Goal: Task Accomplishment & Management: Manage account settings

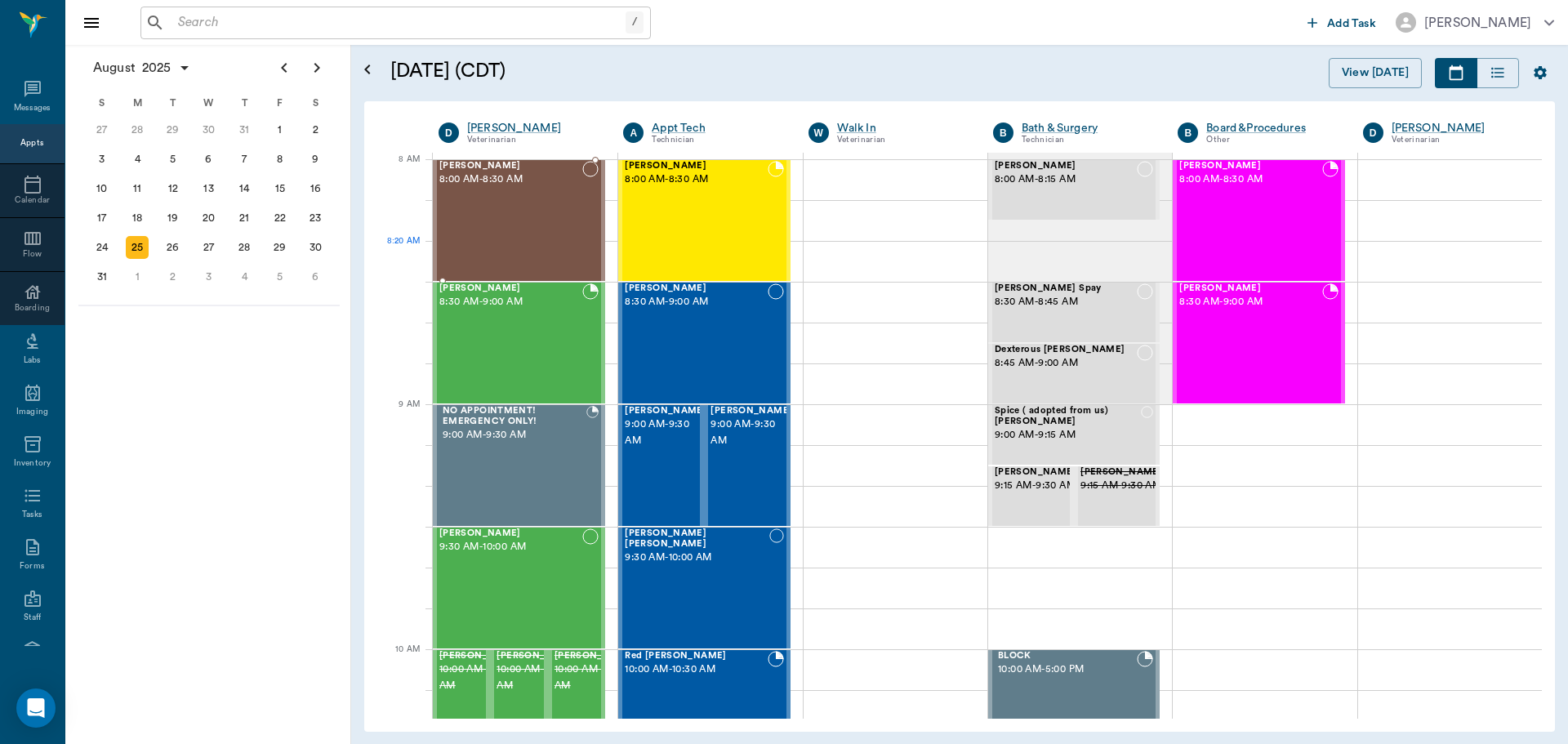
click at [514, 257] on div "[PERSON_NAME] 8:00 AM - 8:30 AM" at bounding box center [510, 221] width 143 height 119
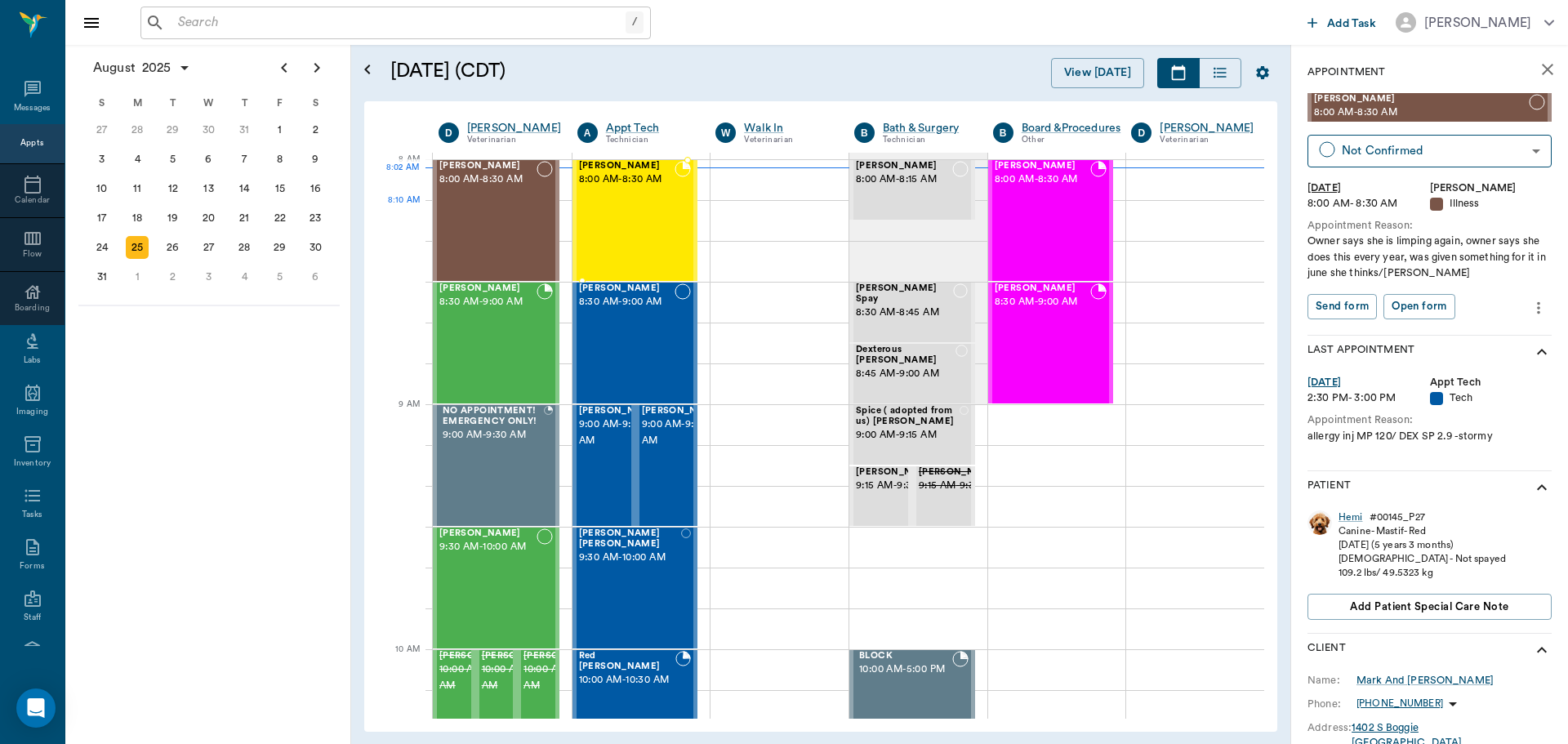
click at [648, 218] on div "[PERSON_NAME] 8:00 AM - 8:30 AM" at bounding box center [627, 221] width 96 height 119
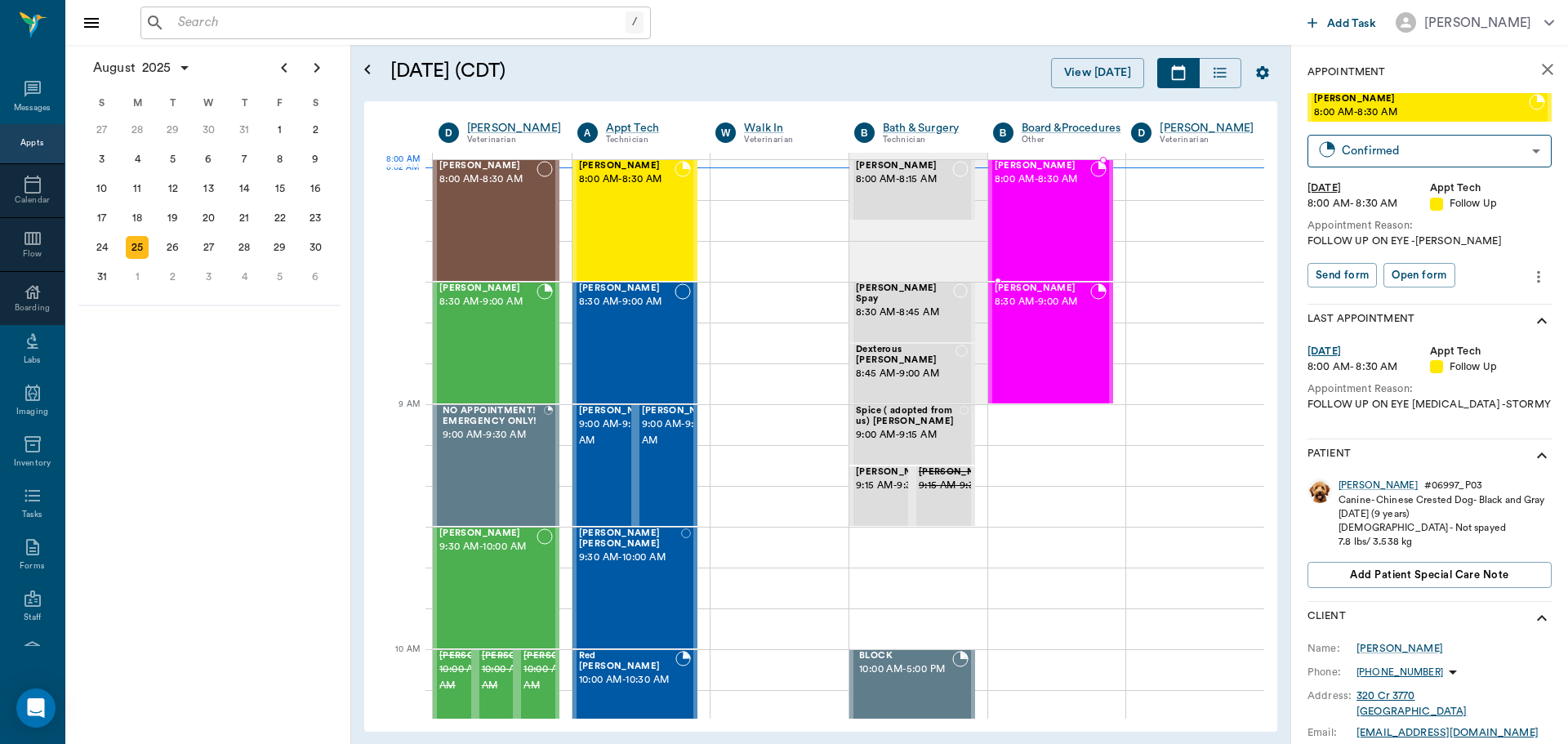
click at [1031, 167] on span "[PERSON_NAME]" at bounding box center [1043, 166] width 96 height 10
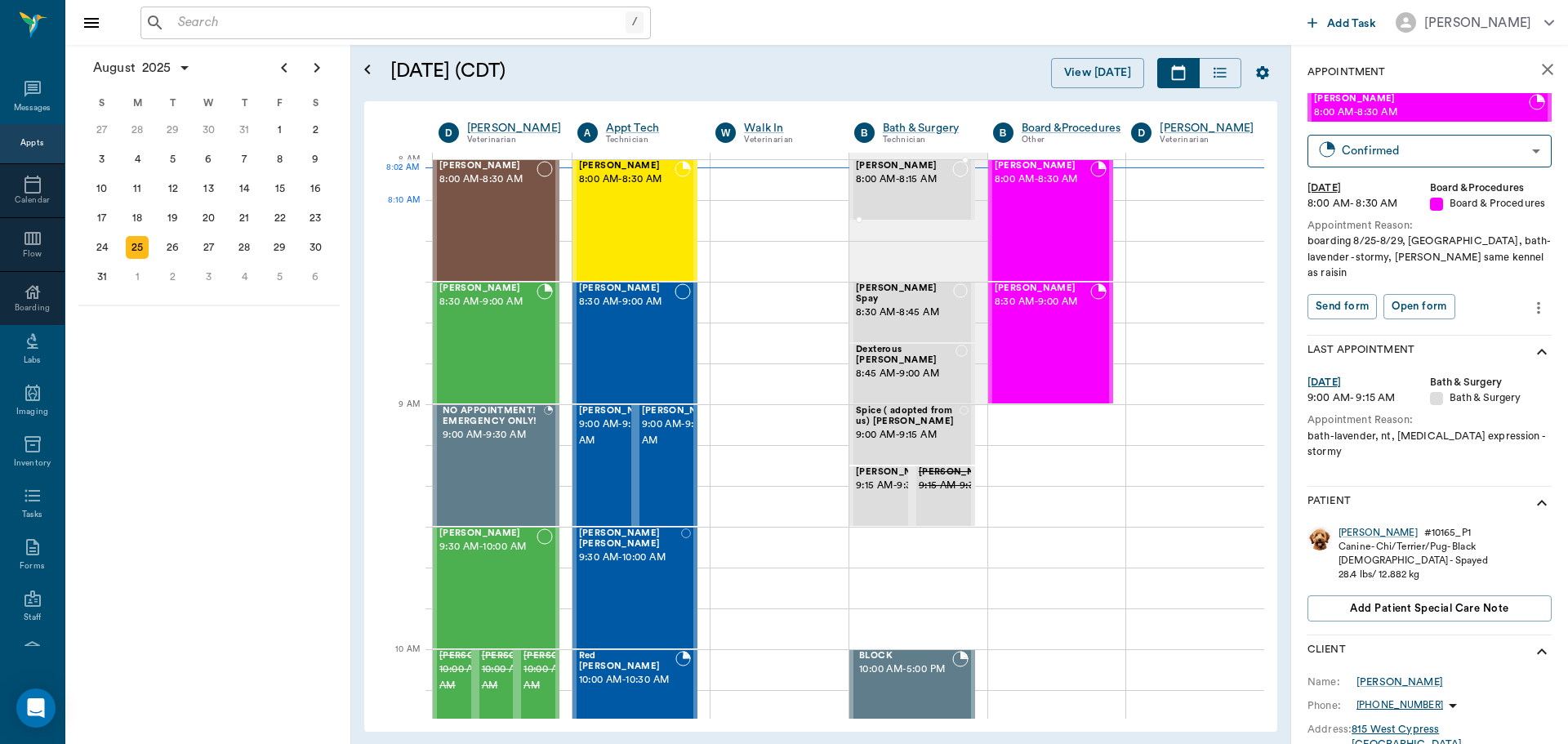
click at [929, 210] on div "Levi Hannible 8:00 AM - 8:15 AM" at bounding box center [904, 191] width 96 height 58
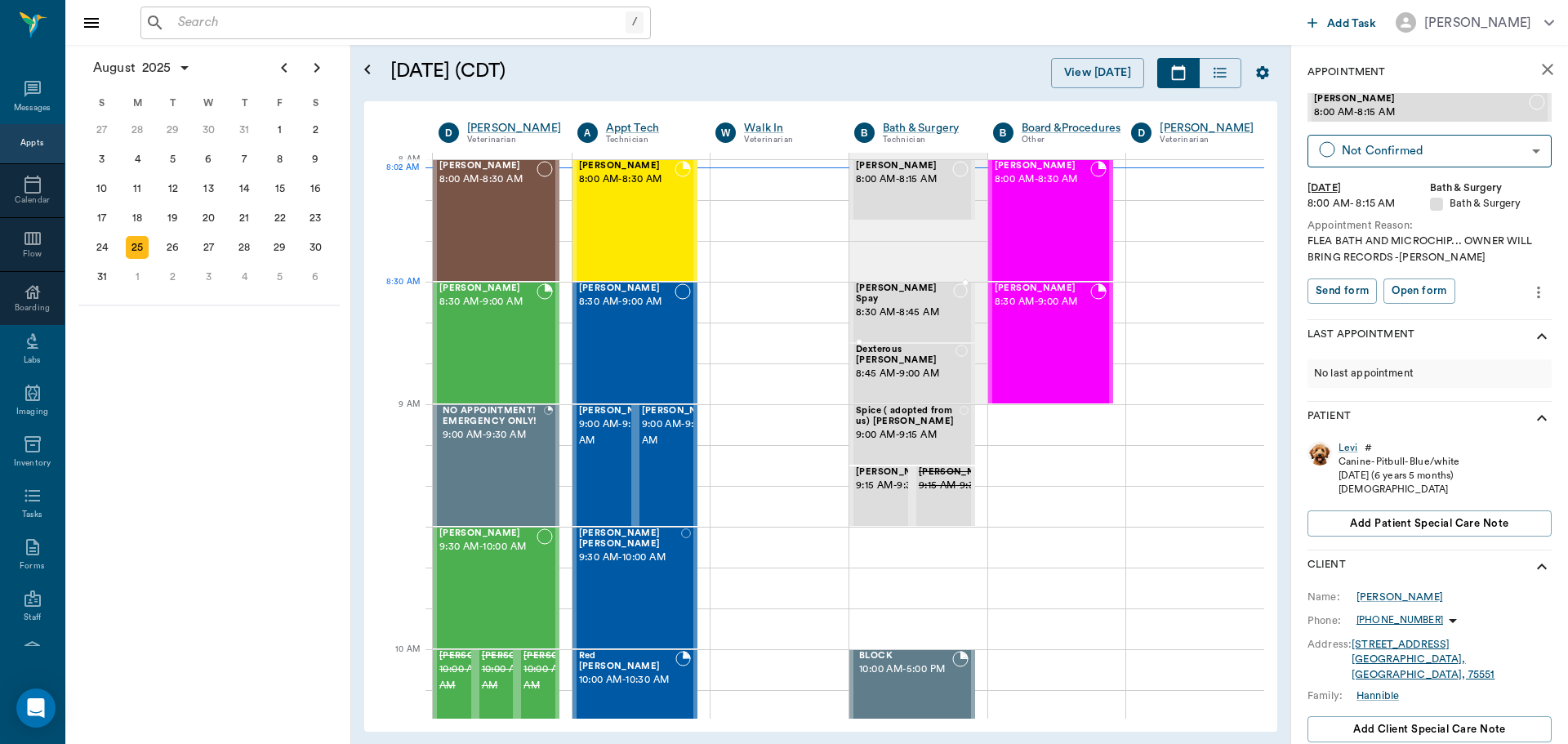
click at [935, 305] on span "8:30 AM - 8:45 AM" at bounding box center [904, 312] width 97 height 16
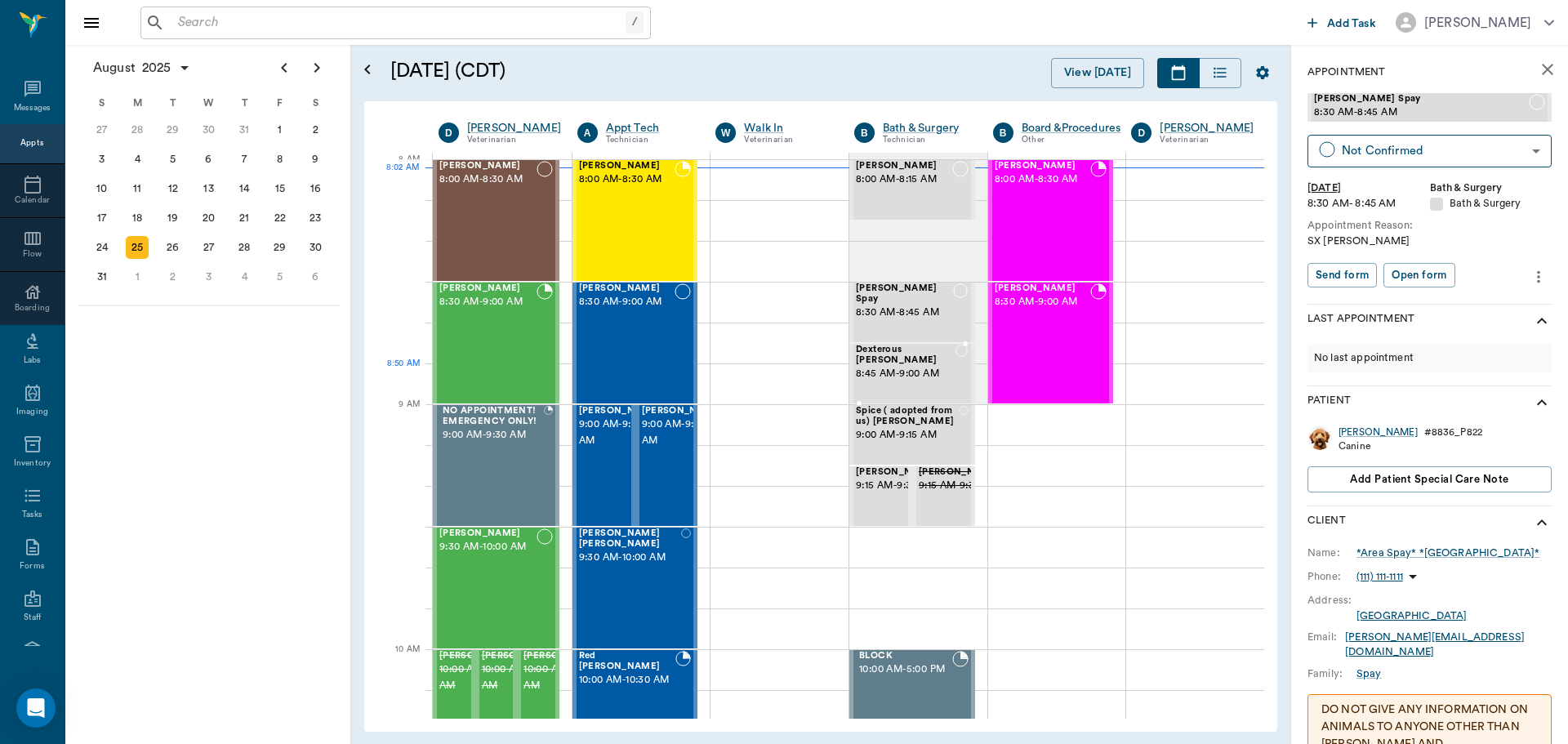
click at [931, 369] on span "8:45 AM - 9:00 AM" at bounding box center [906, 374] width 100 height 16
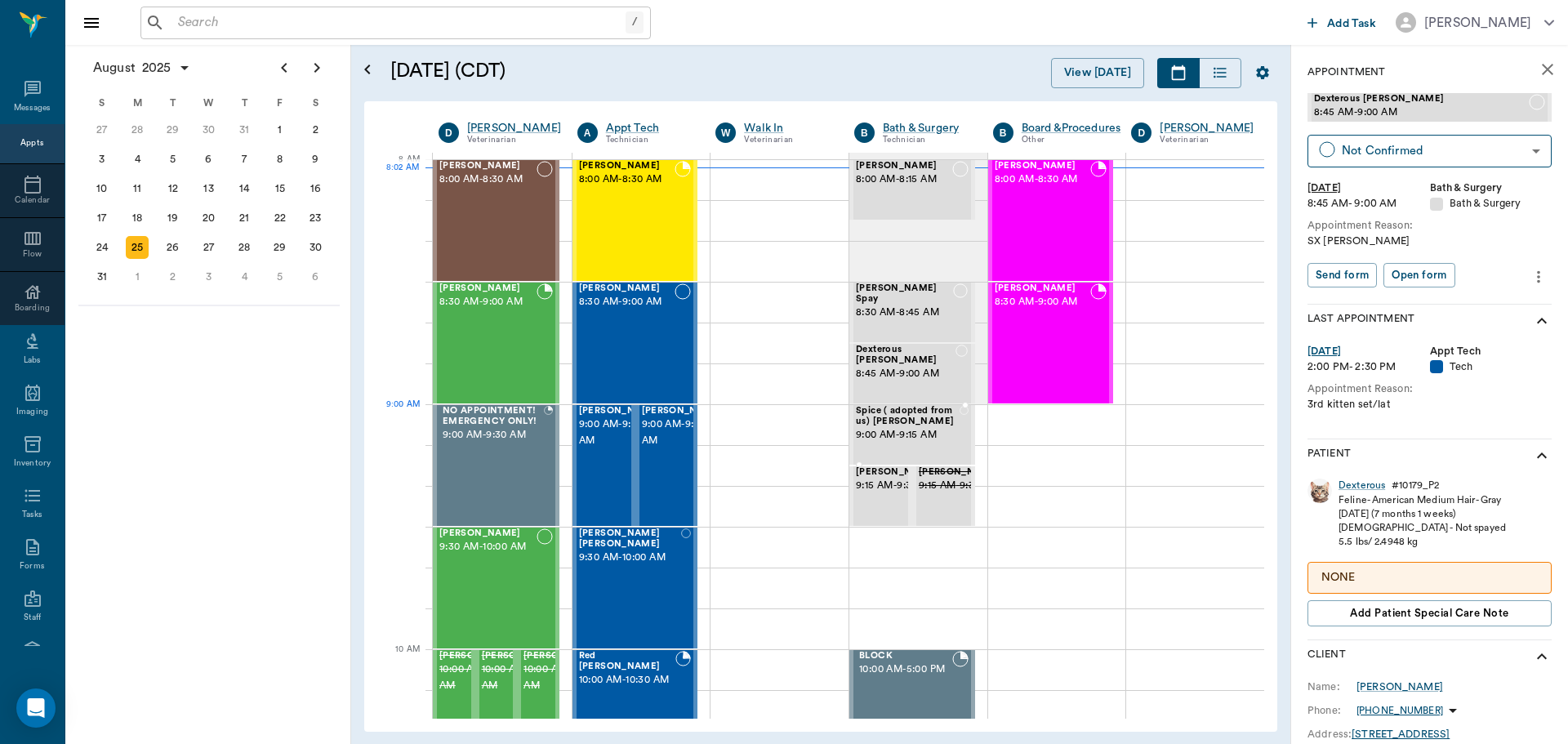
click at [915, 422] on span "Spice ( adopted from us) [PERSON_NAME]" at bounding box center [908, 416] width 104 height 21
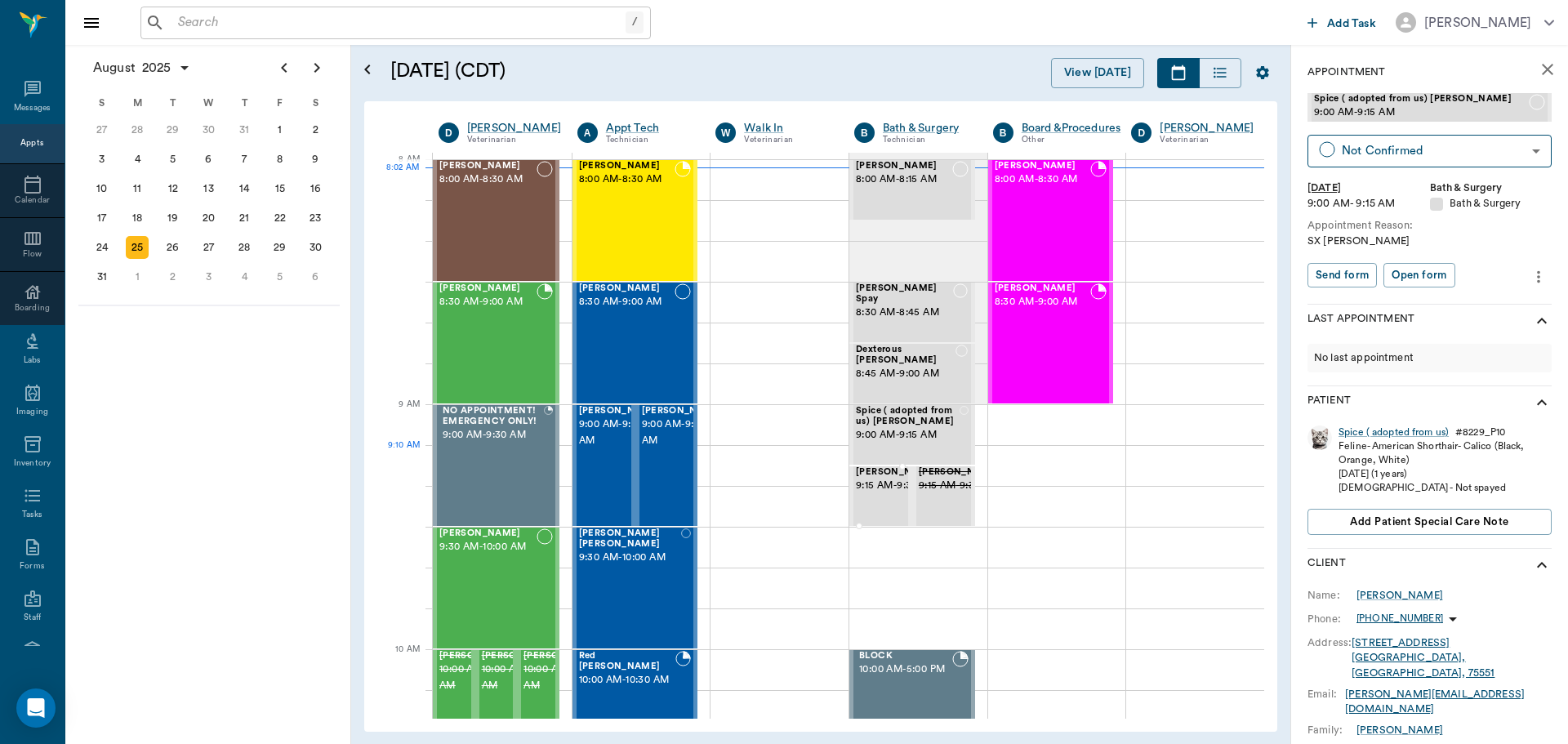
click at [883, 478] on span "[PERSON_NAME]" at bounding box center [896, 473] width 81 height 10
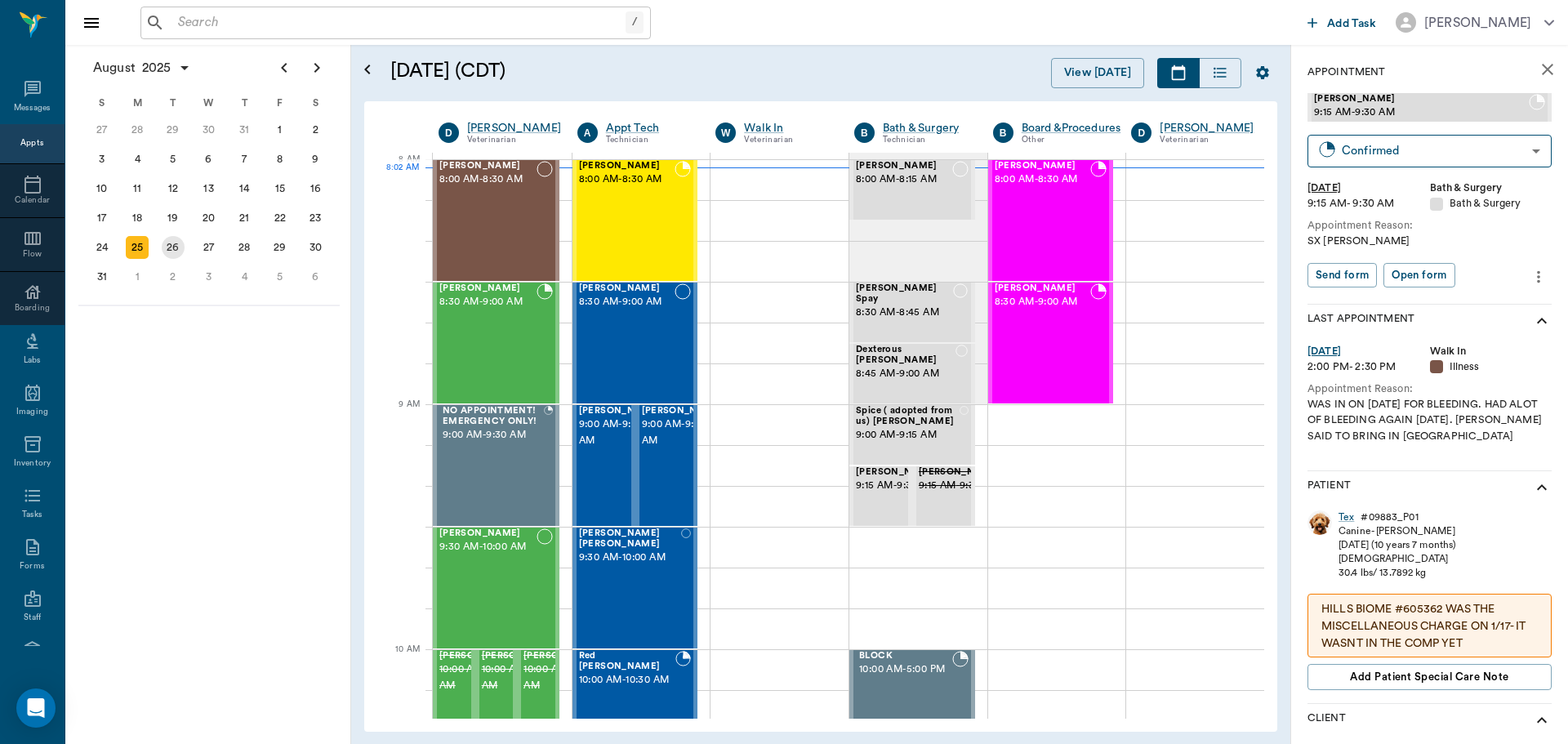
click at [165, 256] on div "26" at bounding box center [173, 247] width 23 height 23
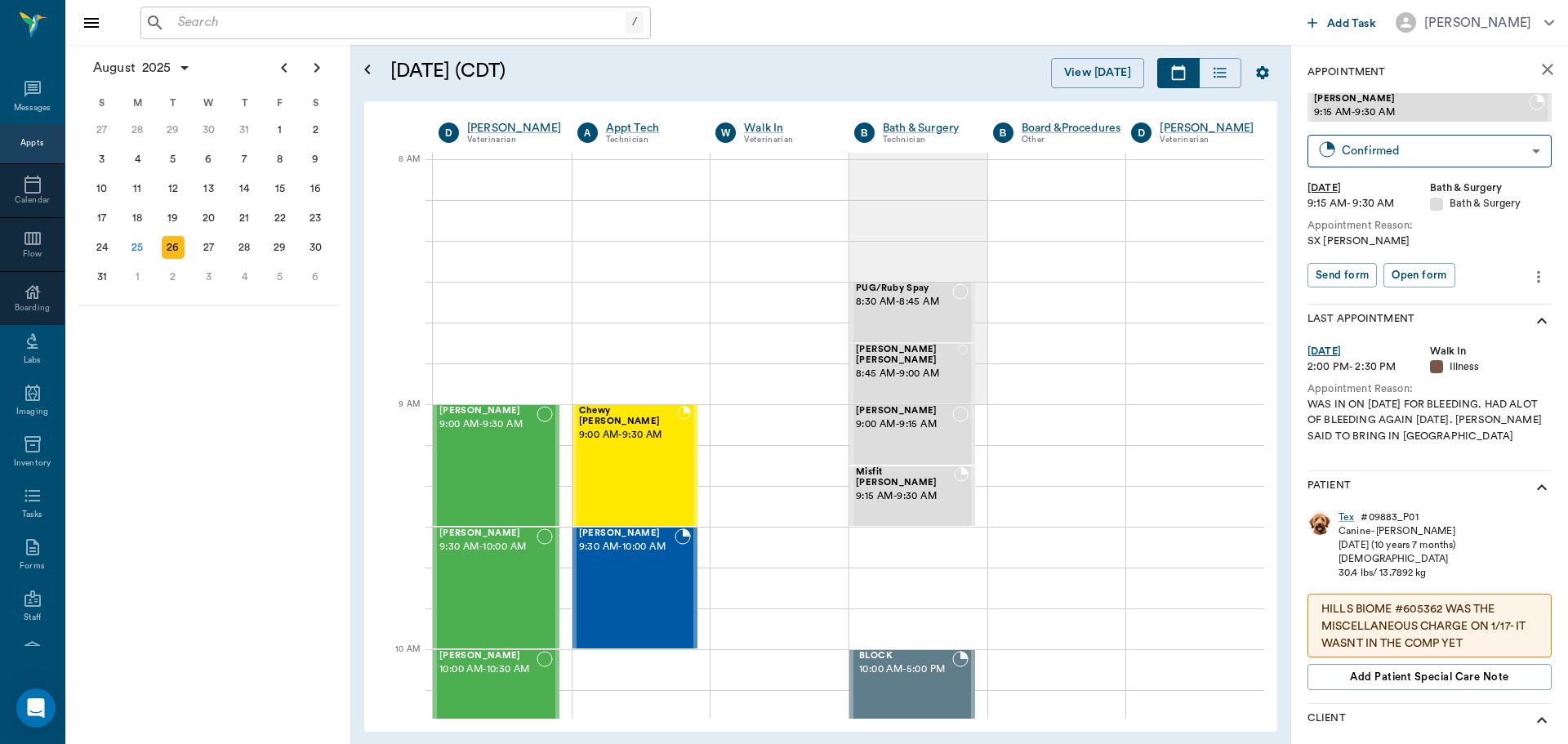
click at [190, 240] on div "26" at bounding box center [173, 247] width 36 height 29
click at [208, 239] on div "27" at bounding box center [208, 247] width 23 height 23
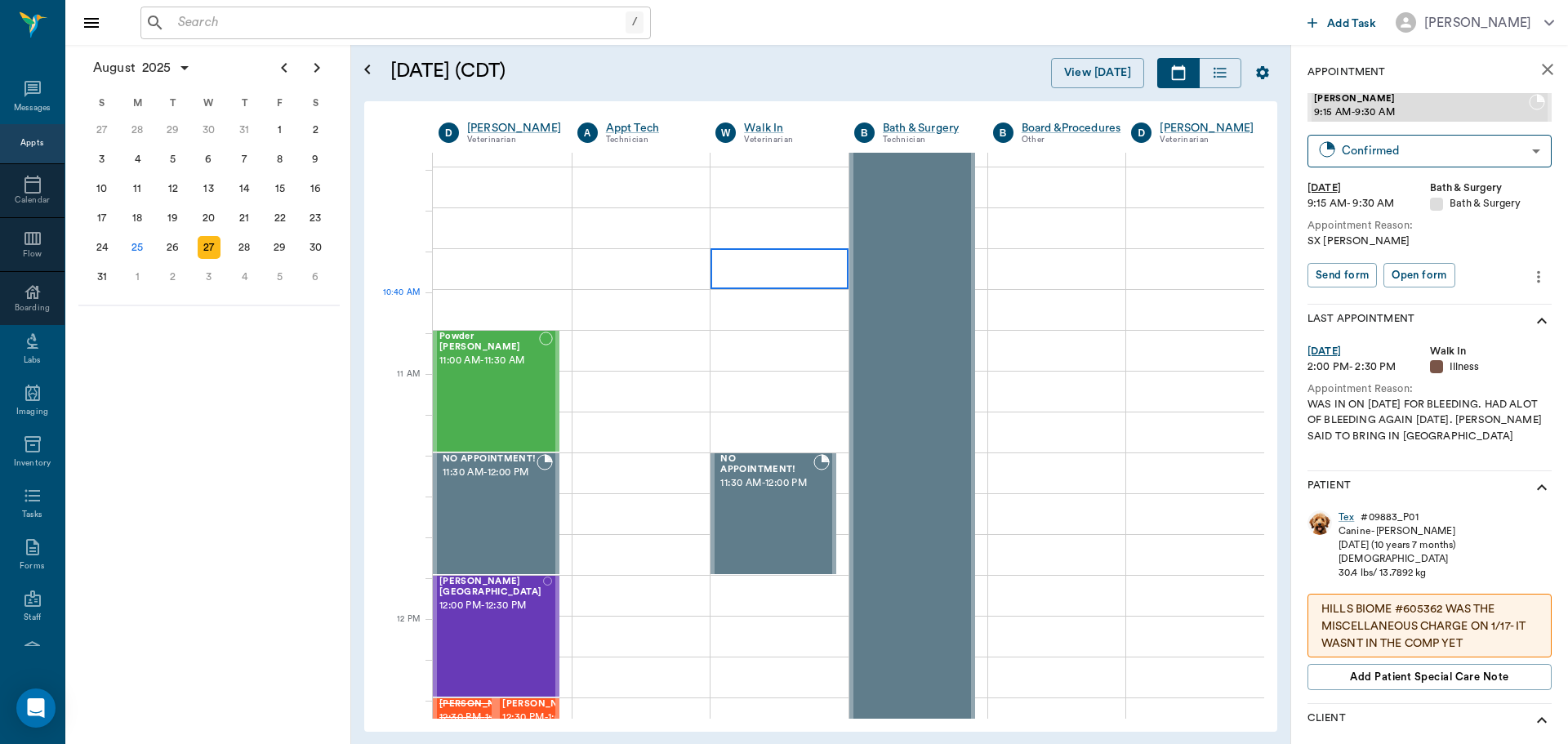
scroll to position [572, 0]
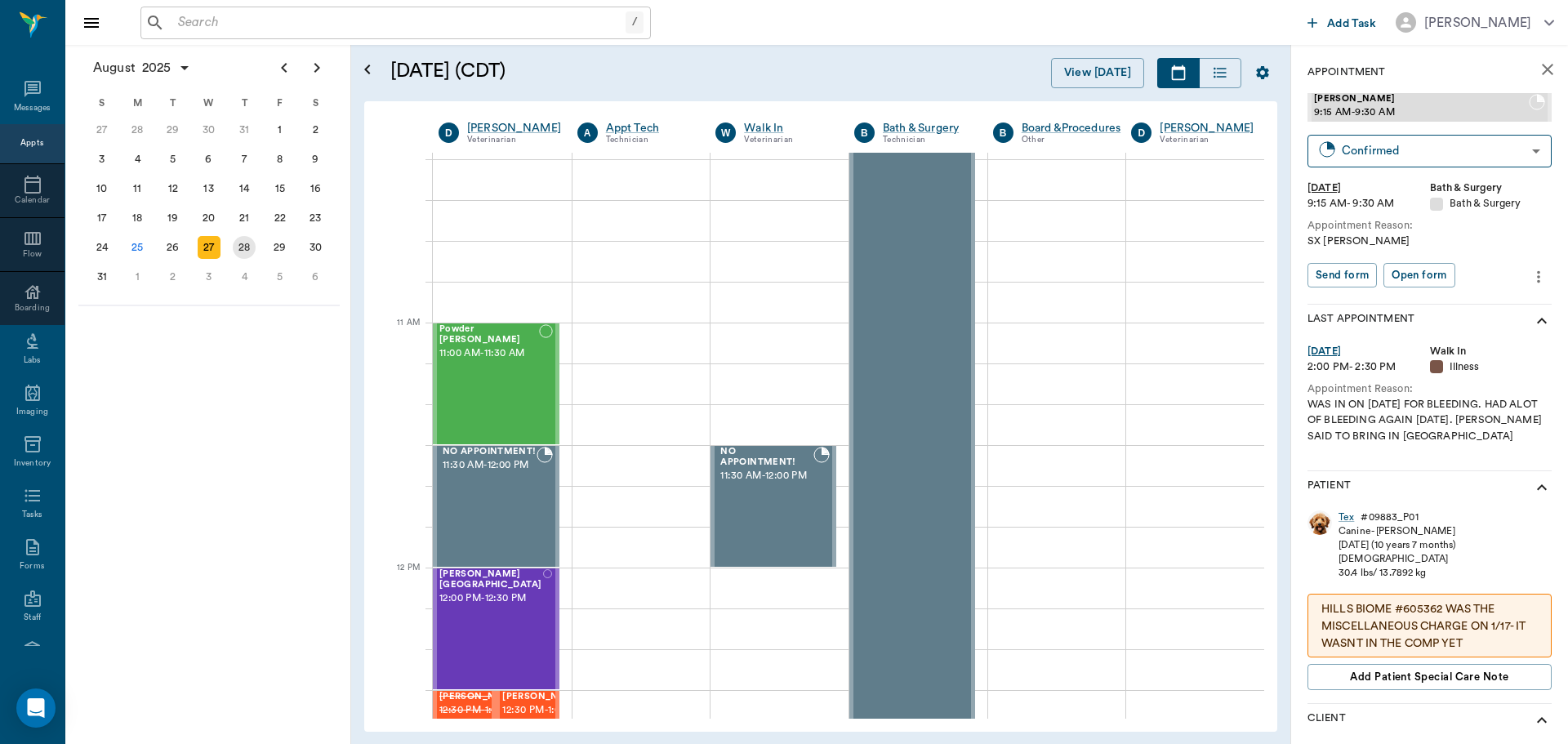
click at [251, 257] on div "28" at bounding box center [244, 247] width 36 height 29
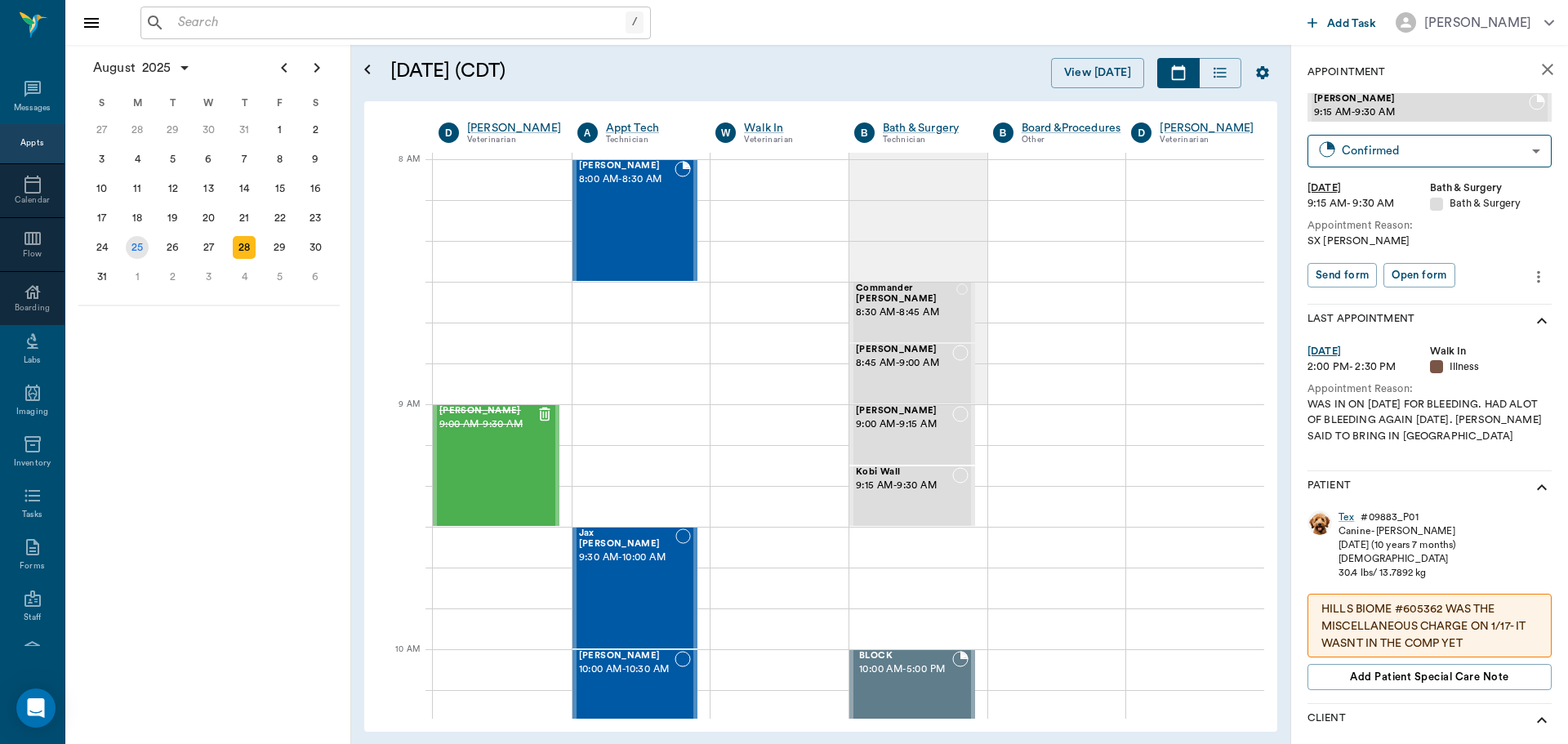
click at [141, 252] on div "25" at bounding box center [137, 247] width 23 height 23
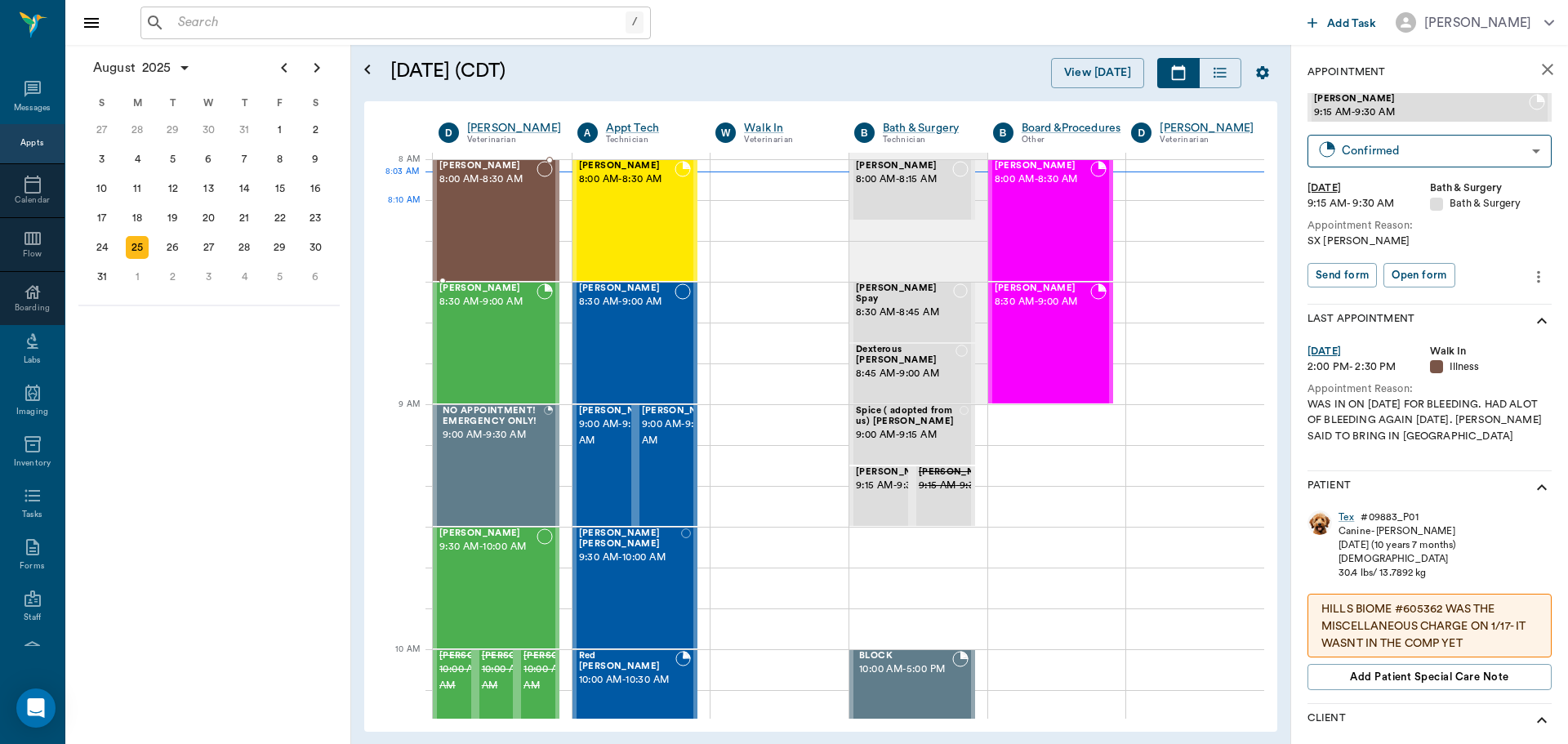
click at [474, 217] on div "Hemi Smithers 8:00 AM - 8:30 AM" at bounding box center [487, 221] width 97 height 119
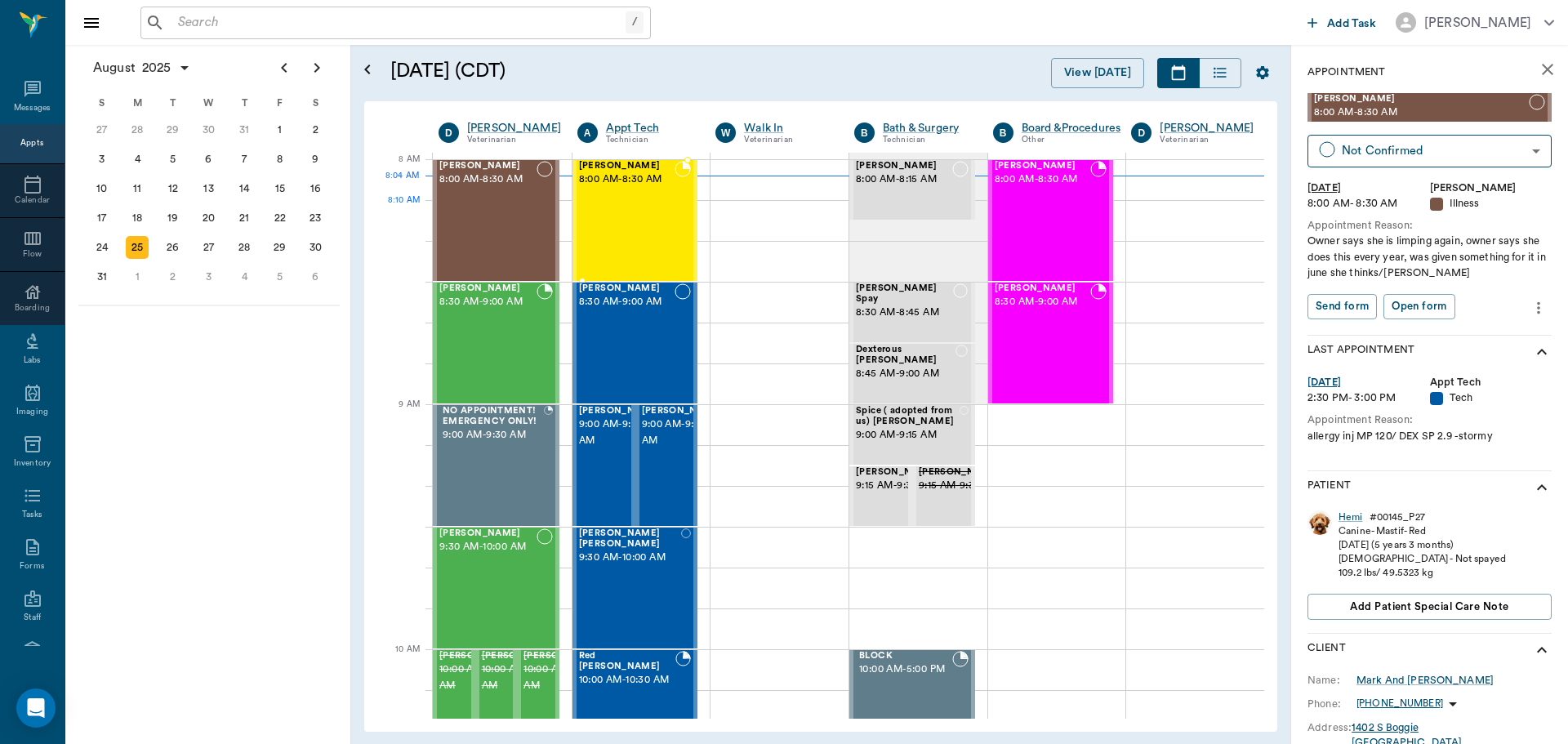
click at [636, 209] on div "Sophia Adams 8:00 AM - 8:30 AM" at bounding box center [627, 221] width 96 height 119
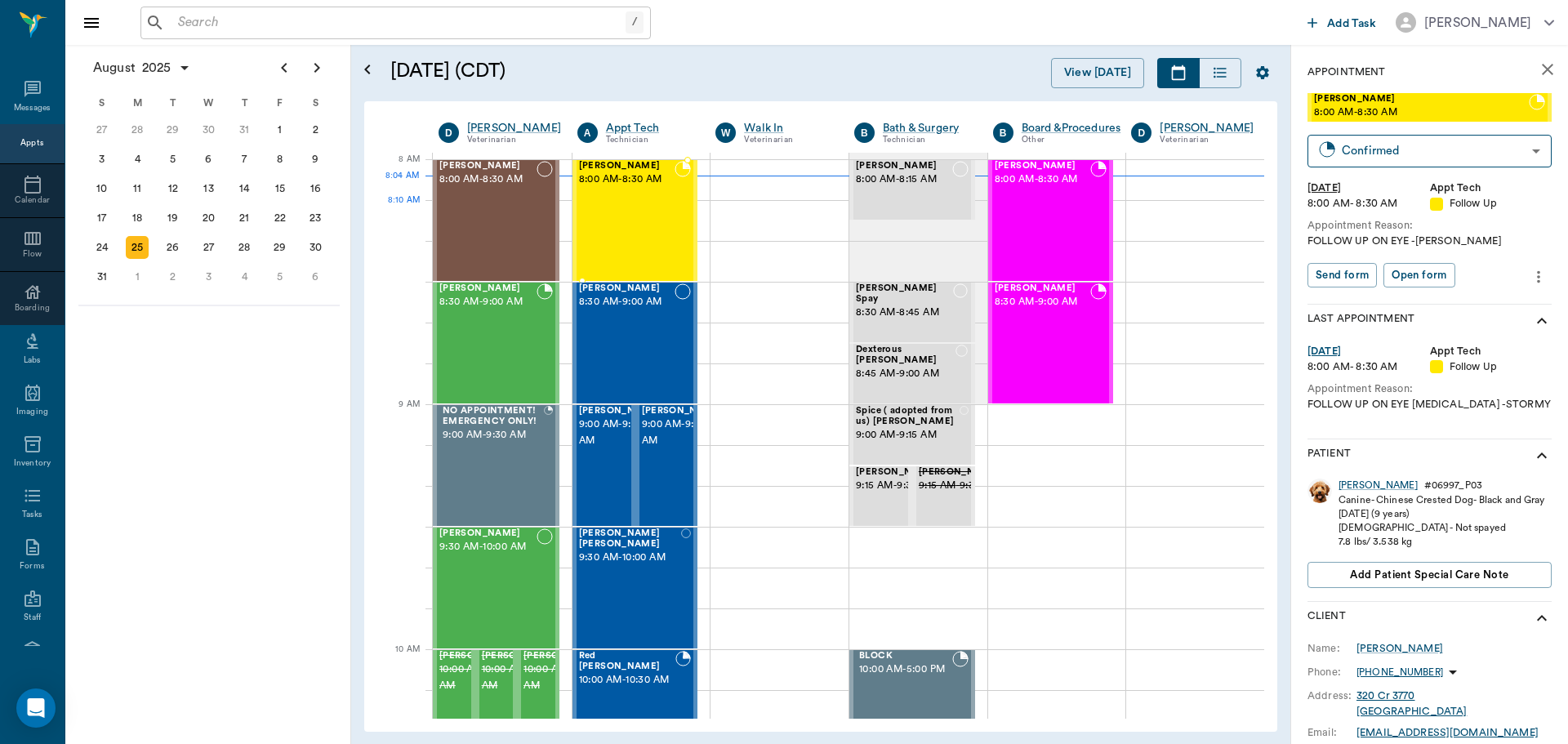
type input "CHECKED_IN"
click at [1350, 488] on div "Sophia" at bounding box center [1378, 486] width 79 height 14
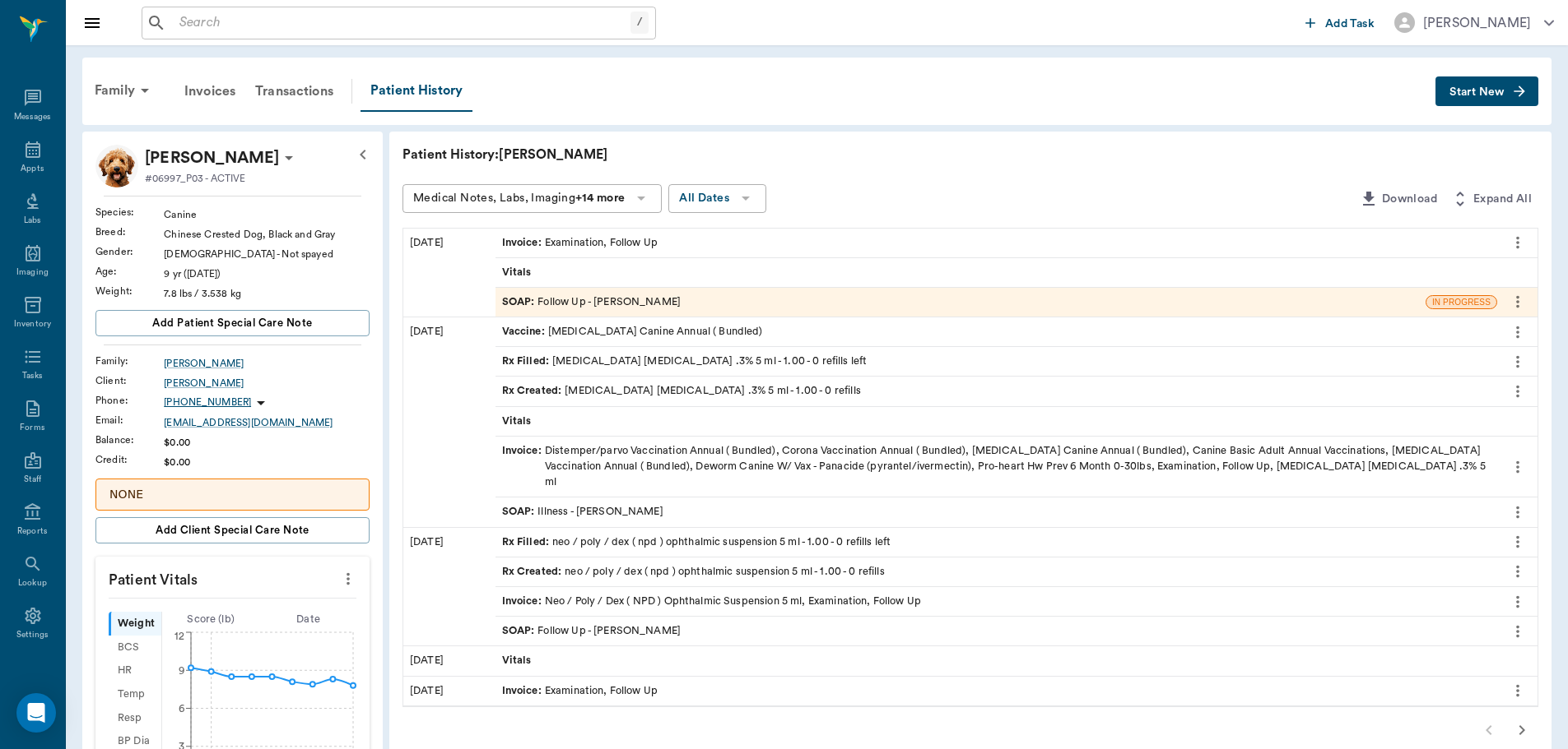
click at [654, 505] on div "SOAP : Illness - Dr. Bert Ellsworth" at bounding box center [583, 512] width 162 height 16
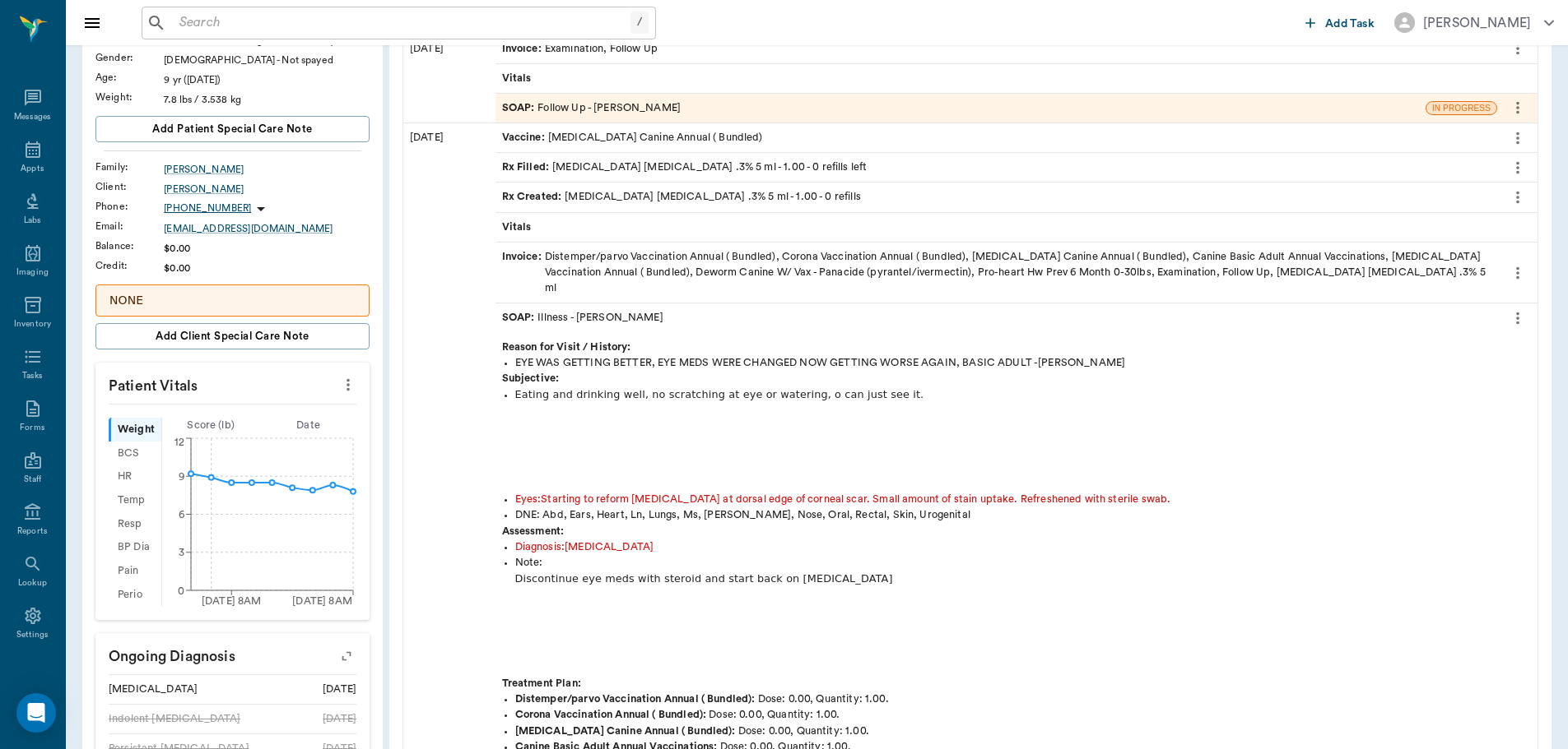
scroll to position [164, 0]
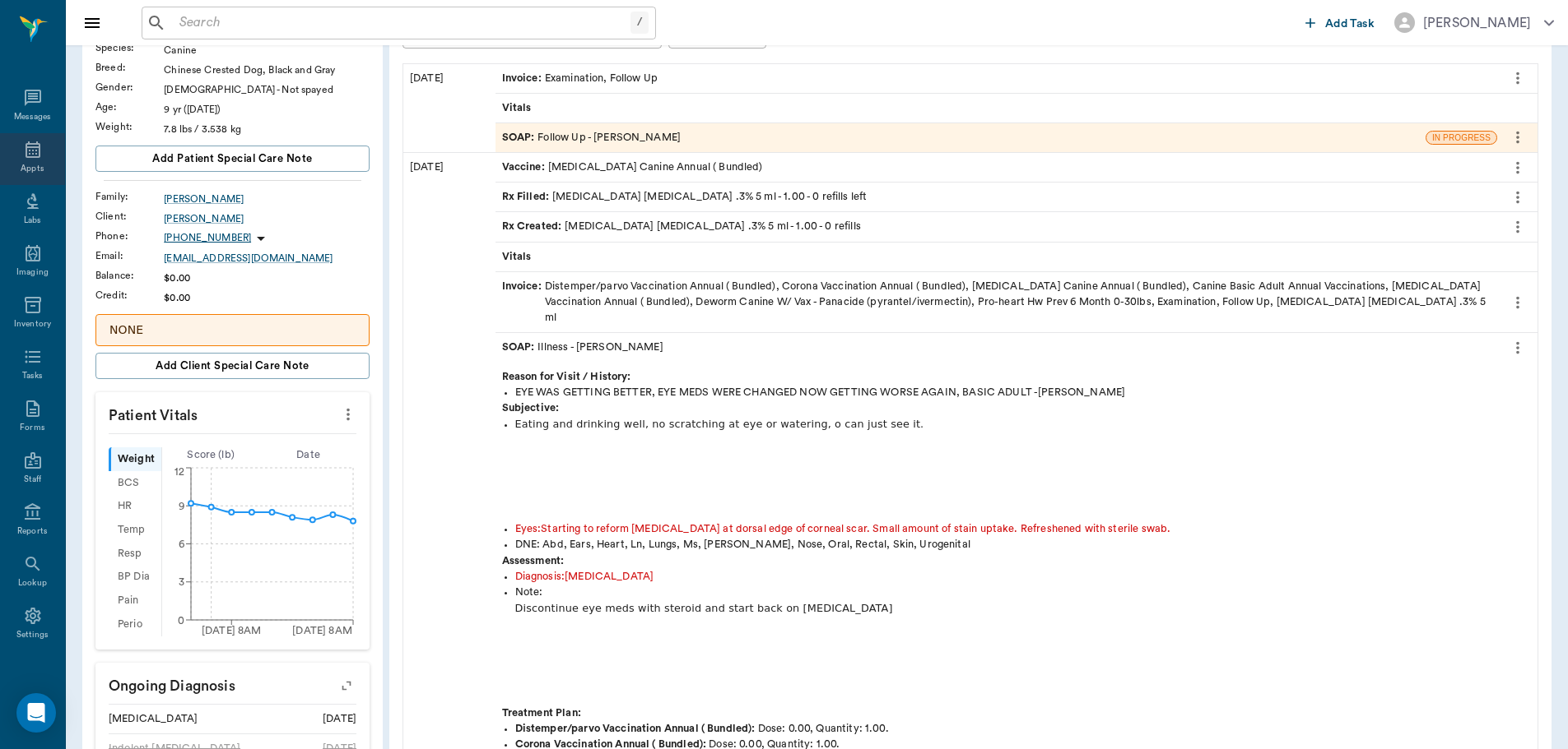
click at [40, 163] on div "Appts" at bounding box center [32, 159] width 65 height 52
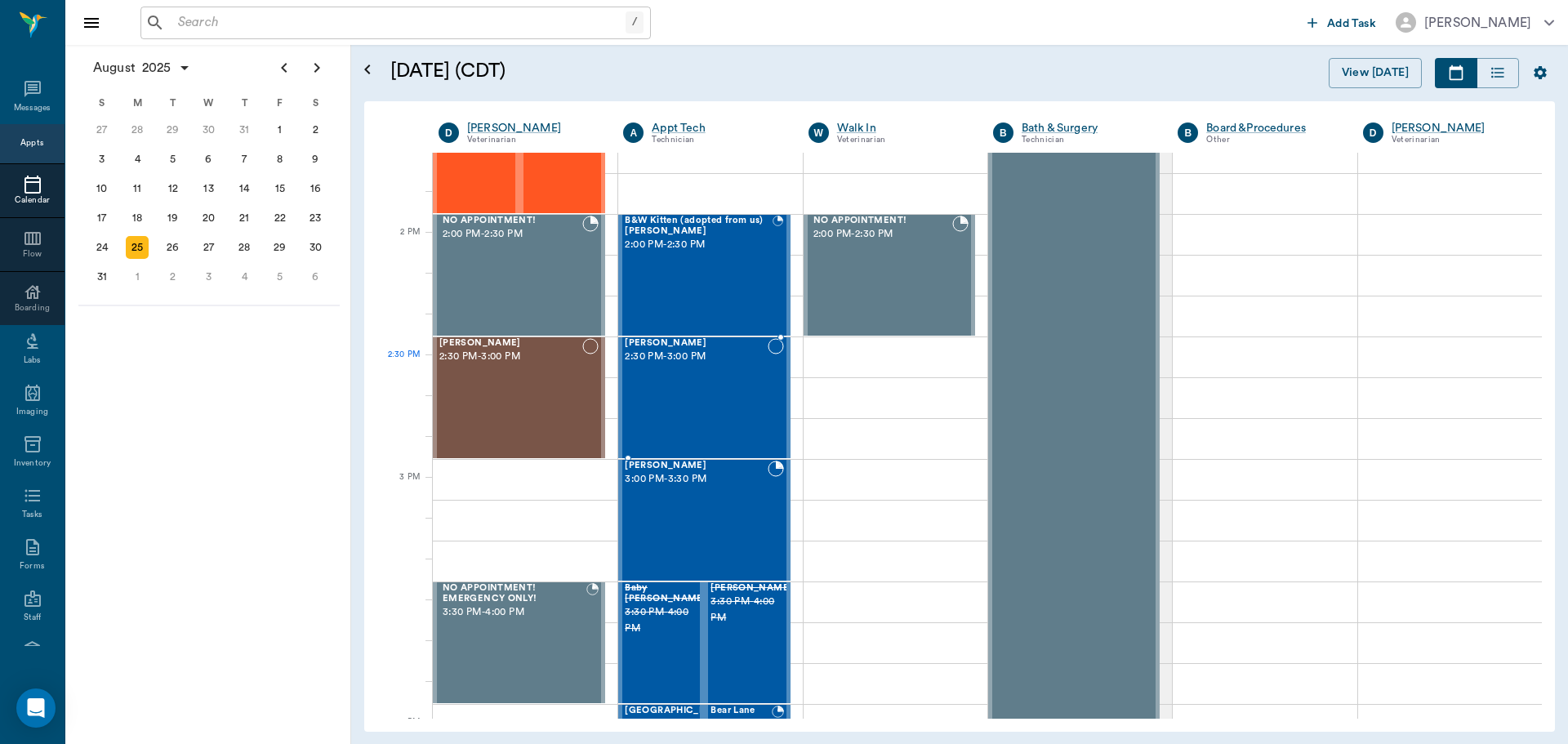
scroll to position [1389, 0]
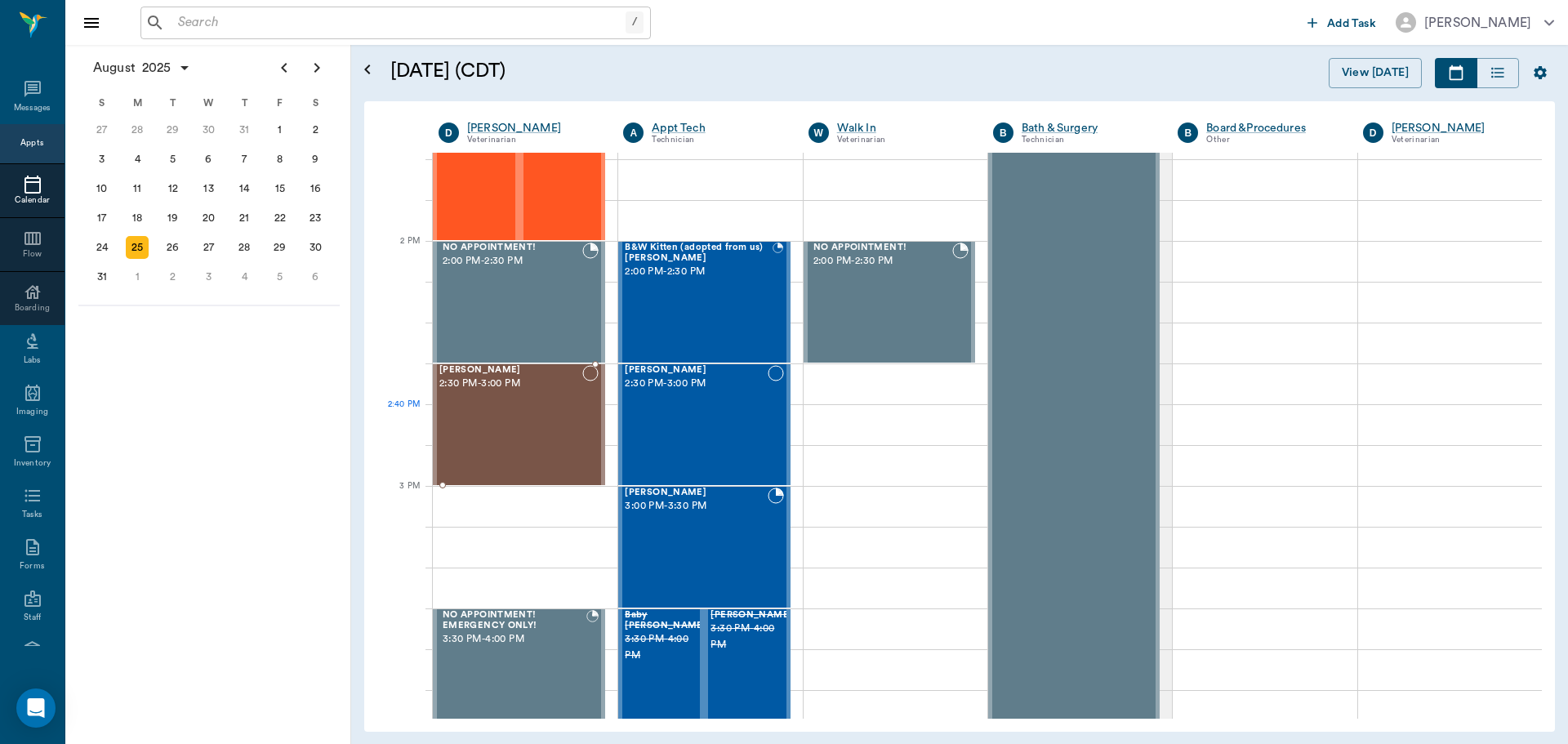
click at [516, 422] on div "Missy Tyson 2:30 PM - 3:00 PM" at bounding box center [510, 425] width 143 height 119
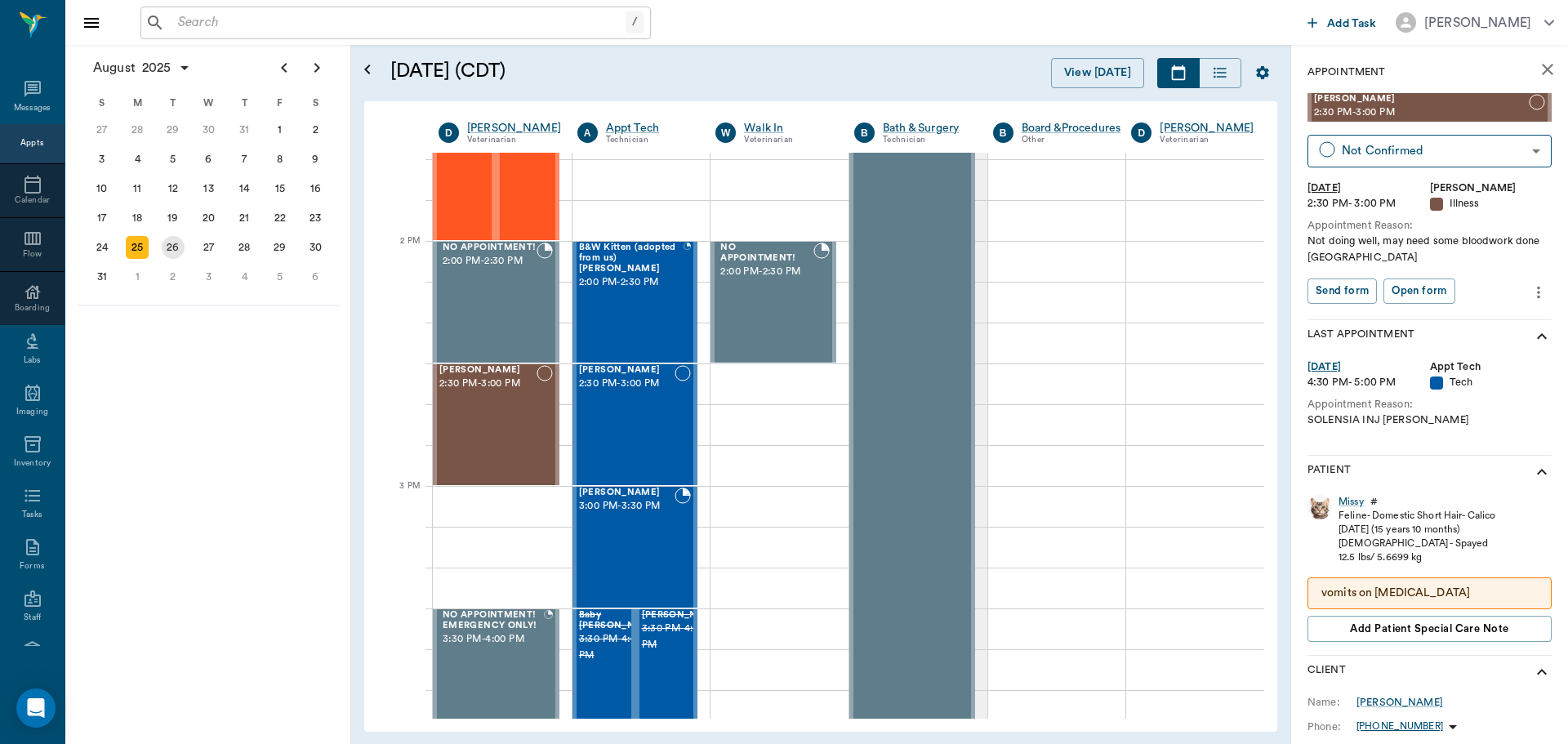
click at [167, 245] on div "26" at bounding box center [173, 247] width 23 height 23
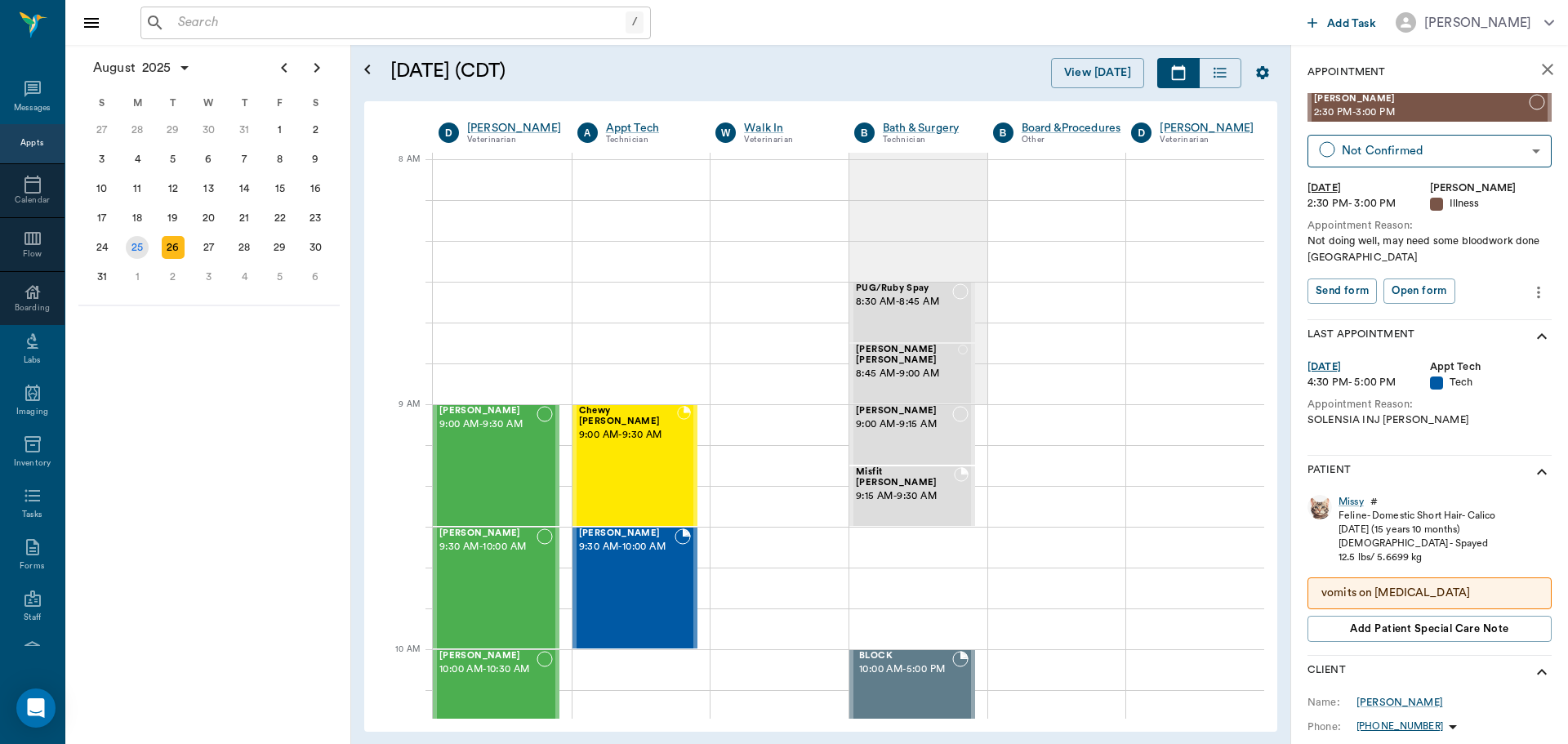
click at [142, 257] on div "25" at bounding box center [137, 247] width 23 height 23
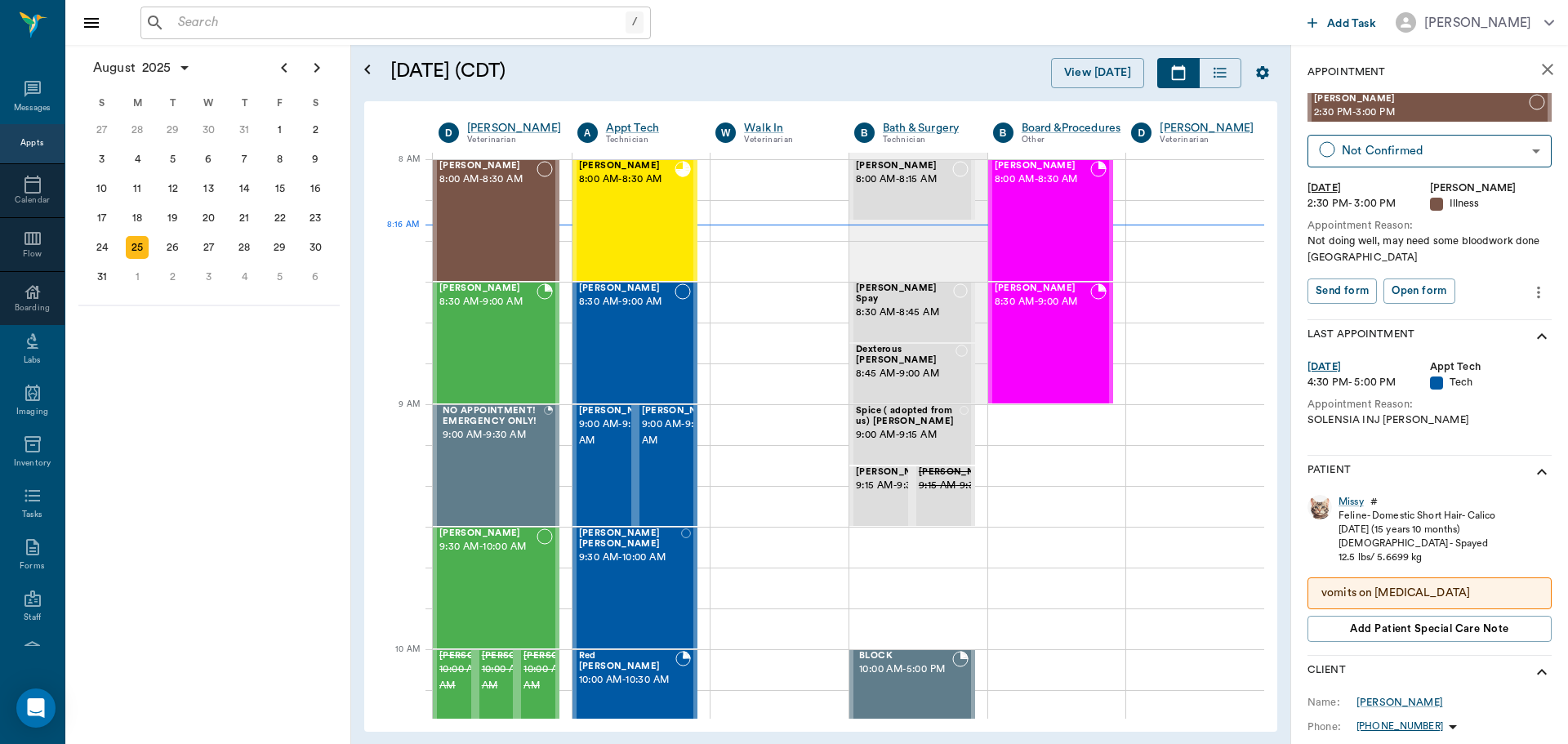
click at [215, 21] on input "text" at bounding box center [398, 22] width 454 height 23
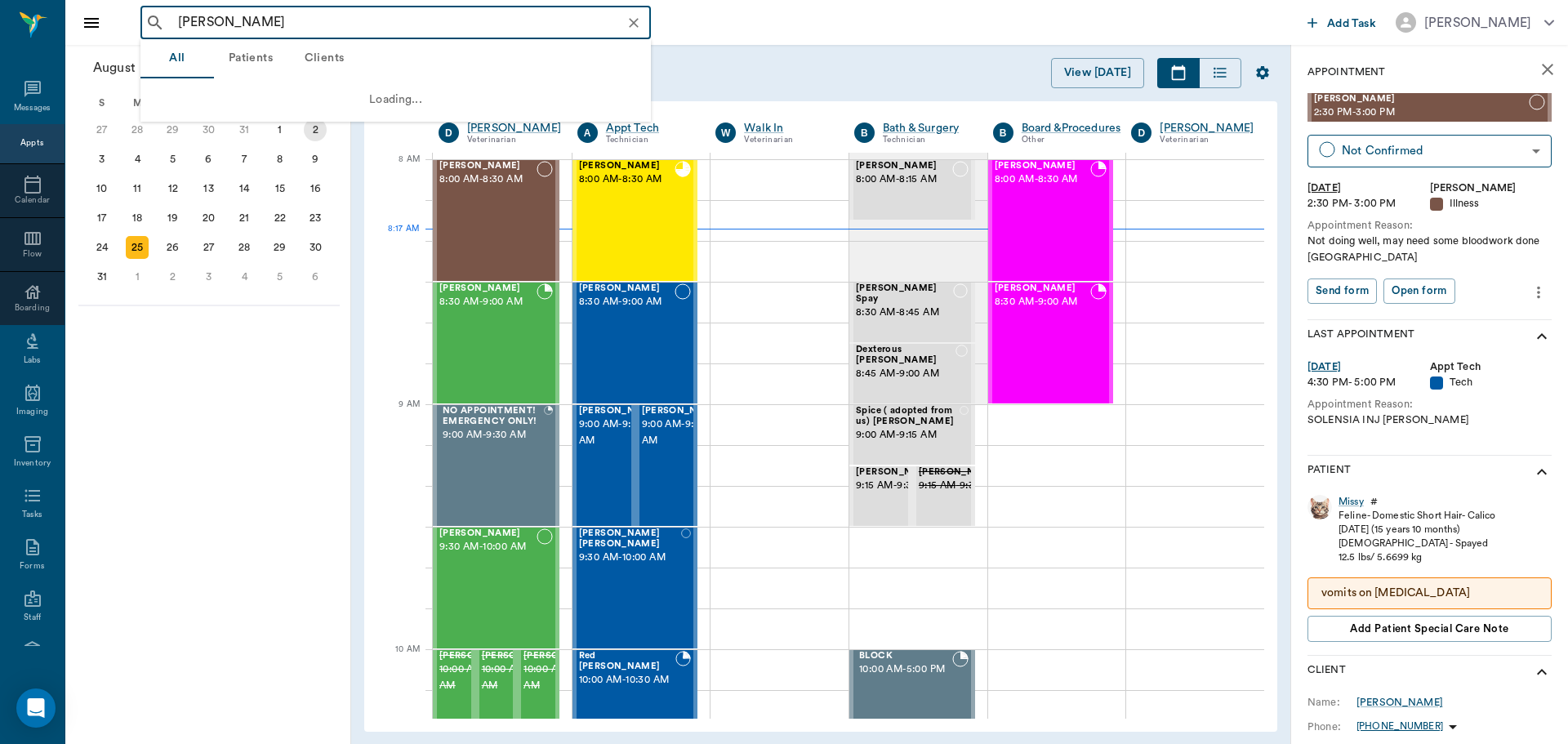
type input "annie burr"
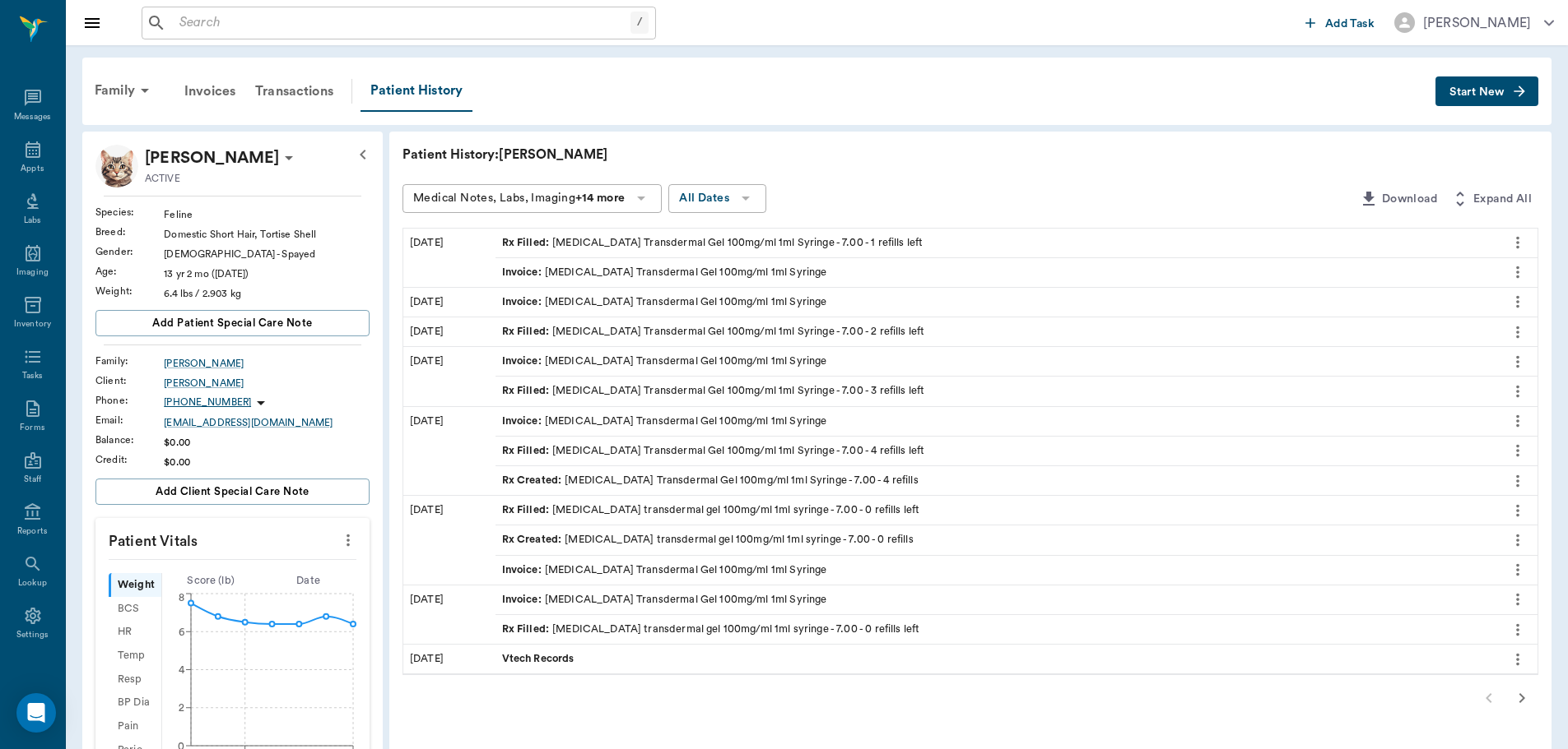
click at [514, 243] on span "Rx Filled :" at bounding box center [527, 243] width 51 height 16
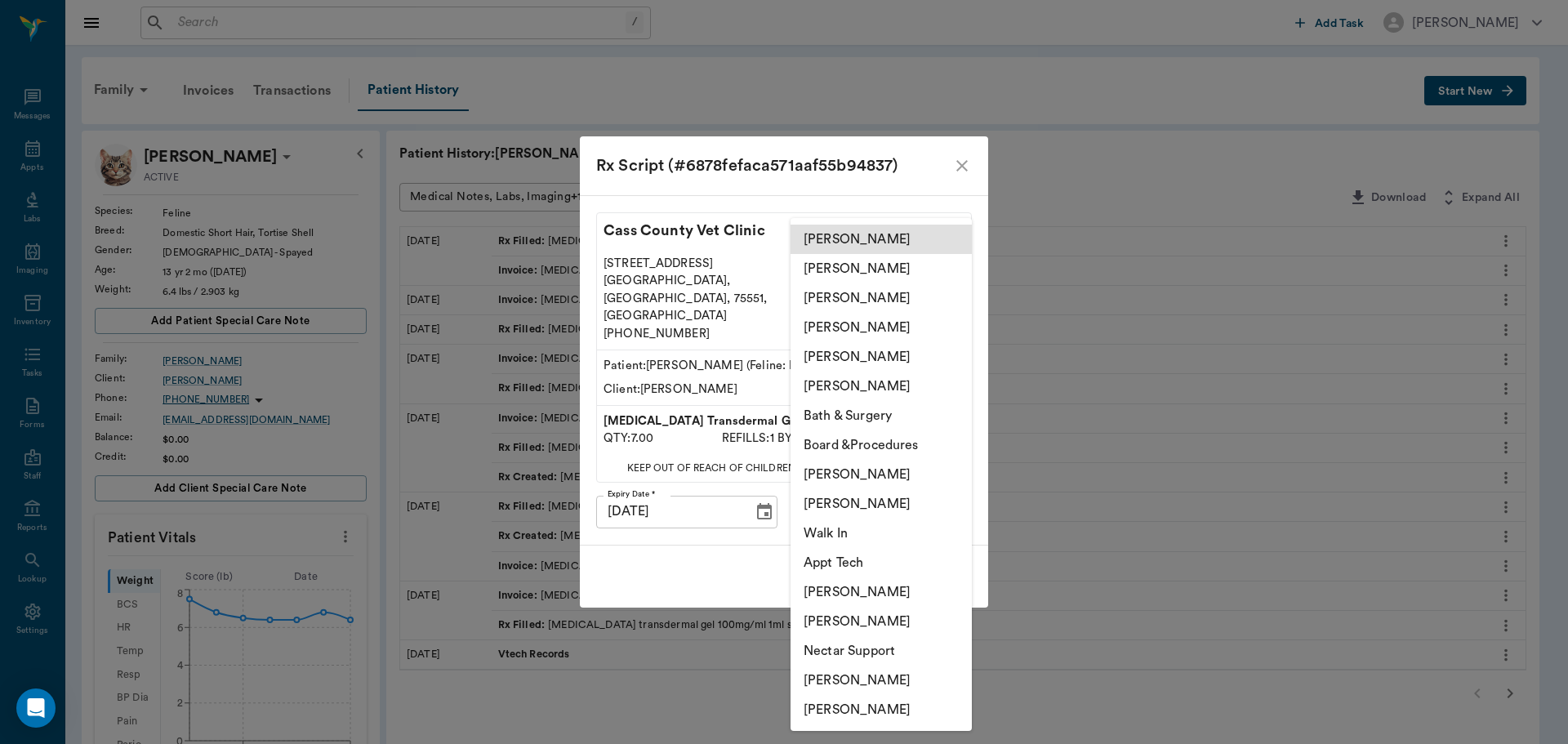
click at [917, 492] on body "/ ​ Add Task Dr. Bert Ellsworth Nectar Messages Appts Labs Imaging Inventory Ta…" at bounding box center [784, 580] width 1568 height 1161
click at [840, 269] on li "Julie Dickerson" at bounding box center [881, 269] width 181 height 29
type input "63ec2e7e52e12b0ba117b124"
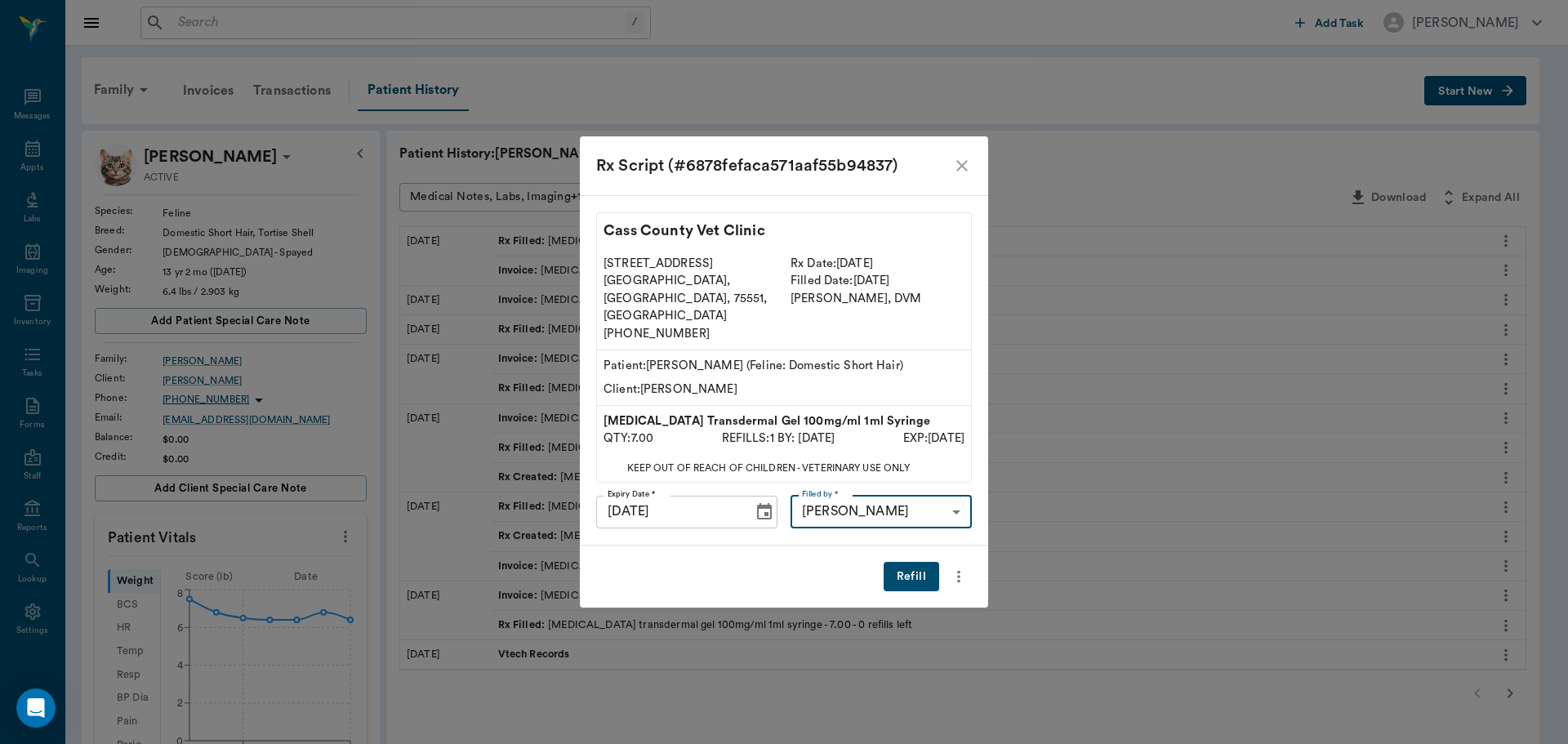
click at [916, 564] on button "Refill" at bounding box center [911, 577] width 56 height 30
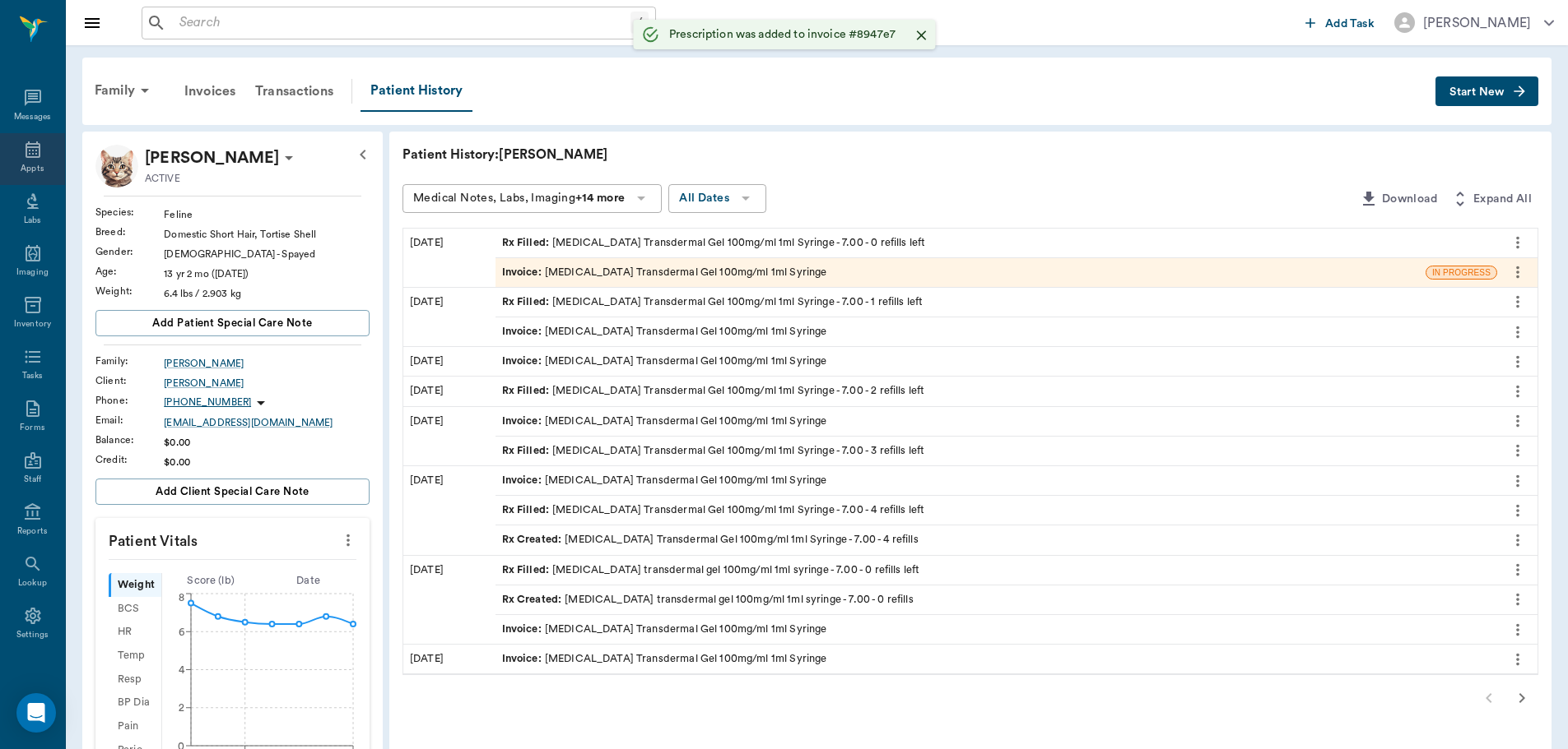
click at [21, 163] on div "Appts" at bounding box center [32, 169] width 23 height 12
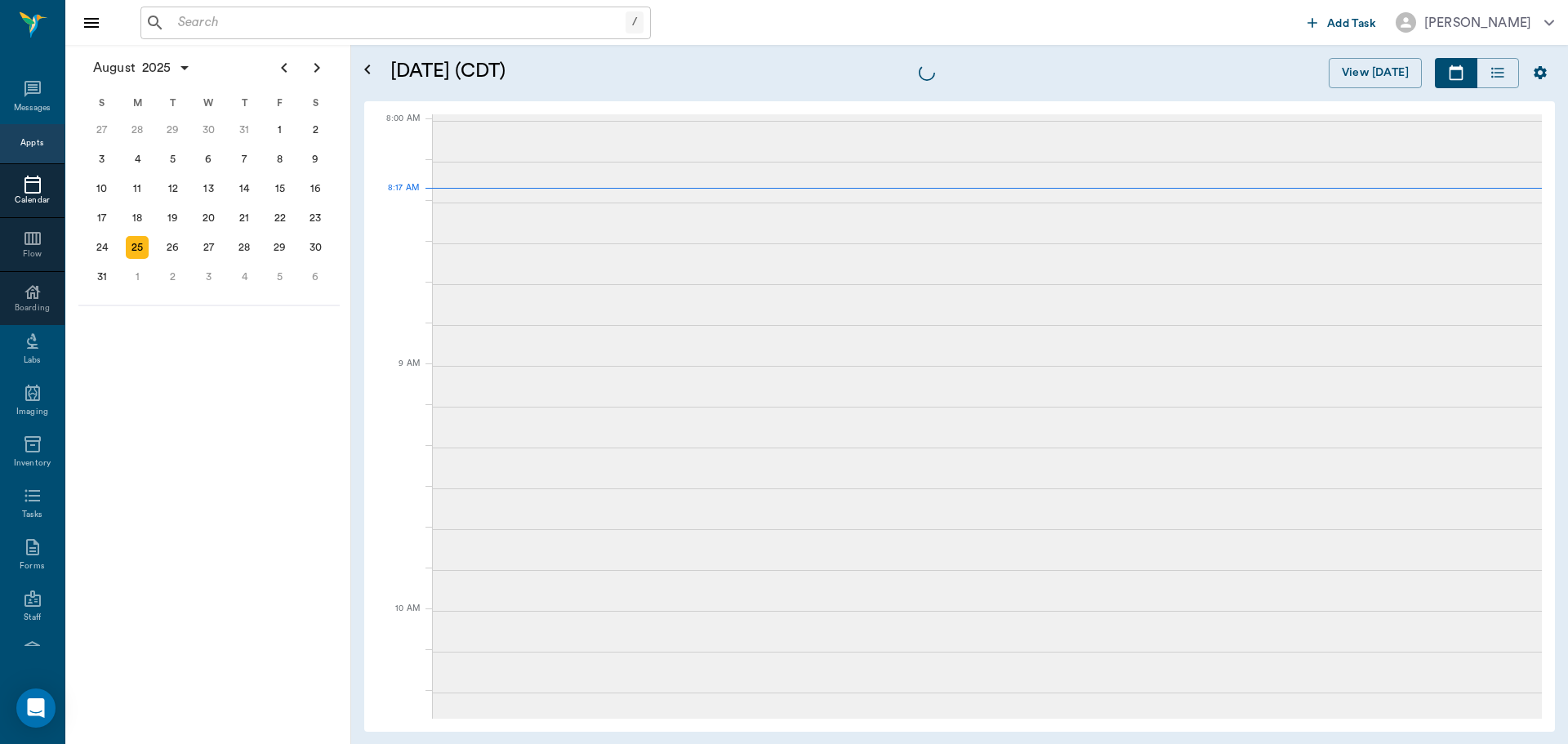
scroll to position [3, 0]
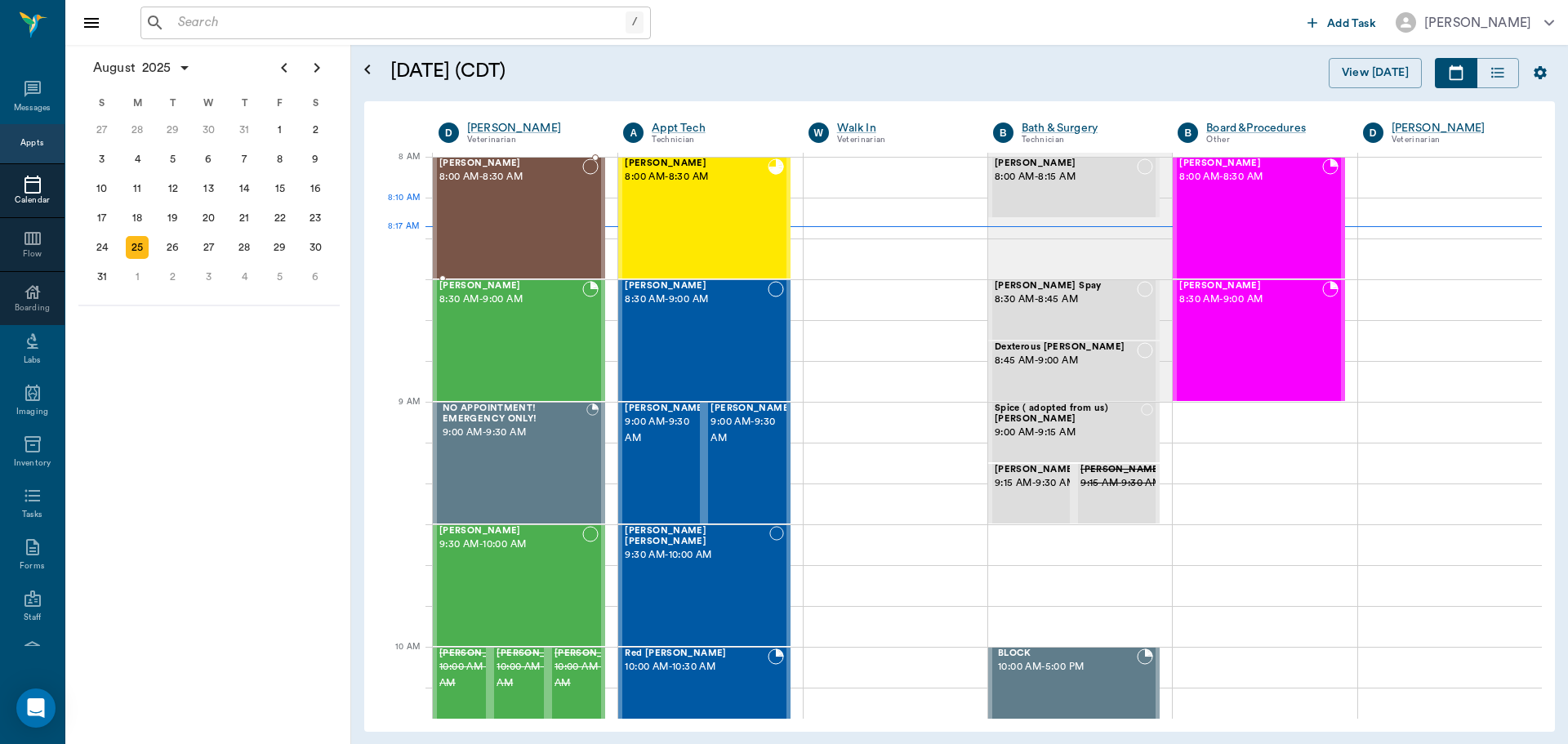
click at [517, 230] on div "Hemi Smithers 8:00 AM - 8:30 AM" at bounding box center [510, 218] width 143 height 119
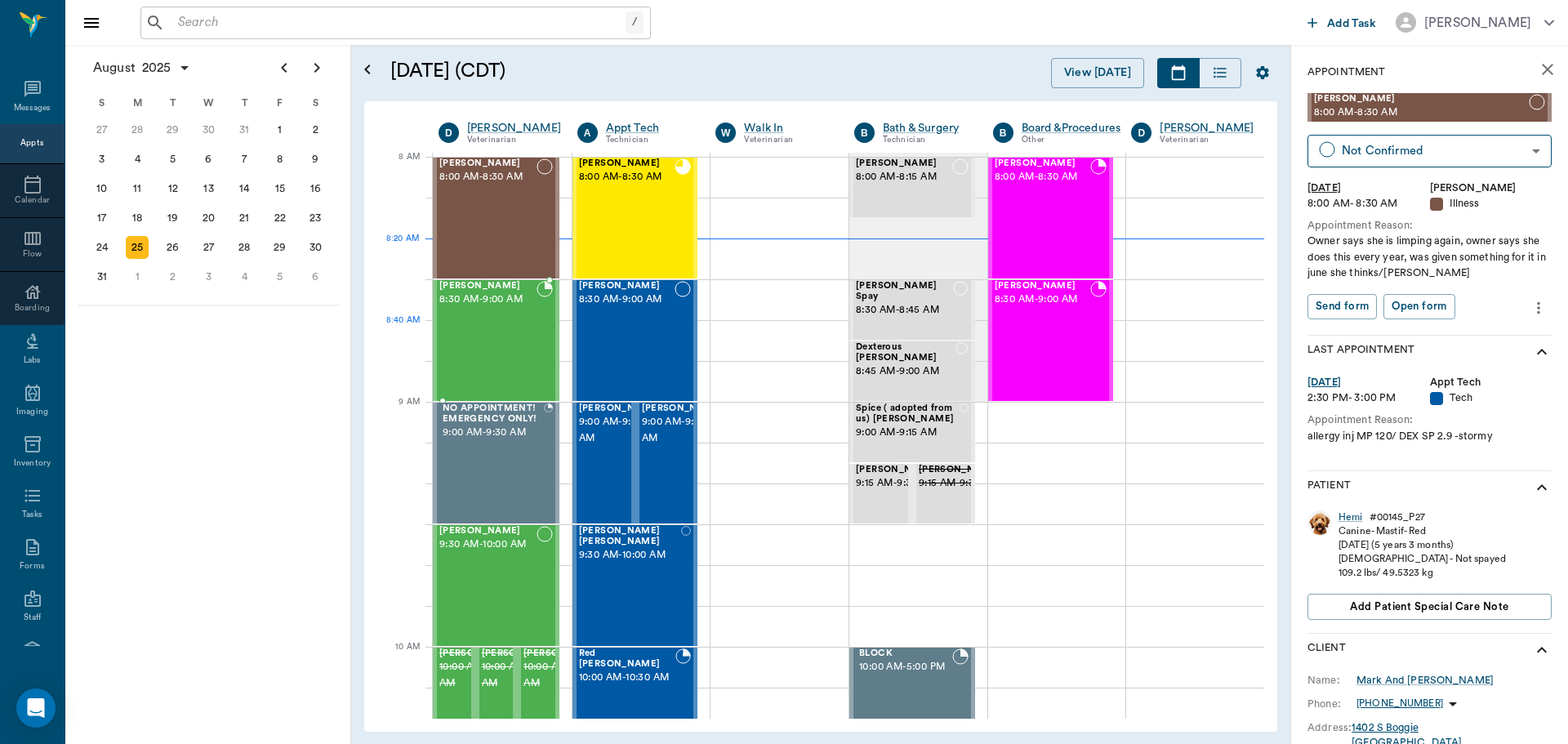
click at [466, 331] on div "Zoey Jones 8:30 AM - 9:00 AM" at bounding box center [487, 341] width 97 height 119
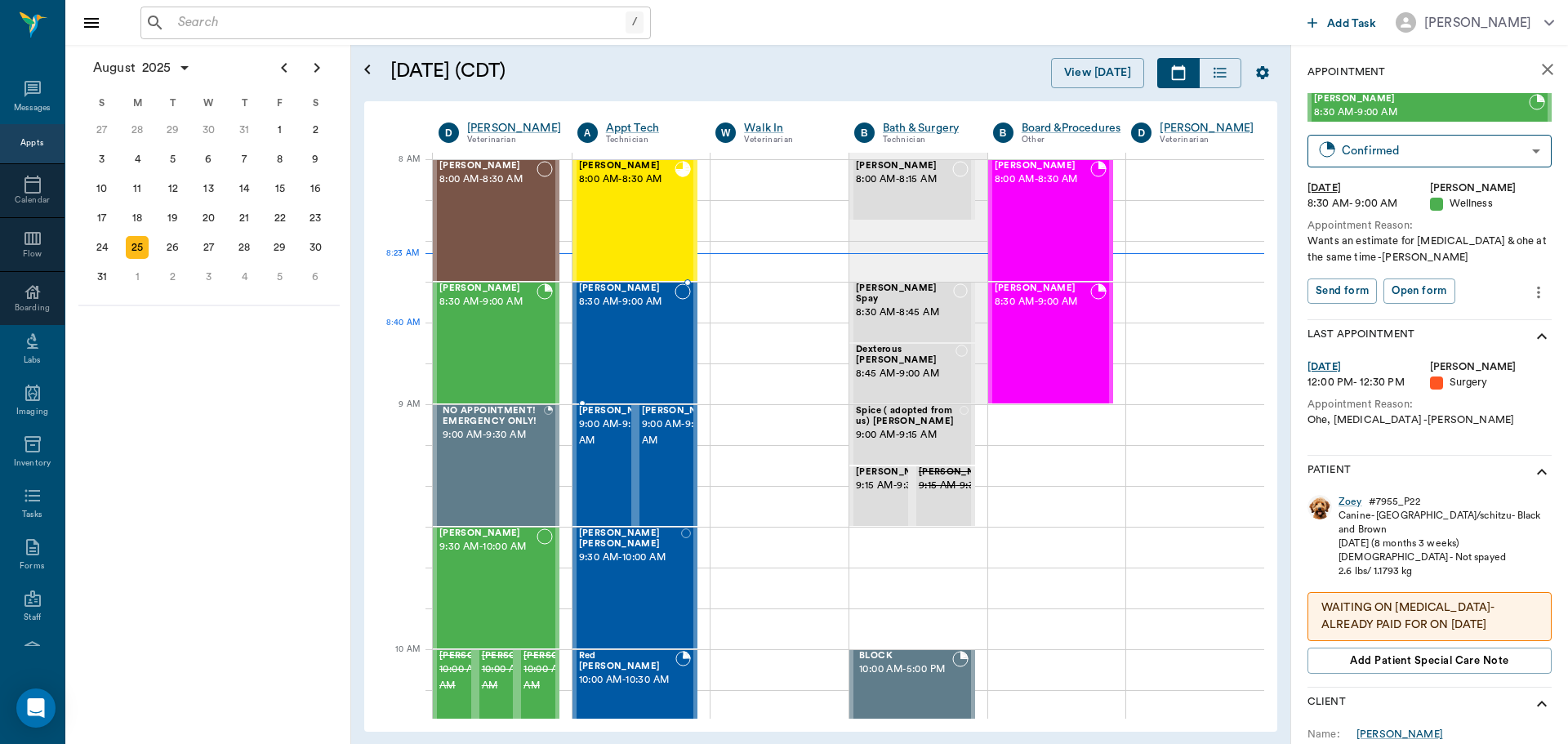
click at [623, 340] on div "Adam Jones 8:30 AM - 9:00 AM" at bounding box center [627, 342] width 96 height 119
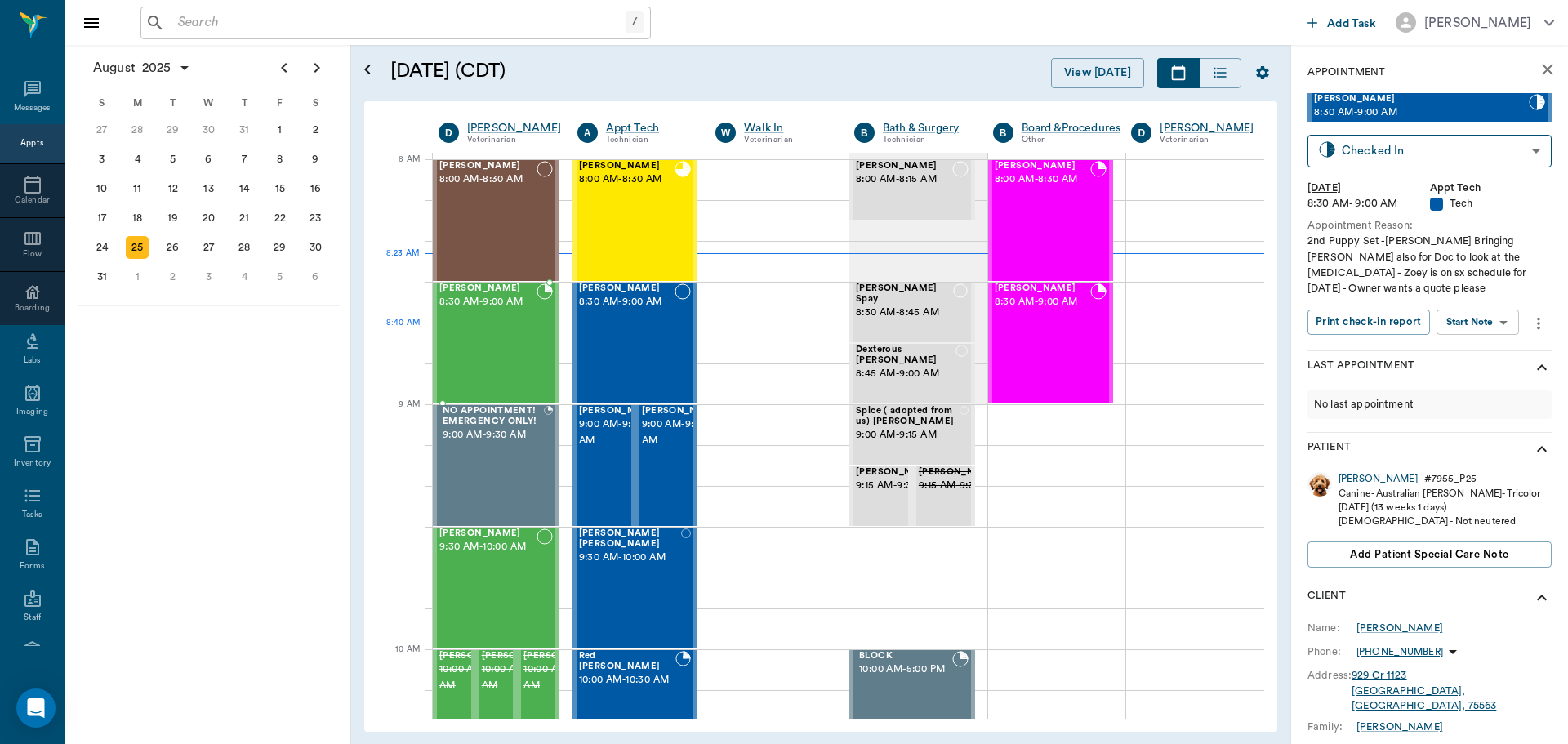
click at [480, 342] on div "Zoey Jones 8:30 AM - 9:00 AM" at bounding box center [487, 342] width 97 height 119
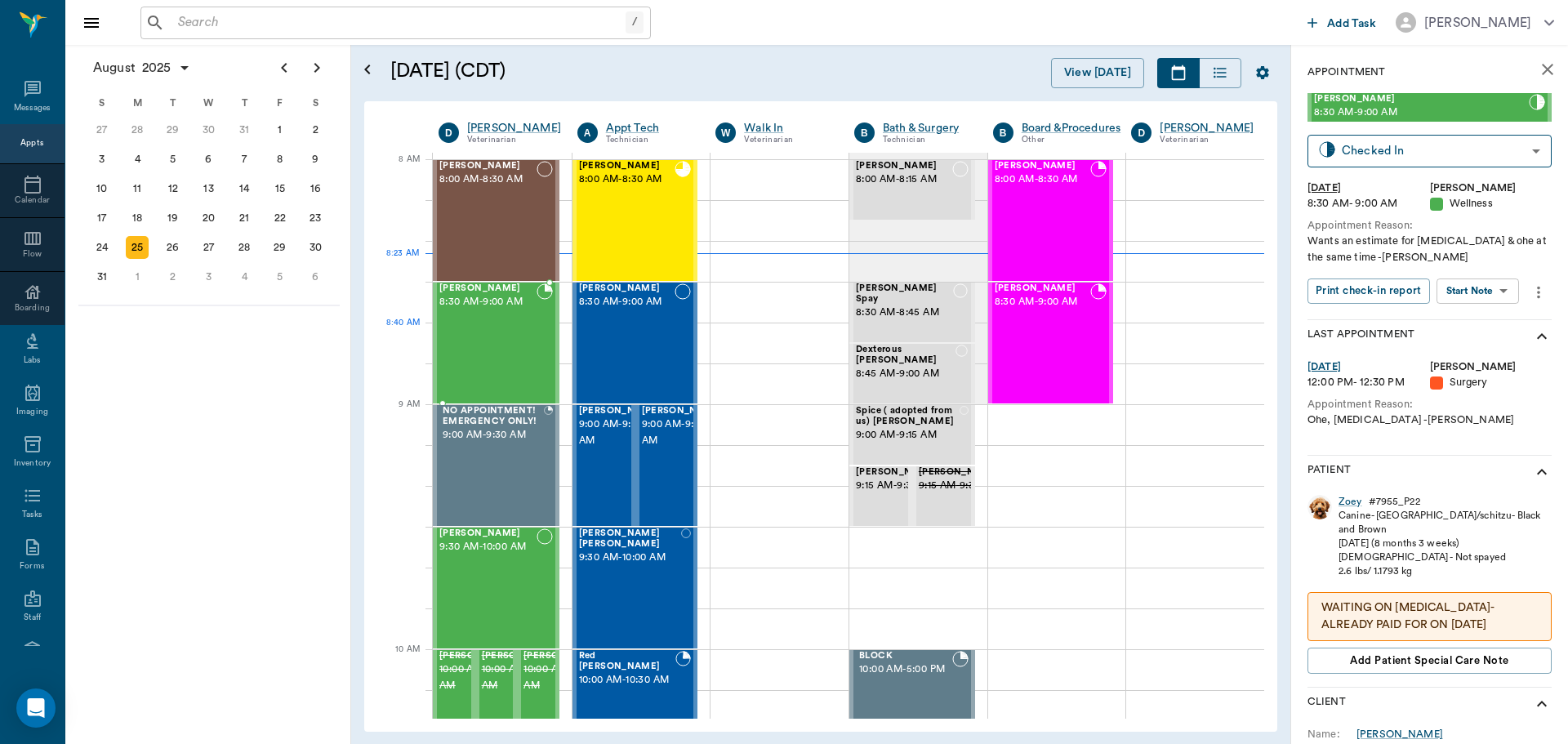
type input "CHECKED_IN"
click at [510, 206] on div "Hemi Smithers 8:00 AM - 8:30 AM" at bounding box center [487, 221] width 97 height 119
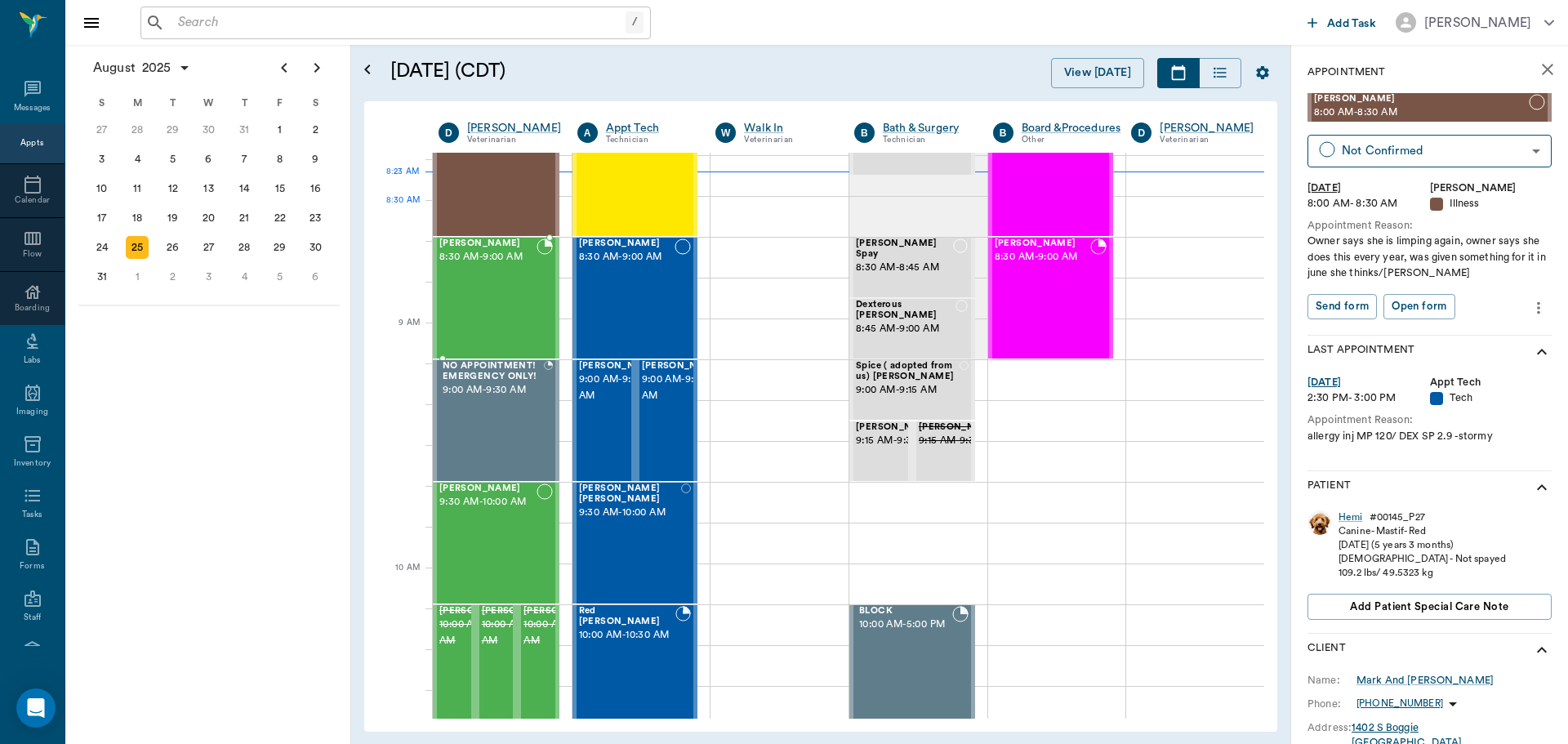
scroll to position [82, 0]
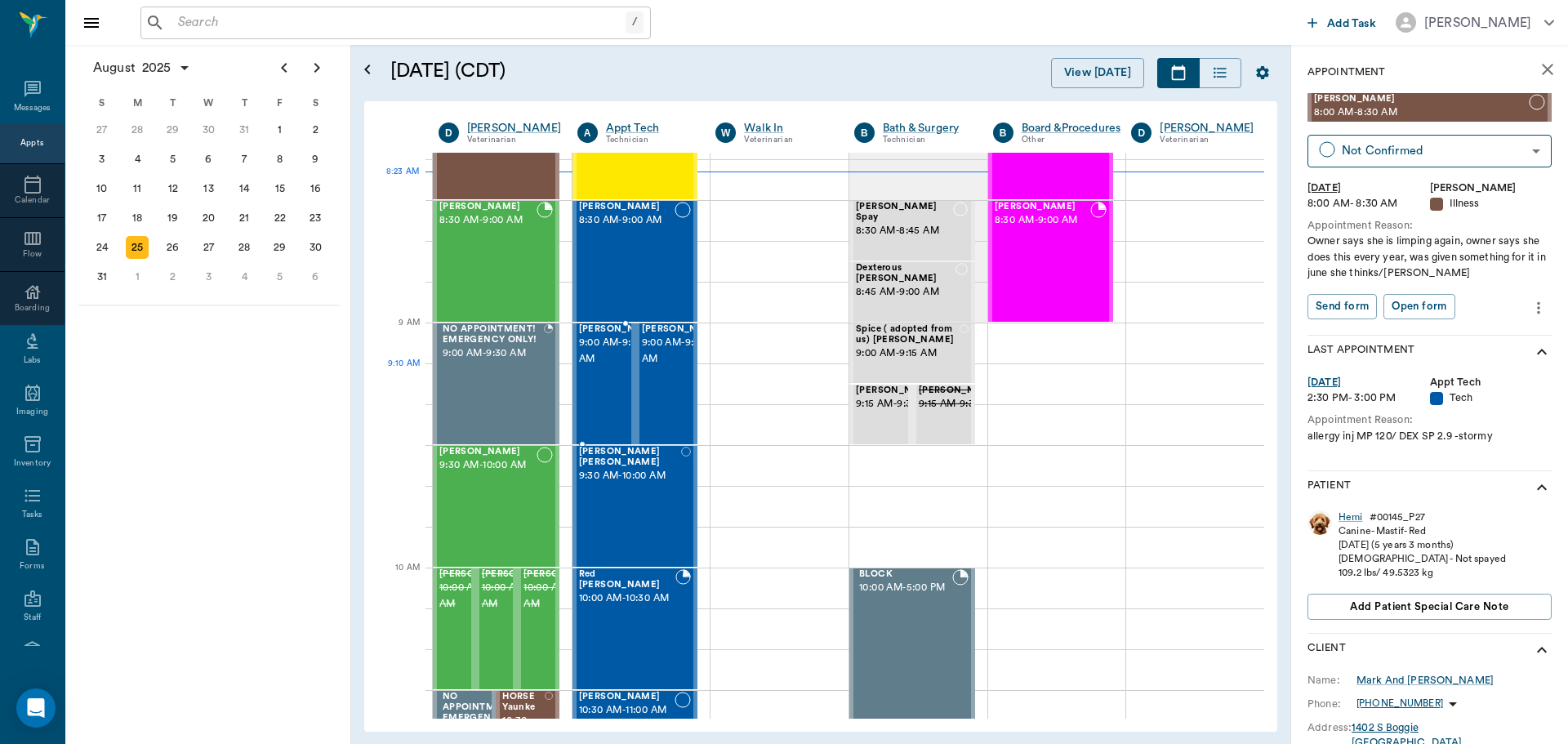
click at [594, 395] on div "Bailey Duren 9:00 AM - 9:30 AM" at bounding box center [619, 384] width 81 height 119
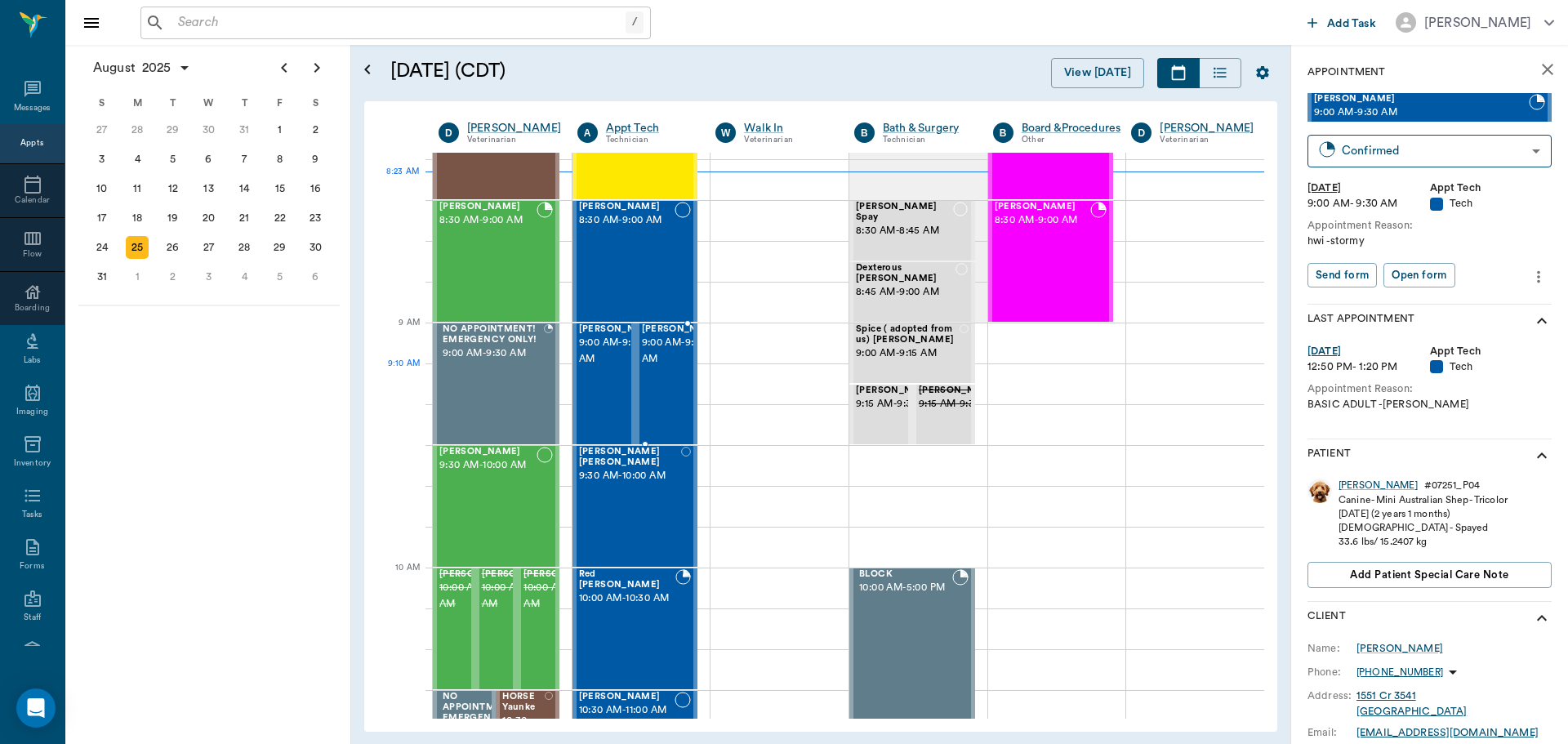
click at [656, 397] on div "Willow Smith 9:00 AM - 9:30 AM" at bounding box center [682, 384] width 81 height 119
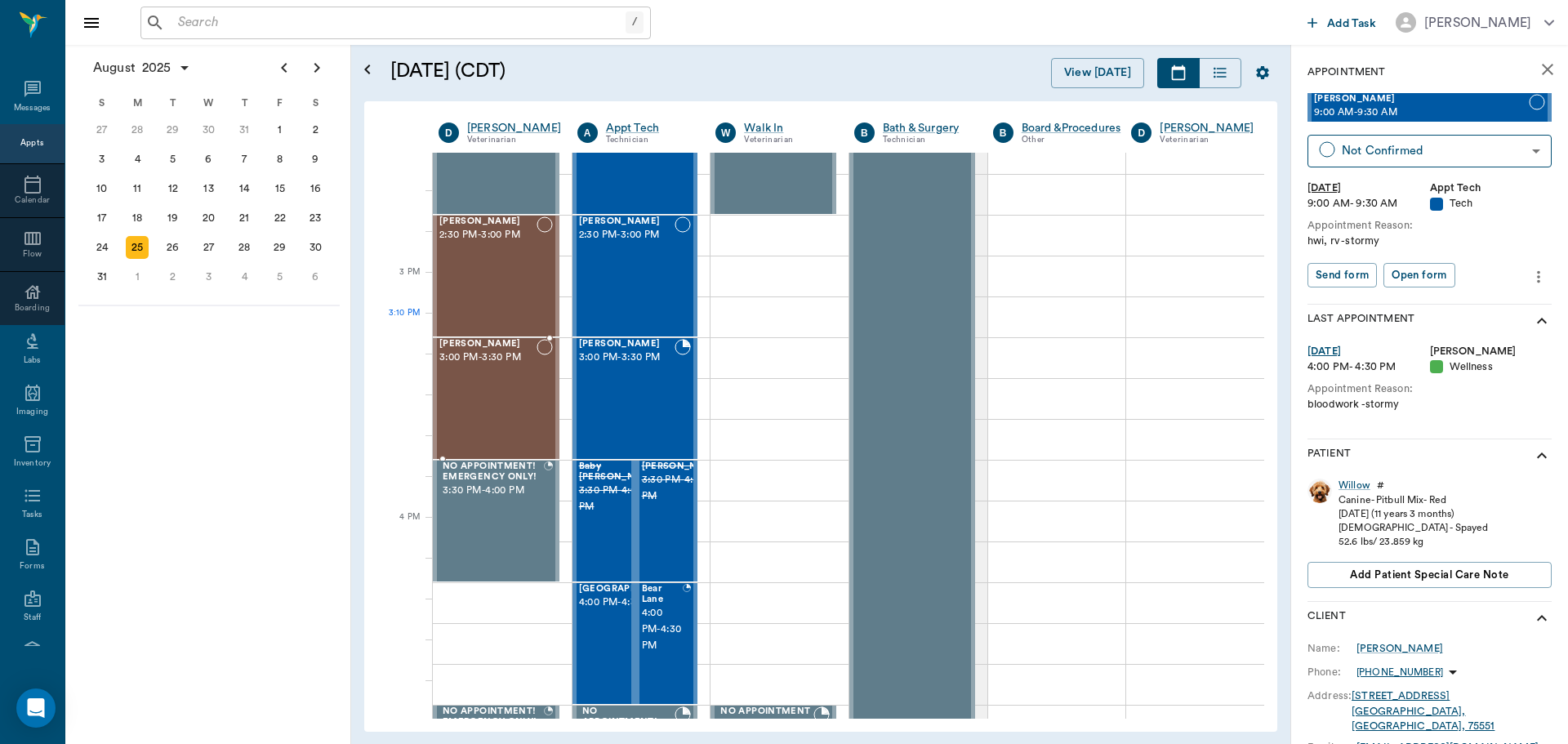
scroll to position [1471, 0]
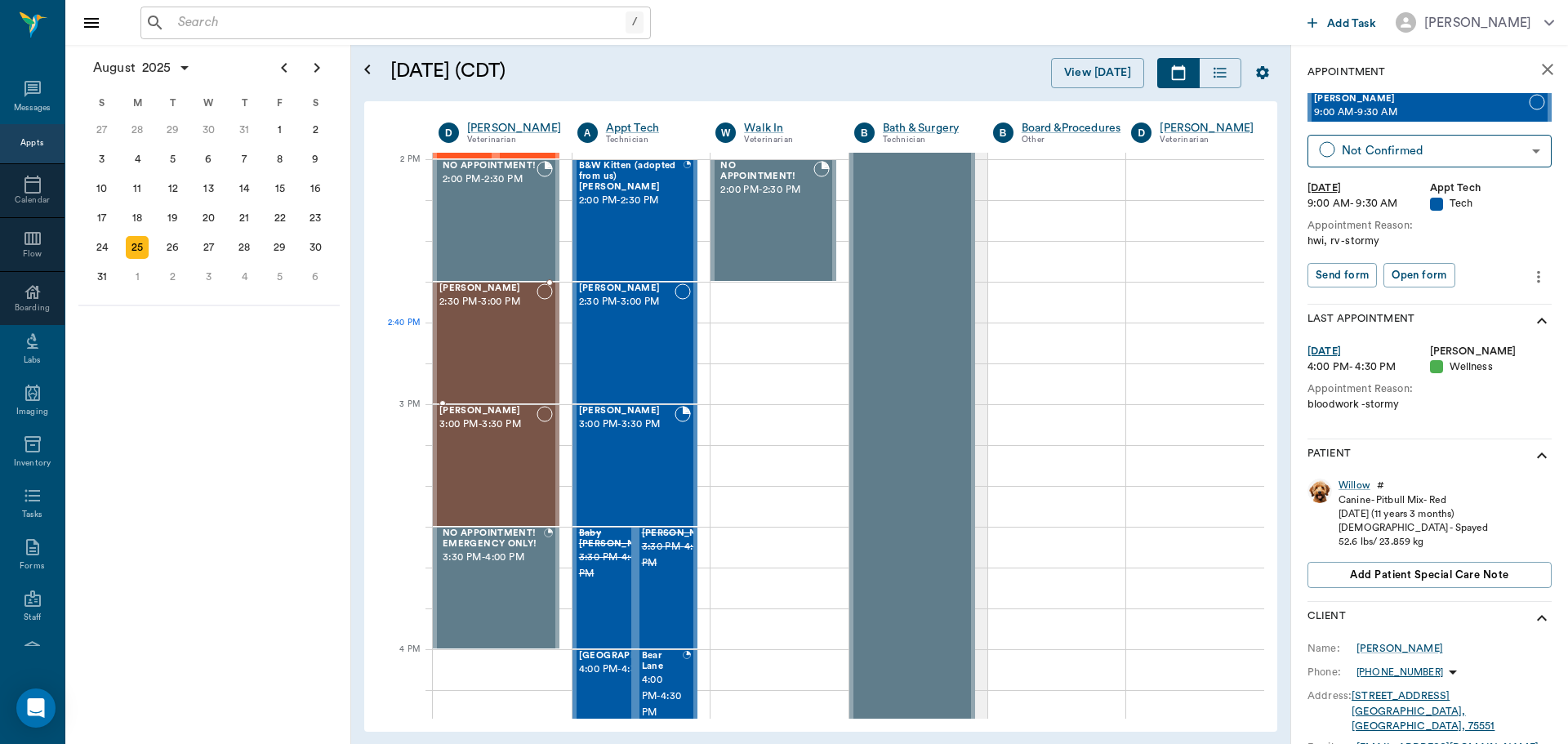
click at [507, 333] on div "Missy Tyson 2:30 PM - 3:00 PM" at bounding box center [487, 342] width 97 height 119
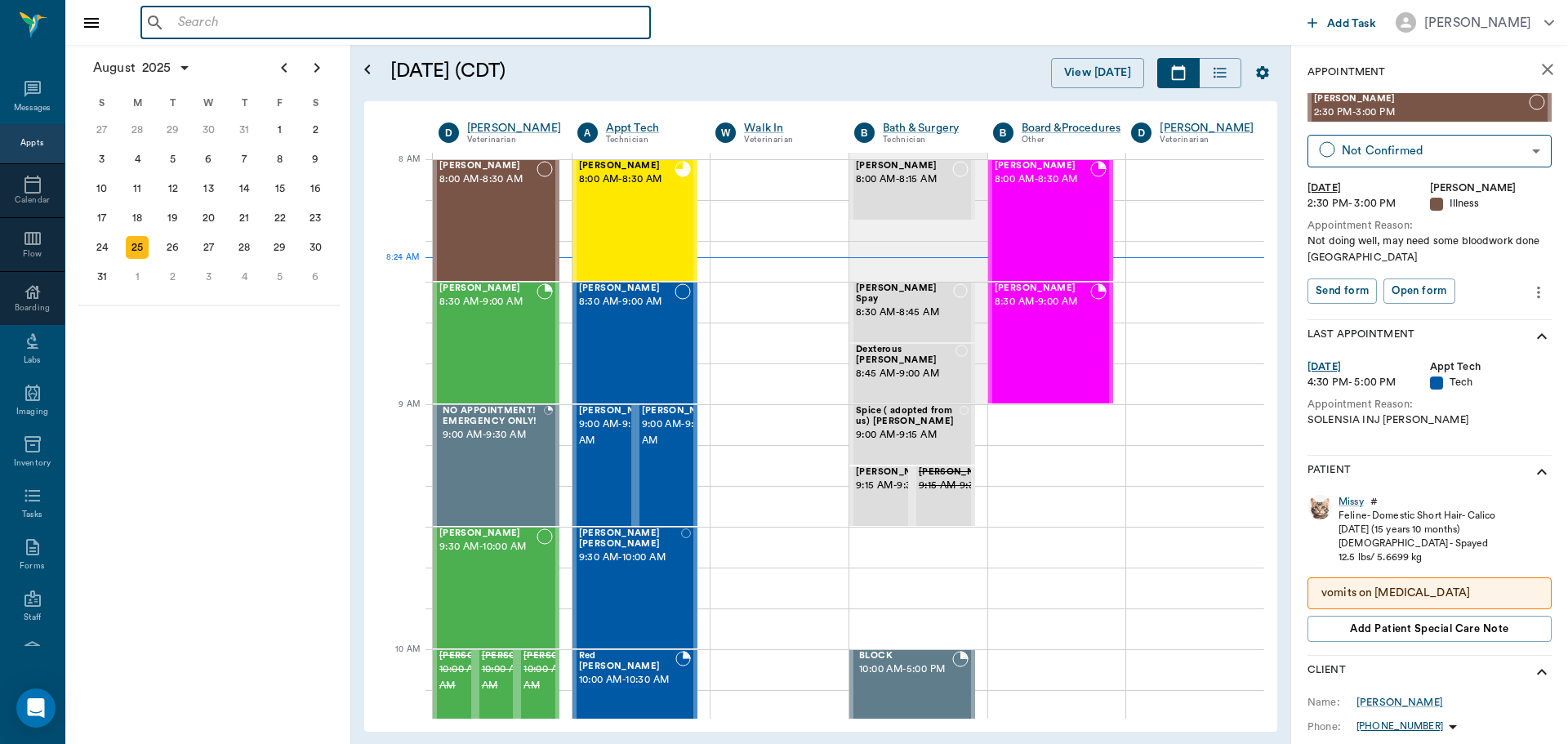
click at [300, 33] on input "text" at bounding box center [407, 22] width 472 height 23
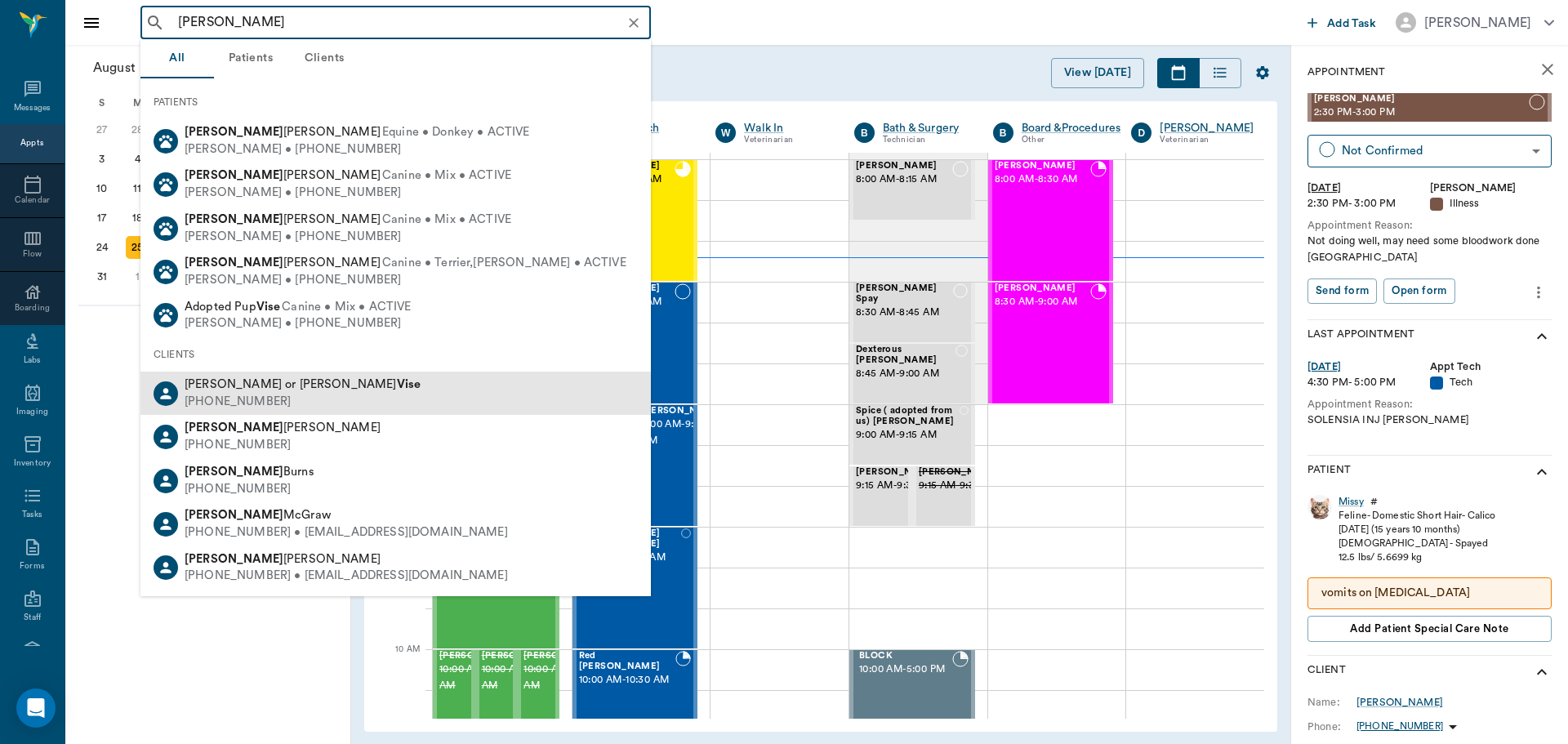
click at [261, 390] on span "Eddie or James Vise" at bounding box center [302, 384] width 236 height 12
type input "eddie vise"
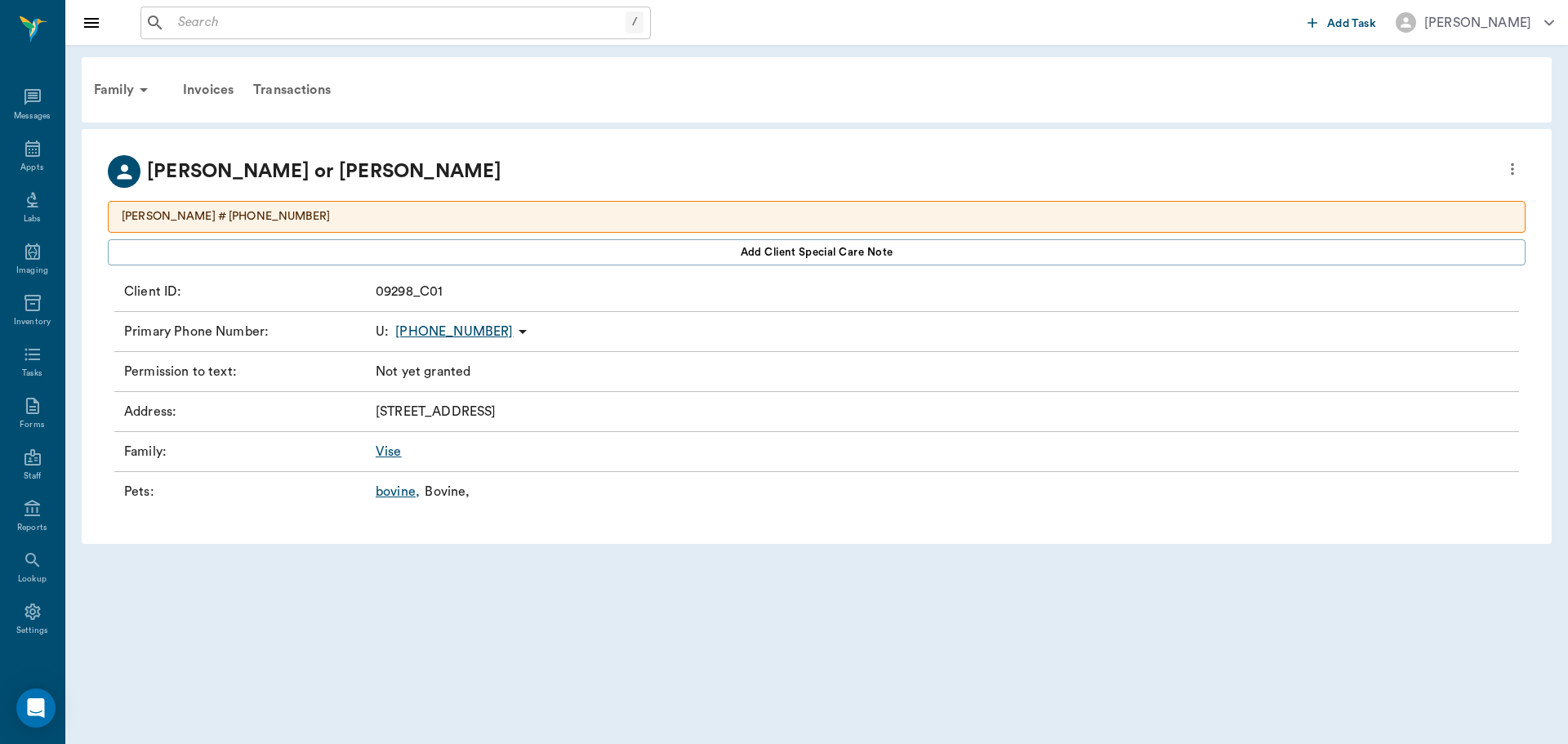
click at [386, 493] on link "bovine ," at bounding box center [397, 492] width 44 height 20
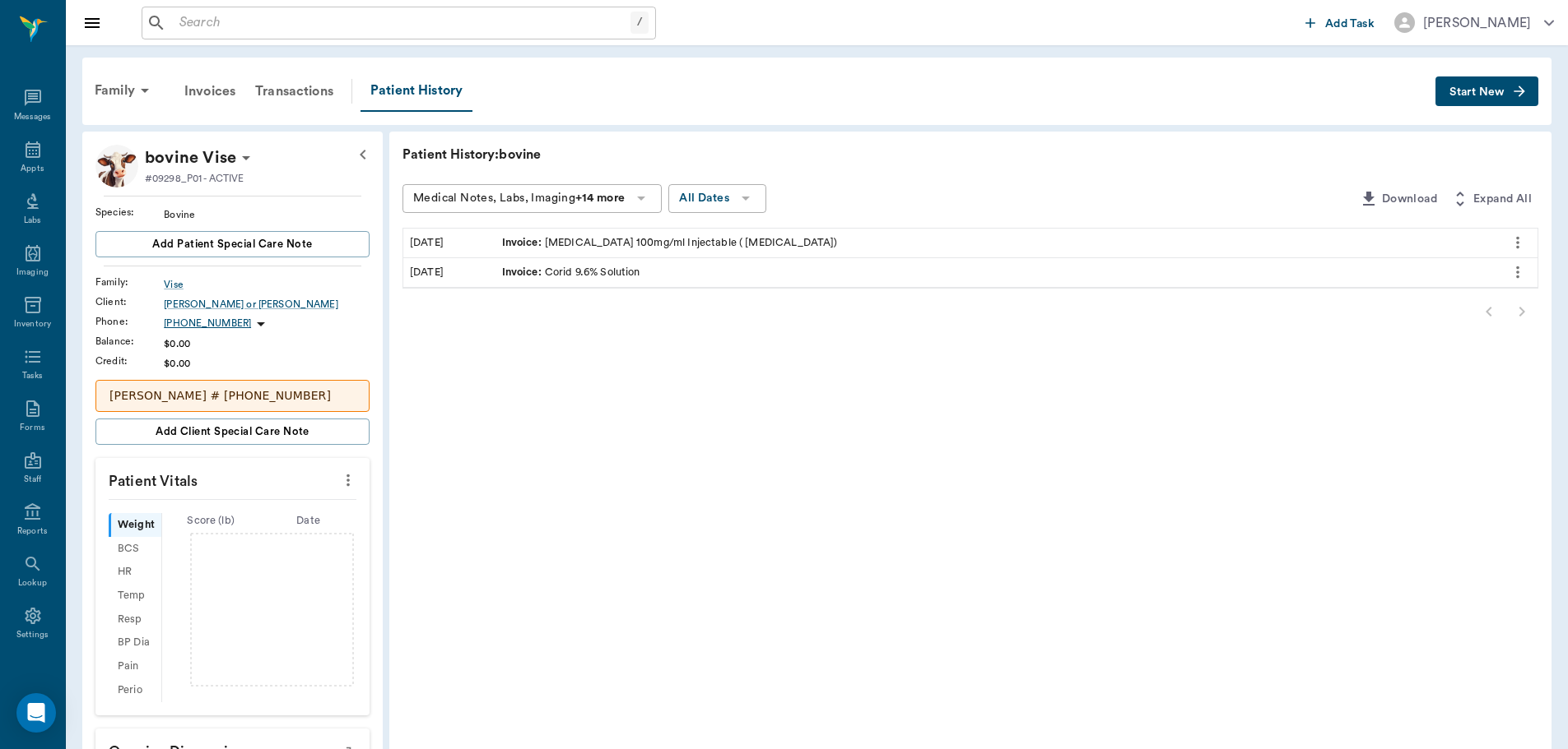
click at [1495, 92] on span "Start New" at bounding box center [1477, 92] width 55 height 0
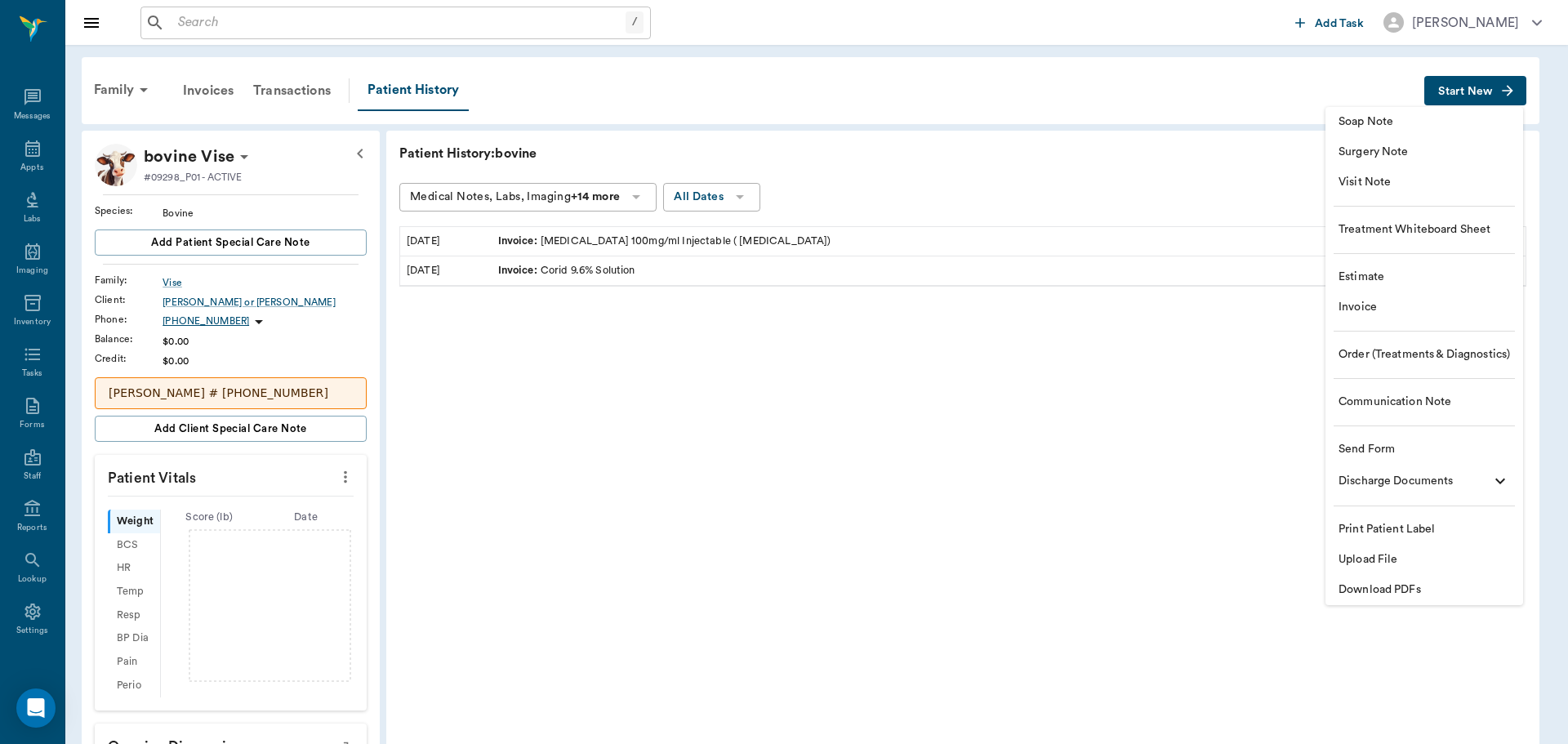
click at [1354, 352] on span "Order (Treatments & Diagnostics)" at bounding box center [1425, 355] width 172 height 17
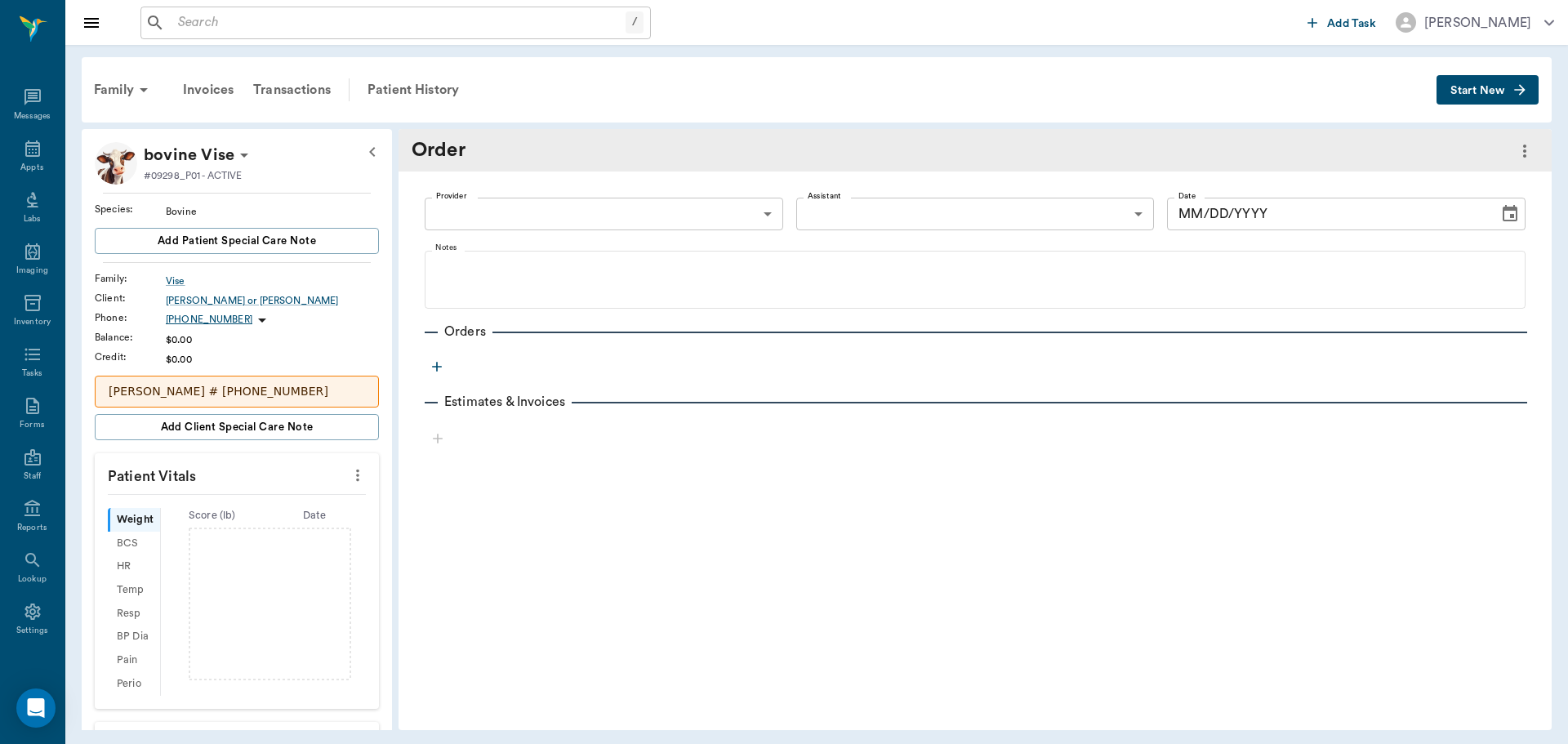
type input "[DATE]"
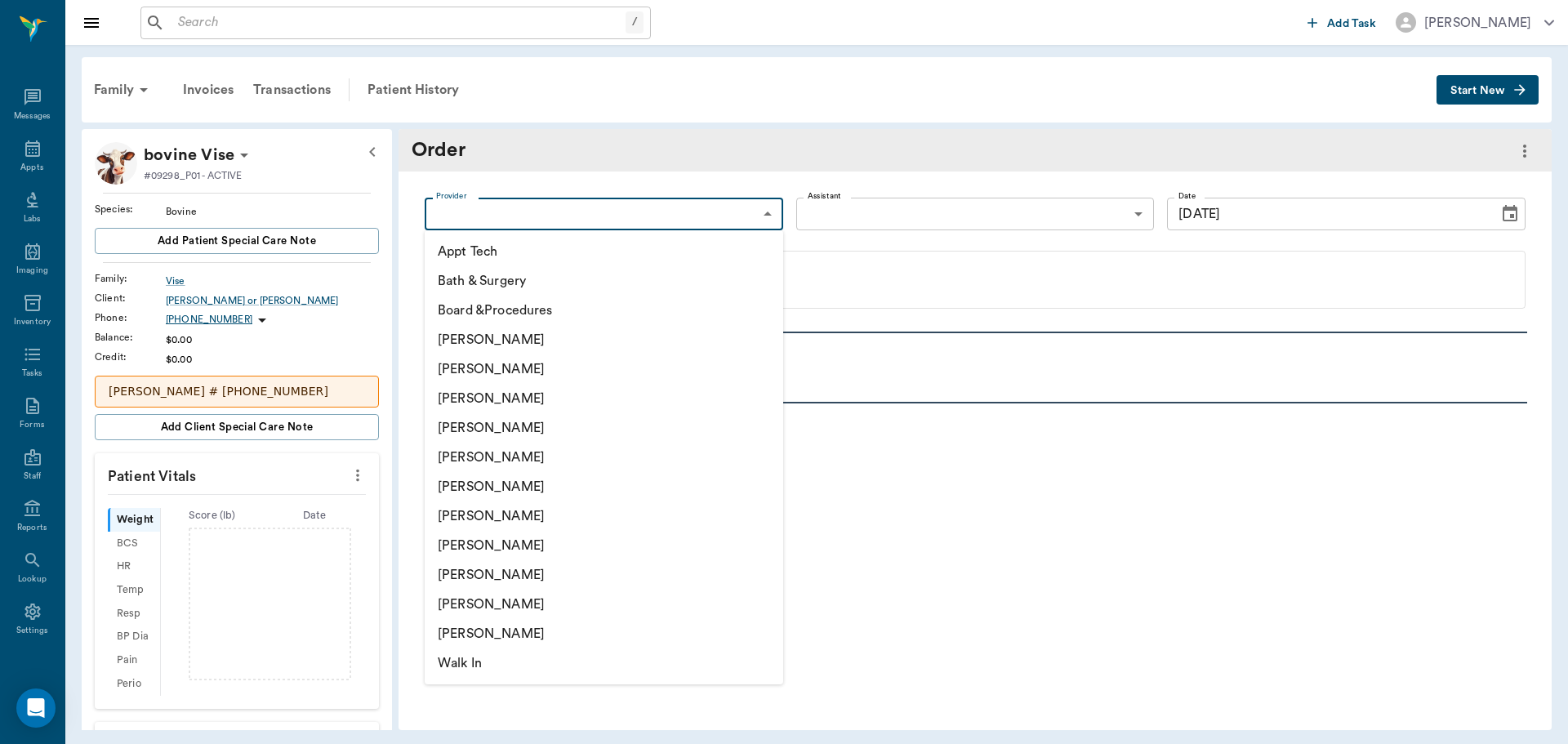
click at [743, 215] on body "/ ​ Add Task Dr. Bert Ellsworth Nectar Messages Appts Labs Imaging Inventory Ta…" at bounding box center [784, 372] width 1568 height 744
click at [520, 395] on li "[PERSON_NAME]" at bounding box center [604, 398] width 359 height 29
type input "63ec2f075fda476ae8351a4d"
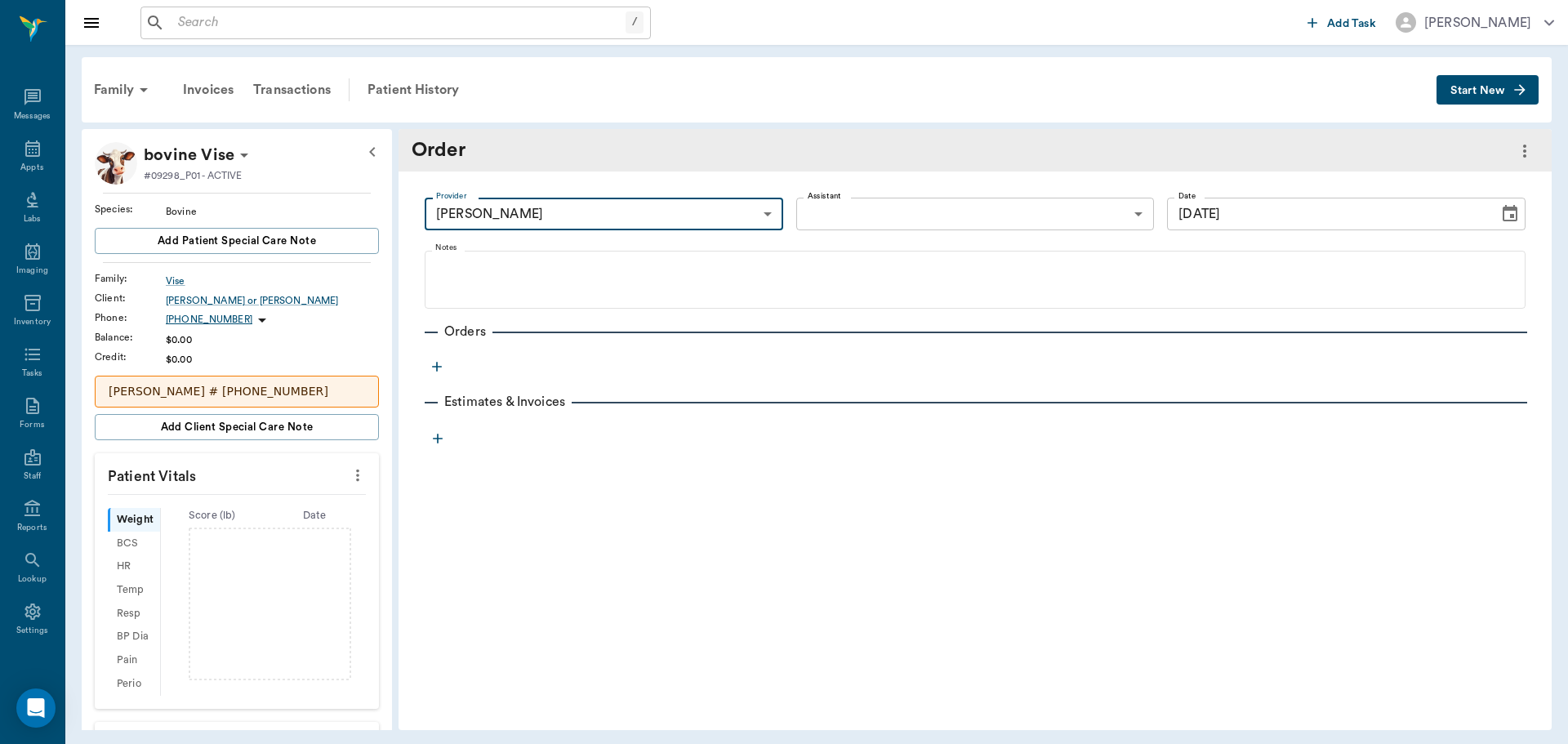
click at [438, 370] on icon "button" at bounding box center [437, 366] width 16 height 16
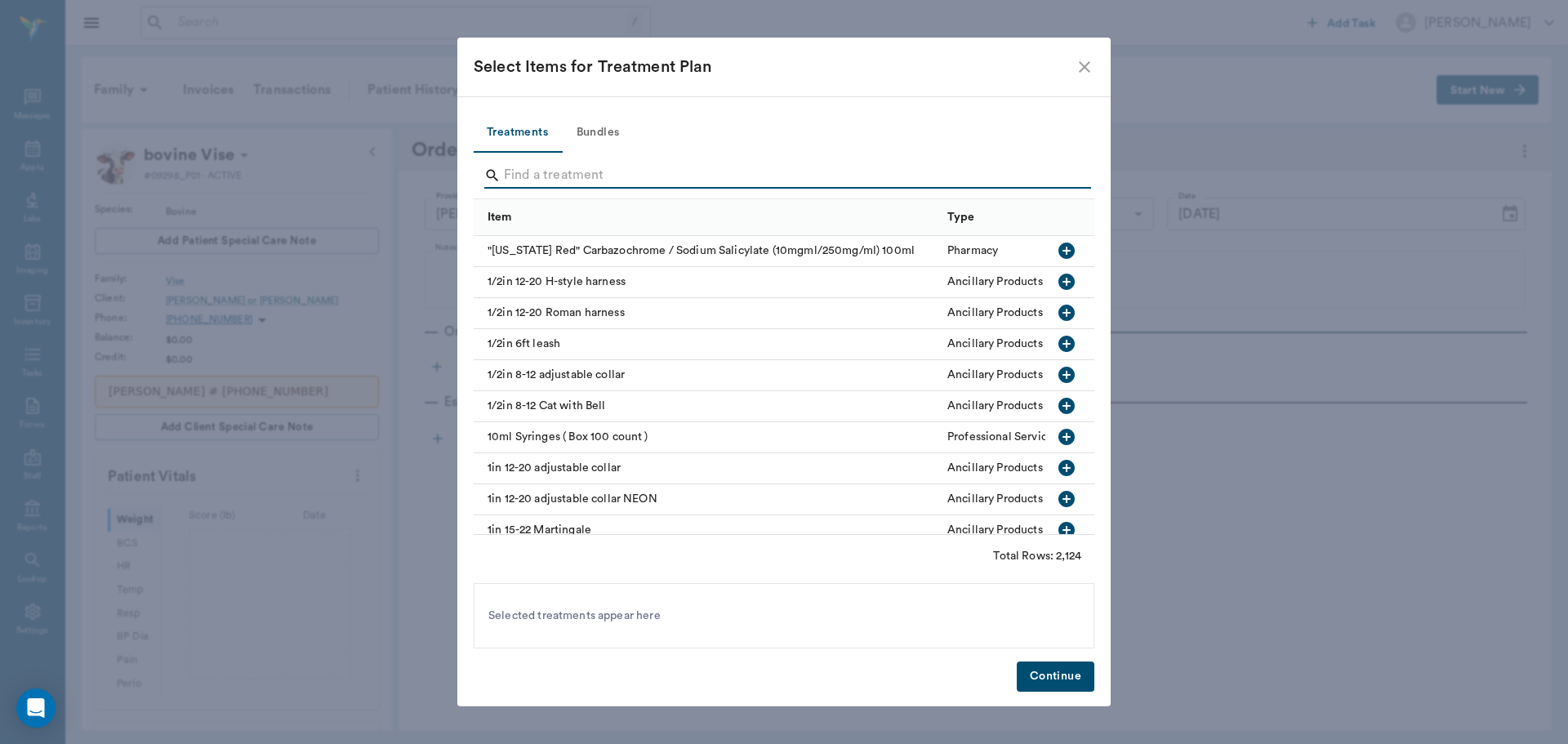
click at [546, 169] on input "Search" at bounding box center [785, 175] width 563 height 26
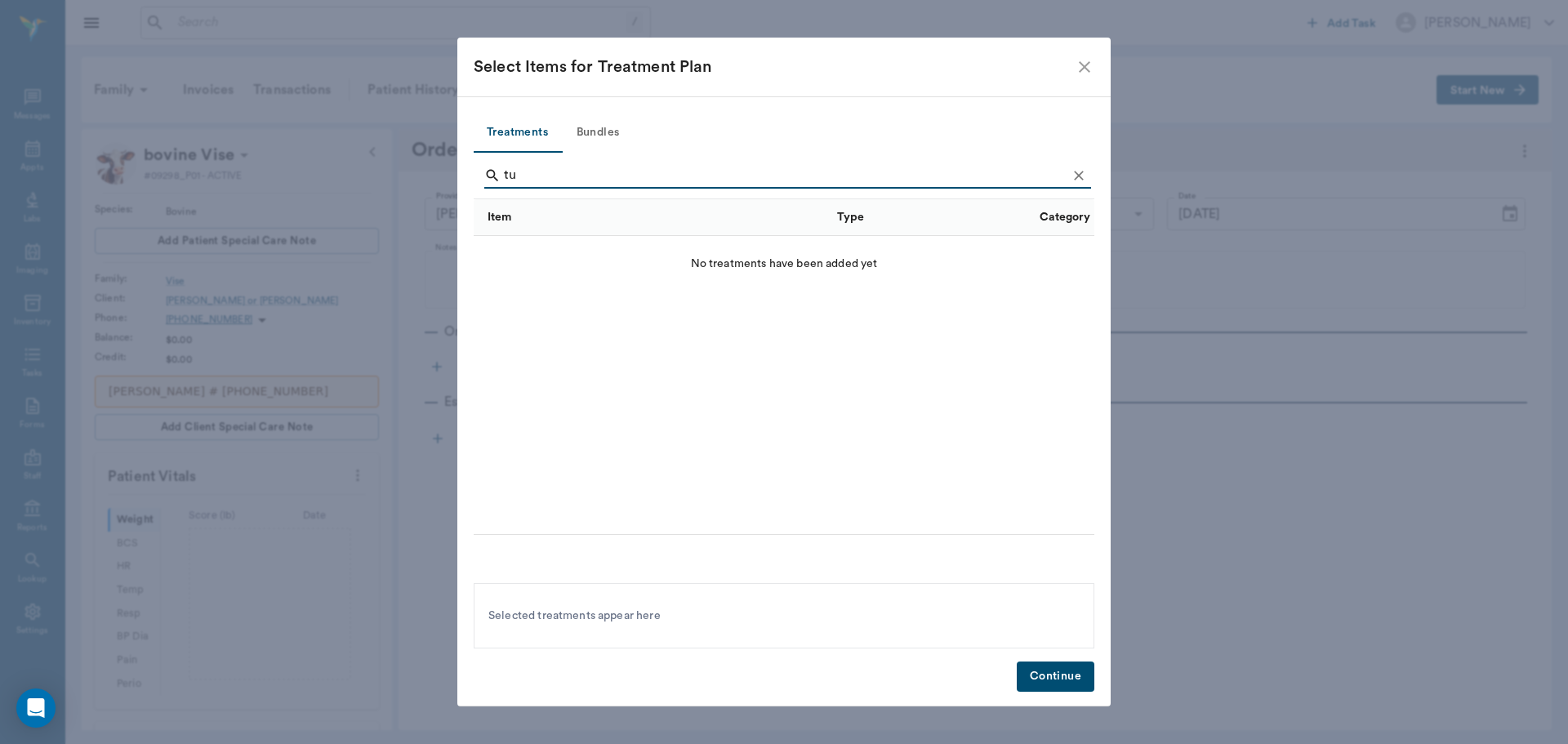
type input "t"
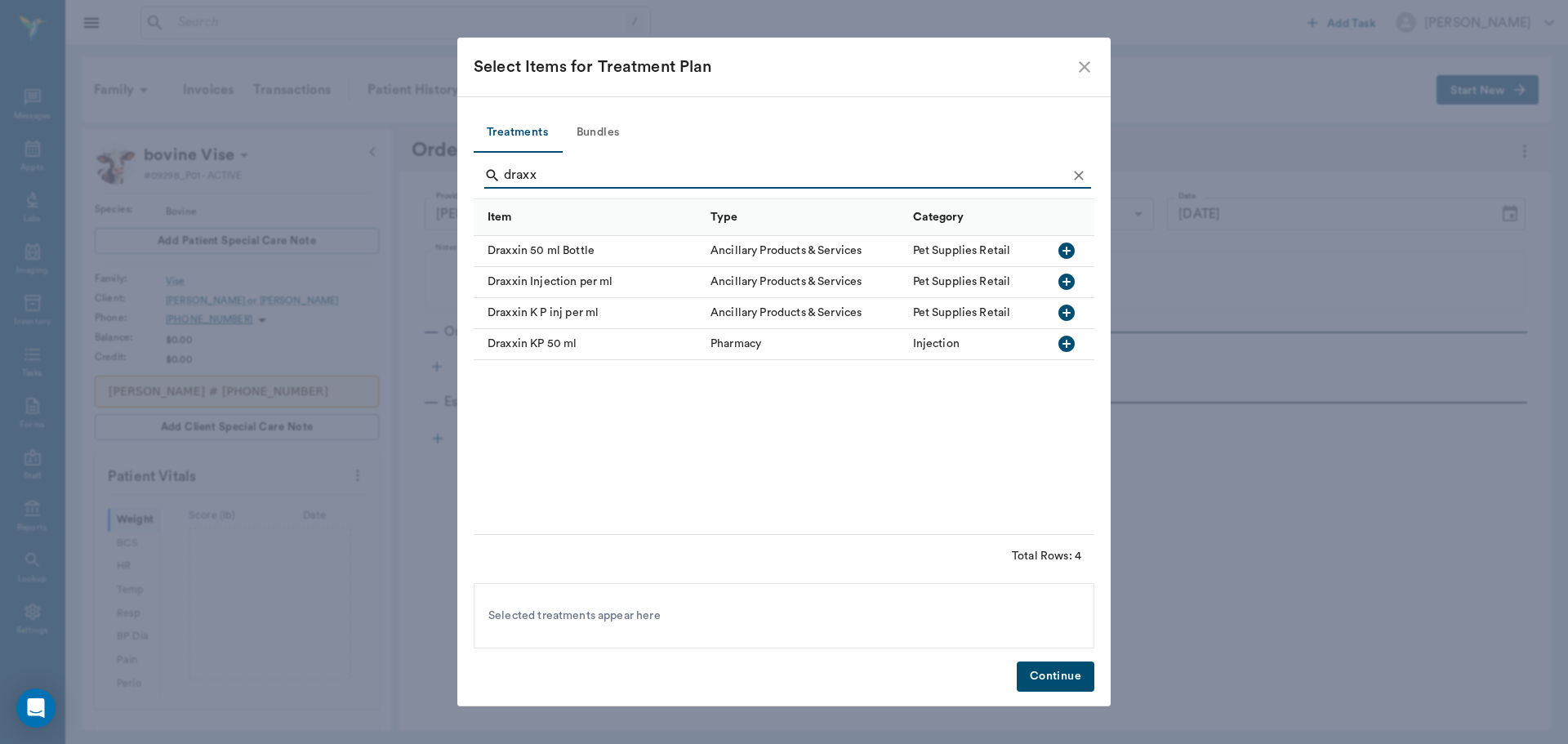
type input "draxx"
click at [1067, 310] on icon "button" at bounding box center [1066, 312] width 16 height 16
click at [1066, 677] on button "Continue" at bounding box center [1055, 676] width 77 height 30
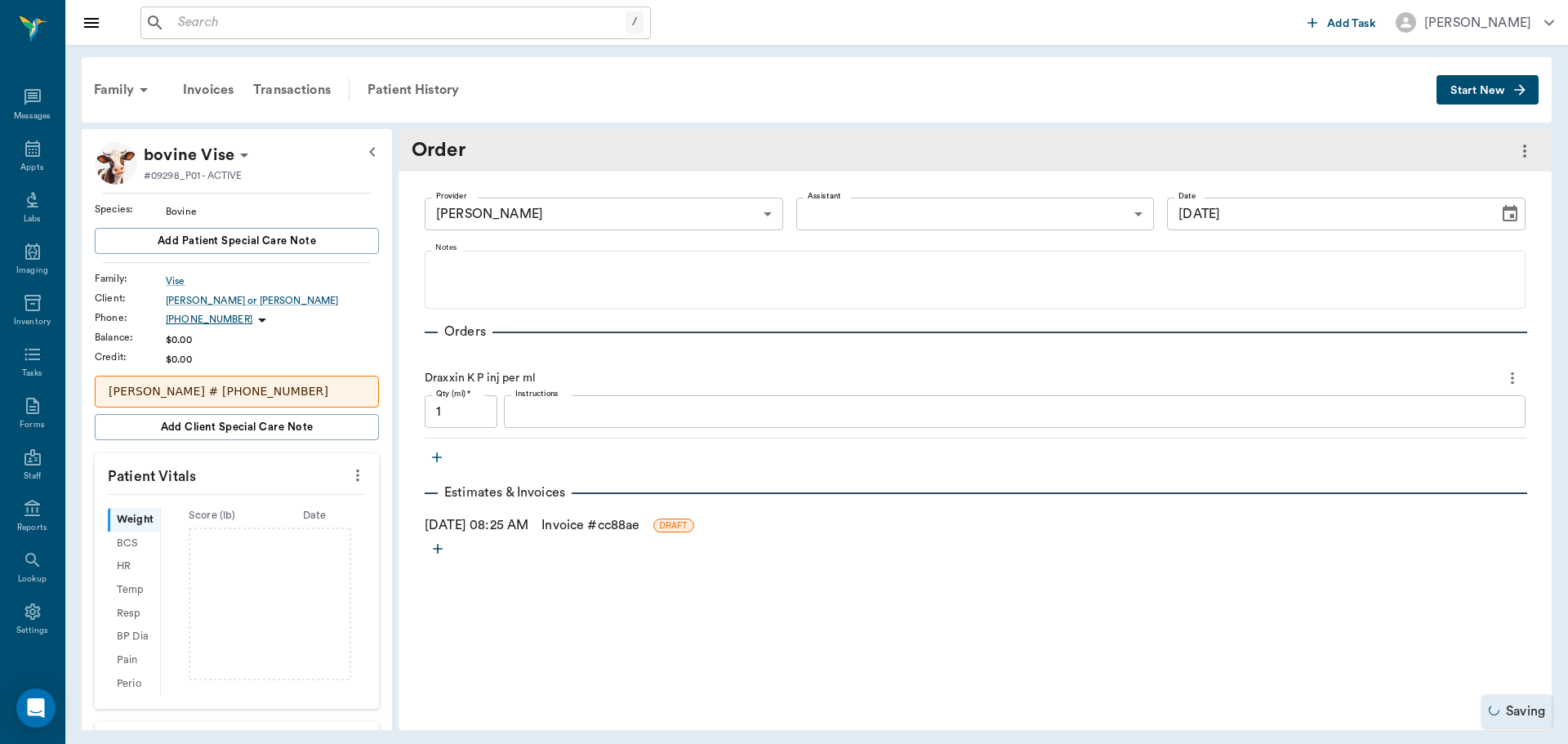
click at [479, 422] on input "1" at bounding box center [461, 412] width 73 height 33
type input "3.3"
click at [435, 458] on icon "button" at bounding box center [437, 457] width 16 height 16
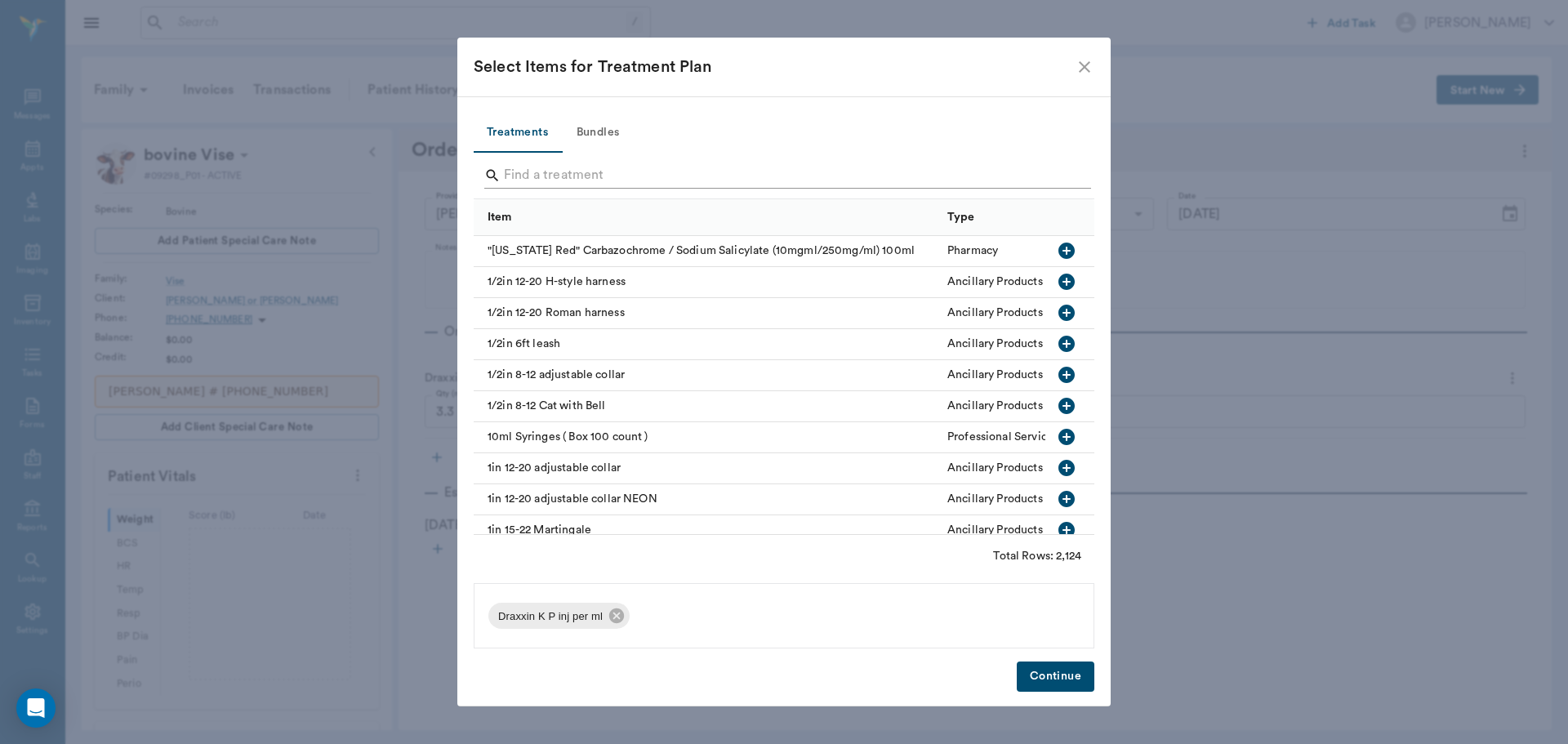
click at [539, 173] on input "Search" at bounding box center [785, 175] width 563 height 26
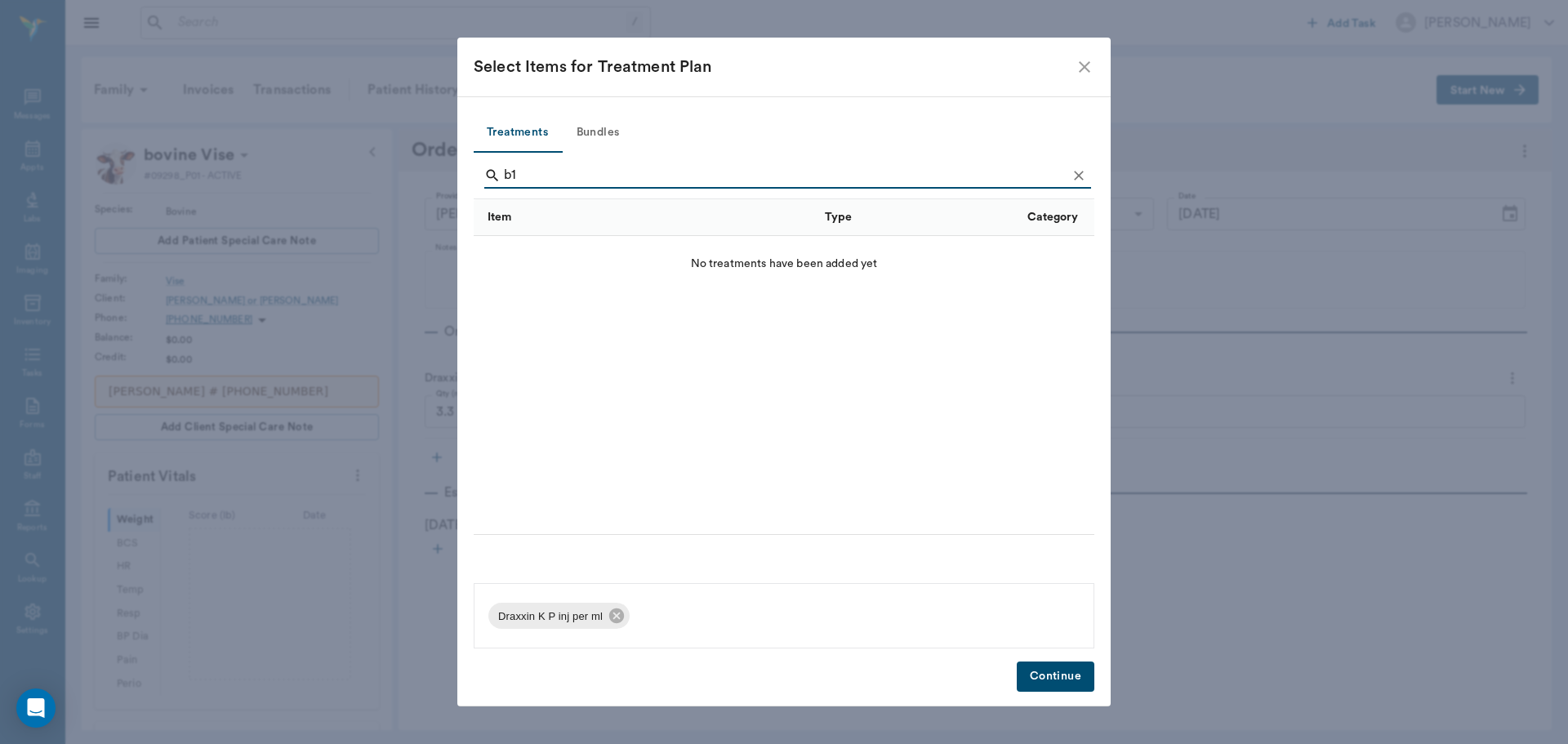
type input "b"
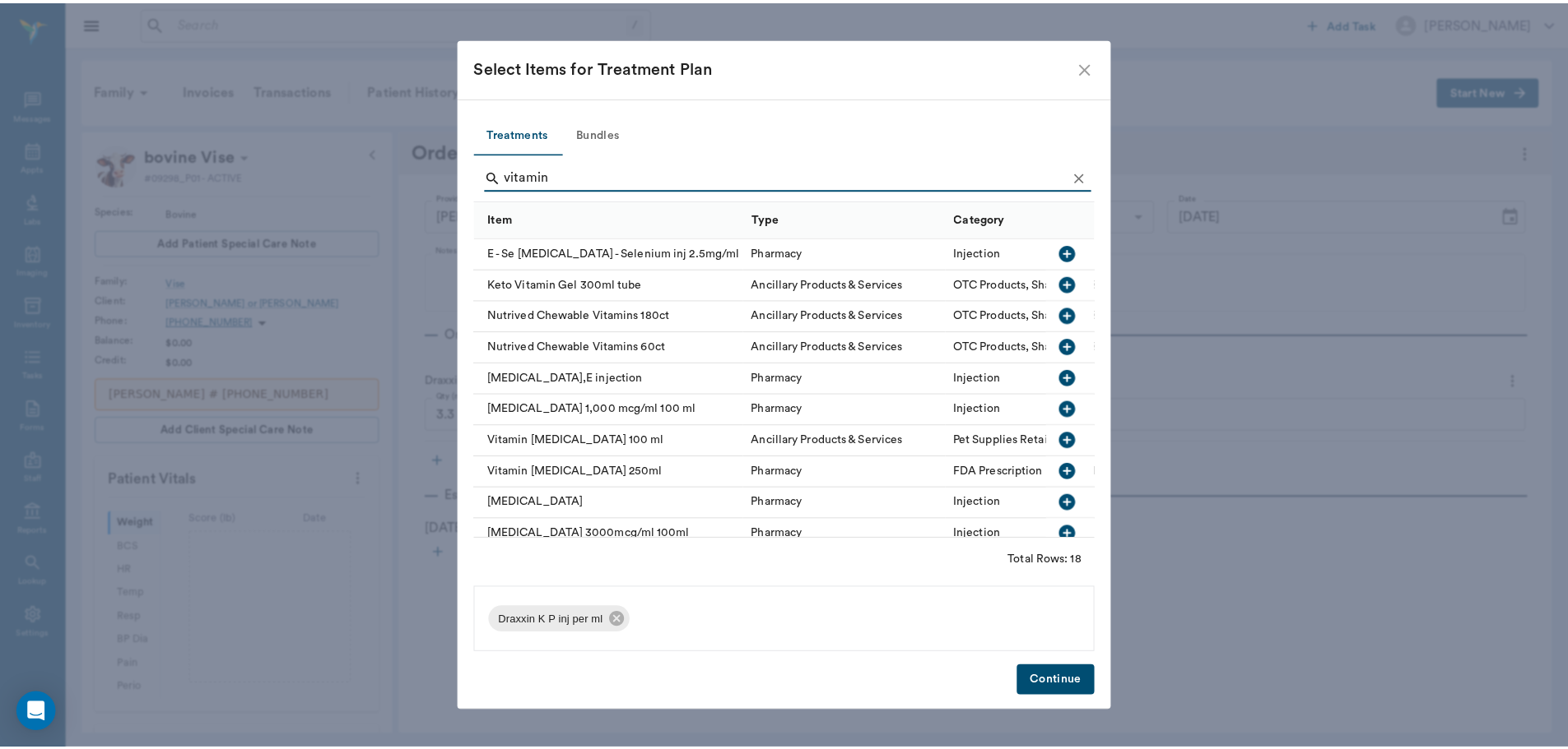
scroll to position [82, 0]
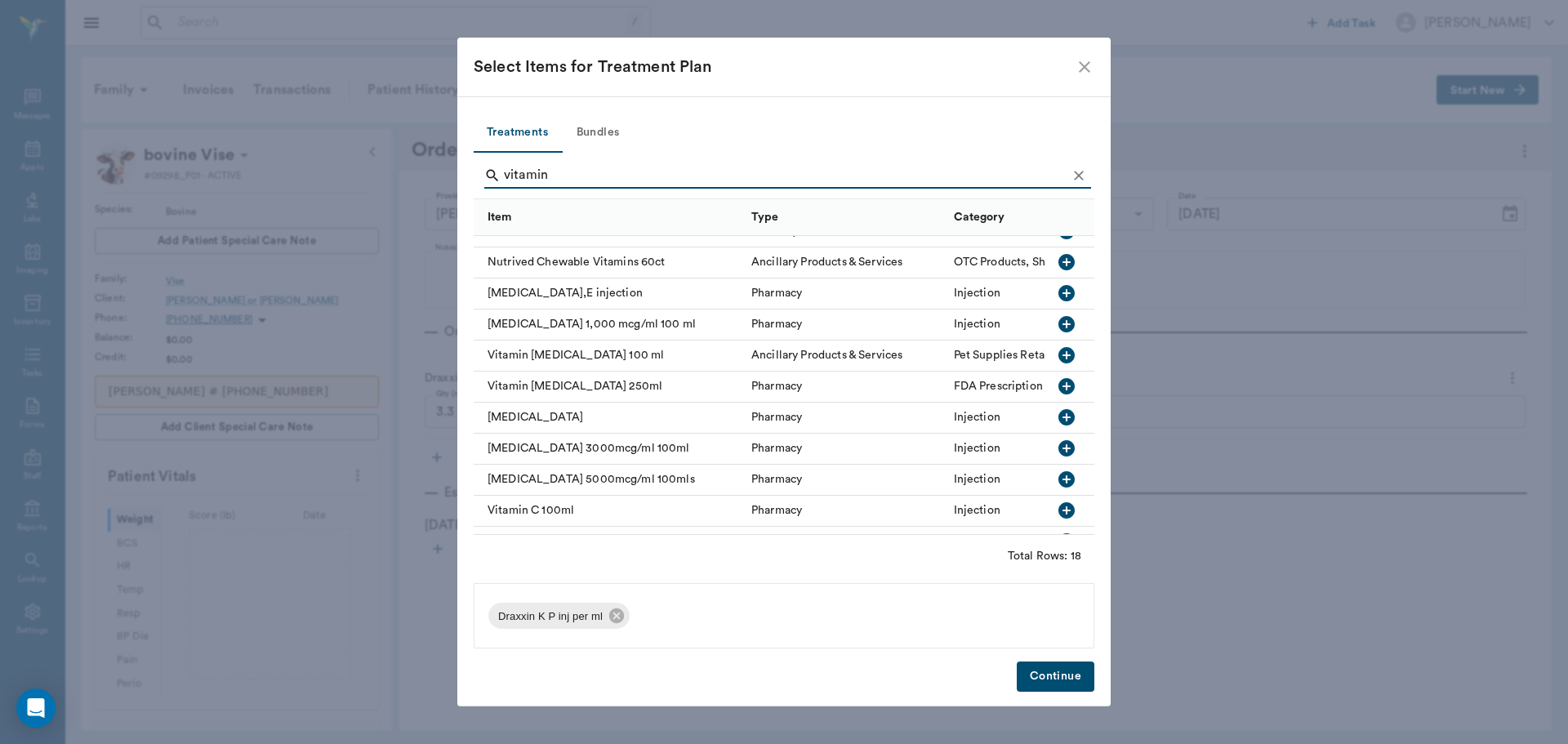
type input "vitamin"
click at [1057, 418] on icon "button" at bounding box center [1066, 417] width 20 height 20
click at [1046, 674] on button "Continue" at bounding box center [1055, 676] width 77 height 30
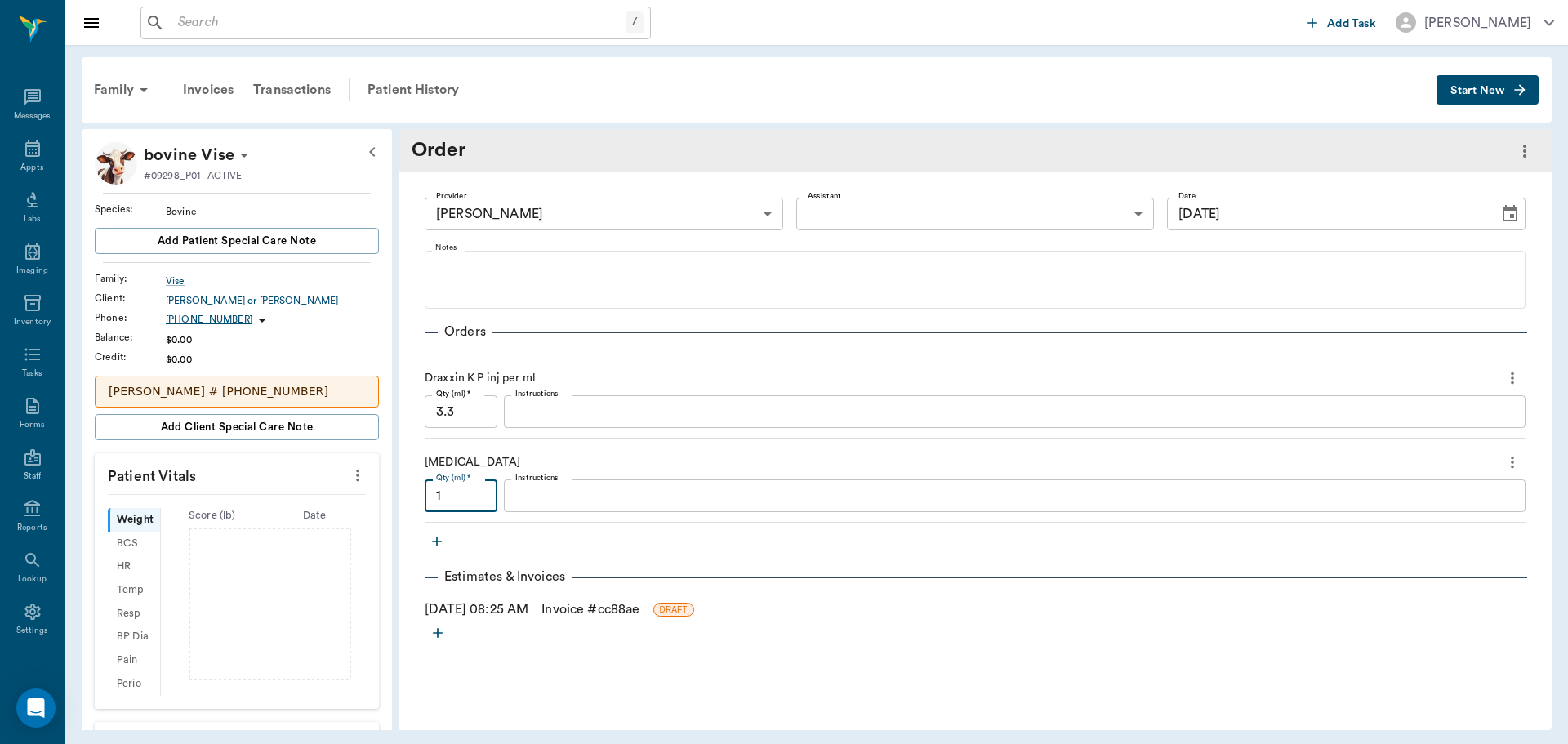
click at [480, 500] on input "1" at bounding box center [461, 496] width 73 height 33
type input ".2"
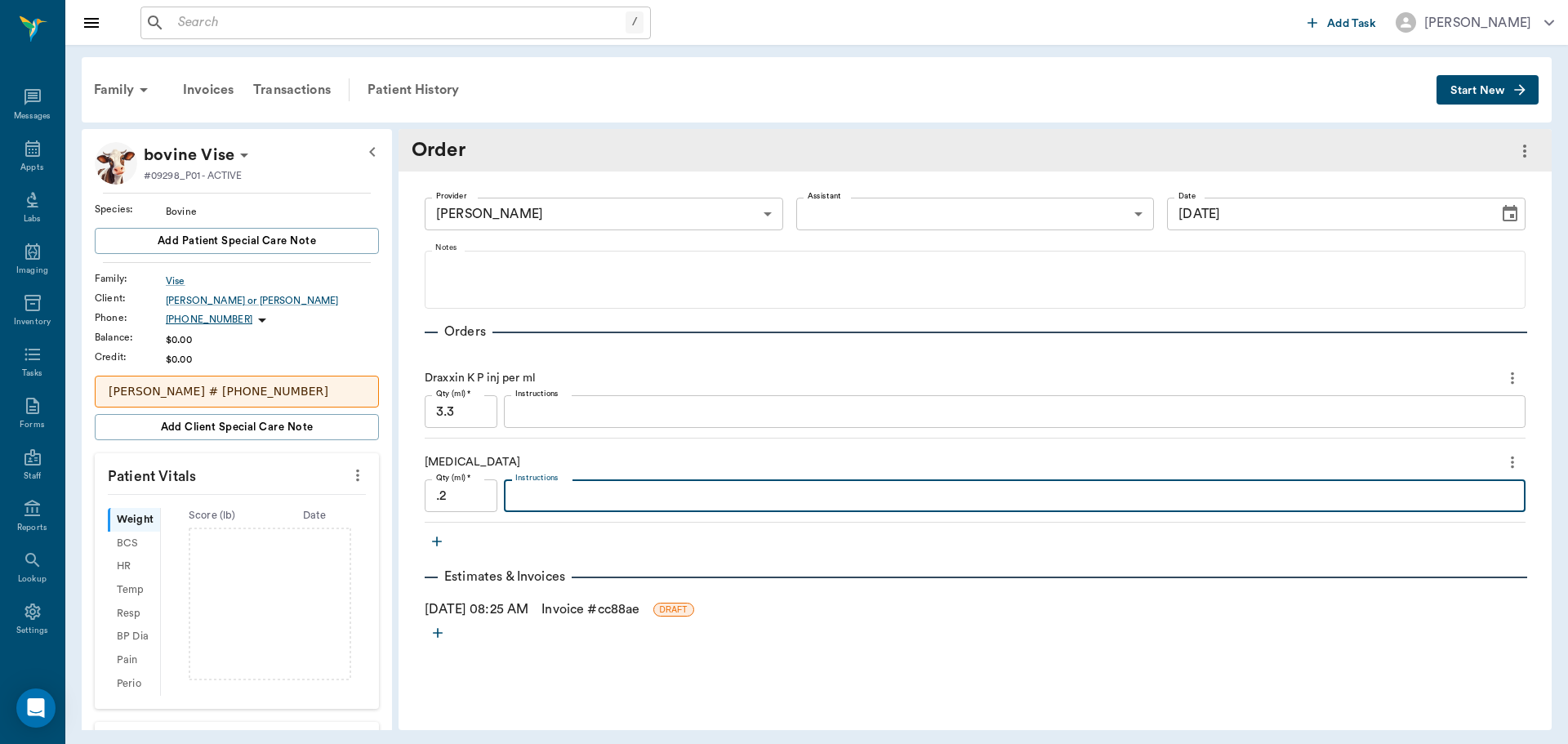
click at [583, 500] on textarea "Instructions" at bounding box center [1015, 496] width 998 height 19
type textarea "500 mcg"
click at [578, 607] on link "Invoice # cc88ae" at bounding box center [590, 609] width 98 height 20
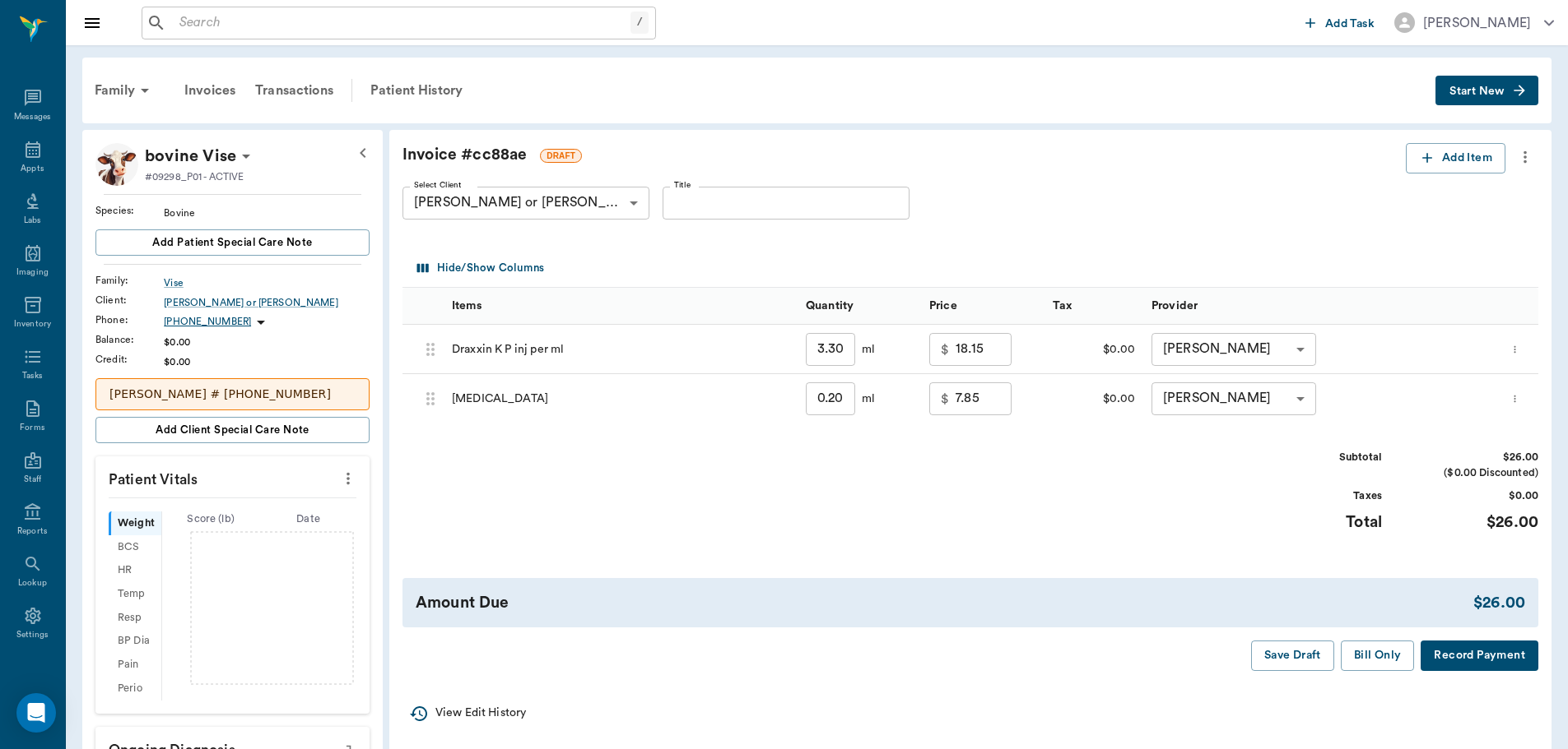
click at [837, 410] on input "0.20" at bounding box center [830, 399] width 49 height 33
type input "."
type input "0.00"
type input ".3"
type input "7.85"
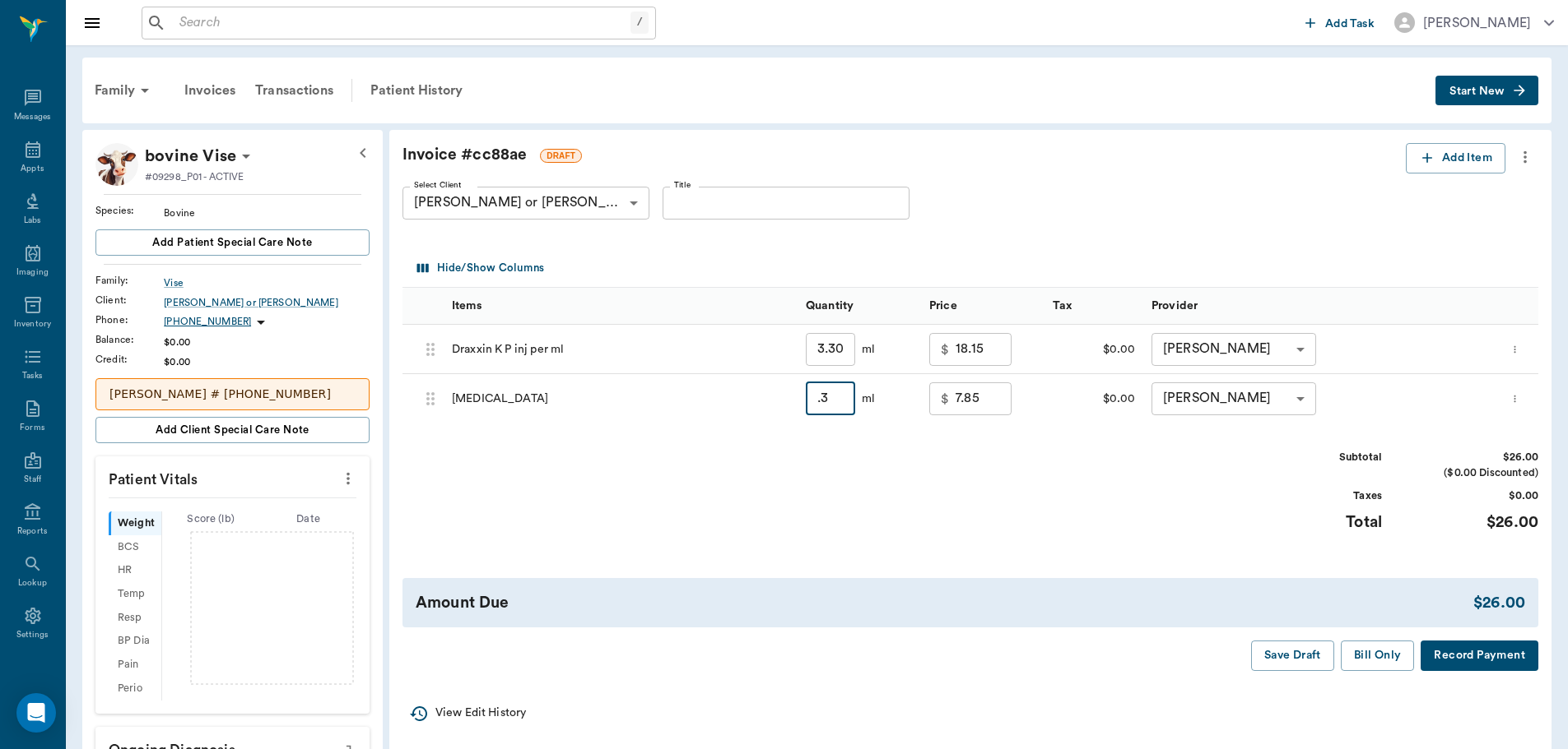
type input ".3"
click at [988, 403] on input "7.85" at bounding box center [983, 399] width 56 height 33
type input "4.00"
click at [1020, 498] on div "Subtotal $22.15 ($0.00 Discounted) Taxes $0.00 Total $22.15" at bounding box center [971, 500] width 1136 height 101
click at [1362, 655] on button "Bill Only" at bounding box center [1378, 656] width 74 height 30
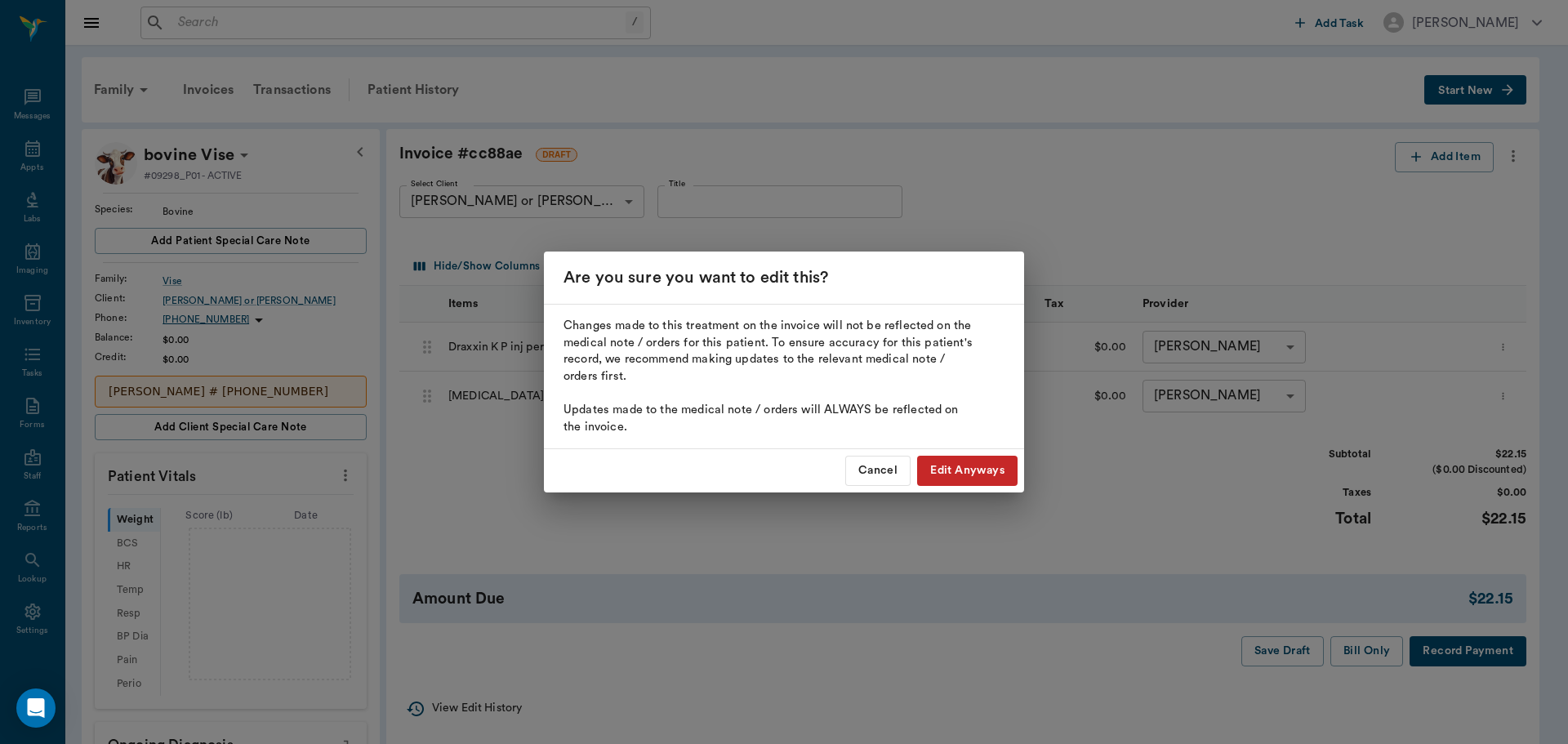
click at [952, 479] on button "Edit Anyways" at bounding box center [967, 470] width 100 height 30
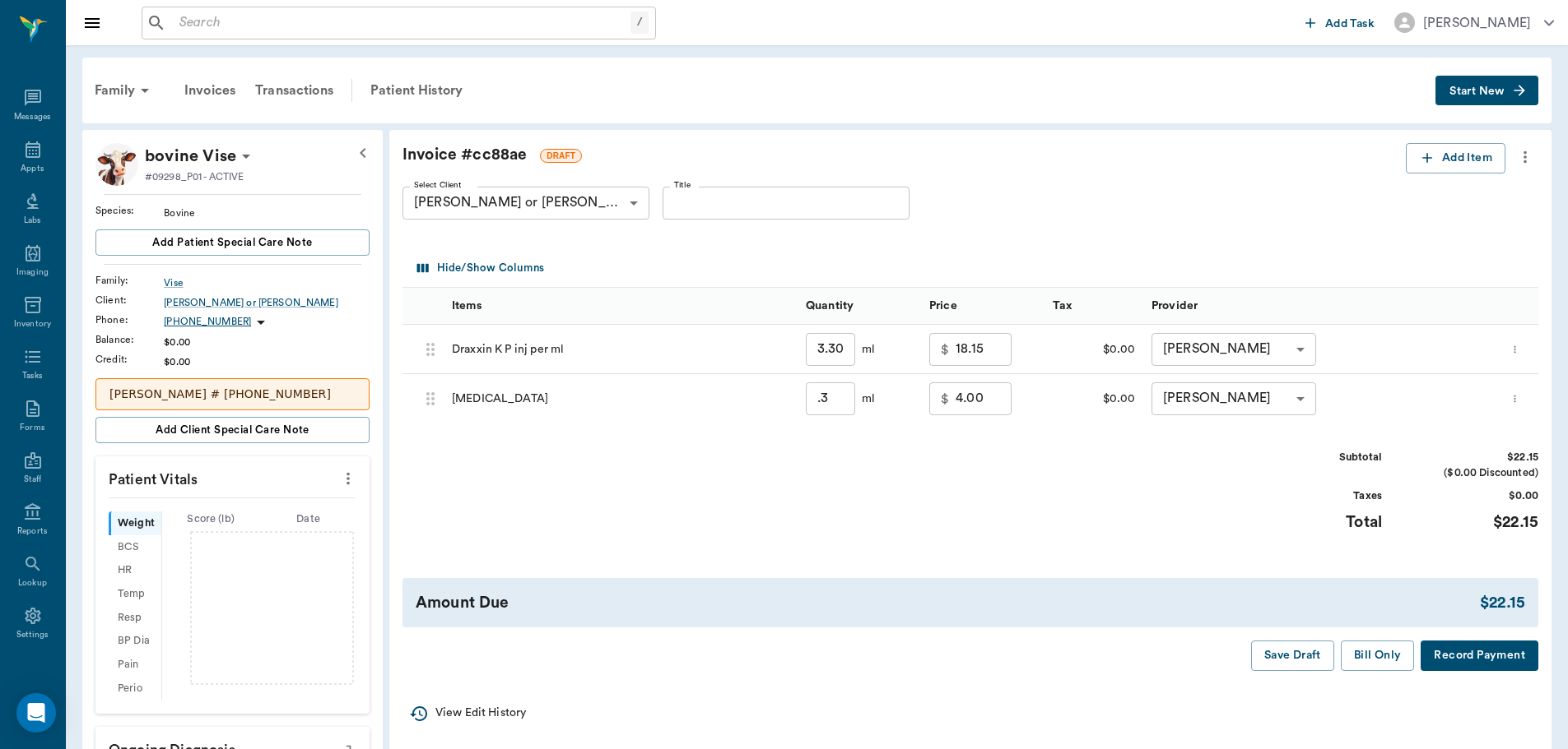
type input "0.30"
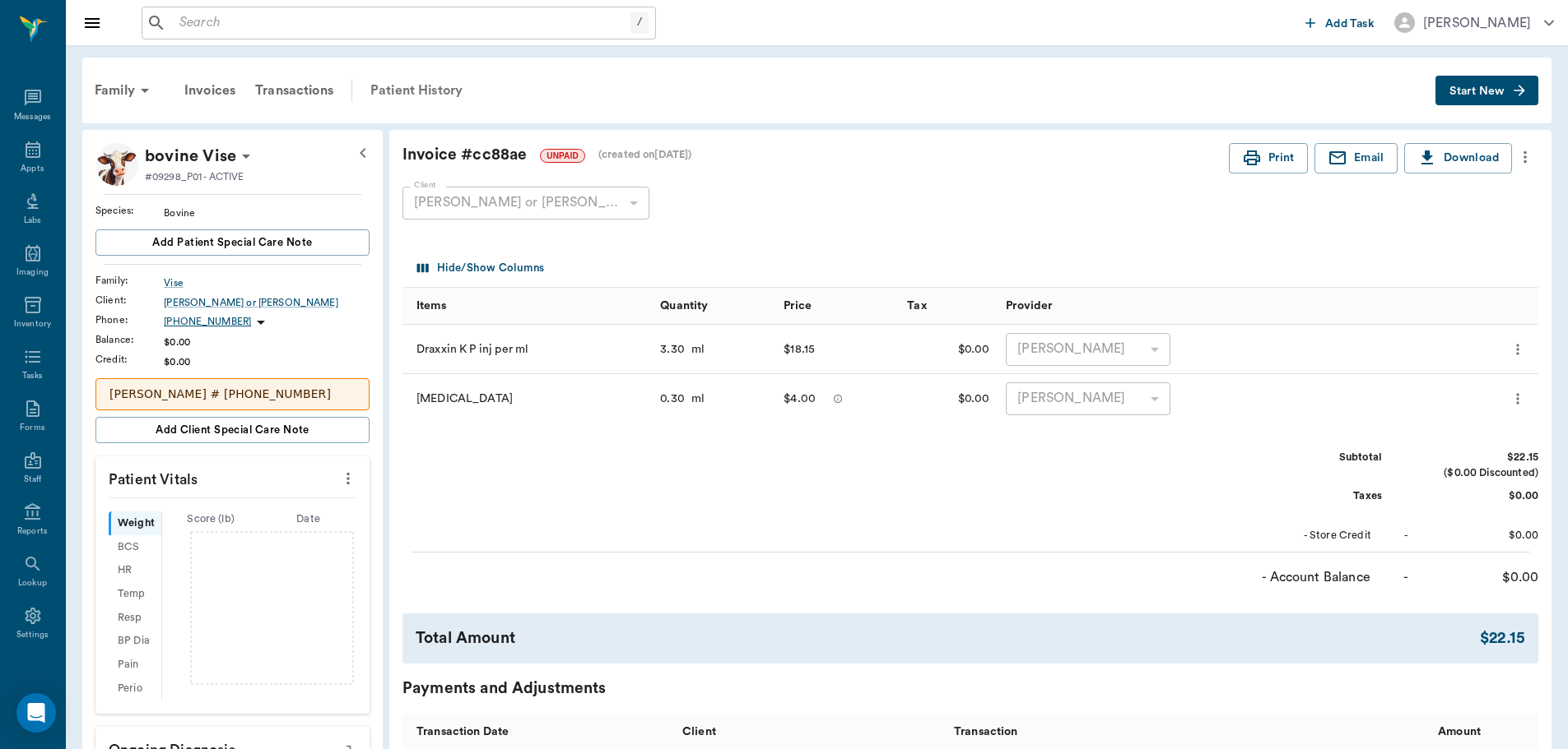
click at [411, 88] on div "Patient History" at bounding box center [416, 91] width 112 height 40
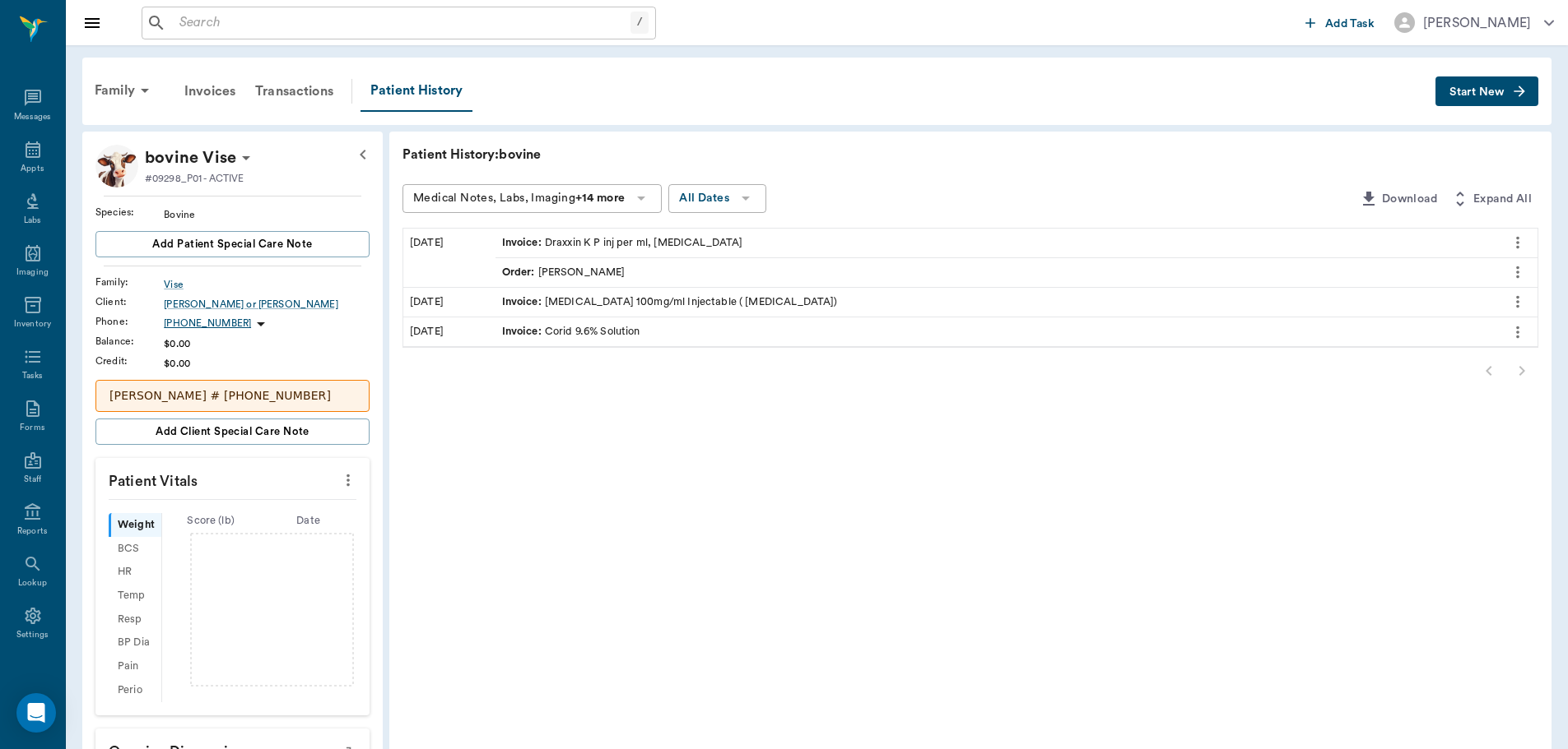
click at [623, 270] on div "Order : Dr. Bert Ellsworth" at bounding box center [564, 273] width 124 height 16
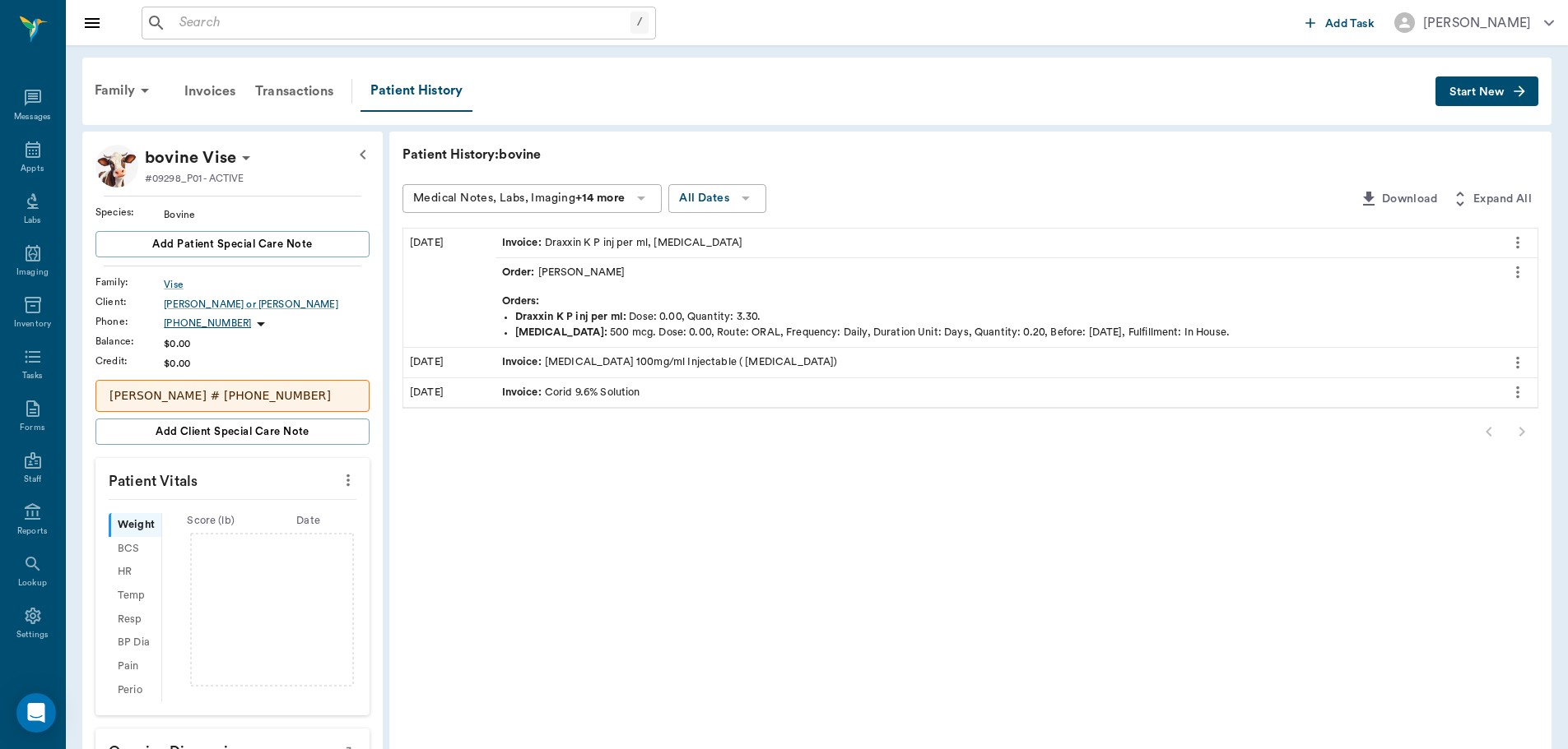
click at [1512, 268] on icon "more" at bounding box center [1517, 272] width 18 height 20
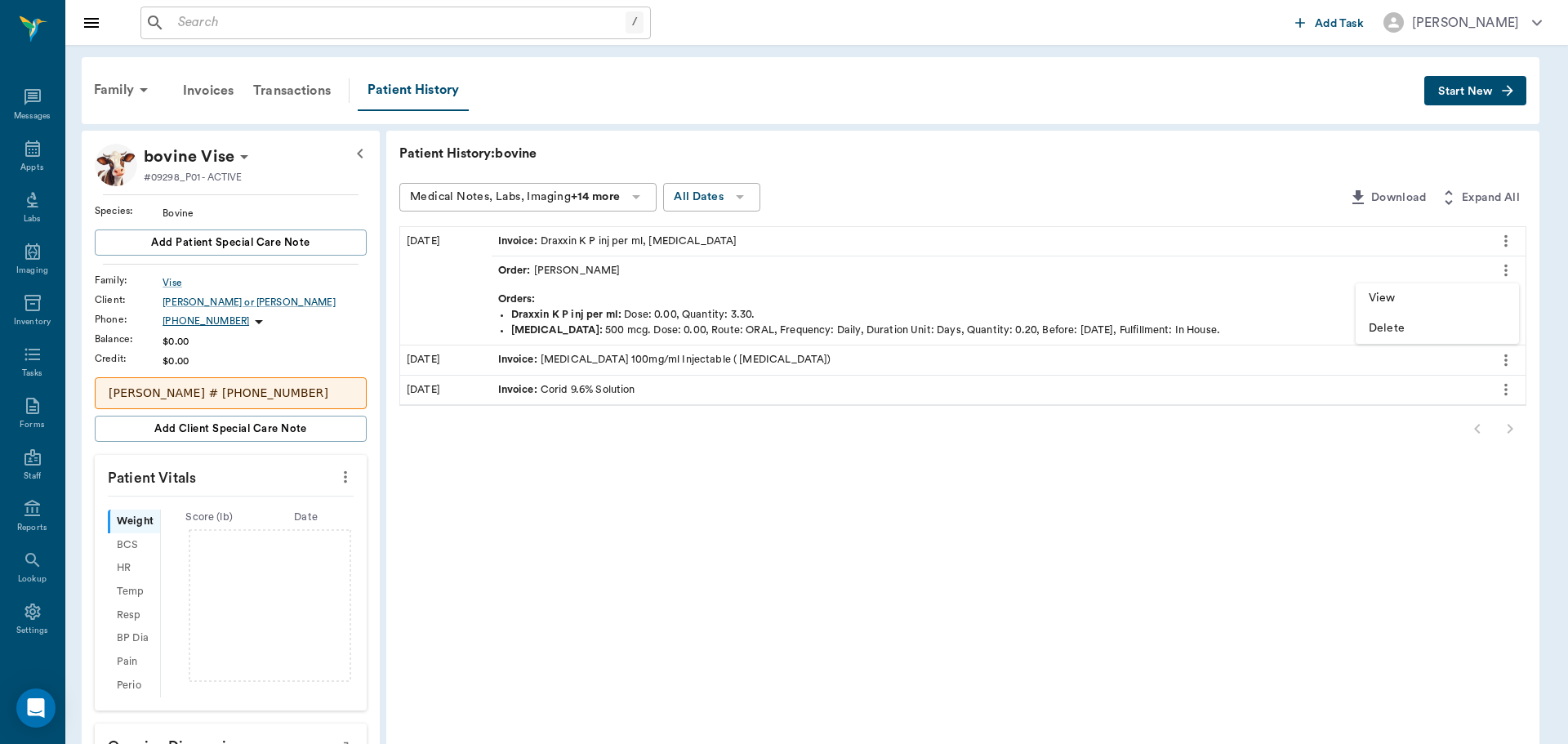
click at [1430, 289] on li "View" at bounding box center [1438, 298] width 163 height 30
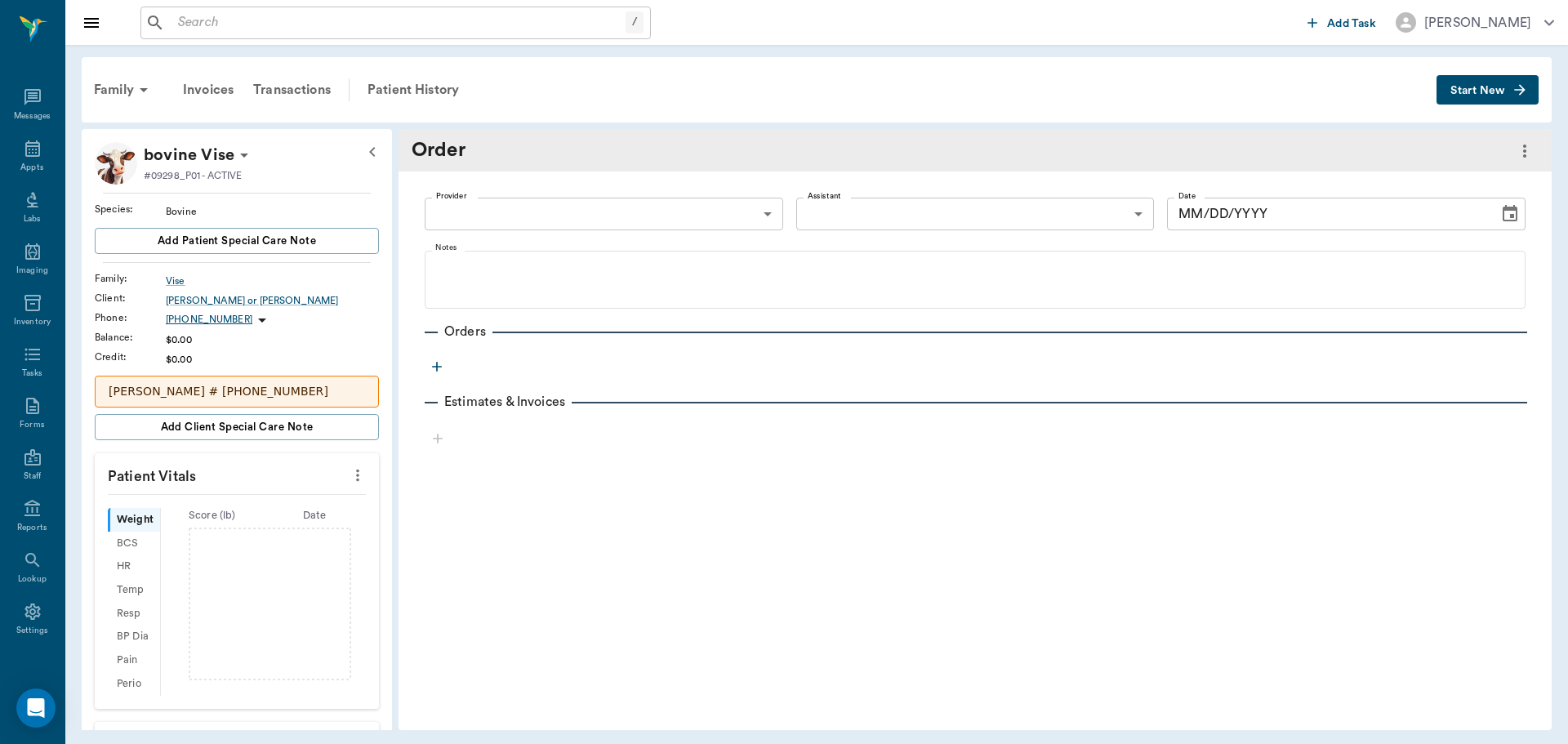
type input "63ec2f075fda476ae8351a4d"
type input "08/25/2025"
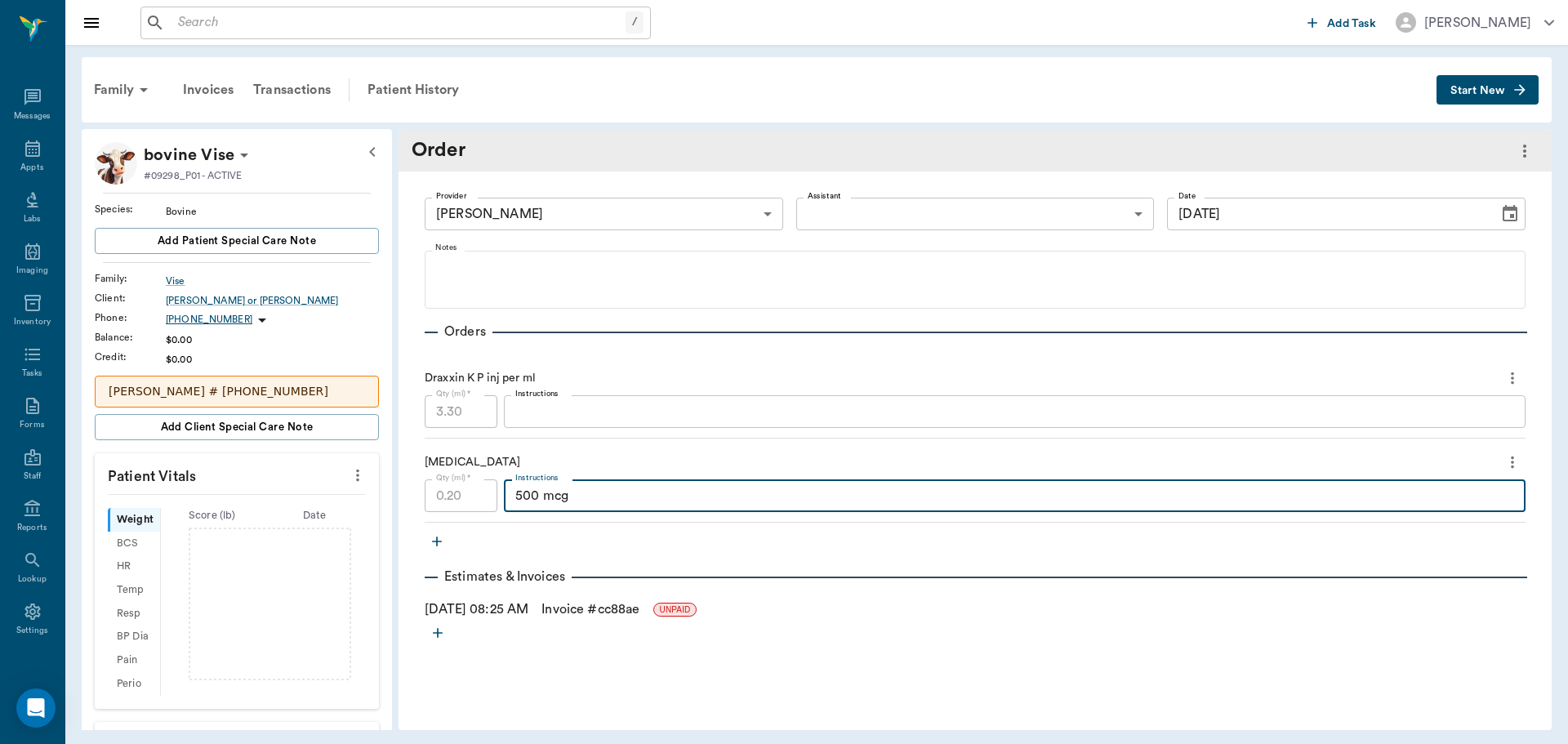
click at [520, 503] on textarea "500 mcg" at bounding box center [1015, 496] width 998 height 19
type textarea "750 mcg"
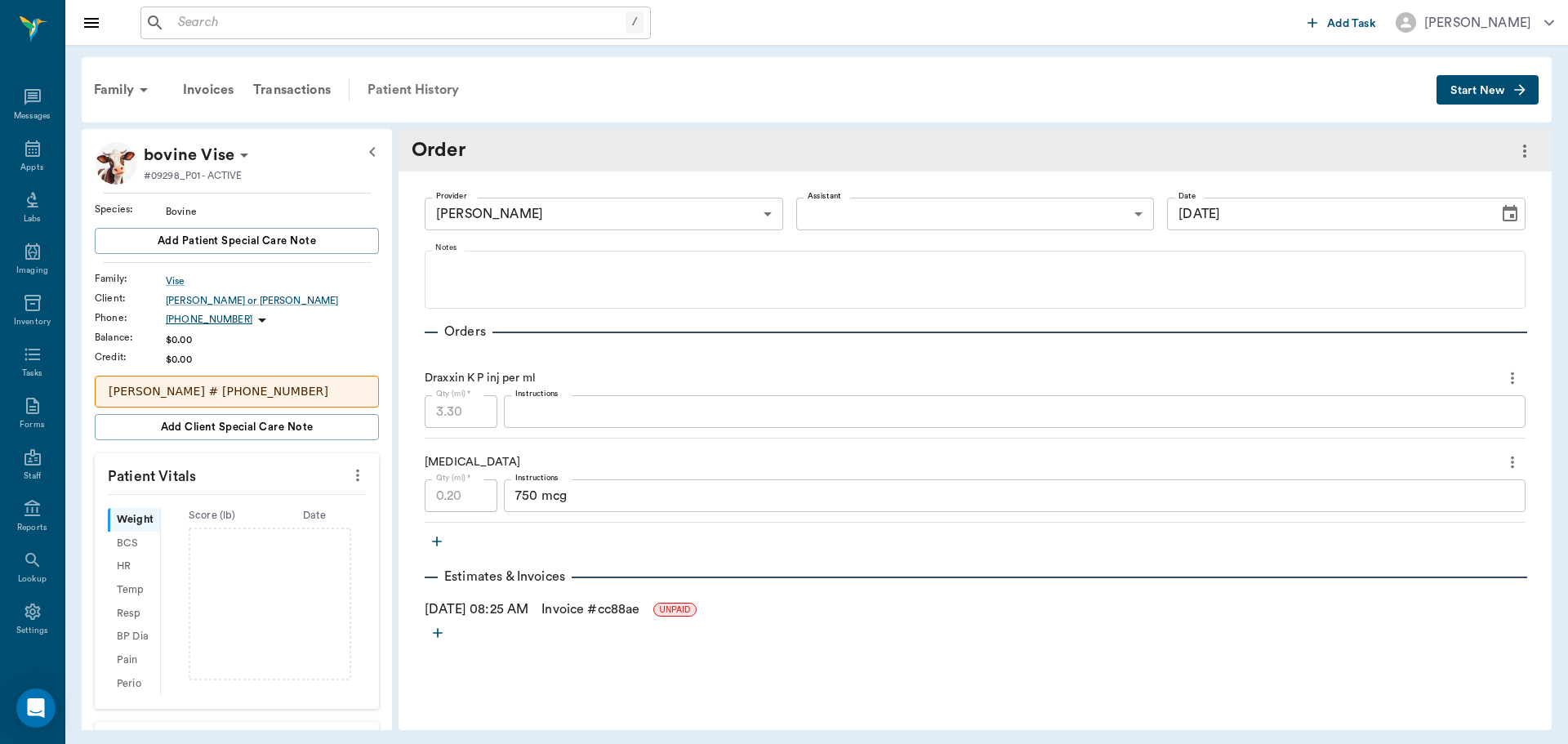
click at [413, 88] on div "Patient History" at bounding box center [413, 90] width 111 height 39
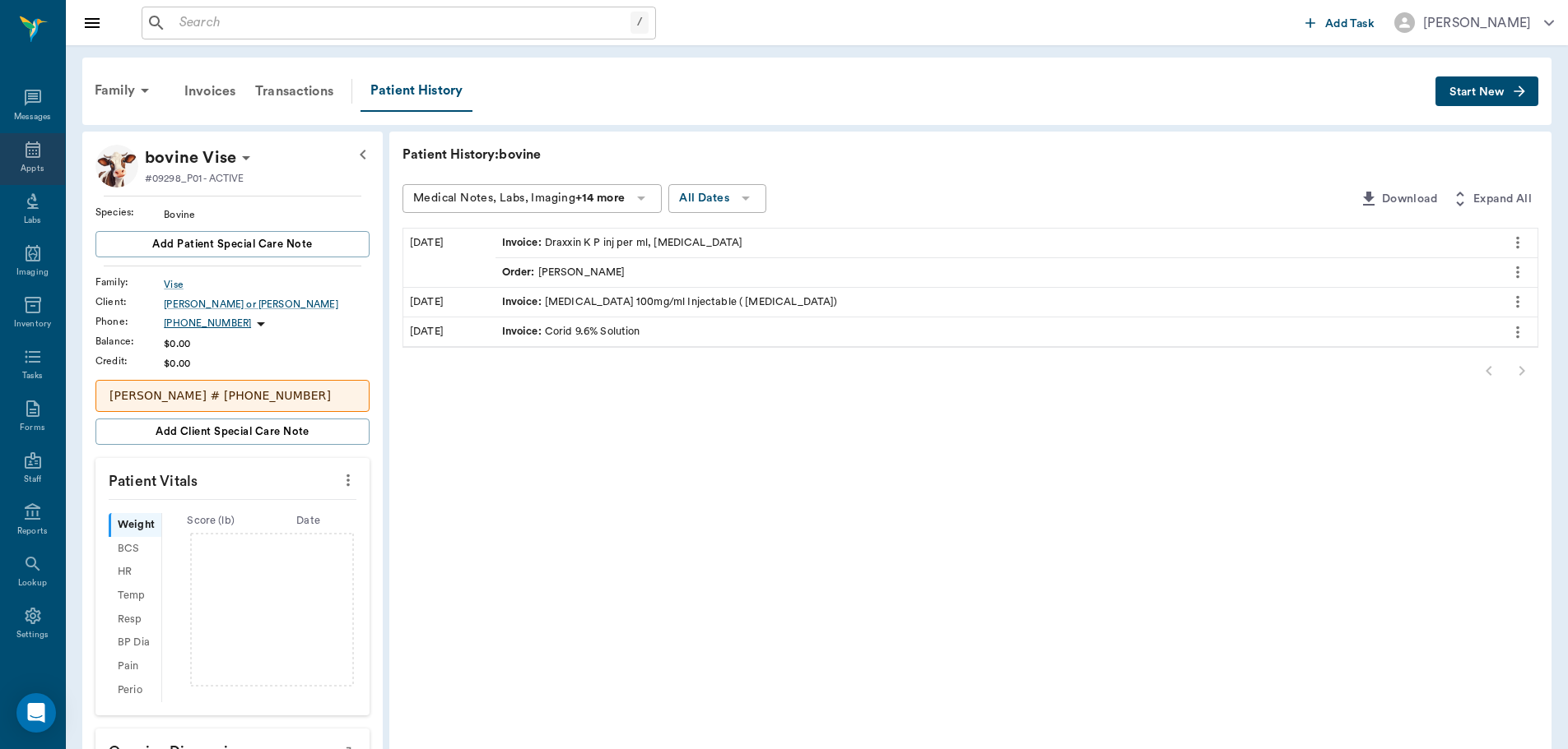
click at [24, 158] on icon at bounding box center [33, 149] width 20 height 20
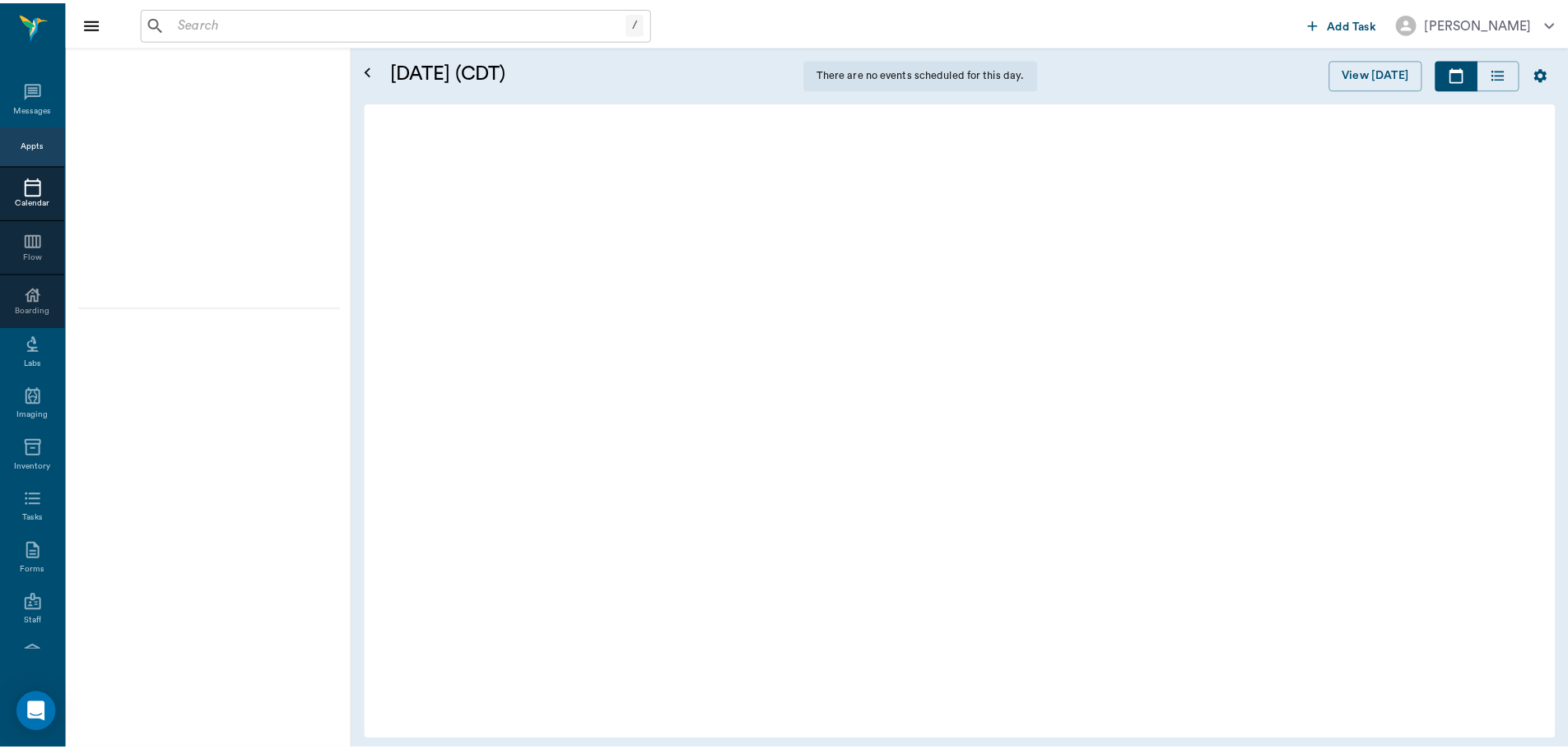
scroll to position [2, 0]
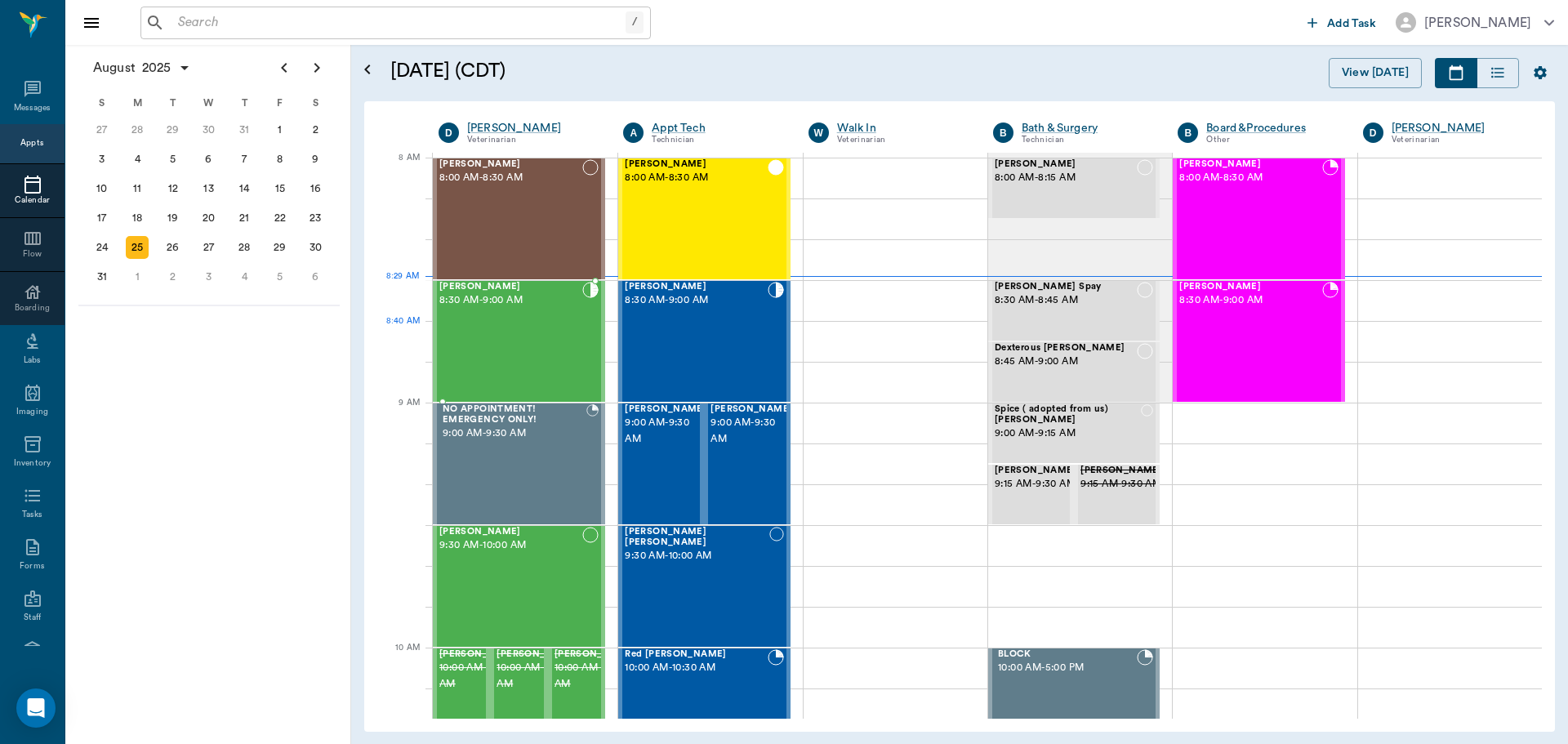
click at [513, 332] on div "Zoey Jones 8:30 AM - 9:00 AM" at bounding box center [510, 341] width 143 height 119
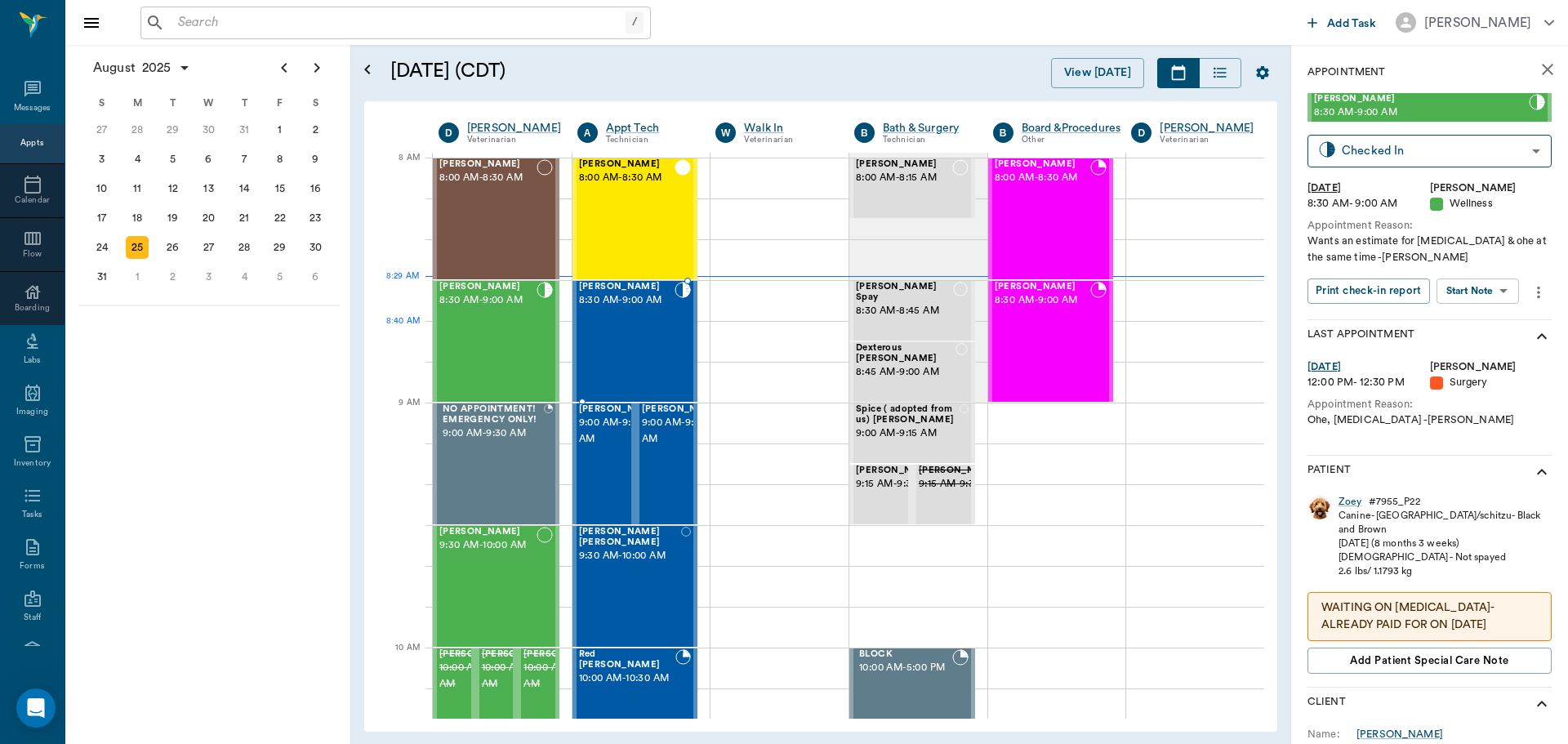
click at [651, 349] on div "Adam Jones 8:30 AM - 9:00 AM" at bounding box center [627, 341] width 96 height 119
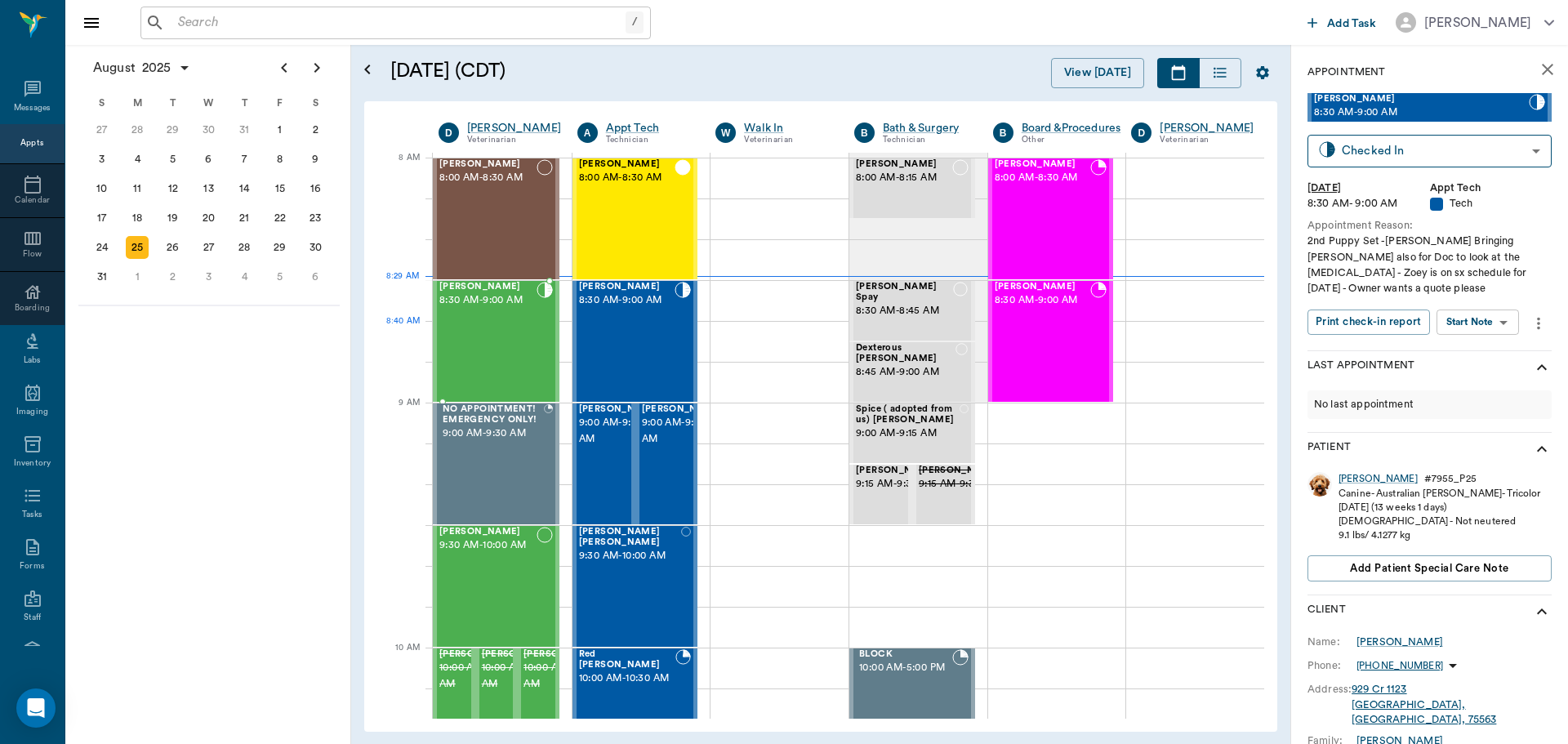
click at [493, 347] on div "Zoey Jones 8:30 AM - 9:00 AM" at bounding box center [487, 341] width 97 height 119
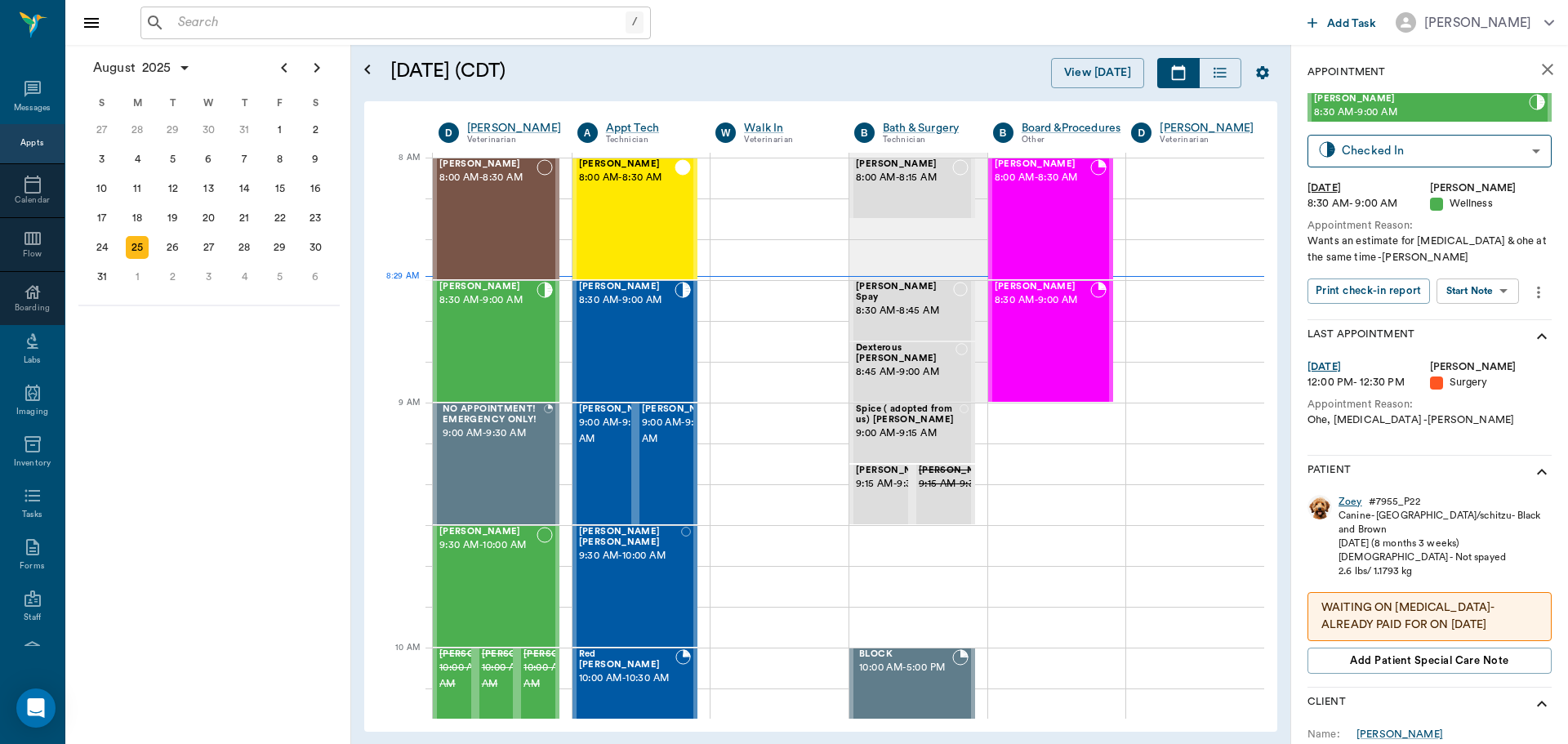
click at [1354, 501] on div "Zoey" at bounding box center [1351, 502] width 24 height 14
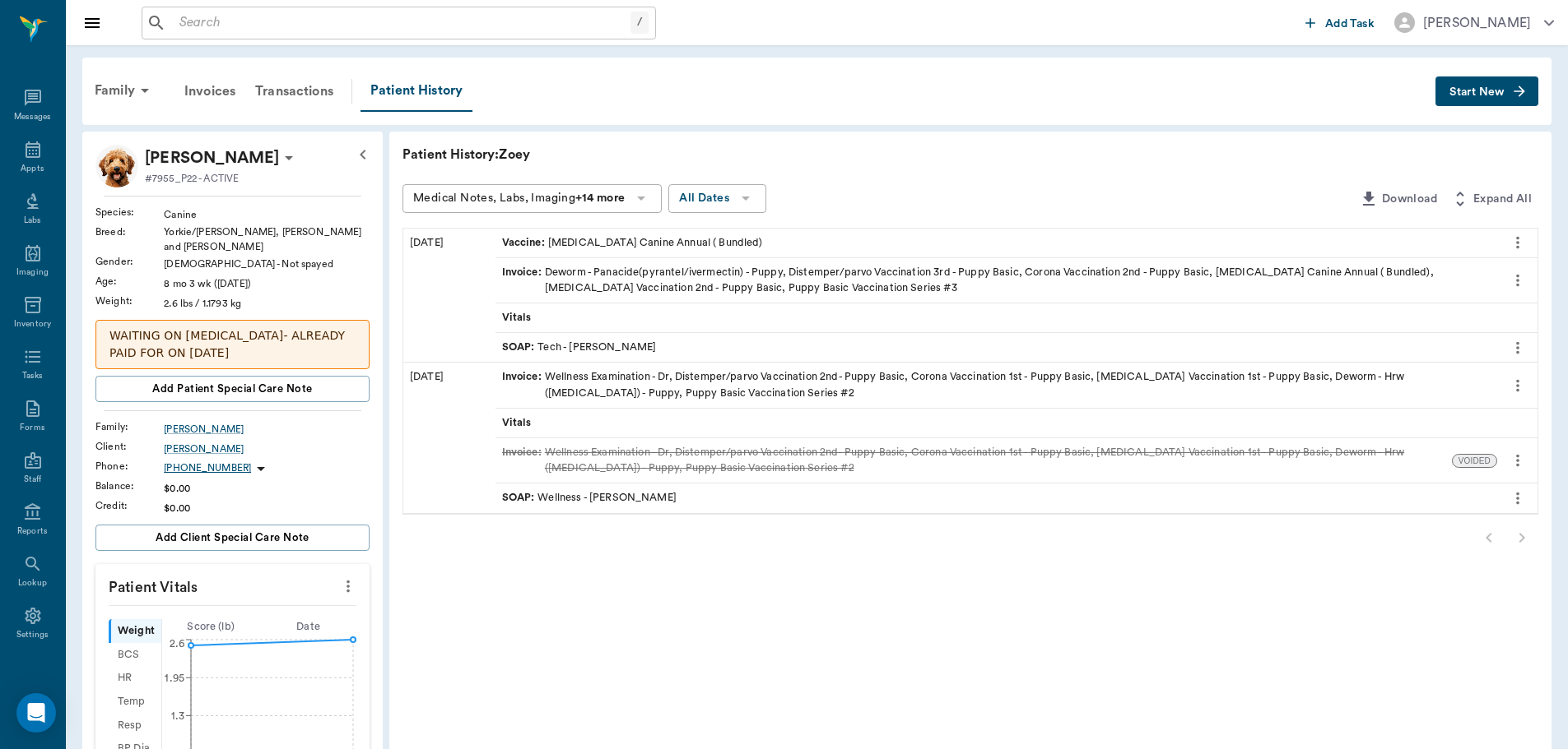
click at [636, 497] on div "SOAP : Wellness - Dr. Bert Ellsworth" at bounding box center [590, 498] width 175 height 16
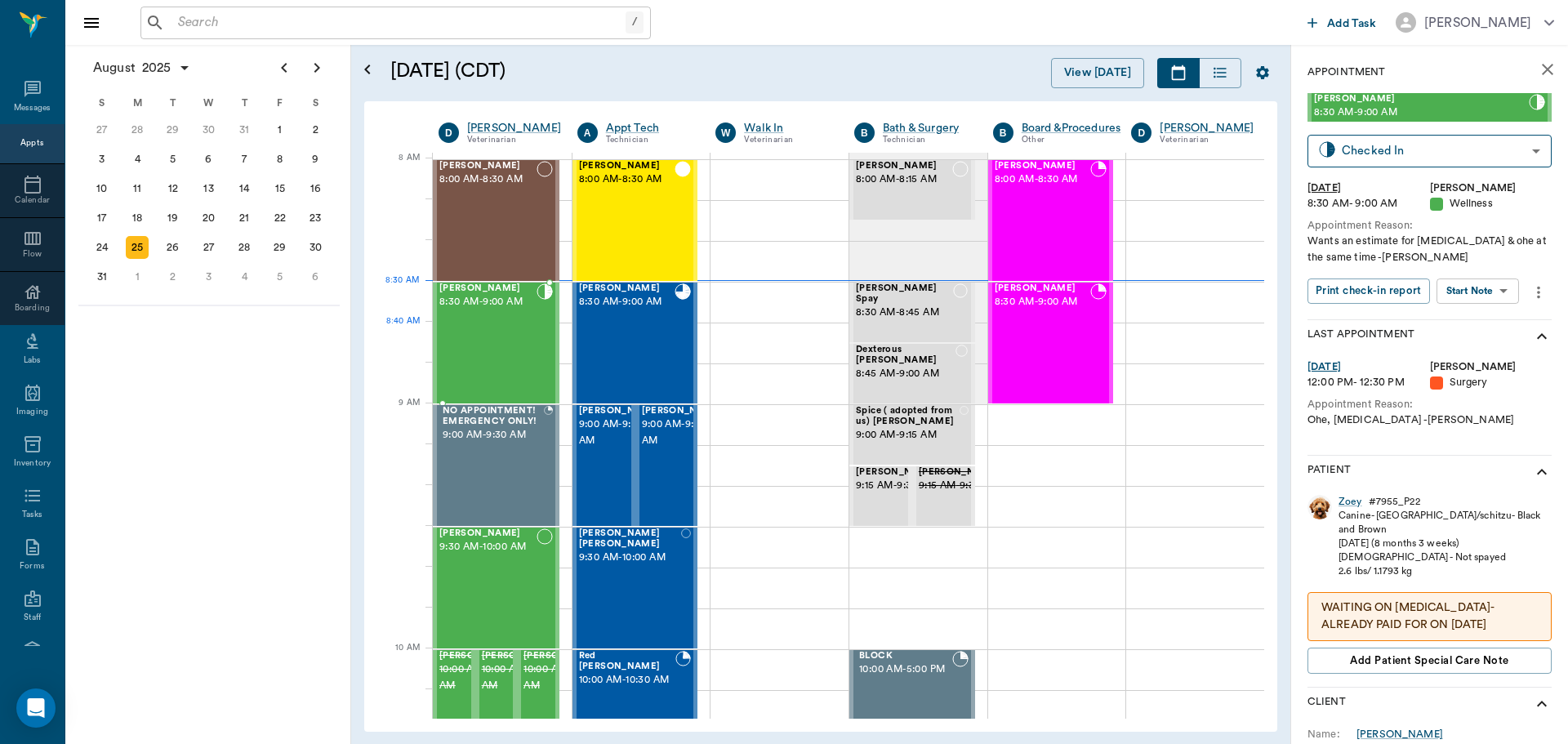
scroll to position [2, 0]
click at [530, 312] on div "Zoey Jones 8:30 AM - 9:00 AM" at bounding box center [487, 341] width 97 height 119
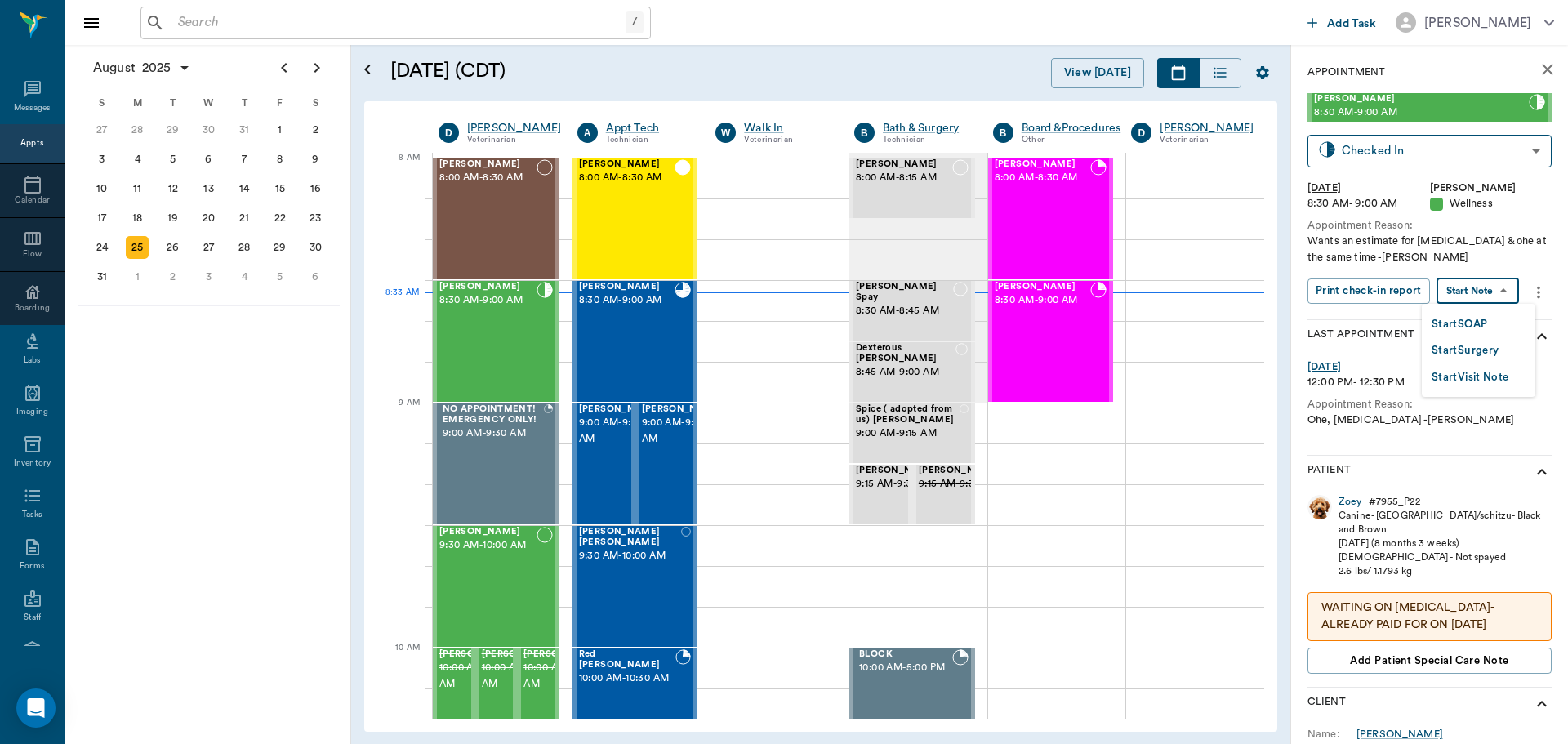
click at [1486, 296] on body "/ ​ Add Task Dr. Bert Ellsworth Nectar Messages Appts Calendar Flow Boarding La…" at bounding box center [784, 372] width 1568 height 744
click at [1465, 321] on button "Start SOAP" at bounding box center [1459, 325] width 56 height 19
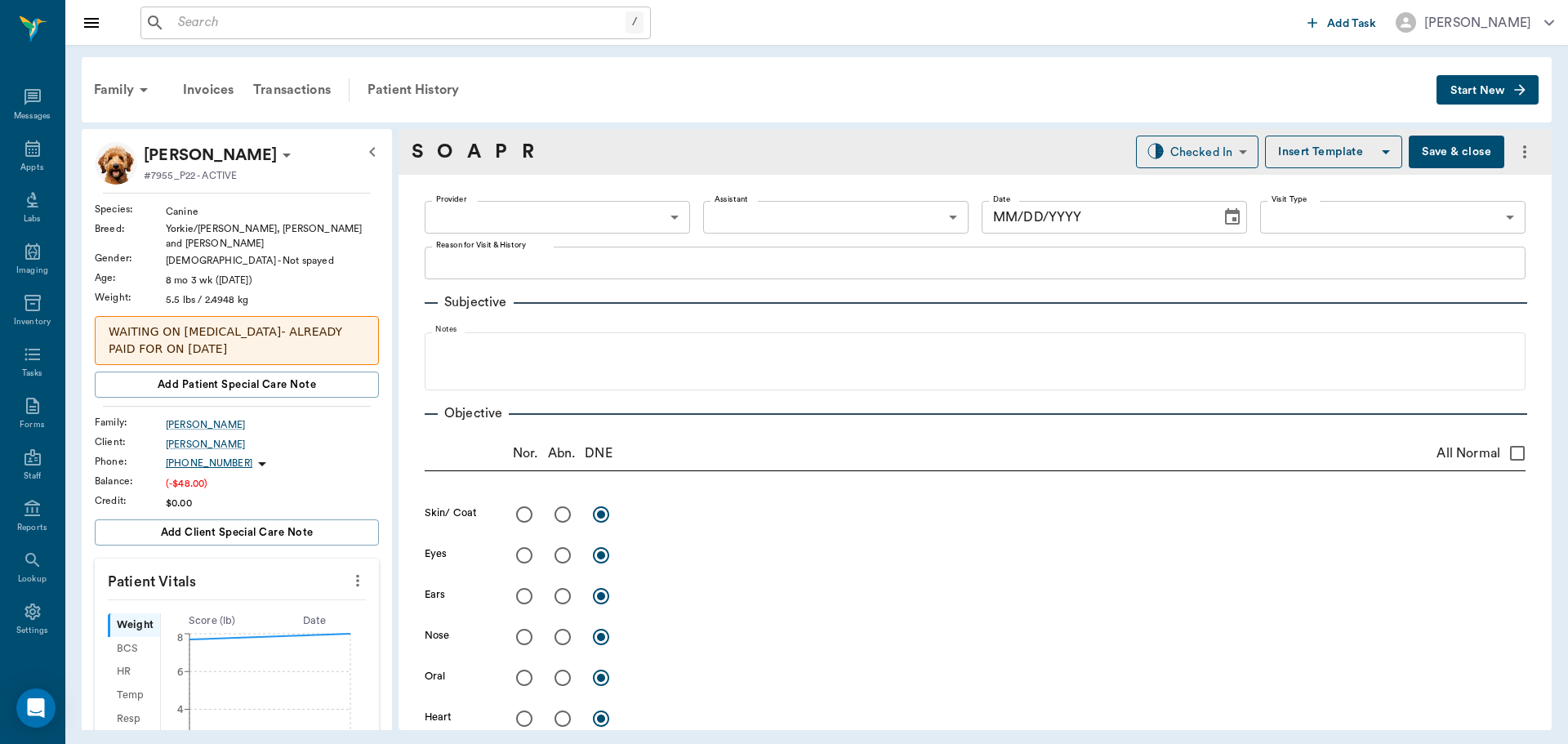
type input "63ec2f075fda476ae8351a4d"
type input "65d2be4f46e3a538d89b8c14"
type textarea "Wants an estimate for hernia repair & ohe at the same time -jess"
type input "08/25/2025"
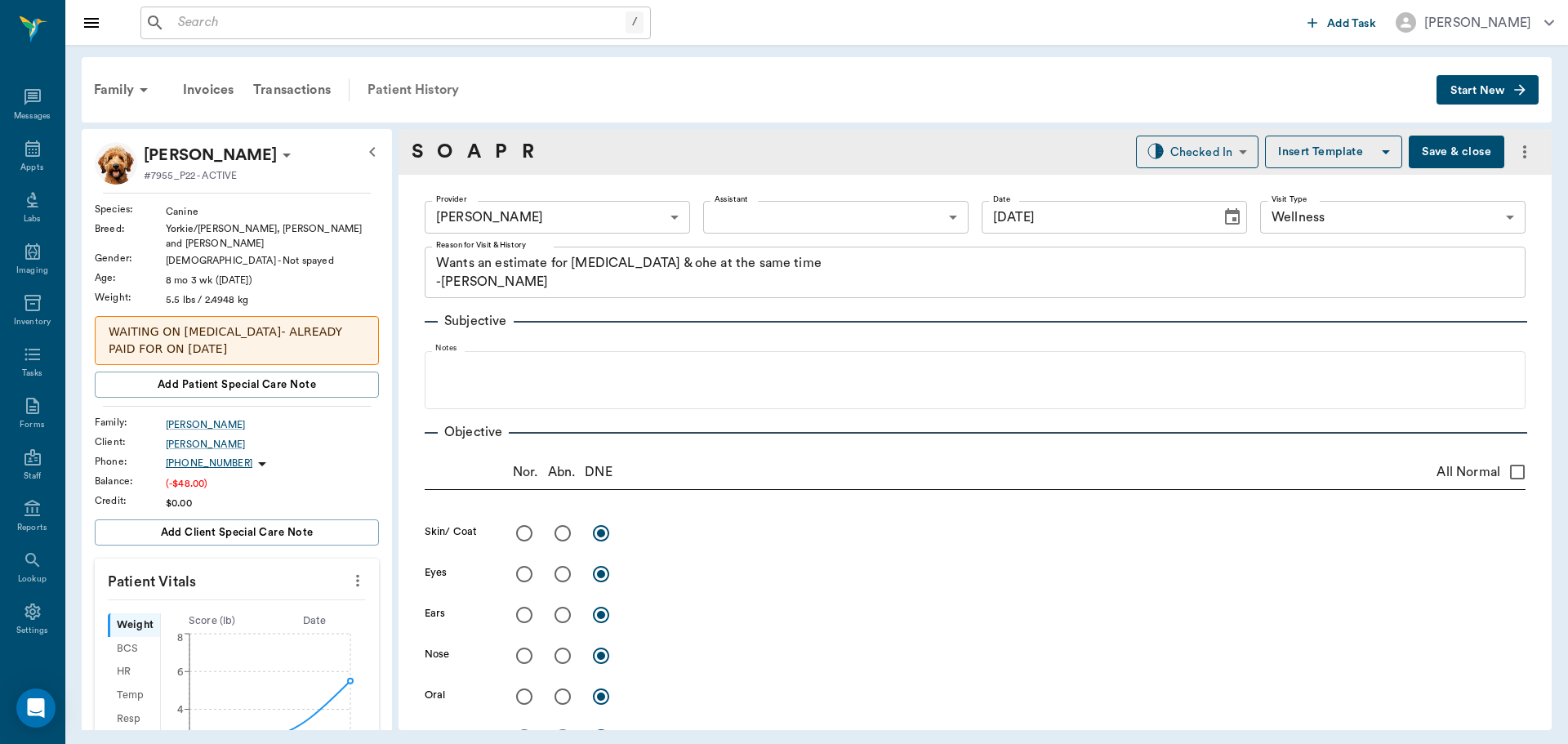
click at [410, 88] on div "Patient History" at bounding box center [413, 90] width 111 height 39
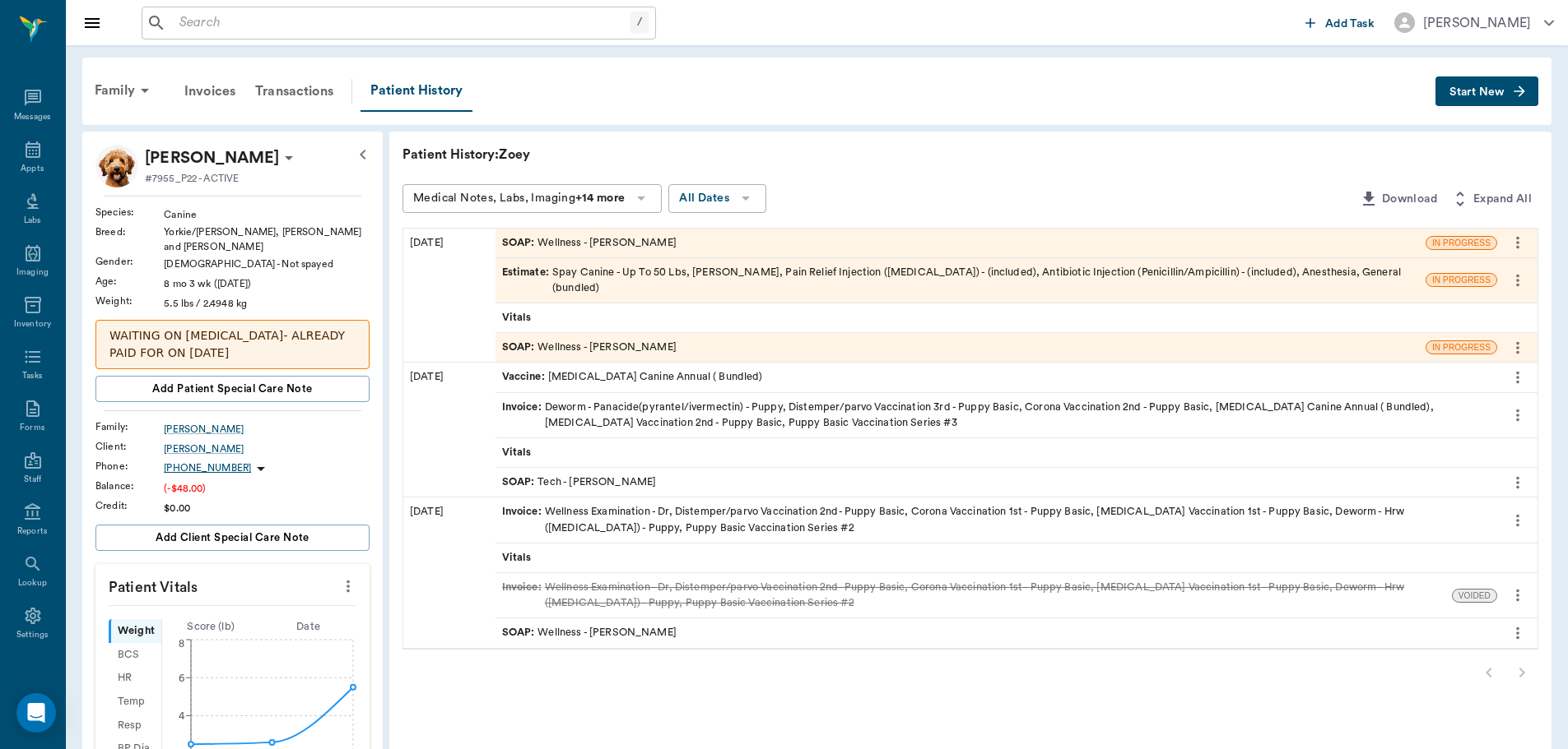
click at [599, 270] on div "Estimate : Spay Canine - Up To 50 Lbs, Elizabethan Collar, Pain Relief Injectio…" at bounding box center [960, 281] width 917 height 31
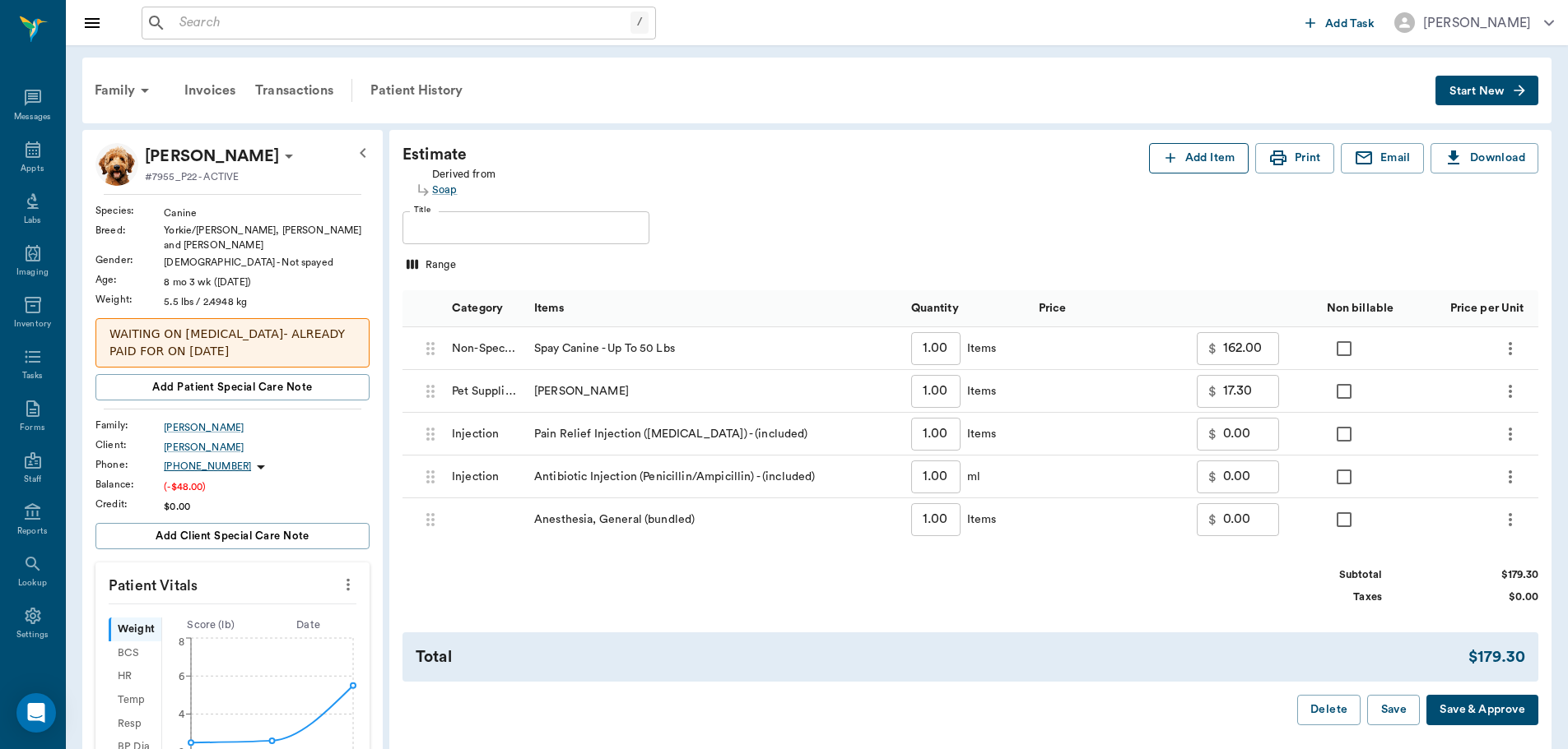
click at [1194, 148] on button "Add Item" at bounding box center [1198, 158] width 99 height 30
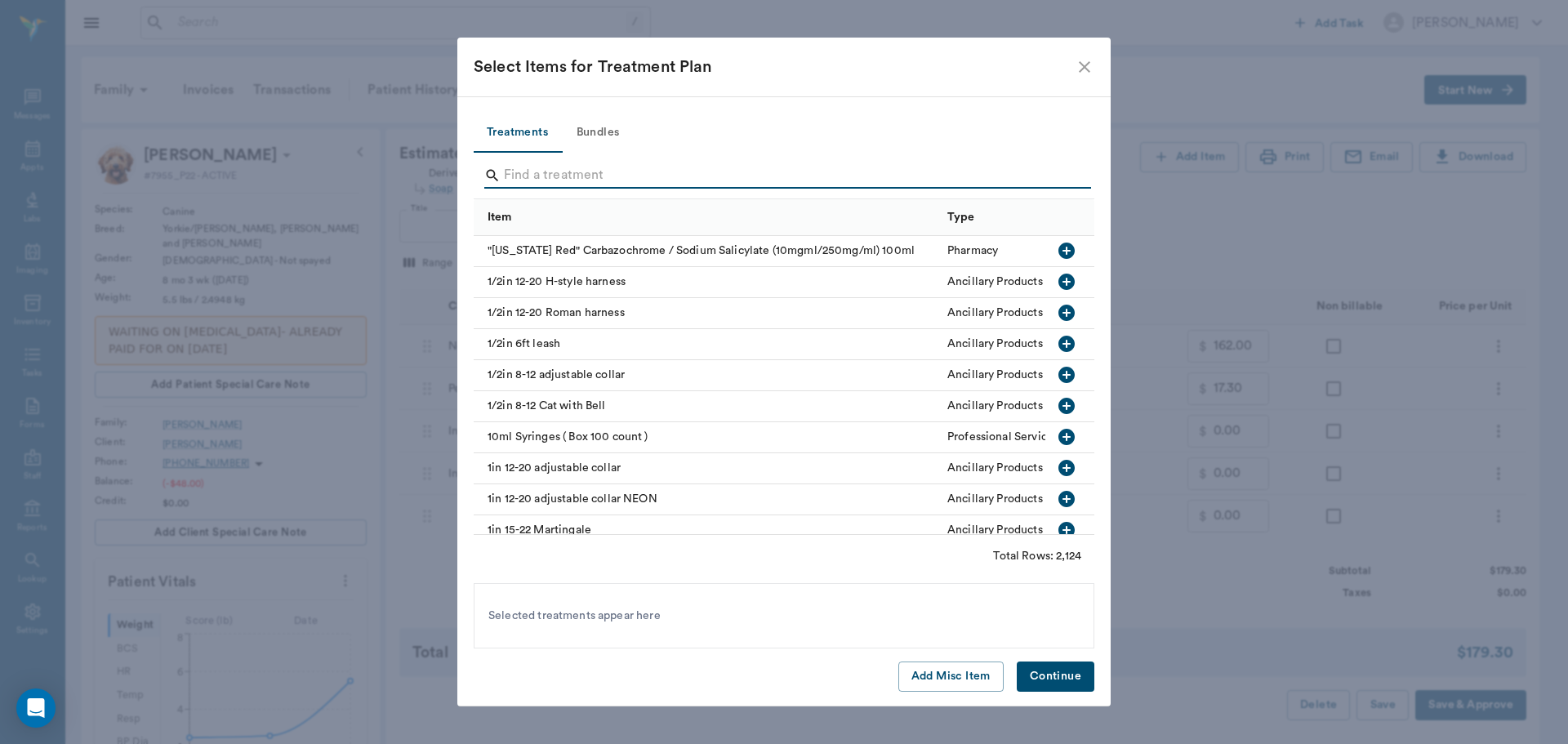
click at [573, 179] on input "Search" at bounding box center [785, 175] width 563 height 26
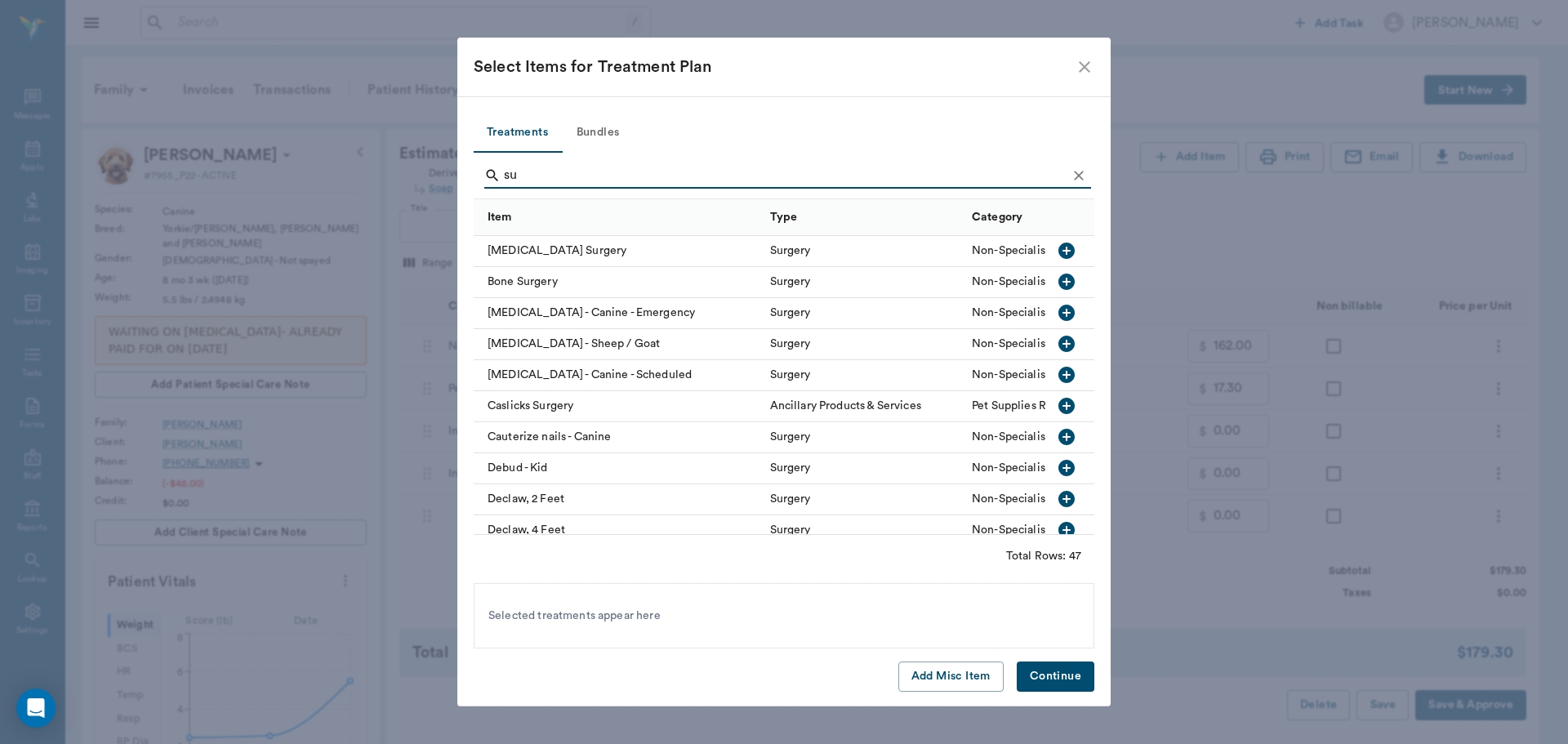
type input "s"
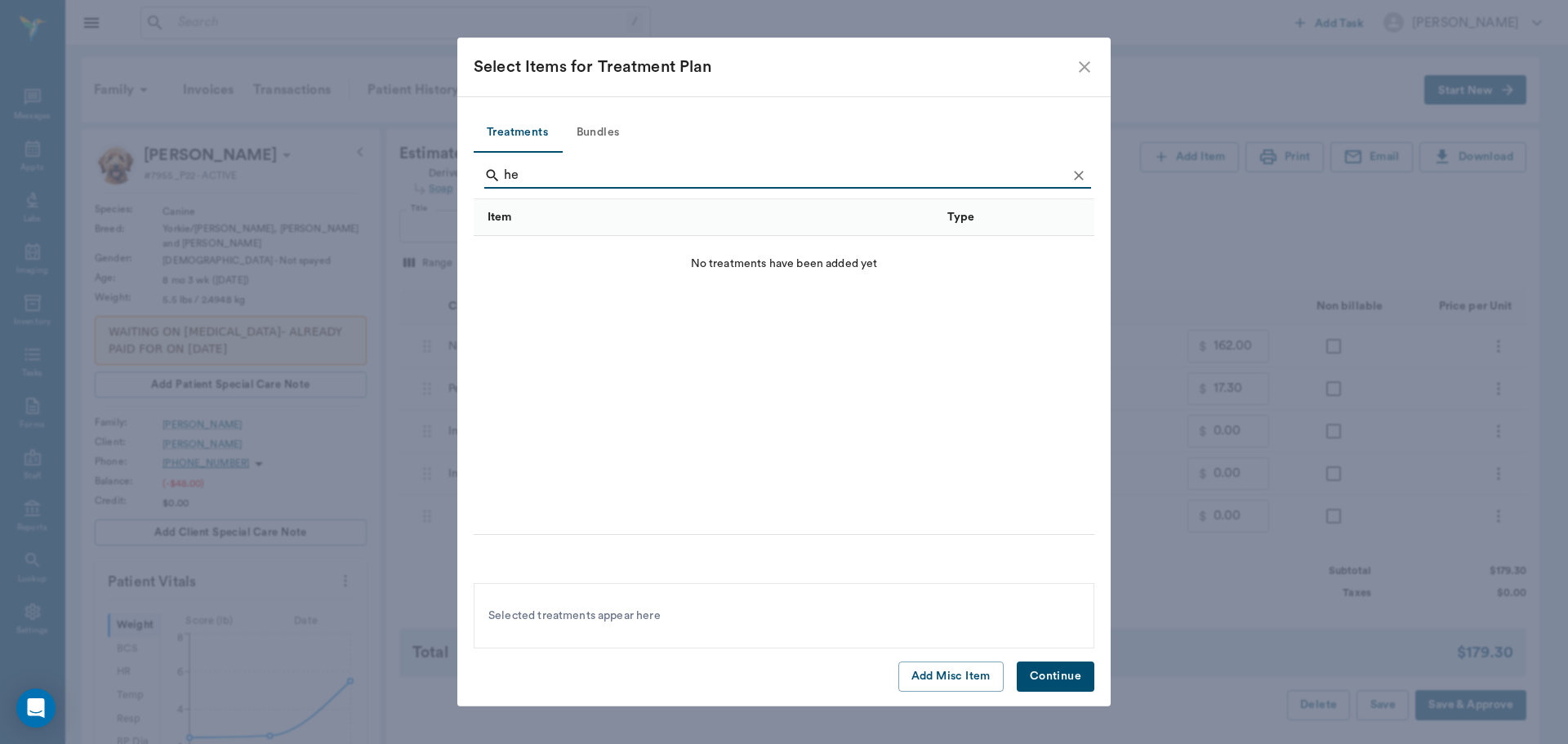
type input "h"
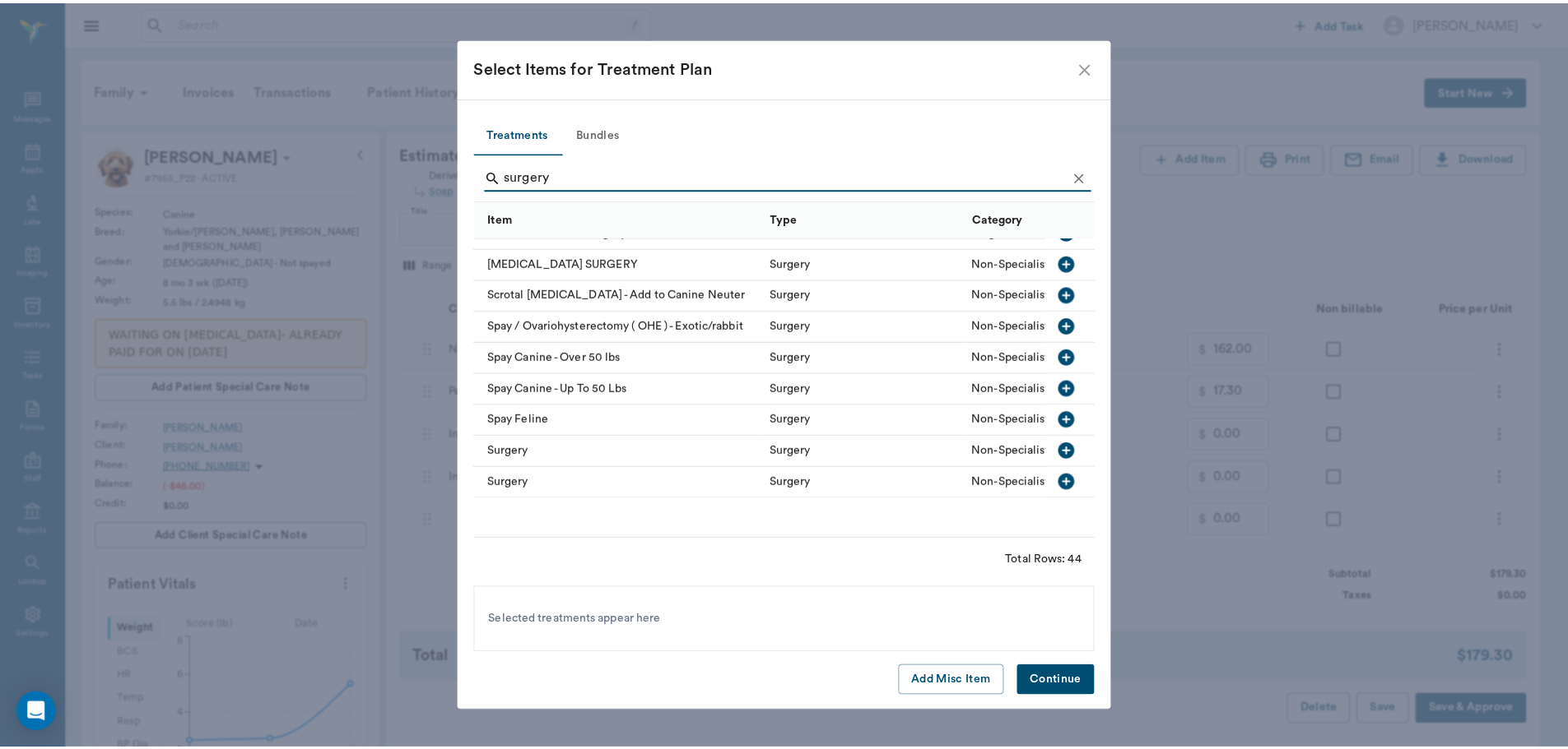
scroll to position [987, 0]
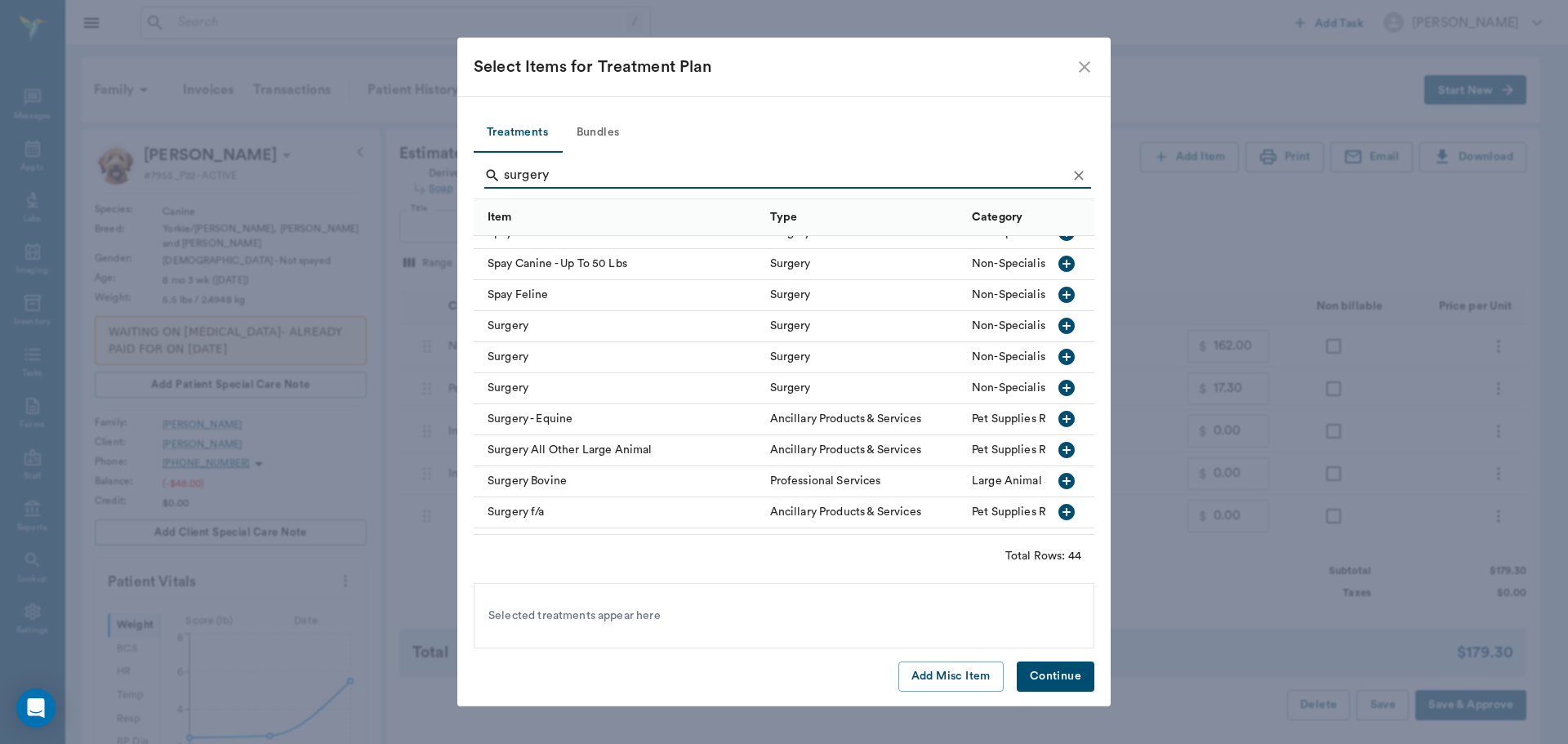
type input "surgery"
click at [1057, 327] on icon "button" at bounding box center [1066, 325] width 20 height 20
click at [1058, 680] on button "Continue" at bounding box center [1055, 676] width 77 height 30
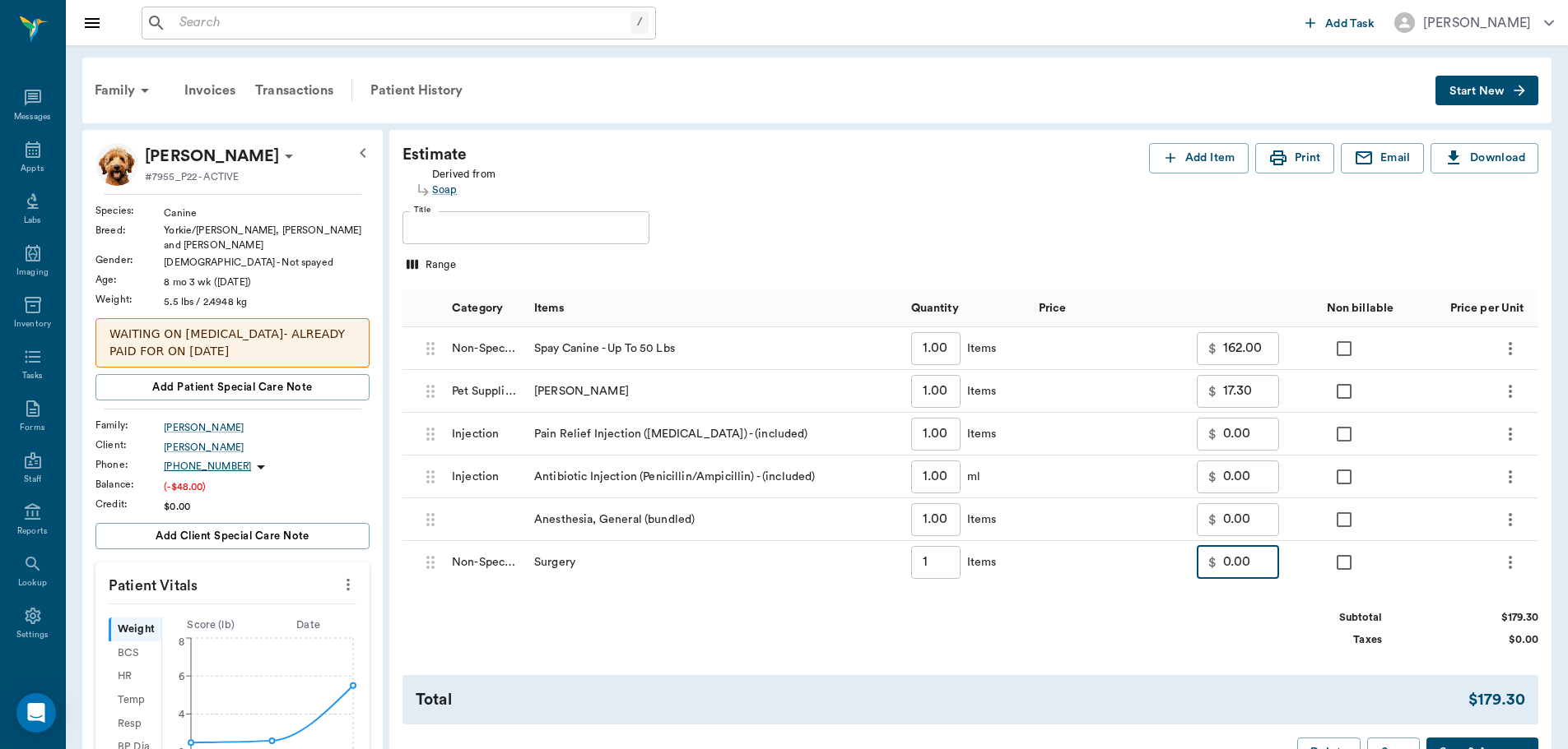
click at [1262, 558] on input "0.00" at bounding box center [1251, 562] width 56 height 33
type input "20.00"
click at [1235, 629] on div "Subtotal $199.30 Taxes $0.00" at bounding box center [971, 629] width 1136 height 38
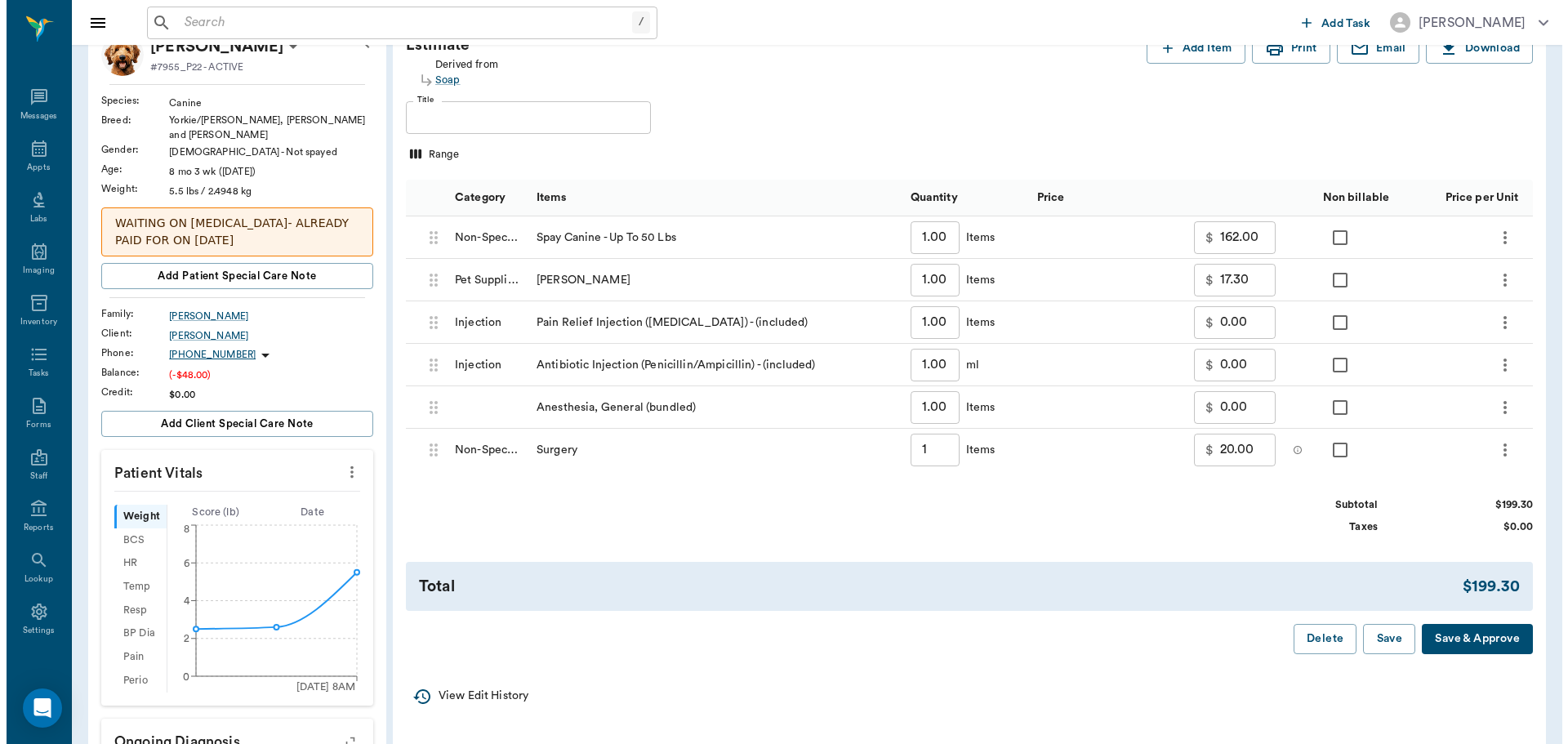
scroll to position [0, 0]
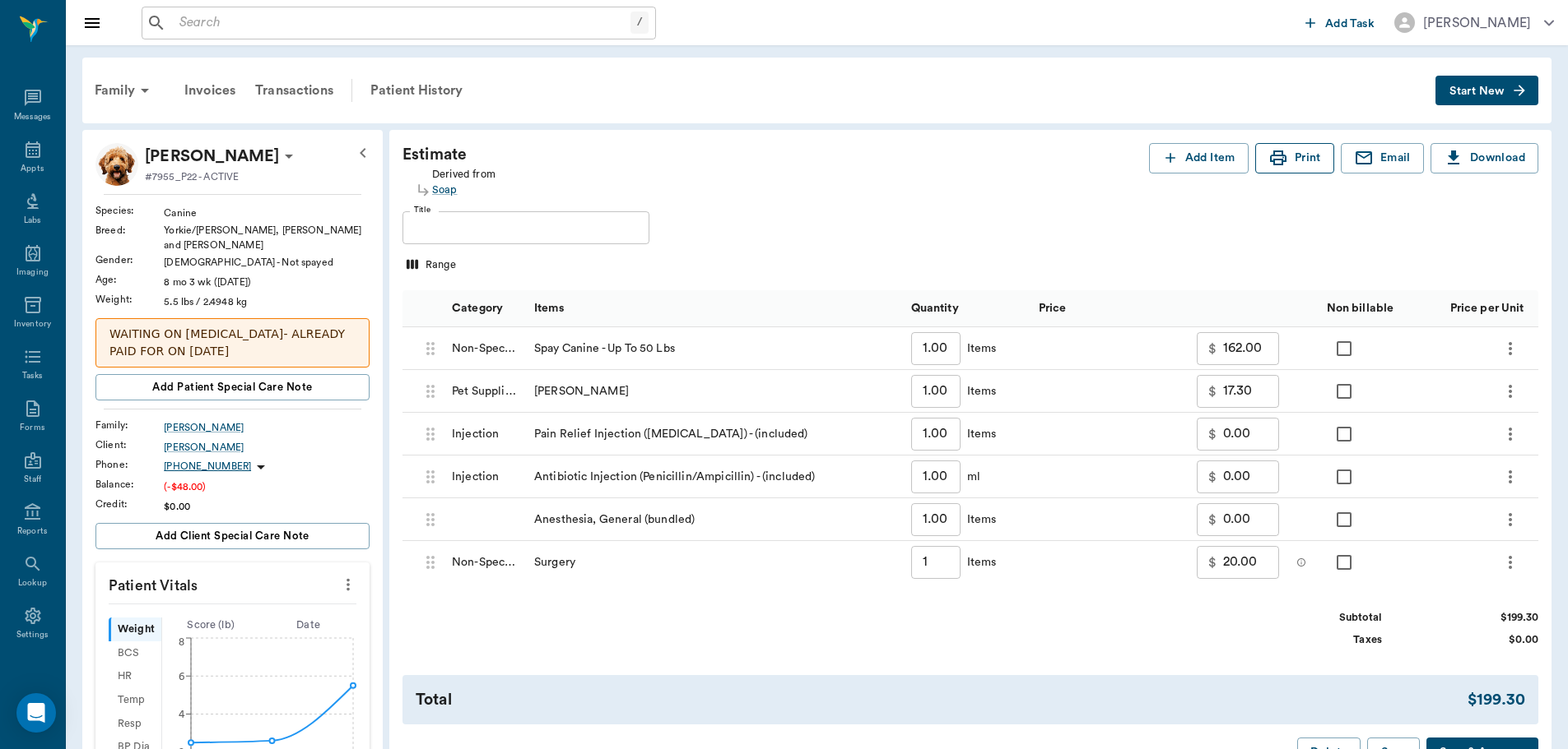
click at [1310, 156] on button "Print" at bounding box center [1294, 158] width 79 height 30
click at [408, 92] on div "Patient History" at bounding box center [416, 91] width 112 height 40
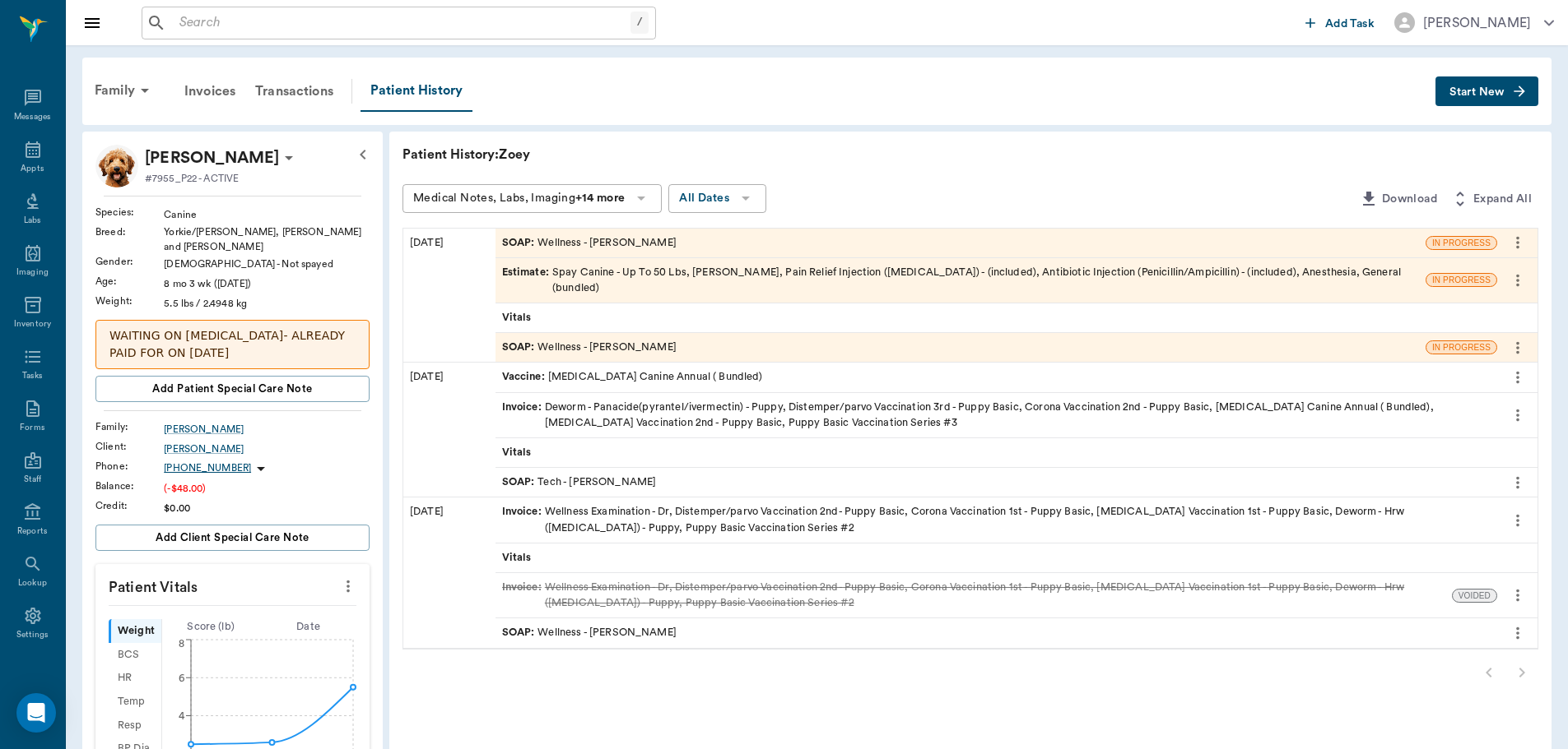
click at [1519, 249] on icon "more" at bounding box center [1518, 243] width 3 height 12
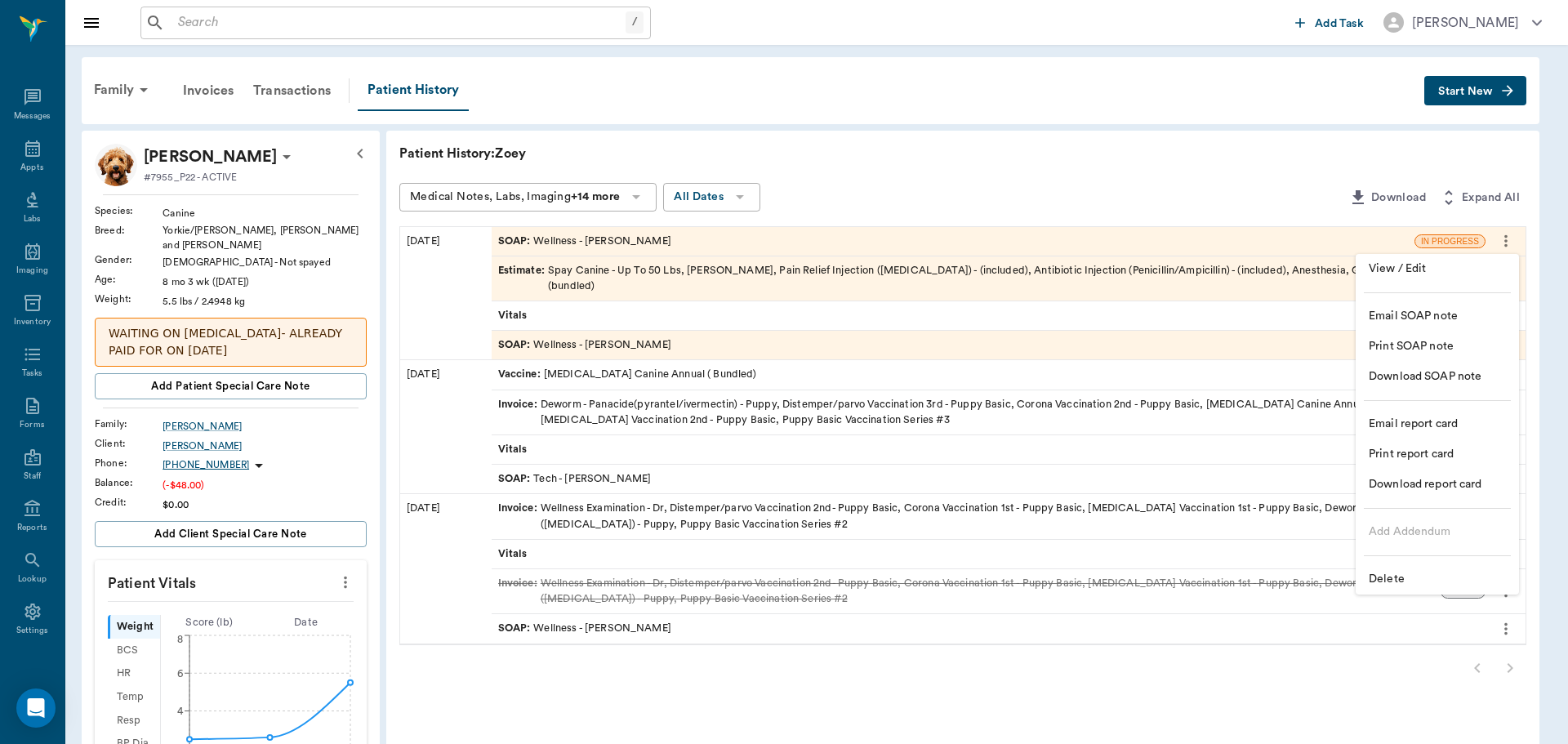
click at [1468, 581] on span "Delete" at bounding box center [1438, 580] width 137 height 17
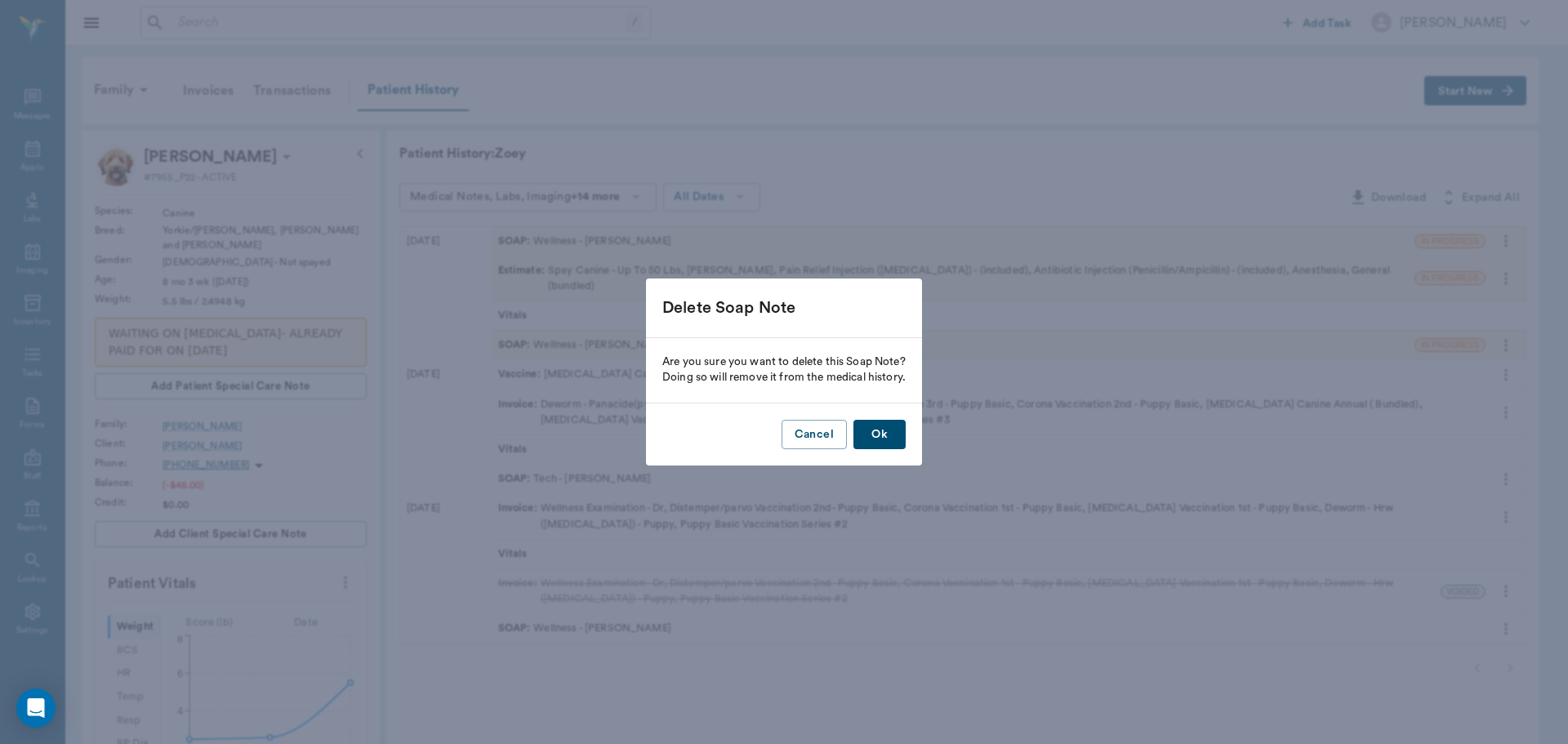
click at [884, 436] on button "Ok" at bounding box center [879, 434] width 52 height 30
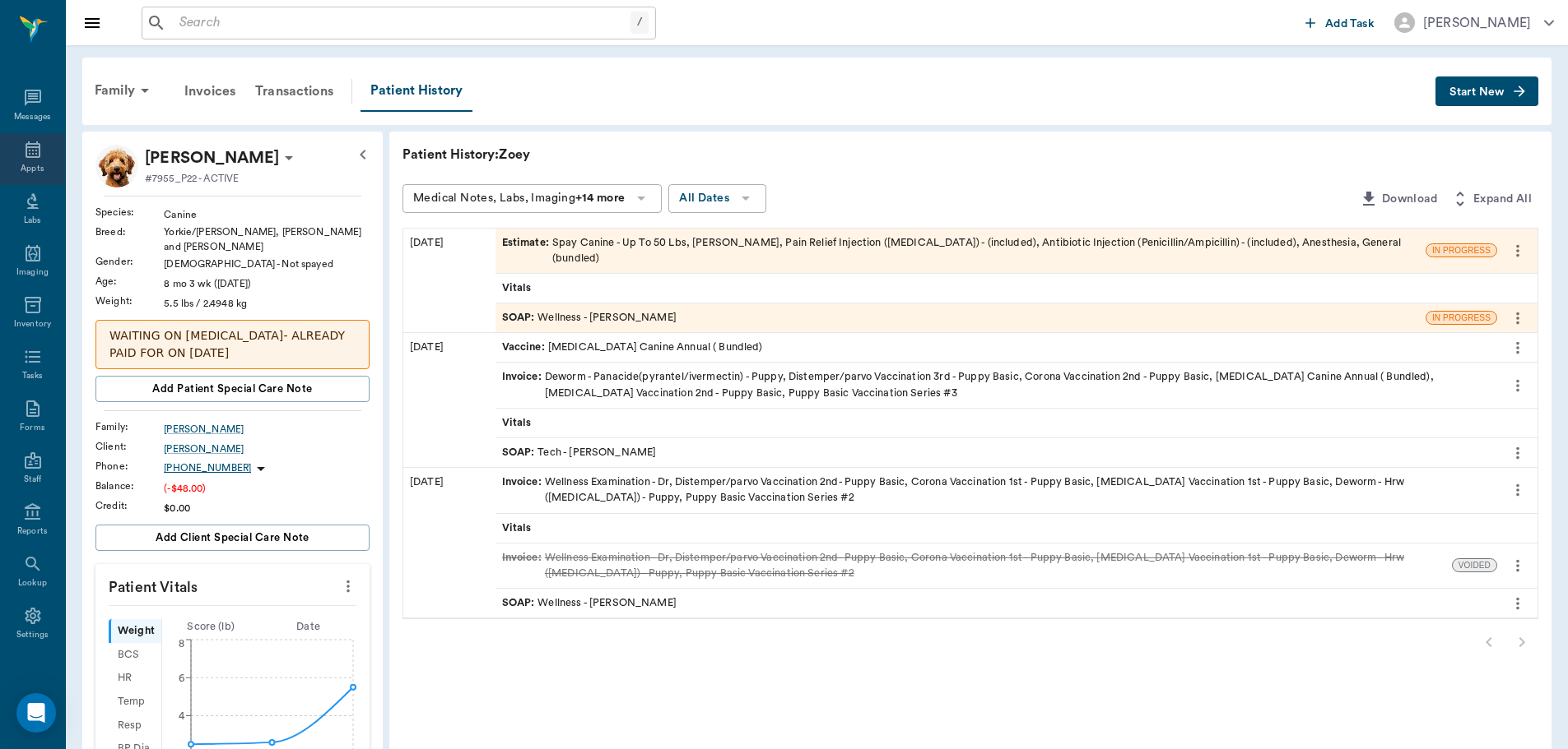
click at [26, 146] on icon at bounding box center [33, 149] width 15 height 16
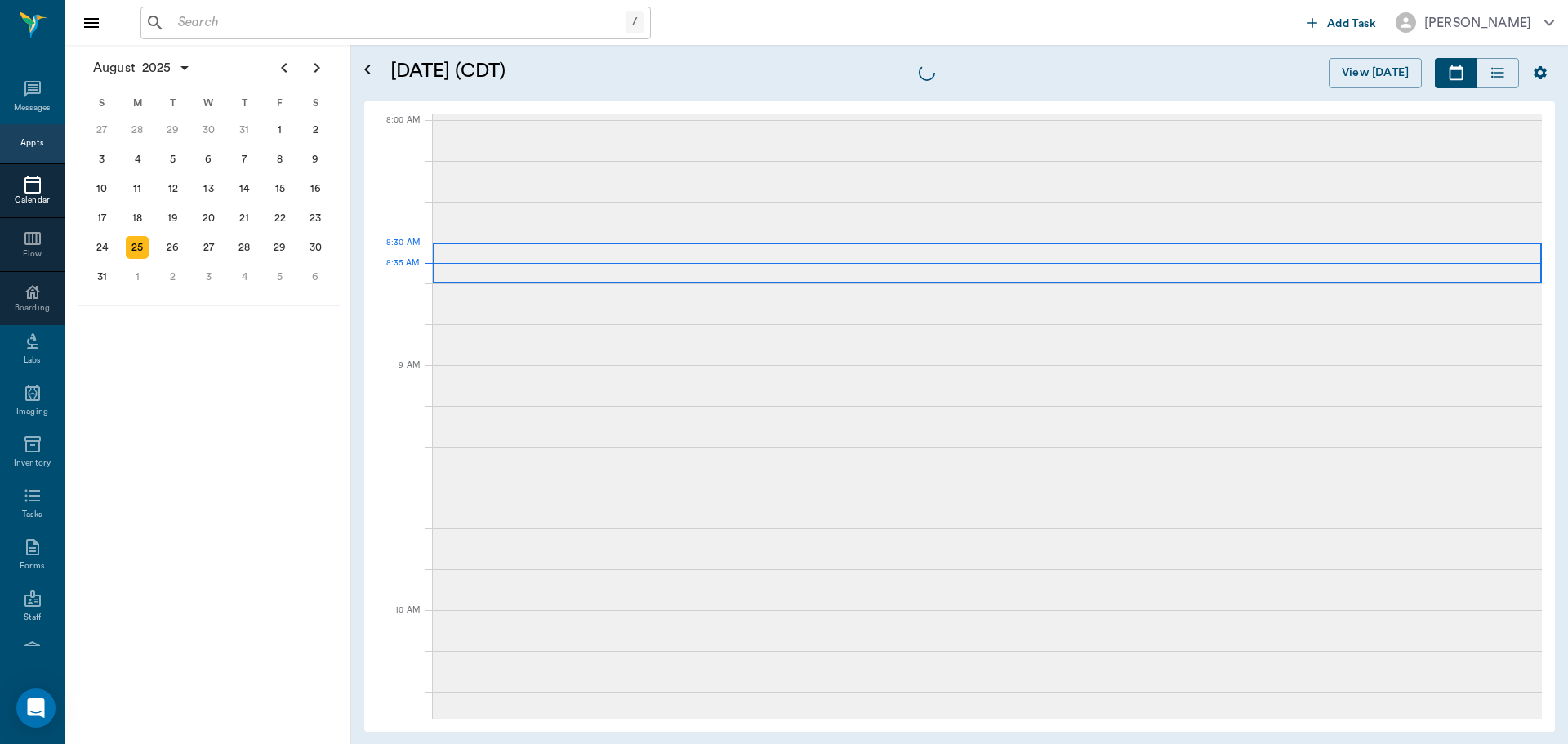
scroll to position [1, 0]
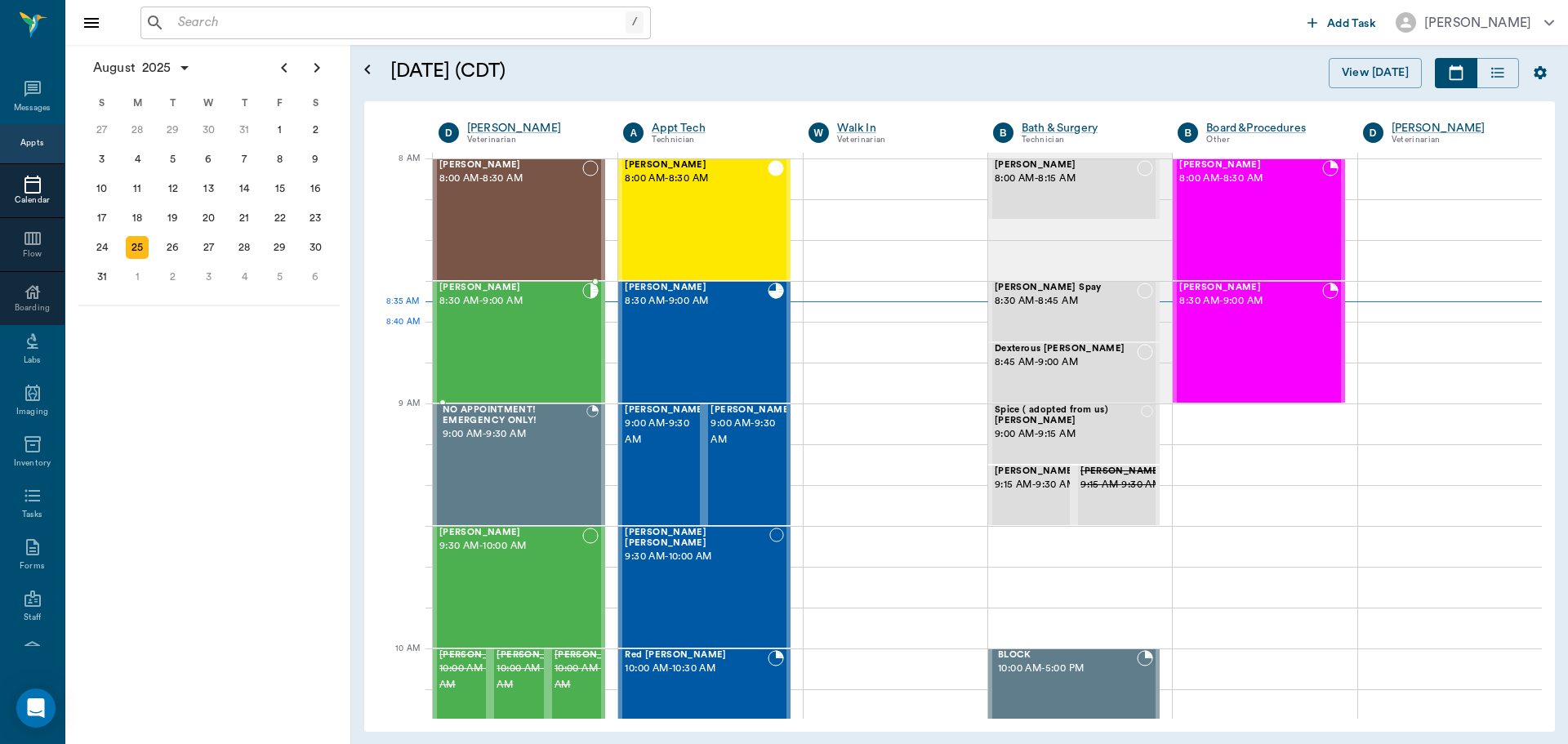
click at [547, 340] on div "Zoey Jones 8:30 AM - 9:00 AM" at bounding box center [510, 342] width 143 height 119
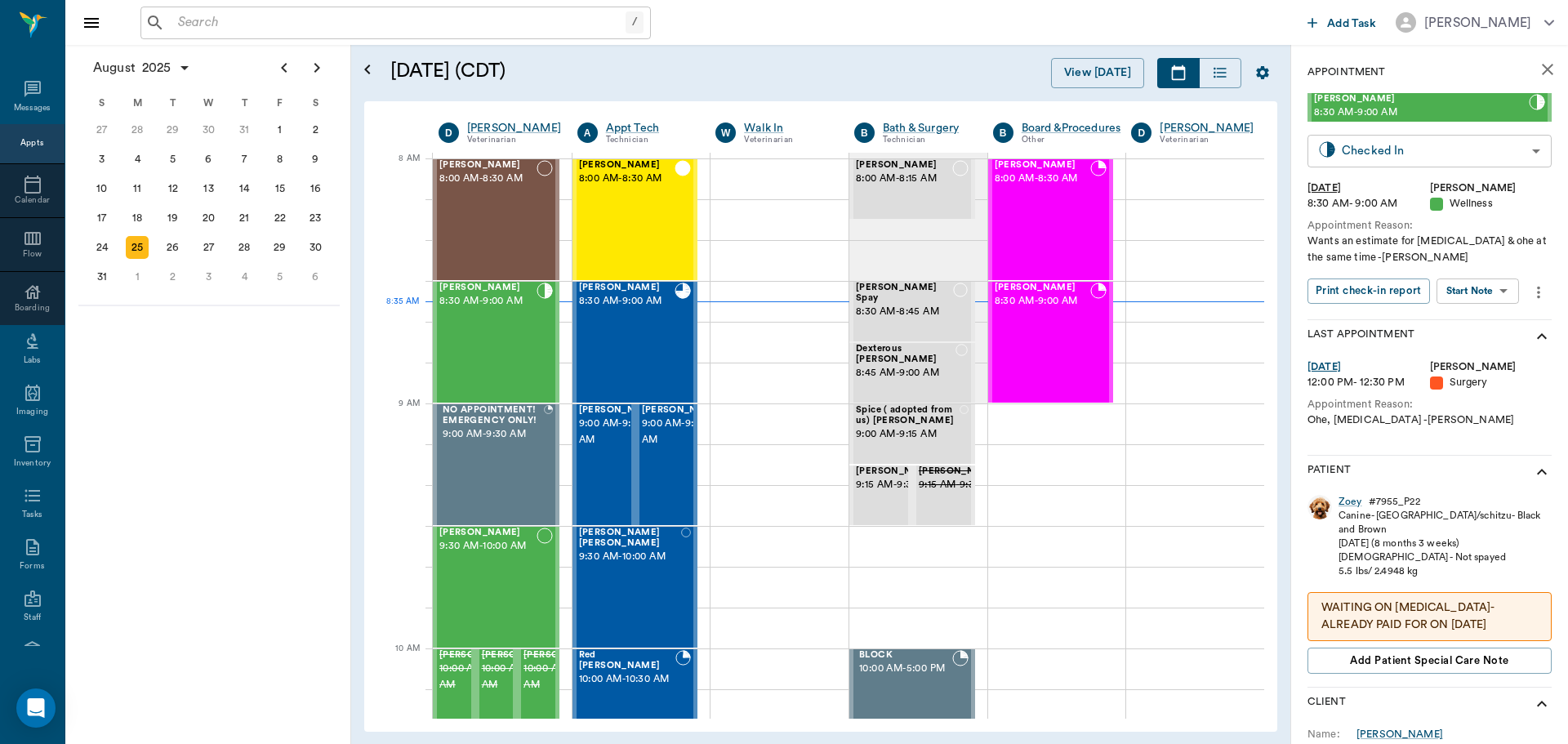
click at [1437, 134] on body "/ ​ Add Task Dr. Bert Ellsworth Nectar Messages Appts Calendar Flow Boarding La…" at bounding box center [784, 372] width 1568 height 744
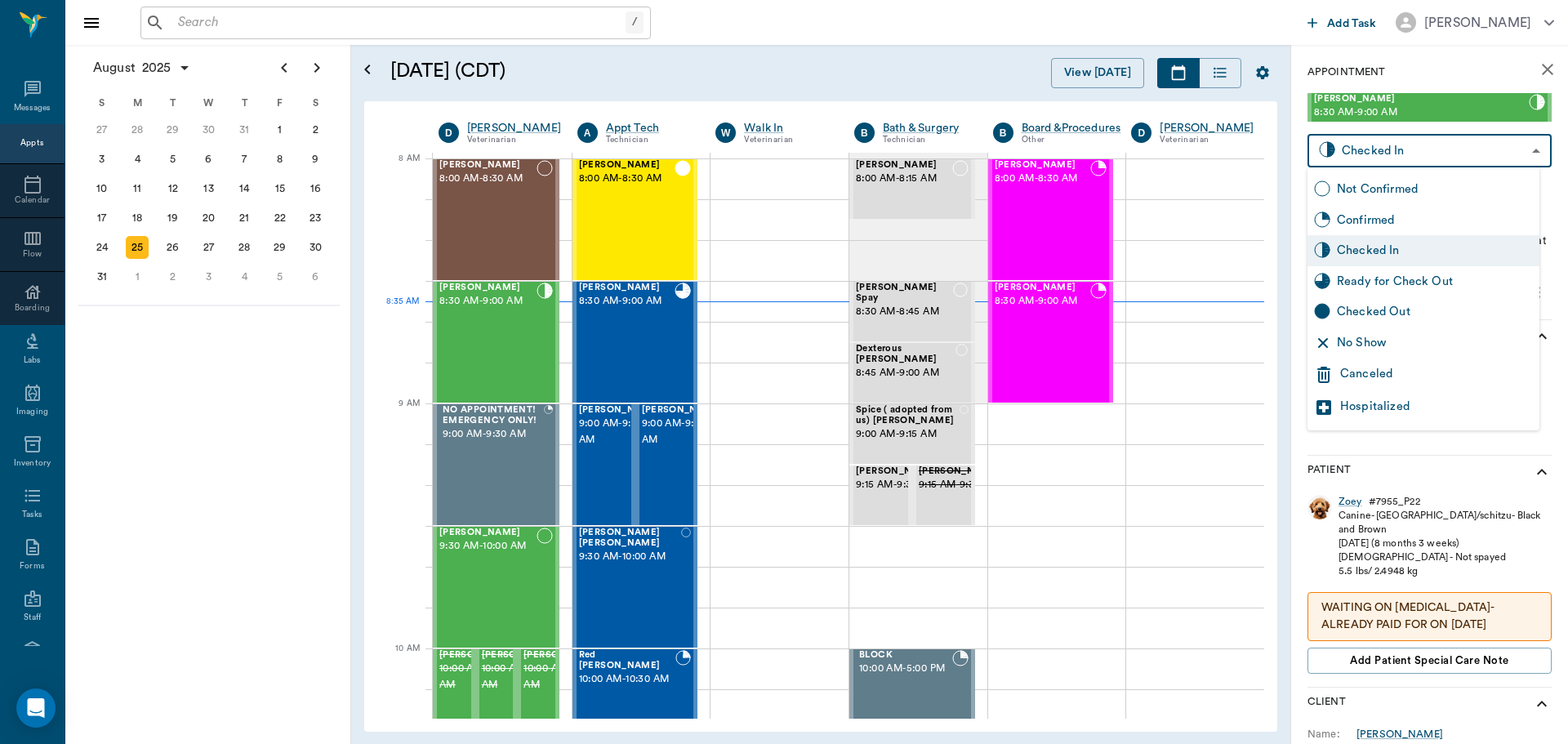
click at [1472, 271] on div "Ready for Check Out" at bounding box center [1423, 281] width 232 height 31
type input "READY_TO_CHECKOUT"
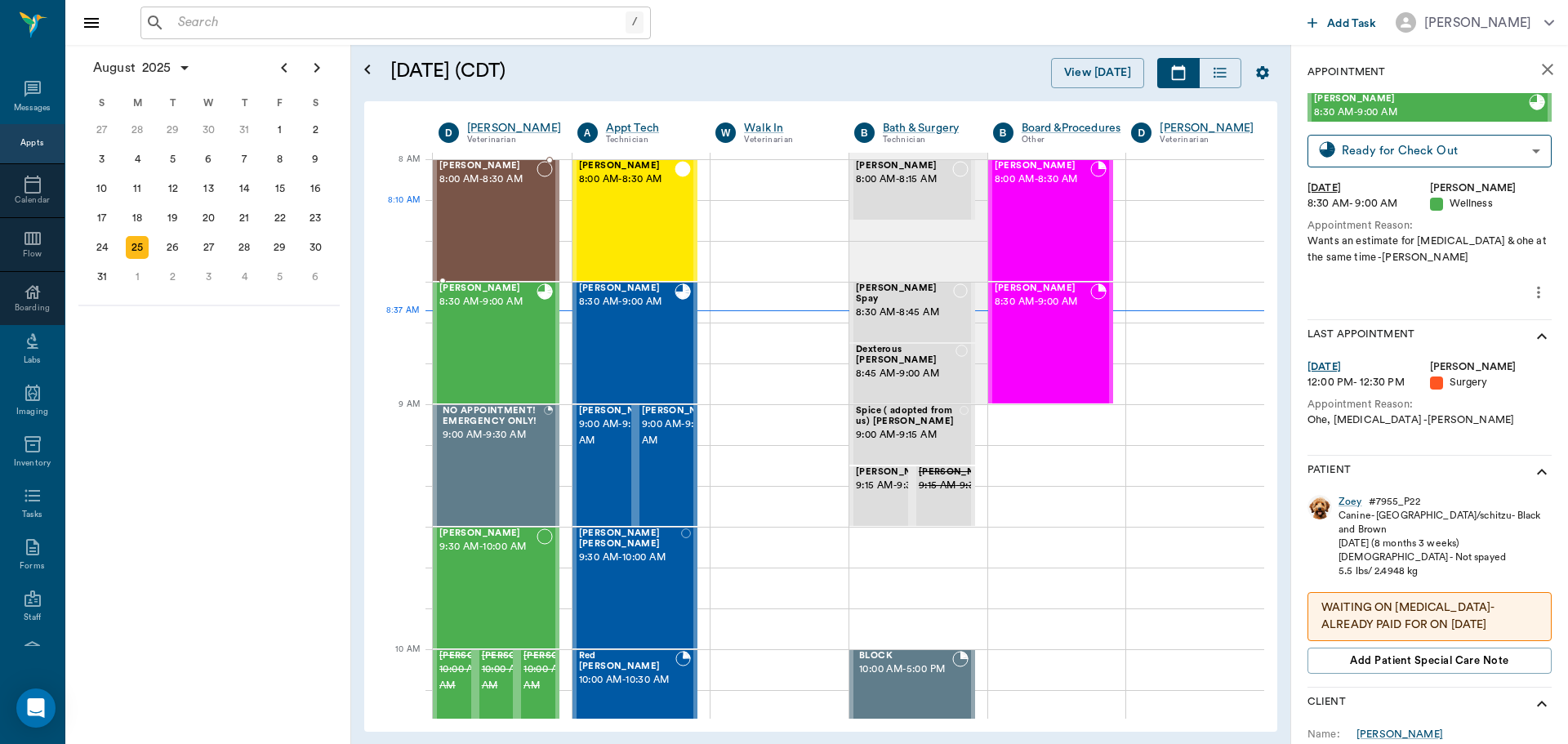
click at [500, 227] on div "Hemi Smithers 8:00 AM - 8:30 AM" at bounding box center [487, 221] width 97 height 119
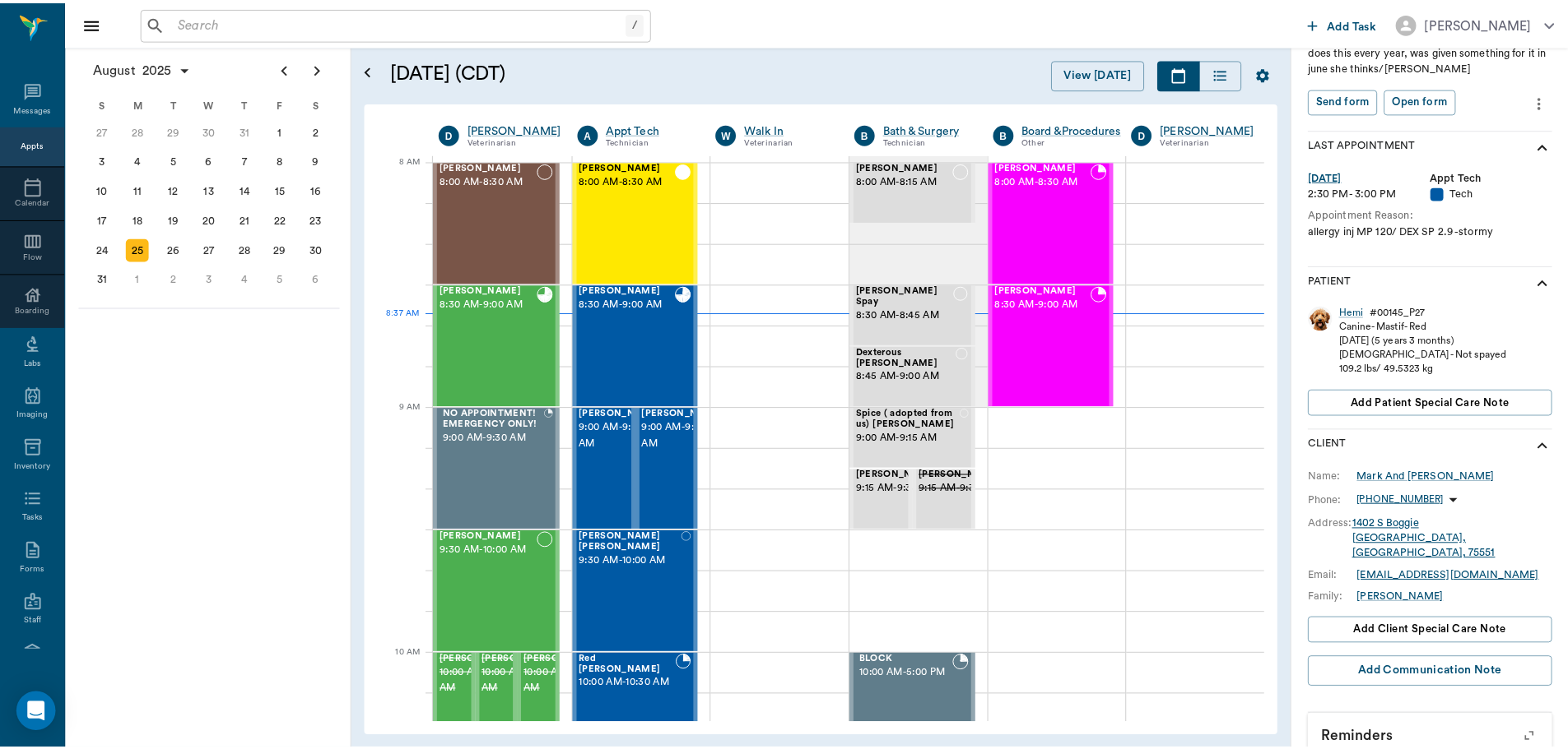
scroll to position [224, 0]
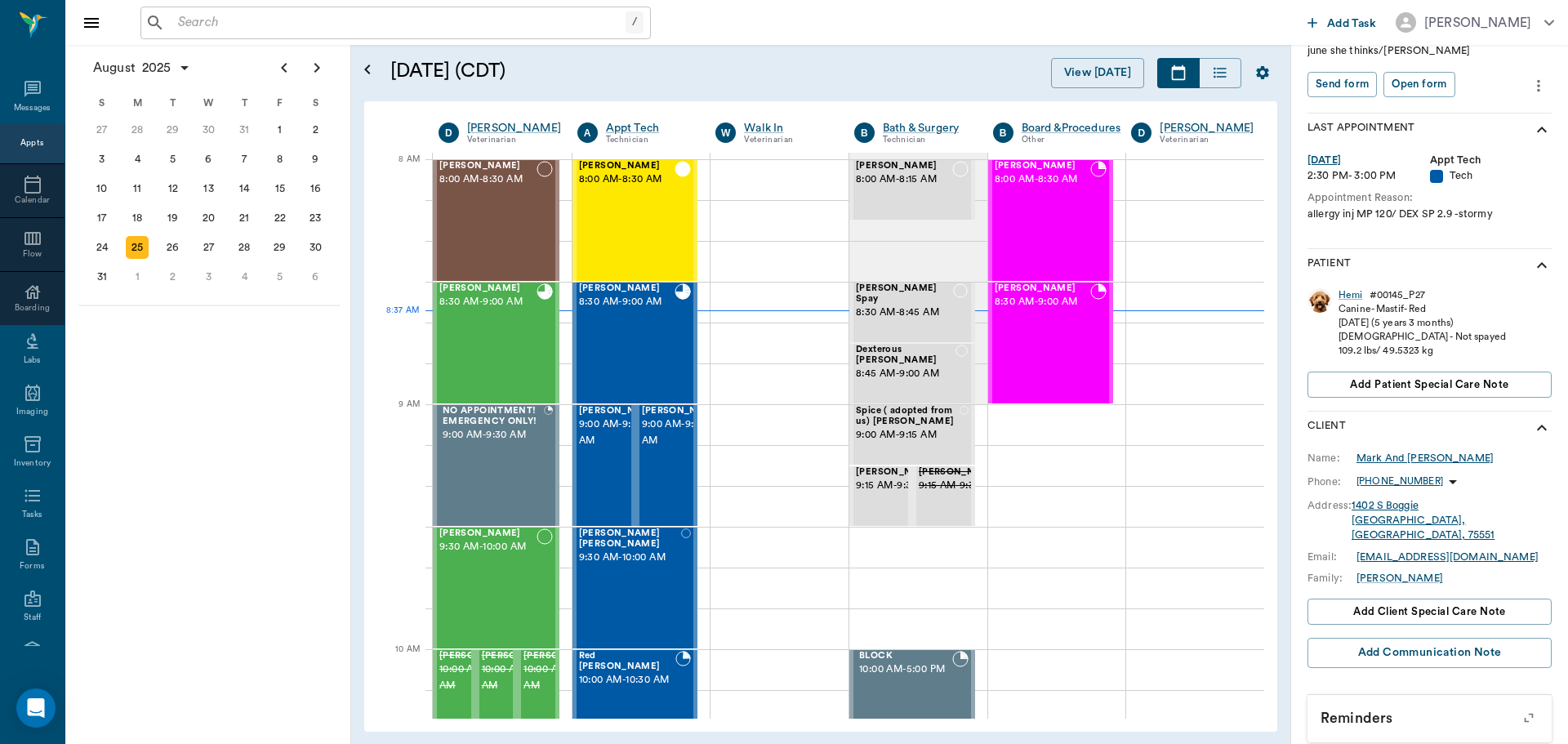
click at [1406, 456] on div "Mark And Carol Smithers" at bounding box center [1425, 458] width 137 height 15
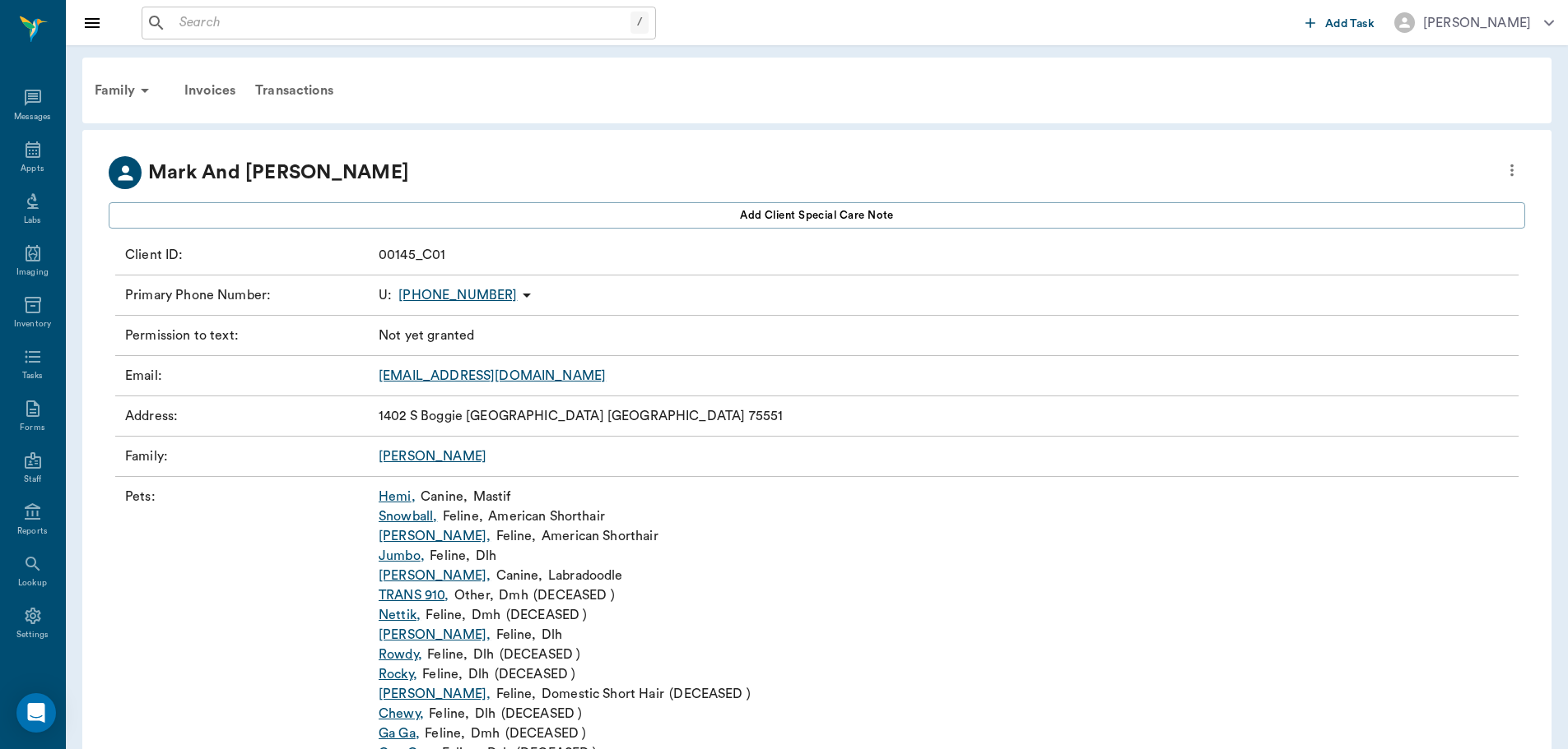
click at [419, 454] on link "Smithers" at bounding box center [432, 456] width 108 height 13
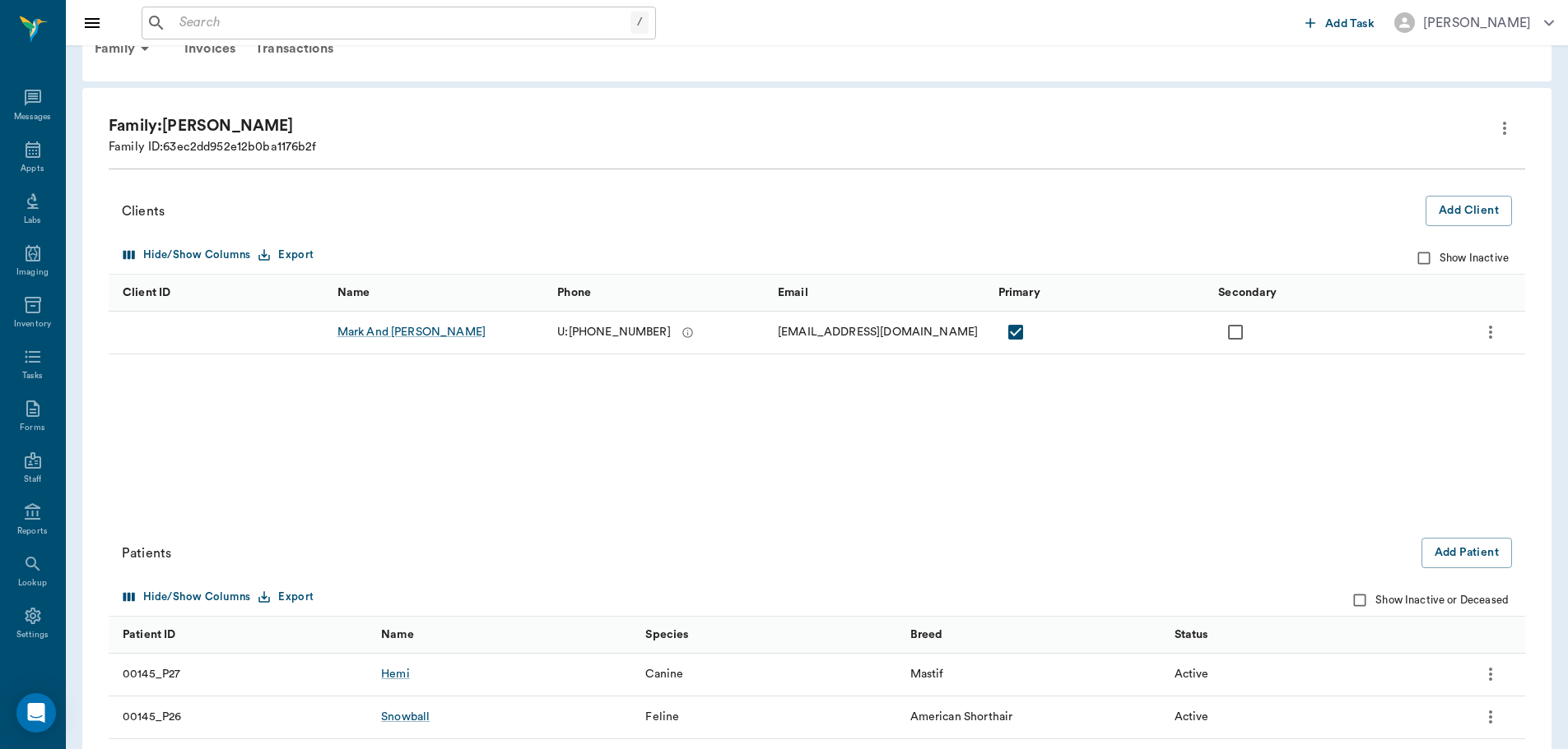
scroll to position [82, 0]
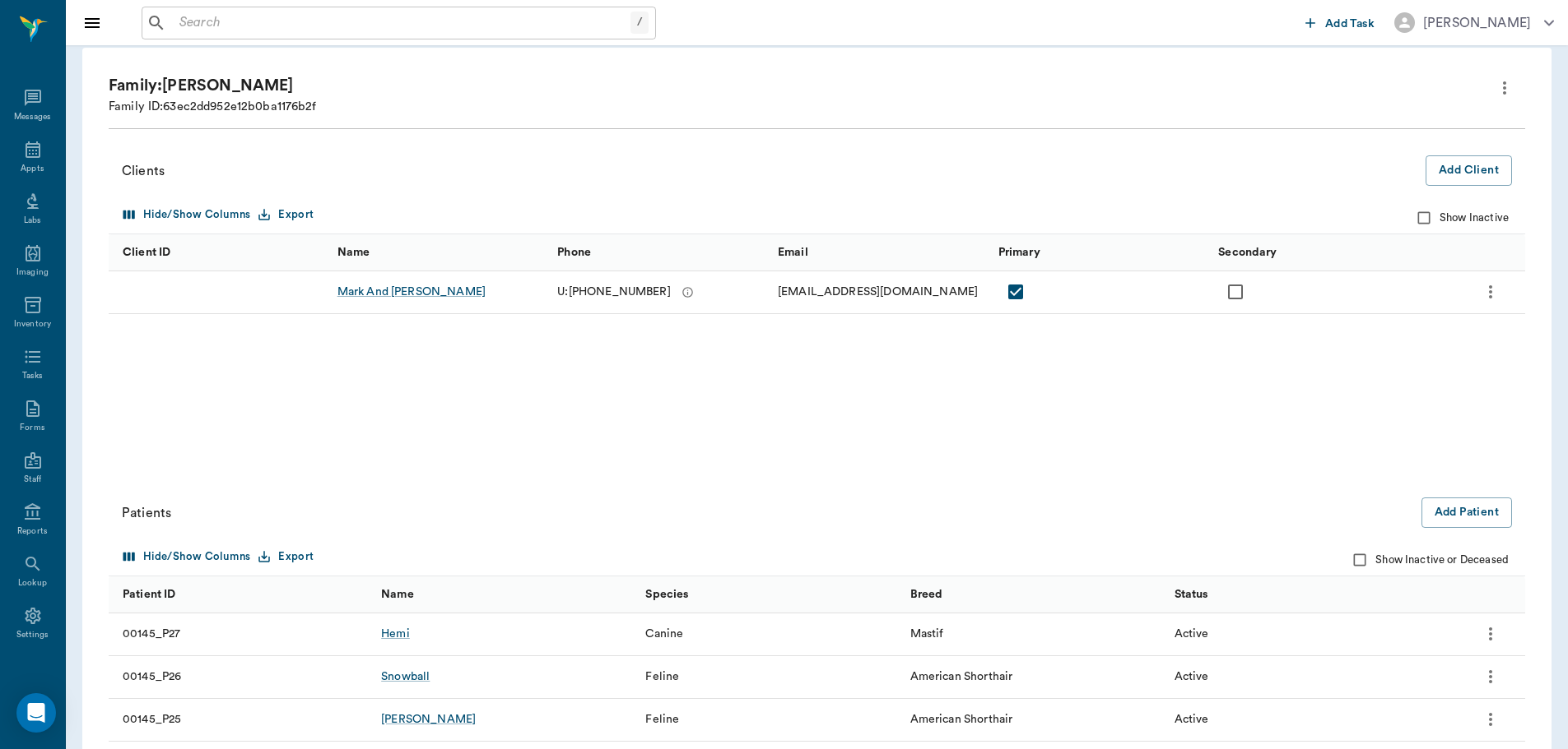
click at [1490, 297] on icon "more" at bounding box center [1490, 291] width 3 height 13
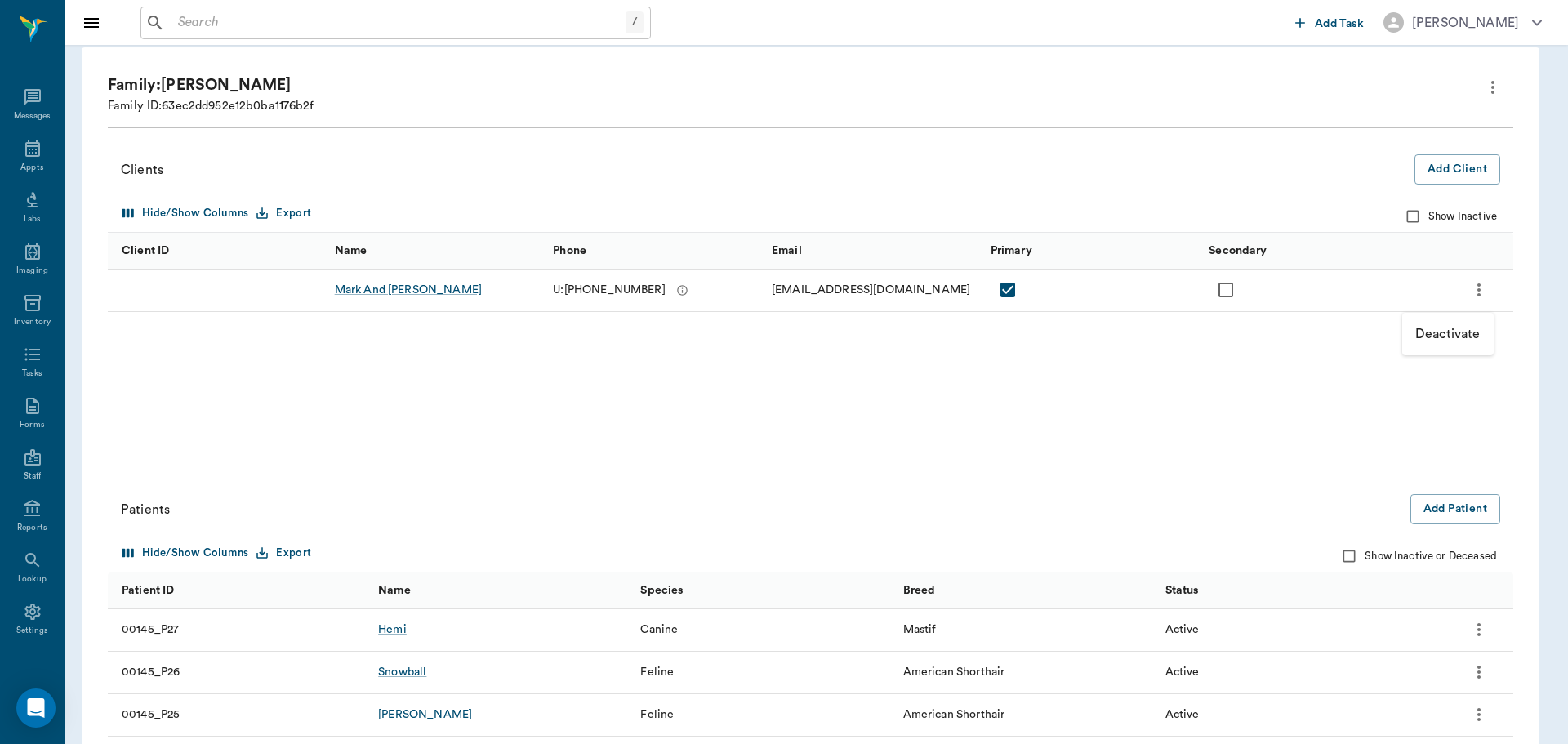
click at [1220, 405] on div at bounding box center [784, 372] width 1568 height 744
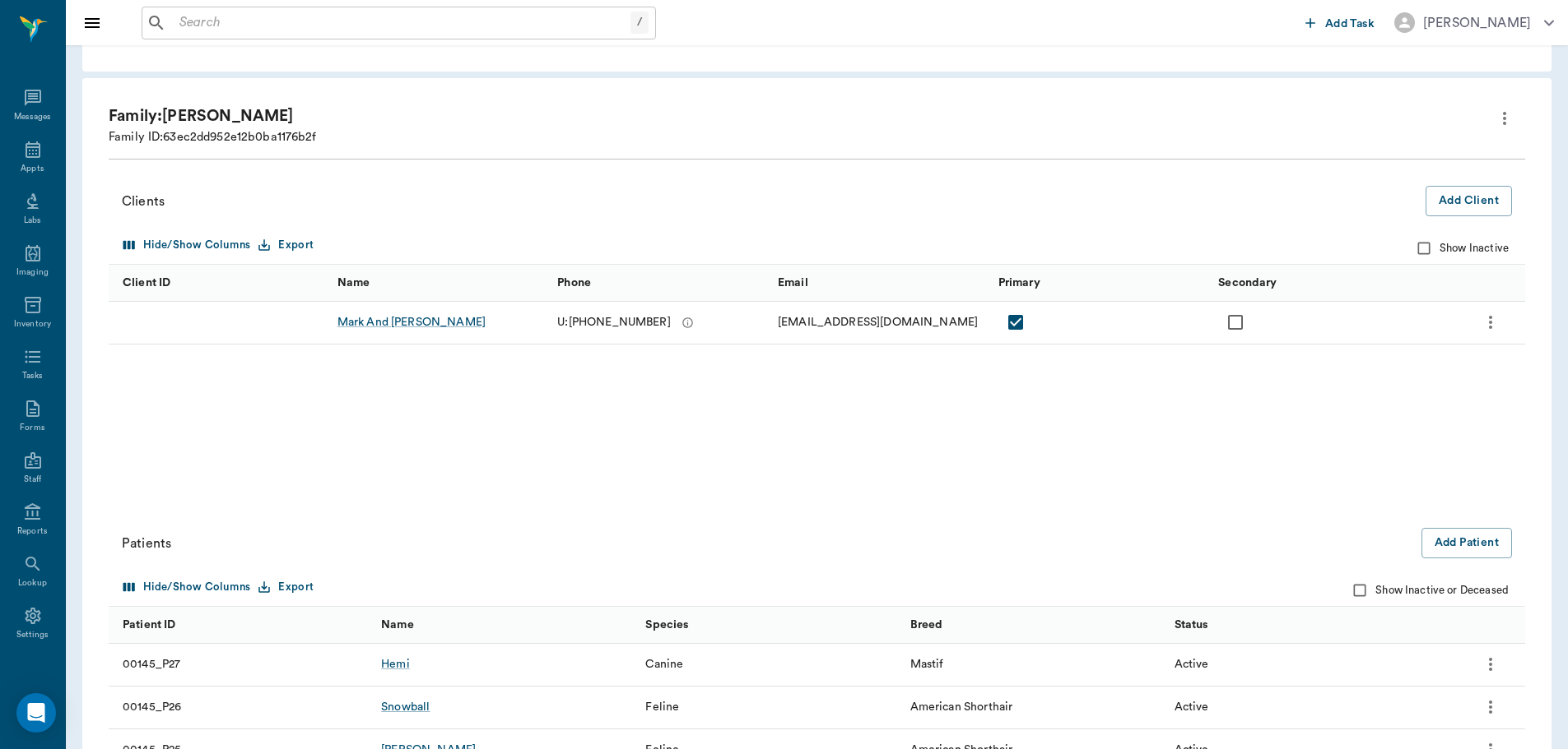
scroll to position [0, 0]
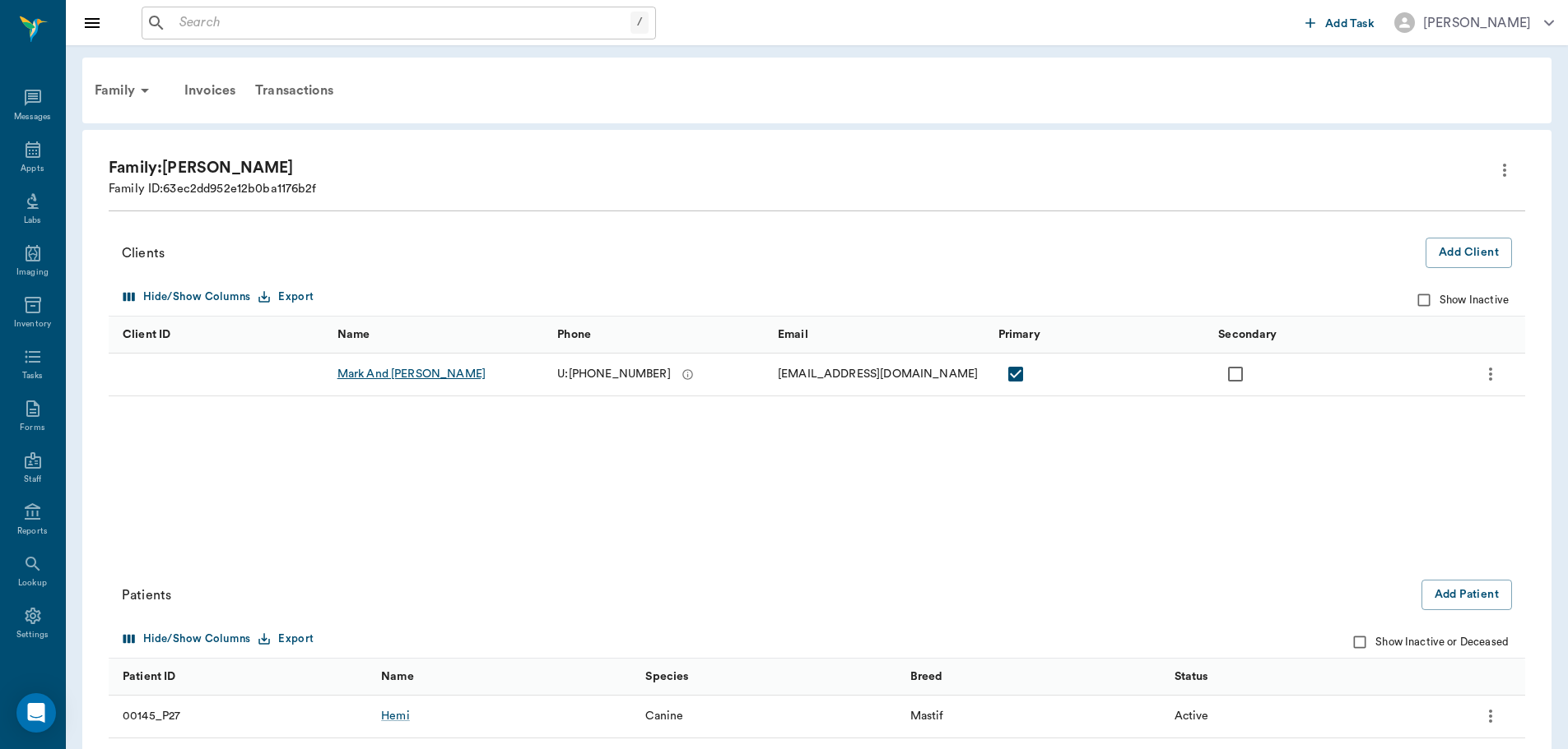
click at [387, 379] on div "Mark And Carol Smithers" at bounding box center [411, 374] width 148 height 16
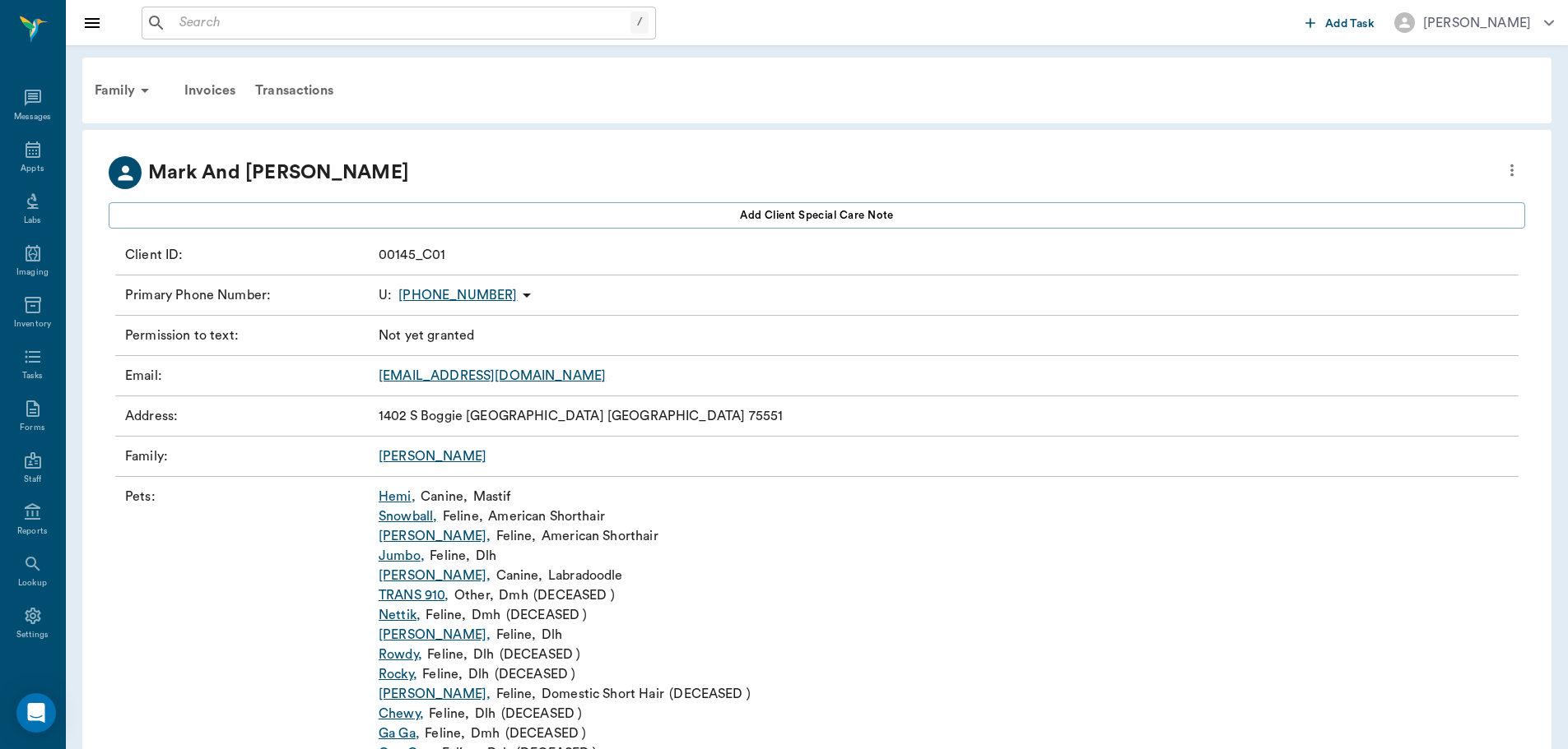
click at [1521, 180] on button "more" at bounding box center [1512, 170] width 26 height 28
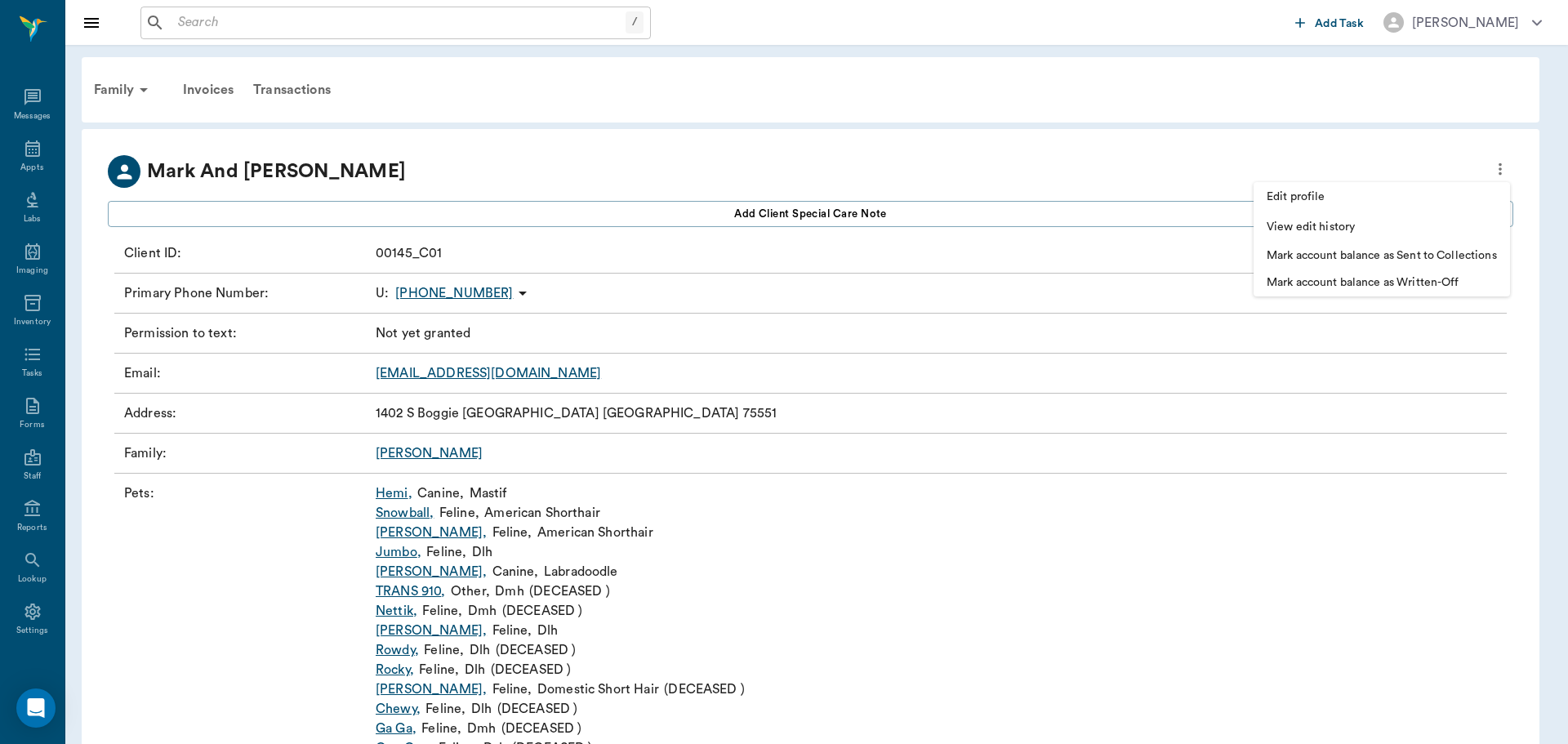
click at [1375, 194] on span "Edit profile" at bounding box center [1382, 197] width 230 height 17
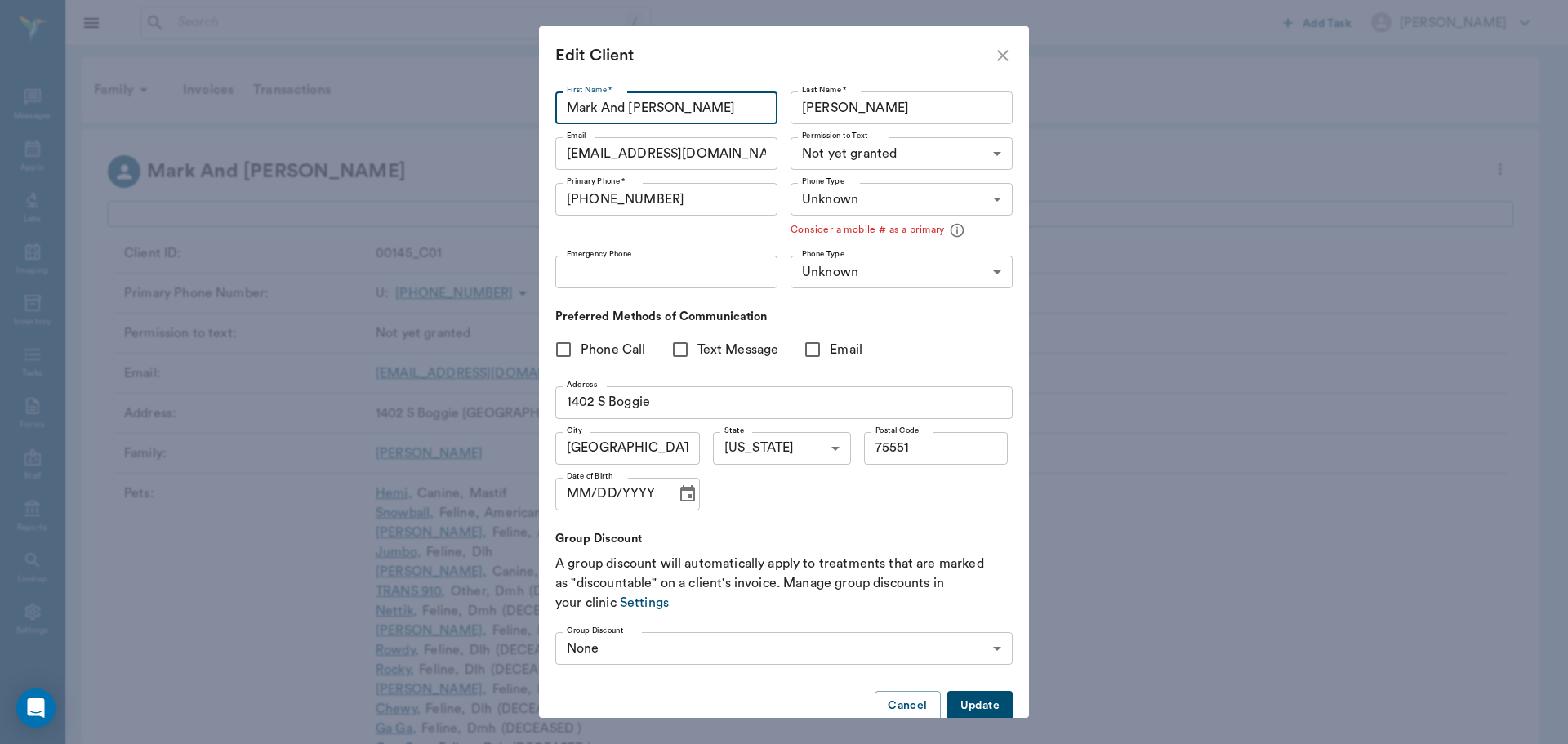
click at [693, 104] on input "Mark And Carol" at bounding box center [666, 108] width 222 height 33
type input "Mark"
click at [970, 702] on button "Update" at bounding box center [980, 705] width 65 height 30
type input "MOBILE"
type input "LANDLINE"
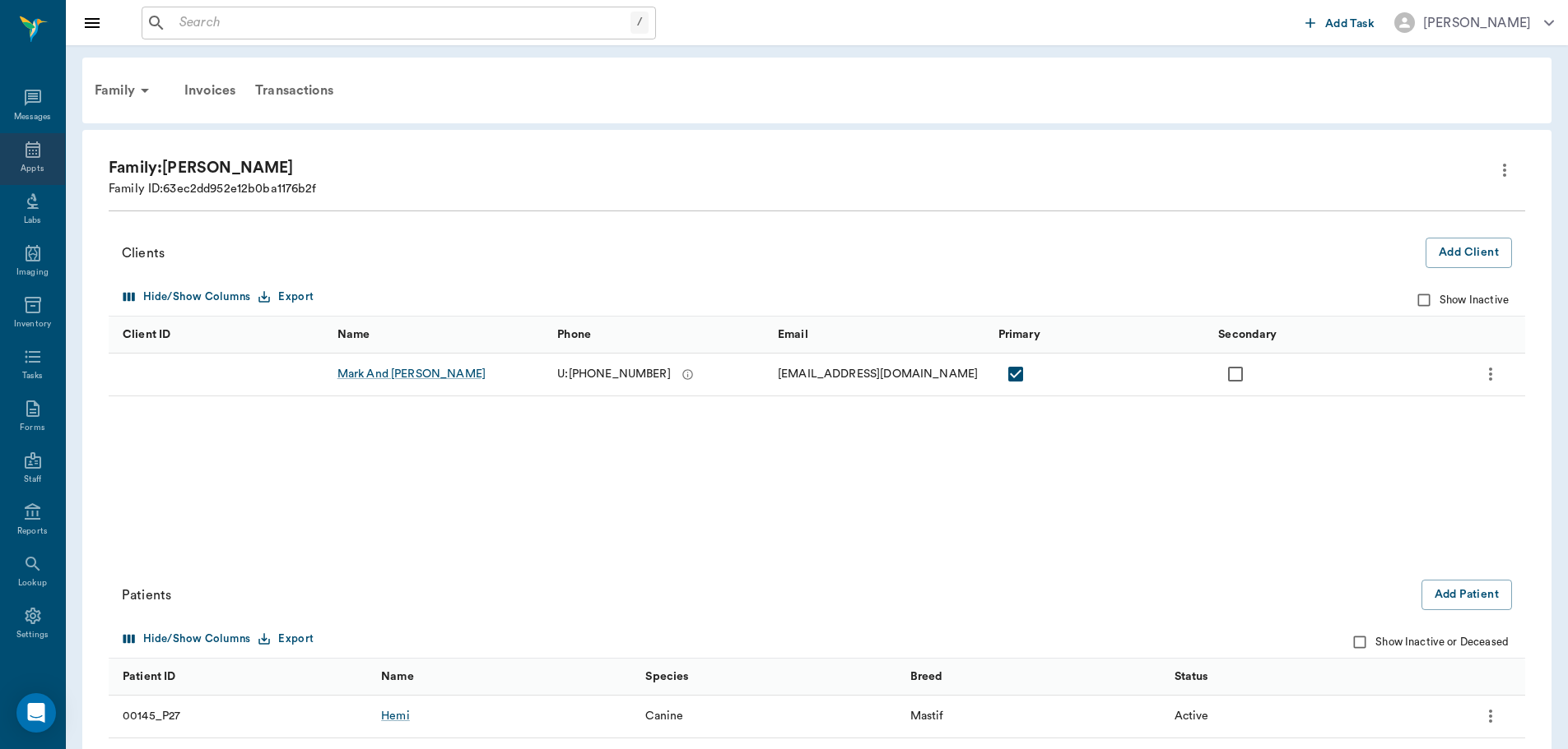
click at [23, 151] on icon at bounding box center [33, 149] width 20 height 20
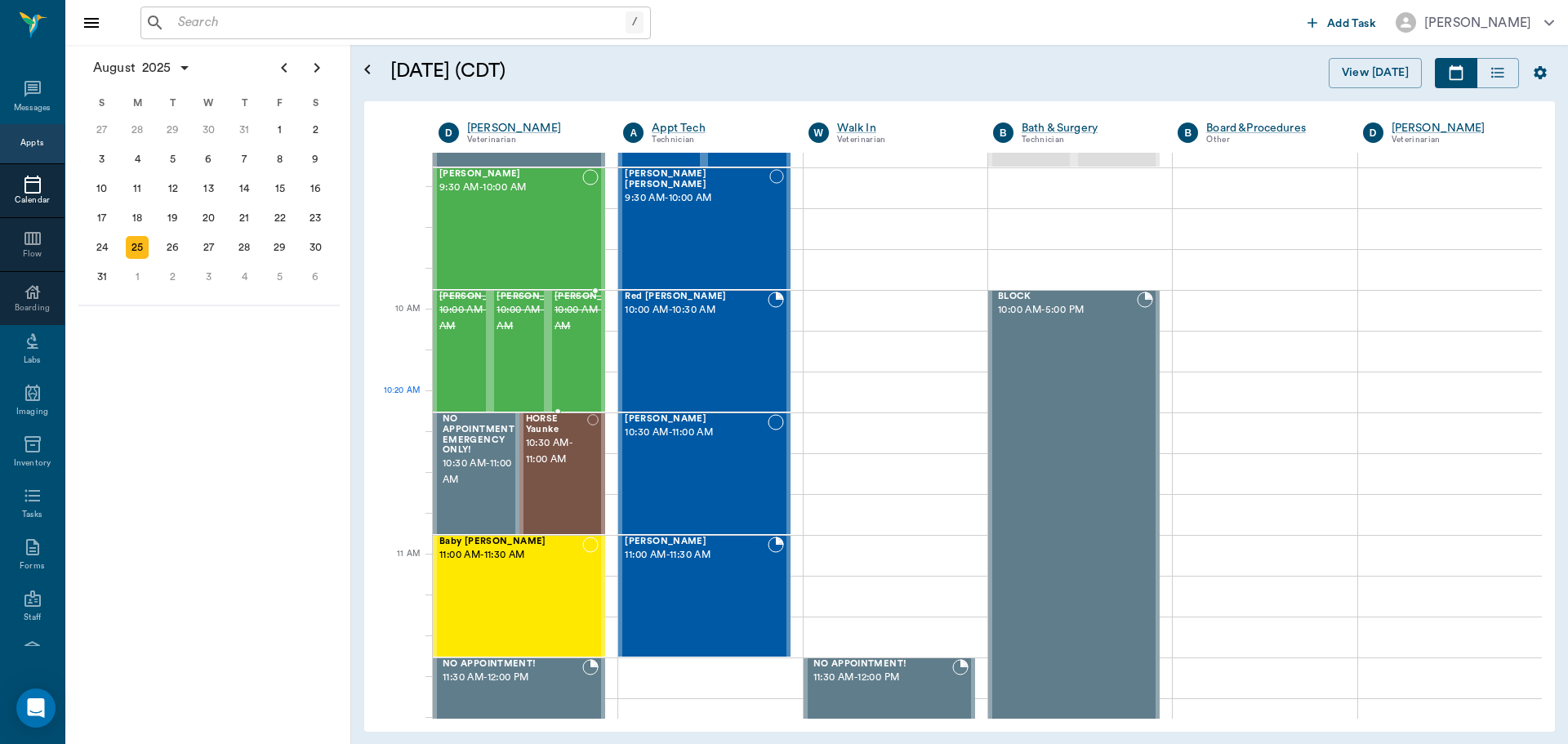
scroll to position [331, 0]
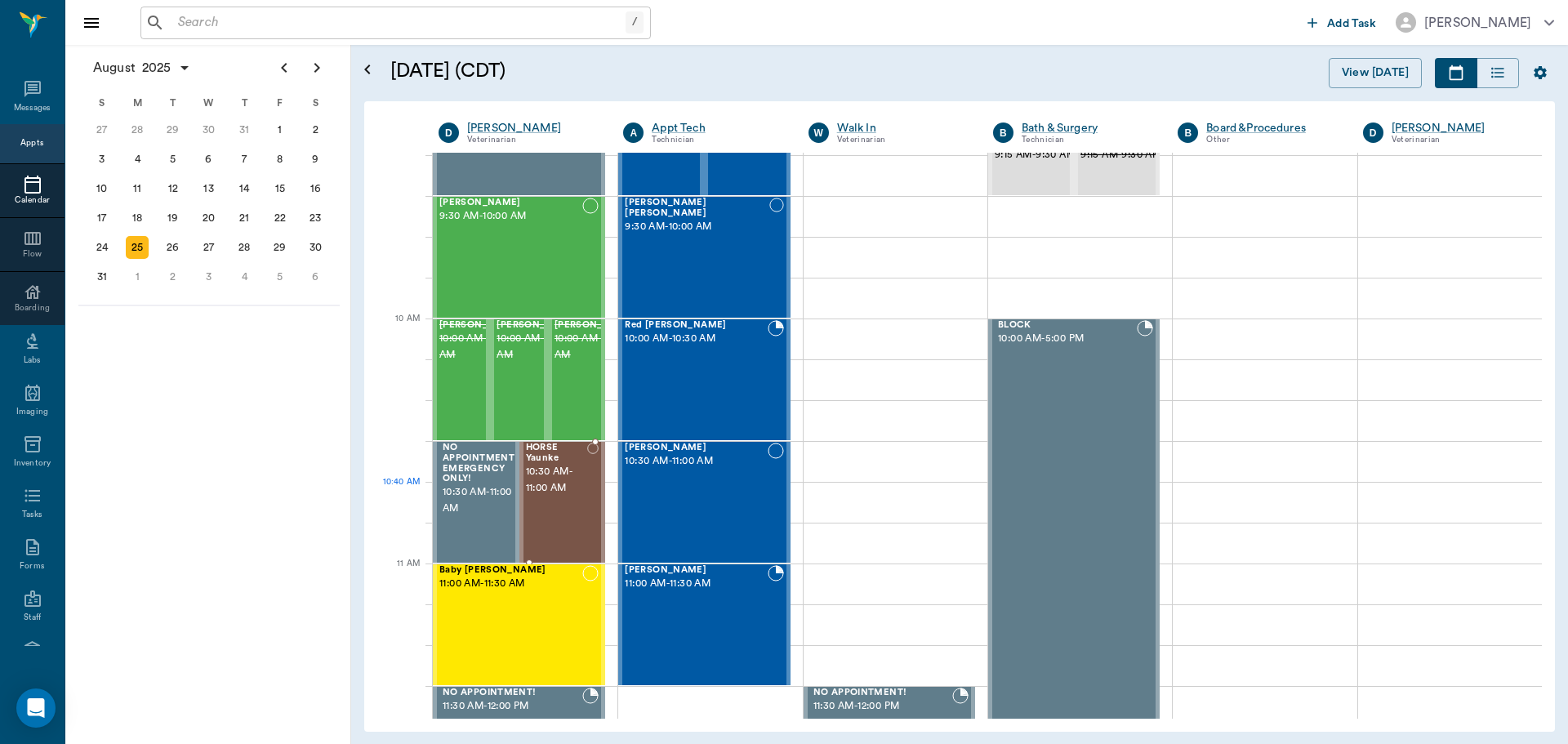
click at [567, 488] on span "10:30 AM - 11:00 AM" at bounding box center [557, 481] width 62 height 33
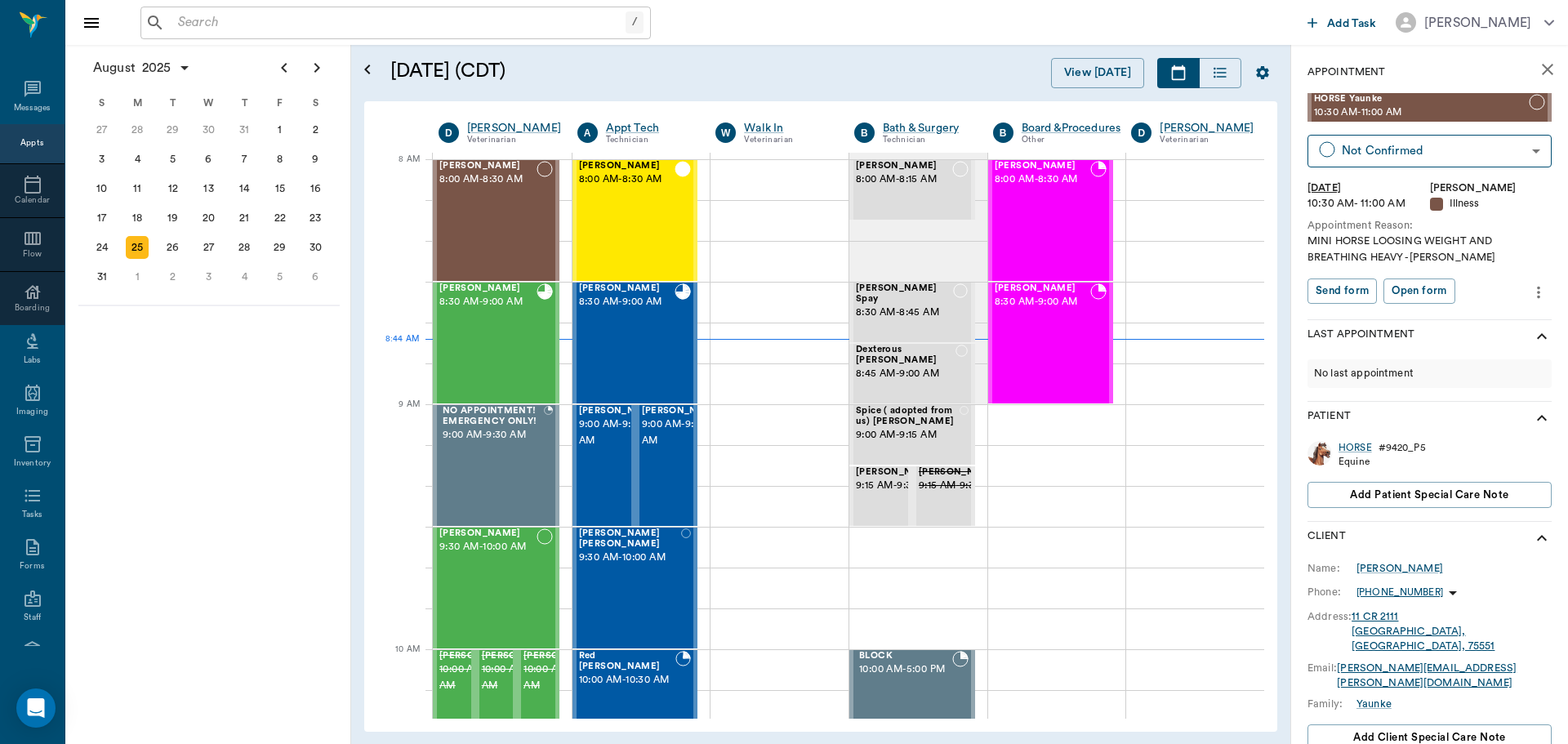
click at [261, 432] on div "August 2025 S M T W T F S 29 30 Jul 1 2 3 4 5 6 7 8 9 10 11 12 13 14 15 16 17 1…" at bounding box center [208, 394] width 286 height 699
click at [307, 25] on input "text" at bounding box center [407, 22] width 472 height 23
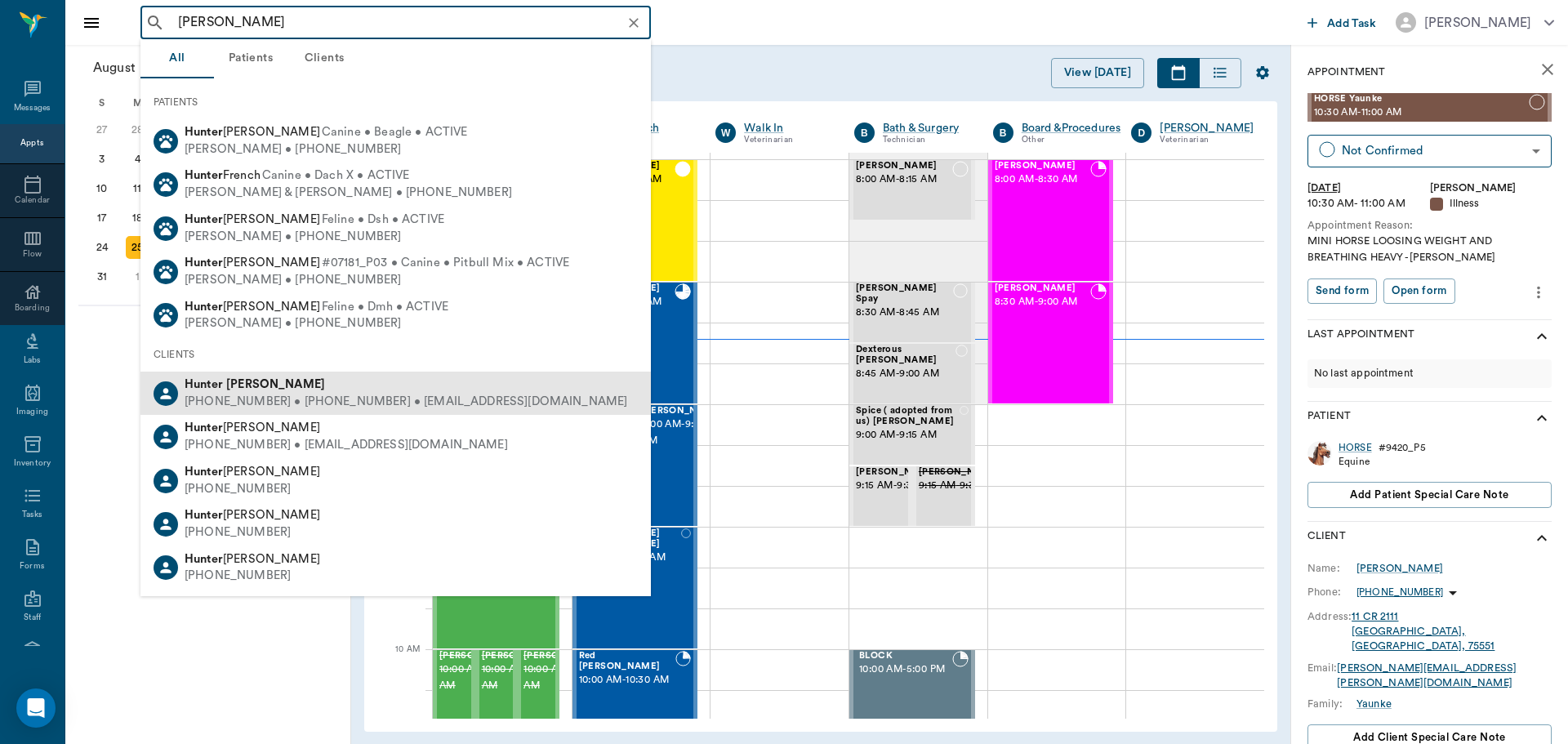
click at [299, 387] on div "Hunter Graves" at bounding box center [406, 385] width 443 height 17
type input "hunter graves"
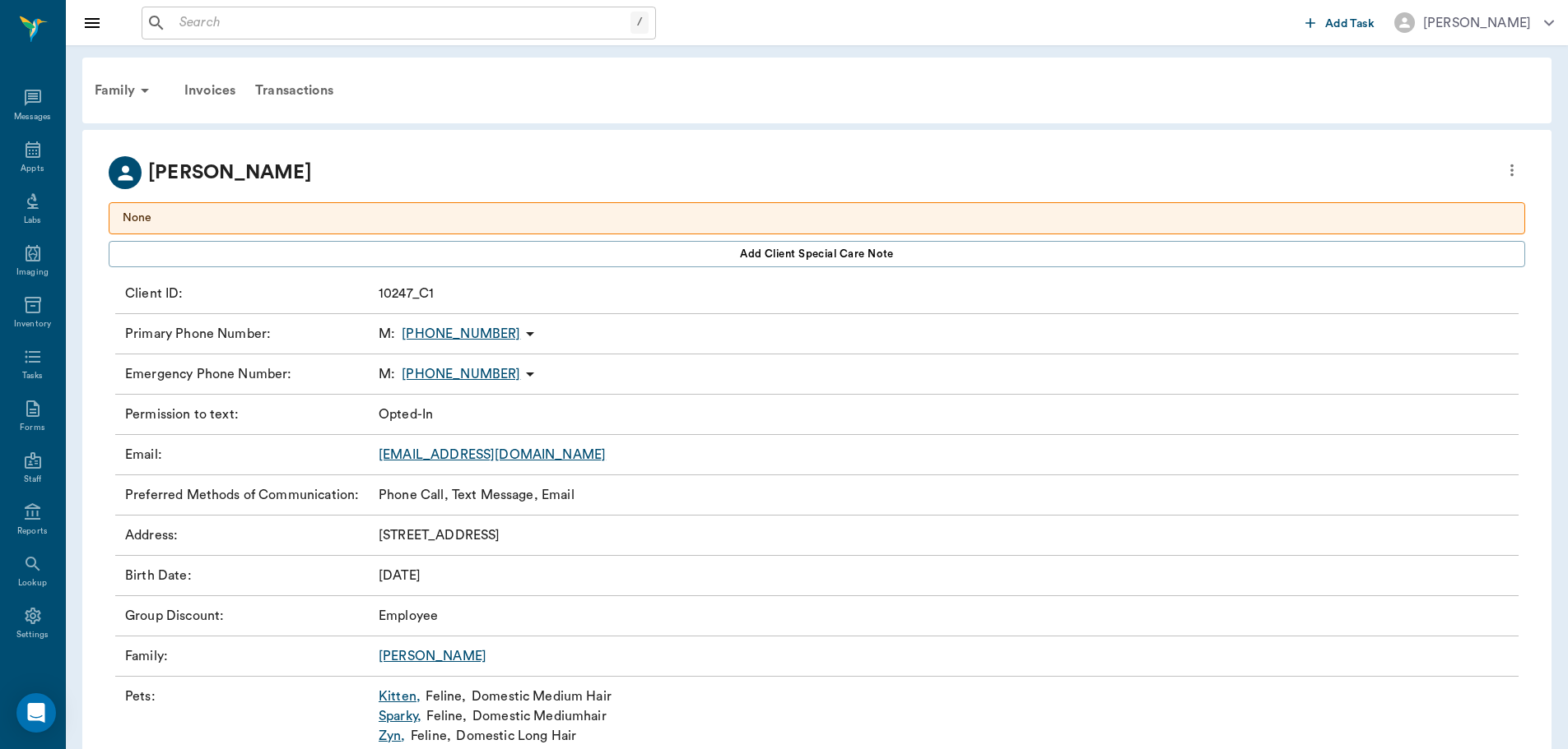
drag, startPoint x: 322, startPoint y: 92, endPoint x: 335, endPoint y: 94, distance: 13.2
click at [322, 92] on div "Transactions" at bounding box center [294, 91] width 98 height 40
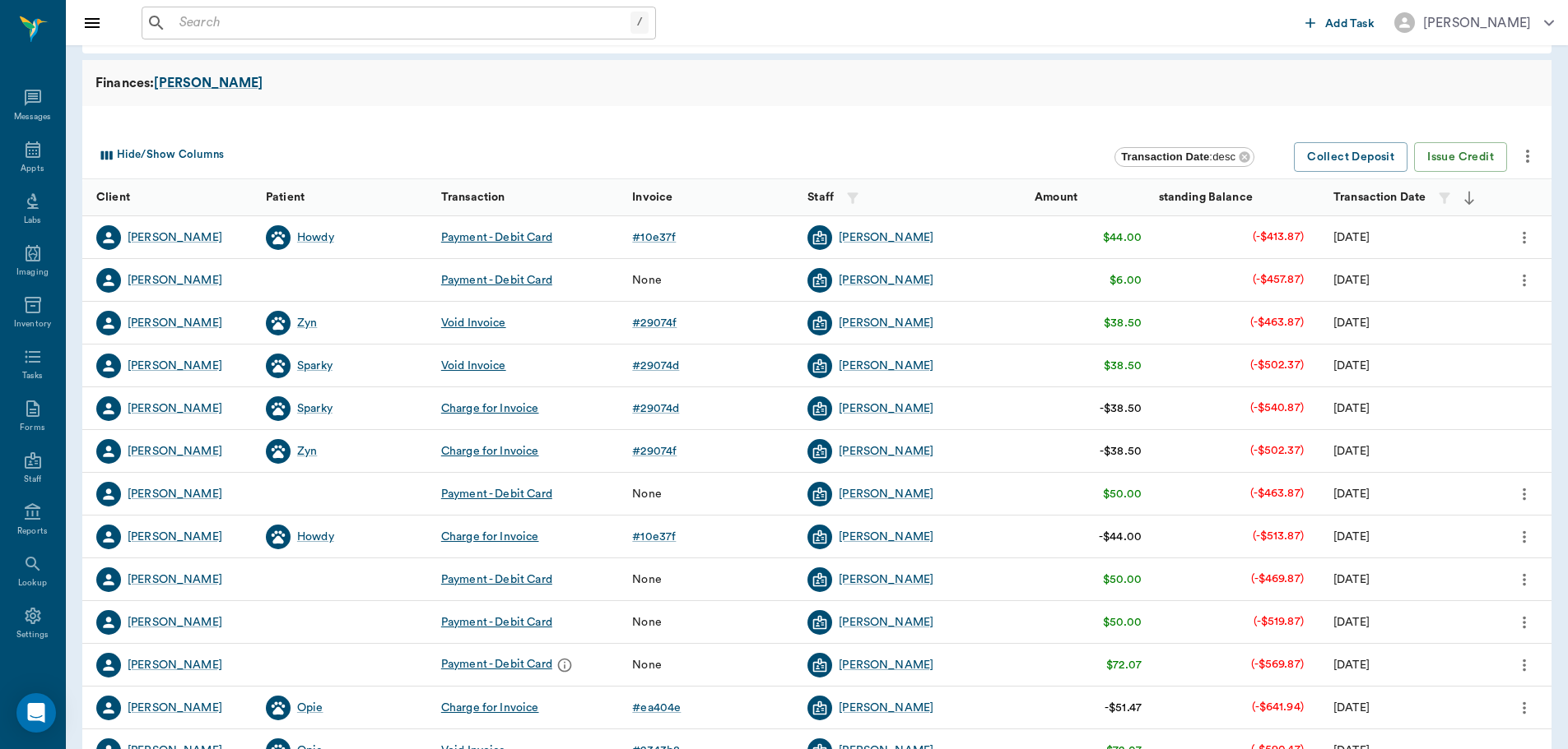
scroll to position [82, 0]
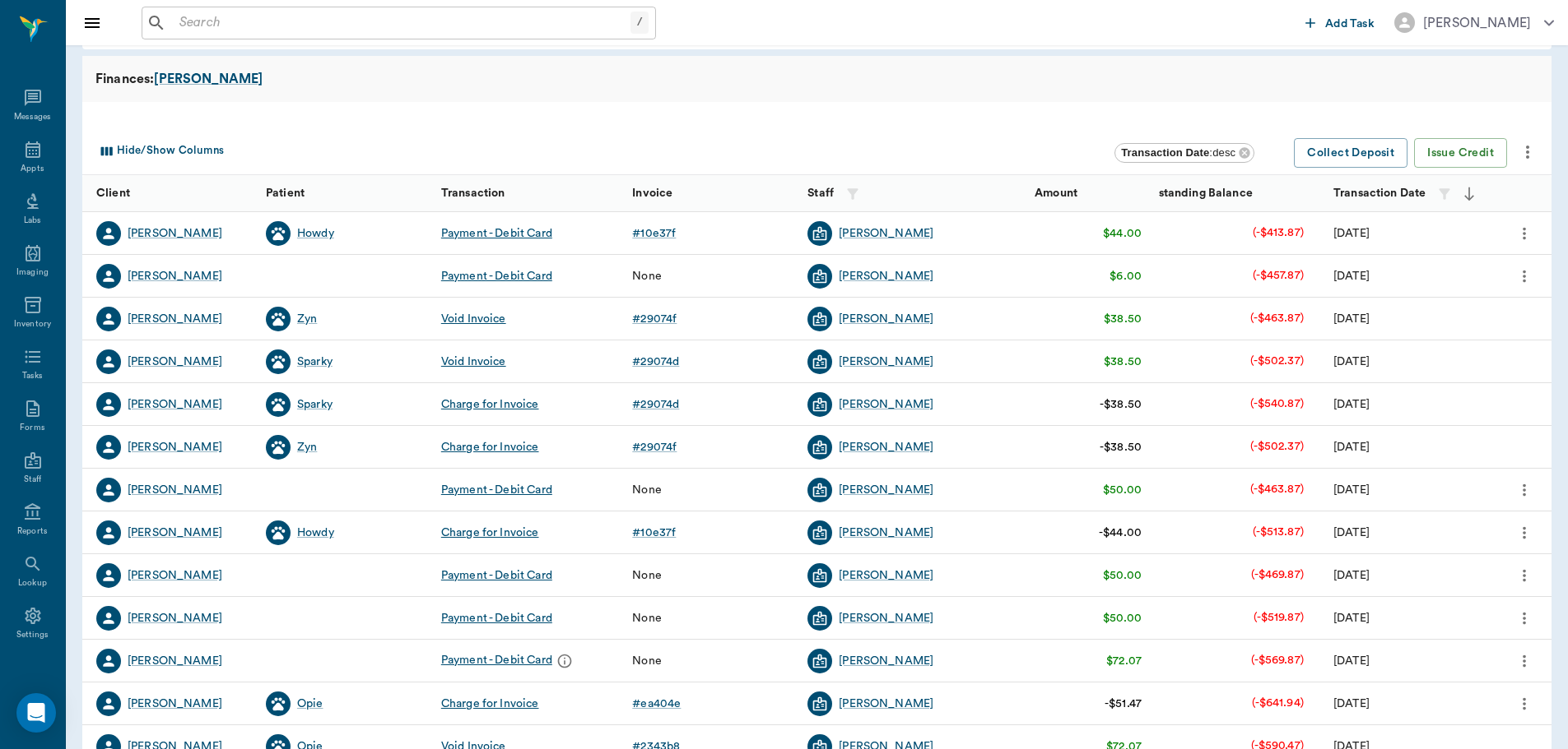
click at [485, 319] on div "Void Invoice" at bounding box center [473, 319] width 65 height 16
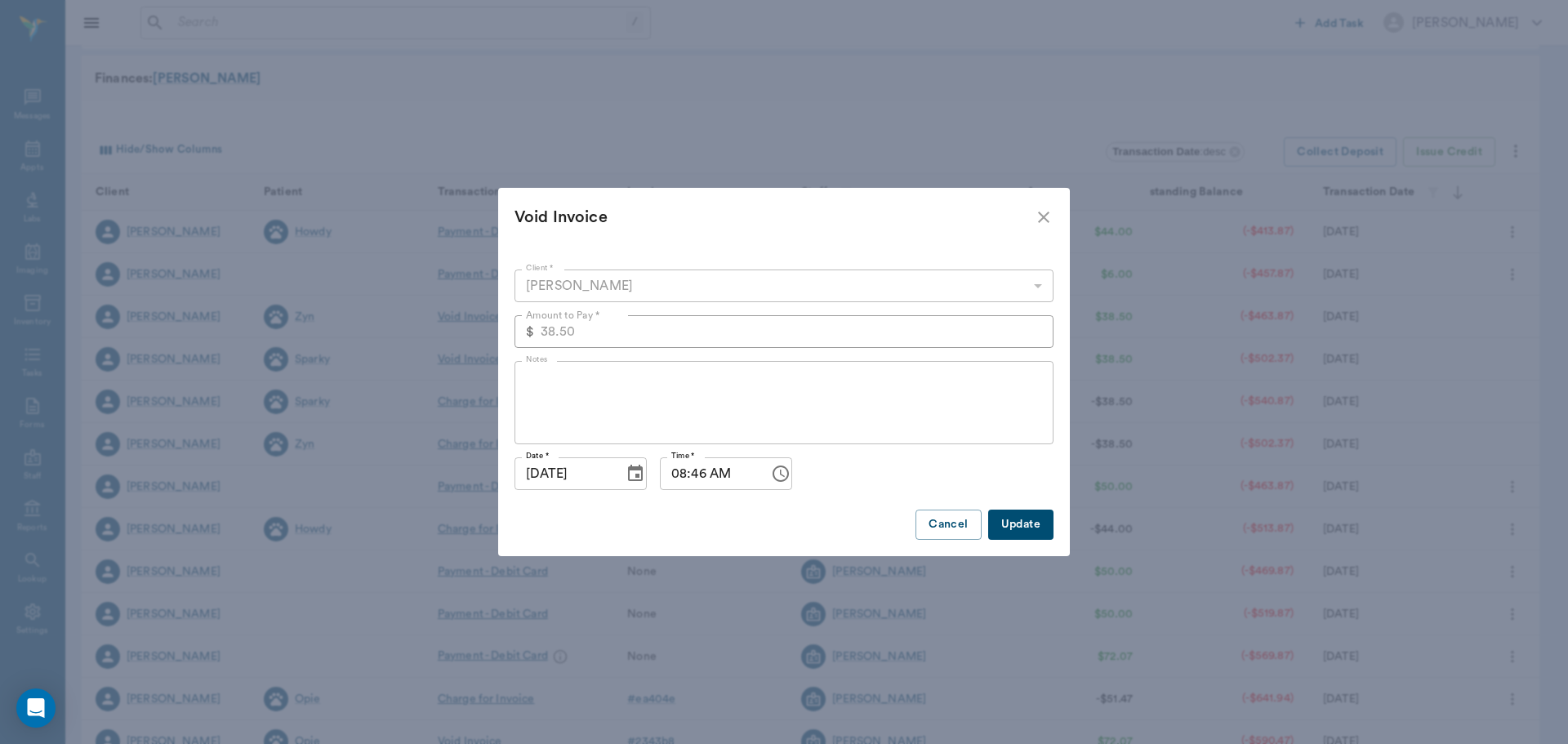
click at [587, 368] on div "x Notes" at bounding box center [784, 402] width 539 height 83
click at [1040, 531] on button "Update" at bounding box center [1021, 524] width 65 height 30
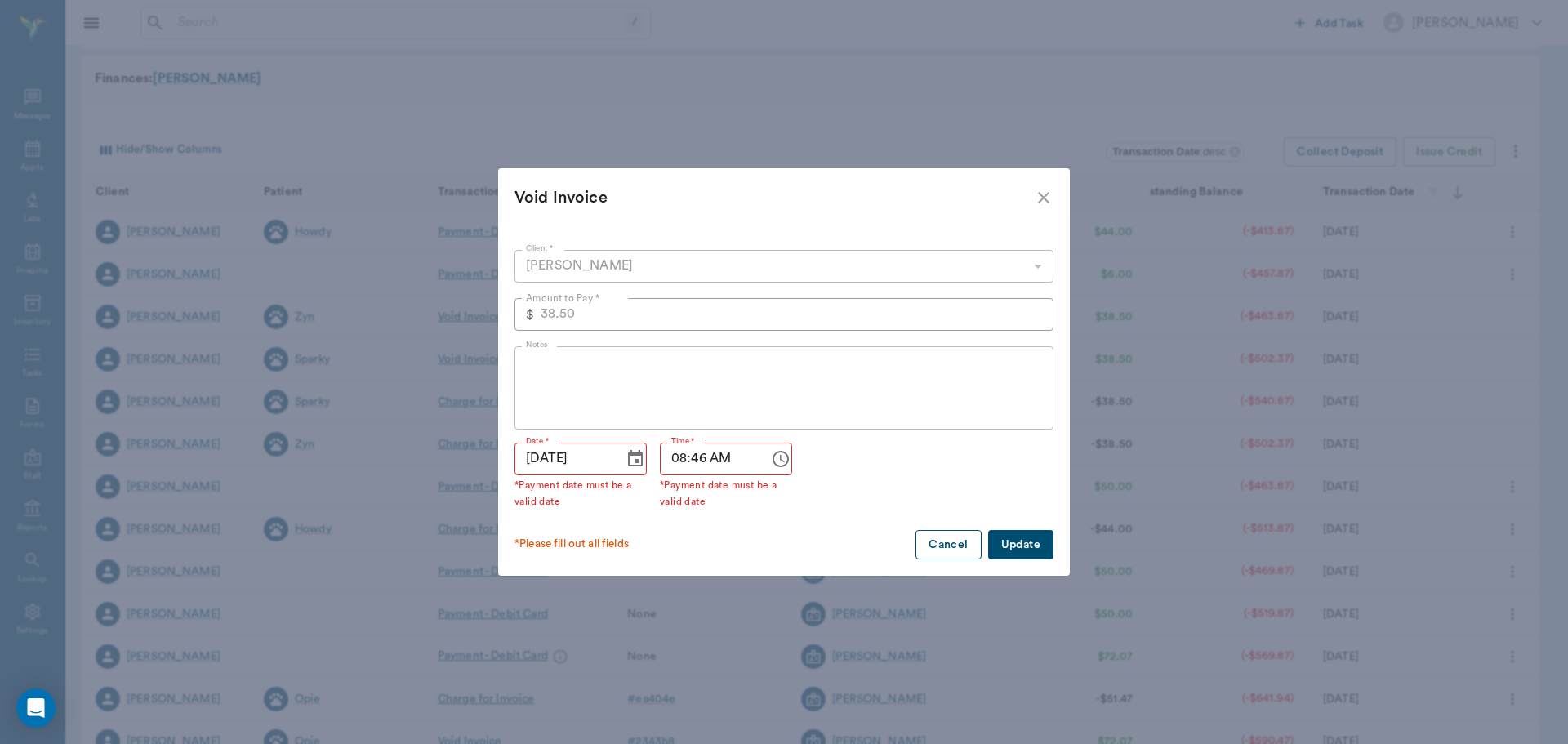
drag, startPoint x: 945, startPoint y: 545, endPoint x: 946, endPoint y: 530, distance: 15.0
click at [946, 543] on button "Cancel" at bounding box center [948, 545] width 65 height 30
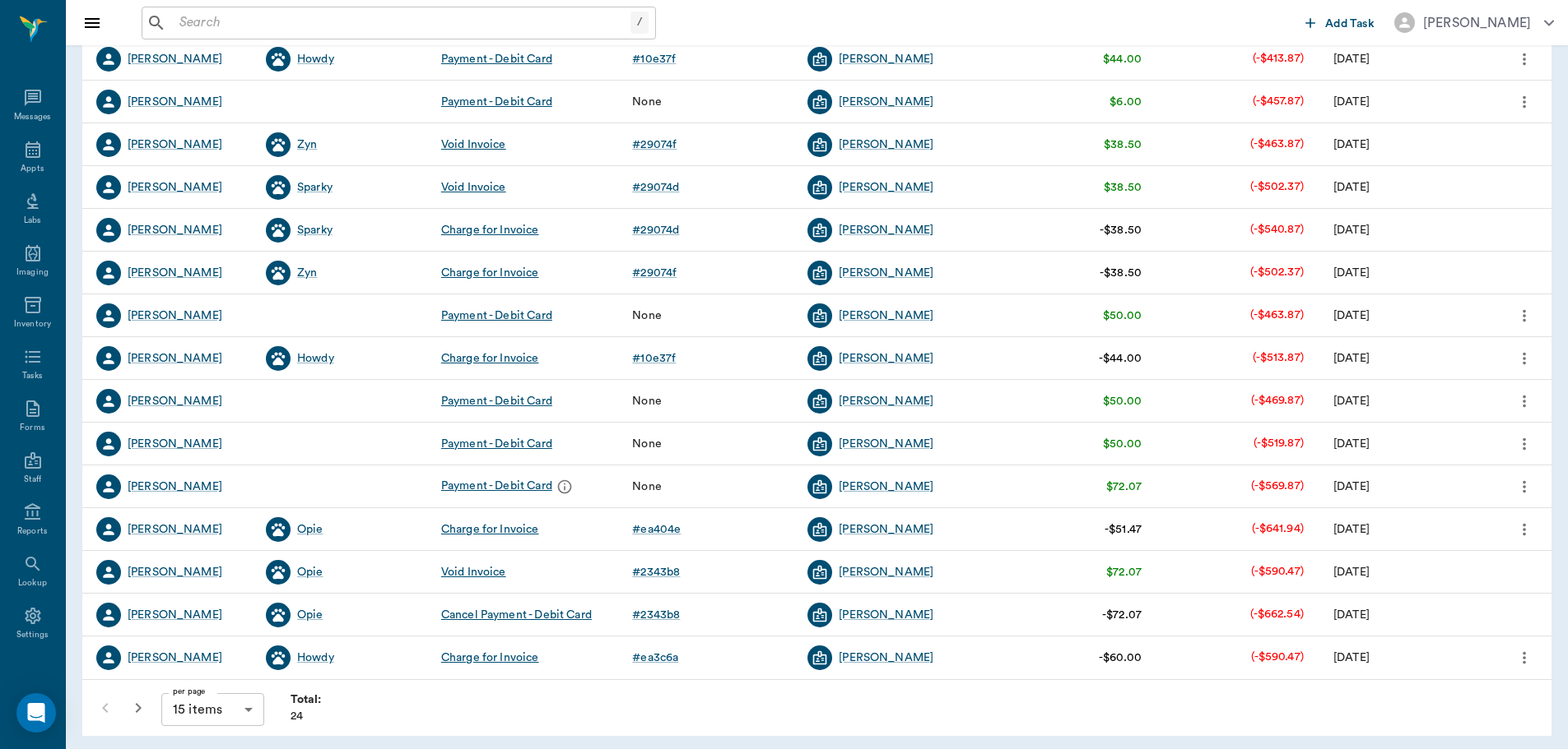
scroll to position [263, 0]
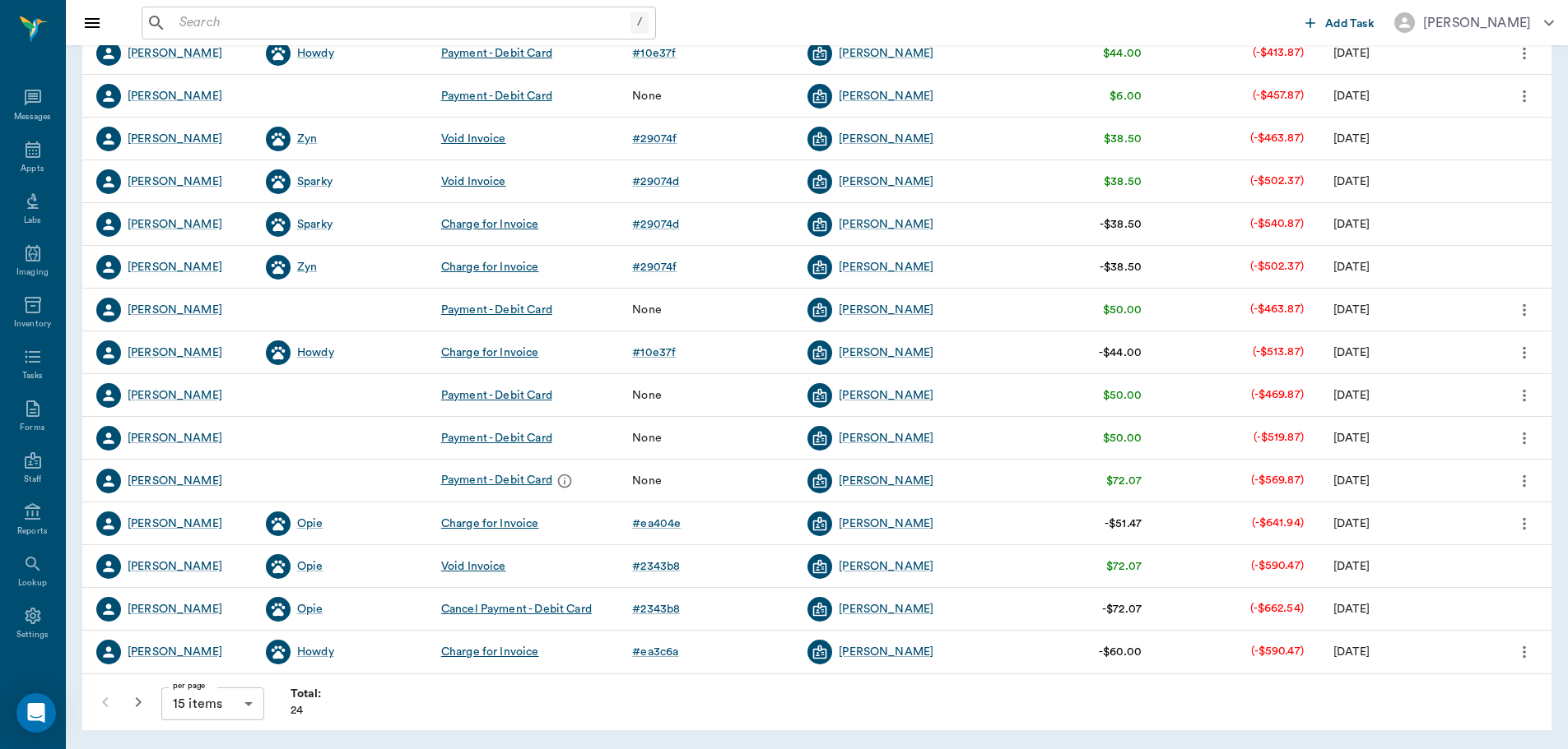
click at [138, 704] on icon "button" at bounding box center [138, 701] width 6 height 10
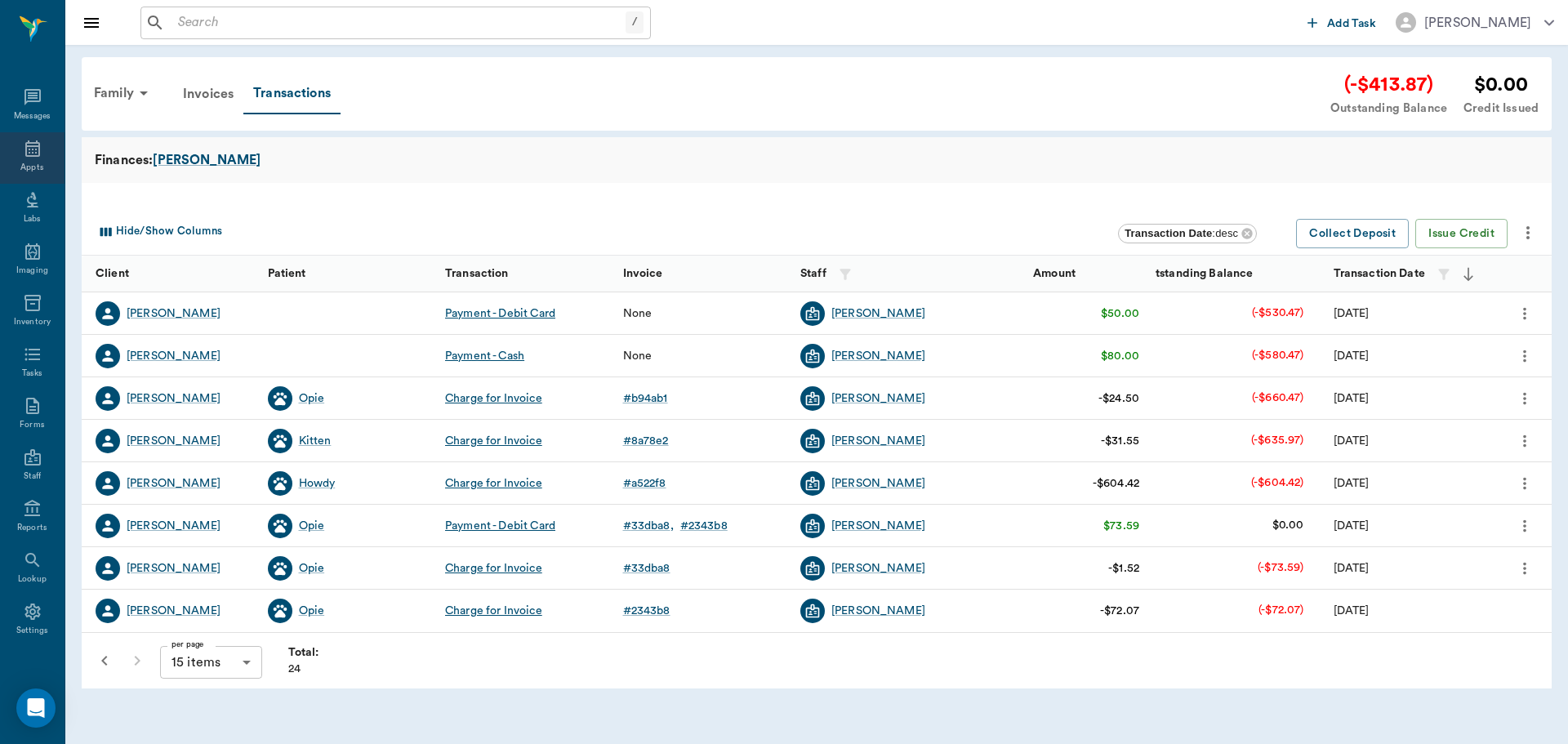
click at [25, 149] on icon at bounding box center [33, 148] width 20 height 20
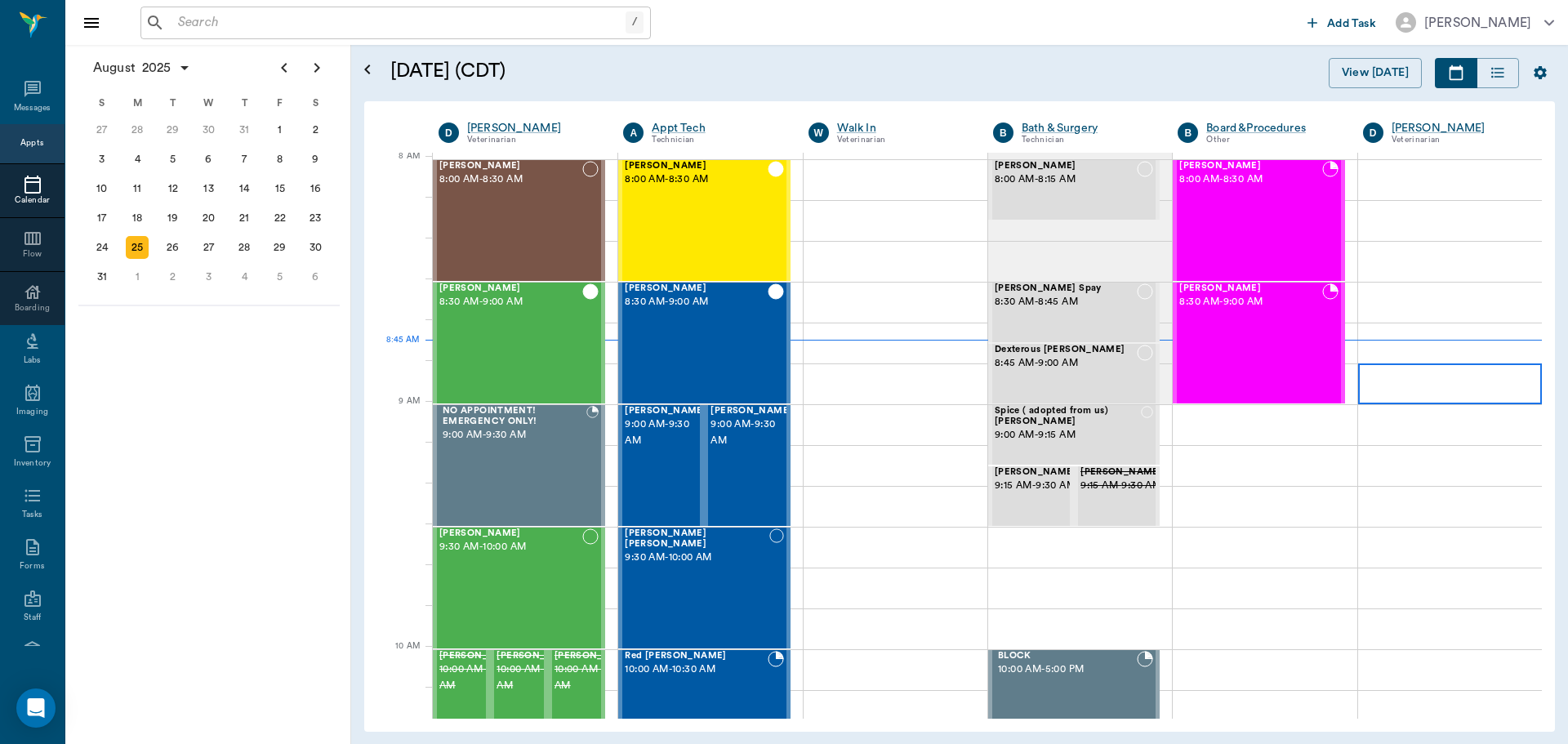
scroll to position [3, 0]
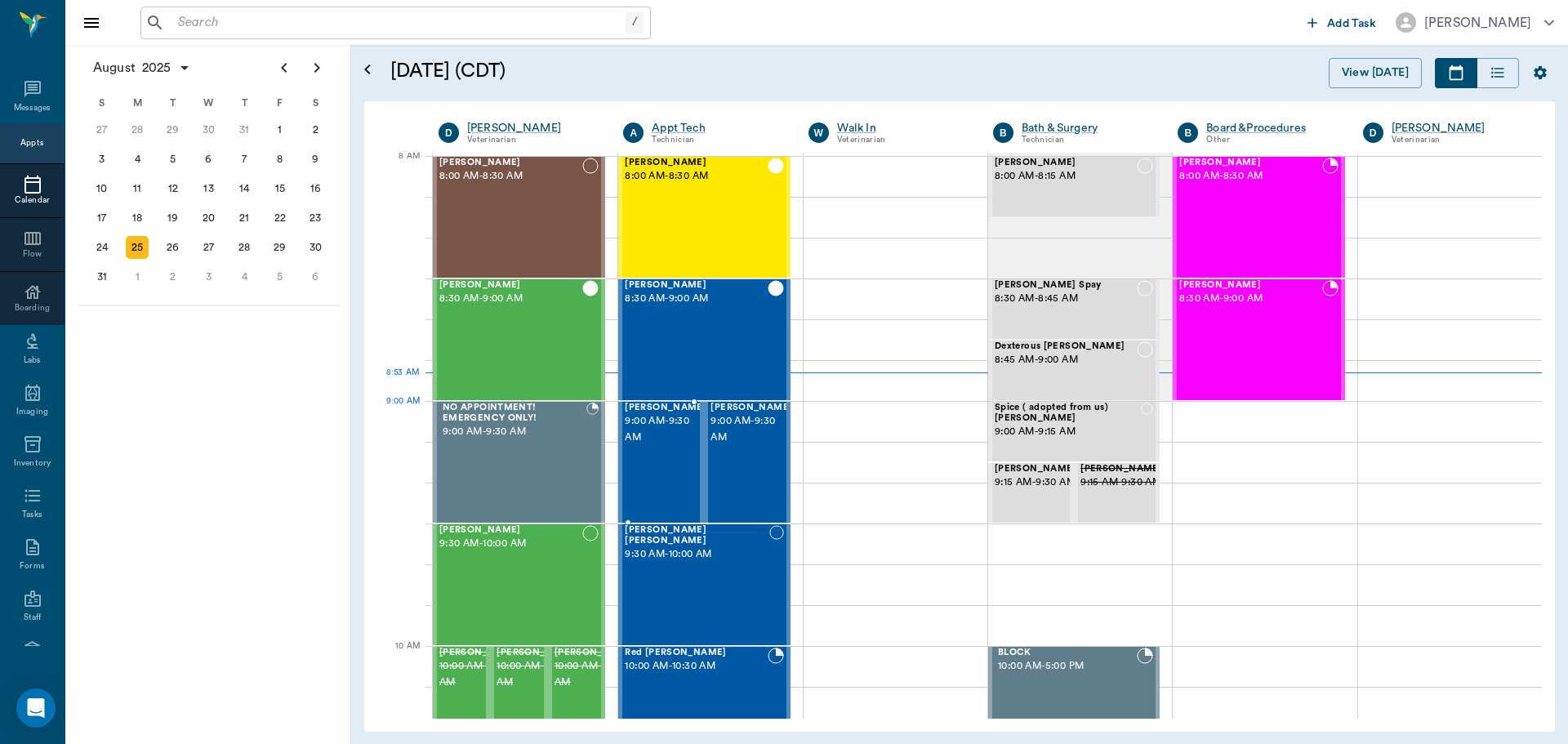
click at [669, 432] on span "9:00 AM - 9:30 AM" at bounding box center [665, 430] width 81 height 33
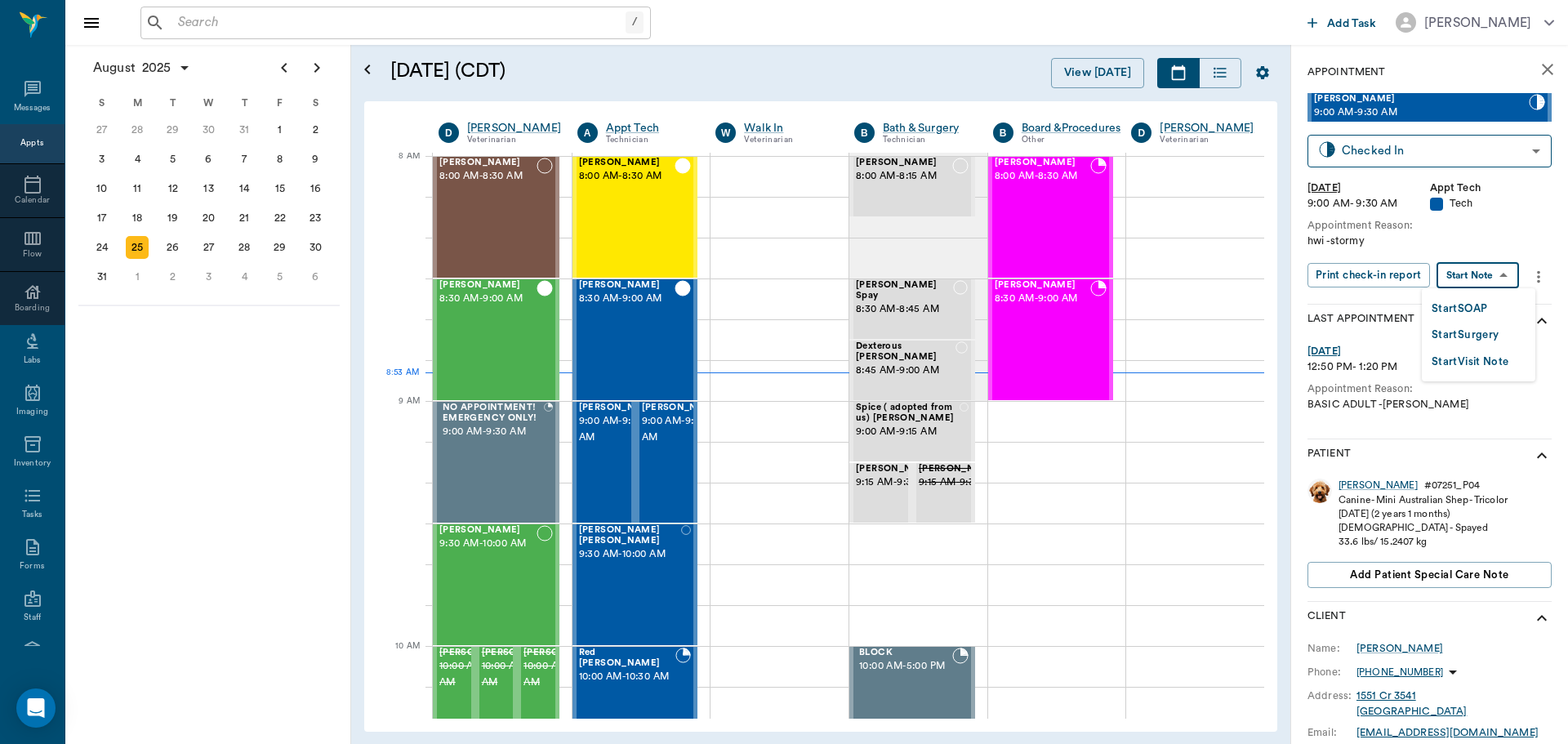
click at [1481, 270] on body "/ ​ Add Task Dr. Bert Ellsworth Nectar Messages Appts Calendar Flow Boarding La…" at bounding box center [784, 372] width 1568 height 744
click at [1481, 312] on button "Start SOAP" at bounding box center [1459, 309] width 56 height 19
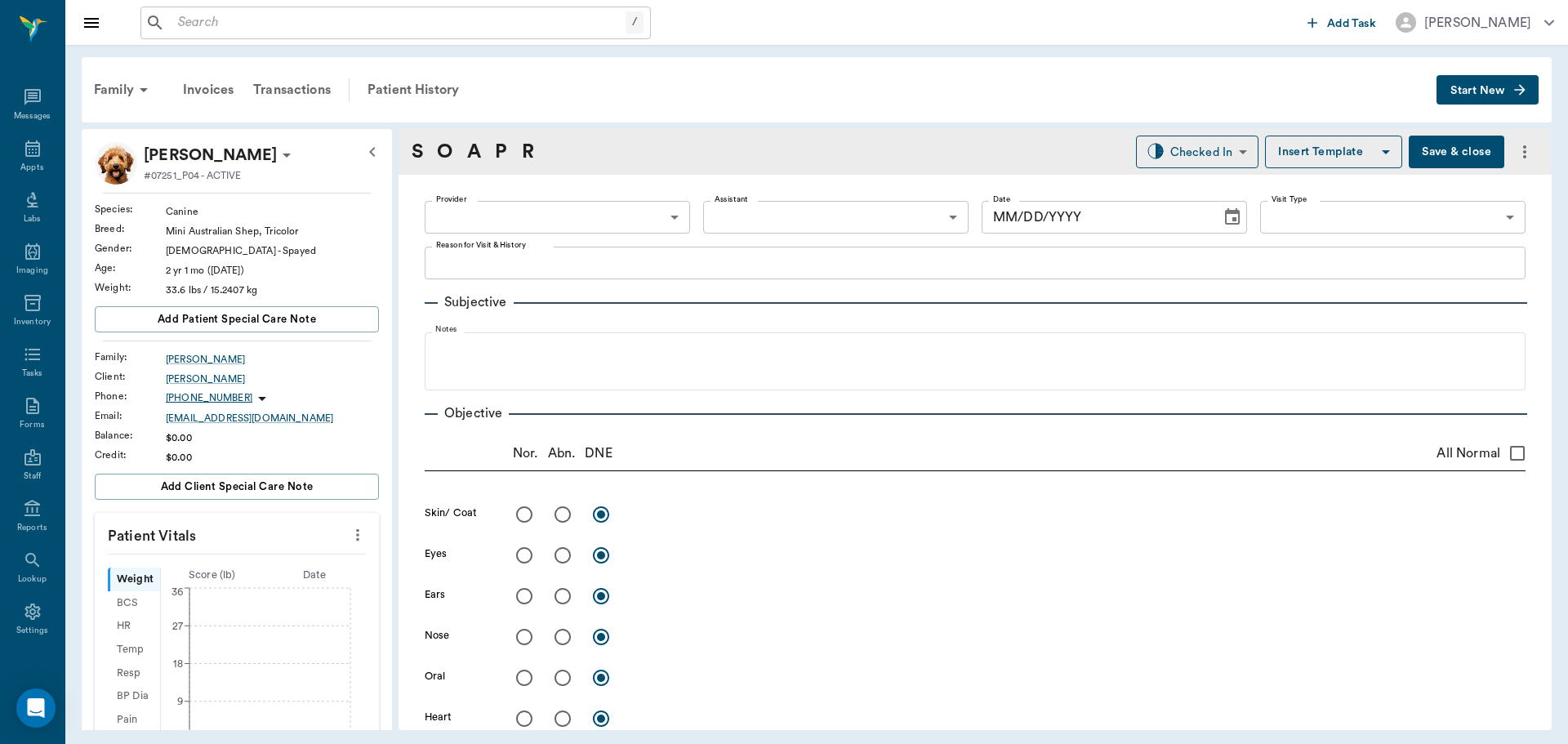
type input "63ec2f075fda476ae8351a4c"
type input "65d2be4f46e3a538d89b8c1a"
type textarea "hwi -stormy"
type input "08/25/2025"
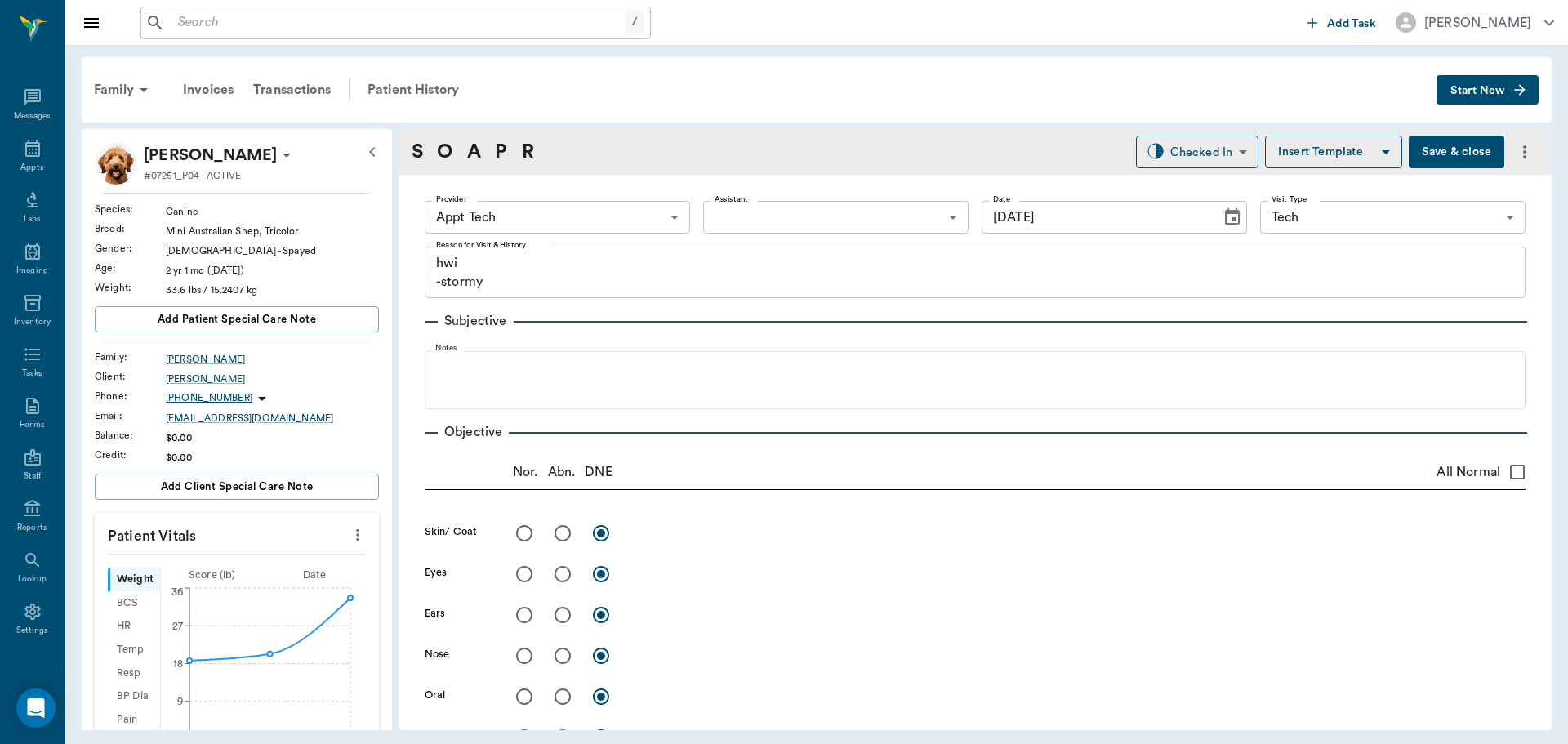
click at [605, 220] on body "/ ​ Add Task Dr. Bert Ellsworth Nectar Messages Appts Labs Imaging Inventory Ta…" at bounding box center [784, 372] width 1568 height 744
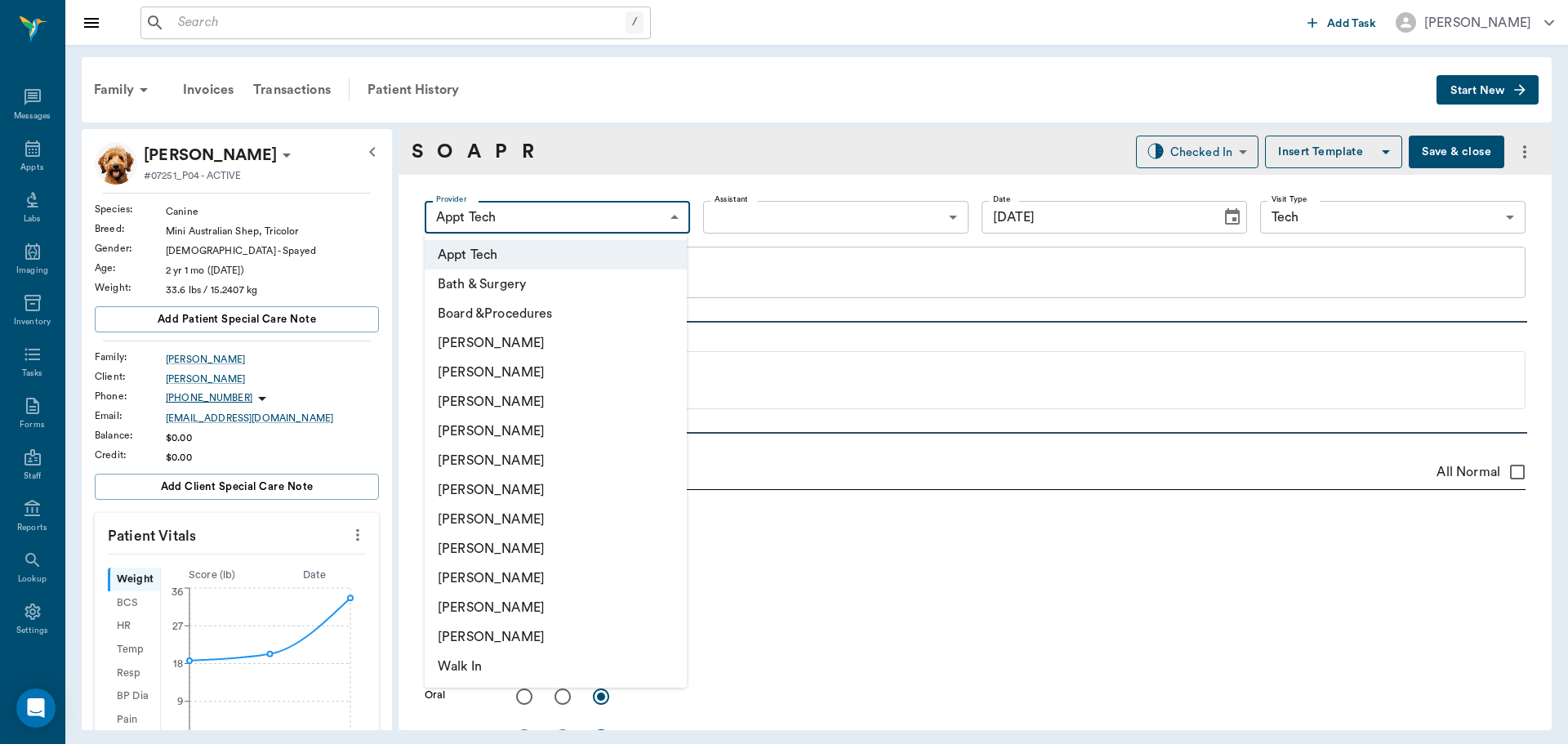
click at [507, 554] on li "Julie Dickerson" at bounding box center [556, 549] width 262 height 29
type input "63ec2e7e52e12b0ba117b124"
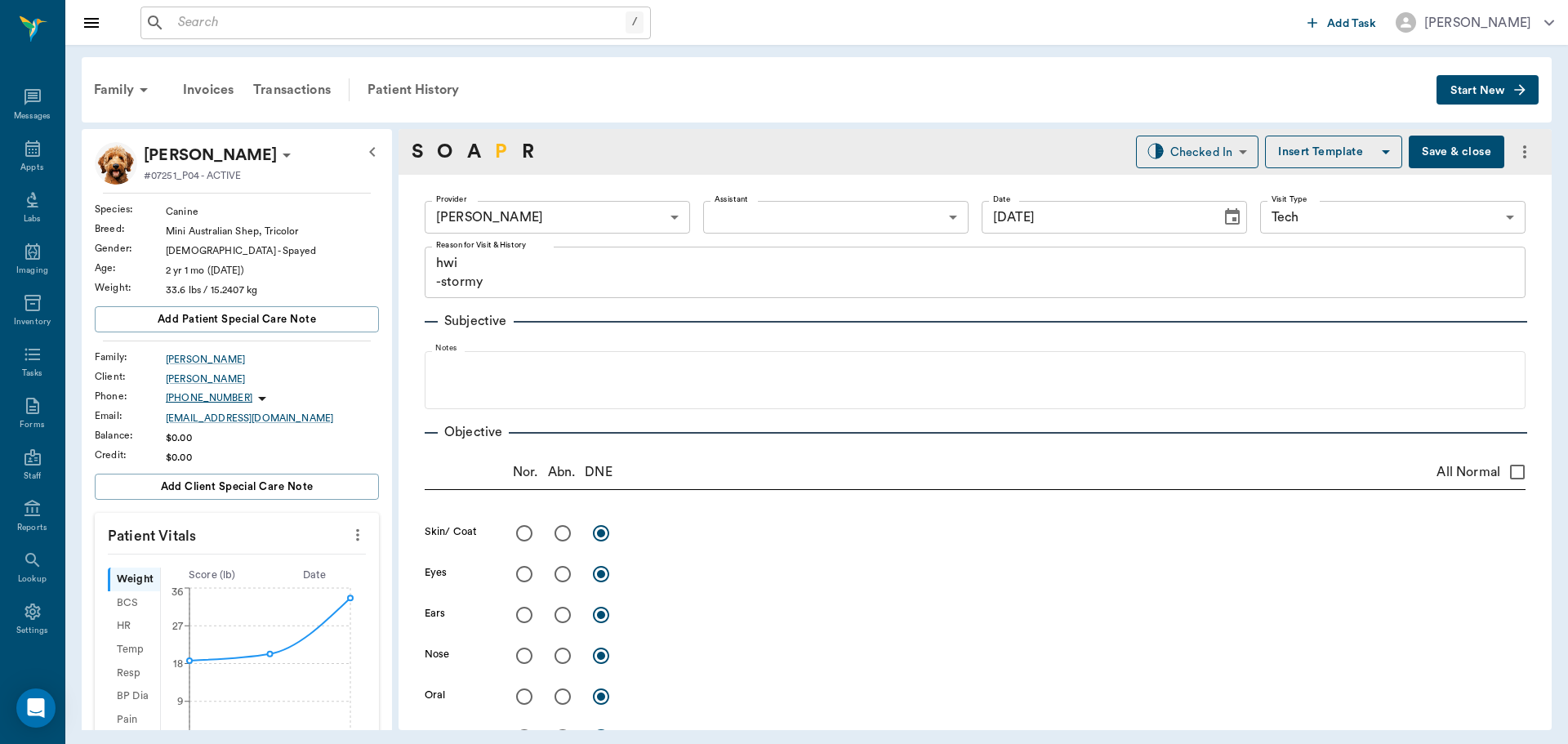
click at [500, 146] on link "P" at bounding box center [501, 152] width 12 height 29
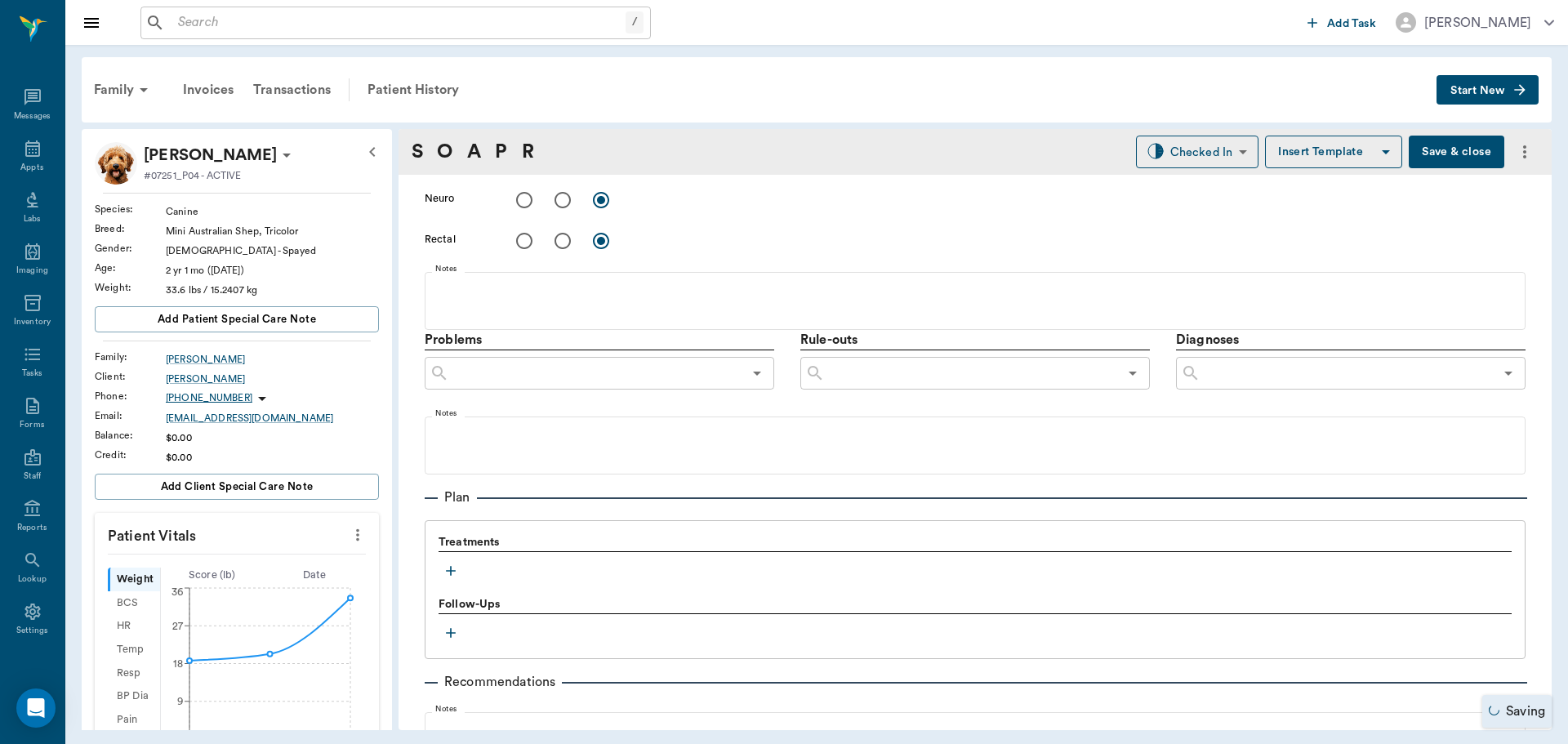
scroll to position [973, 0]
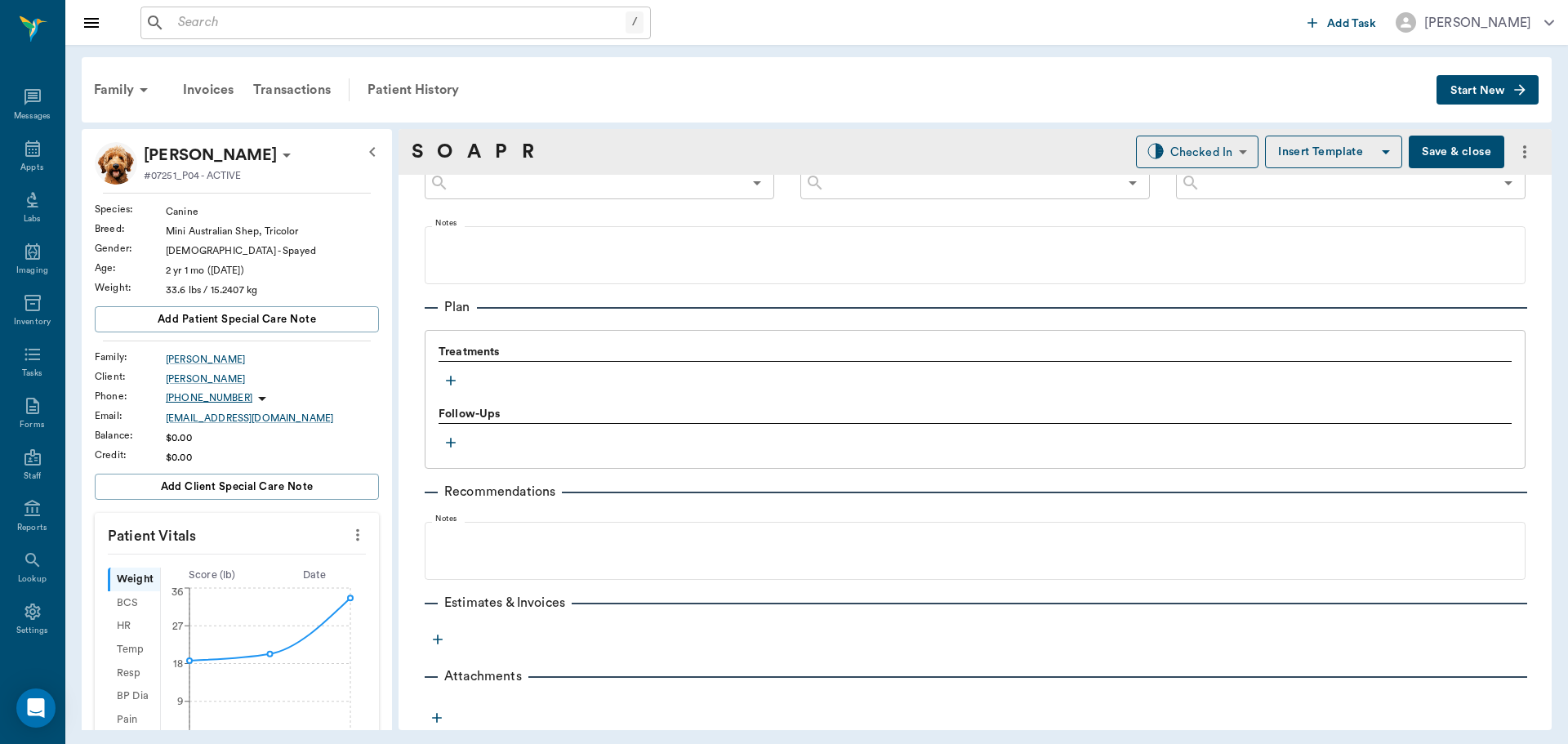
click at [452, 374] on icon "button" at bounding box center [450, 380] width 16 height 16
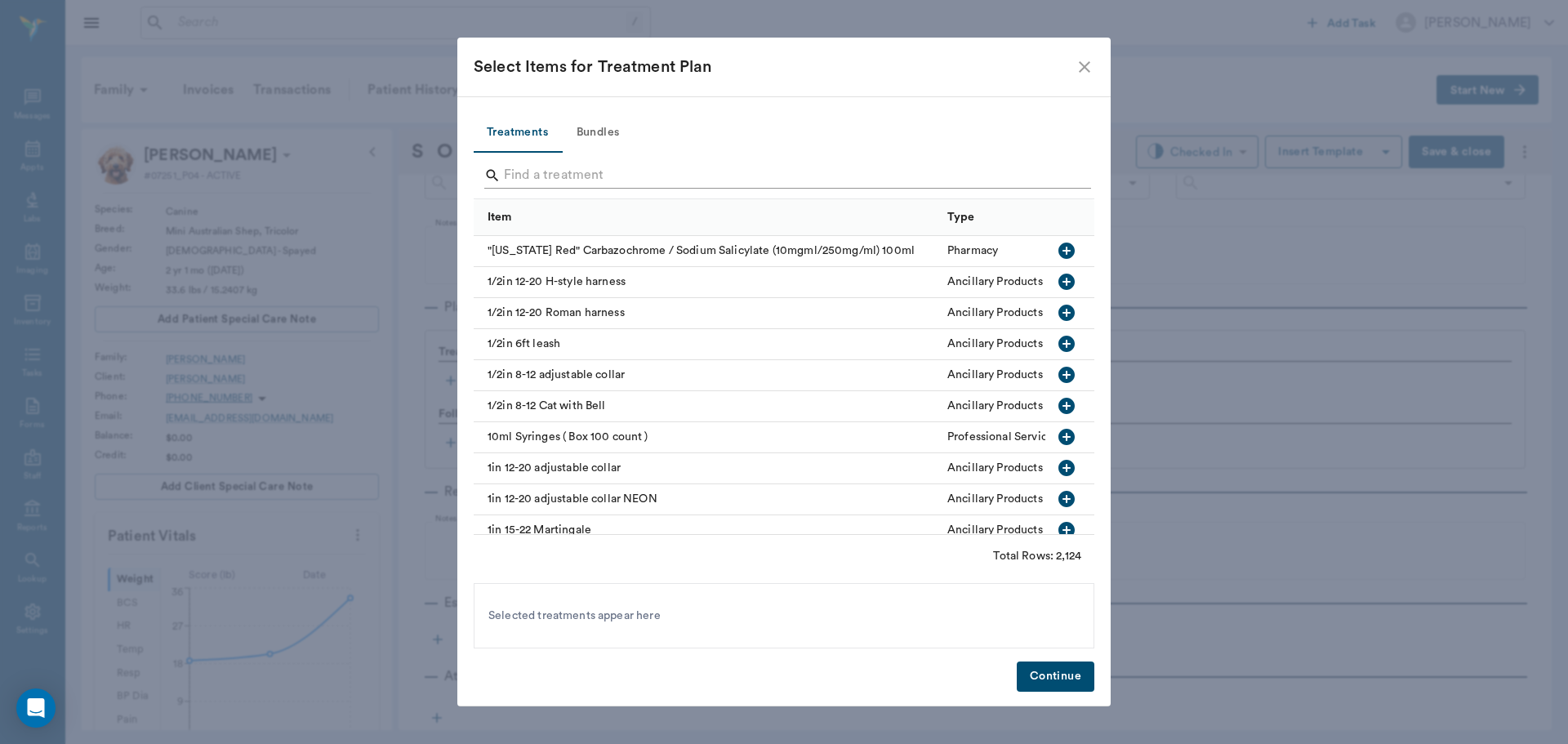
click at [582, 170] on input "Search" at bounding box center [785, 175] width 563 height 26
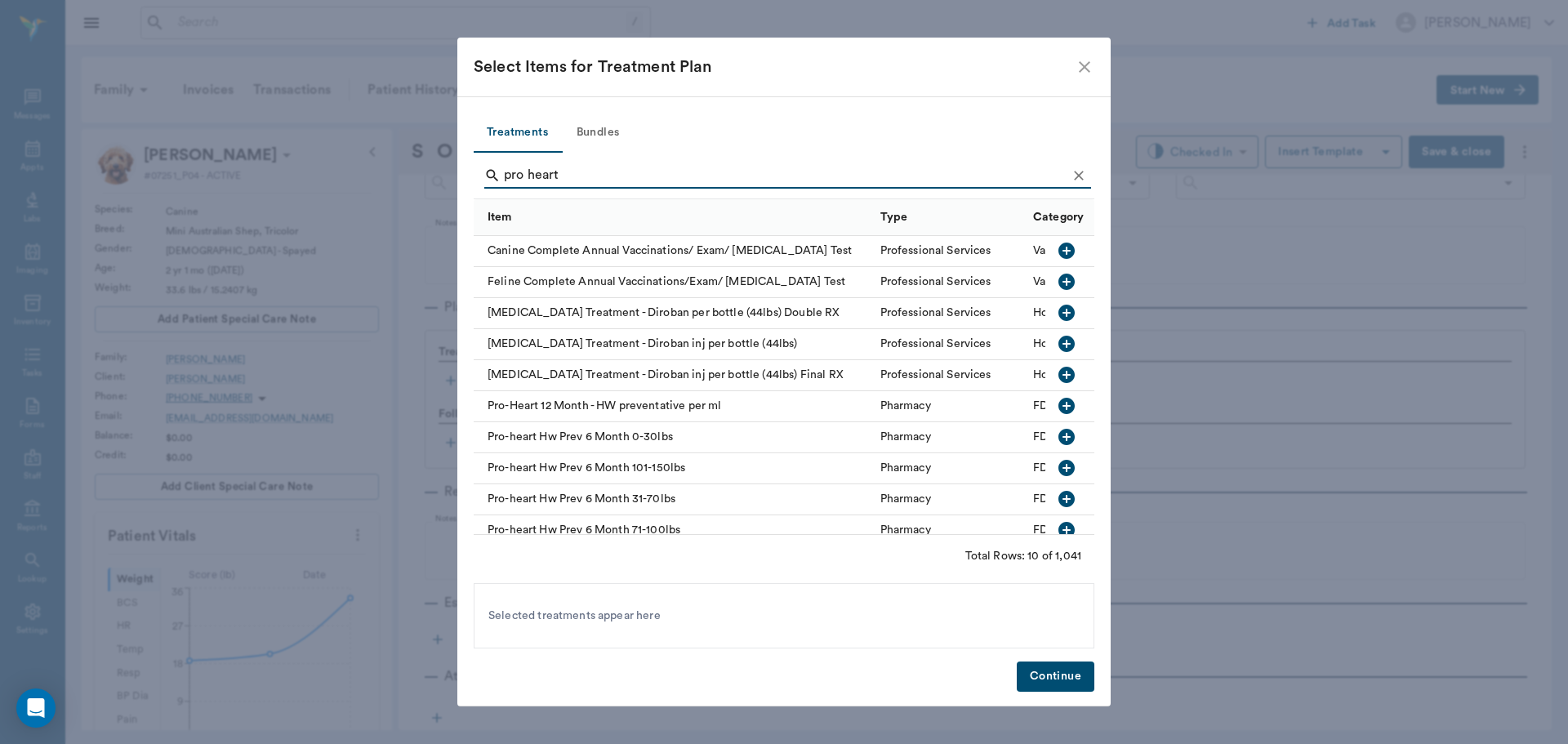
type input "pro heart"
click at [1057, 494] on icon "button" at bounding box center [1066, 499] width 20 height 20
click at [1078, 668] on button "Continue" at bounding box center [1055, 676] width 77 height 30
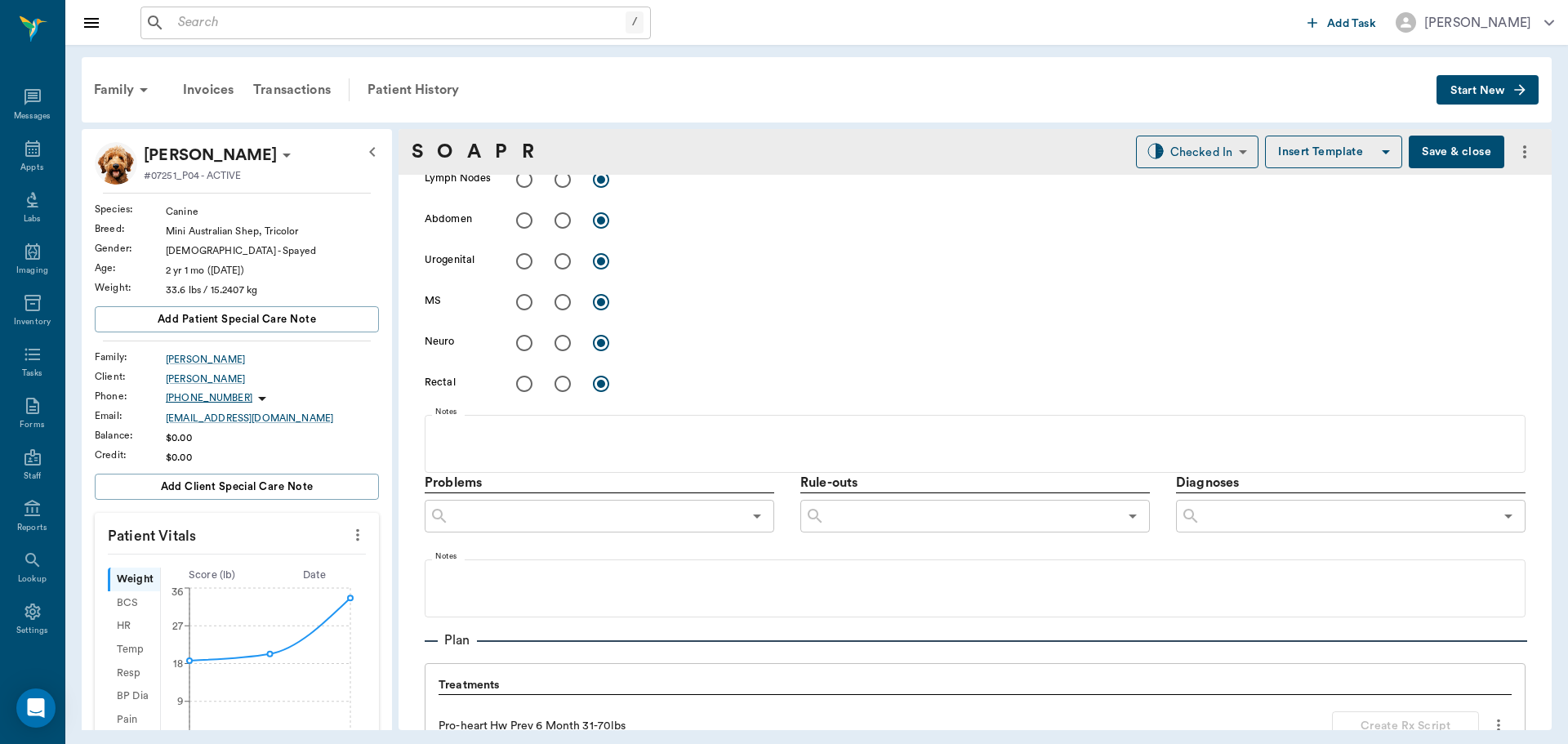
scroll to position [810, 0]
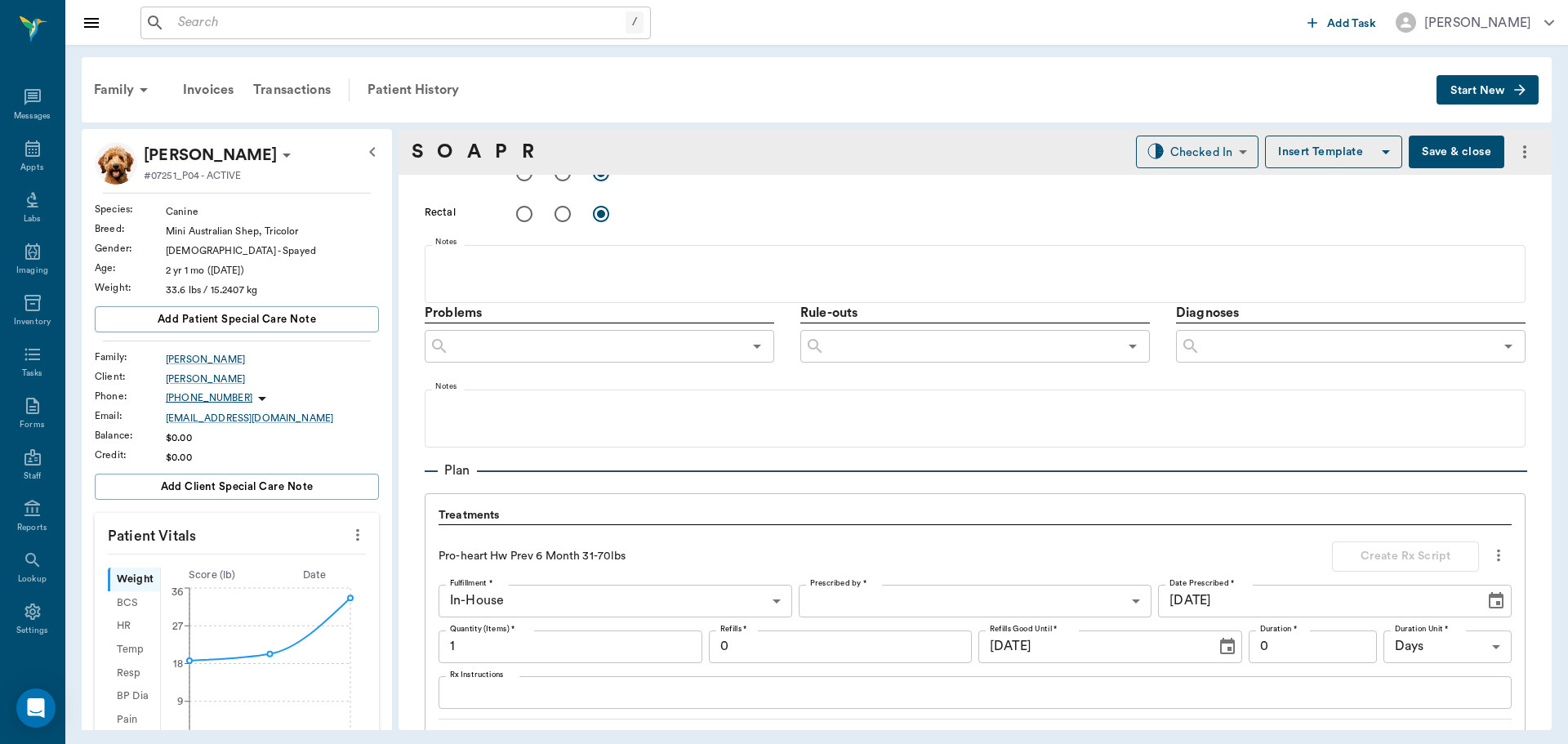
click at [1434, 153] on button "Save & close" at bounding box center [1456, 152] width 95 height 33
click at [21, 162] on div "Appts" at bounding box center [32, 168] width 23 height 12
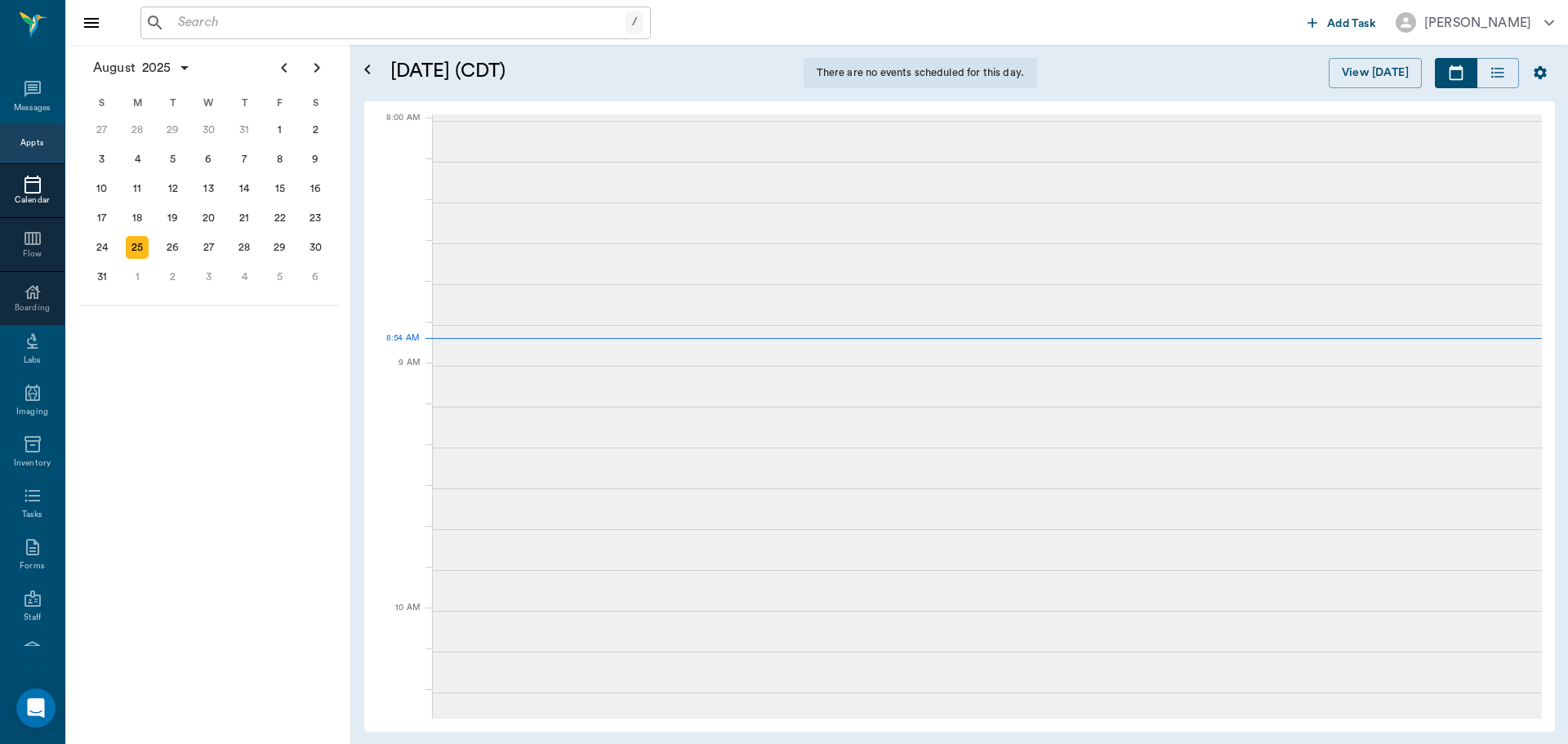
scroll to position [1, 0]
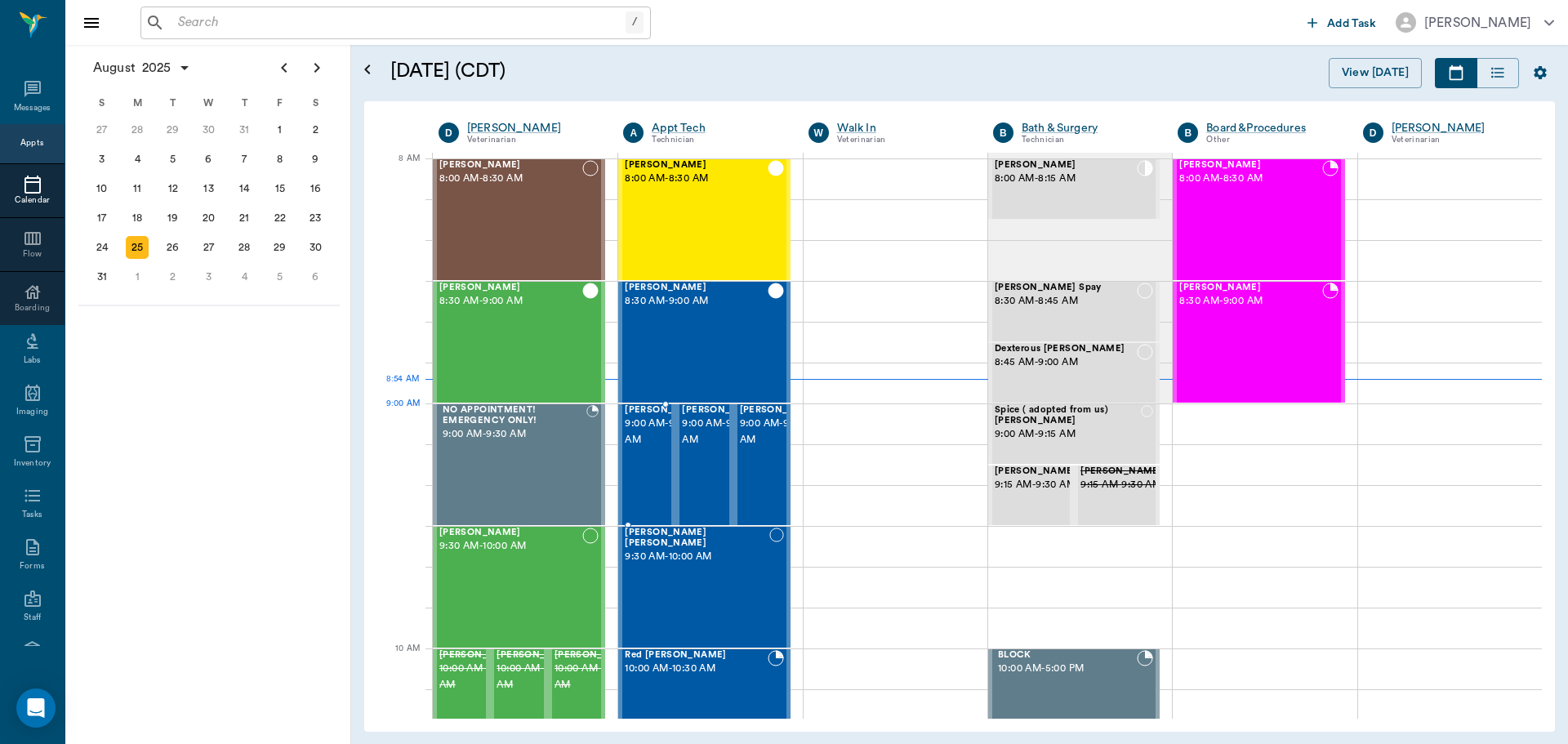
click at [648, 440] on span "9:00 AM - 9:30 AM" at bounding box center [665, 432] width 81 height 33
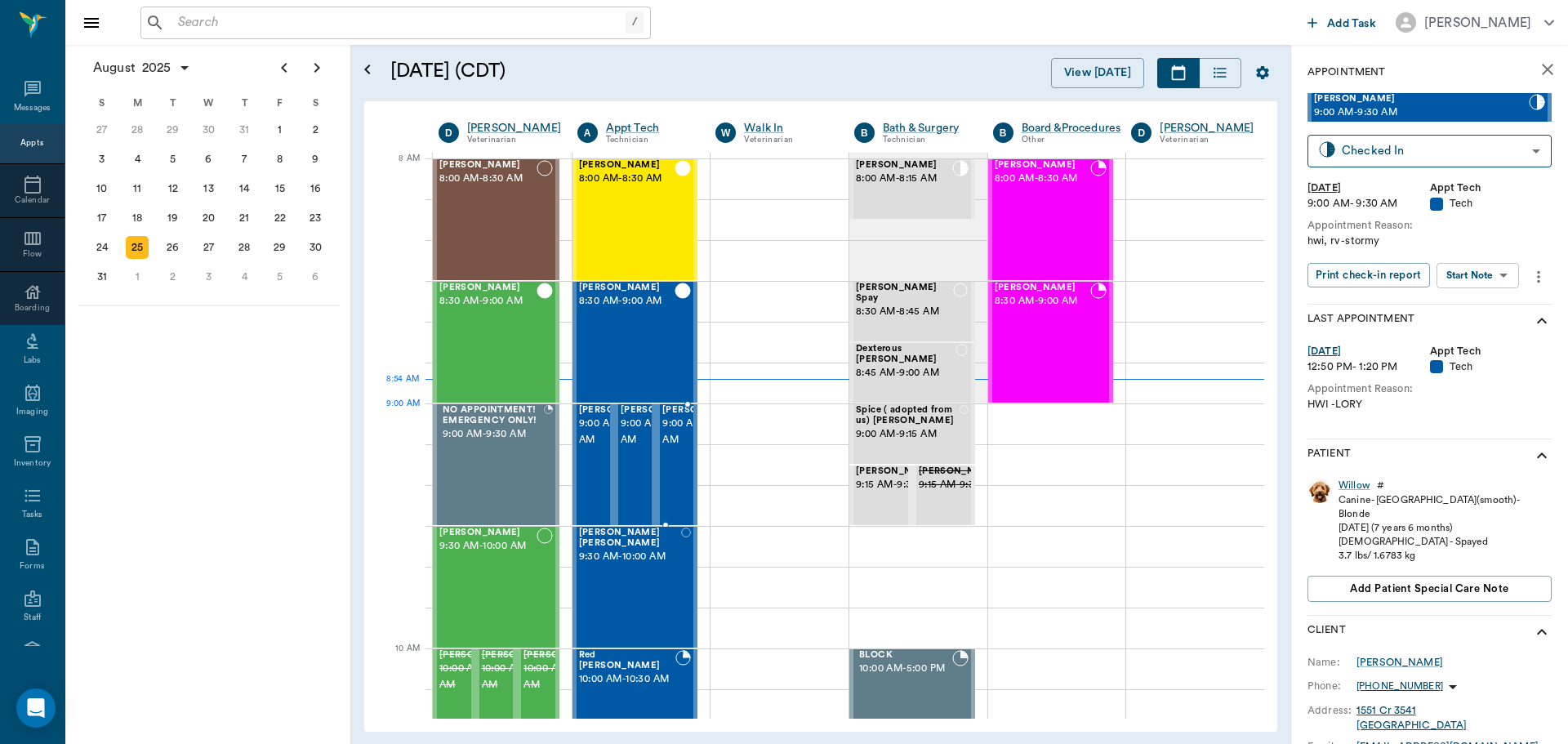
click at [672, 444] on span "9:00 AM - 9:30 AM" at bounding box center [703, 432] width 81 height 33
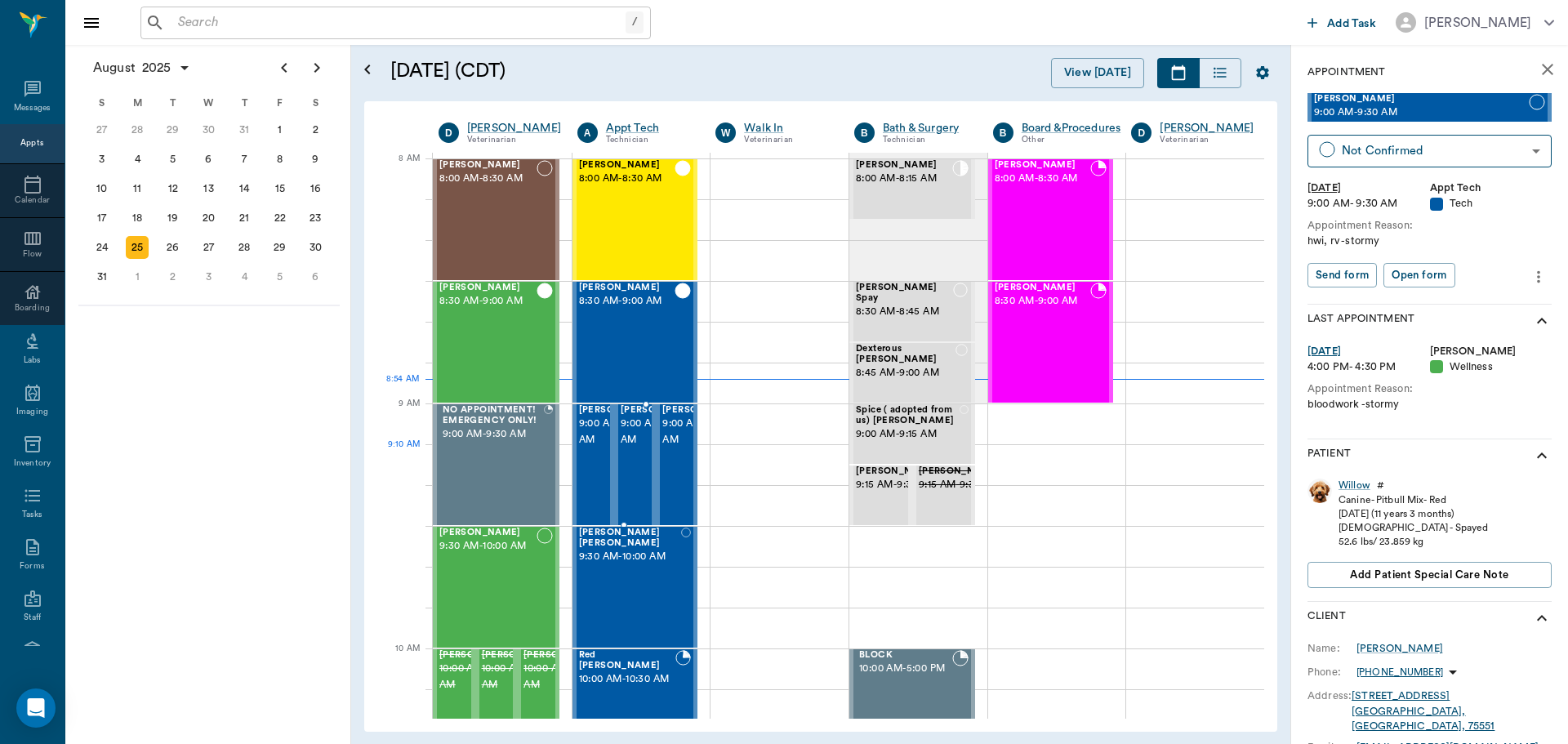
click at [624, 448] on span "9:00 AM - 9:30 AM" at bounding box center [661, 432] width 81 height 33
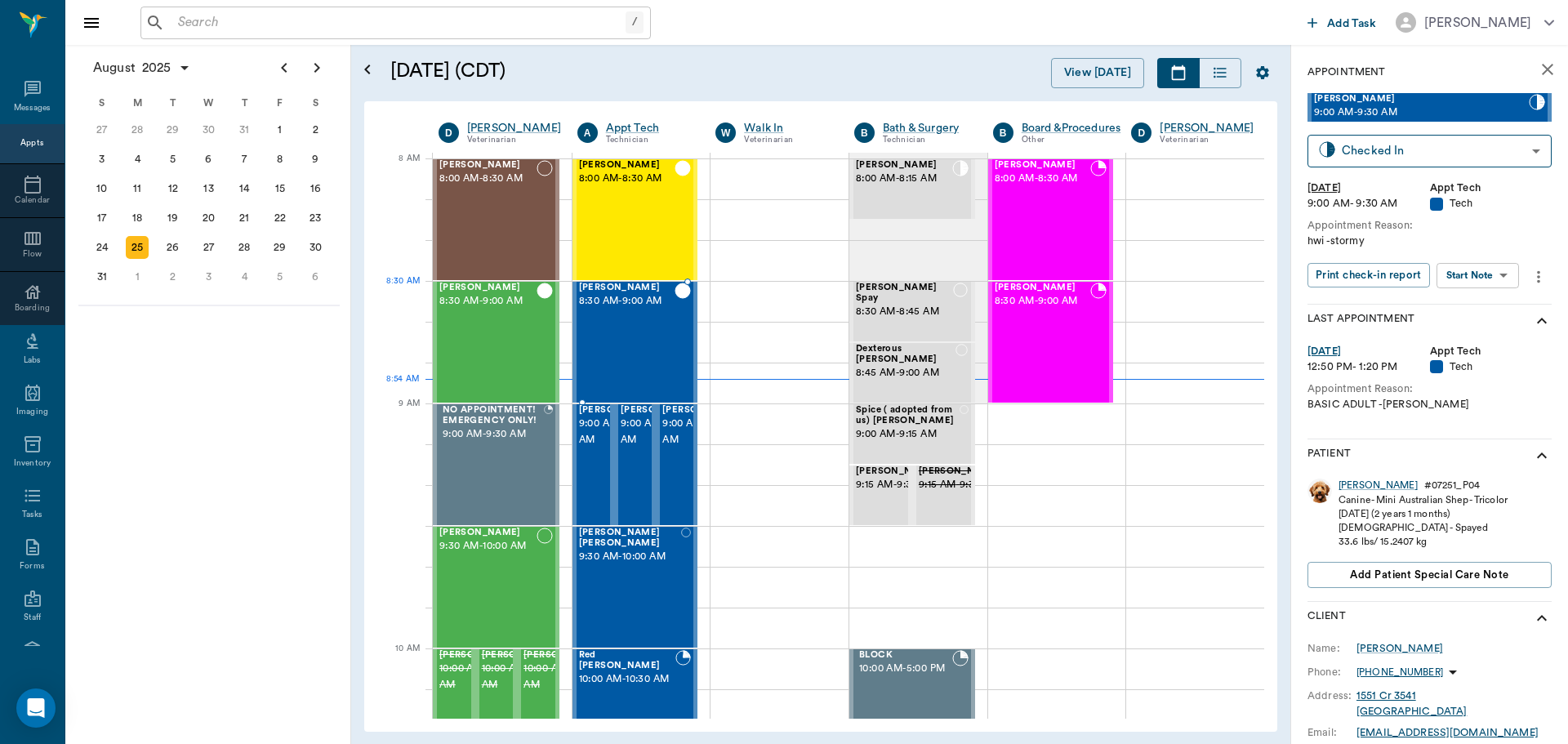
click at [637, 319] on div "Adam Jones 8:30 AM - 9:00 AM" at bounding box center [627, 342] width 96 height 119
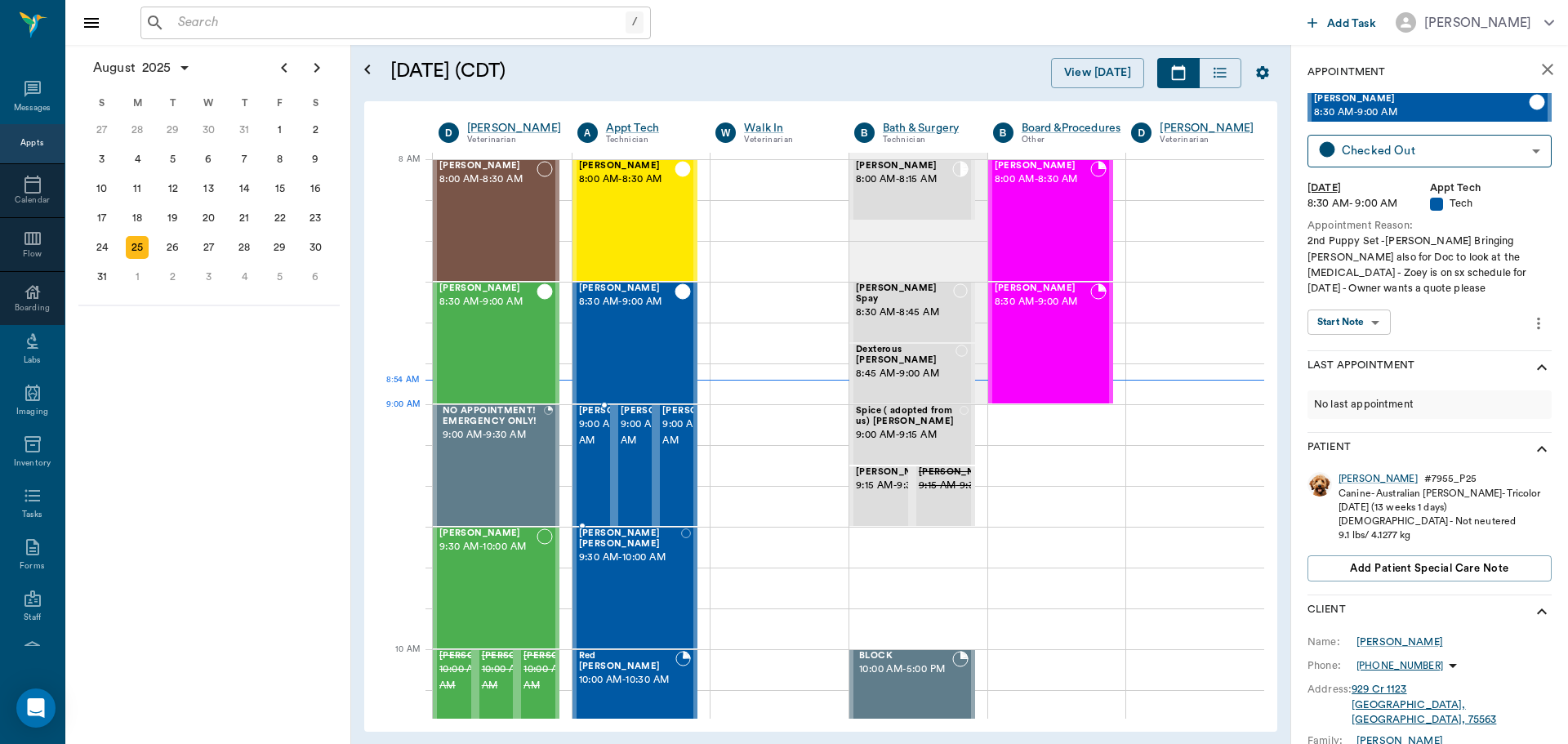
click at [587, 427] on span "9:00 AM - 9:30 AM" at bounding box center [619, 433] width 81 height 33
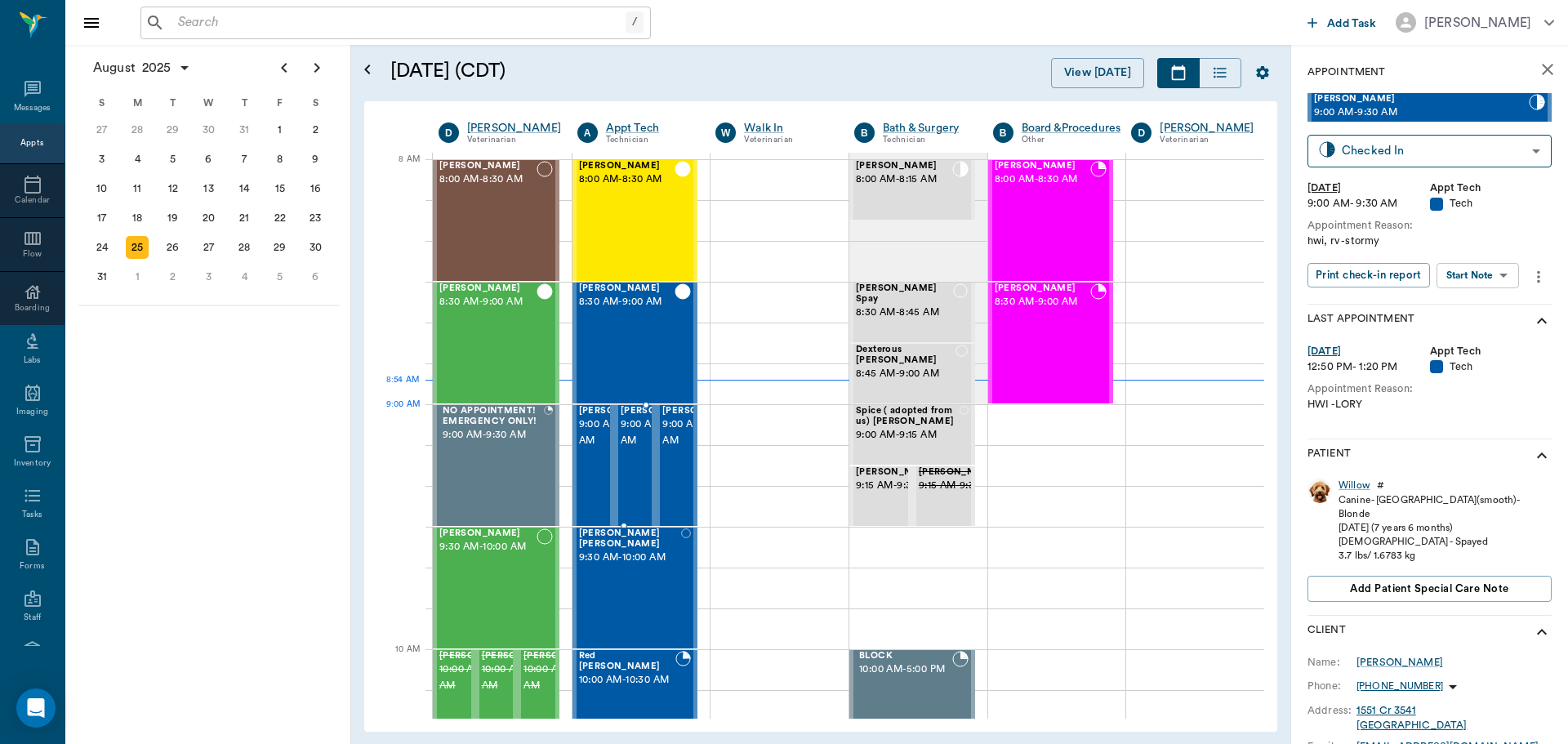
click at [636, 430] on span "9:00 AM - 9:30 AM" at bounding box center [661, 433] width 81 height 33
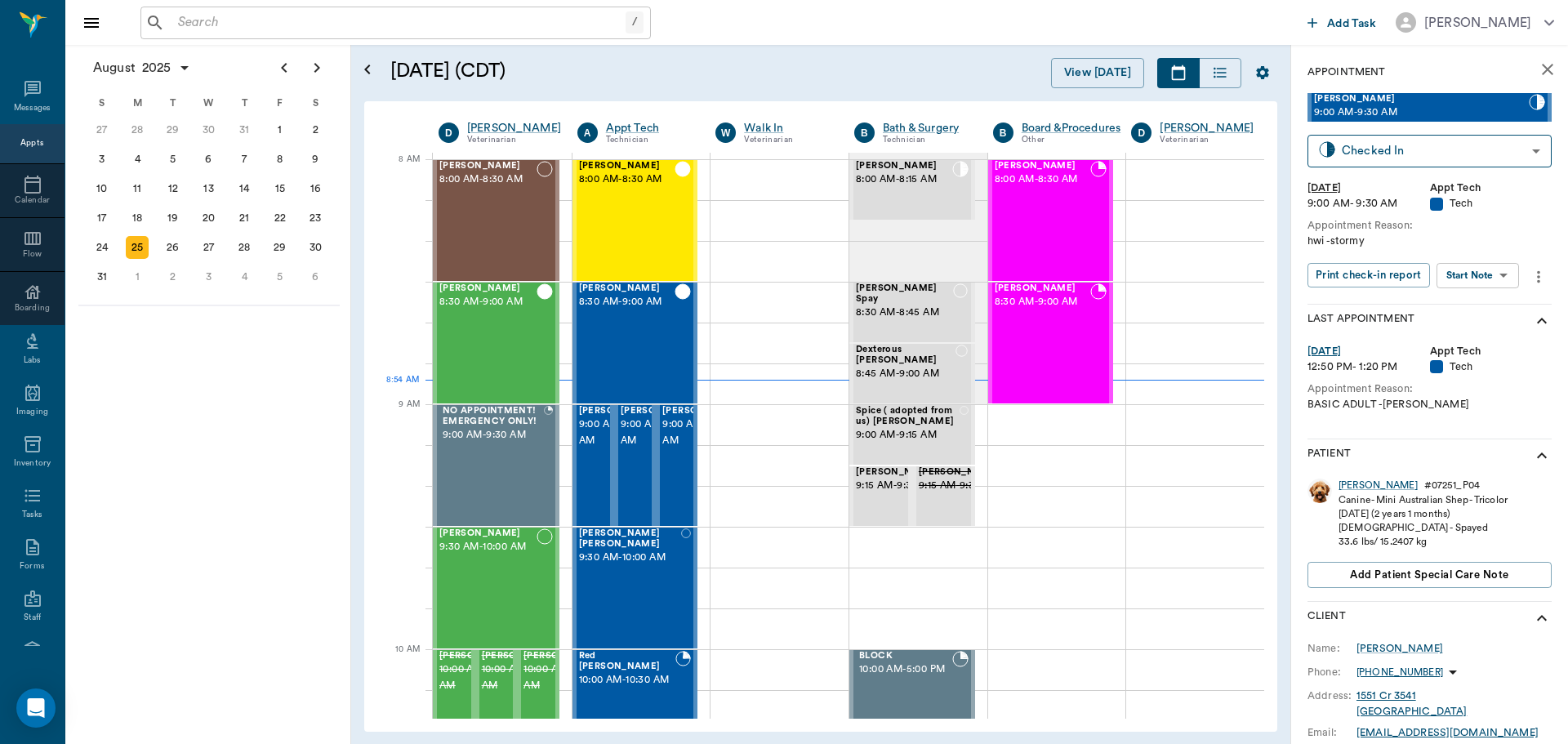
click at [1461, 275] on body "/ ​ Add Task Dr. Bert Ellsworth Nectar Messages Appts Calendar Flow Boarding La…" at bounding box center [784, 372] width 1568 height 744
click at [1445, 303] on button "View SOAP" at bounding box center [1459, 309] width 56 height 19
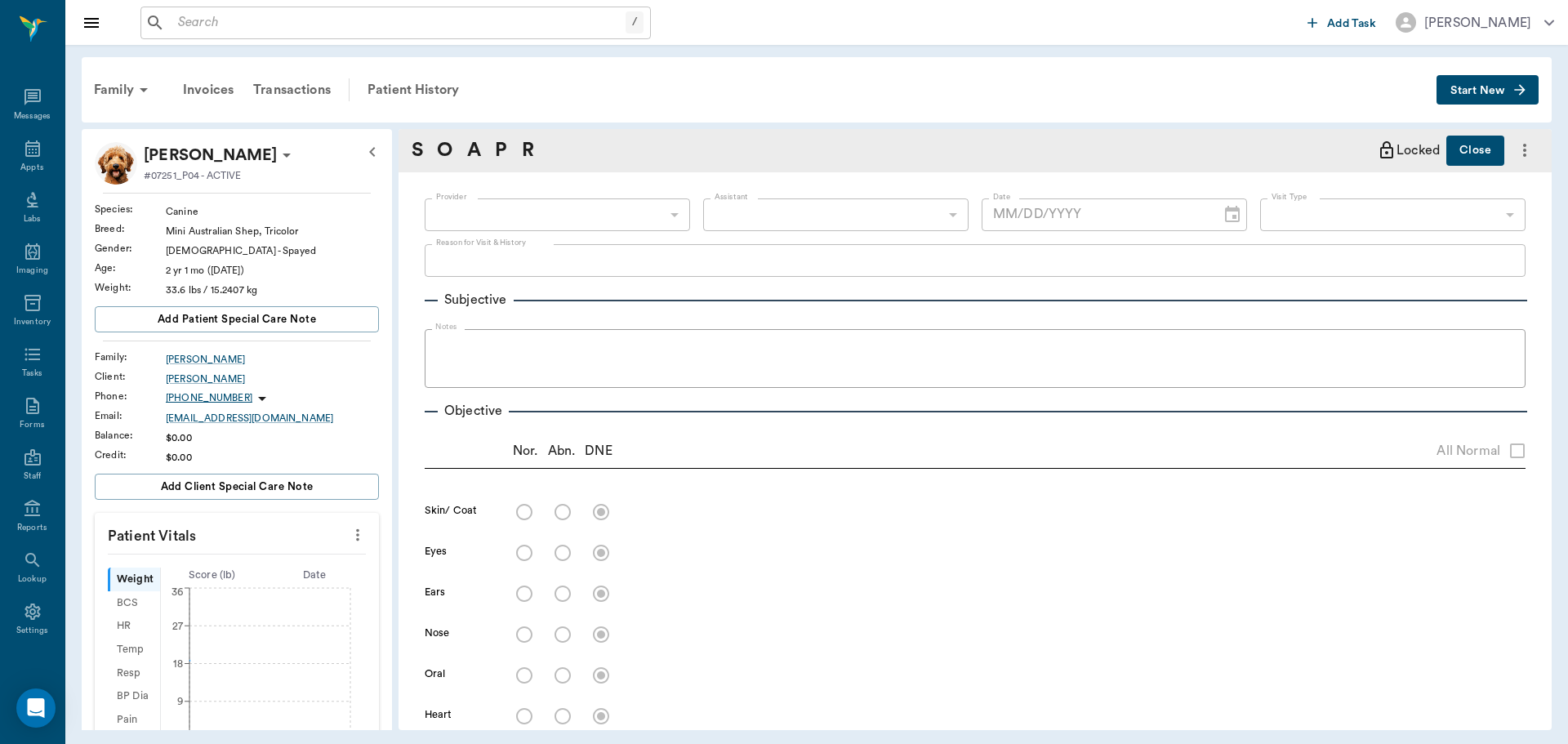
type input "63ec2e7e52e12b0ba117b124"
type input "65d2be4f46e3a538d89b8c1a"
type textarea "hwi -stormy"
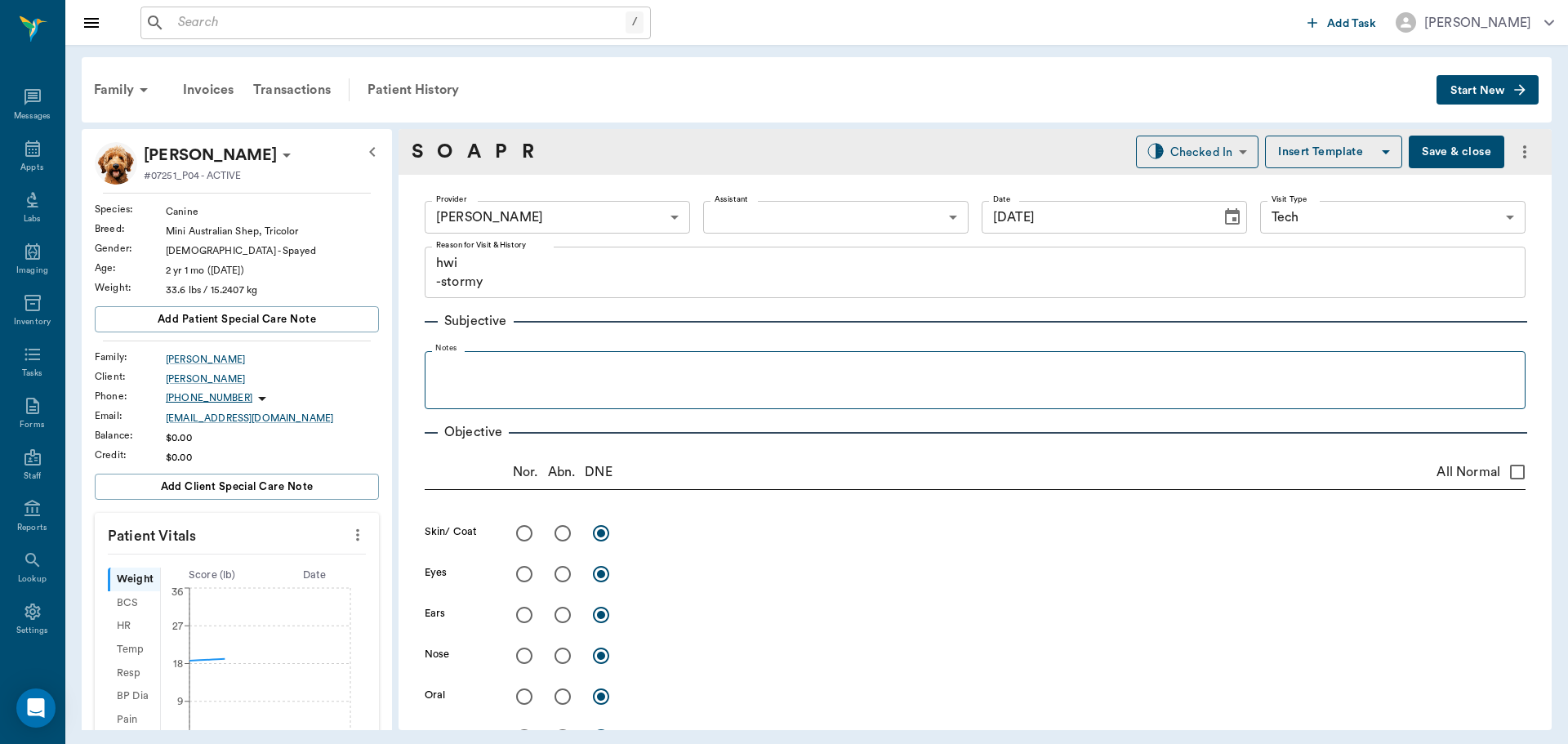
type input "08/25/2025"
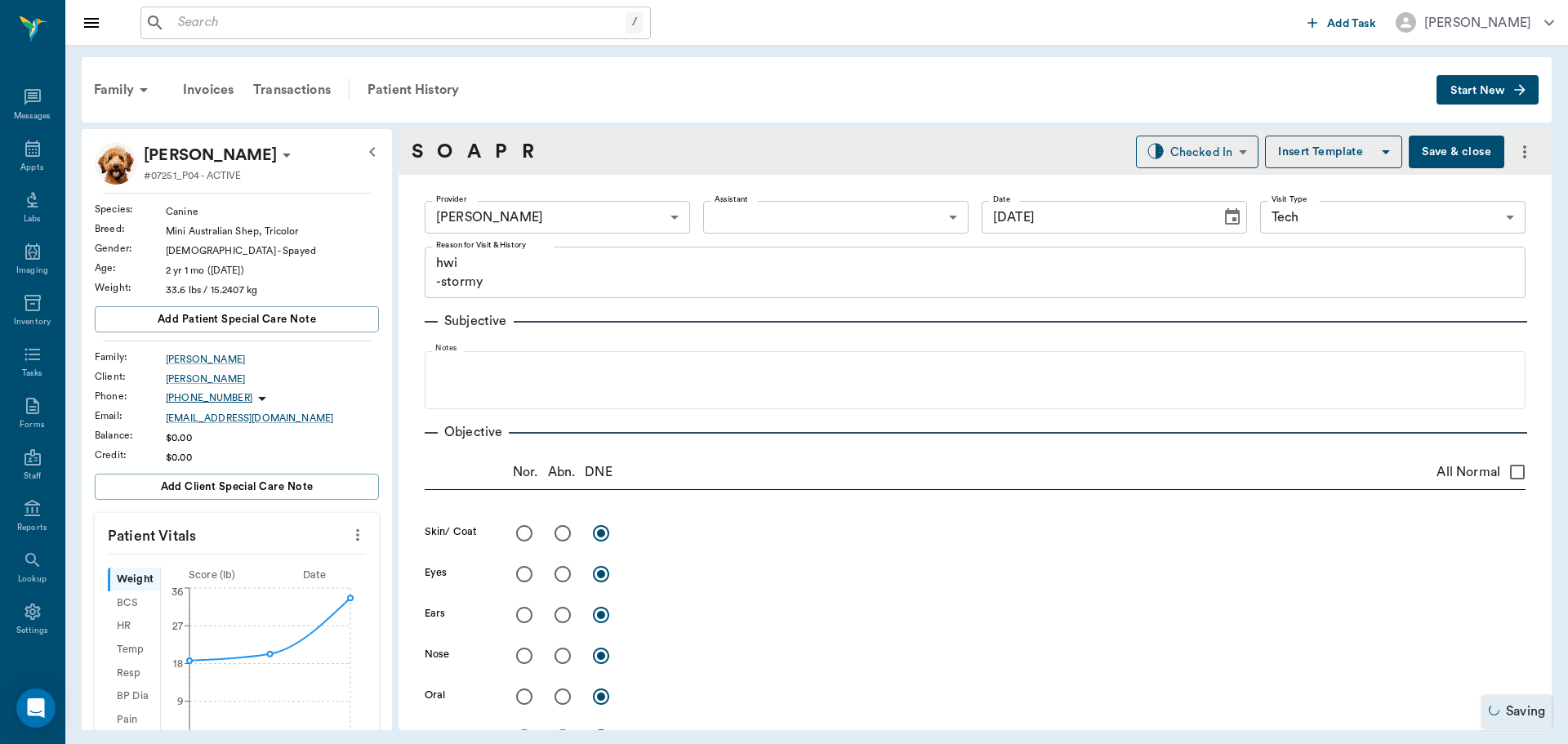
click at [349, 535] on icon "more" at bounding box center [358, 535] width 18 height 20
click at [292, 568] on span "Enter Vitals" at bounding box center [277, 563] width 137 height 17
click at [259, 584] on input "text" at bounding box center [236, 584] width 142 height 33
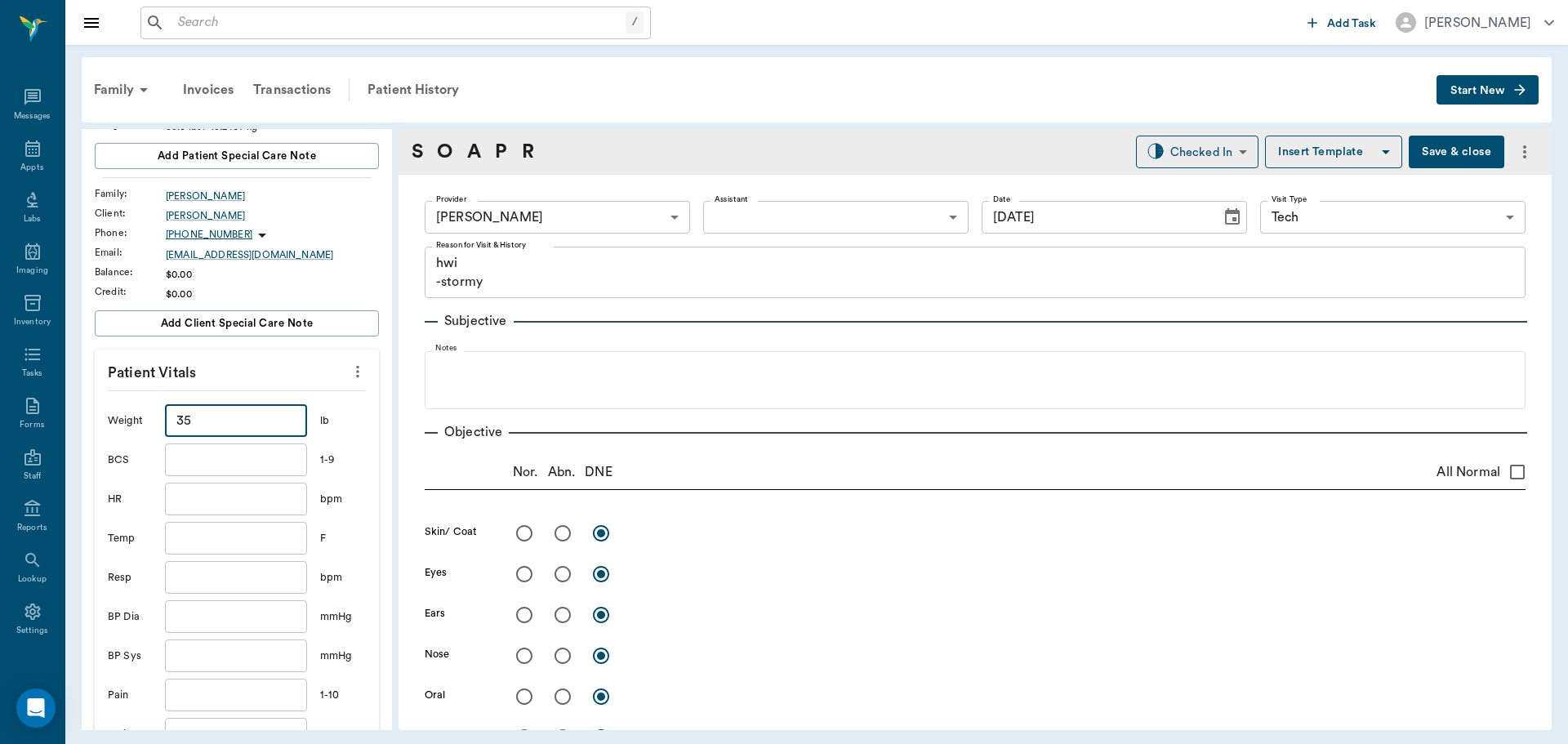
scroll to position [327, 0]
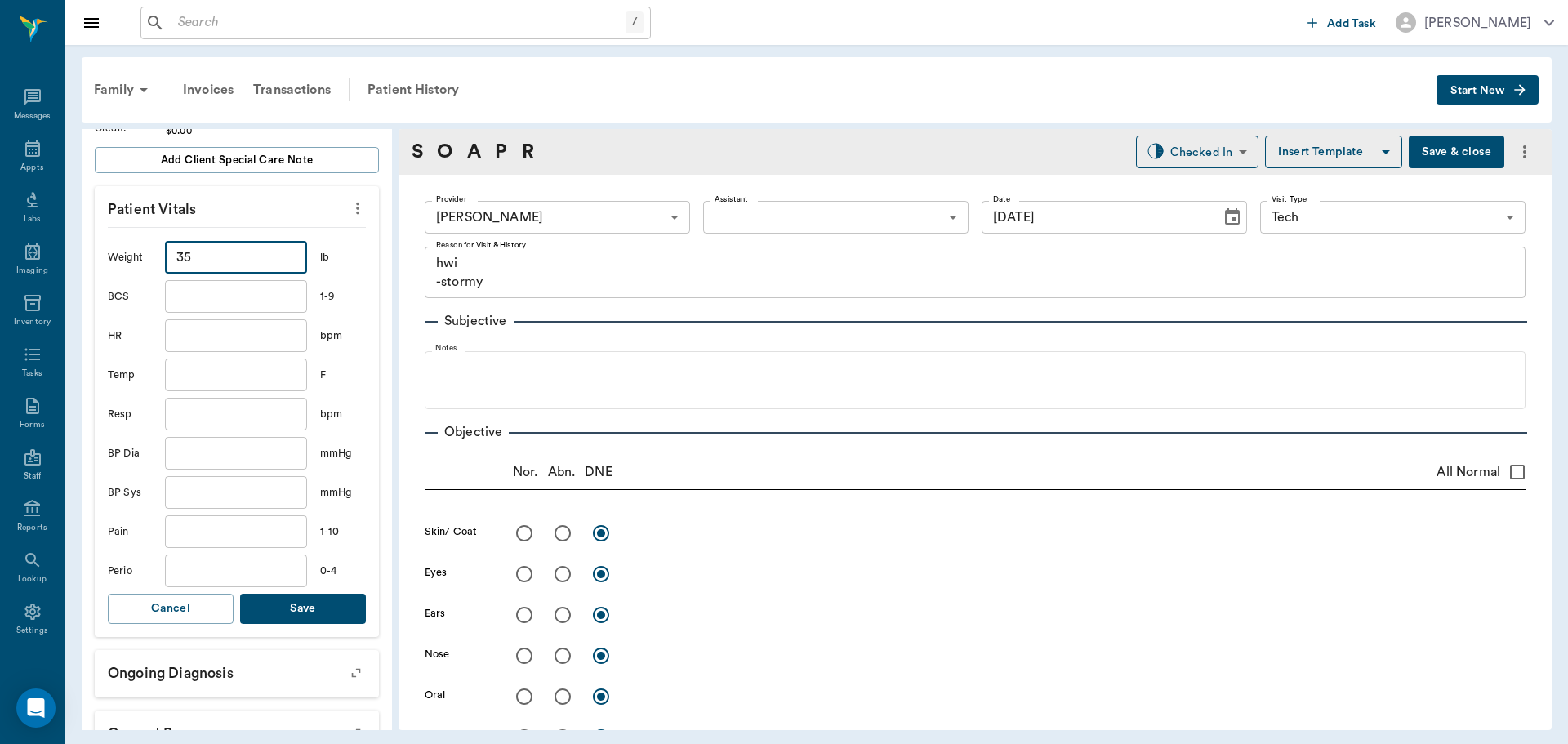
type input "35"
click at [299, 611] on button "Save" at bounding box center [303, 608] width 126 height 30
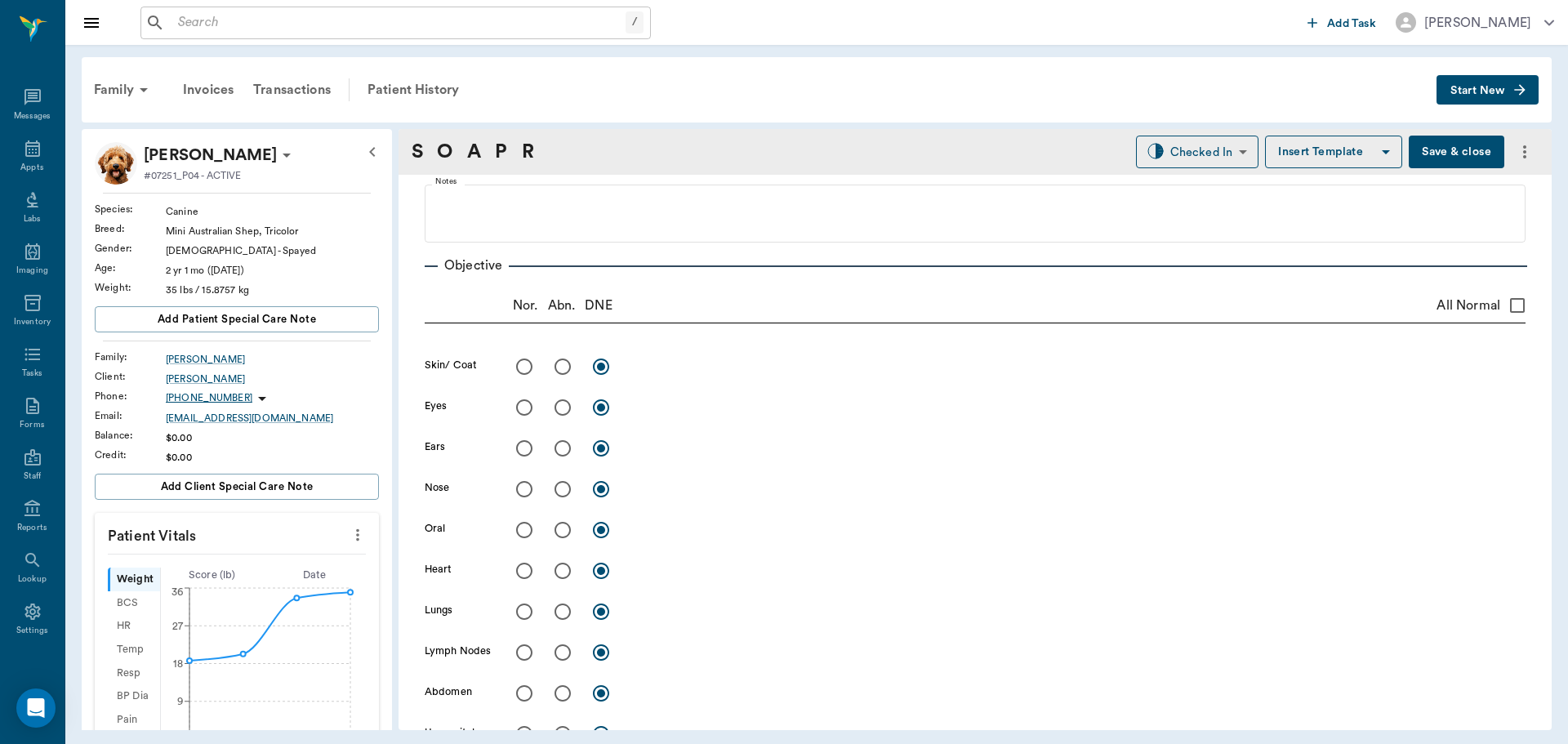
scroll to position [163, 0]
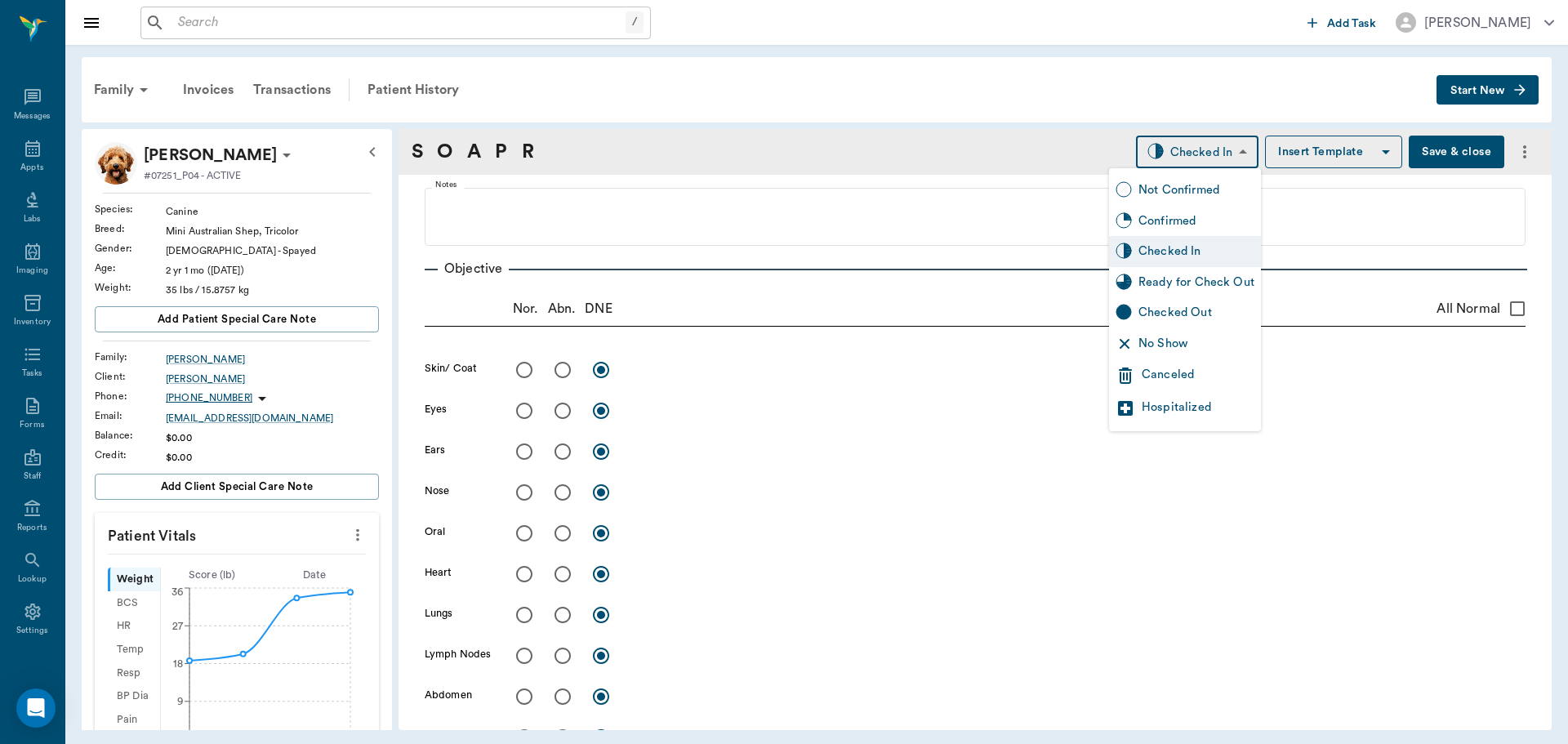
click at [1215, 148] on body "/ ​ Add Task Dr. Bert Ellsworth Nectar Messages Appts Labs Imaging Inventory Ta…" at bounding box center [784, 372] width 1568 height 744
click at [1162, 288] on div "Ready for Check Out" at bounding box center [1196, 282] width 116 height 18
type input "READY_TO_CHECKOUT"
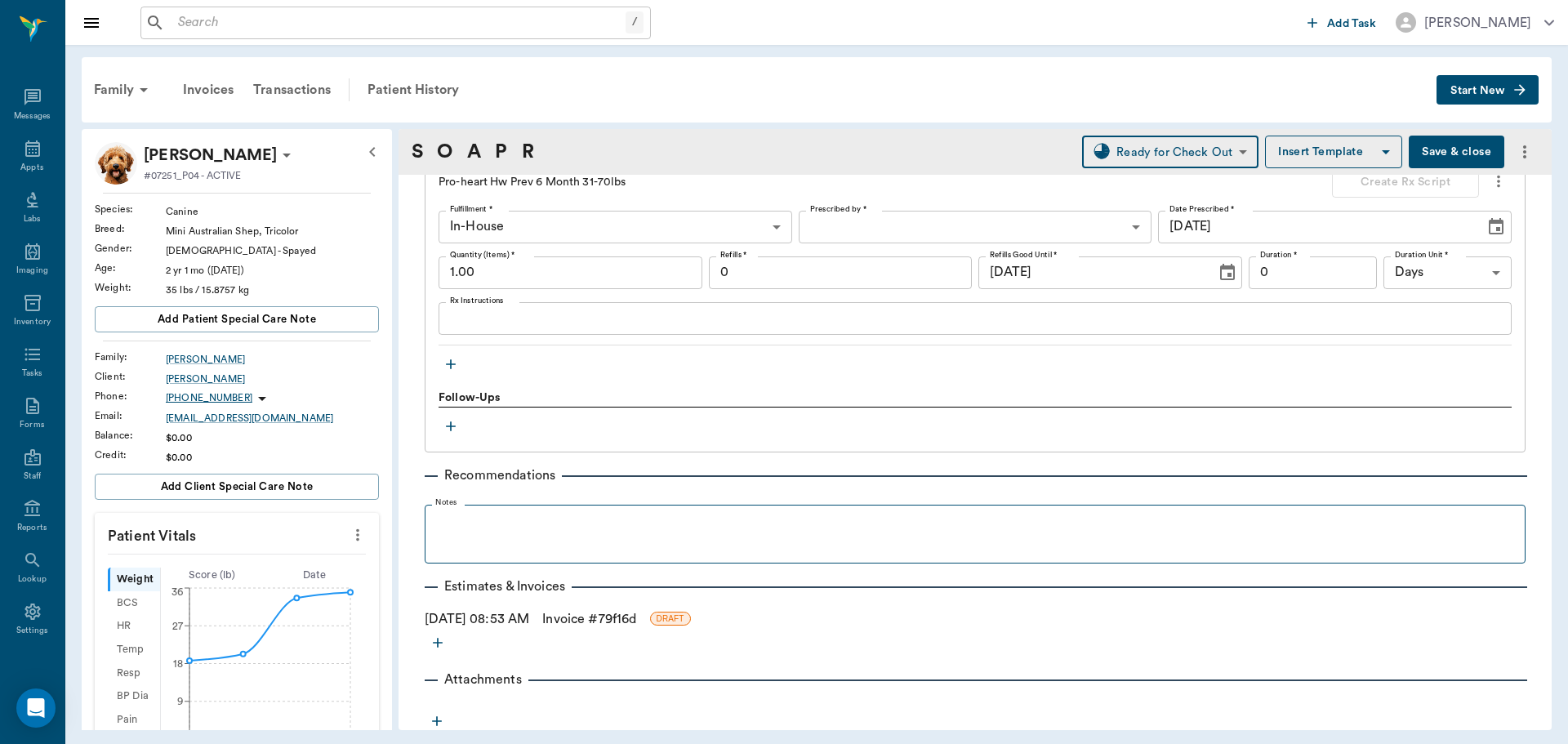
scroll to position [1187, 0]
click at [605, 613] on link "Invoice # 79f16d" at bounding box center [588, 615] width 93 height 20
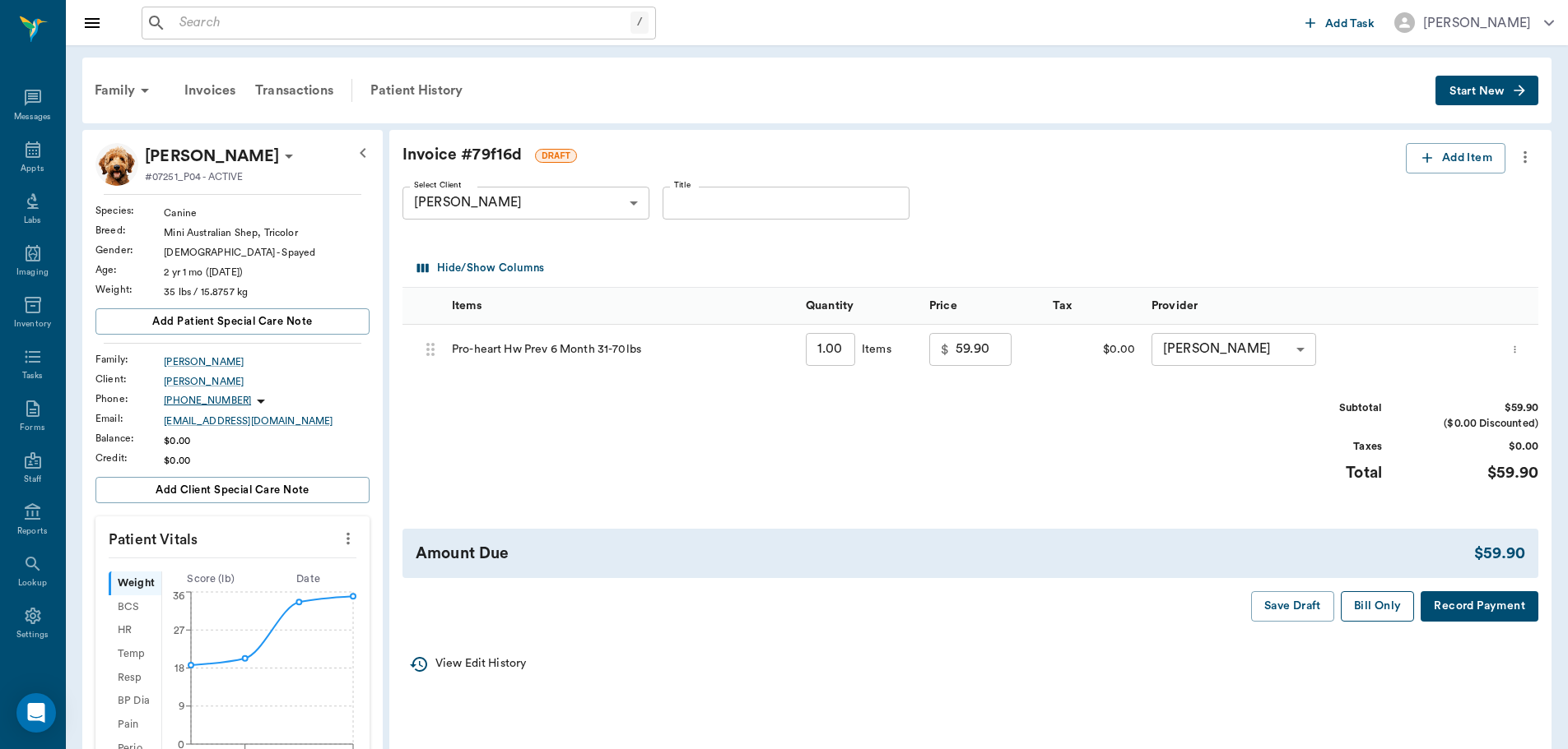
click at [1358, 606] on button "Bill Only" at bounding box center [1378, 606] width 74 height 30
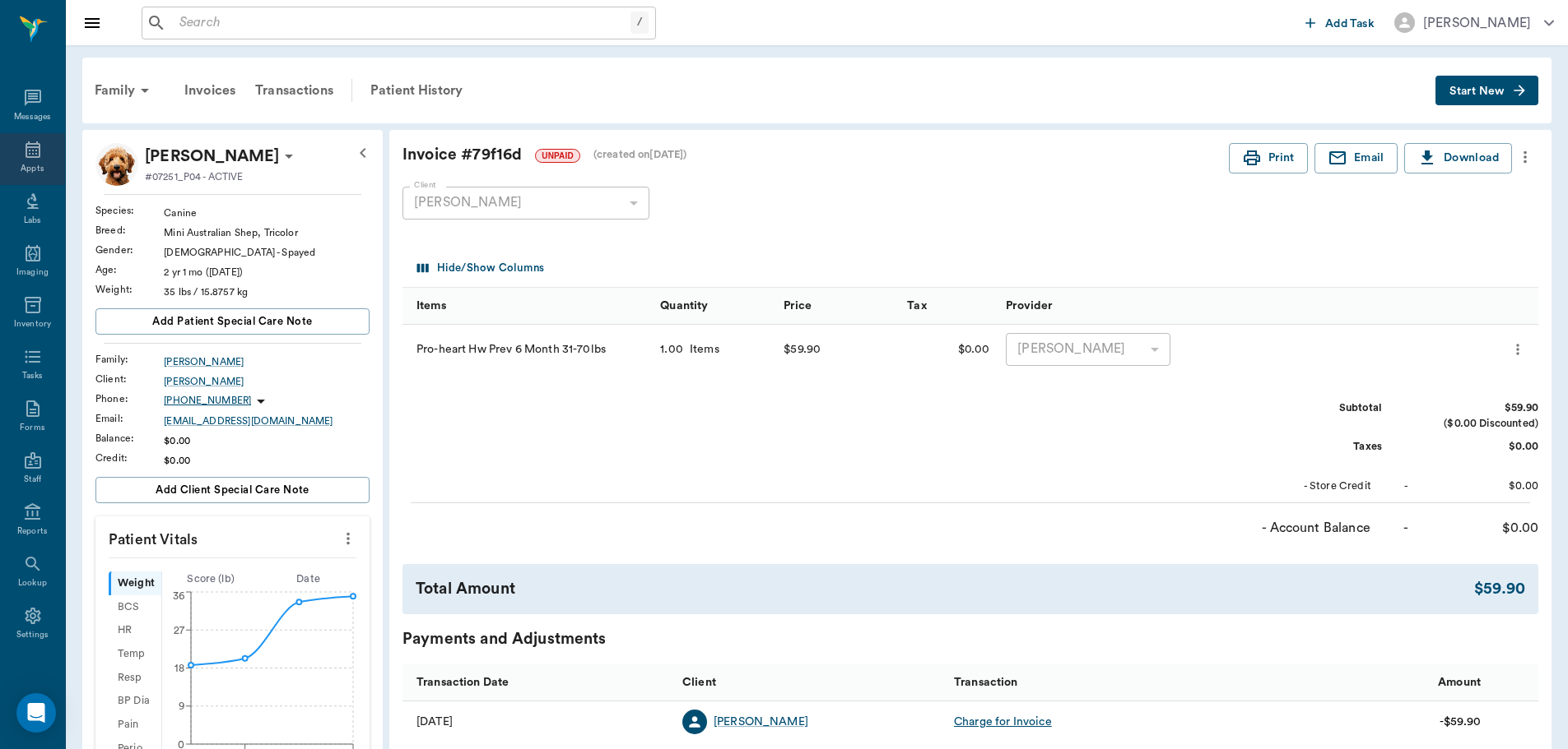
click at [26, 167] on div "Appts" at bounding box center [32, 169] width 23 height 12
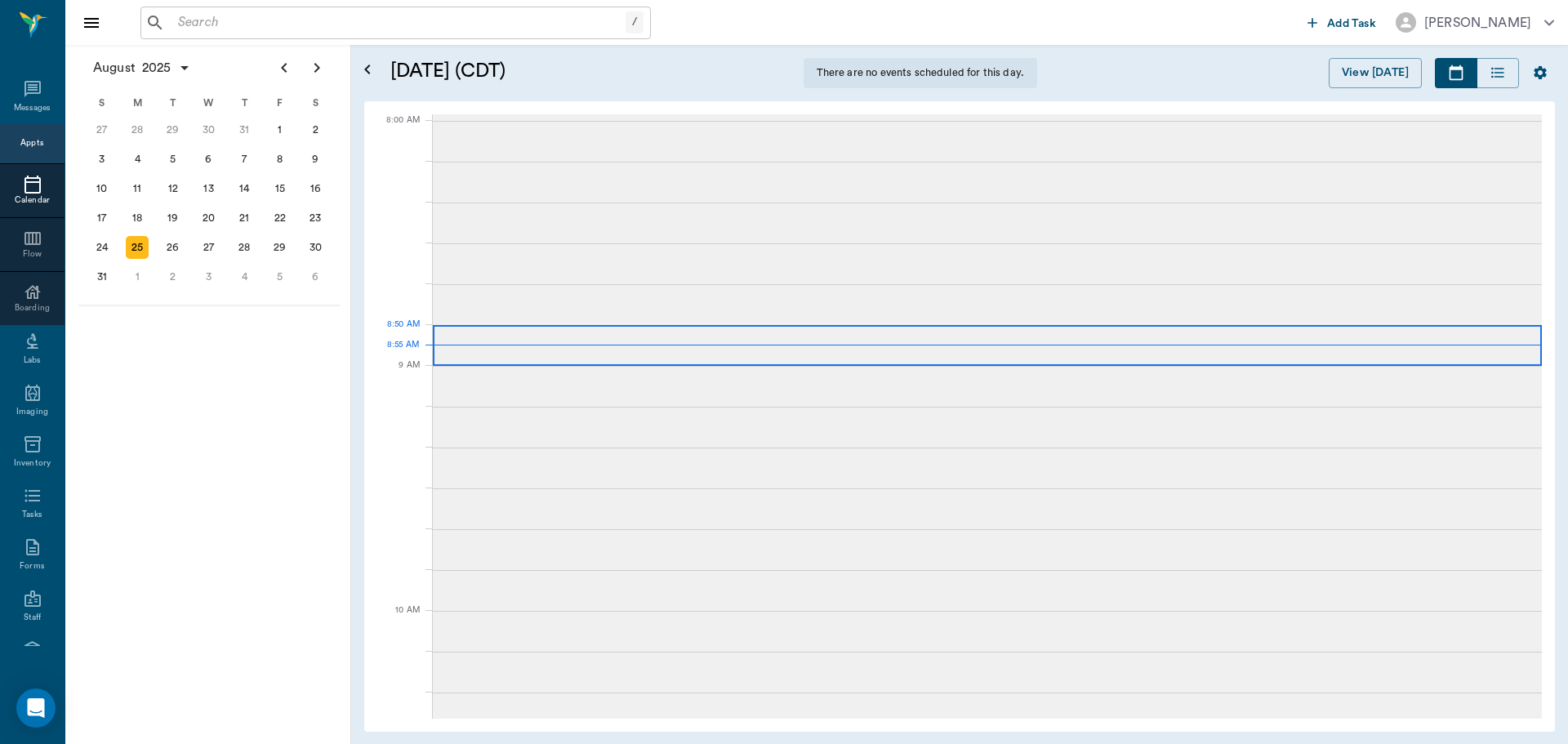
scroll to position [3, 0]
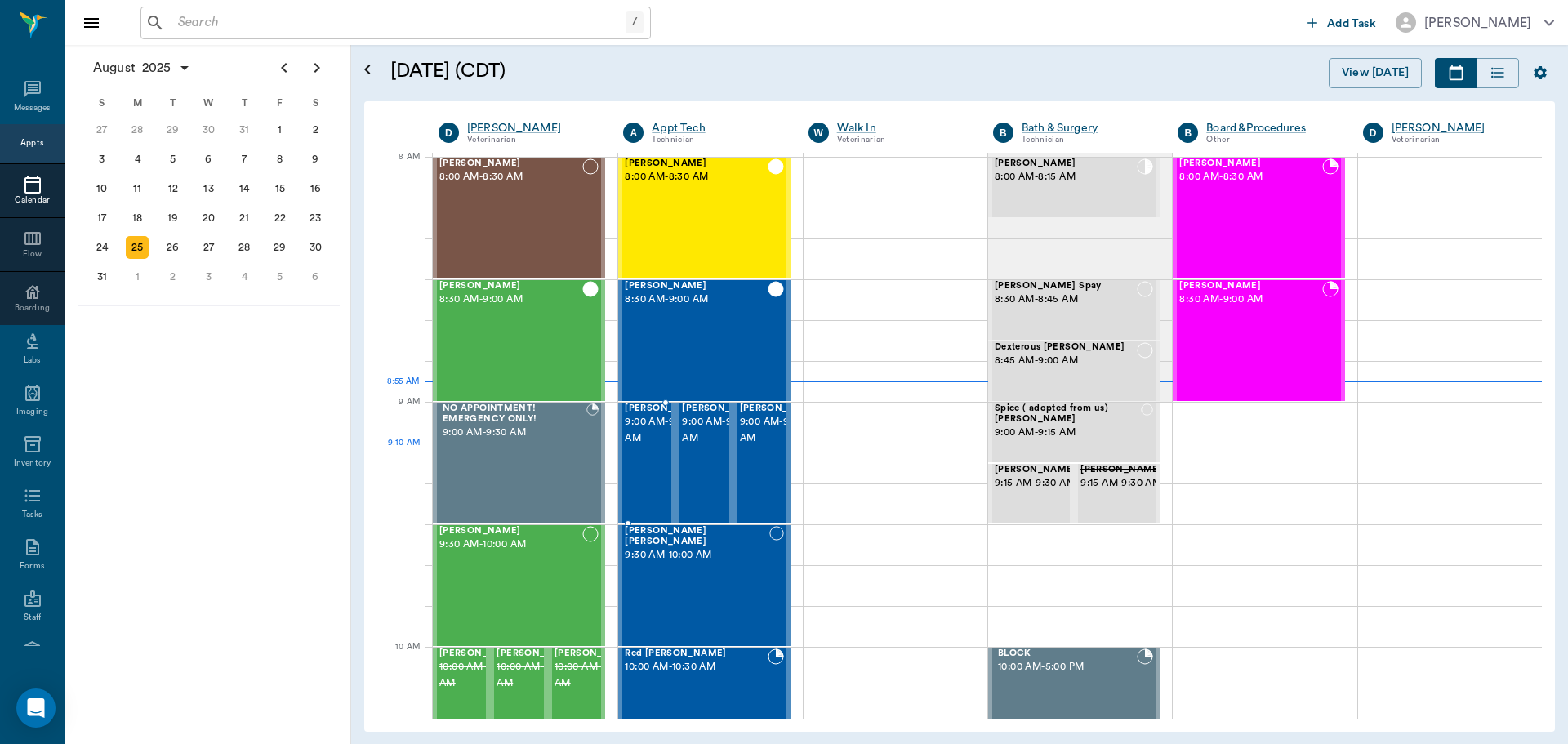
click at [636, 446] on span "9:00 AM - 9:30 AM" at bounding box center [665, 431] width 81 height 33
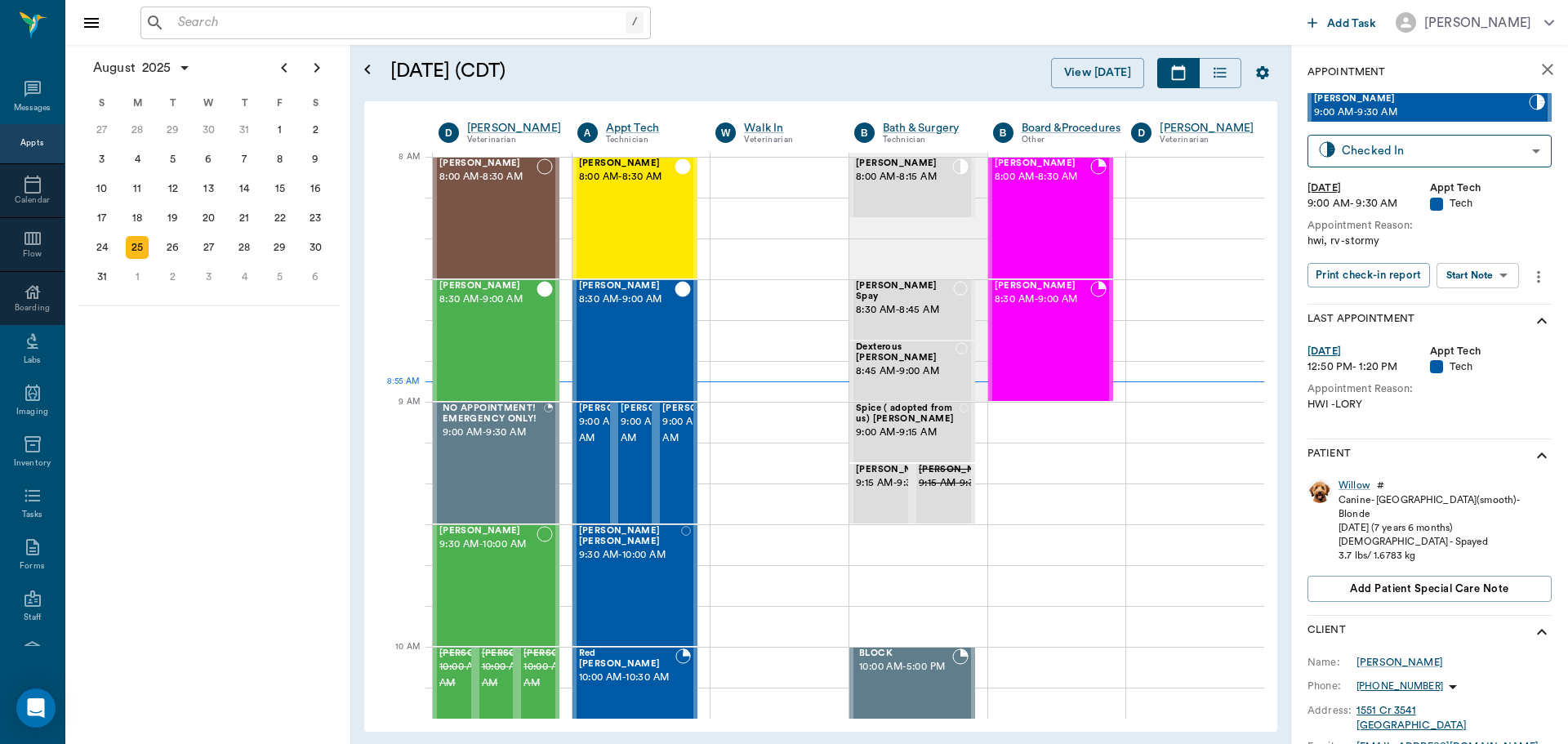
drag, startPoint x: 1469, startPoint y: 290, endPoint x: 1466, endPoint y: 277, distance: 13.3
click at [1466, 277] on div "Print check-in report Start Note Start Note ​" at bounding box center [1416, 277] width 218 height 27
click at [1466, 277] on body "/ ​ Add Task Dr. Bert Ellsworth Nectar Messages Appts Calendar Flow Boarding La…" at bounding box center [784, 372] width 1568 height 744
click at [1464, 312] on button "Start SOAP" at bounding box center [1459, 309] width 56 height 19
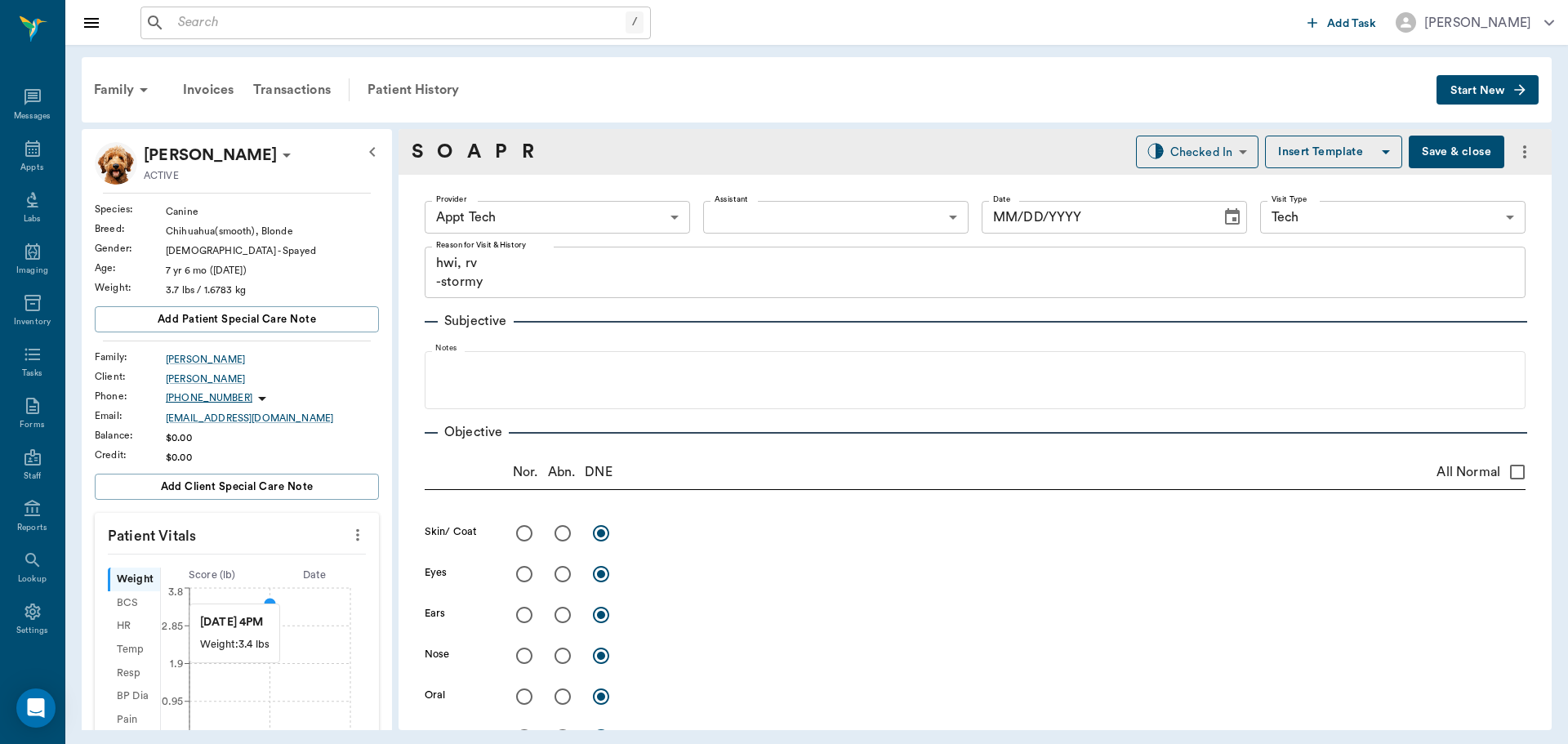
type input "63ec2f075fda476ae8351a4c"
type input "65d2be4f46e3a538d89b8c1a"
type textarea "hwi, rv -stormy"
type input "[DATE]"
click at [349, 529] on icon "more" at bounding box center [358, 535] width 18 height 20
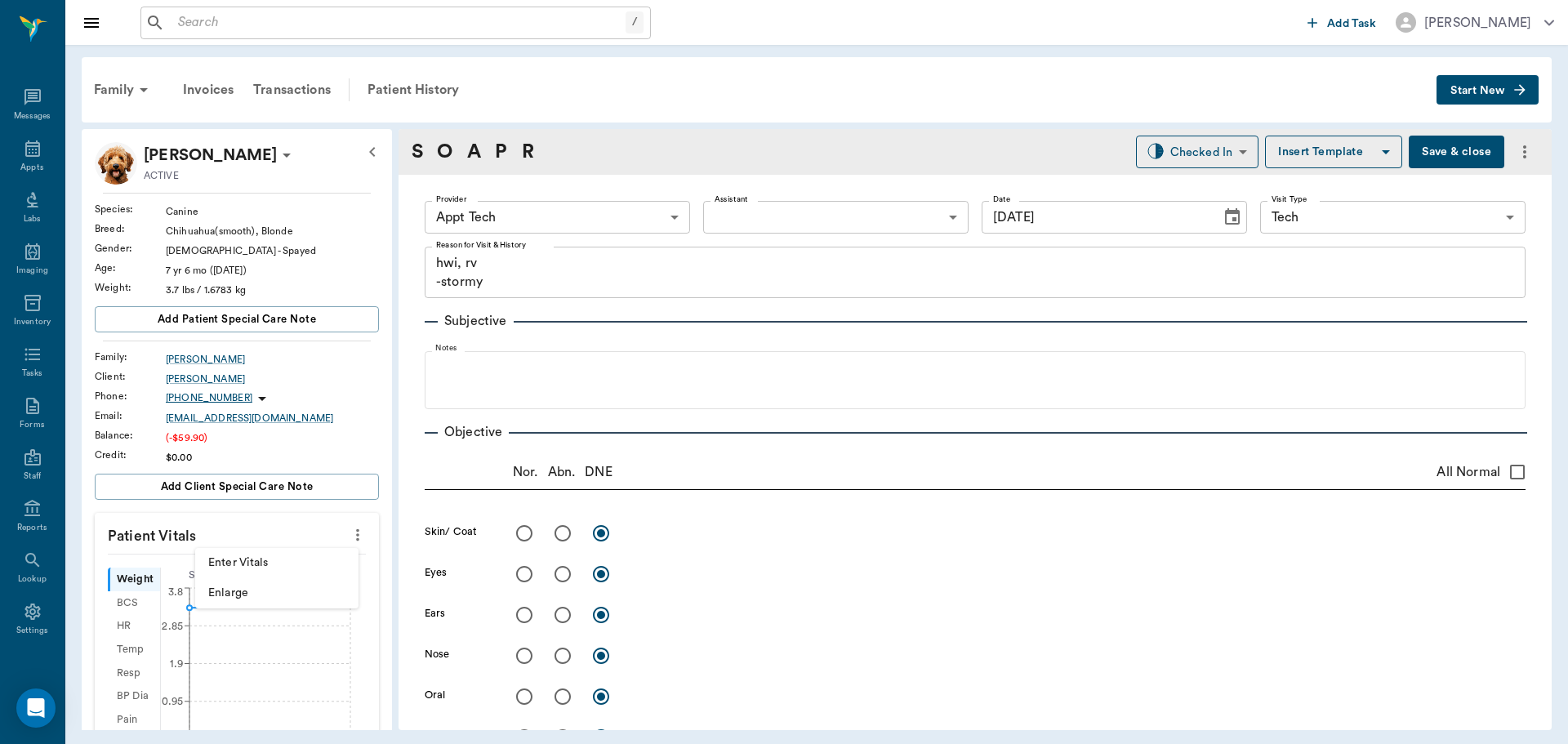
click at [282, 571] on span "Enter Vitals" at bounding box center [277, 563] width 137 height 17
click at [250, 584] on input "text" at bounding box center [236, 584] width 142 height 33
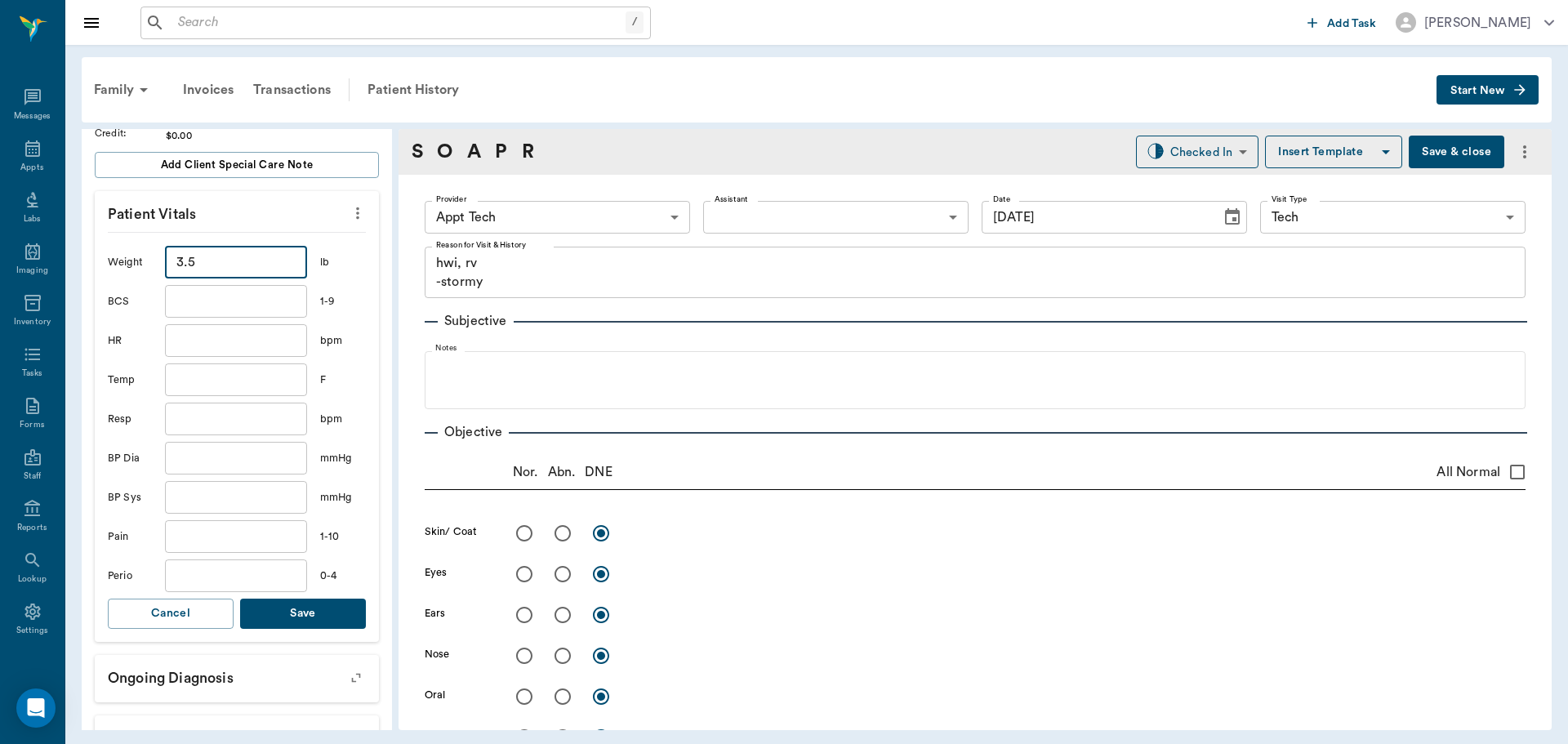
scroll to position [408, 0]
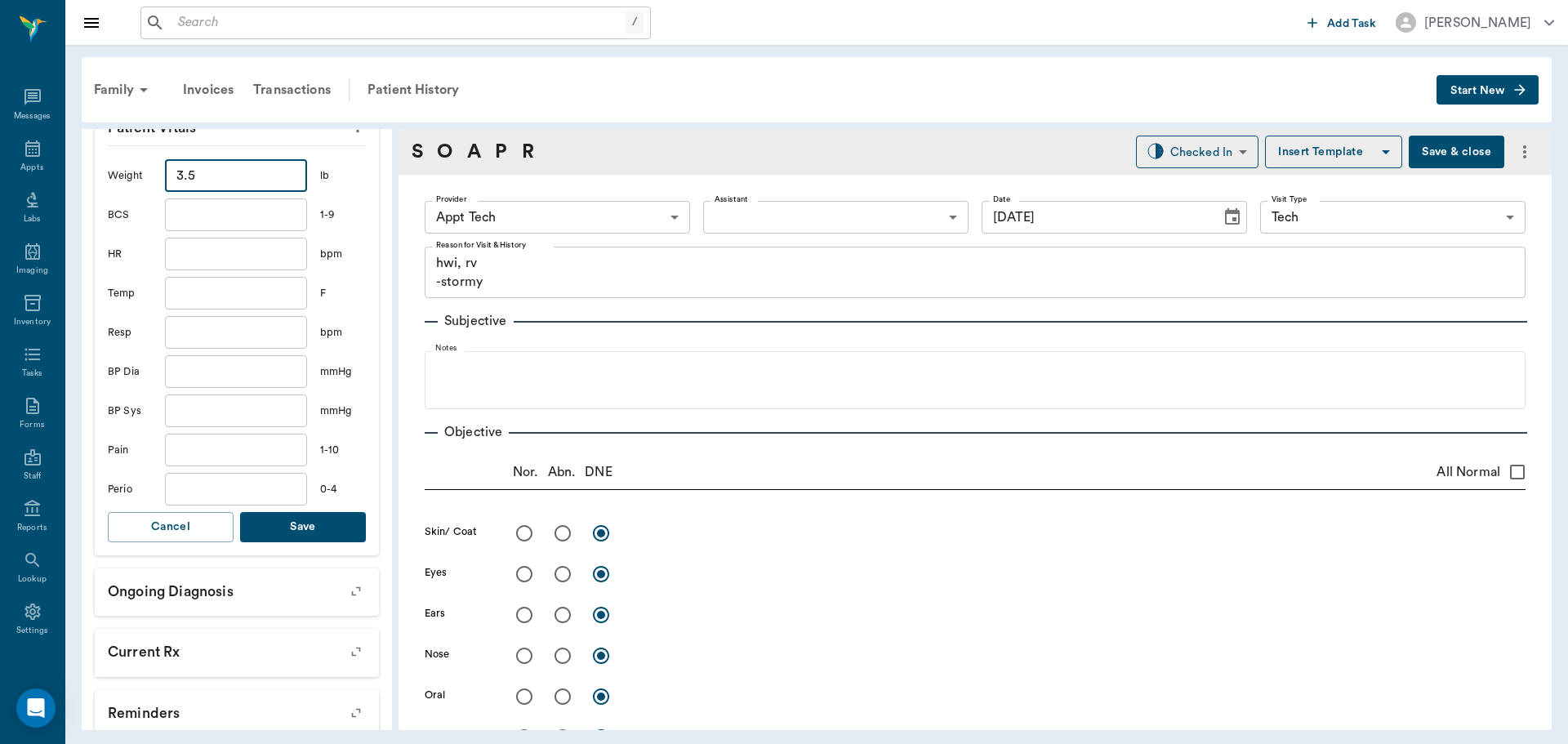
type input "3.5"
click at [308, 535] on button "Save" at bounding box center [303, 527] width 126 height 30
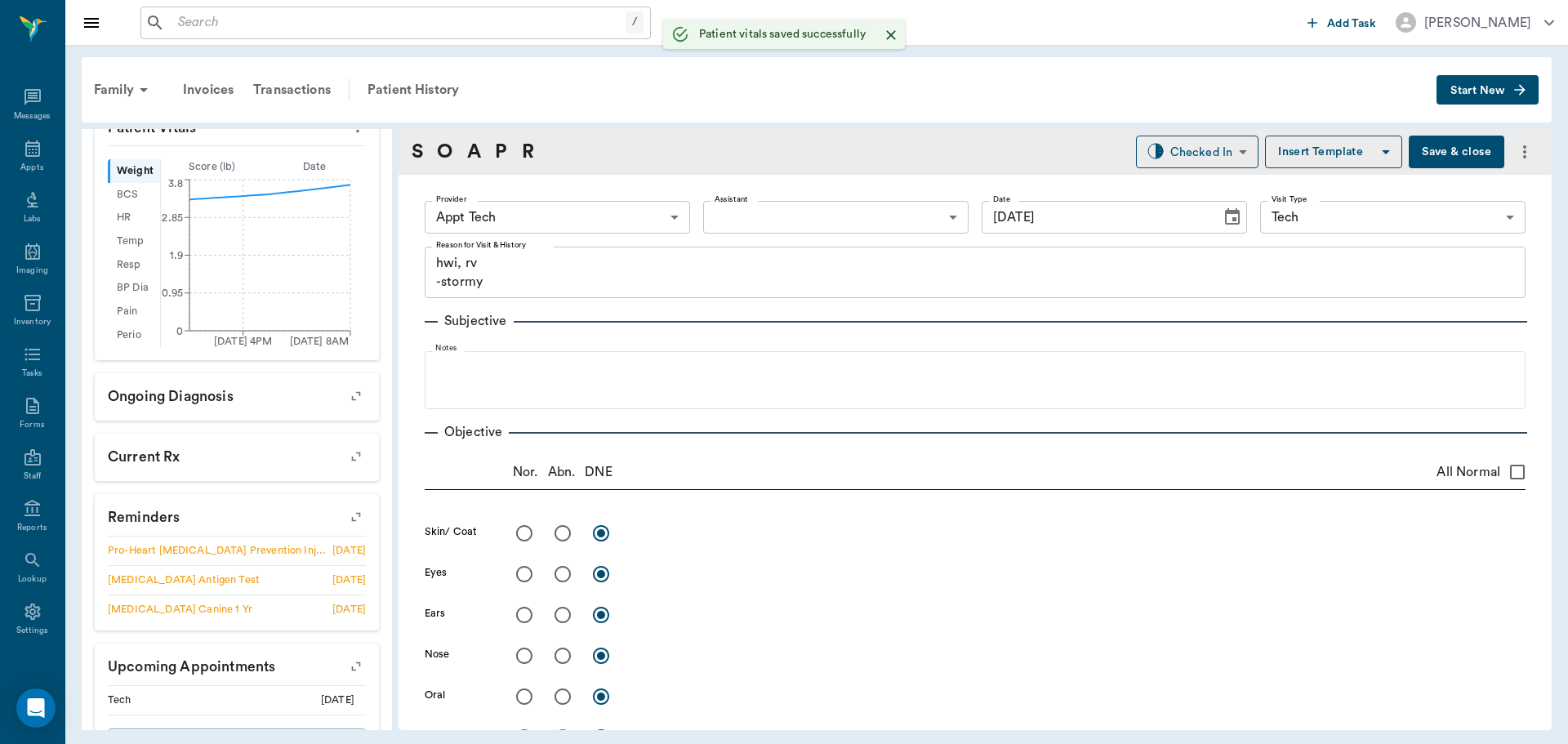
click at [569, 208] on body "/ ​ Add Task Dr. Bert Ellsworth Nectar Messages Appts Labs Imaging Inventory Ta…" at bounding box center [784, 372] width 1568 height 744
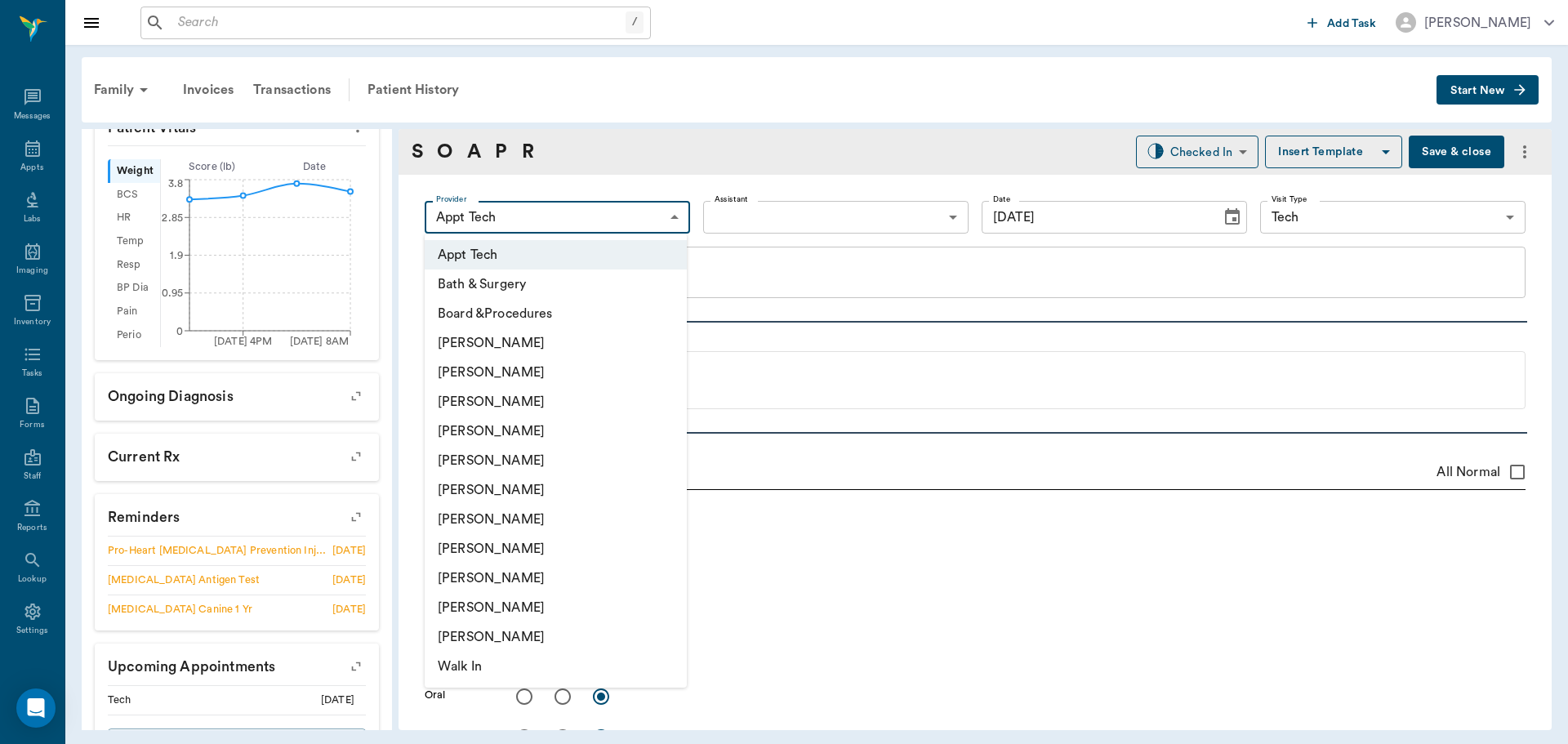
click at [480, 497] on li "Hunter Graves" at bounding box center [556, 490] width 262 height 29
type input "682b670d8bdc6f7f8feef3db"
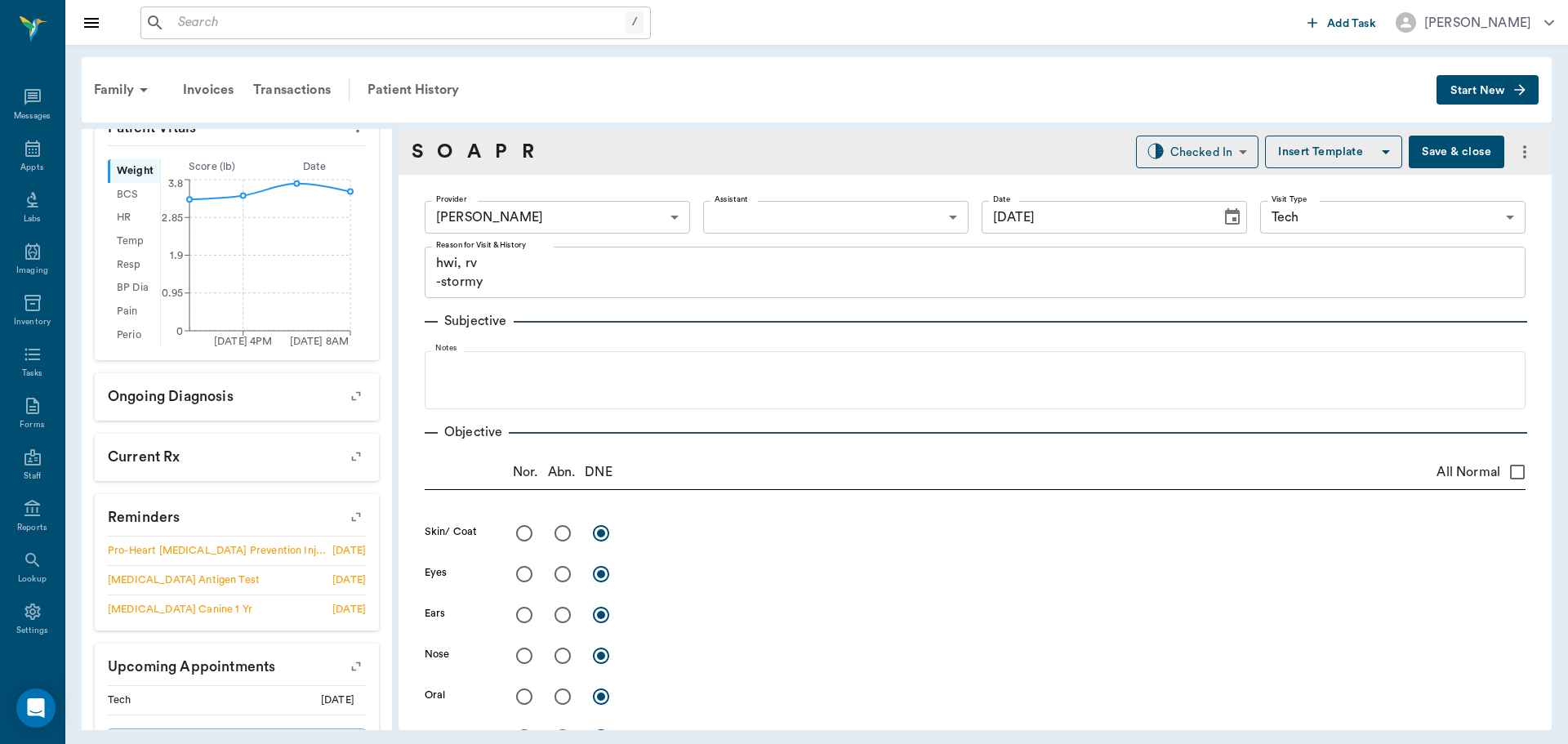
click at [492, 145] on div "S O A P R" at bounding box center [473, 152] width 123 height 29
click at [501, 164] on link "P" at bounding box center [501, 152] width 12 height 29
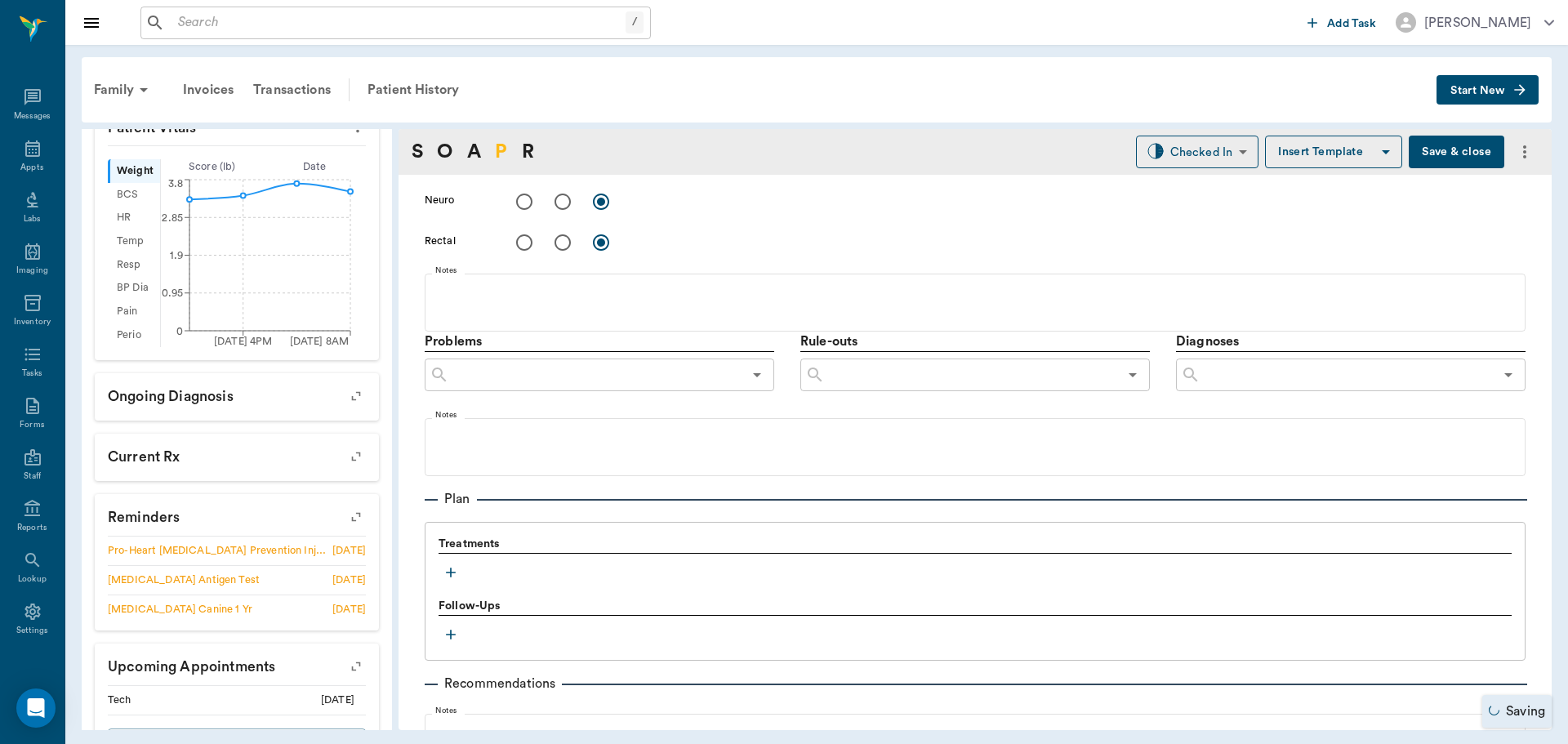
scroll to position [973, 0]
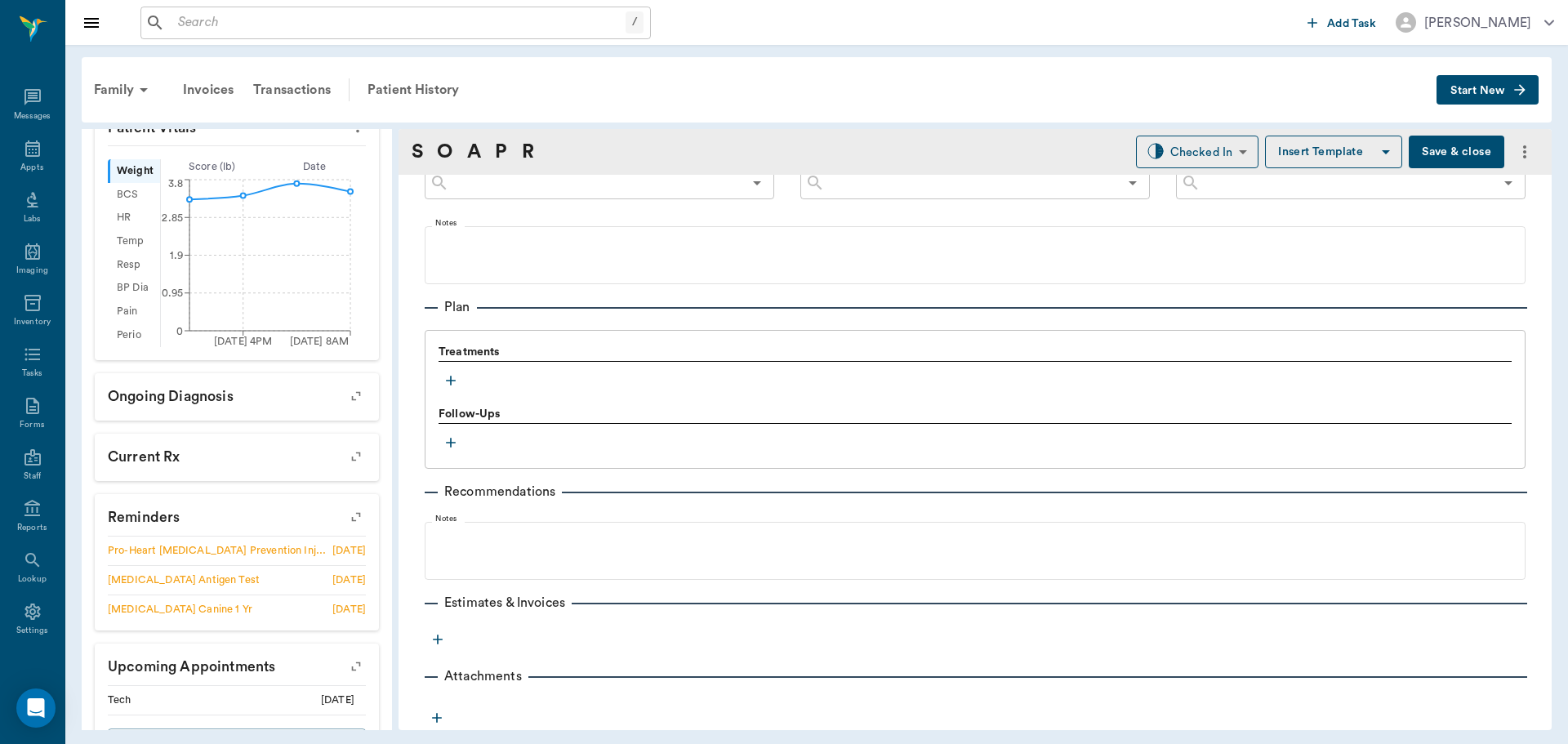
click at [448, 378] on icon "button" at bounding box center [450, 380] width 16 height 16
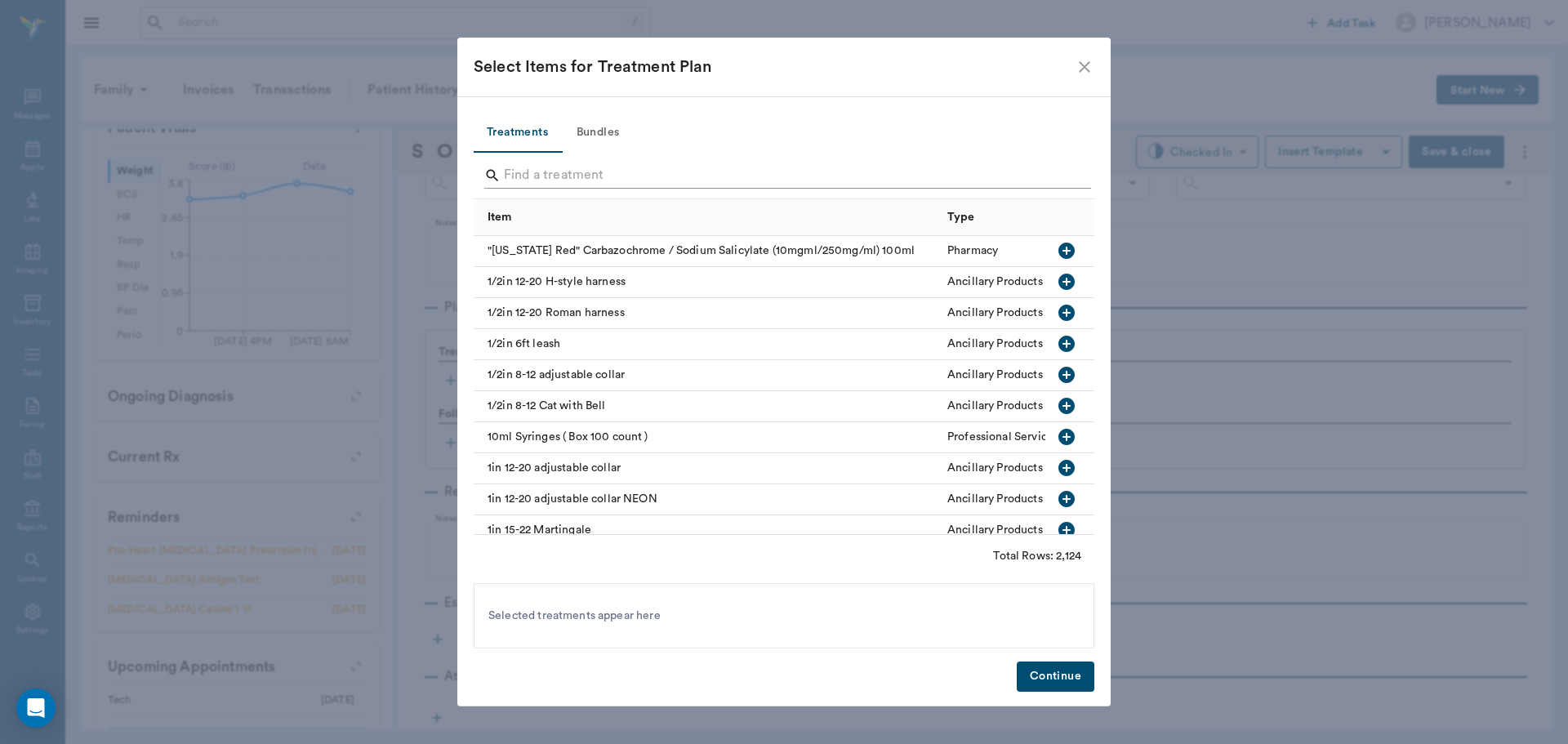
click at [576, 169] on input "Search" at bounding box center [785, 175] width 563 height 26
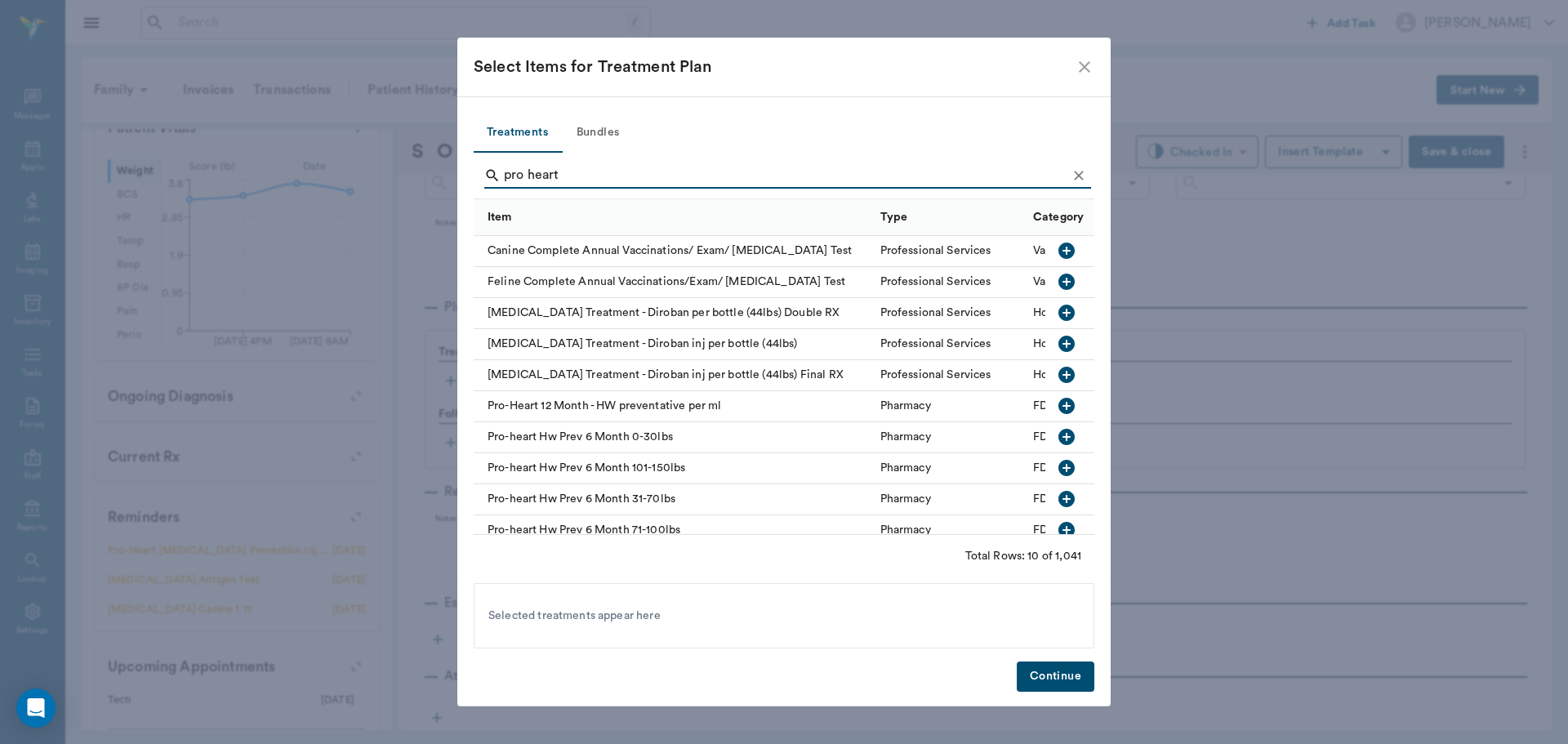
type input "pro heart"
click at [1057, 427] on icon "button" at bounding box center [1066, 437] width 20 height 20
click at [1066, 666] on button "Continue" at bounding box center [1055, 676] width 77 height 30
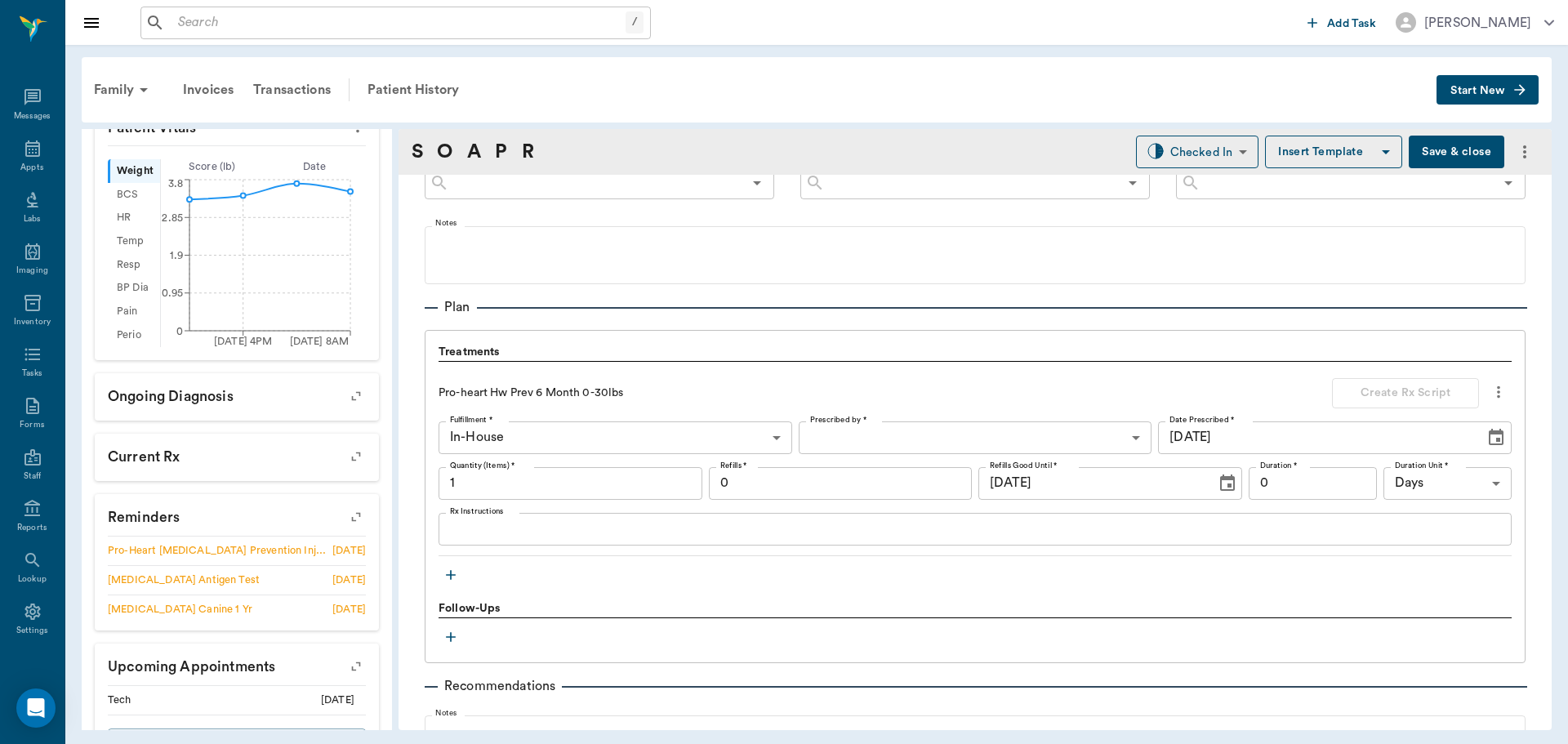
click at [456, 572] on icon "button" at bounding box center [450, 575] width 16 height 16
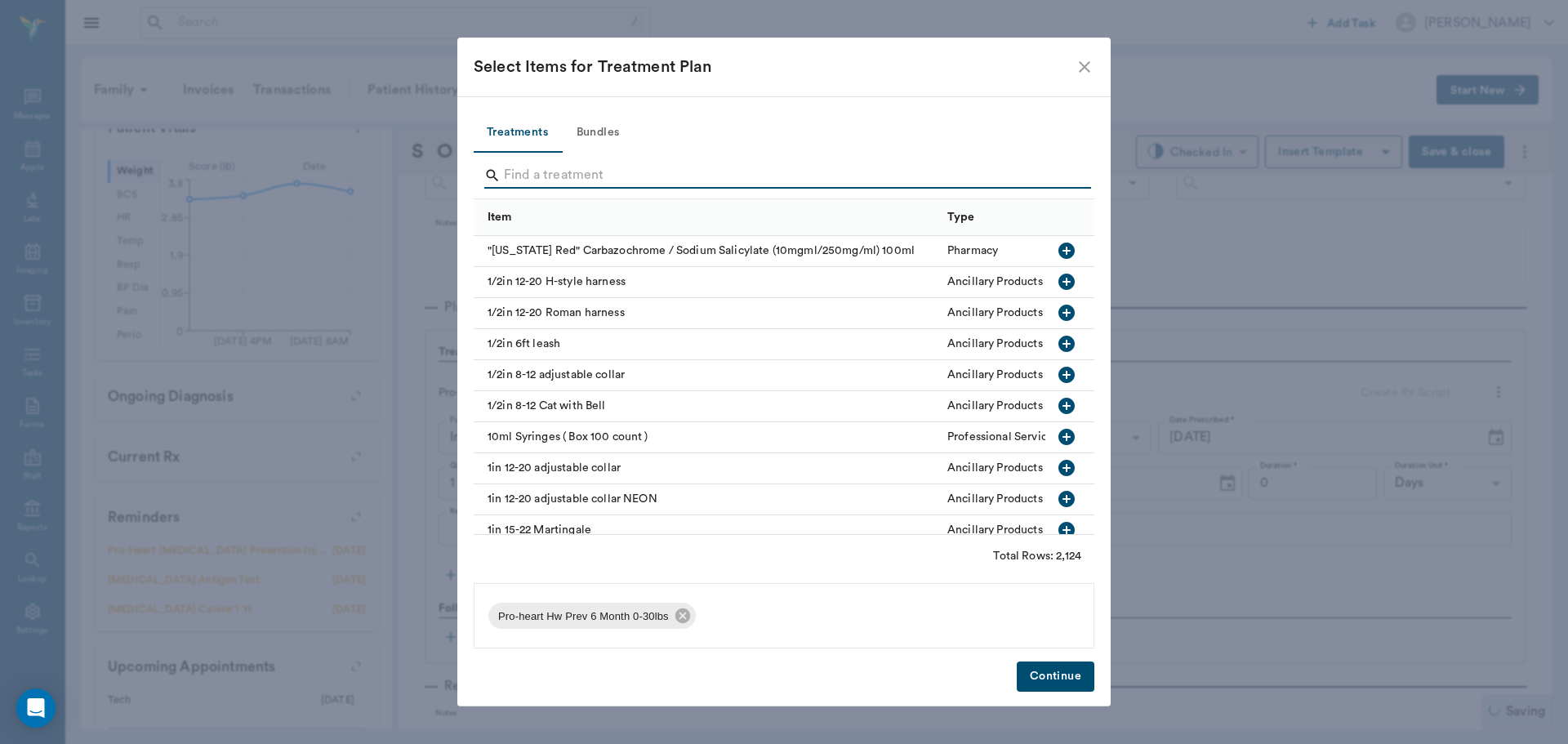
click at [537, 172] on input "Search" at bounding box center [785, 175] width 563 height 26
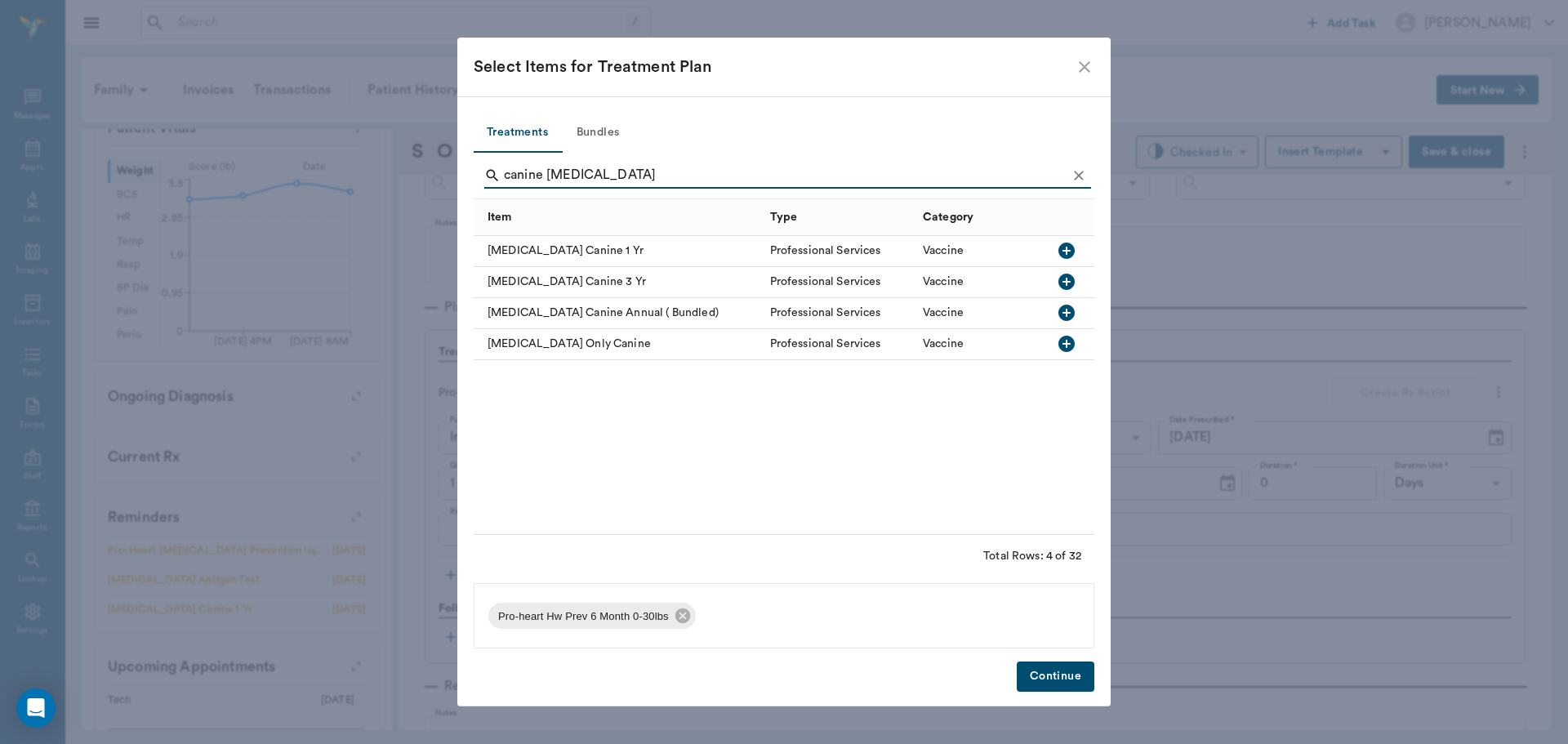
type input "canine rabies"
click at [1069, 253] on icon "button" at bounding box center [1066, 251] width 16 height 16
click at [1043, 683] on button "Continue" at bounding box center [1055, 676] width 77 height 30
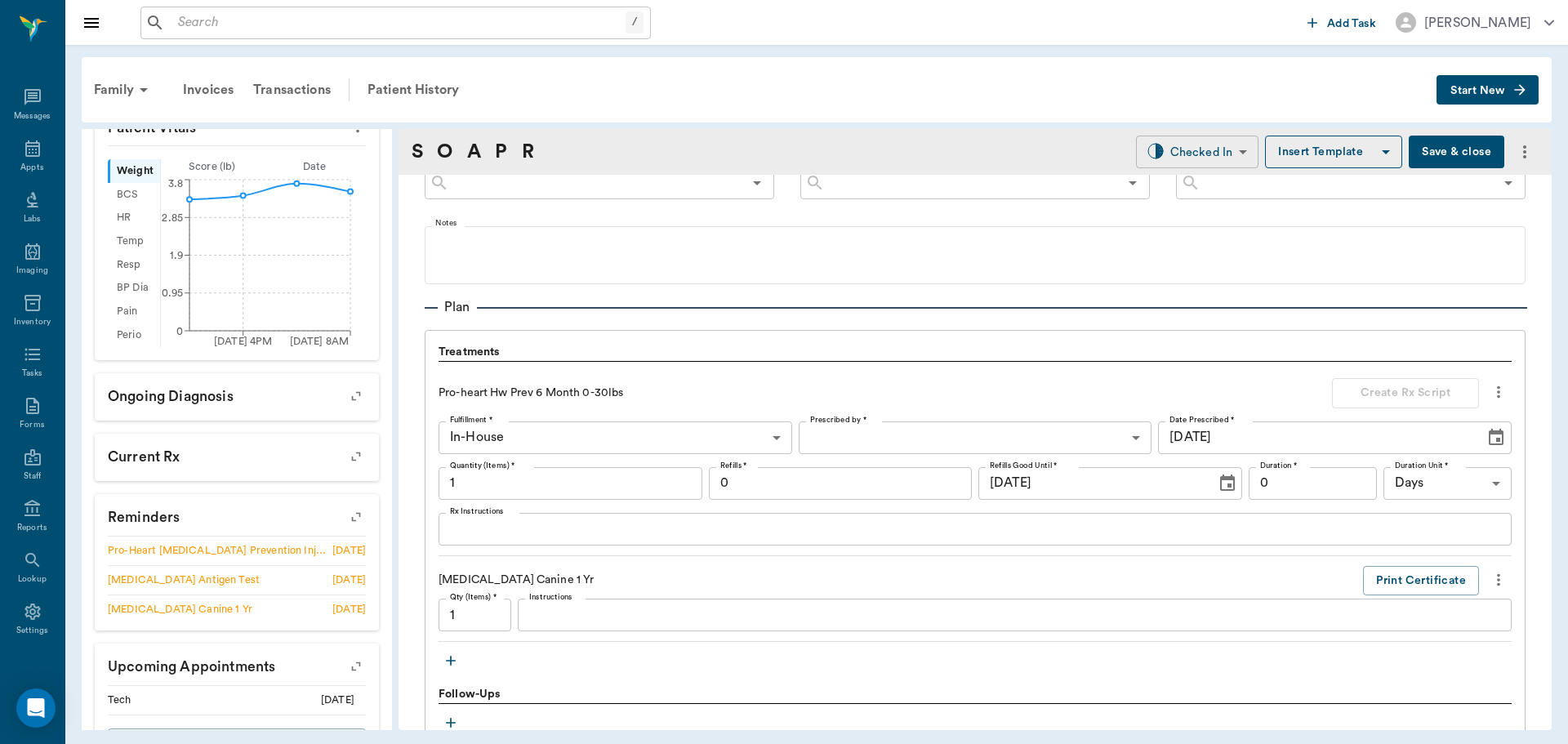
click at [1187, 139] on body "/ ​ Add Task Dr. Bert Ellsworth Nectar Messages Appts Labs Imaging Inventory Ta…" at bounding box center [784, 372] width 1568 height 744
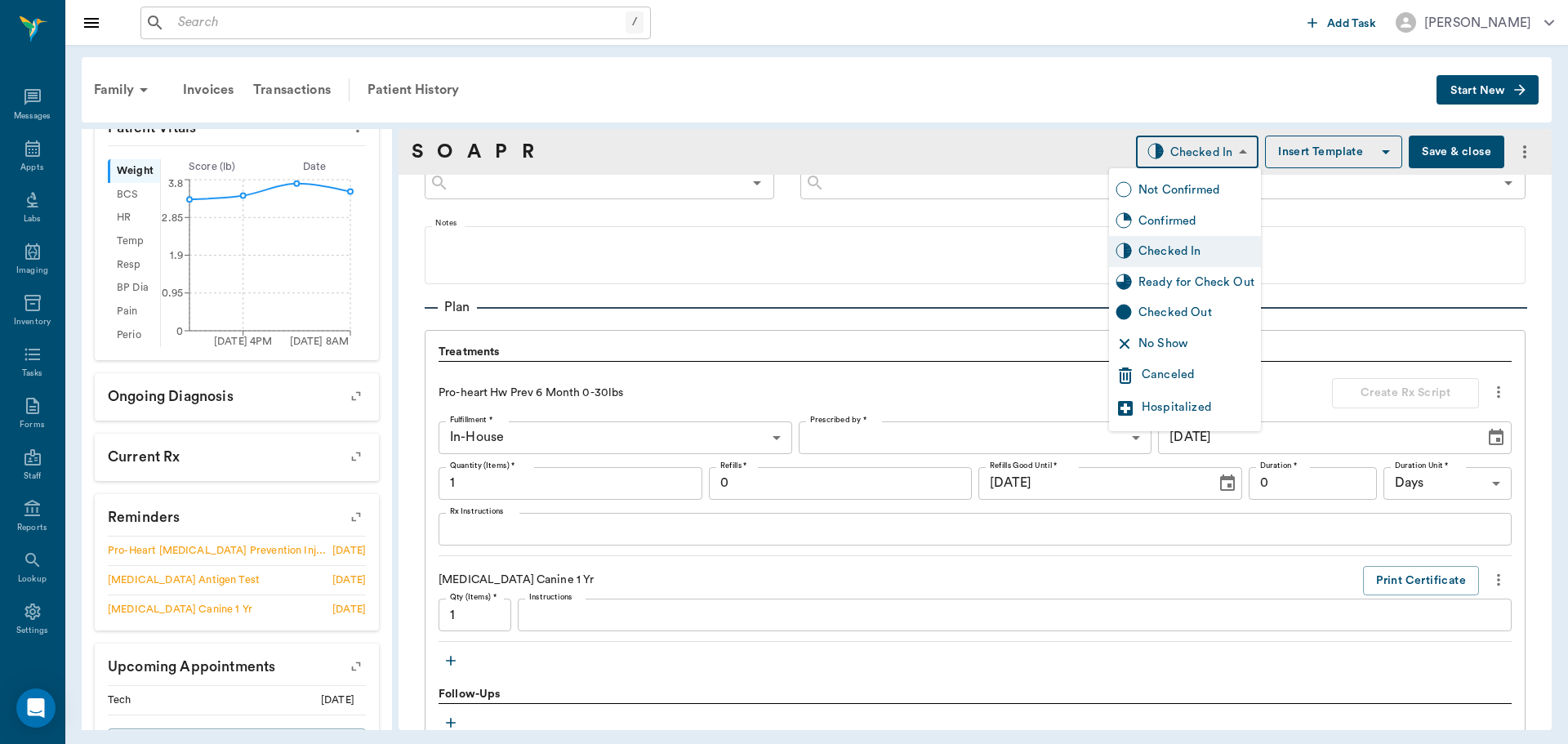
click at [1216, 281] on div "Ready for Check Out" at bounding box center [1196, 282] width 116 height 18
type input "READY_TO_CHECKOUT"
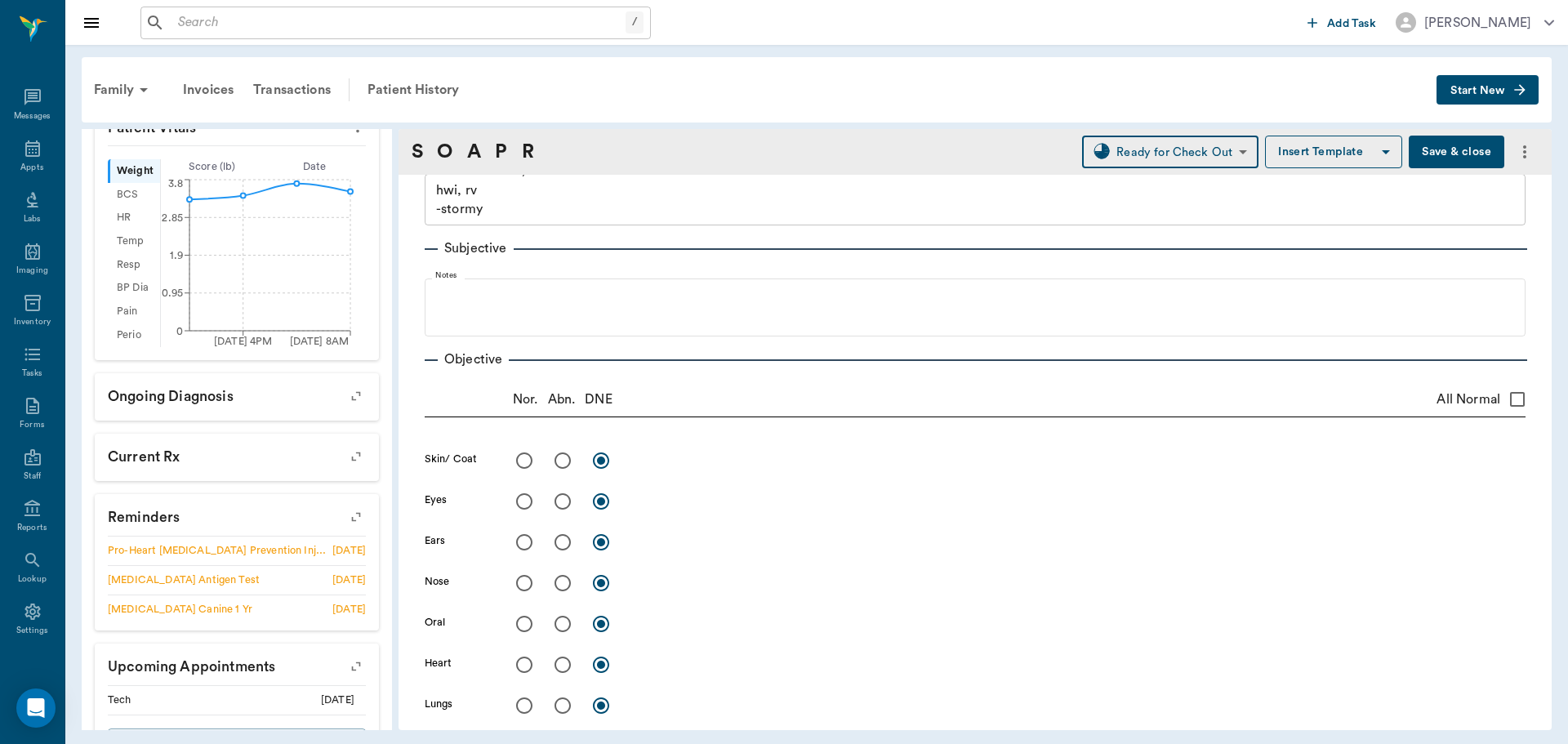
scroll to position [0, 0]
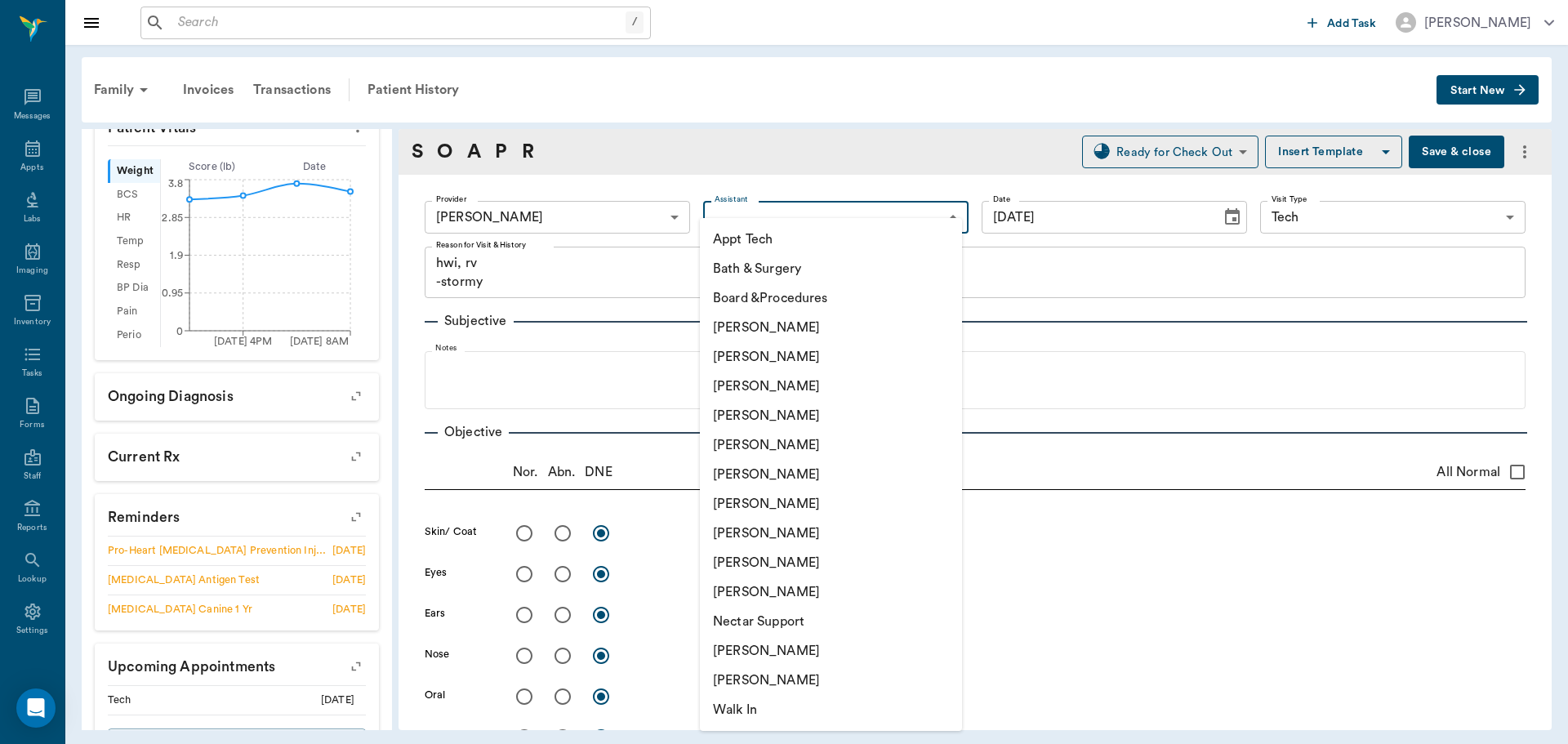
click at [849, 218] on body "/ ​ Add Task Dr. Bert Ellsworth Nectar Messages Appts Labs Imaging Inventory Ta…" at bounding box center [784, 372] width 1568 height 744
click at [776, 361] on li "[PERSON_NAME]" at bounding box center [831, 357] width 262 height 29
type input "642ef10e332a41444de2bad1"
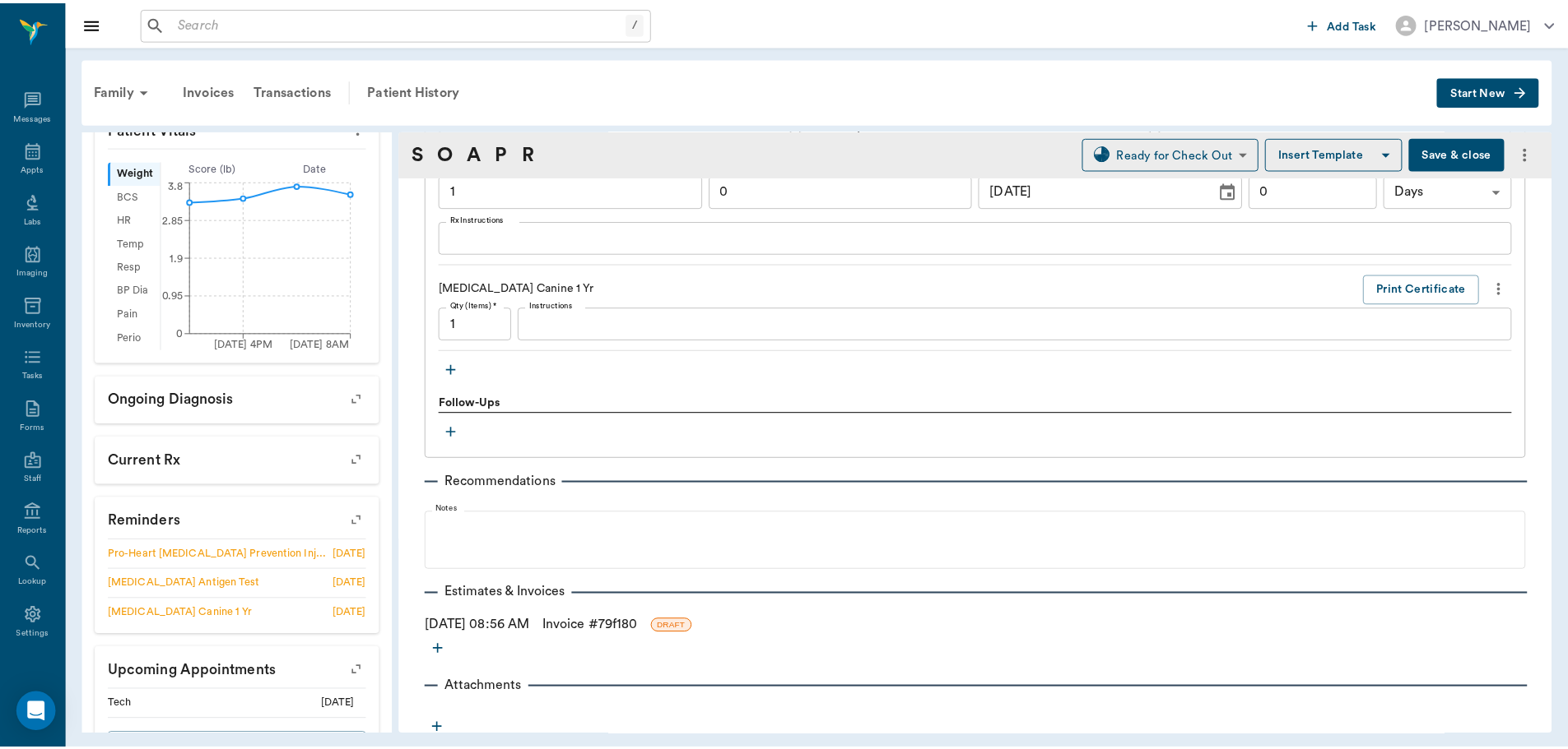
scroll to position [1281, 0]
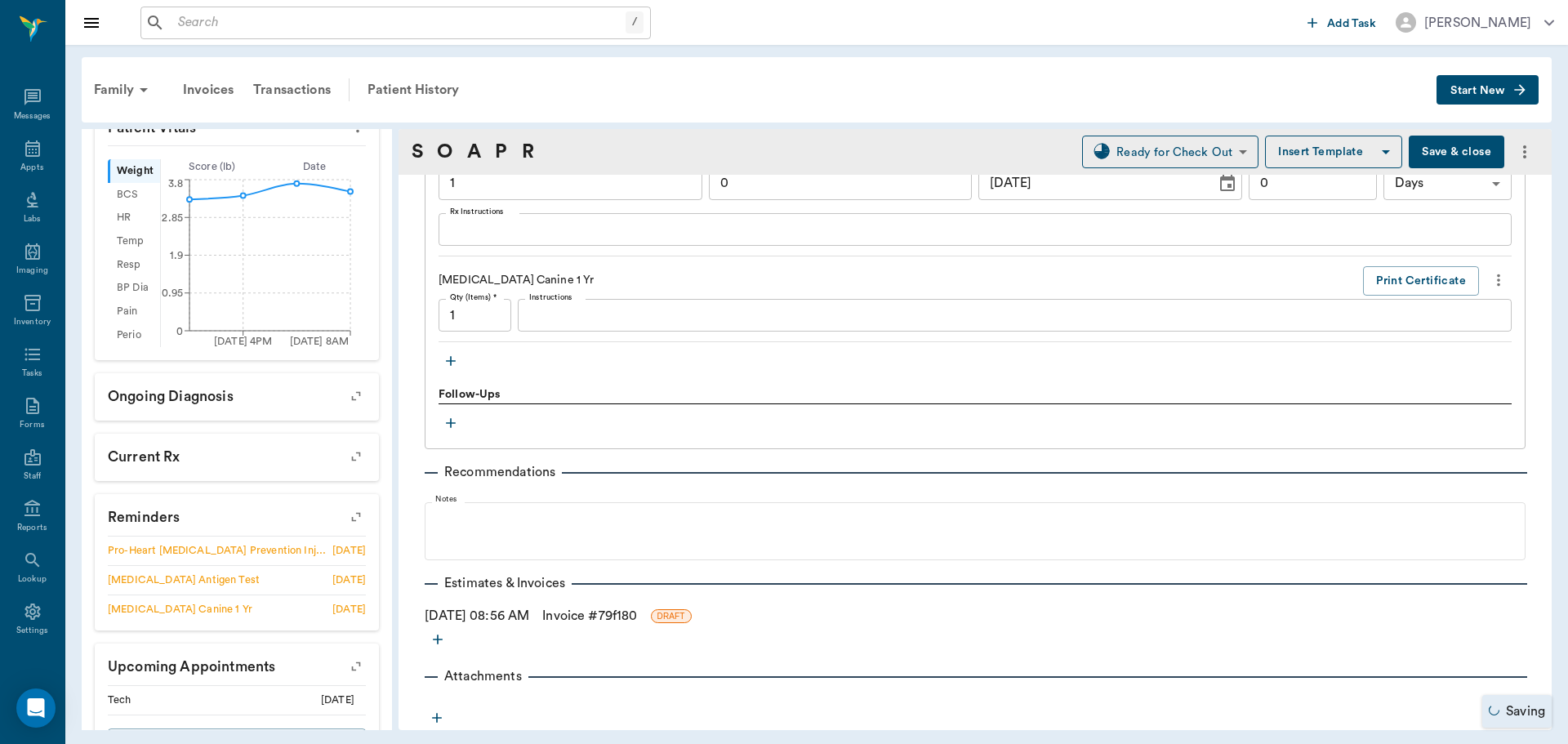
click at [637, 608] on link "Invoice # 79f180" at bounding box center [589, 615] width 94 height 20
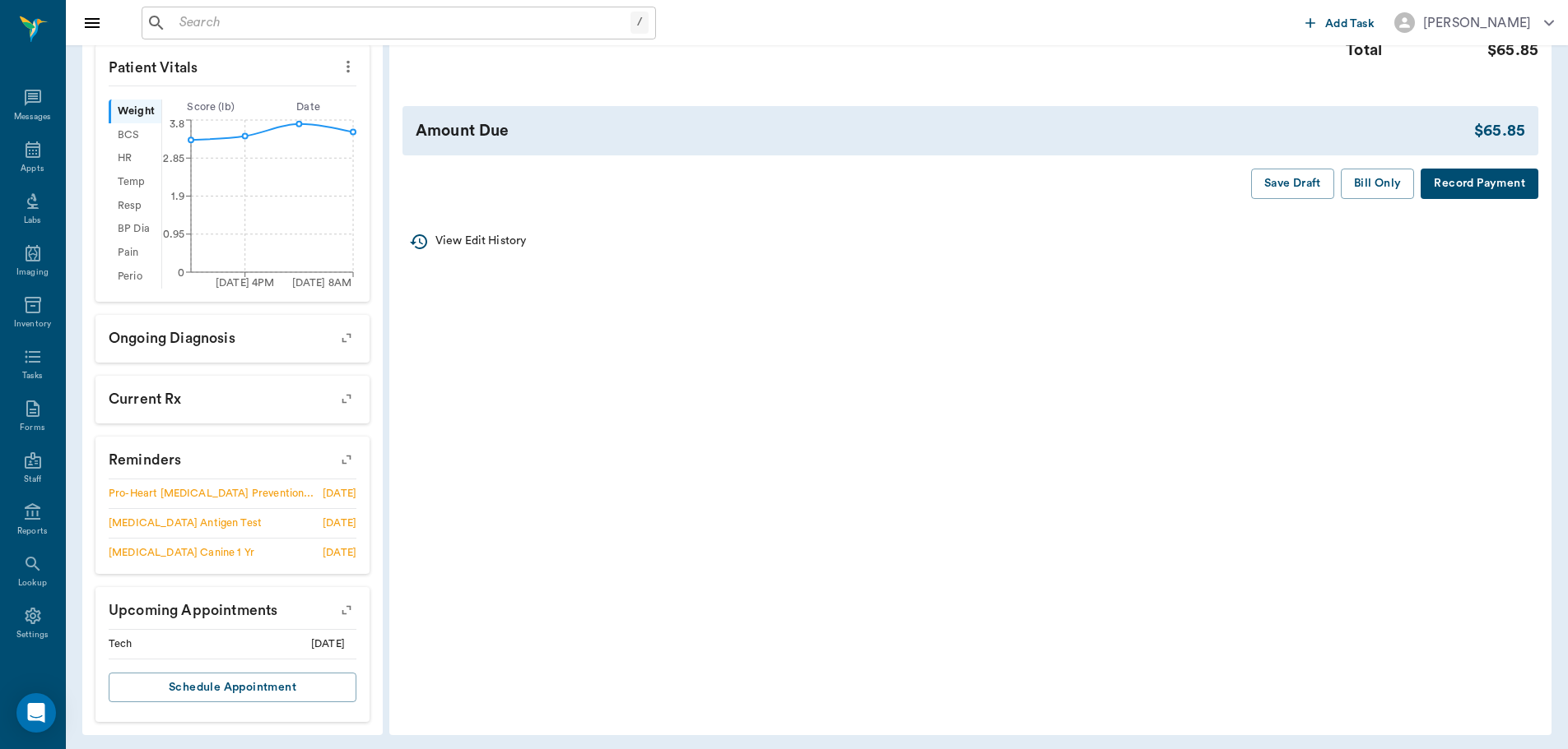
scroll to position [477, 0]
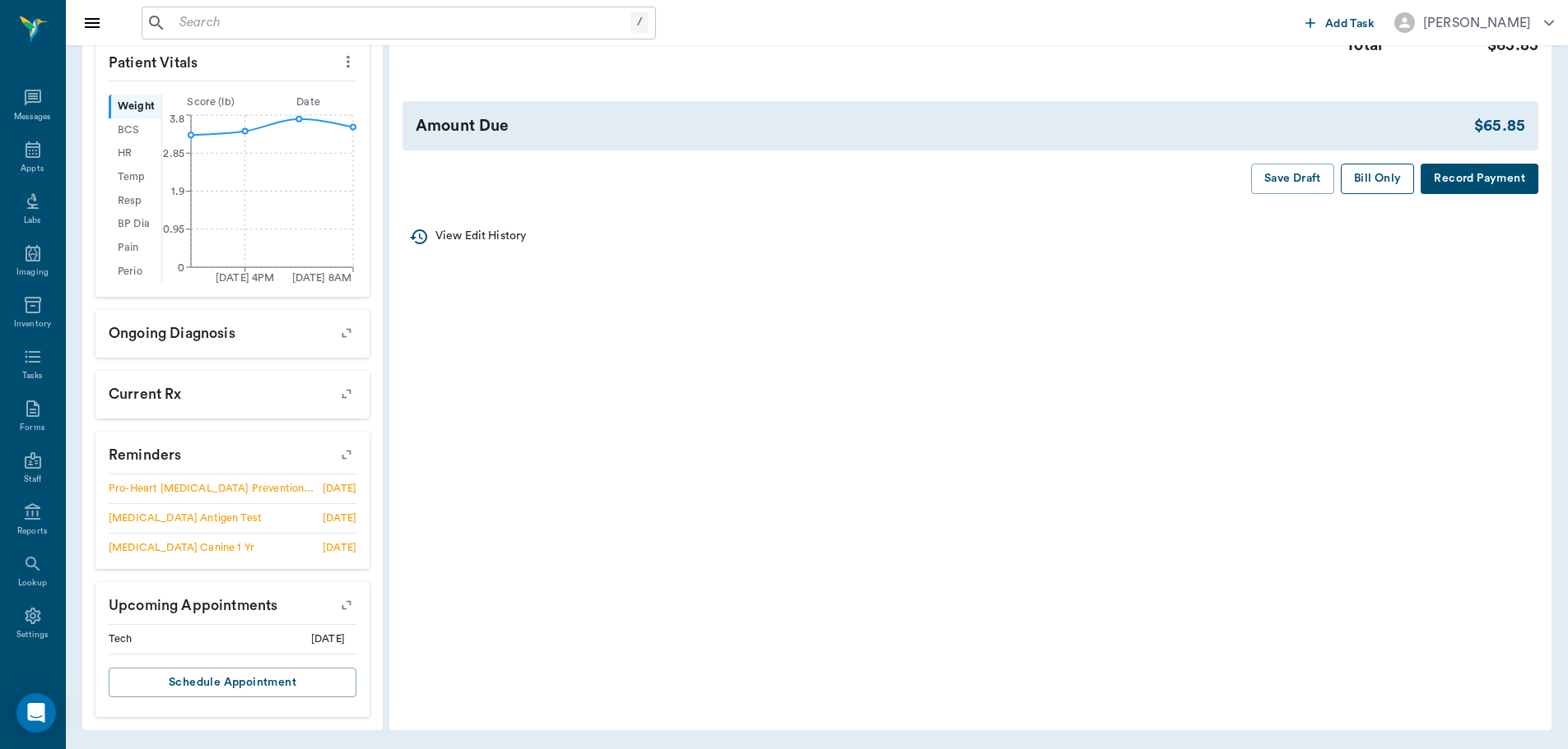
click at [1368, 191] on button "Bill Only" at bounding box center [1378, 178] width 74 height 30
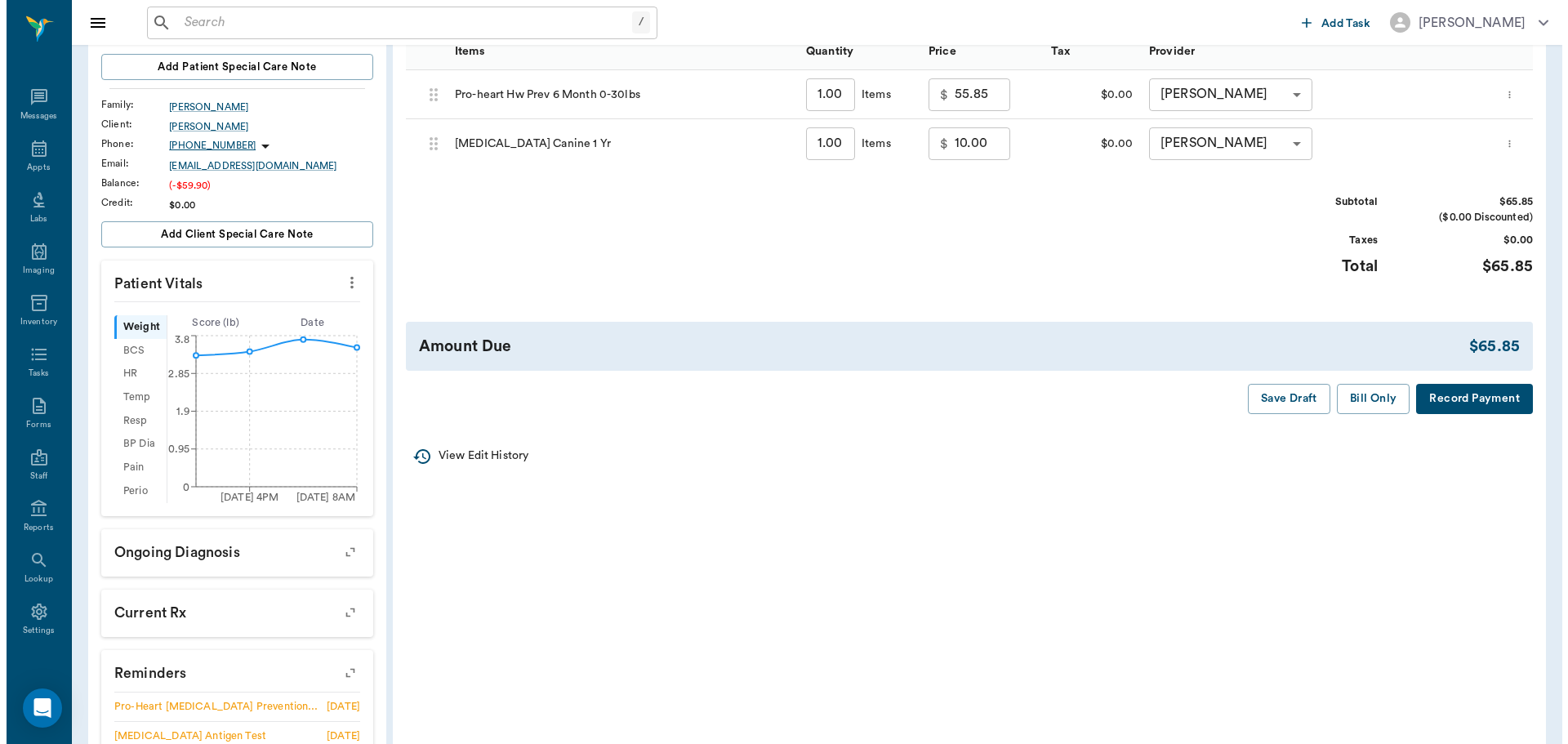
scroll to position [0, 0]
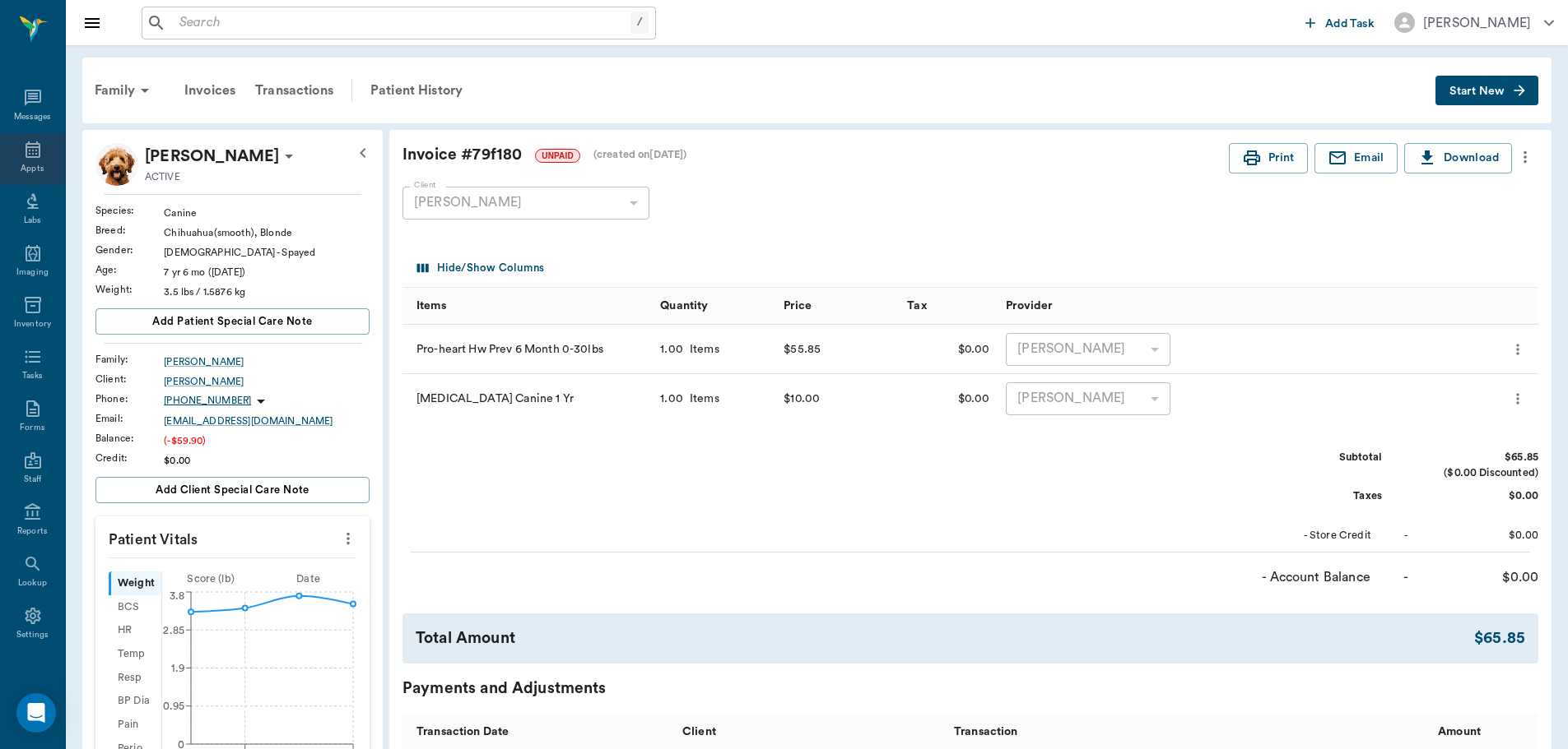
click at [23, 154] on icon at bounding box center [33, 149] width 20 height 20
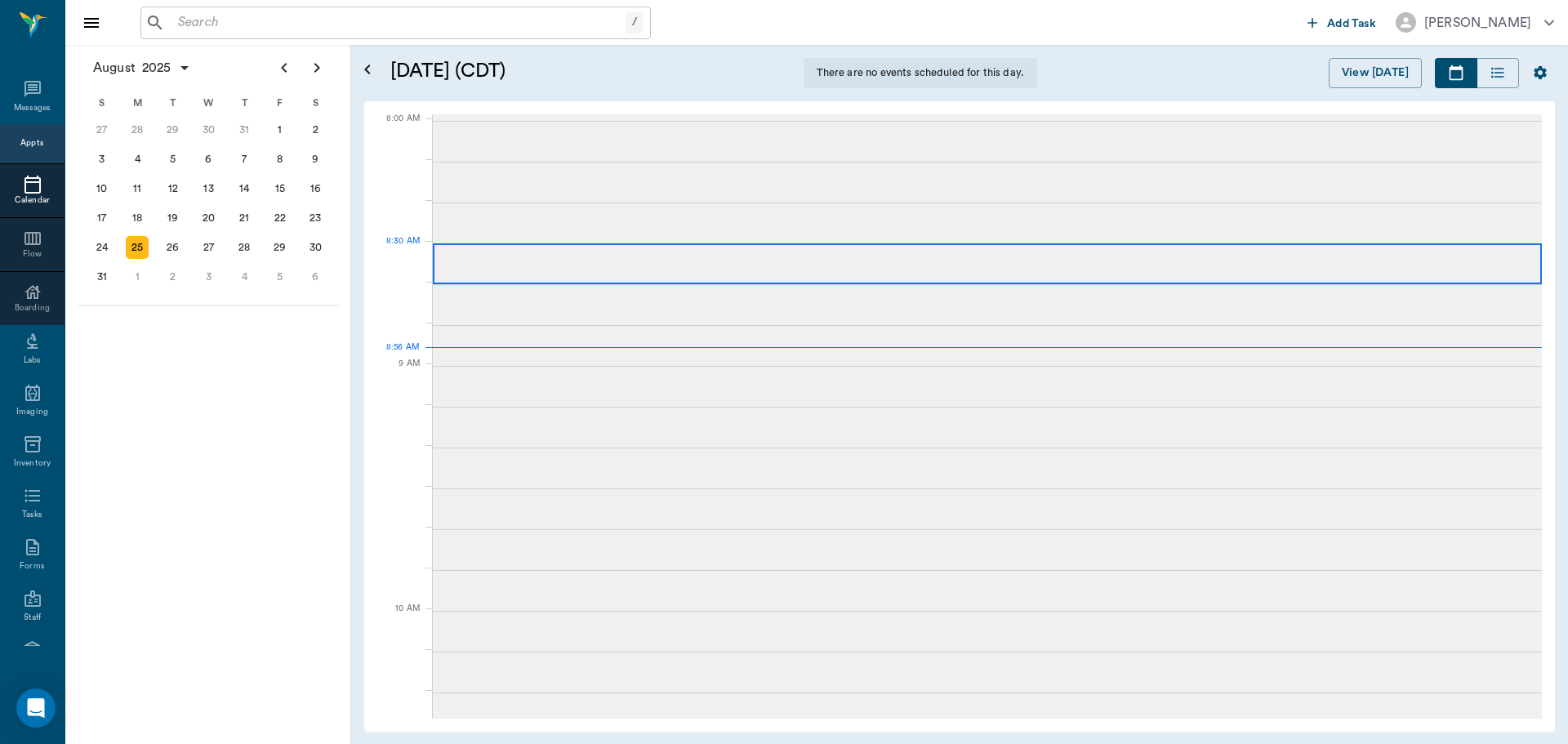
scroll to position [3, 0]
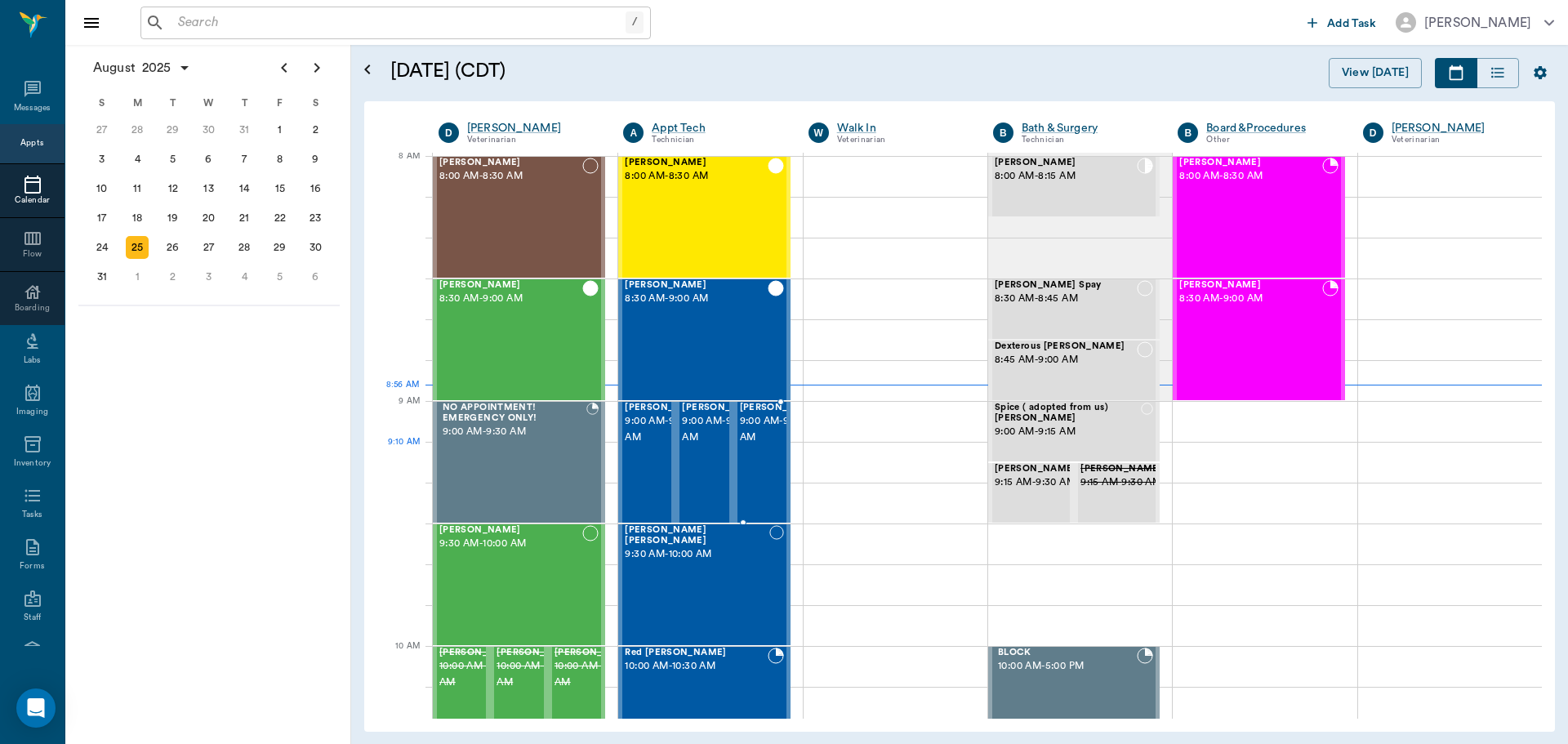
click at [745, 445] on span "9:00 AM - 9:30 AM" at bounding box center [781, 430] width 81 height 33
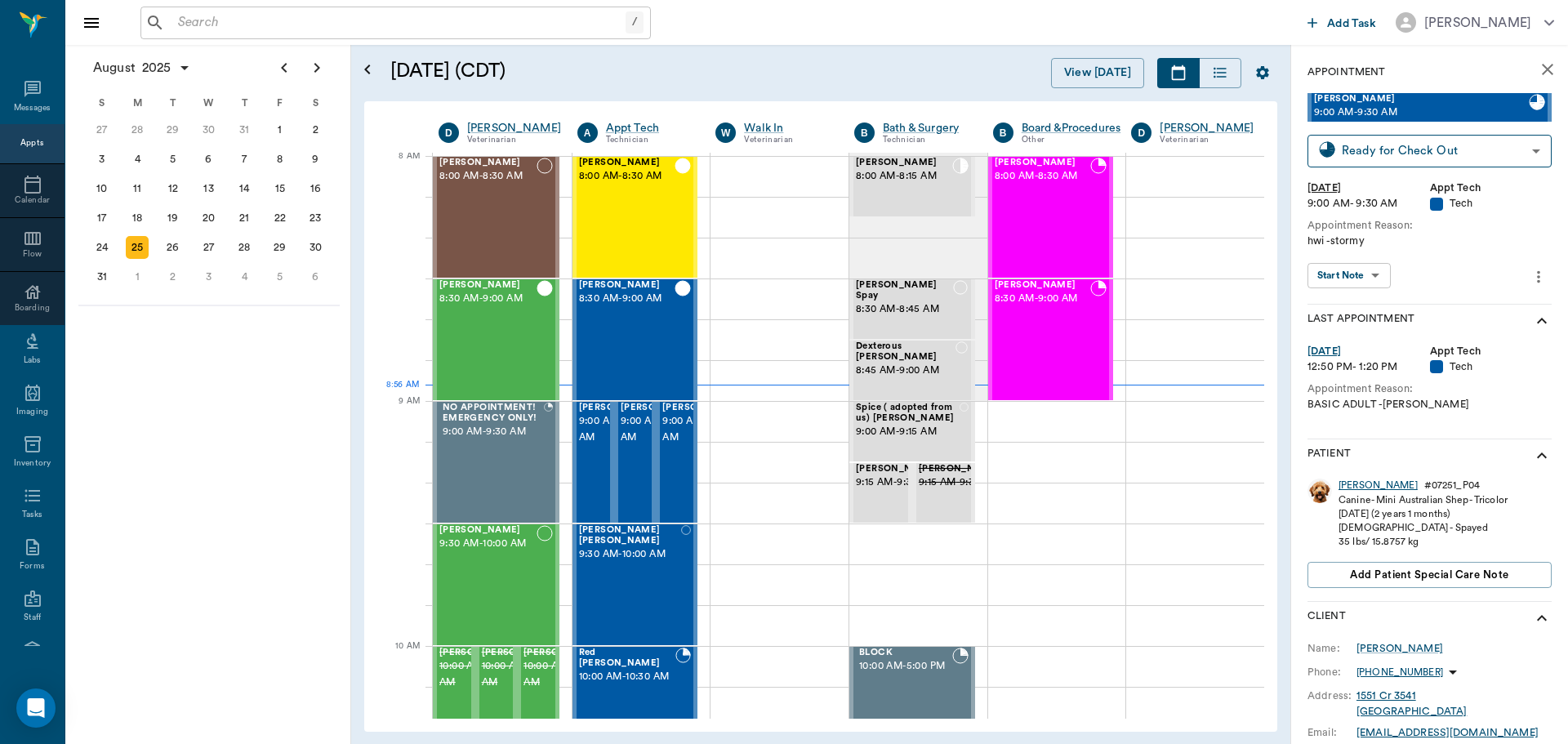
click at [1352, 488] on div "Bailey" at bounding box center [1378, 486] width 79 height 14
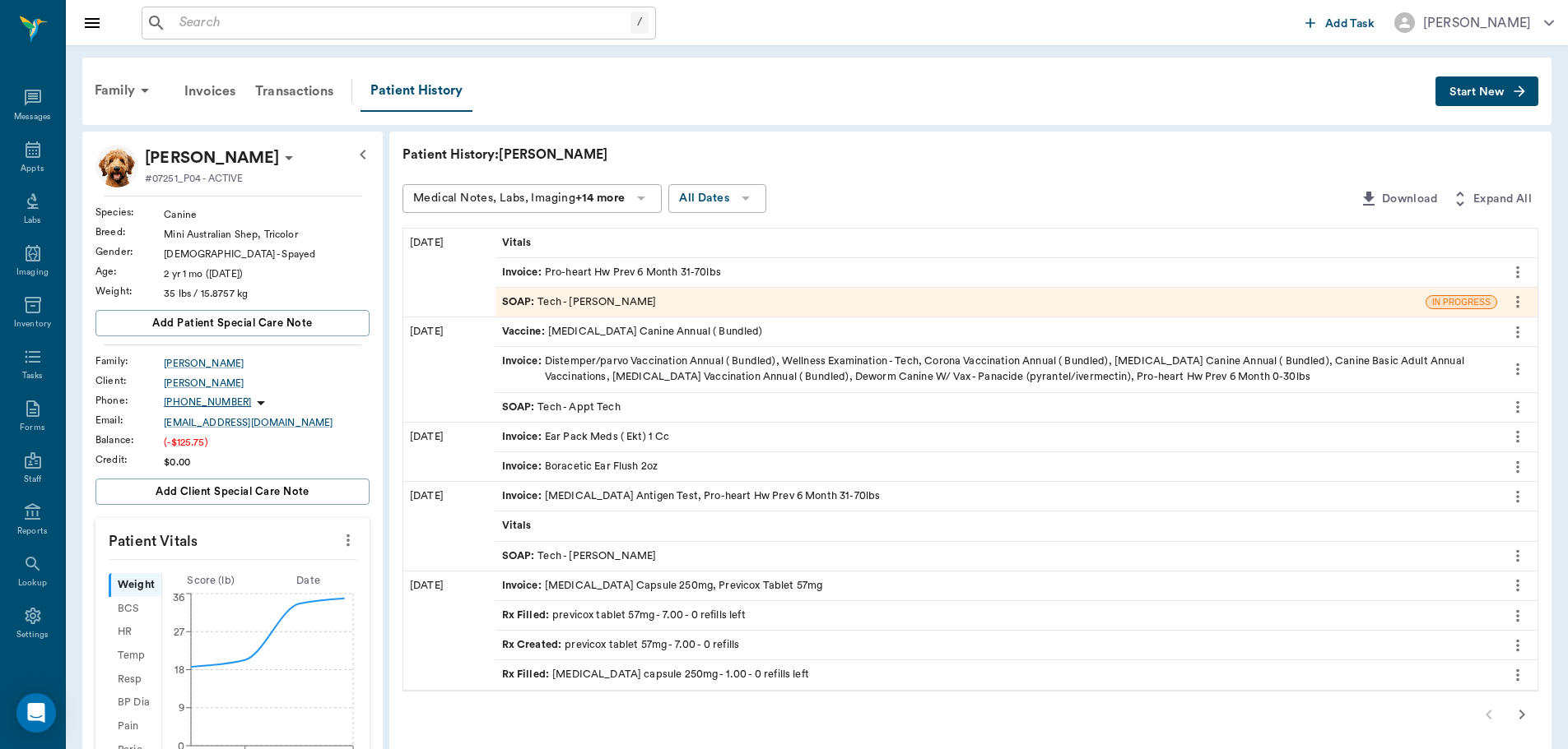
click at [525, 301] on span "SOAP :" at bounding box center [520, 302] width 36 height 16
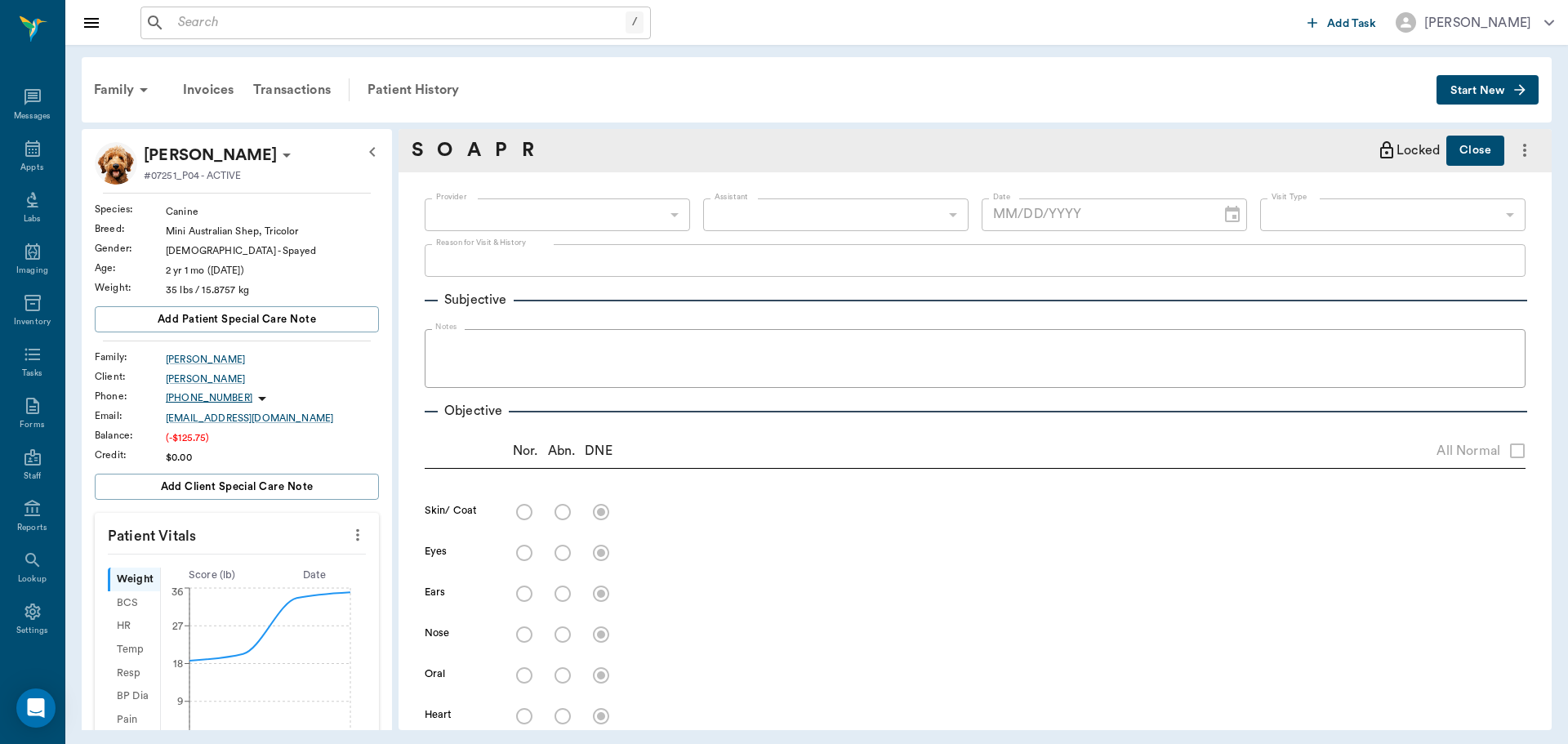
type input "63ec2e7e52e12b0ba117b124"
type input "65d2be4f46e3a538d89b8c1a"
type textarea "hwi -stormy"
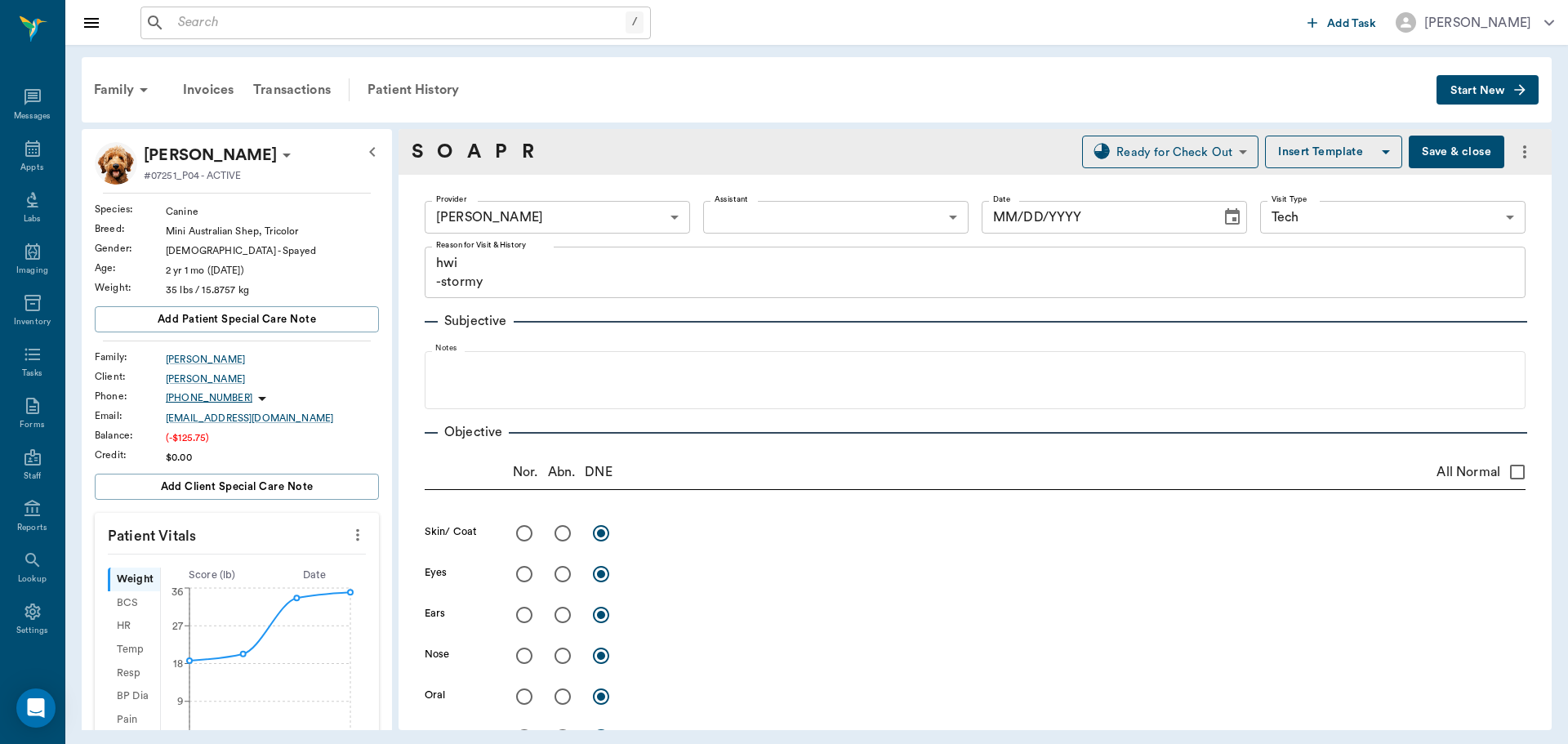
type input "[DATE]"
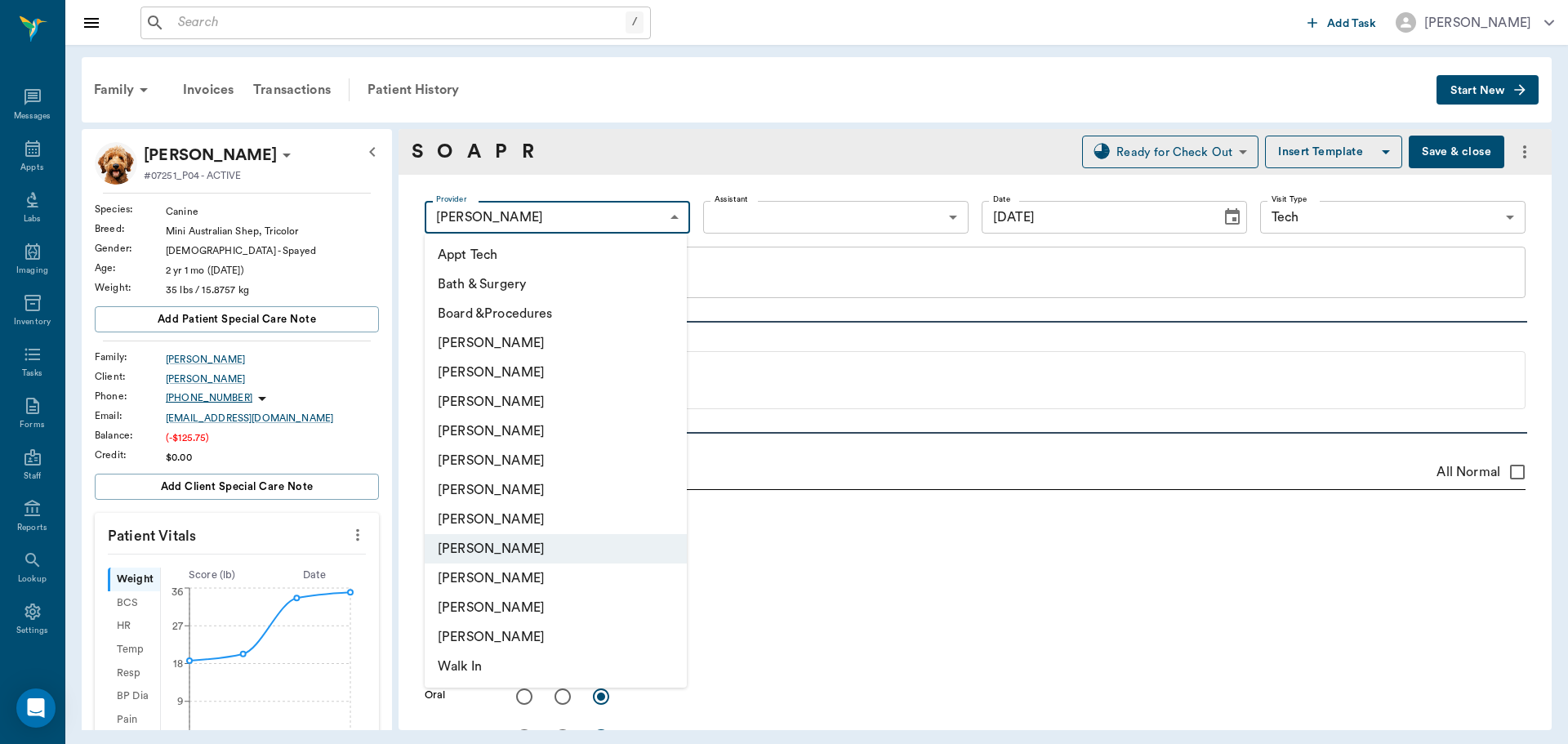
click at [560, 225] on body "/ ​ Add Task Dr. Bert Ellsworth Nectar Messages Appts Labs Imaging Inventory Ta…" at bounding box center [784, 372] width 1568 height 744
drag, startPoint x: 510, startPoint y: 493, endPoint x: 717, endPoint y: 370, distance: 240.8
click at [513, 493] on li "[PERSON_NAME]" at bounding box center [556, 490] width 262 height 29
type input "682b670d8bdc6f7f8feef3db"
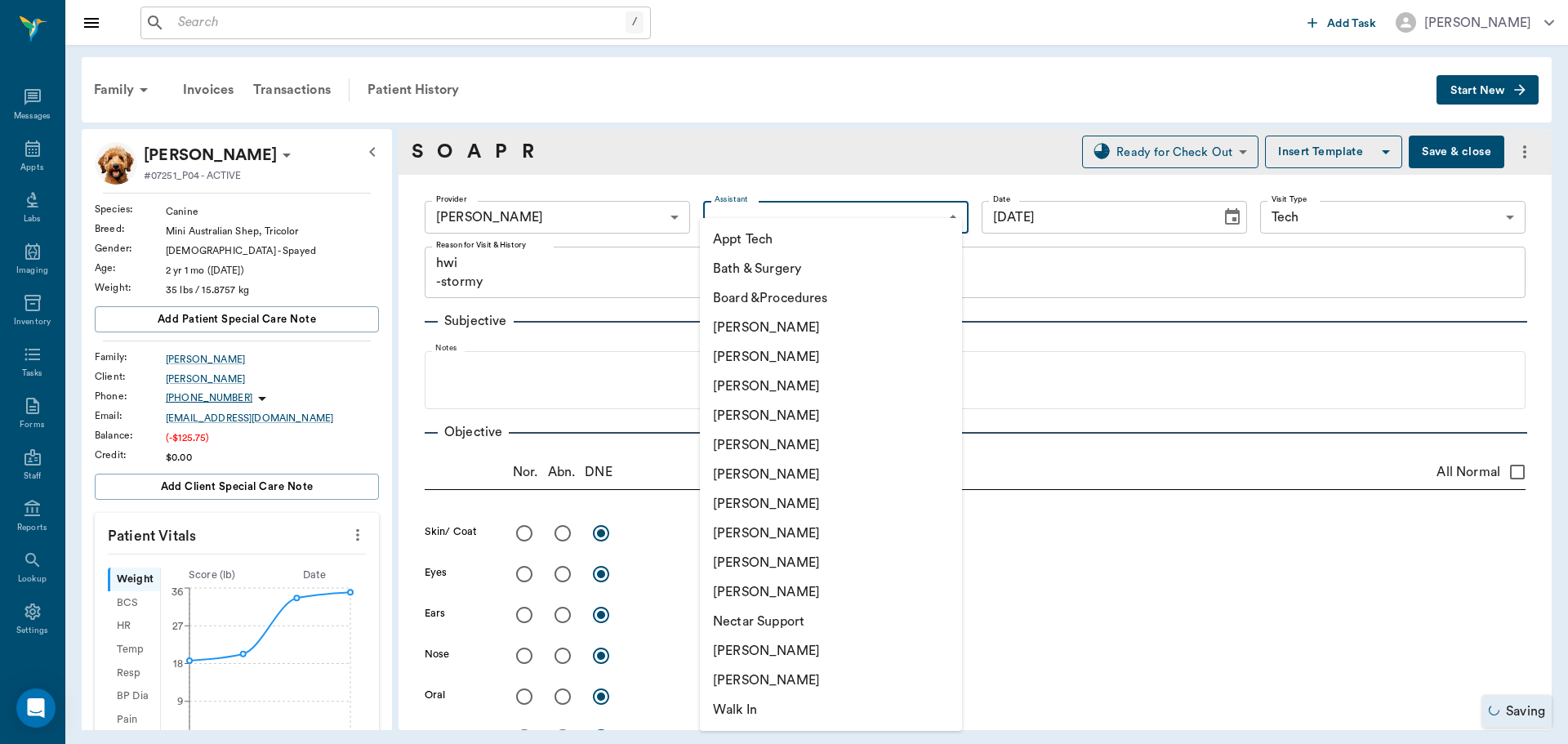
click at [768, 223] on body "/ ​ Add Task Dr. Bert Ellsworth Nectar Messages Appts Labs Imaging Inventory Ta…" at bounding box center [784, 372] width 1568 height 744
click at [757, 360] on li "[PERSON_NAME]" at bounding box center [831, 357] width 262 height 29
type input "642ef10e332a41444de2bad1"
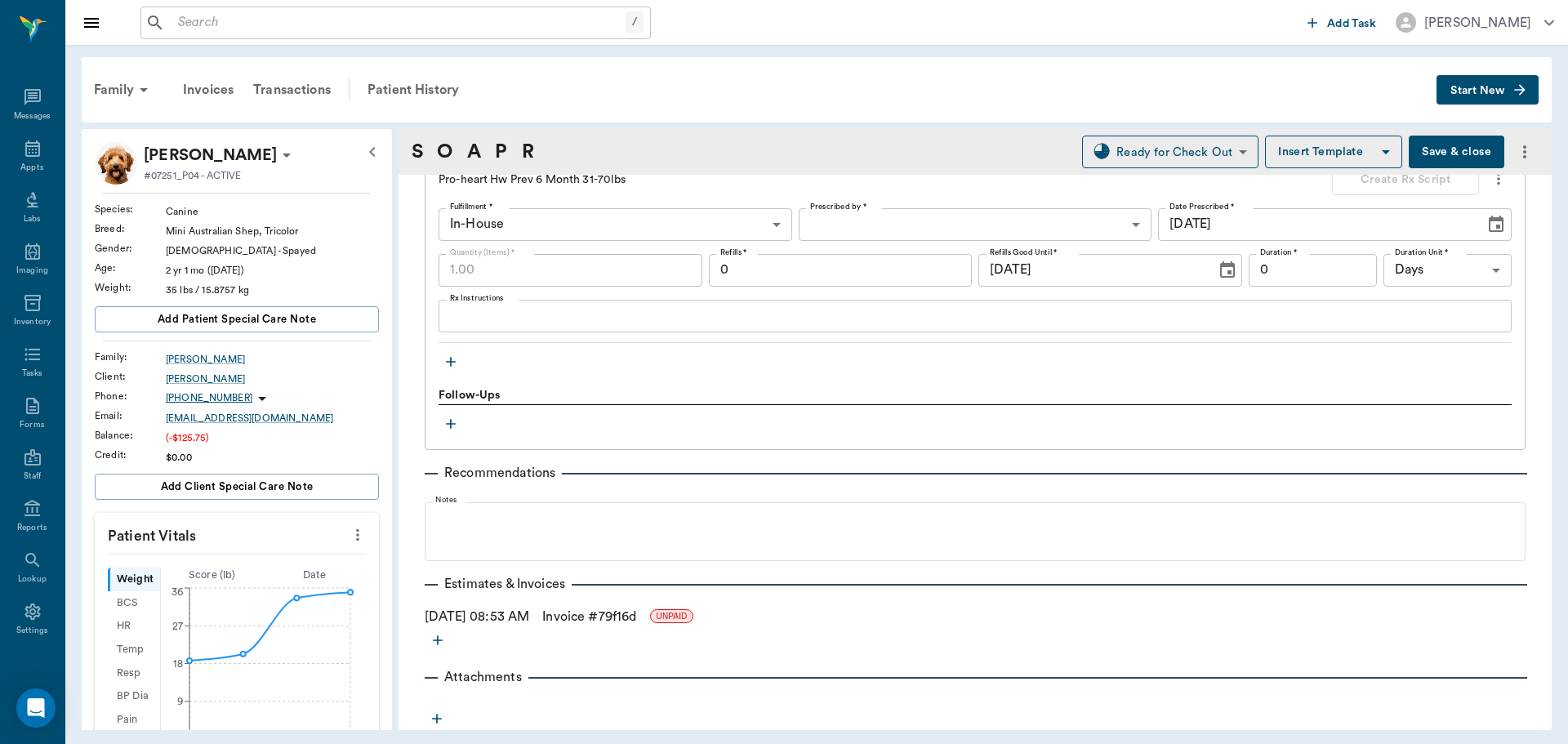
scroll to position [1187, 0]
click at [636, 608] on link "Invoice # 79f16d" at bounding box center [588, 615] width 93 height 20
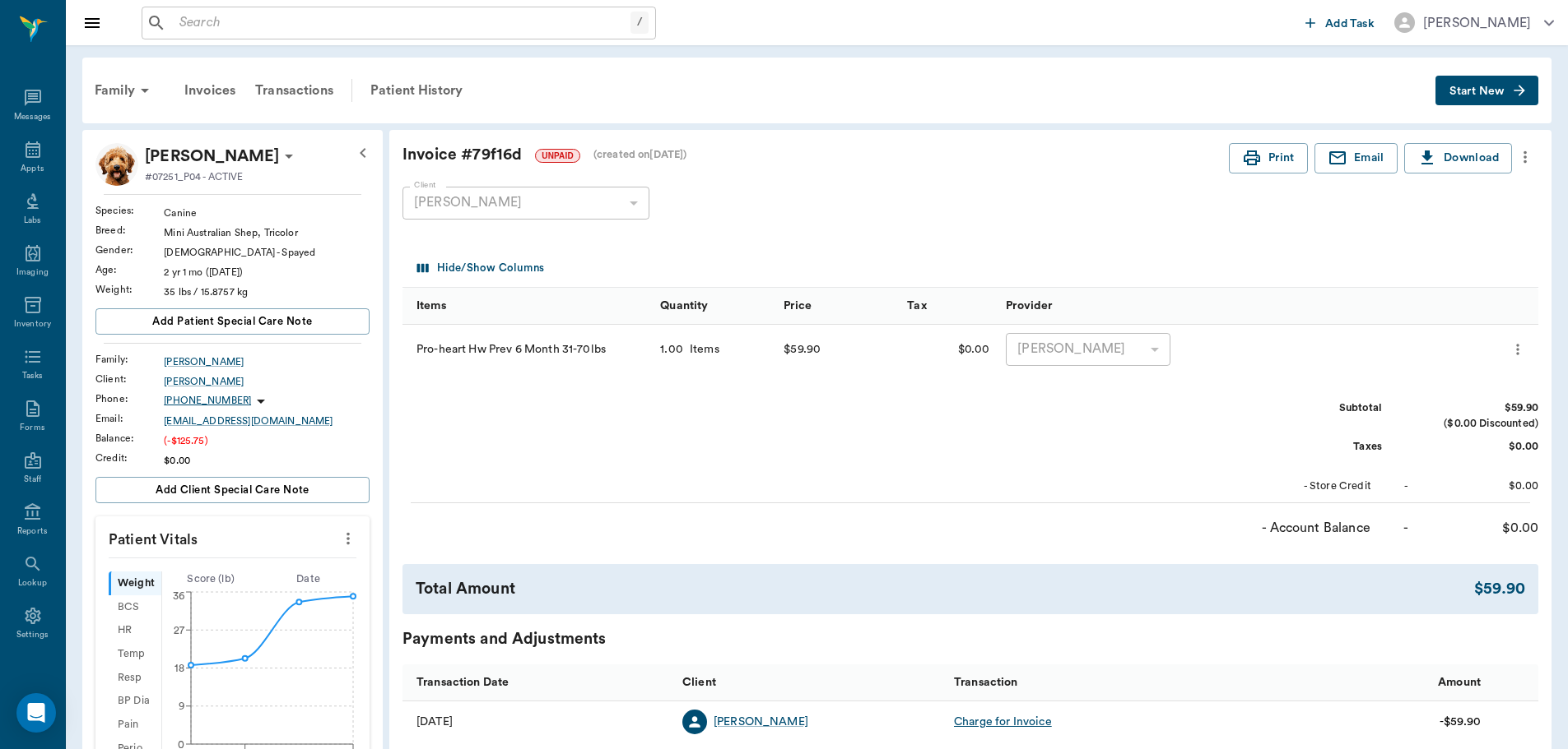
click at [1138, 351] on div "[PERSON_NAME]" at bounding box center [1087, 350] width 164 height 33
click at [12, 148] on div "Appts" at bounding box center [32, 159] width 65 height 52
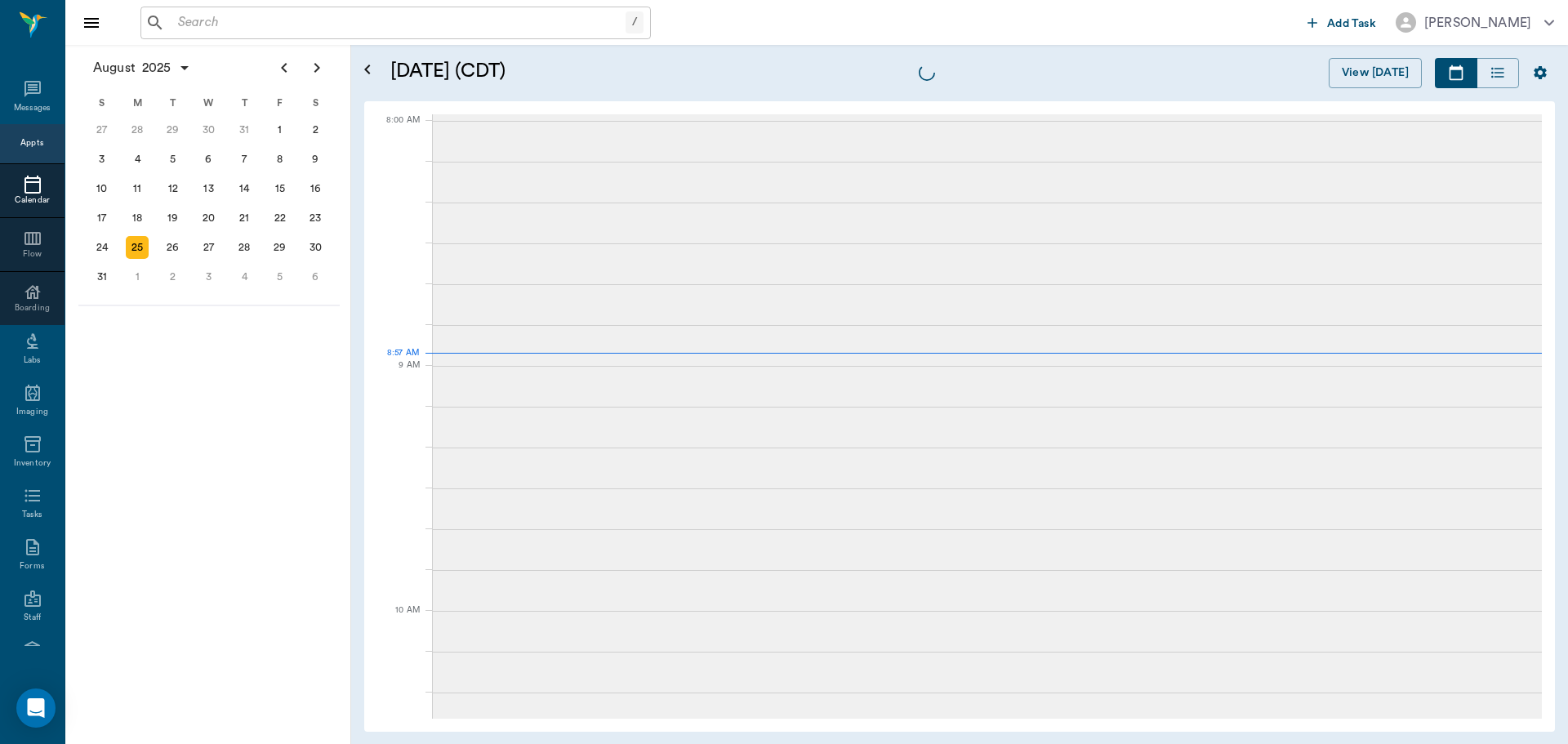
scroll to position [1, 0]
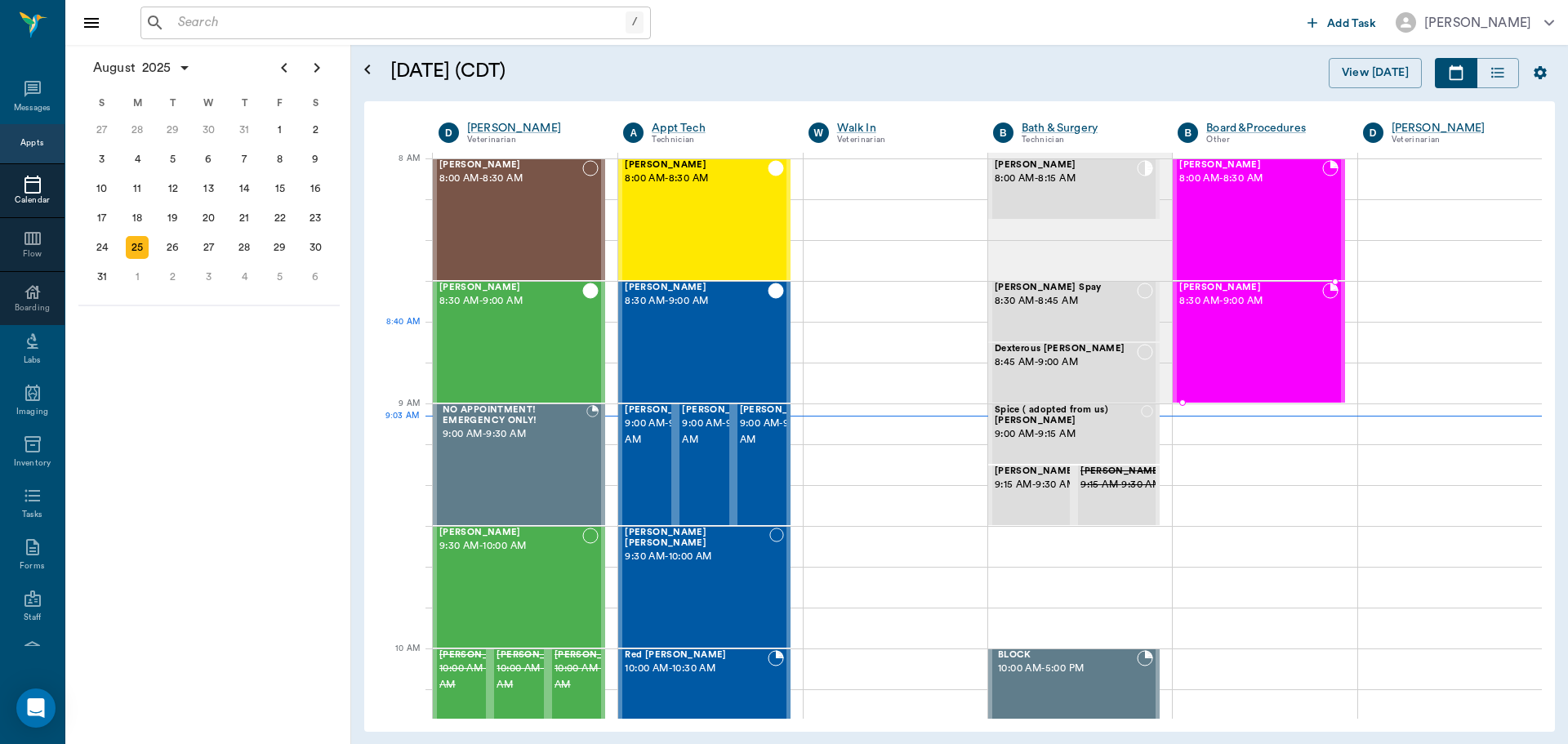
click at [1262, 328] on div "Raisin Scott 8:30 AM - 9:00 AM" at bounding box center [1251, 342] width 142 height 119
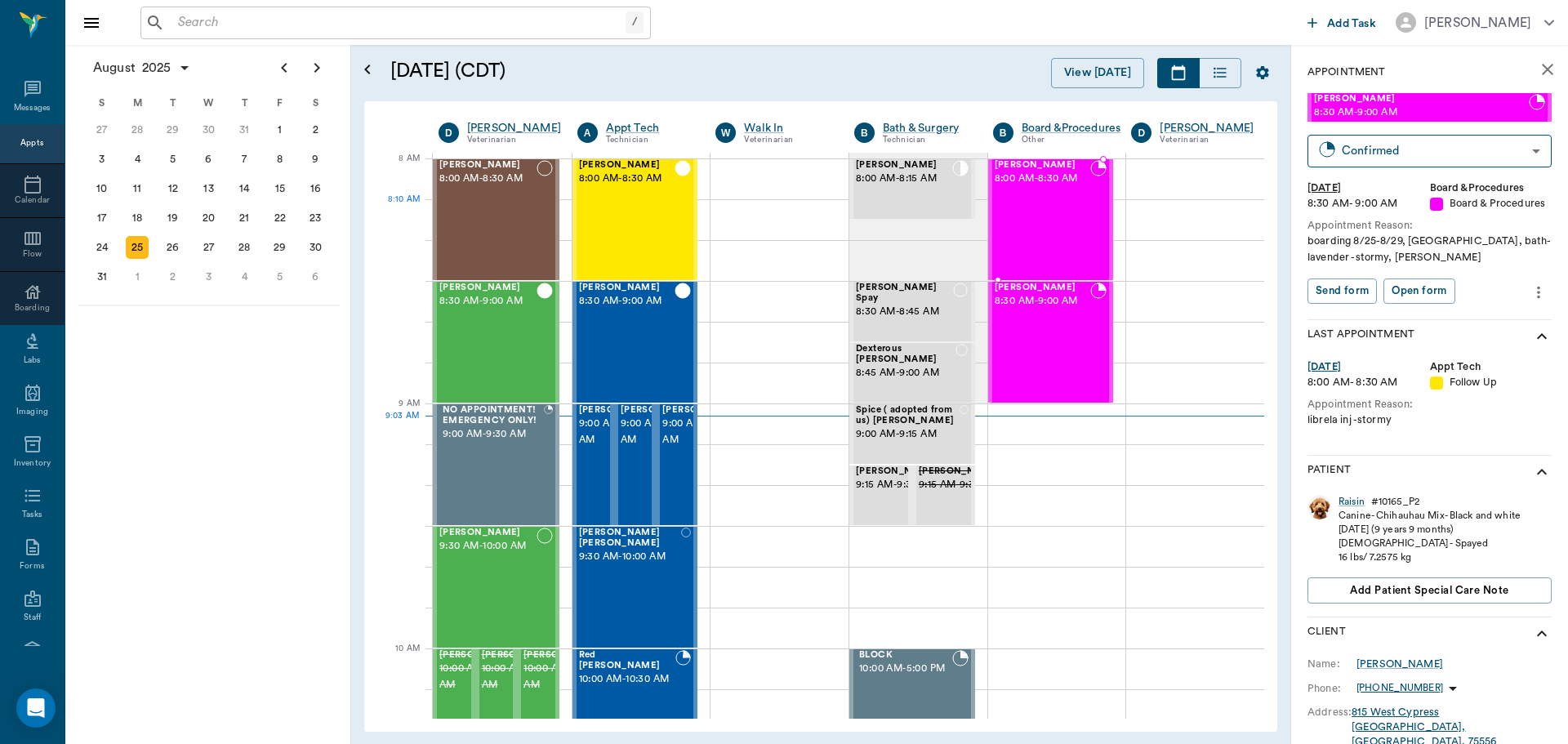
click at [1044, 215] on div "Mavis Scott 8:00 AM - 8:30 AM" at bounding box center [1043, 220] width 96 height 119
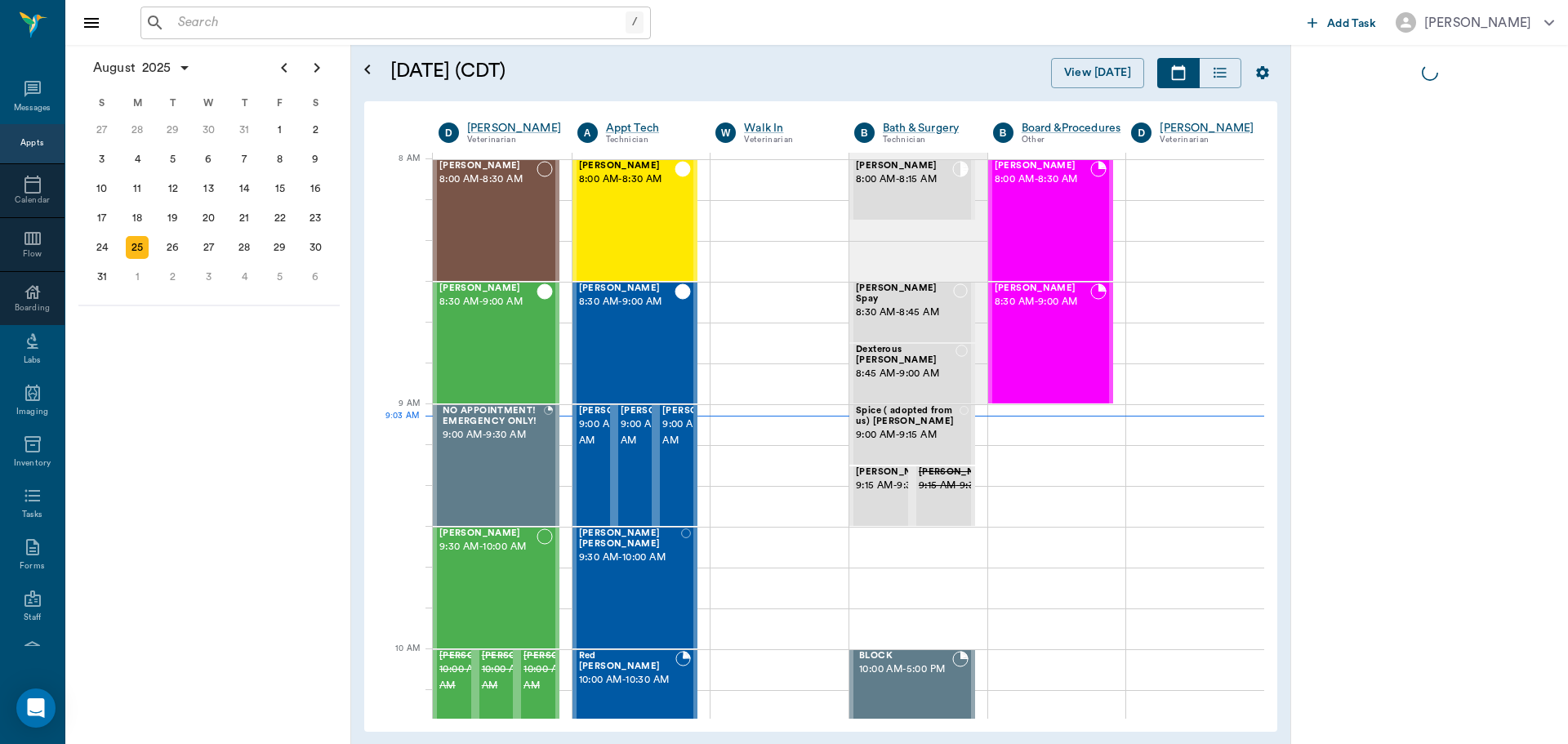
scroll to position [1, 0]
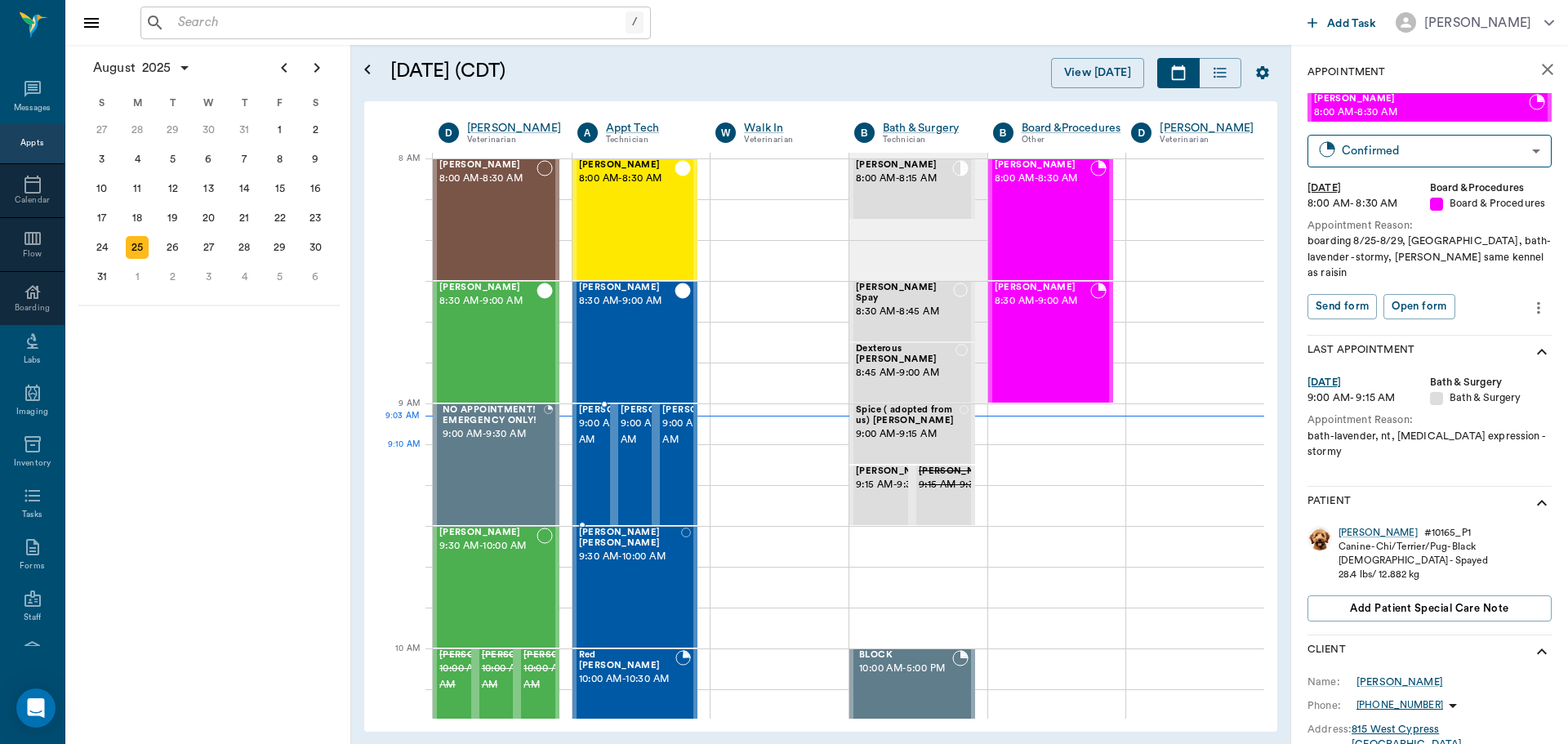
click at [579, 449] on span "9:00 AM - 9:30 AM" at bounding box center [619, 432] width 81 height 33
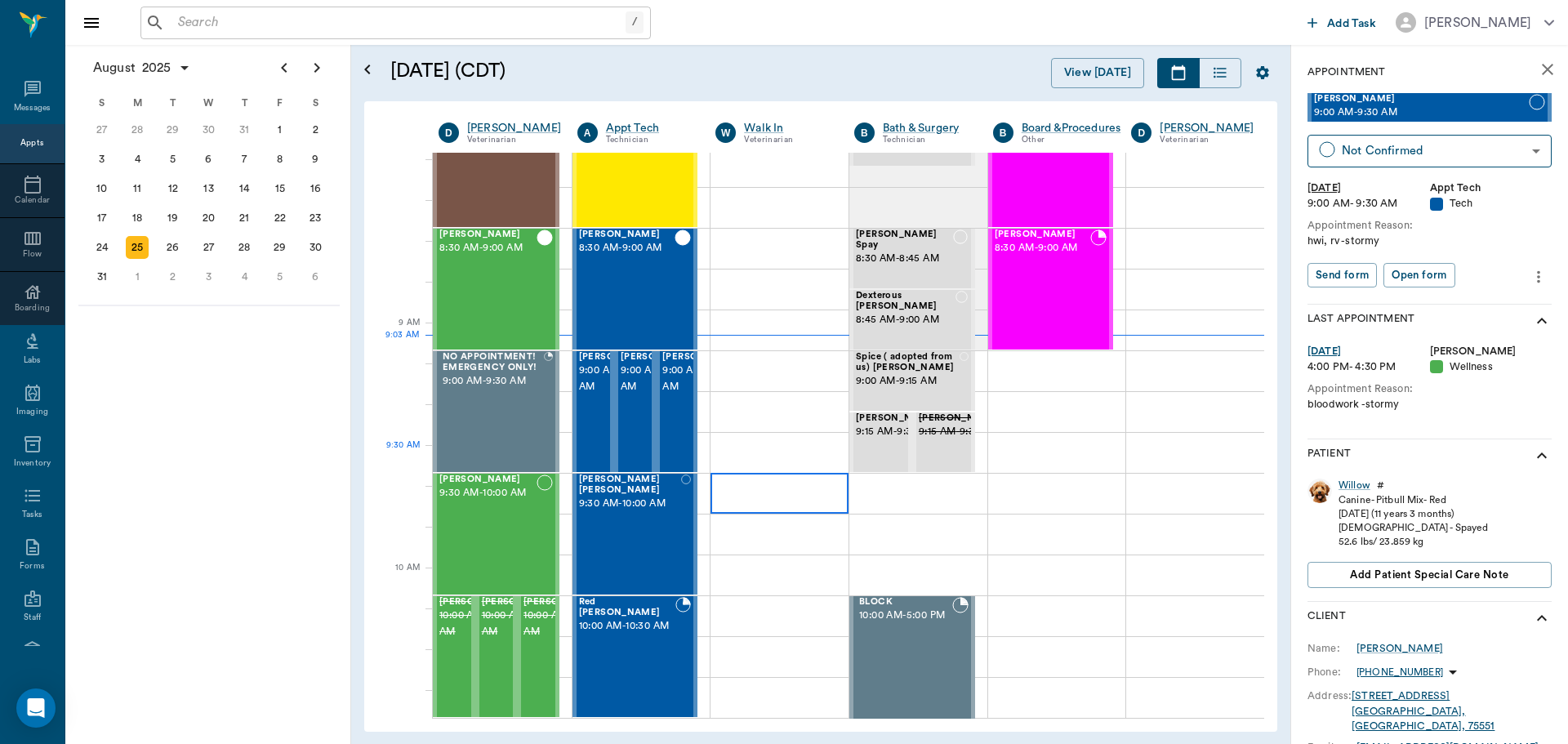
scroll to position [82, 0]
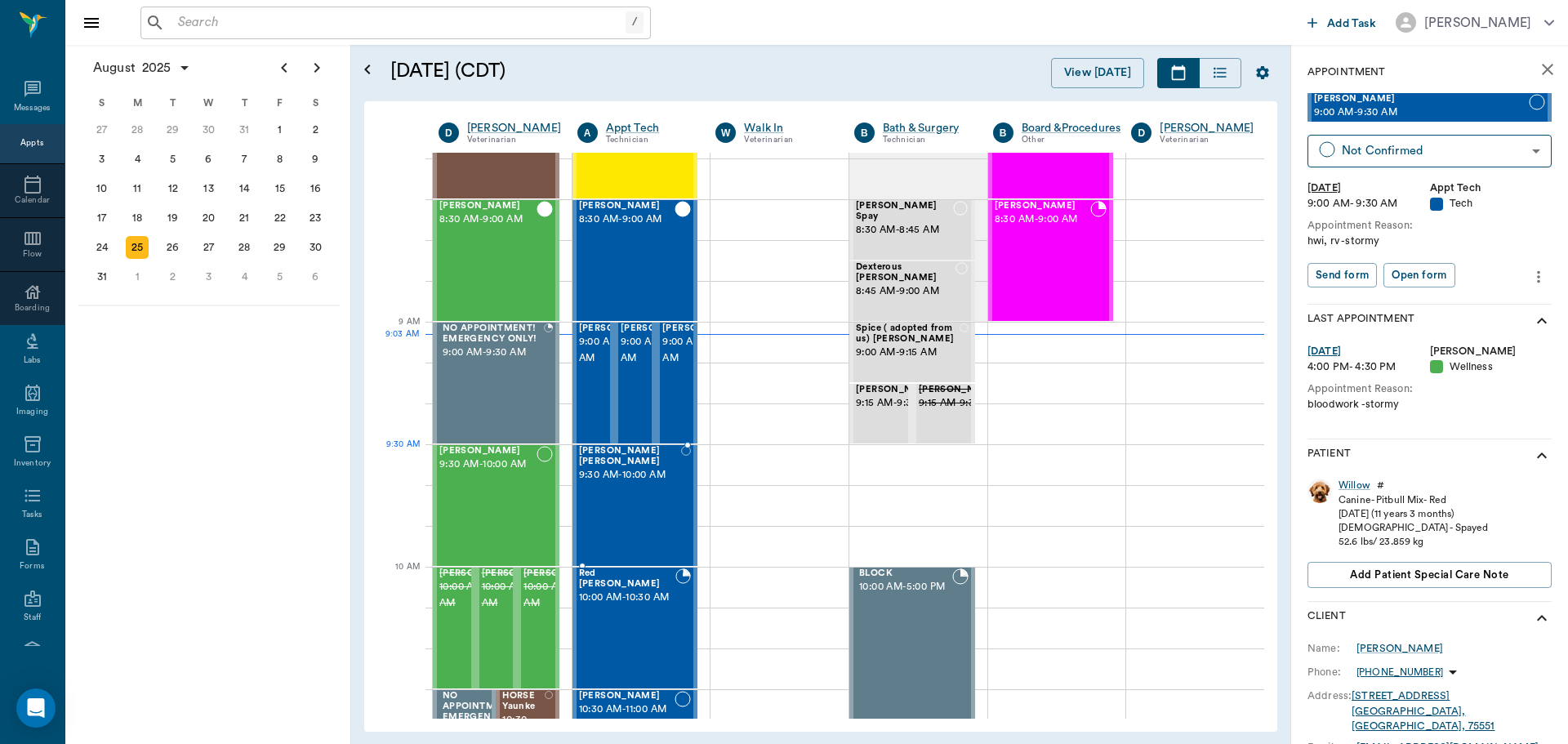
click at [627, 480] on span "9:30 AM - 10:00 AM" at bounding box center [630, 475] width 102 height 16
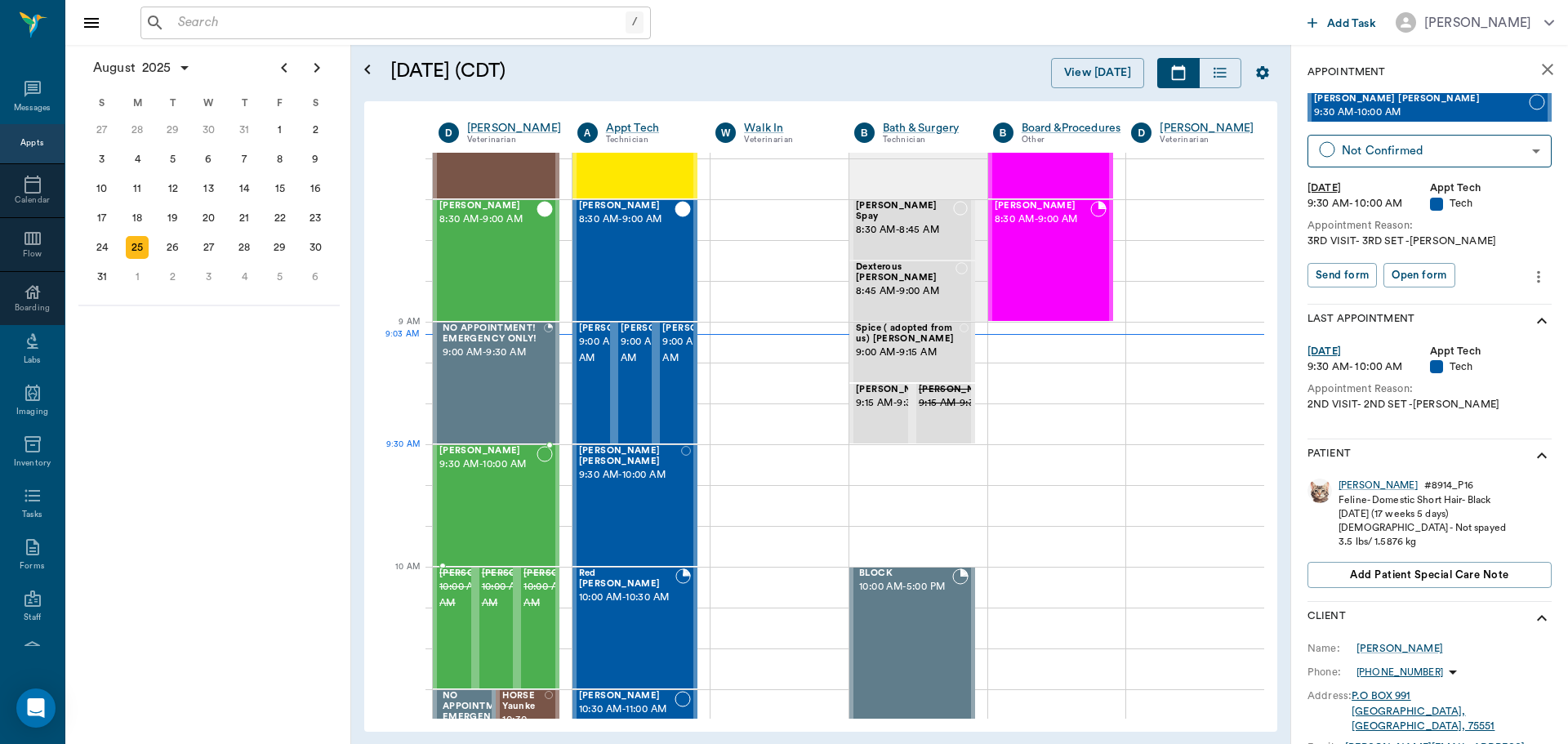
click at [498, 473] on div "[PERSON_NAME] 9:30 AM - 10:00 AM" at bounding box center [487, 505] width 97 height 119
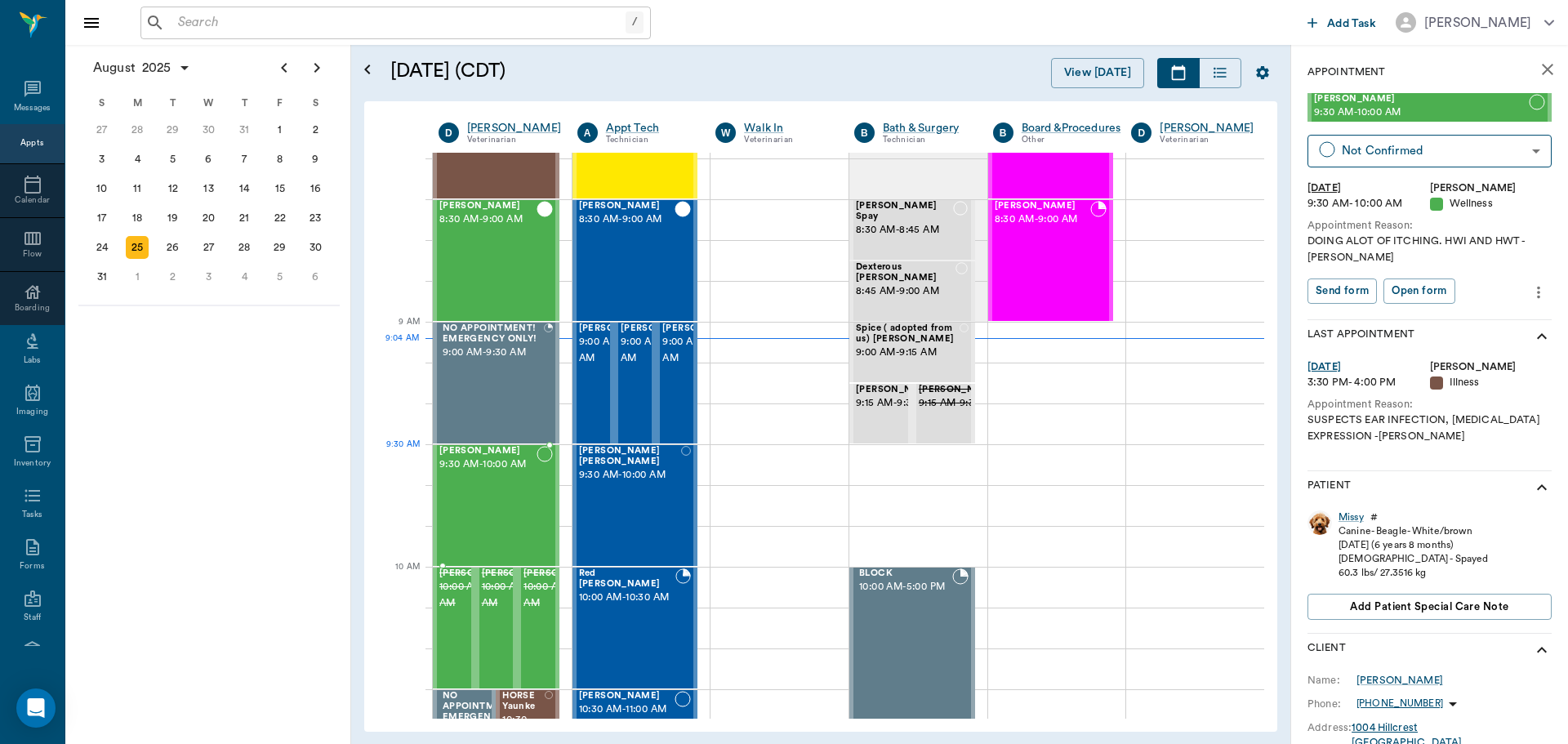
click at [528, 481] on div "[PERSON_NAME] 9:30 AM - 10:00 AM" at bounding box center [487, 505] width 97 height 119
click at [642, 482] on span "9:30 AM - 10:00 AM" at bounding box center [630, 475] width 102 height 16
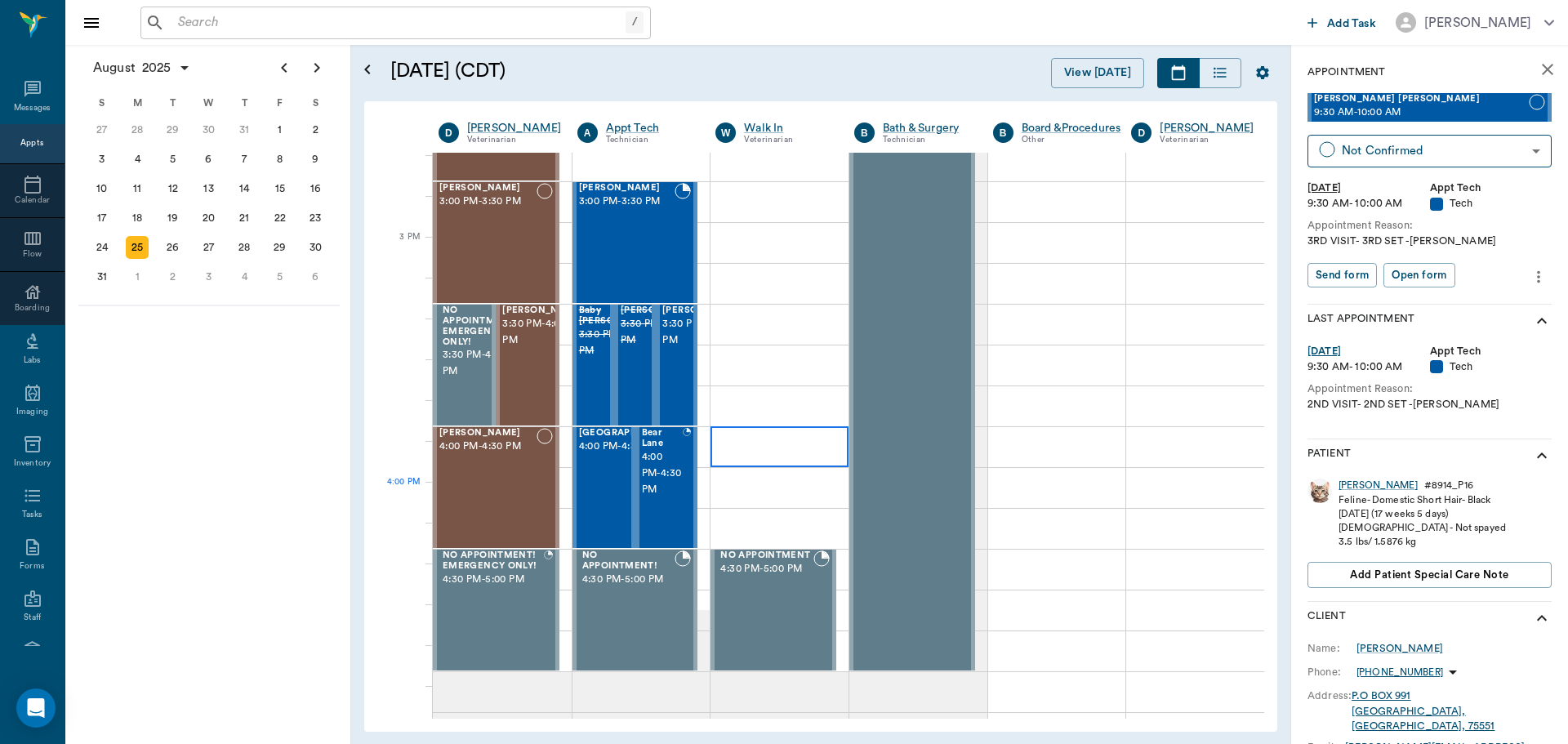
scroll to position [1635, 0]
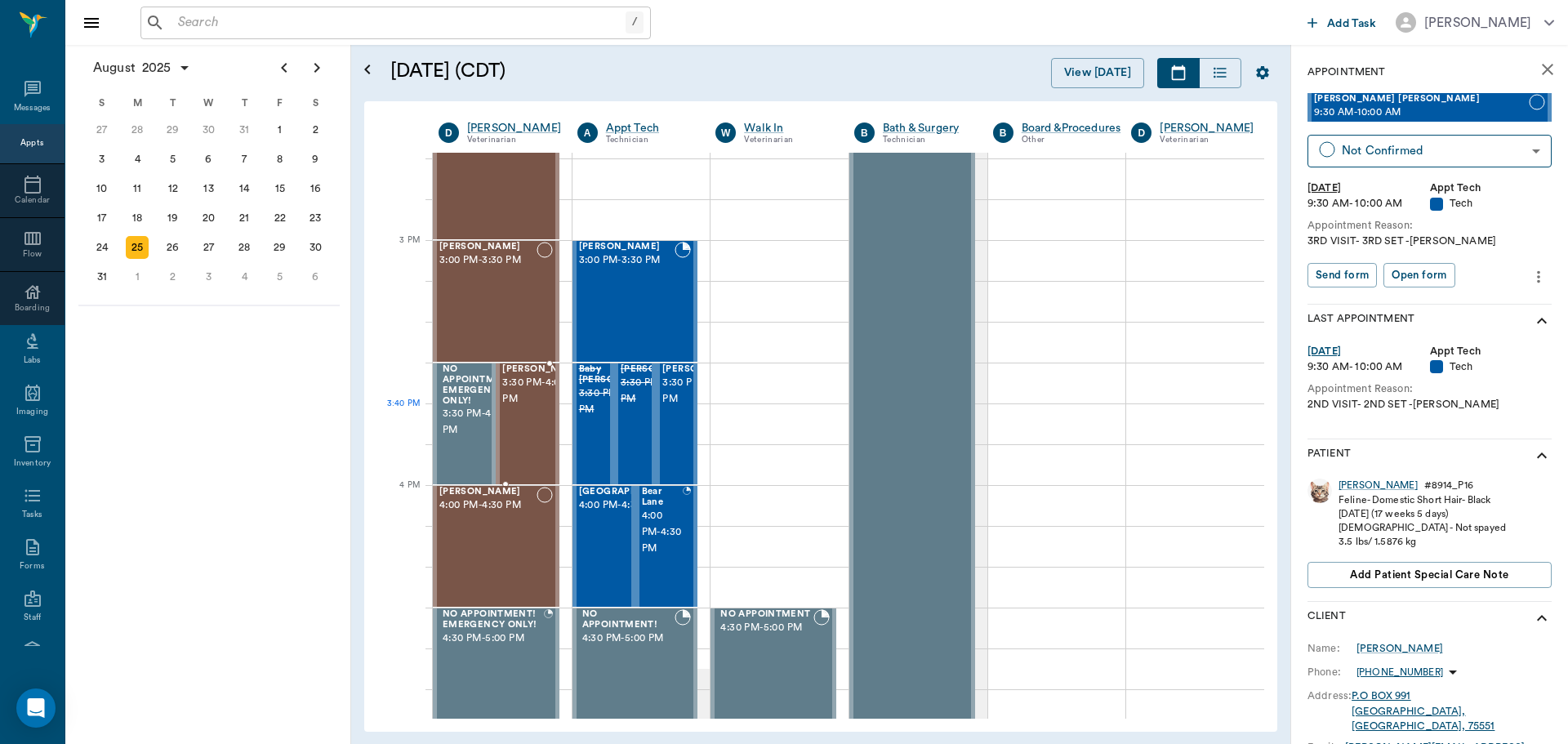
click at [584, 428] on div at bounding box center [584, 424] width 0 height 119
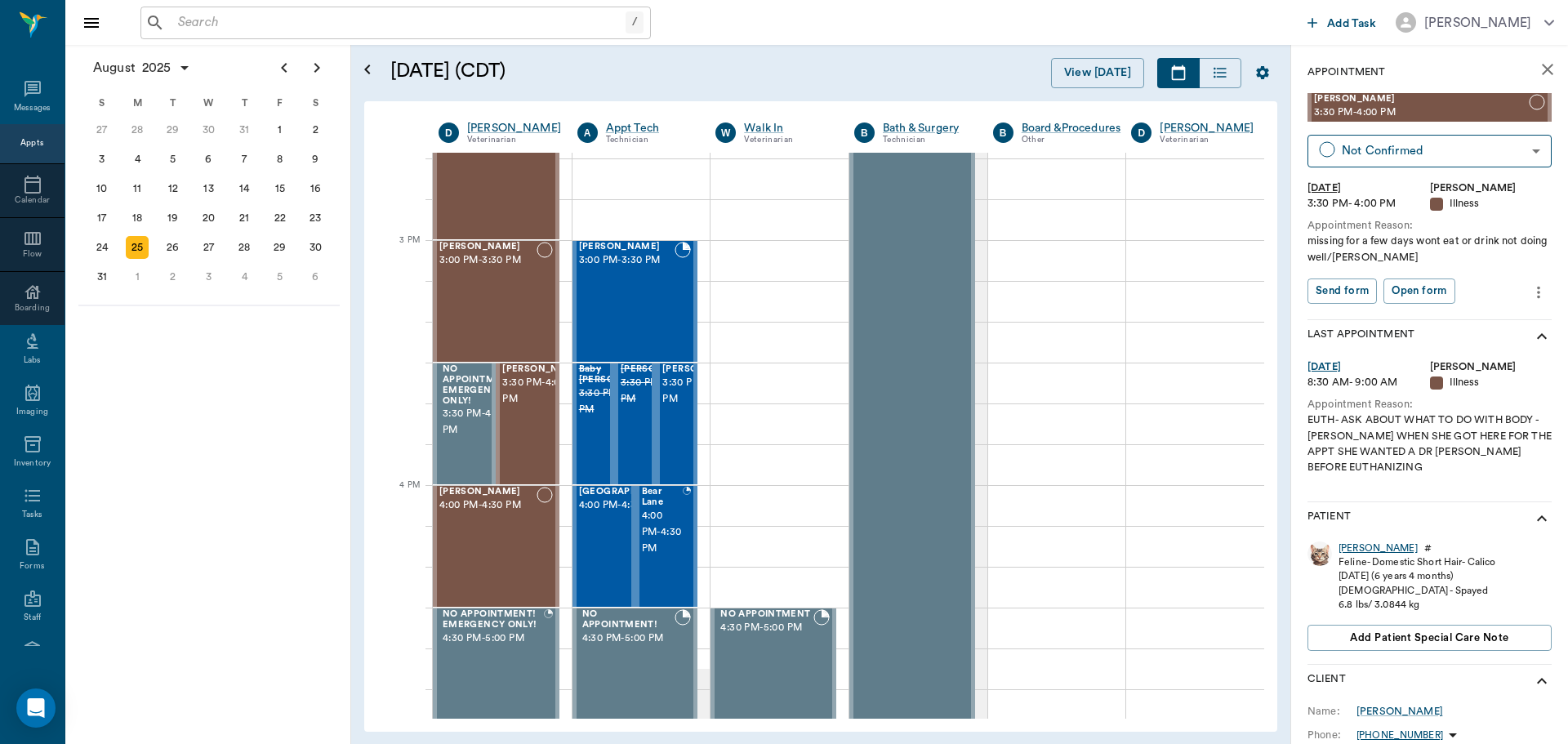
click at [1356, 549] on div "[PERSON_NAME]" at bounding box center [1378, 548] width 79 height 14
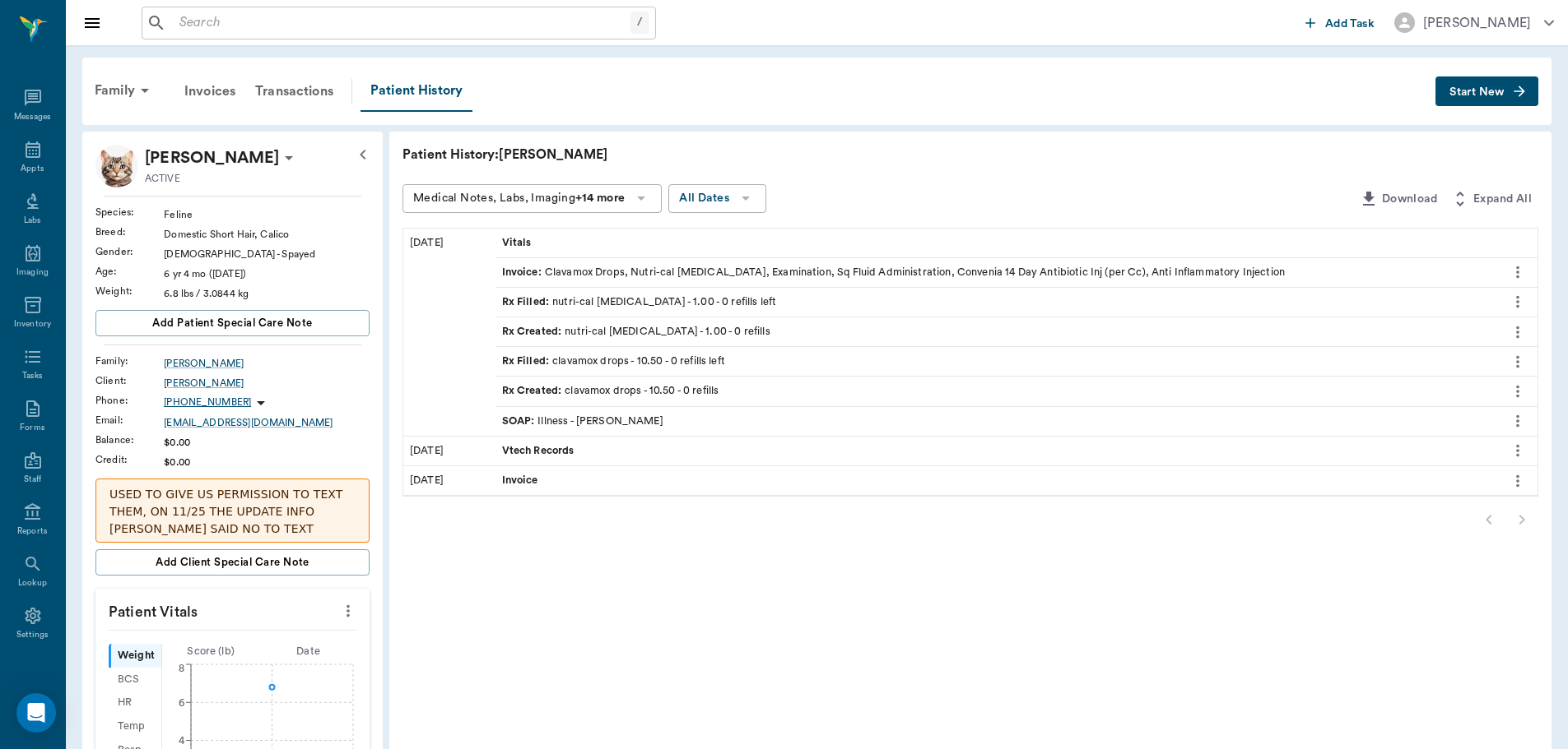
click at [1524, 424] on icon "more" at bounding box center [1517, 421] width 18 height 20
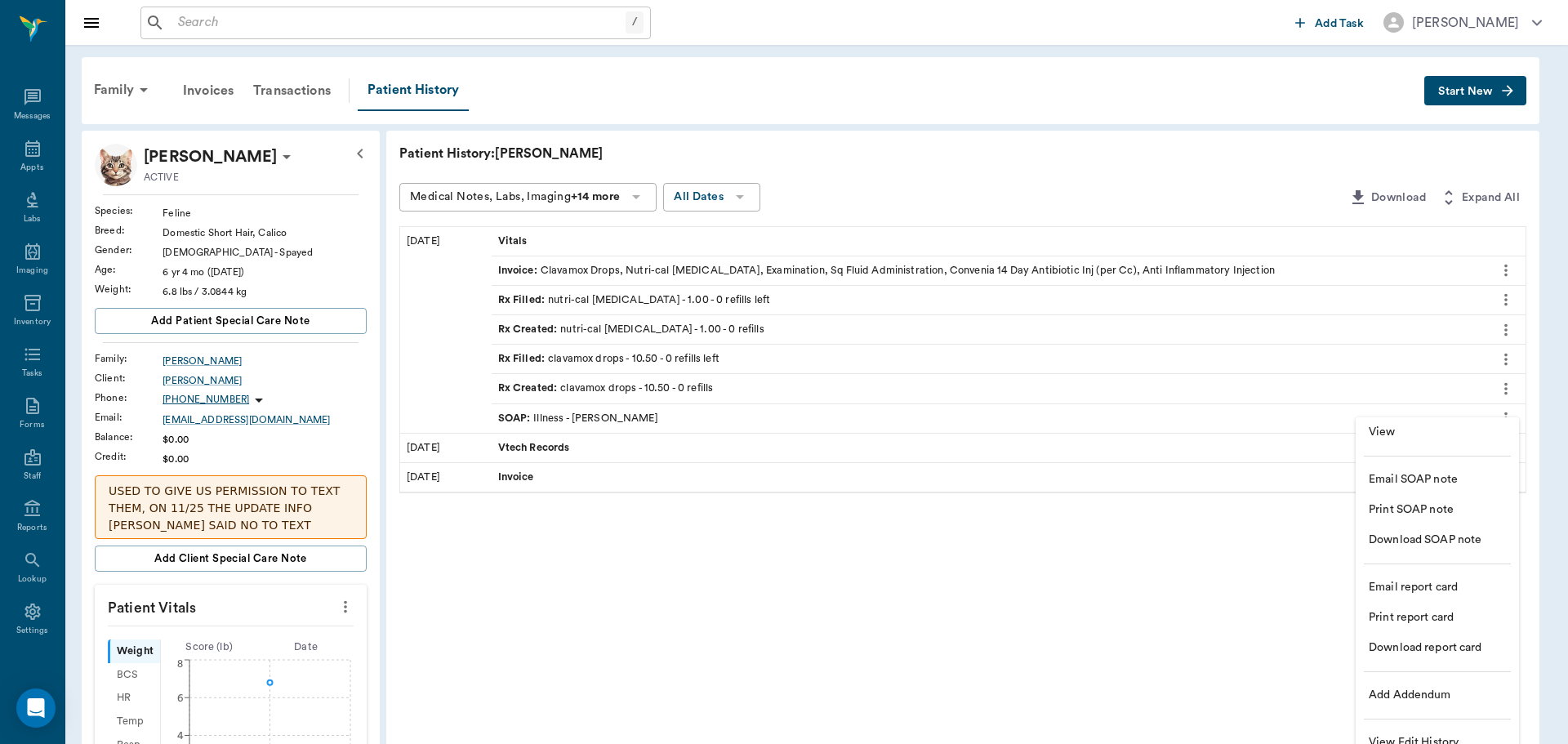
click at [1416, 432] on span "View" at bounding box center [1438, 432] width 137 height 17
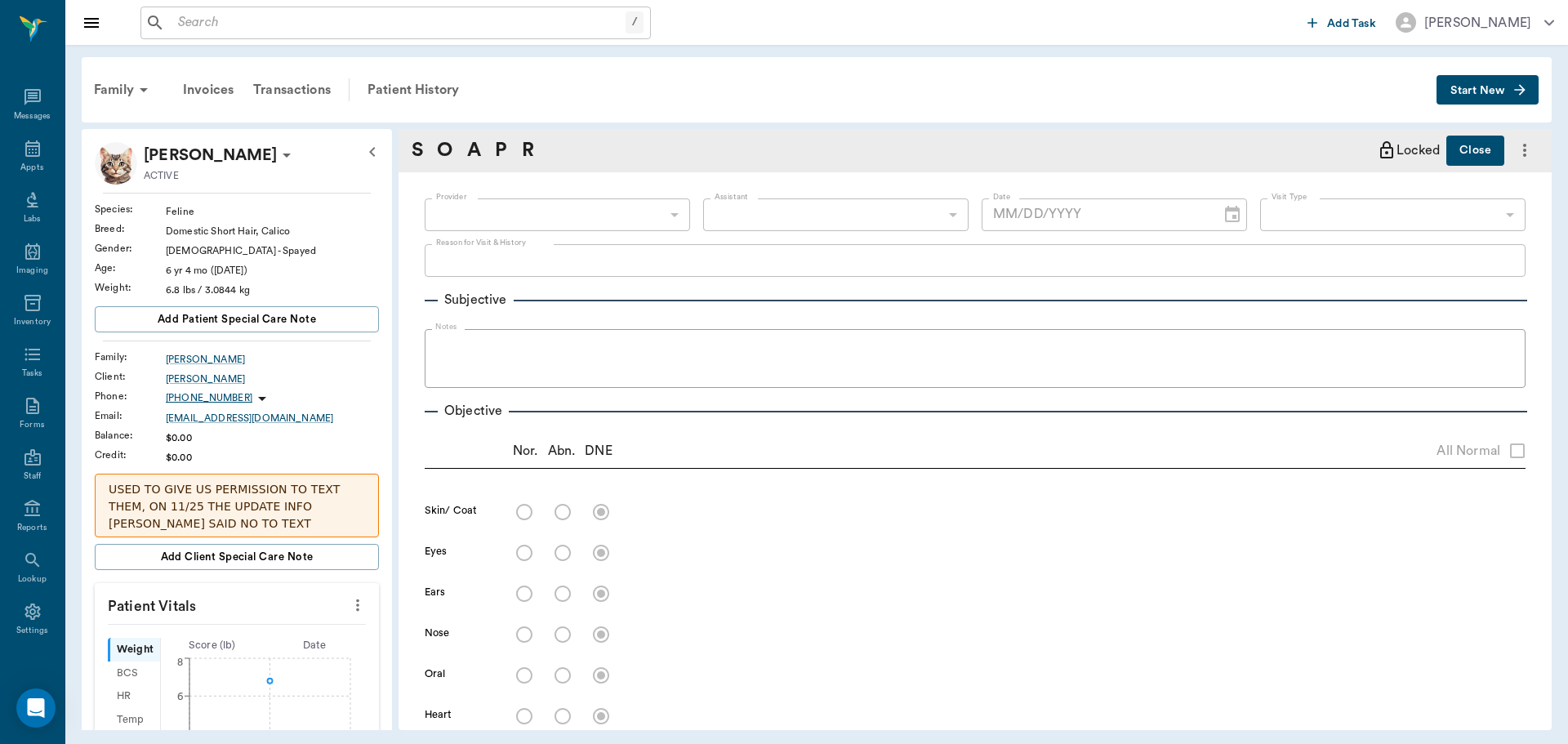
type input "63ec2f075fda476ae8351a4d"
type input "65d2be4f46e3a538d89b8c15"
type textarea "EUTH- ASK ABOUT WHAT TO DO WITH BODY. Killed a mouse [DATE], then went missing …"
radio input "true"
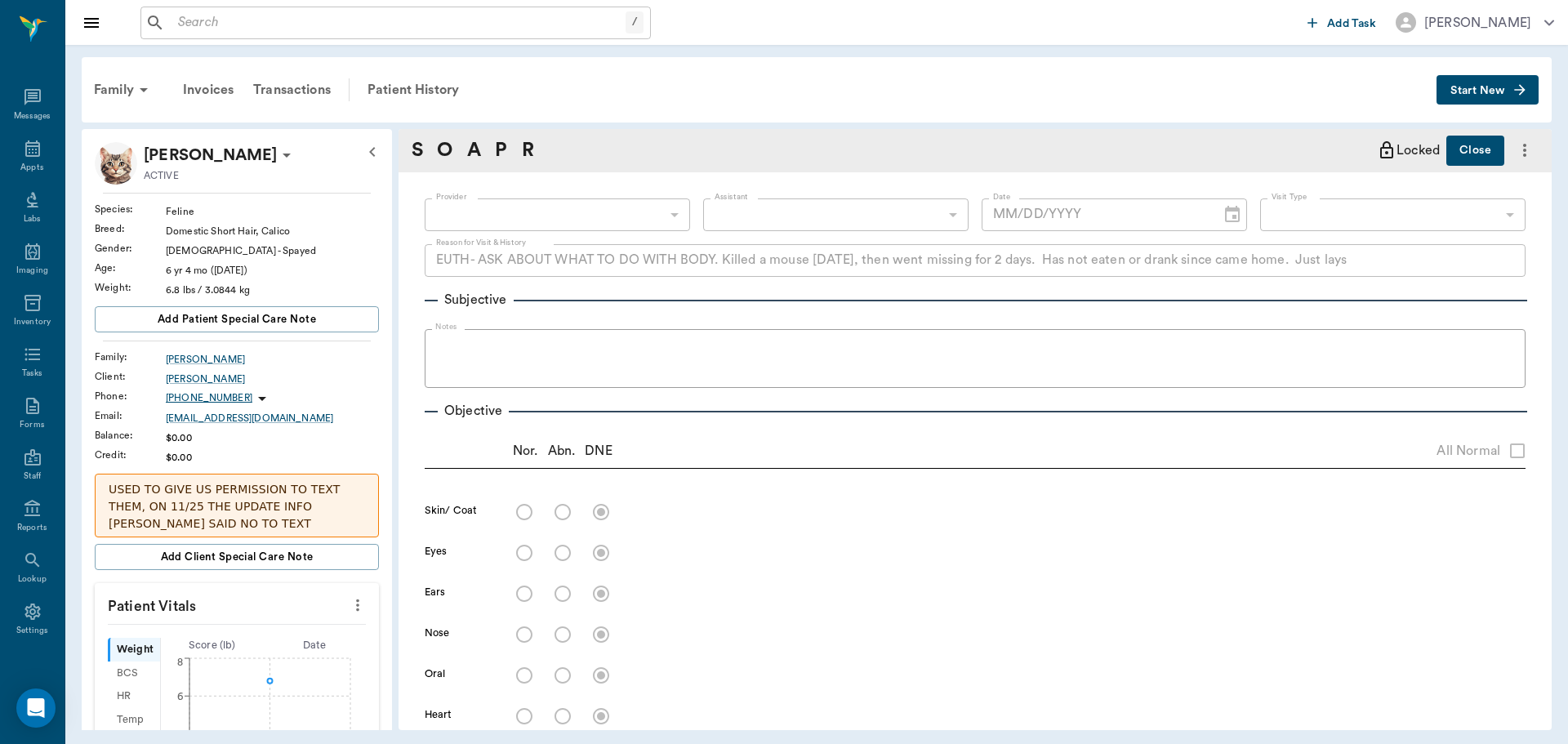
radio input "true"
type textarea "inc HR"
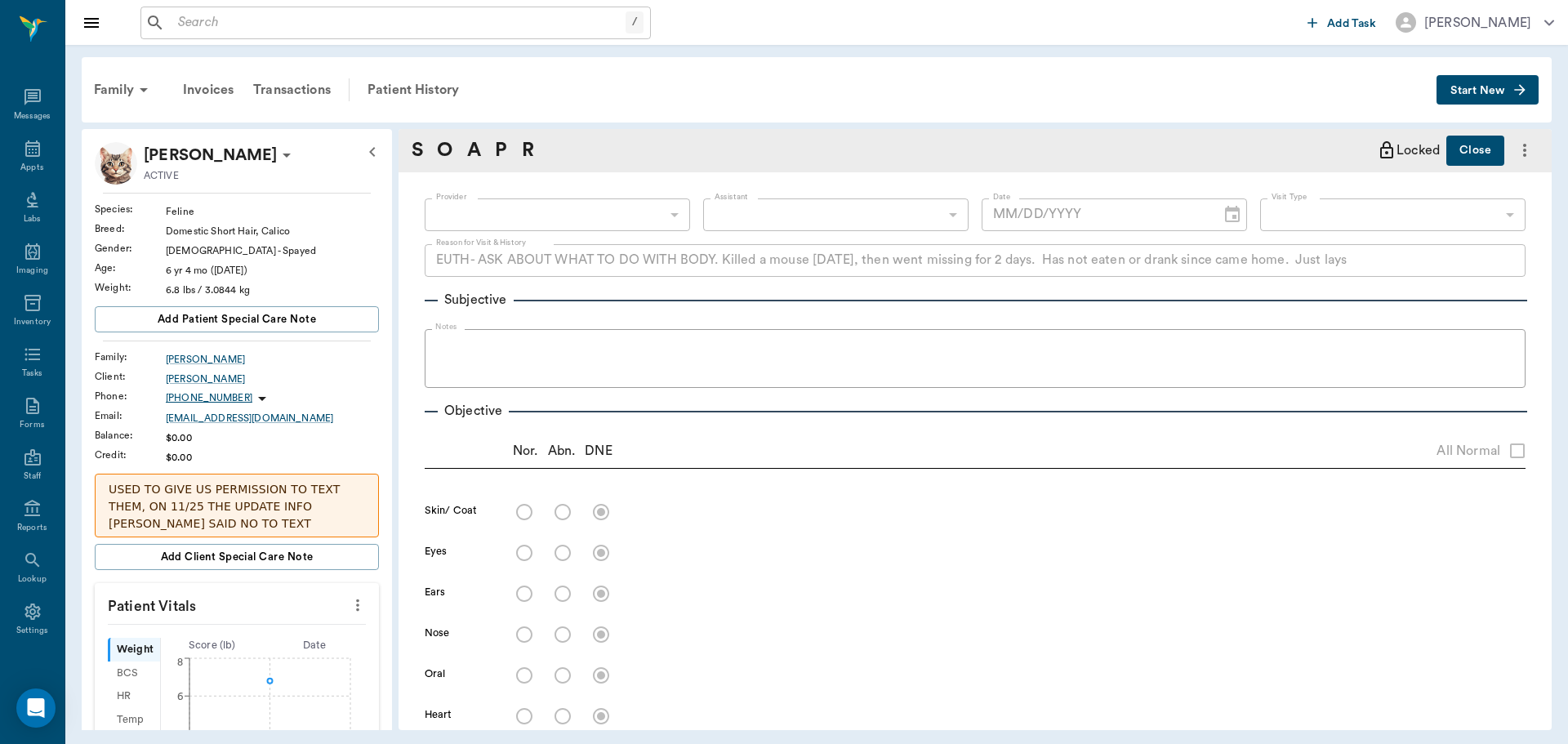
radio input "true"
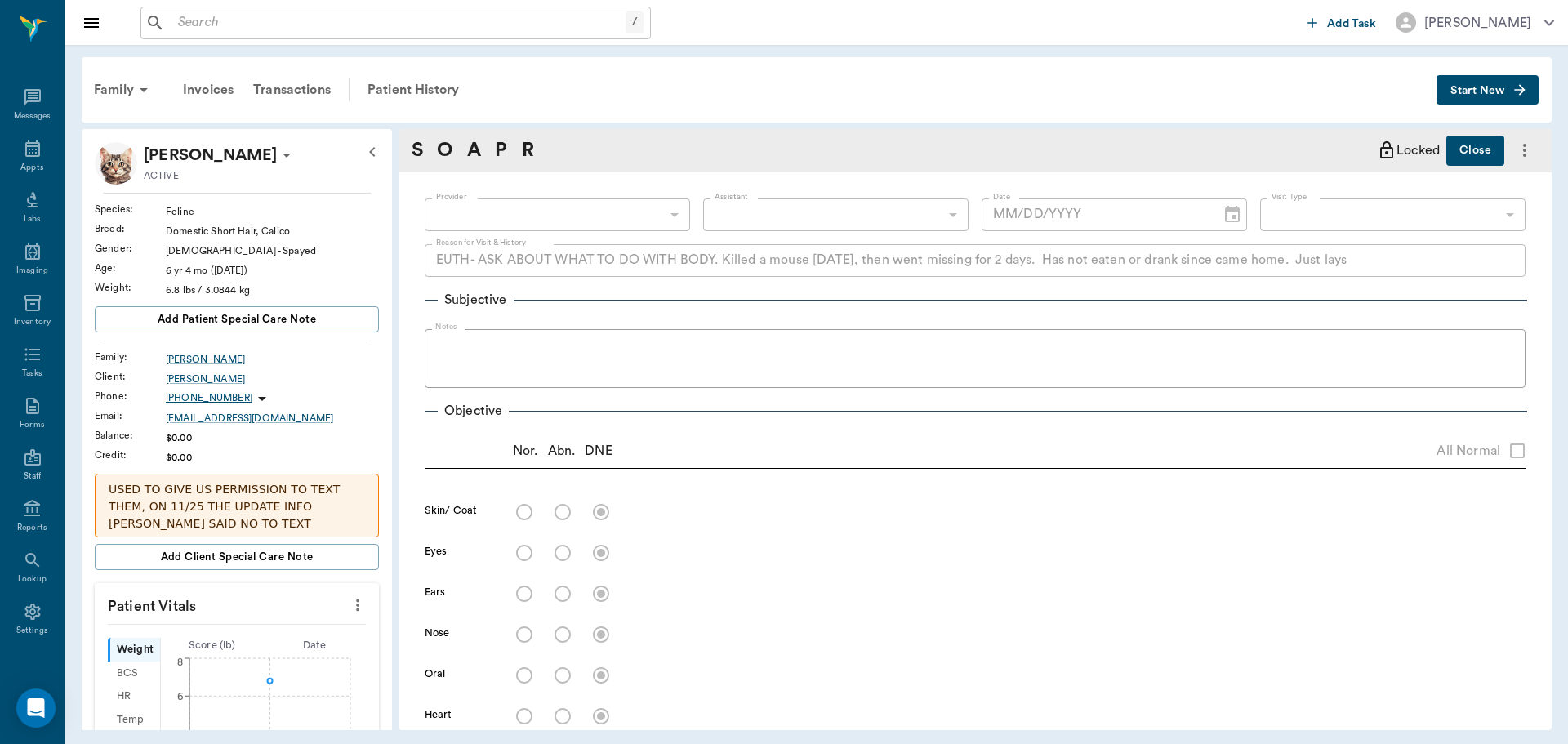
radio input "true"
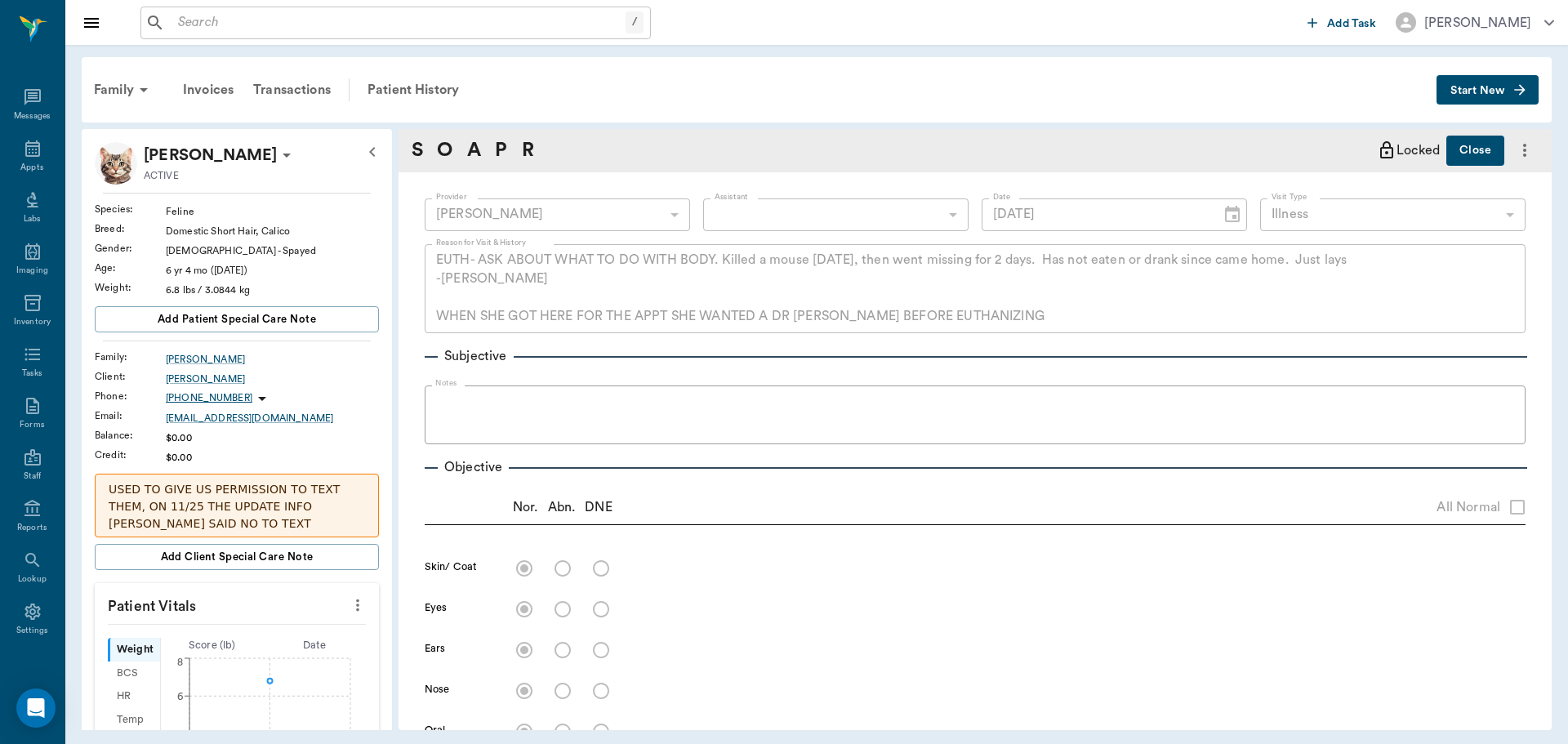
type input "[DATE]"
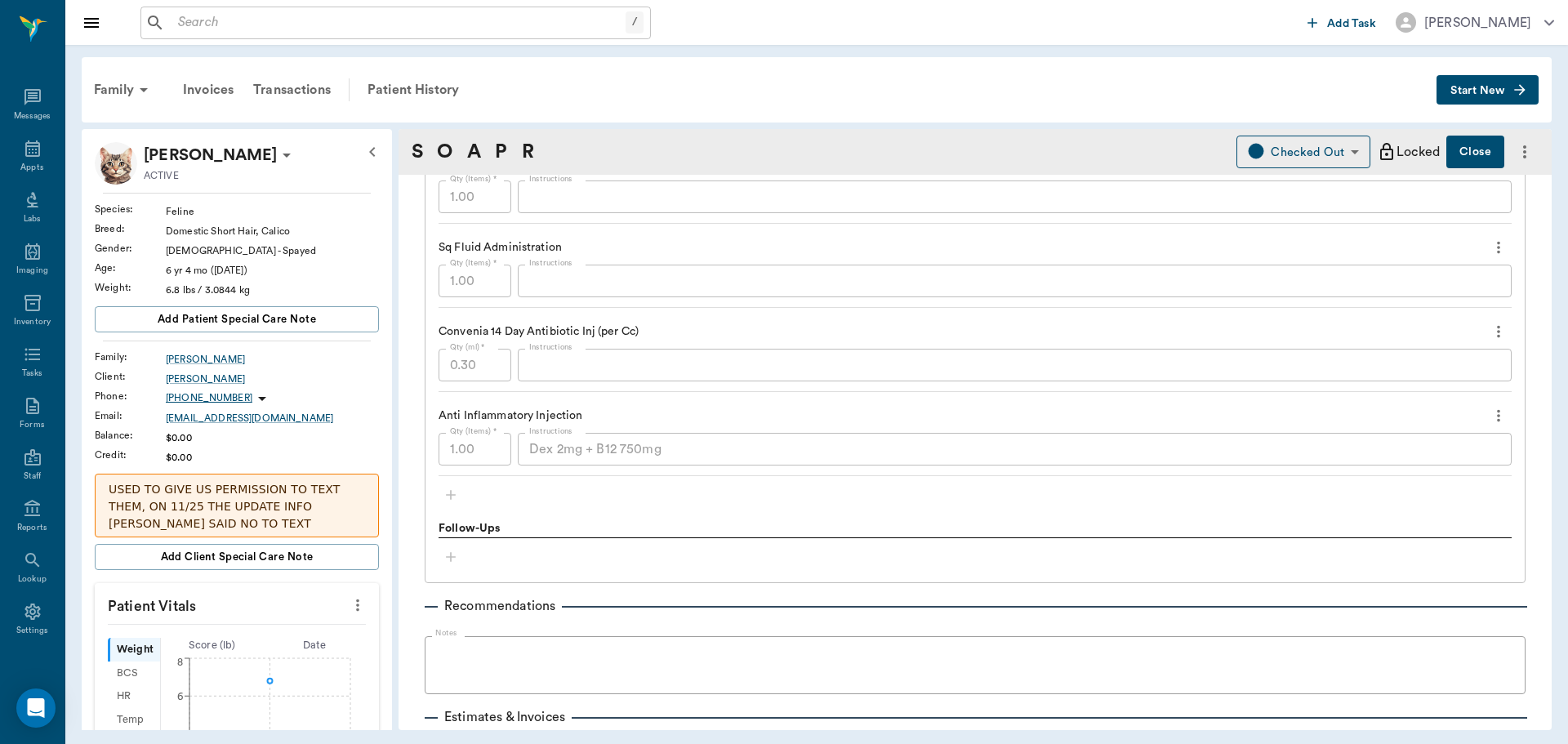
scroll to position [1715, 0]
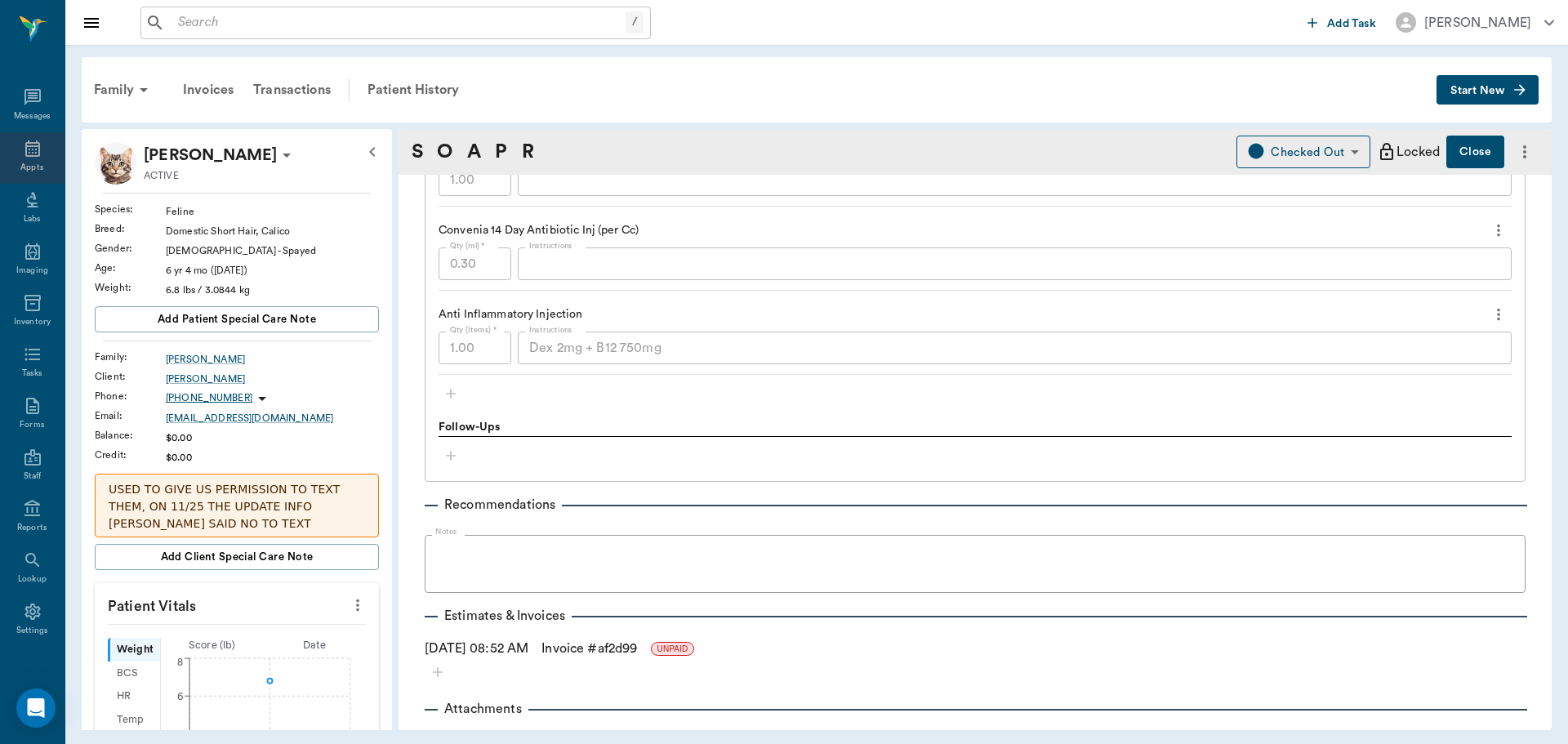
click at [33, 145] on icon at bounding box center [33, 148] width 15 height 16
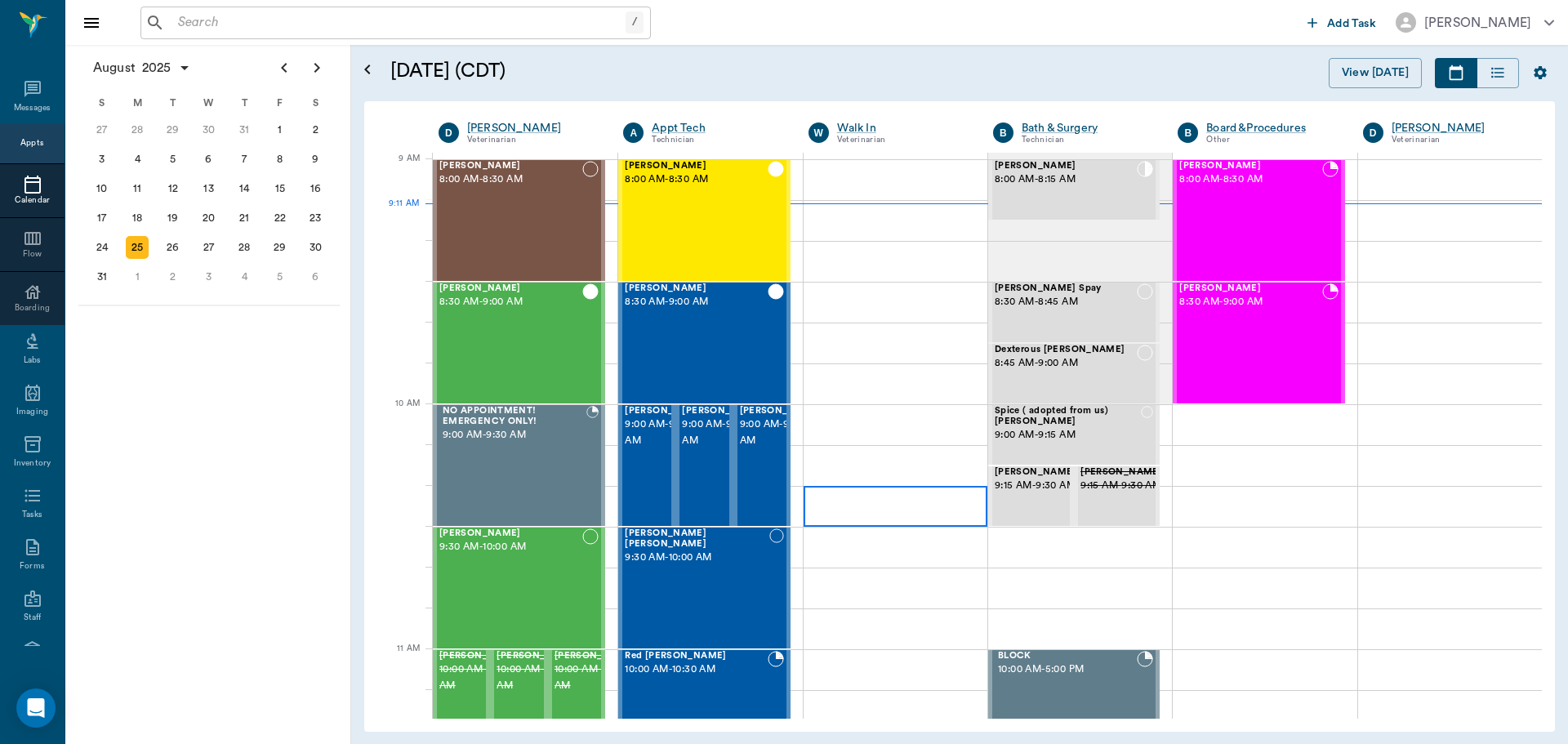
scroll to position [246, 0]
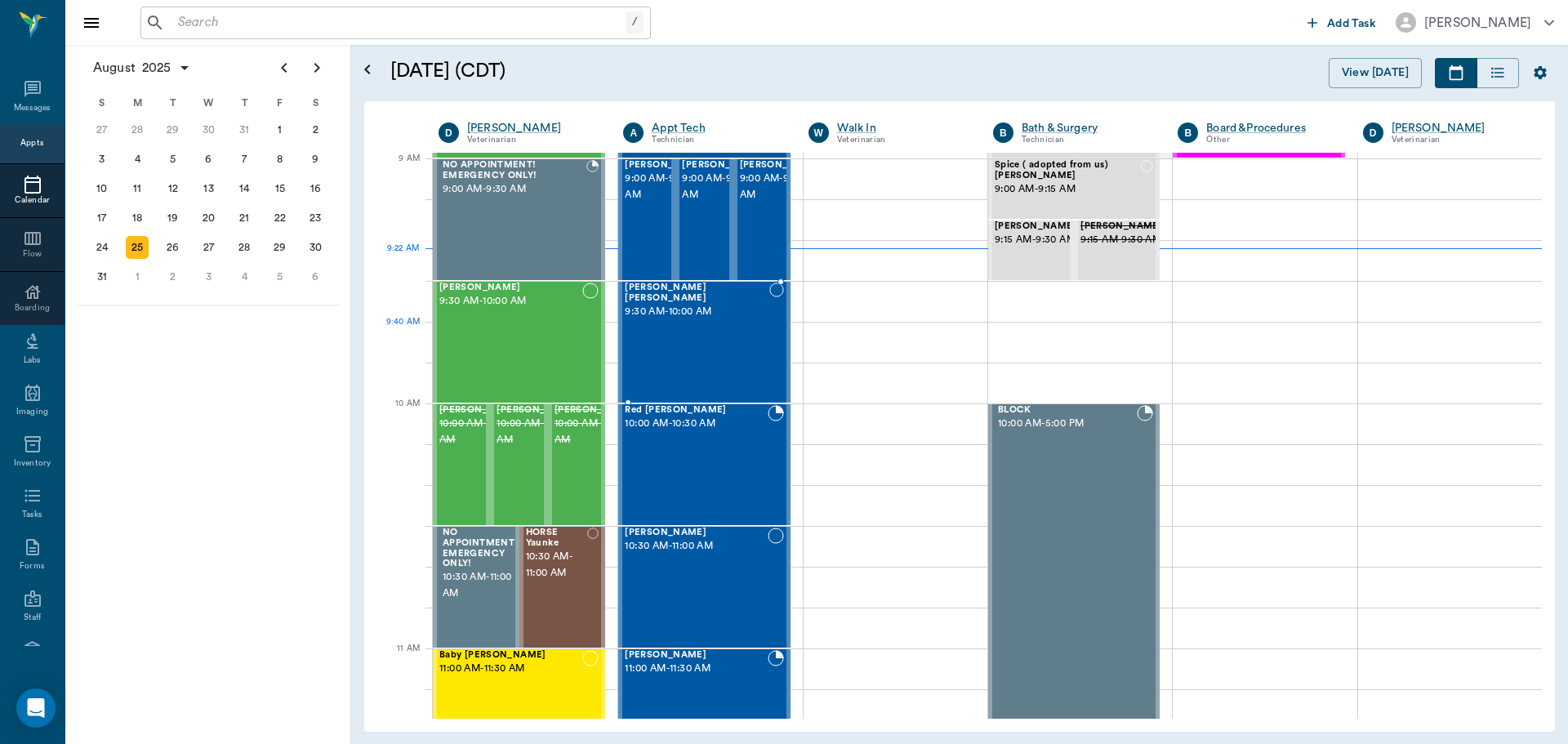
click at [717, 343] on div "[PERSON_NAME] [PERSON_NAME] 9:30 AM - 10:00 AM" at bounding box center [697, 342] width 145 height 119
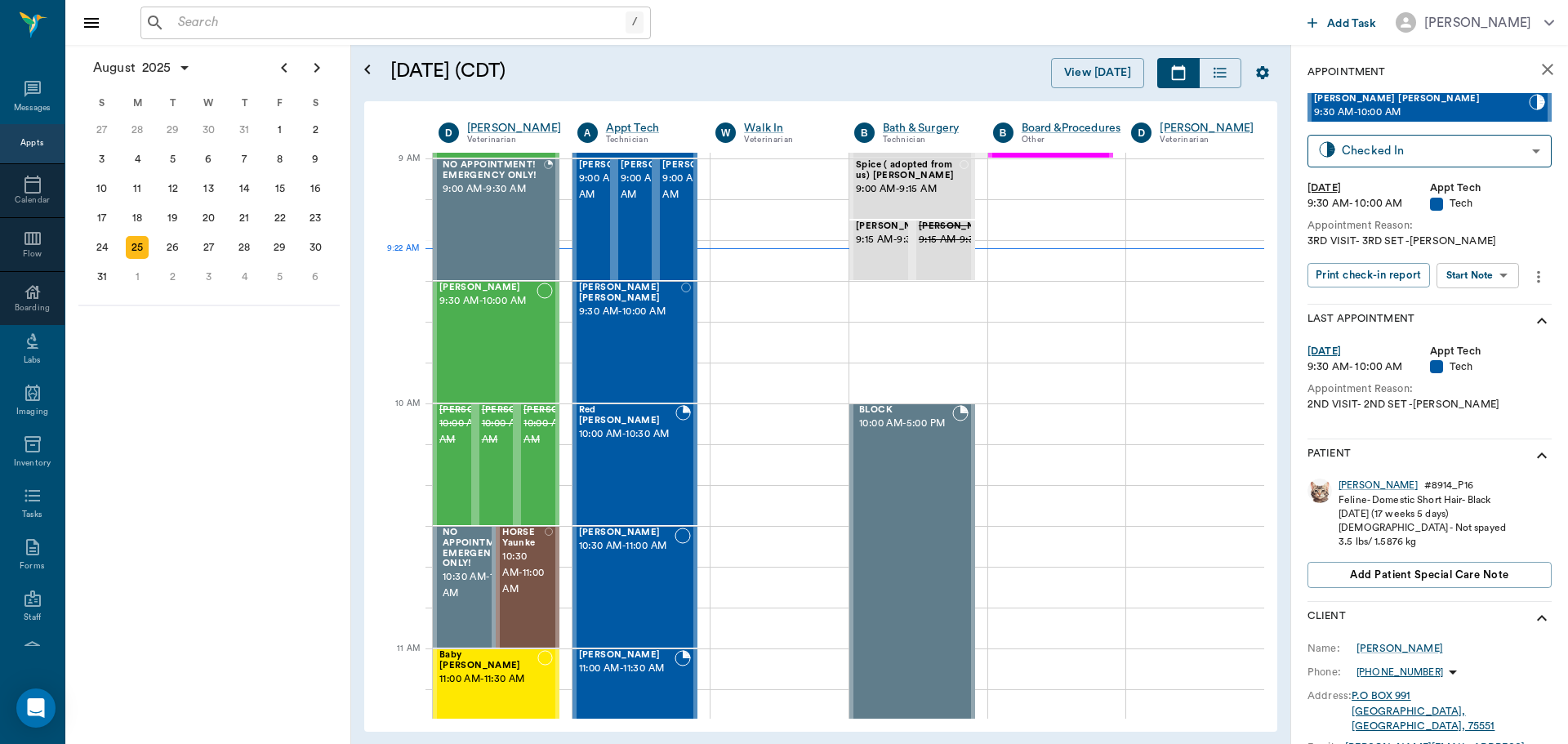
click at [1464, 270] on body "/ ​ Add Task [PERSON_NAME] Nectar Messages Appts Calendar Flow Boarding Labs Im…" at bounding box center [784, 372] width 1568 height 744
click at [1473, 309] on button "Start SOAP" at bounding box center [1459, 309] width 56 height 19
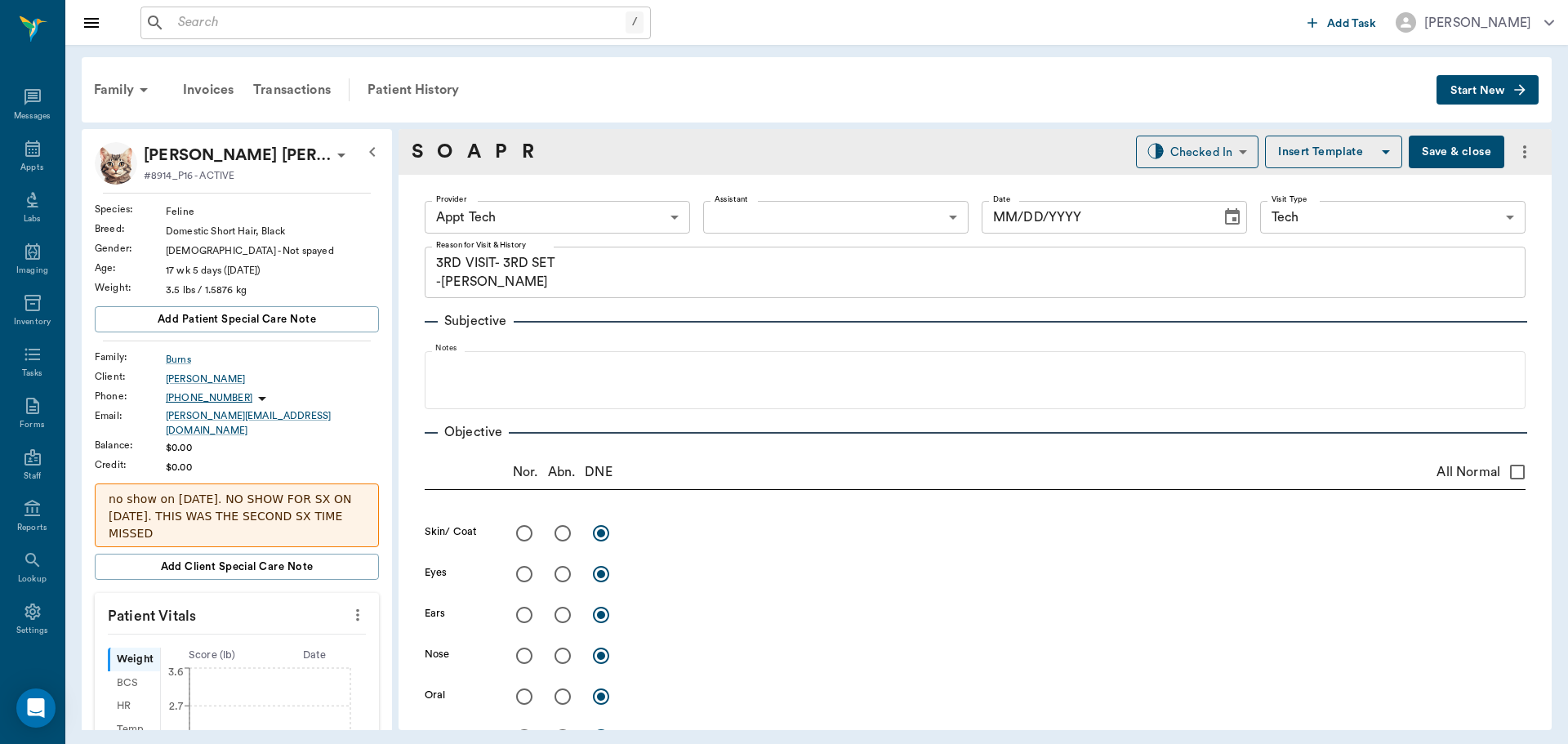
type input "63ec2f075fda476ae8351a4c"
type input "65d2be4f46e3a538d89b8c1a"
type textarea "3RD VISIT- 3RD SET -[PERSON_NAME]"
type input "[DATE]"
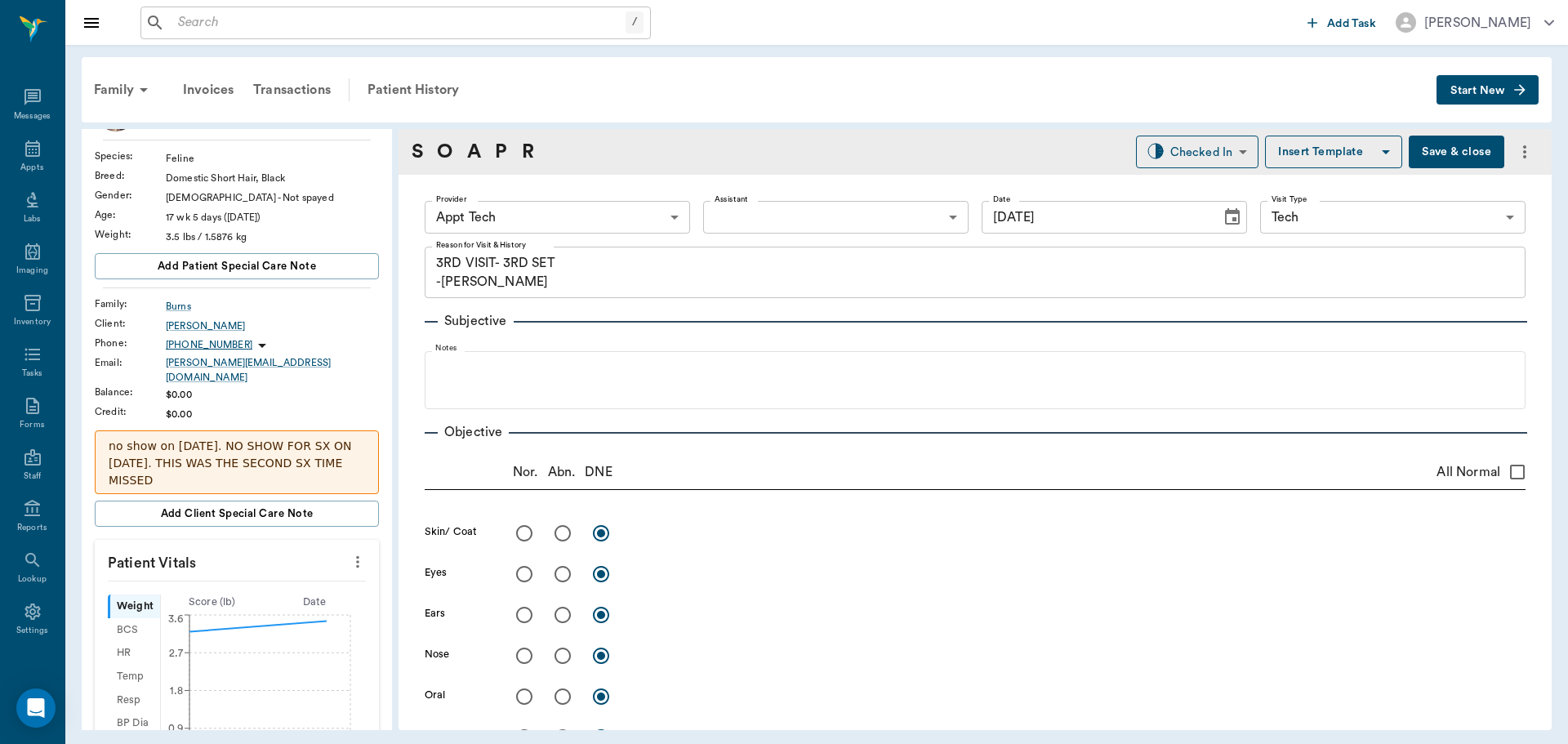
scroll to position [82, 0]
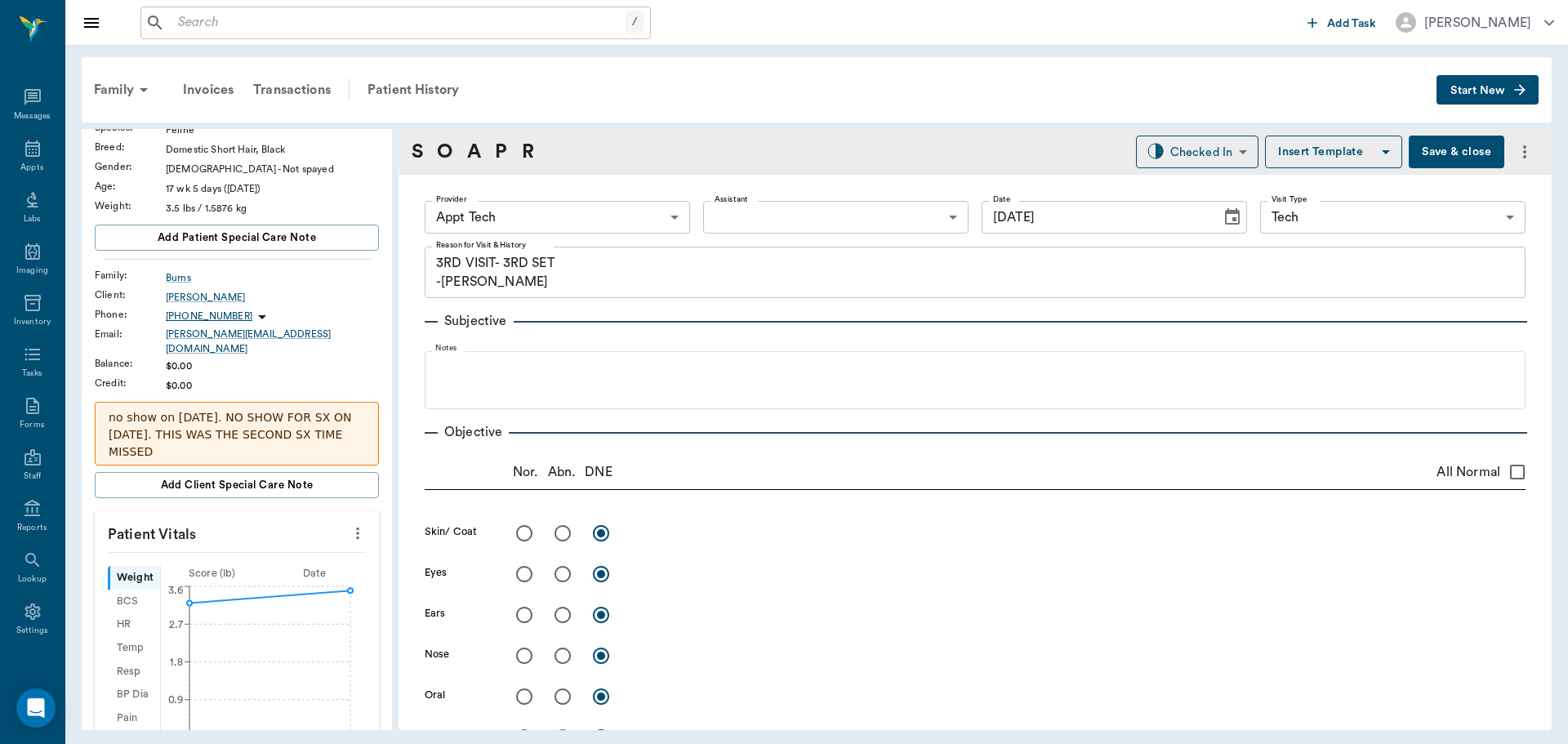
click at [349, 528] on icon "more" at bounding box center [358, 533] width 18 height 20
click at [323, 554] on span "Enter Vitals" at bounding box center [277, 552] width 137 height 17
click at [256, 569] on input "text" at bounding box center [236, 583] width 142 height 33
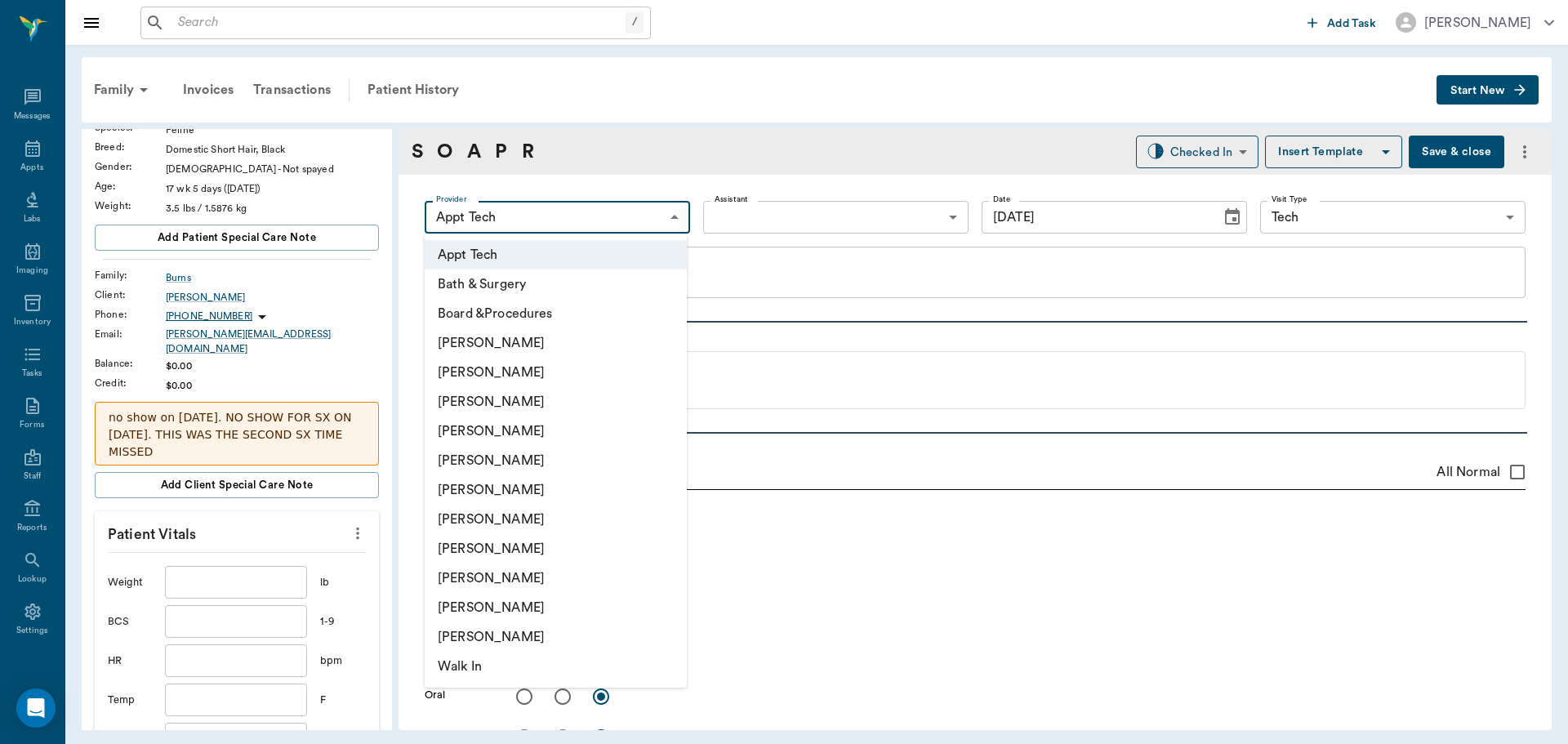
click at [588, 231] on body "/ ​ Add Task [PERSON_NAME] Nectar Messages Appts Labs Imaging Inventory Tasks F…" at bounding box center [784, 372] width 1568 height 744
drag, startPoint x: 564, startPoint y: 480, endPoint x: 578, endPoint y: 471, distance: 16.6
click at [564, 481] on li "[PERSON_NAME]" at bounding box center [556, 490] width 262 height 29
type input "682b670d8bdc6f7f8feef3db"
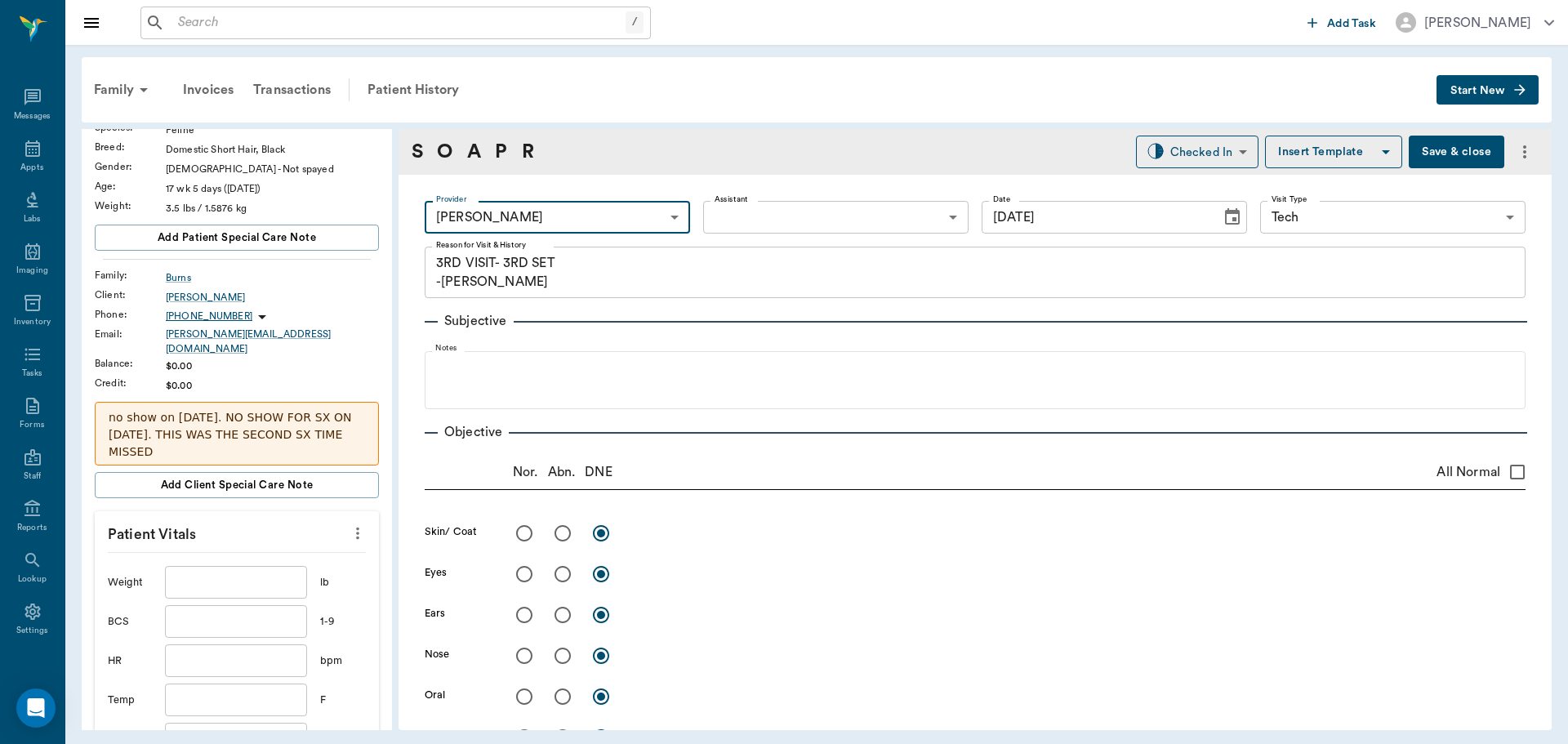
click at [756, 210] on body "/ ​ Add Task [PERSON_NAME] Nectar Messages Appts Labs Imaging Inventory Tasks F…" at bounding box center [784, 372] width 1568 height 744
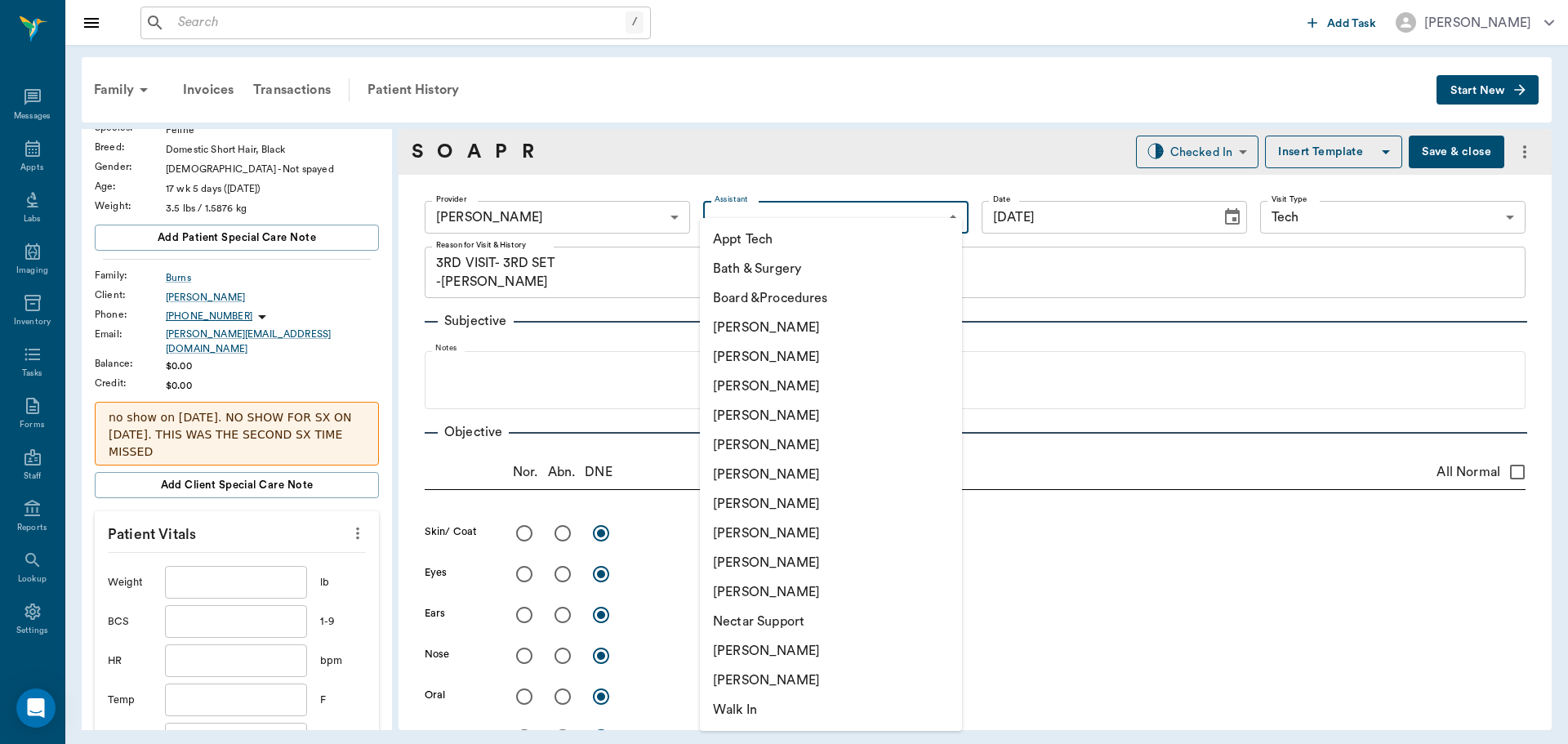
click at [765, 235] on li "Appt Tech" at bounding box center [831, 239] width 262 height 29
type input "63ec2f075fda476ae8351a4c"
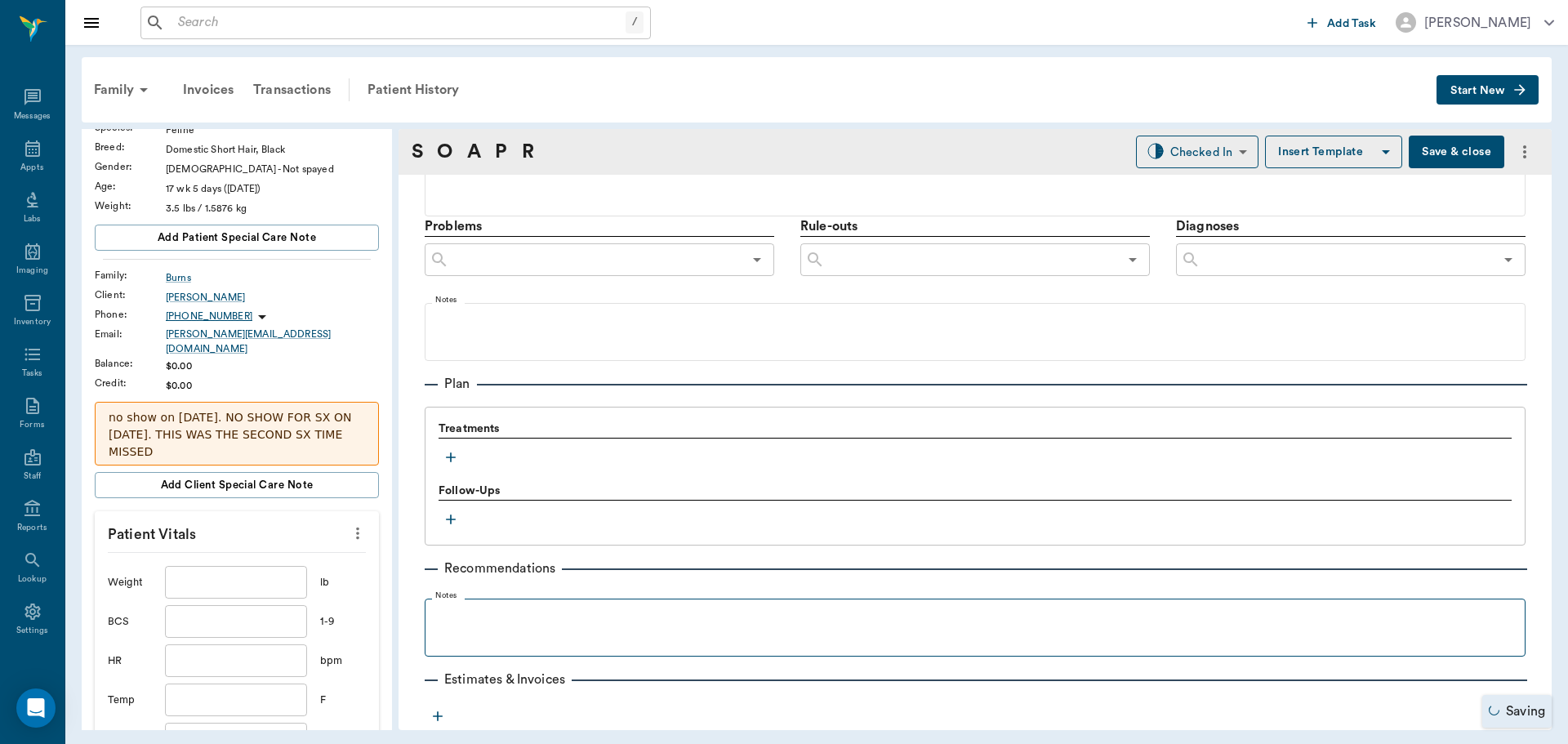
scroll to position [973, 0]
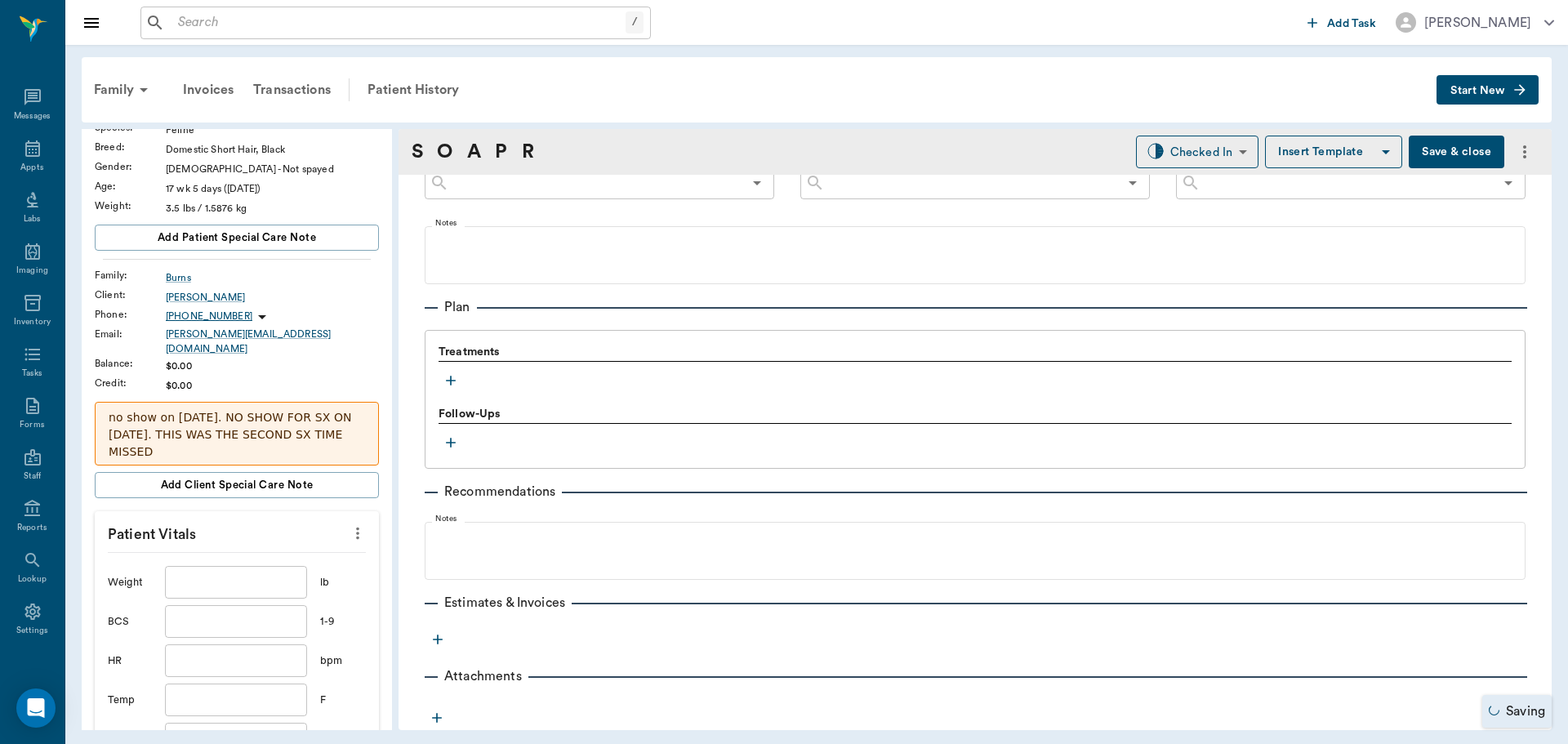
click at [454, 378] on icon "button" at bounding box center [450, 380] width 16 height 16
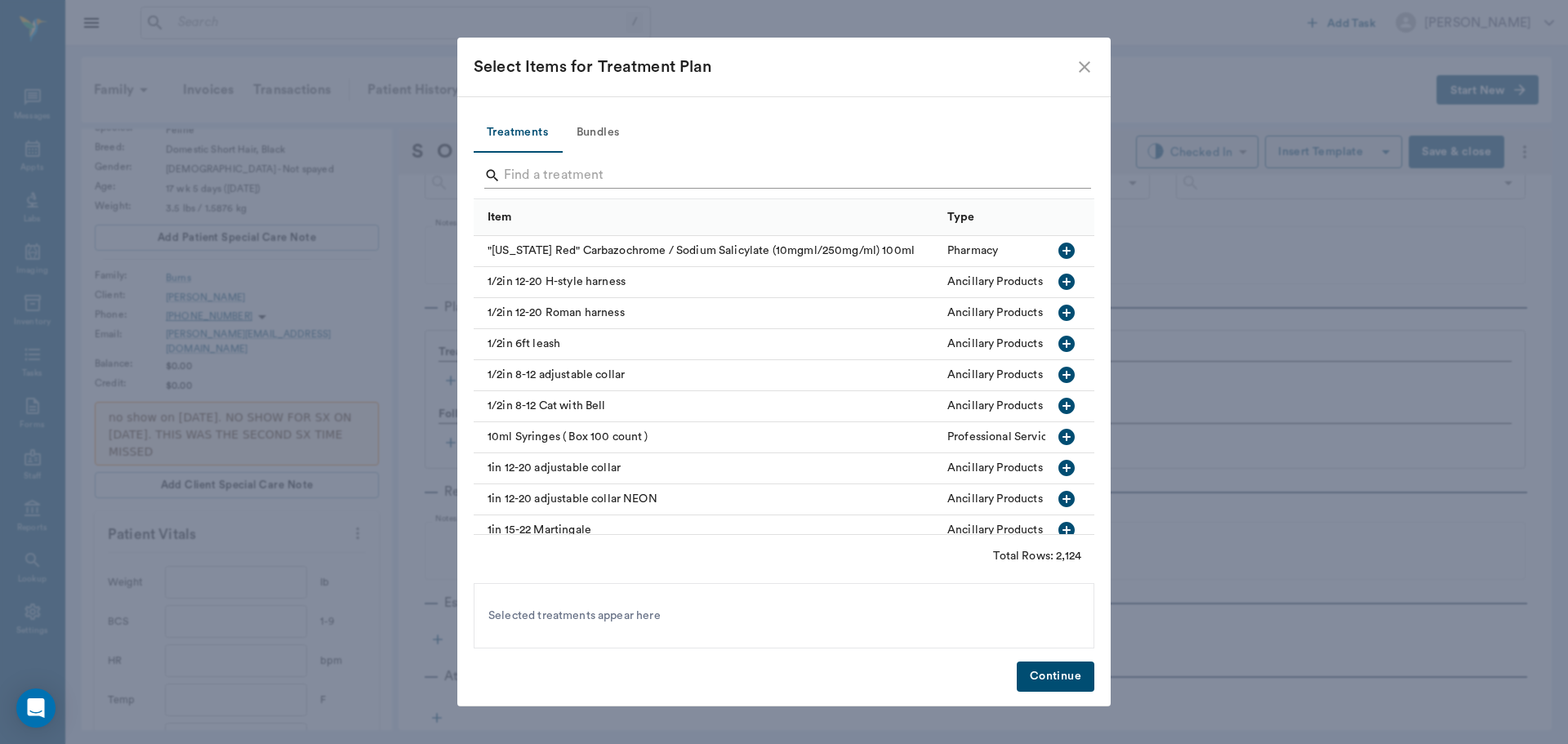
click at [605, 178] on input "Search" at bounding box center [785, 175] width 563 height 26
click at [598, 138] on button "Bundles" at bounding box center [598, 133] width 74 height 39
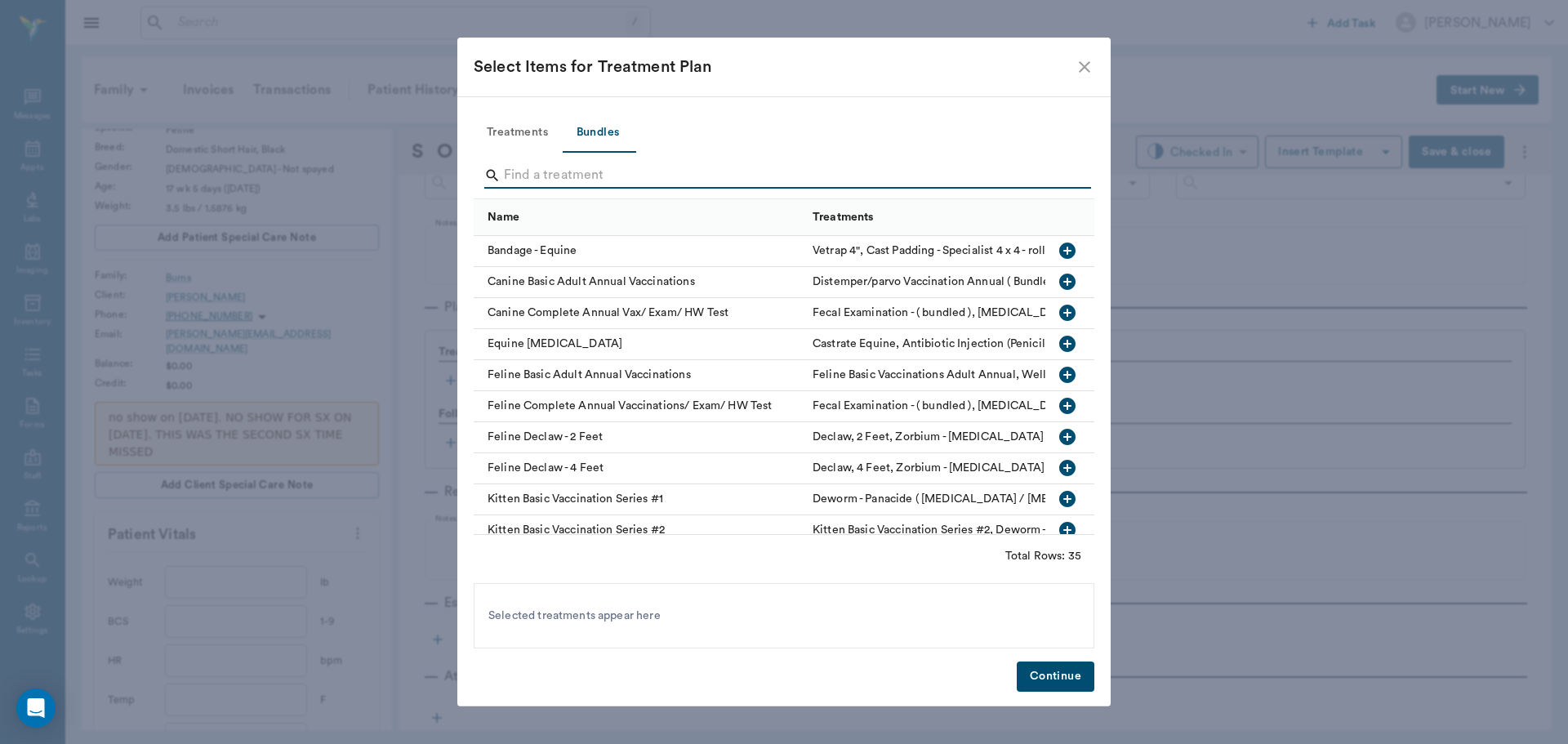
click at [594, 167] on input "Search" at bounding box center [785, 175] width 563 height 26
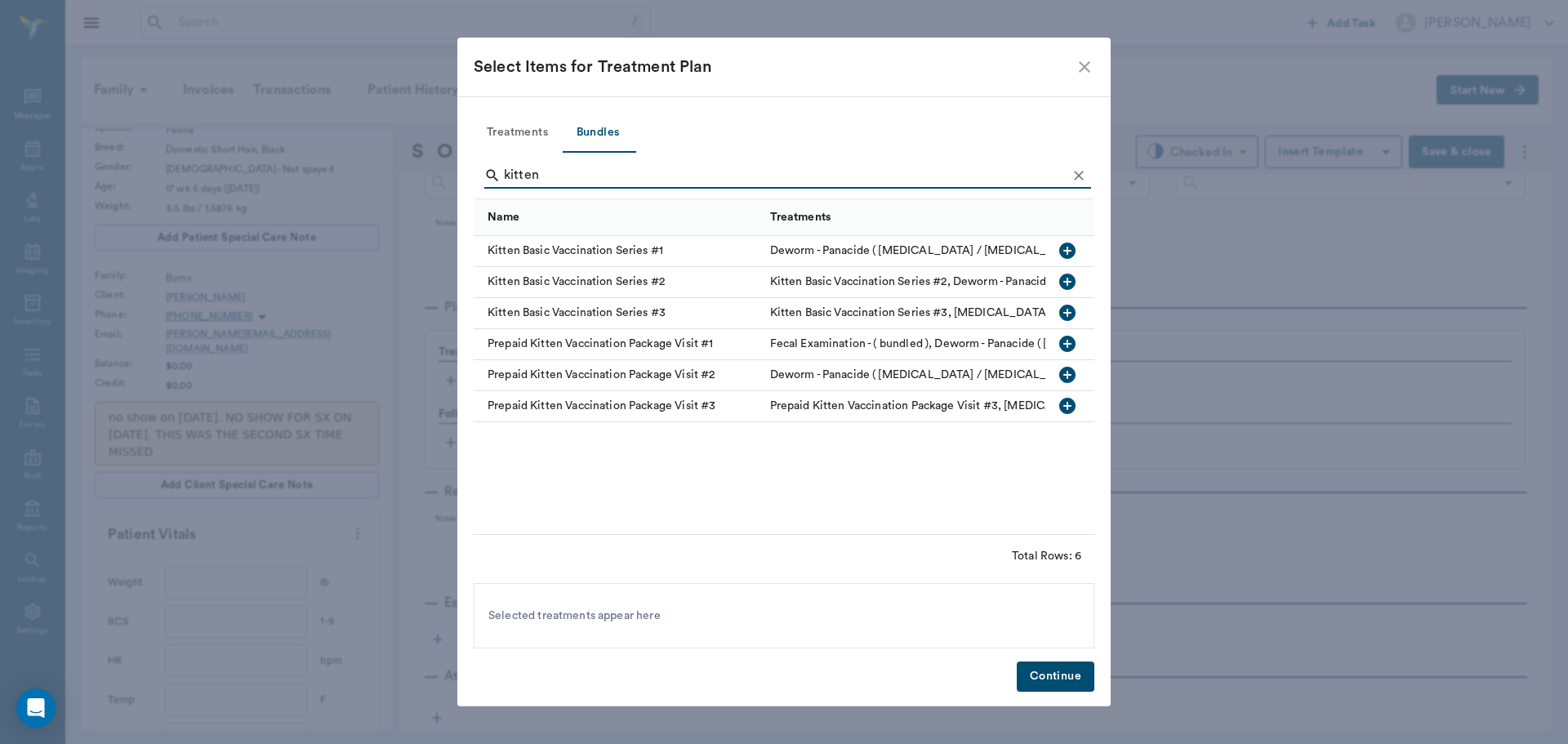
type input "kitten"
click at [1065, 305] on icon "button" at bounding box center [1067, 312] width 20 height 20
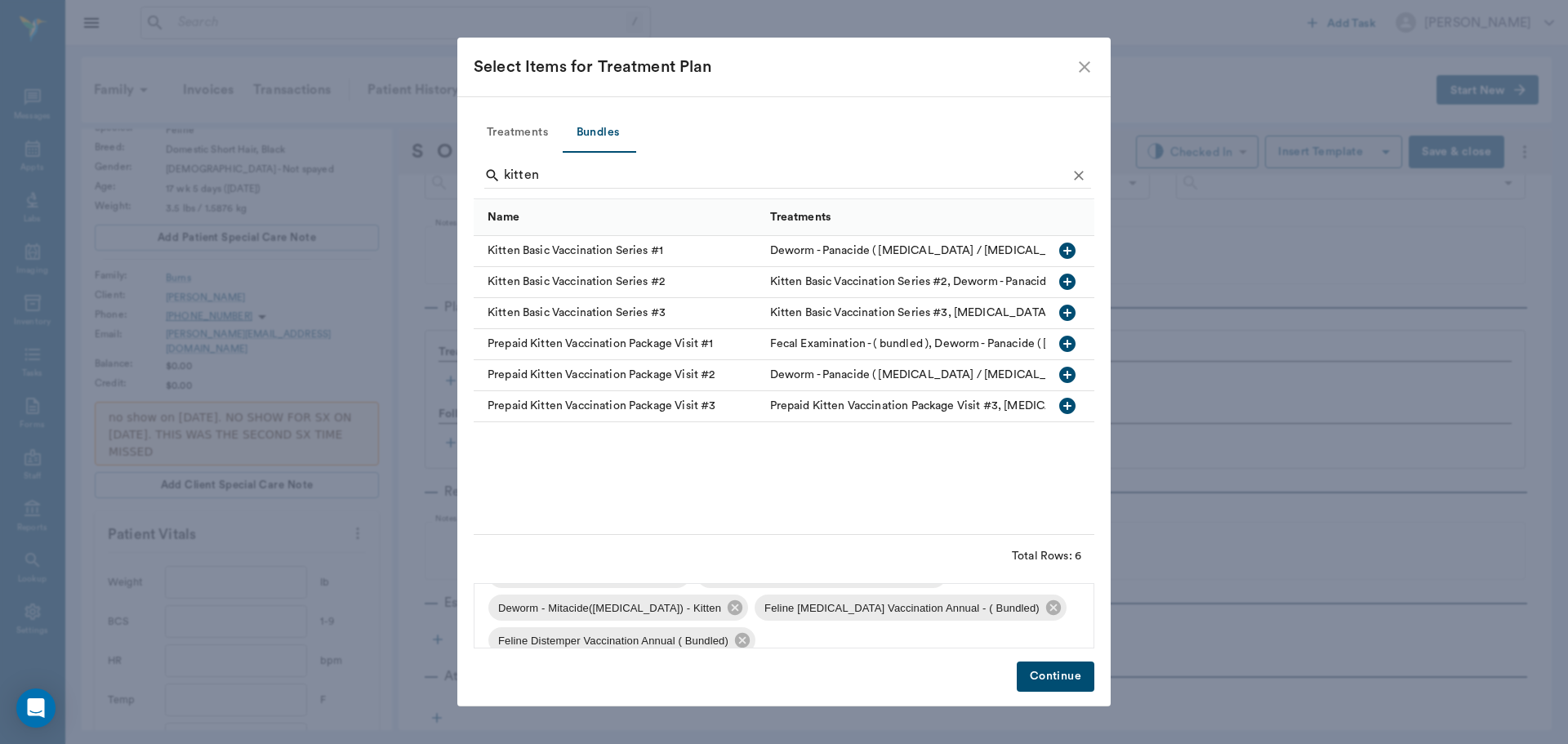
scroll to position [56, 0]
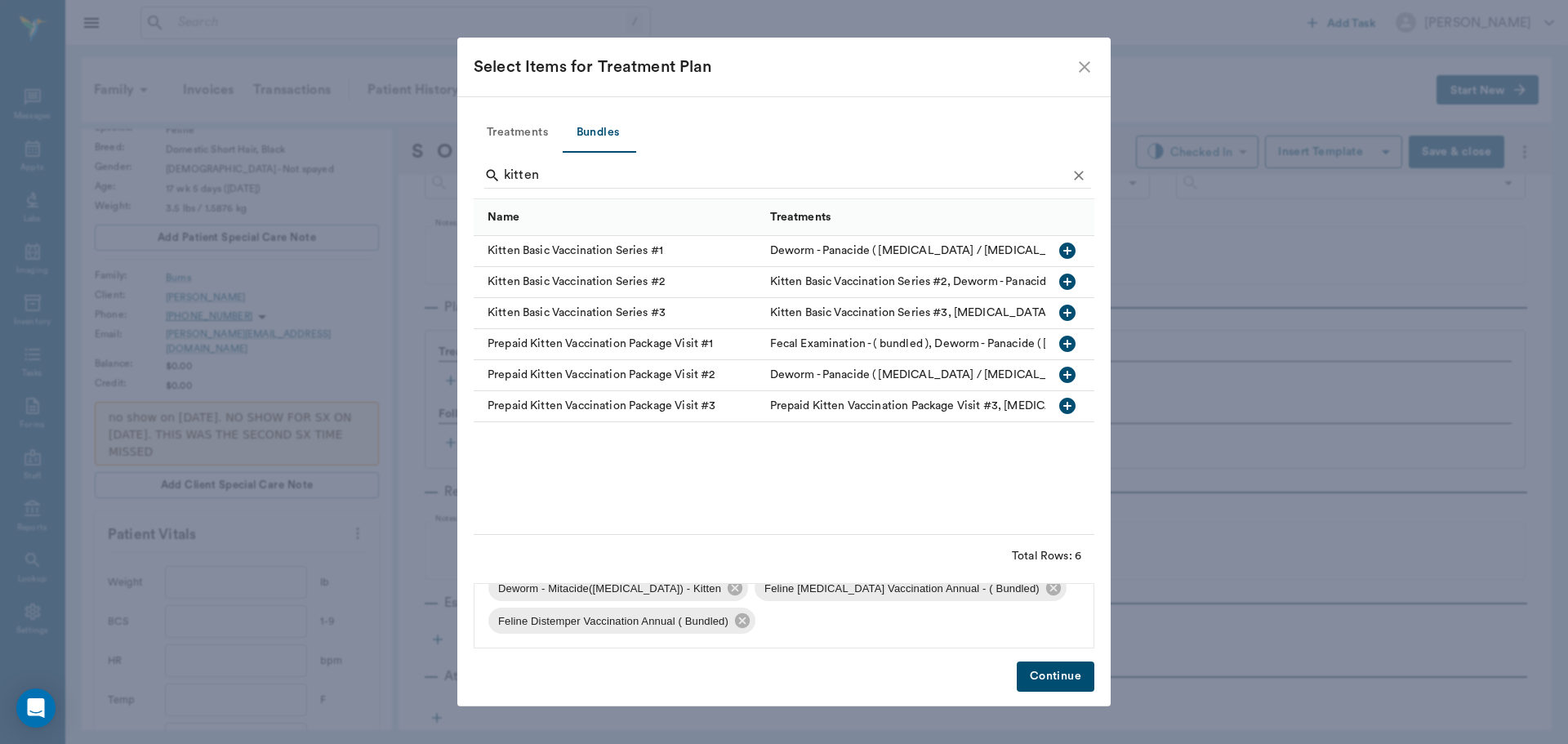
click at [1084, 688] on button "Continue" at bounding box center [1055, 676] width 77 height 30
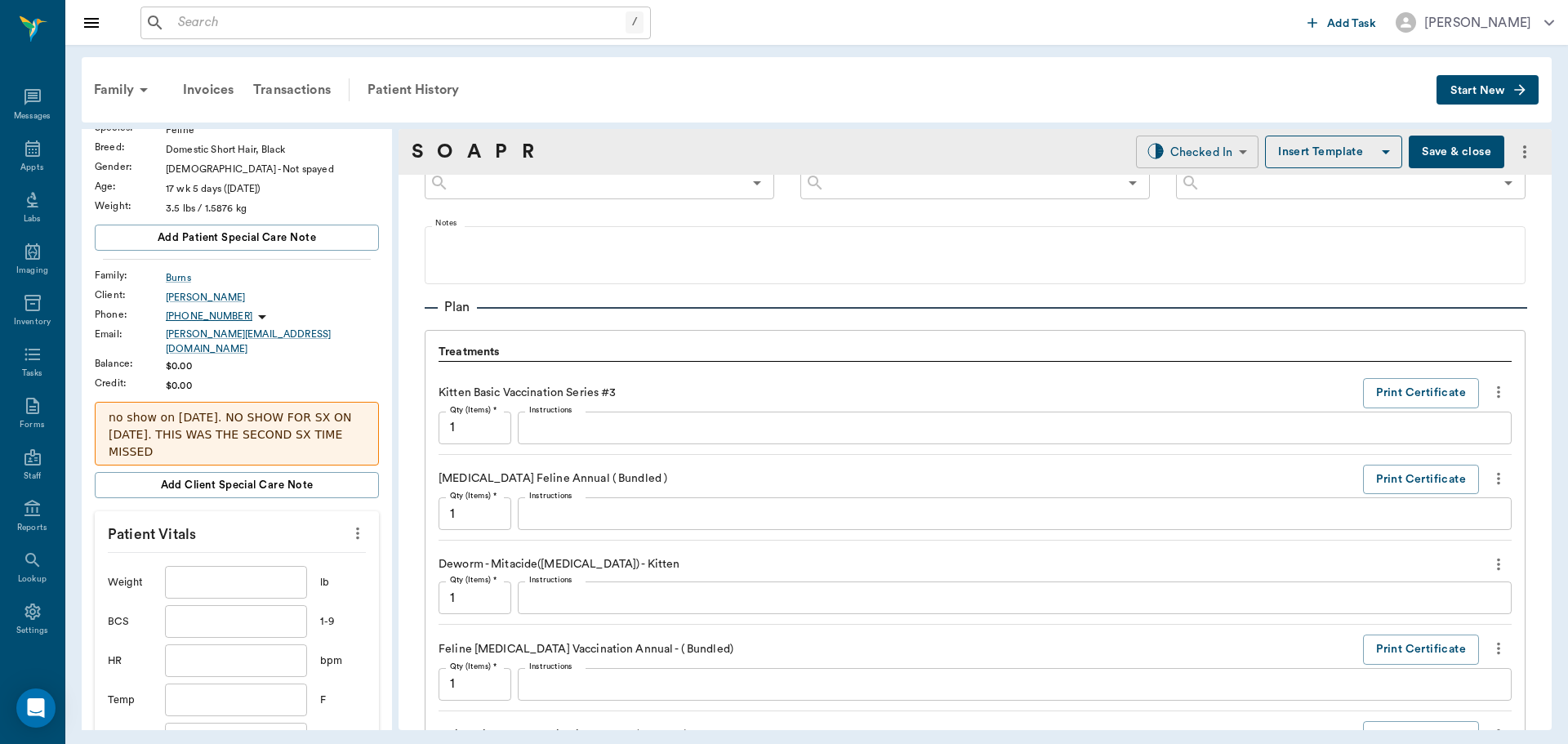
click at [1203, 151] on body "/ ​ Add Task Dr. Bert Ellsworth Nectar Messages Appts Labs Imaging Inventory Ta…" at bounding box center [784, 372] width 1568 height 744
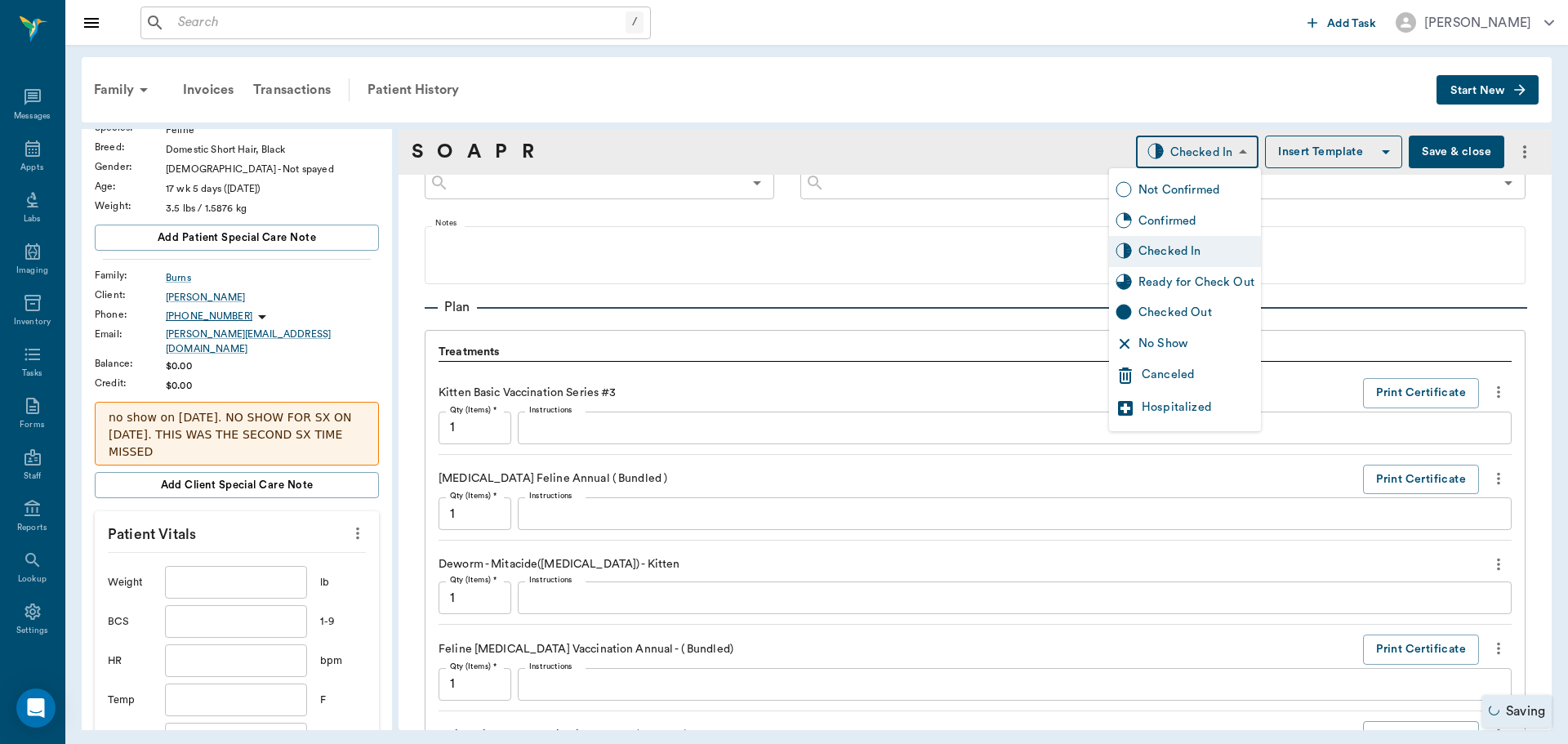
click at [1224, 284] on div "Ready for Check Out" at bounding box center [1196, 282] width 116 height 18
type input "READY_TO_CHECKOUT"
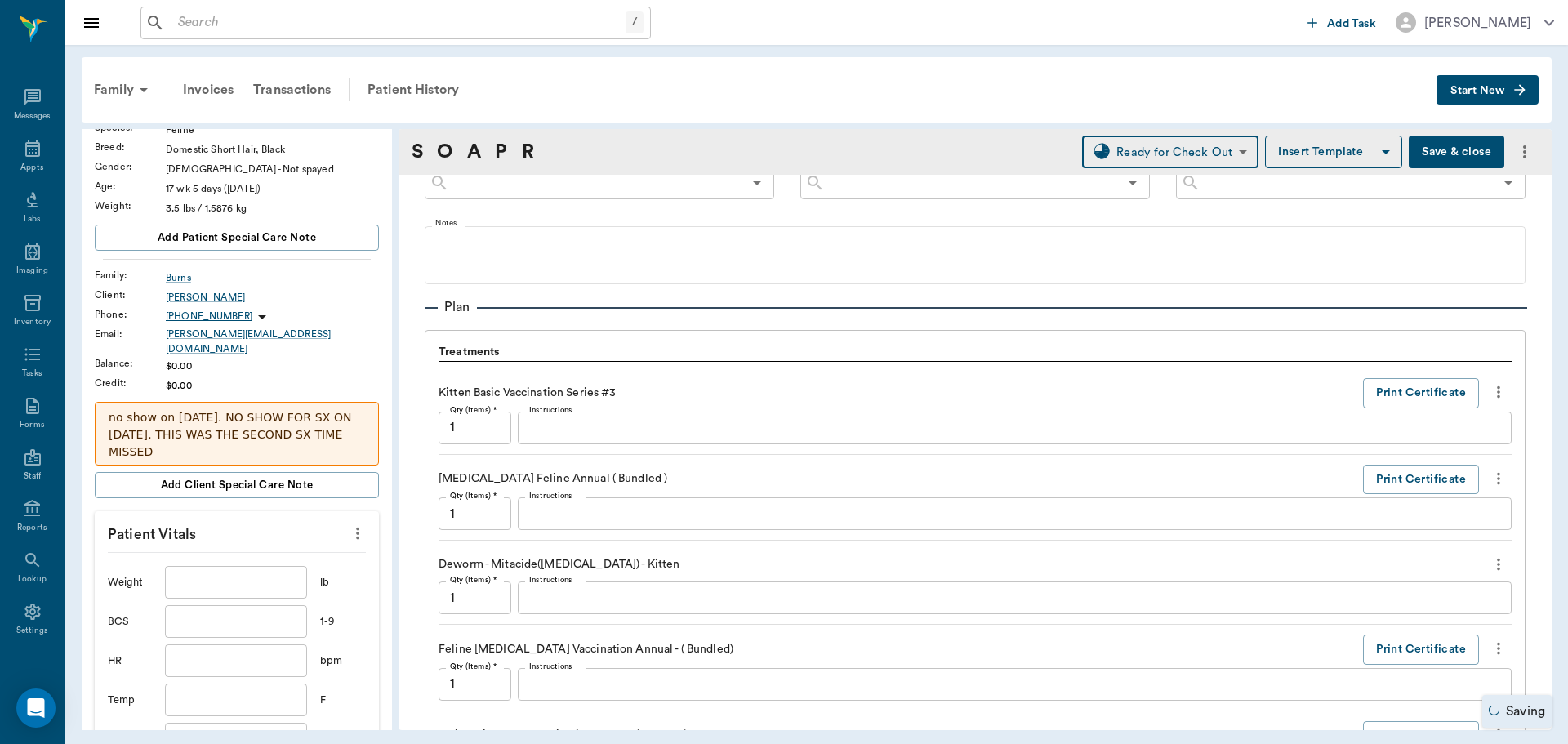
scroll to position [1136, 0]
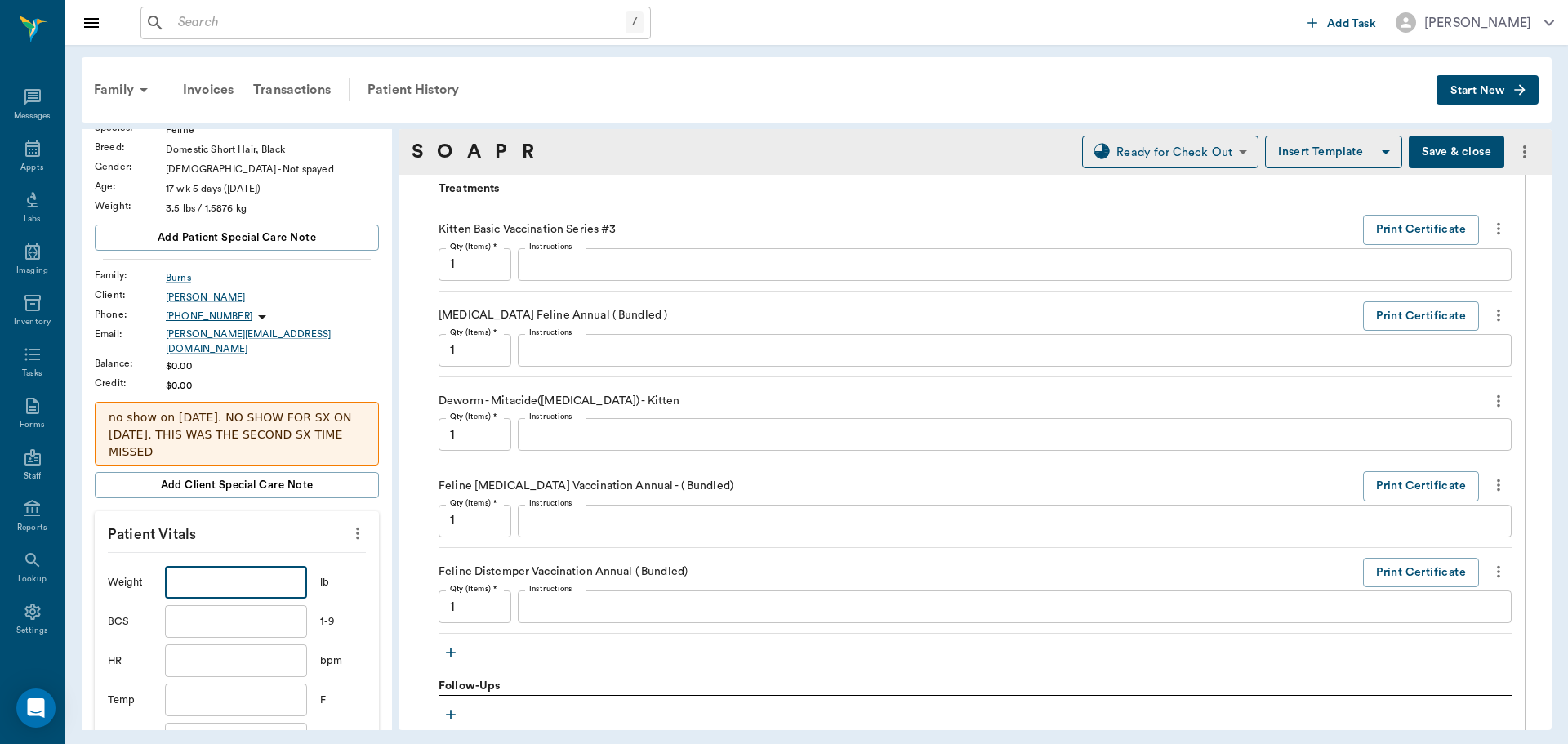
click at [236, 579] on input "text" at bounding box center [236, 583] width 142 height 33
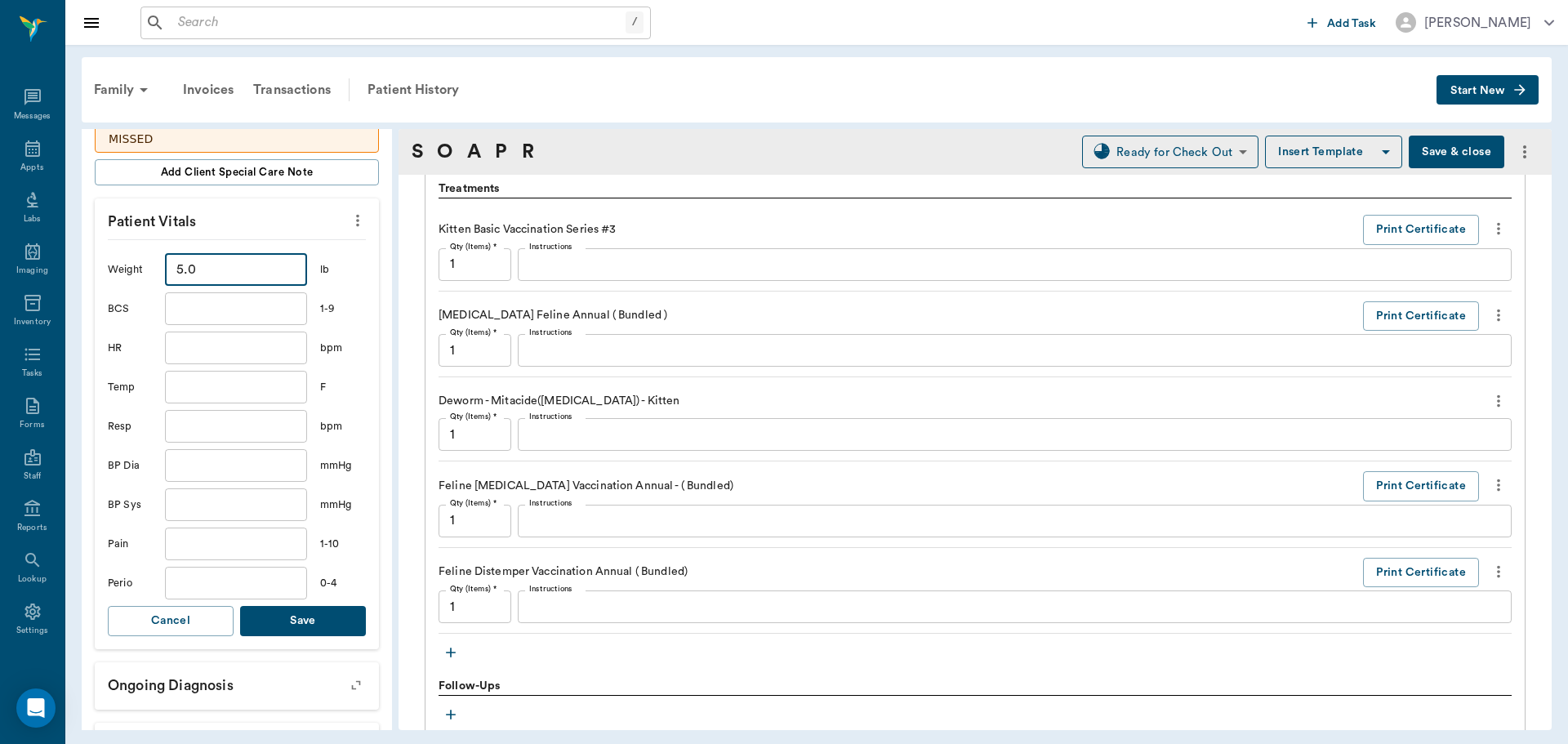
scroll to position [408, 0]
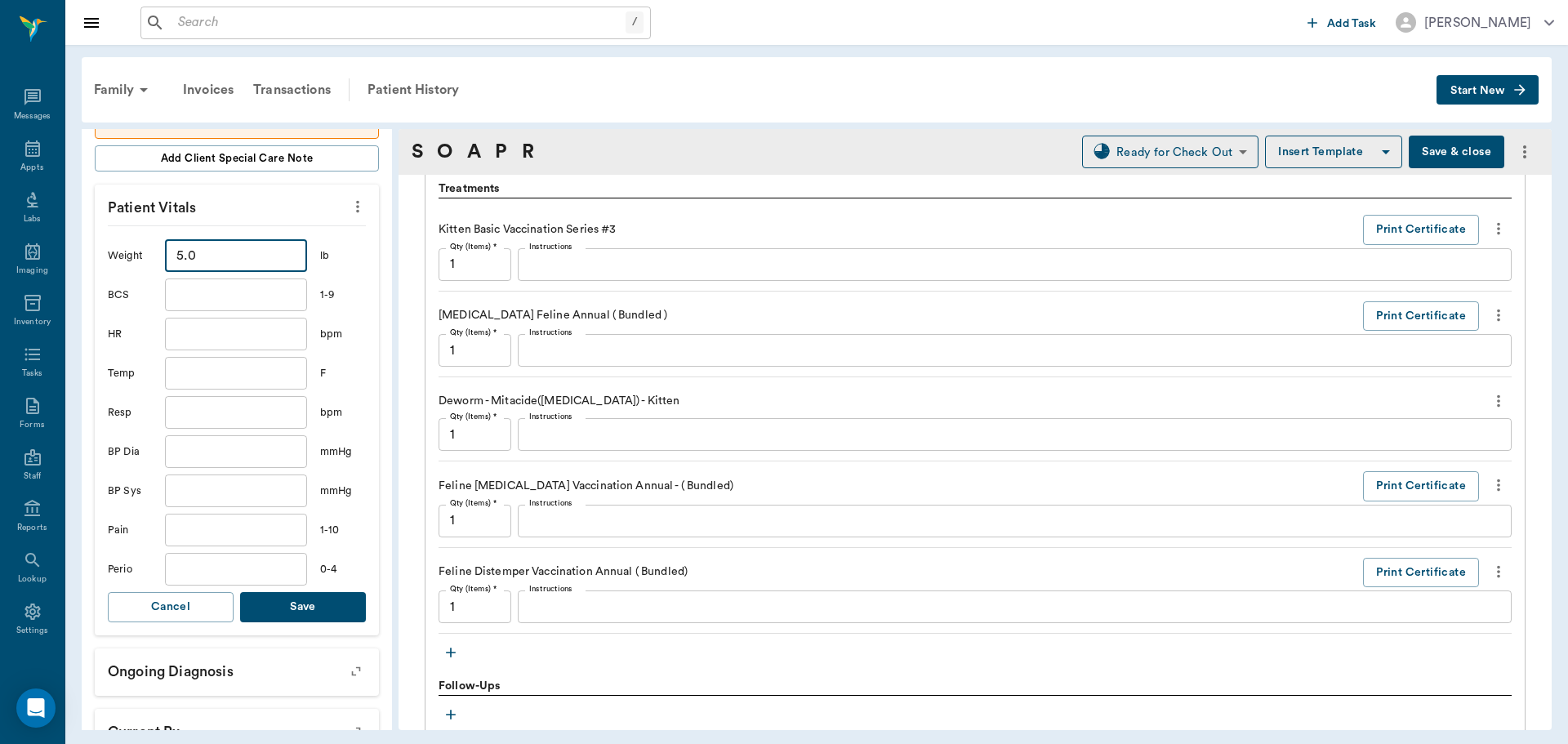
type input "5"
click at [248, 592] on button "Save" at bounding box center [303, 607] width 126 height 30
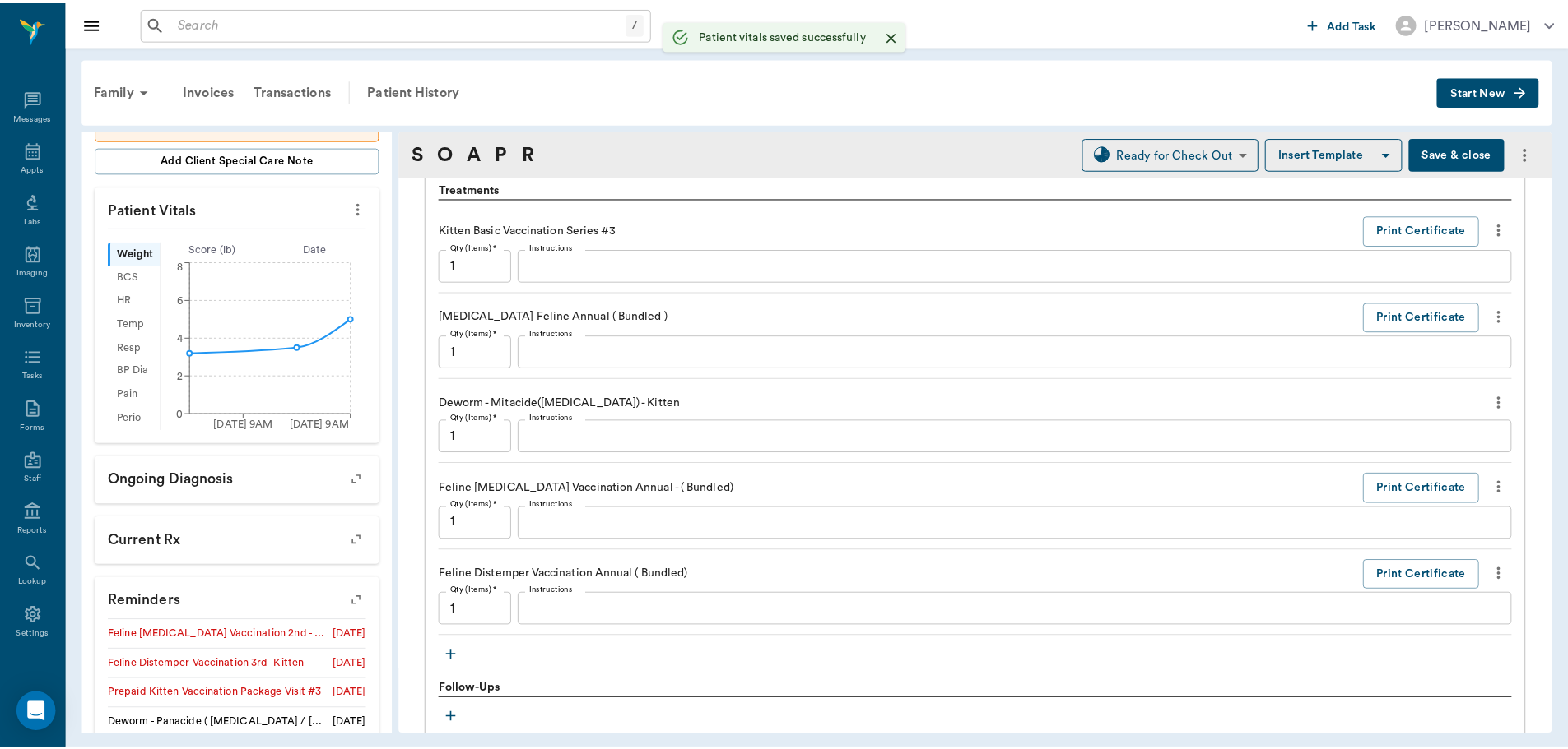
scroll to position [1391, 0]
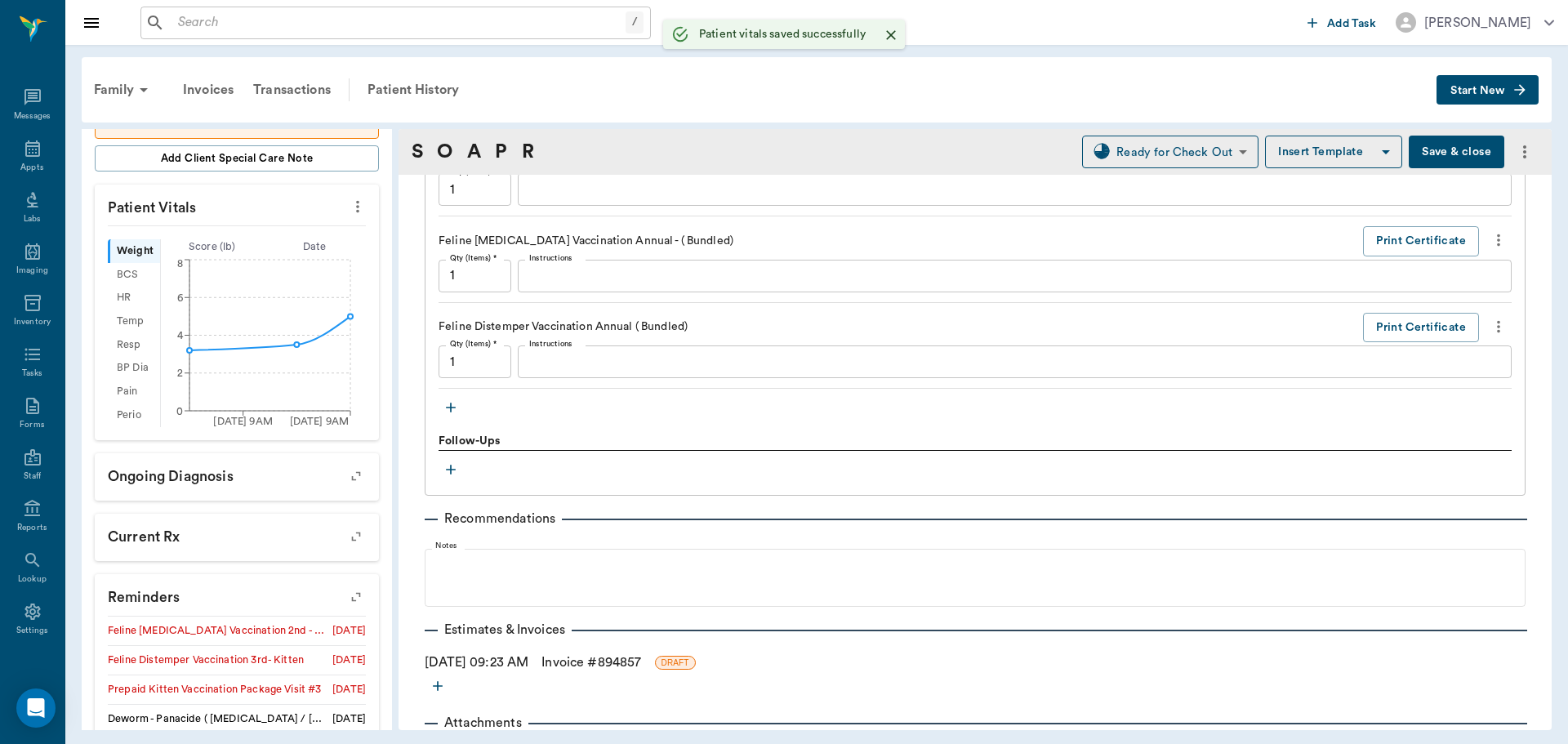
click at [576, 666] on link "Invoice # 894857" at bounding box center [591, 662] width 100 height 20
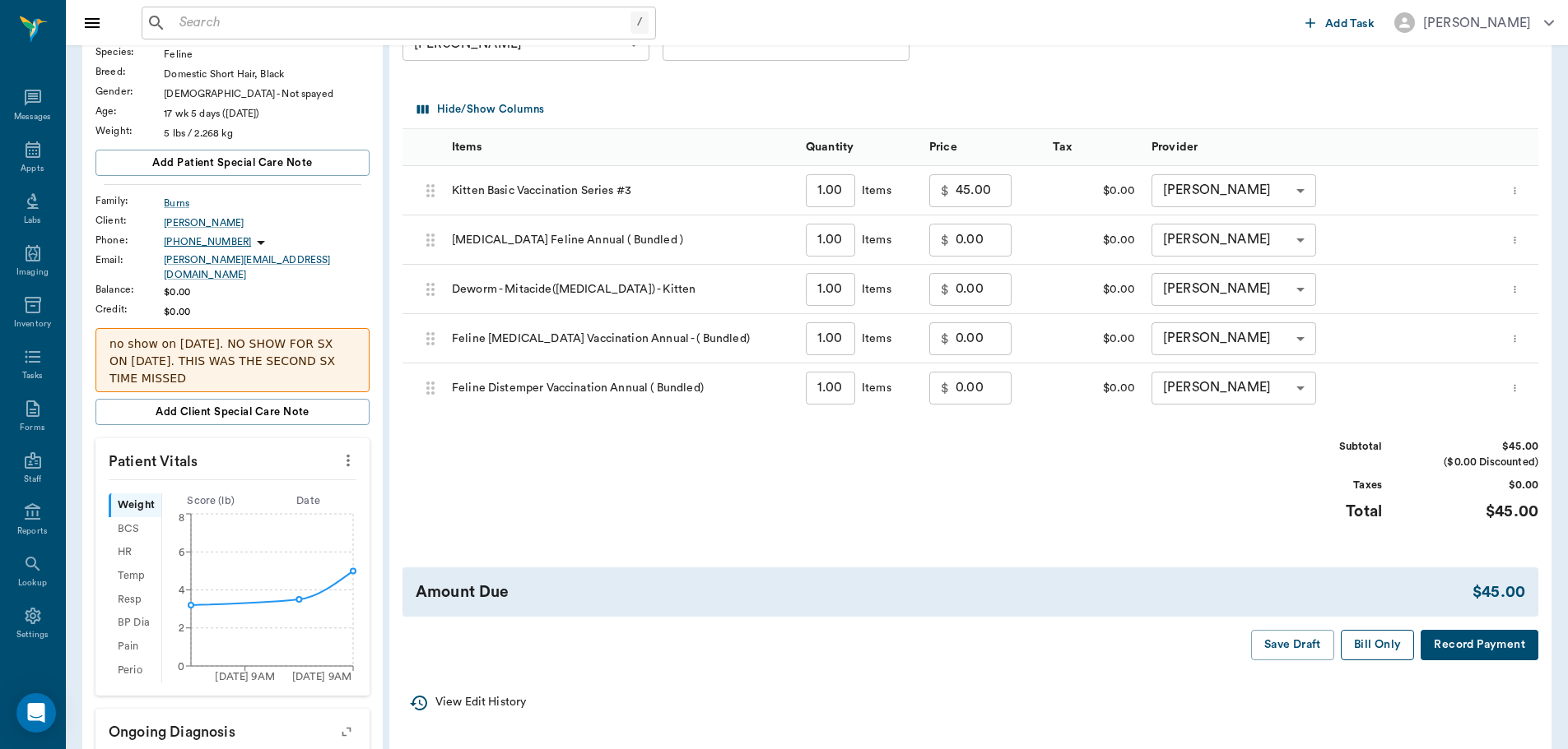
scroll to position [164, 0]
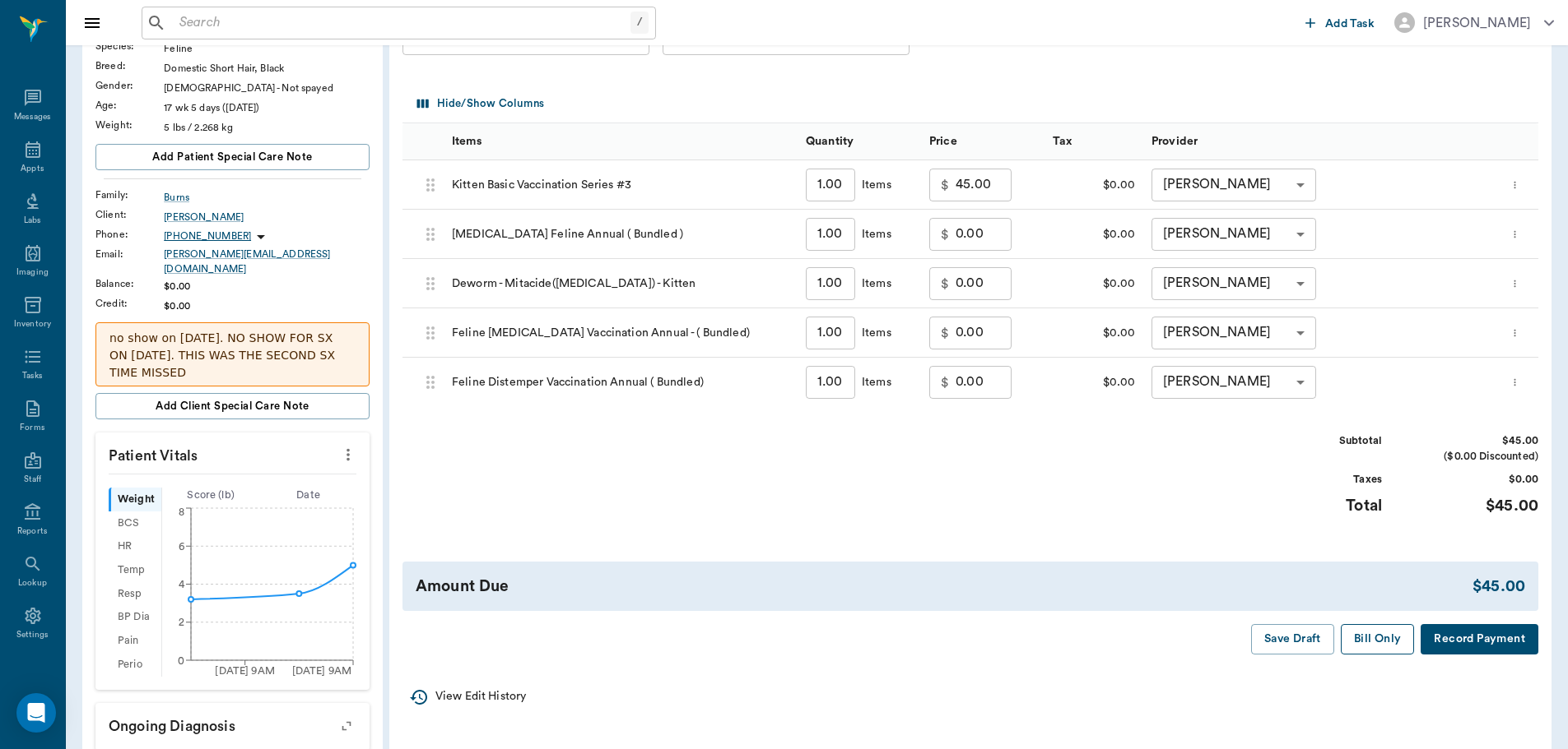
click at [1369, 632] on button "Bill Only" at bounding box center [1378, 639] width 74 height 30
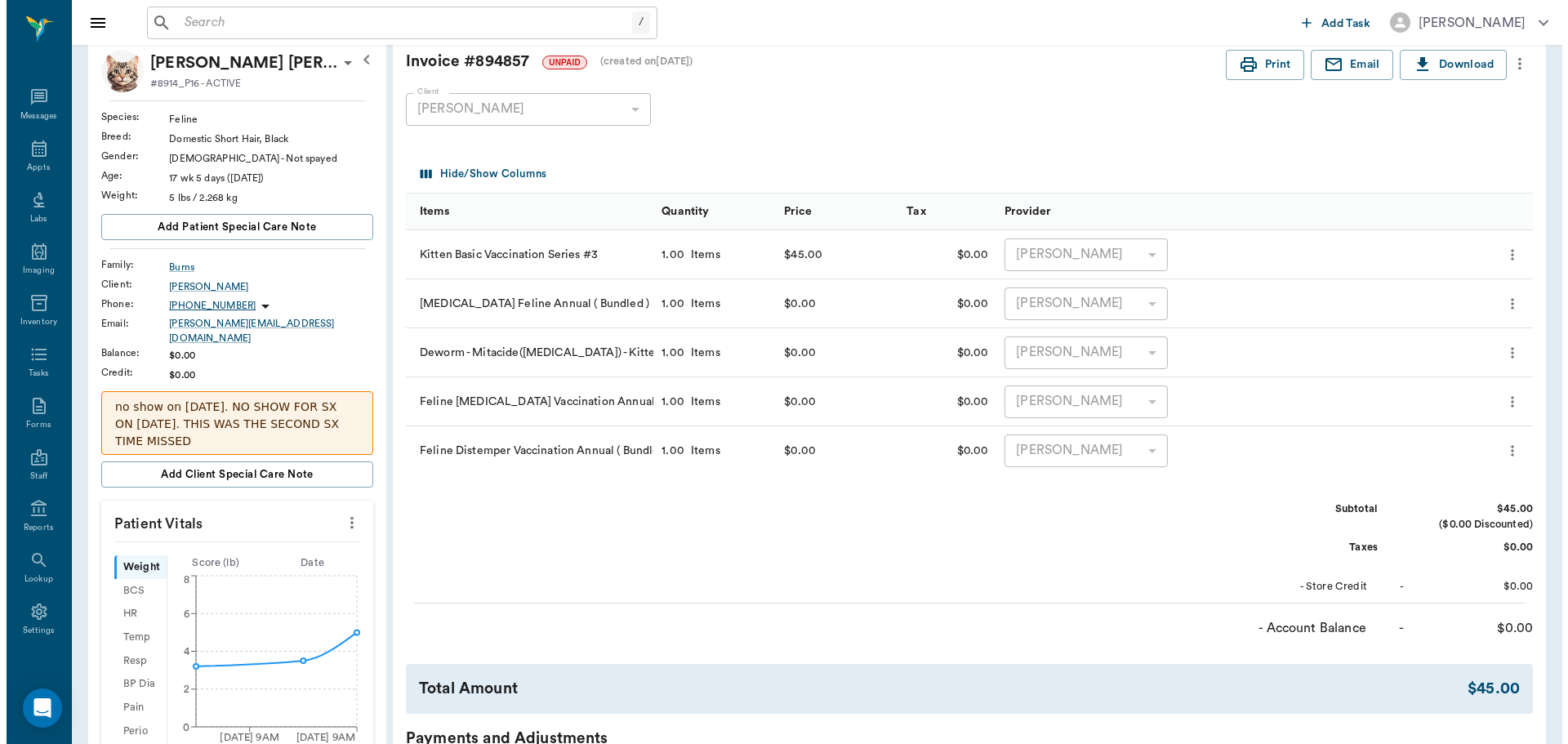
scroll to position [0, 0]
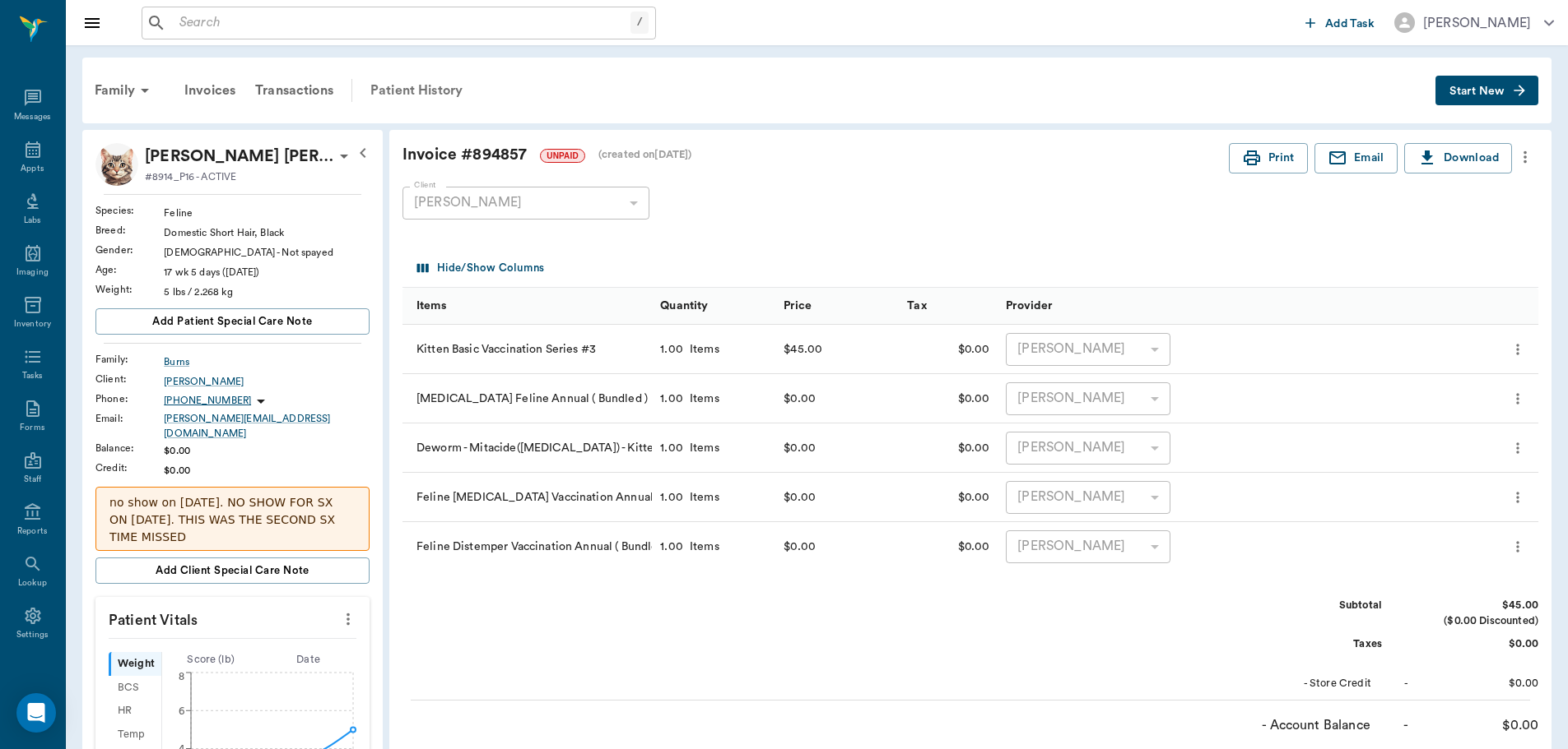
click at [410, 89] on div "Patient History" at bounding box center [416, 91] width 112 height 40
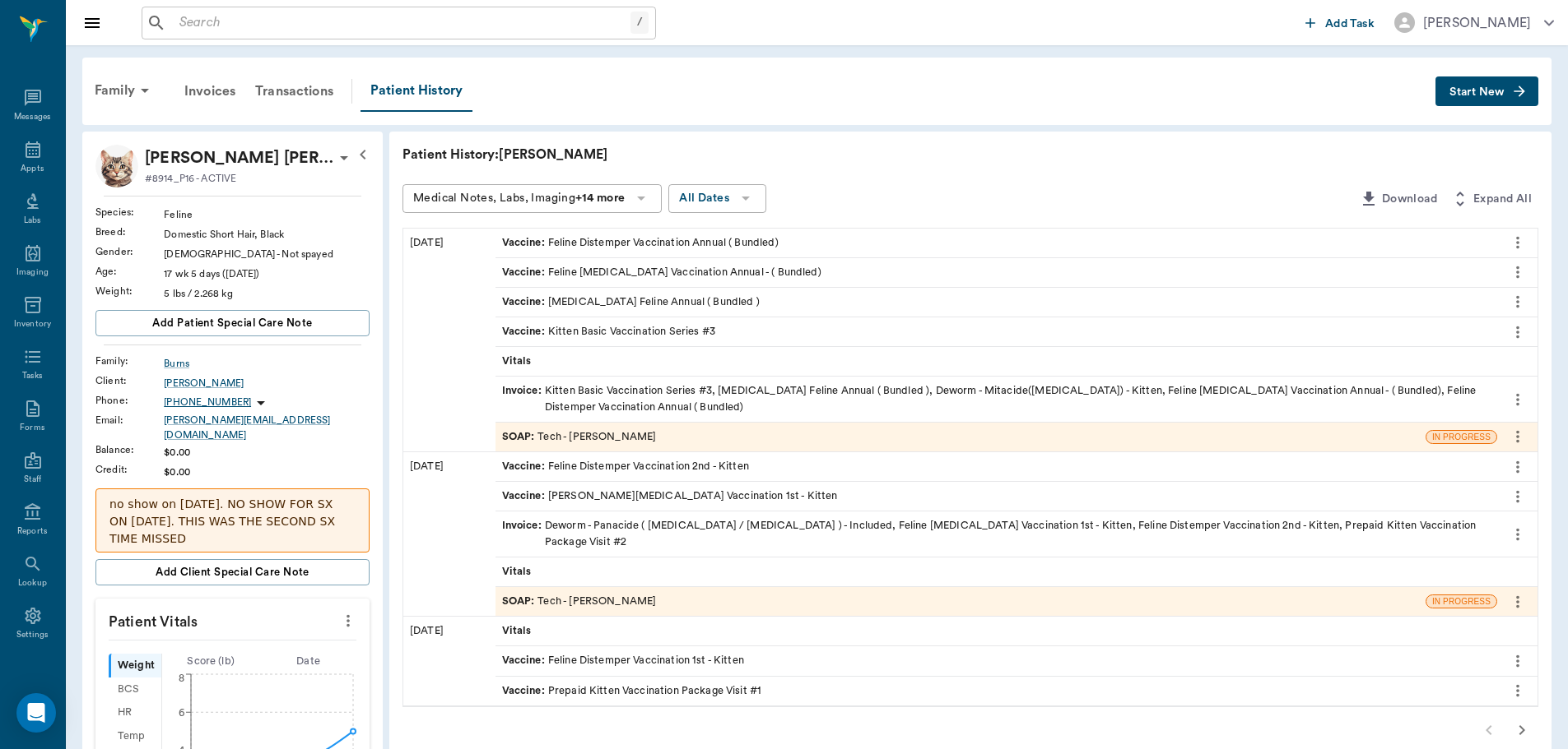
click at [1526, 401] on icon "more" at bounding box center [1517, 399] width 18 height 20
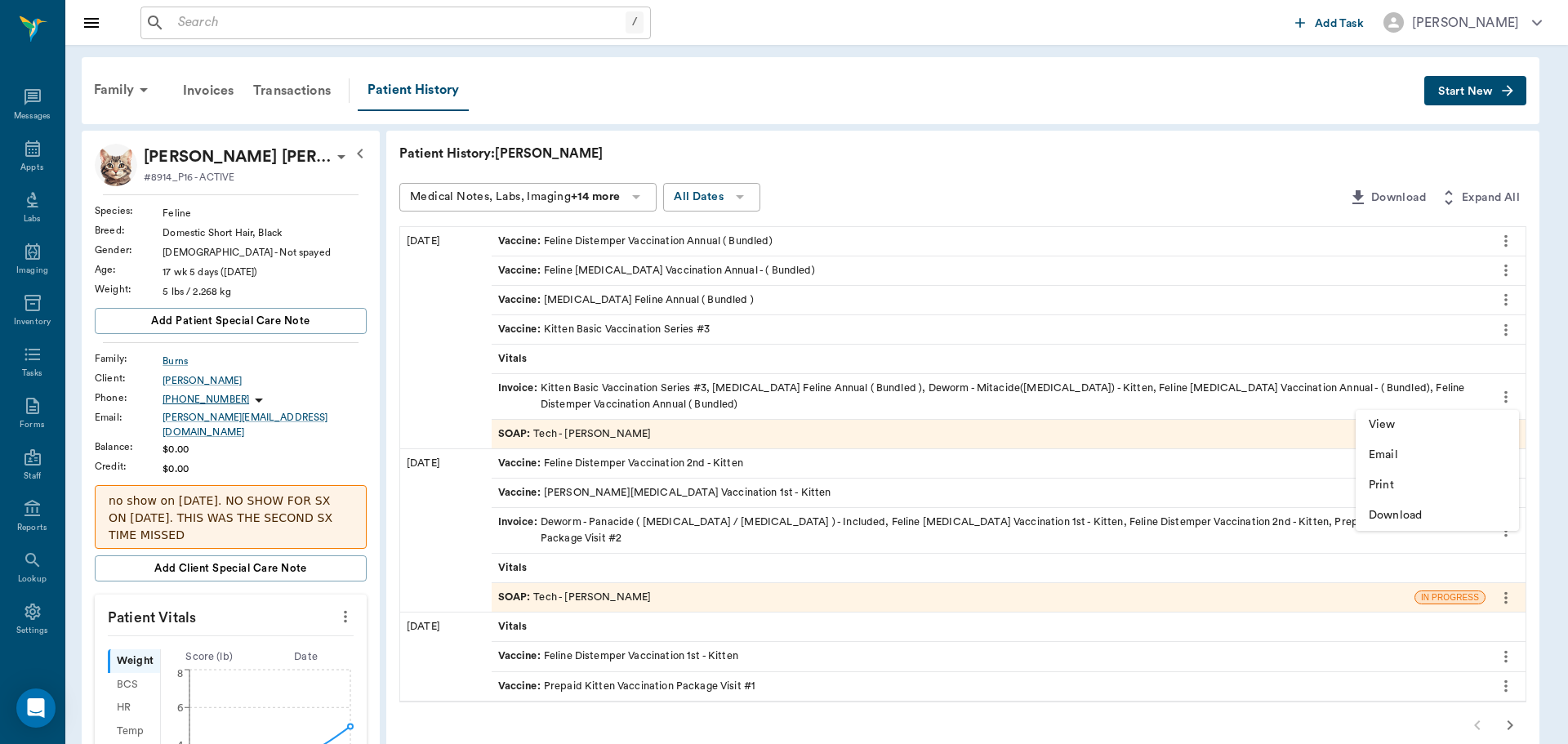
click at [1157, 380] on div at bounding box center [784, 372] width 1568 height 744
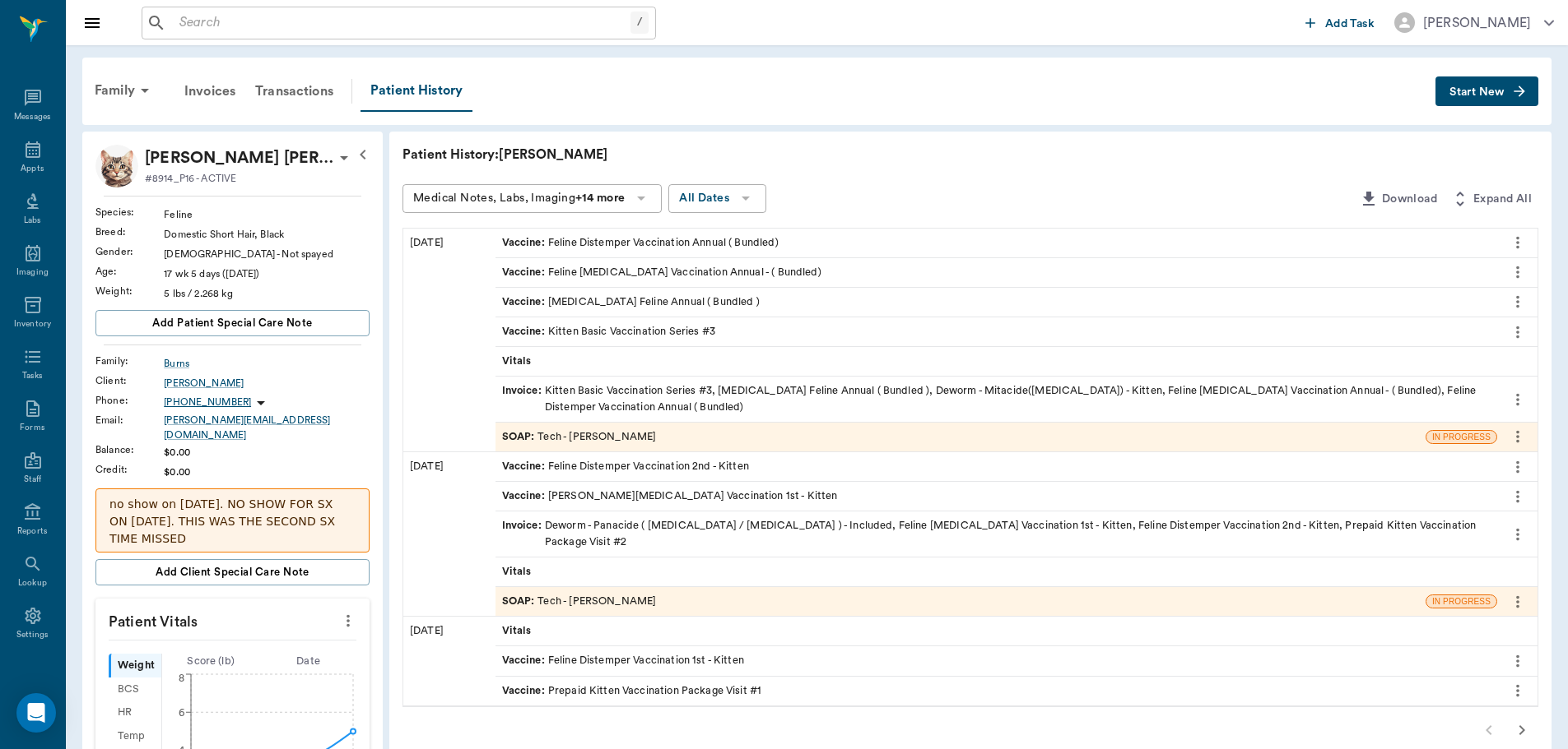
click at [1158, 391] on div "Invoice : Kitten Basic Vaccination Series #3, Rabies Vaccination Feline Annual …" at bounding box center [996, 399] width 988 height 31
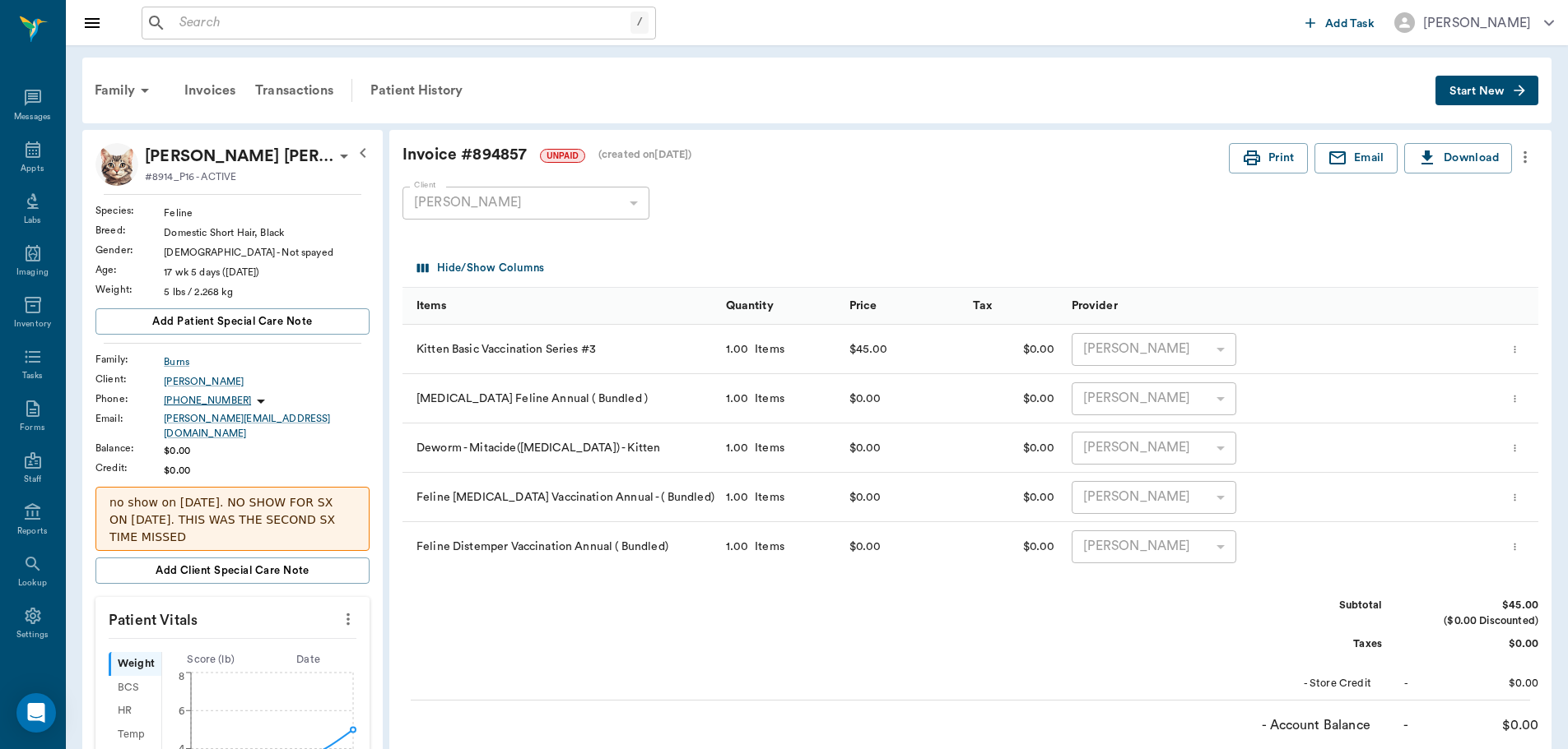
click at [1520, 163] on icon "more" at bounding box center [1525, 156] width 18 height 20
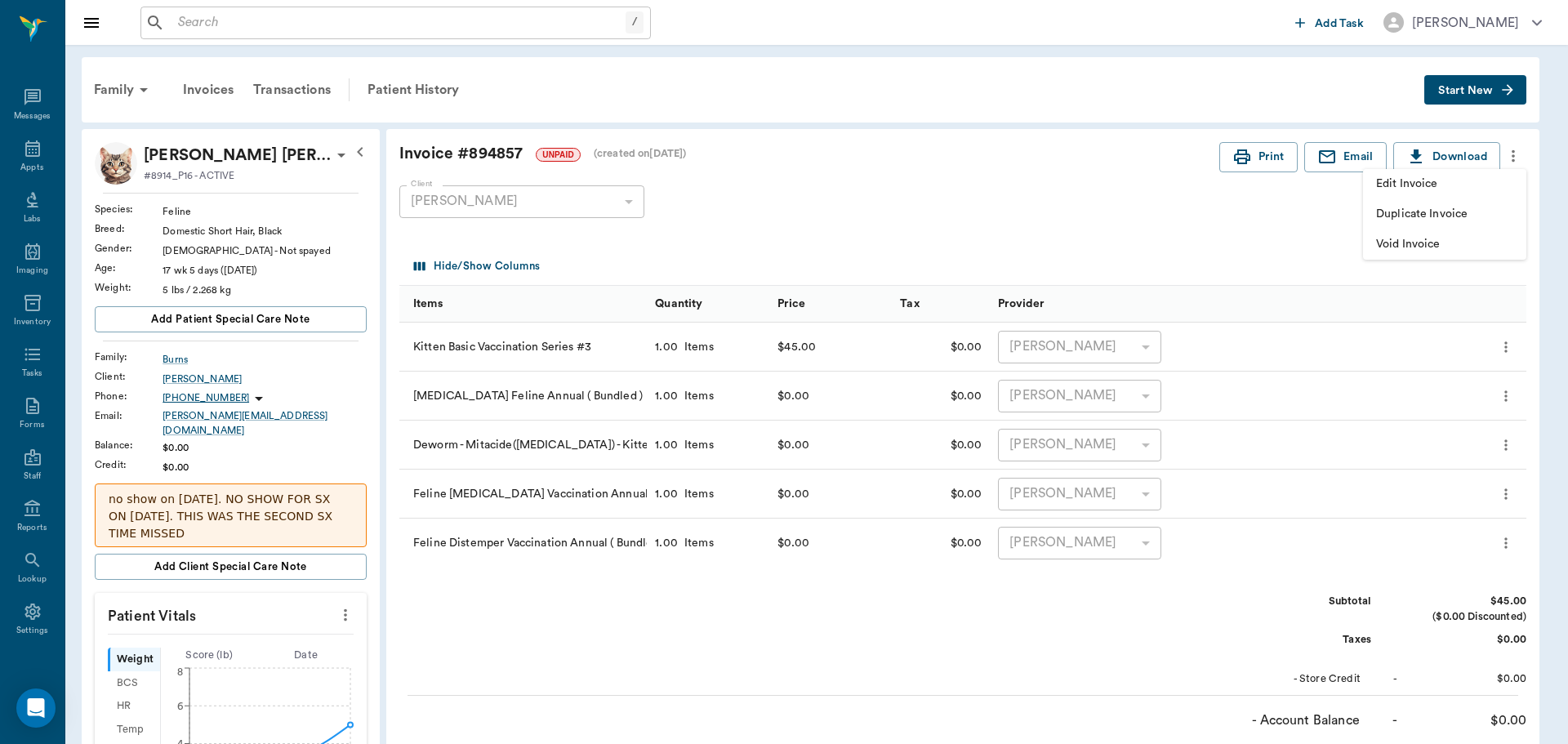
click at [1489, 247] on span "Void Invoice" at bounding box center [1444, 245] width 137 height 17
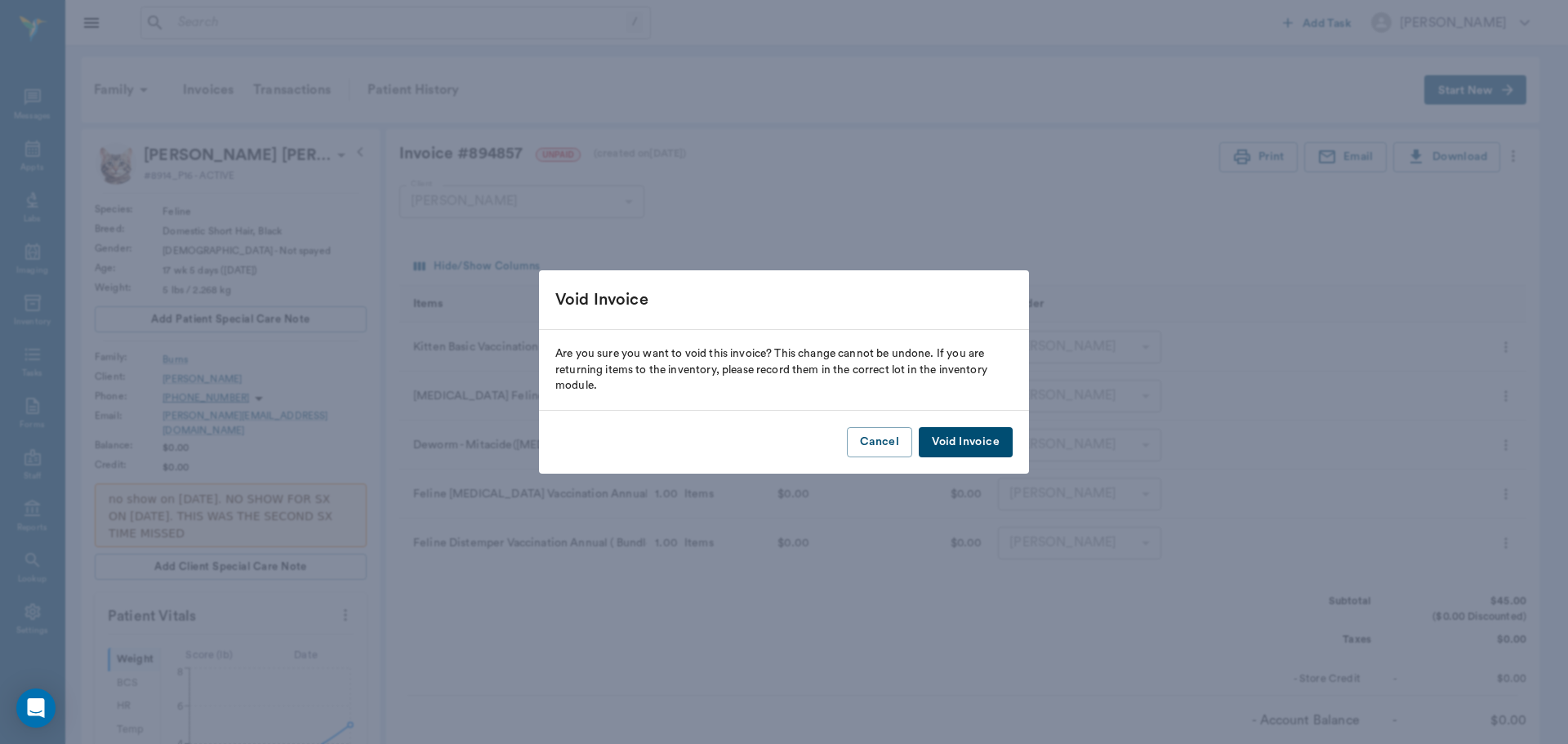
click at [983, 441] on button "Void Invoice" at bounding box center [965, 442] width 93 height 30
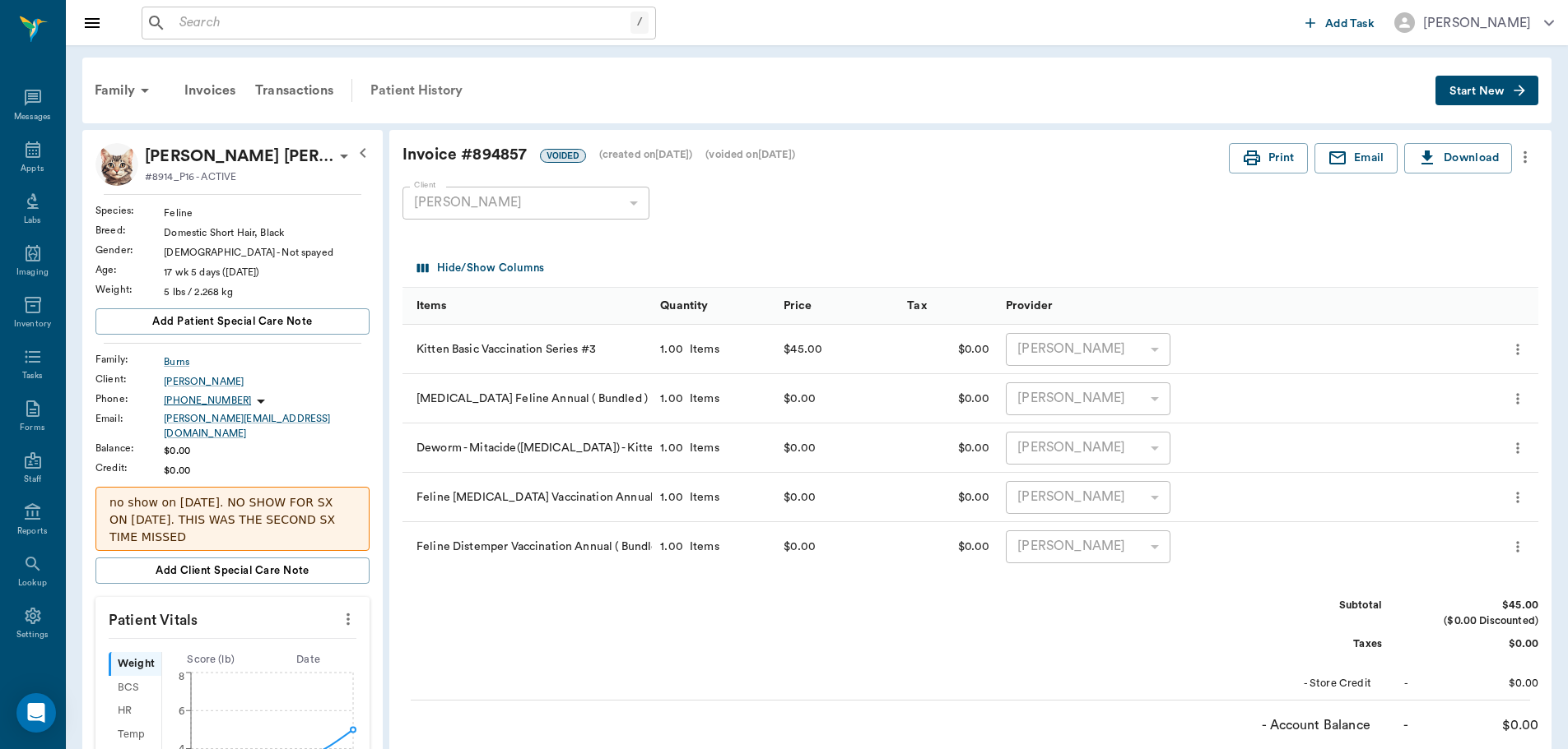
click at [437, 98] on div "Patient History" at bounding box center [416, 91] width 112 height 40
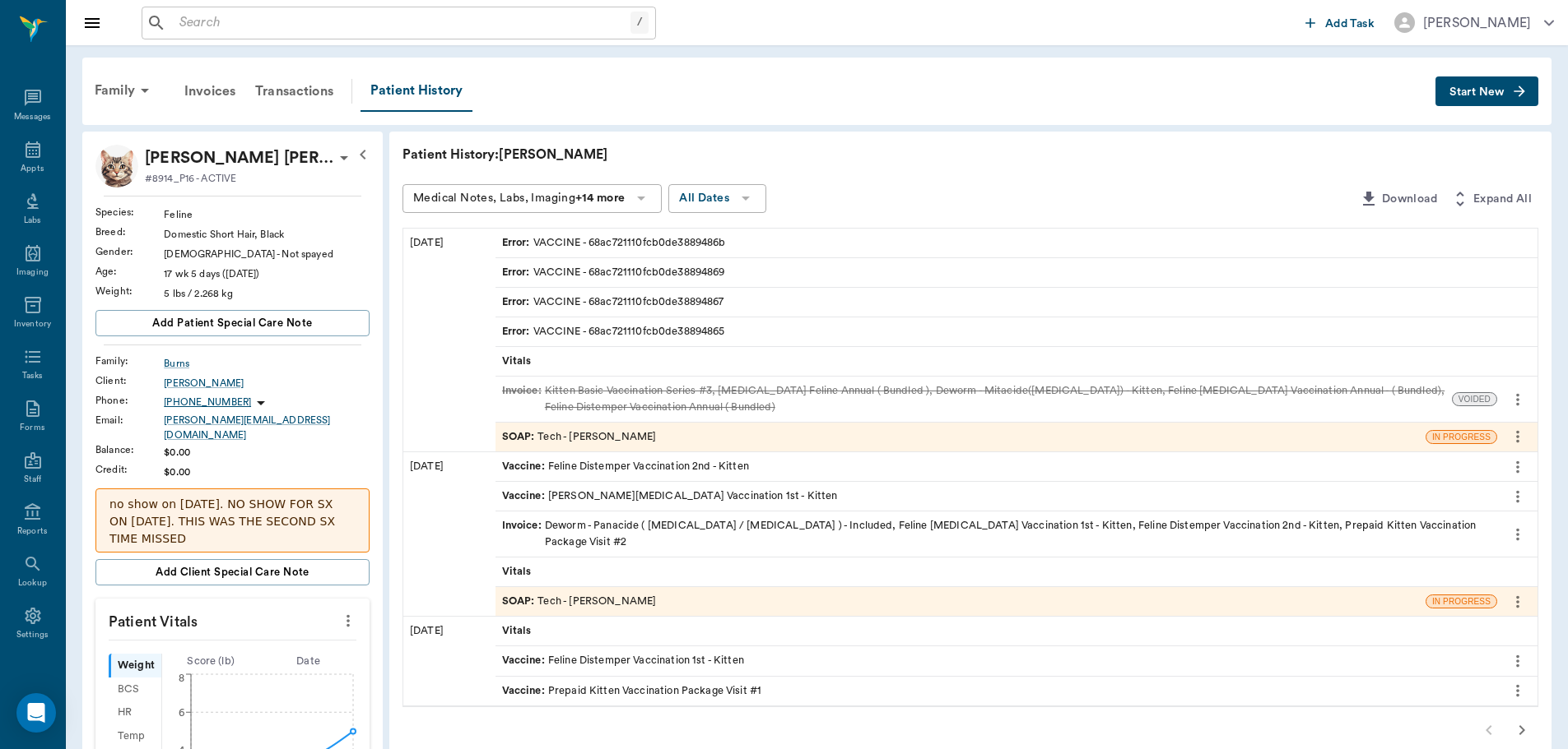
click at [650, 443] on div "SOAP : Tech - Hunter Graves" at bounding box center [960, 436] width 930 height 29
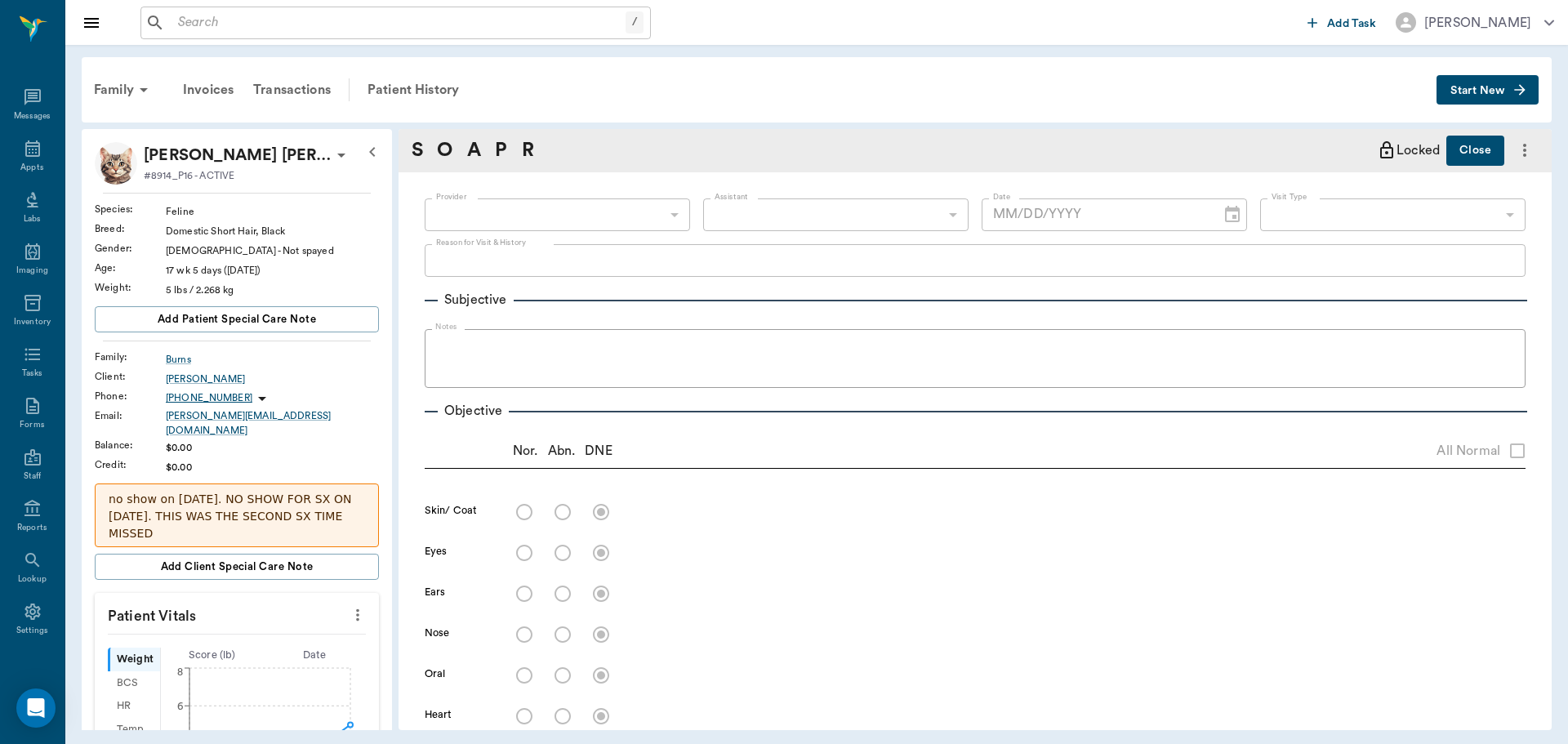
type input "682b670d8bdc6f7f8feef3db"
type input "63ec2f075fda476ae8351a4c"
type input "65d2be4f46e3a538d89b8c1a"
type textarea "3RD VISIT- 3RD SET -JESS"
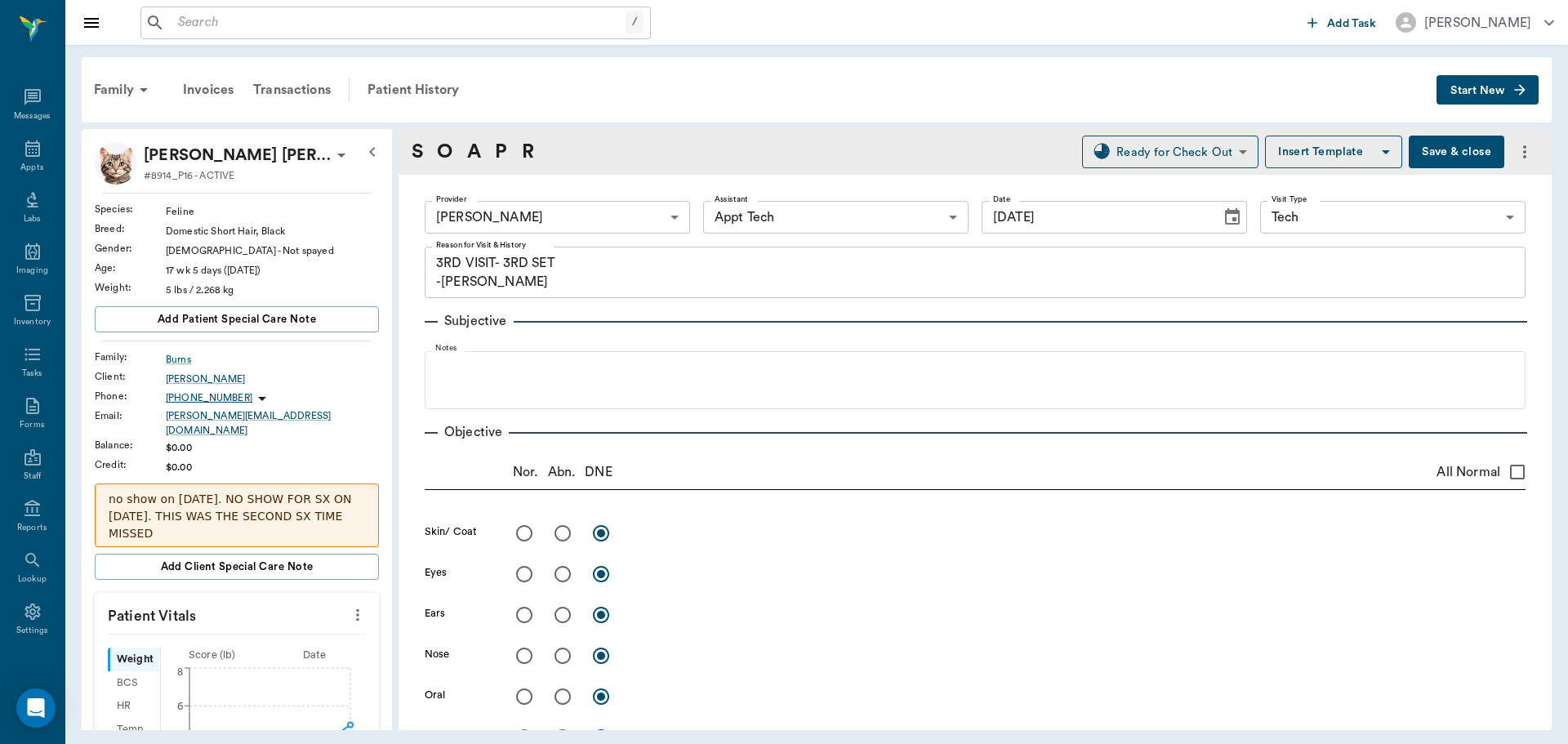
type input "[DATE]"
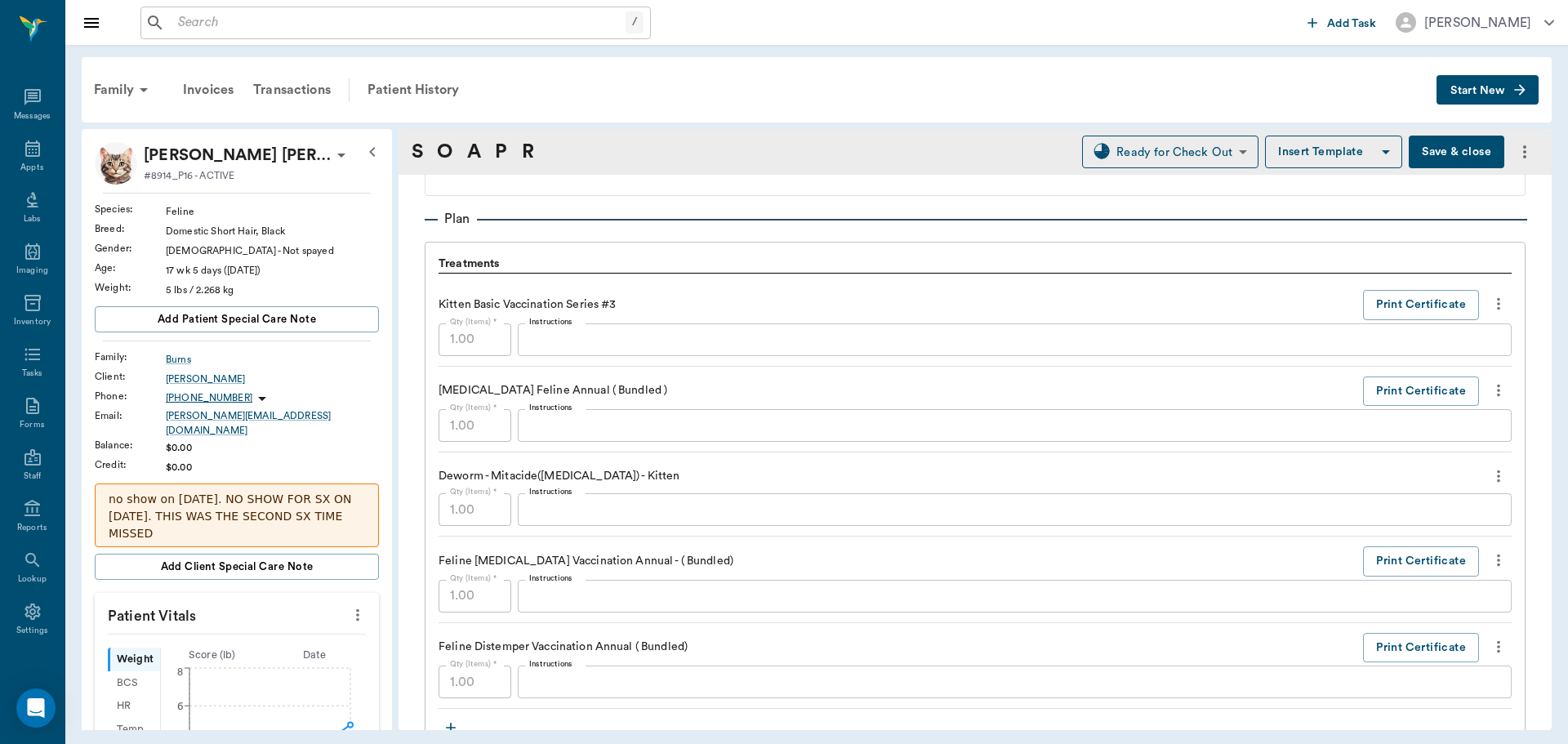
scroll to position [1062, 0]
click at [1490, 299] on icon "more" at bounding box center [1499, 303] width 18 height 20
click at [1450, 366] on span "Delete" at bounding box center [1418, 361] width 137 height 17
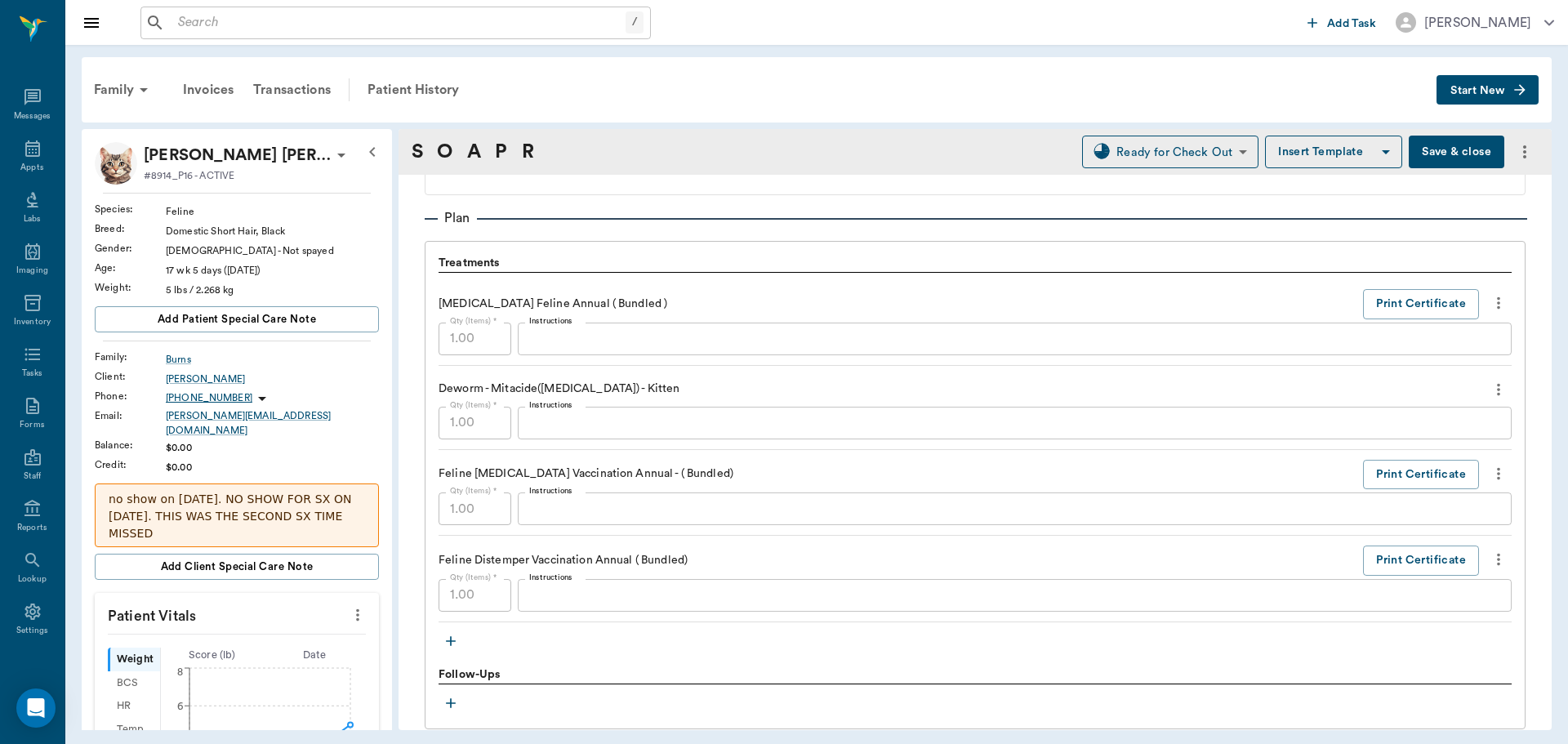
click at [1490, 300] on icon "more" at bounding box center [1499, 303] width 18 height 20
click at [1444, 355] on span "Delete" at bounding box center [1418, 361] width 137 height 17
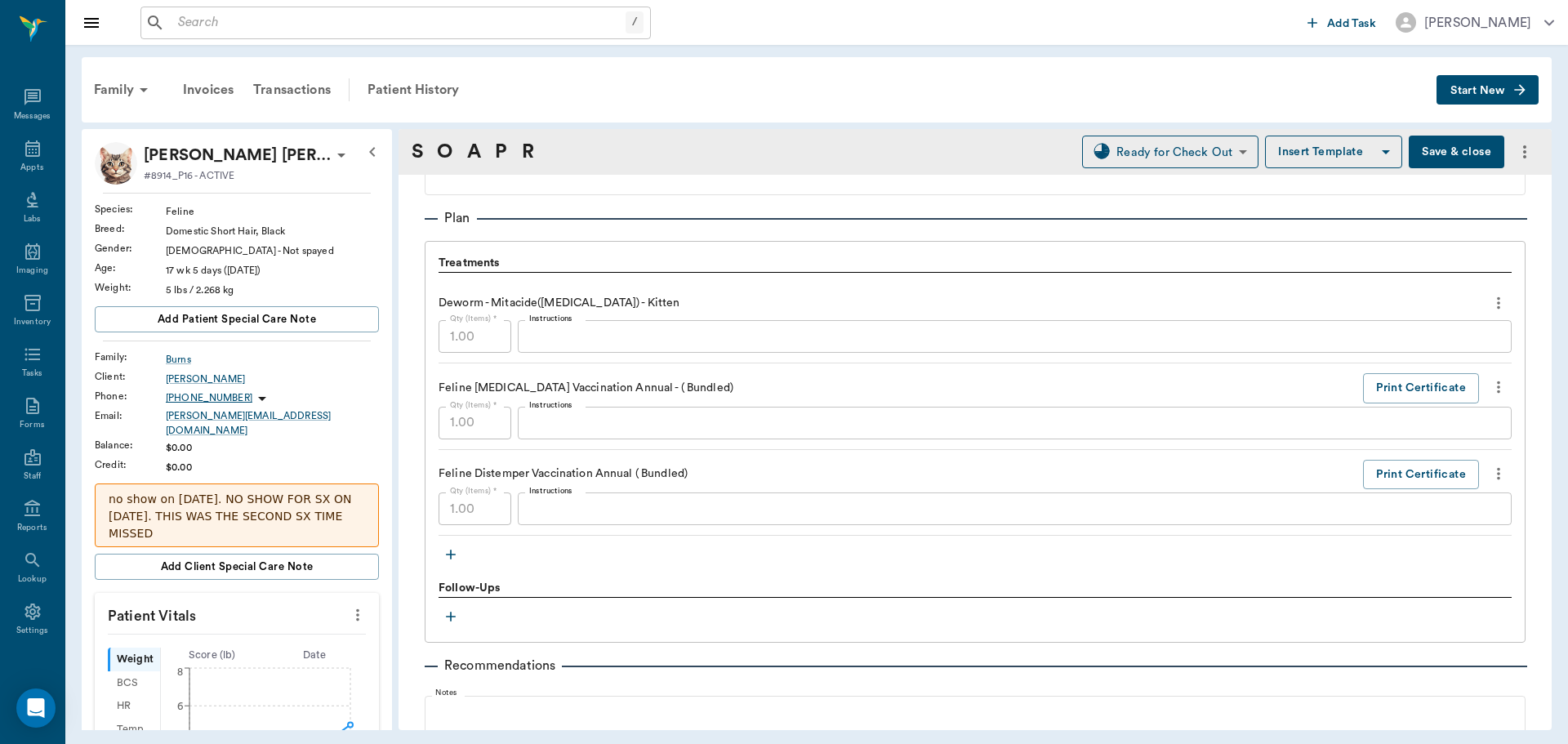
click at [1490, 302] on icon "more" at bounding box center [1499, 303] width 18 height 20
click at [1458, 356] on span "Delete" at bounding box center [1418, 361] width 137 height 17
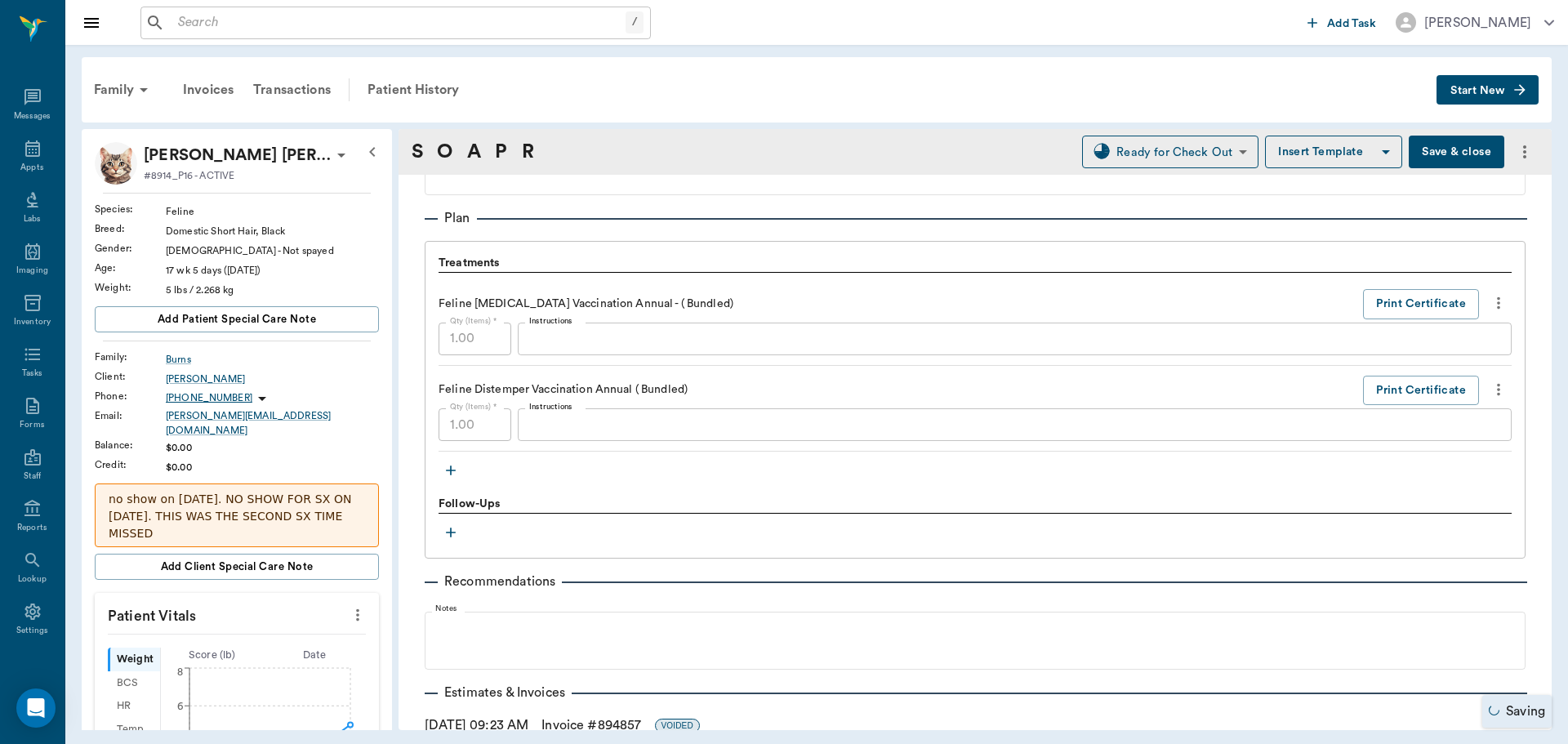
click at [1490, 307] on icon "more" at bounding box center [1499, 303] width 18 height 20
click at [1487, 304] on div at bounding box center [784, 372] width 1568 height 744
click at [1497, 304] on icon "more" at bounding box center [1499, 304] width 3 height 12
click at [1422, 365] on span "Delete" at bounding box center [1418, 361] width 137 height 17
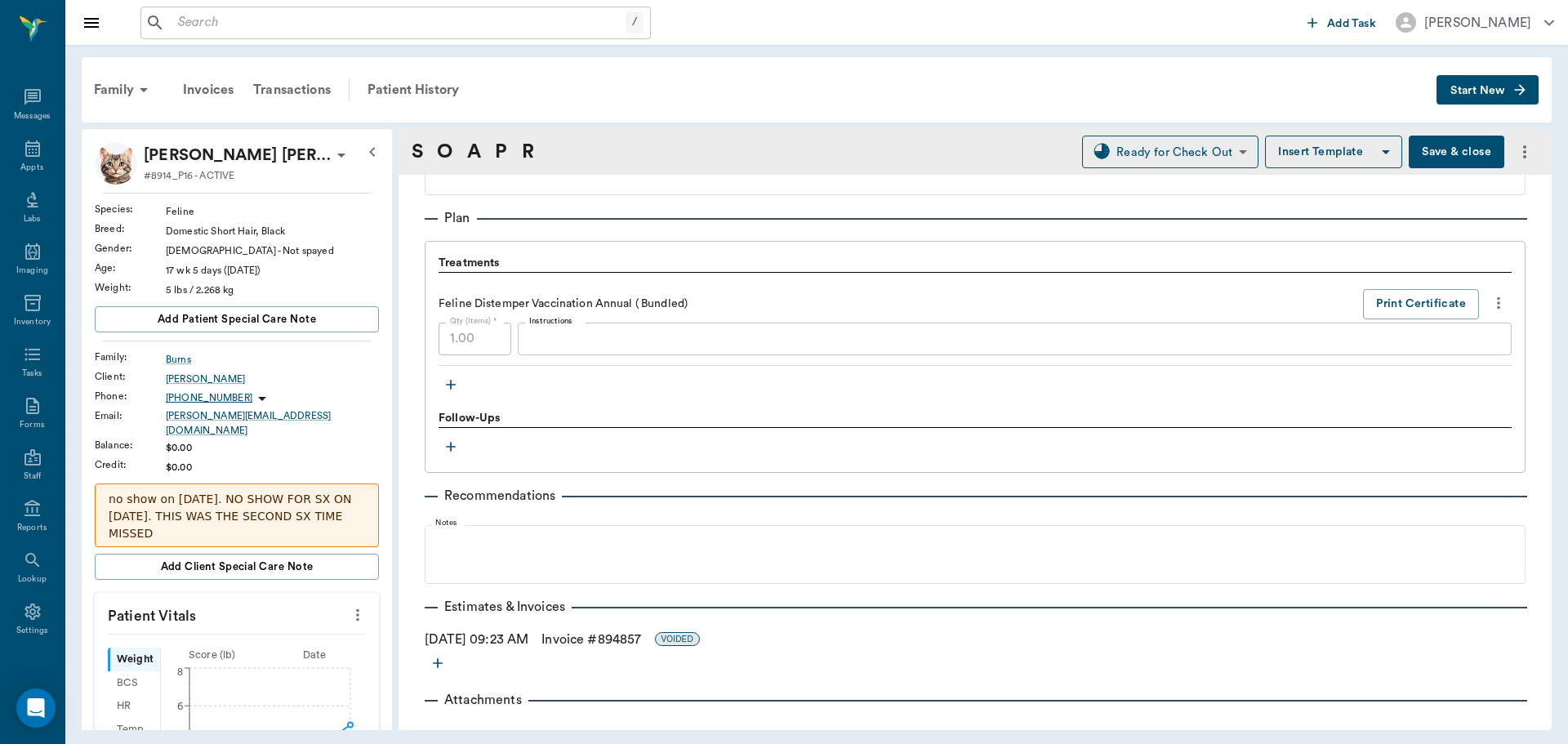
click at [1490, 305] on icon "more" at bounding box center [1499, 303] width 18 height 20
click at [1450, 359] on span "Delete" at bounding box center [1418, 361] width 137 height 17
click at [1490, 299] on icon "more" at bounding box center [1499, 303] width 18 height 20
click at [1475, 365] on span "Delete" at bounding box center [1418, 361] width 137 height 17
click at [454, 387] on icon "button" at bounding box center [450, 384] width 16 height 16
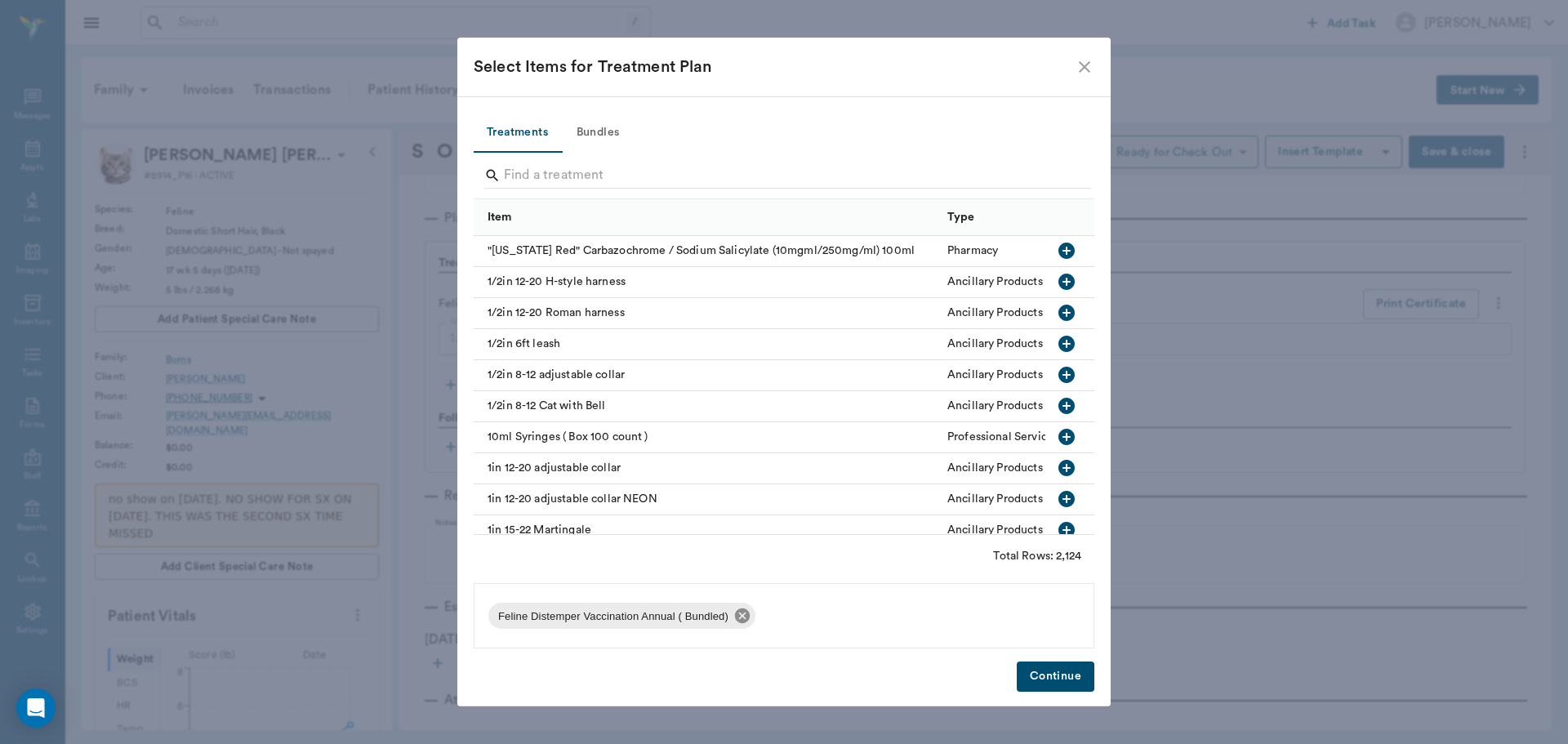
click at [745, 614] on icon at bounding box center [742, 615] width 15 height 15
click at [608, 118] on button "Bundles" at bounding box center [598, 133] width 74 height 39
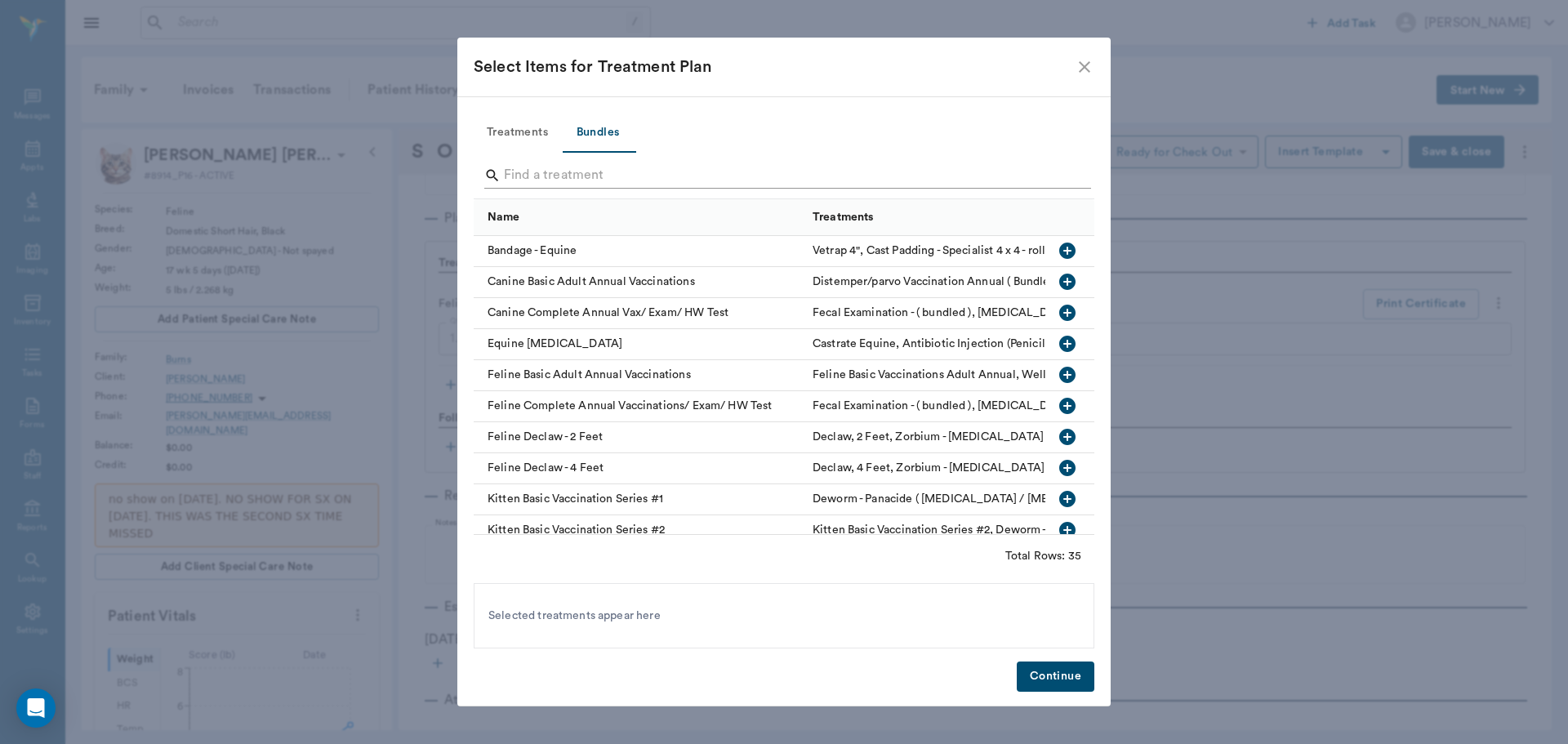
click at [609, 175] on input "Search" at bounding box center [785, 175] width 563 height 26
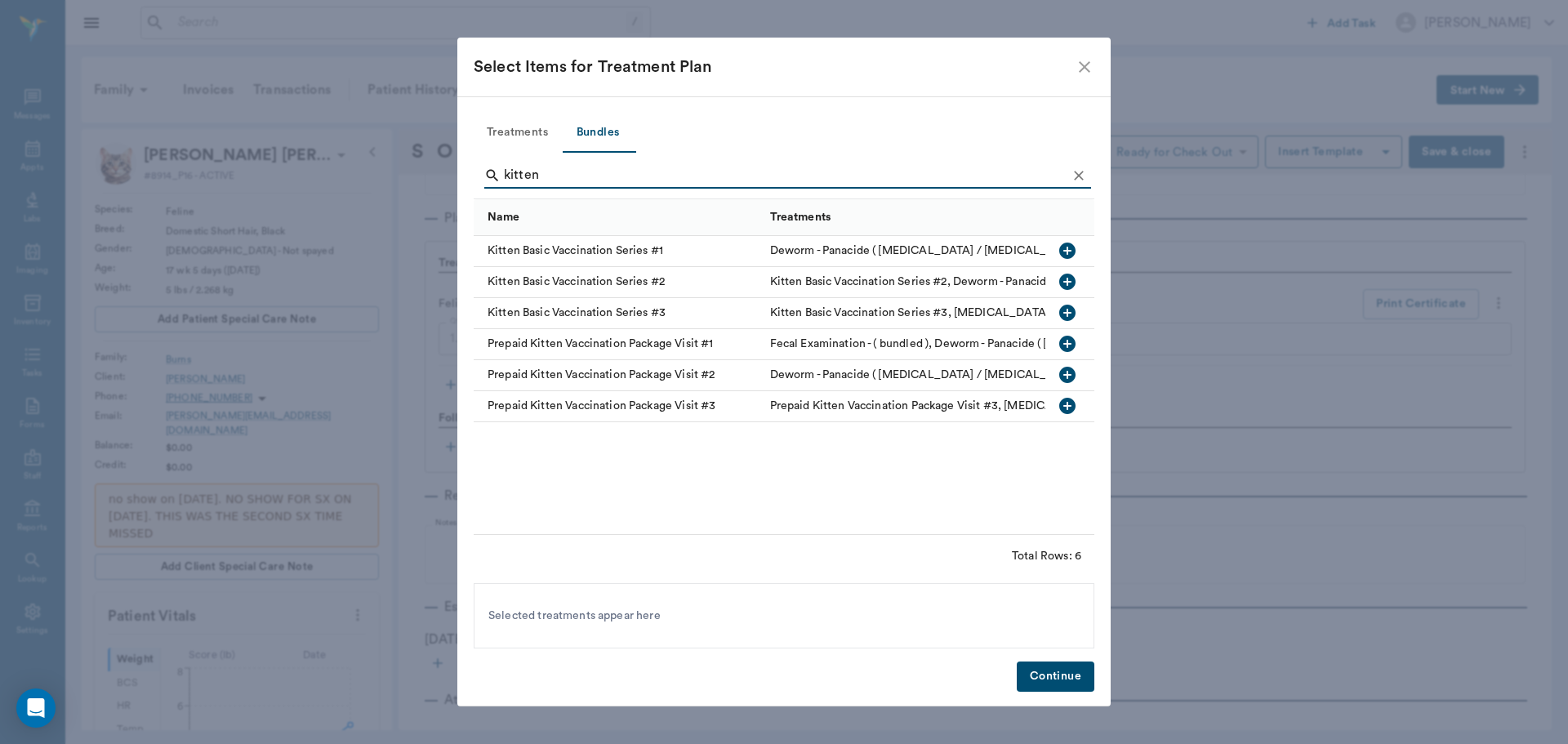
type input "kitten"
click at [1070, 403] on icon "button" at bounding box center [1067, 406] width 16 height 16
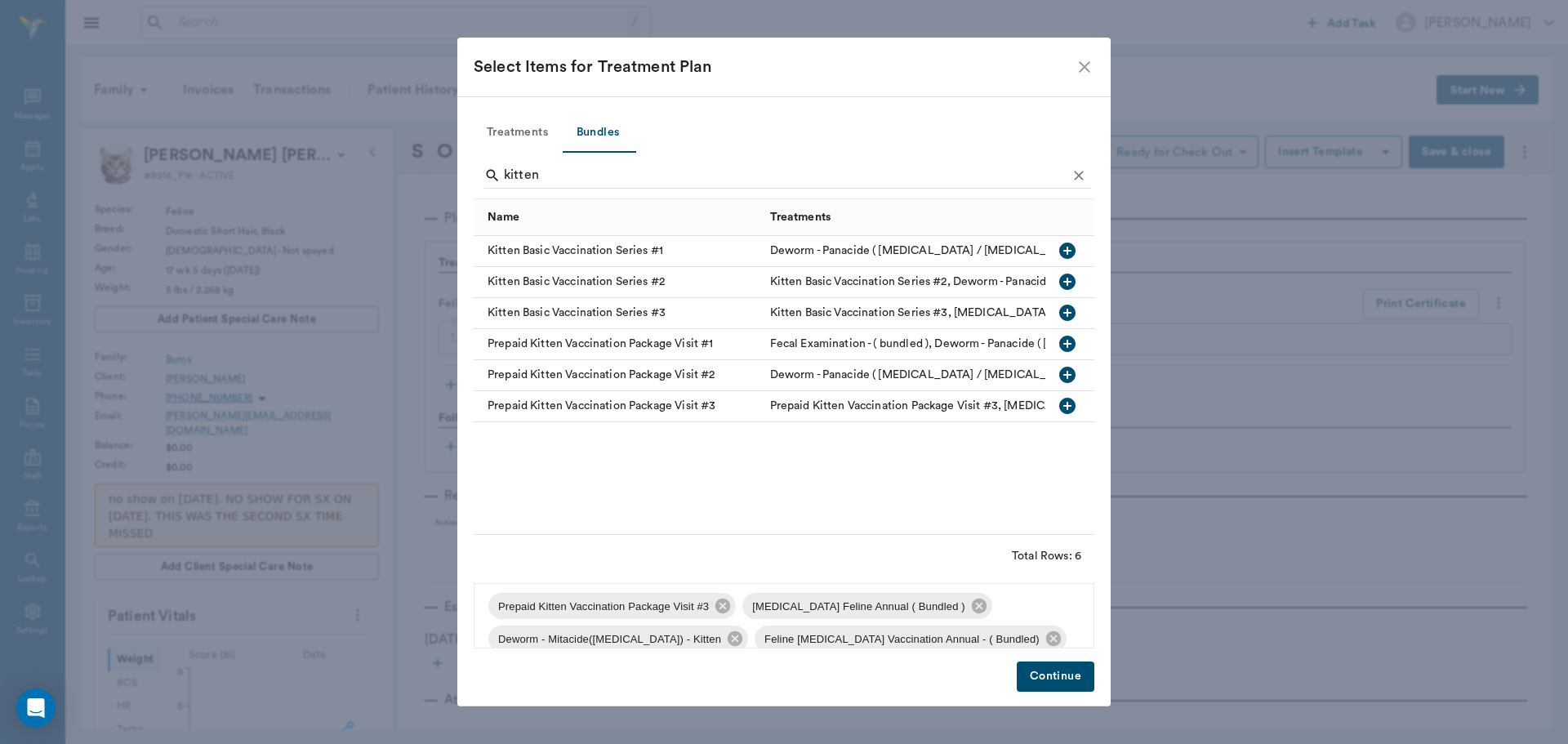
scroll to position [0, 0]
click at [1052, 674] on button "Continue" at bounding box center [1055, 676] width 77 height 30
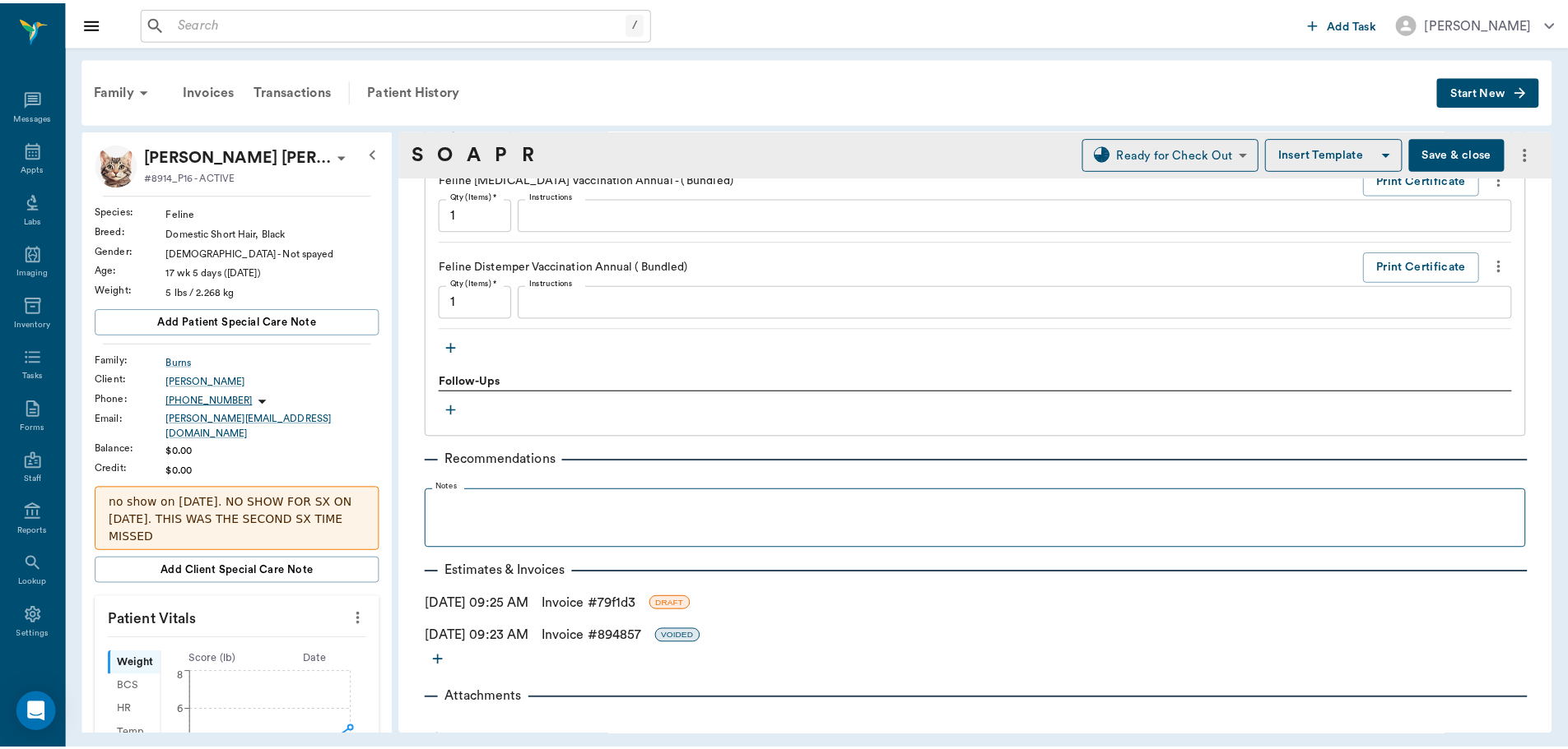
scroll to position [1469, 0]
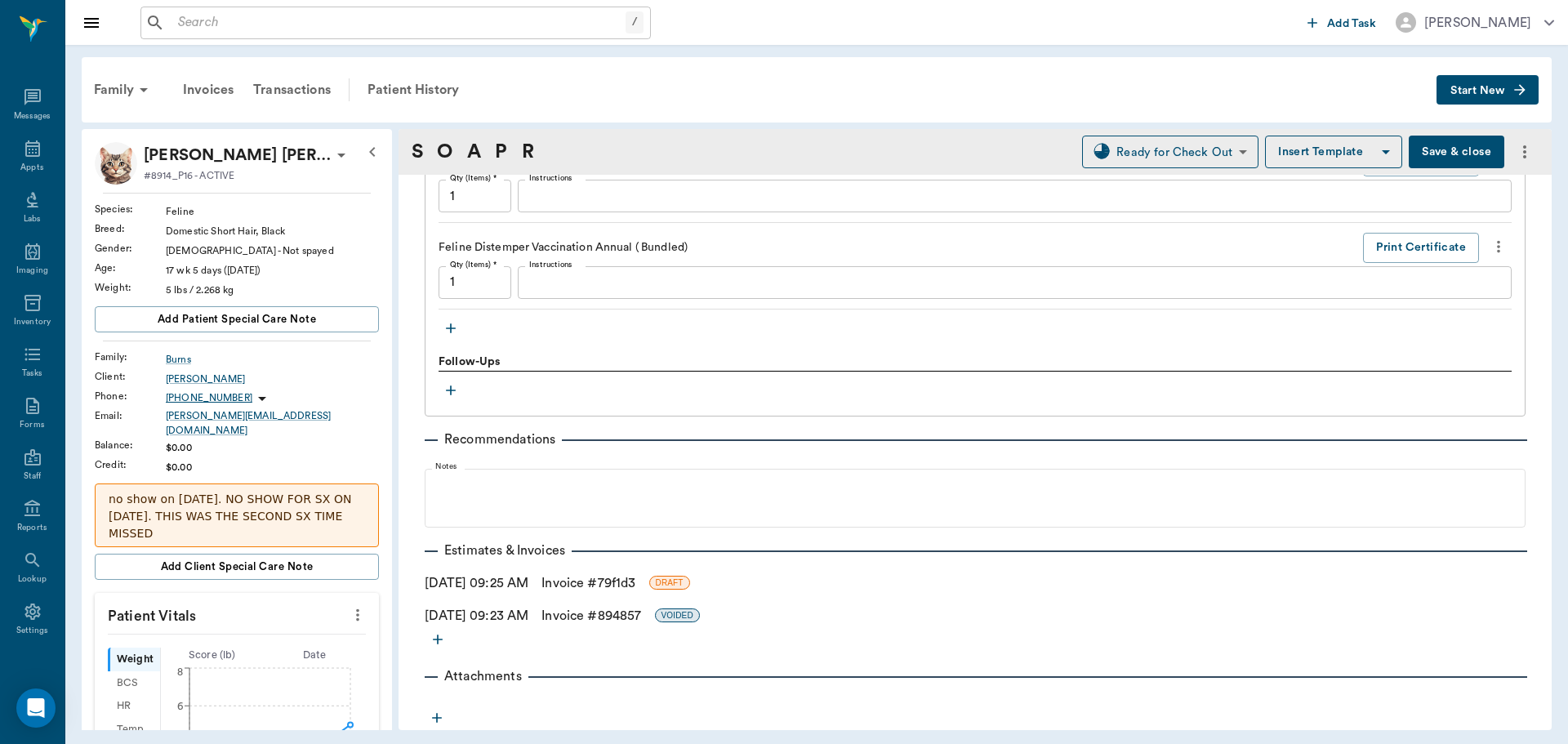
click at [595, 583] on link "Invoice # 79f1d3" at bounding box center [588, 583] width 93 height 20
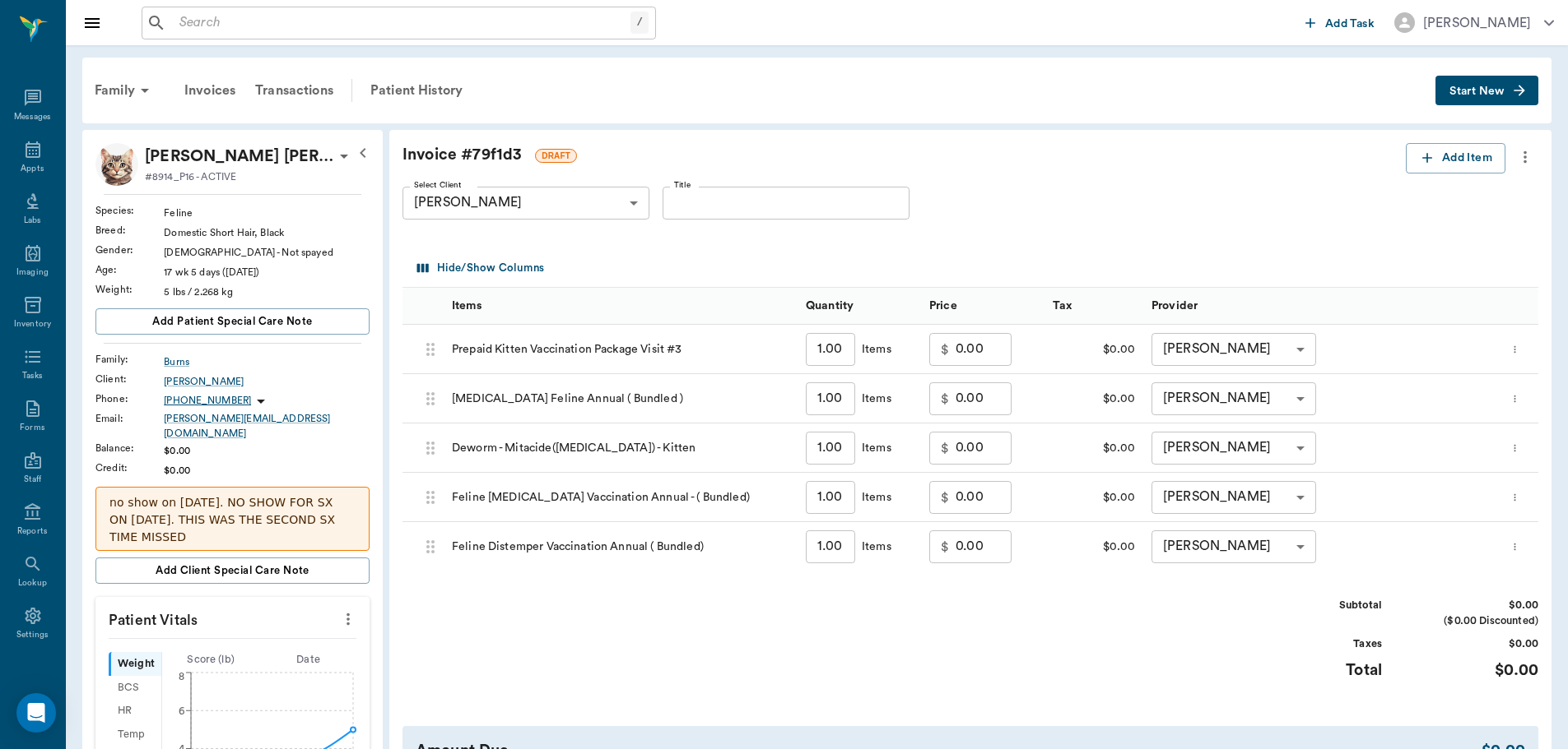
scroll to position [164, 0]
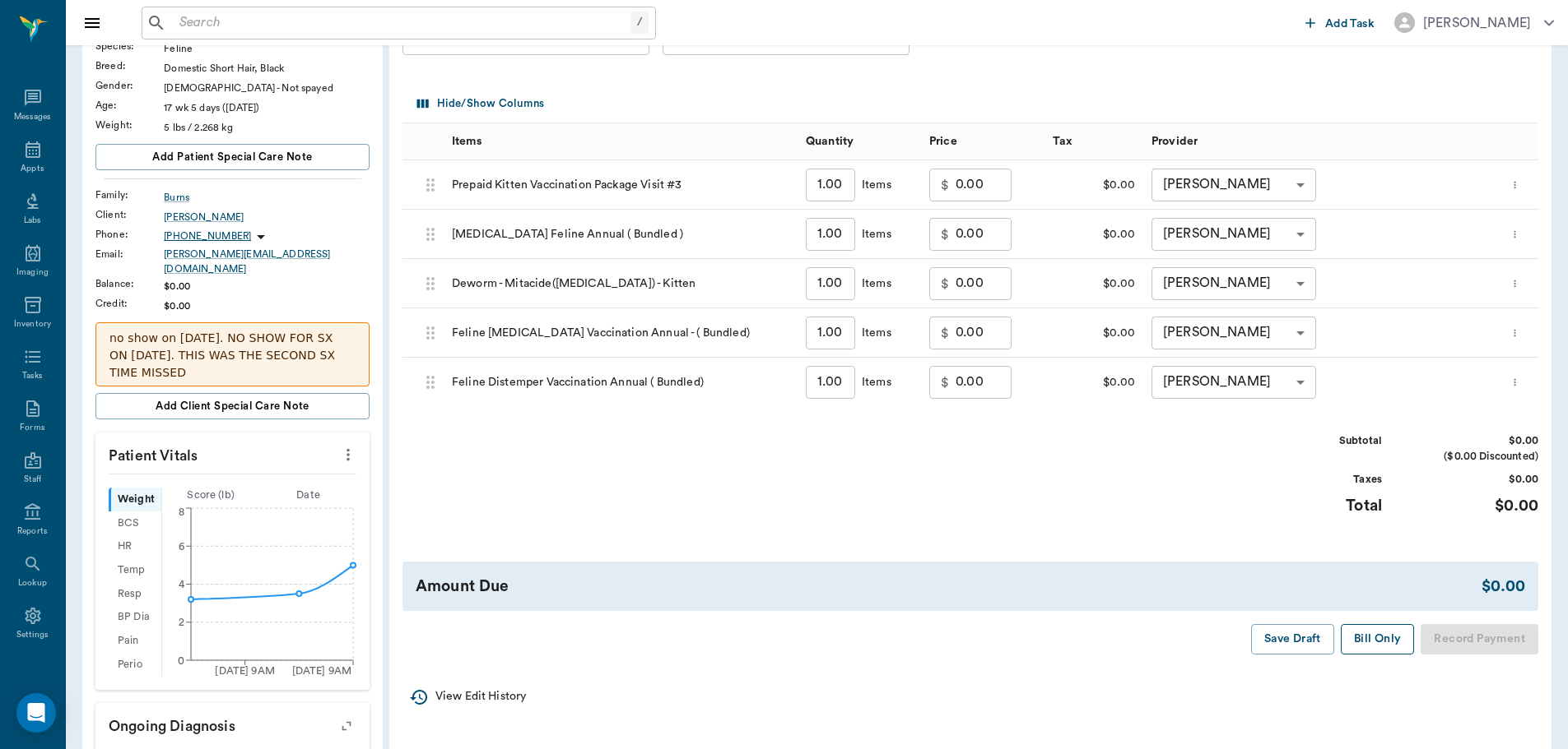
click at [1378, 631] on button "Bill Only" at bounding box center [1378, 639] width 74 height 30
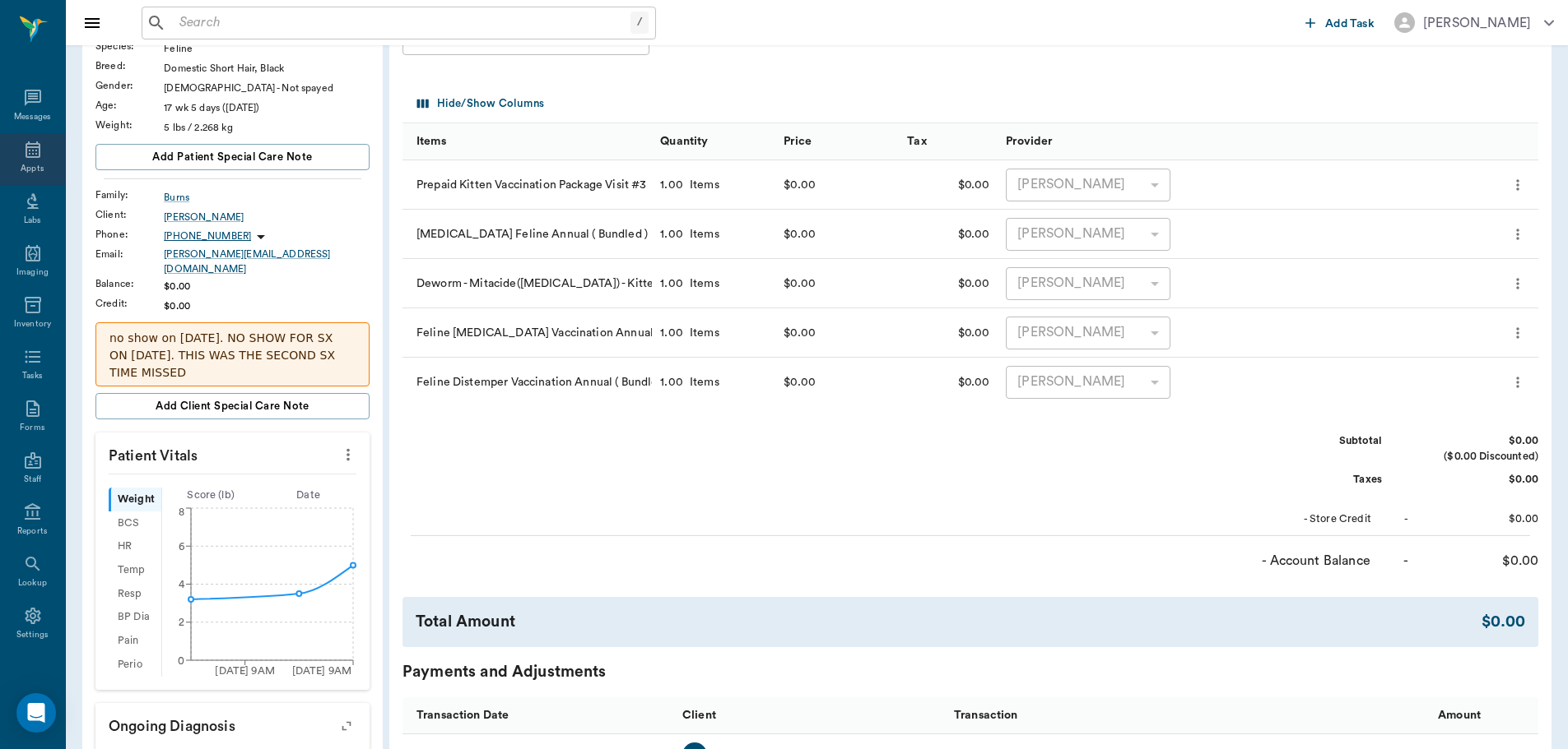
click at [27, 159] on icon at bounding box center [33, 149] width 20 height 20
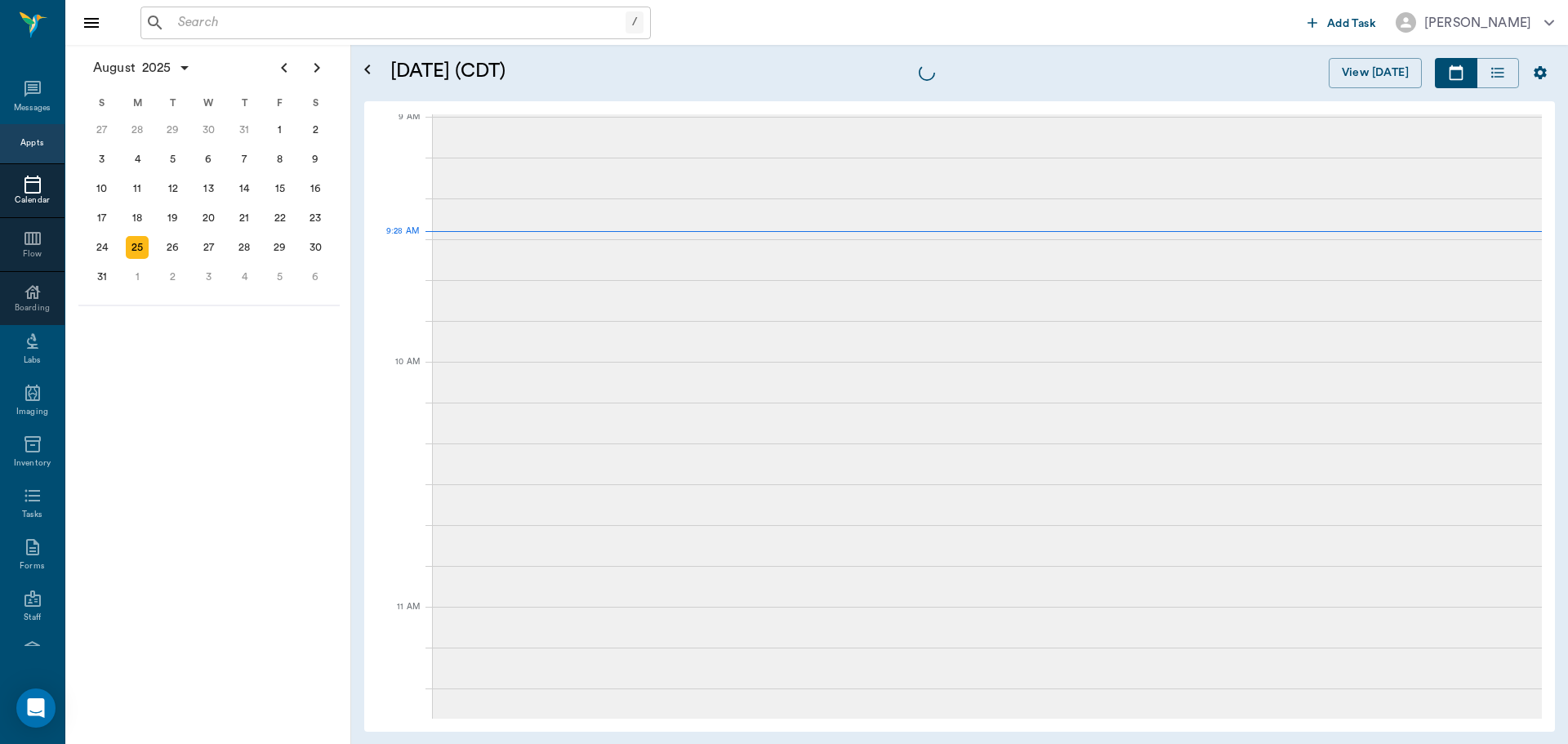
scroll to position [248, 0]
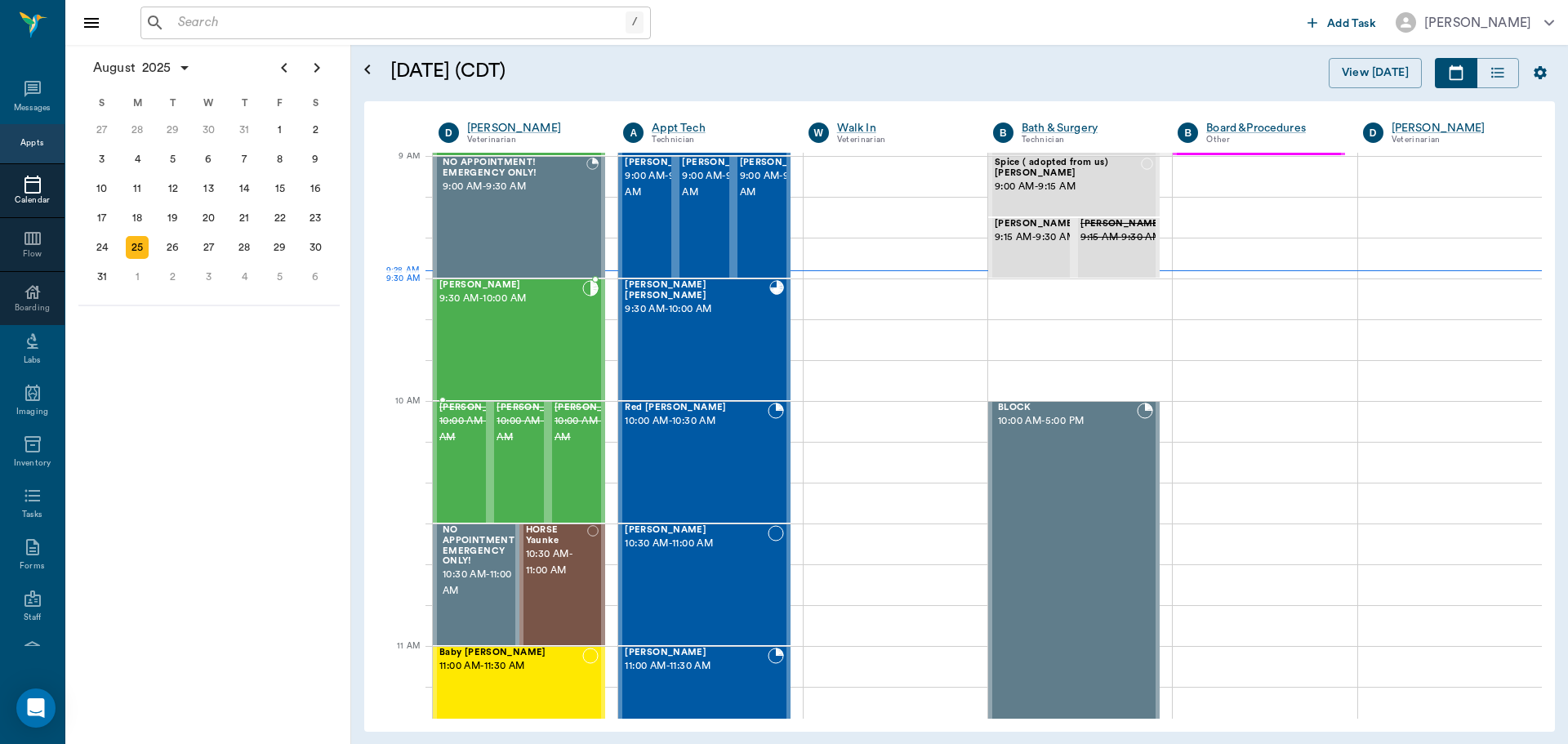
click at [560, 318] on div "Missy Haas 9:30 AM - 10:00 AM" at bounding box center [510, 340] width 143 height 119
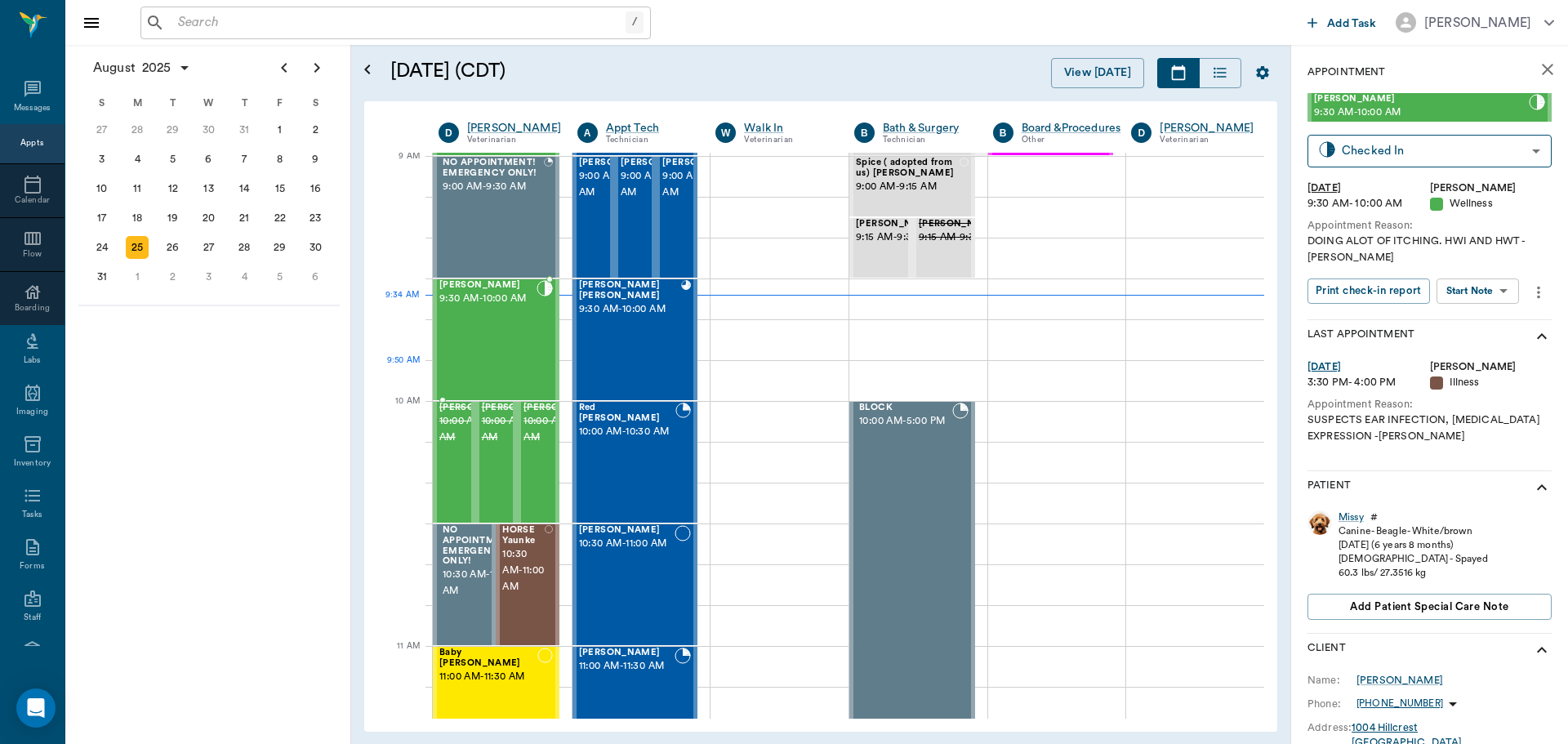
click at [510, 365] on div "Missy Haas 9:30 AM - 10:00 AM" at bounding box center [487, 340] width 97 height 119
click at [1505, 282] on body "/ ​ Add Task Dr. Bert Ellsworth Nectar Messages Appts Calendar Flow Boarding La…" at bounding box center [784, 372] width 1568 height 744
click at [1497, 319] on li "Start SOAP" at bounding box center [1479, 324] width 113 height 27
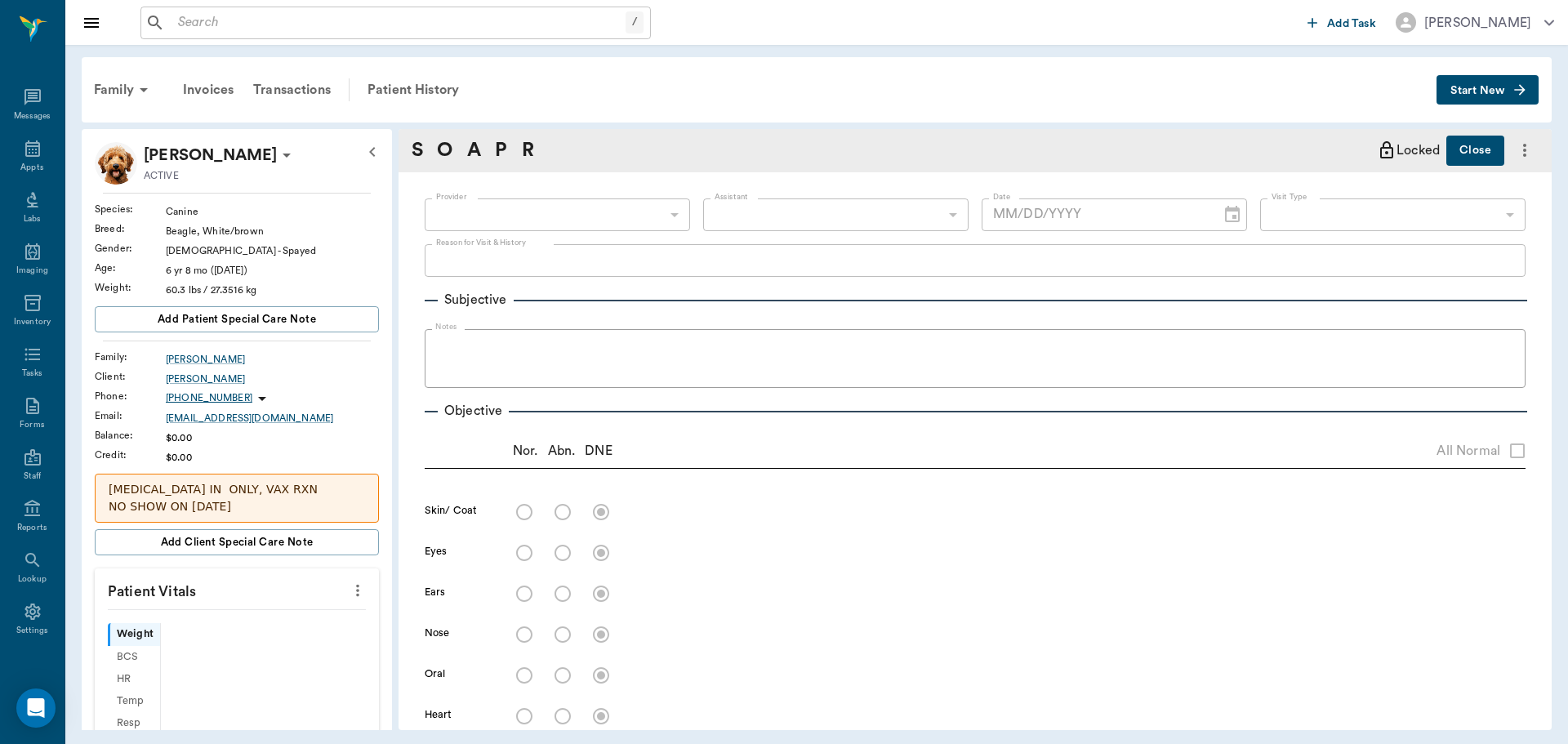
type input "63ec2f075fda476ae8351a4d"
type input "65d2be4f46e3a538d89b8c14"
type textarea "DOING ALOT OF ITCHING. HWI AND HWT -LORY"
type input "[DATE]"
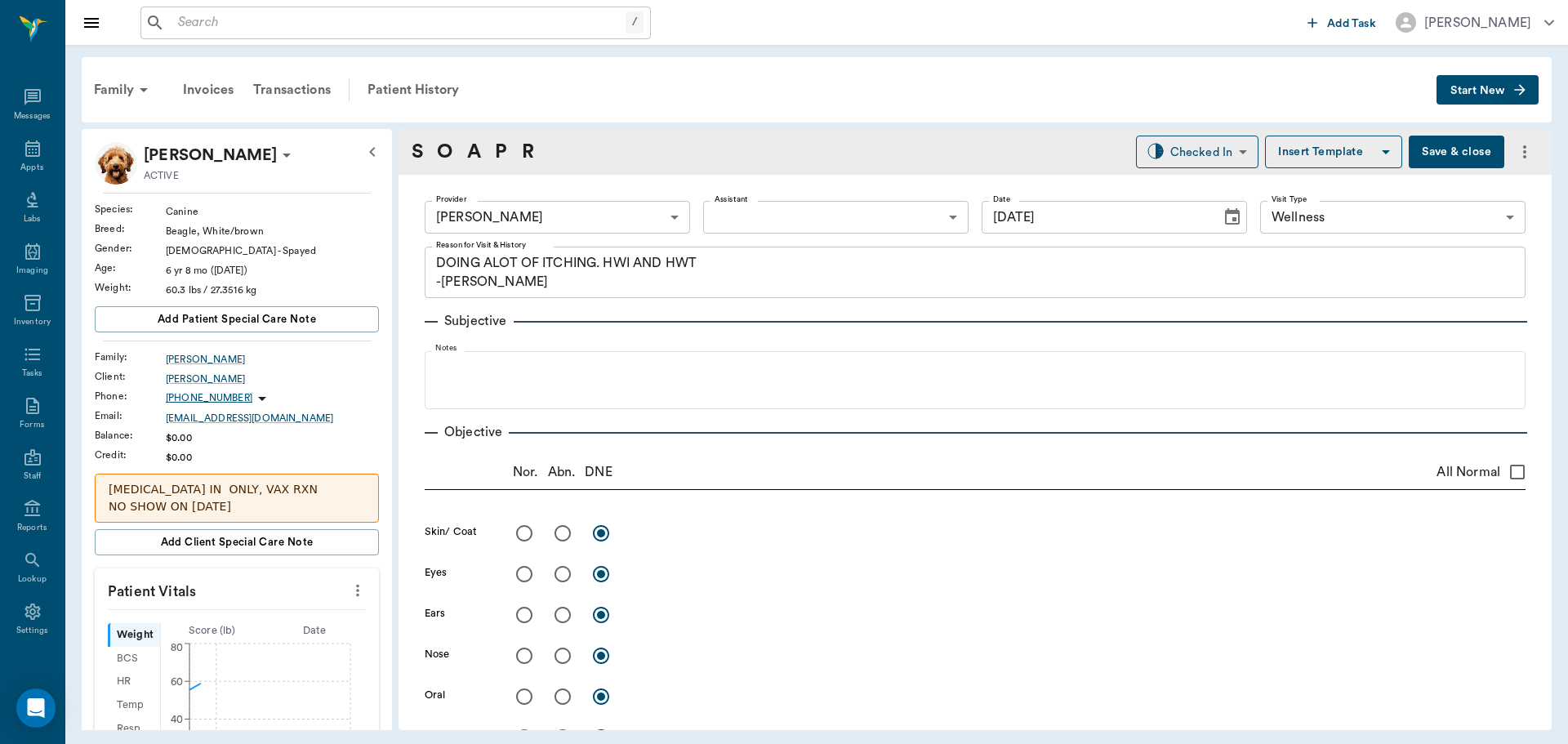
click at [351, 602] on button "more" at bounding box center [358, 590] width 26 height 27
click at [317, 615] on span "Enter Vitals" at bounding box center [277, 619] width 137 height 17
click at [222, 639] on input "text" at bounding box center [236, 639] width 142 height 33
type input "55"
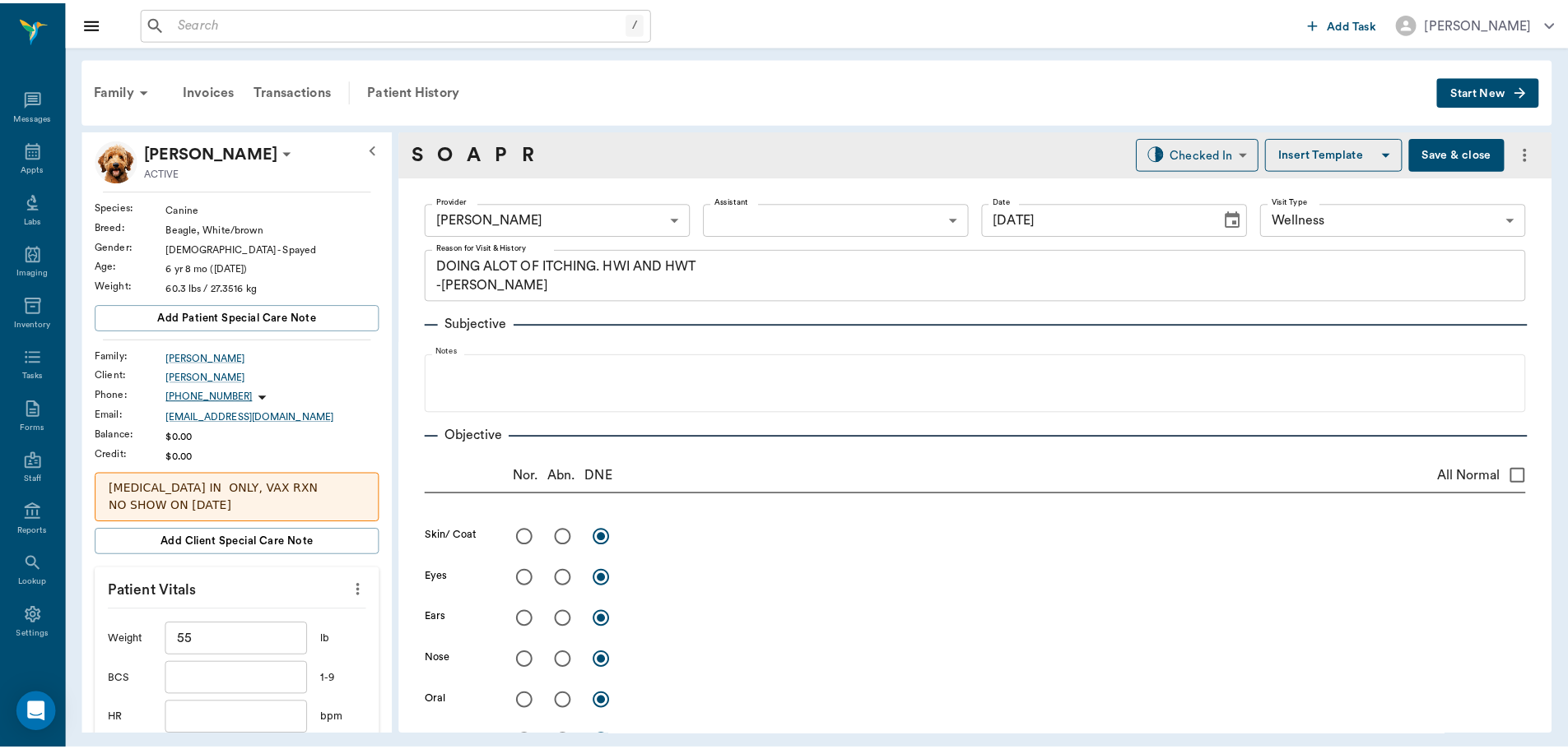
scroll to position [330, 0]
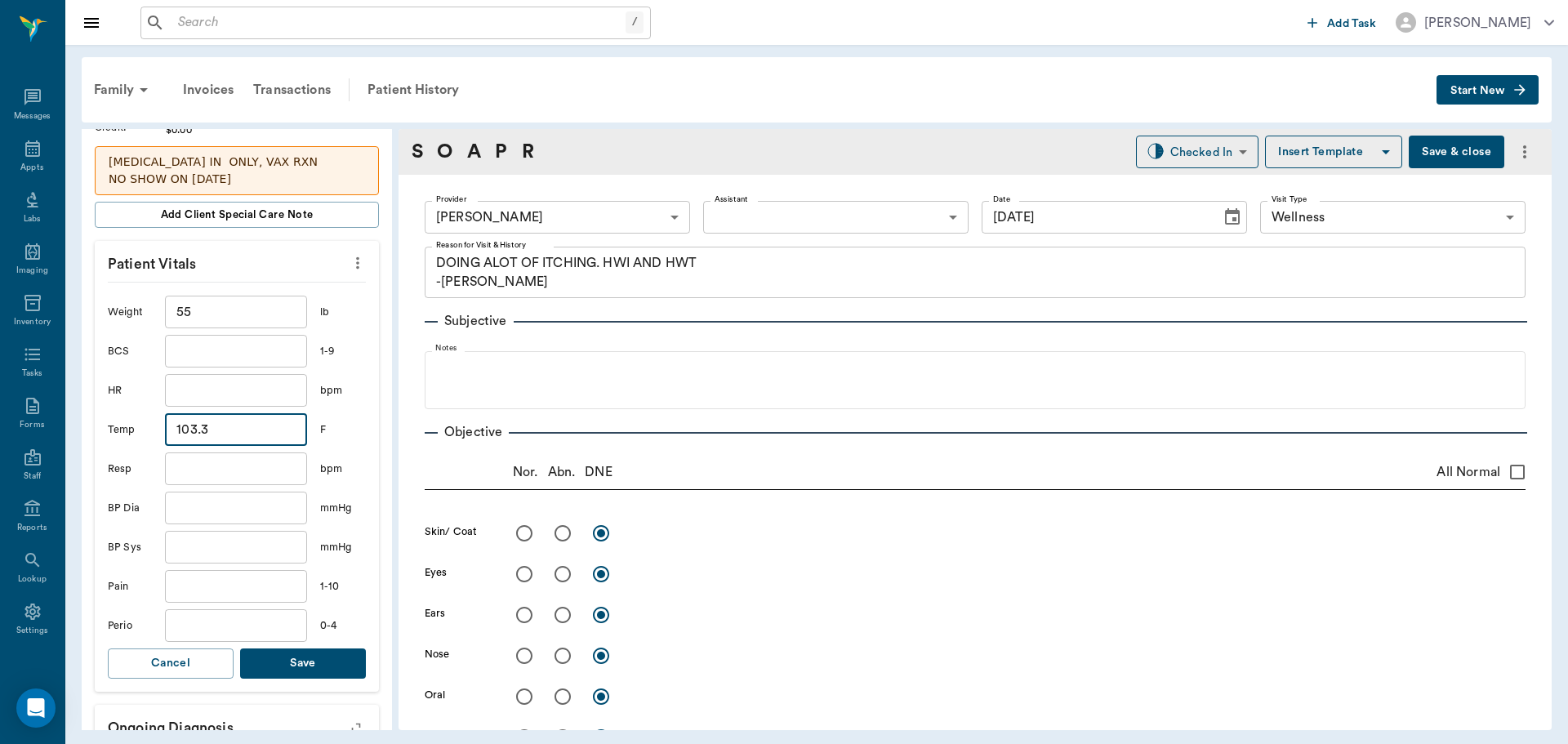
type input "103.3"
click at [266, 661] on button "Save" at bounding box center [303, 663] width 126 height 30
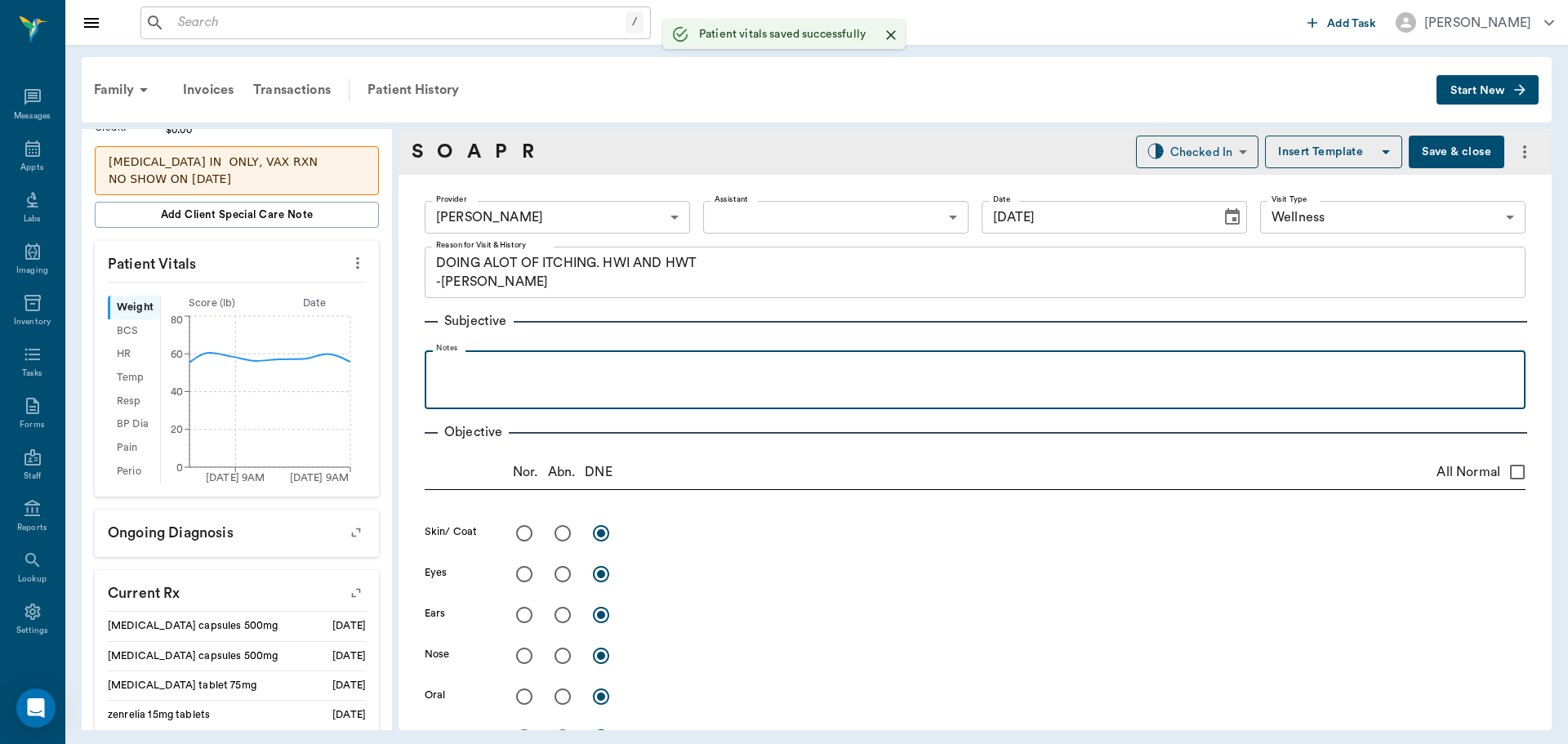
click at [612, 372] on p at bounding box center [975, 368] width 1084 height 20
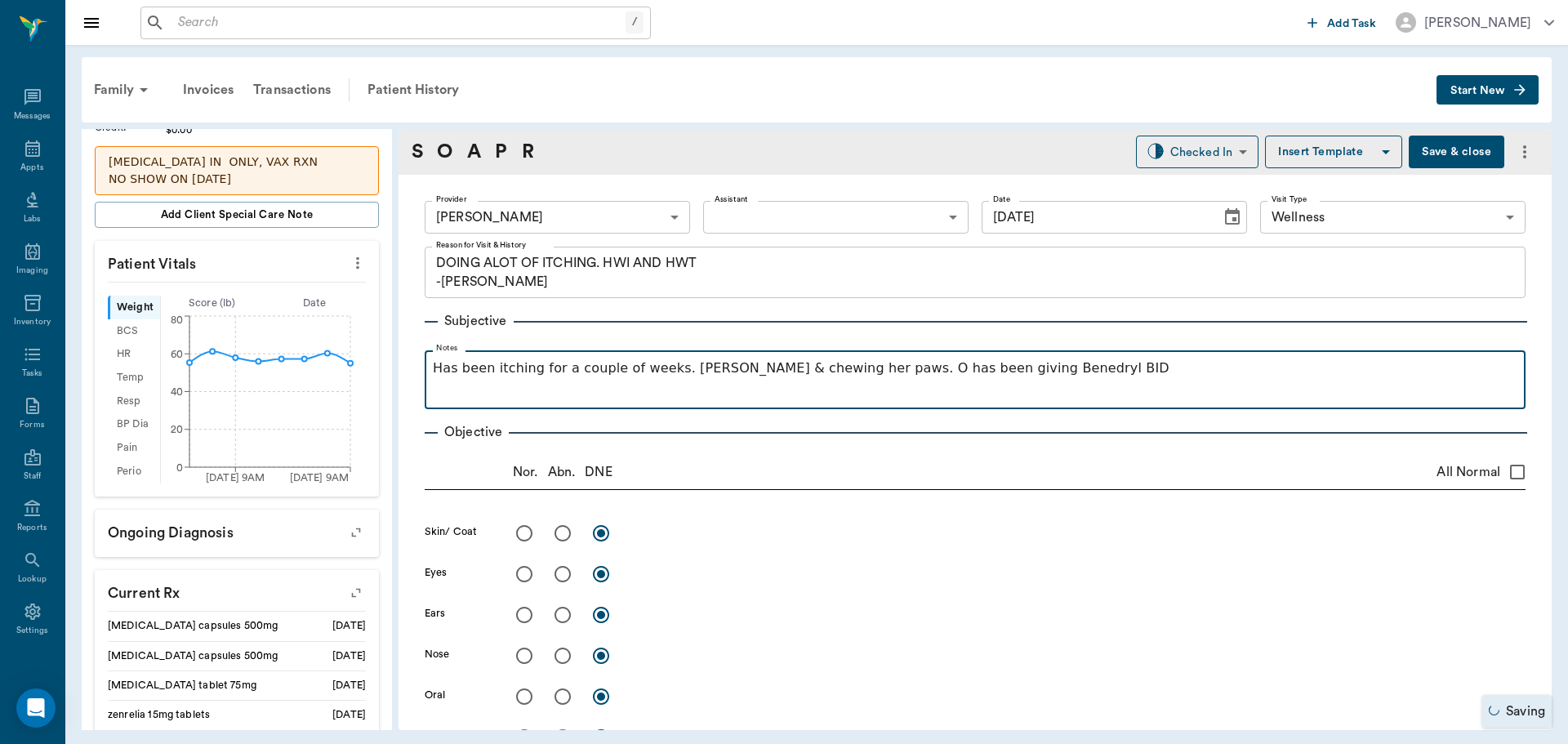
click at [977, 363] on p "Has been itching for a couple of weeks. Licking & chewing her paws. O has been …" at bounding box center [975, 368] width 1084 height 20
click at [1039, 375] on p "Has been itching for a couple of weeks. Licking & chewing her paws. O has been …" at bounding box center [975, 368] width 1084 height 20
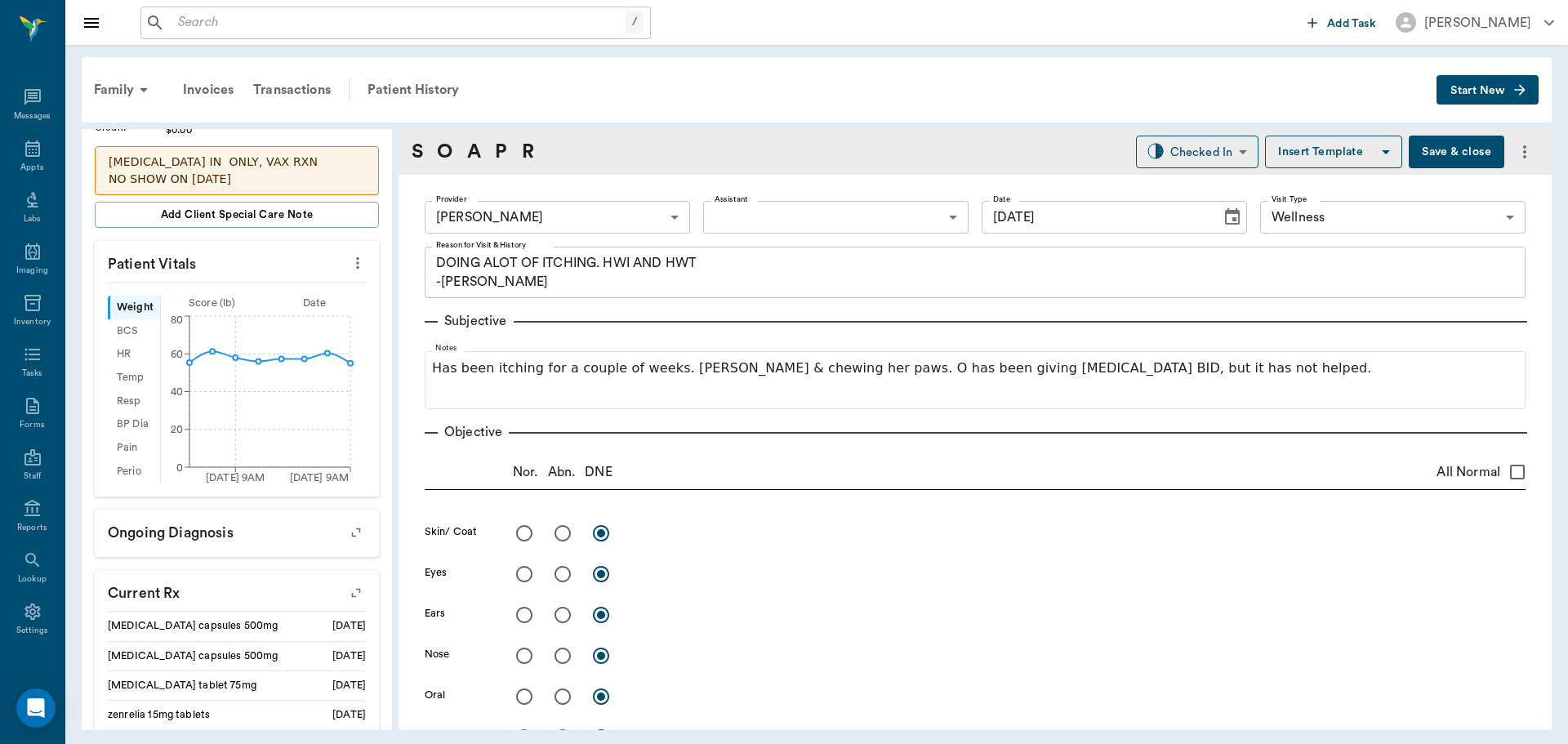
click at [1434, 159] on button "Save & close" at bounding box center [1456, 152] width 95 height 33
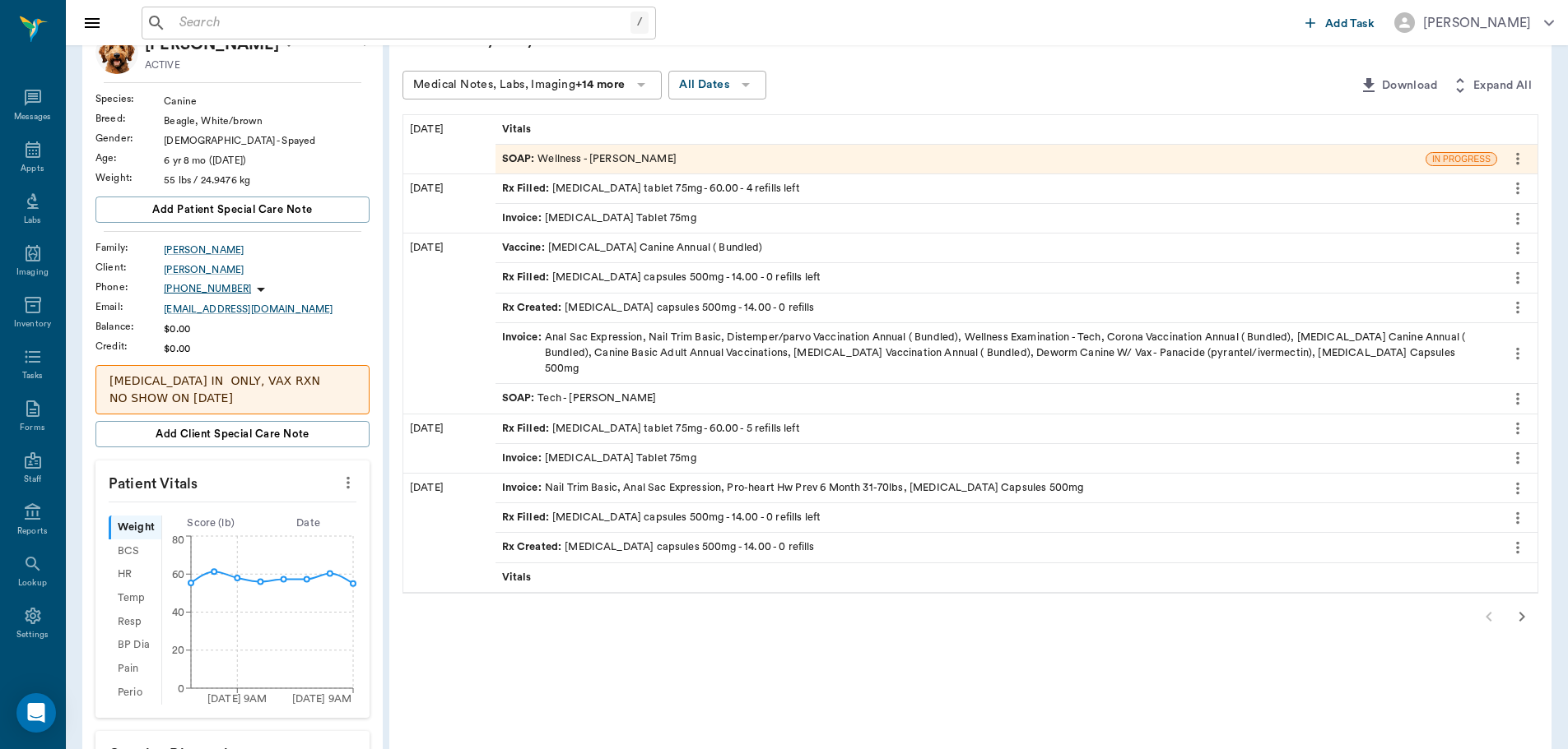
scroll to position [164, 0]
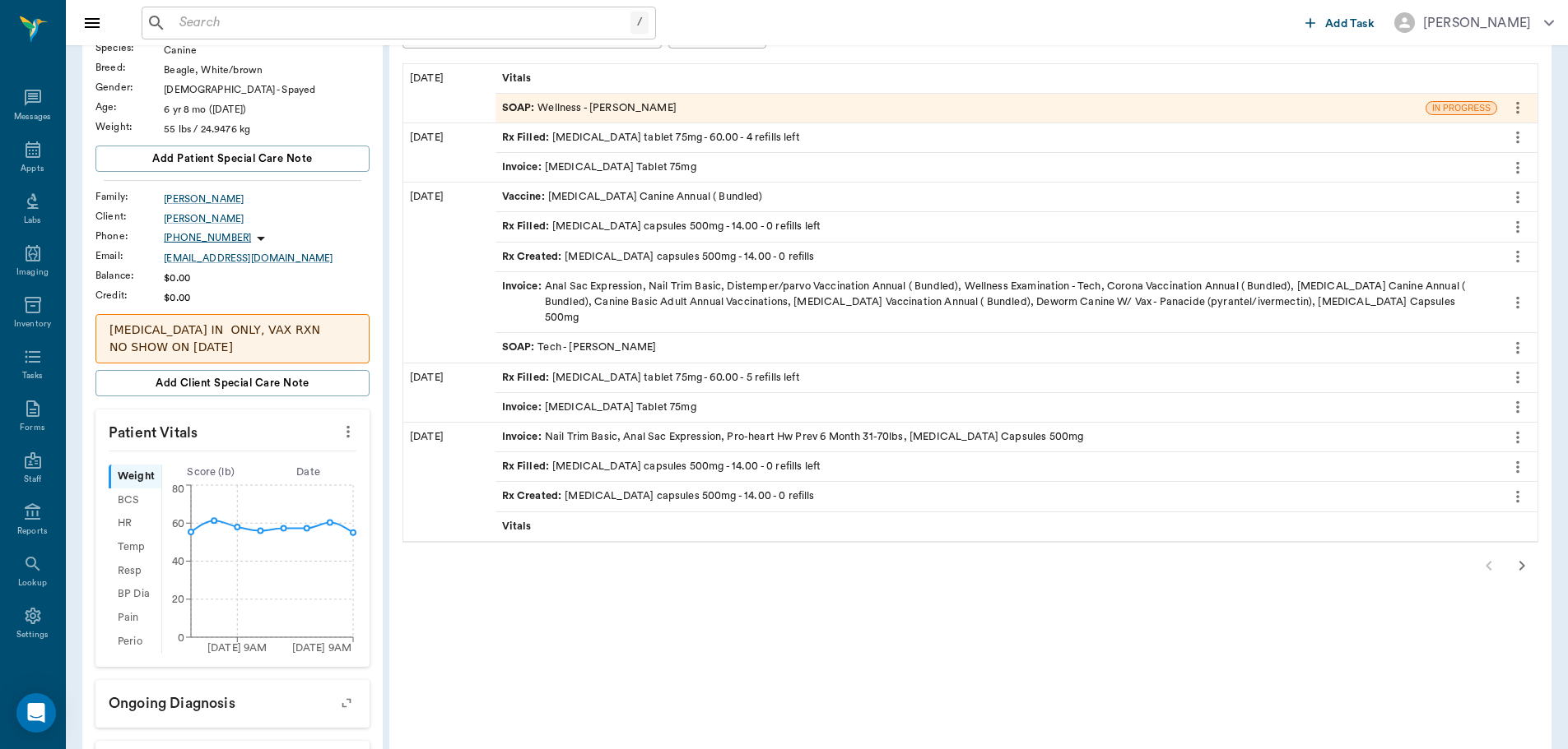
click at [1523, 561] on icon "button" at bounding box center [1522, 565] width 6 height 10
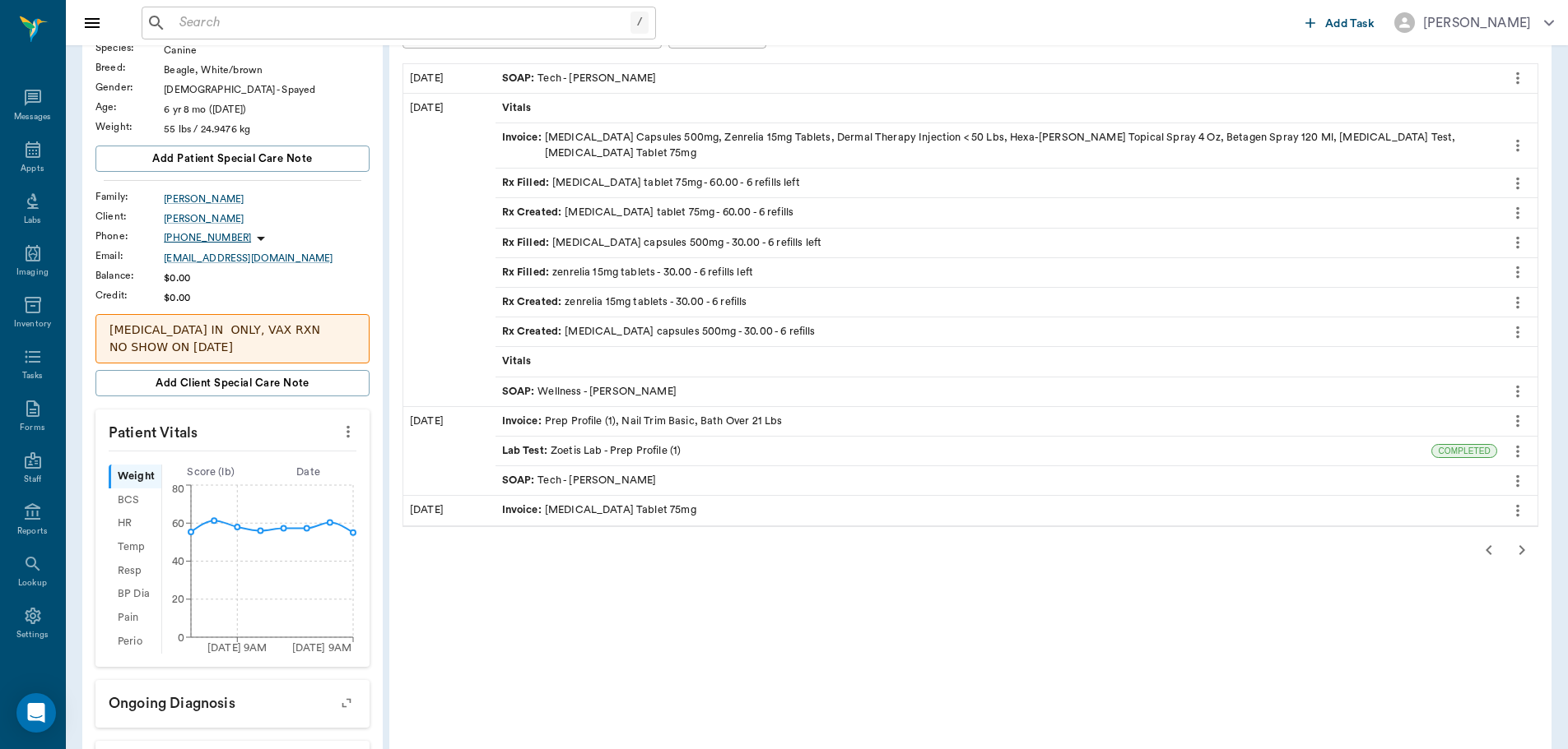
click at [628, 384] on div "SOAP : Wellness - Dr. Bert Ellsworth" at bounding box center [590, 392] width 175 height 16
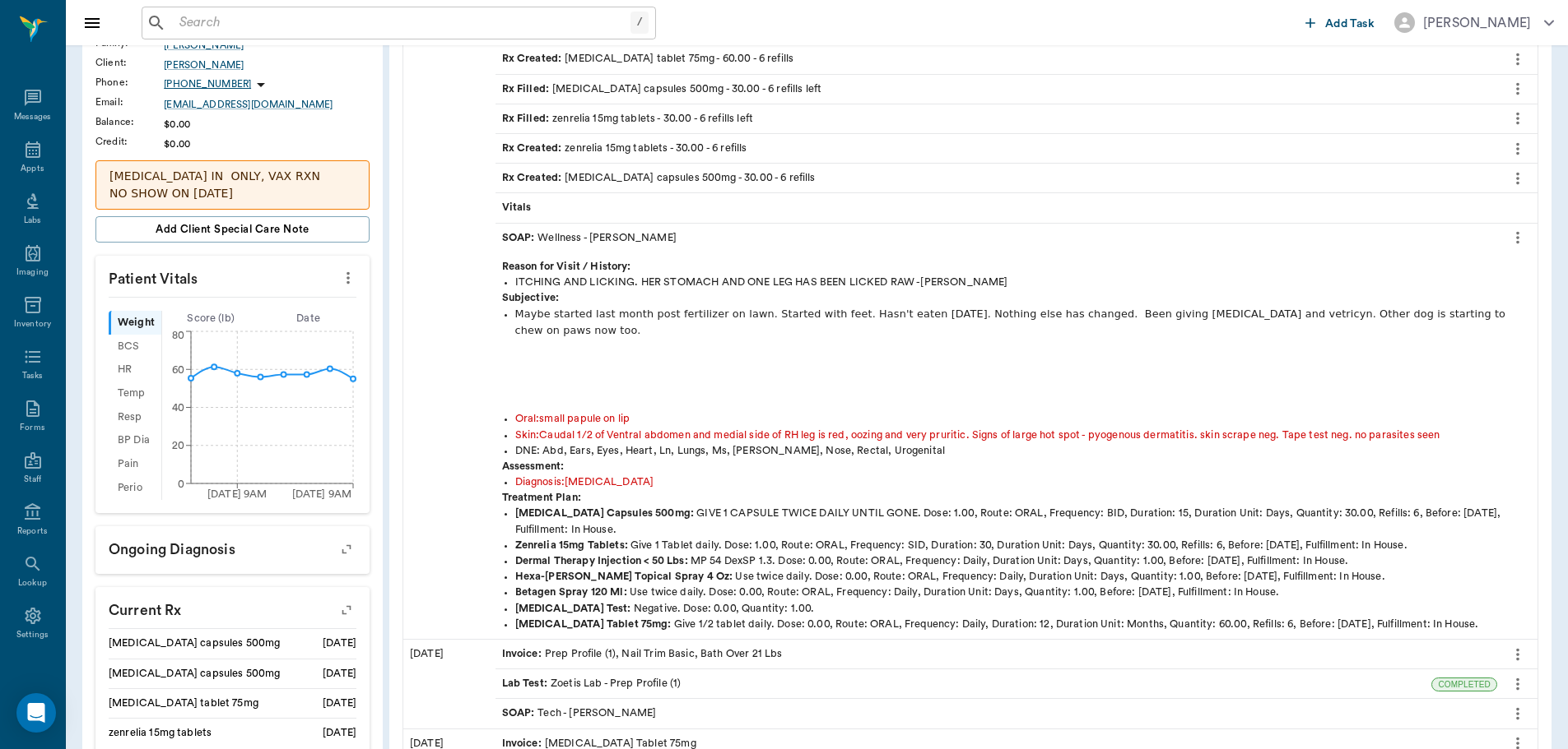
scroll to position [329, 0]
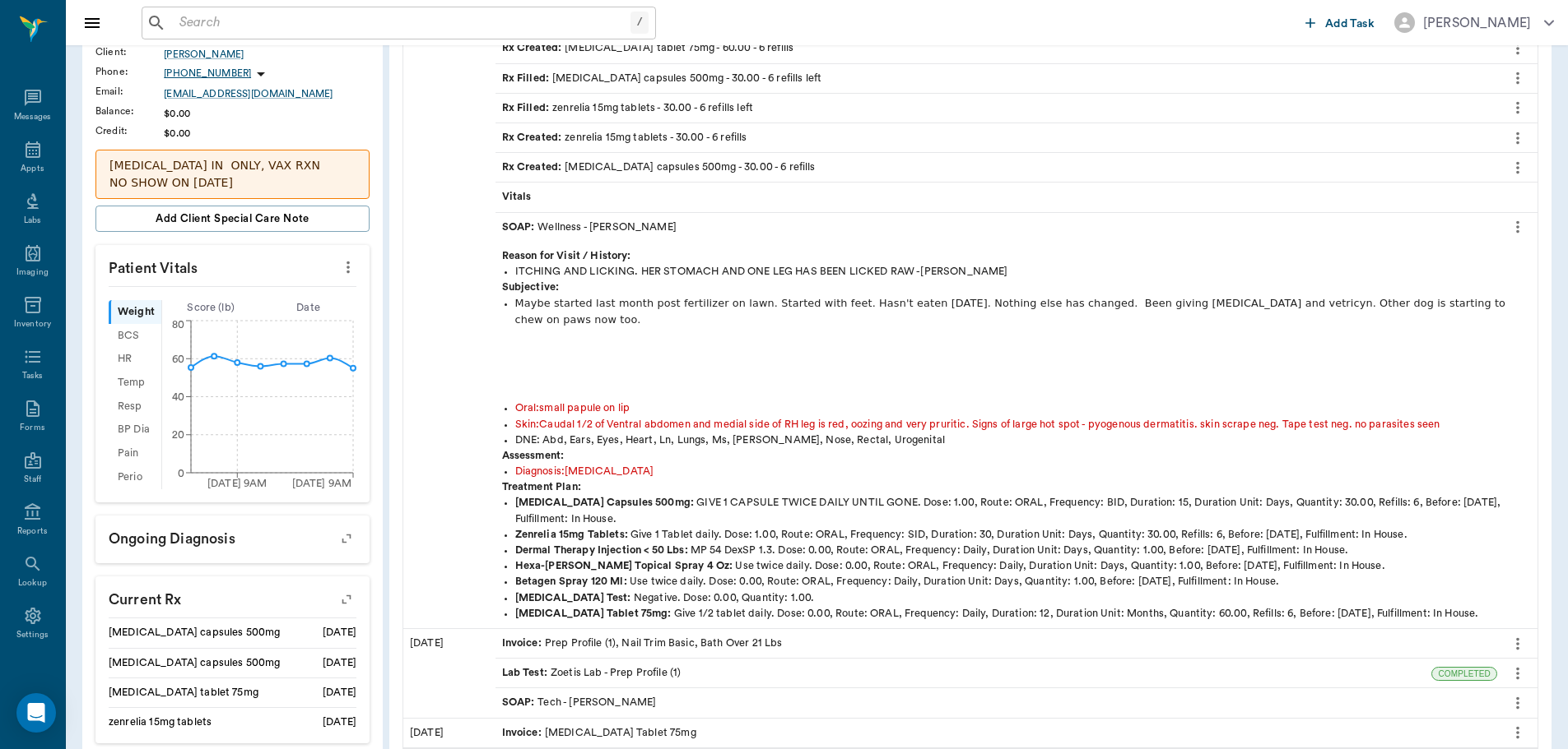
click at [1522, 217] on icon "more" at bounding box center [1517, 226] width 18 height 20
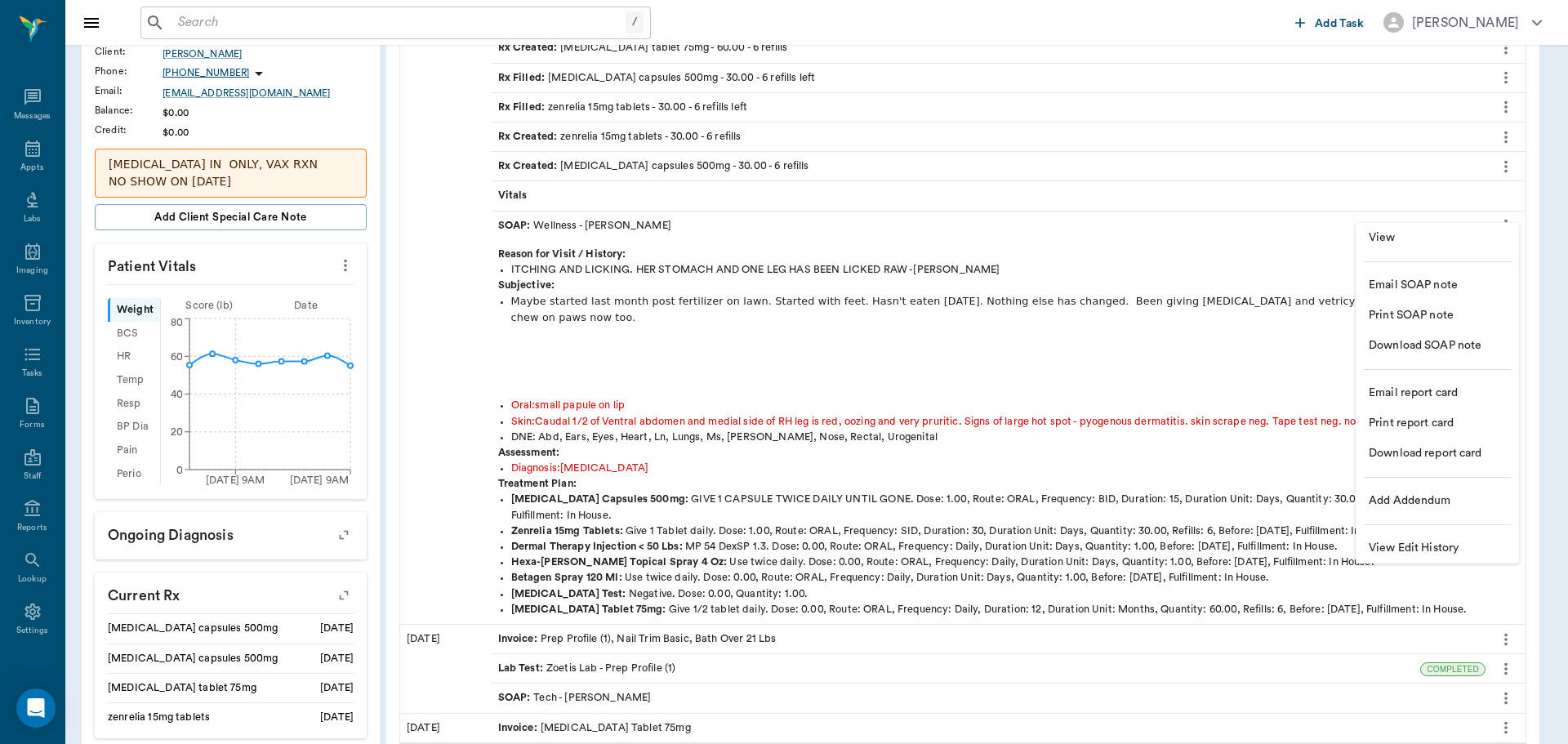
click at [1475, 242] on span "View" at bounding box center [1438, 239] width 137 height 17
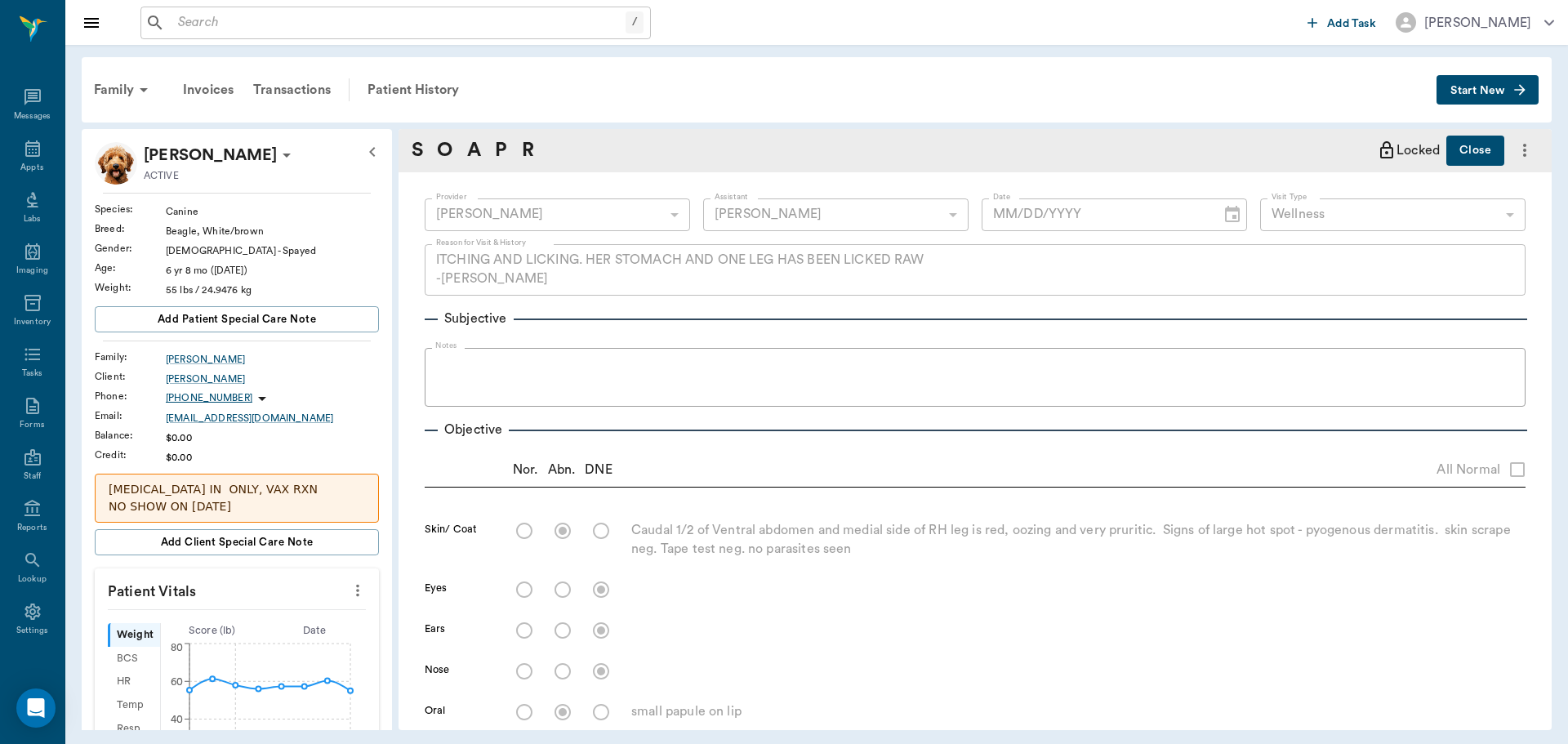
type input "63ec2f075fda476ae8351a4d"
type input "63ec2e7e52e12b0ba117b124"
type input "65d2be4f46e3a538d89b8c14"
type textarea "ITCHING AND LICKING. HER STOMACH AND ONE LEG HAS BEEN LICKED RAW -LORY"
radio input "true"
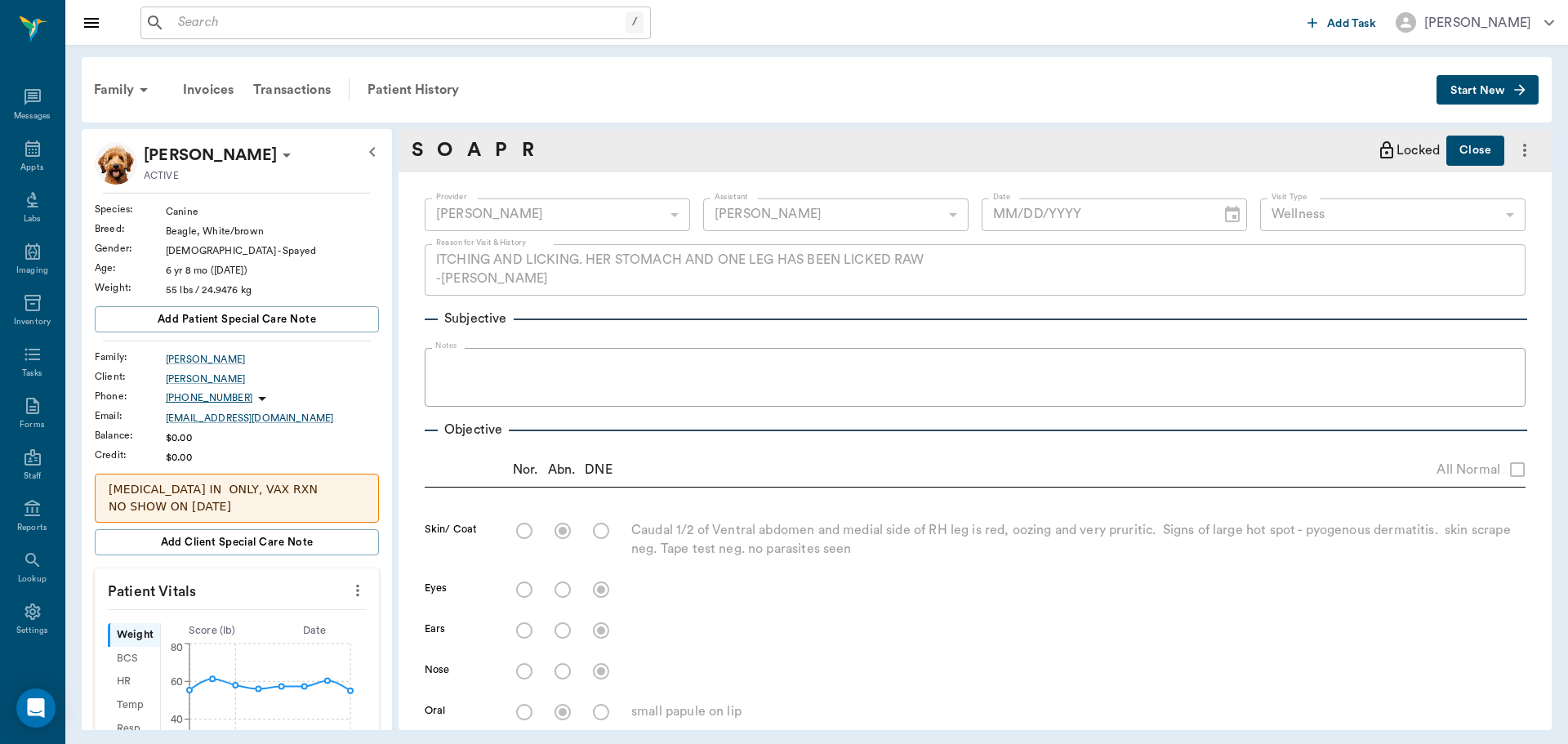
type textarea "Caudal 1/2 of Ventral abdomen and medial side of RH leg is red, oozing and very…"
radio input "true"
type textarea "small papule on lip"
type input "12/04/2024"
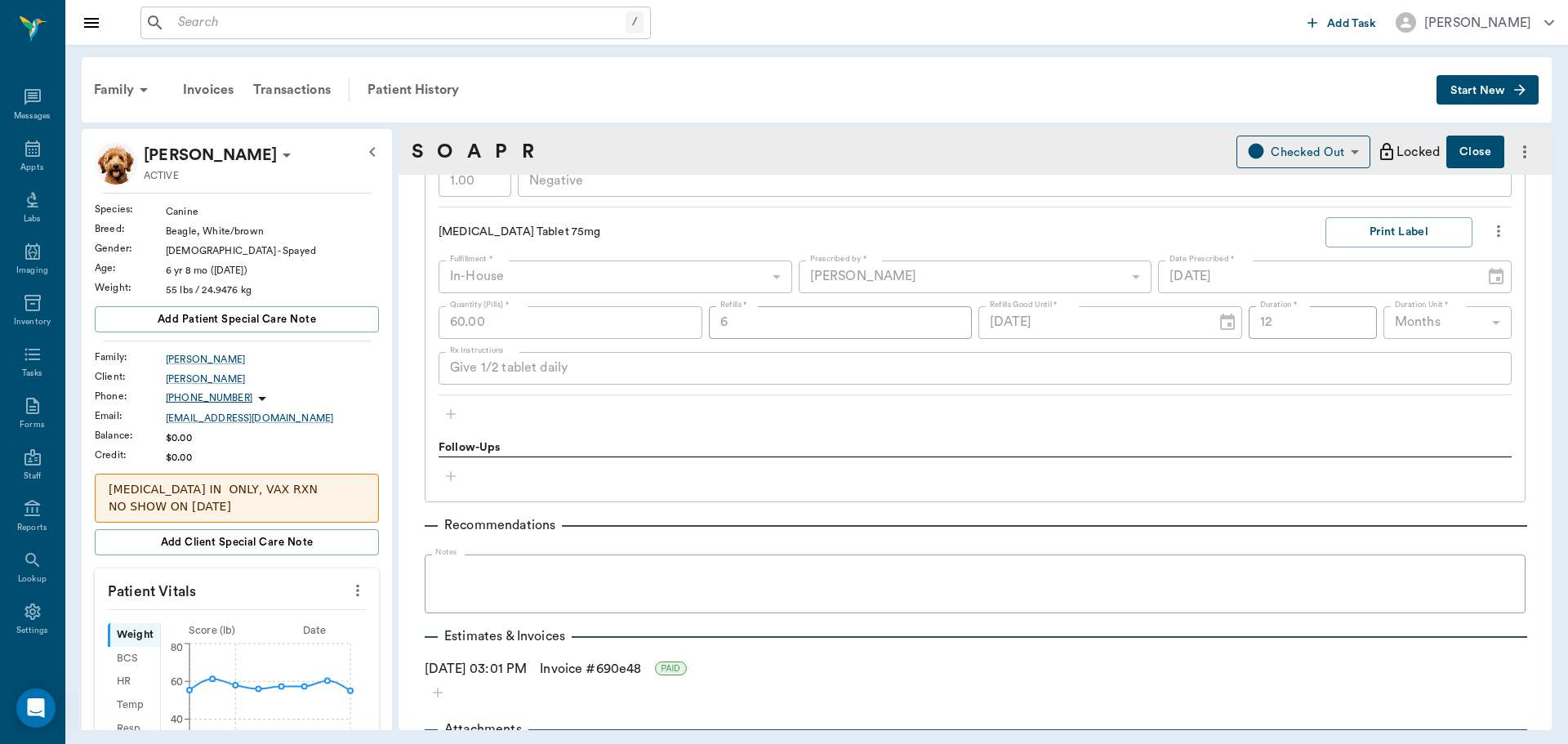
scroll to position [2070, 0]
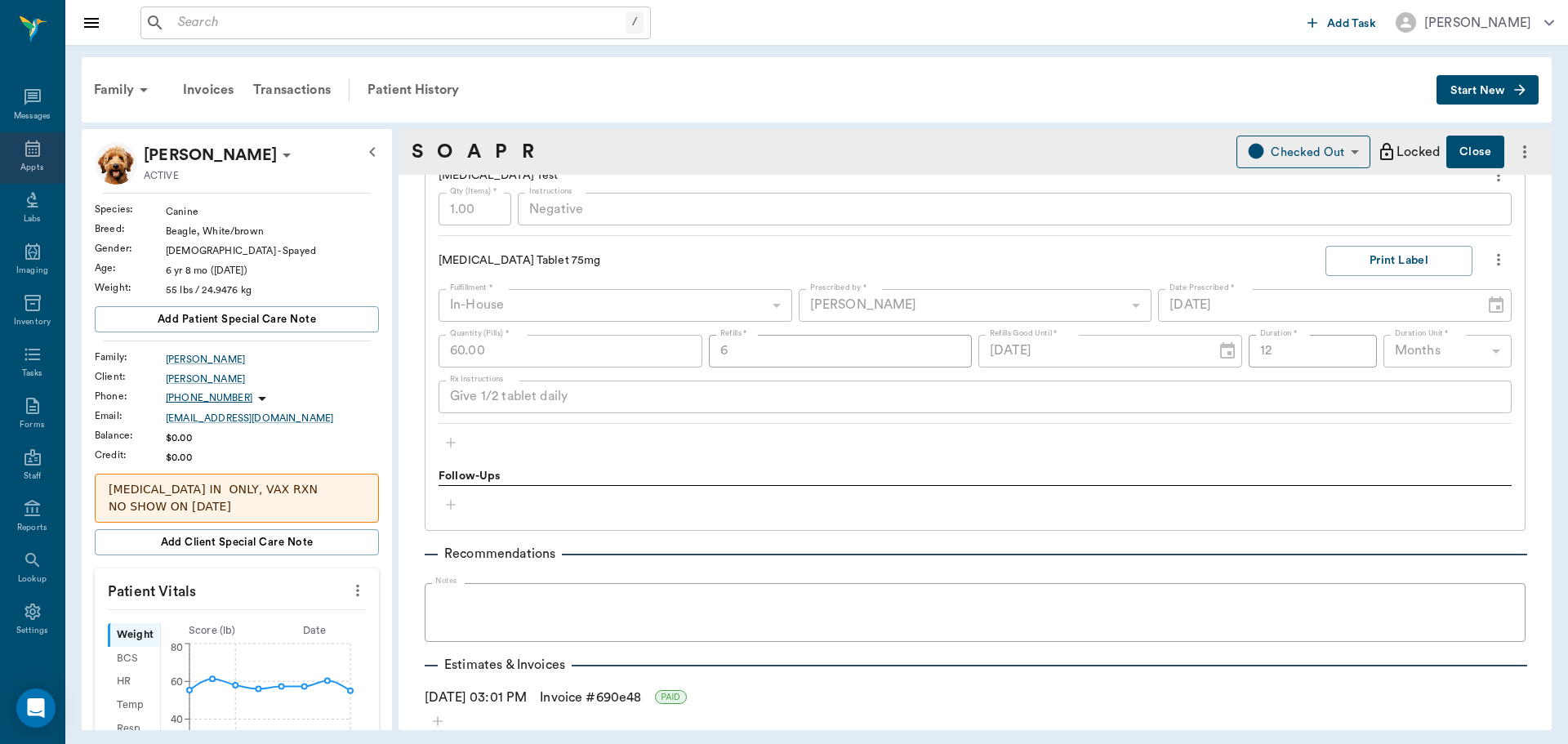
click at [26, 166] on div "Appts" at bounding box center [32, 168] width 23 height 12
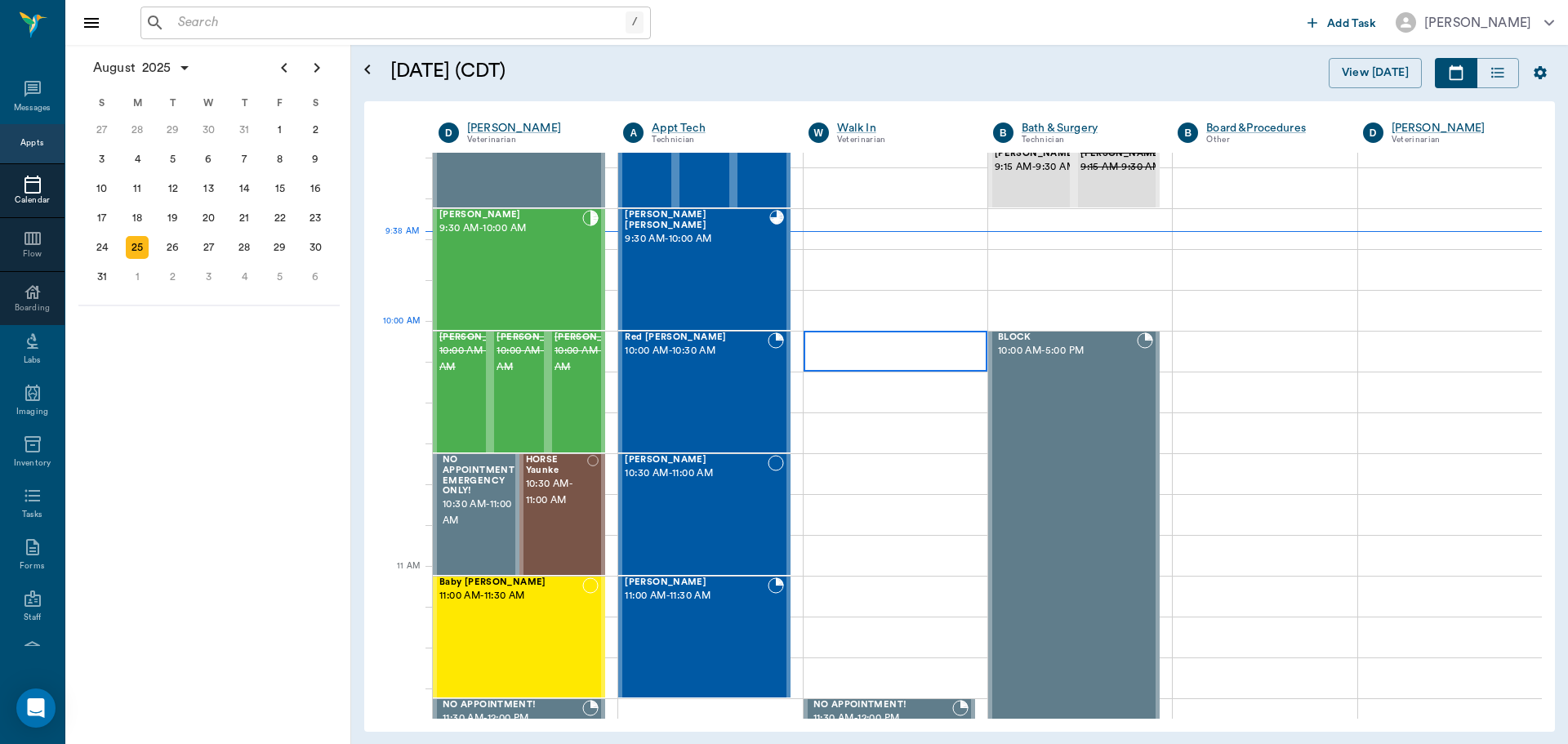
scroll to position [329, 0]
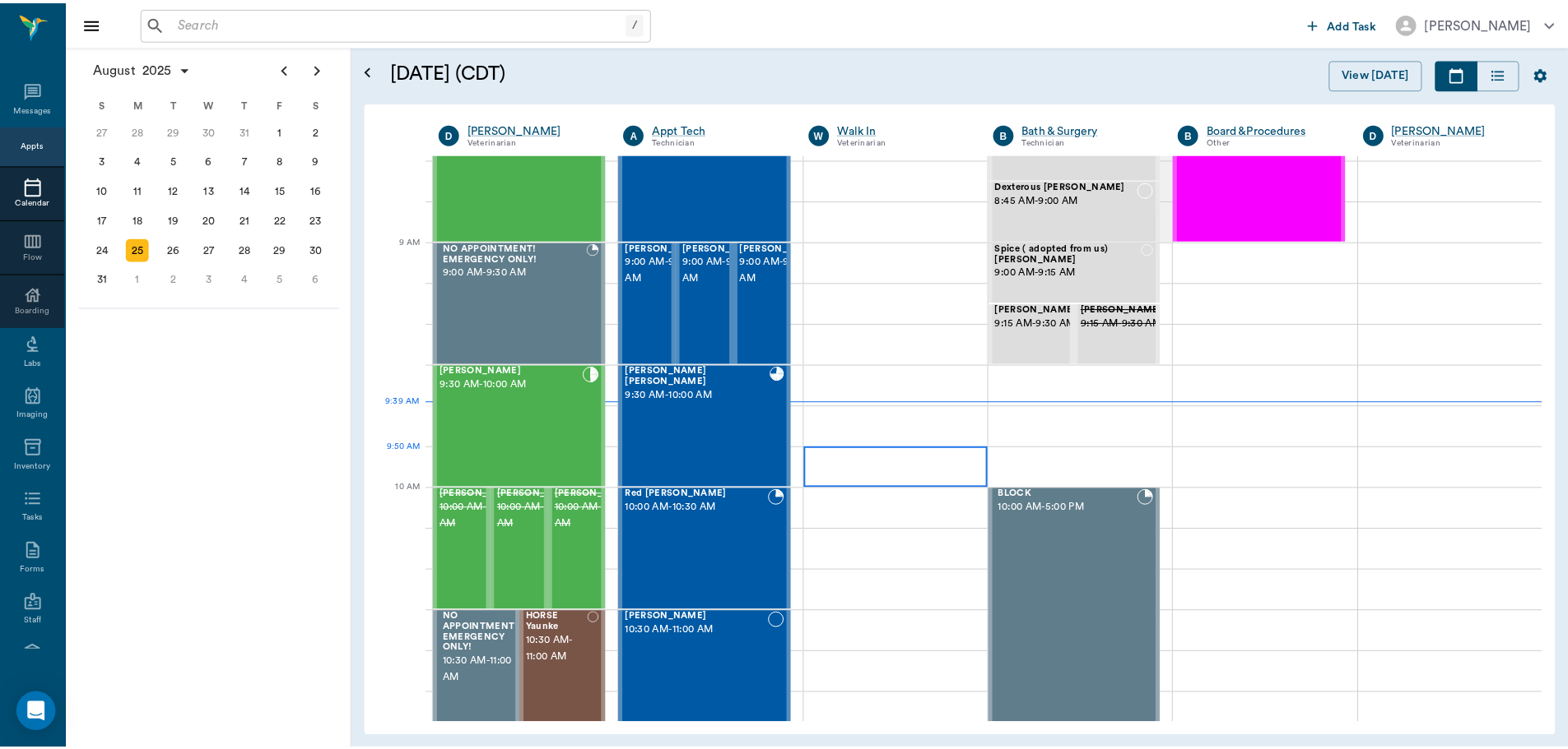
scroll to position [249, 0]
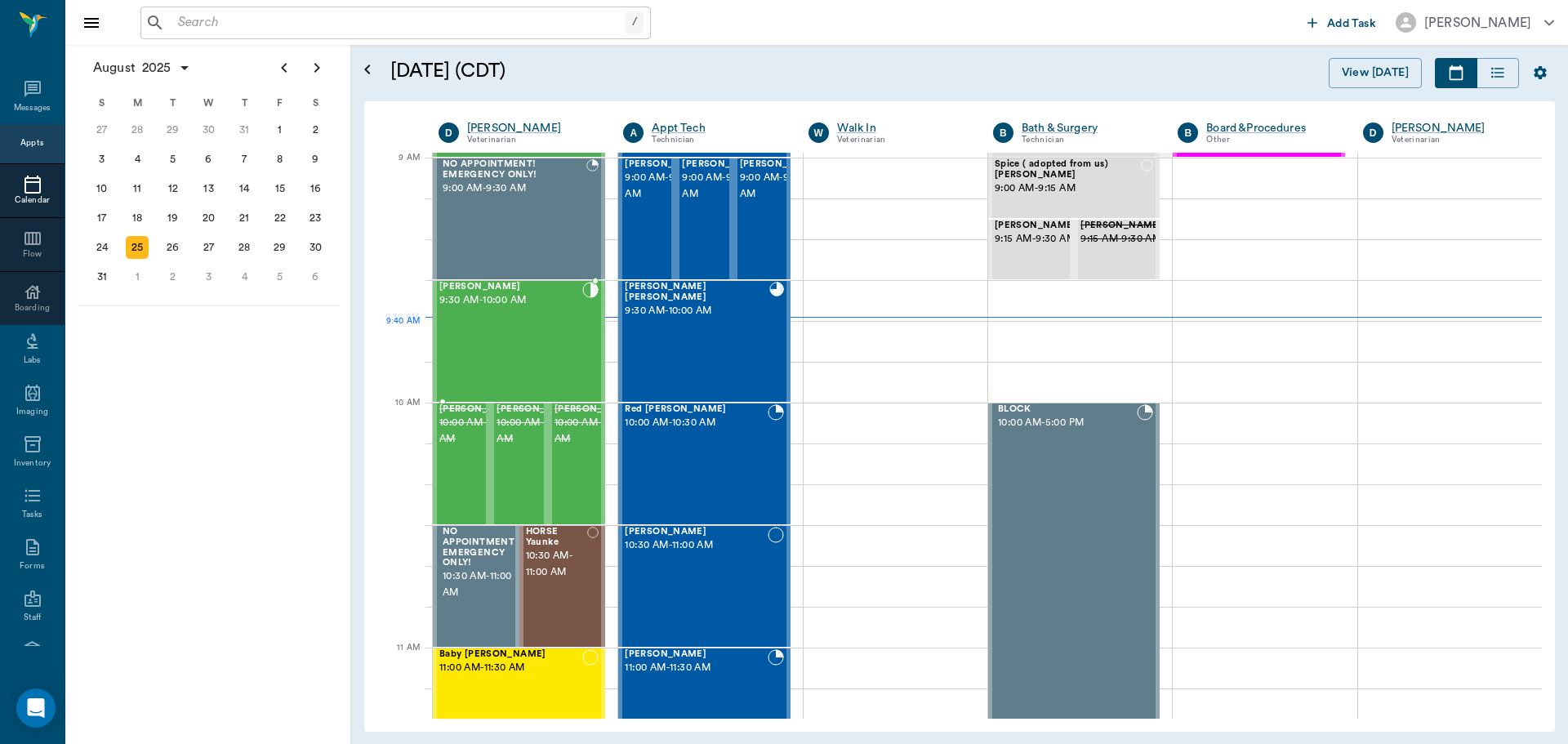
click at [534, 336] on div "Missy Haas 9:30 AM - 10:00 AM" at bounding box center [510, 341] width 143 height 119
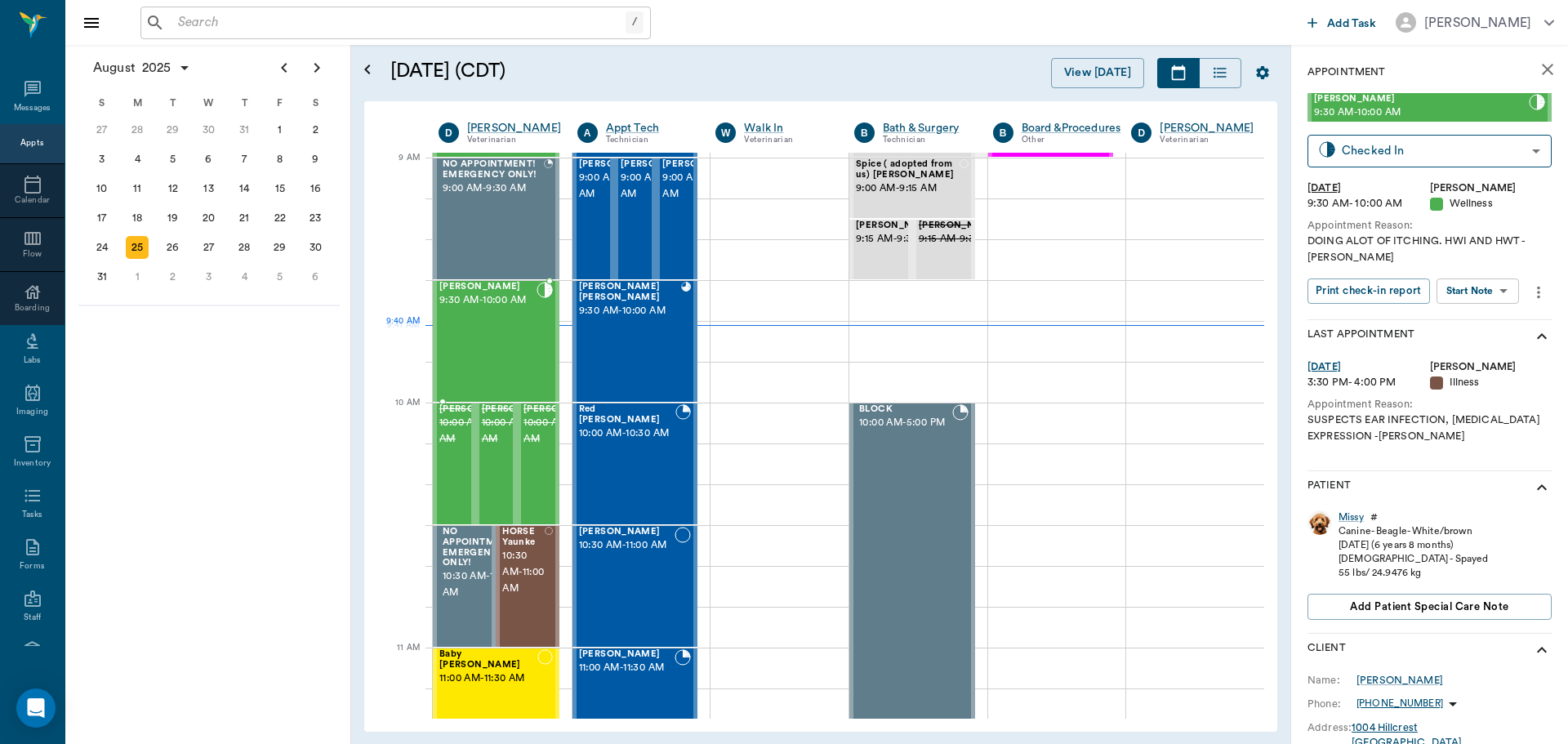
click at [485, 340] on div "Missy Haas 9:30 AM - 10:00 AM" at bounding box center [487, 341] width 97 height 119
click at [1361, 518] on div "Missy" at bounding box center [1352, 517] width 26 height 14
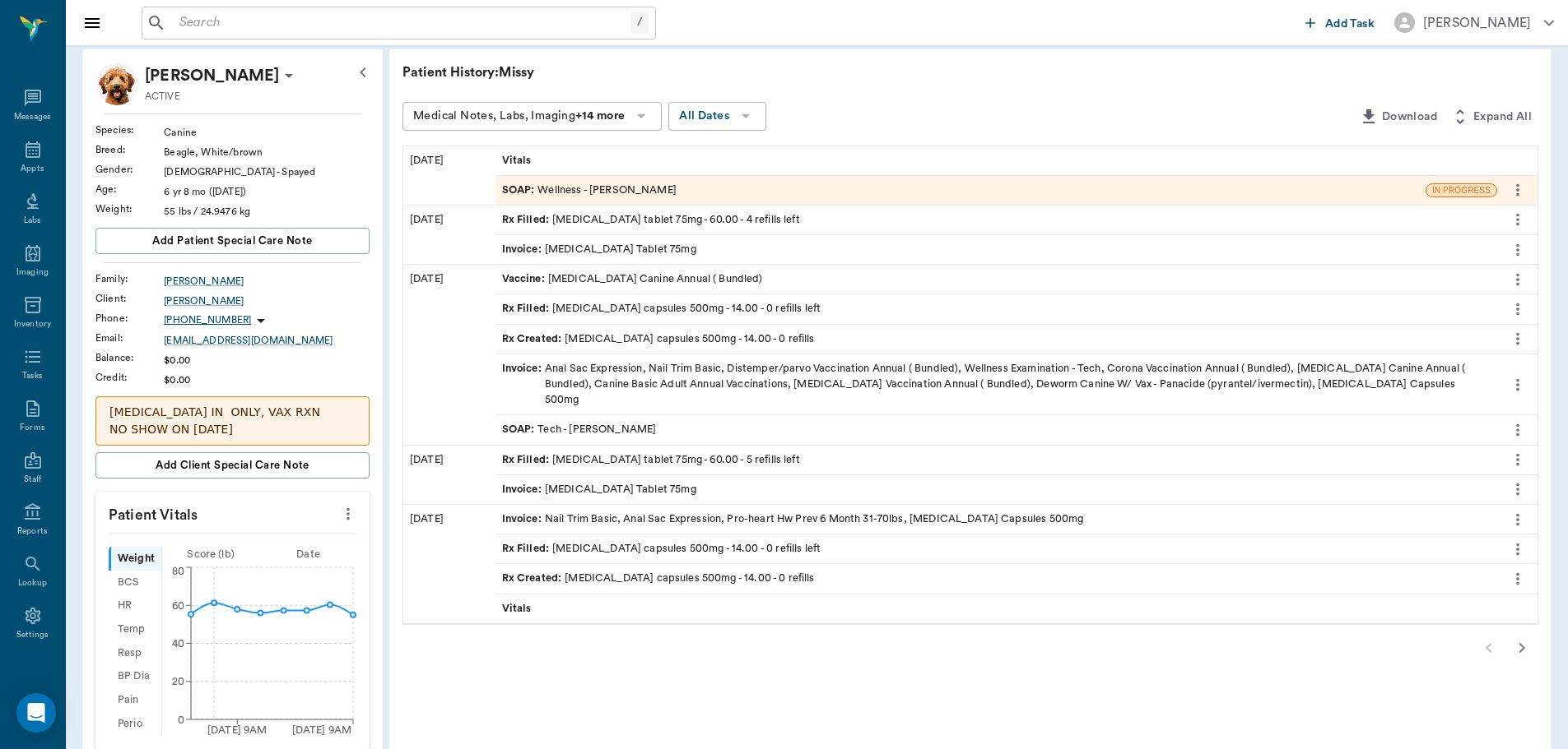
scroll to position [164, 0]
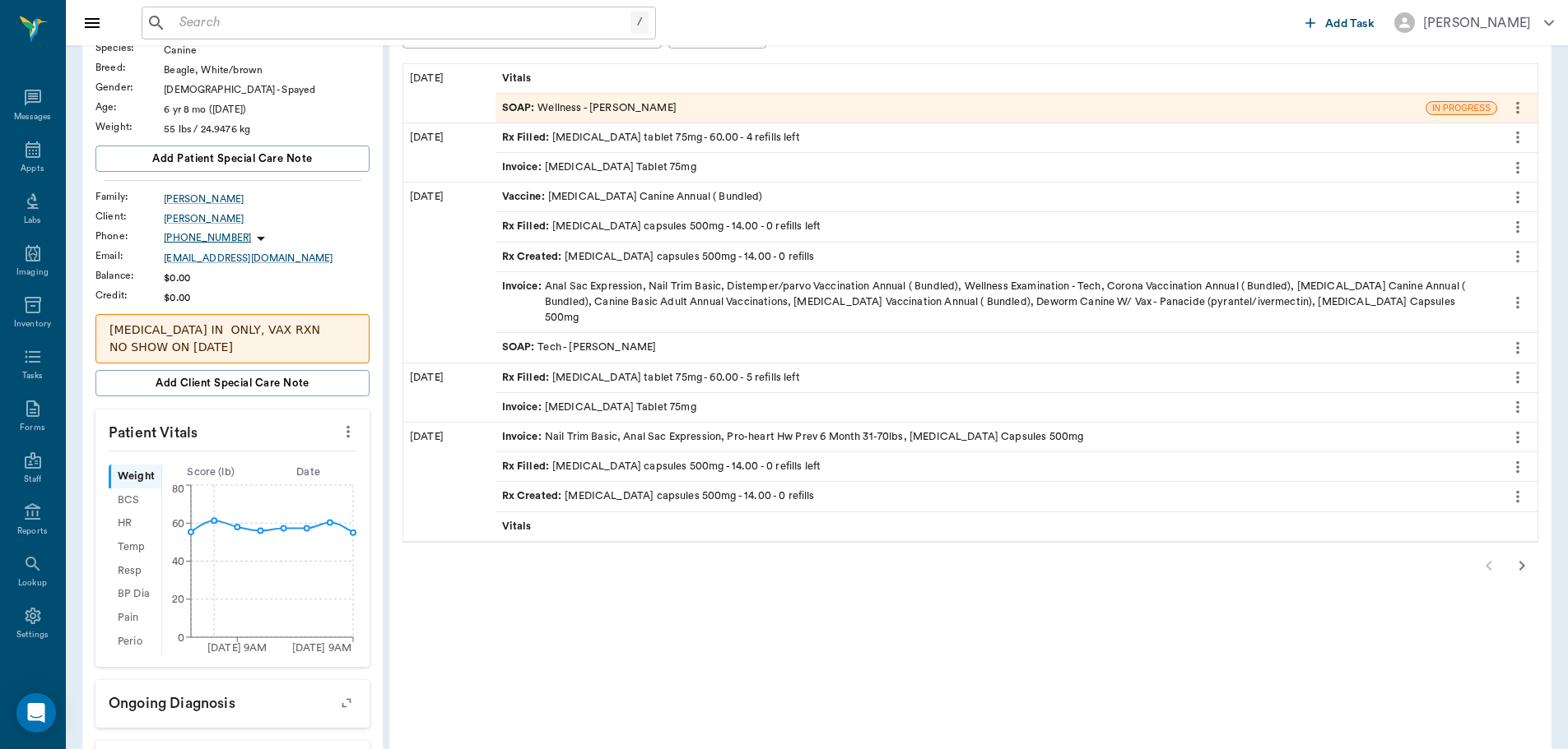
click at [1525, 556] on icon "button" at bounding box center [1521, 566] width 20 height 20
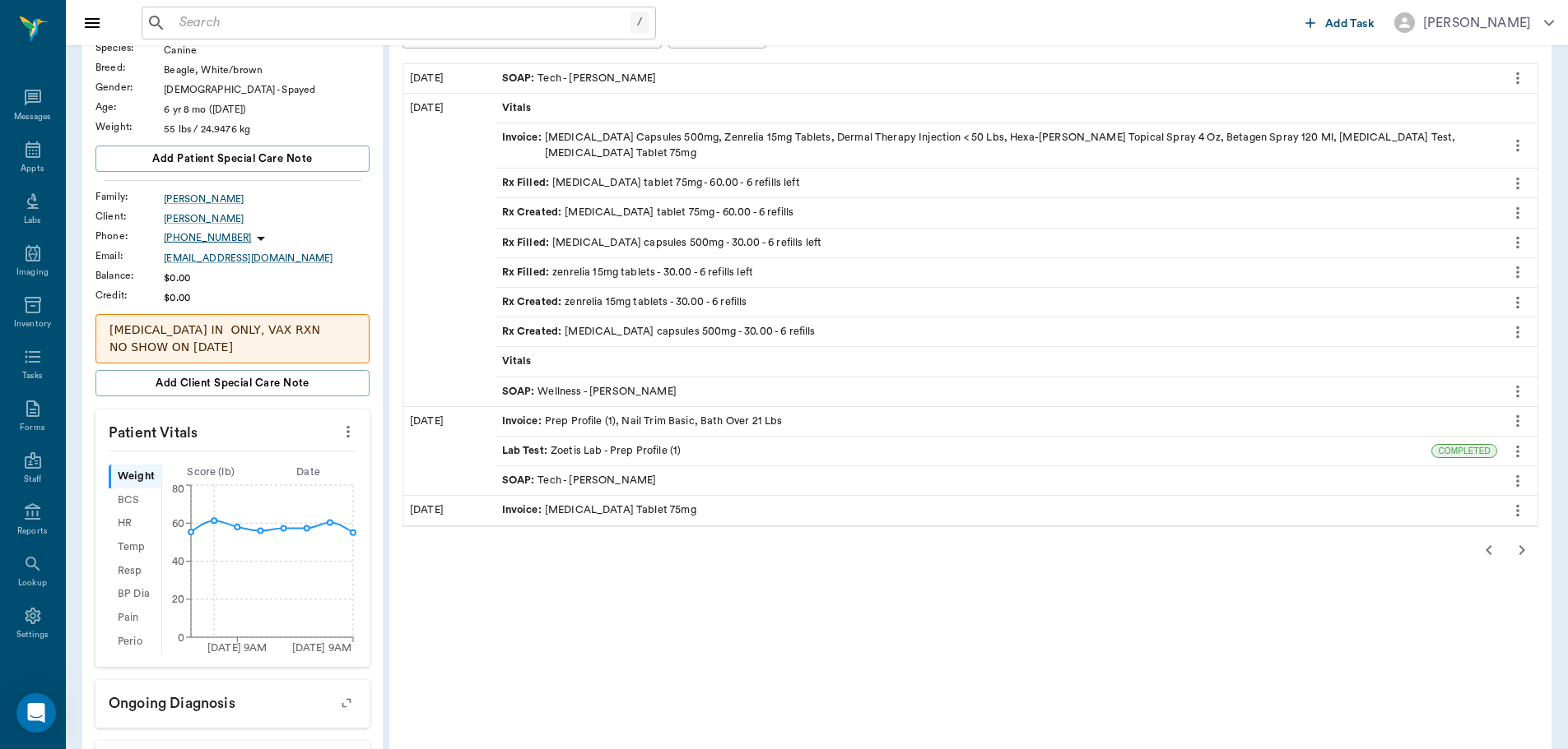
click at [1517, 541] on icon "button" at bounding box center [1521, 550] width 20 height 20
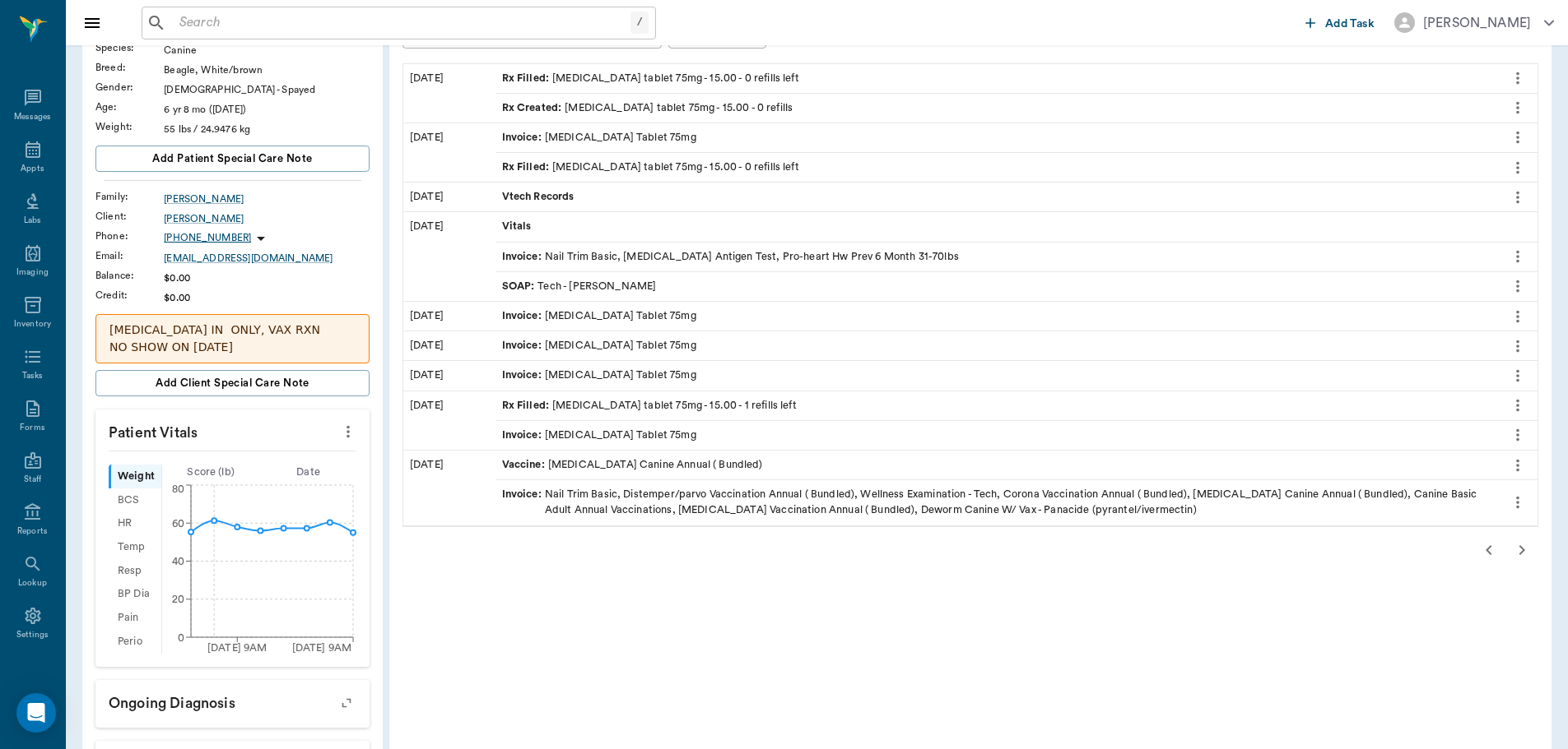
click at [1521, 555] on icon "button" at bounding box center [1521, 550] width 20 height 20
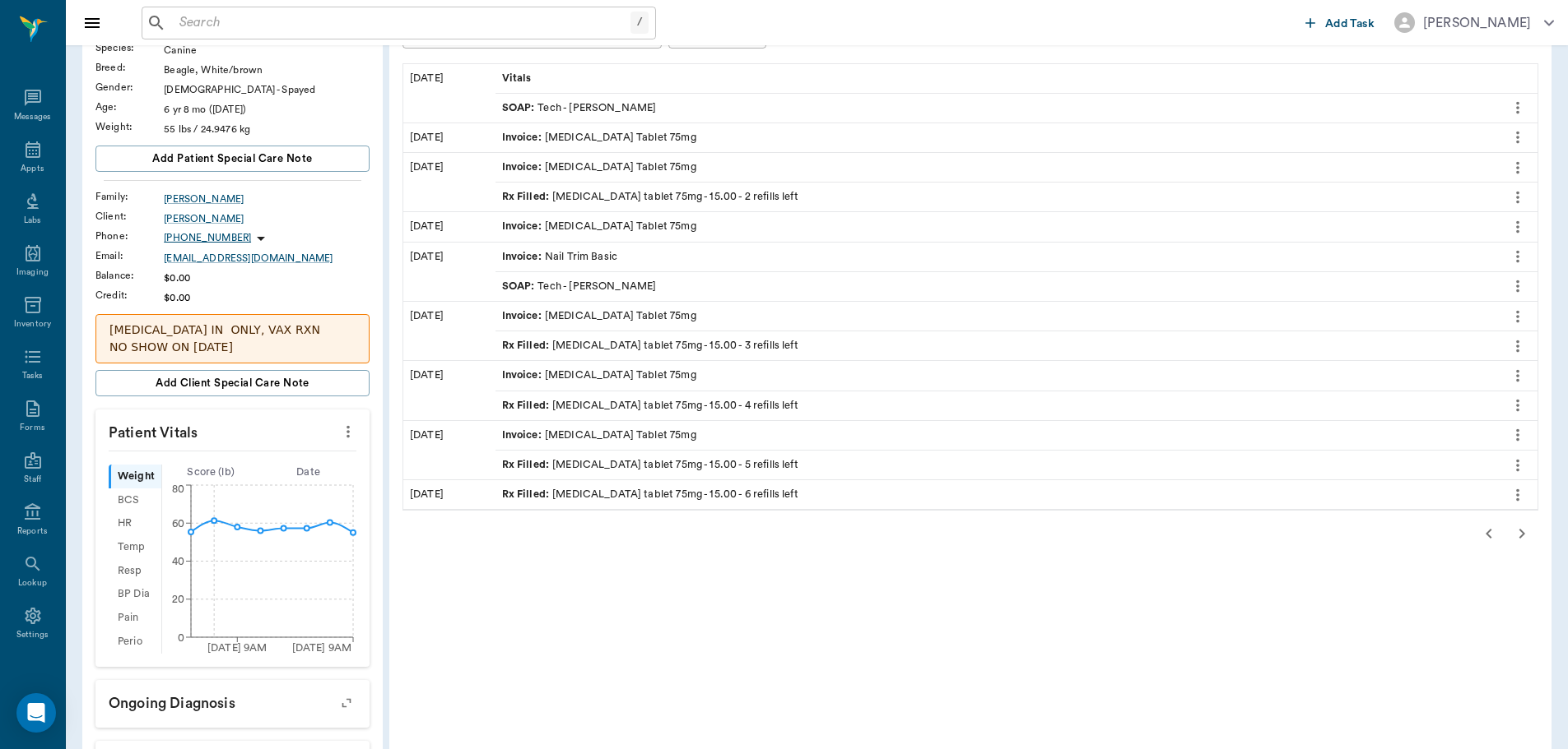
click at [1518, 532] on icon "button" at bounding box center [1521, 533] width 20 height 20
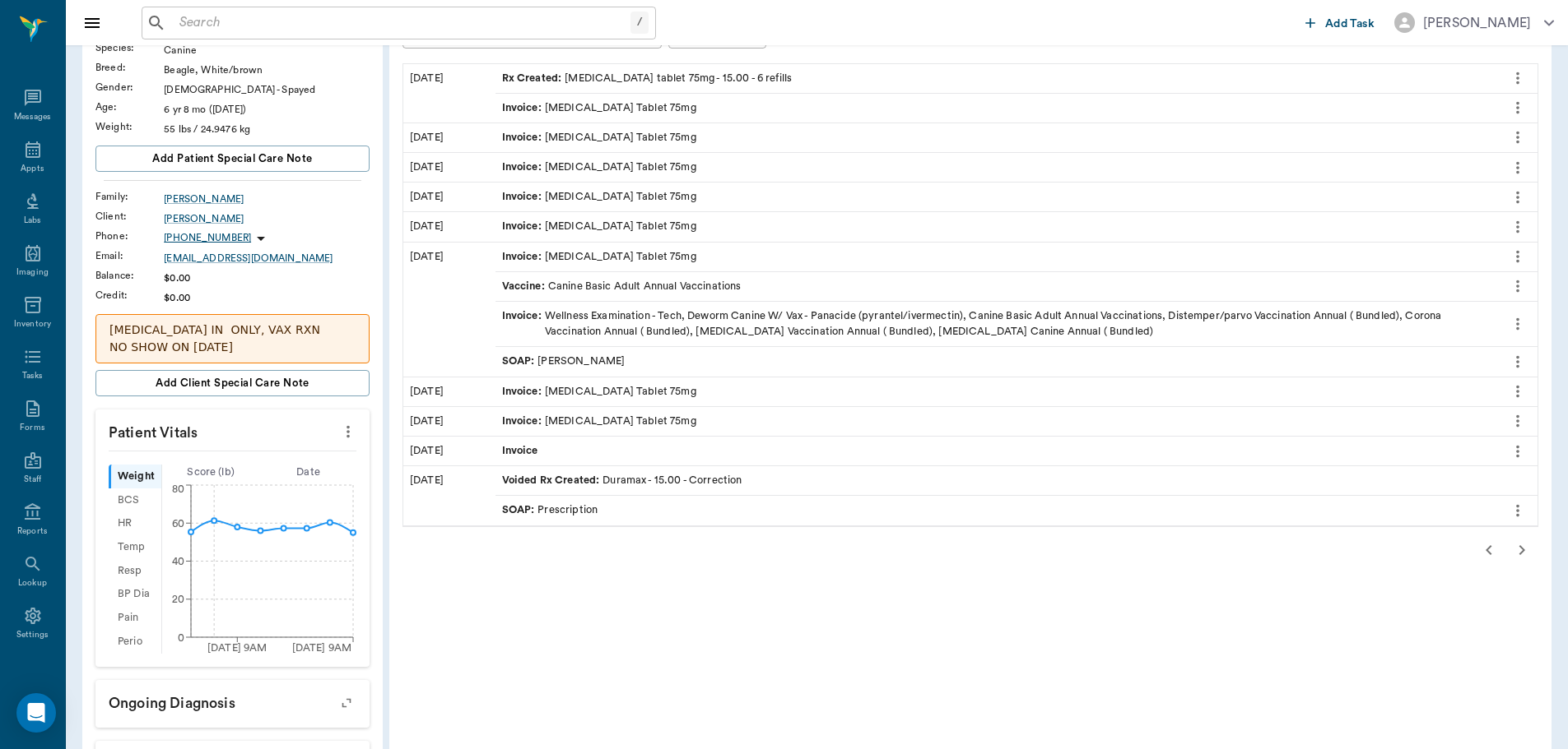
click at [1518, 532] on div "Patient History: Missy Medical Notes, Labs, Imaging +14 more All Dates Download…" at bounding box center [970, 593] width 1162 height 1253
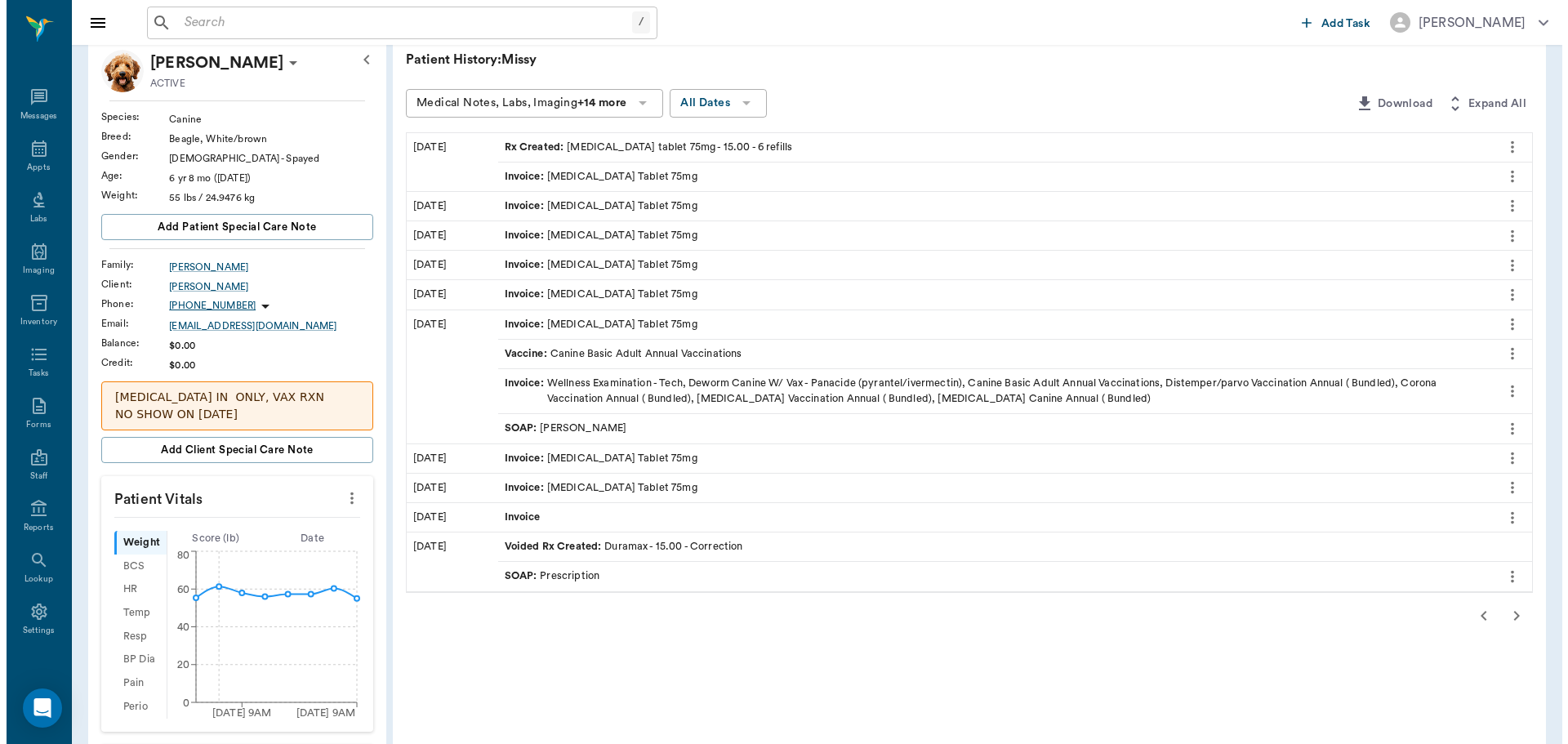
scroll to position [0, 0]
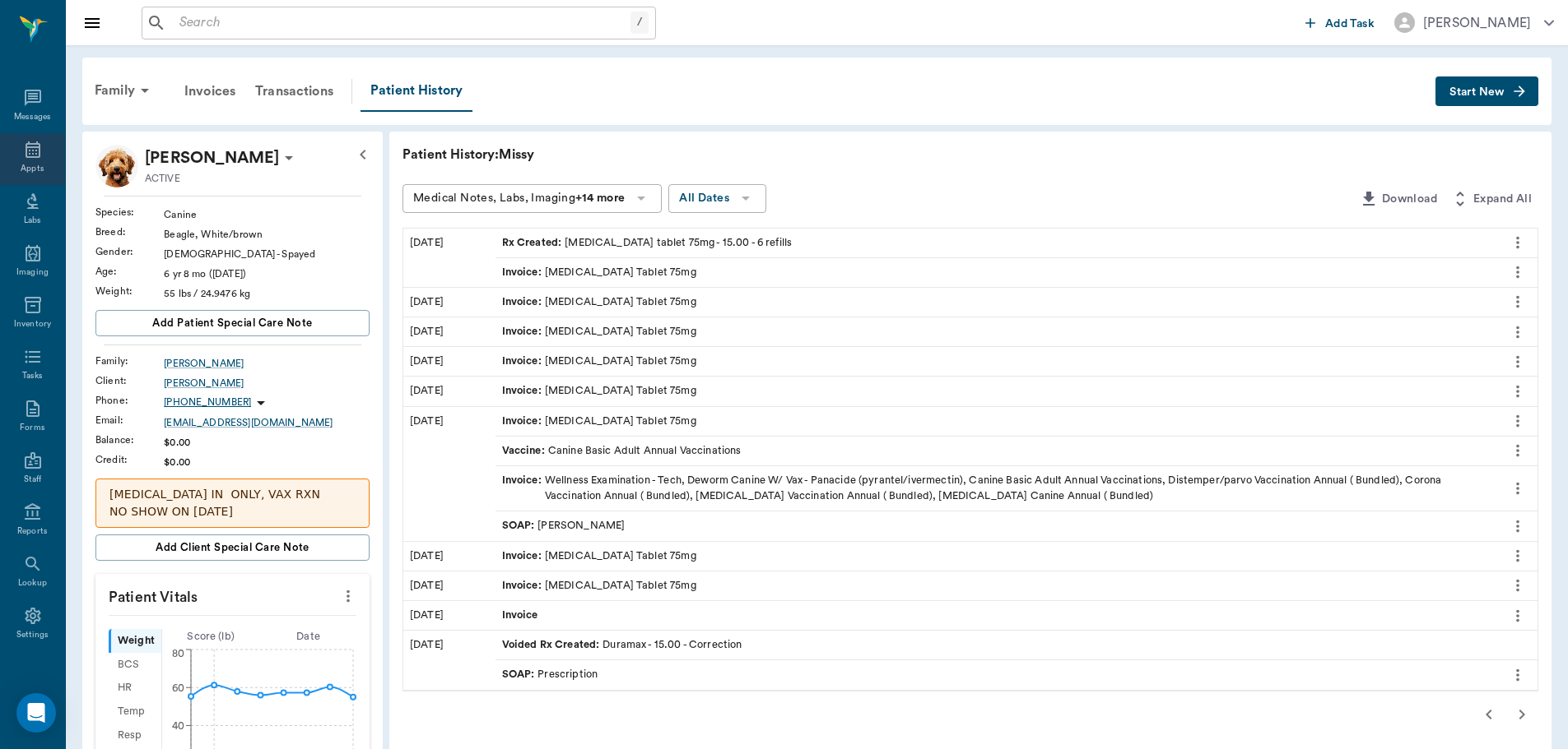
drag, startPoint x: 16, startPoint y: 163, endPoint x: 32, endPoint y: 163, distance: 16.0
click at [21, 163] on div "Appts" at bounding box center [32, 169] width 23 height 12
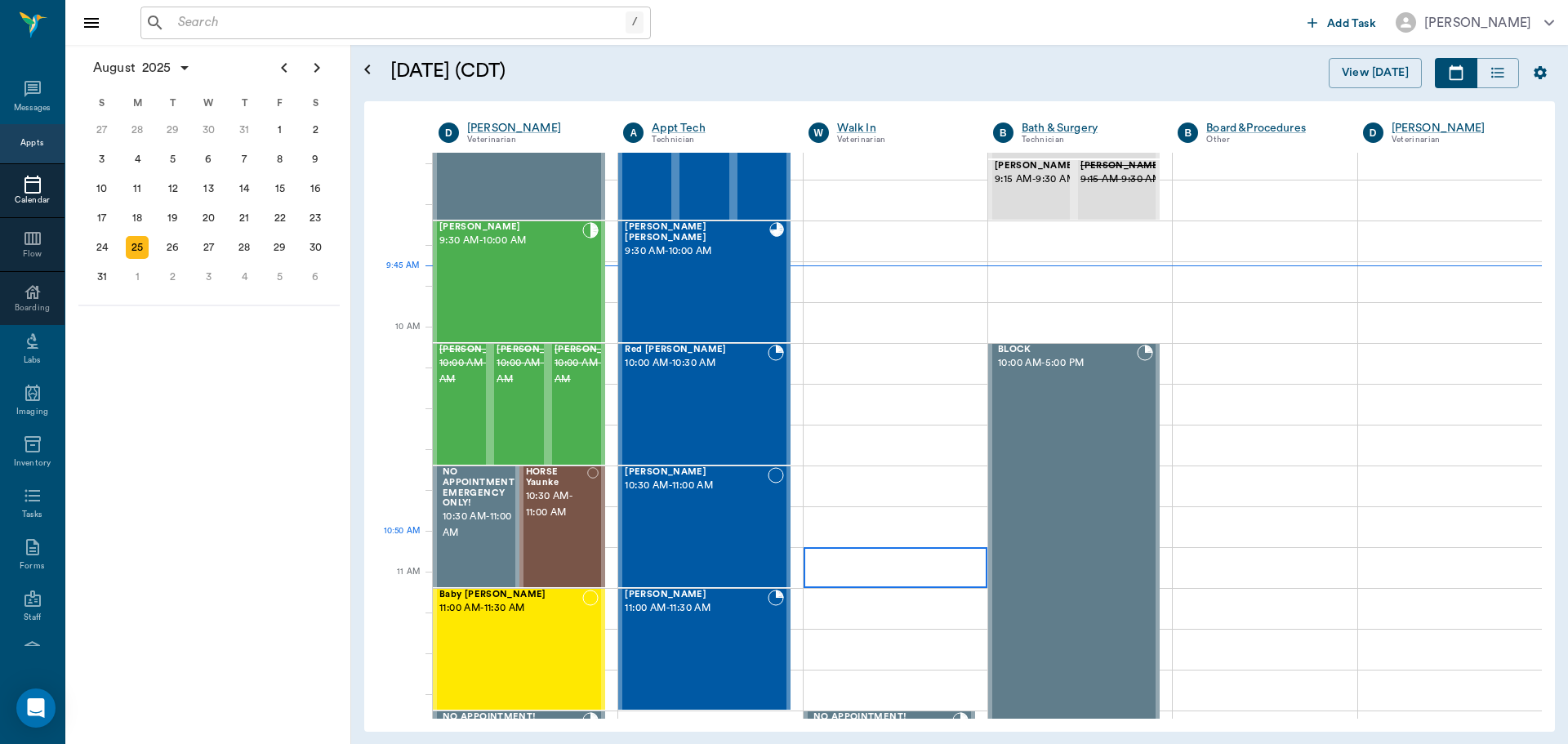
scroll to position [165, 0]
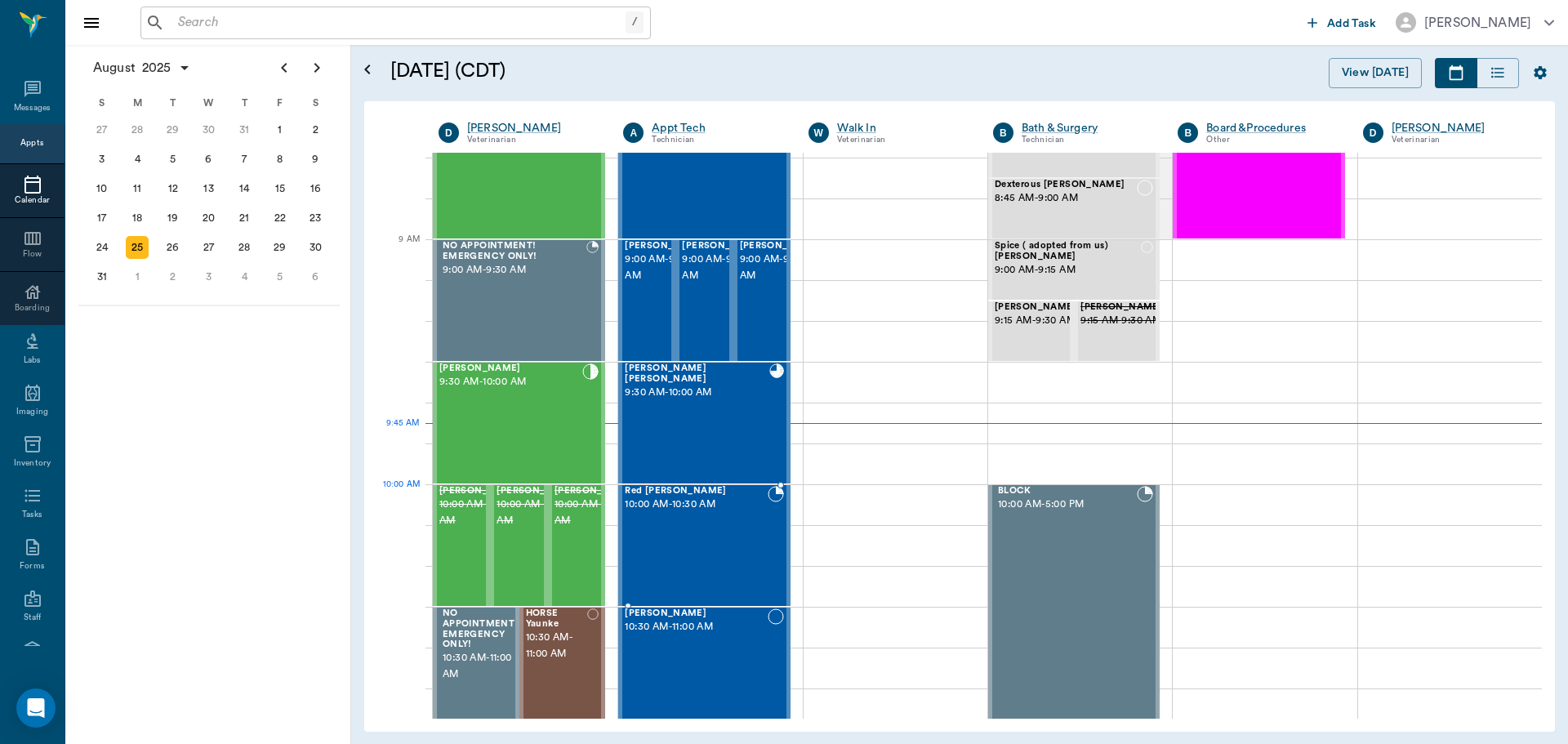
drag, startPoint x: 691, startPoint y: 495, endPoint x: 751, endPoint y: 489, distance: 60.3
click at [691, 495] on span "Red [PERSON_NAME]" at bounding box center [696, 492] width 142 height 10
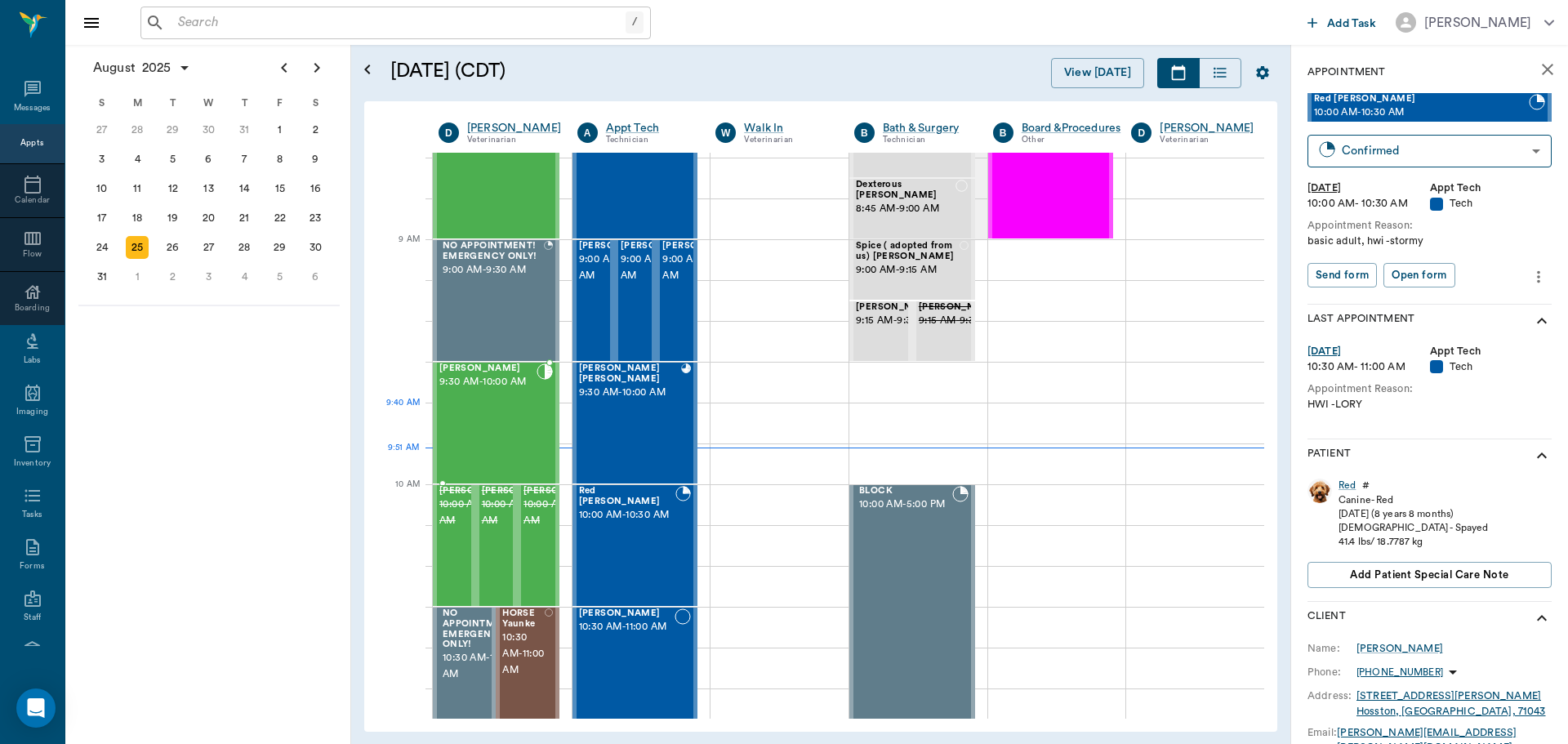
click at [487, 435] on div "Missy Haas 9:30 AM - 10:00 AM" at bounding box center [487, 423] width 97 height 119
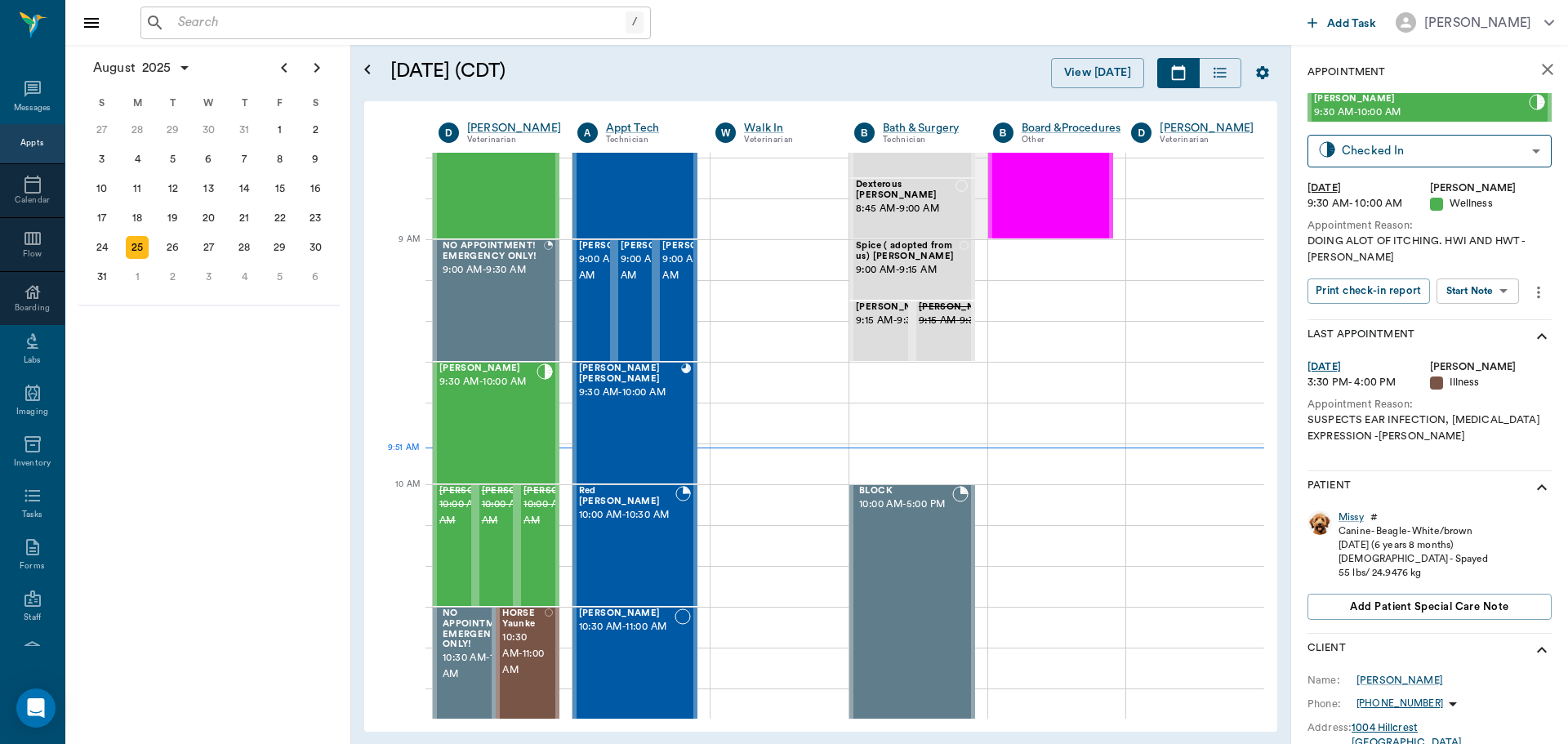
click at [1503, 301] on body "/ ​ Add Task Dr. Bert Ellsworth Nectar Messages Appts Calendar Flow Boarding La…" at bounding box center [784, 372] width 1568 height 744
click at [1487, 324] on button "View SOAP" at bounding box center [1459, 325] width 56 height 19
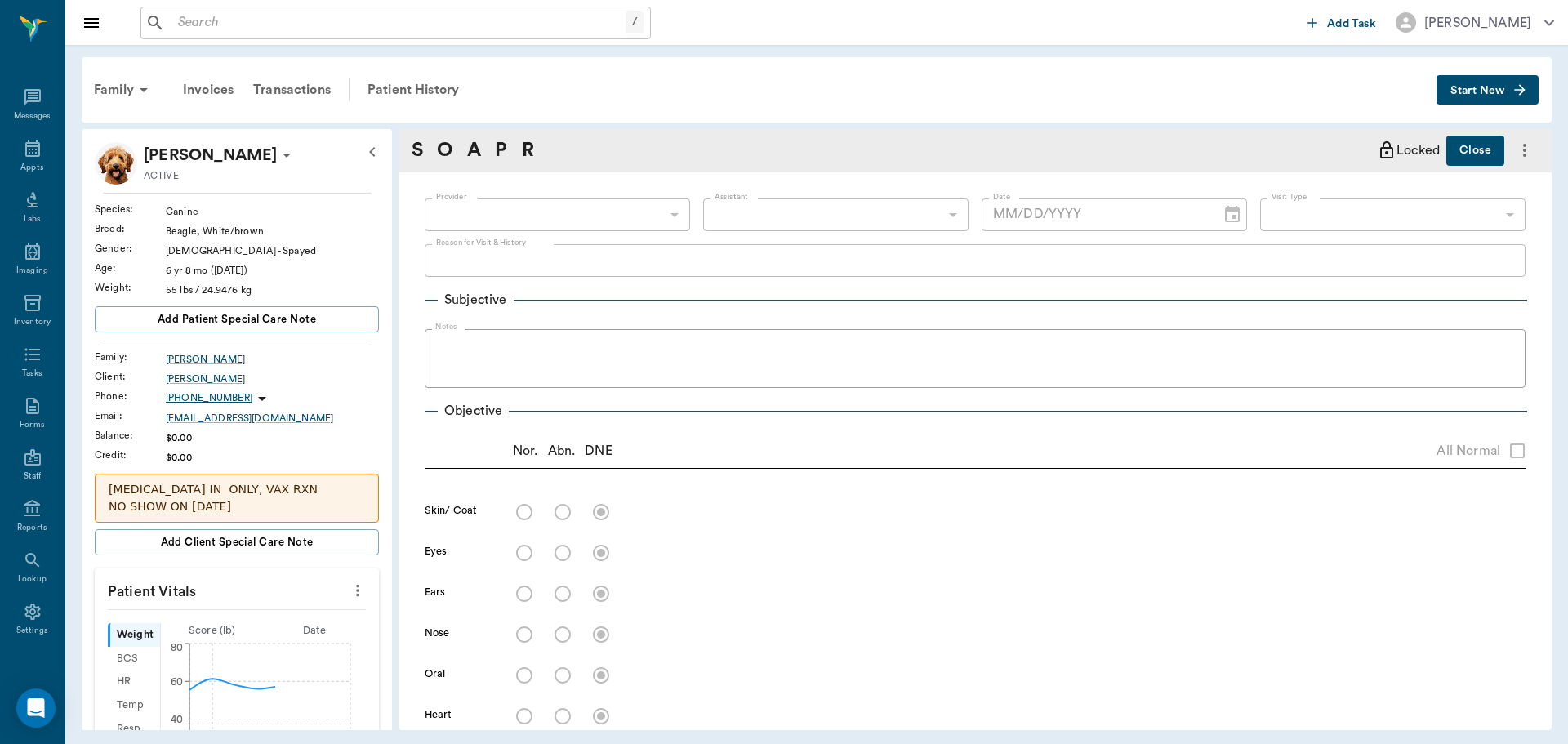
type input "63ec2f075fda476ae8351a4d"
type input "65d2be4f46e3a538d89b8c14"
type textarea "DOING ALOT OF ITCHING. HWI AND HWT -LORY"
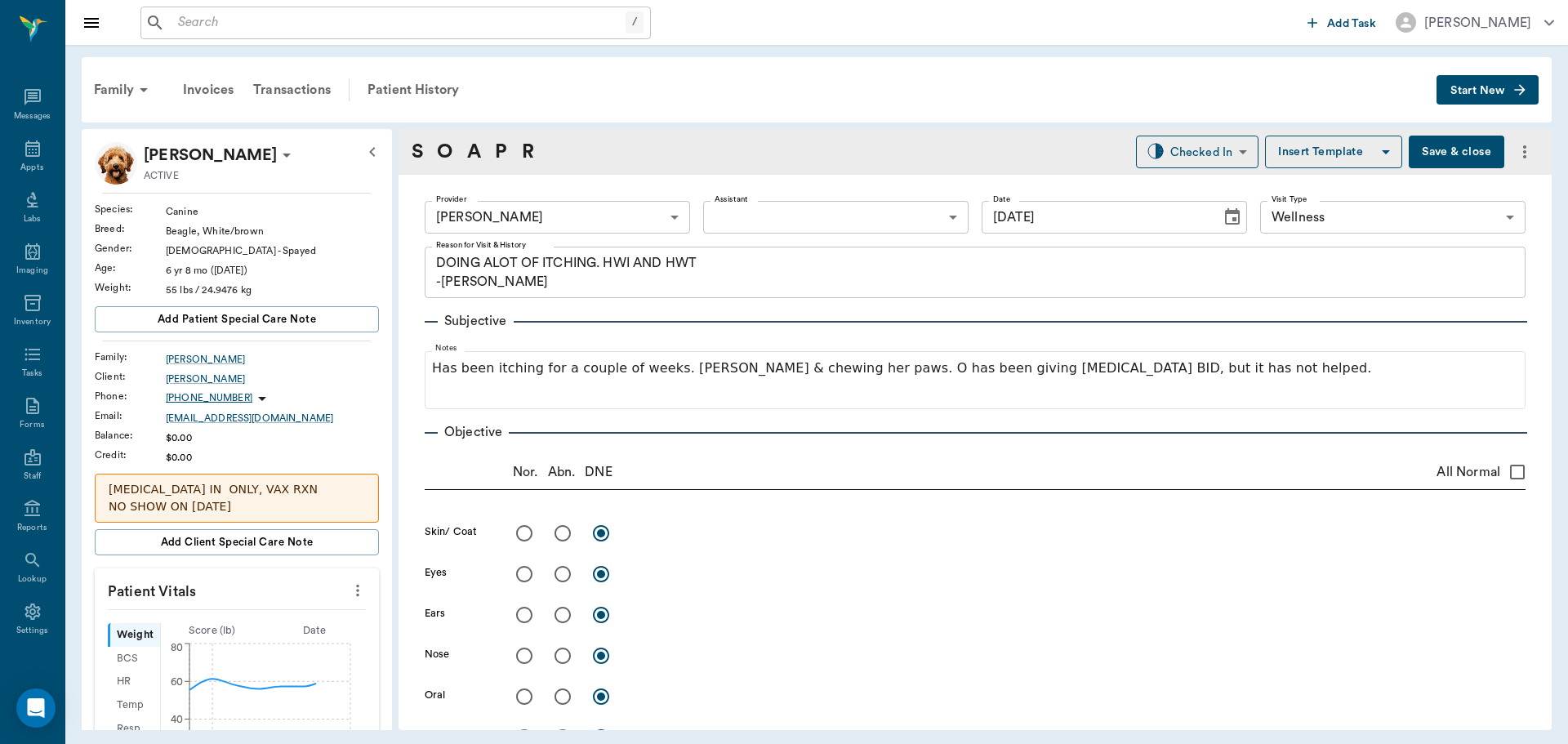
type input "[DATE]"
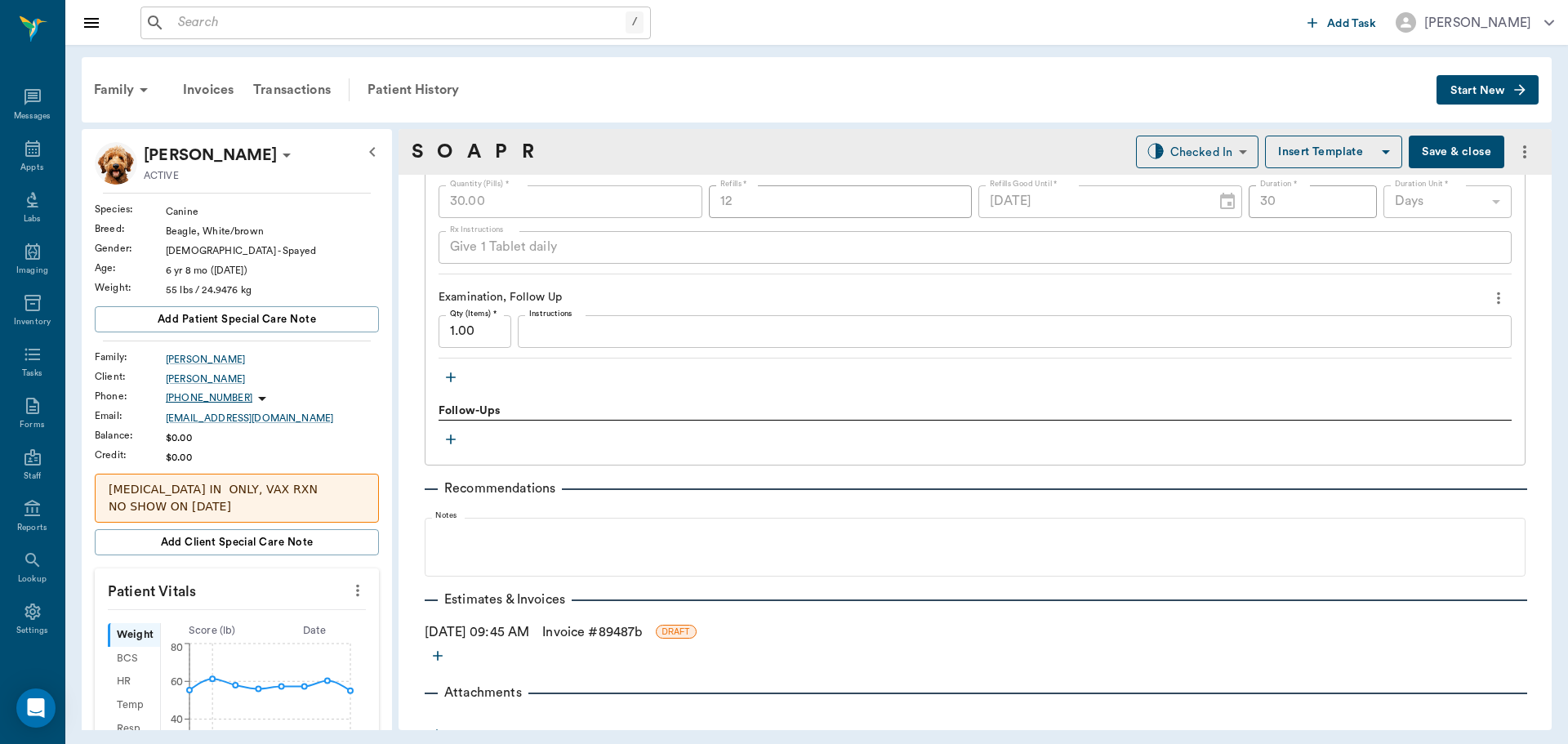
scroll to position [1356, 0]
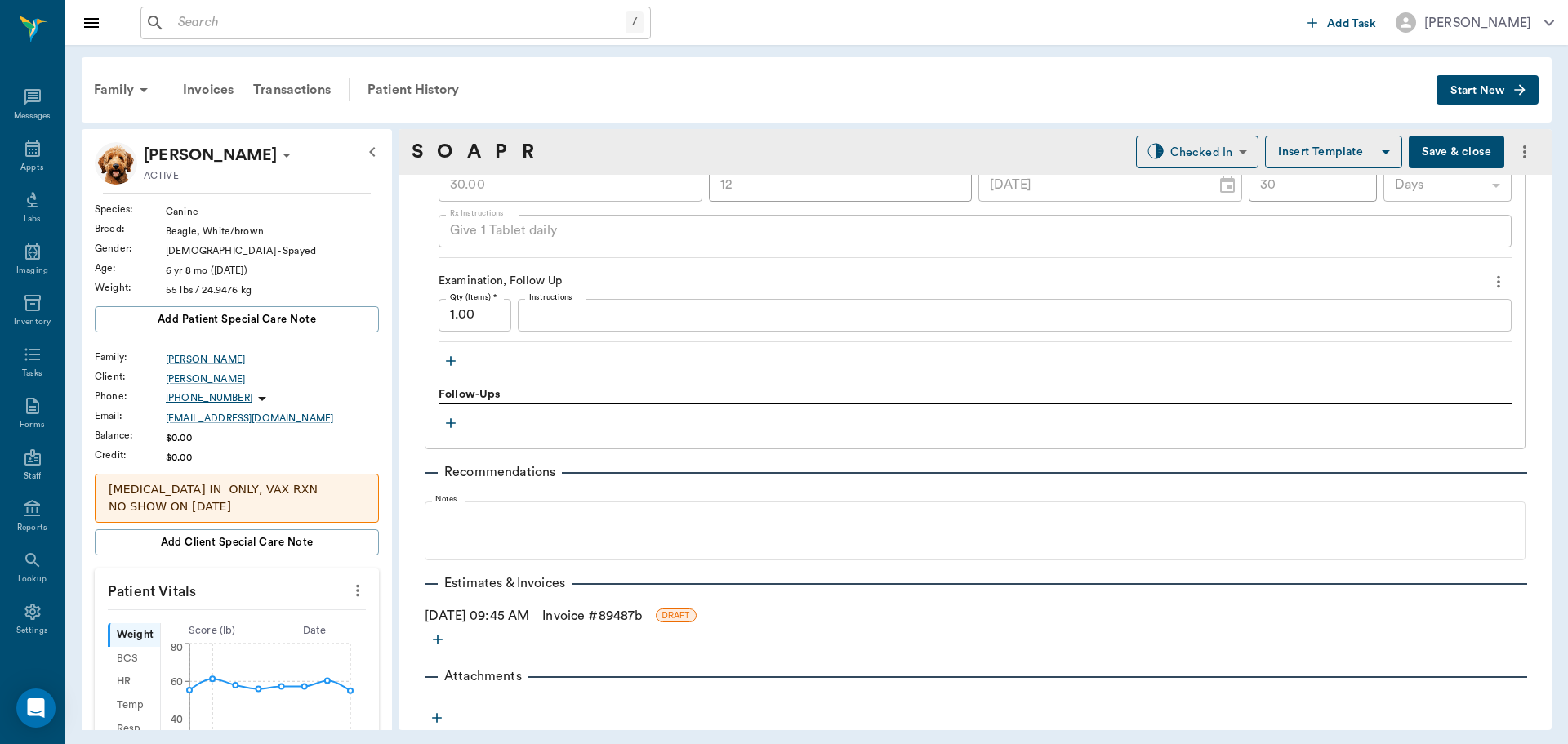
click at [453, 370] on button "button" at bounding box center [450, 361] width 25 height 25
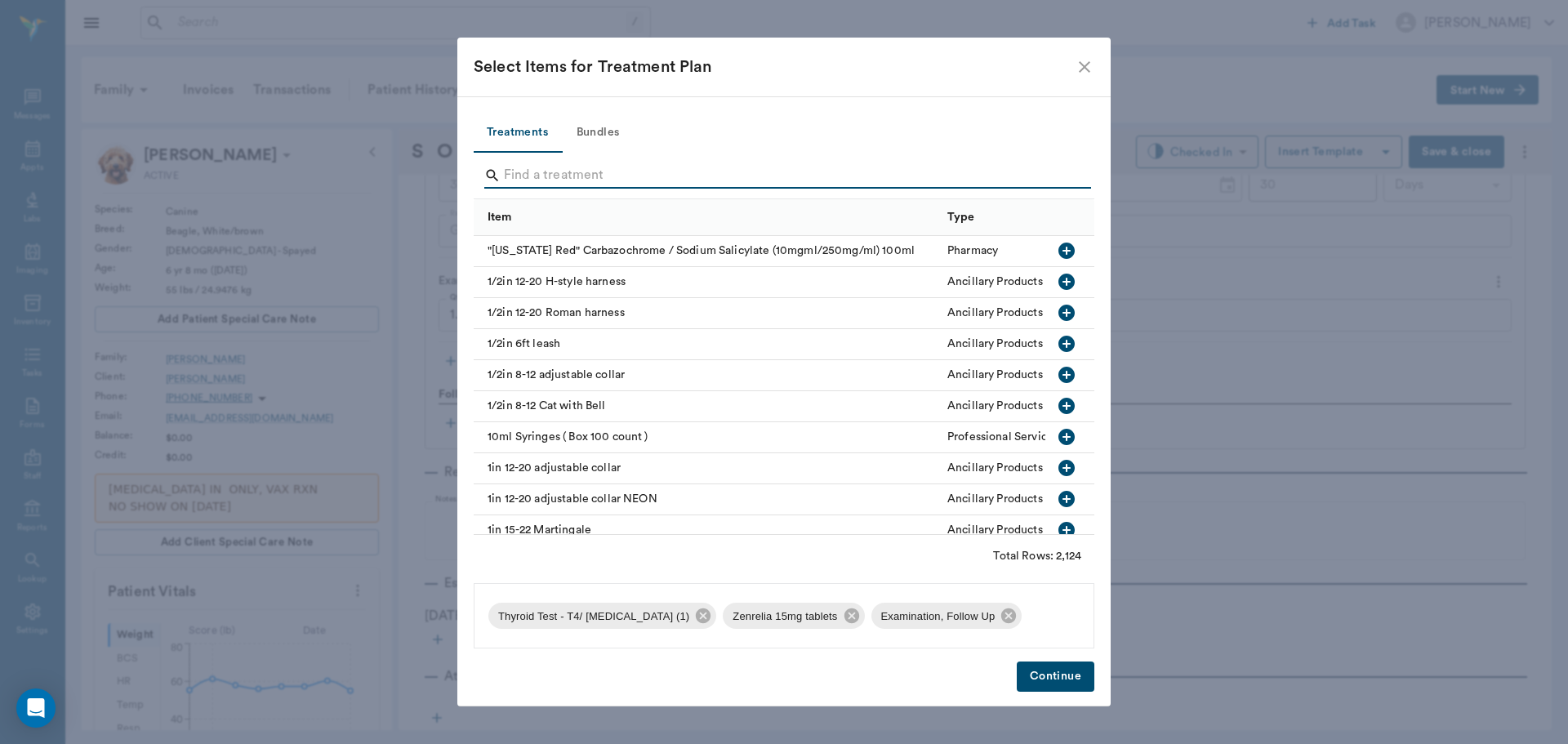
click at [685, 176] on input "Search" at bounding box center [785, 175] width 563 height 26
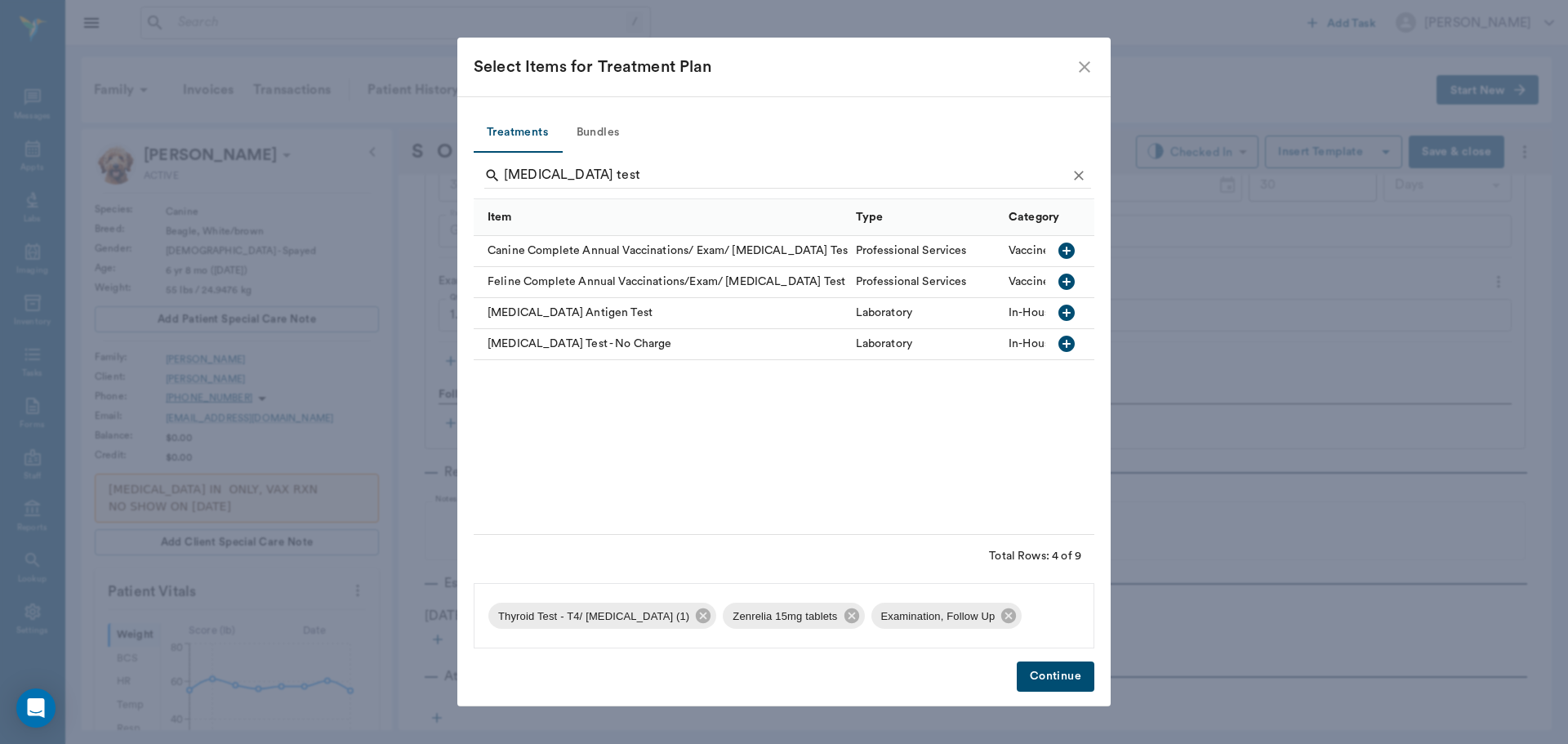
click at [1070, 309] on icon "button" at bounding box center [1066, 312] width 16 height 16
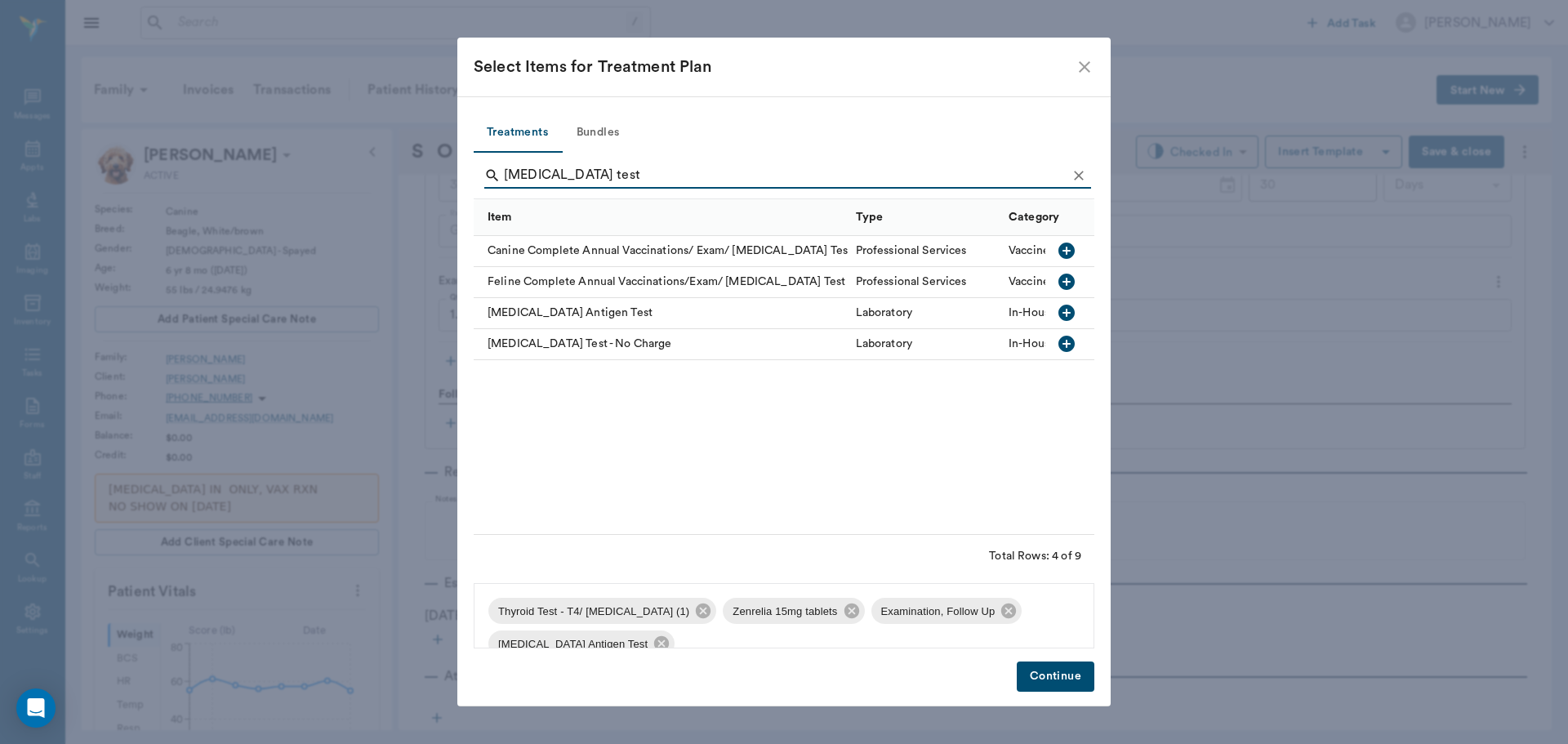
click at [617, 175] on input "heartworm test" at bounding box center [785, 175] width 563 height 26
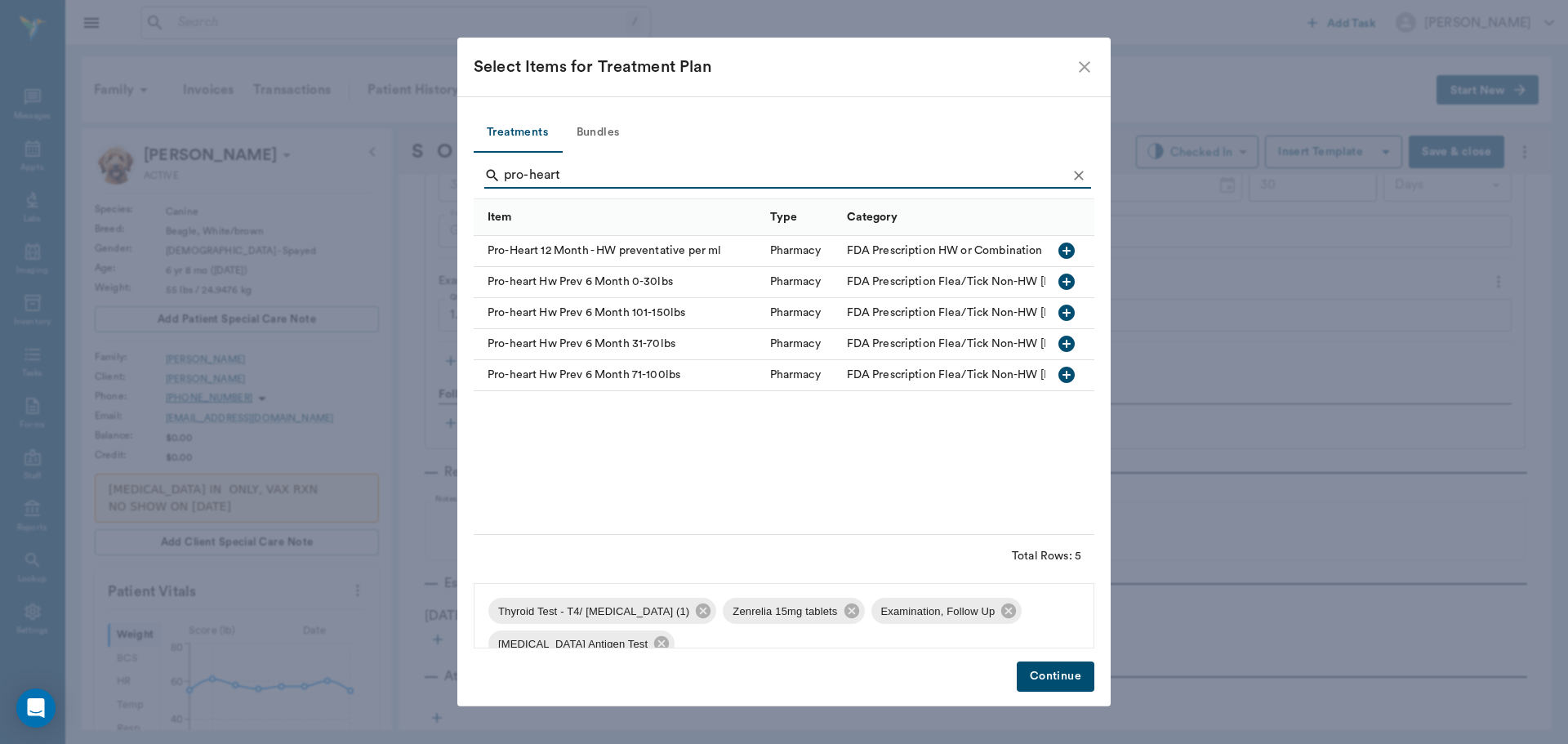
type input "pro-heart"
click at [1076, 342] on button "button" at bounding box center [1066, 344] width 27 height 27
click at [1070, 692] on div "Treatments Bundles pro-heart Item Type Category Pro-Heart 12 Month - HW prevent…" at bounding box center [784, 402] width 654 height 611
click at [1064, 679] on button "Continue" at bounding box center [1055, 676] width 77 height 30
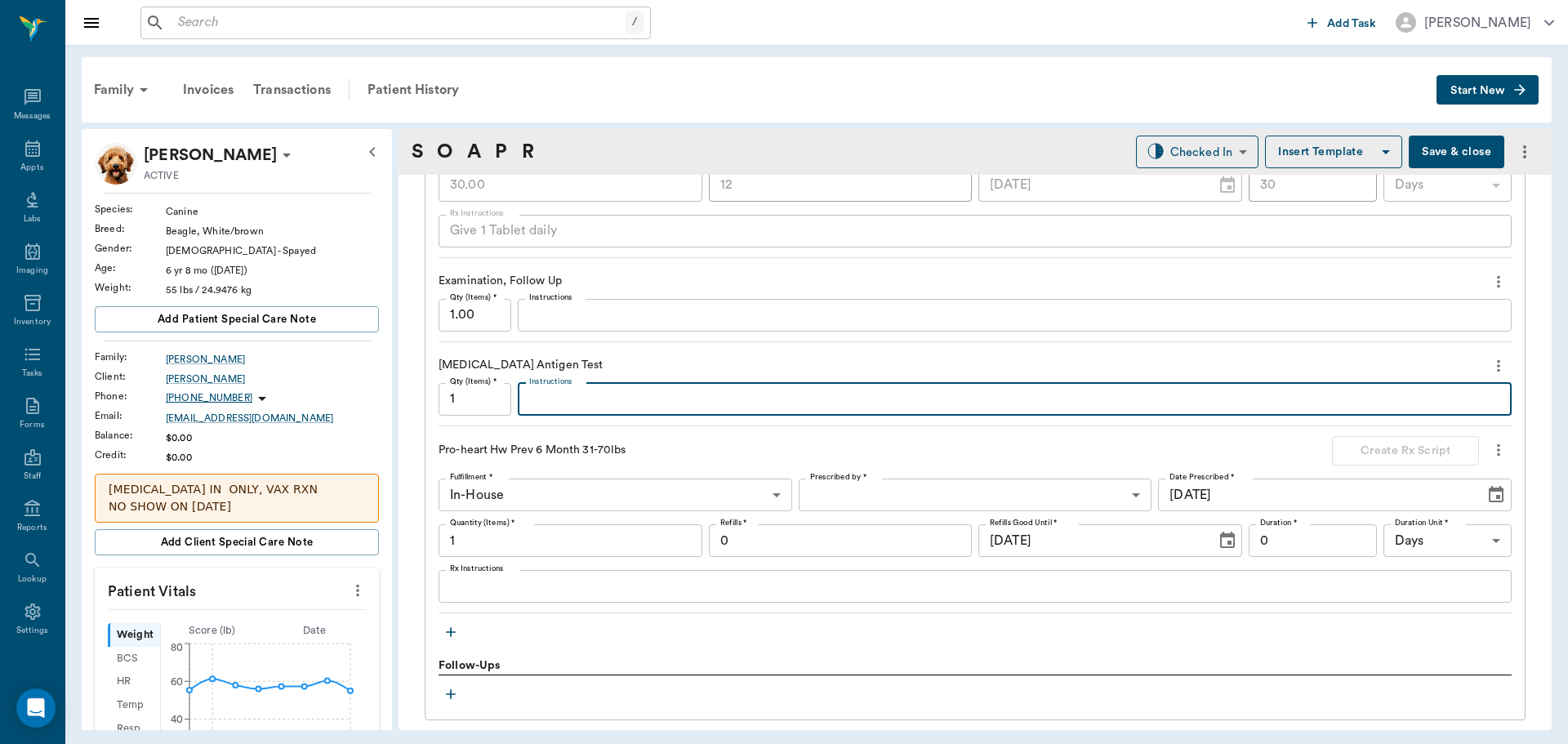
click at [615, 401] on textarea "Instructions" at bounding box center [1015, 399] width 971 height 19
type textarea "Negative"
click at [1435, 163] on button "Save & close" at bounding box center [1456, 152] width 95 height 33
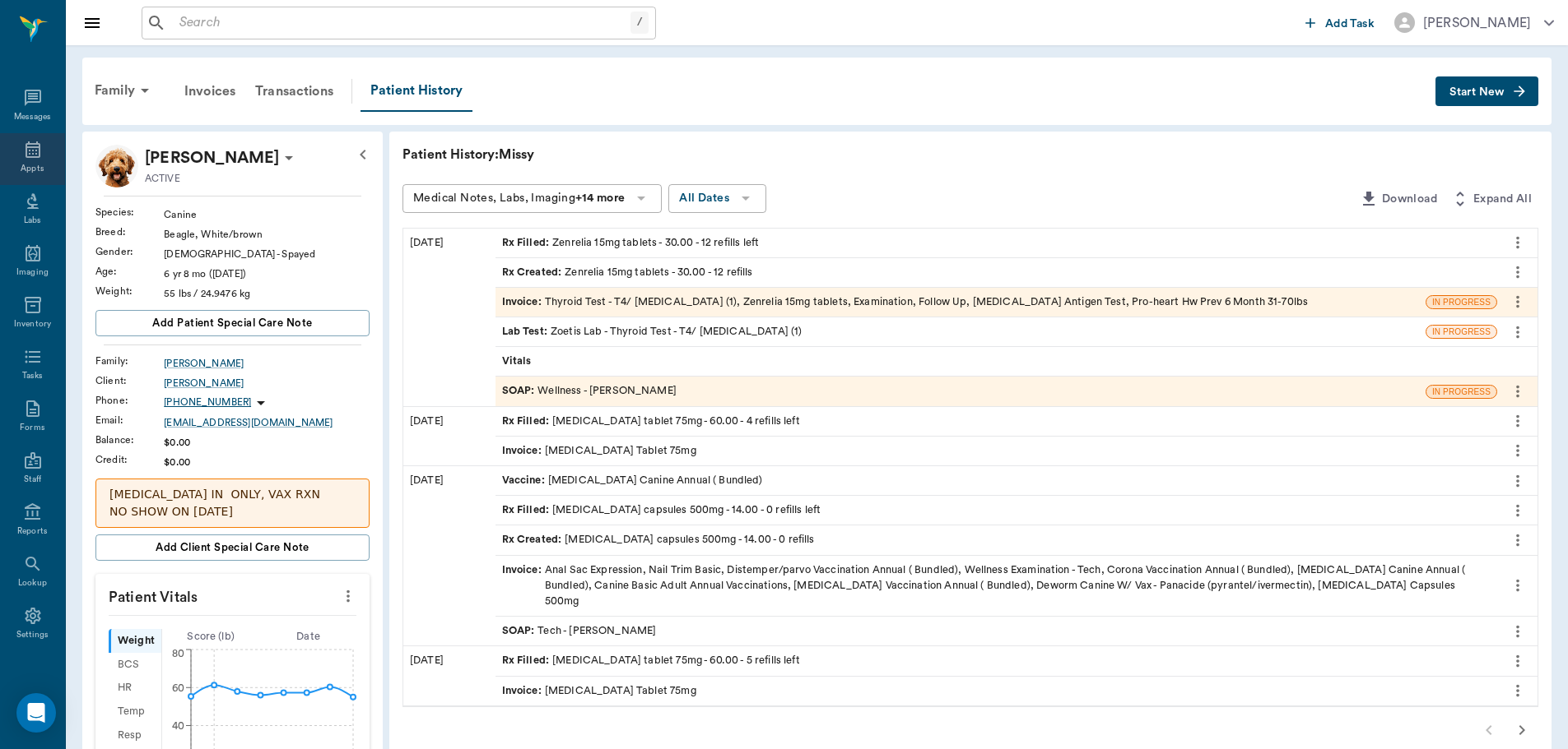
click at [38, 146] on div "Appts" at bounding box center [32, 159] width 65 height 52
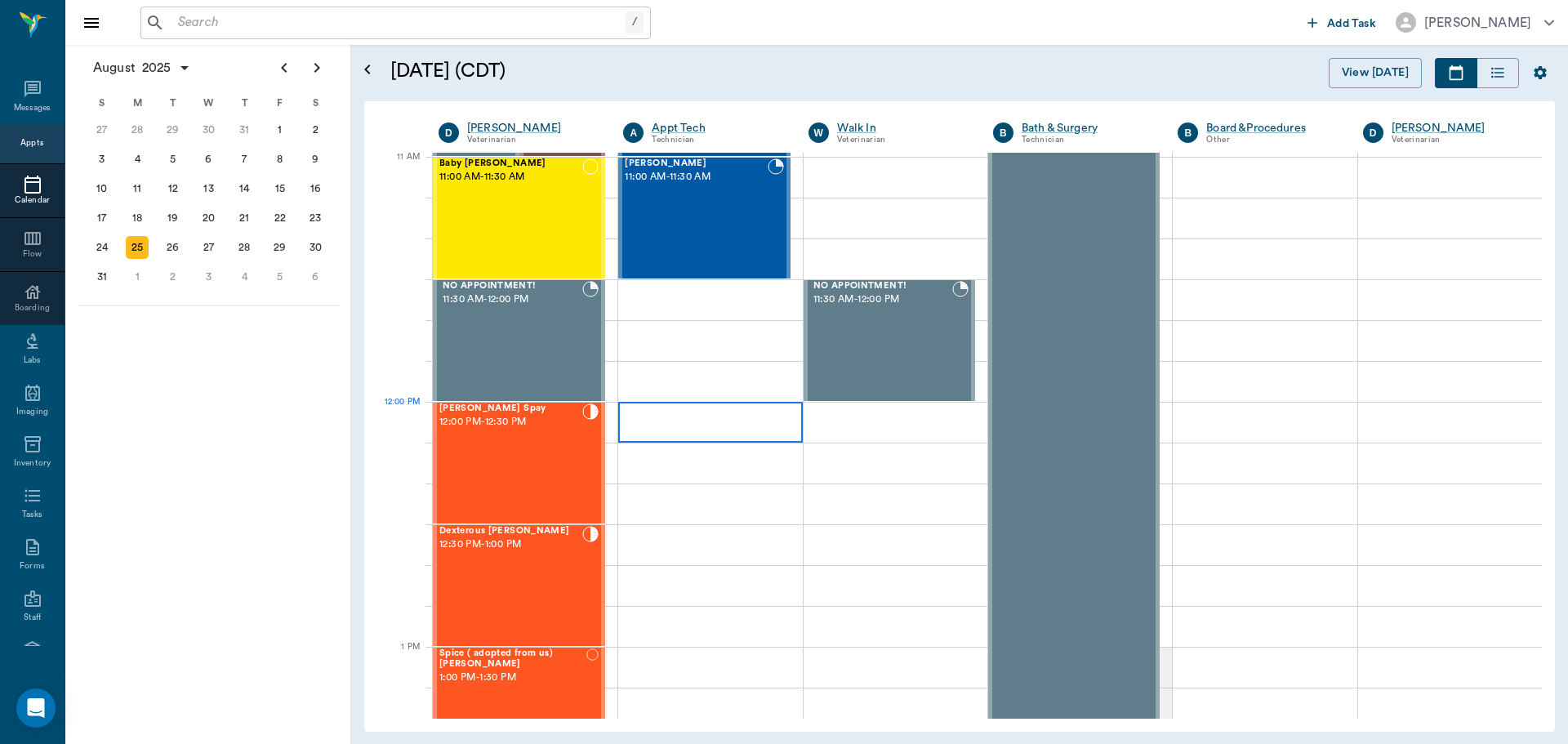
scroll to position [983, 0]
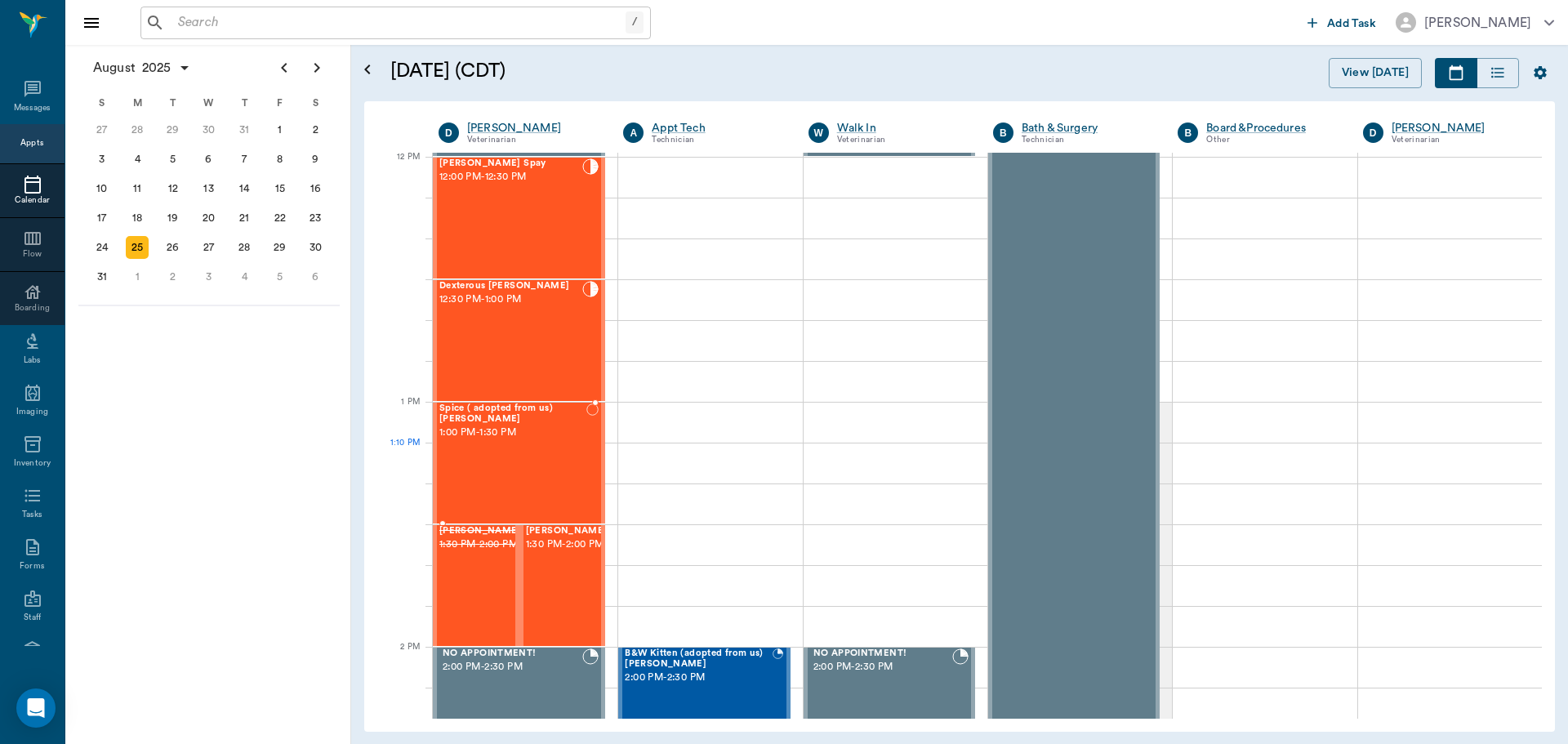
click at [536, 445] on div "Spice ( adopted from [GEOGRAPHIC_DATA]) [PERSON_NAME] 1:00 PM - 1:30 PM" at bounding box center [512, 463] width 147 height 119
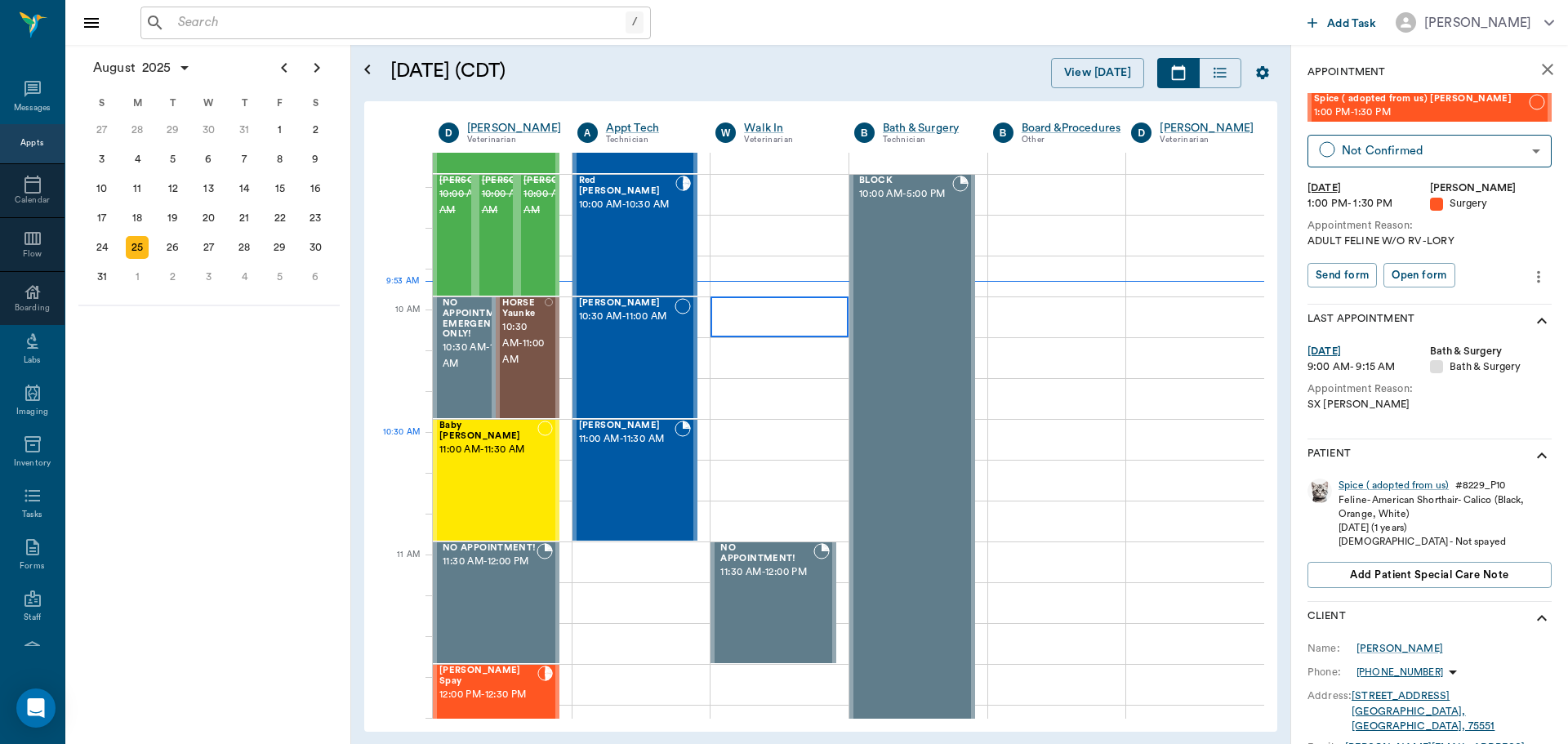
scroll to position [493, 0]
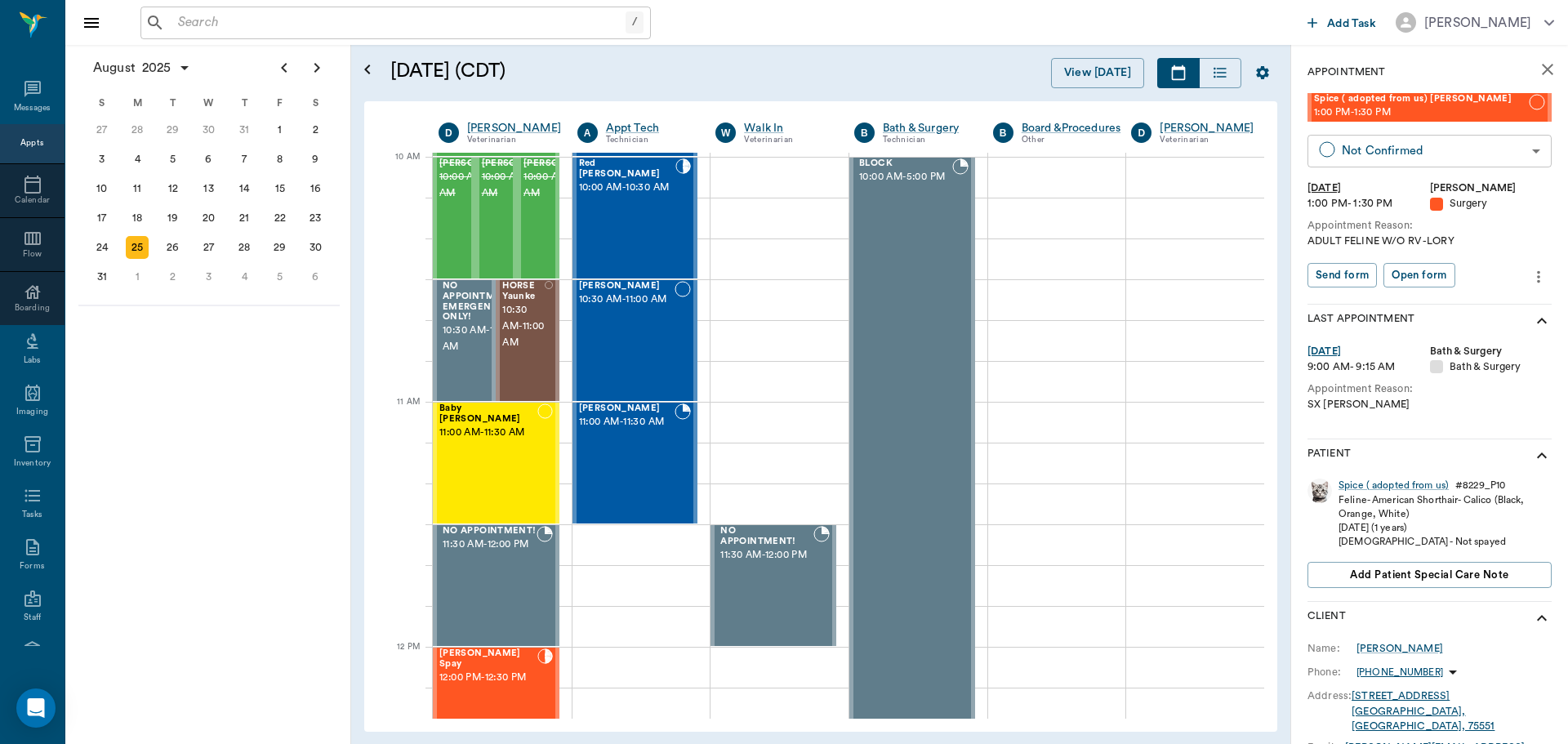
click at [1462, 159] on body "/ ​ Add Task Dr. Bert Ellsworth Nectar Messages Appts Calendar Flow Boarding La…" at bounding box center [784, 372] width 1568 height 744
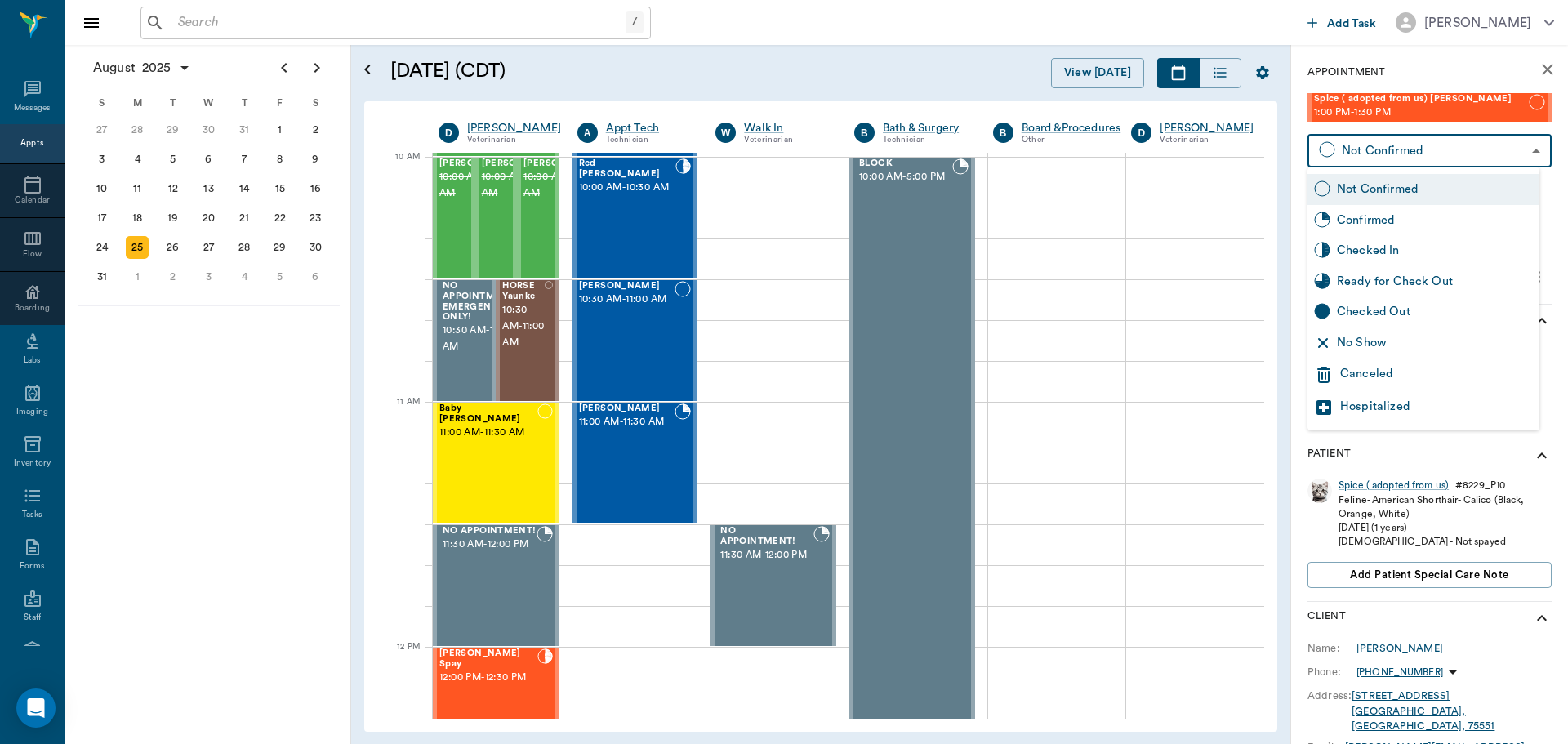
click at [1217, 264] on div at bounding box center [784, 372] width 1568 height 744
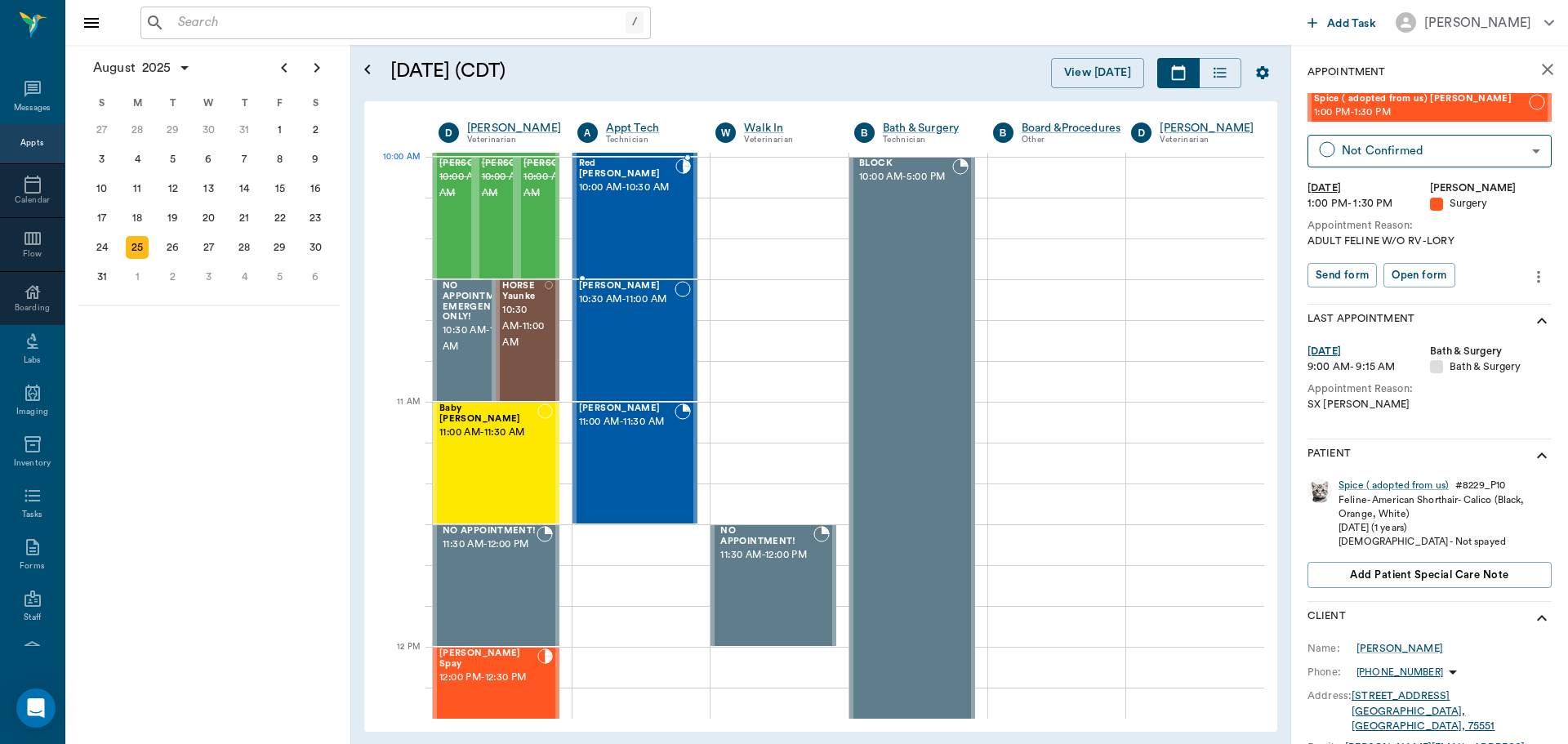
click at [593, 184] on span "10:00 AM - 10:30 AM" at bounding box center [627, 187] width 97 height 16
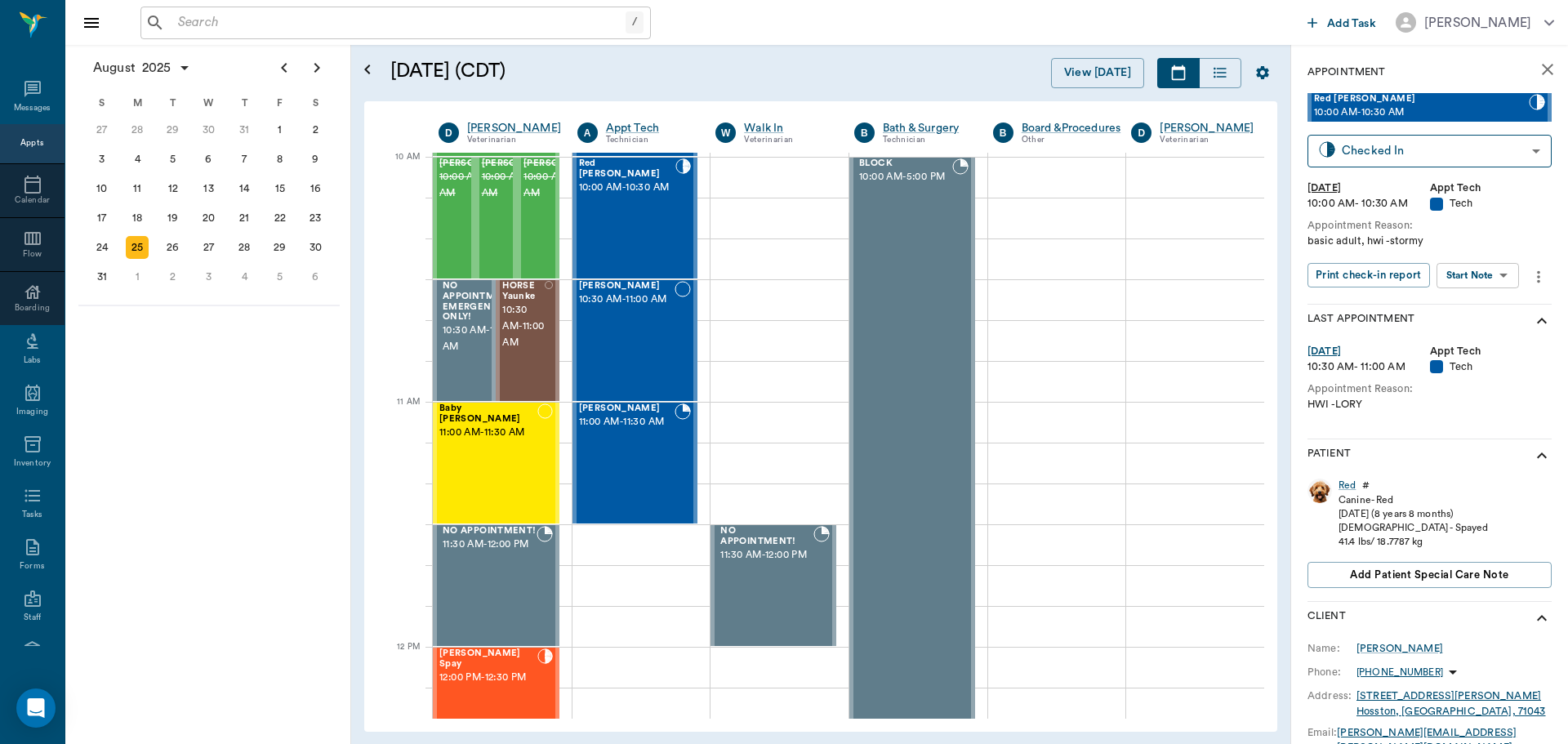
type input "CHECKED_IN"
click at [1475, 277] on body "/ ​ Add Task Dr. Bert Ellsworth Nectar Messages Appts Calendar Flow Boarding La…" at bounding box center [784, 372] width 1568 height 744
click at [1475, 309] on button "Start SOAP" at bounding box center [1459, 309] width 56 height 19
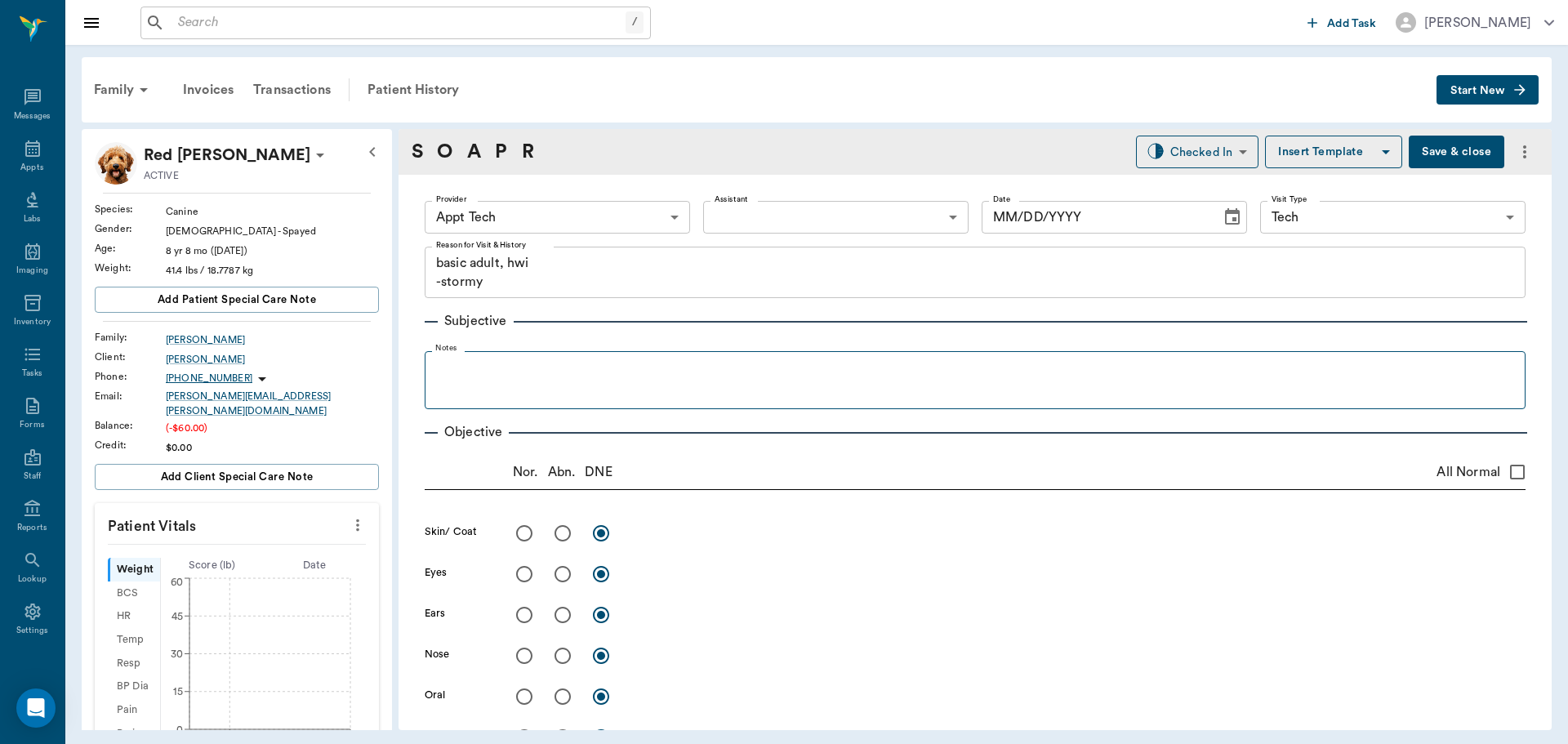
type input "63ec2f075fda476ae8351a4c"
type input "65d2be4f46e3a538d89b8c1a"
type textarea "basic adult, hwi -stormy"
type input "[DATE]"
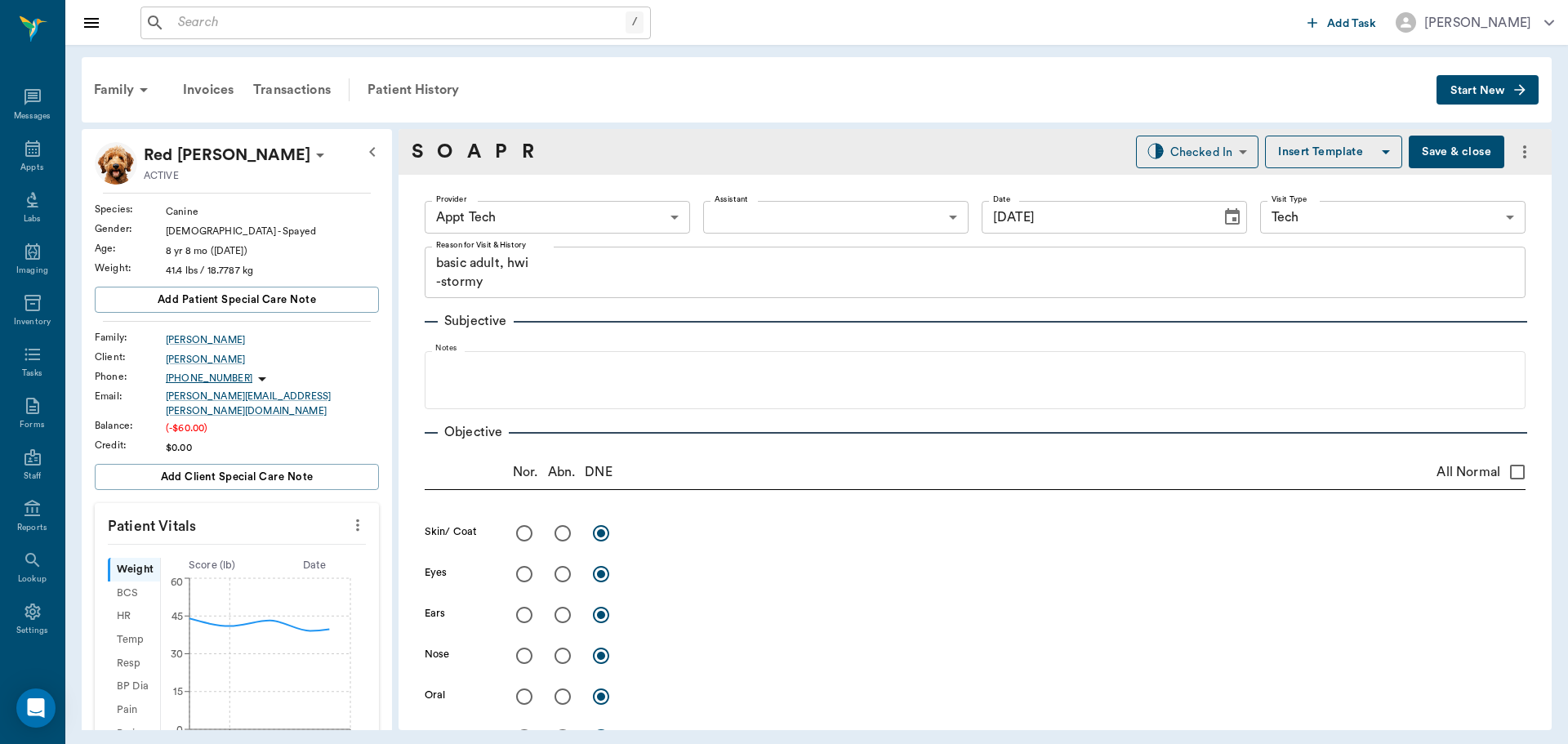
click at [356, 520] on icon "more" at bounding box center [358, 526] width 3 height 12
click at [324, 557] on li "Enter Vitals" at bounding box center [277, 543] width 163 height 30
click at [241, 572] on input "text" at bounding box center [236, 574] width 142 height 33
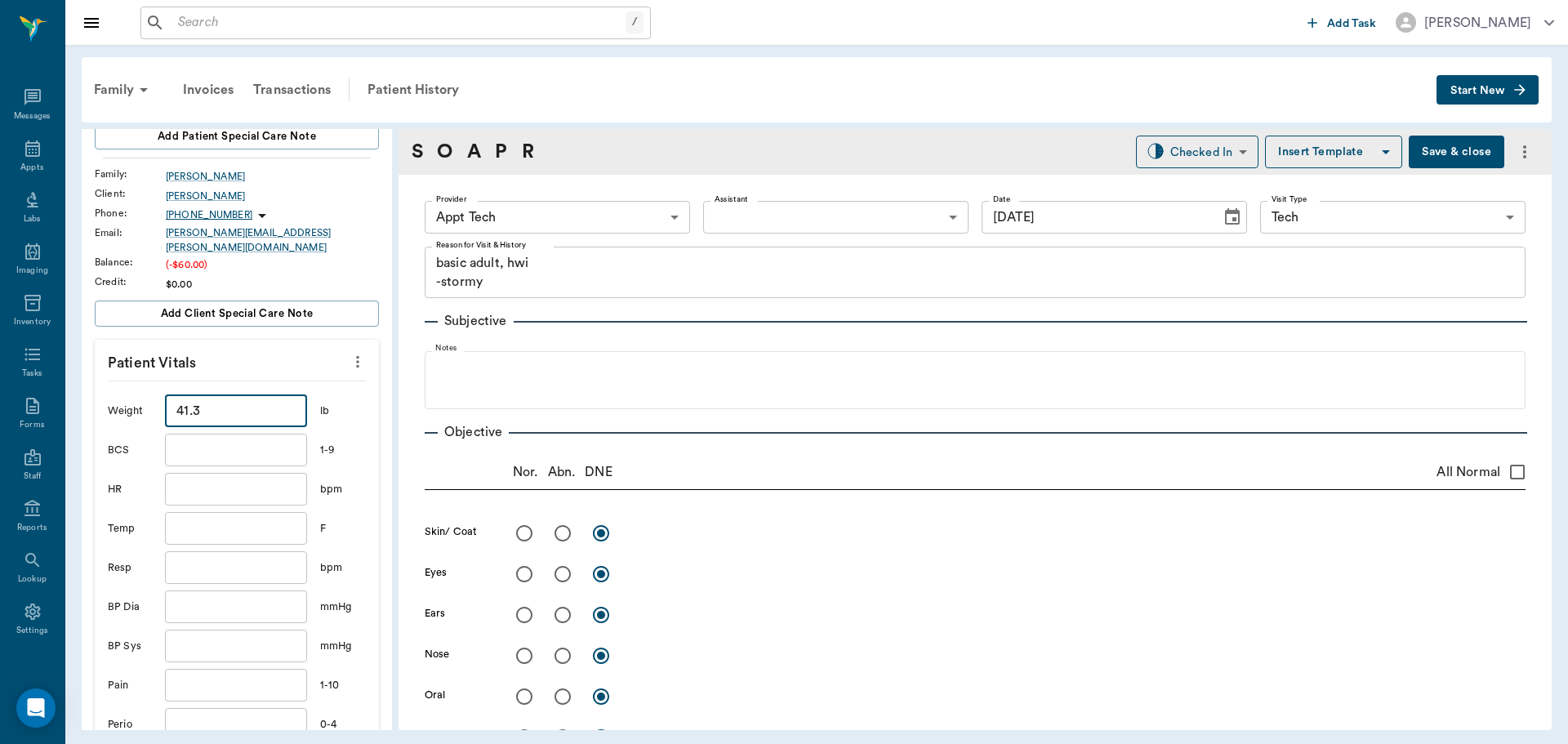
scroll to position [327, 0]
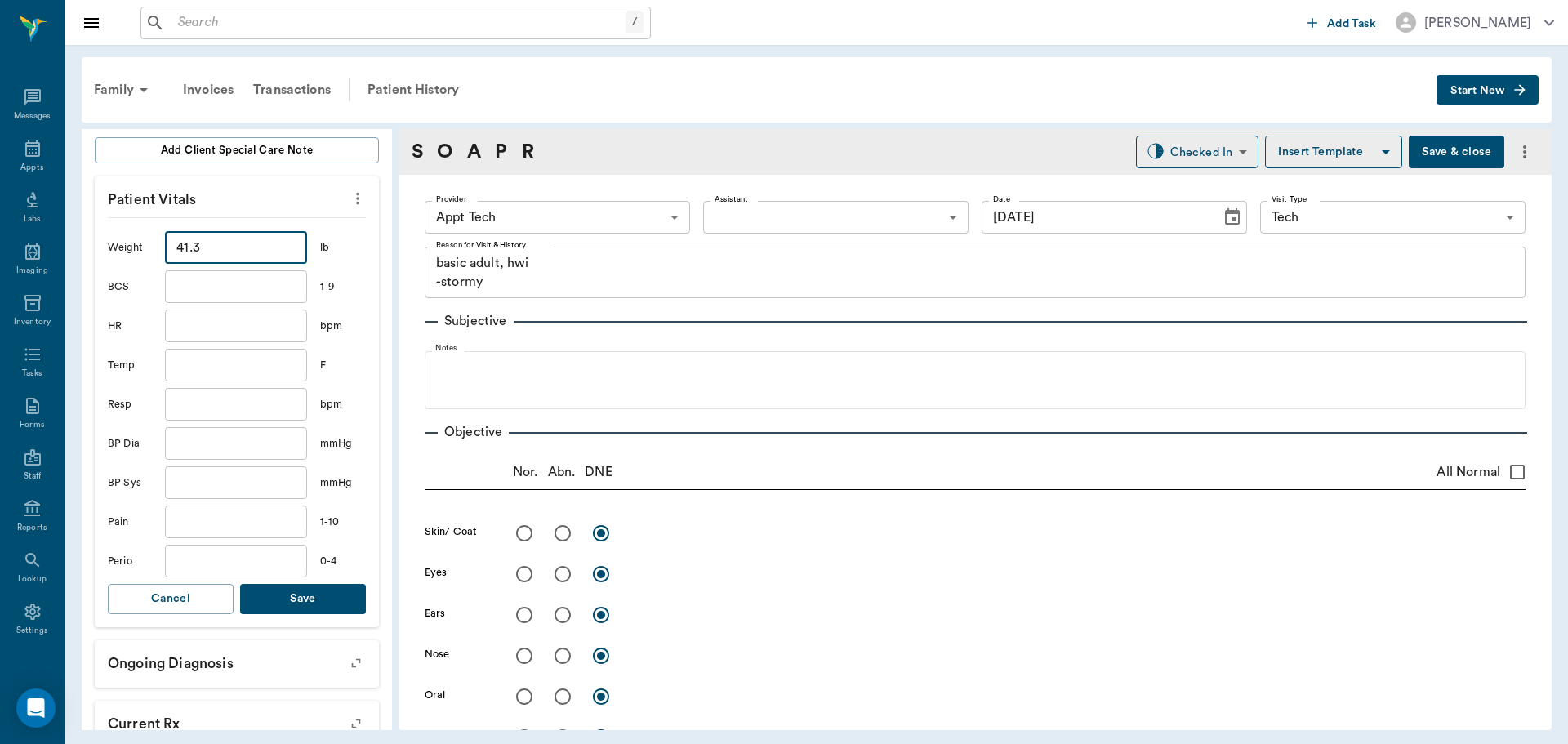
type input "41.3"
click at [274, 584] on button "Save" at bounding box center [303, 599] width 126 height 30
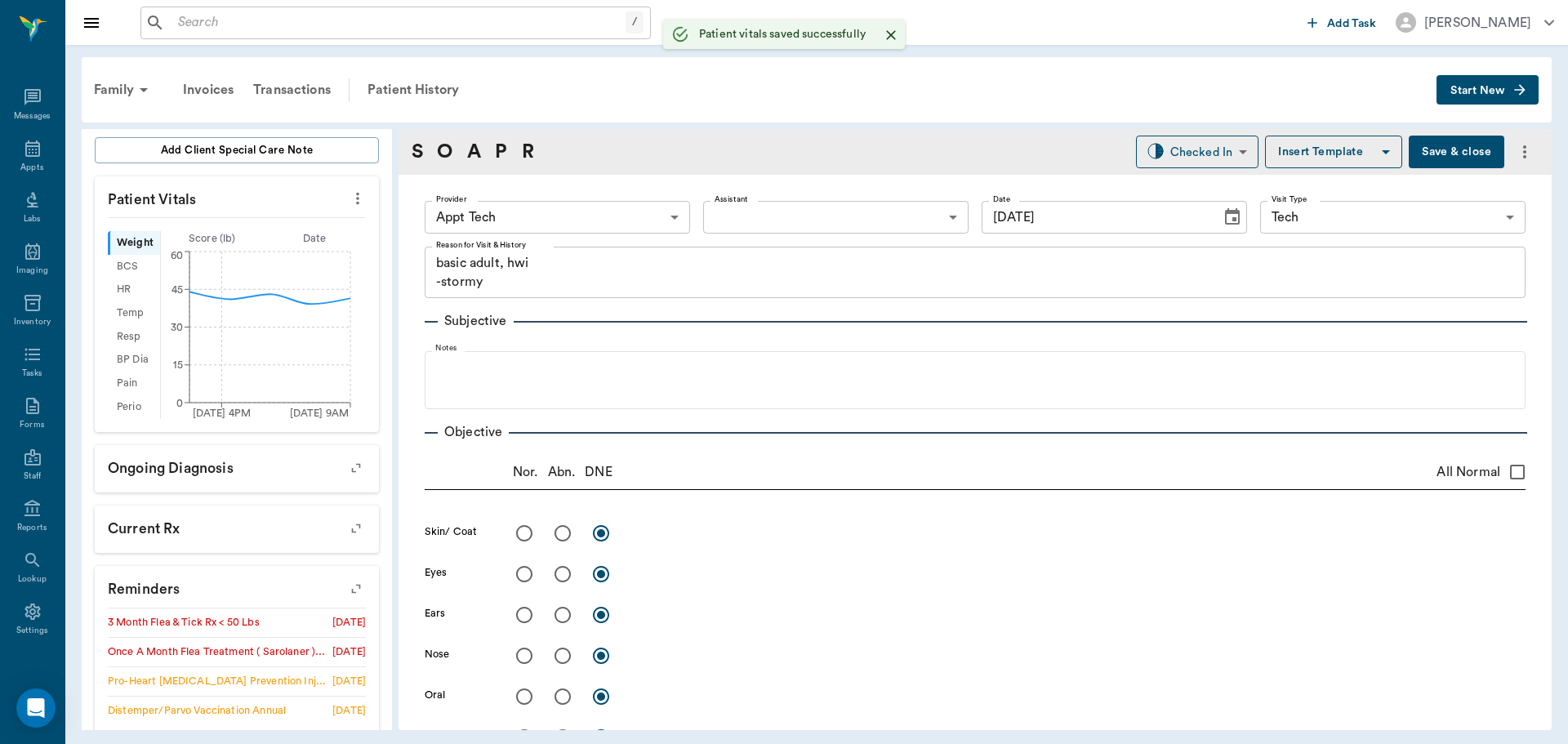
click at [583, 224] on body "/ ​ Add Task Dr. Bert Ellsworth Nectar Messages Appts Labs Imaging Inventory Ta…" at bounding box center [784, 372] width 1568 height 744
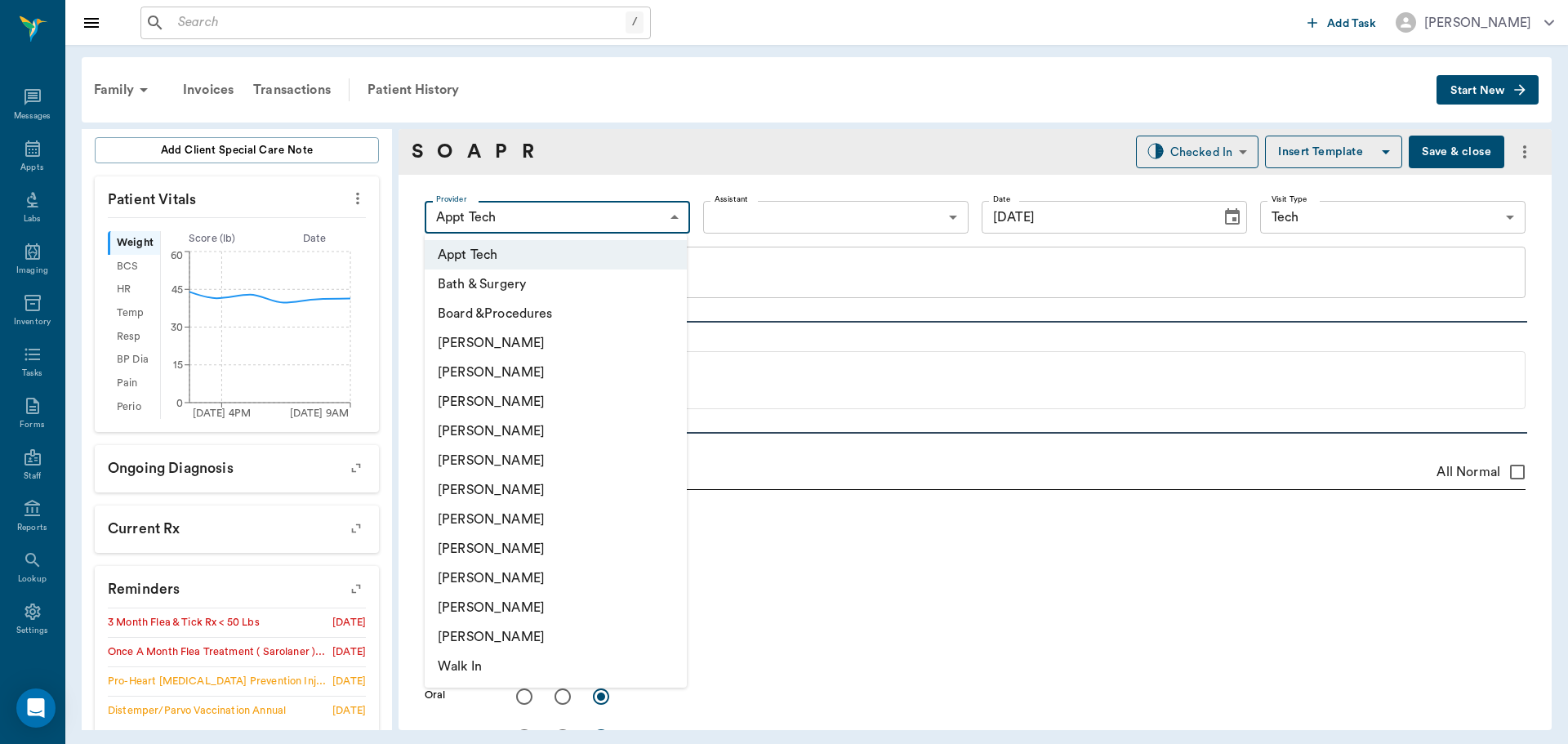
click at [560, 491] on li "Hunter Graves" at bounding box center [556, 490] width 262 height 29
type input "682b670d8bdc6f7f8feef3db"
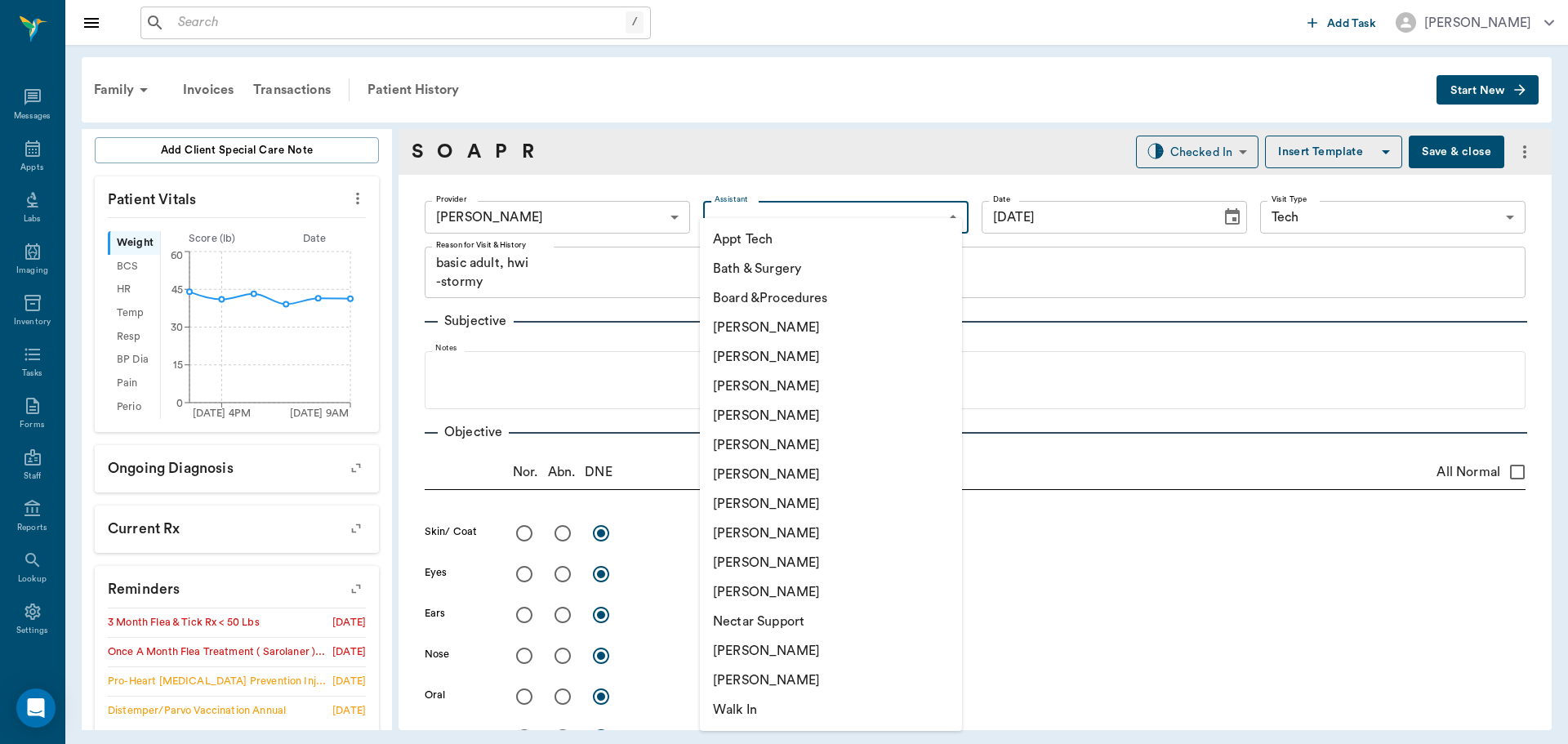
click at [781, 204] on body "/ ​ Add Task Dr. Bert Ellsworth Nectar Messages Appts Labs Imaging Inventory Ta…" at bounding box center [784, 372] width 1568 height 744
click at [778, 242] on li "Appt Tech" at bounding box center [831, 239] width 262 height 29
type input "63ec2f075fda476ae8351a4c"
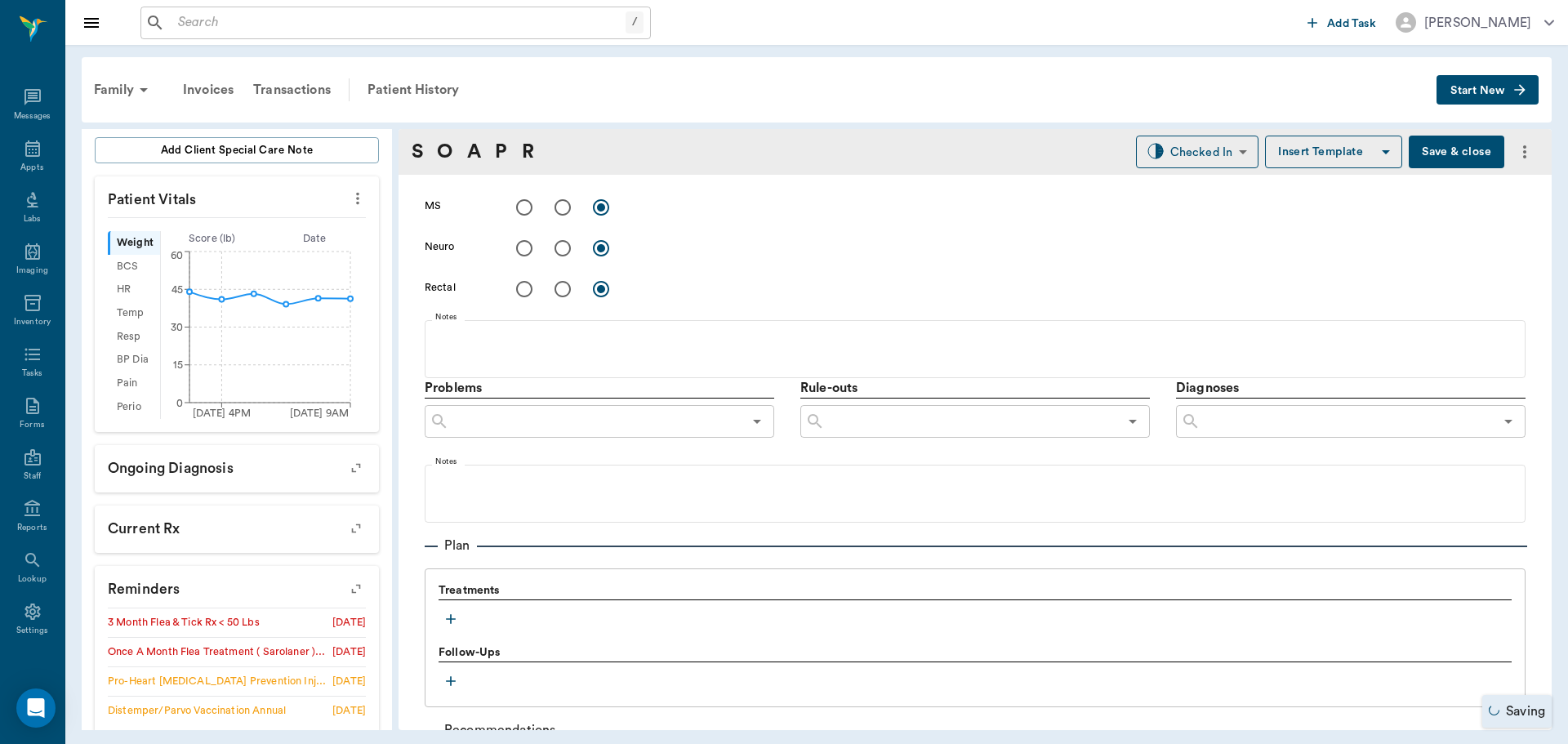
scroll to position [735, 0]
click at [445, 616] on icon "button" at bounding box center [450, 618] width 16 height 16
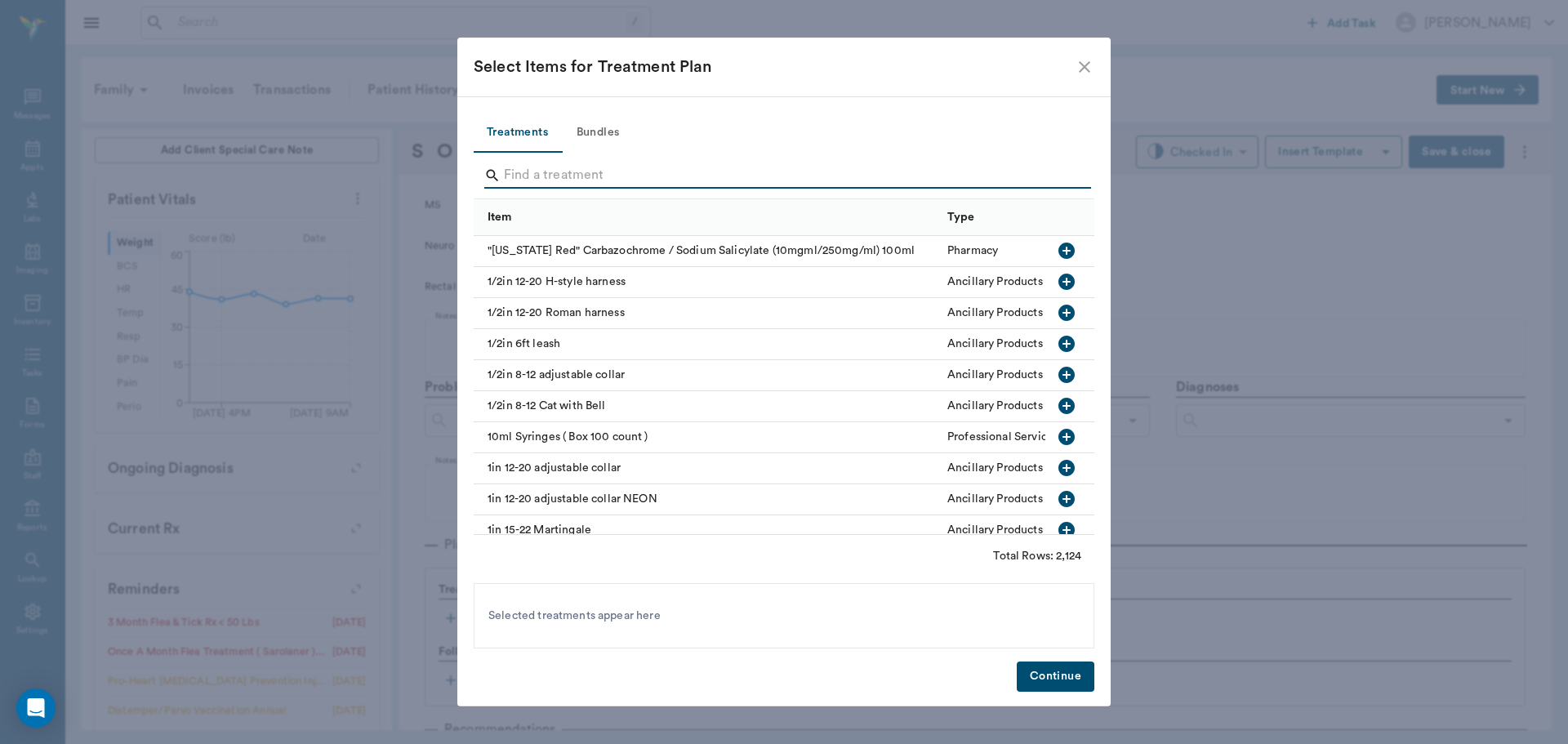
click at [576, 178] on input "Search" at bounding box center [785, 175] width 563 height 26
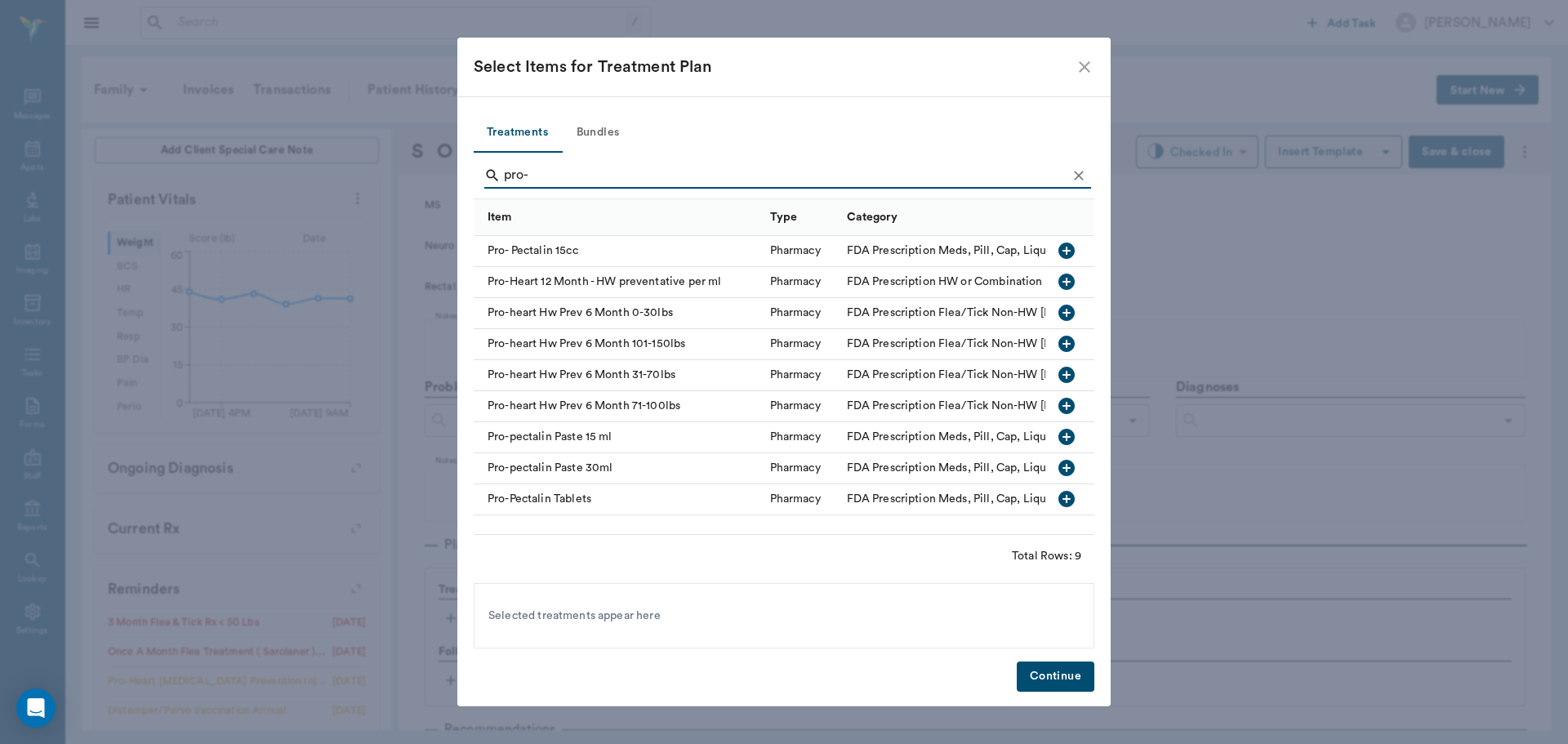
type input "pro-"
click at [1066, 372] on icon "button" at bounding box center [1066, 375] width 20 height 20
click at [1074, 168] on icon "Clear" at bounding box center [1078, 175] width 16 height 16
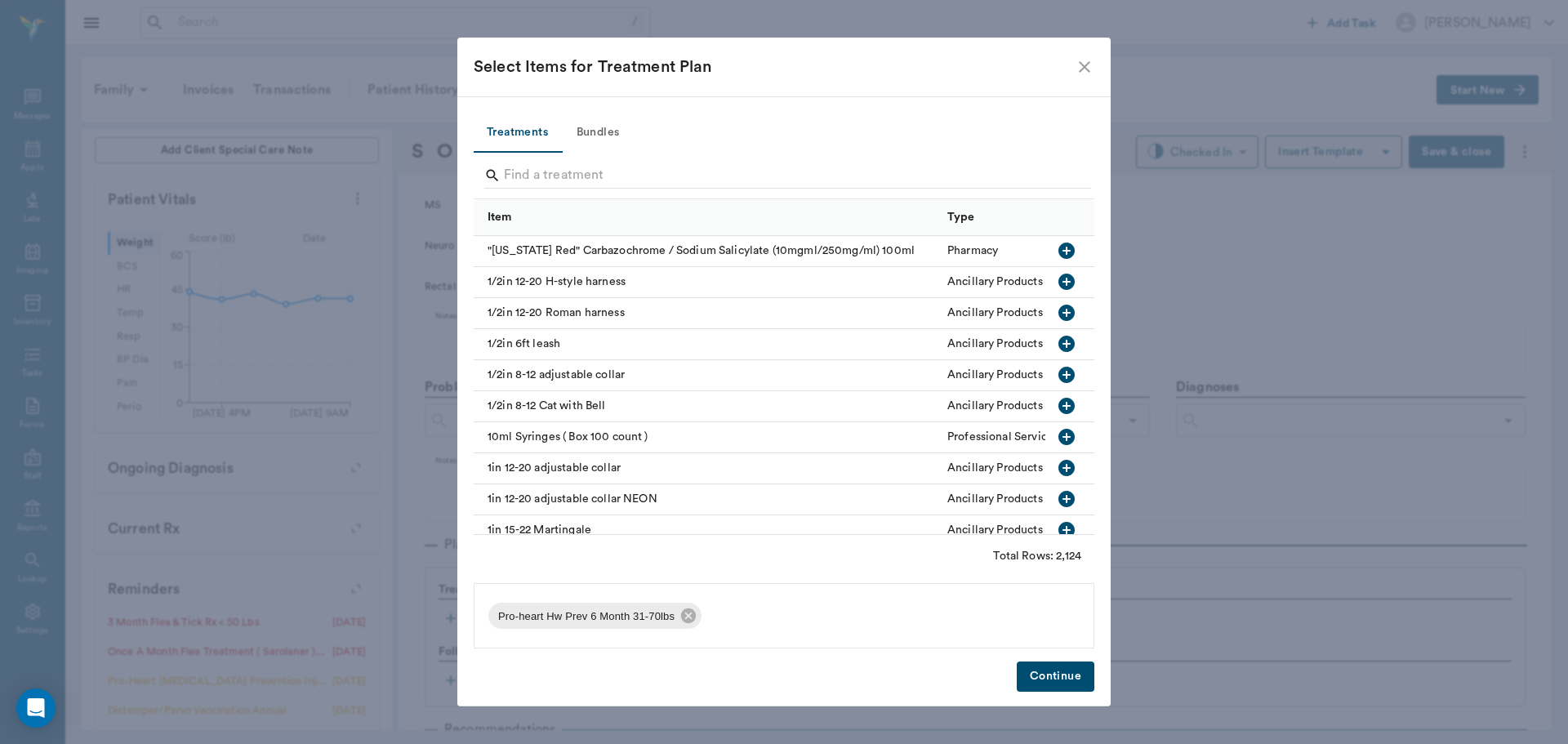
click at [604, 128] on button "Bundles" at bounding box center [598, 133] width 74 height 39
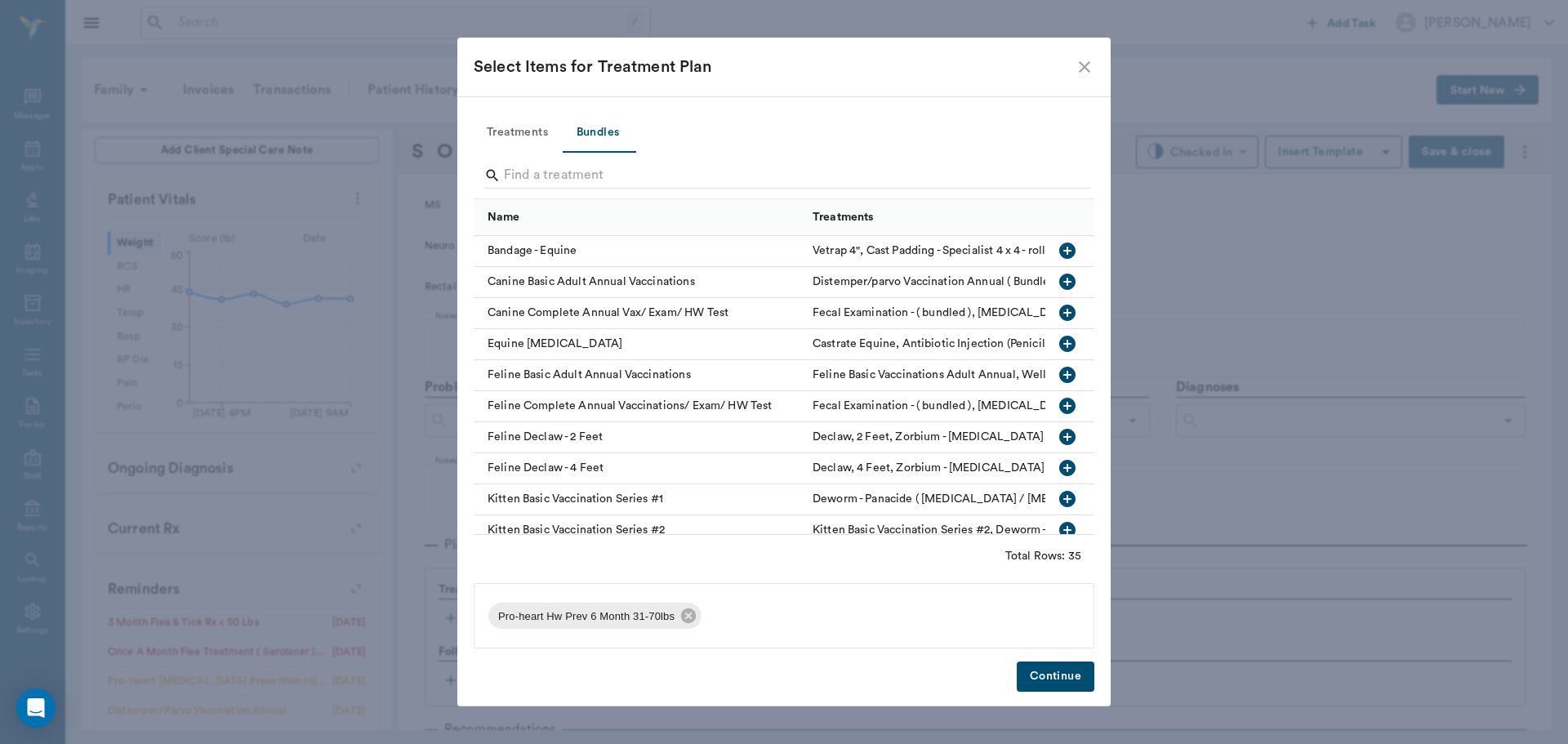
click at [599, 174] on input "Search" at bounding box center [785, 175] width 563 height 26
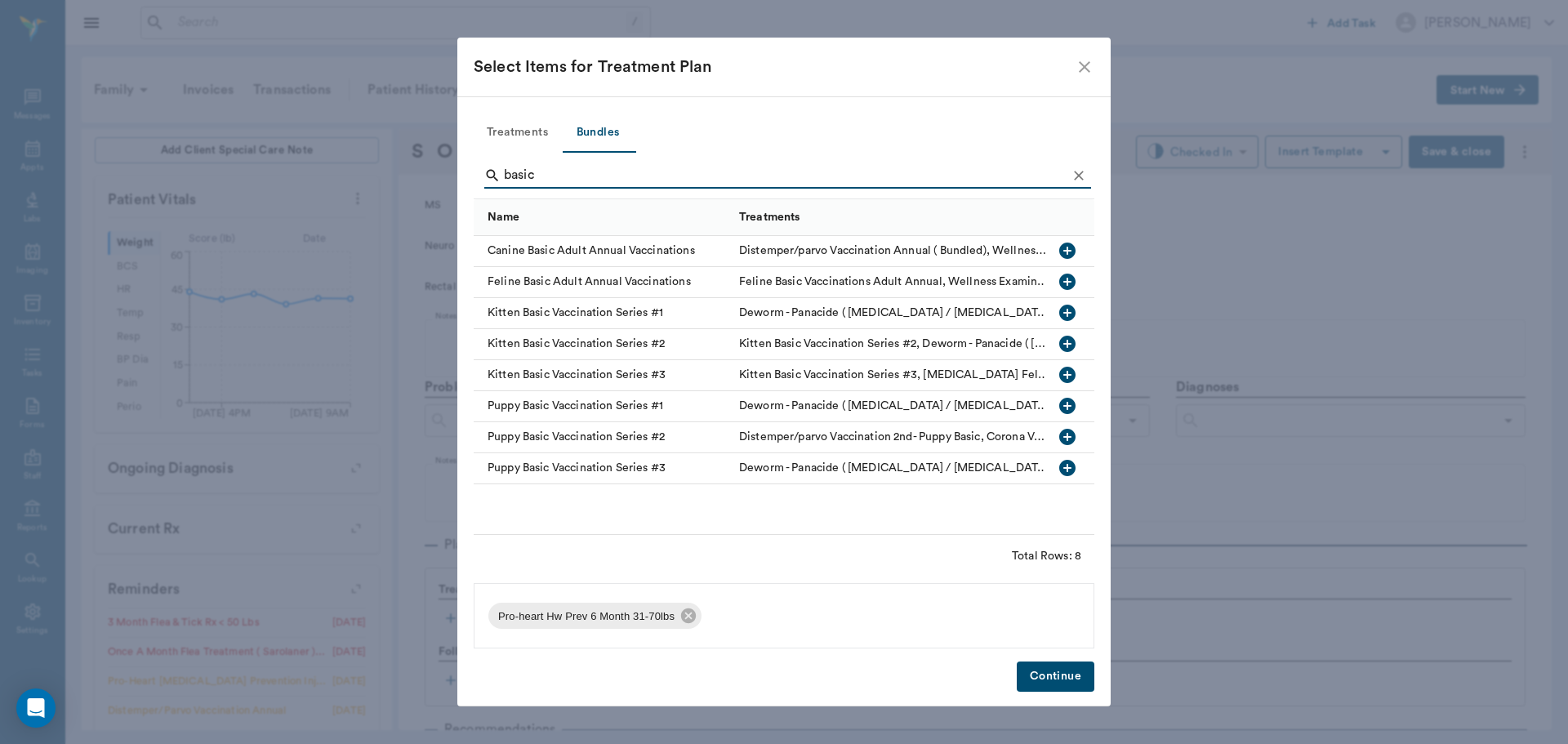
type input "basic"
click at [1069, 248] on icon "button" at bounding box center [1067, 251] width 16 height 16
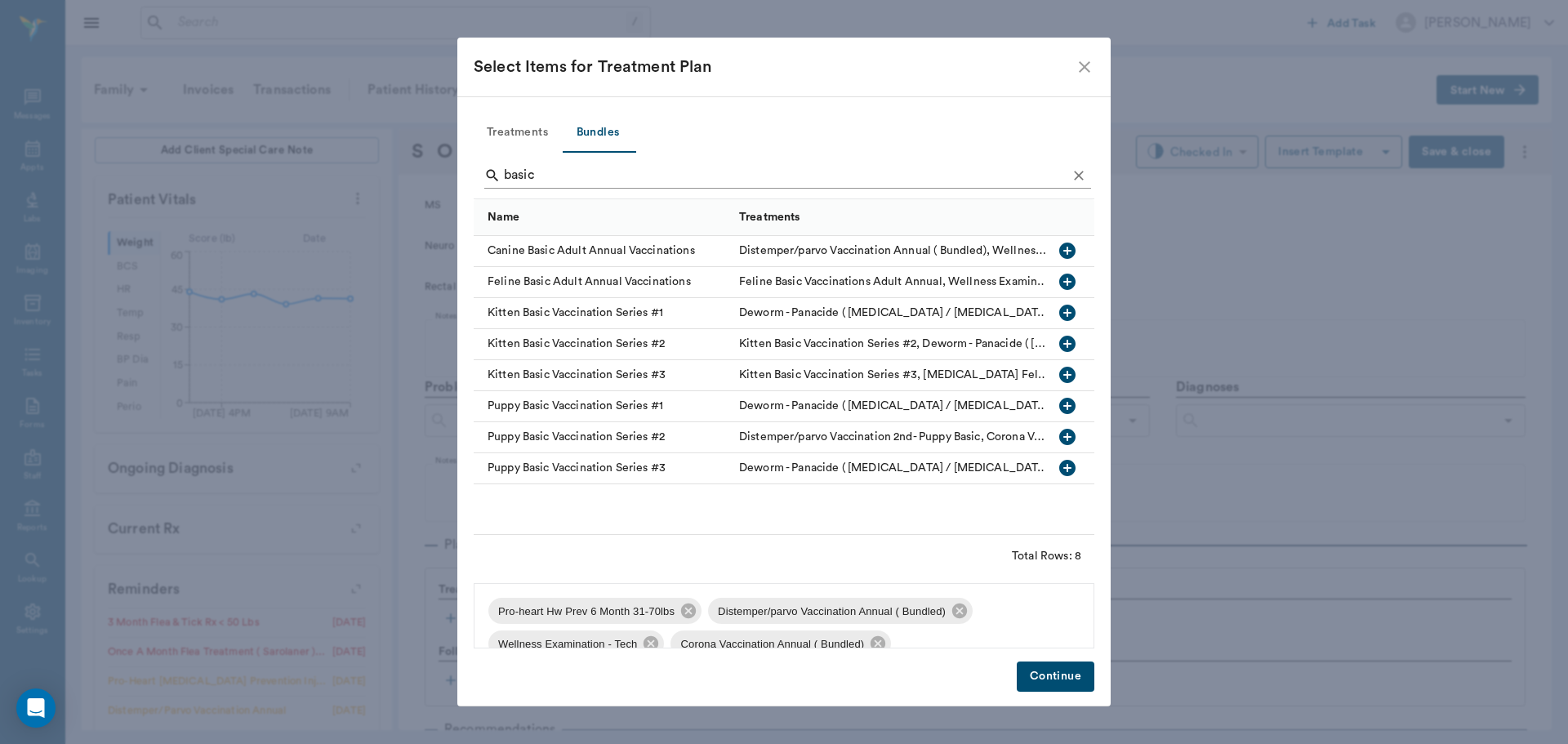
click at [1079, 169] on icon "Clear" at bounding box center [1078, 175] width 16 height 16
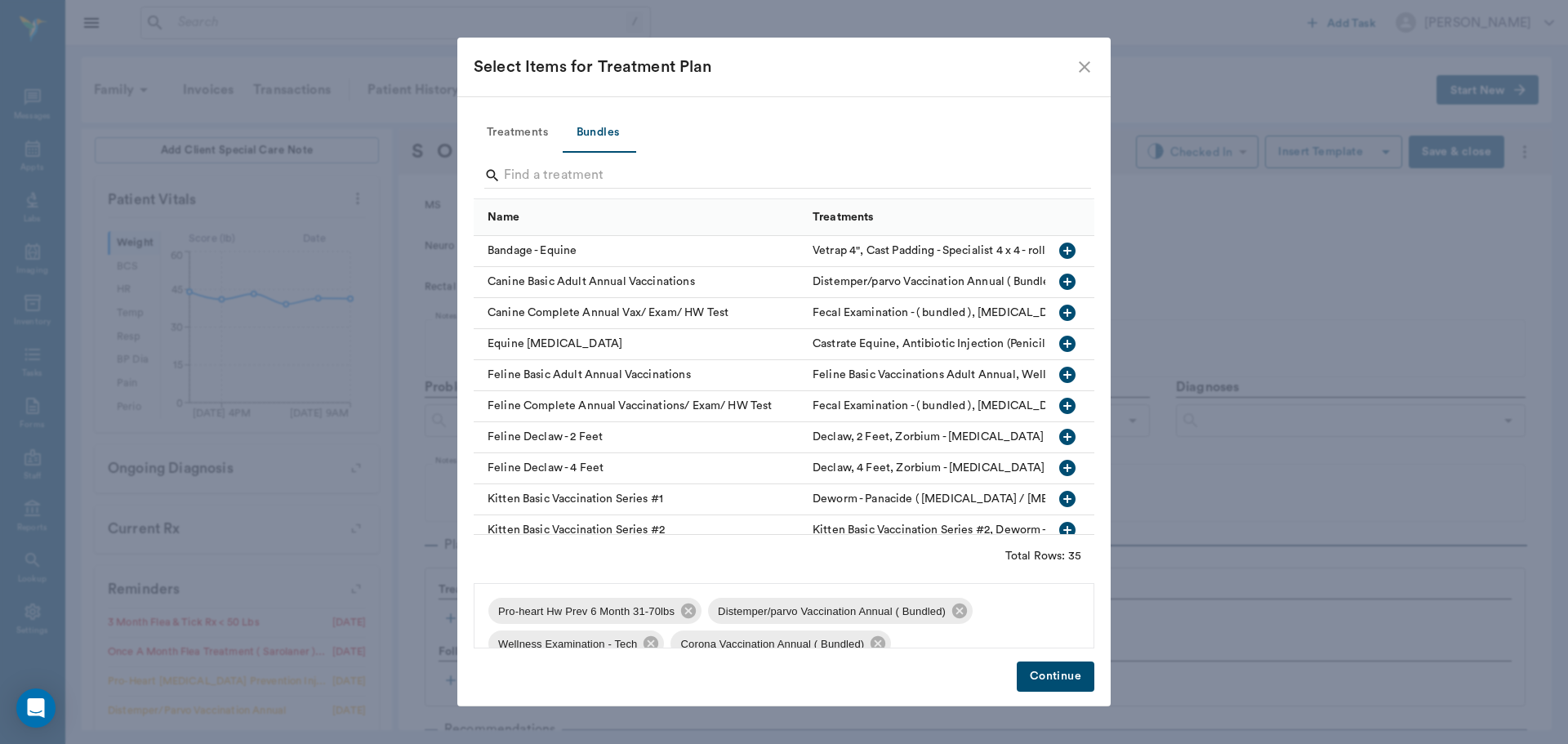
click at [522, 135] on button "Treatments" at bounding box center [517, 133] width 87 height 39
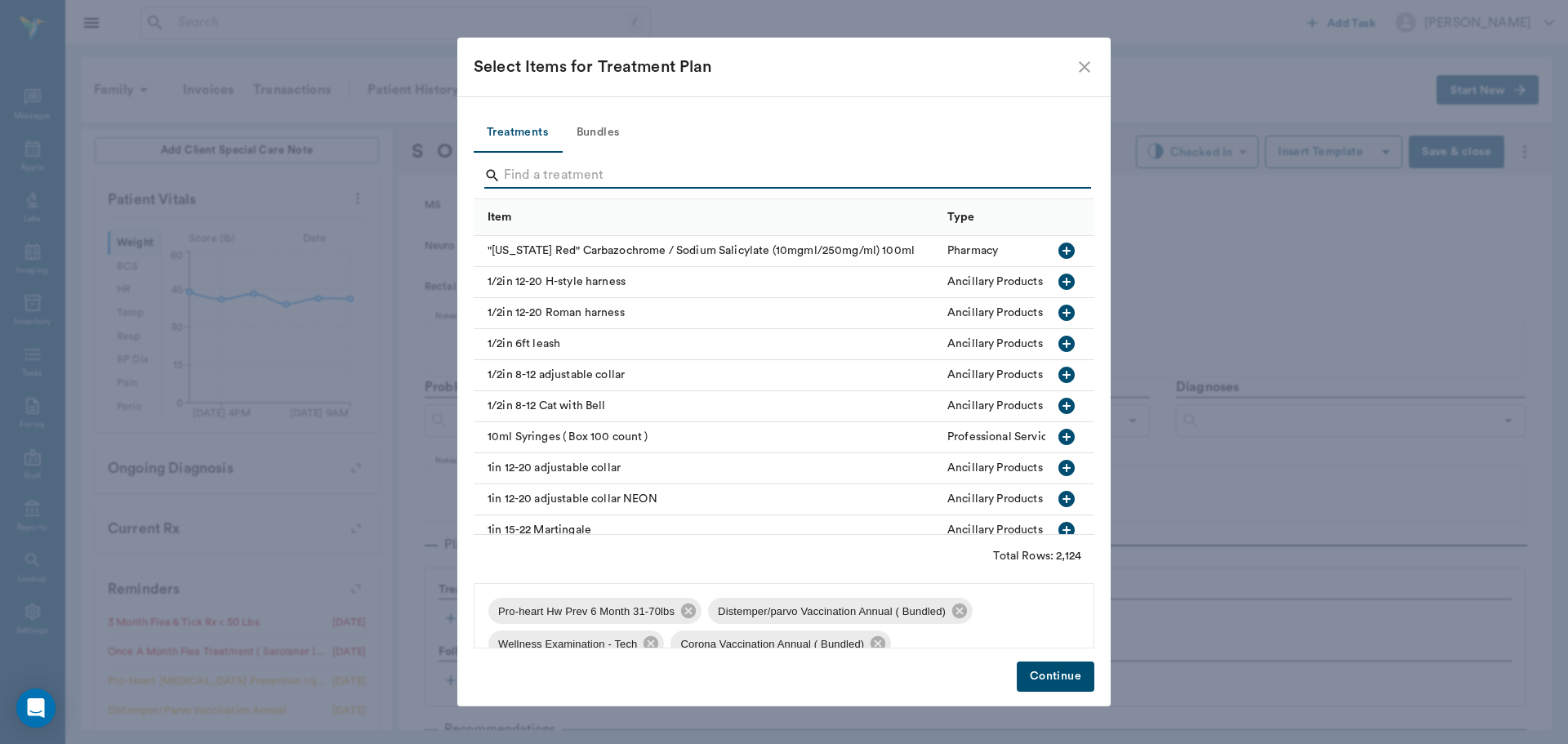
click at [528, 169] on input "Search" at bounding box center [785, 175] width 563 height 26
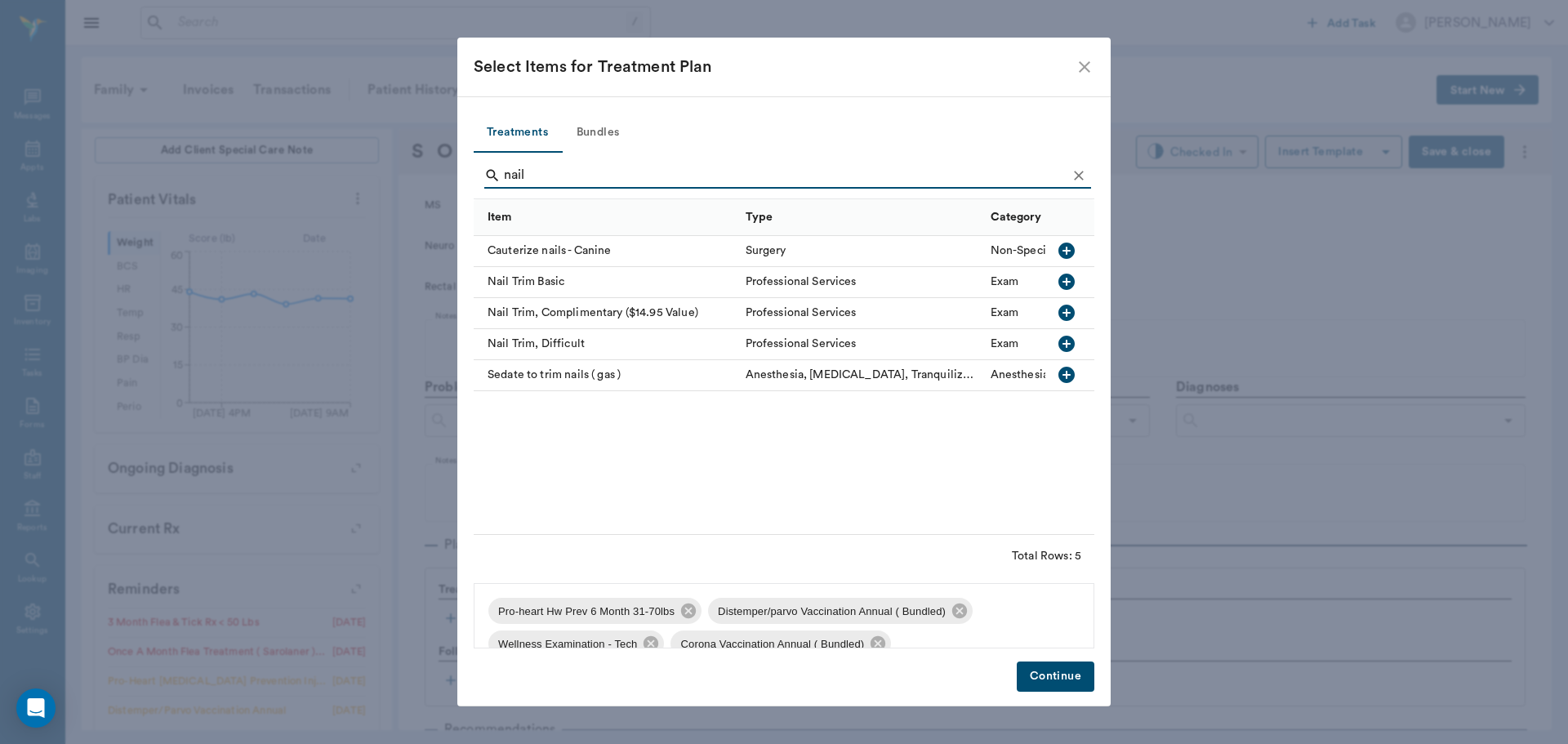
type input "nail"
click at [1068, 284] on icon "button" at bounding box center [1066, 281] width 16 height 16
click at [1085, 673] on button "Continue" at bounding box center [1055, 676] width 77 height 30
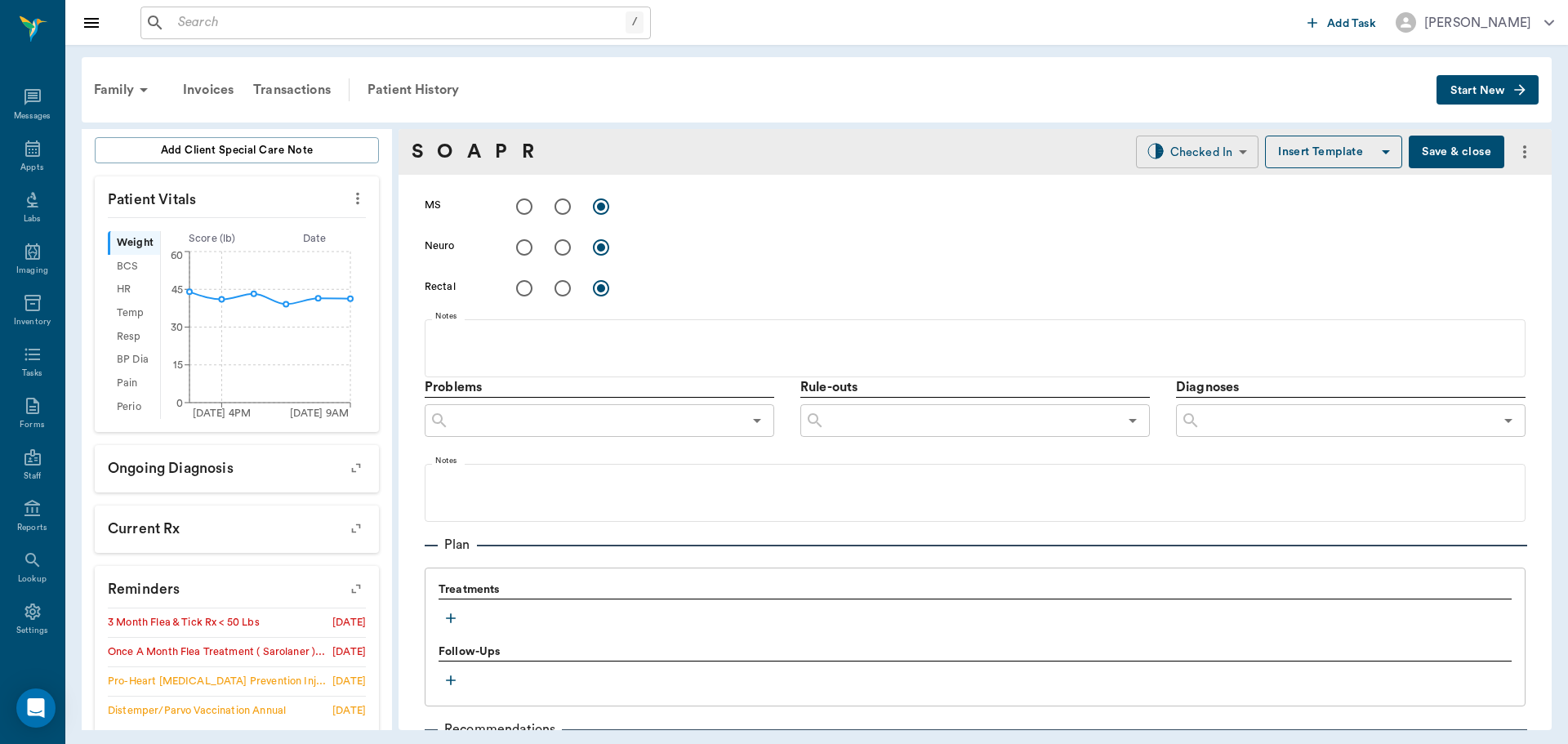
click at [1203, 162] on body "/ ​ Add Task Dr. Bert Ellsworth Nectar Messages Appts Labs Imaging Inventory Ta…" at bounding box center [784, 372] width 1568 height 744
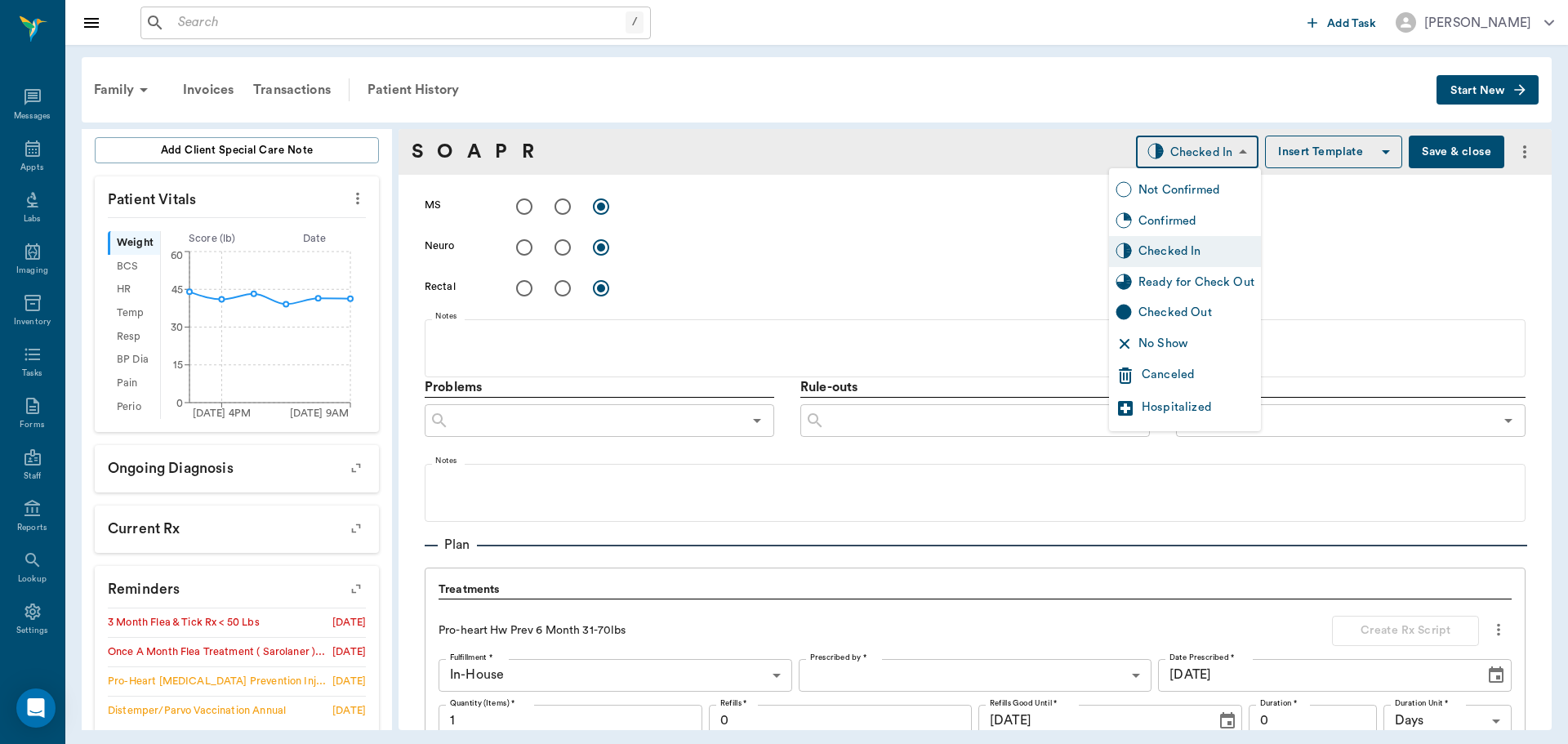
click at [1191, 283] on div "Ready for Check Out" at bounding box center [1196, 282] width 116 height 18
type input "READY_TO_CHECKOUT"
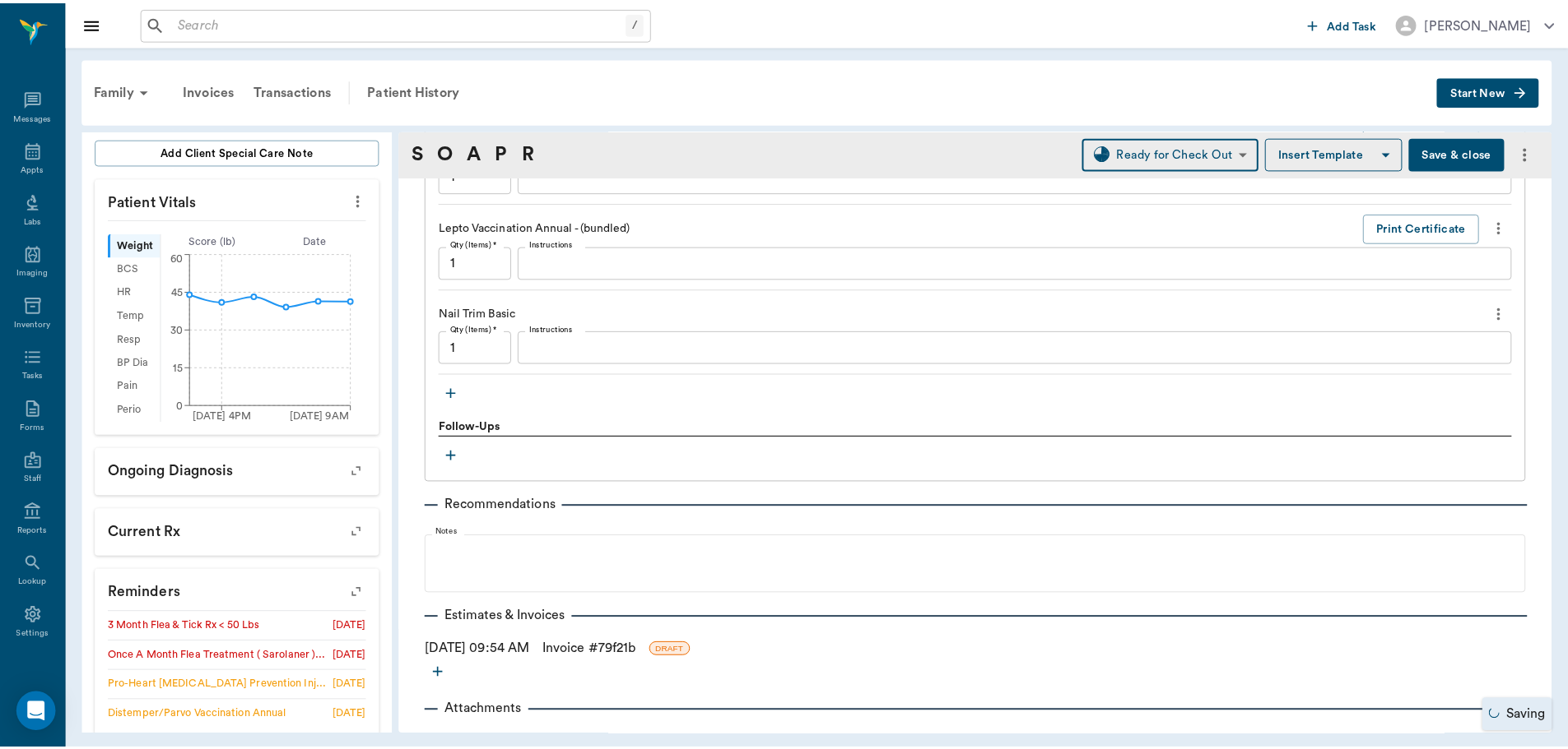
scroll to position [2056, 0]
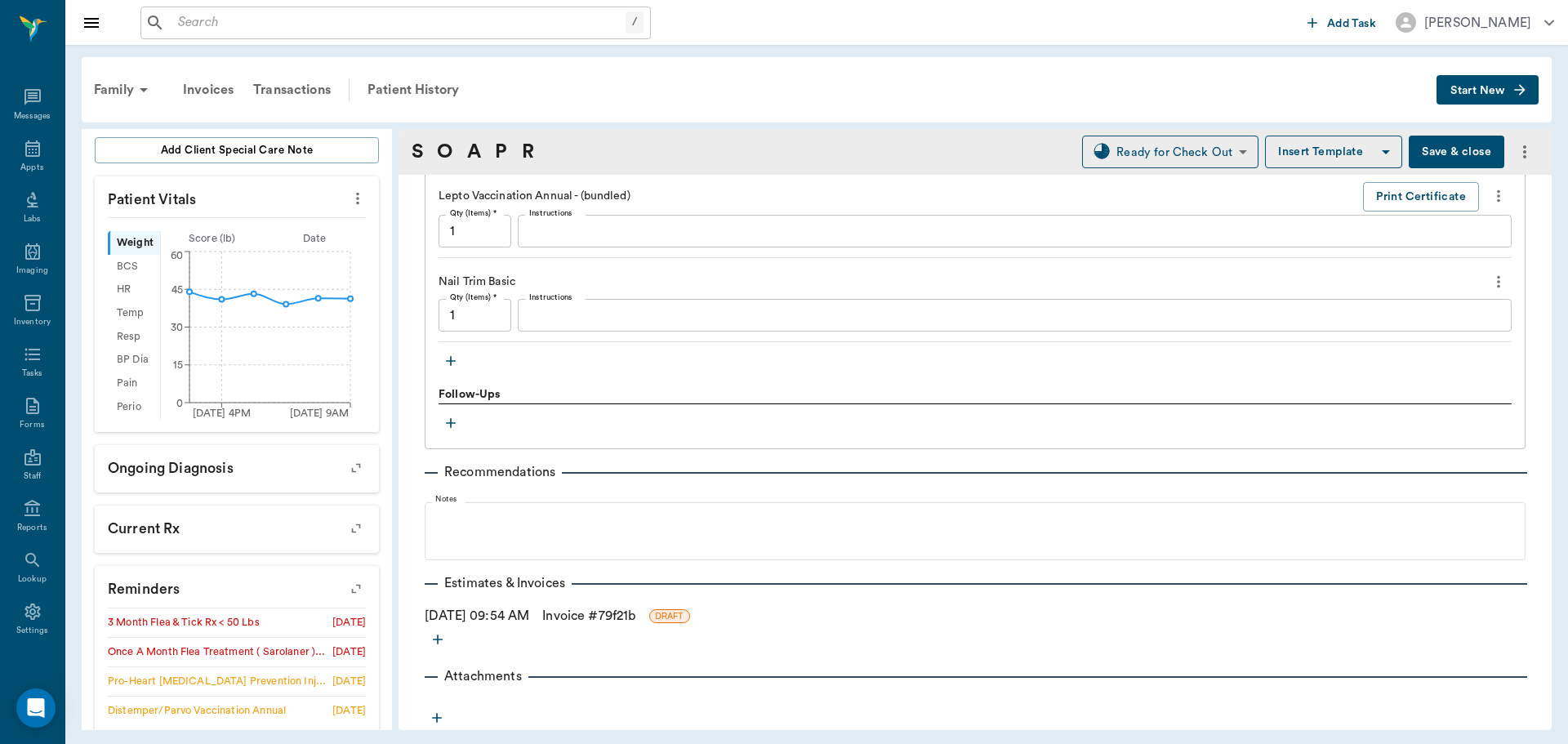
click at [610, 615] on link "Invoice # 79f21b" at bounding box center [588, 615] width 93 height 20
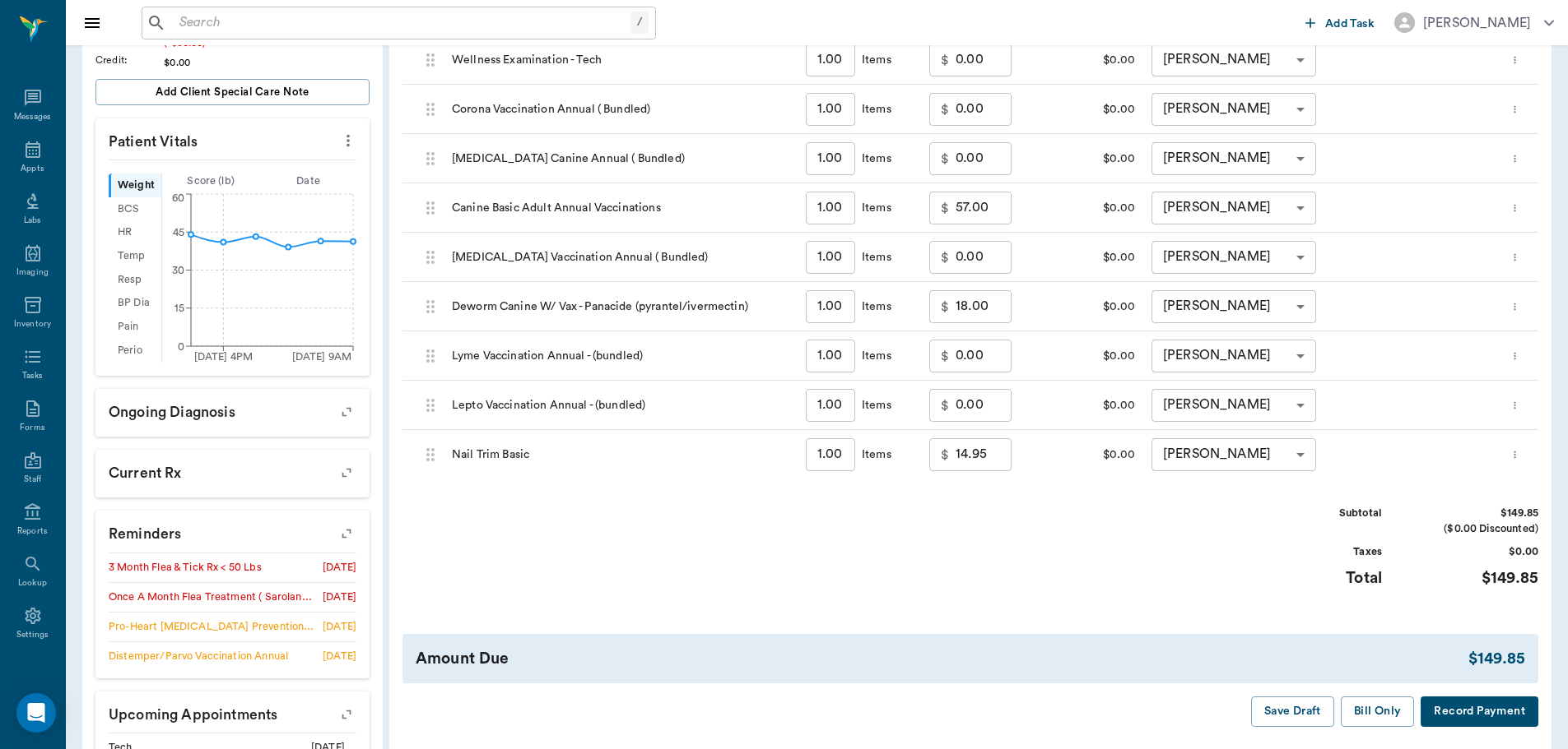
scroll to position [488, 0]
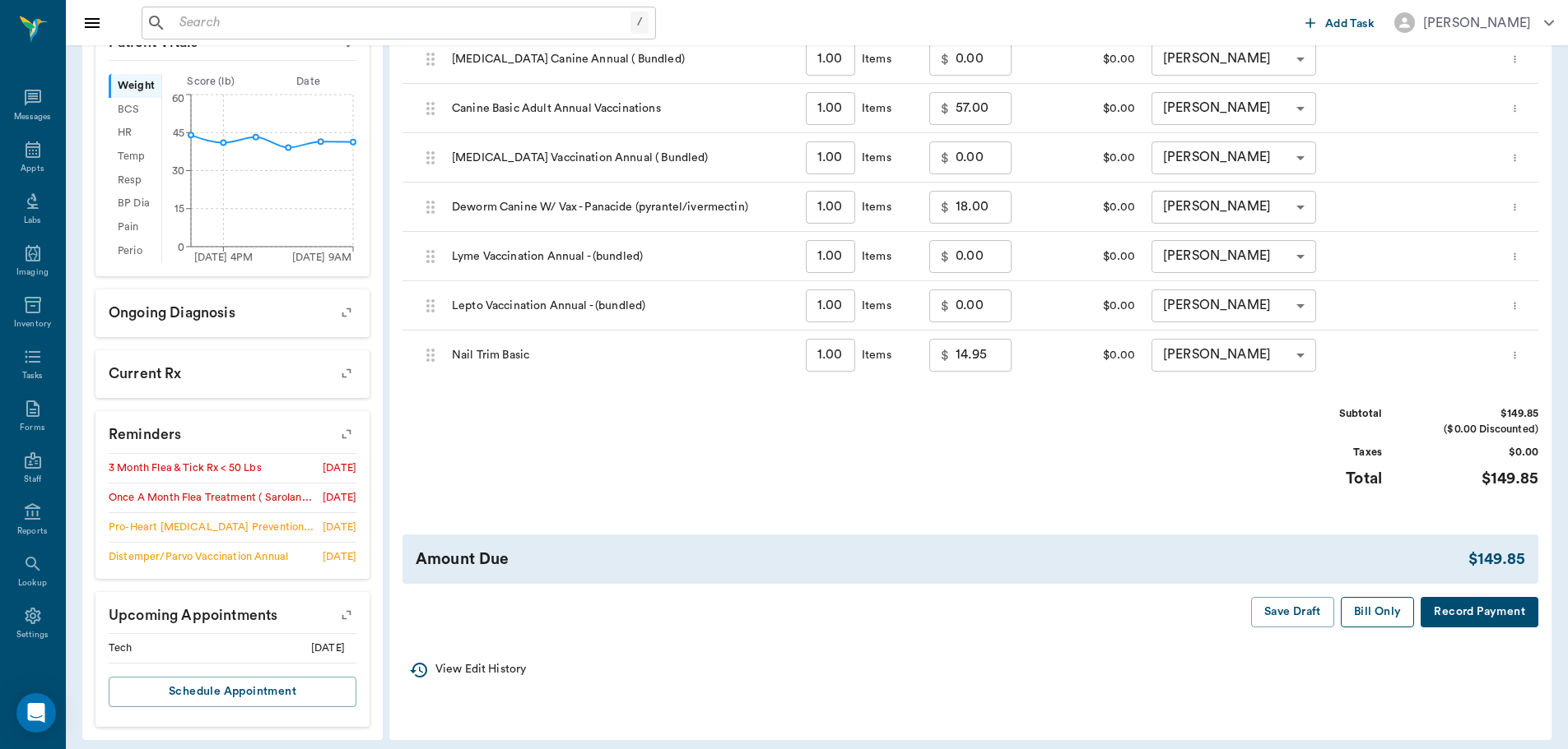
click at [1374, 618] on button "Bill Only" at bounding box center [1378, 612] width 74 height 30
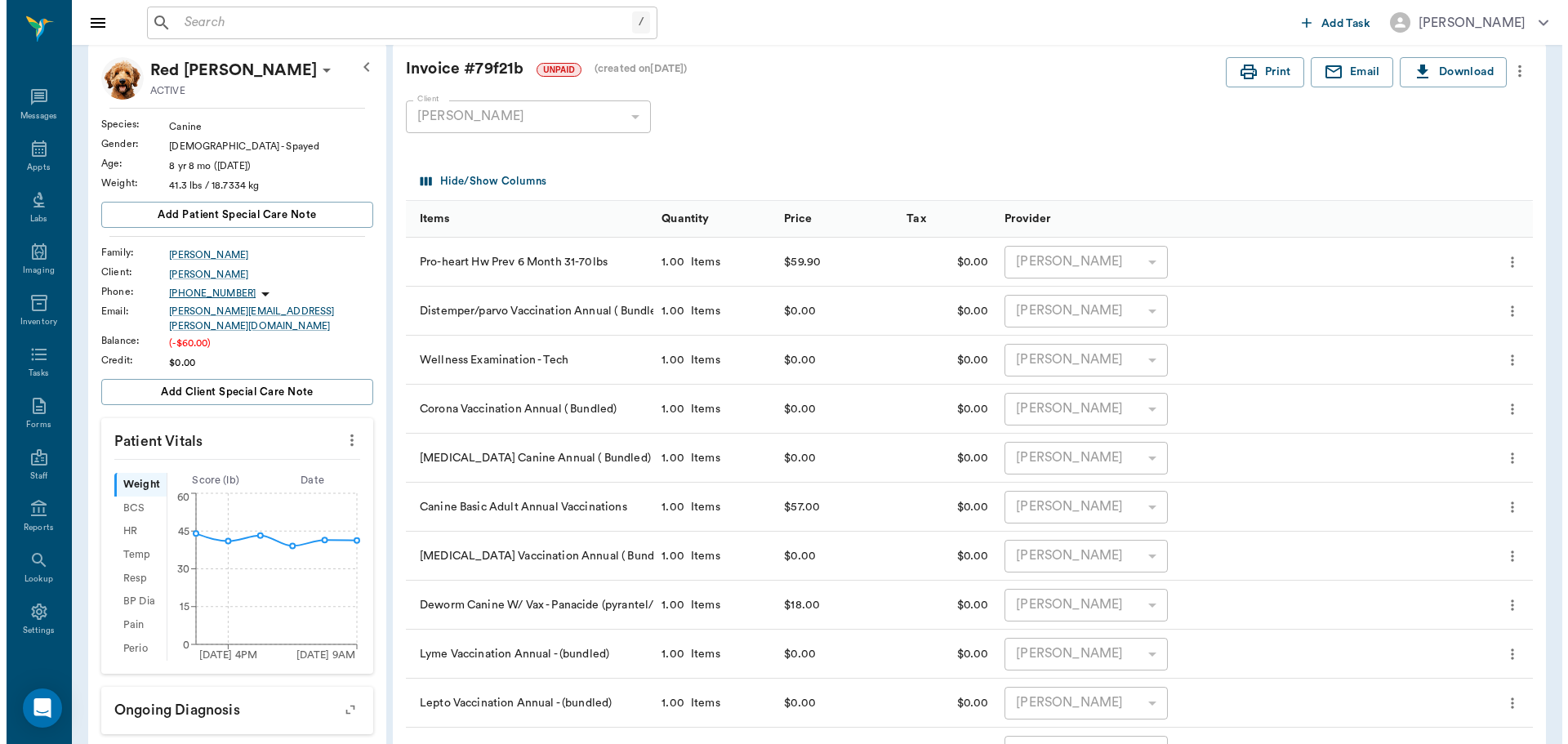
scroll to position [0, 0]
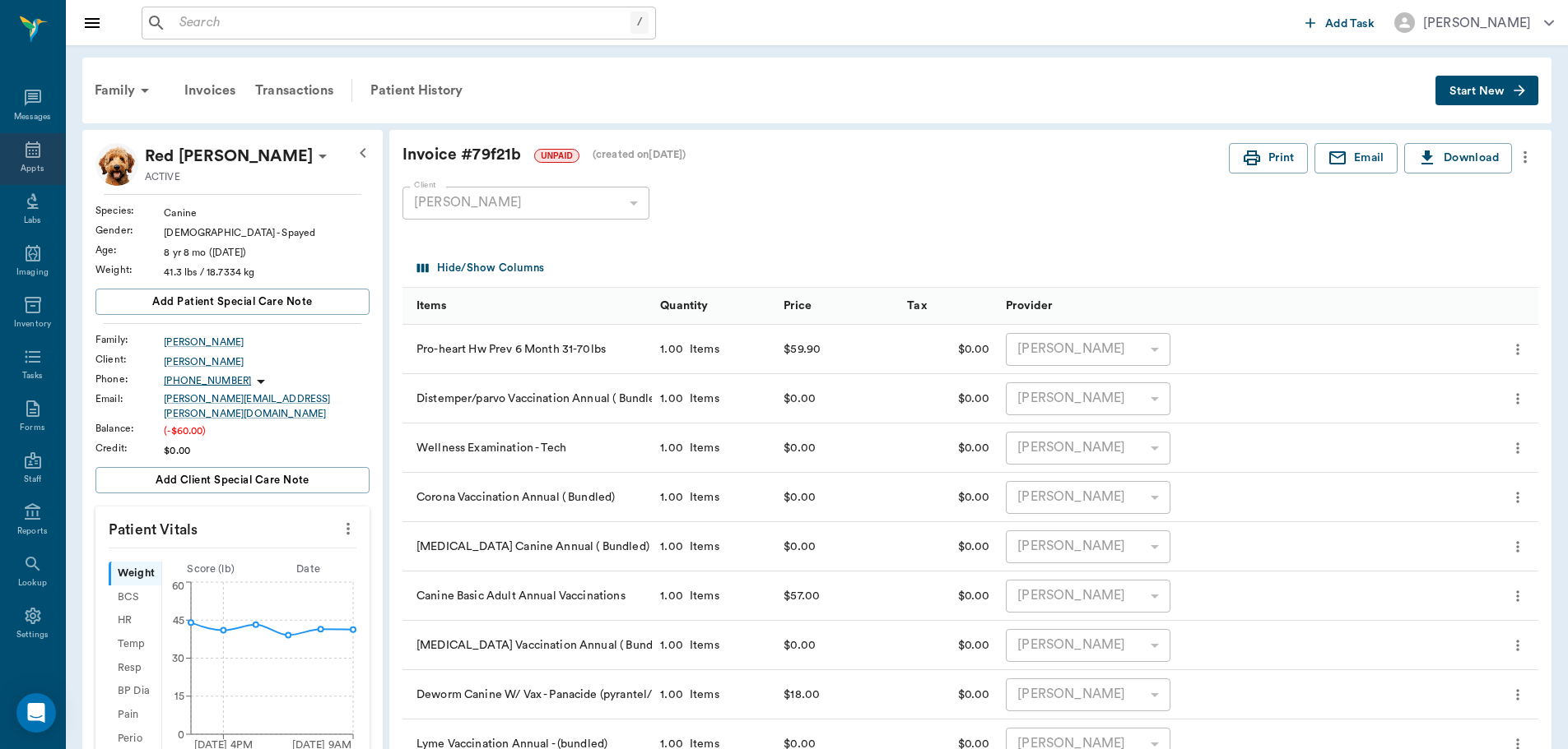
click at [32, 149] on icon at bounding box center [33, 149] width 15 height 16
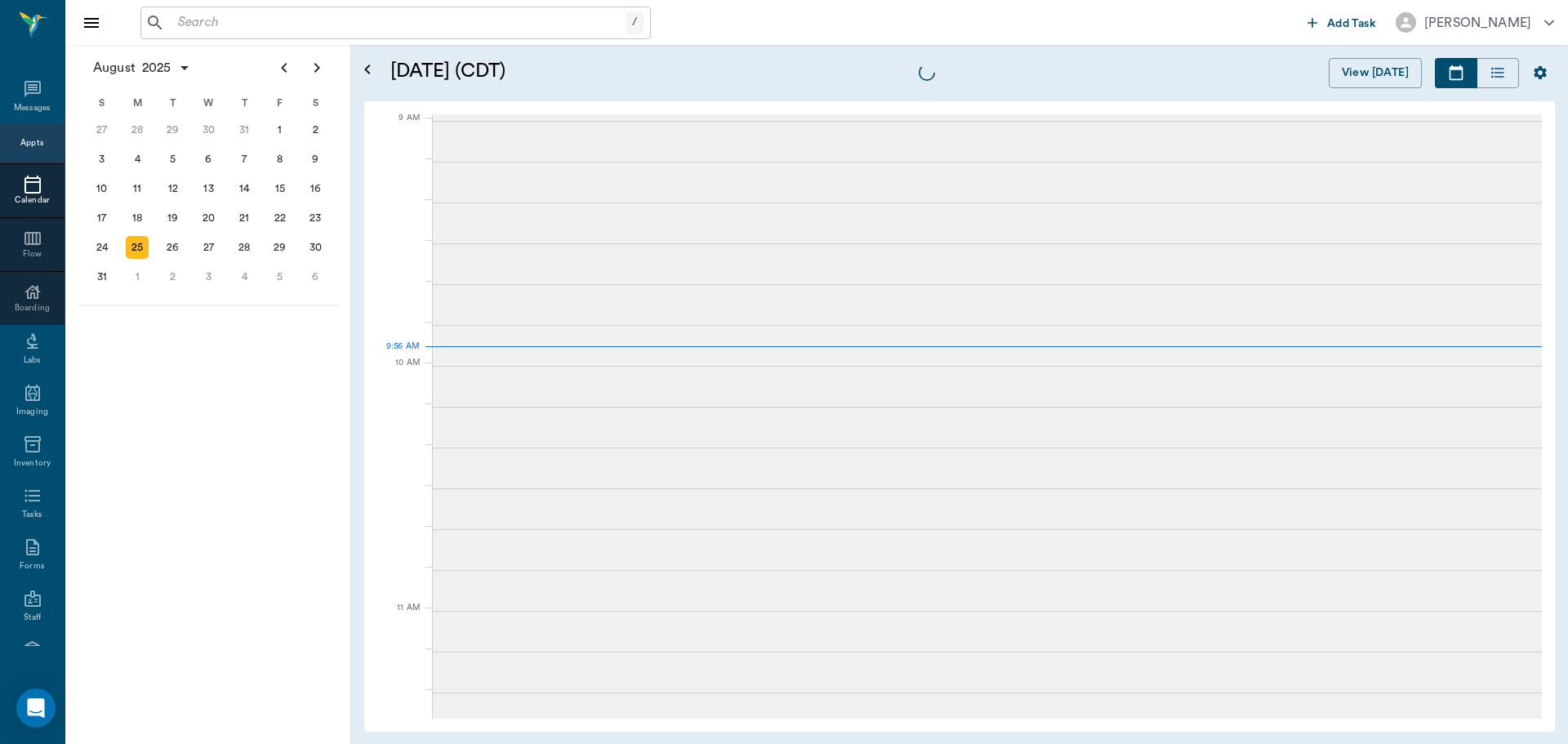
scroll to position [248, 0]
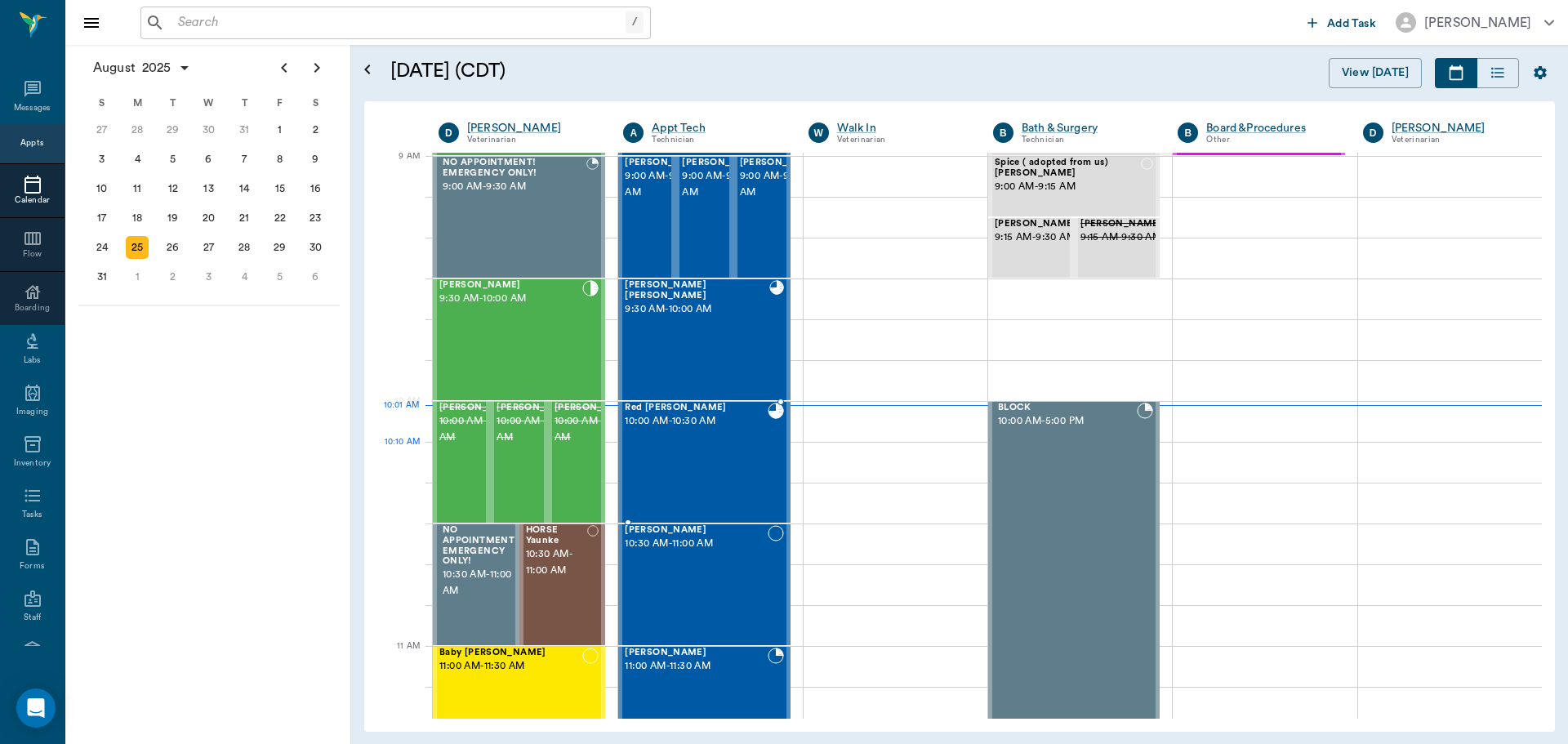
click at [710, 466] on div "Red Pannell 10:00 AM - 10:30 AM" at bounding box center [696, 462] width 142 height 119
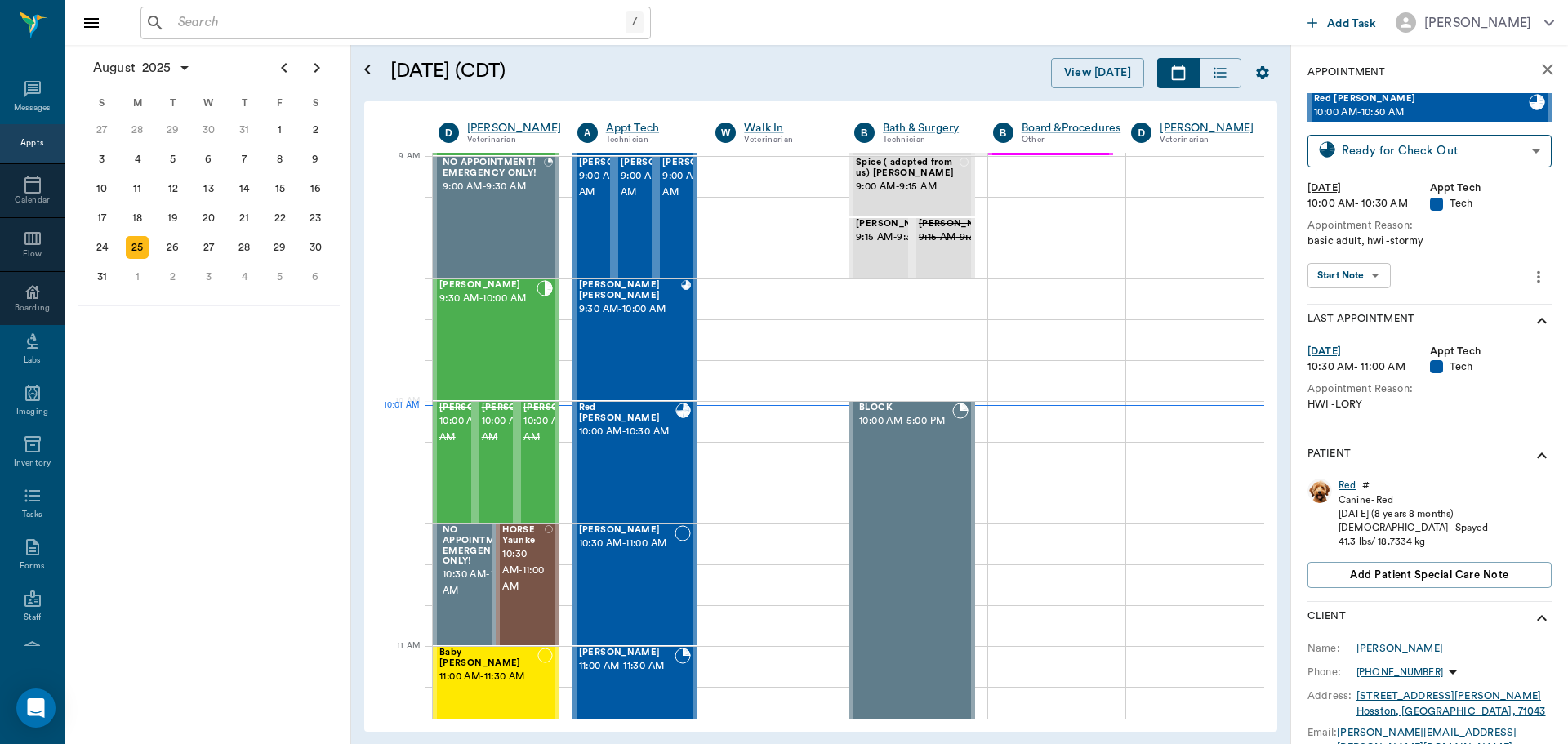
click at [1343, 489] on div "Red" at bounding box center [1348, 486] width 17 height 14
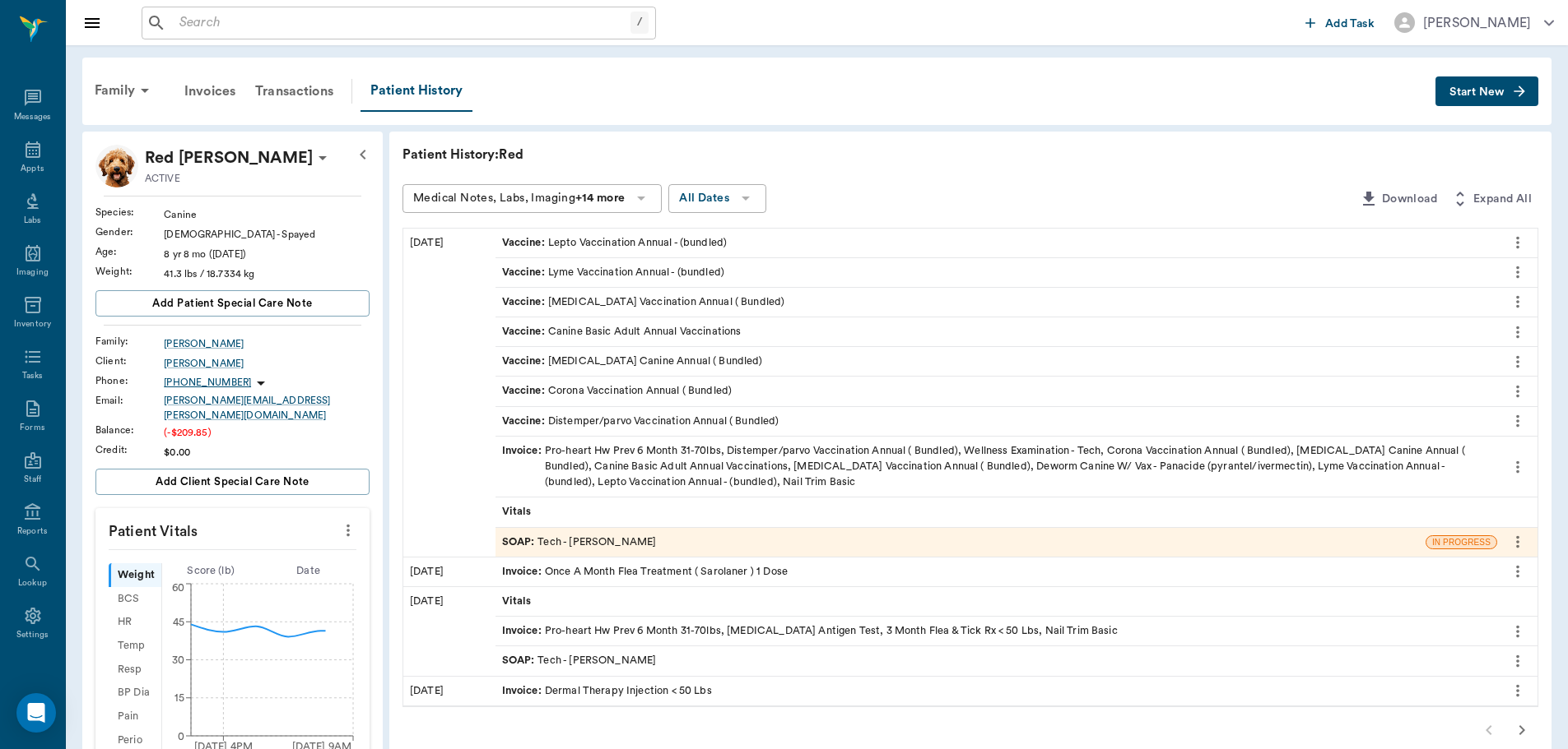
click at [1476, 92] on span "Start New" at bounding box center [1477, 92] width 55 height 0
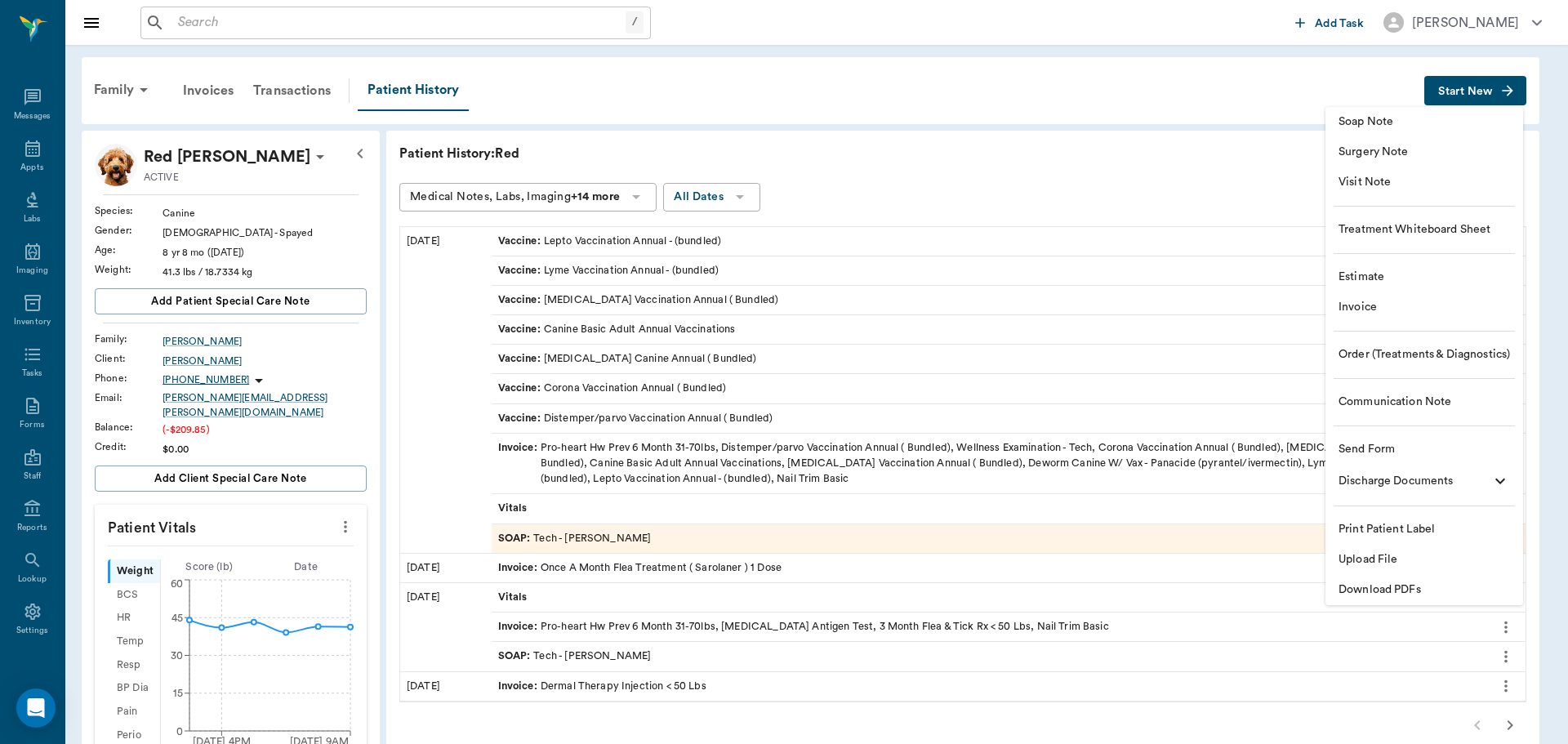
click at [1408, 301] on span "Invoice" at bounding box center [1425, 307] width 172 height 17
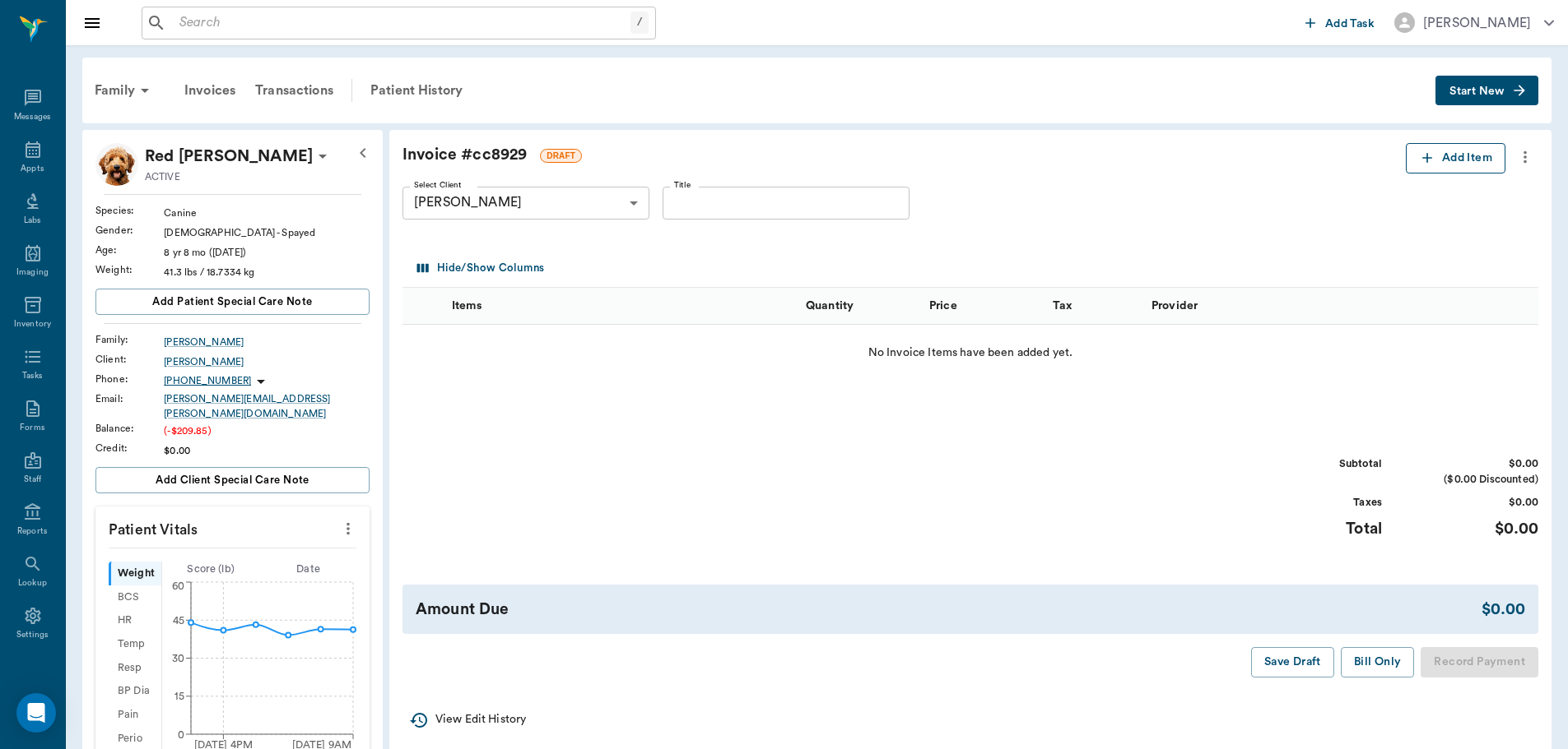
click at [1444, 167] on button "Add Item" at bounding box center [1455, 158] width 99 height 30
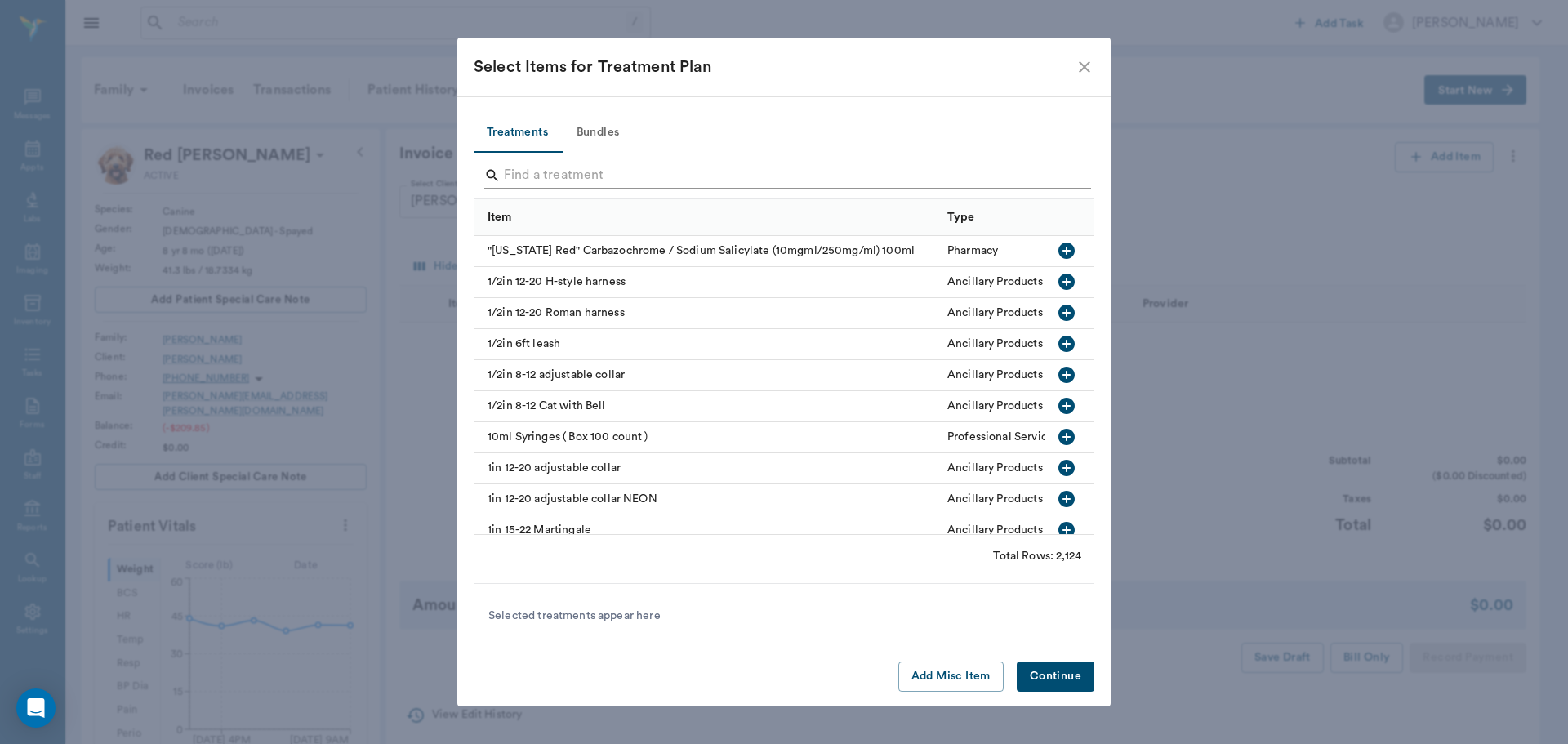
click at [630, 183] on input "Search" at bounding box center [785, 175] width 563 height 26
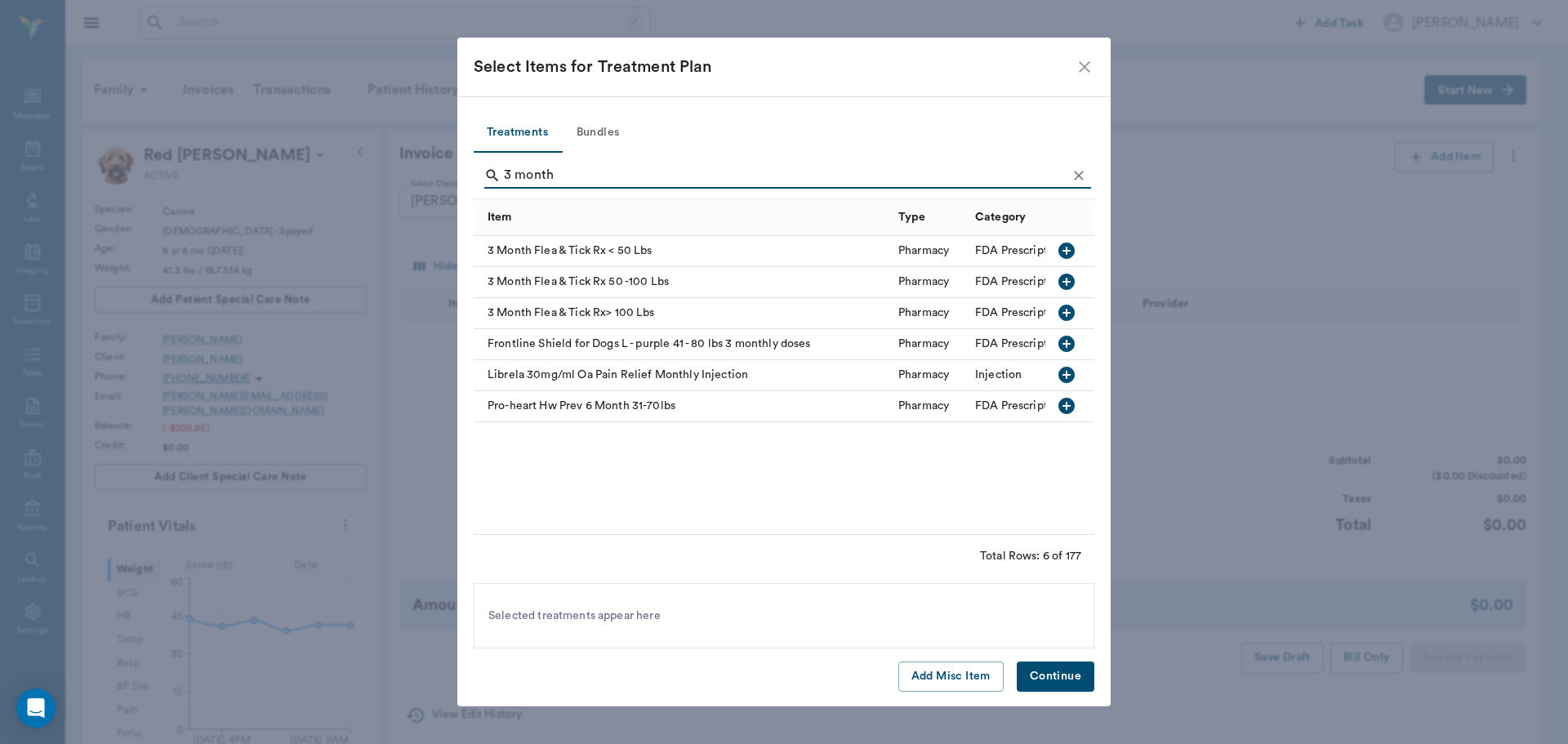
type input "3 month"
click at [1071, 256] on icon "button" at bounding box center [1066, 251] width 16 height 16
drag, startPoint x: 1063, startPoint y: 674, endPoint x: 1455, endPoint y: 208, distance: 608.9
click at [1063, 674] on button "Continue" at bounding box center [1055, 676] width 77 height 30
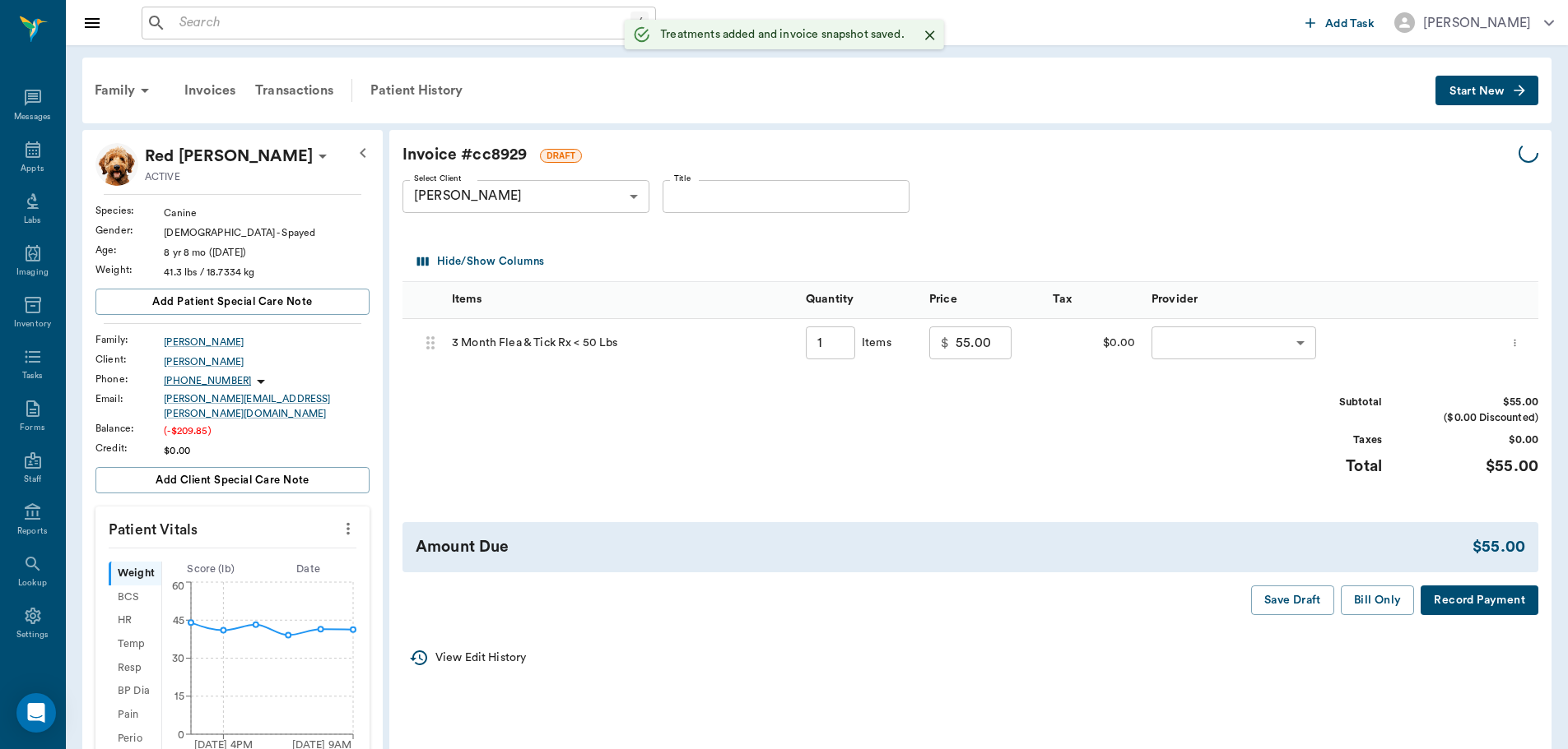
type input "1.00"
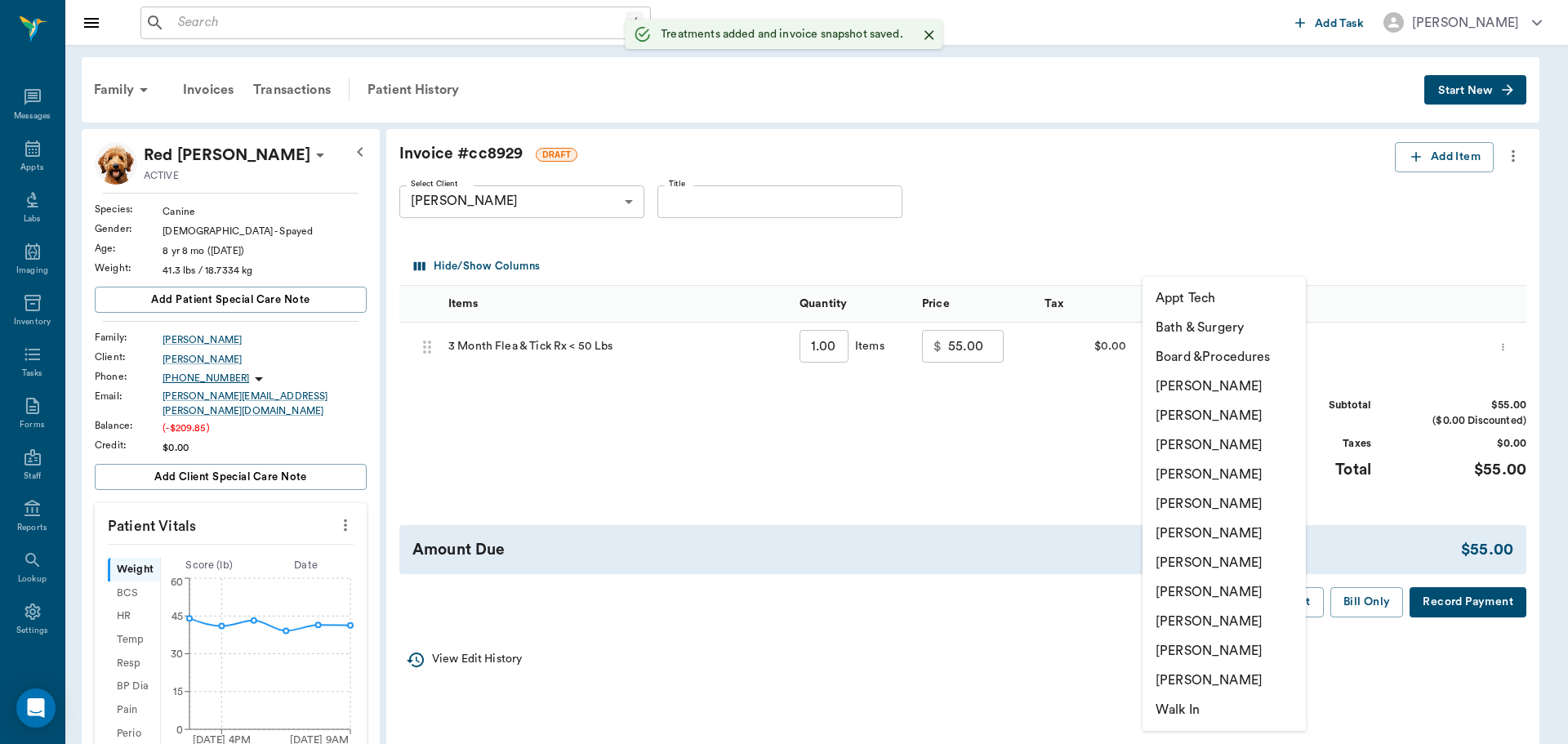
click at [1273, 348] on body "/ ​ Add Task Dr. Bert Ellsworth Nectar Messages Appts Labs Imaging Inventory Ta…" at bounding box center [784, 604] width 1568 height 1208
click at [1227, 529] on li "Hunter Graves" at bounding box center [1224, 534] width 163 height 29
type input "none-682b670d8bdc6f7f8feef3db"
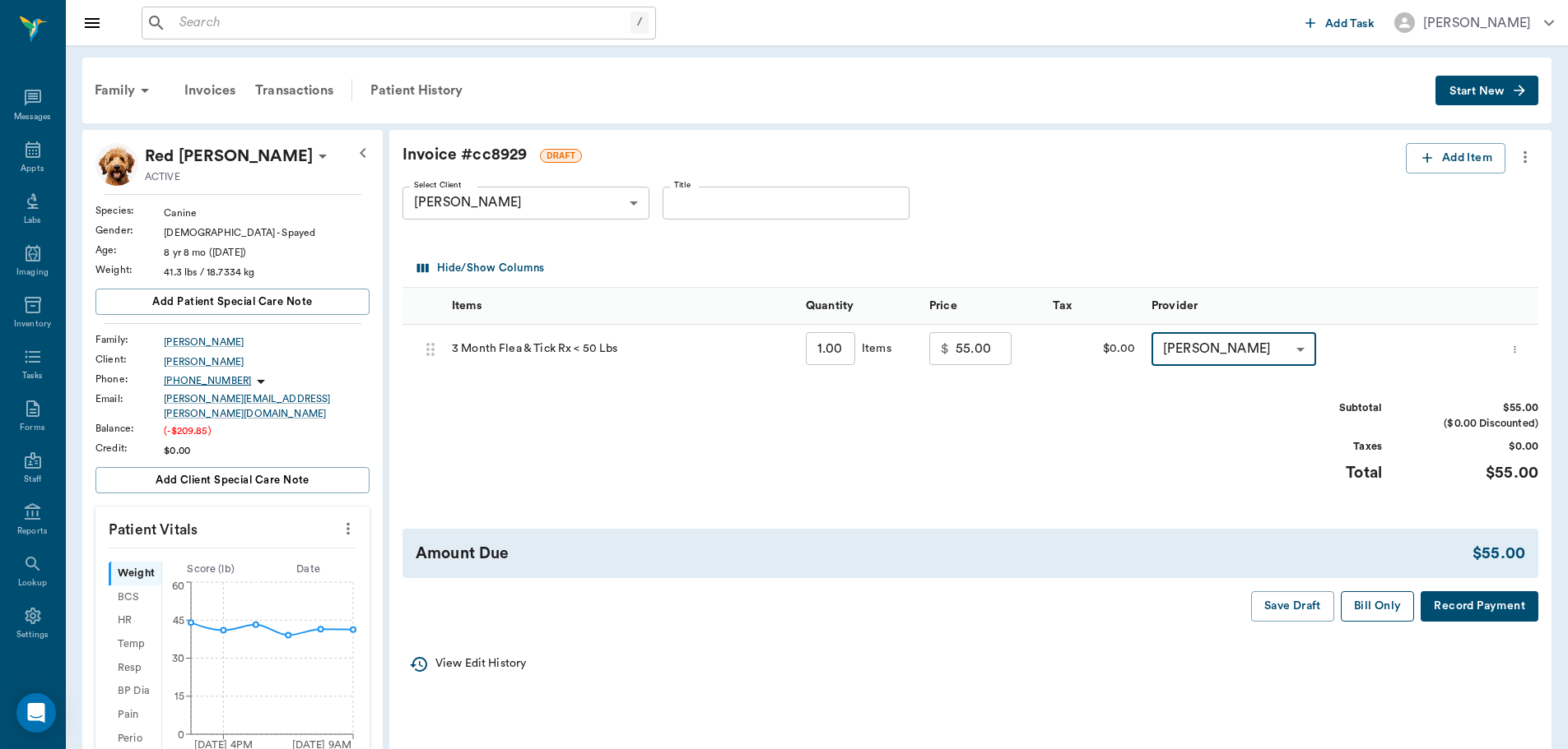
click at [1380, 613] on button "Bill Only" at bounding box center [1378, 606] width 74 height 30
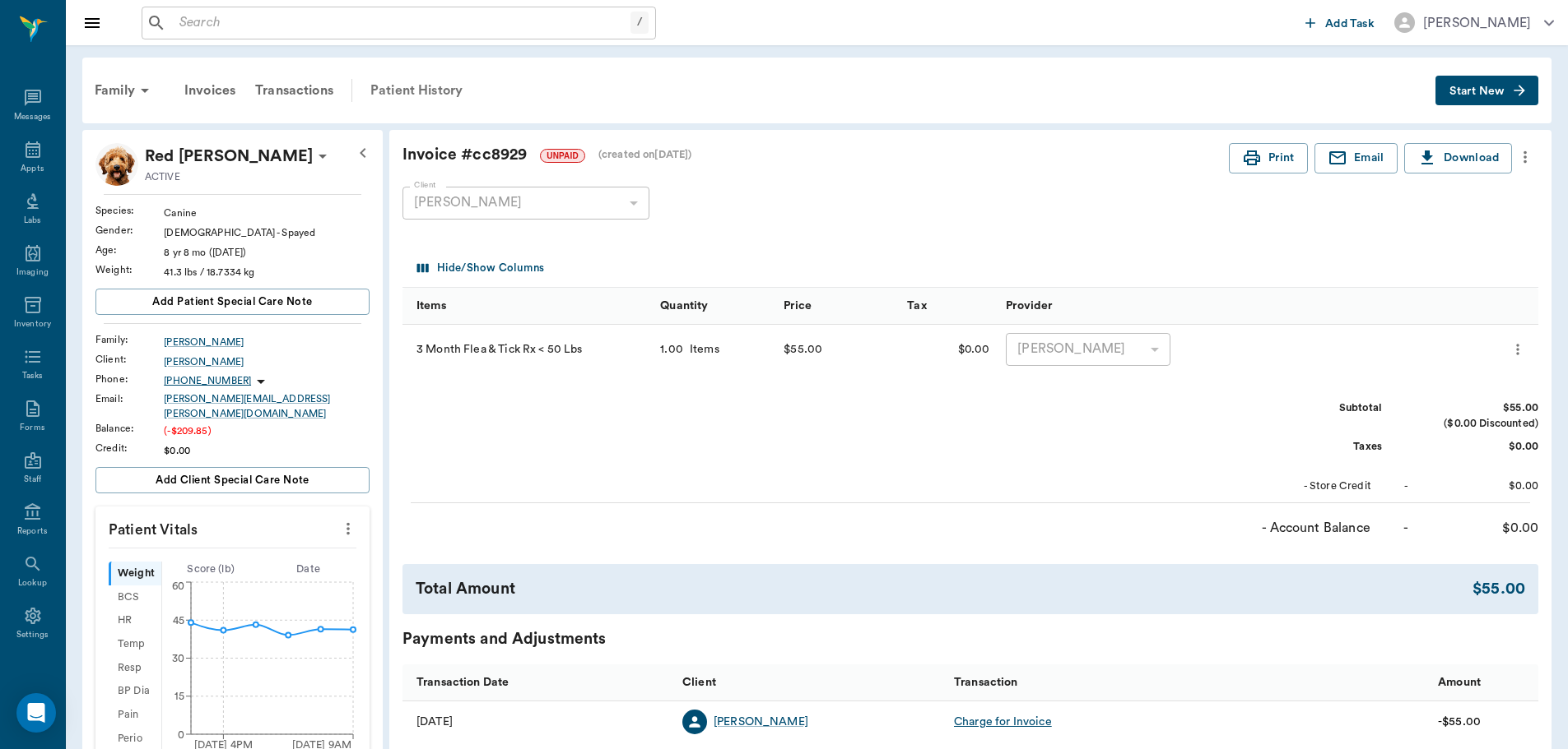
drag, startPoint x: 441, startPoint y: 88, endPoint x: 452, endPoint y: 97, distance: 14.2
click at [441, 89] on div "Patient History" at bounding box center [416, 91] width 112 height 40
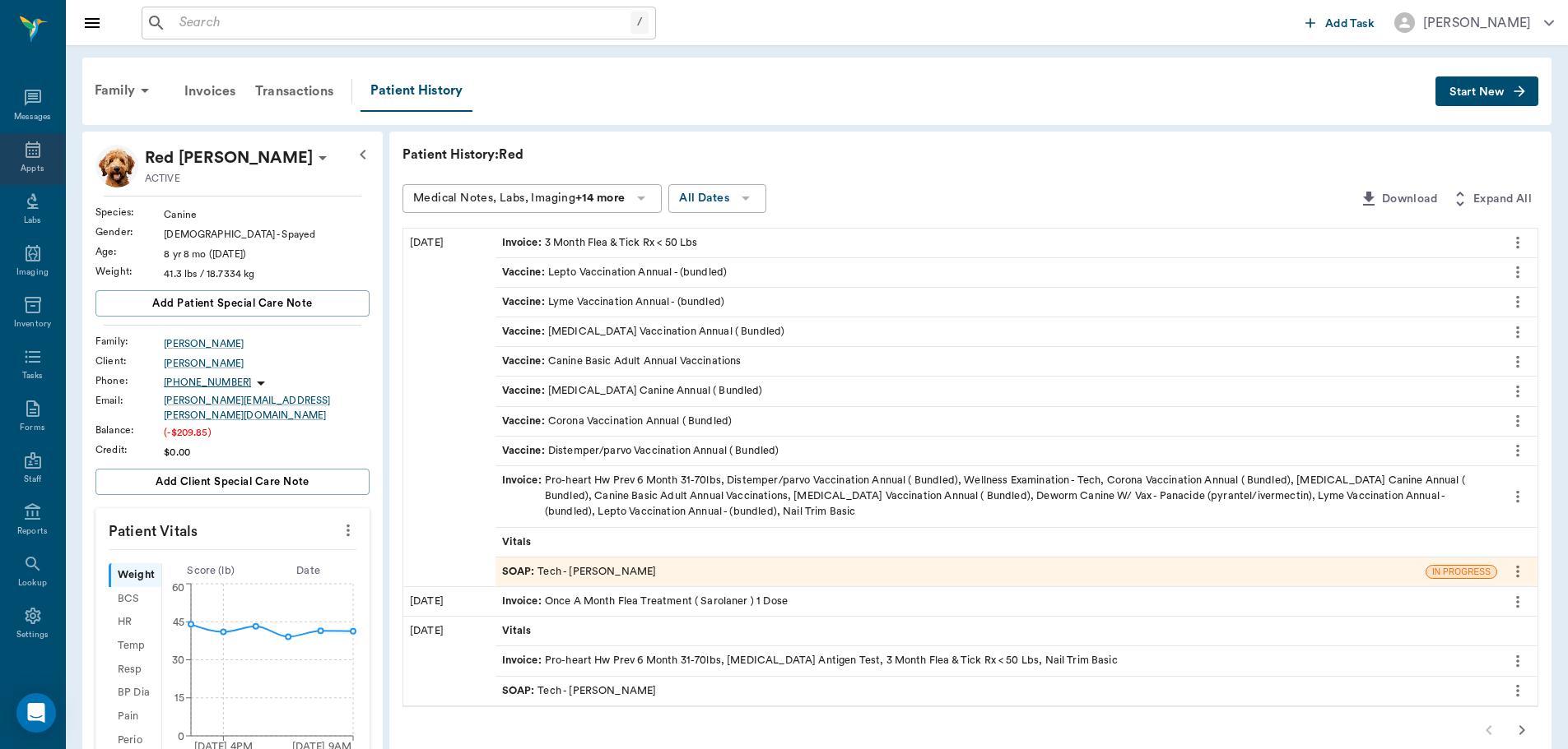
click at [30, 157] on icon at bounding box center [33, 149] width 15 height 16
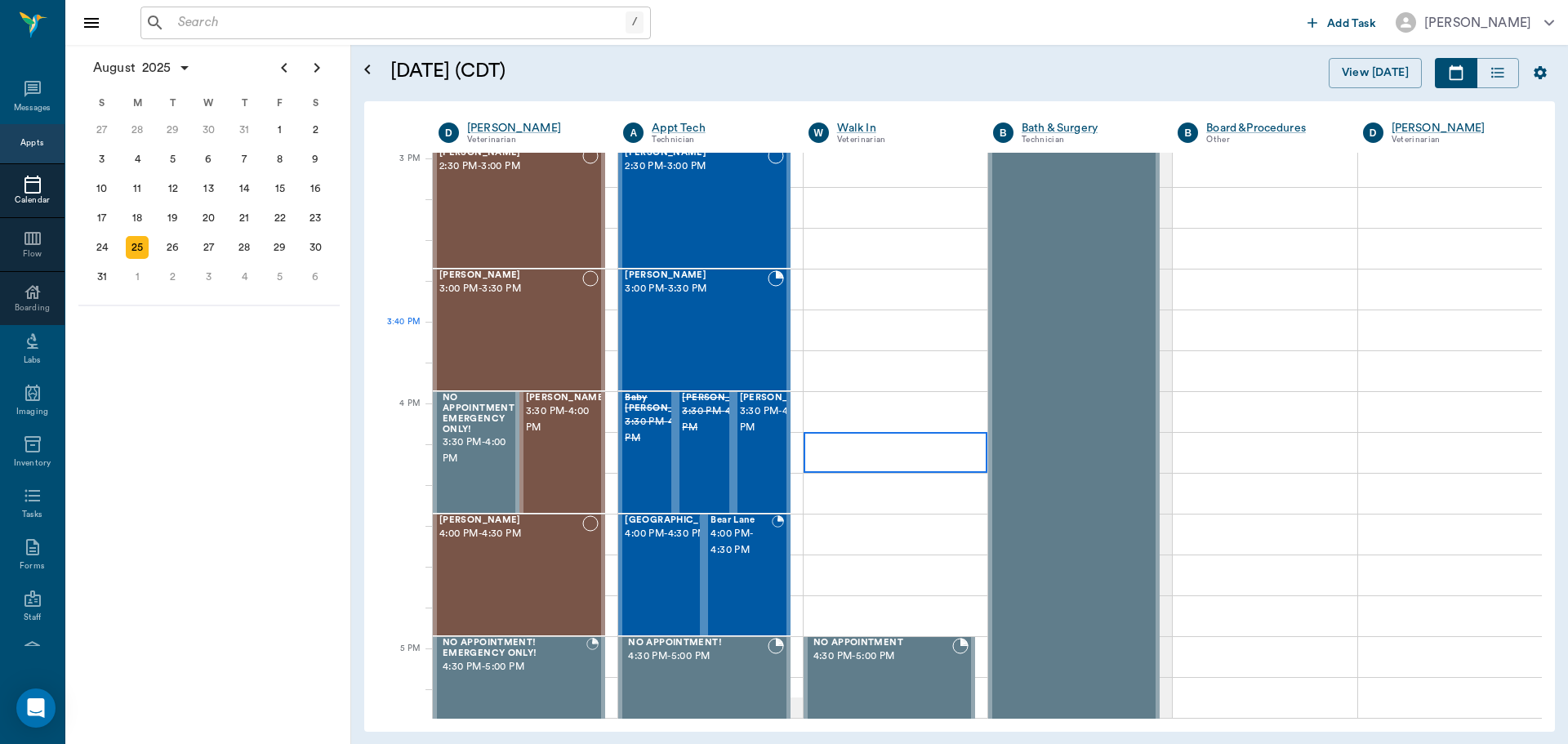
scroll to position [1556, 0]
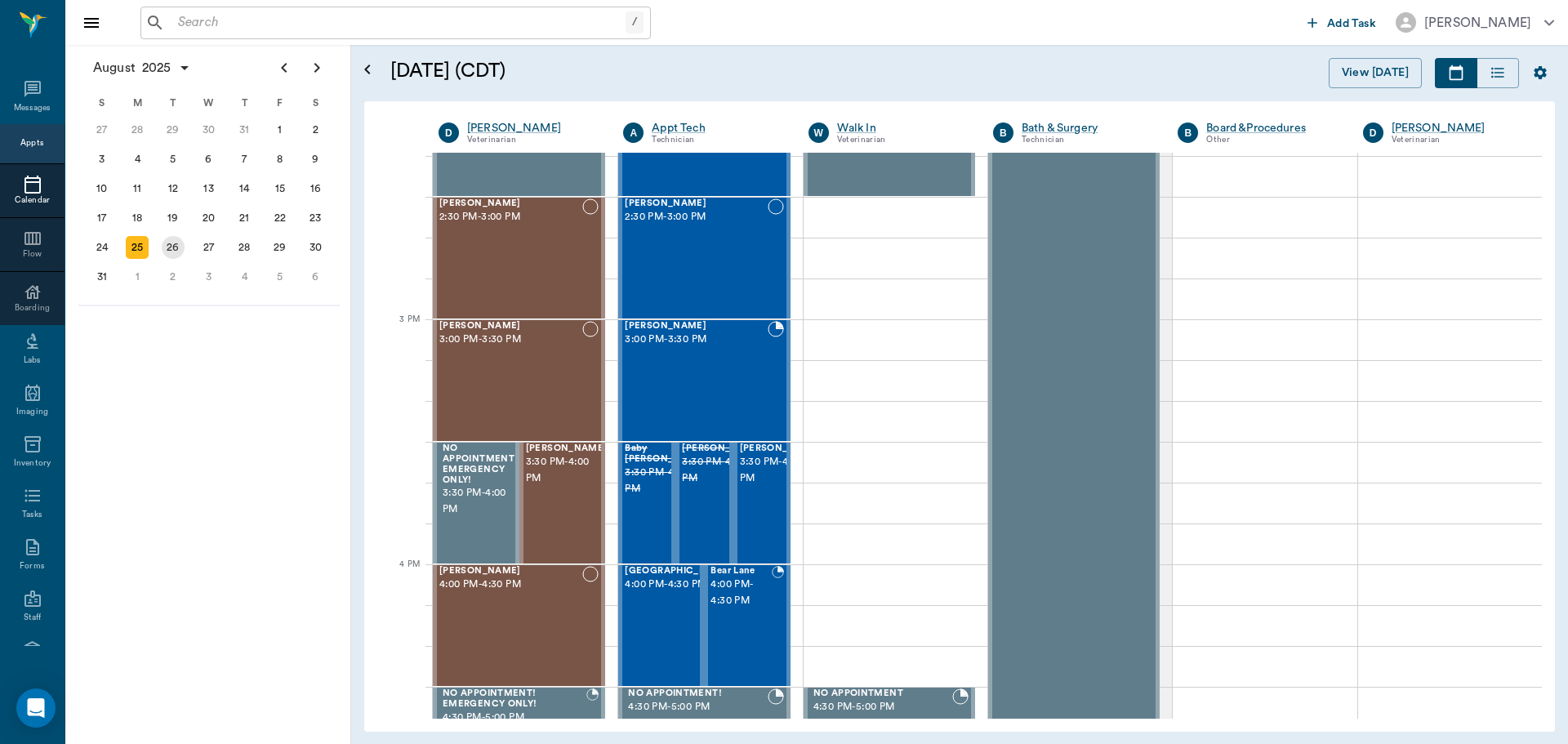
click at [171, 235] on div "26" at bounding box center [173, 247] width 36 height 29
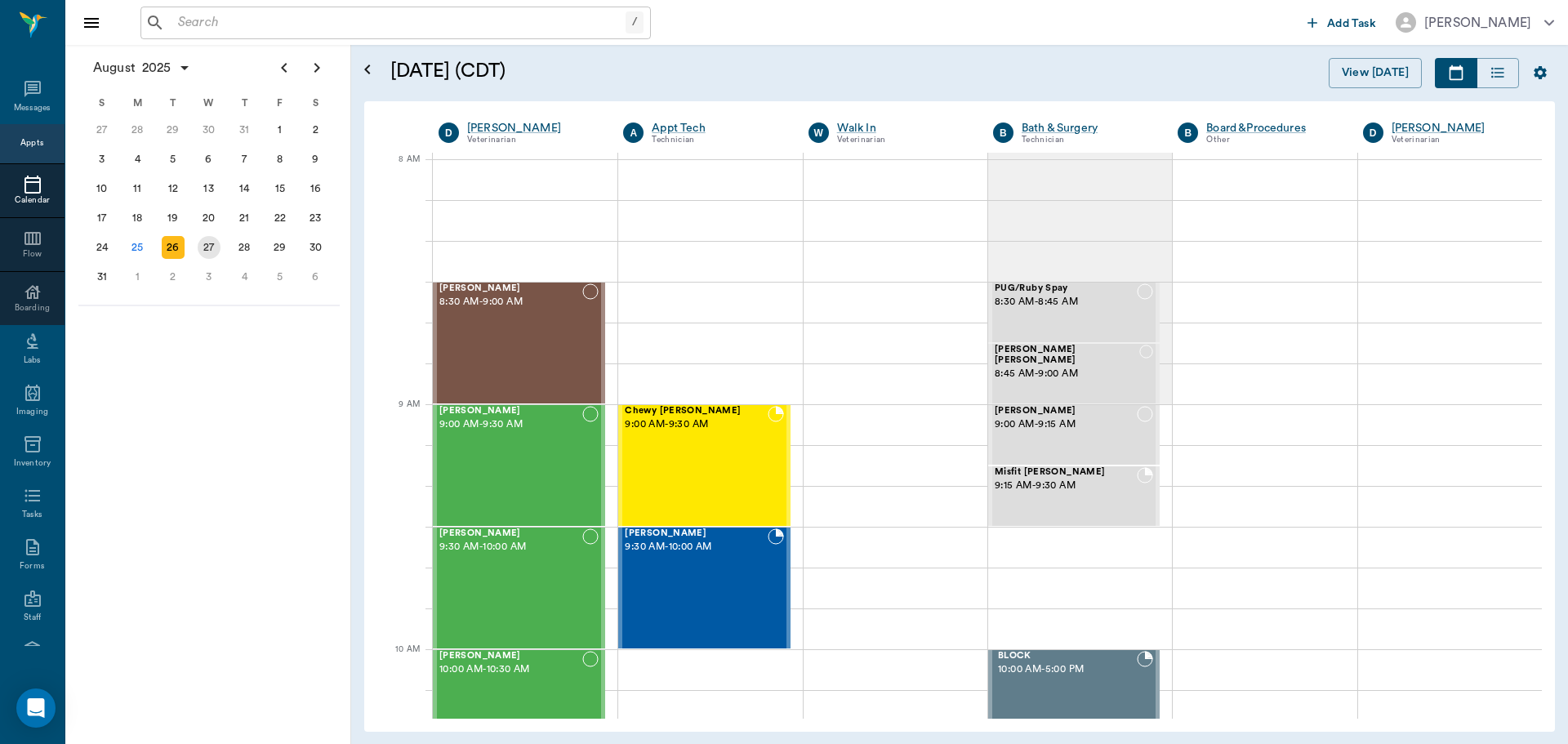
click at [208, 251] on div "27" at bounding box center [208, 247] width 23 height 23
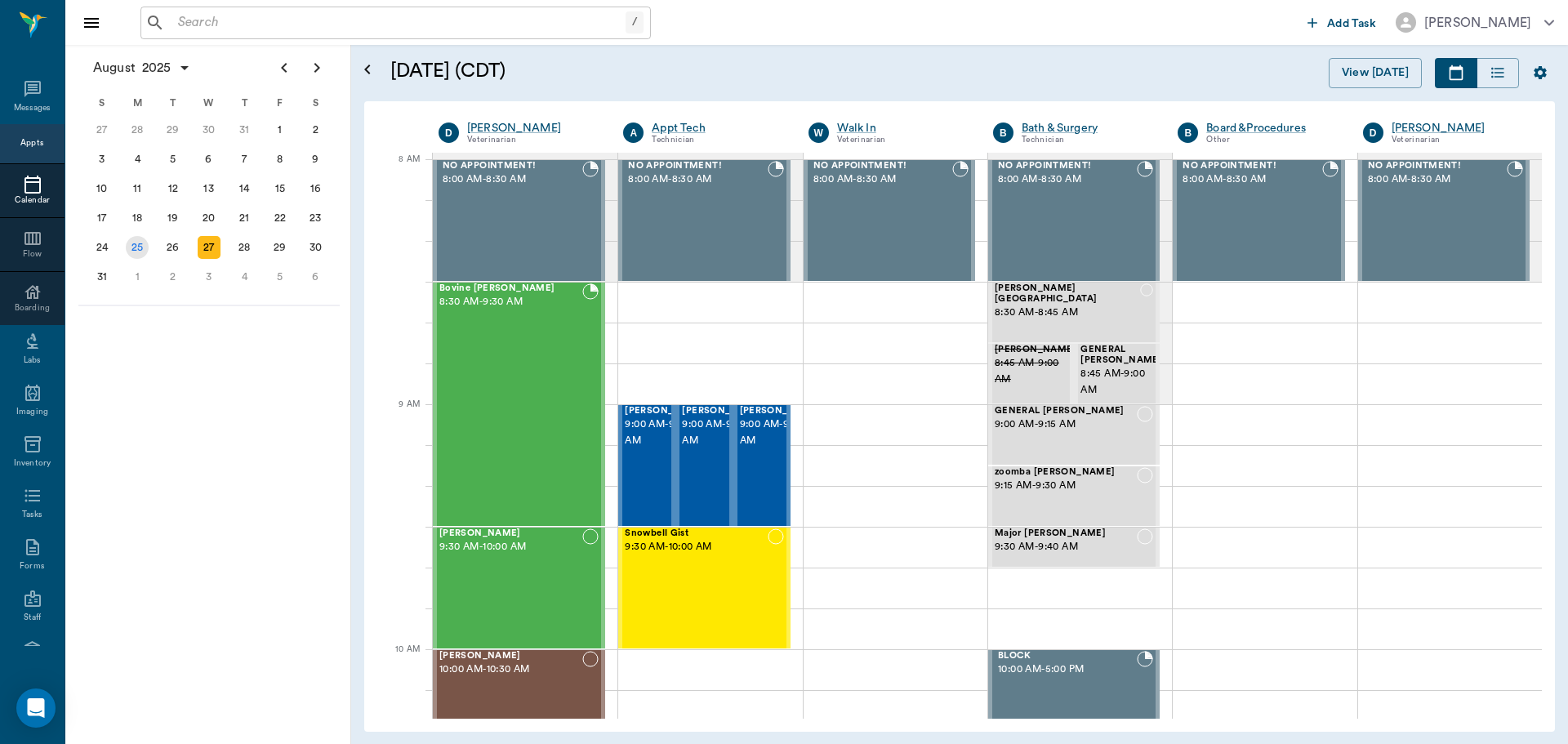
click at [146, 247] on div "25" at bounding box center [137, 247] width 23 height 23
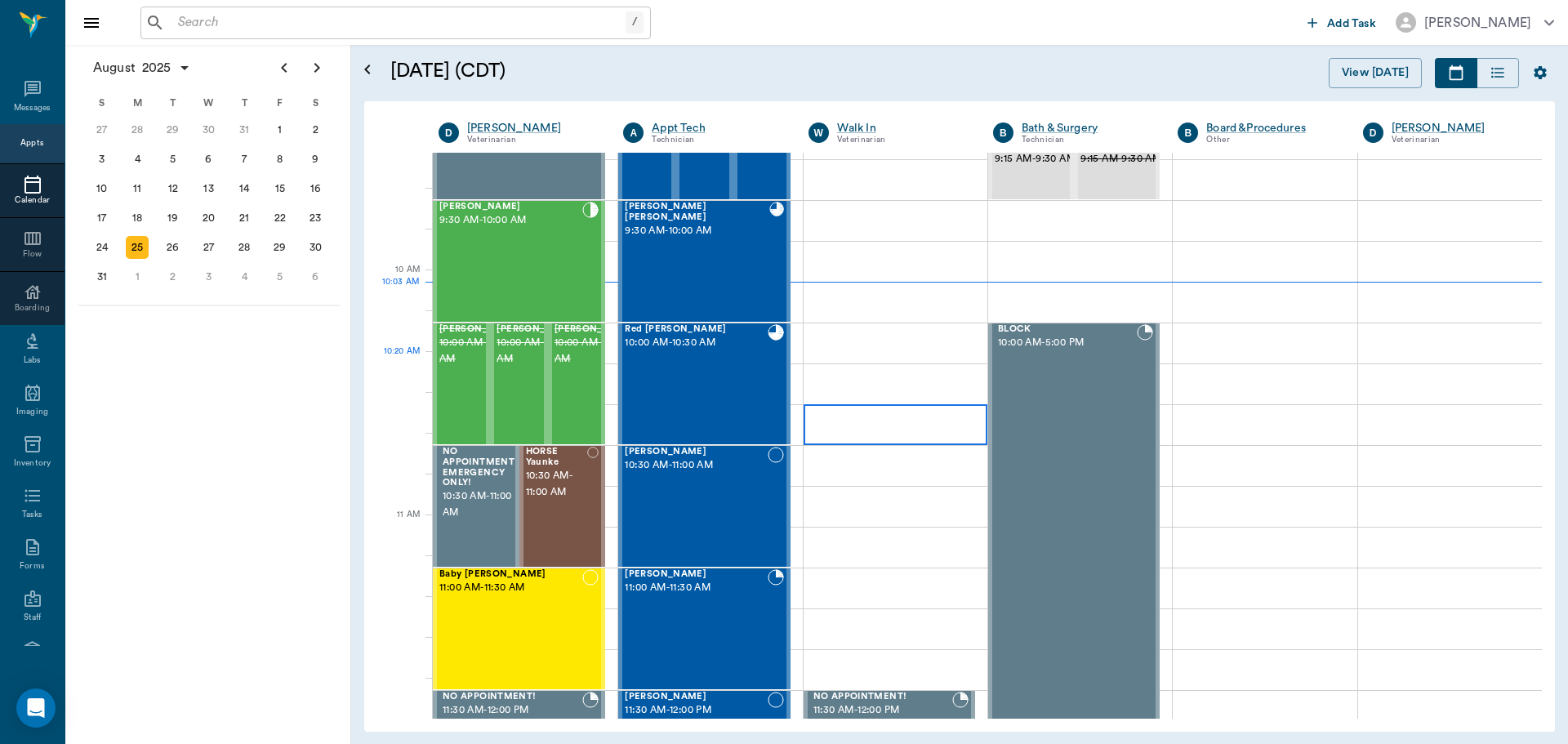
scroll to position [408, 0]
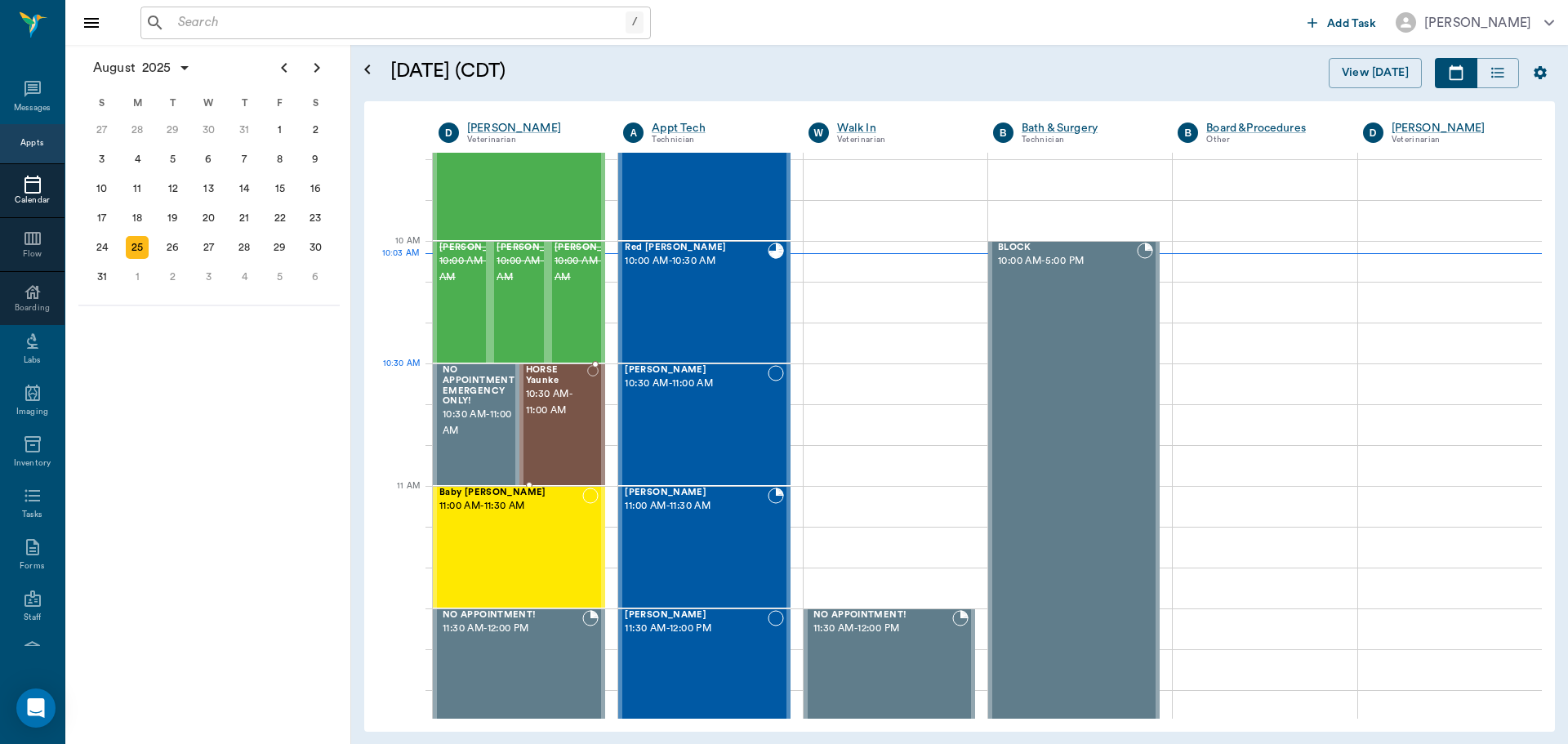
click at [567, 382] on span "HORSE Yaunke" at bounding box center [557, 376] width 62 height 21
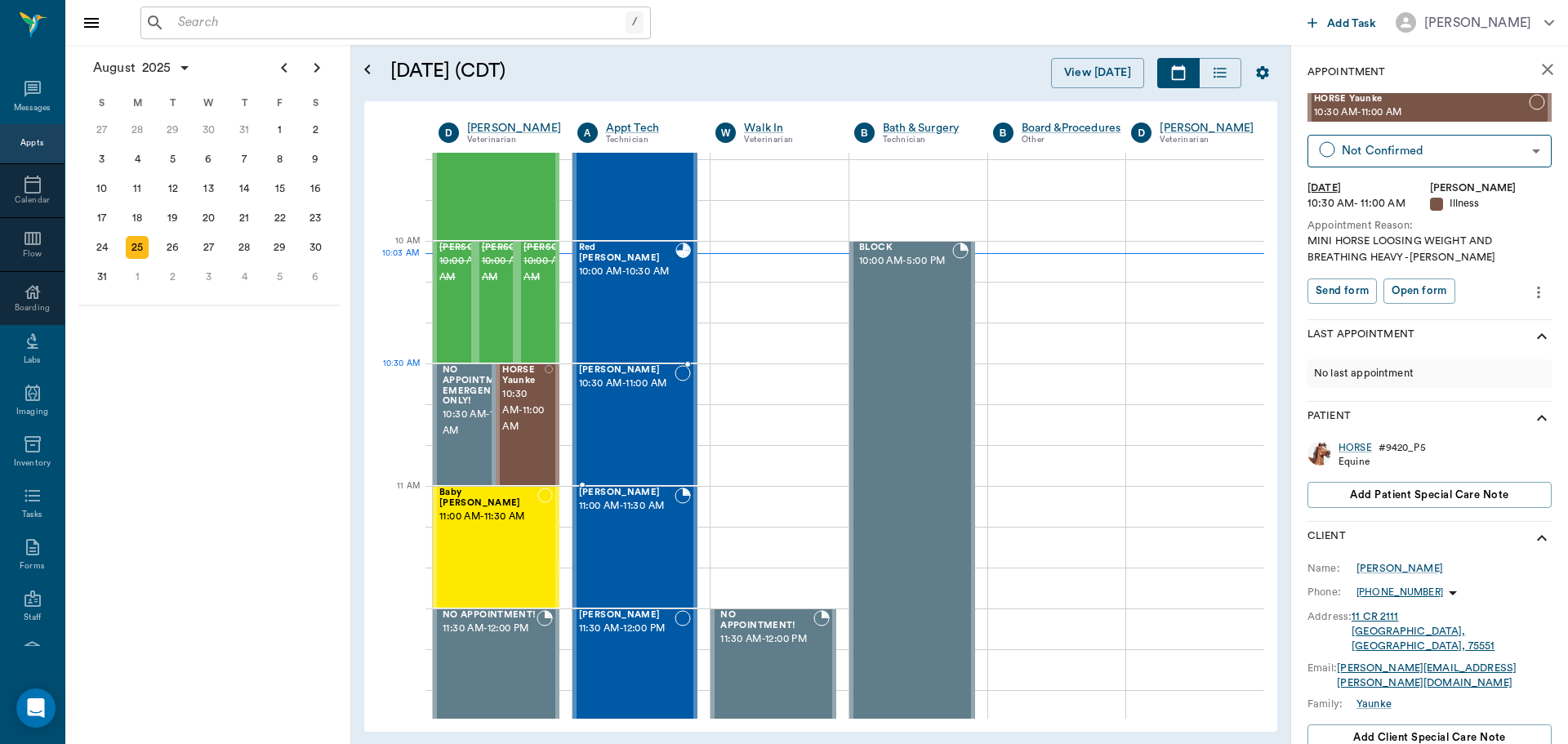
click at [668, 392] on span "10:30 AM - 11:00 AM" at bounding box center [627, 384] width 96 height 16
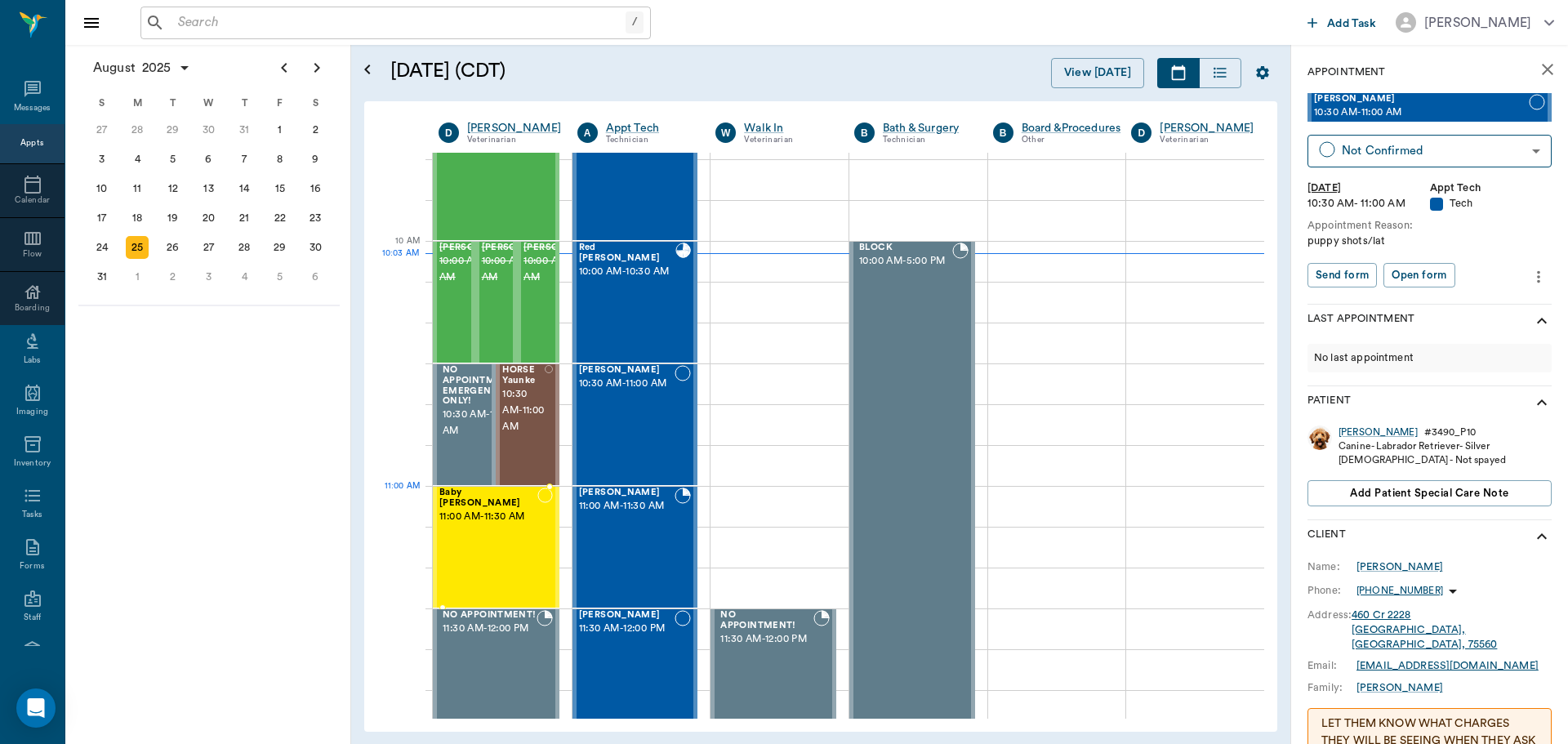
click at [522, 509] on span "11:00 AM - 11:30 AM" at bounding box center [488, 517] width 98 height 16
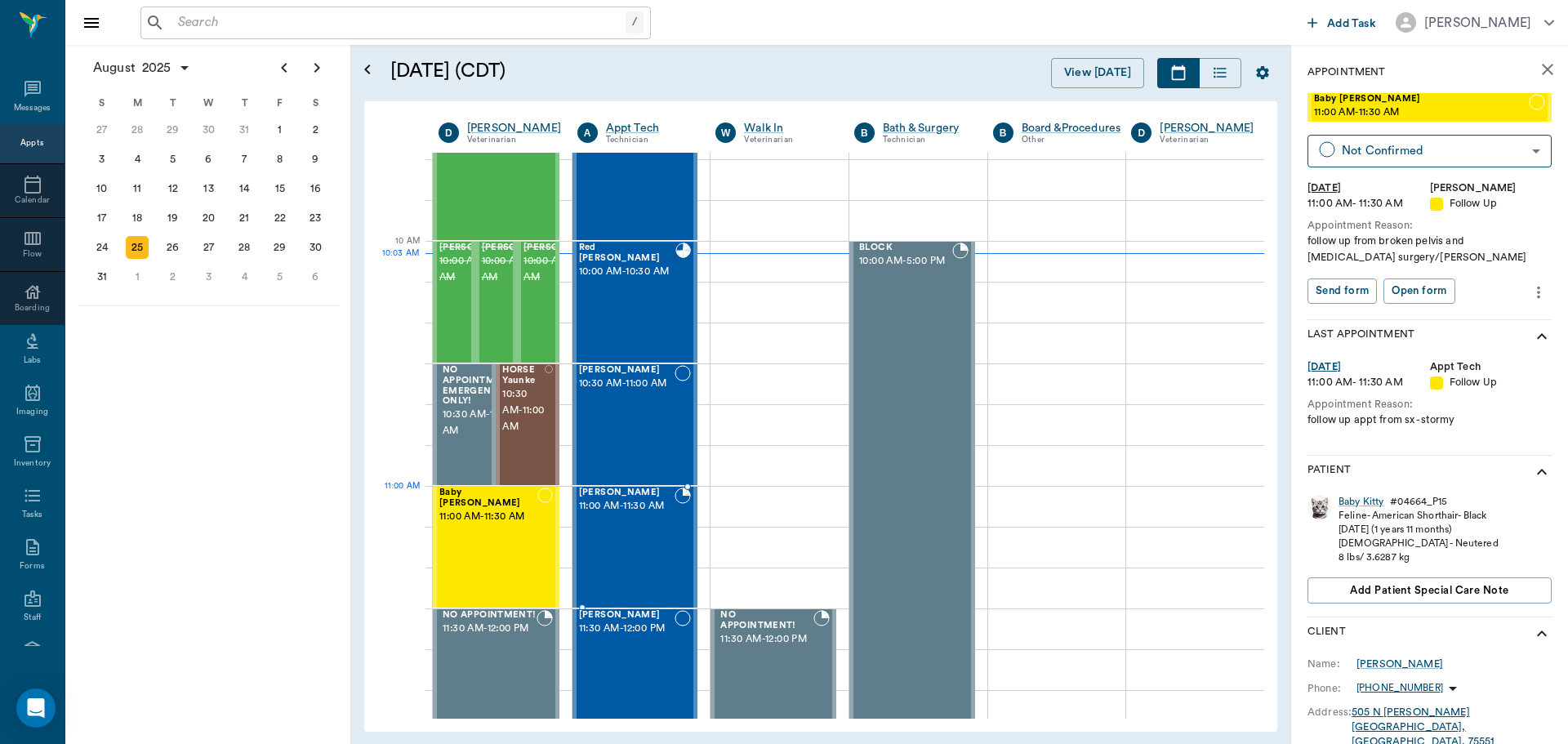
click at [670, 517] on div "Mocha Dykes 11:00 AM - 11:30 AM" at bounding box center [627, 547] width 96 height 119
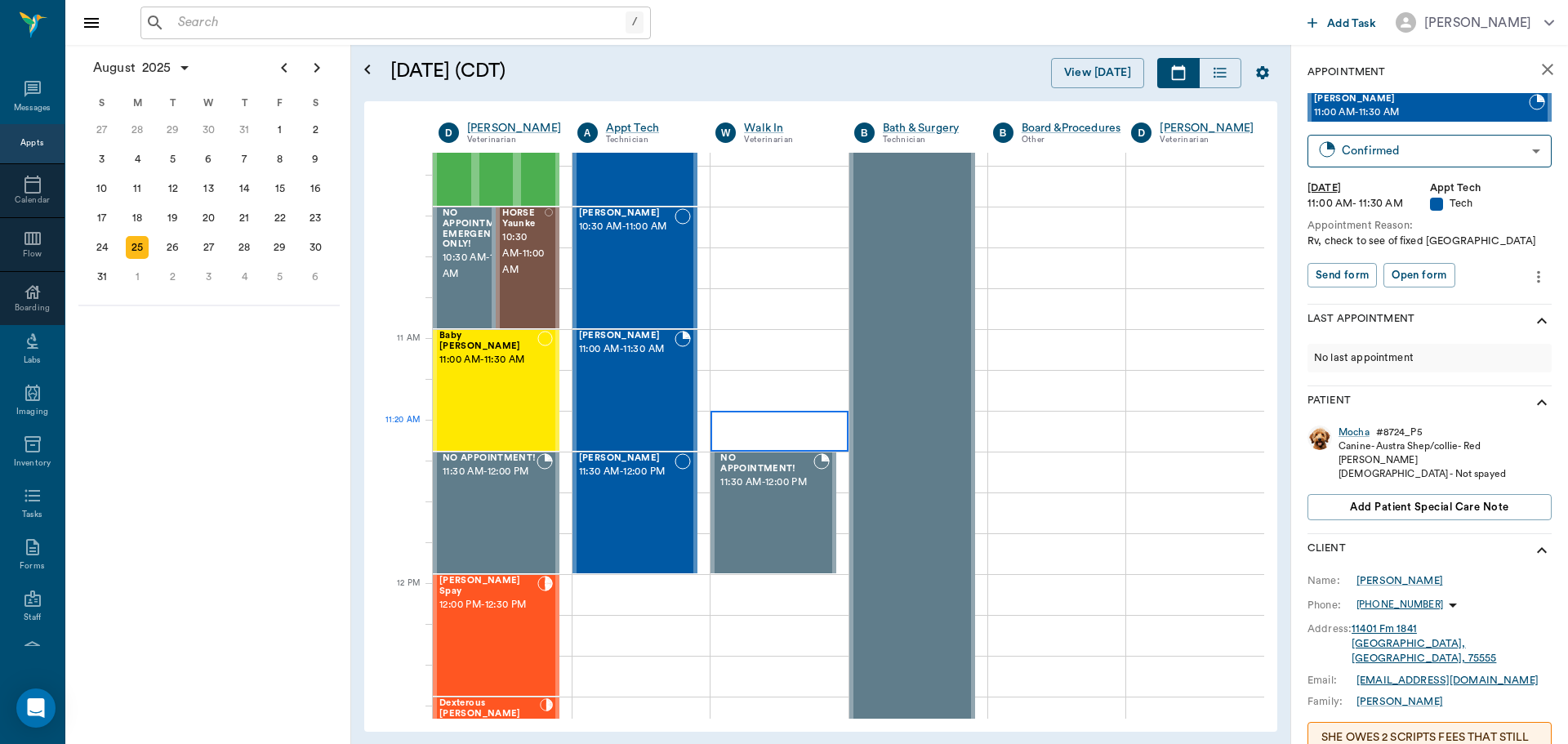
scroll to position [572, 0]
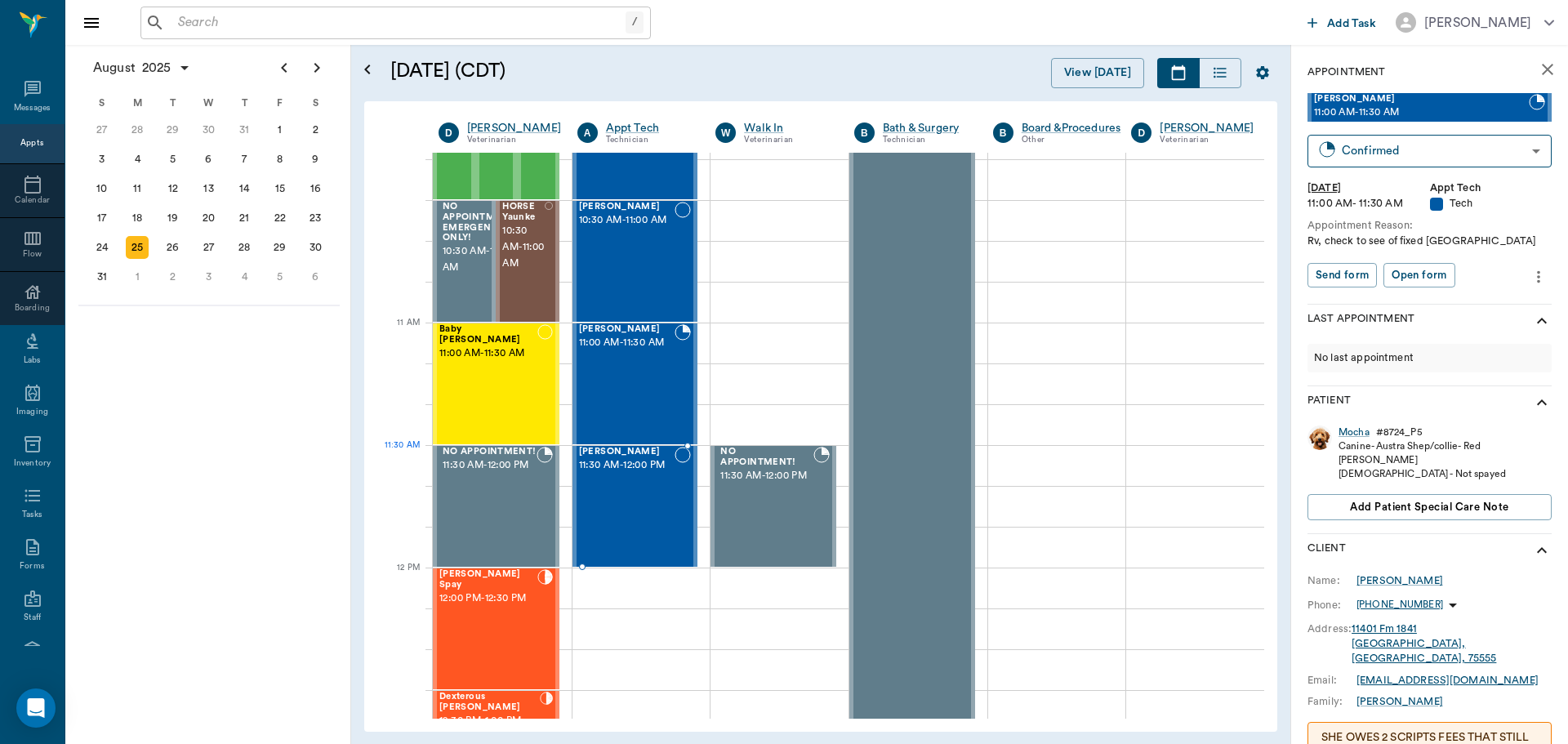
click at [616, 456] on span "Mia Ream" at bounding box center [627, 452] width 96 height 10
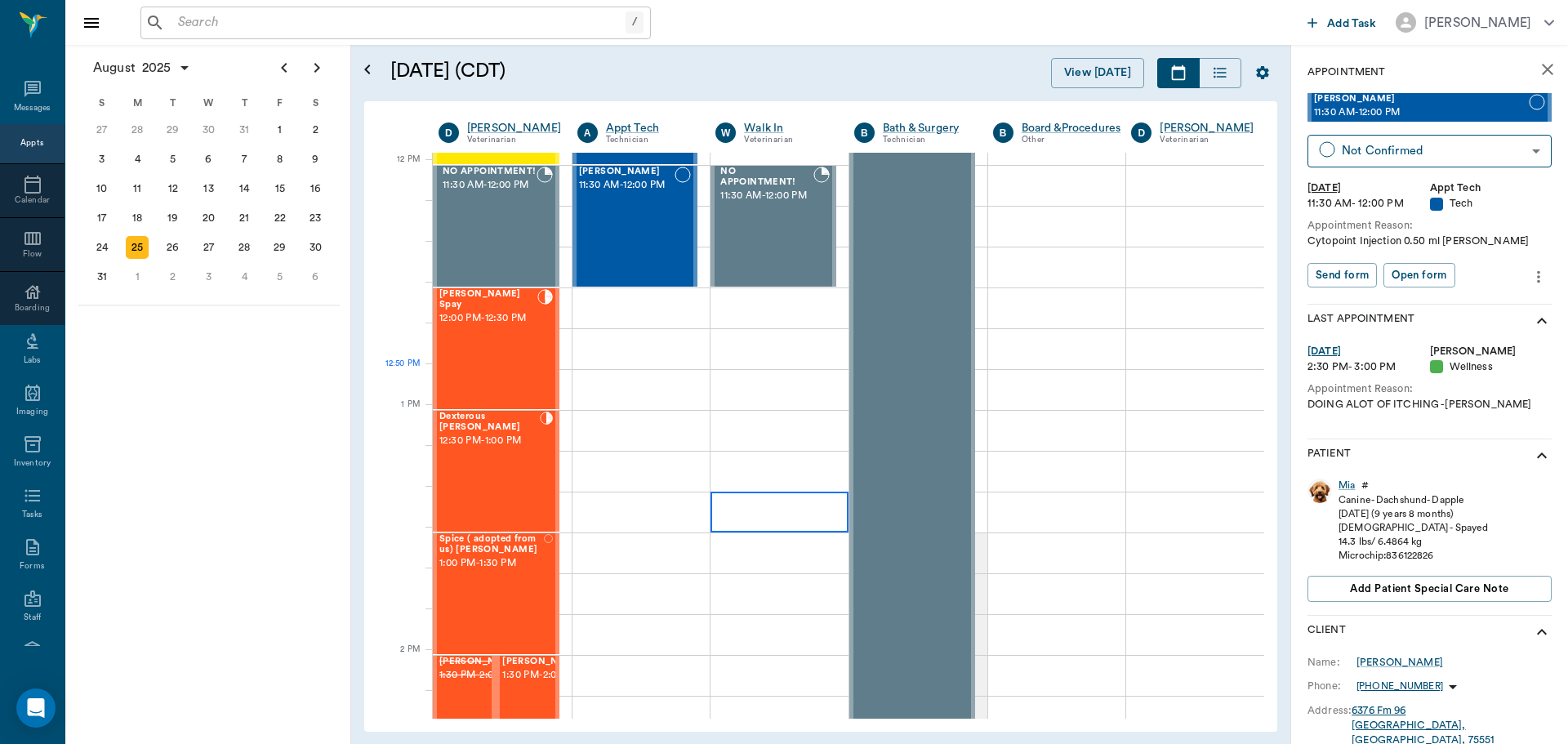
scroll to position [981, 0]
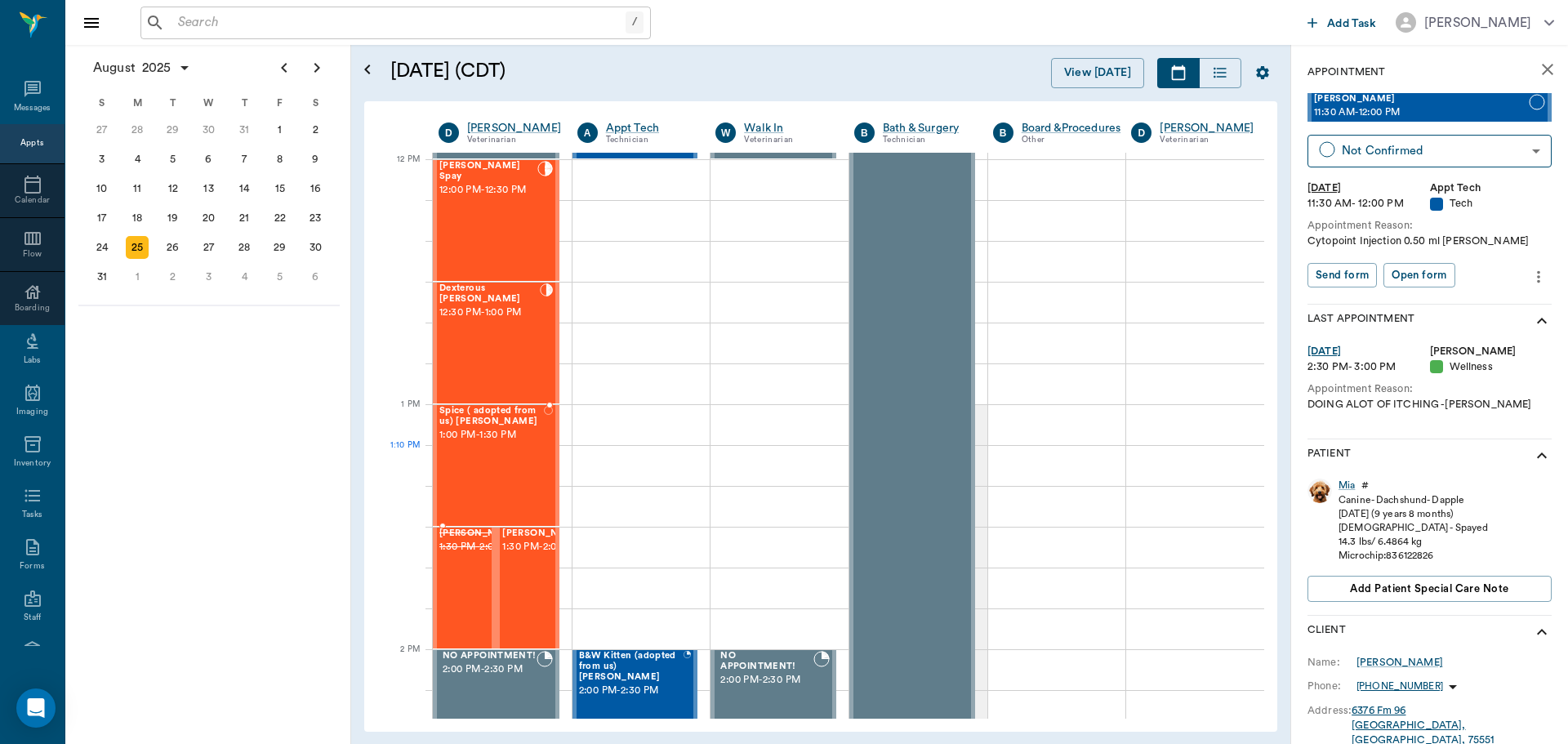
click at [502, 453] on div "Spice ( adopted from us) Carroll 1:00 PM - 1:30 PM" at bounding box center [492, 465] width 105 height 119
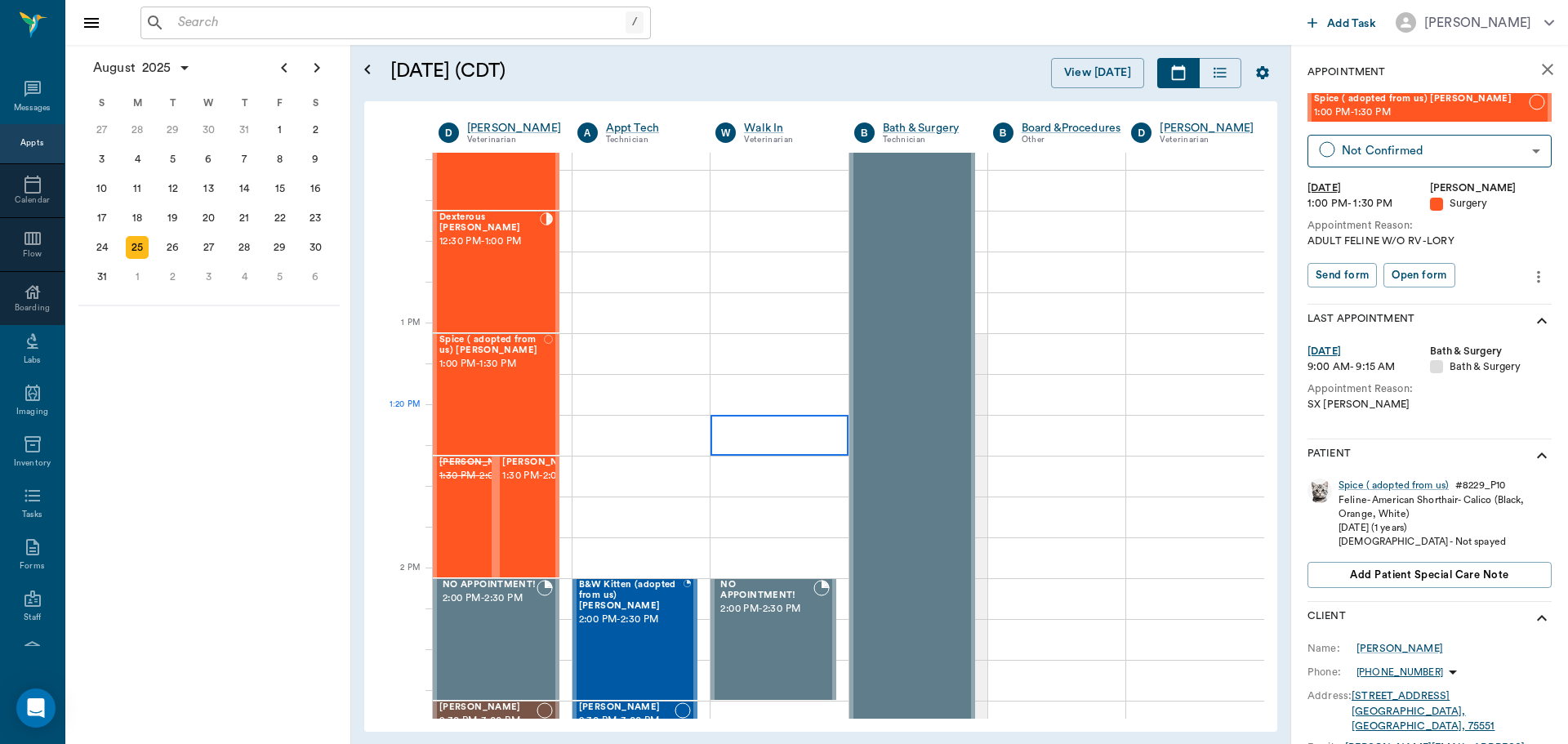
scroll to position [1062, 0]
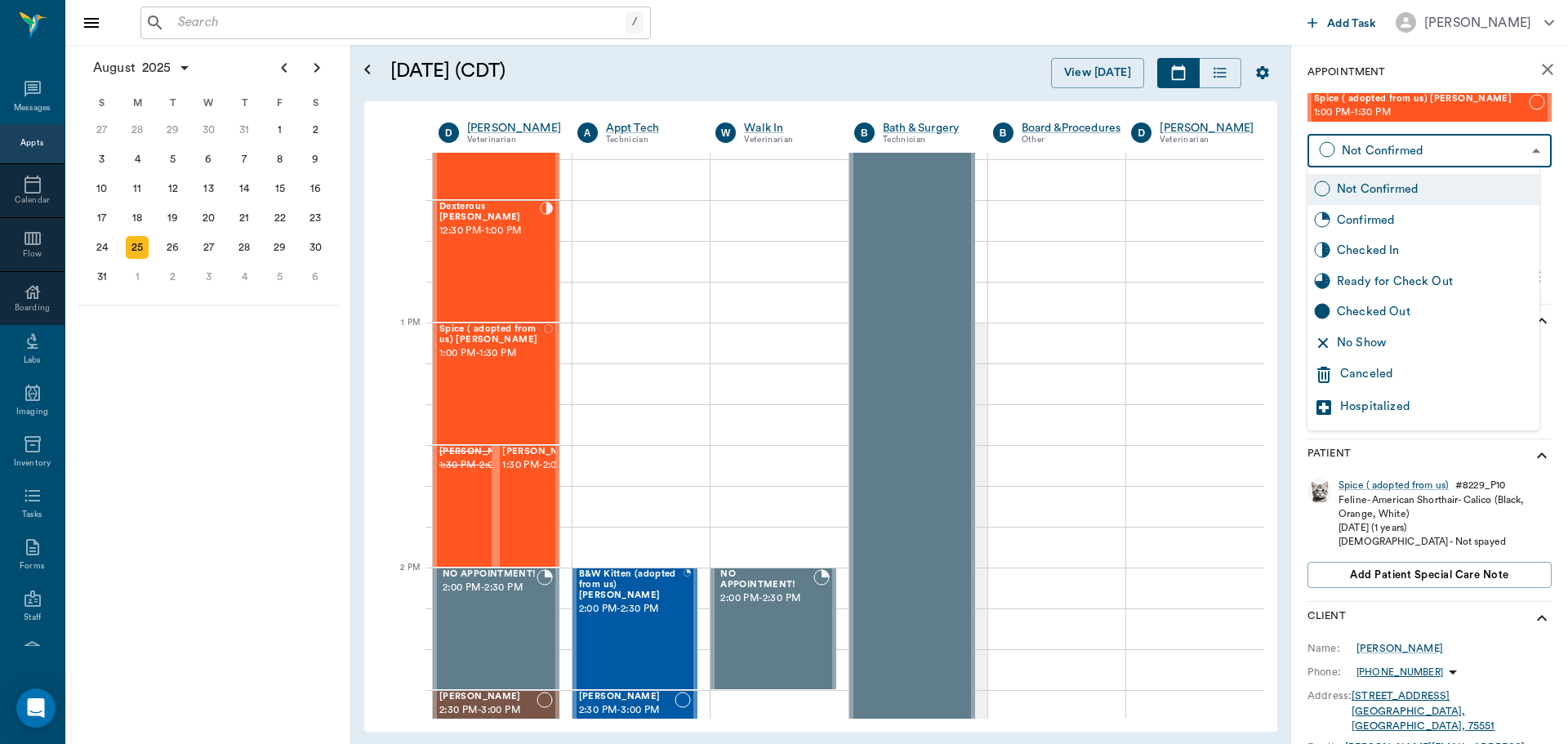
click at [1396, 166] on body "/ ​ Add Task Dr. Bert Ellsworth Nectar Messages Appts Calendar Flow Boarding La…" at bounding box center [784, 372] width 1568 height 744
click at [1165, 342] on div at bounding box center [784, 372] width 1568 height 744
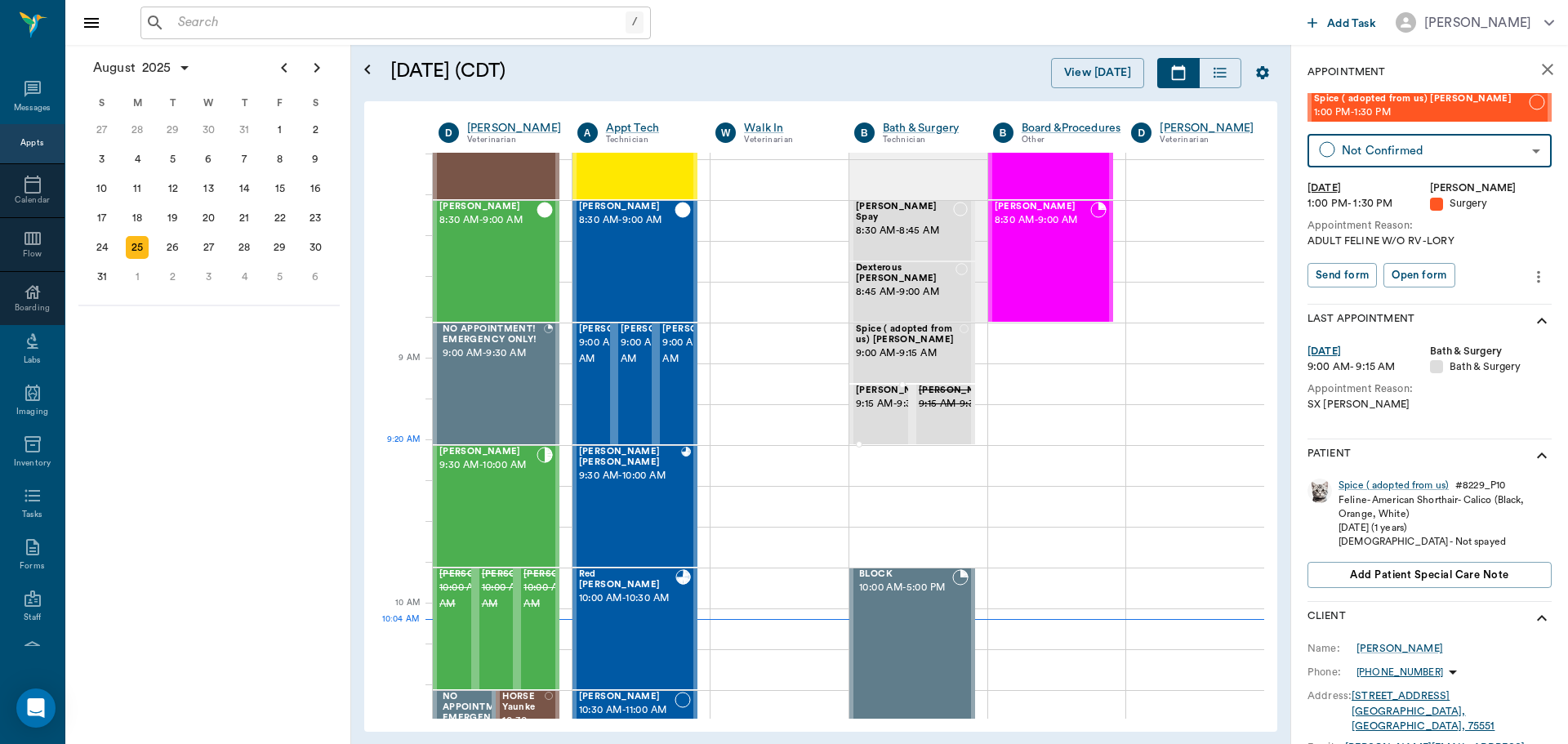
scroll to position [0, 0]
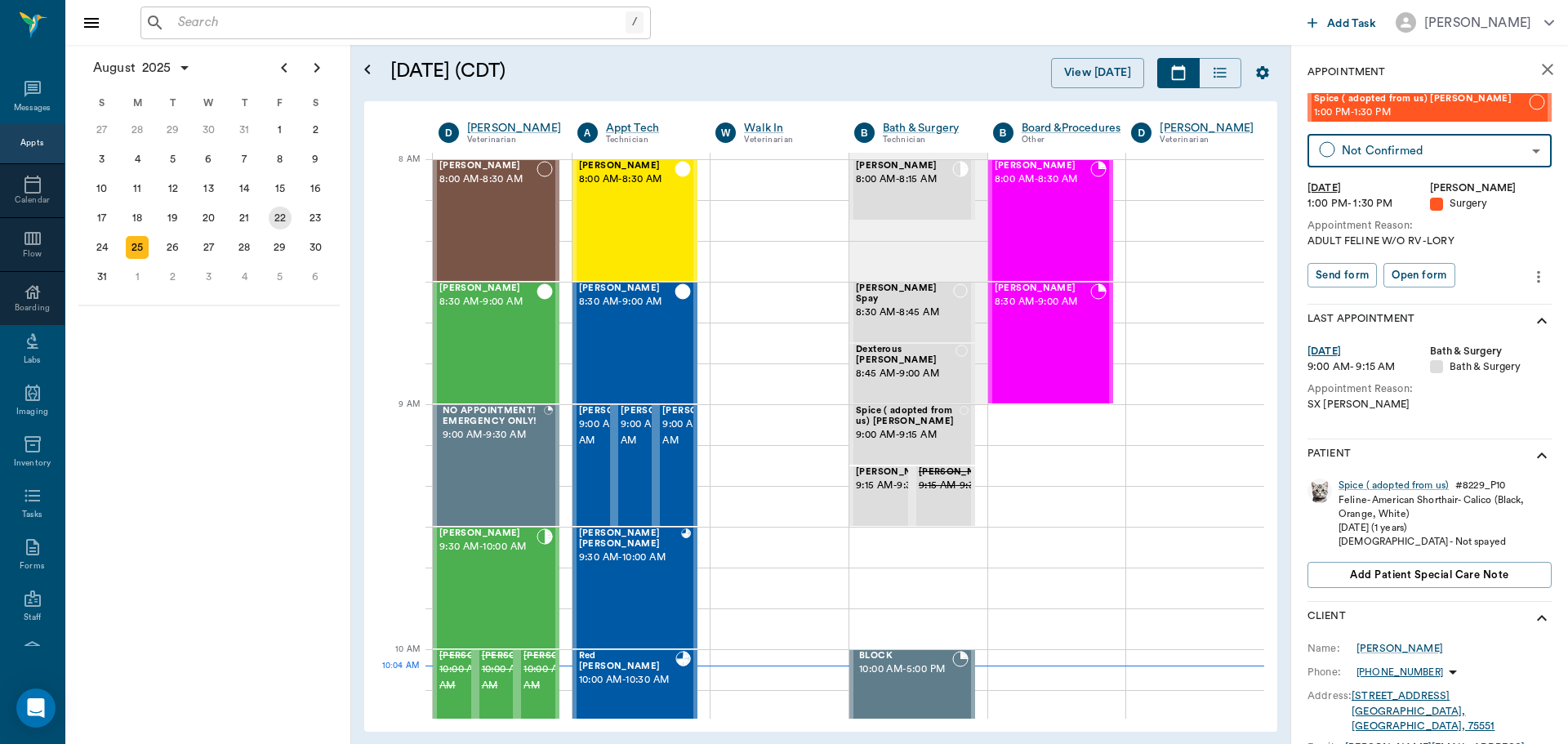
click at [274, 217] on div "22" at bounding box center [280, 218] width 23 height 23
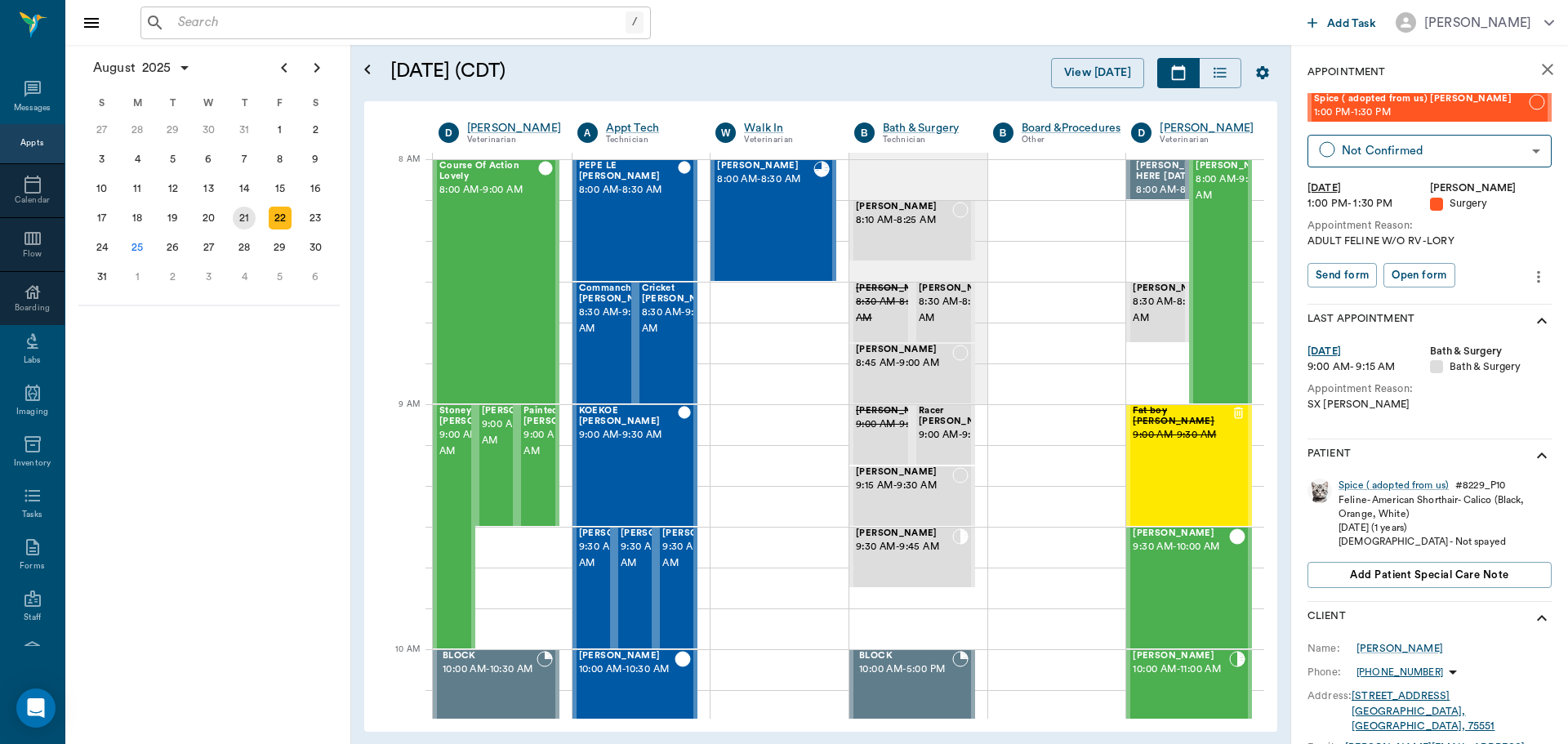
click at [249, 221] on div "21" at bounding box center [244, 218] width 23 height 23
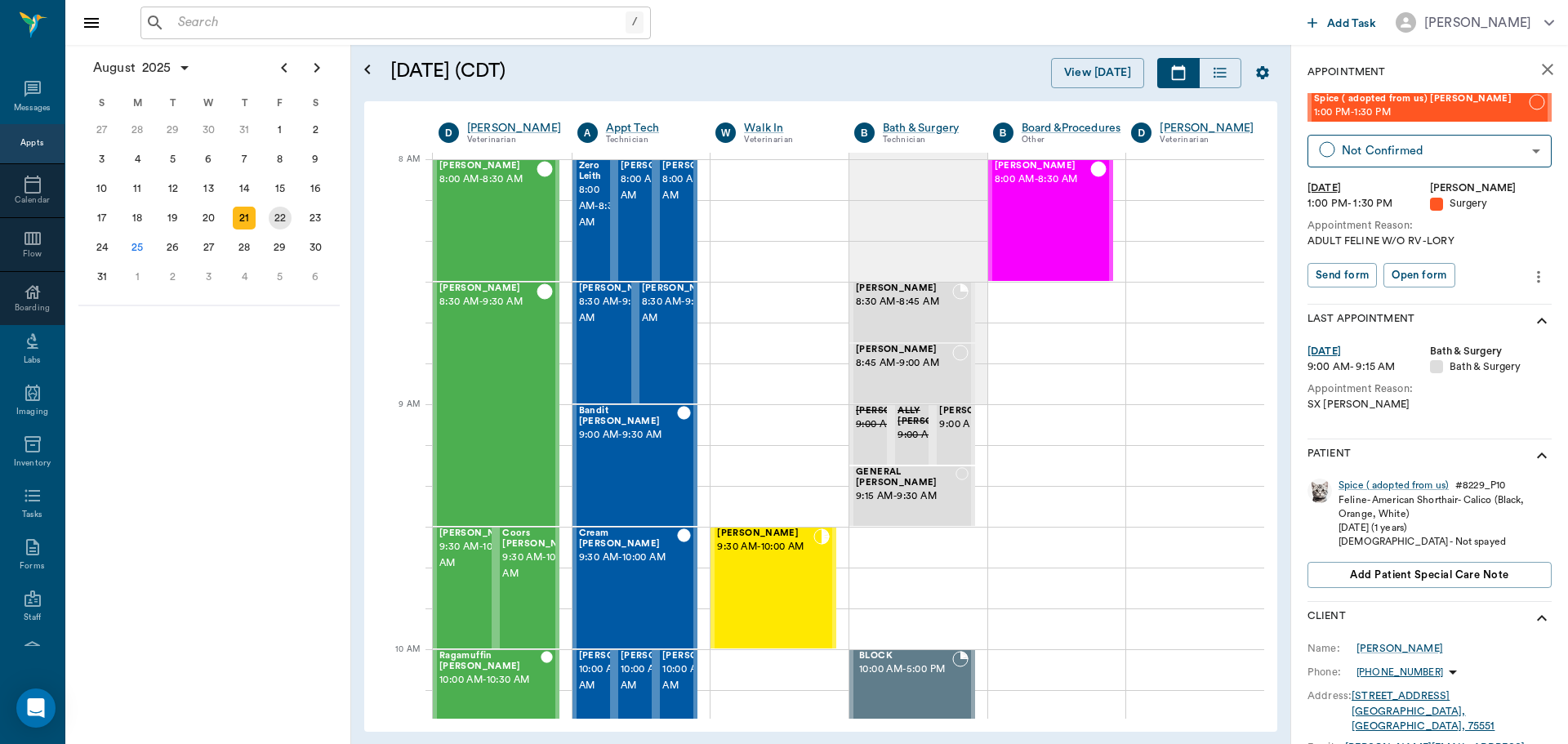
click at [293, 222] on div "22" at bounding box center [280, 218] width 36 height 29
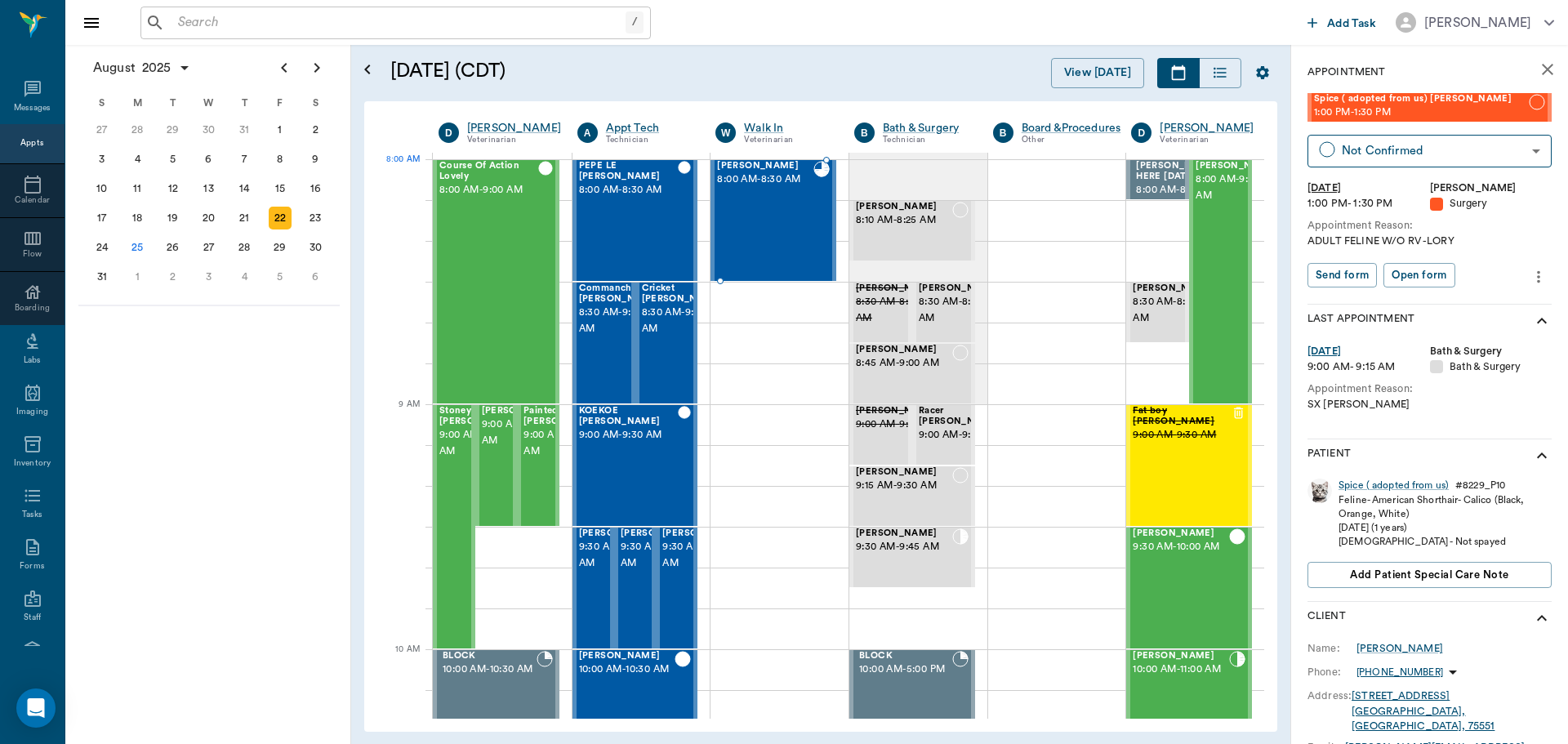
click at [744, 200] on div "Chucky Virnala 8:00 AM - 8:30 AM" at bounding box center [765, 221] width 96 height 119
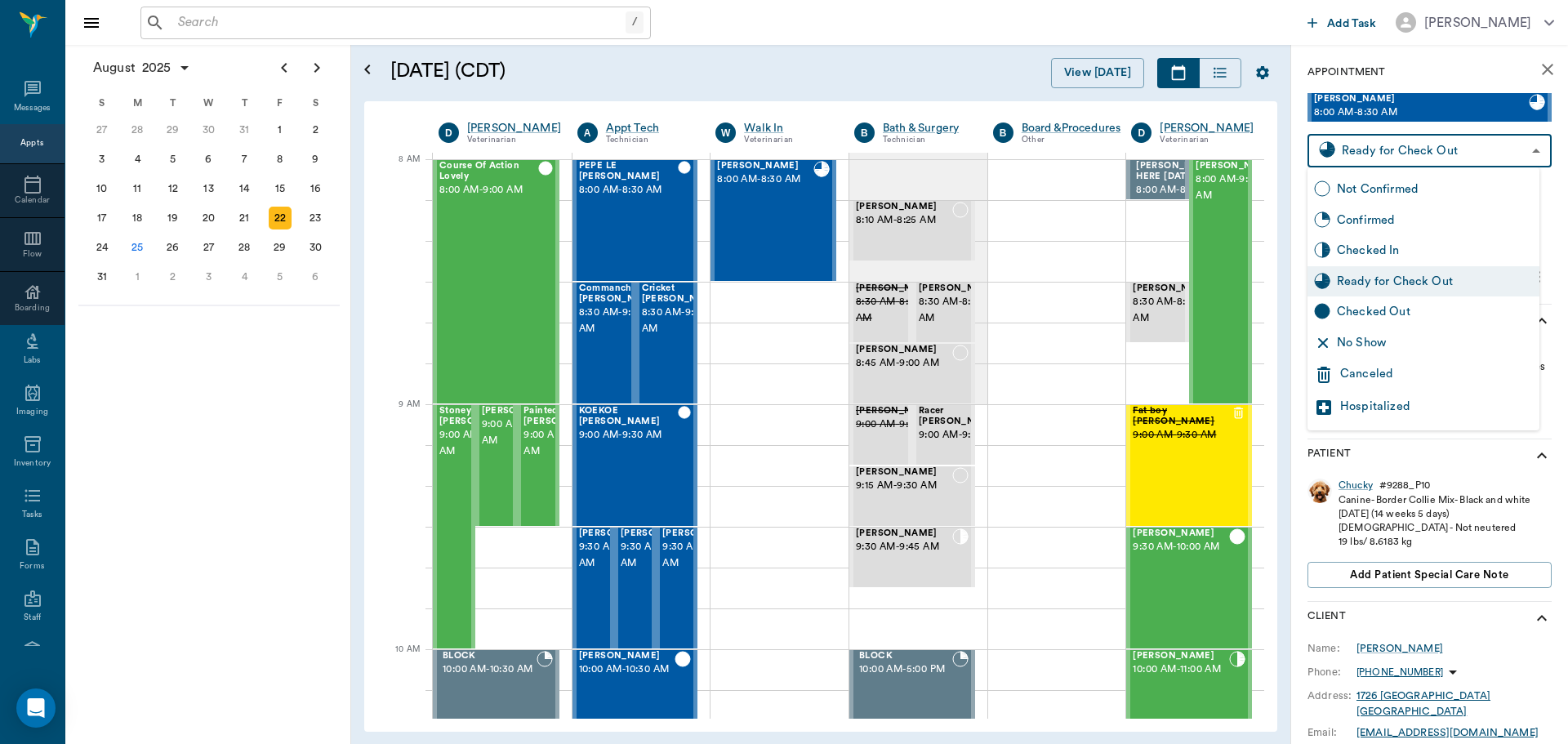
click at [1420, 395] on div "Hospitalized" at bounding box center [1423, 408] width 232 height 33
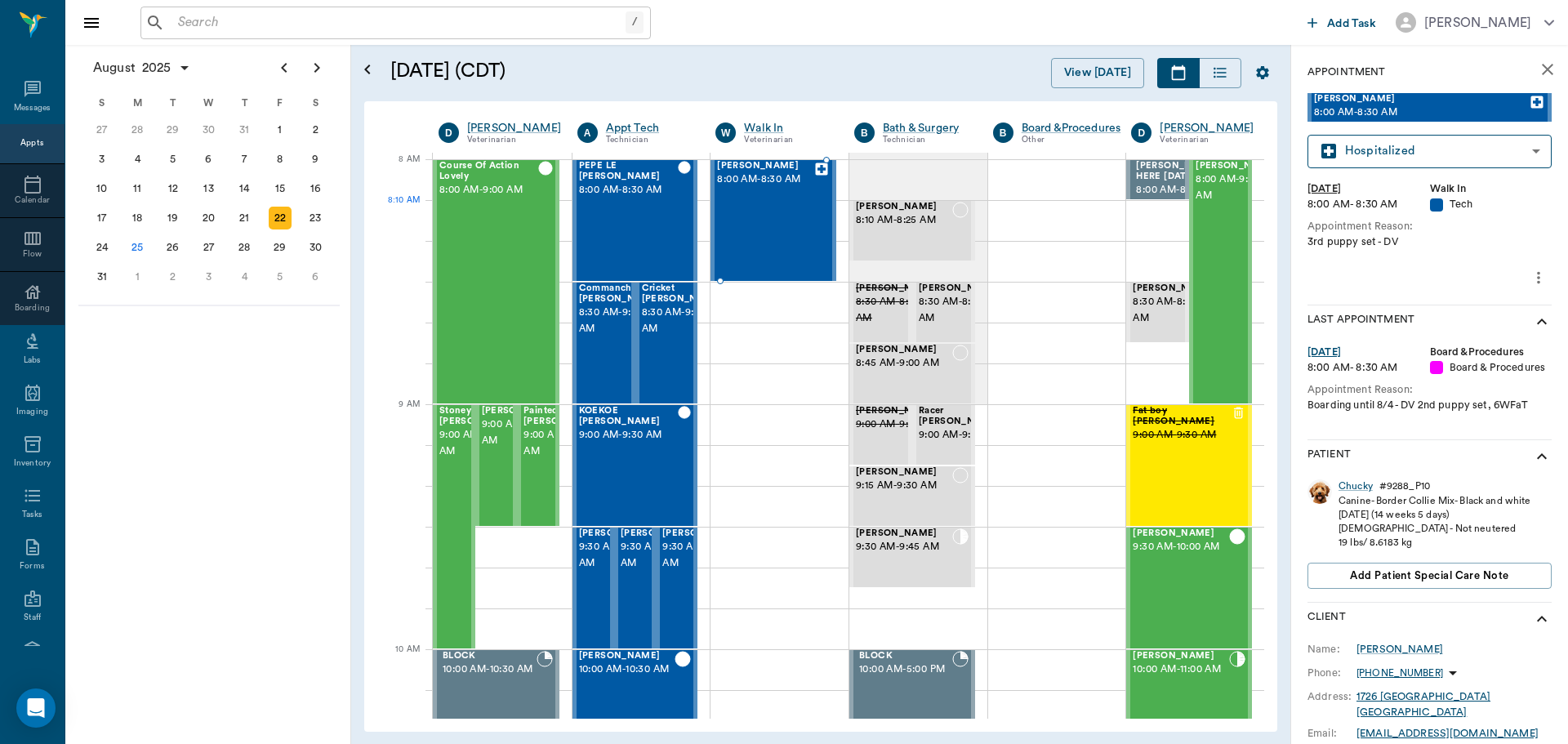
click at [759, 221] on div "Chucky Virnala 8:00 AM - 8:30 AM" at bounding box center [765, 221] width 96 height 119
click at [1396, 142] on body "/ ​ Add Task Dr. Bert Ellsworth Nectar Messages Appts Calendar Flow Boarding La…" at bounding box center [784, 372] width 1568 height 744
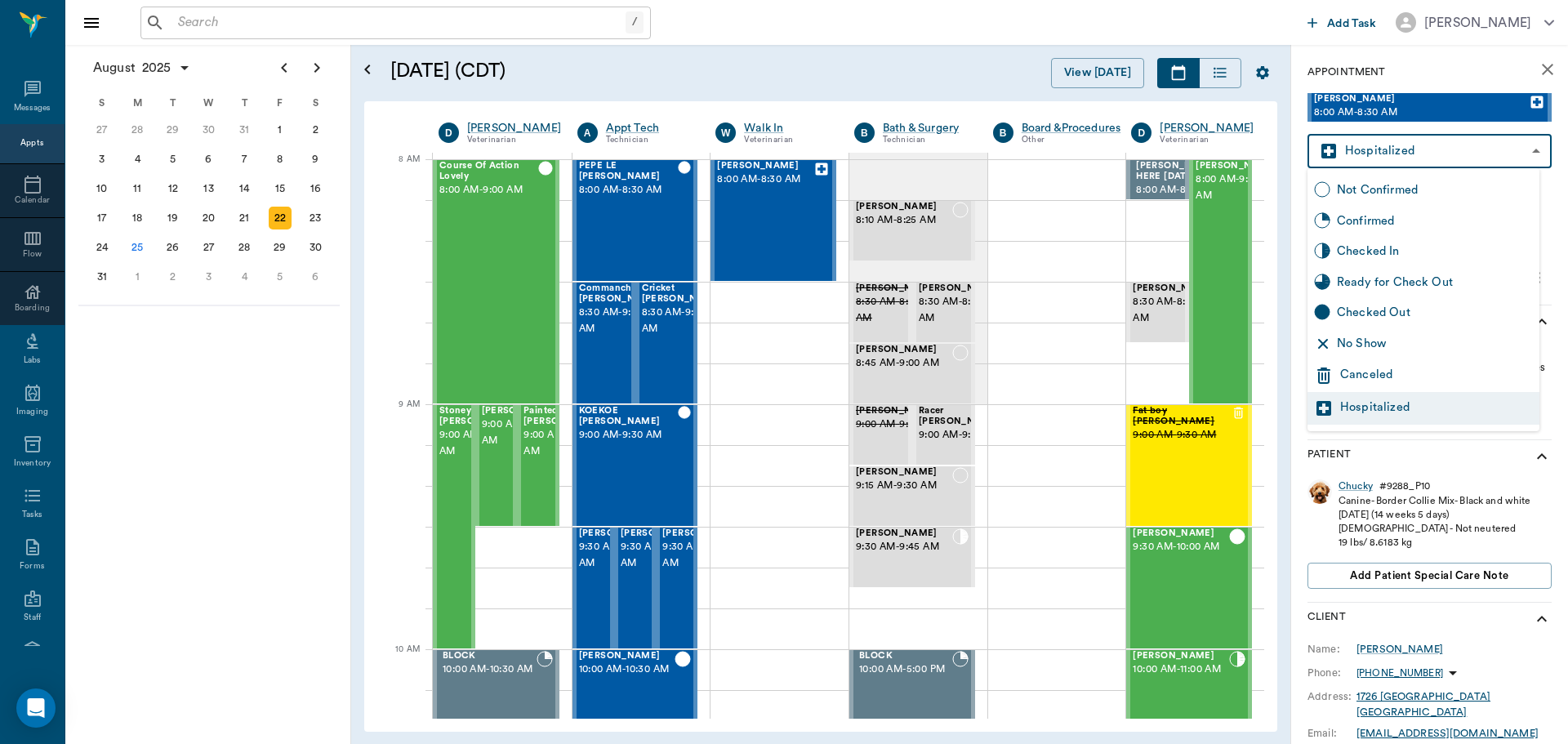
click at [1431, 287] on div "Ready for Check Out" at bounding box center [1435, 282] width 196 height 18
type input "READY_TO_CHECKOUT"
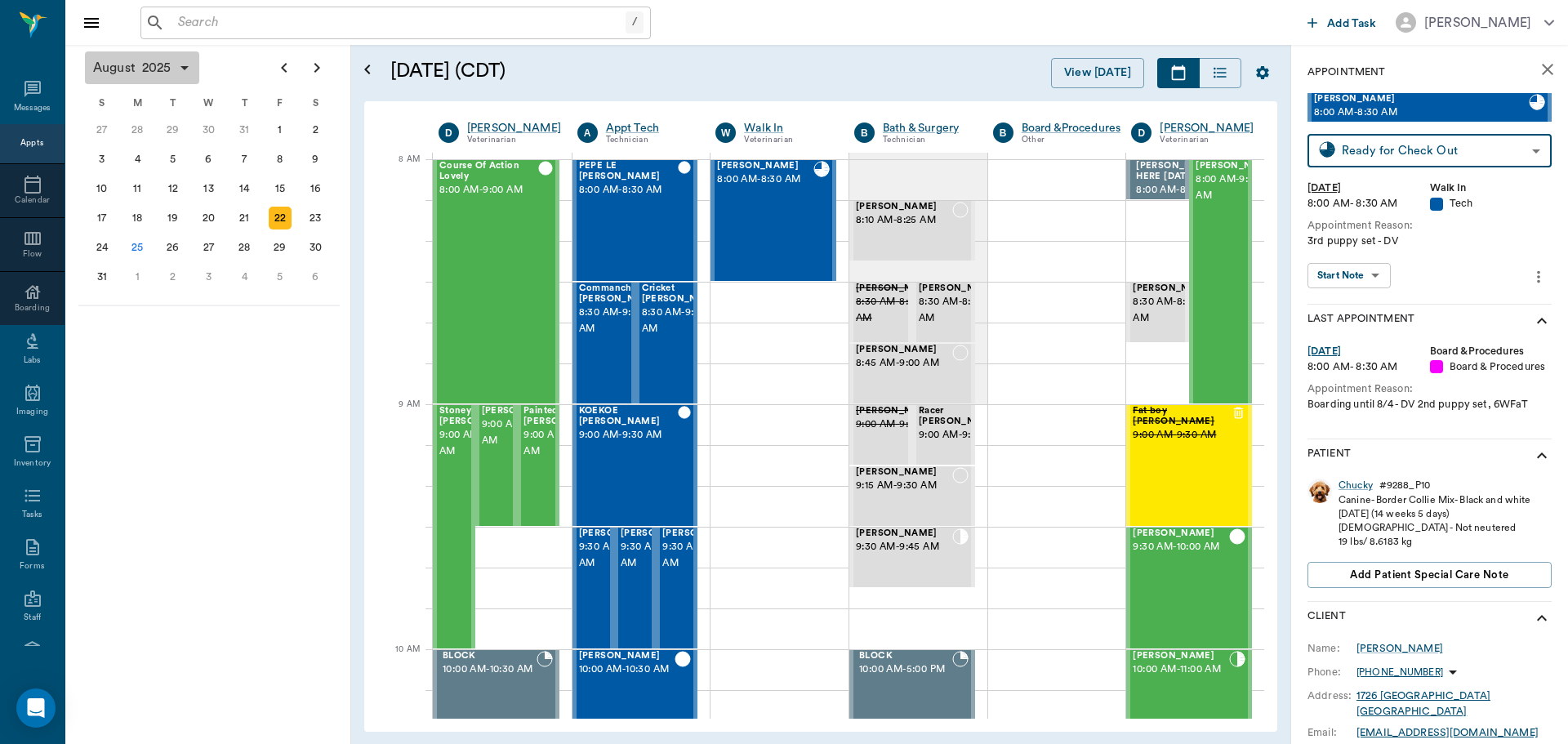
click at [135, 75] on span "August" at bounding box center [114, 68] width 49 height 23
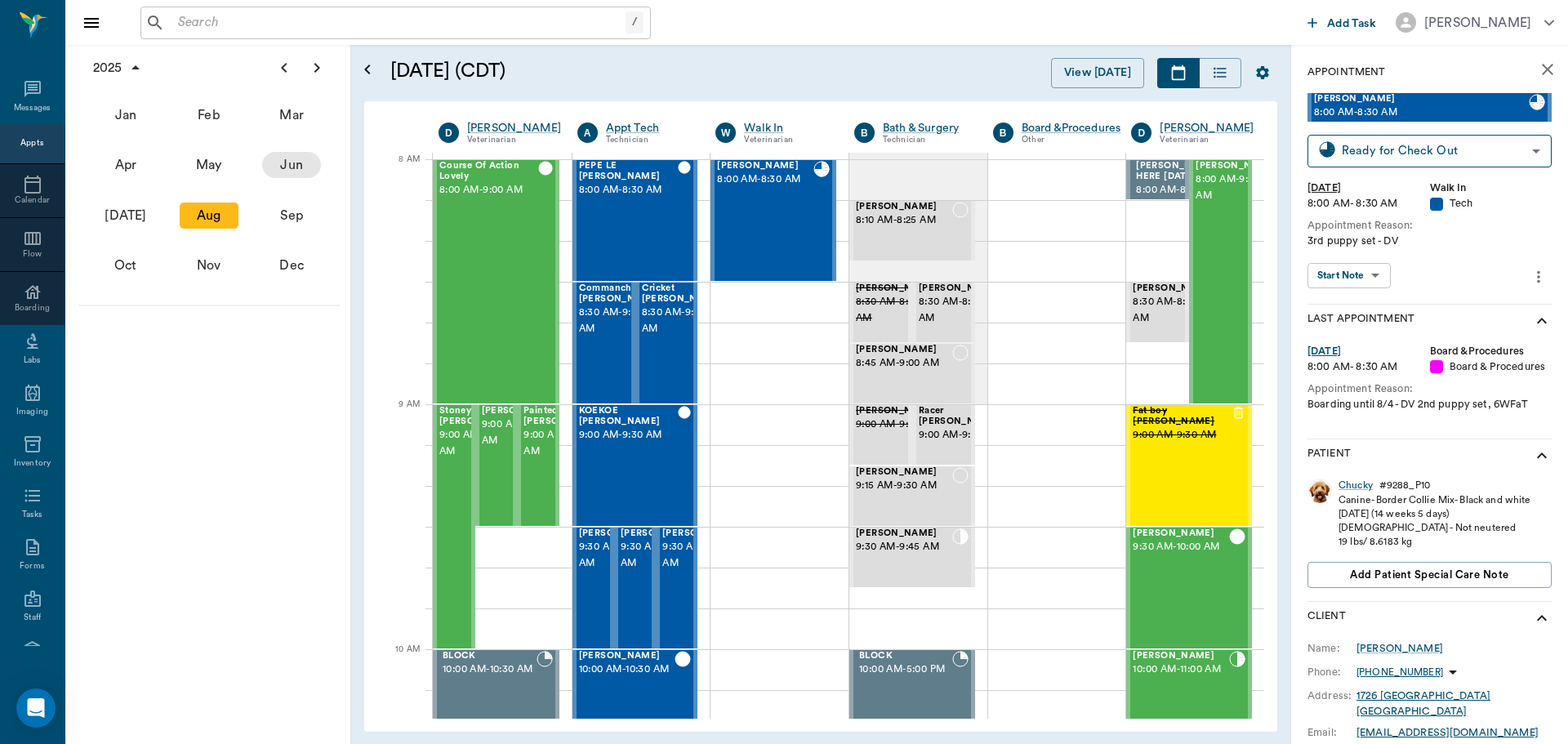
click at [271, 157] on div "Jun" at bounding box center [292, 165] width 59 height 26
click at [148, 215] on div "23" at bounding box center [138, 218] width 36 height 29
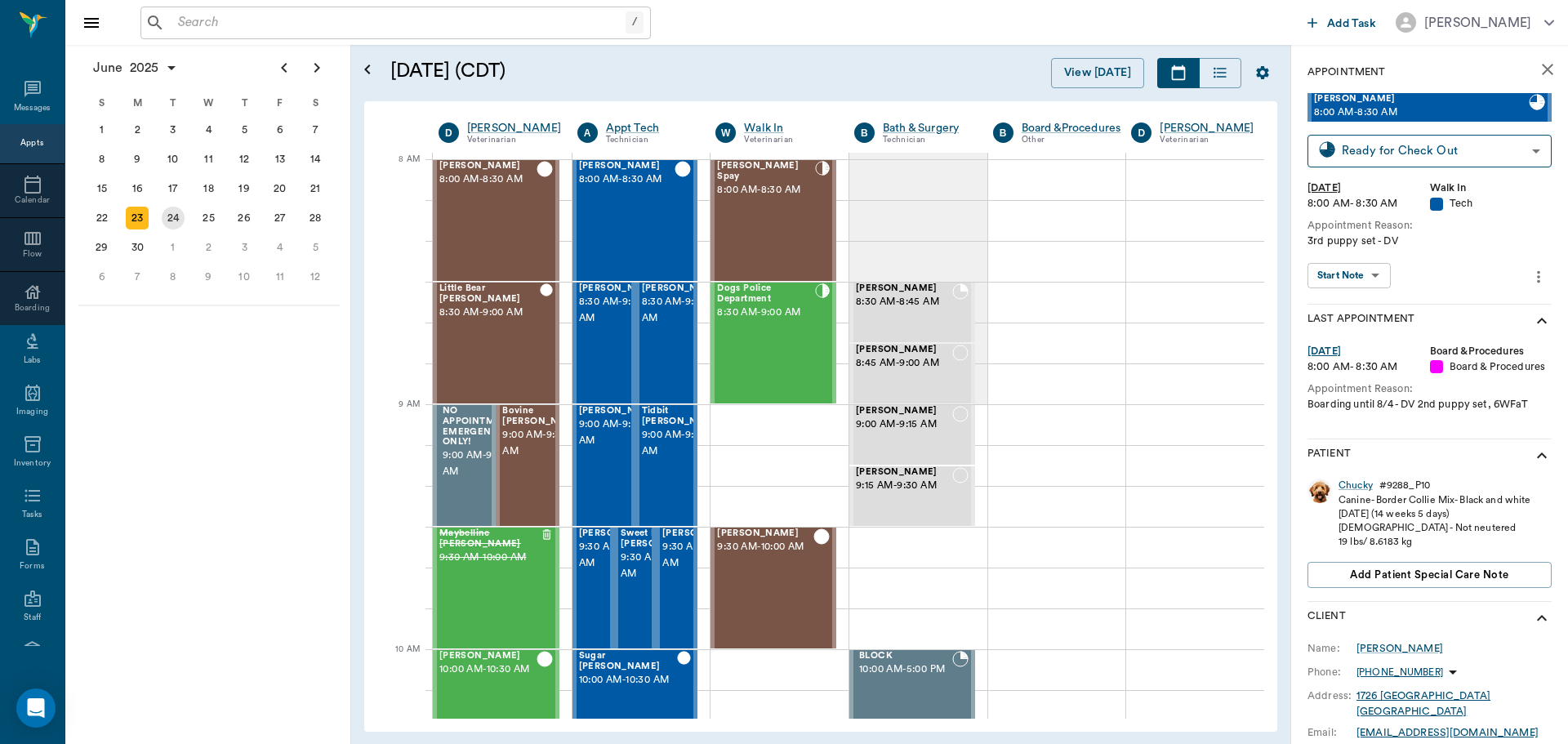
click at [168, 214] on div "24" at bounding box center [173, 218] width 23 height 23
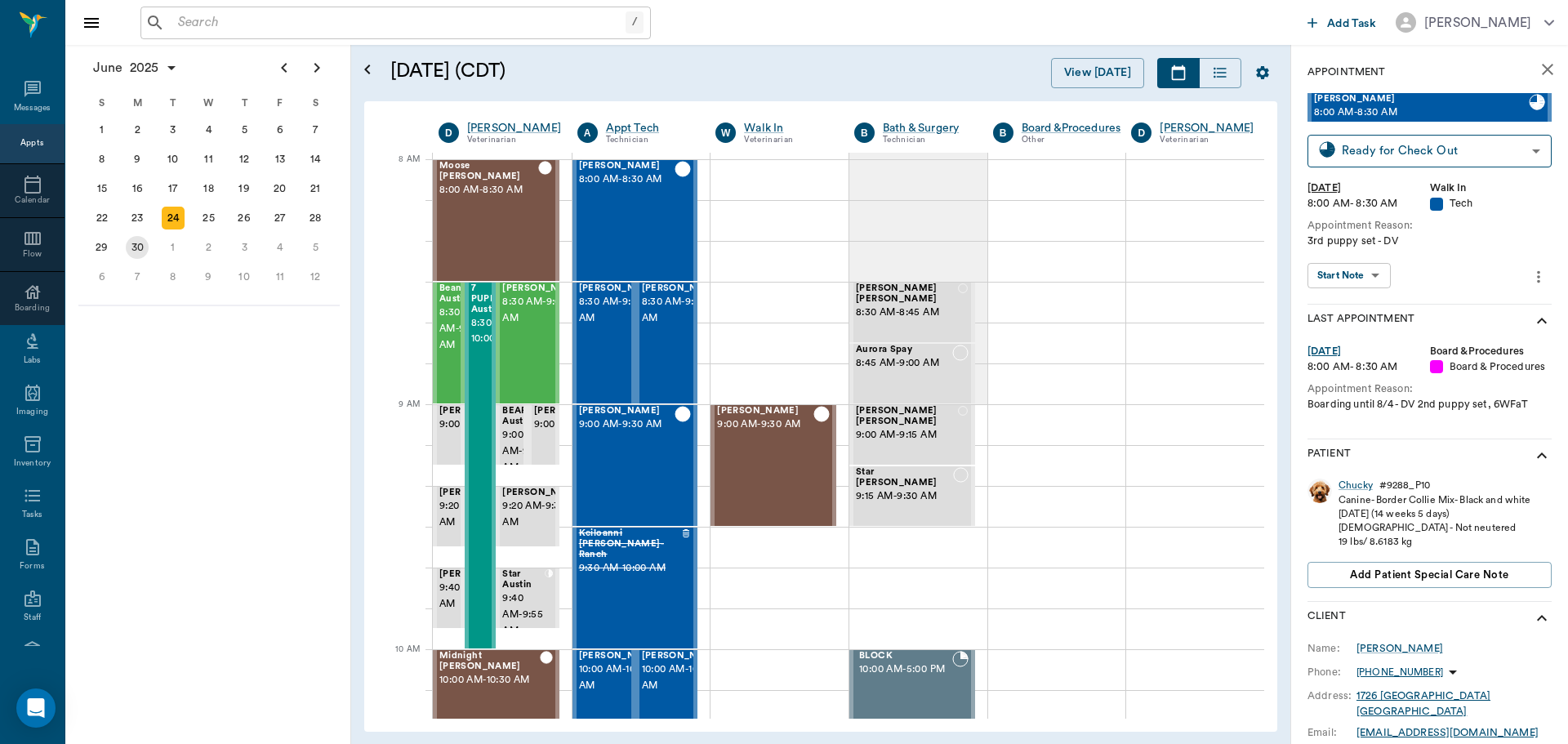
click at [130, 241] on div "30" at bounding box center [137, 247] width 23 height 23
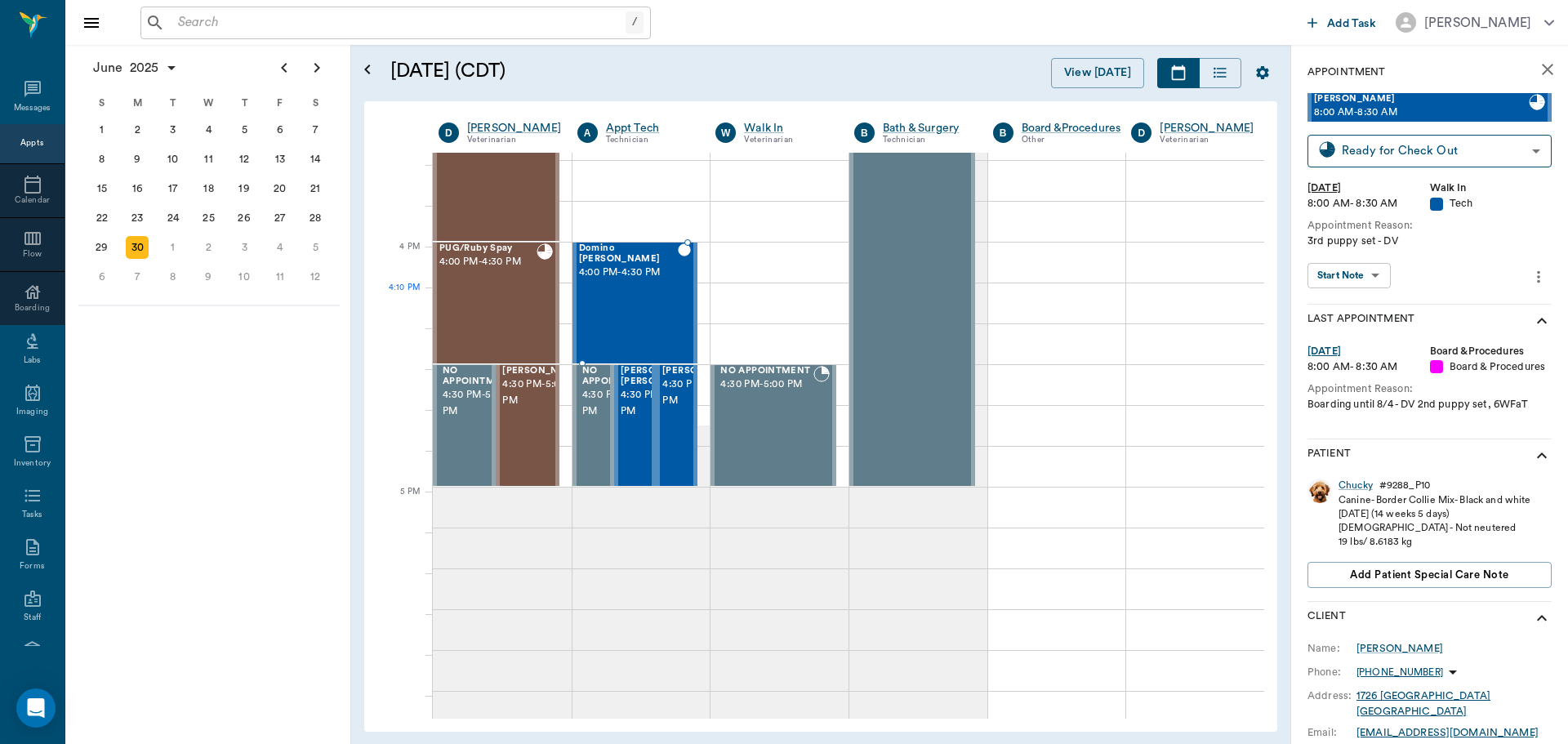
scroll to position [1879, 0]
click at [143, 272] on div "7" at bounding box center [137, 276] width 23 height 23
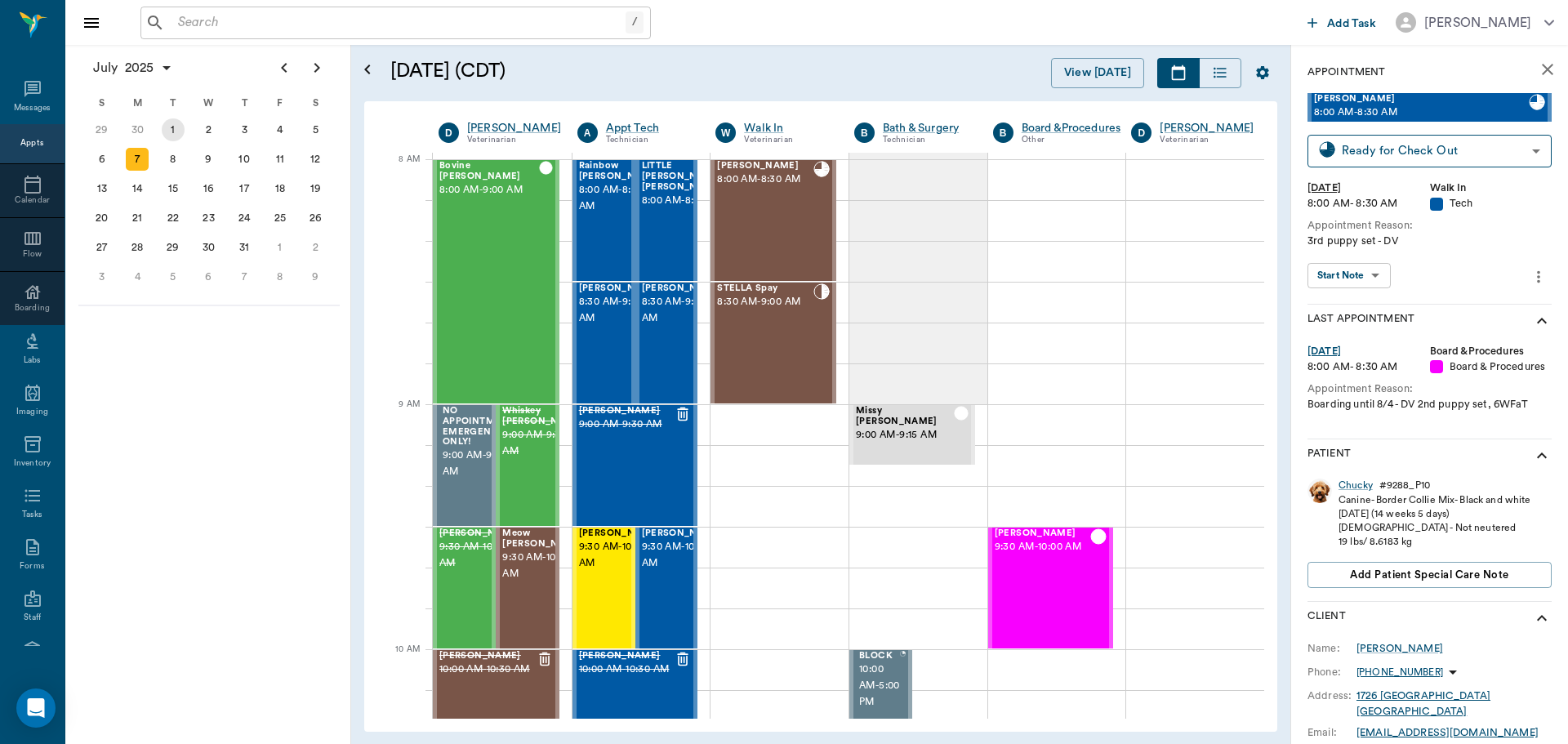
click at [168, 132] on div "1" at bounding box center [173, 130] width 23 height 23
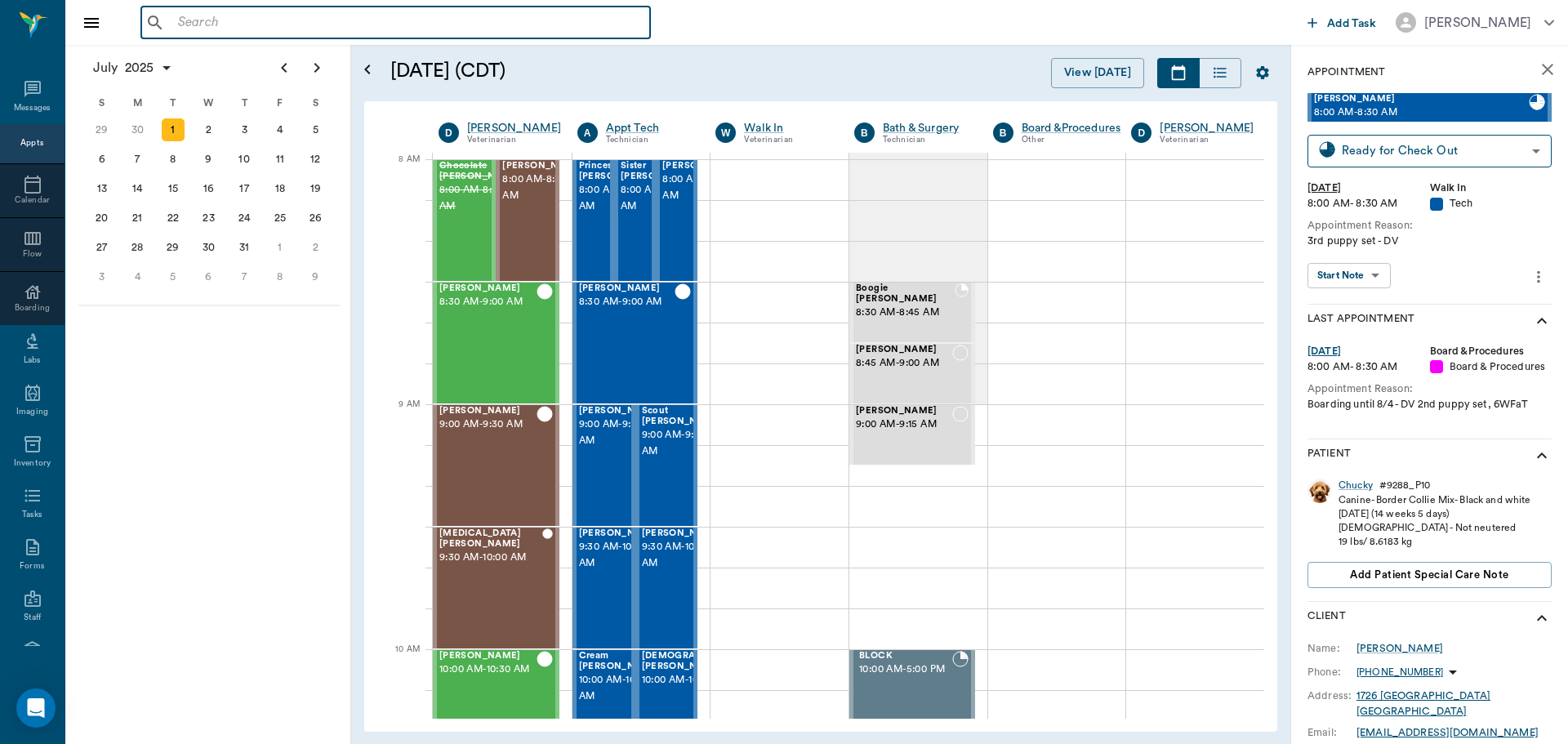
click at [214, 33] on input "text" at bounding box center [407, 22] width 472 height 23
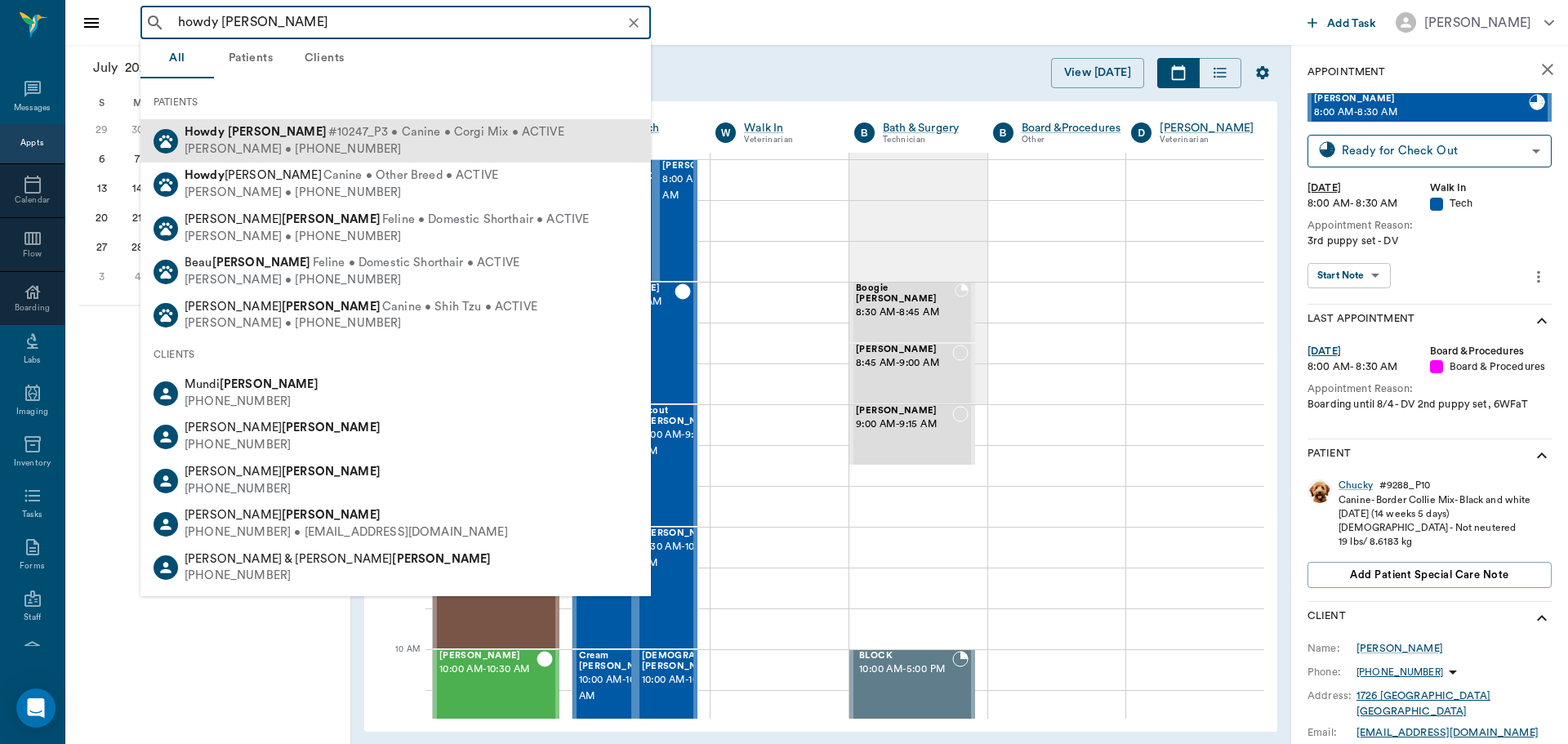
click at [329, 135] on span "#10247_P3 • Canine • Corgi Mix • ACTIVE" at bounding box center [446, 133] width 236 height 17
type input "howdy graves"
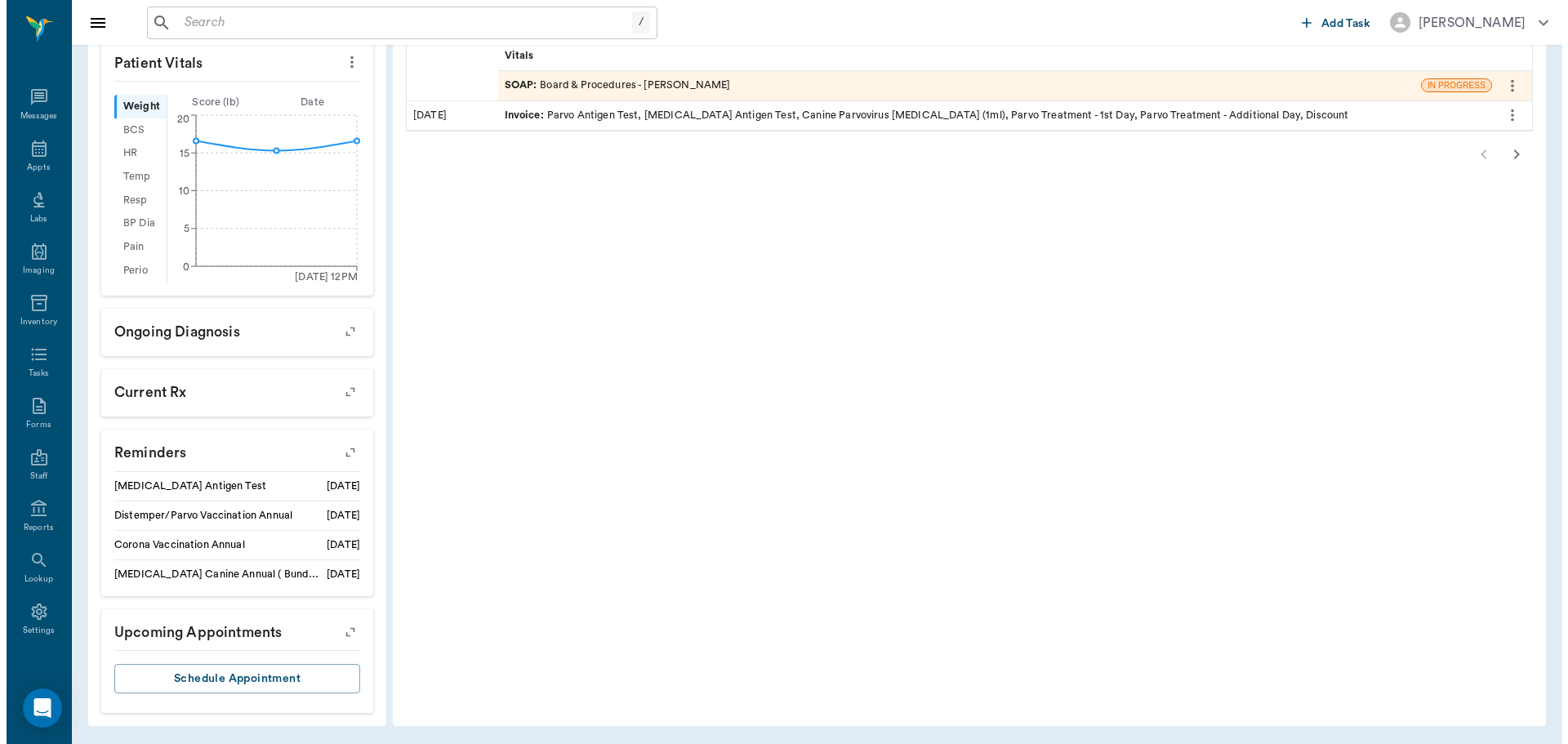
scroll to position [572, 0]
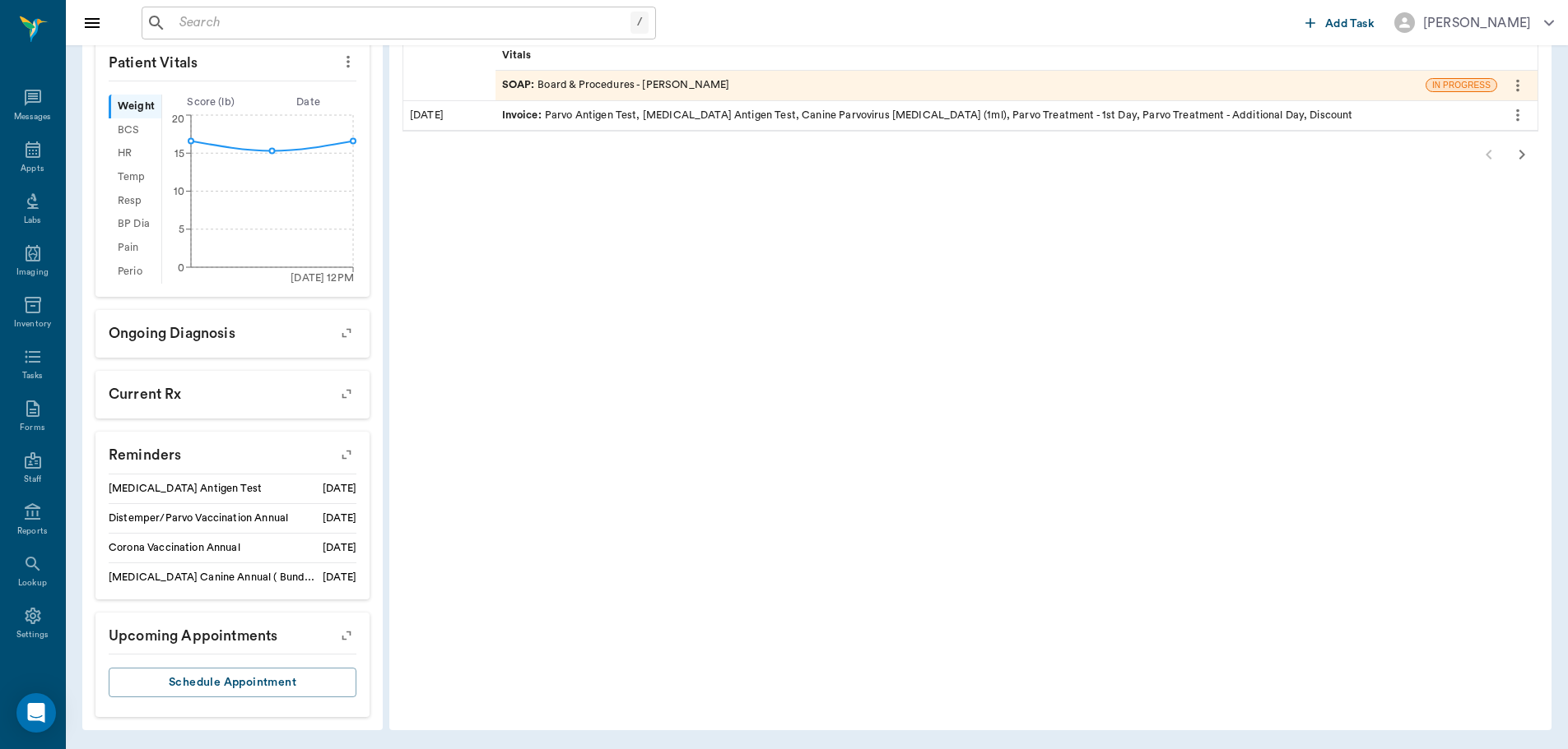
click at [339, 640] on icon "button" at bounding box center [347, 635] width 23 height 23
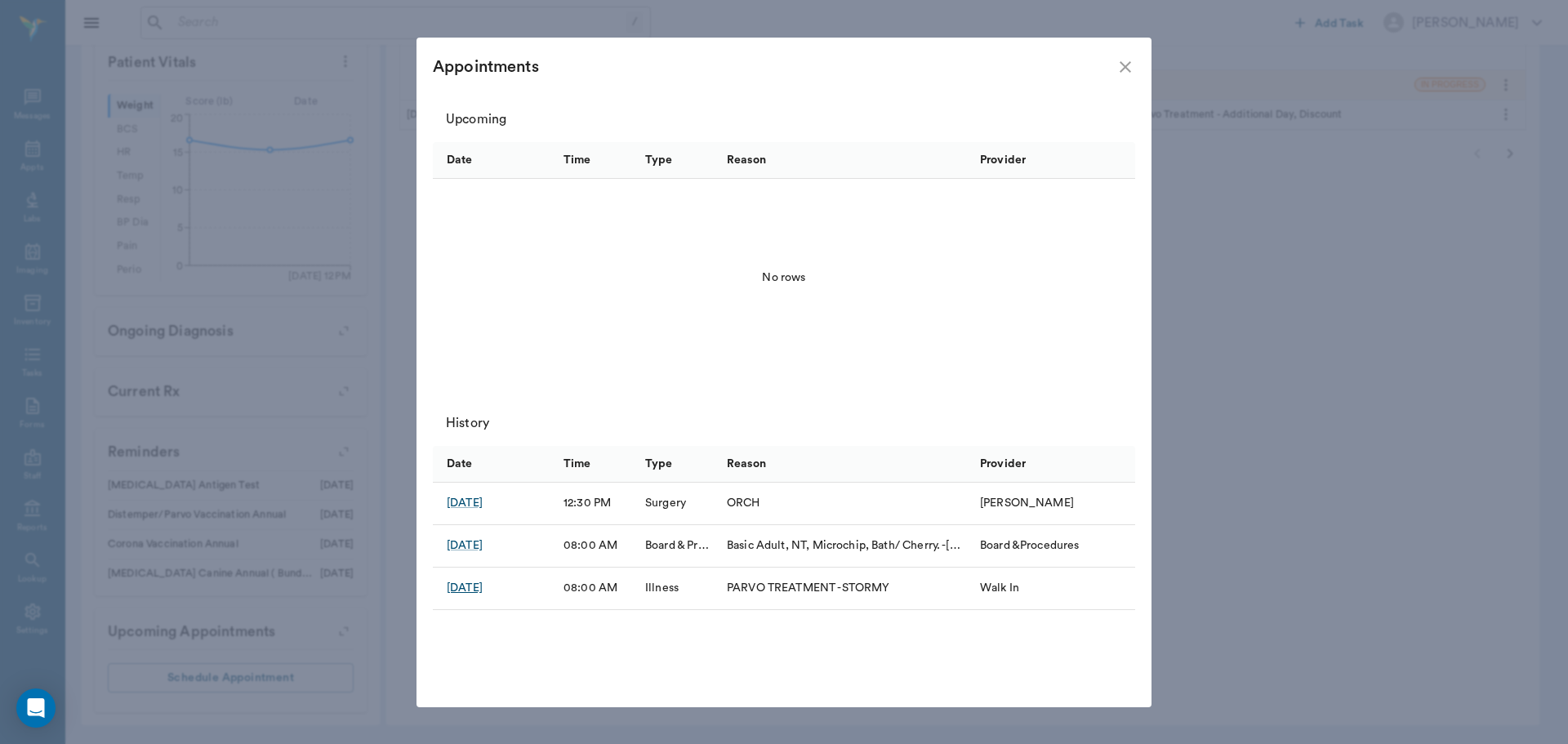
click at [479, 590] on div "Jul 8, 2025" at bounding box center [465, 588] width 36 height 16
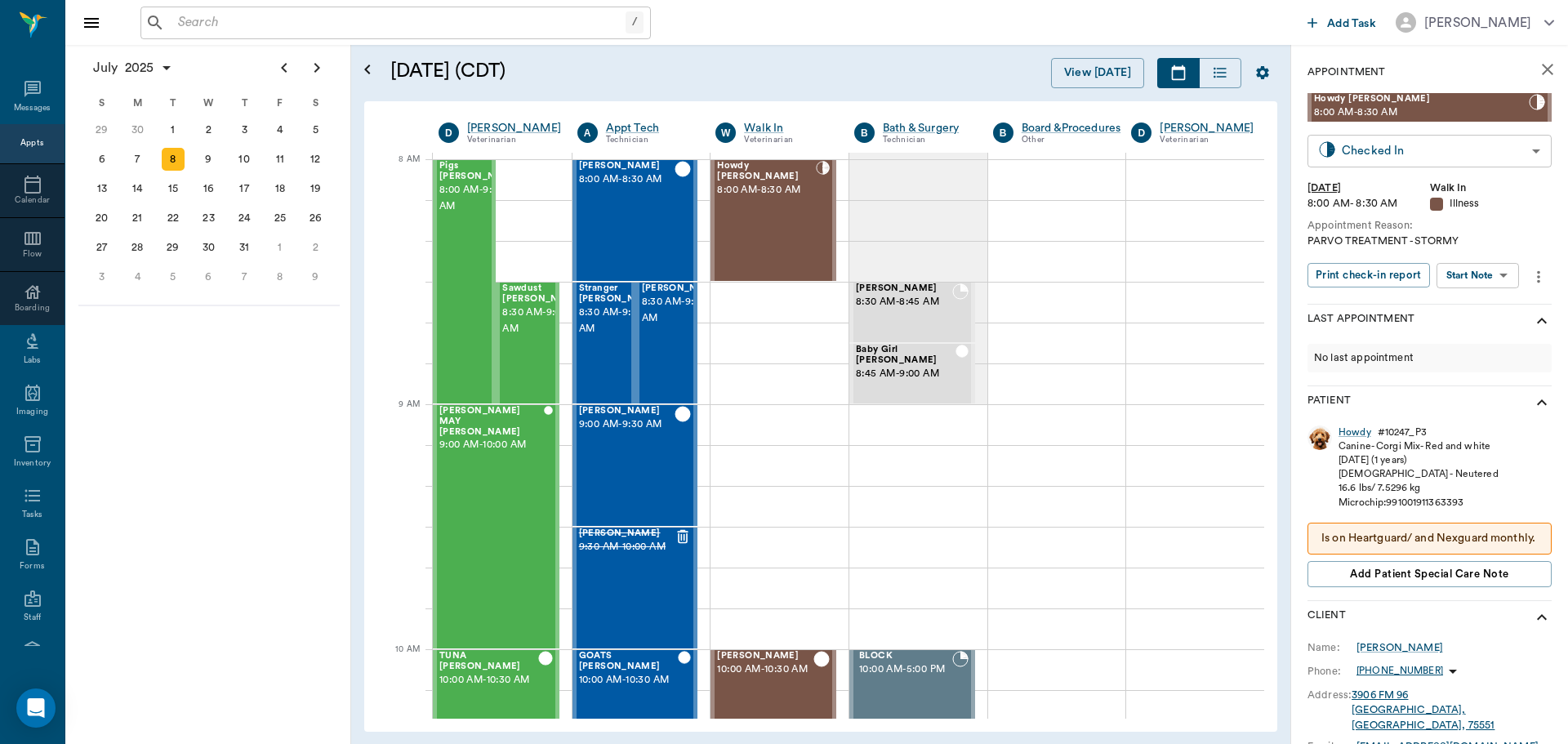
click at [1435, 142] on body "/ ​ Add Task Dr. Bert Ellsworth Nectar Messages Appts Calendar Flow Boarding La…" at bounding box center [784, 372] width 1568 height 744
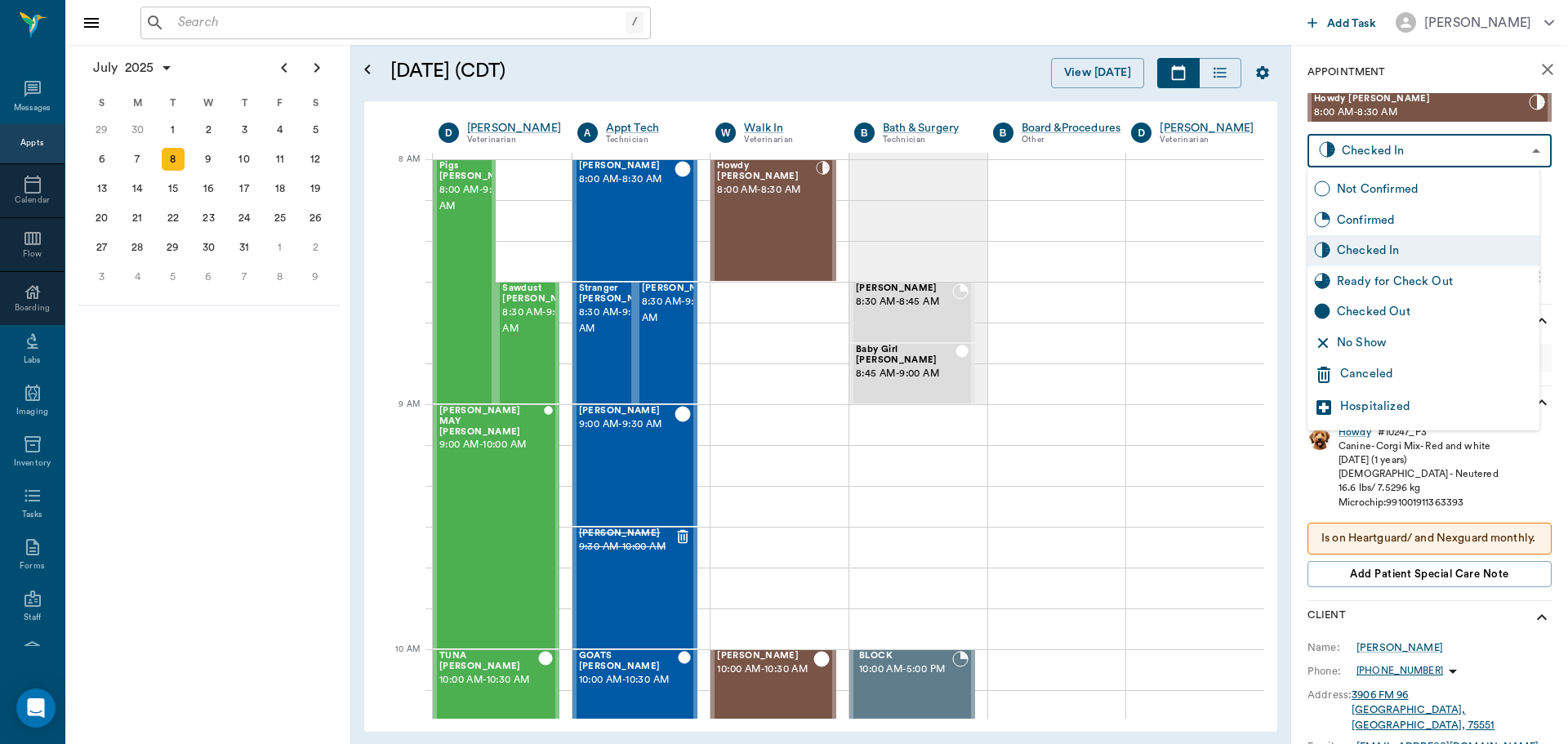
click at [1430, 402] on div "Hospitalized" at bounding box center [1436, 408] width 193 height 20
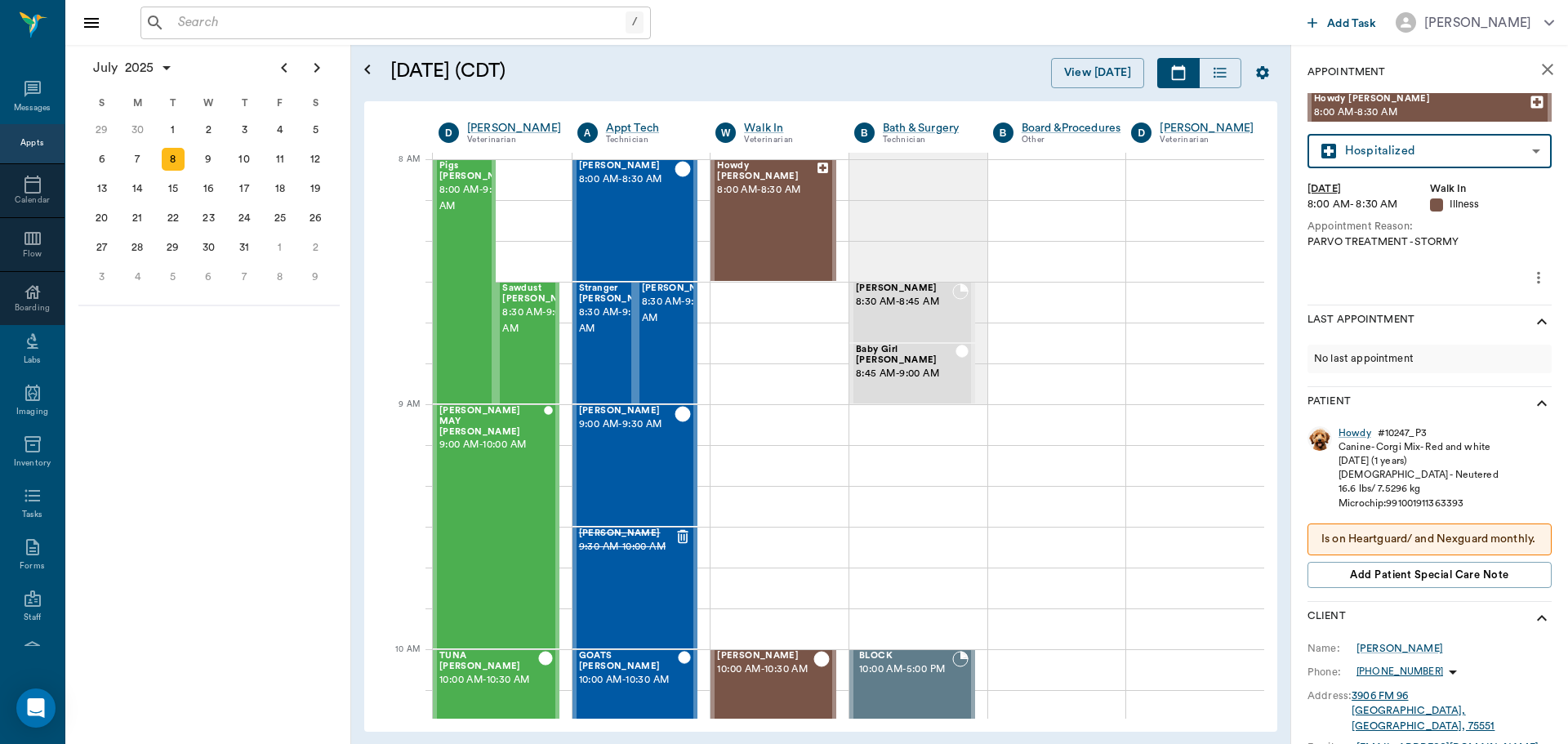
click at [1411, 147] on body "/ ​ Add Task Dr. Bert Ellsworth Nectar Messages Appts Calendar Flow Boarding La…" at bounding box center [784, 372] width 1568 height 744
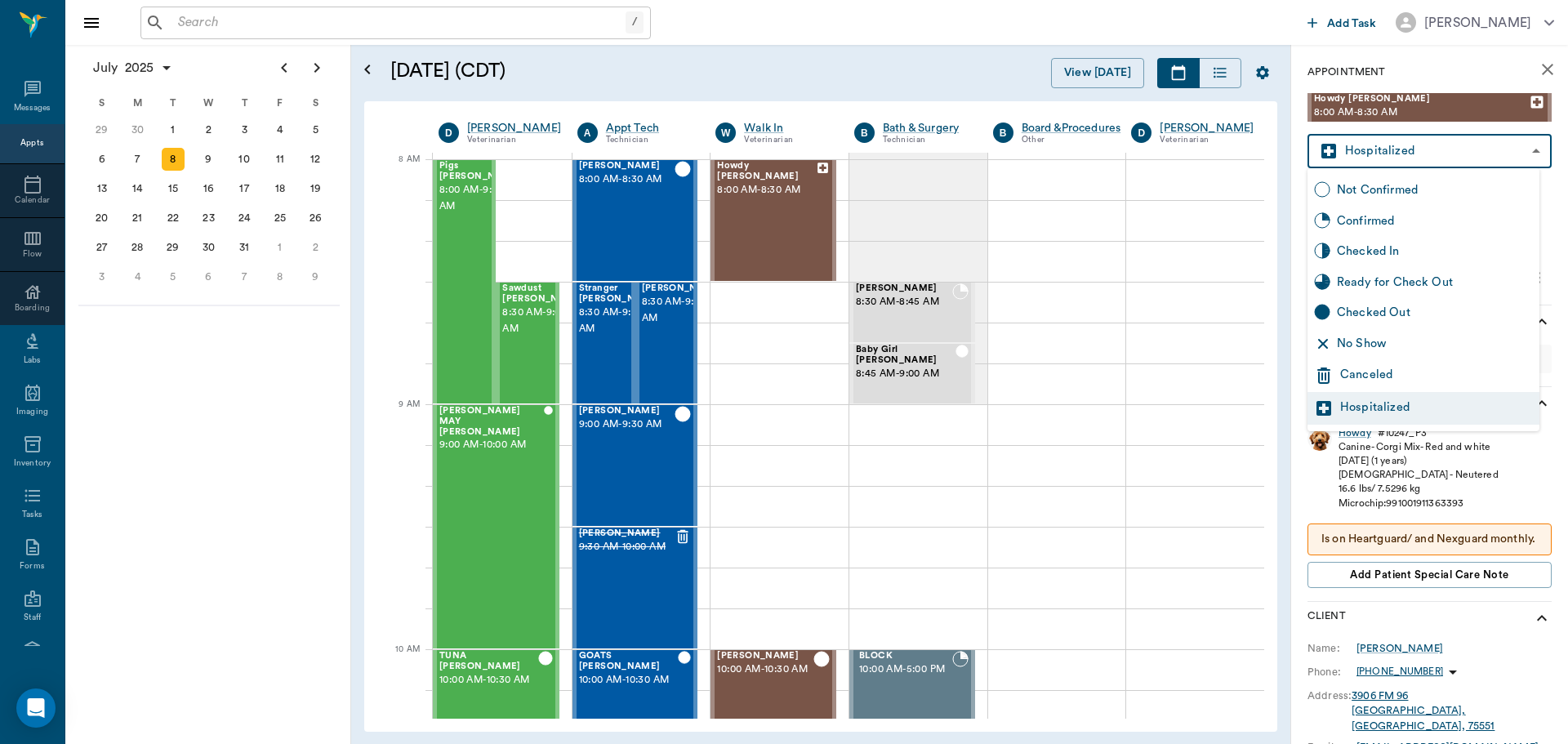
click at [1429, 305] on div "Checked Out" at bounding box center [1435, 312] width 196 height 18
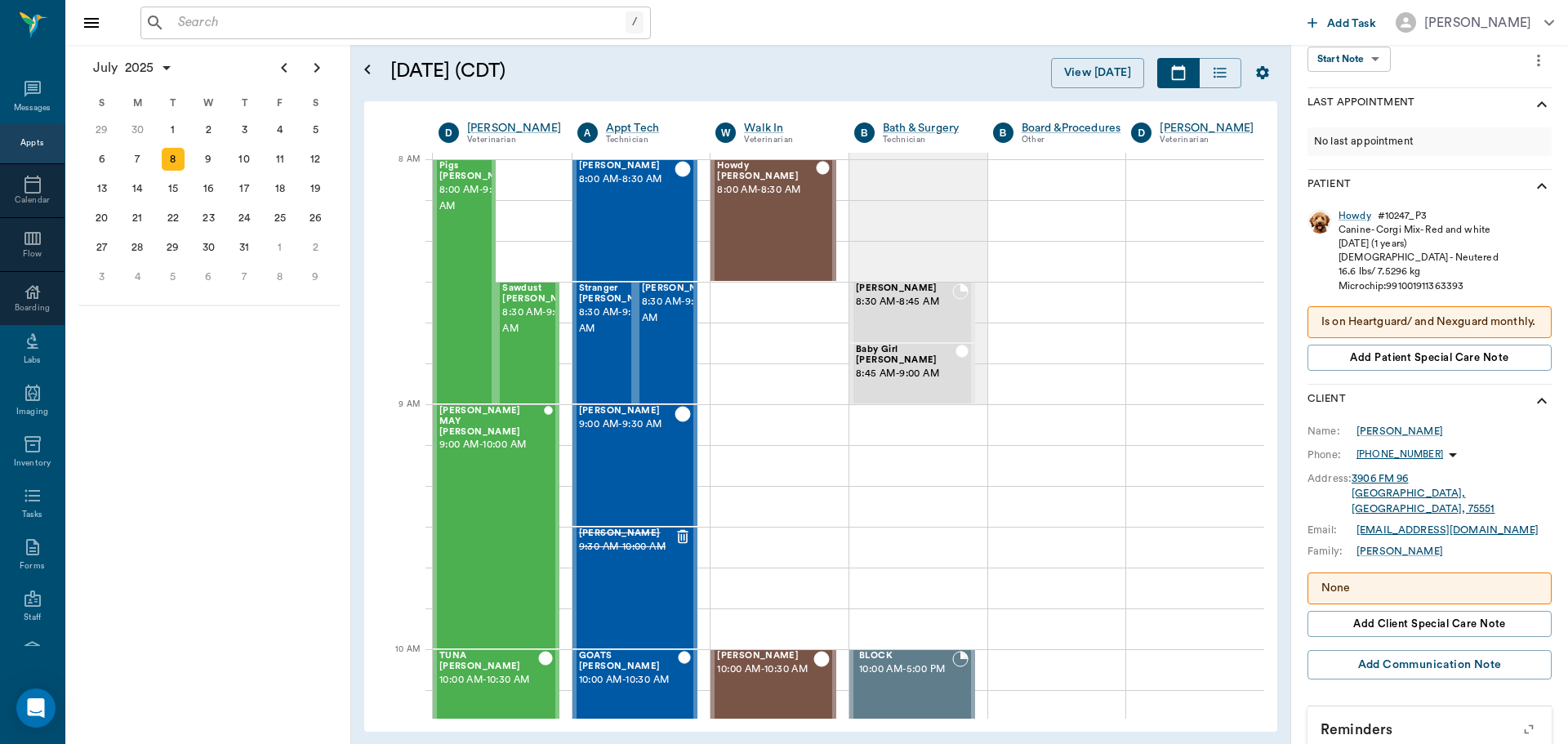
scroll to position [118, 0]
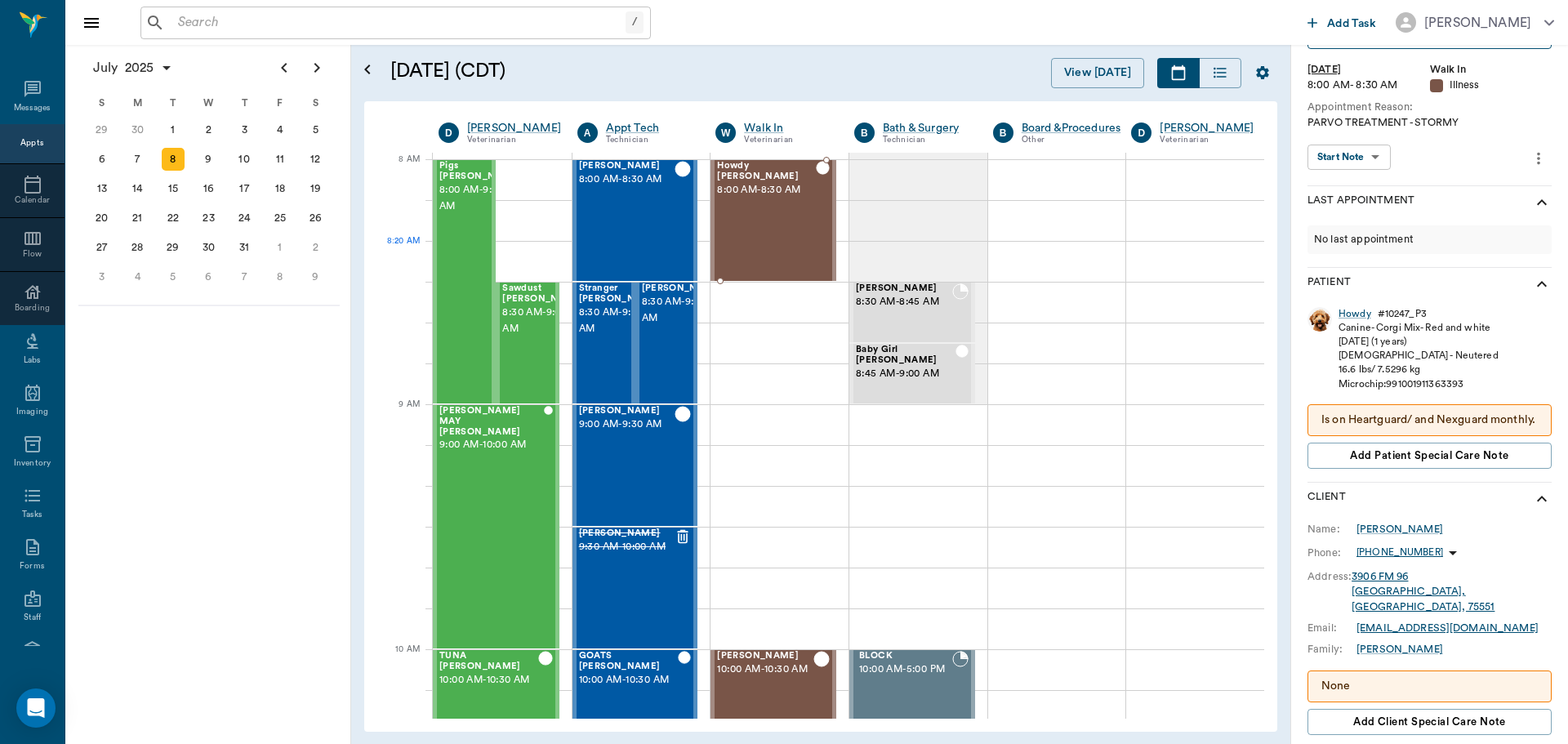
click at [785, 250] on div "Howdy Graves 8:00 AM - 8:30 AM" at bounding box center [766, 221] width 99 height 119
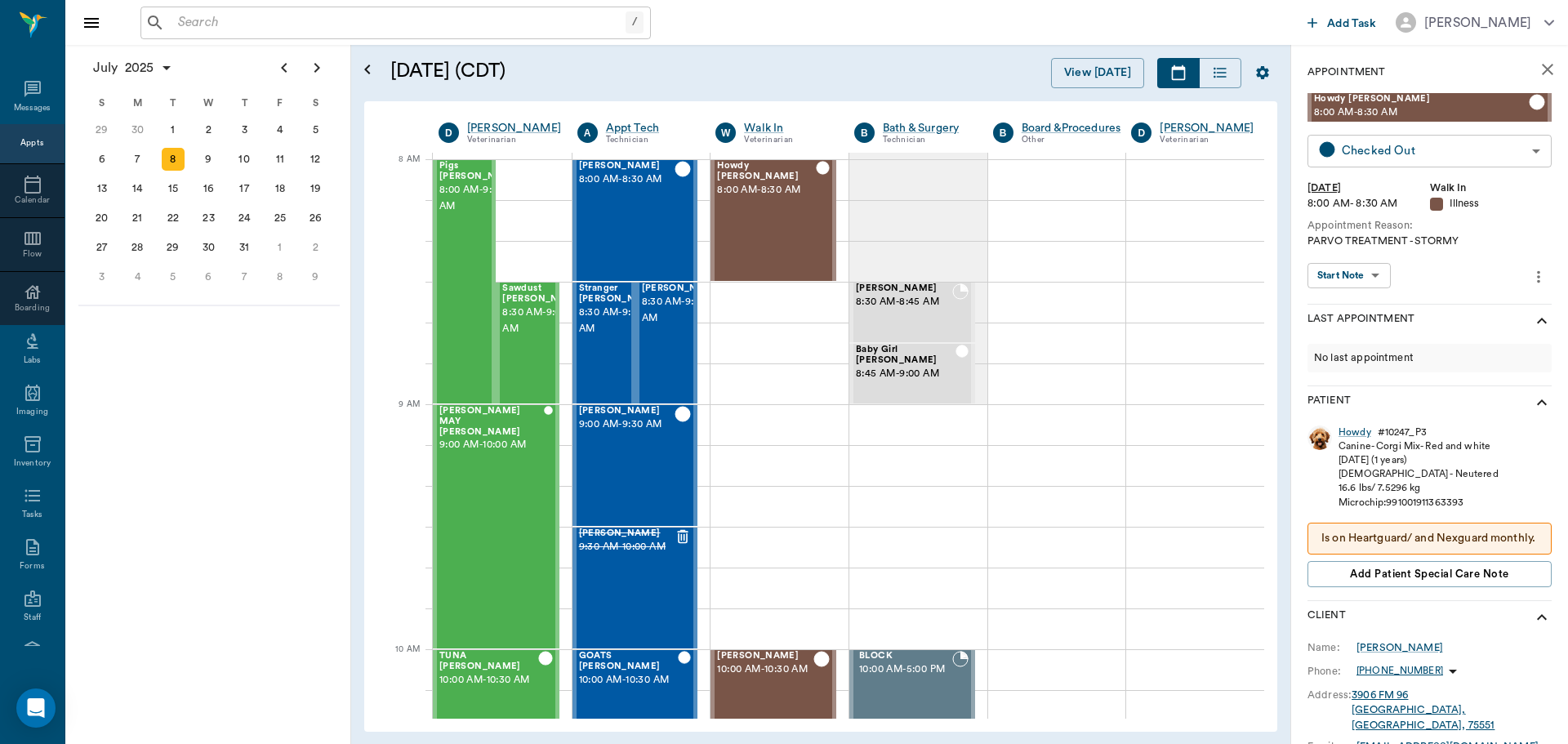
click at [1404, 154] on body "/ ​ Add Task Dr. Bert Ellsworth Nectar Messages Appts Calendar Flow Boarding La…" at bounding box center [784, 372] width 1568 height 744
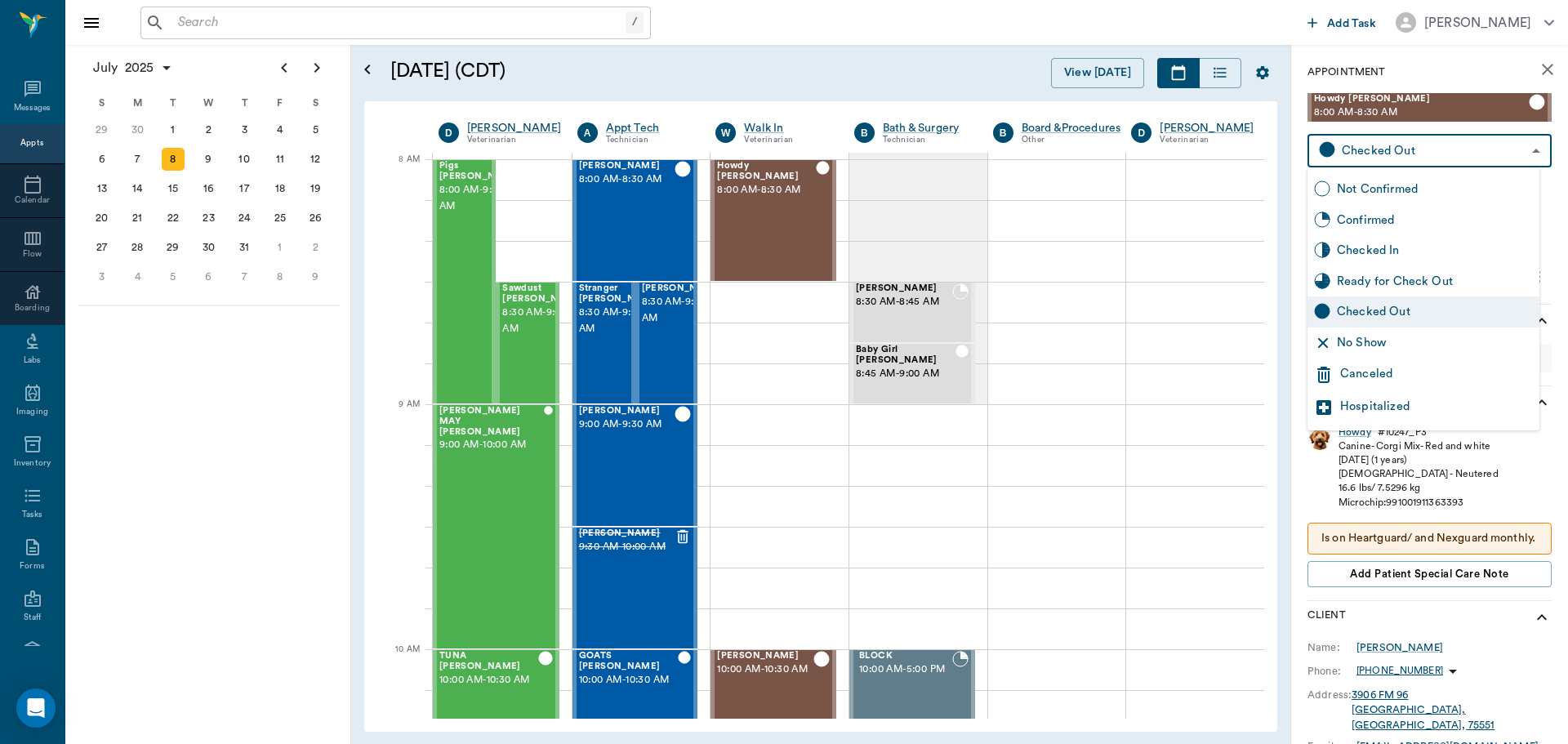
click at [1414, 279] on div "Ready for Check Out" at bounding box center [1435, 281] width 196 height 18
type input "READY_TO_CHECKOUT"
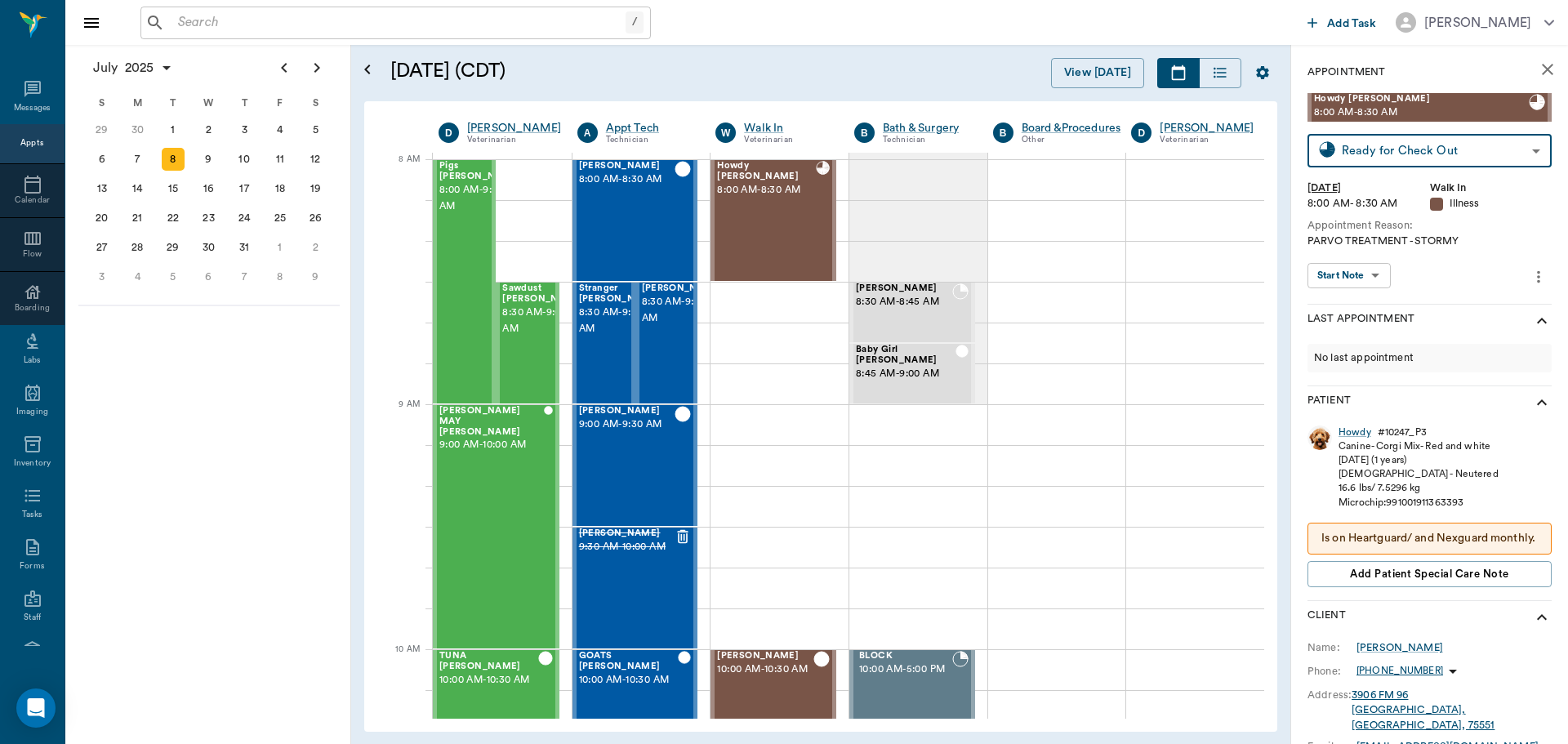
click at [1364, 286] on body "/ ​ Add Task Dr. Bert Ellsworth Nectar Messages Appts Calendar Flow Boarding La…" at bounding box center [784, 372] width 1568 height 744
click at [1432, 277] on div at bounding box center [784, 372] width 1568 height 744
click at [1356, 437] on div "Howdy" at bounding box center [1355, 432] width 33 height 14
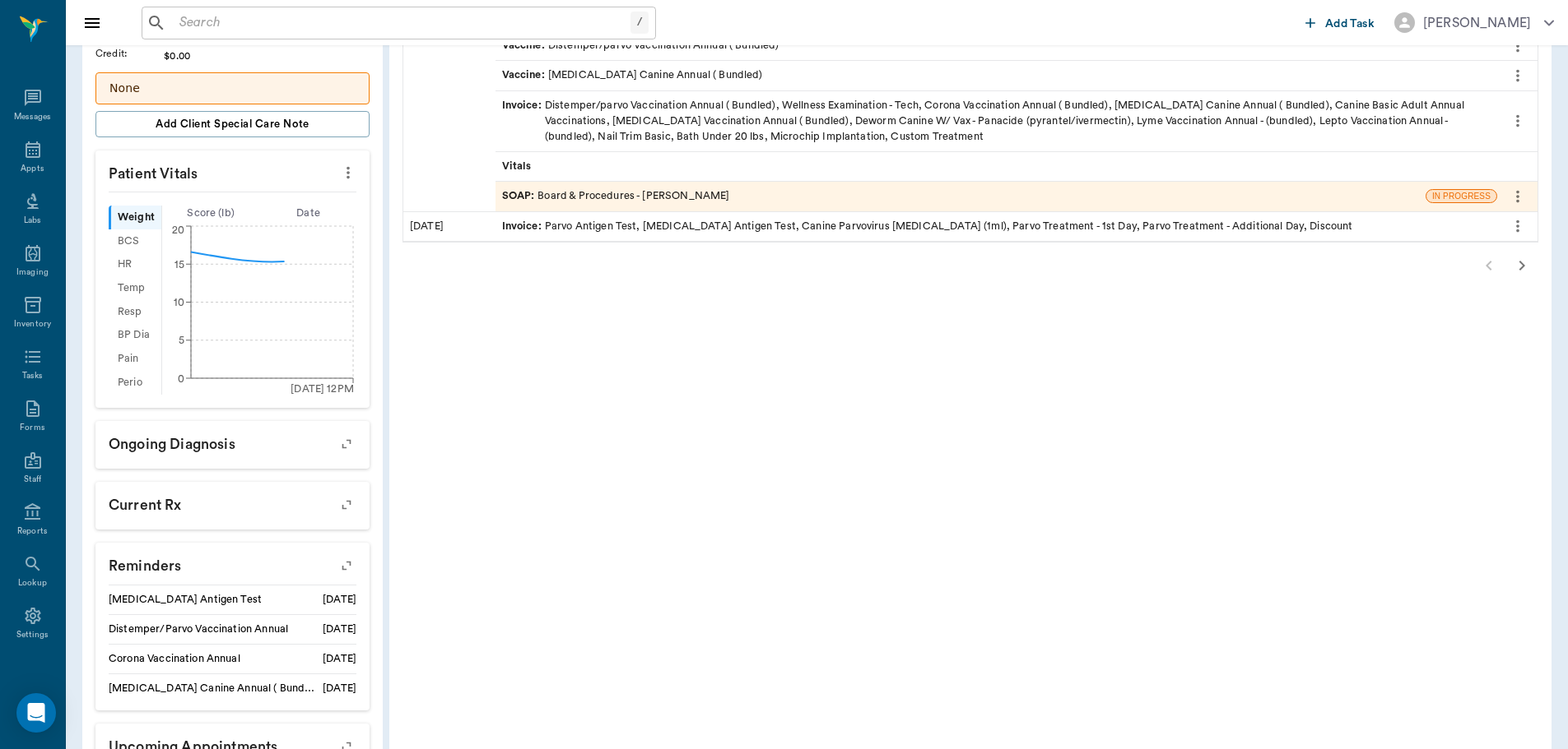
scroll to position [575, 0]
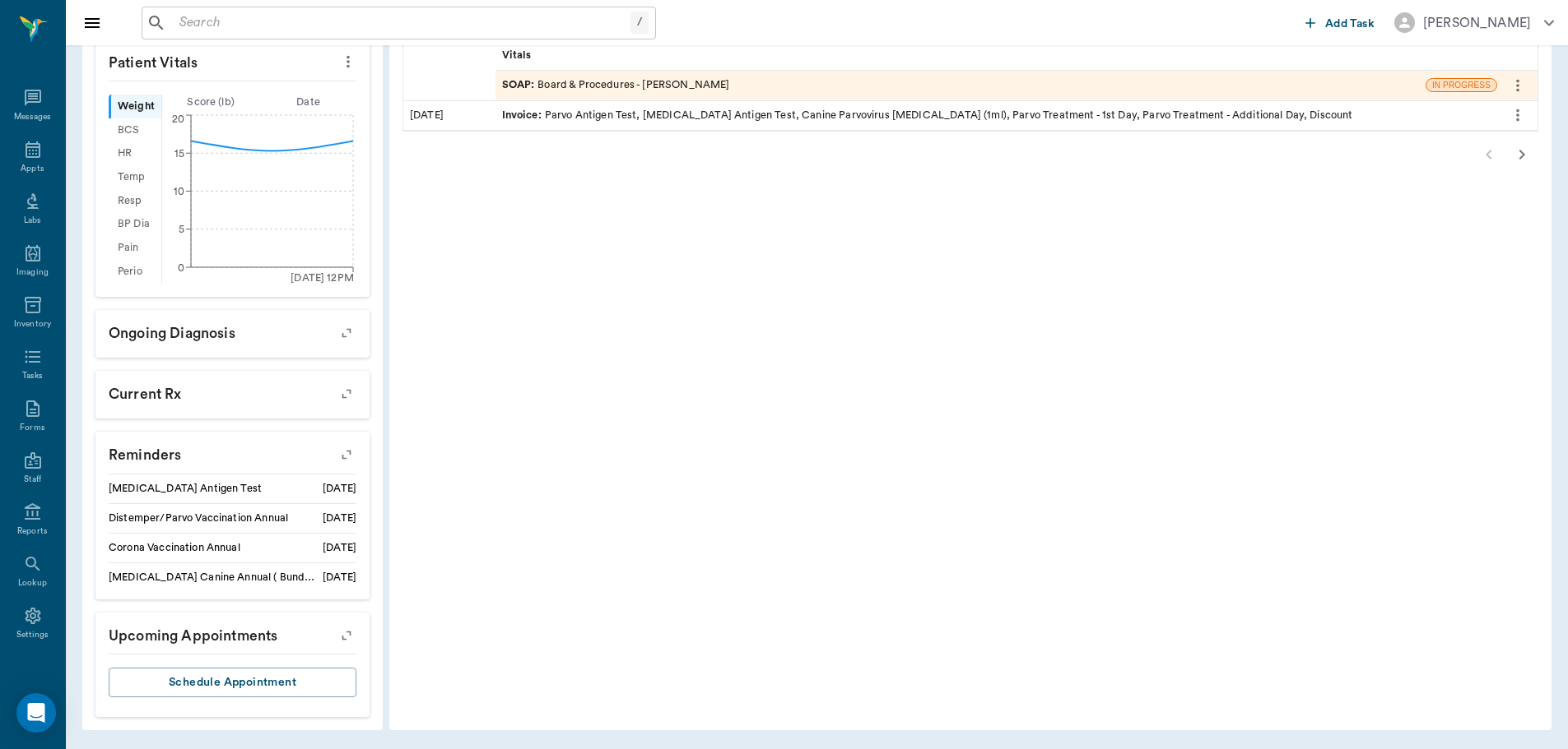
click at [353, 640] on icon "button" at bounding box center [347, 635] width 23 height 23
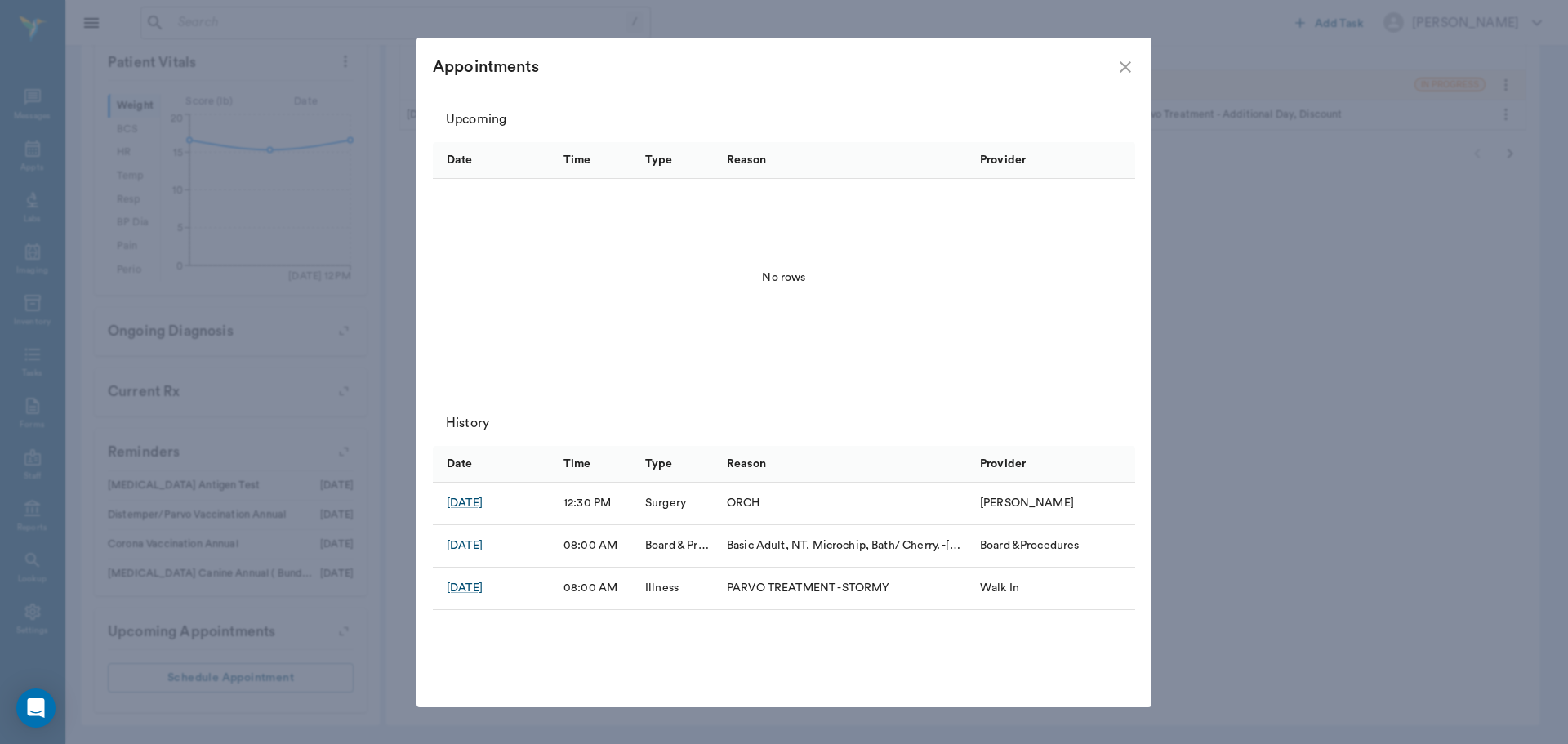
click at [1209, 439] on div "Appointments Upcoming Date Time Type Reason Provider No rows History Date Time …" at bounding box center [784, 372] width 1568 height 744
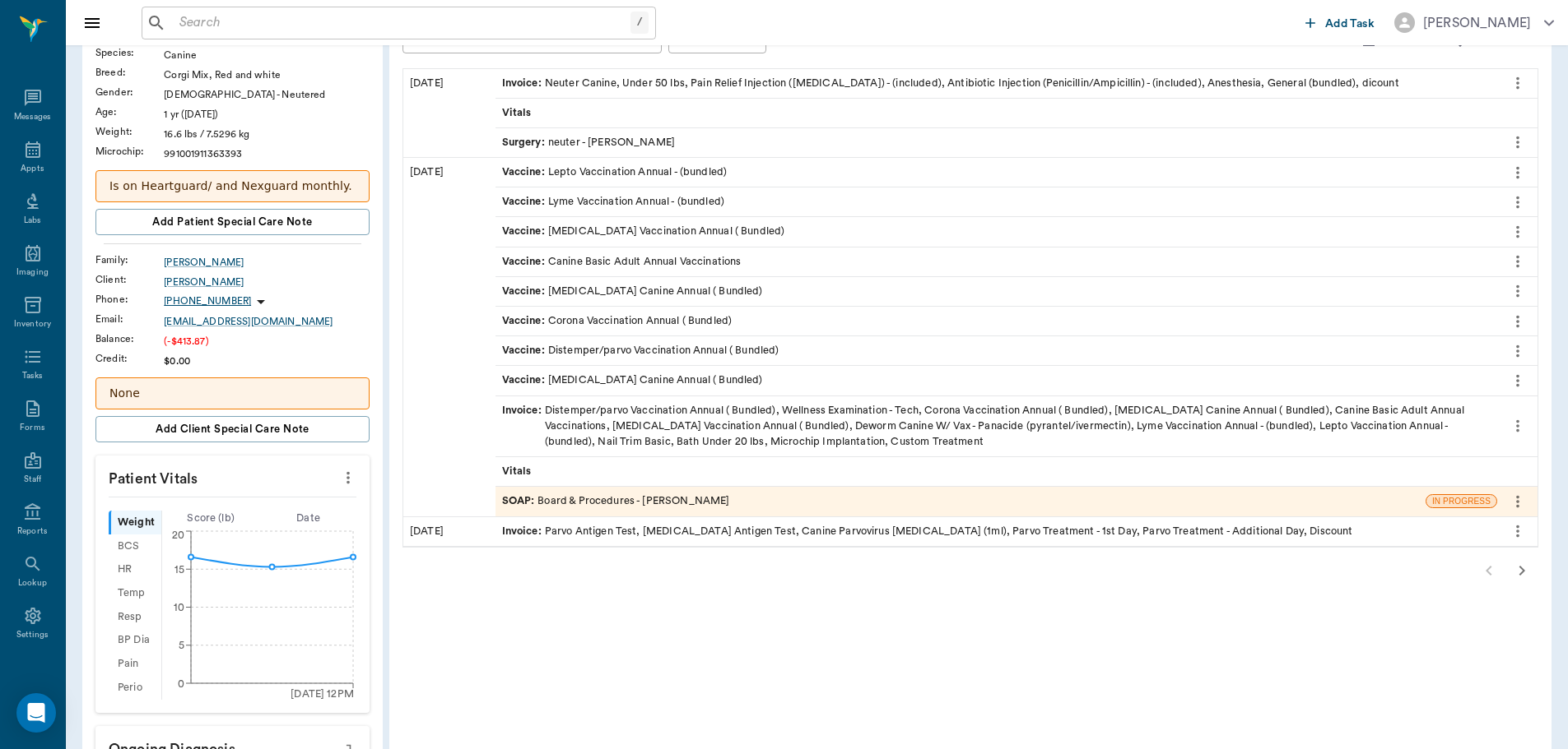
scroll to position [82, 0]
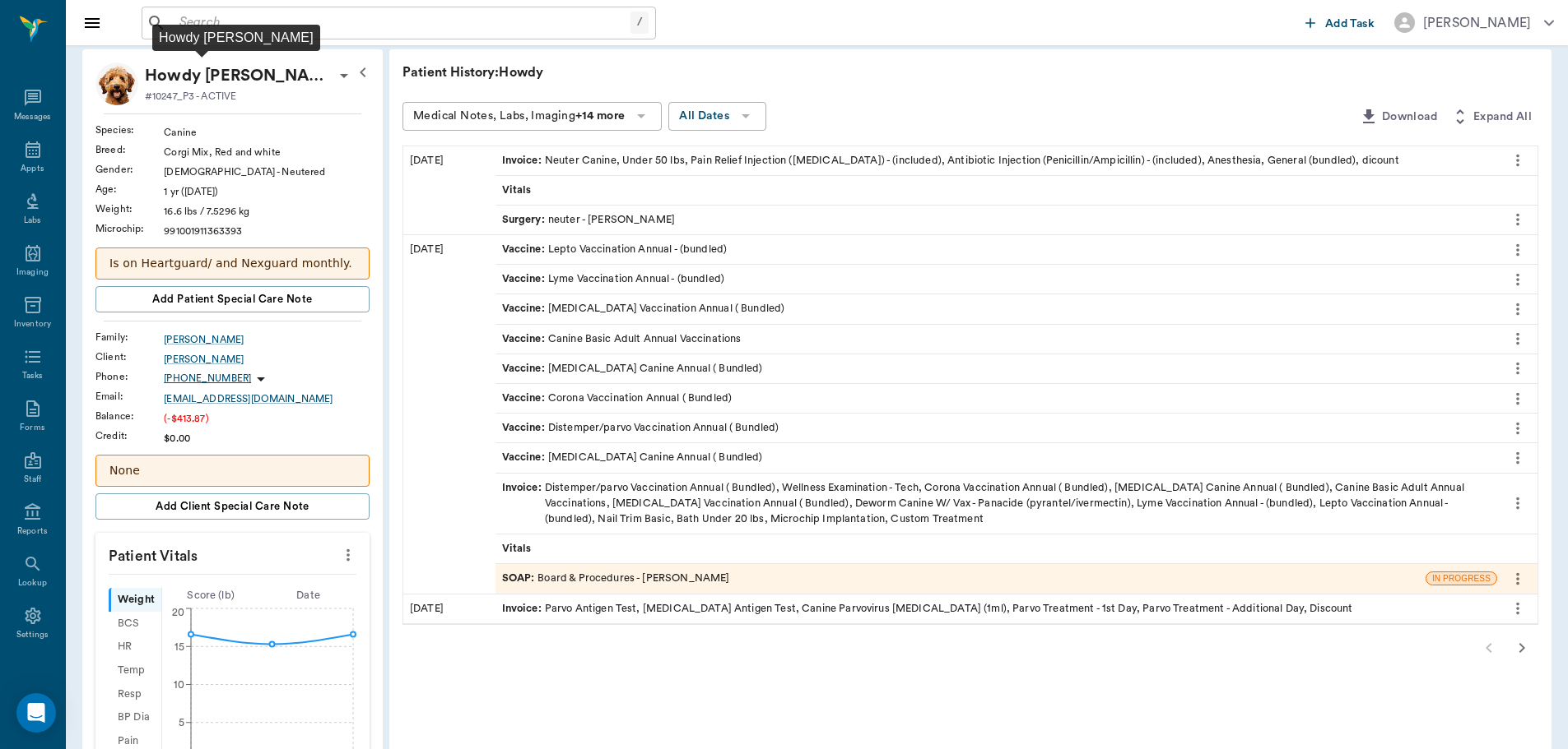
click at [209, 76] on p "Howdy Graves" at bounding box center [239, 75] width 189 height 26
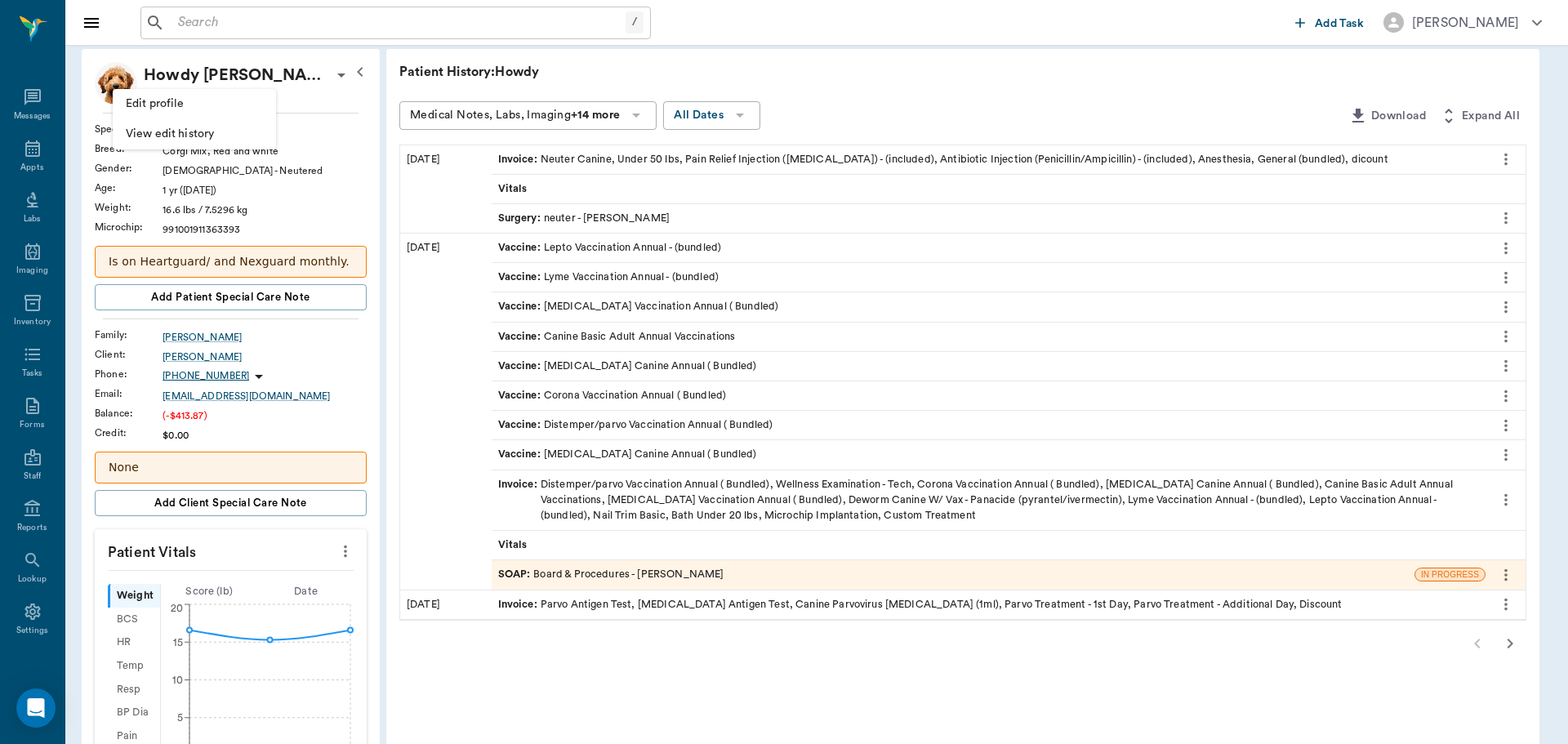
click at [196, 67] on div at bounding box center [784, 372] width 1568 height 744
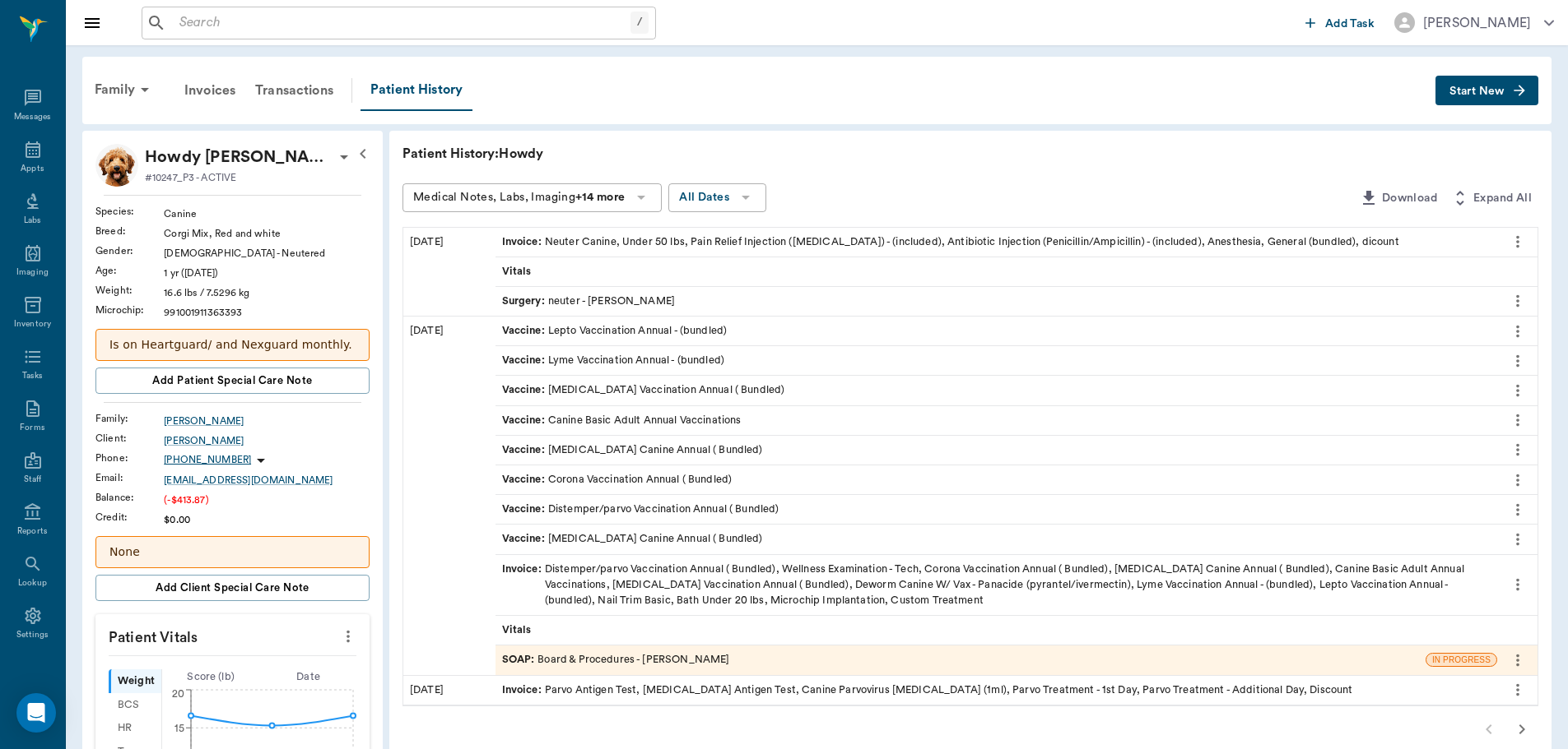
scroll to position [0, 0]
click at [129, 94] on div "Family" at bounding box center [124, 91] width 80 height 40
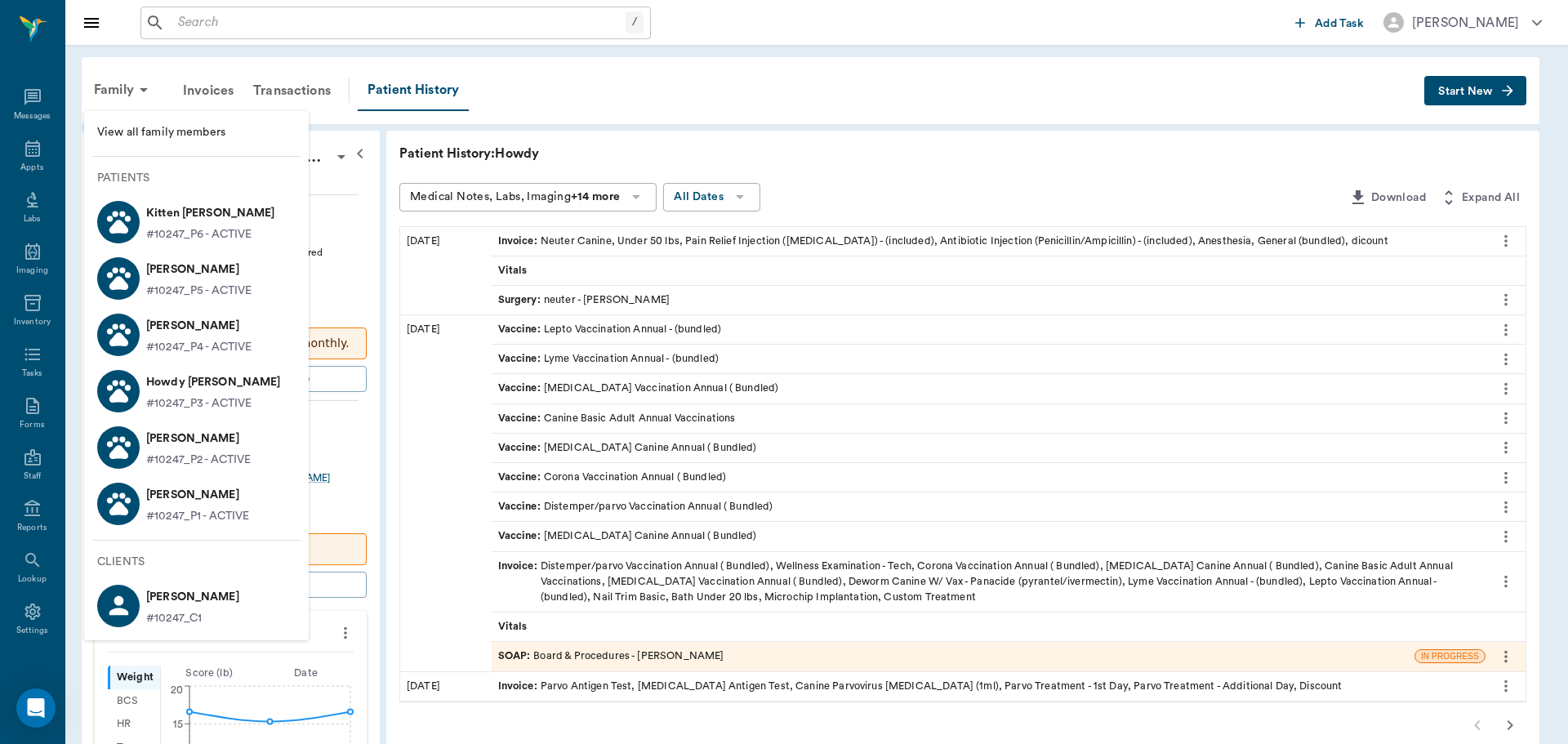
click at [269, 502] on li "Opie Graves #10247_P1 - ACTIVE" at bounding box center [196, 504] width 225 height 57
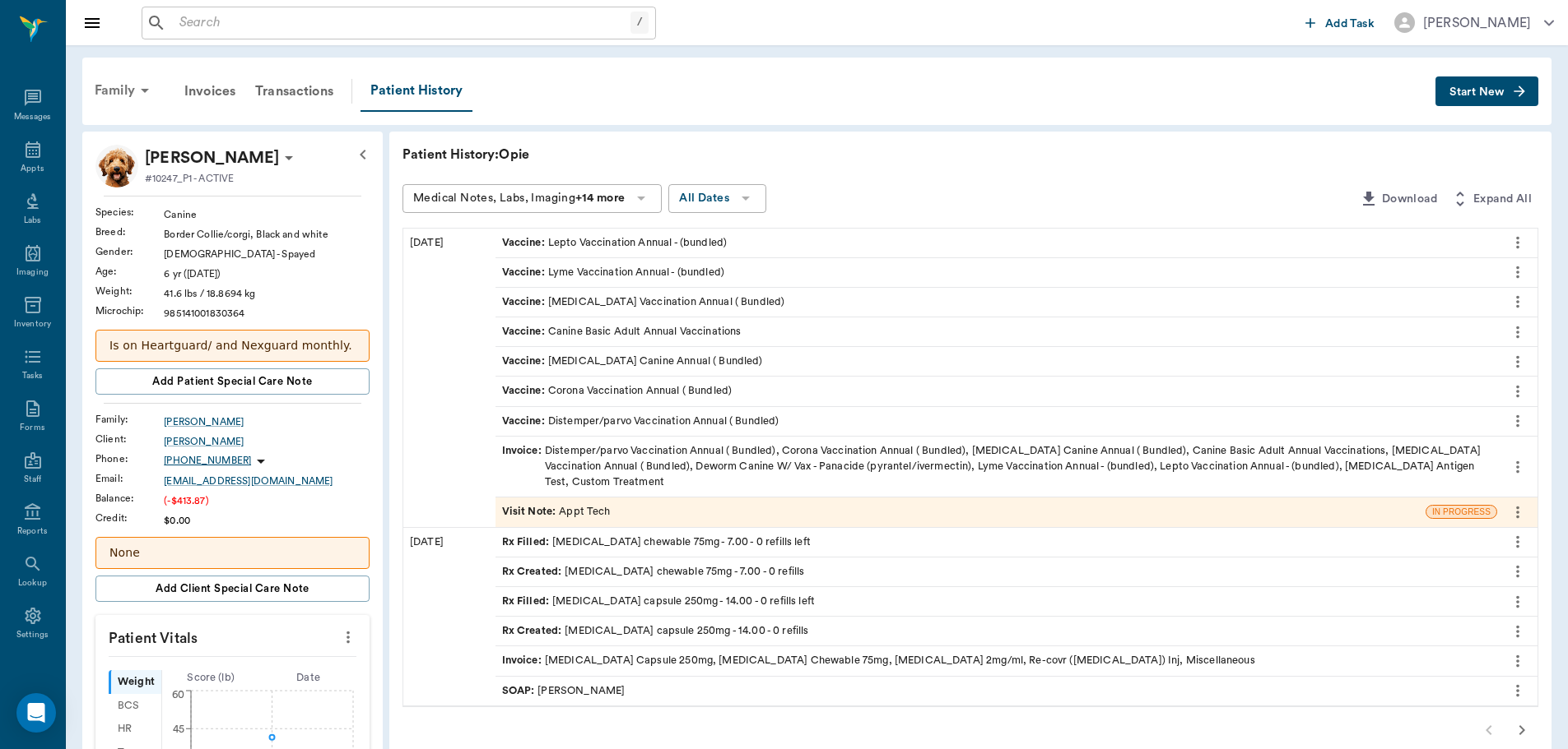
click at [125, 86] on div "Family" at bounding box center [124, 91] width 80 height 40
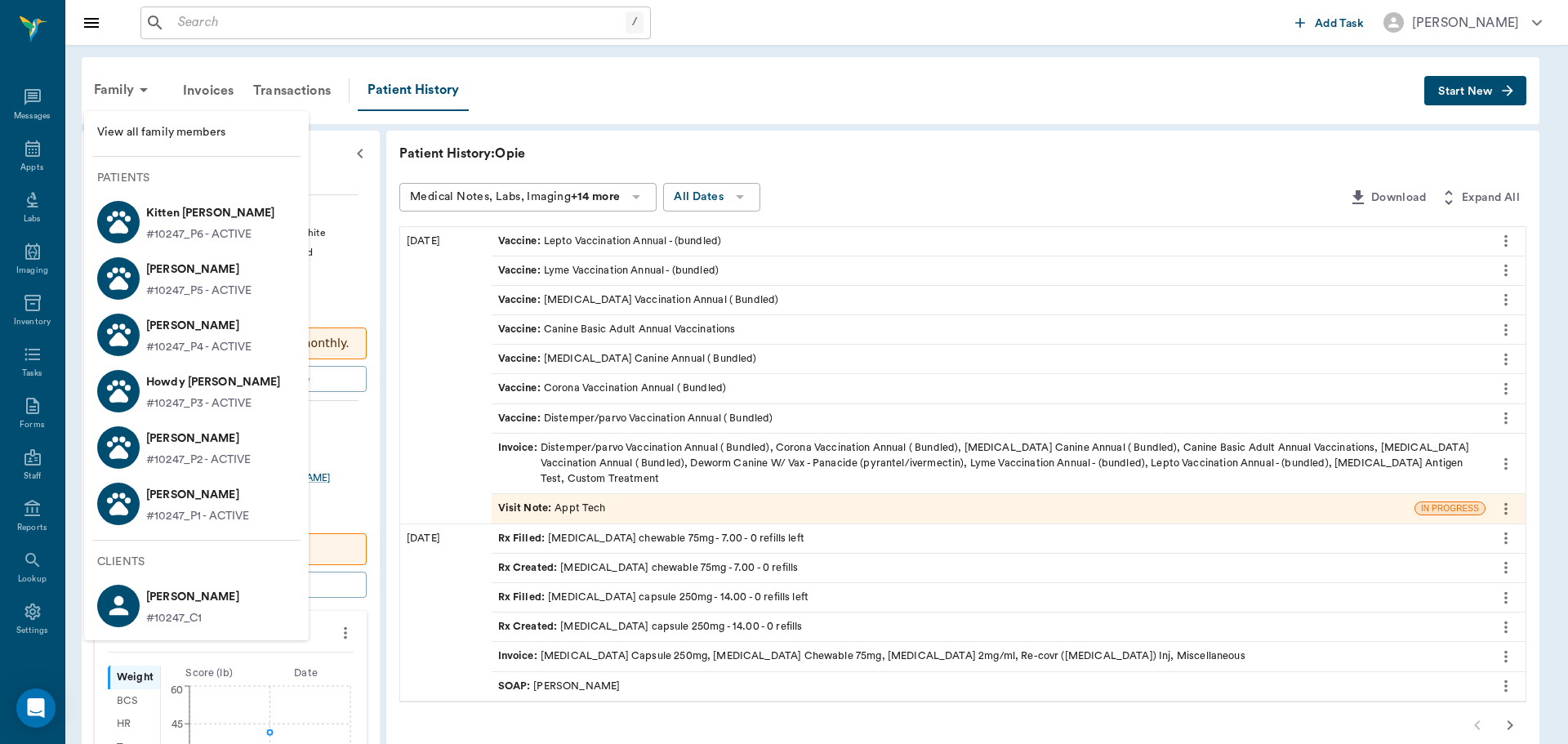
click at [220, 433] on p "Ebony Graves" at bounding box center [198, 439] width 105 height 26
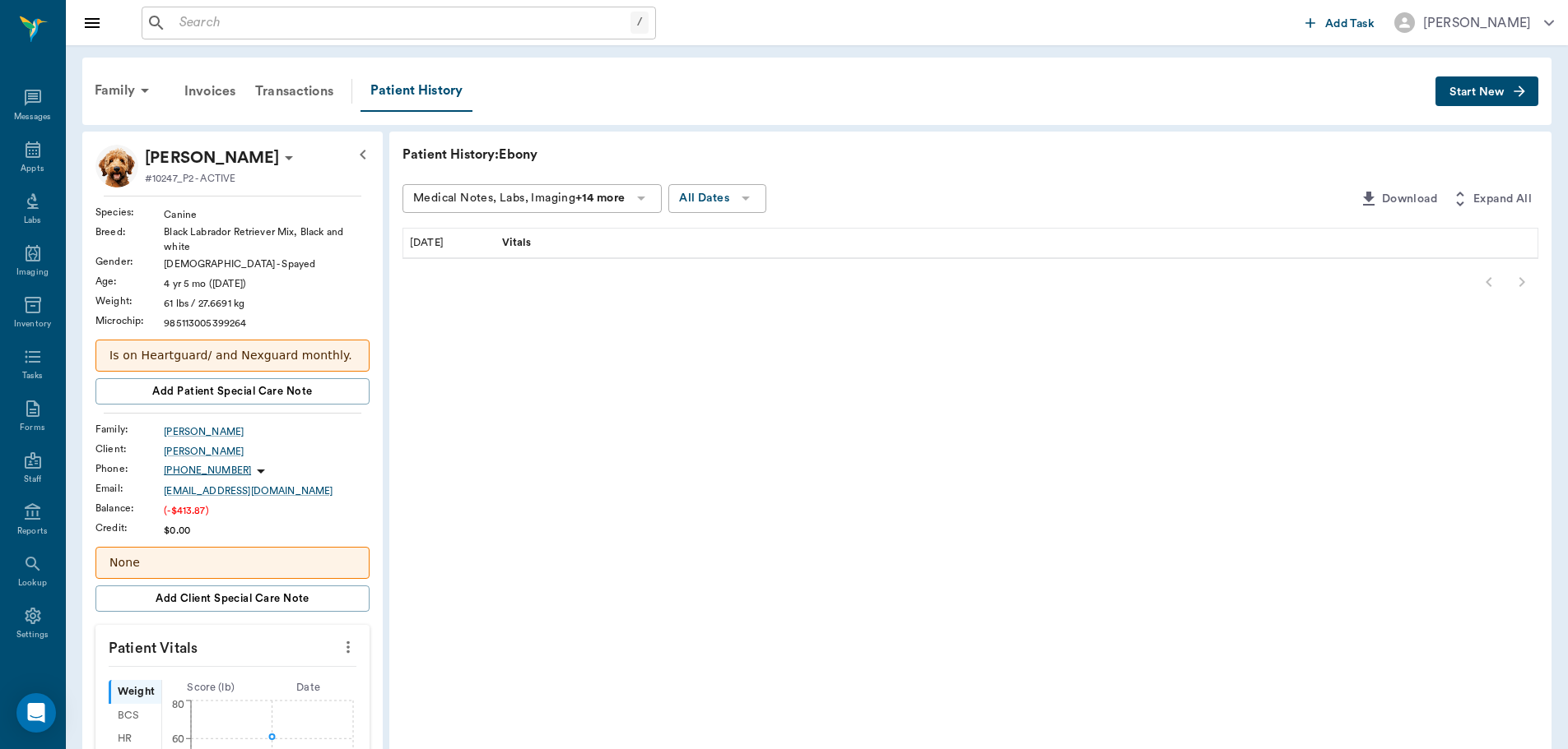
click at [1426, 198] on button "Download" at bounding box center [1398, 199] width 92 height 30
click at [1408, 198] on button "Download" at bounding box center [1398, 199] width 92 height 30
click at [1392, 202] on button "Download" at bounding box center [1398, 199] width 92 height 30
click at [1480, 81] on button "Start New" at bounding box center [1486, 92] width 103 height 30
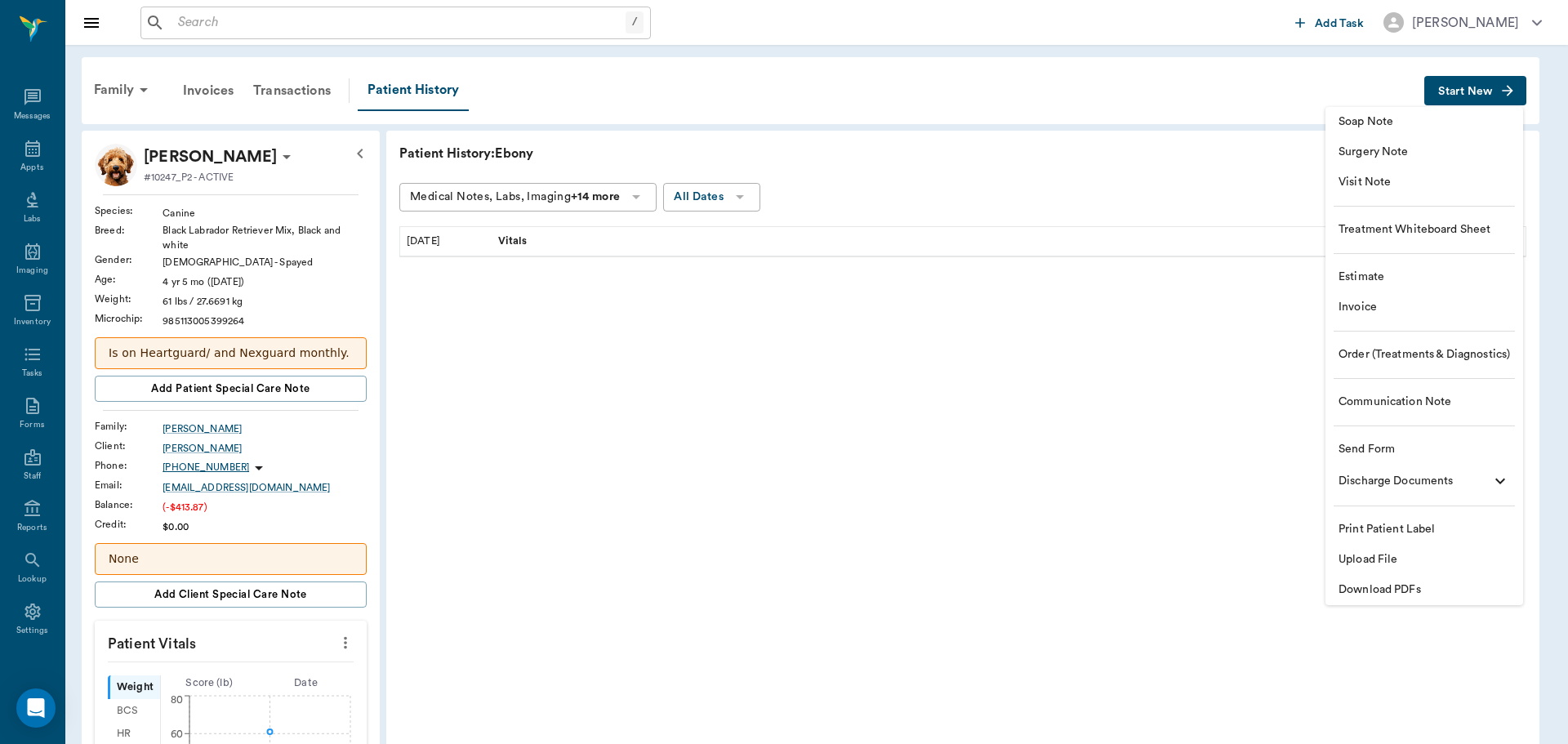
click at [1450, 590] on span "Download PDFs" at bounding box center [1425, 590] width 172 height 17
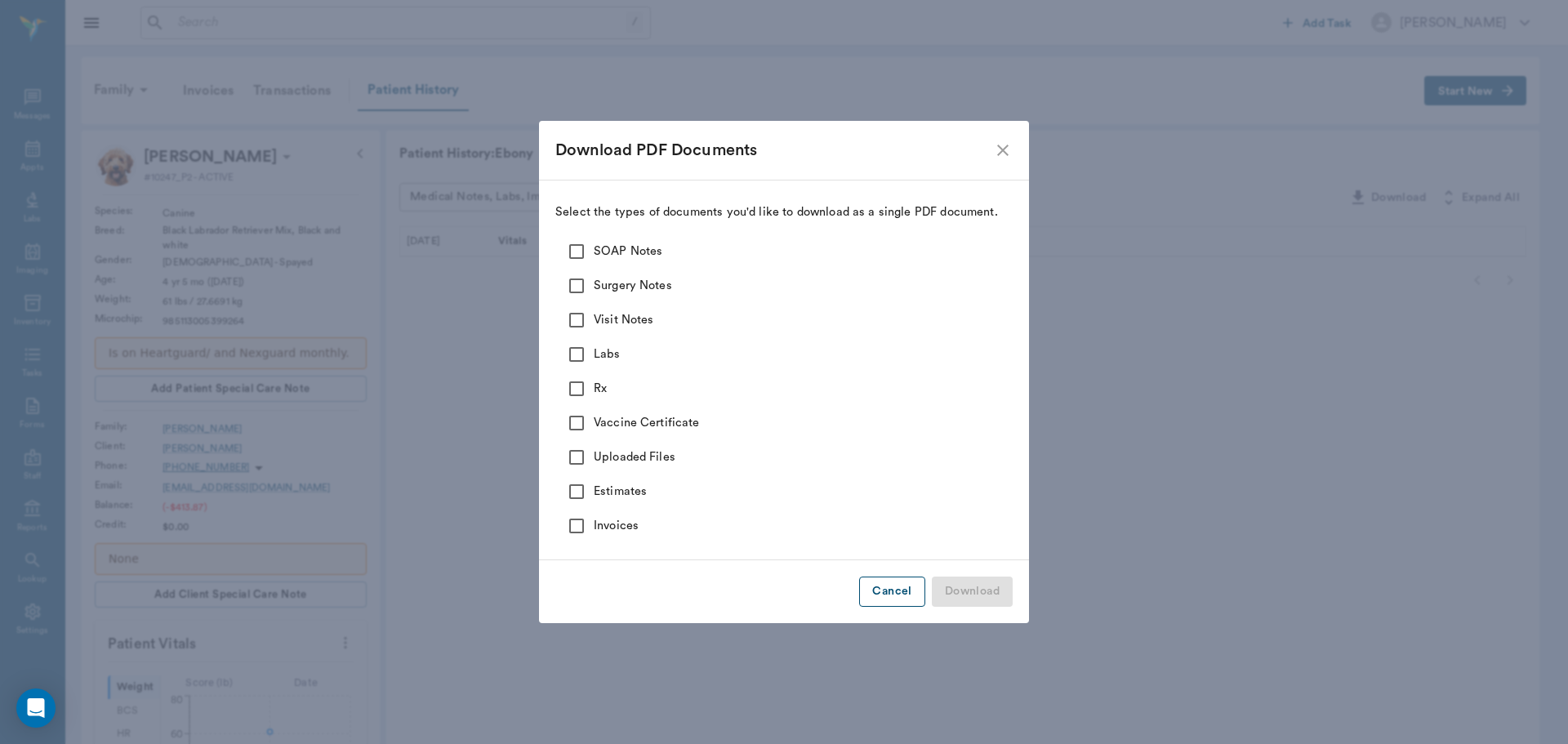
click at [893, 584] on button "Cancel" at bounding box center [892, 591] width 65 height 30
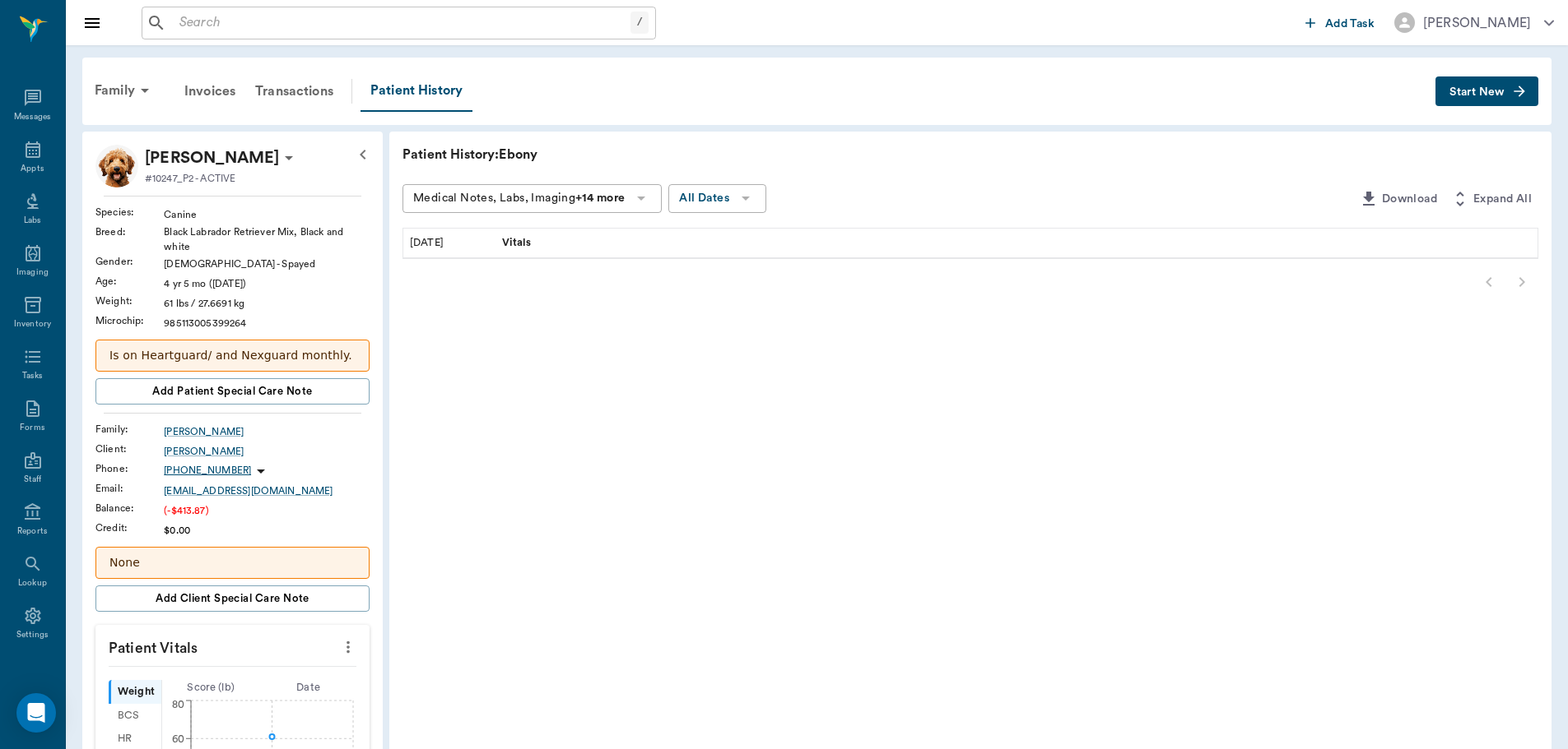
click at [1469, 82] on button "Start New" at bounding box center [1486, 92] width 103 height 30
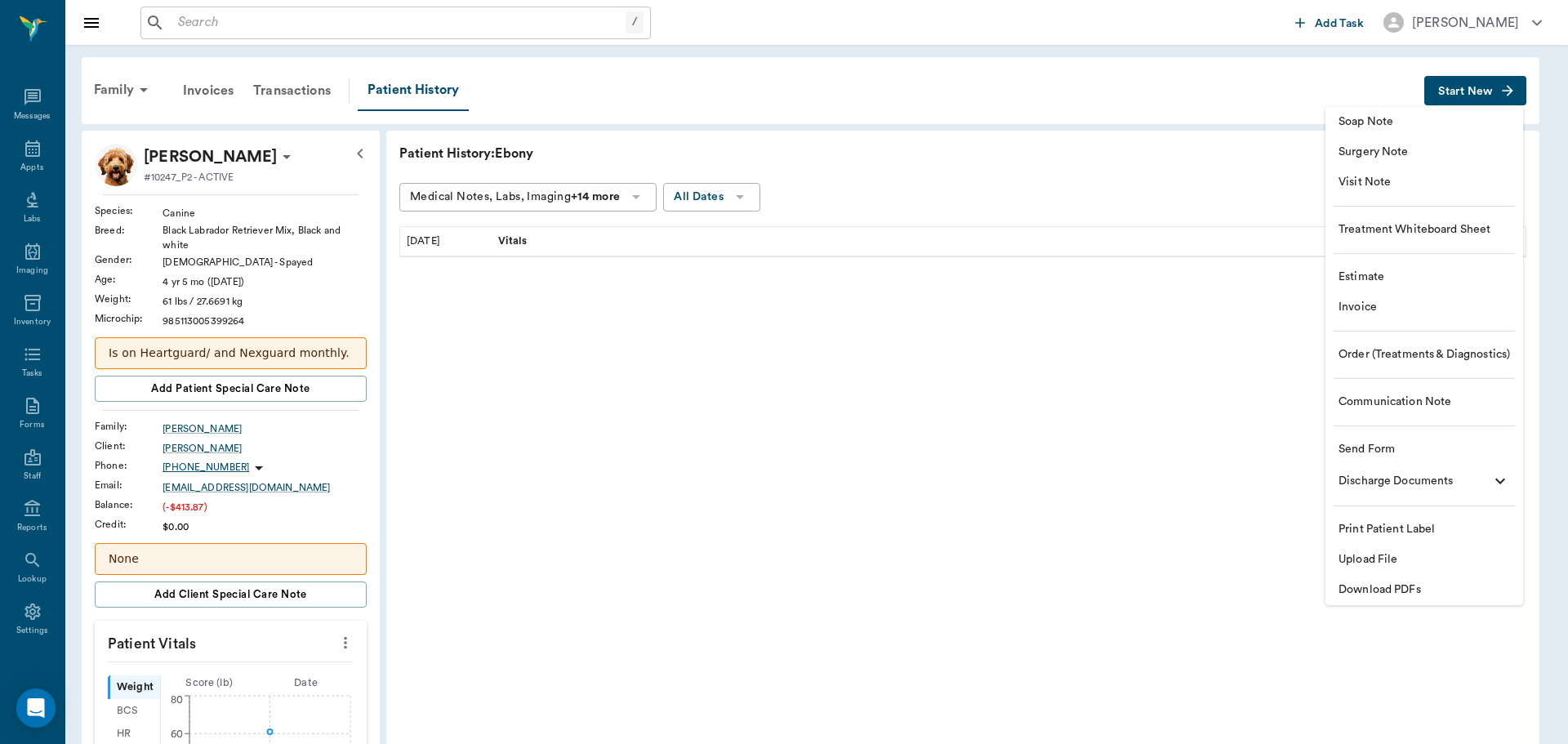
click at [1405, 565] on span "Upload File" at bounding box center [1425, 560] width 172 height 17
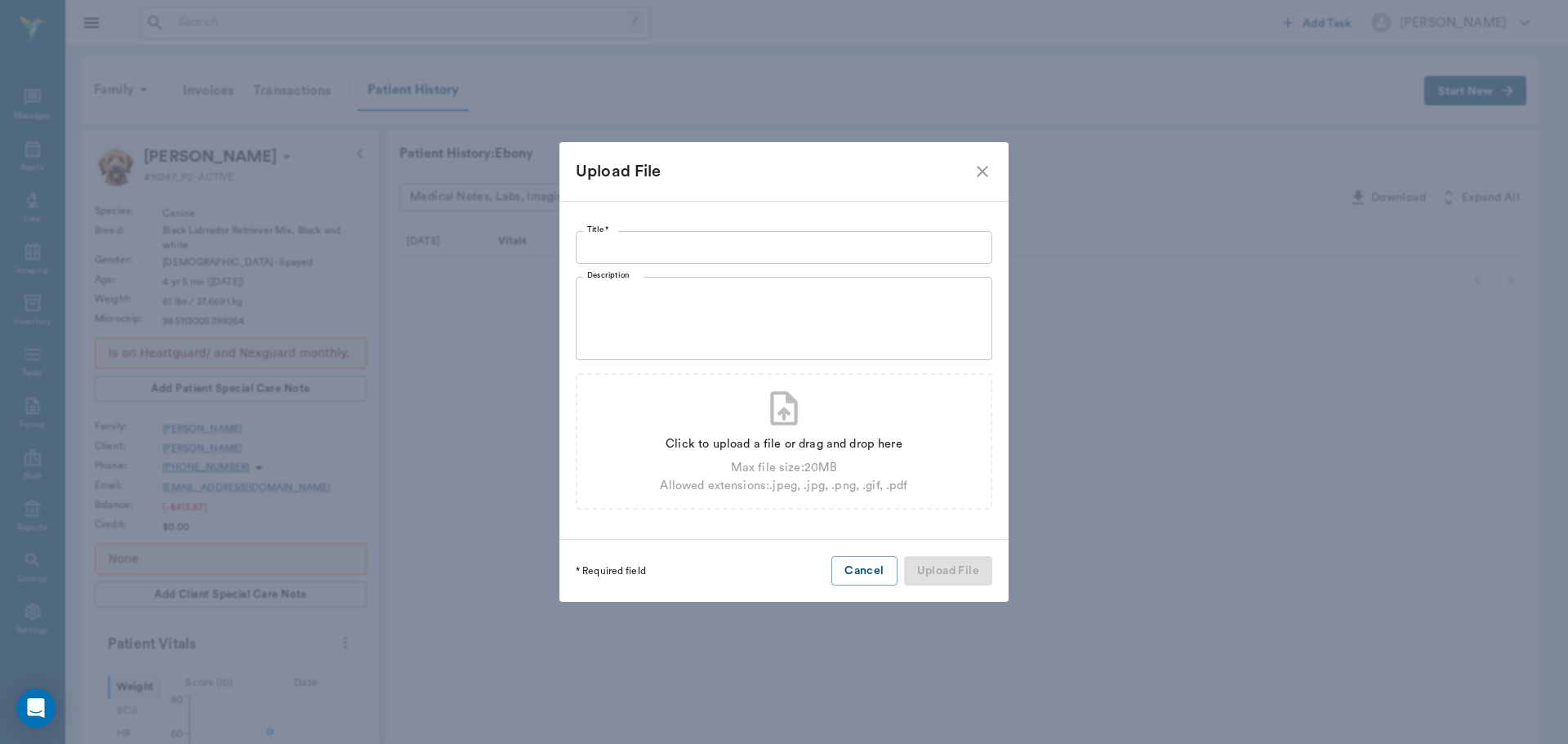
click at [654, 243] on input "Title *" at bounding box center [784, 247] width 417 height 33
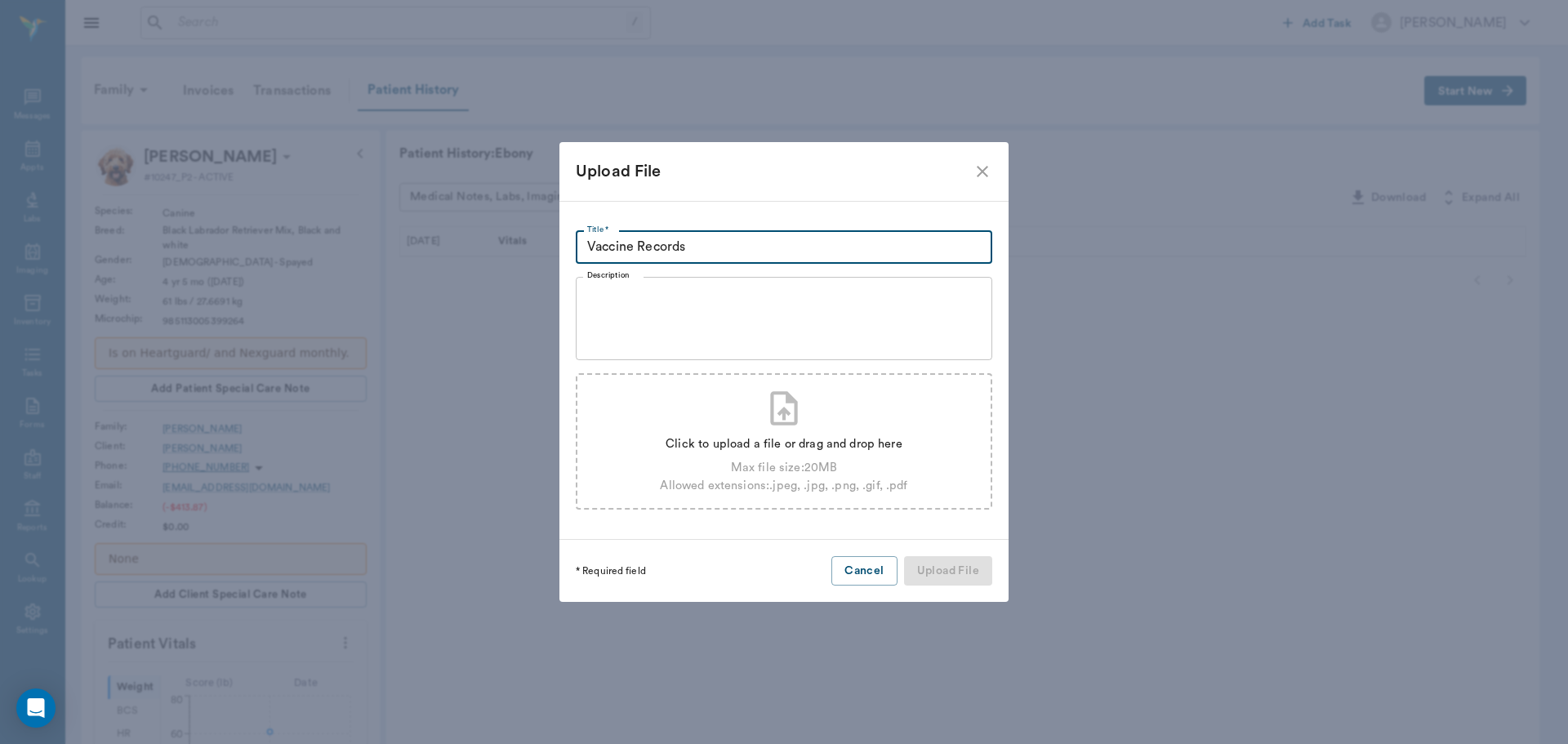
type input "Vaccine Records"
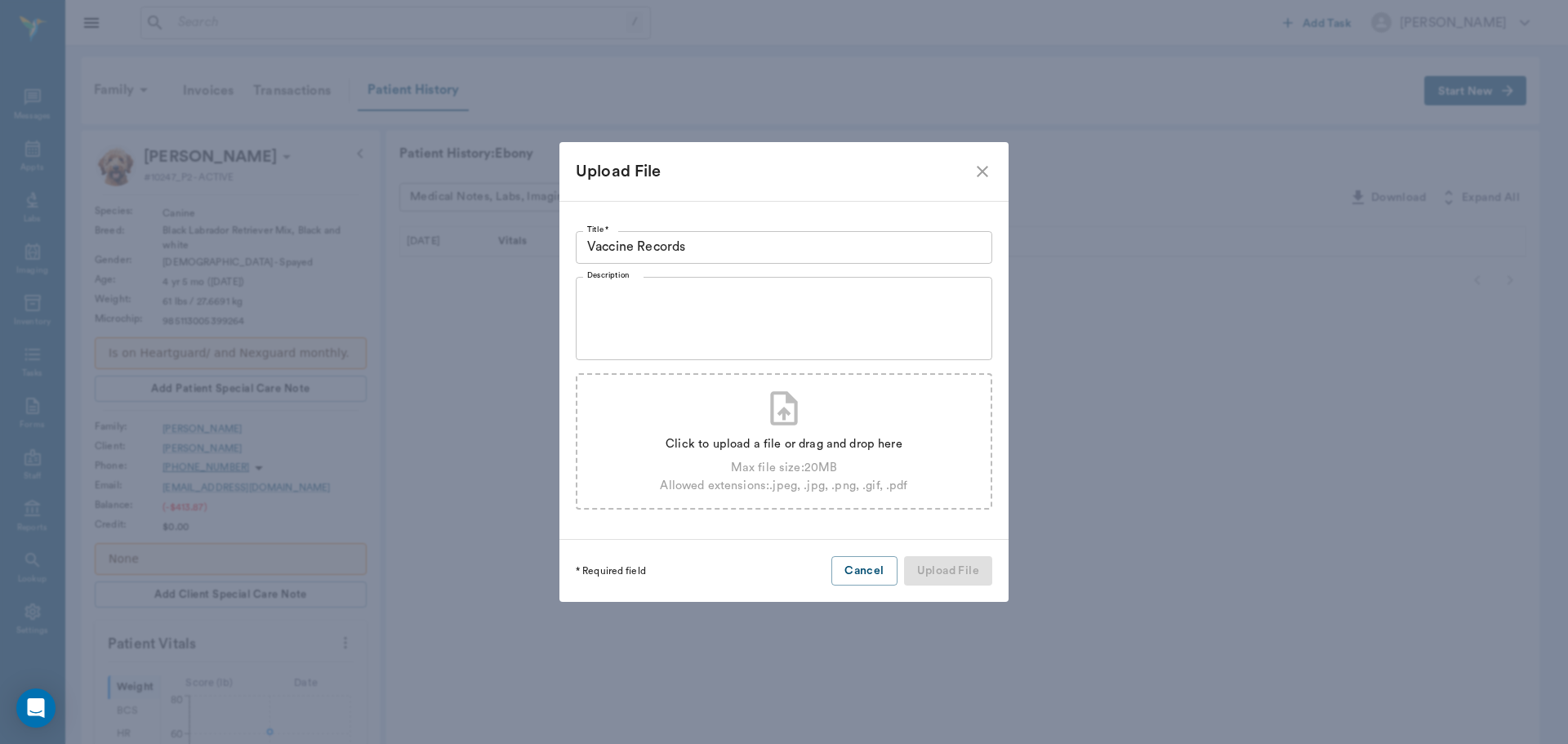
click at [833, 459] on div "Max file size: 20 MB" at bounding box center [783, 468] width 247 height 18
type input "C:\fakepath\Ebony Vaccine Cert.pdf"
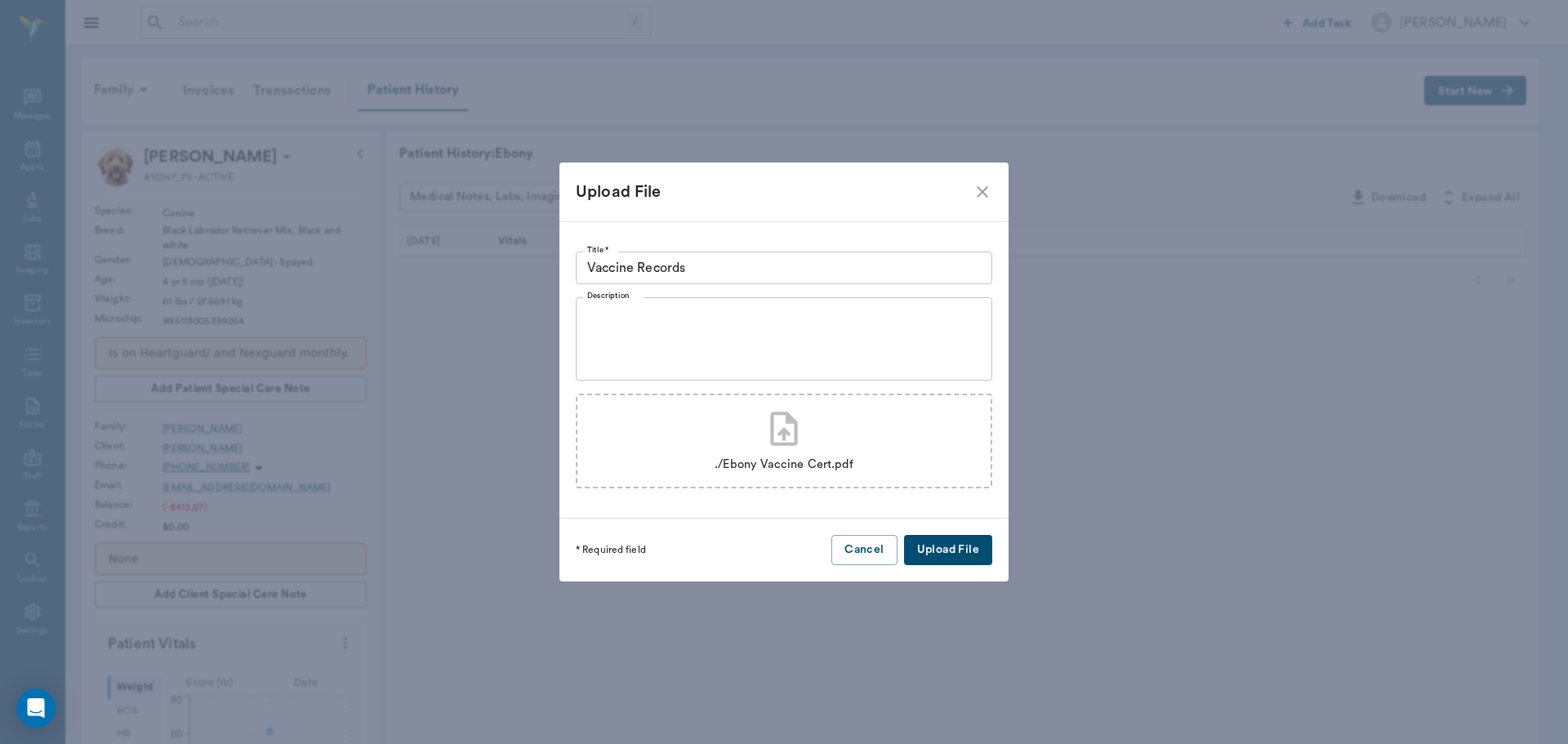
click at [946, 556] on button "Upload File" at bounding box center [948, 550] width 88 height 30
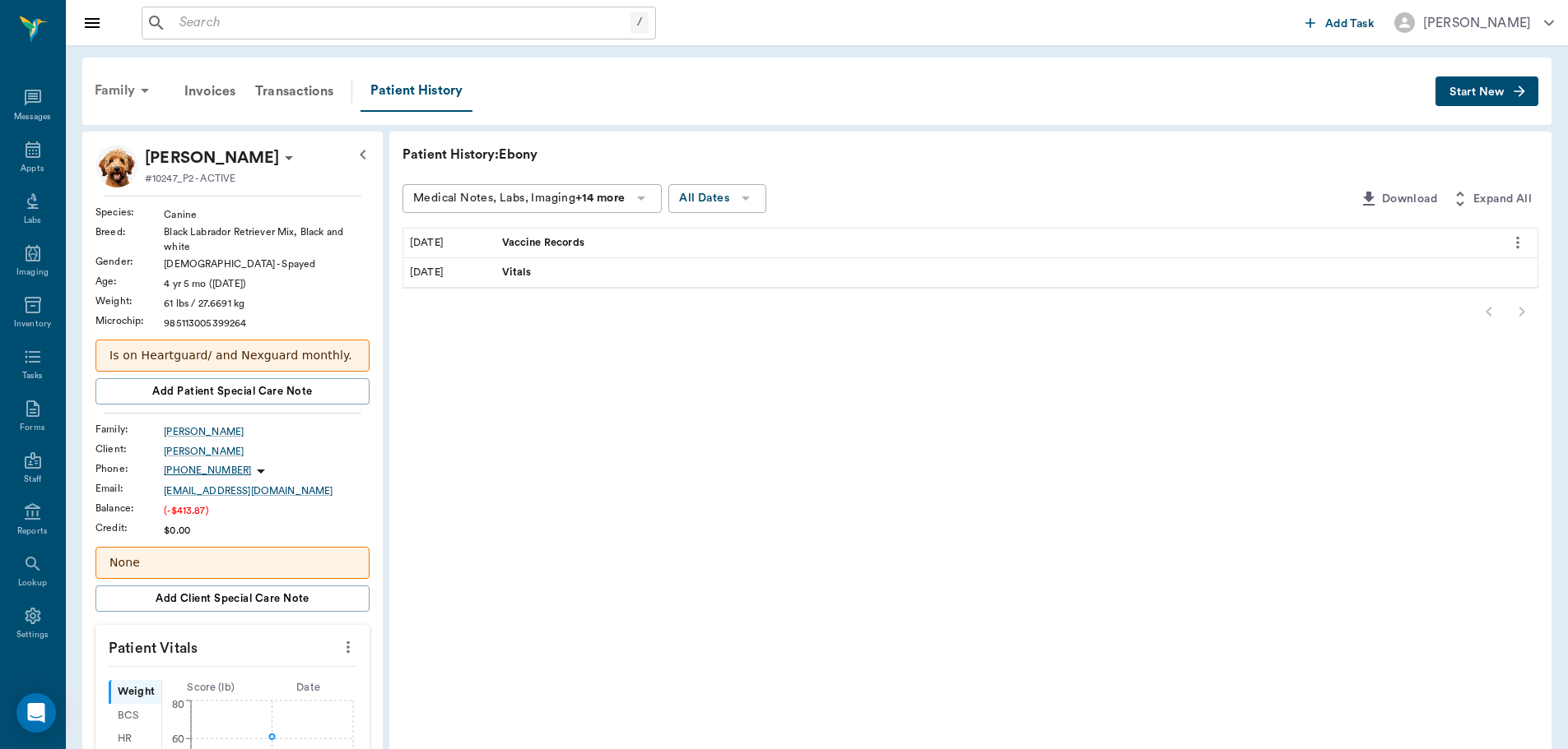
click at [106, 86] on div "Family" at bounding box center [124, 91] width 80 height 40
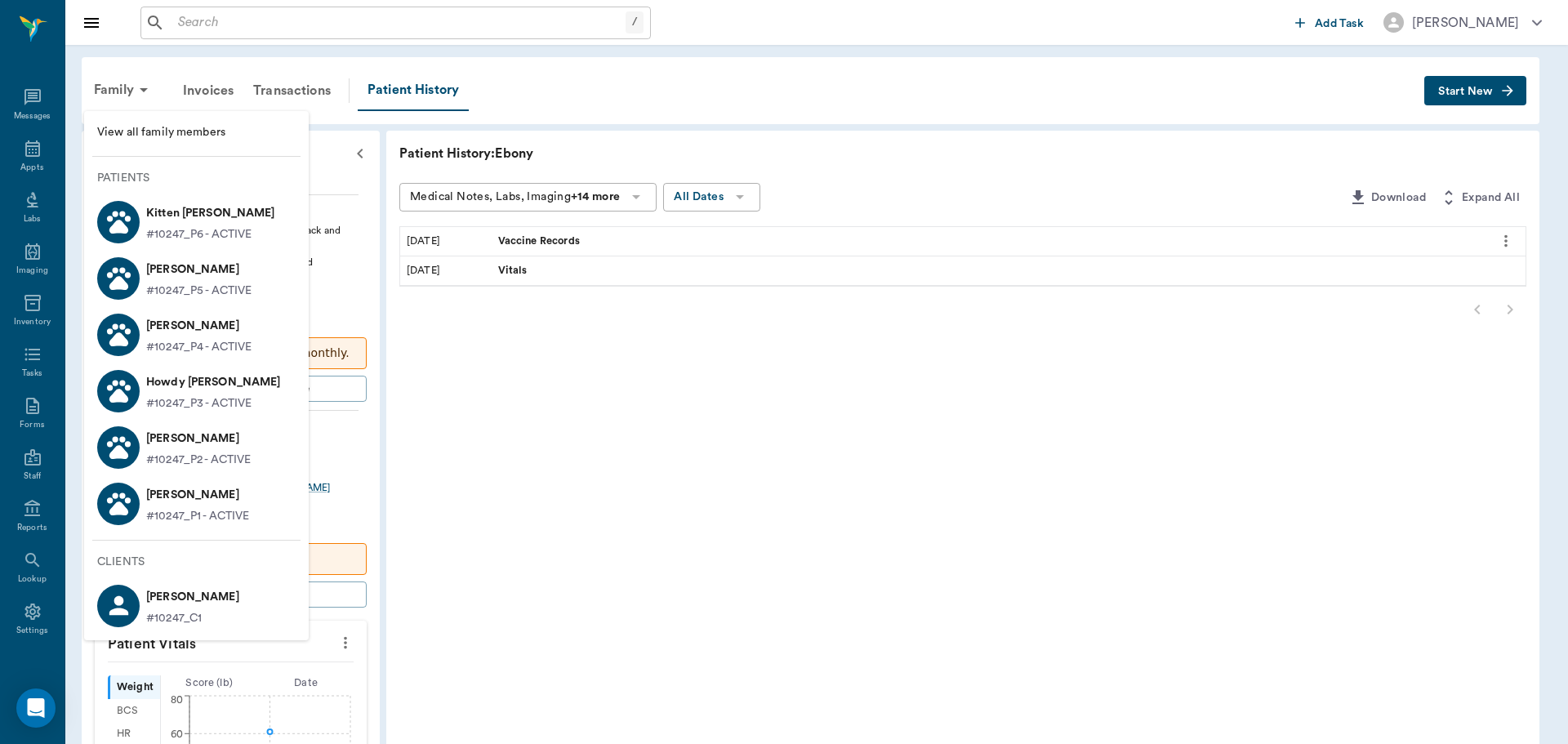
click at [219, 485] on p "Opie Graves" at bounding box center [197, 495] width 103 height 26
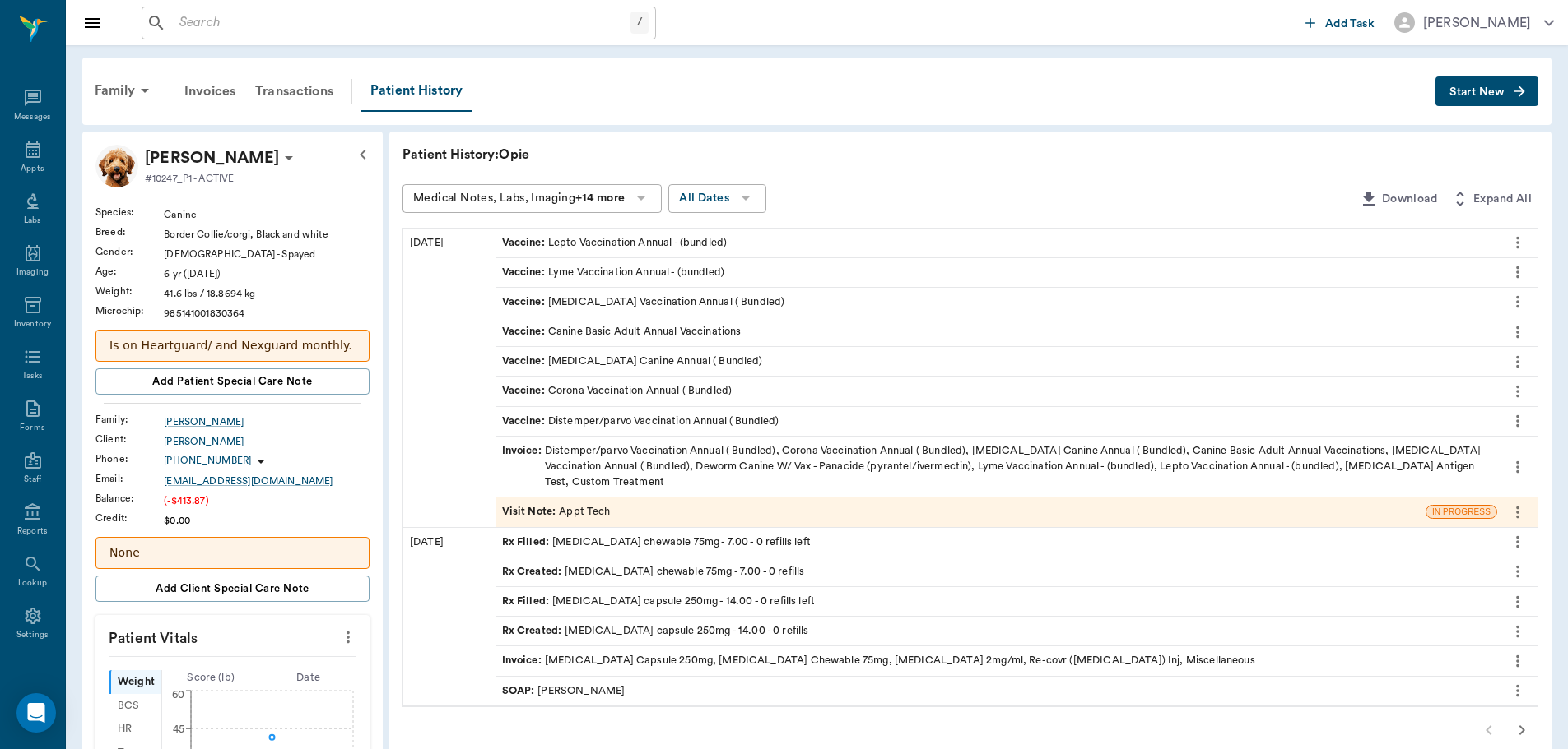
click at [1469, 92] on span "Start New" at bounding box center [1477, 92] width 55 height 0
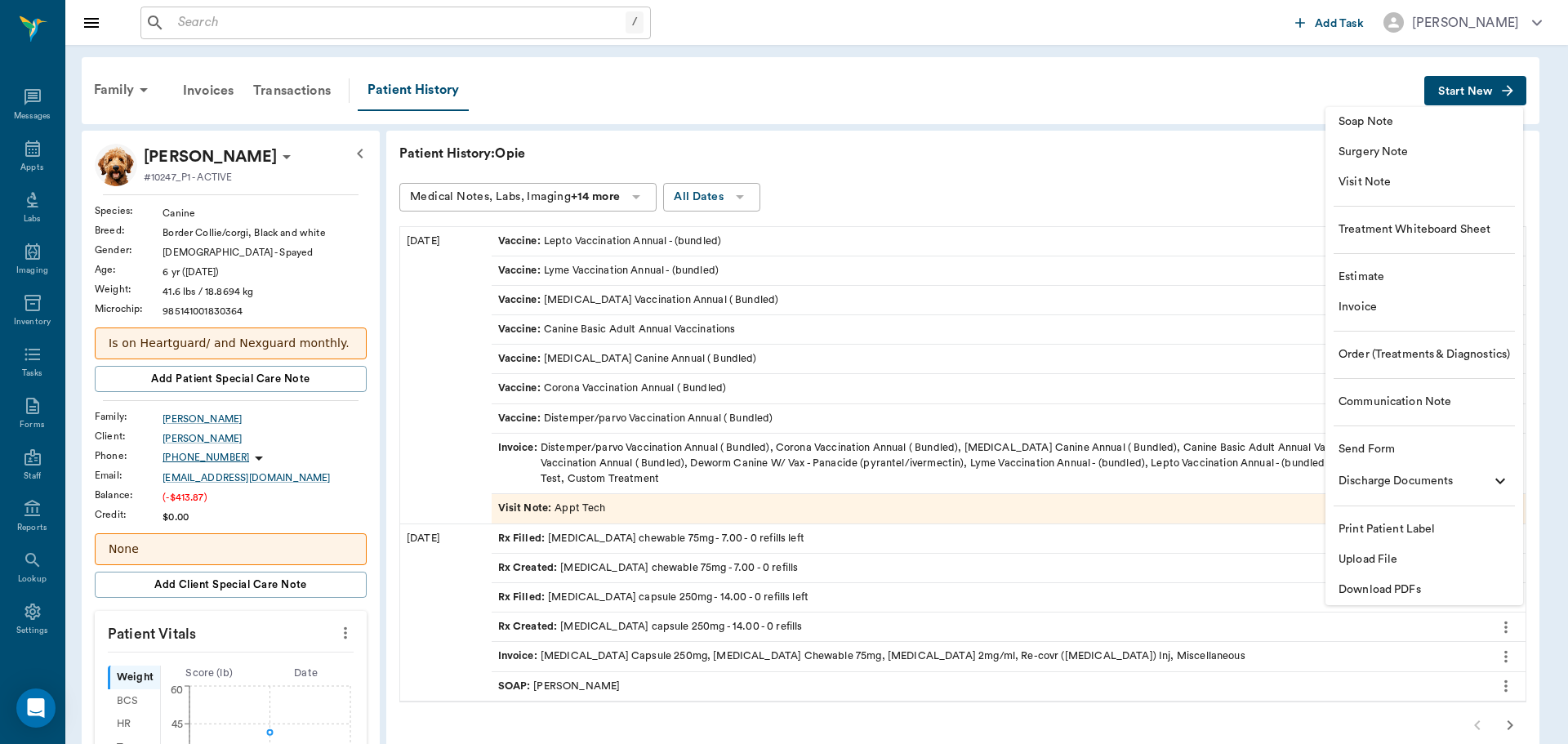
click at [1398, 567] on span "Upload File" at bounding box center [1425, 560] width 172 height 17
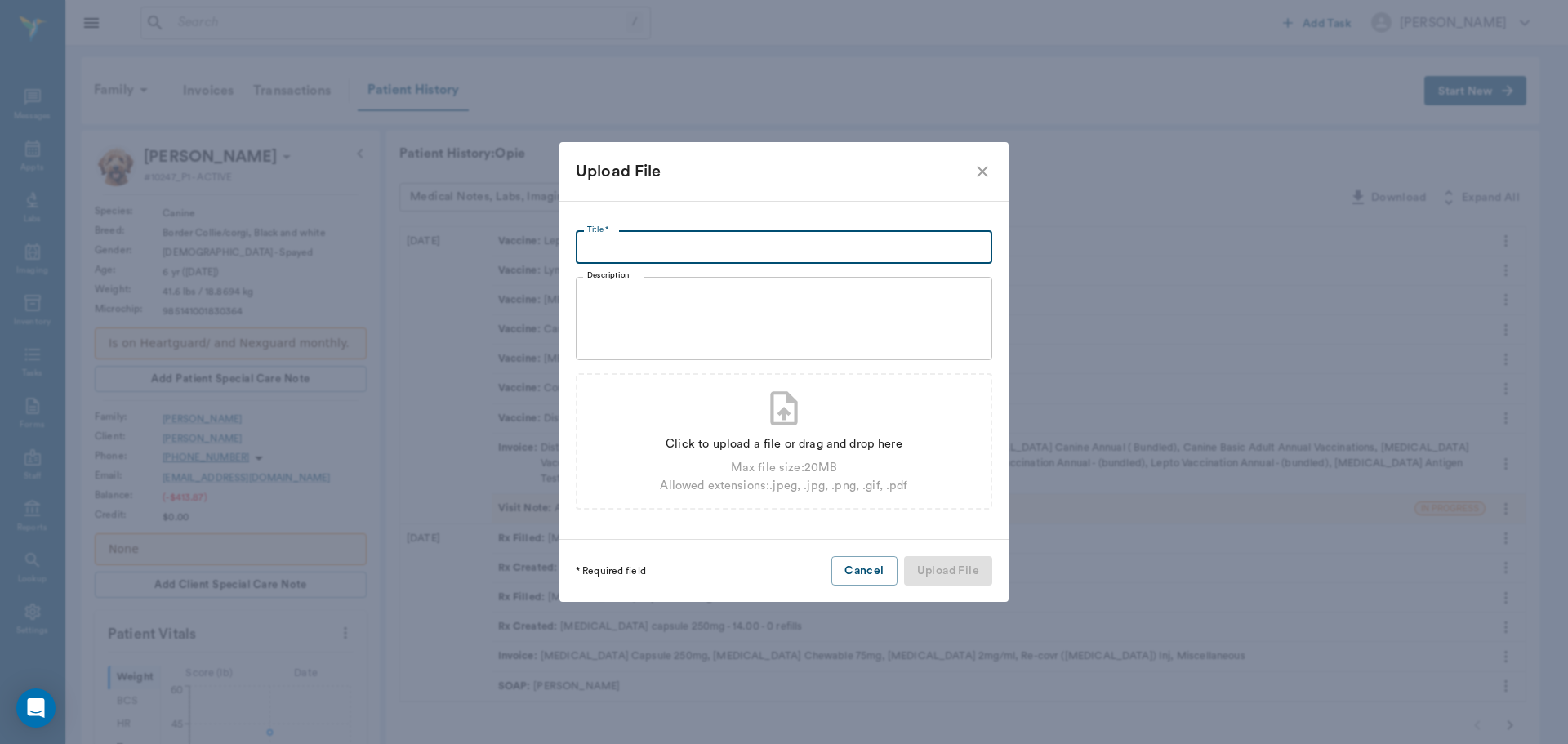
click at [670, 253] on input "Title *" at bounding box center [784, 247] width 417 height 33
type input "Vaccine Records"
click at [784, 453] on div "Click to upload a file or drag and drop here Max file size: 20 MB Allowed exten…" at bounding box center [783, 462] width 247 height 66
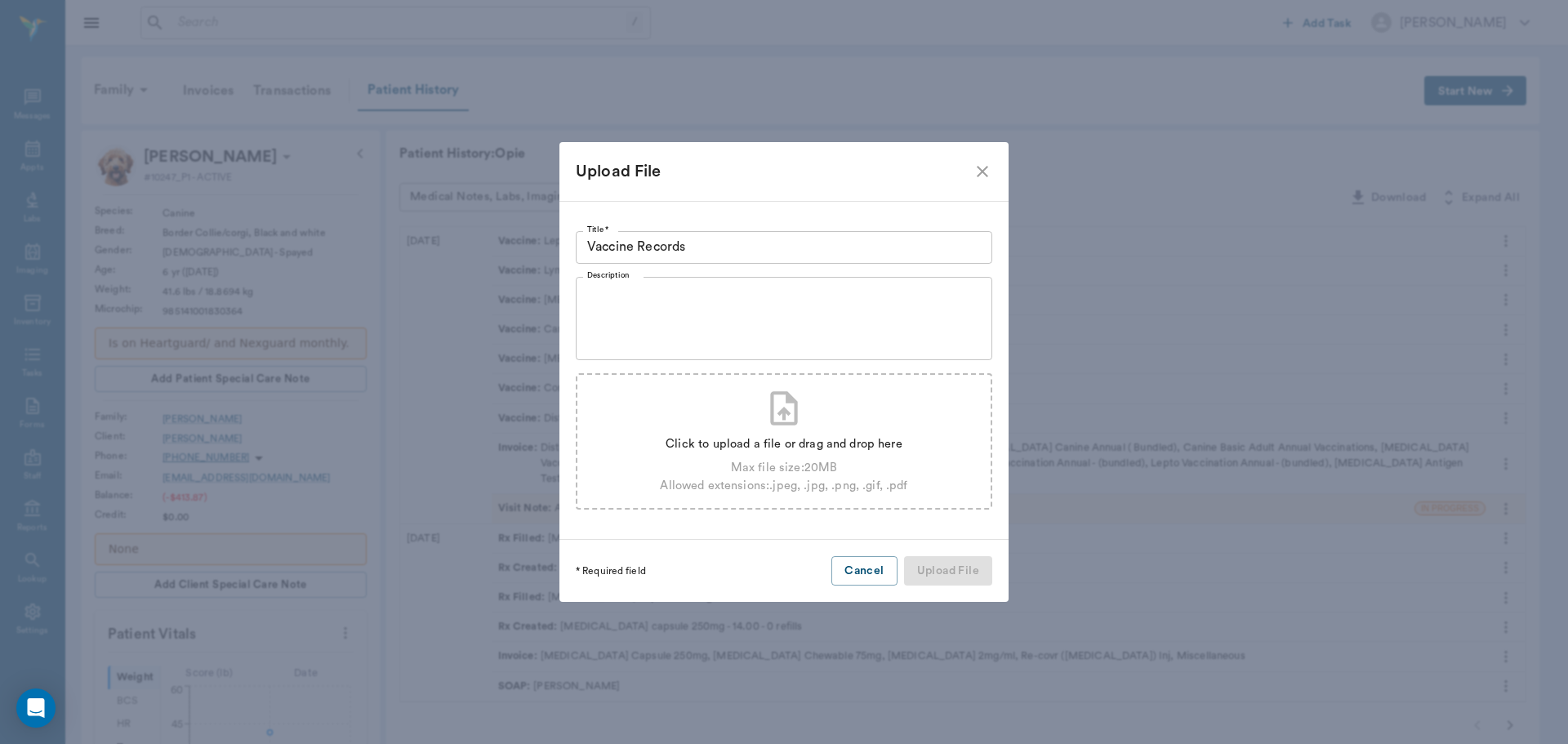
type input "C:\fakepath\Opie Vaccine Cert.pdf"
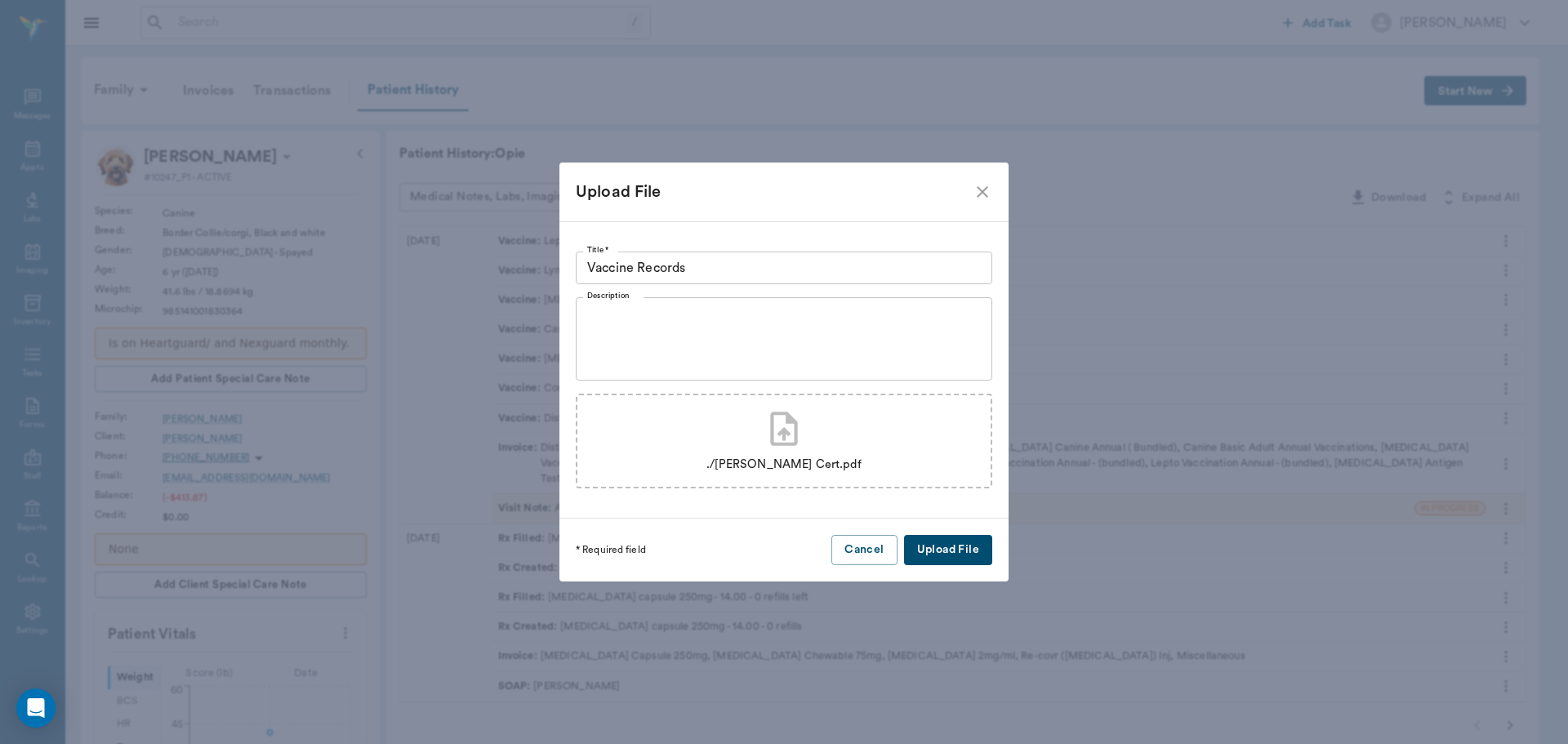
click at [967, 555] on button "Upload File" at bounding box center [948, 550] width 88 height 30
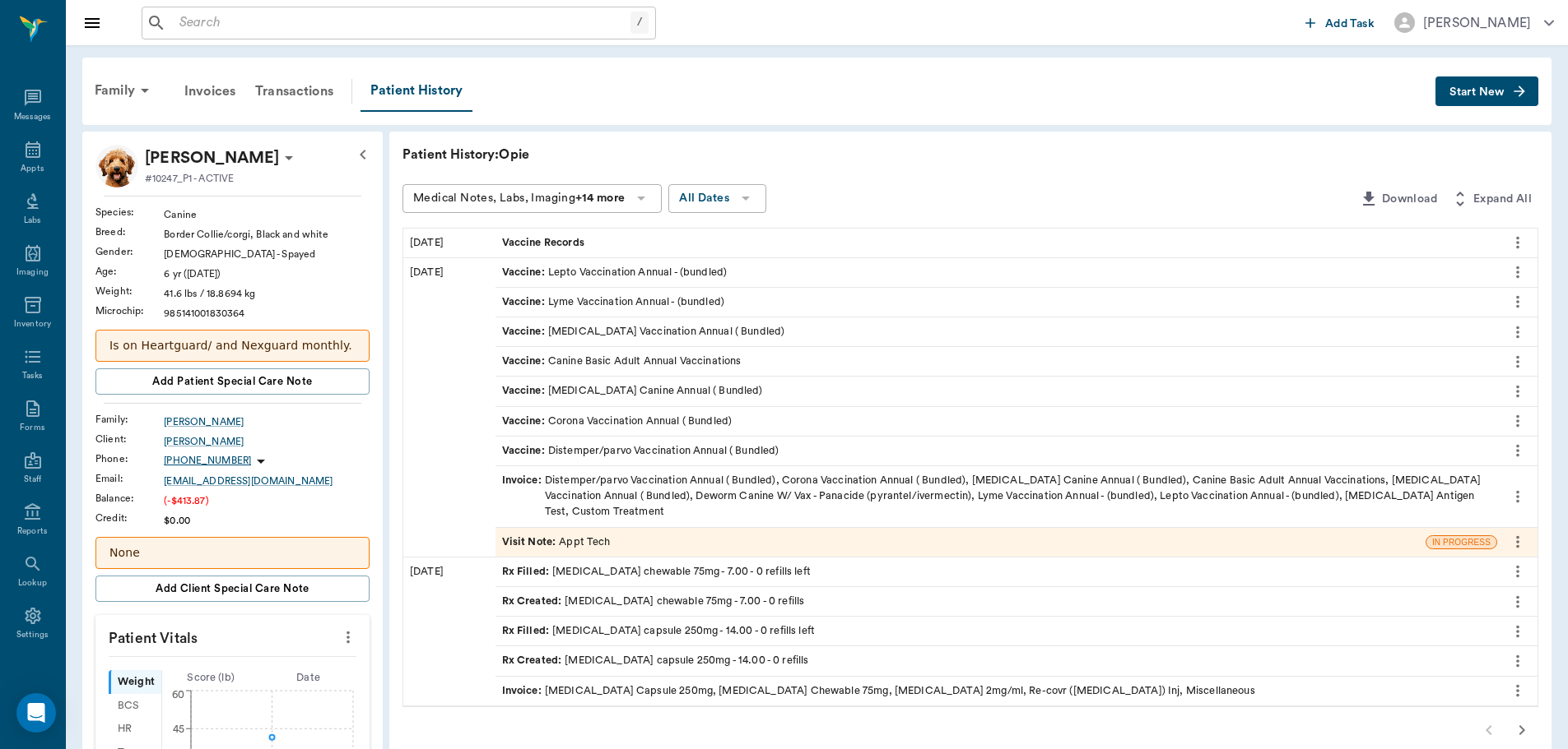
click at [643, 238] on div "Vaccine Records" at bounding box center [996, 243] width 1002 height 29
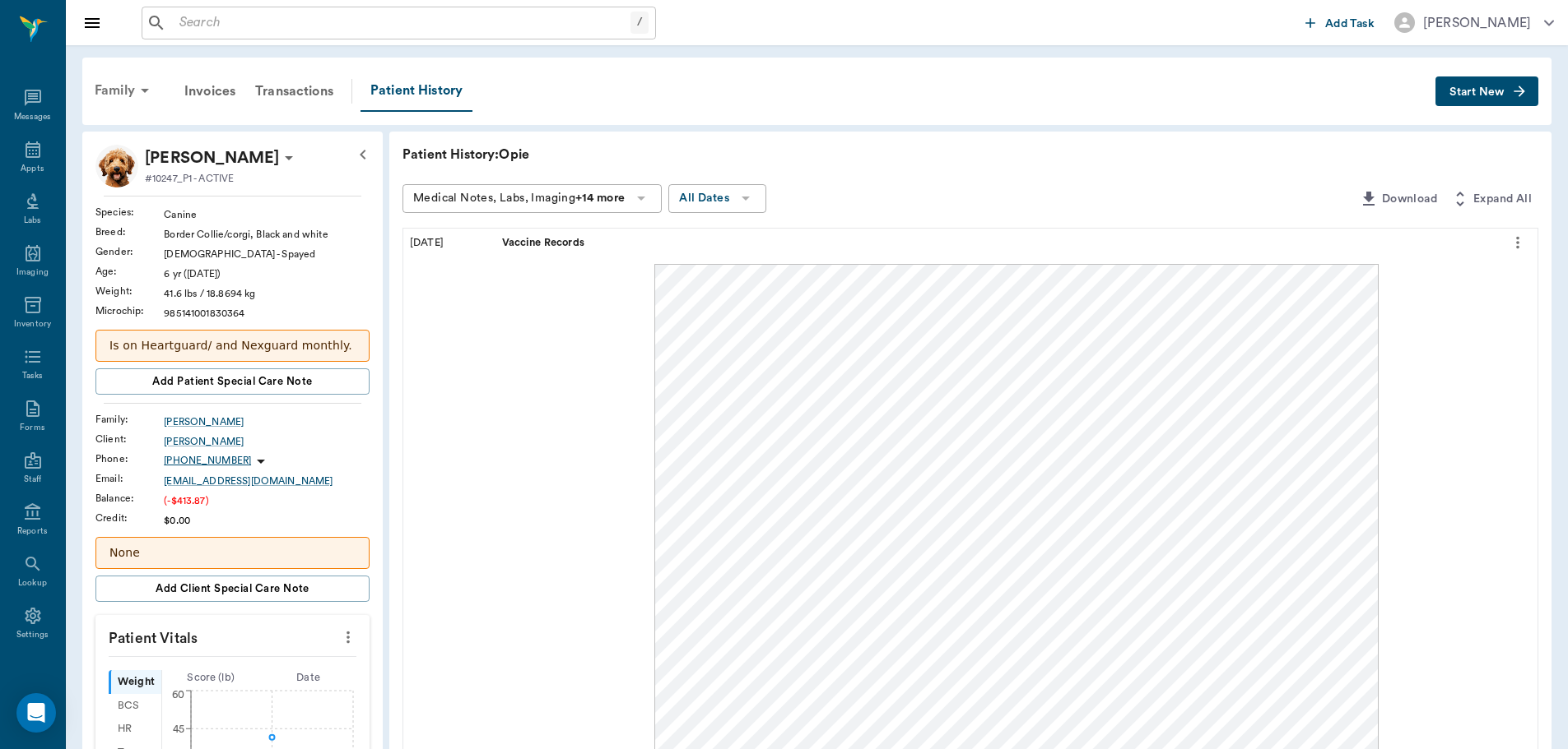
click at [105, 86] on div "Family" at bounding box center [124, 91] width 80 height 40
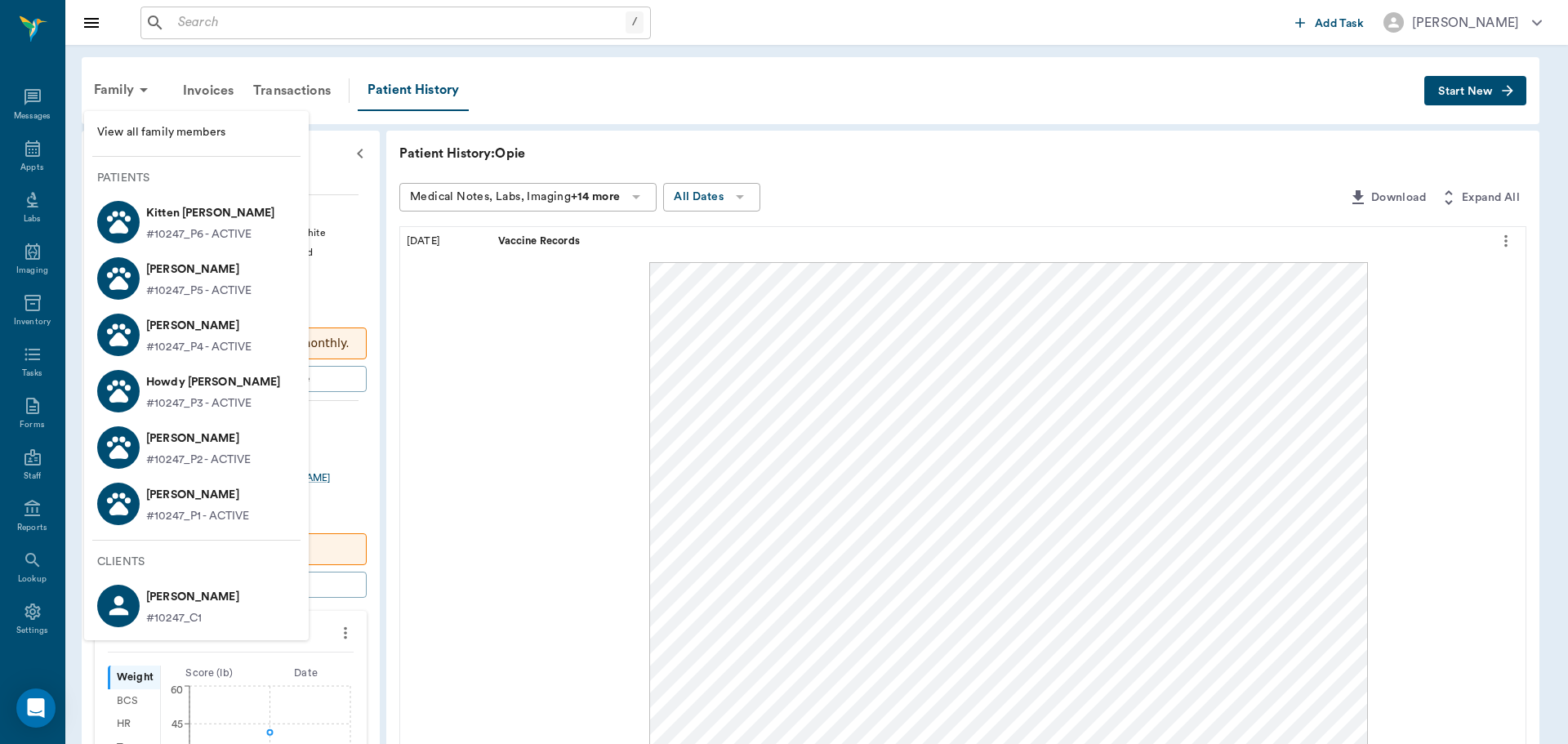
click at [232, 435] on p "Ebony Graves" at bounding box center [198, 439] width 105 height 26
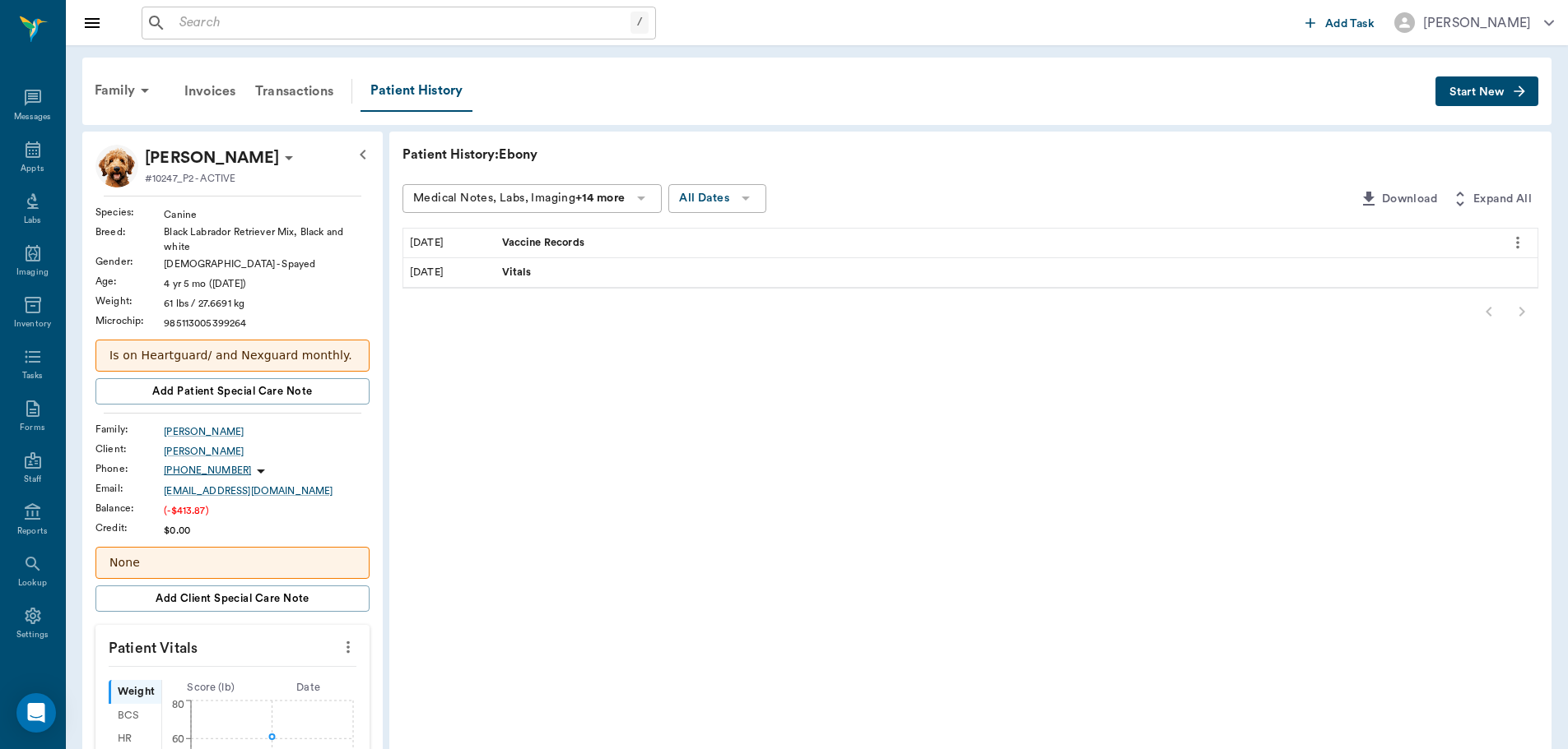
click at [744, 250] on div "Vaccine Records" at bounding box center [996, 243] width 1002 height 29
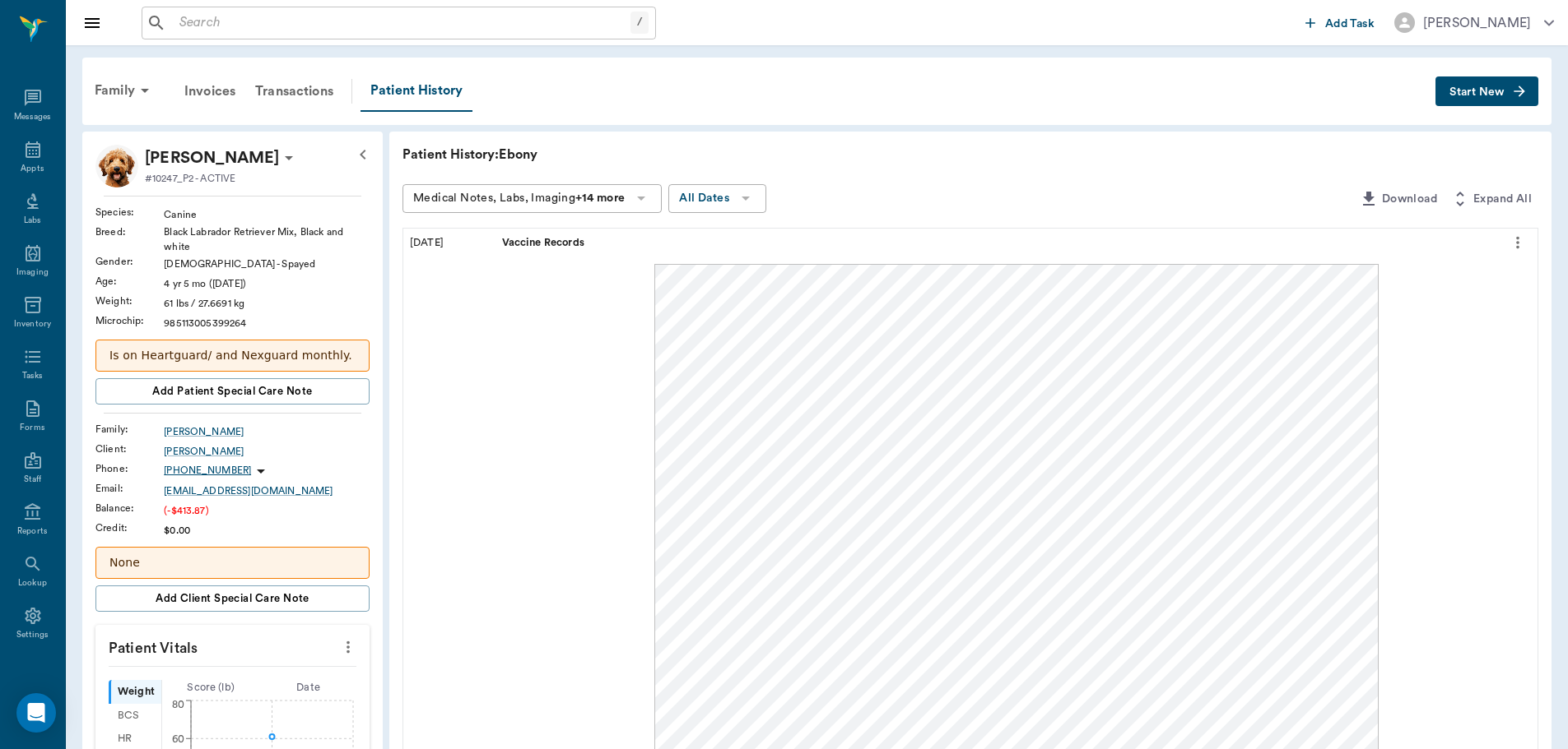
click at [917, 189] on div "Medical Notes, Labs, Imaging +14 more All Dates" at bounding box center [877, 199] width 950 height 30
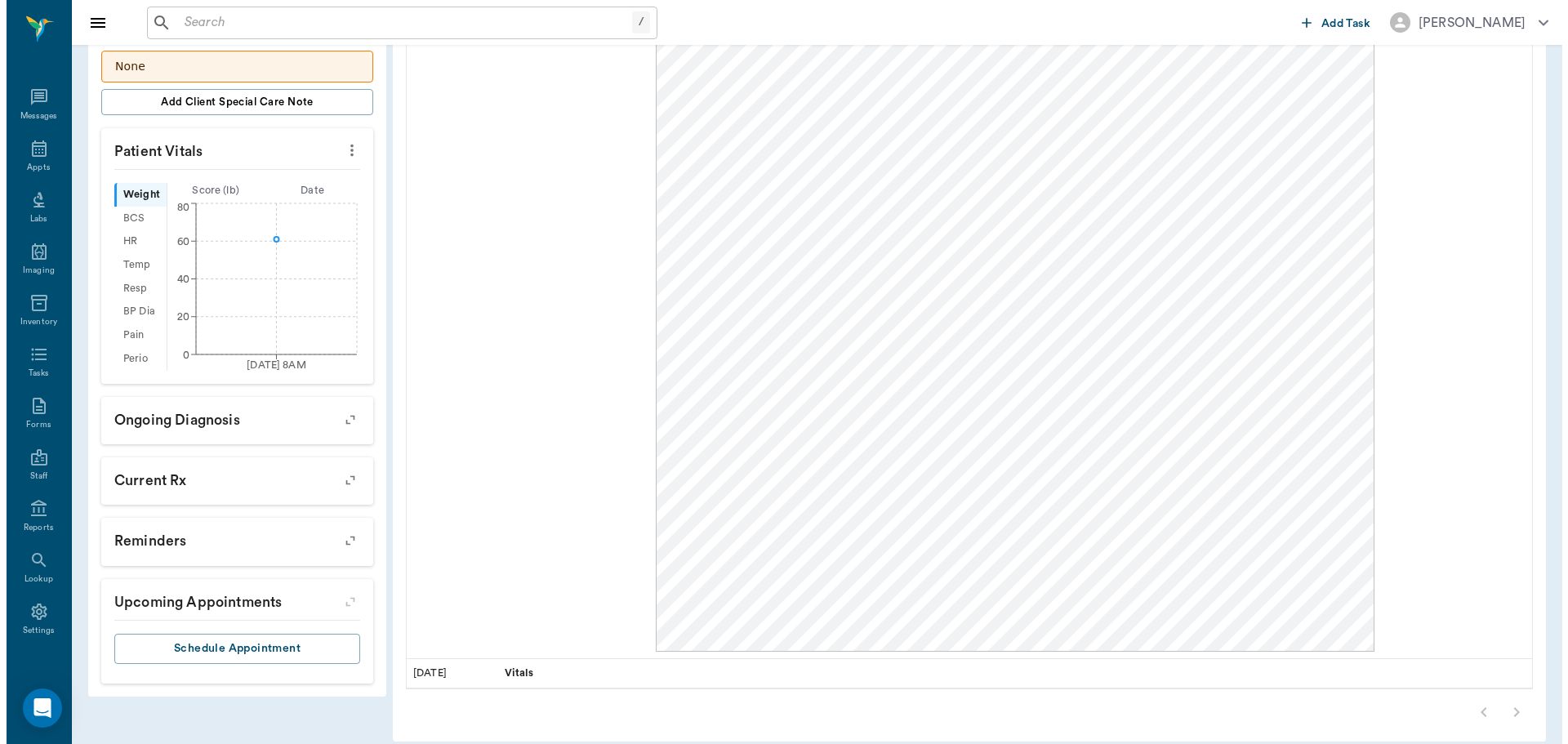
scroll to position [509, 0]
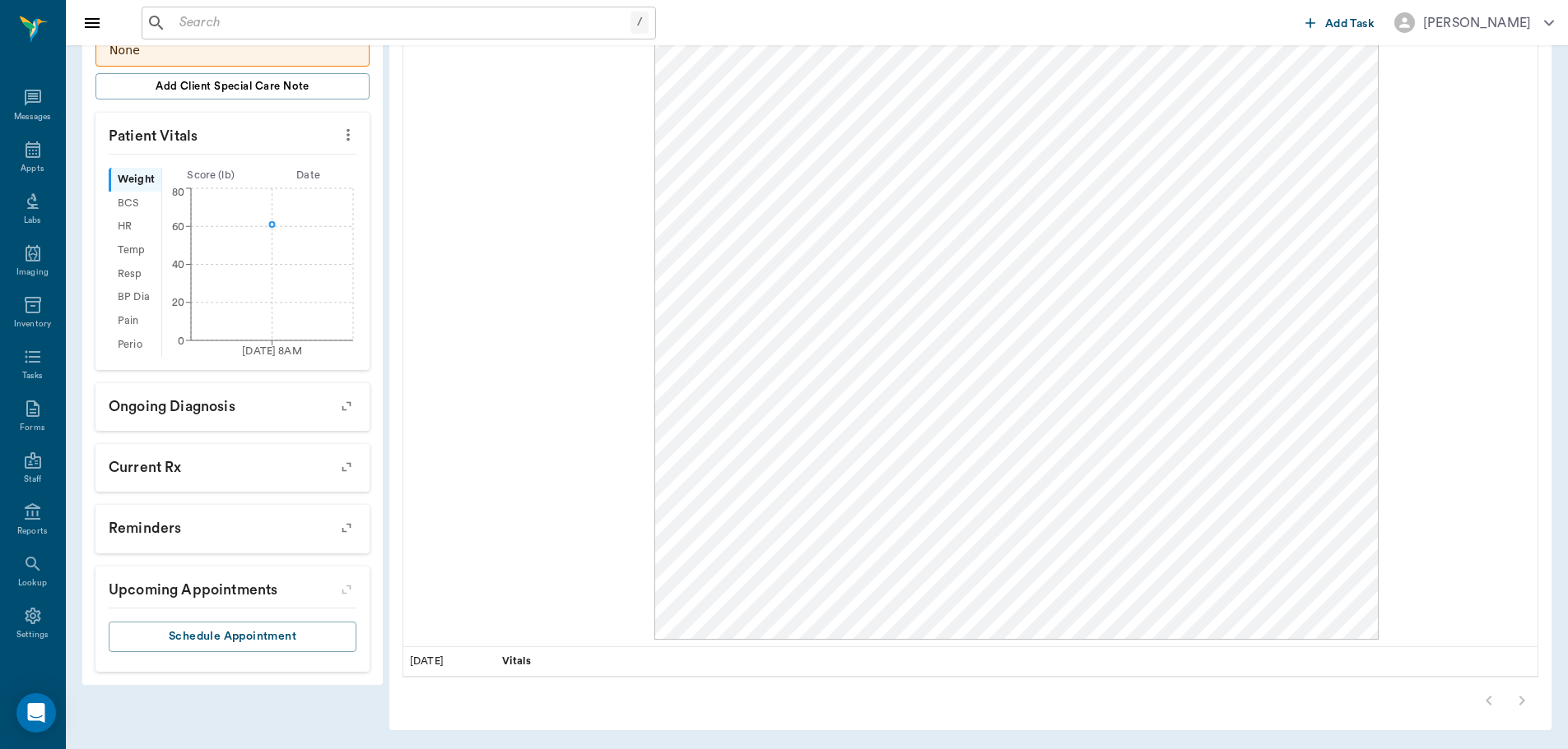
click at [351, 524] on icon "button" at bounding box center [347, 528] width 23 height 23
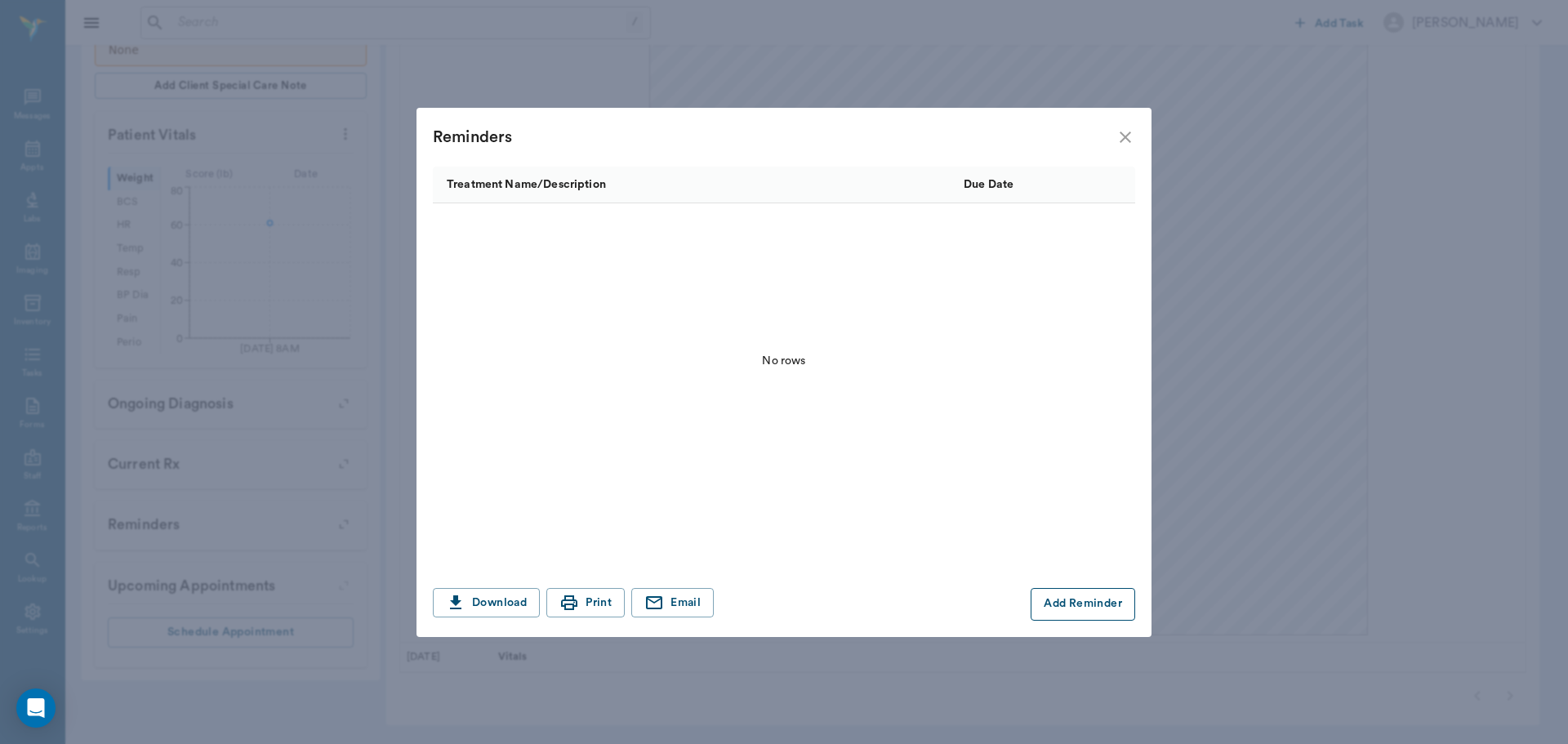
click at [1063, 590] on button "Add Reminder" at bounding box center [1083, 605] width 105 height 33
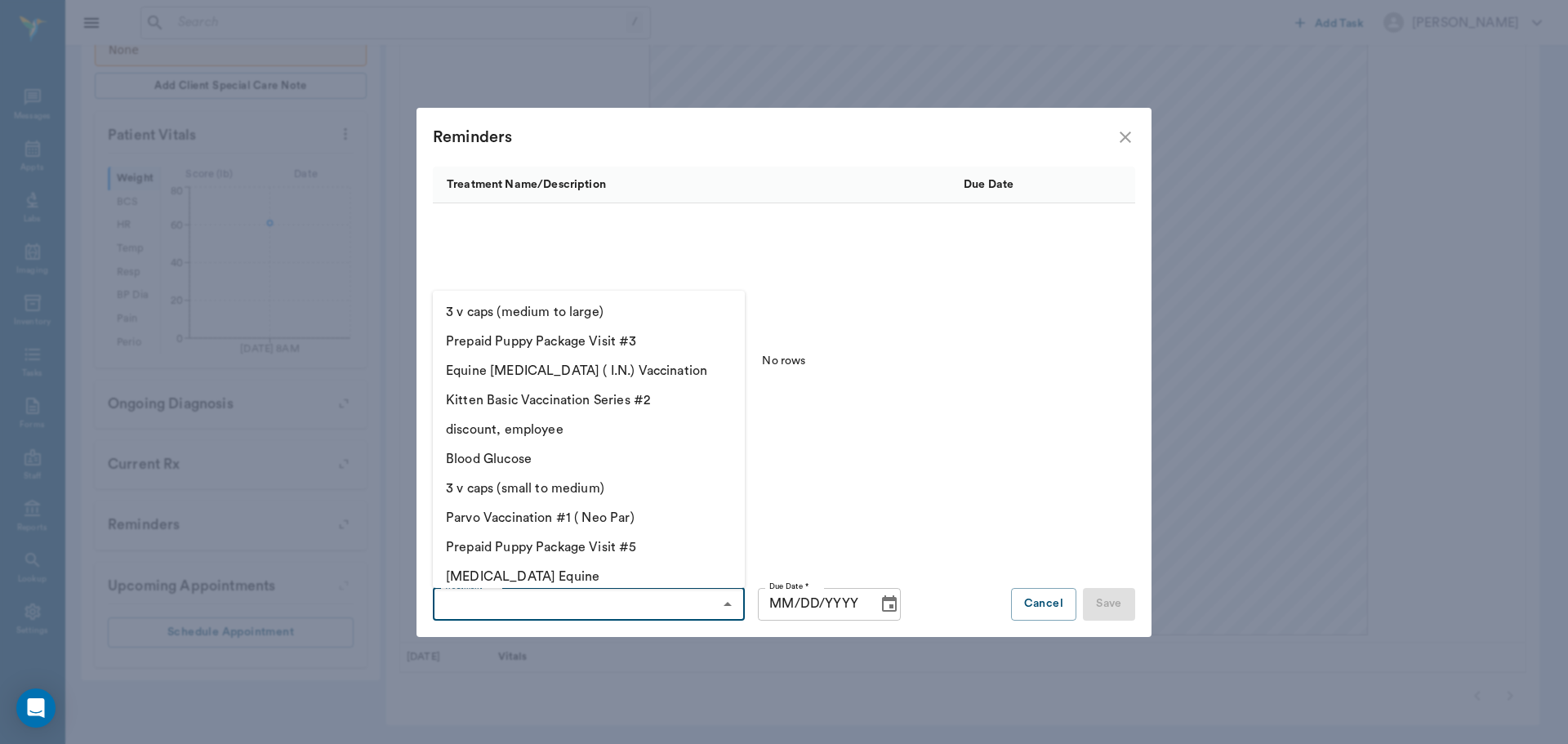
click at [574, 606] on input "Treatment *" at bounding box center [575, 604] width 275 height 23
click at [903, 265] on div "No rows" at bounding box center [784, 361] width 703 height 317
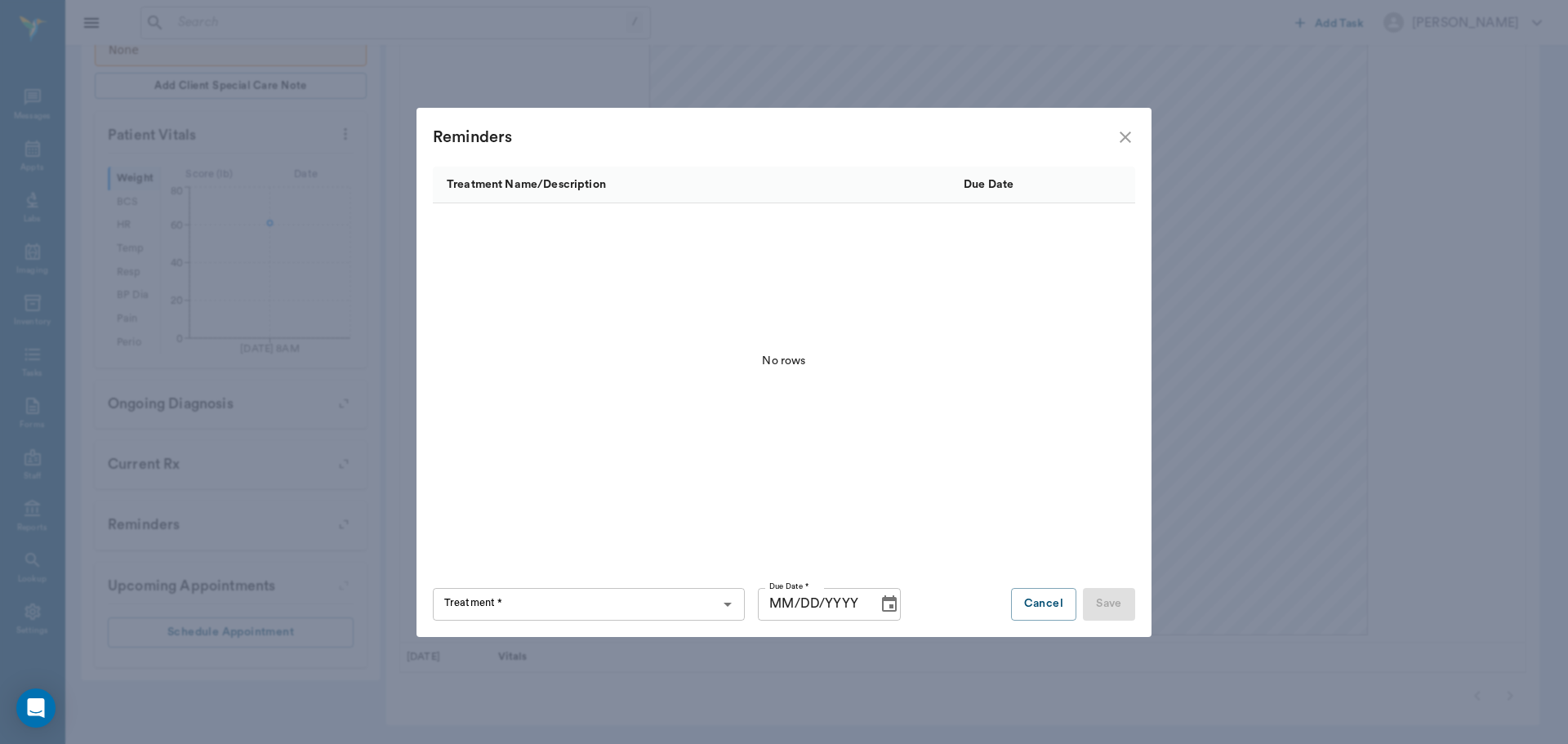
click at [473, 599] on div "Treatment * Treatment *" at bounding box center [589, 605] width 312 height 33
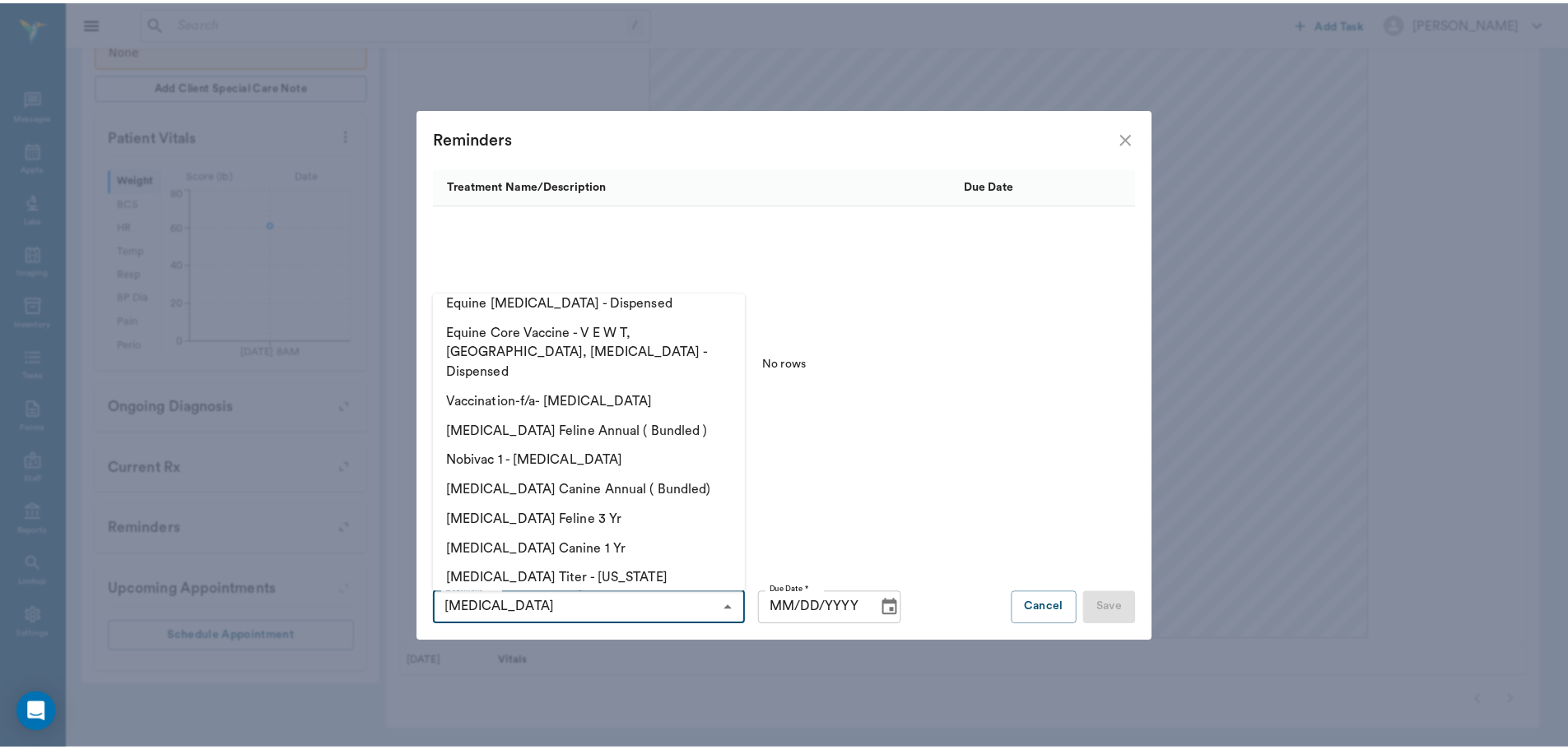
scroll to position [329, 0]
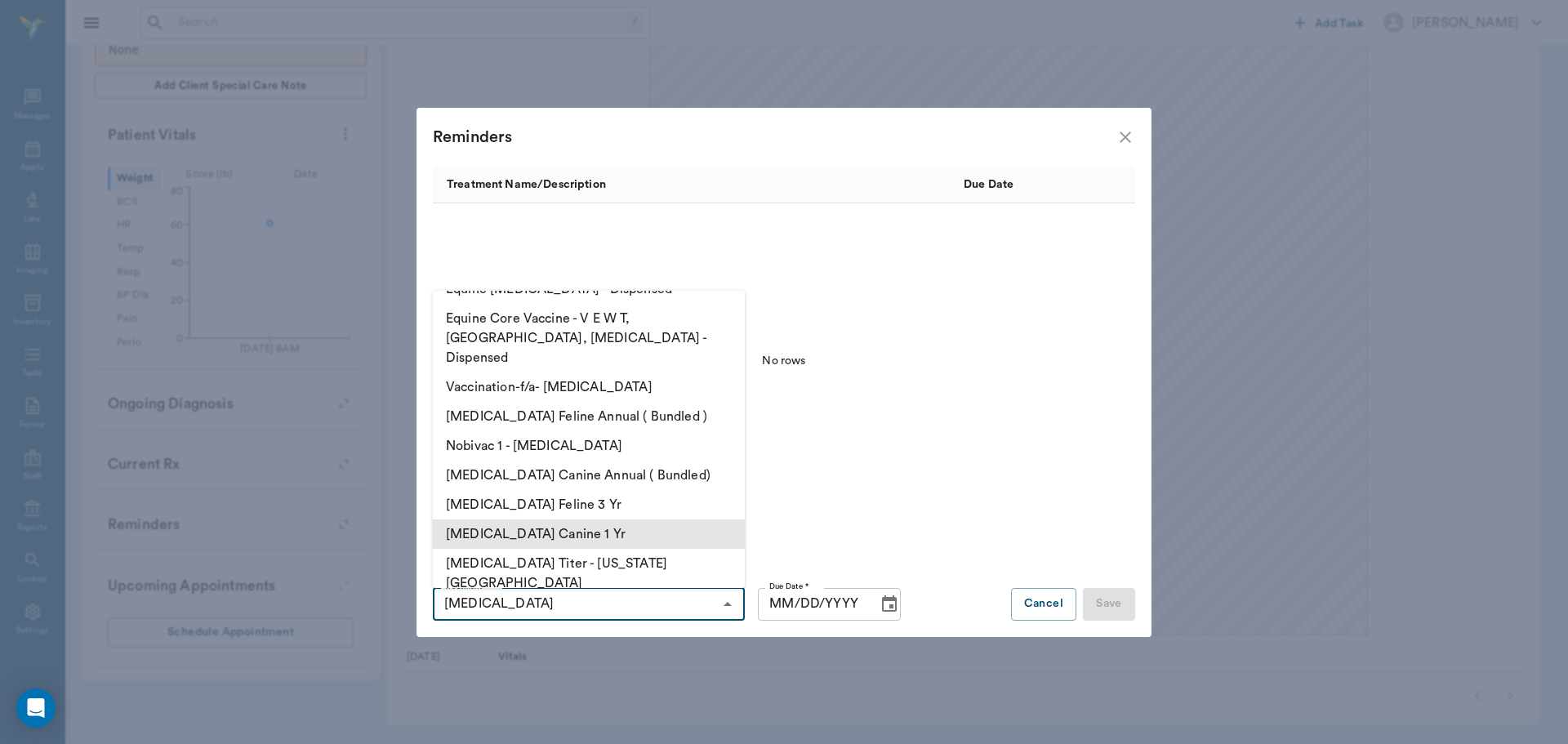
click at [627, 520] on li "Rabies Vaccination Canine 1 Yr" at bounding box center [589, 535] width 312 height 29
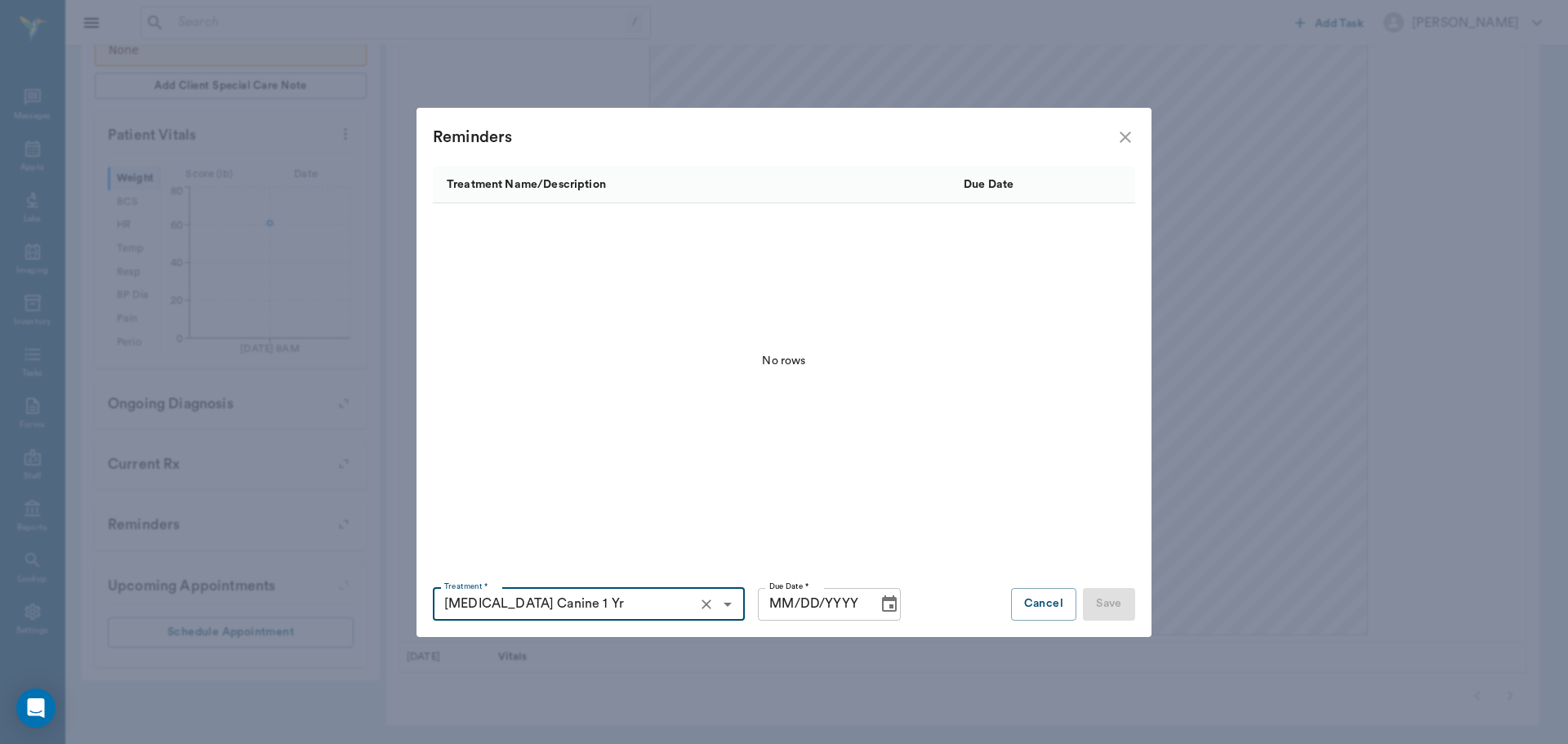
type input "Rabies Vaccination Canine 1 Yr"
click at [775, 603] on input "MM/DD/YYYY" at bounding box center [812, 605] width 108 height 33
type input "10/DD/YYYY"
click at [1036, 595] on button "Cancel" at bounding box center [1044, 605] width 65 height 33
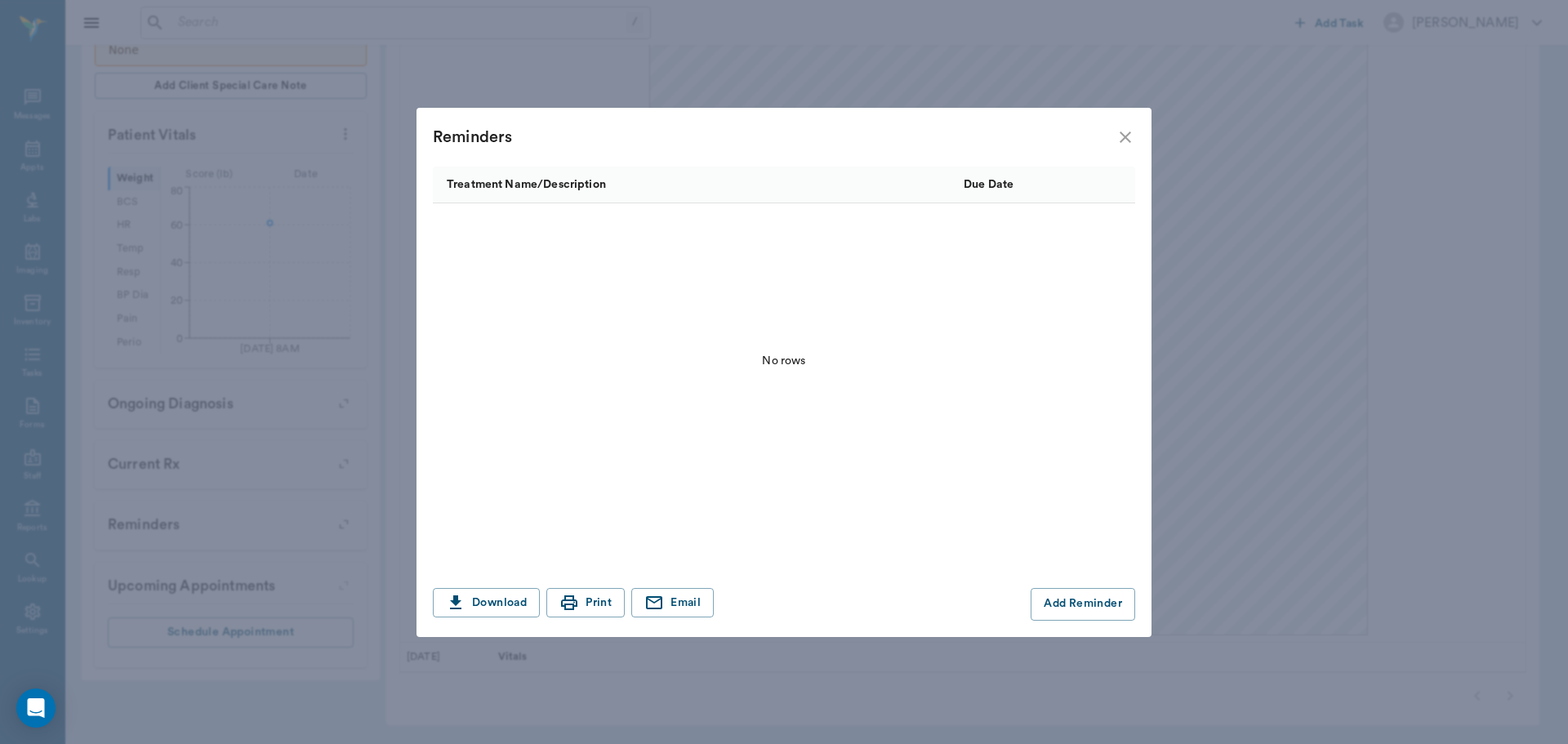
click at [1125, 137] on icon "close" at bounding box center [1125, 136] width 11 height 11
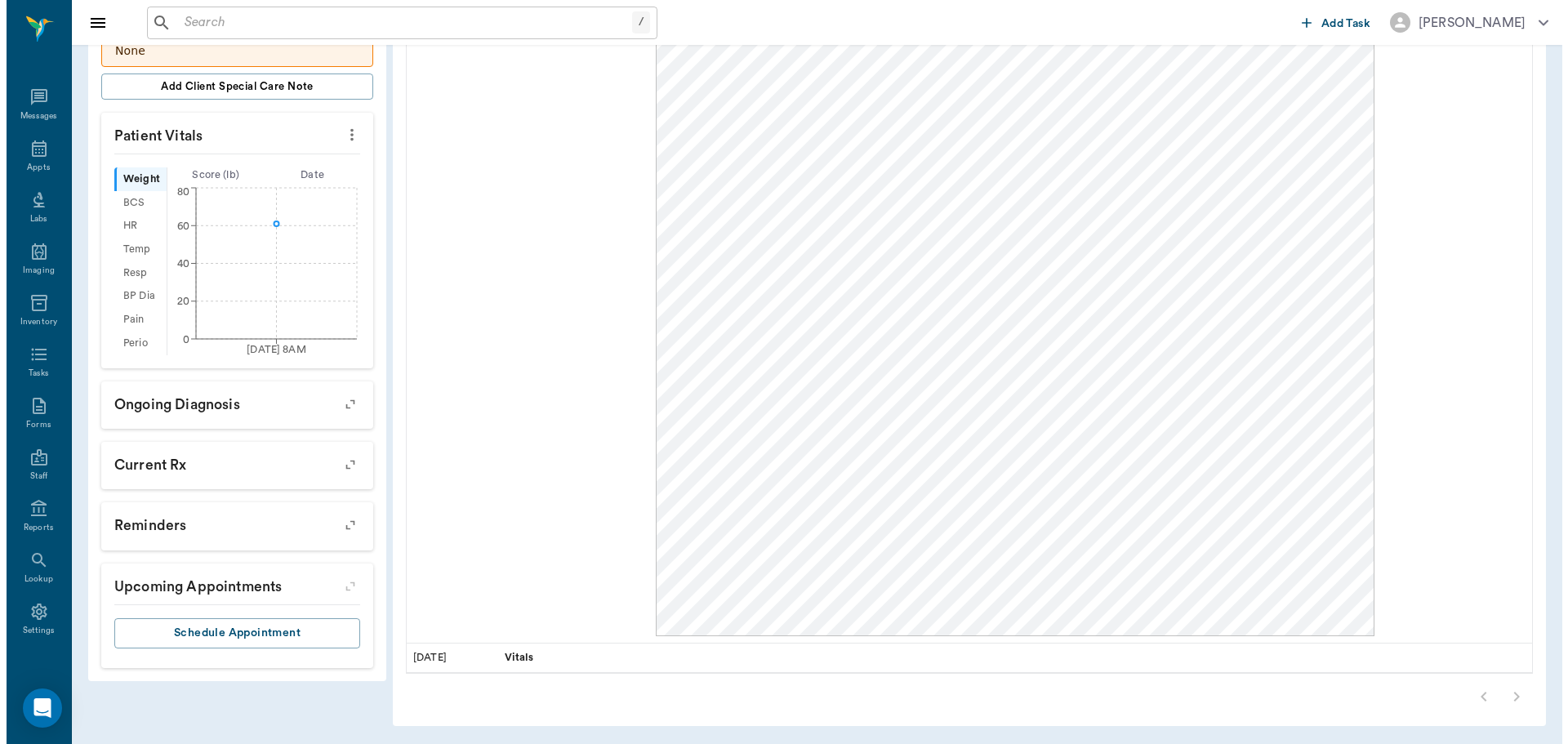
scroll to position [509, 0]
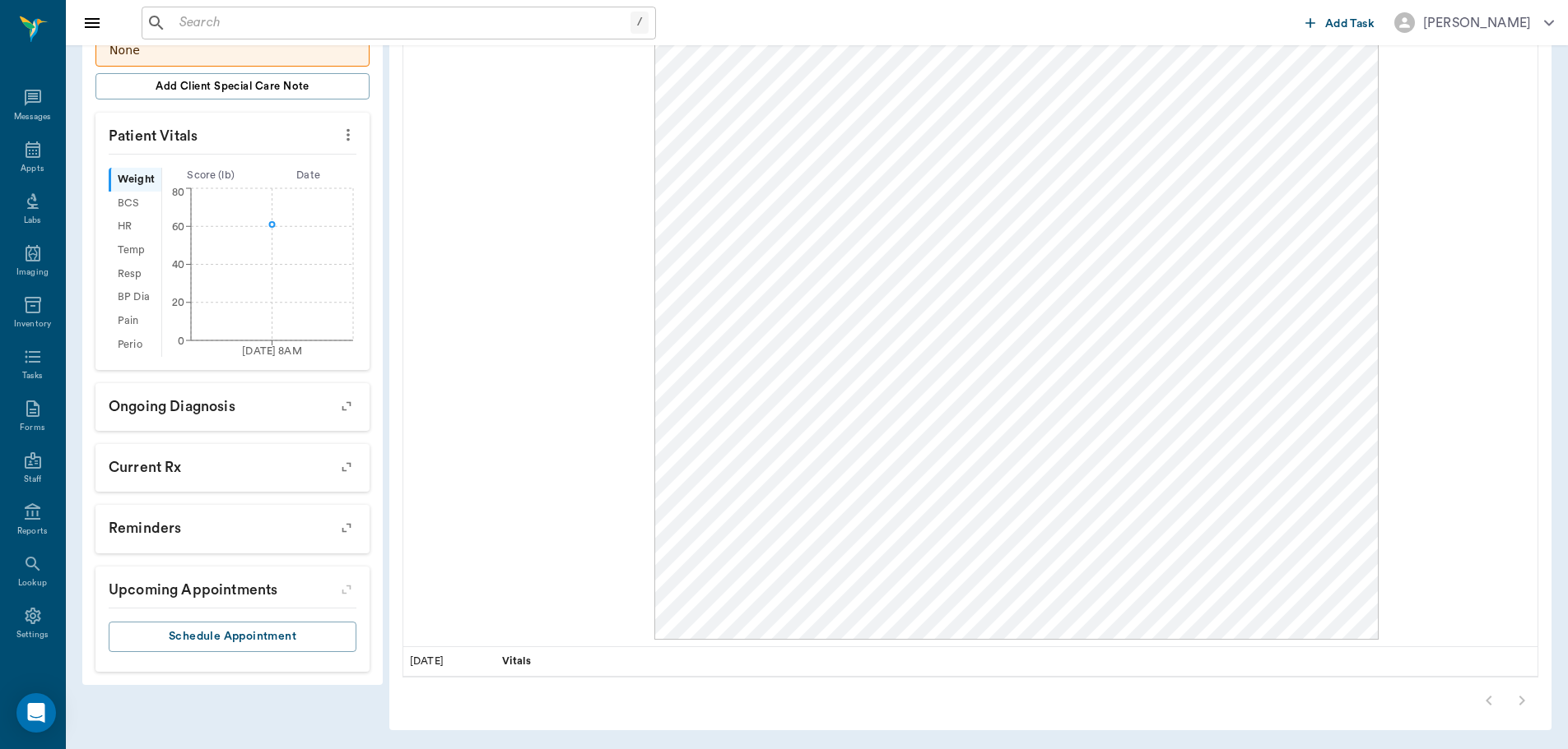
click at [353, 531] on icon "button" at bounding box center [347, 528] width 23 height 23
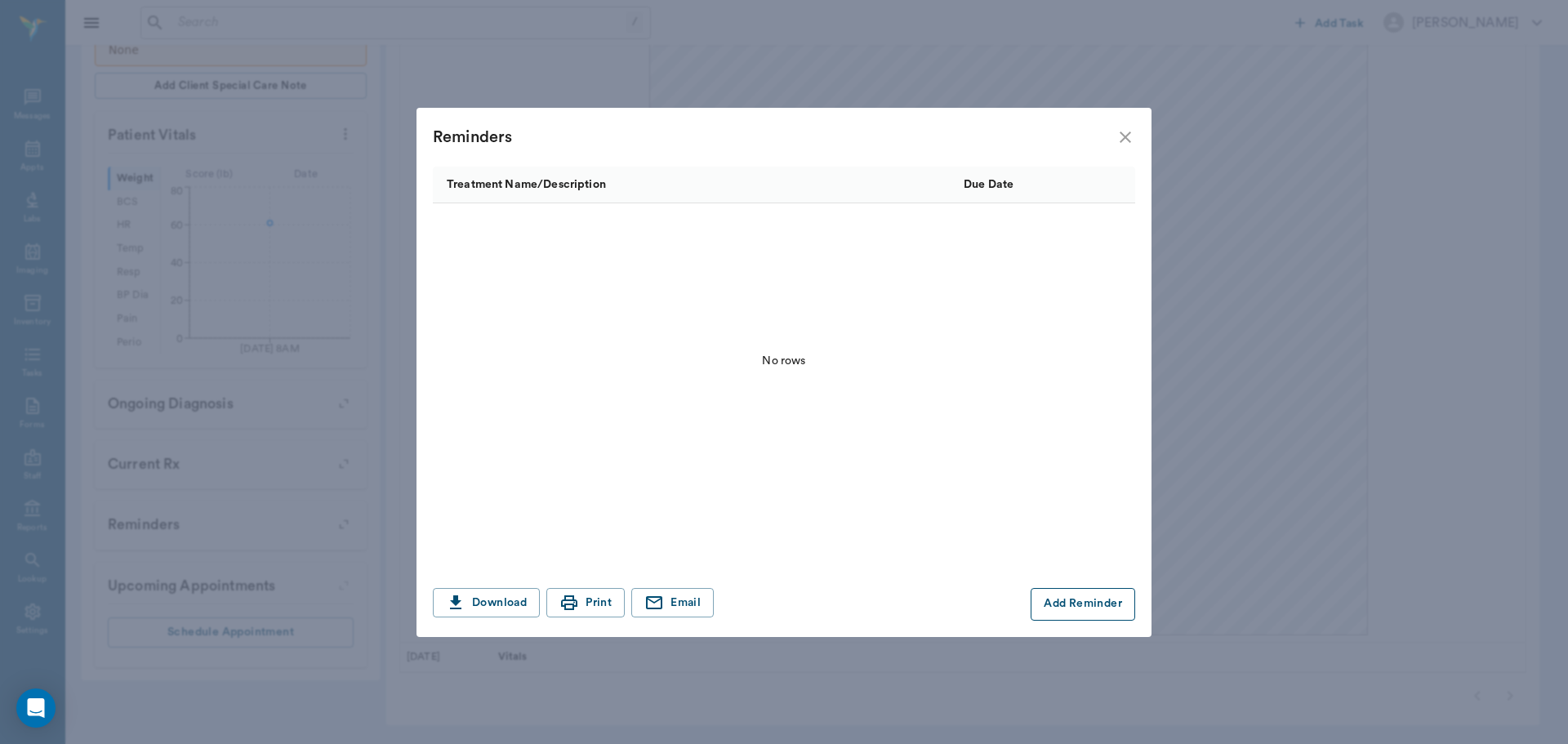
click at [1066, 599] on button "Add Reminder" at bounding box center [1083, 605] width 105 height 33
click at [625, 601] on input "Treatment *" at bounding box center [575, 604] width 275 height 23
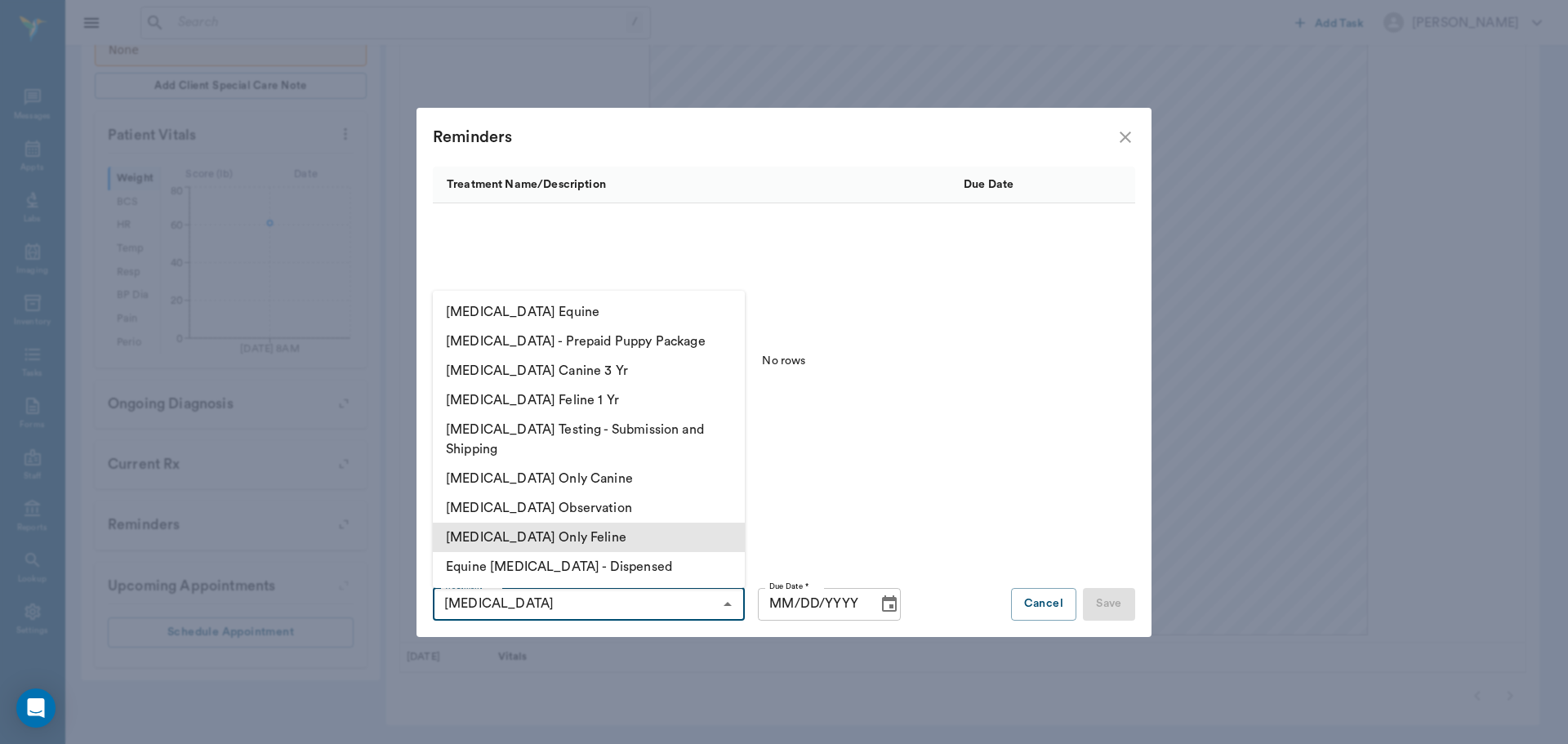
scroll to position [226, 0]
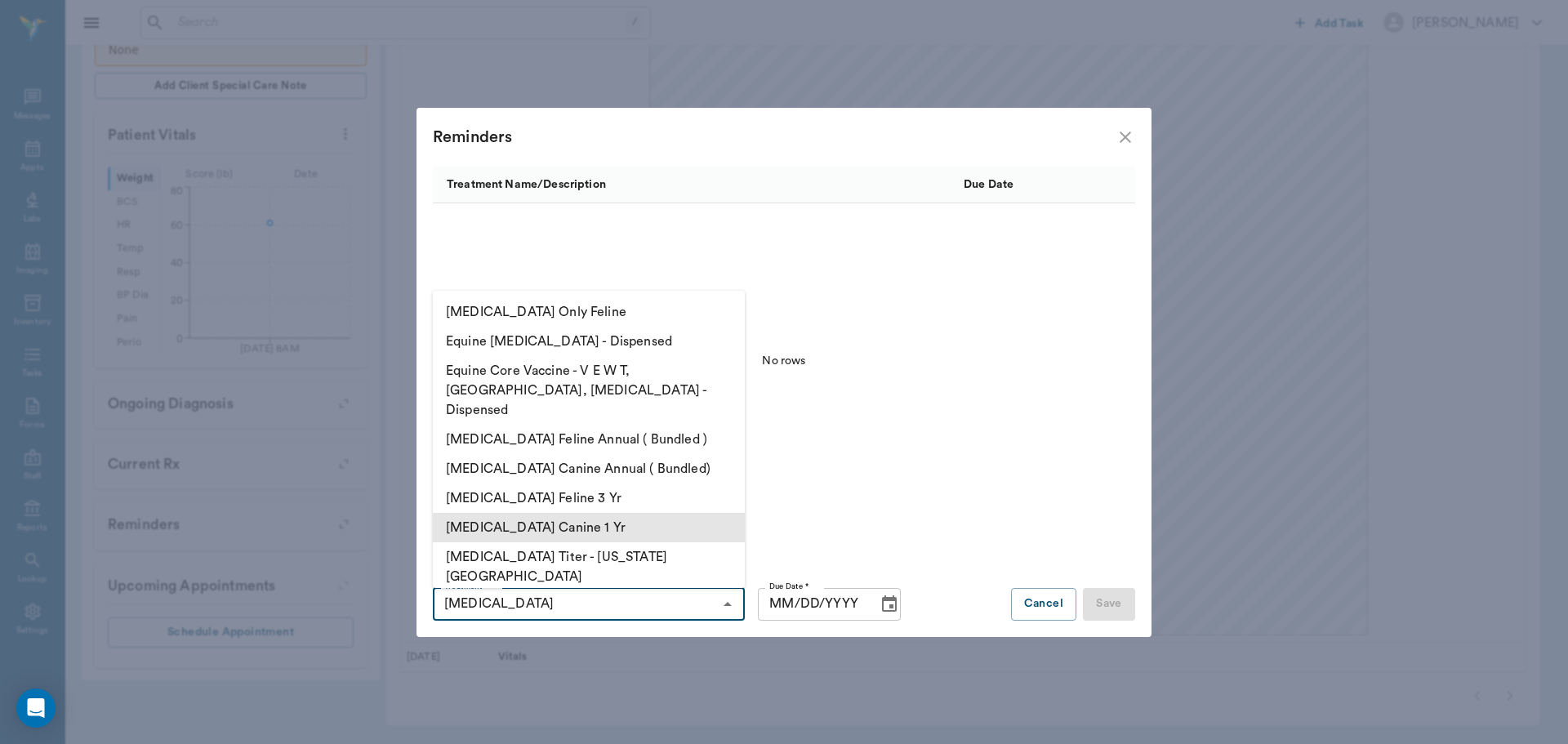
click at [656, 513] on li "Rabies Vaccination Canine 1 Yr" at bounding box center [589, 528] width 312 height 29
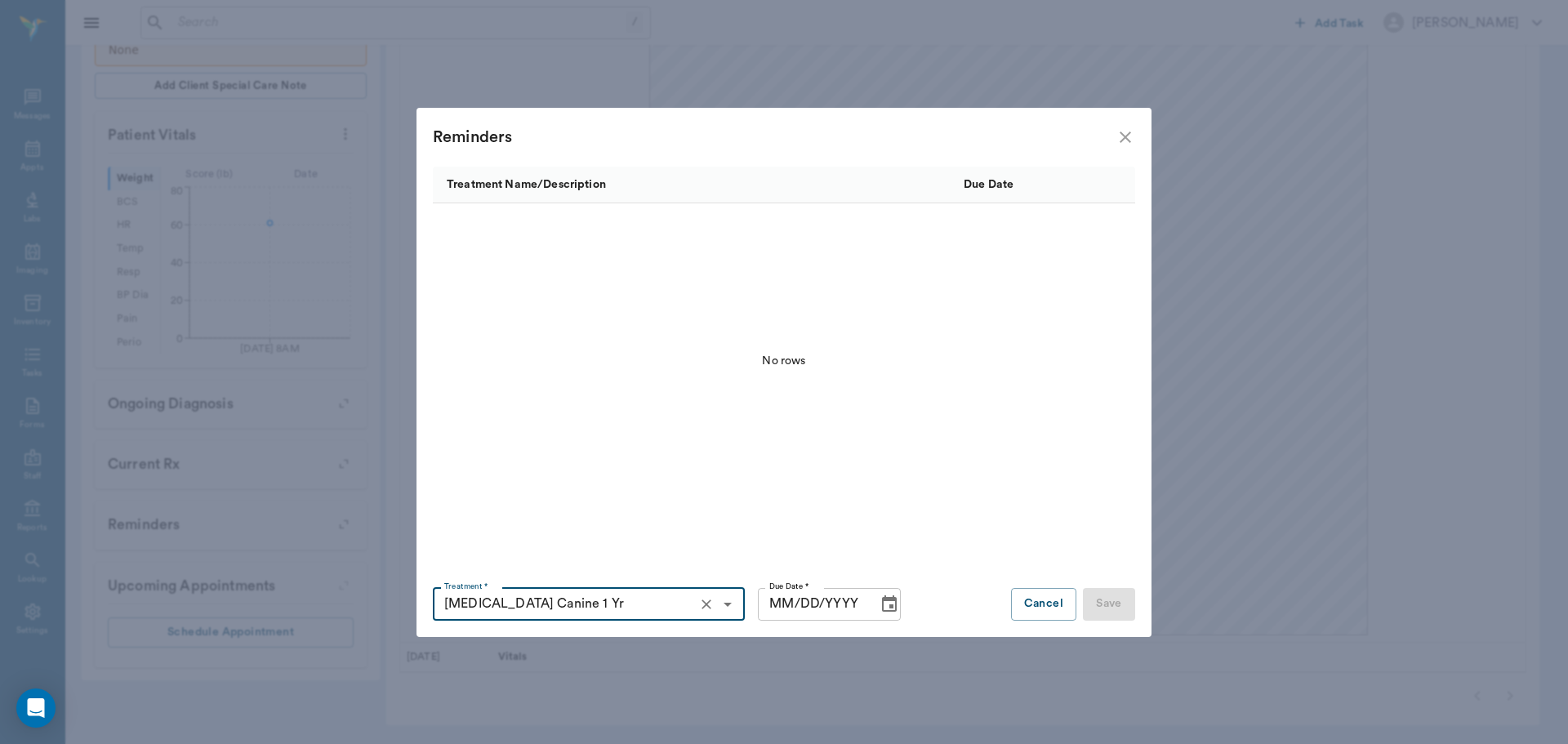
type input "Rabies Vaccination Canine 1 Yr"
click at [783, 605] on input "MM/DD/YYYY" at bounding box center [812, 605] width 108 height 33
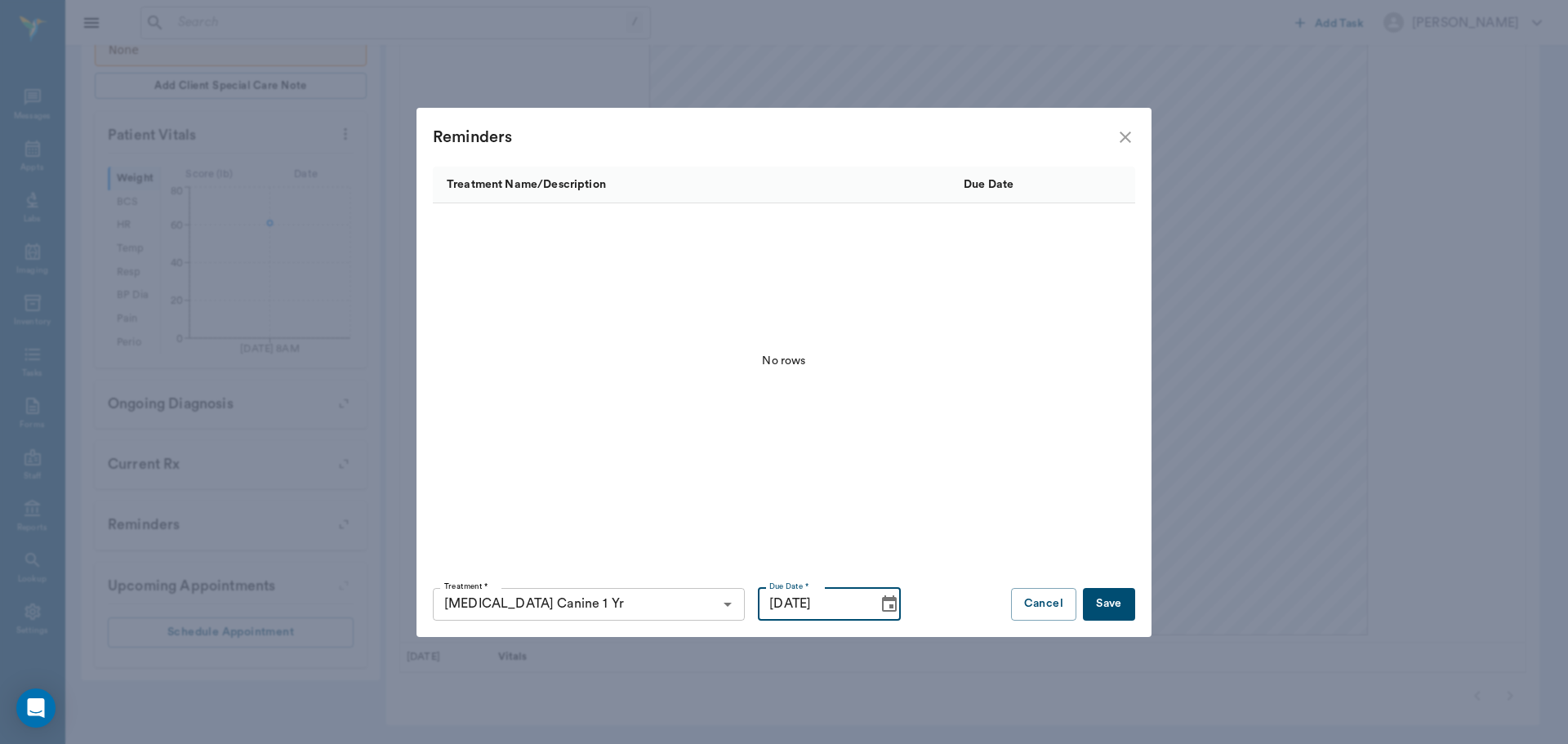
type input "11/22/2025"
click at [1120, 600] on button "Save" at bounding box center [1109, 605] width 52 height 33
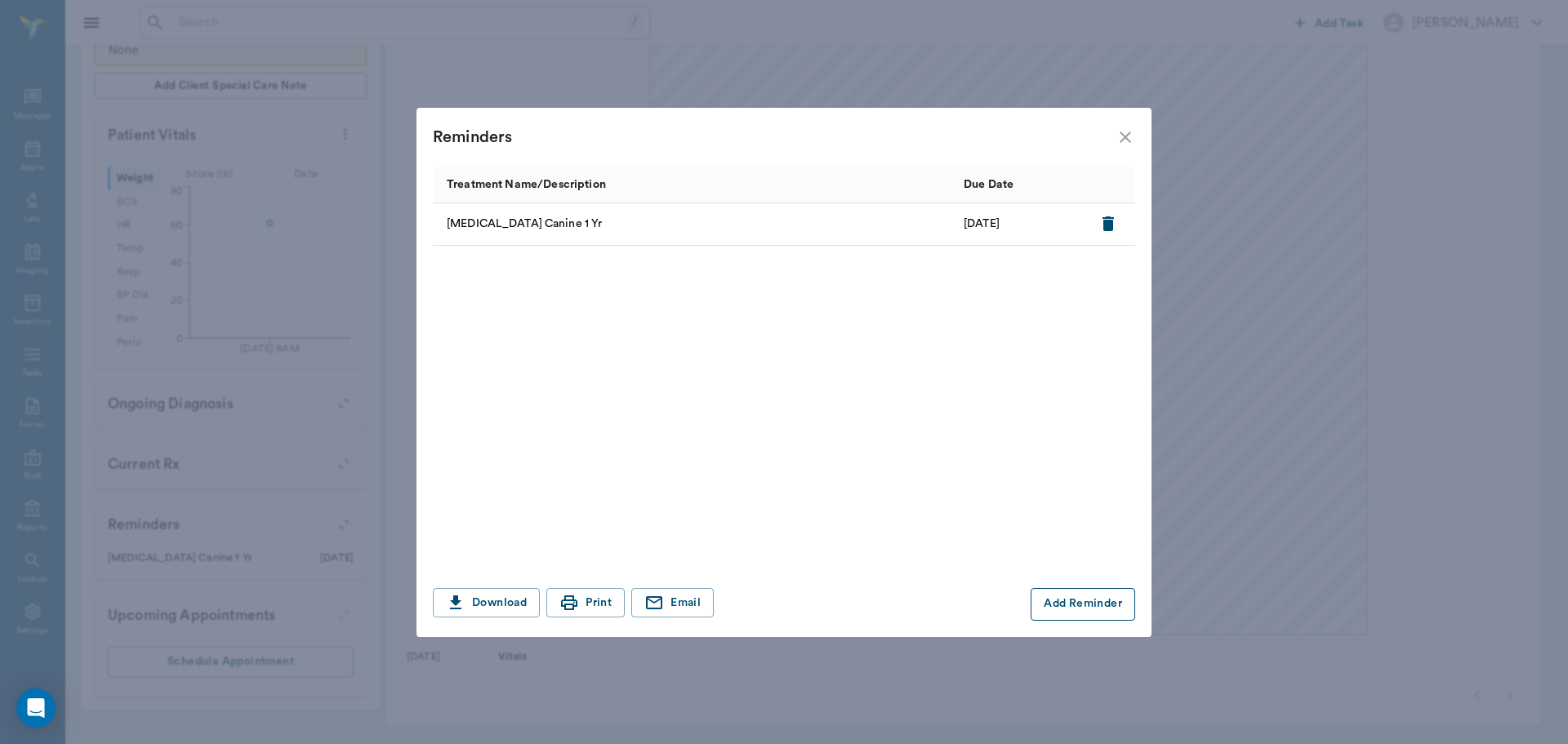
click at [1063, 590] on button "Add Reminder" at bounding box center [1083, 605] width 105 height 33
click at [608, 607] on input "Treatment *" at bounding box center [575, 604] width 275 height 23
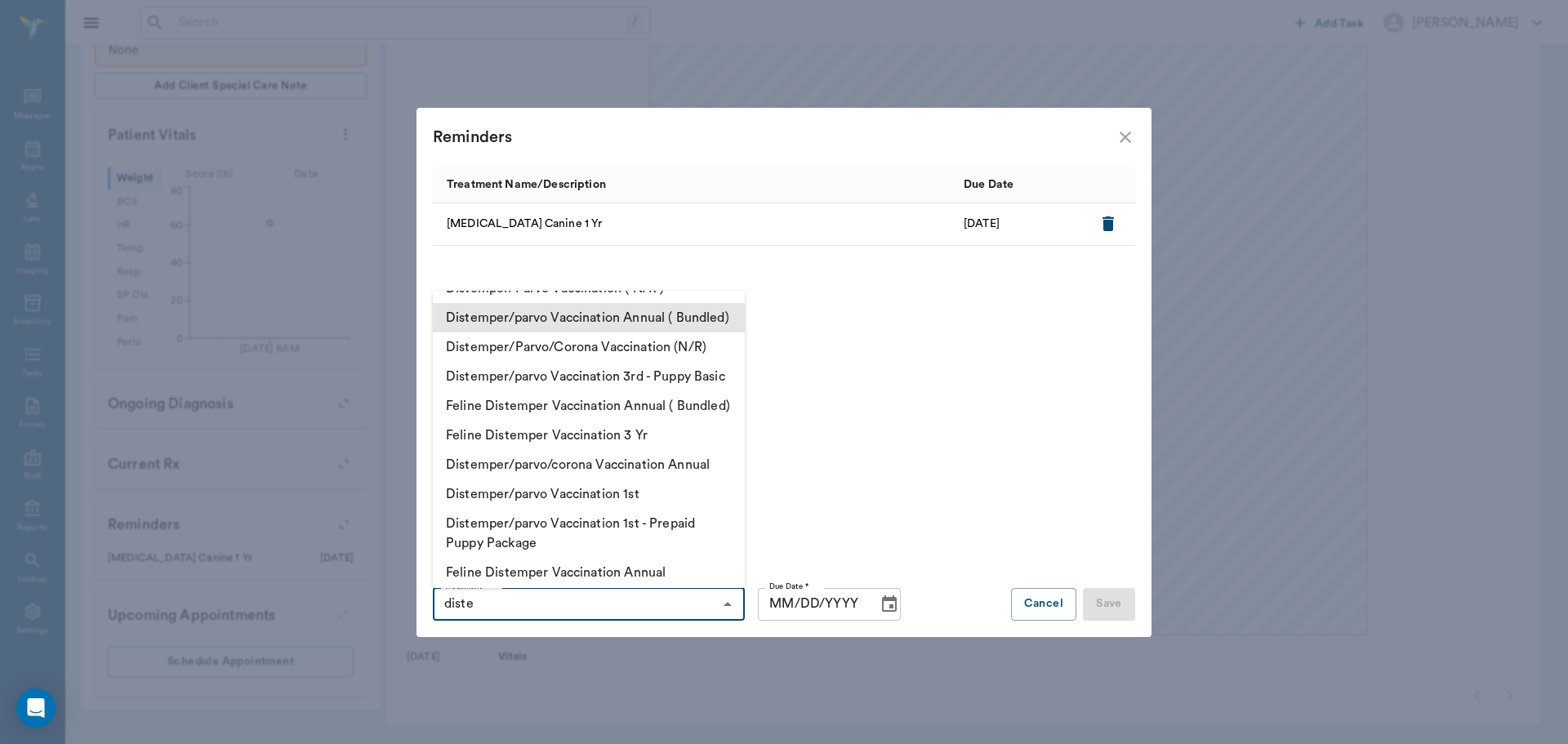
scroll to position [327, 0]
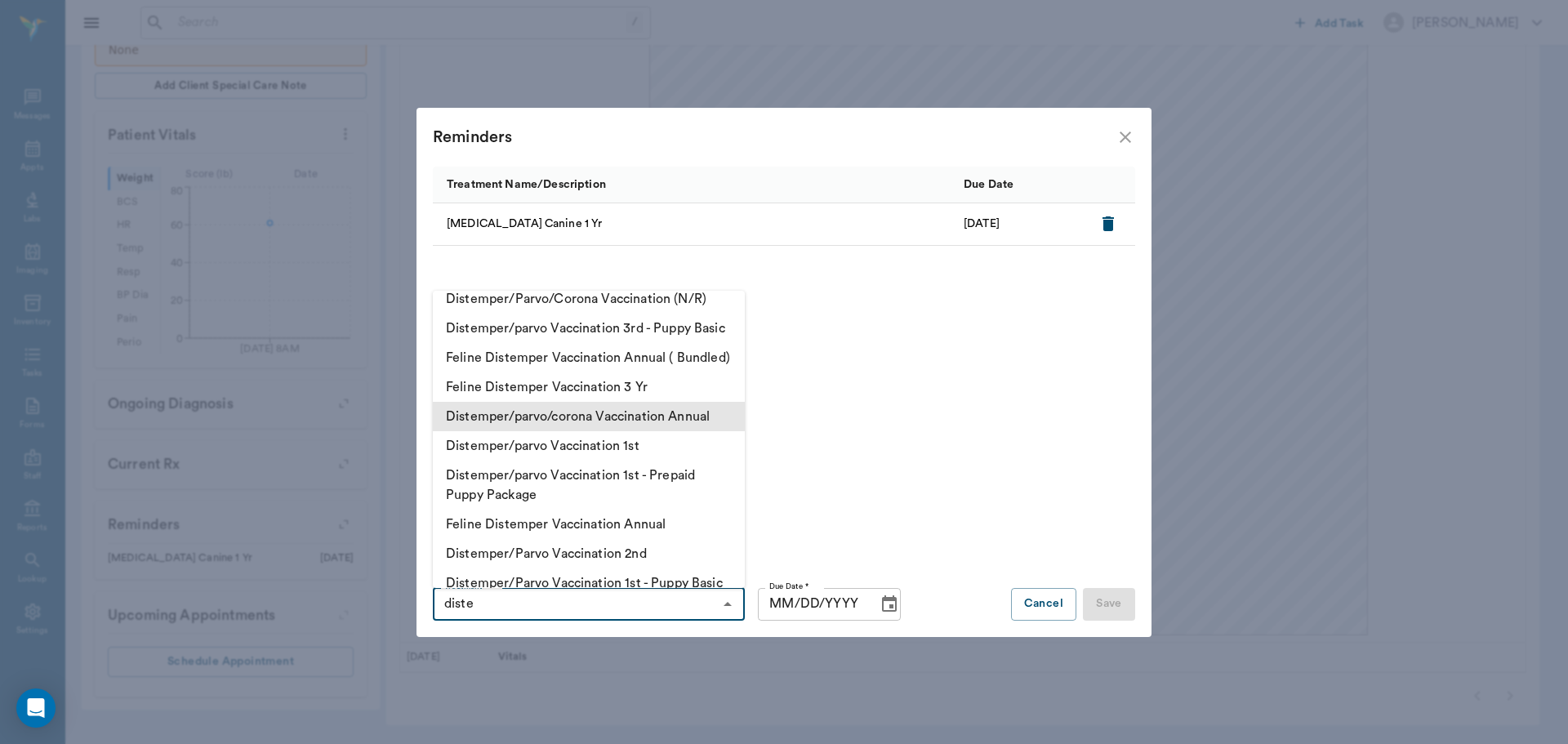
click at [661, 432] on li "Distemper/parvo/corona Vaccination Annual" at bounding box center [589, 416] width 312 height 29
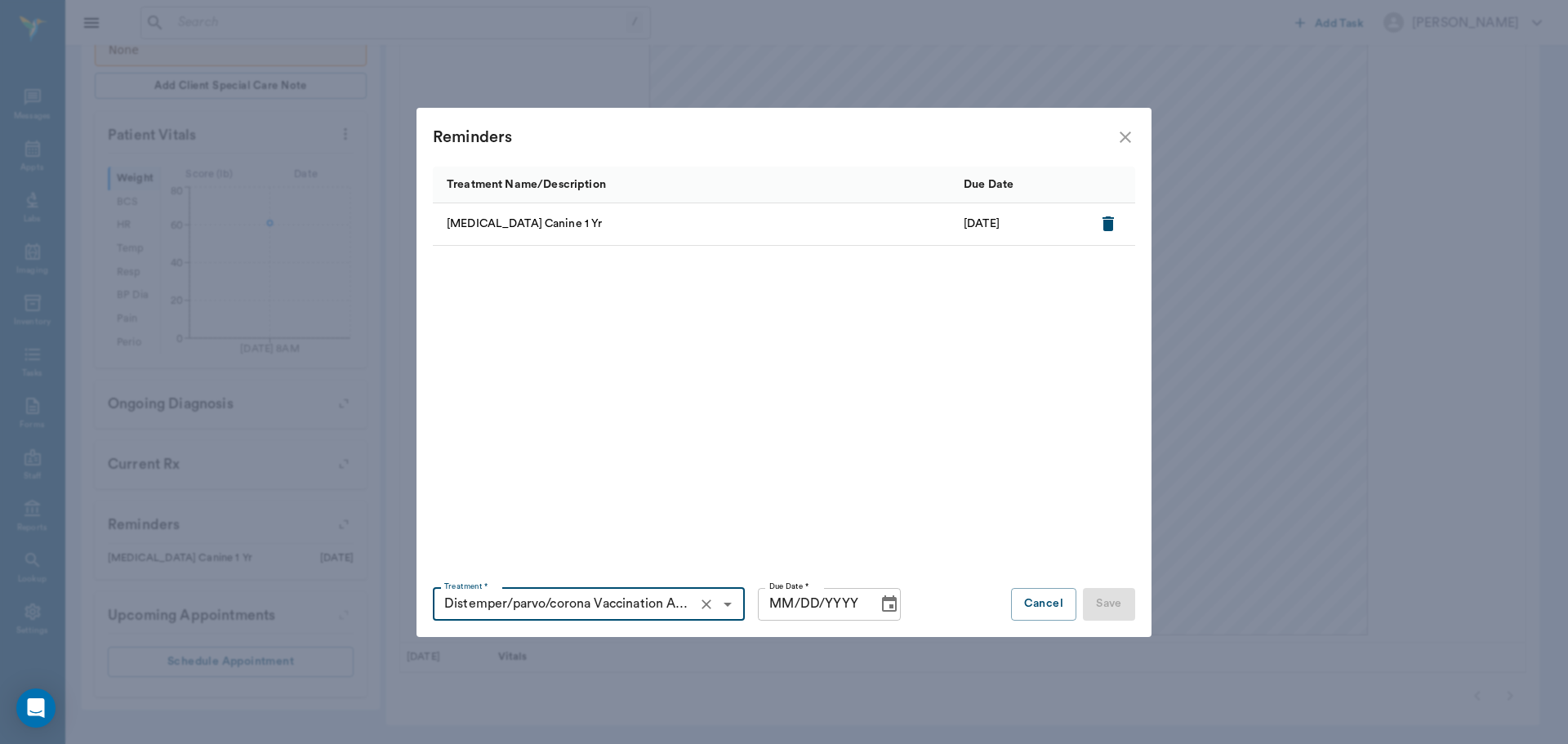
type input "Distemper/parvo/corona Vaccination Annual"
click at [775, 603] on input "MM/DD/YYYY" at bounding box center [812, 605] width 108 height 33
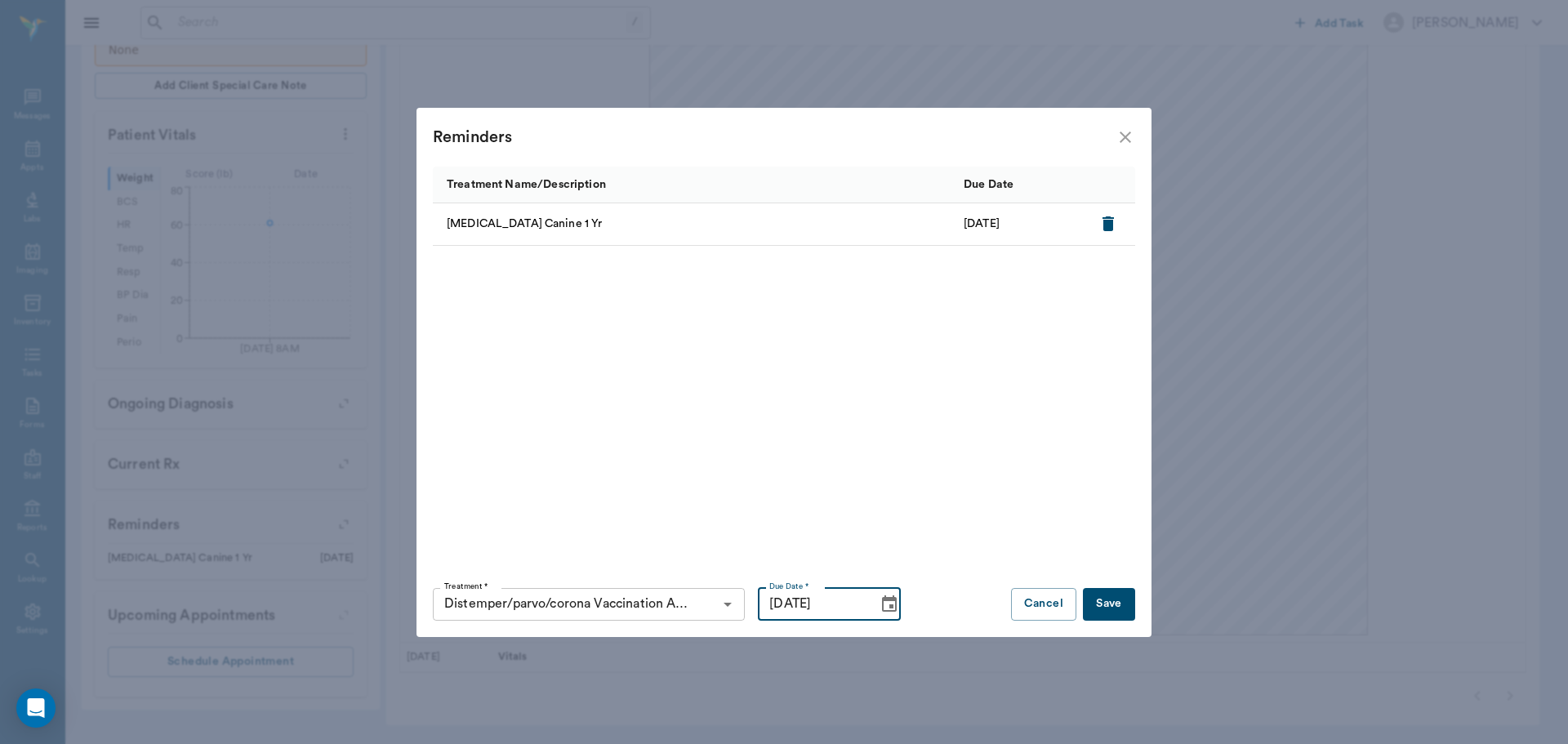
type input "11/22/2025"
click at [1116, 613] on button "Save" at bounding box center [1109, 605] width 52 height 33
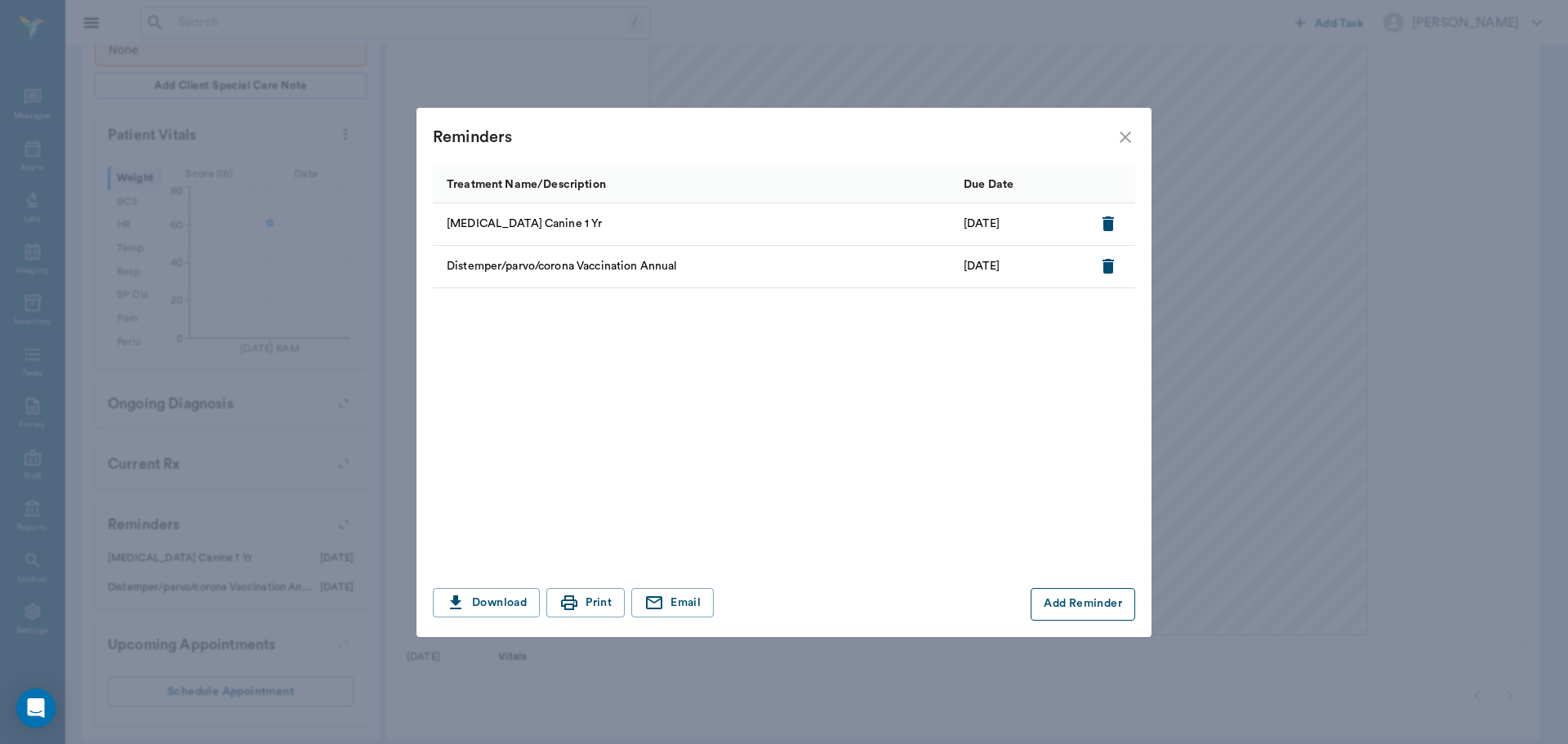
click at [1088, 603] on button "Add Reminder" at bounding box center [1083, 605] width 105 height 33
click at [589, 602] on input "Treatment *" at bounding box center [575, 604] width 275 height 23
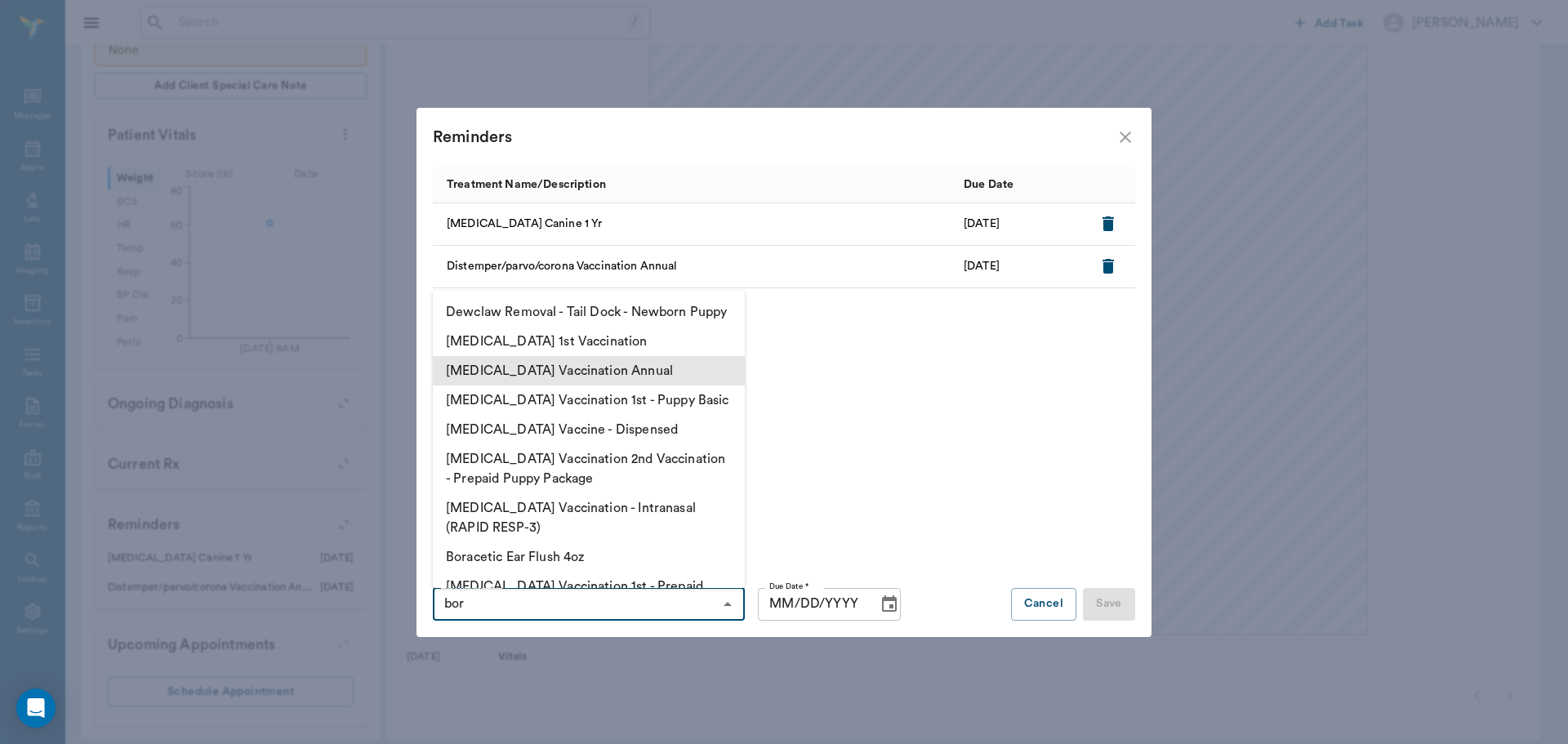
click at [606, 385] on li "Bordetella Vaccination Annual" at bounding box center [589, 371] width 312 height 29
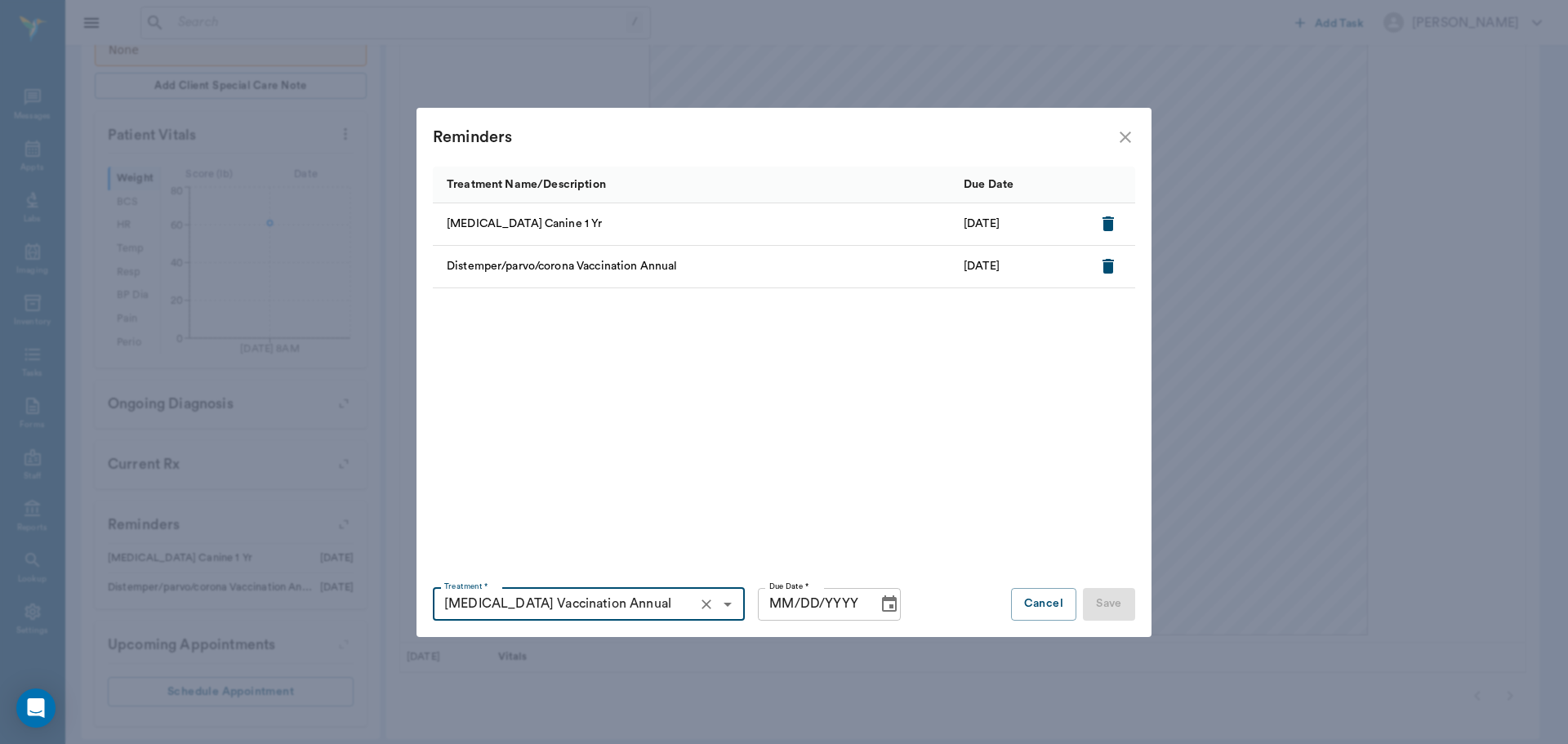
type input "Bordetella Vaccination Annual"
click at [775, 606] on input "MM/DD/YYYY" at bounding box center [812, 605] width 108 height 33
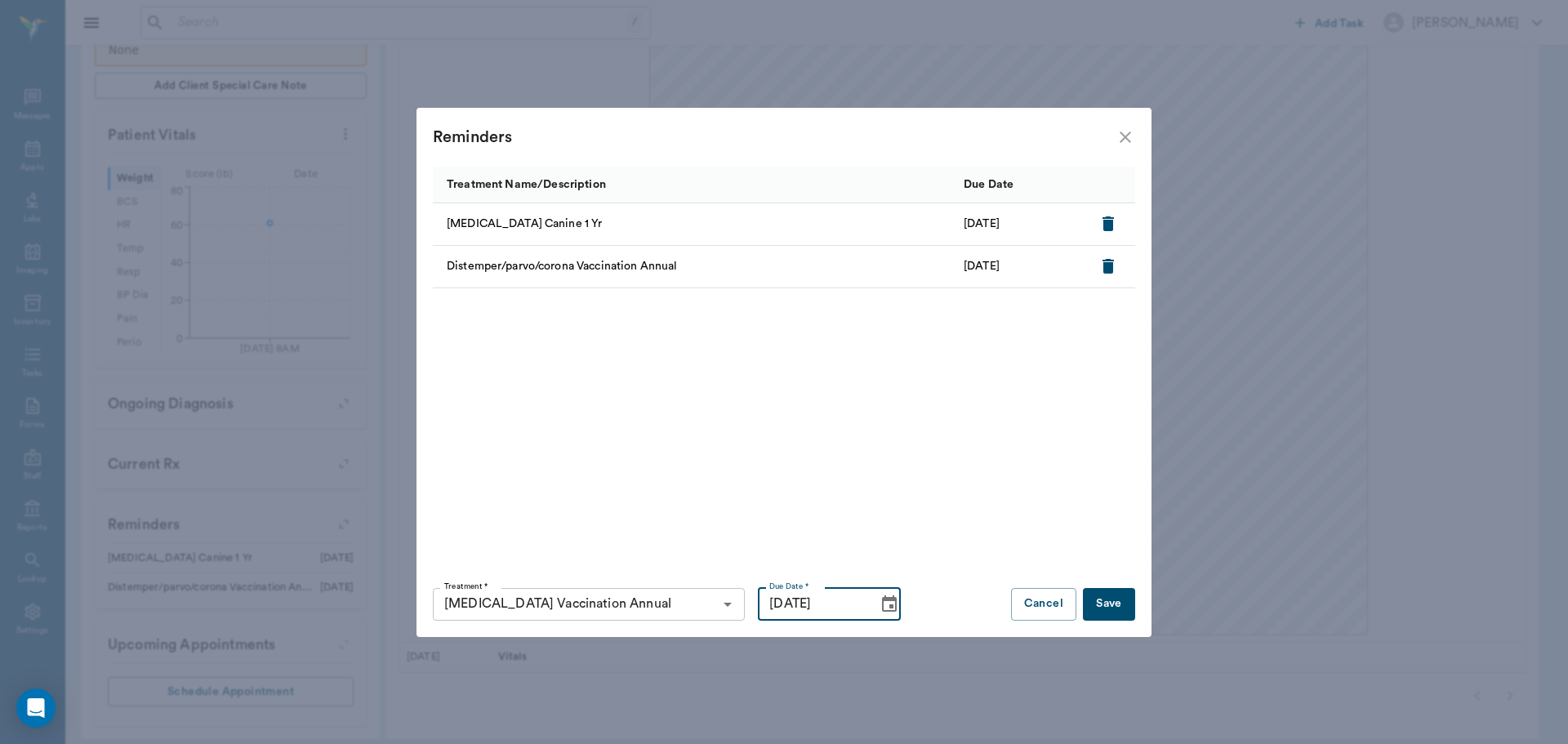
type input "11/22/2025"
click at [1114, 618] on button "Save" at bounding box center [1109, 605] width 52 height 33
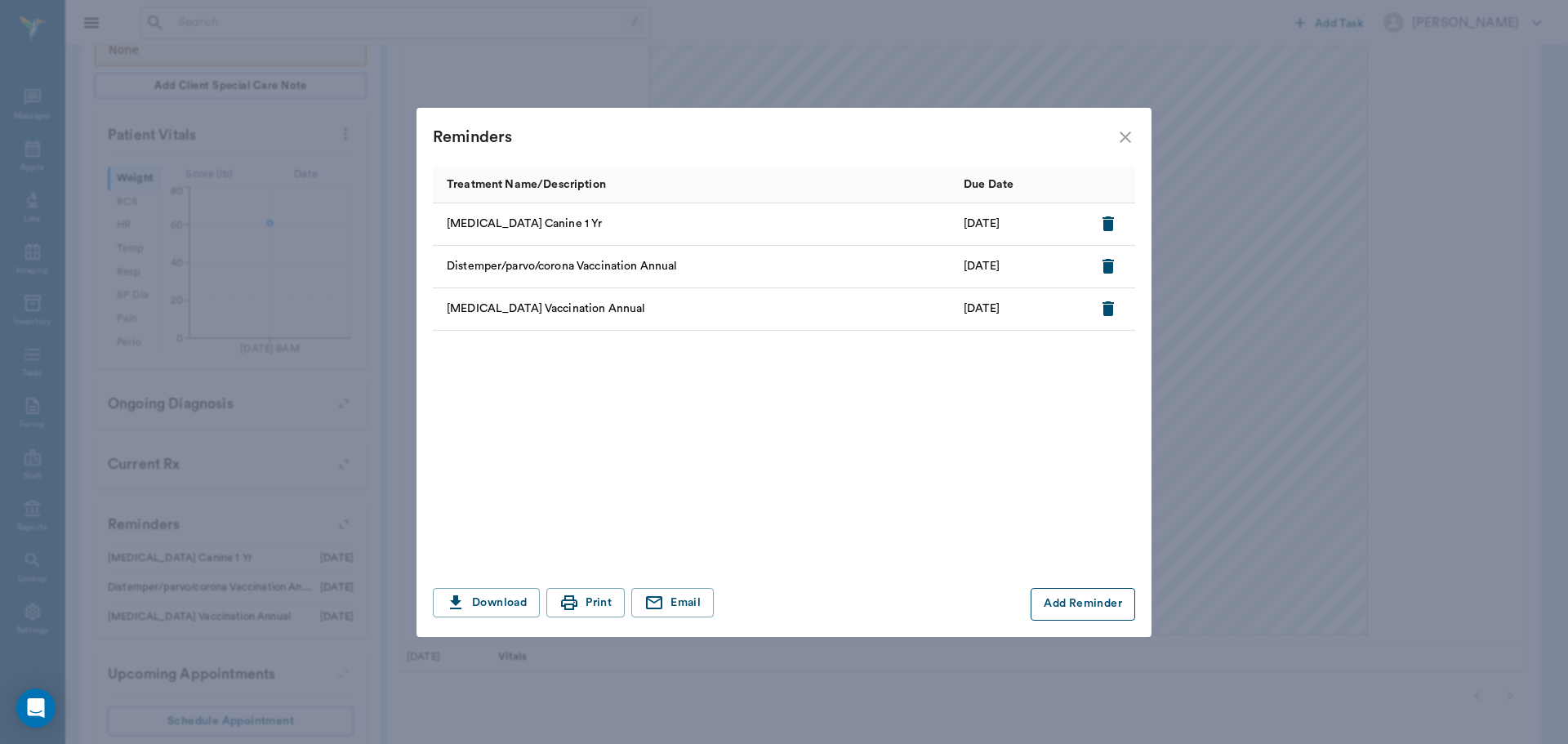
click at [1078, 599] on button "Add Reminder" at bounding box center [1083, 605] width 105 height 33
click at [631, 615] on input "Treatment *" at bounding box center [575, 604] width 275 height 23
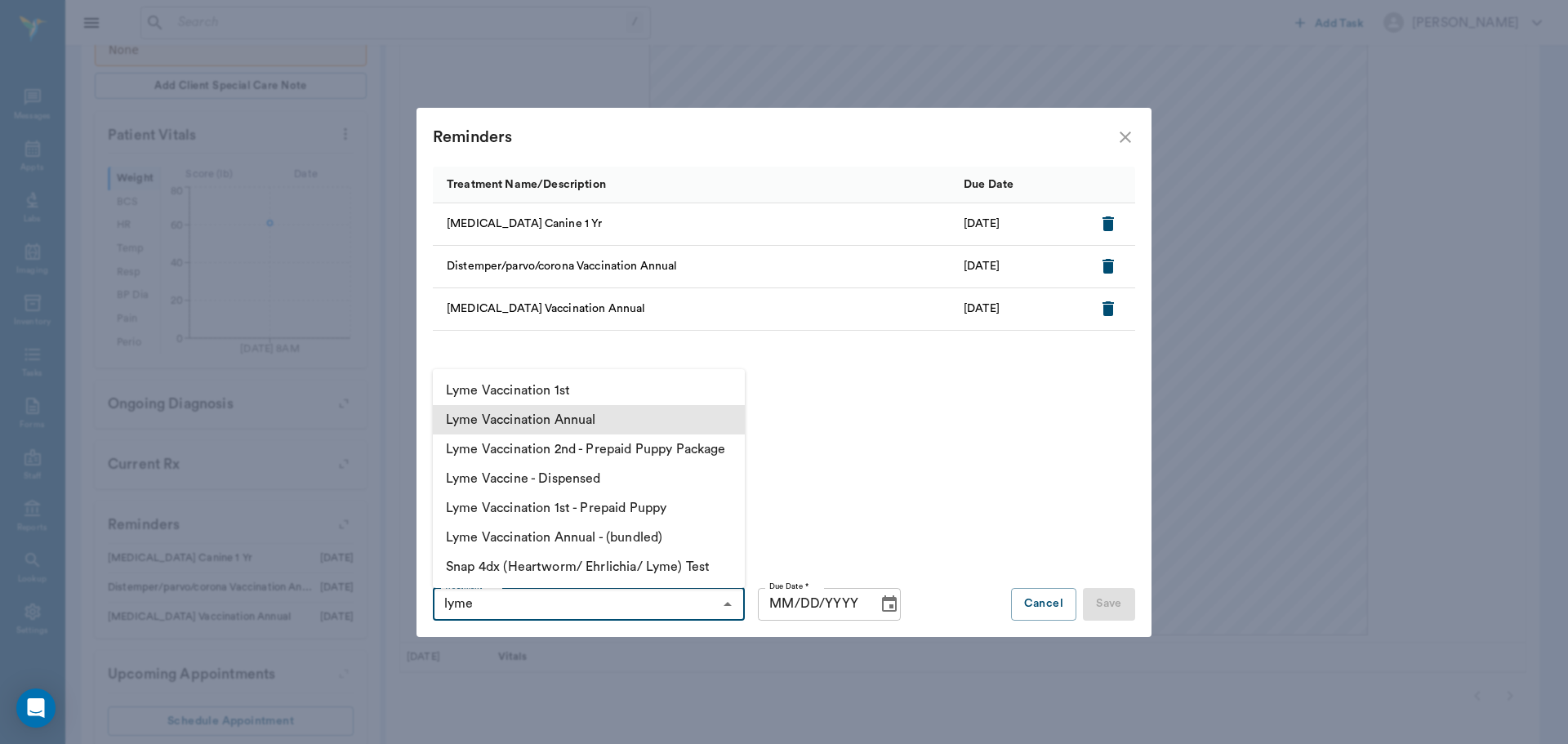
click at [626, 426] on li "Lyme Vaccination Annual" at bounding box center [589, 420] width 312 height 29
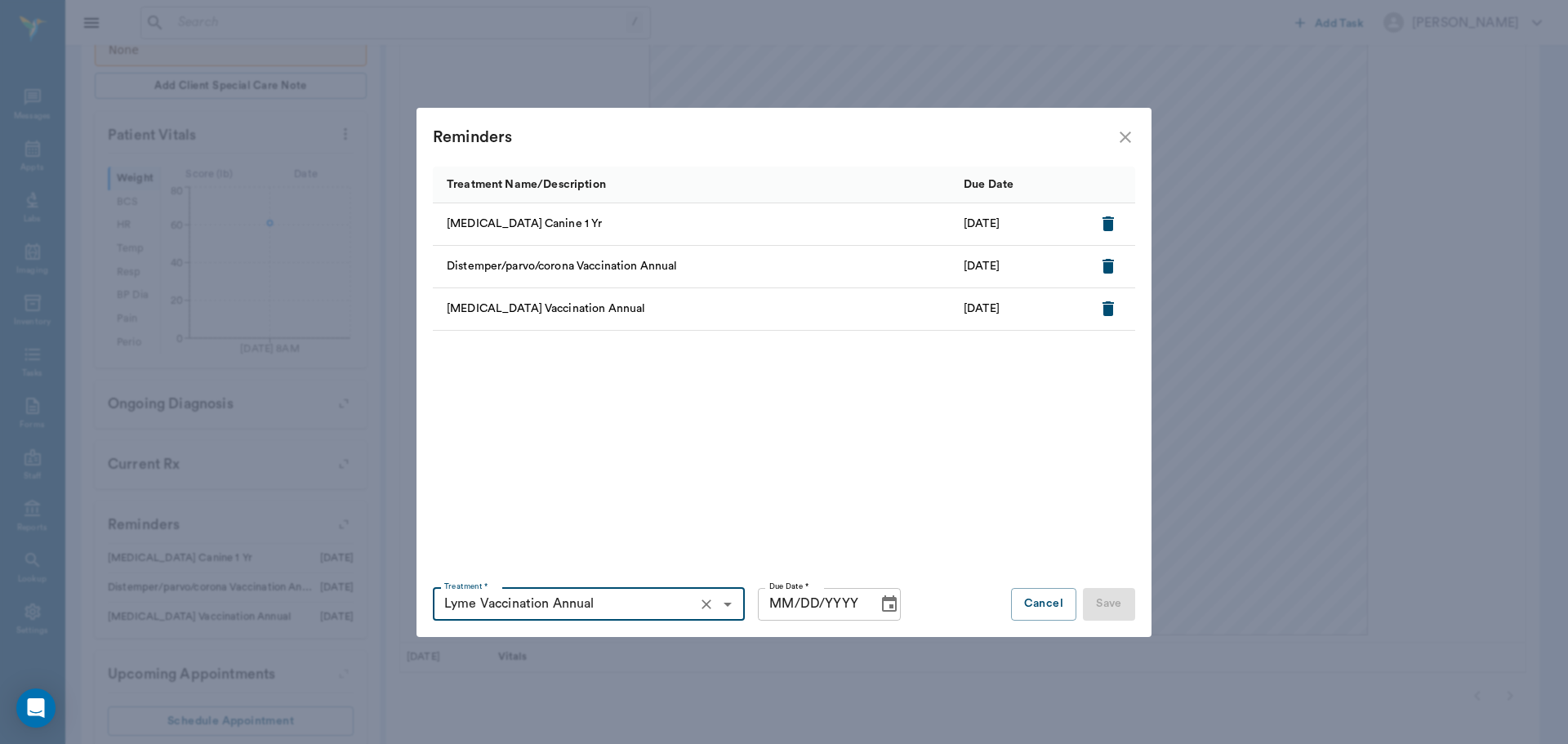
type input "Lyme Vaccination Annual"
click at [769, 602] on input "MM/DD/YYYY" at bounding box center [812, 605] width 108 height 33
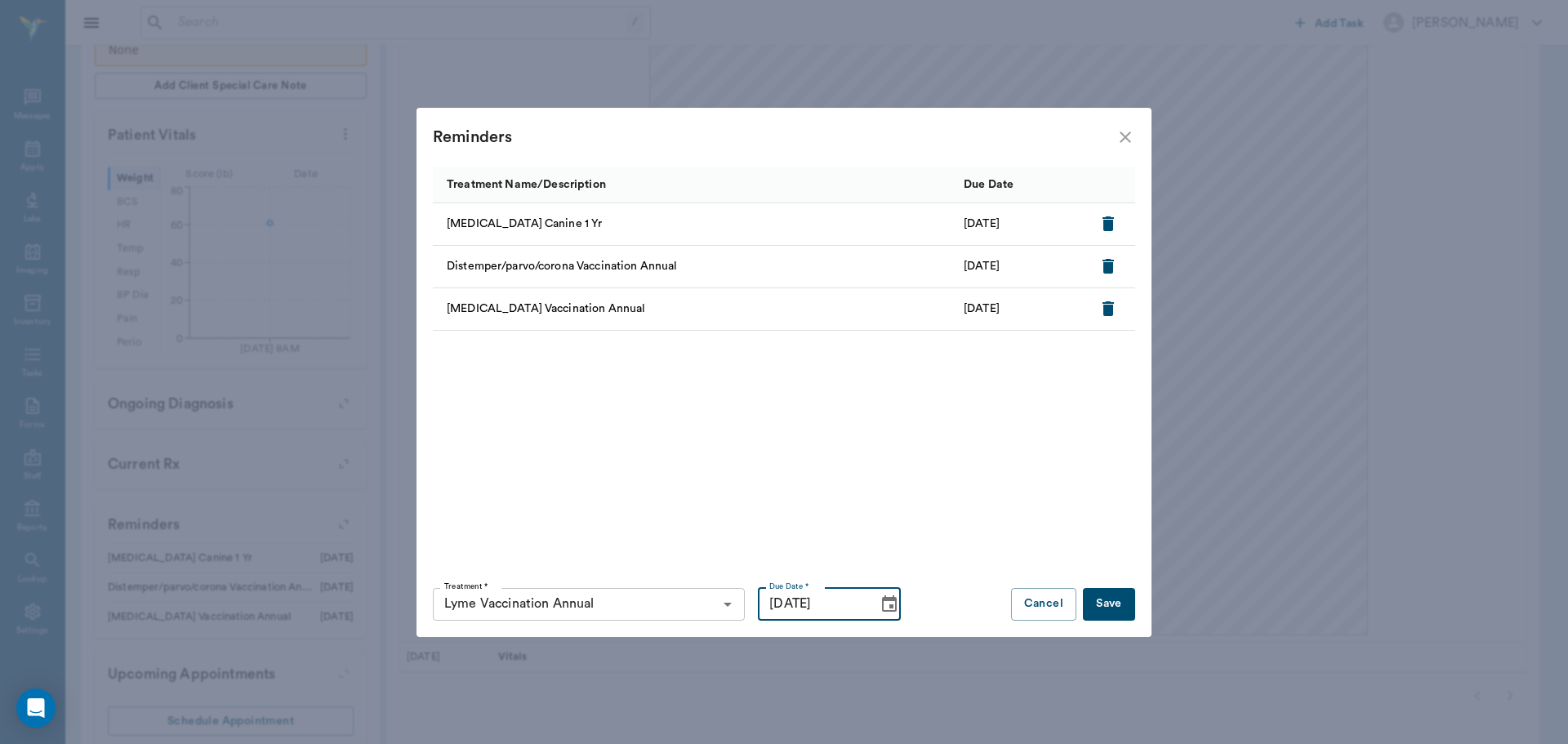
type input "11/22/2025"
click at [1126, 606] on button "Save" at bounding box center [1109, 605] width 52 height 33
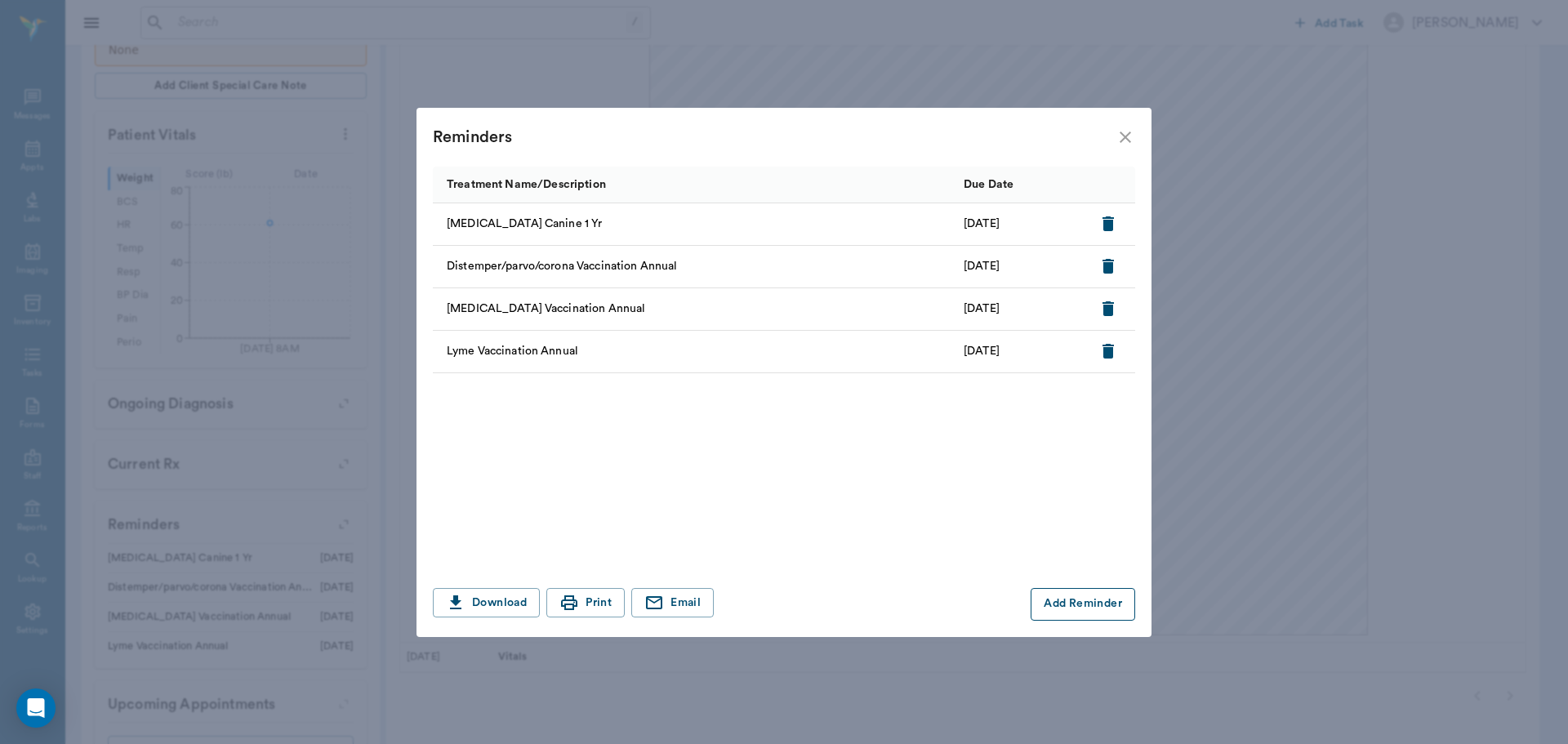
click at [1065, 602] on button "Add Reminder" at bounding box center [1083, 605] width 105 height 33
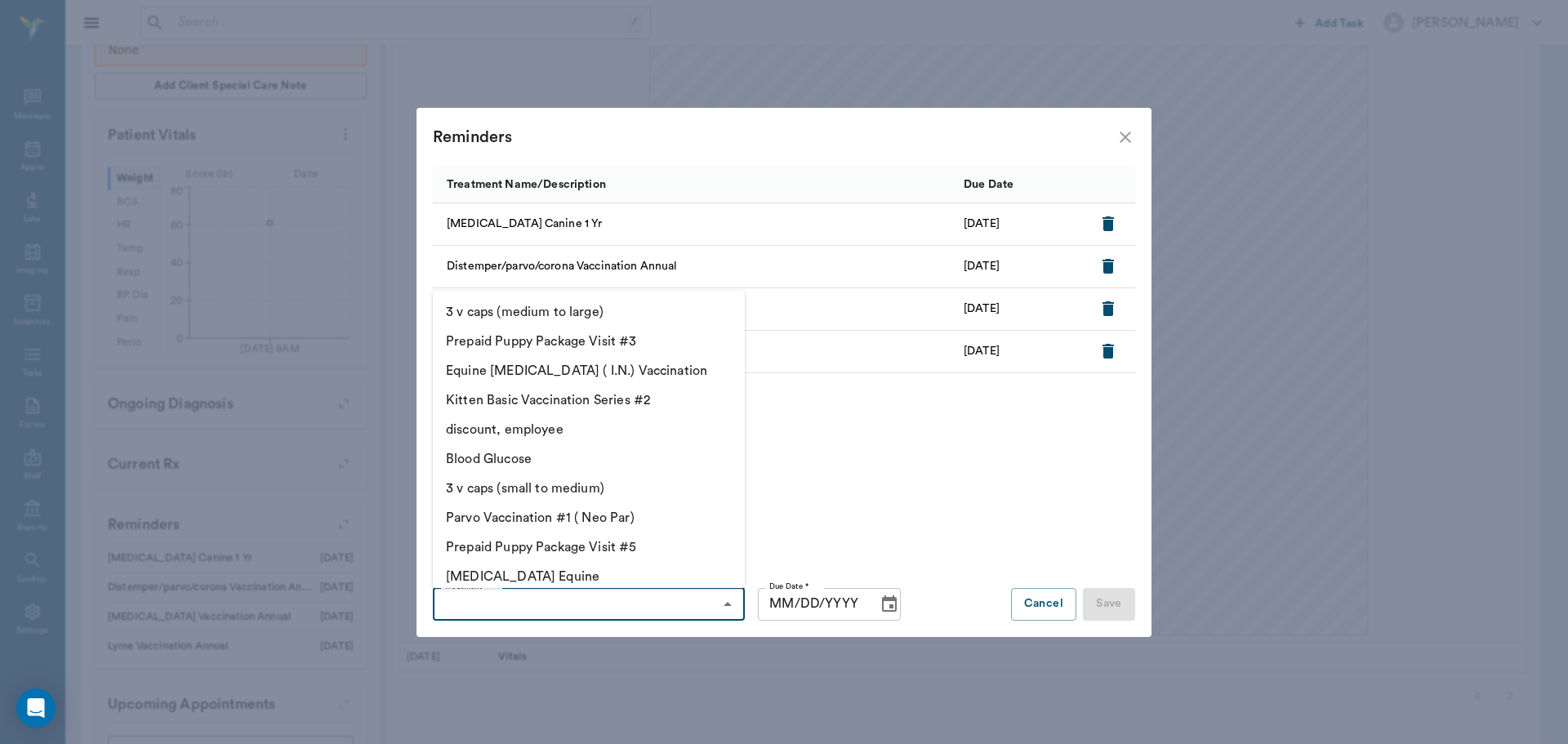
click at [636, 604] on input "Treatment *" at bounding box center [575, 604] width 275 height 23
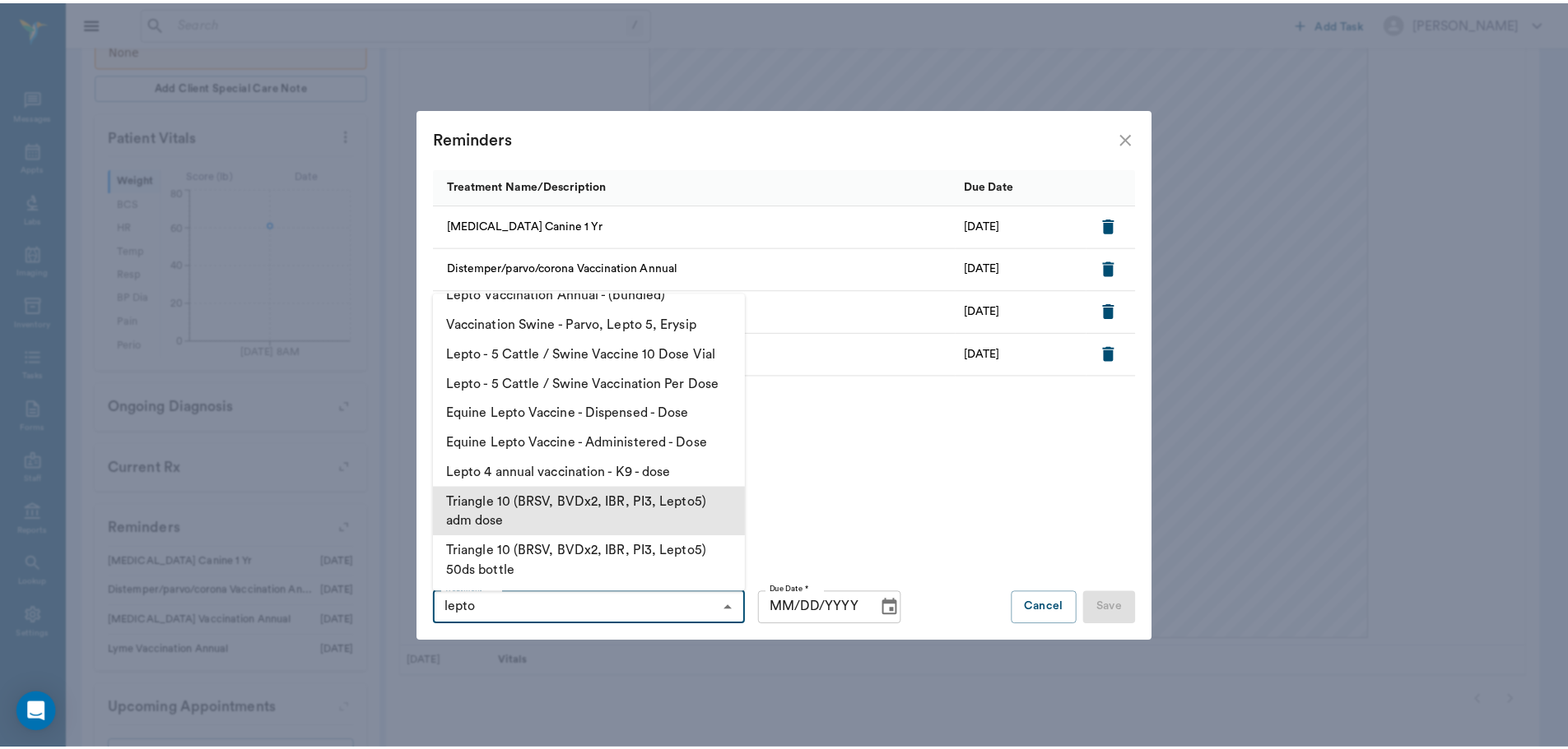
scroll to position [0, 0]
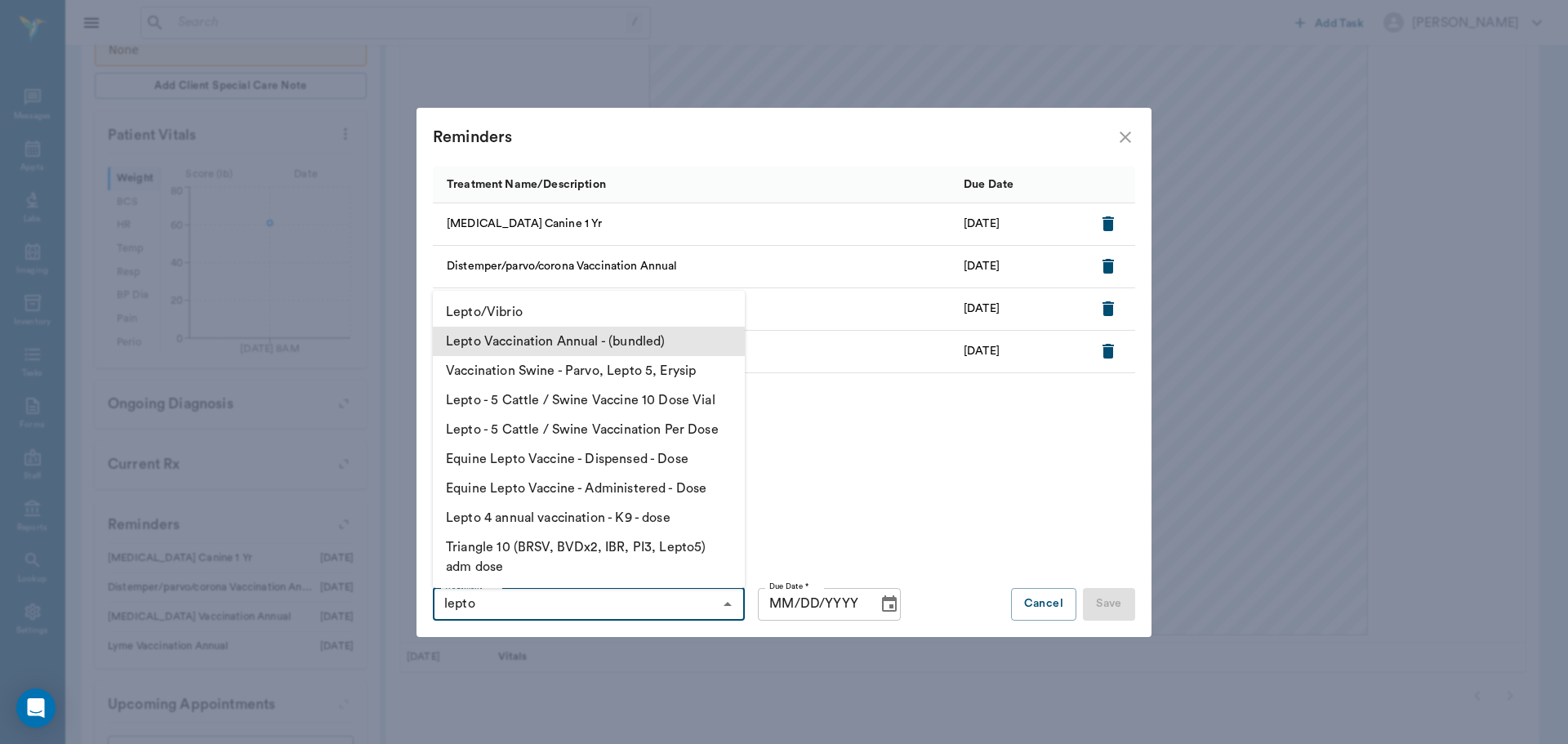
click at [653, 336] on li "Lepto Vaccination Annual - (bundled)" at bounding box center [589, 342] width 312 height 29
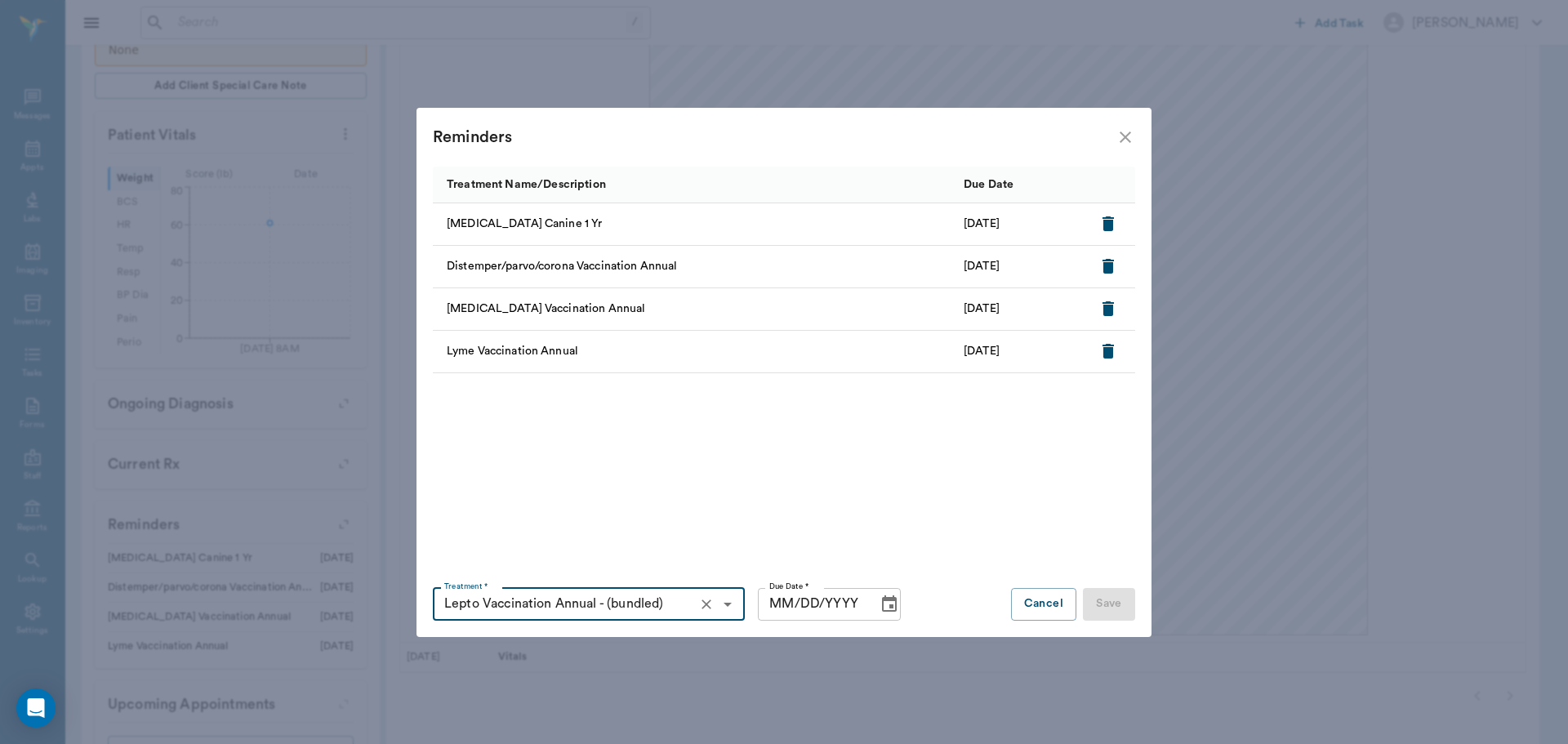
type input "Lepto Vaccination Annual - (bundled)"
click at [769, 596] on input "MM/DD/YYYY" at bounding box center [812, 605] width 108 height 33
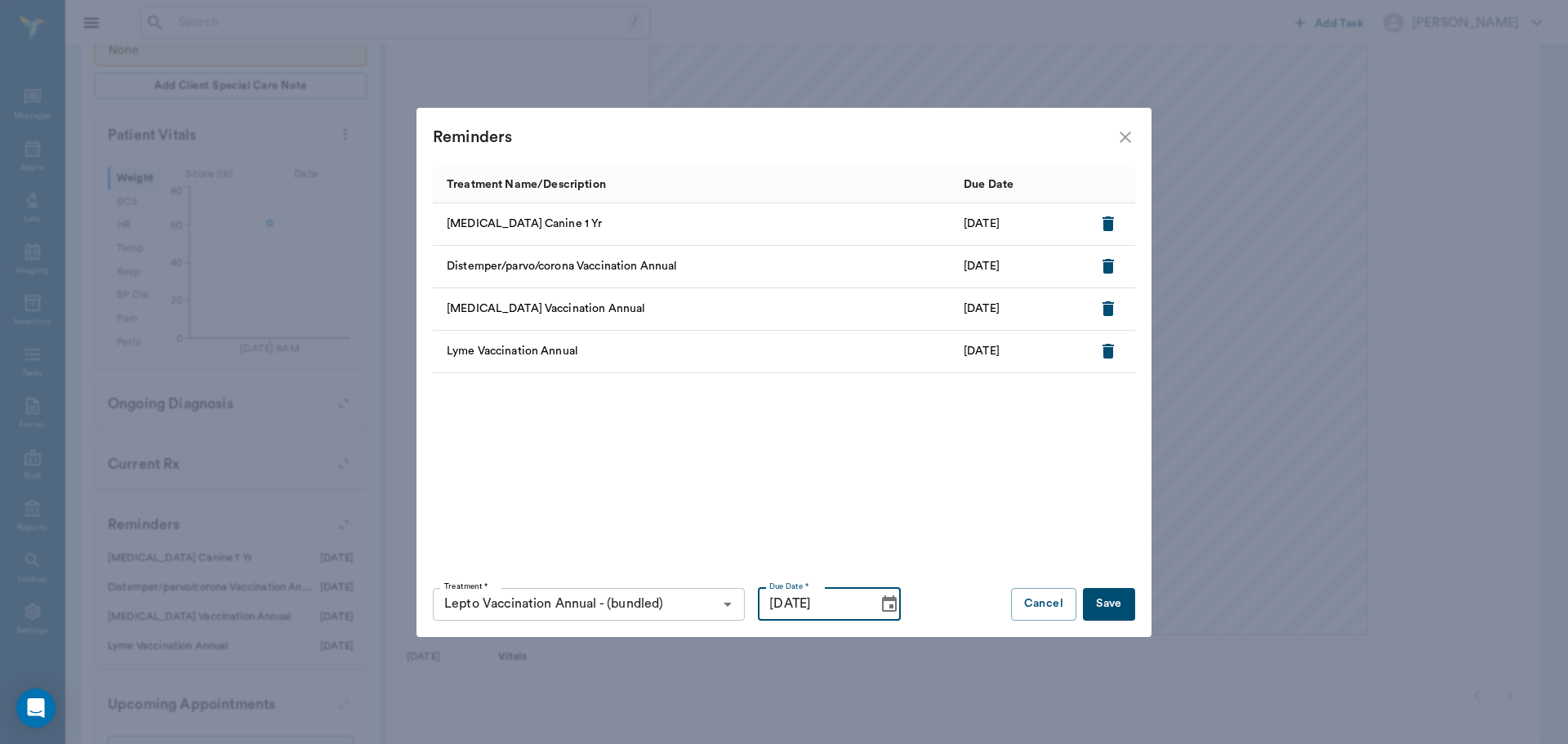
type input "11/22/2025"
click at [1114, 600] on button "Save" at bounding box center [1109, 605] width 52 height 33
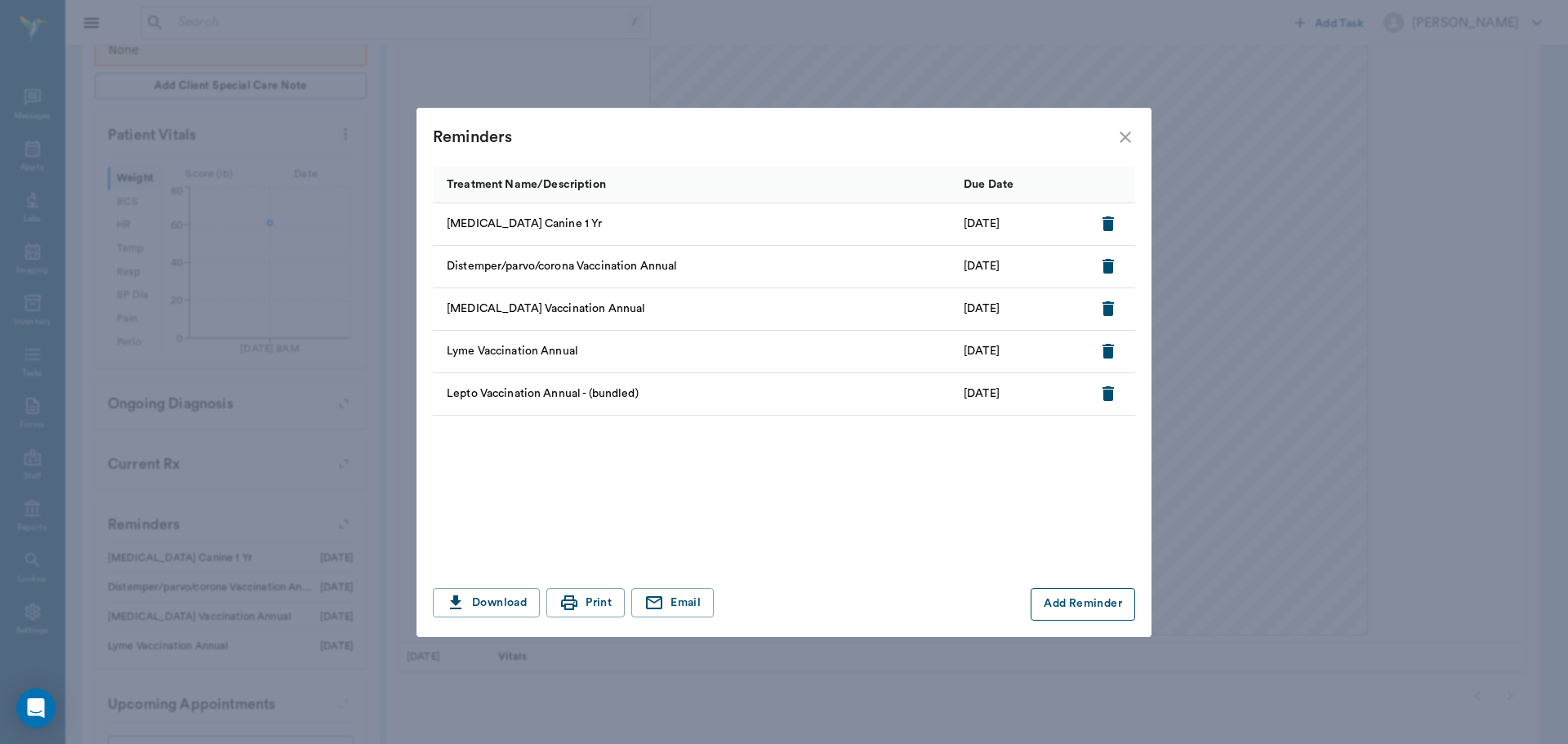
click at [1073, 610] on button "Add Reminder" at bounding box center [1083, 605] width 105 height 33
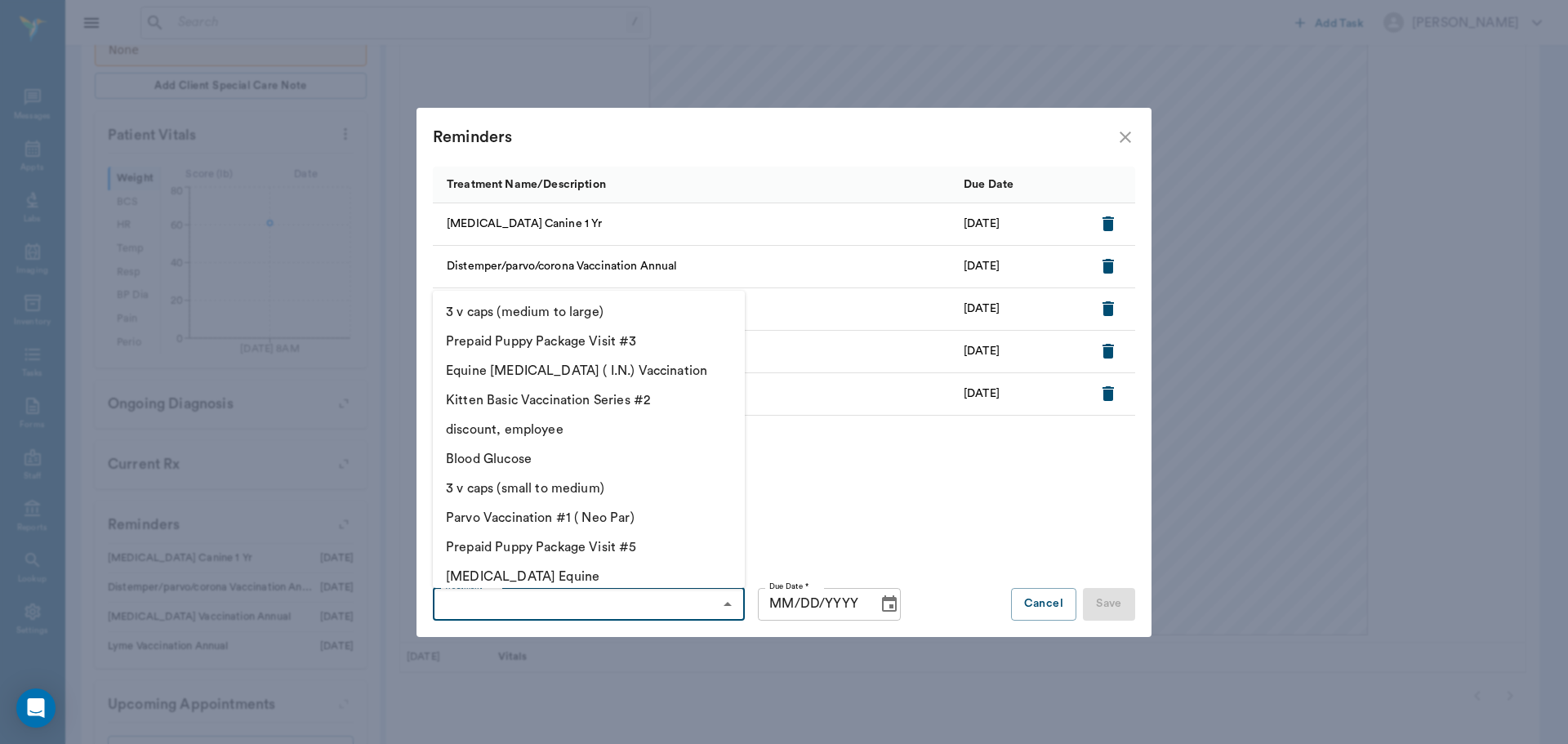
click at [580, 600] on input "Treatment *" at bounding box center [575, 604] width 275 height 23
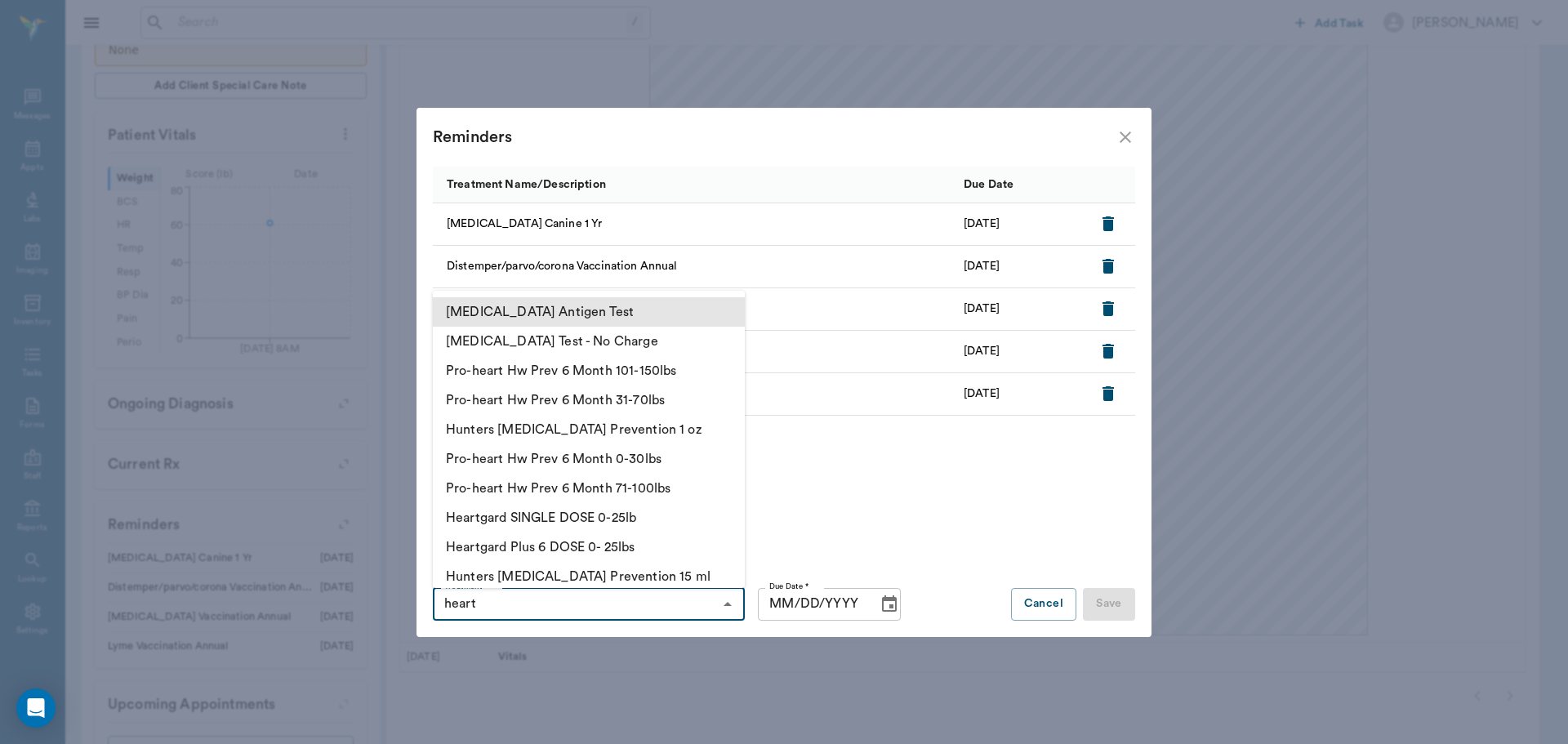
click at [609, 311] on li "Heartworm Antigen Test" at bounding box center [589, 312] width 312 height 29
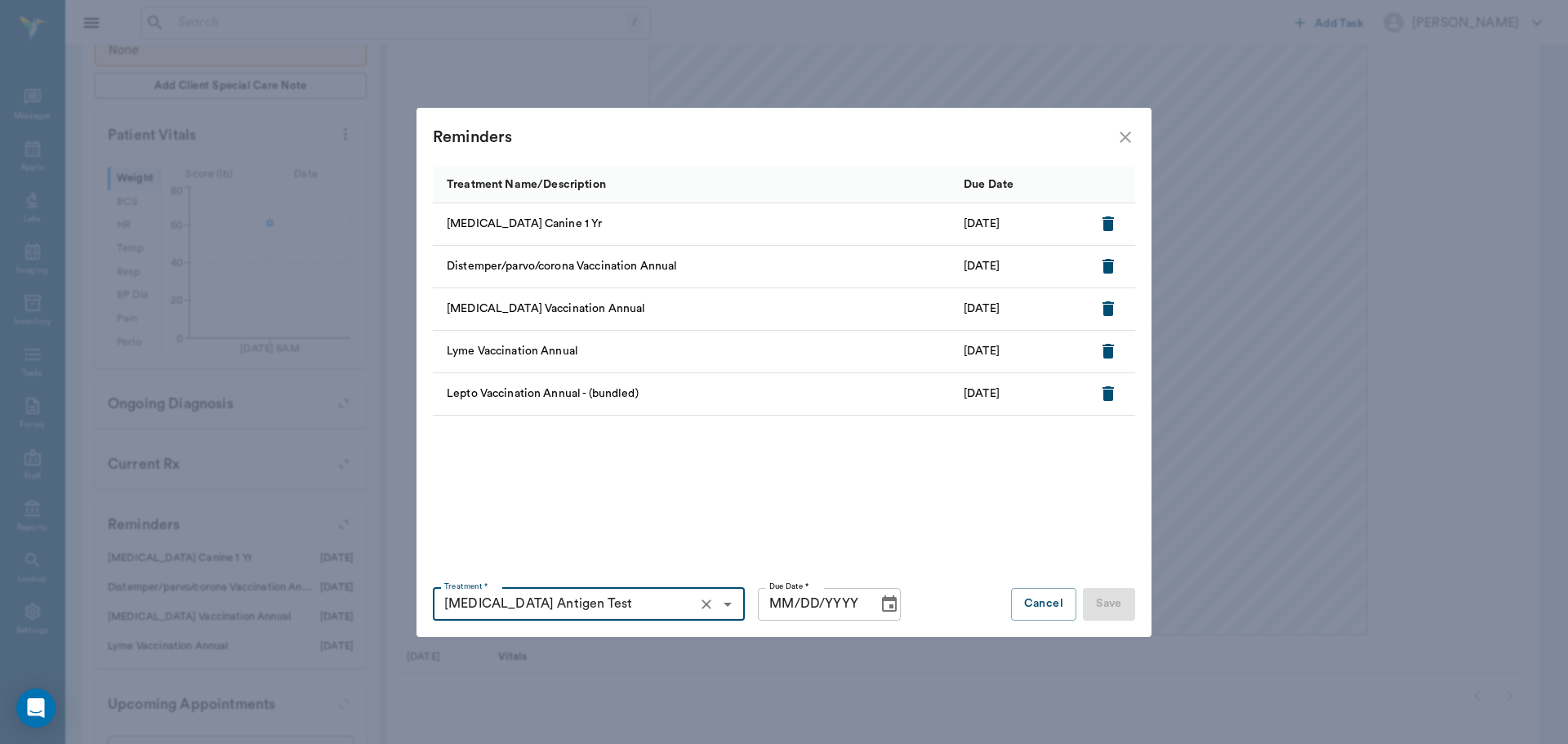
type input "Heartworm Antigen Test"
click at [792, 608] on input "MM/DD/YYYY" at bounding box center [812, 605] width 108 height 33
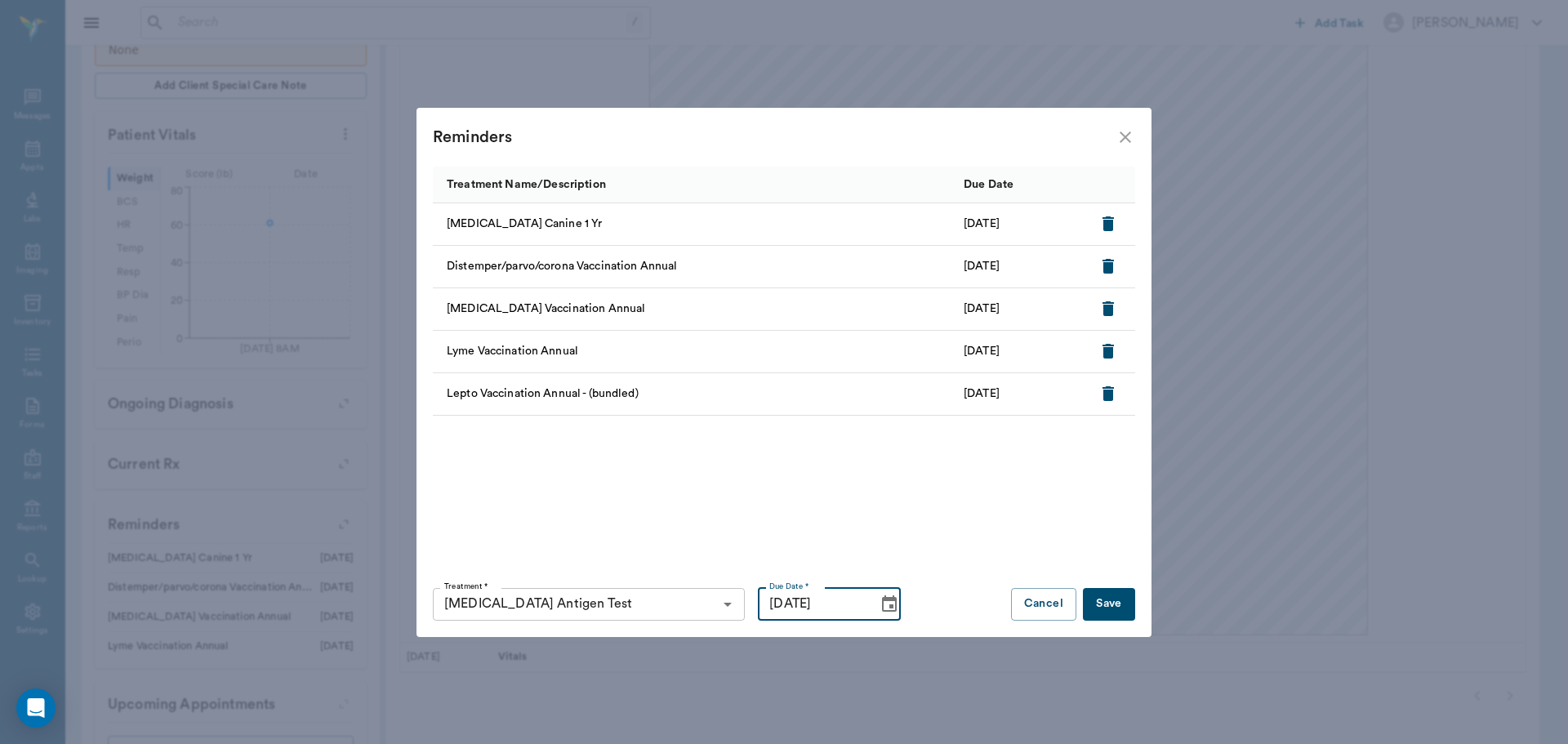
type input "11/22/2025"
click at [1123, 605] on button "Save" at bounding box center [1109, 605] width 52 height 33
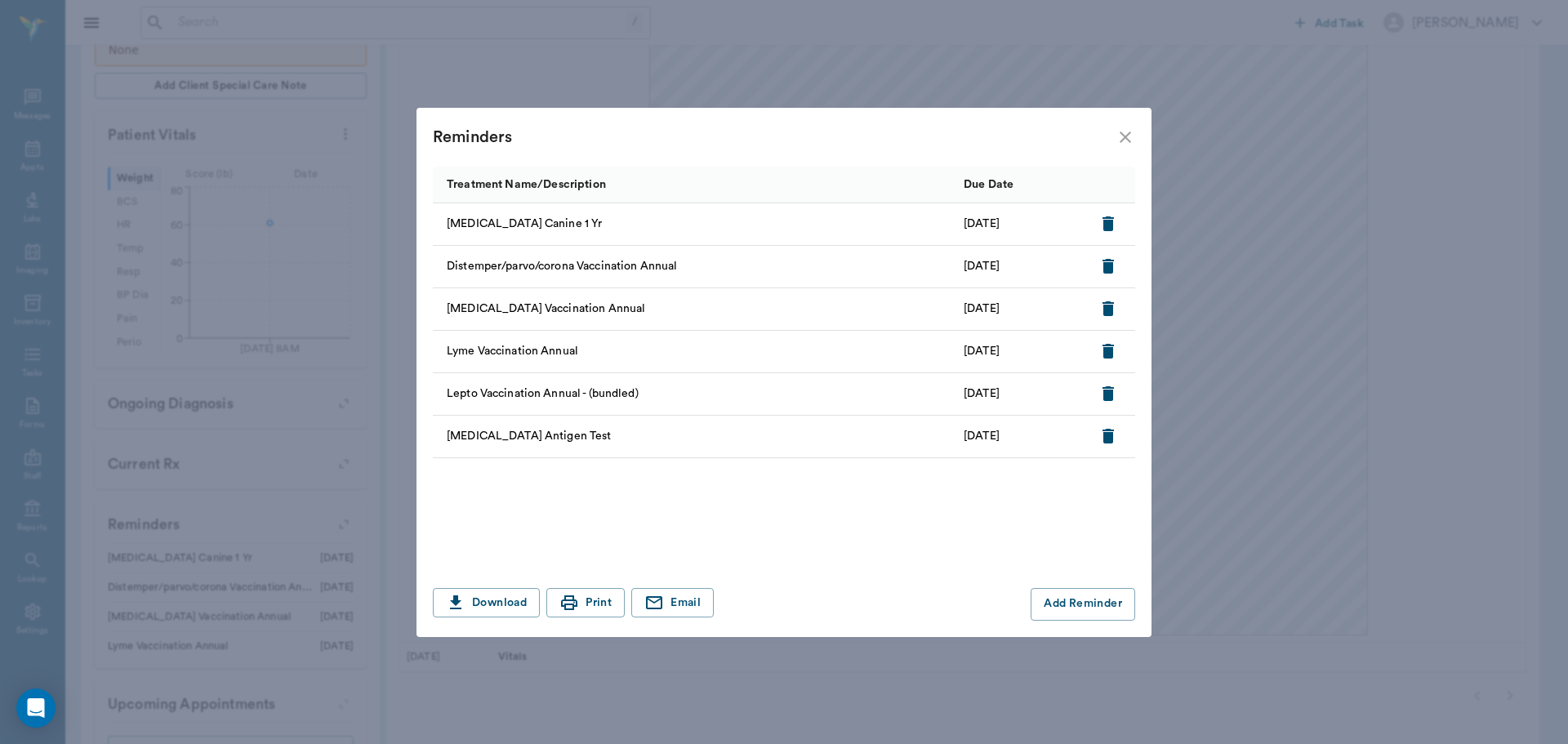
click at [1132, 139] on icon "close" at bounding box center [1125, 137] width 20 height 20
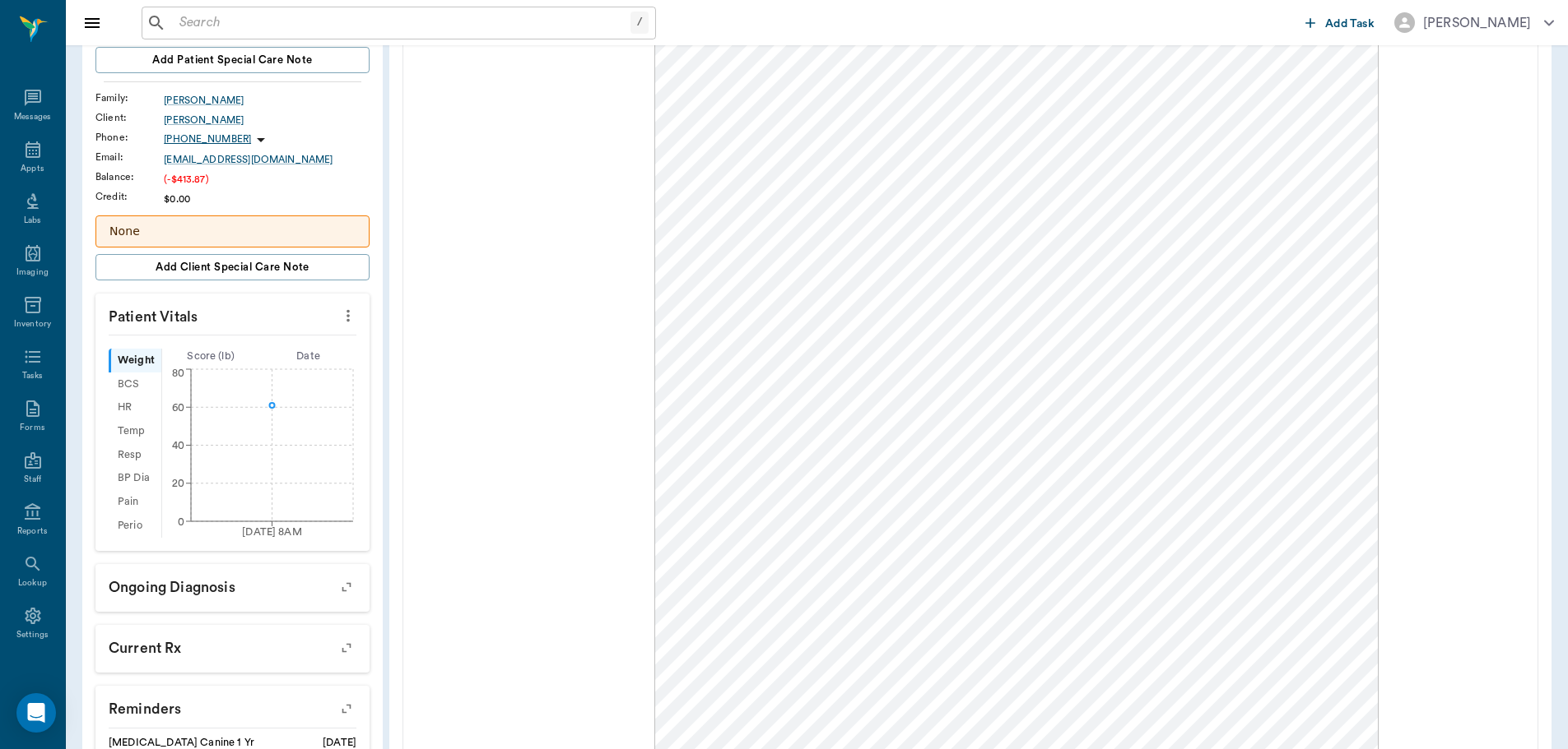
scroll to position [19, 0]
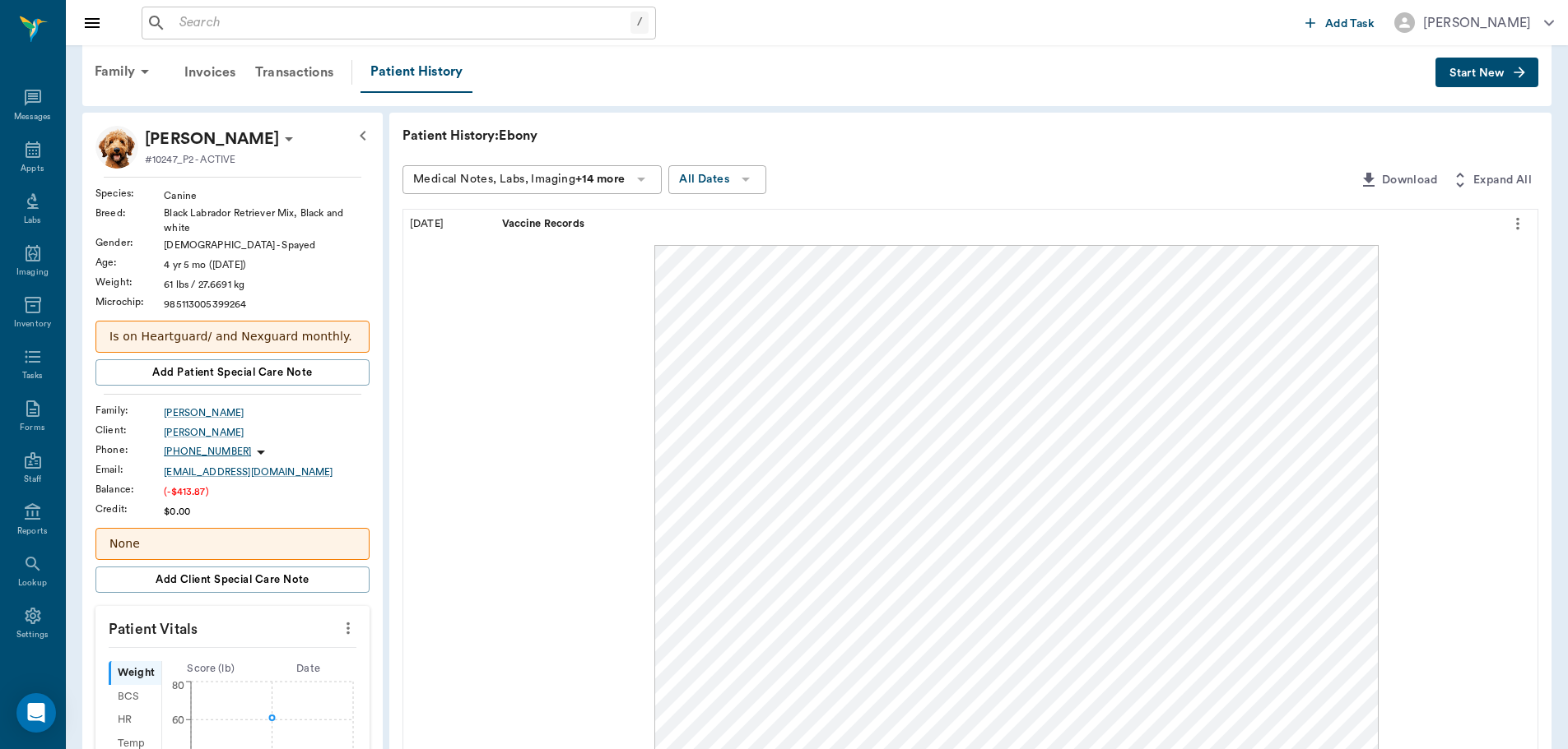
click at [329, 25] on input "text" at bounding box center [401, 22] width 457 height 23
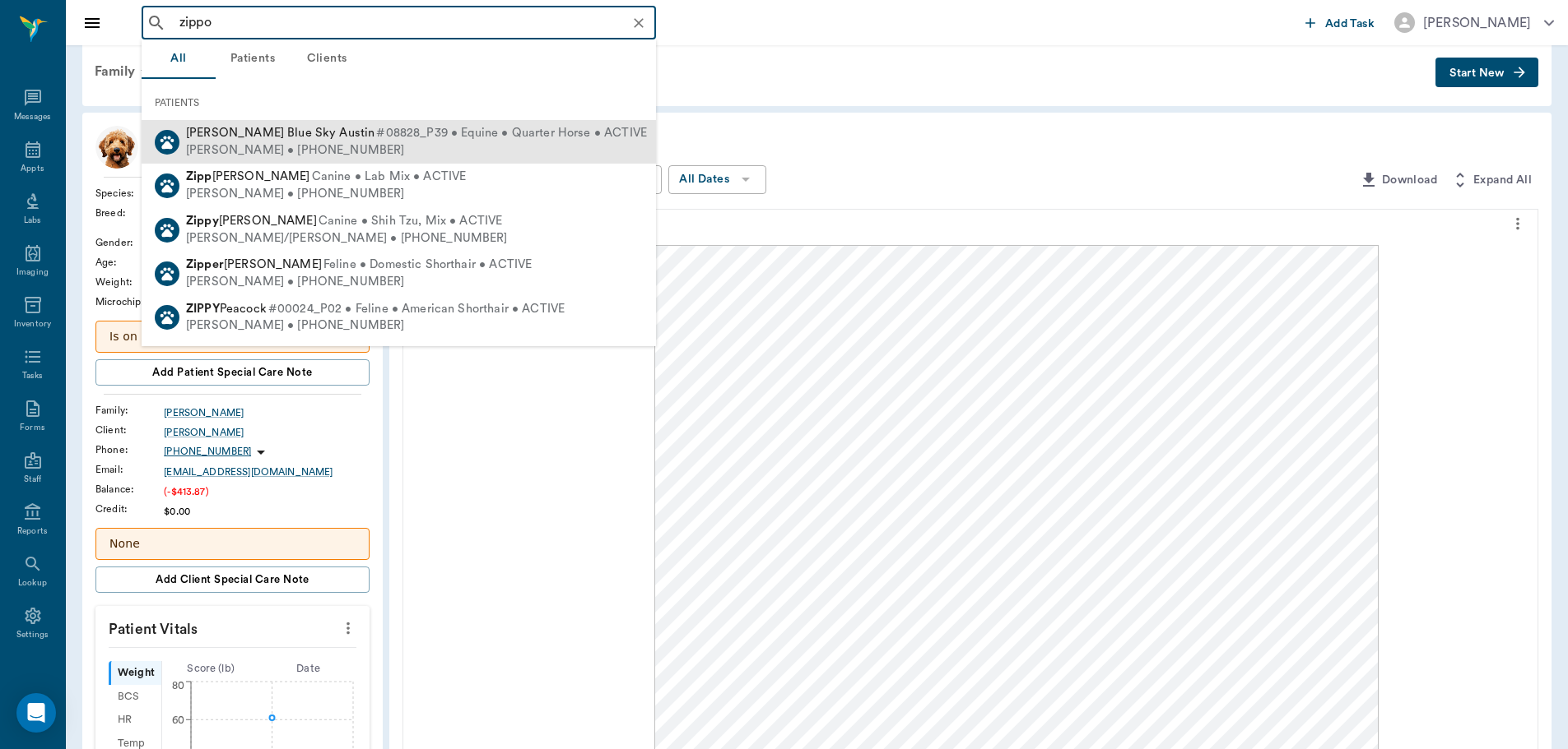
click at [430, 149] on div "Jessica Austin • (903) 930-6148" at bounding box center [416, 151] width 461 height 17
type input "zippo"
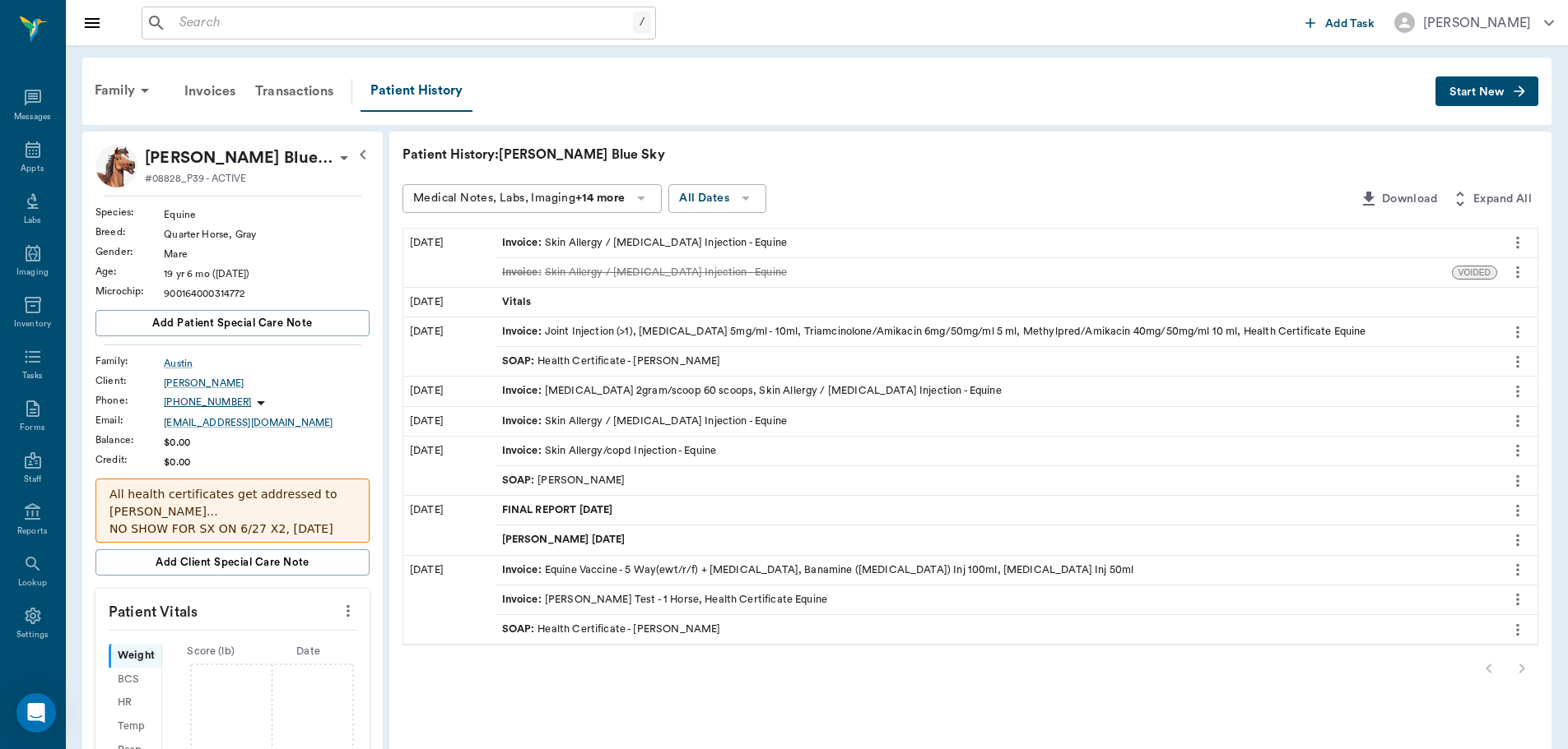
click at [632, 365] on div "SOAP : Health Certificate - Dr. Bert Ellsworth" at bounding box center [611, 361] width 219 height 16
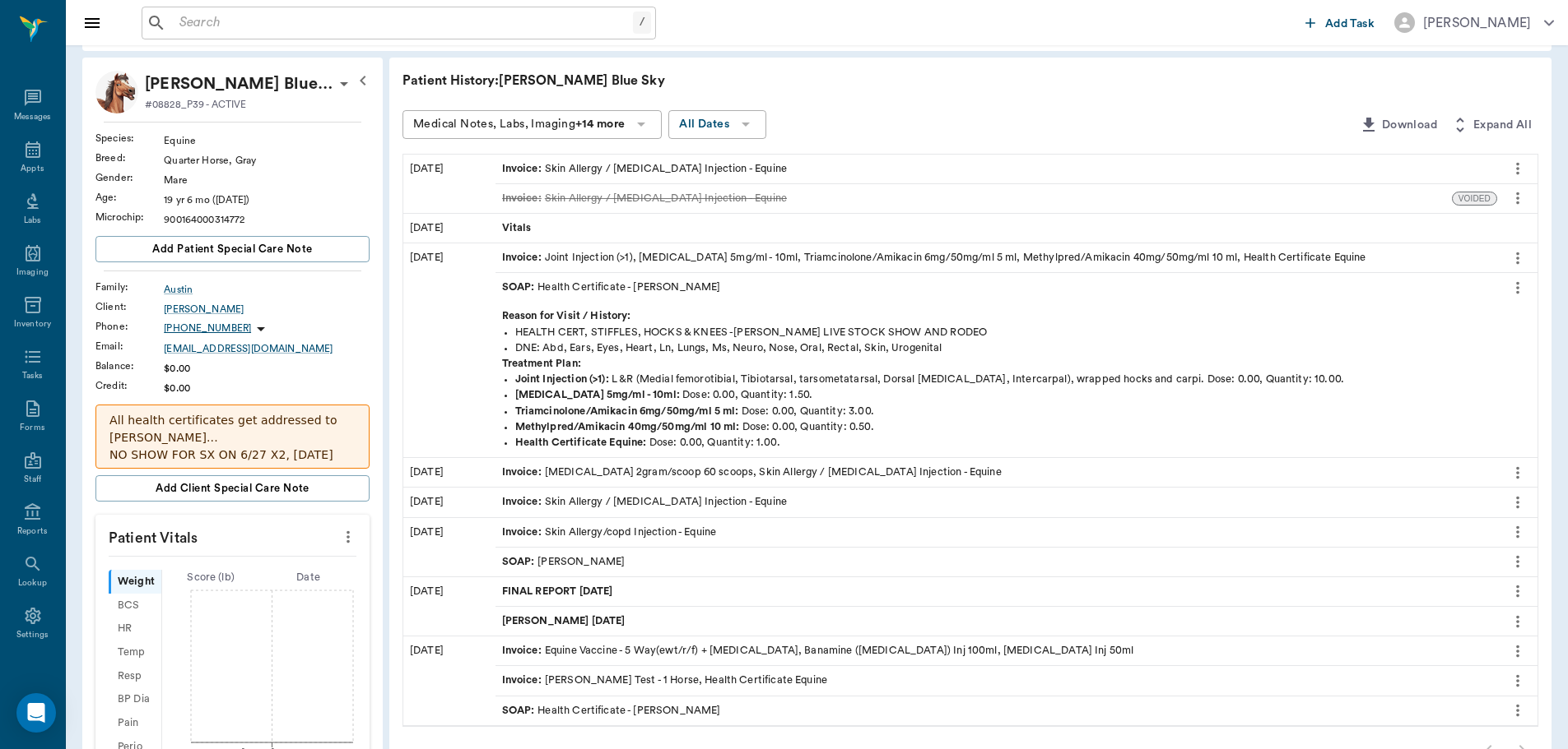
scroll to position [82, 0]
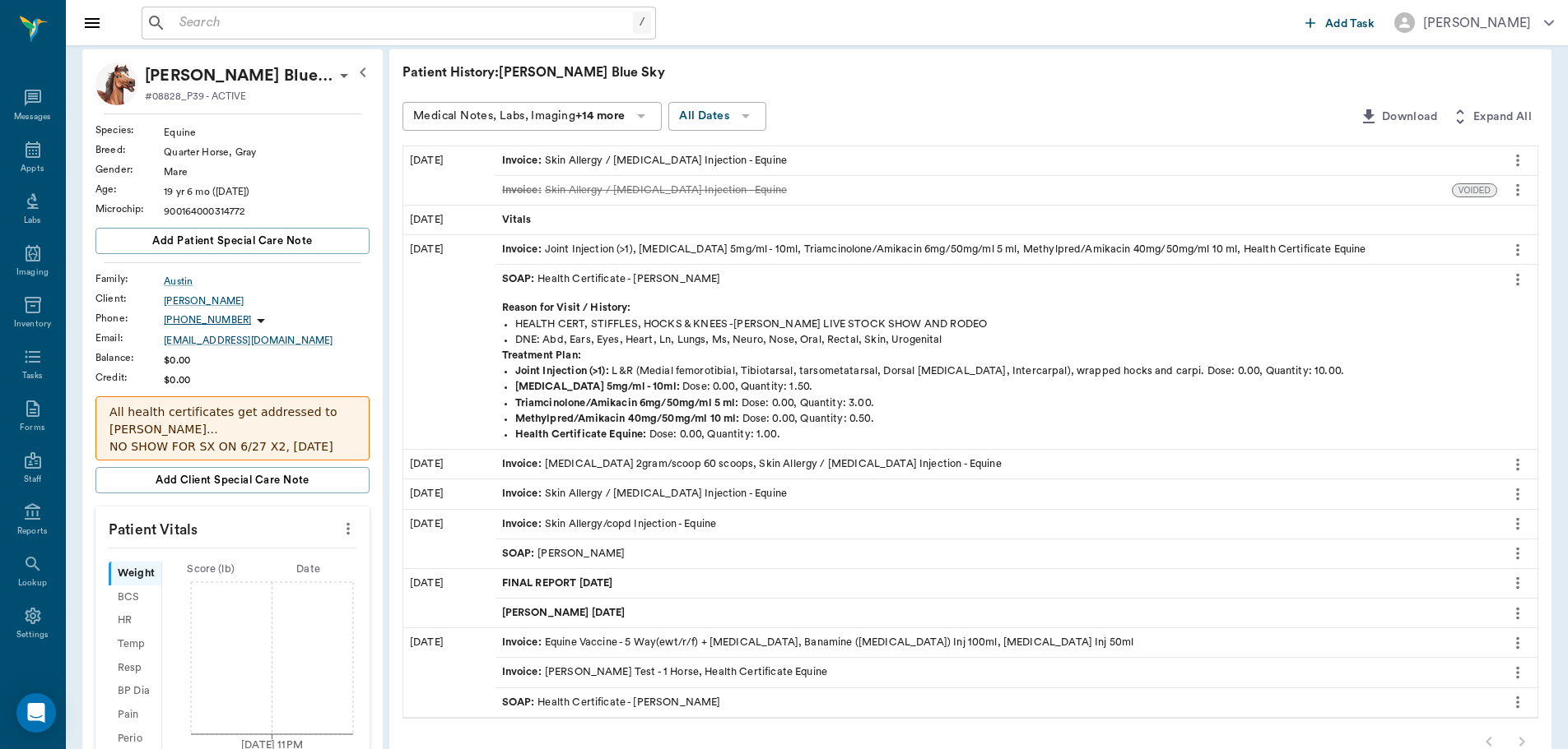
click at [701, 558] on div "SOAP : Dr. Bert Ellsworth" at bounding box center [996, 554] width 1002 height 29
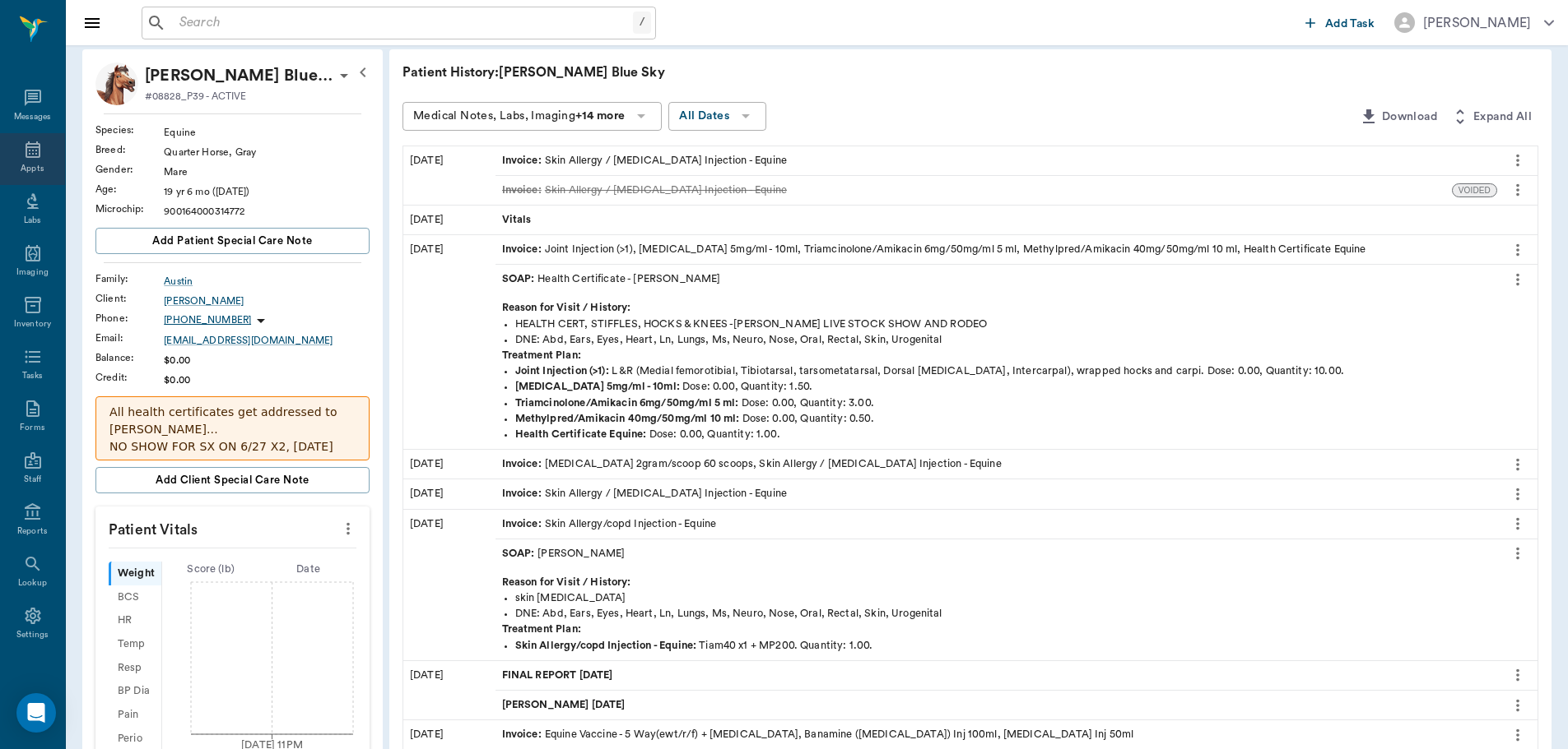
click at [37, 161] on div "Appts" at bounding box center [32, 159] width 65 height 52
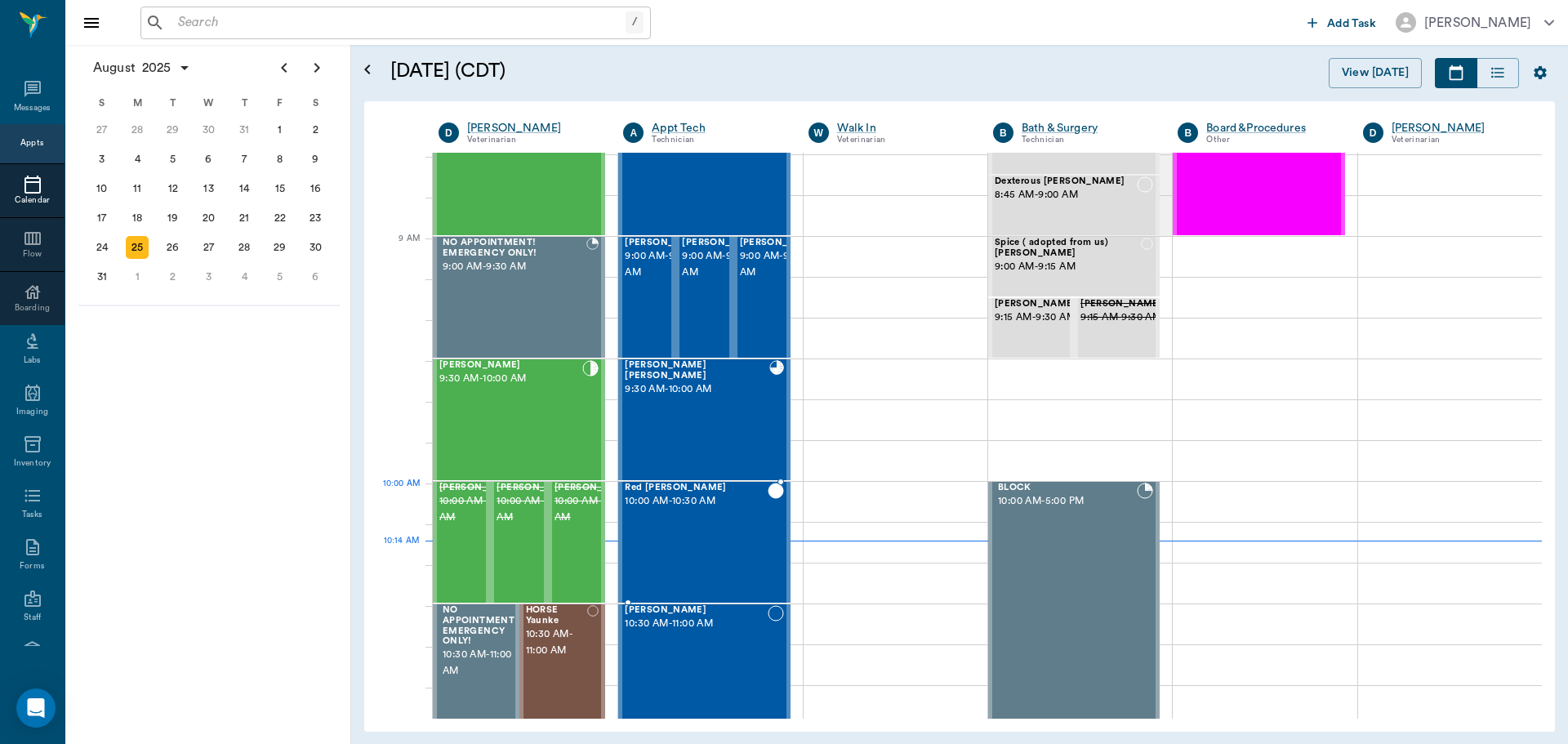
scroll to position [166, 0]
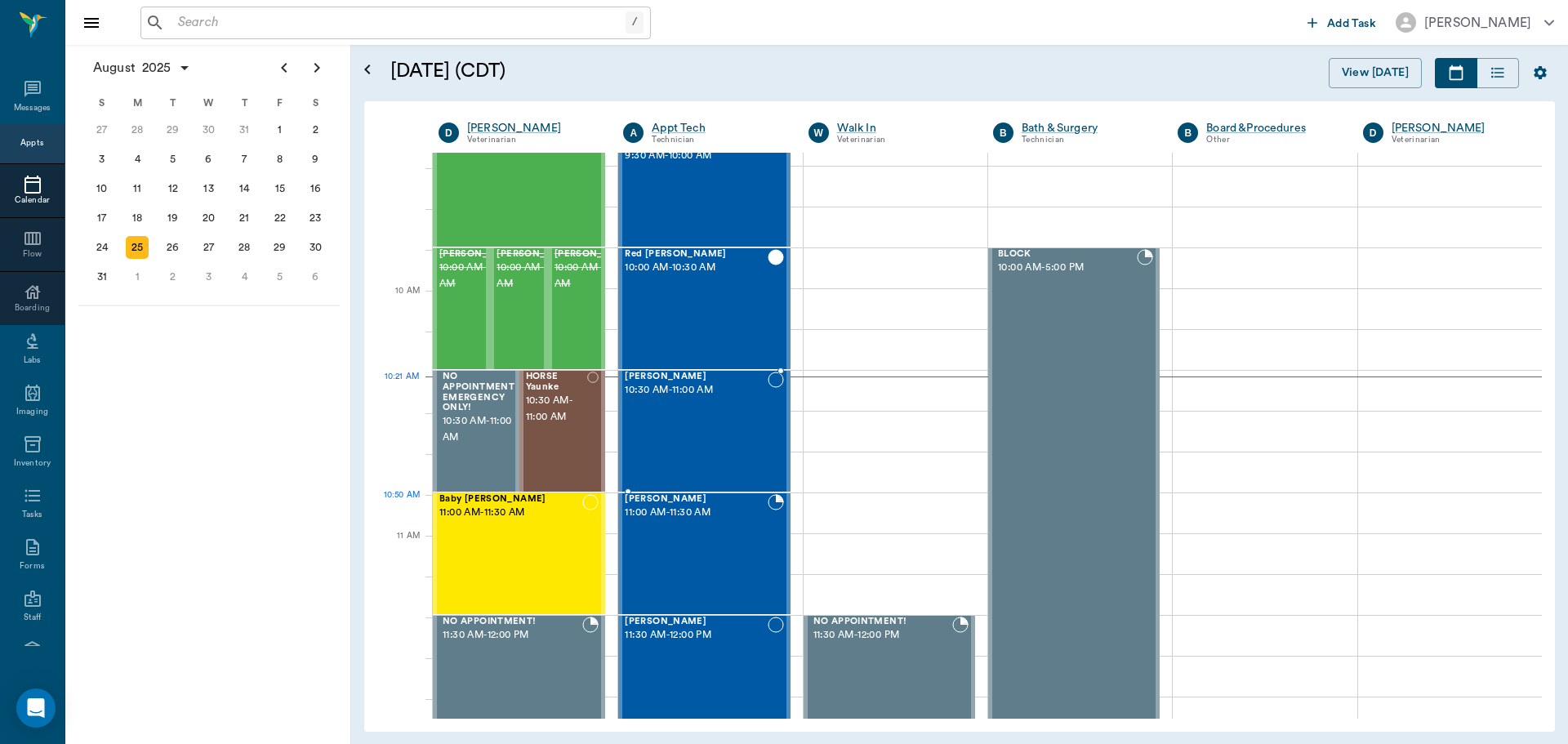
scroll to position [408, 0]
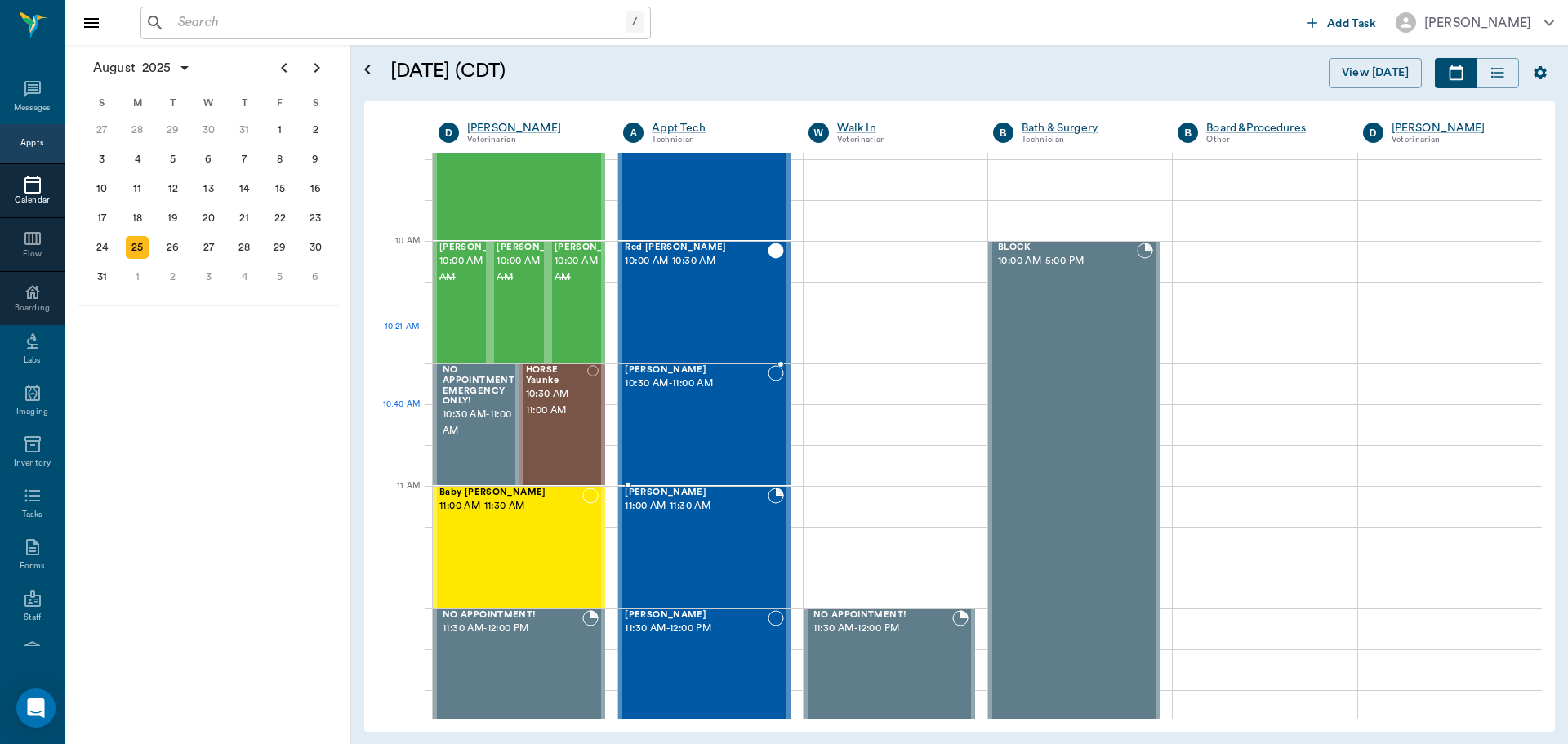
click at [711, 405] on div "[PERSON_NAME] 10:30 AM - 11:00 AM" at bounding box center [696, 425] width 142 height 119
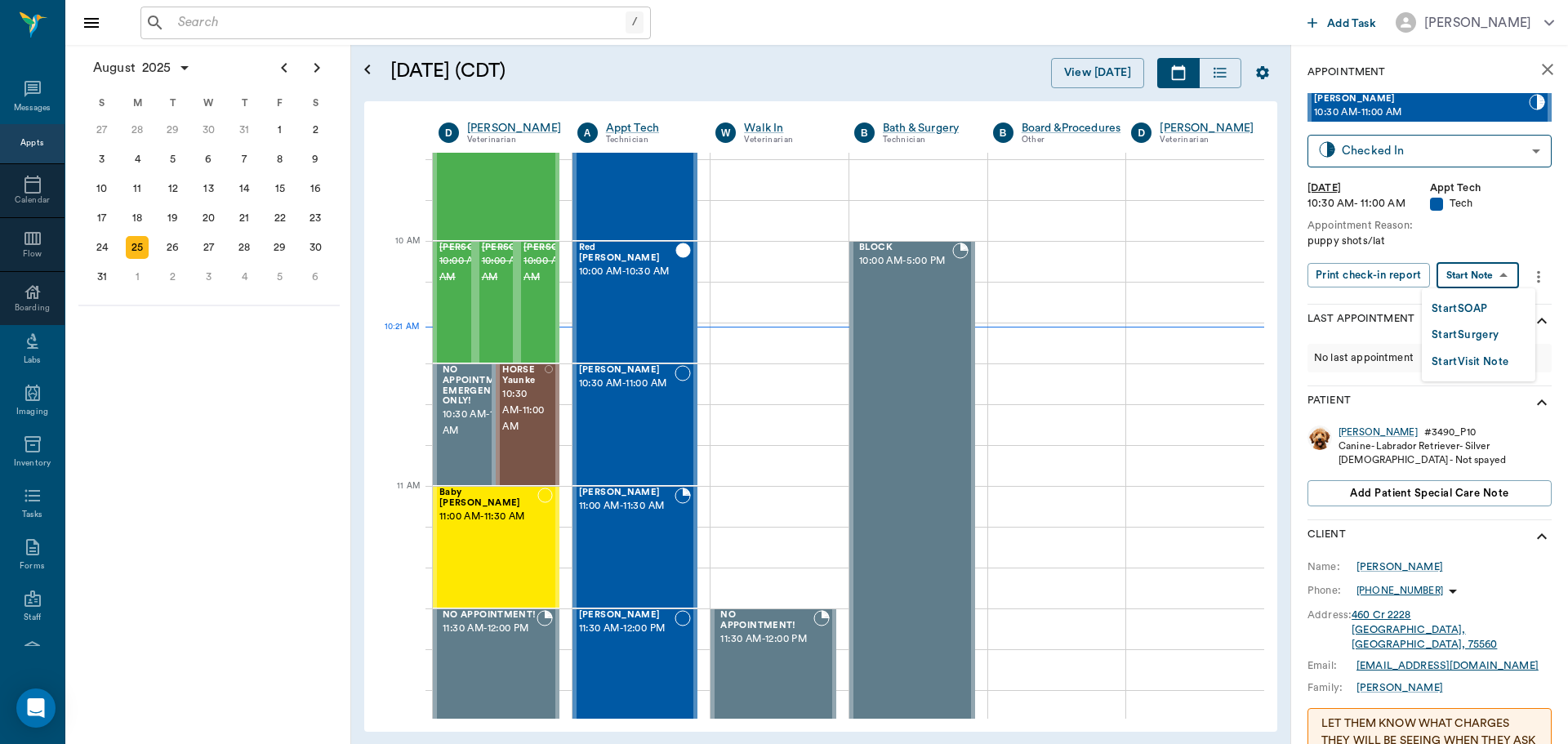
click at [1492, 272] on body "/ ​ Add Task [PERSON_NAME] Nectar Messages Appts Calendar Flow Boarding Labs Im…" at bounding box center [784, 372] width 1568 height 744
click at [1477, 305] on button "Start SOAP" at bounding box center [1459, 309] width 56 height 19
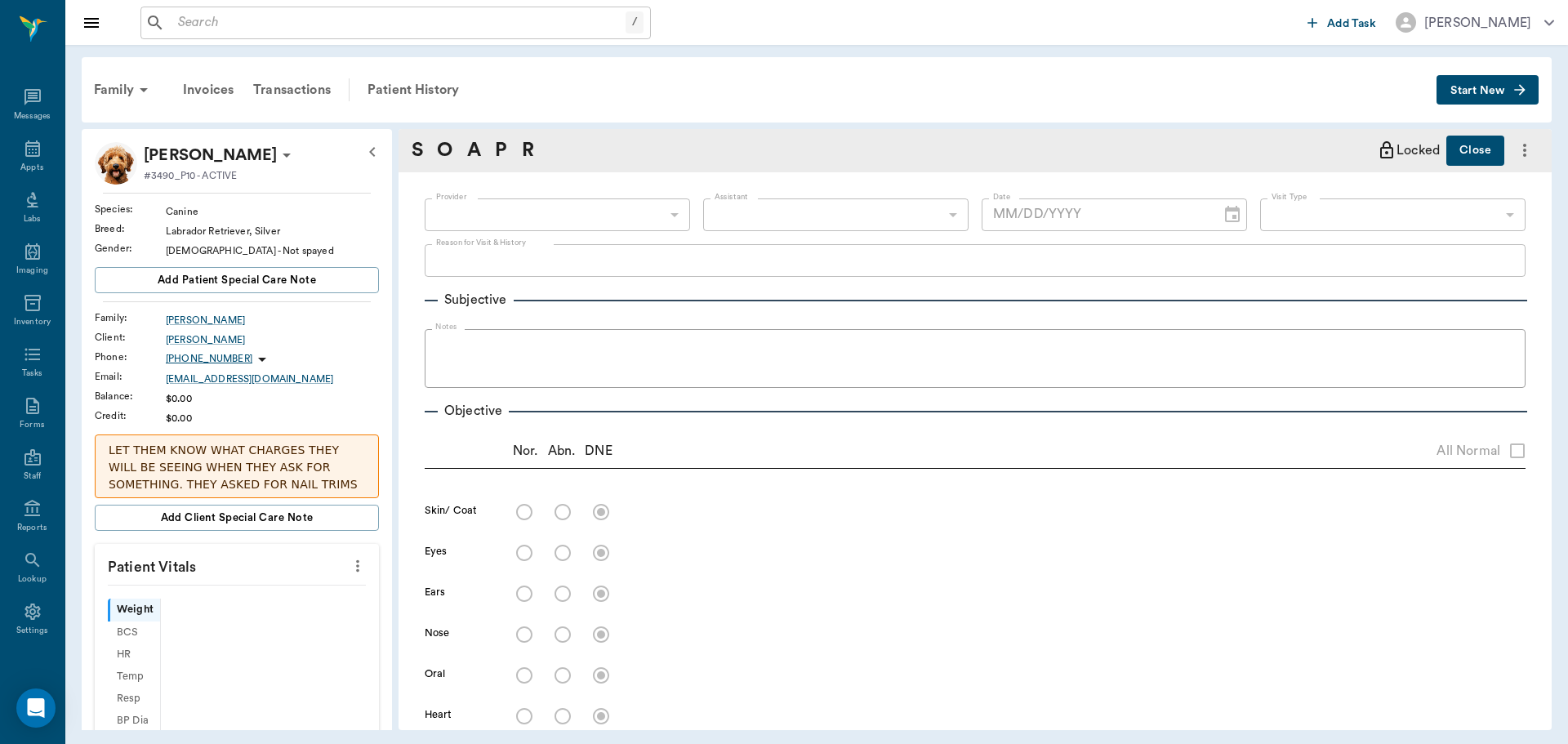
type input "63ec2f075fda476ae8351a4c"
type input "65d2be4f46e3a538d89b8c1a"
type textarea "puppy shots/lat"
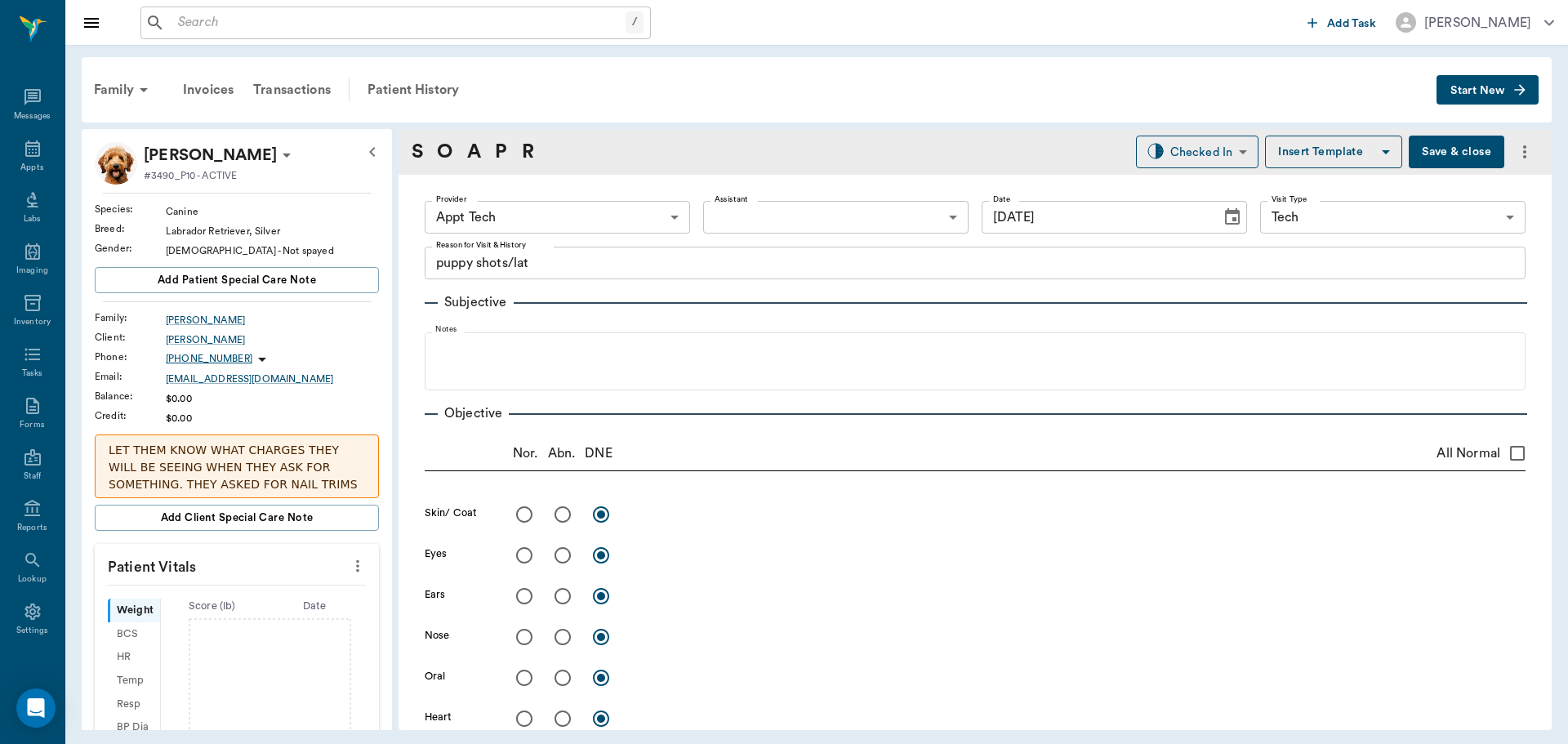
type input "[DATE]"
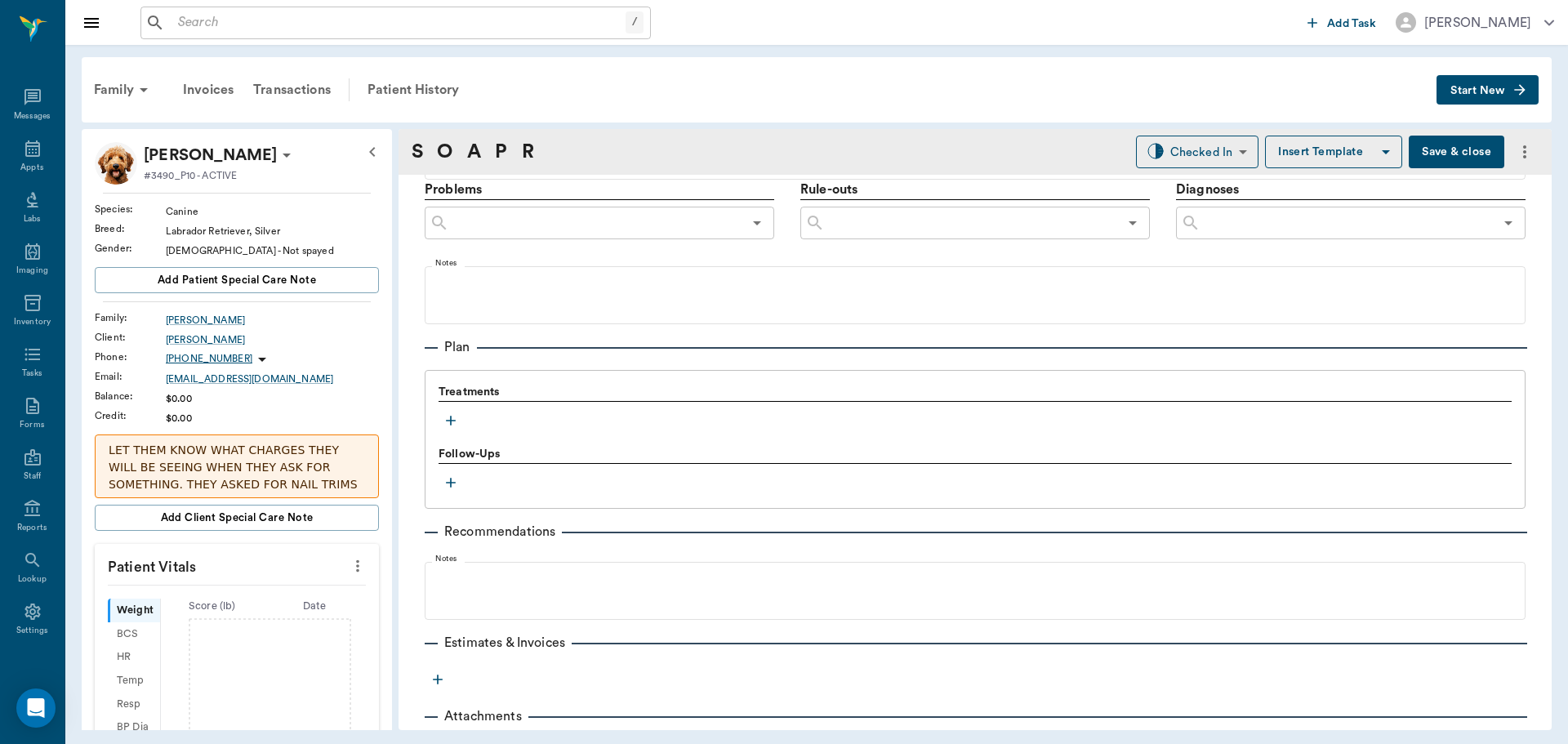
scroll to position [954, 0]
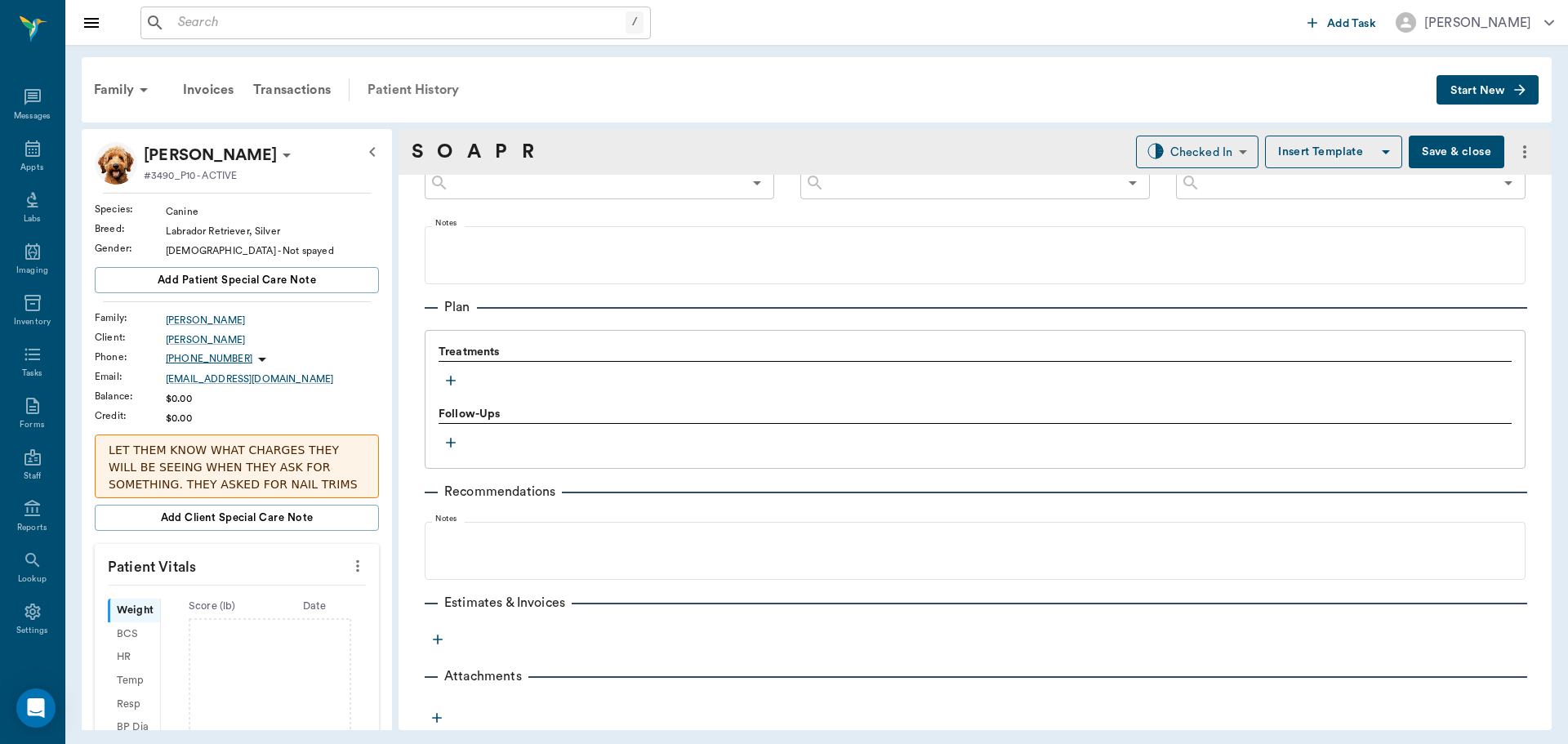
click at [433, 92] on div "Patient History" at bounding box center [413, 90] width 111 height 39
click at [1525, 81] on button "Start New" at bounding box center [1487, 90] width 102 height 30
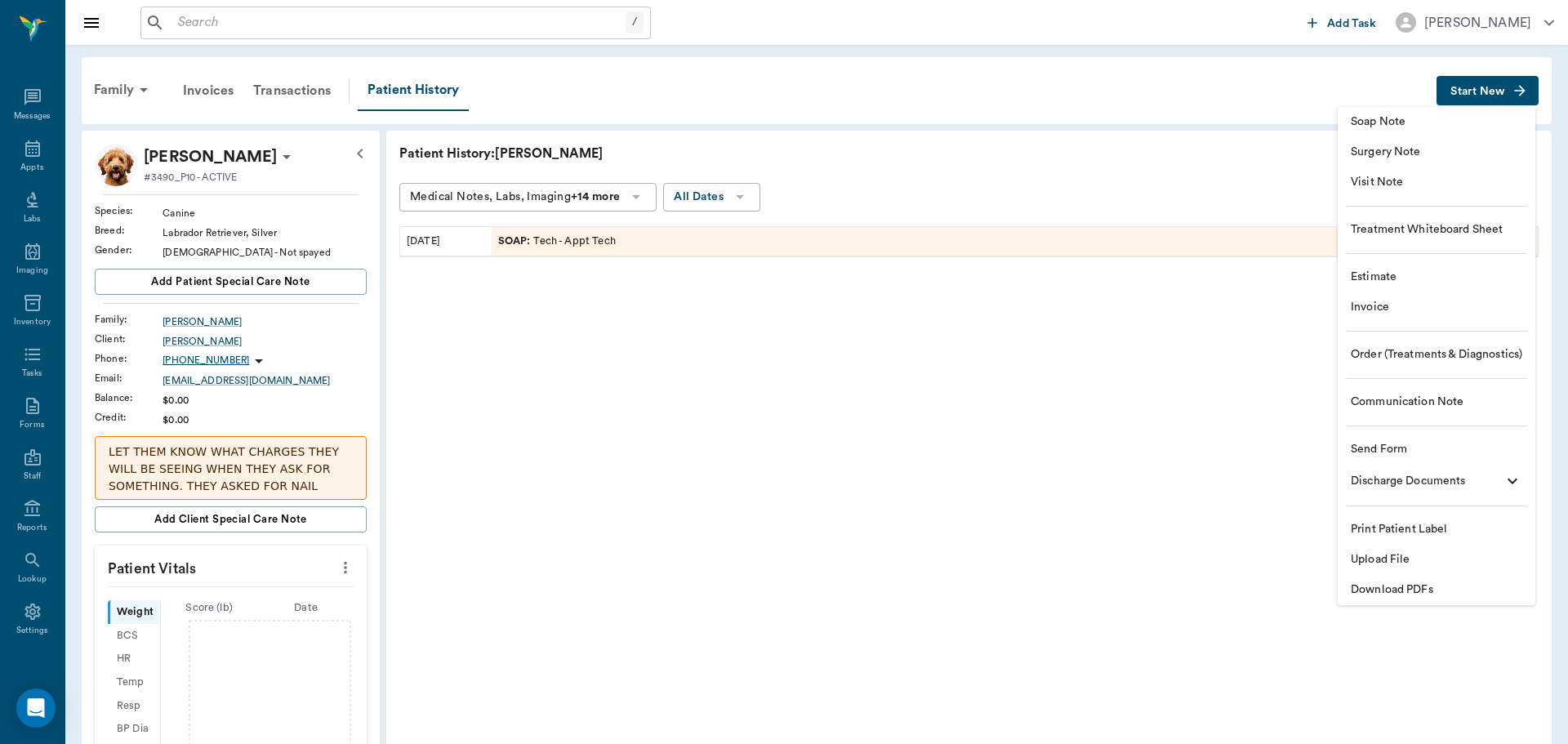
click at [1426, 555] on span "Upload File" at bounding box center [1437, 560] width 172 height 17
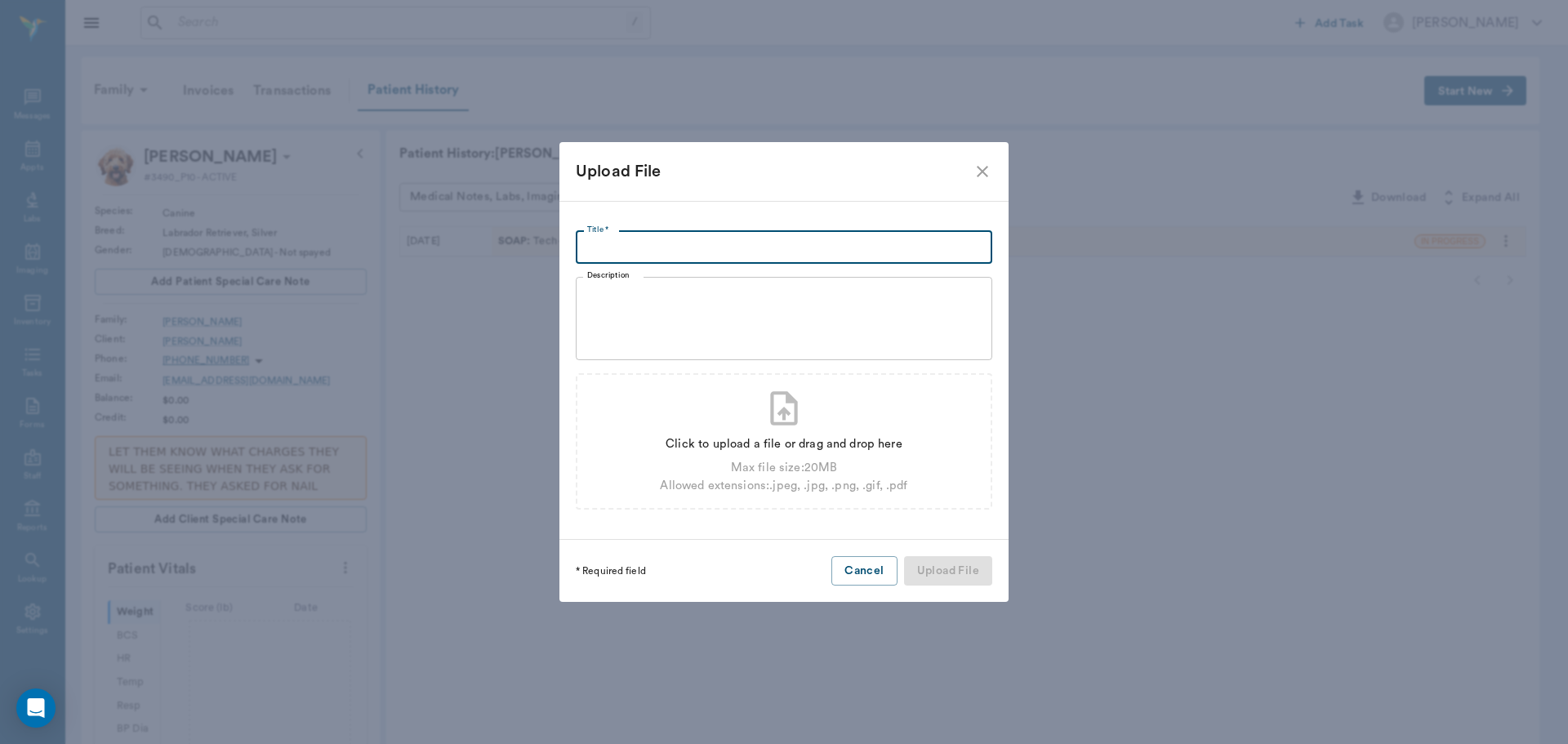
click at [691, 238] on input "Title *" at bounding box center [784, 247] width 417 height 33
type input "R"
type input "Vaccine Records"
click at [811, 412] on div "Click to upload a file or drag and drop here Max file size: 20 MB Allowed exten…" at bounding box center [784, 441] width 417 height 136
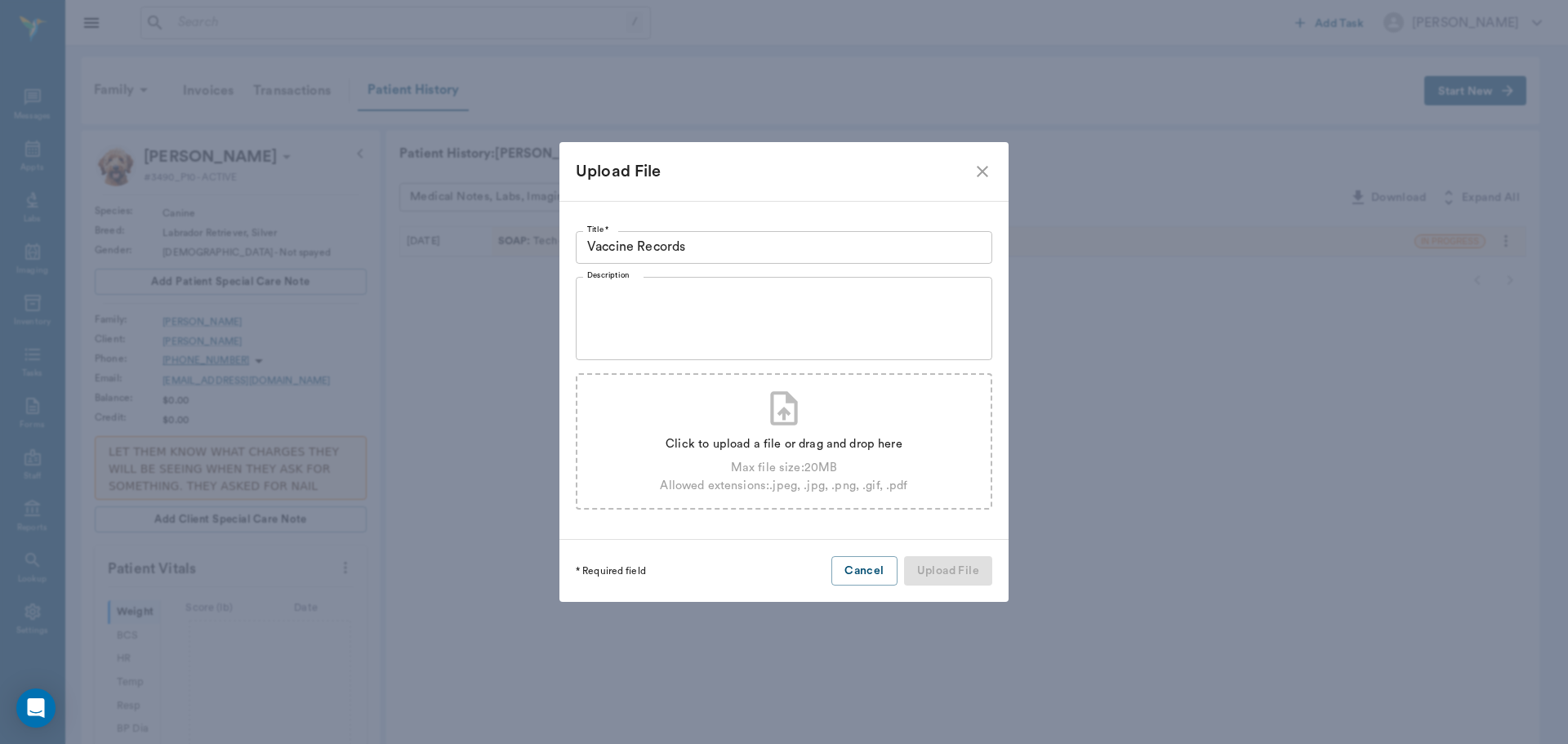
type input "C:\fakepath\2b537ff0d3cacc94799fb1cac37dd887 (1).JPEG"
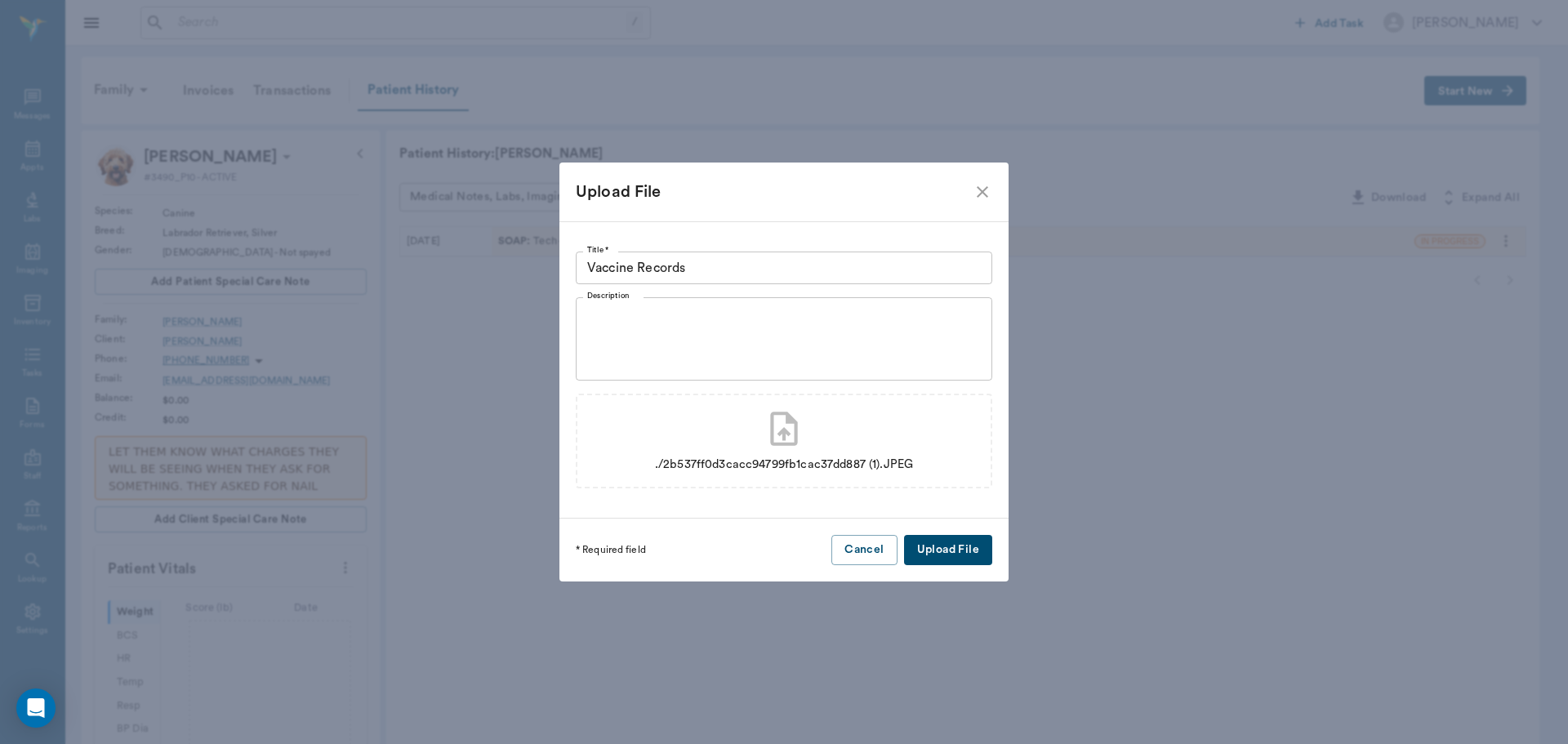
click at [963, 547] on button "Upload File" at bounding box center [948, 550] width 88 height 30
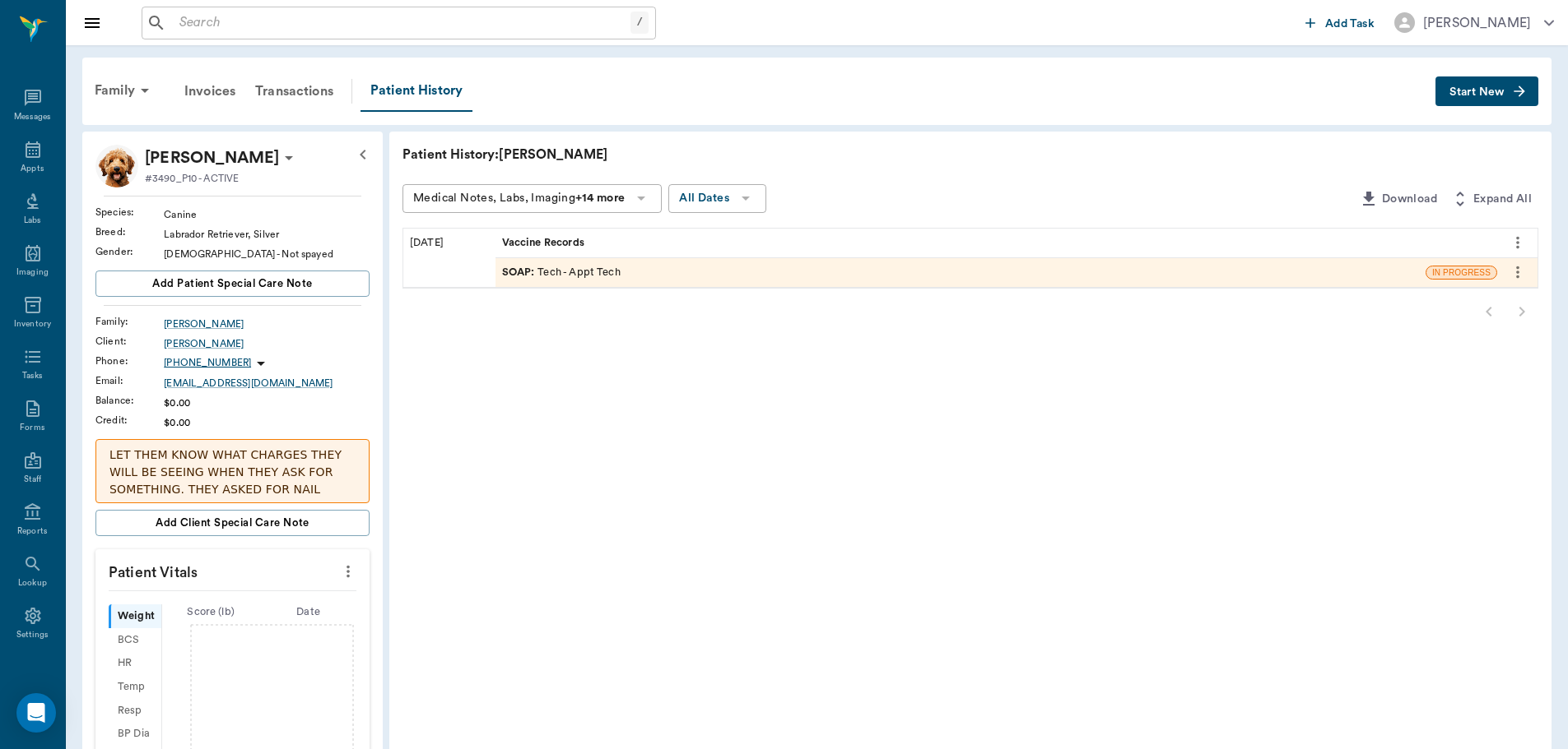
click at [628, 270] on div "SOAP : Tech - Appt Tech" at bounding box center [960, 272] width 930 height 29
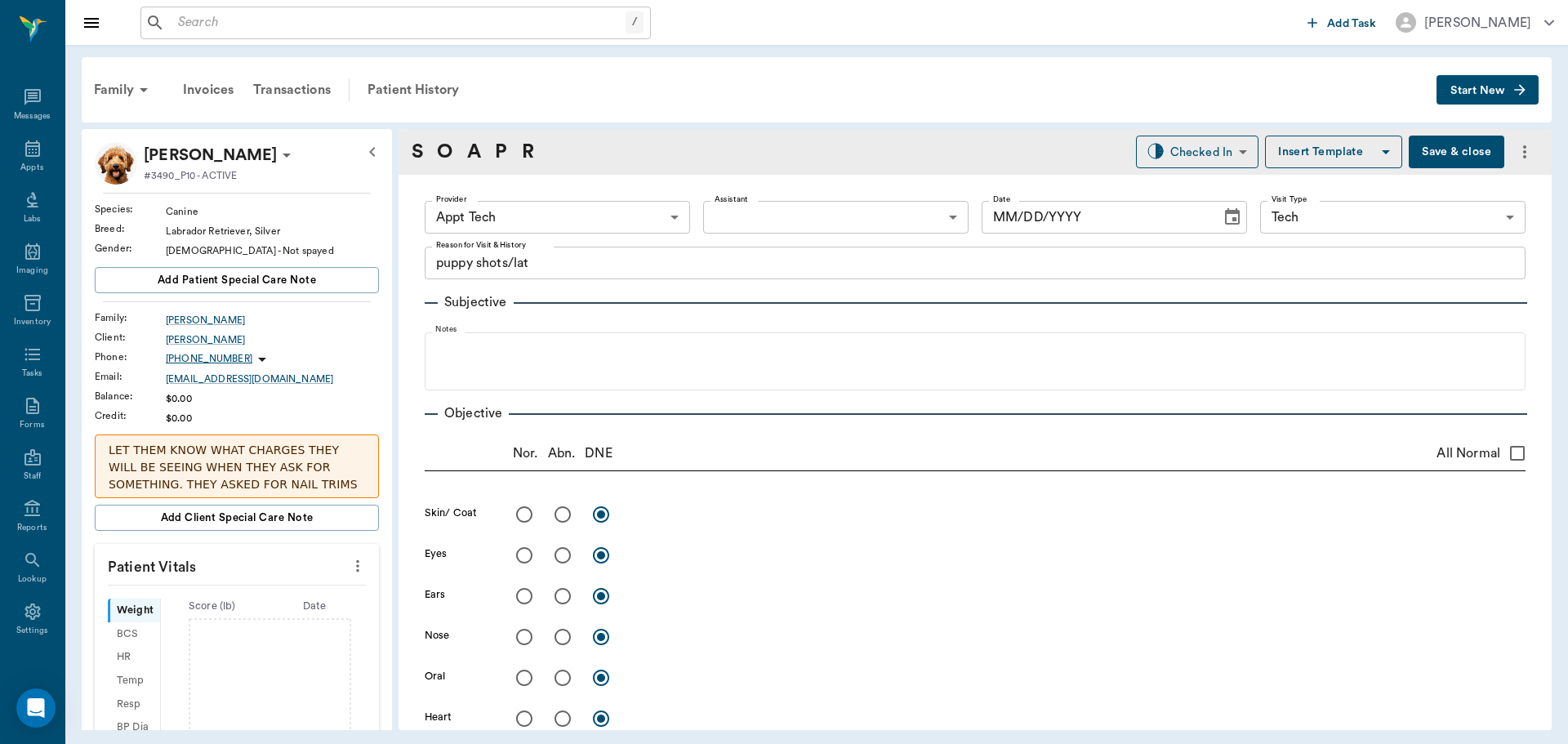
type input "63ec2f075fda476ae8351a4c"
type input "65d2be4f46e3a538d89b8c1a"
type textarea "puppy shots/lat"
type input "[DATE]"
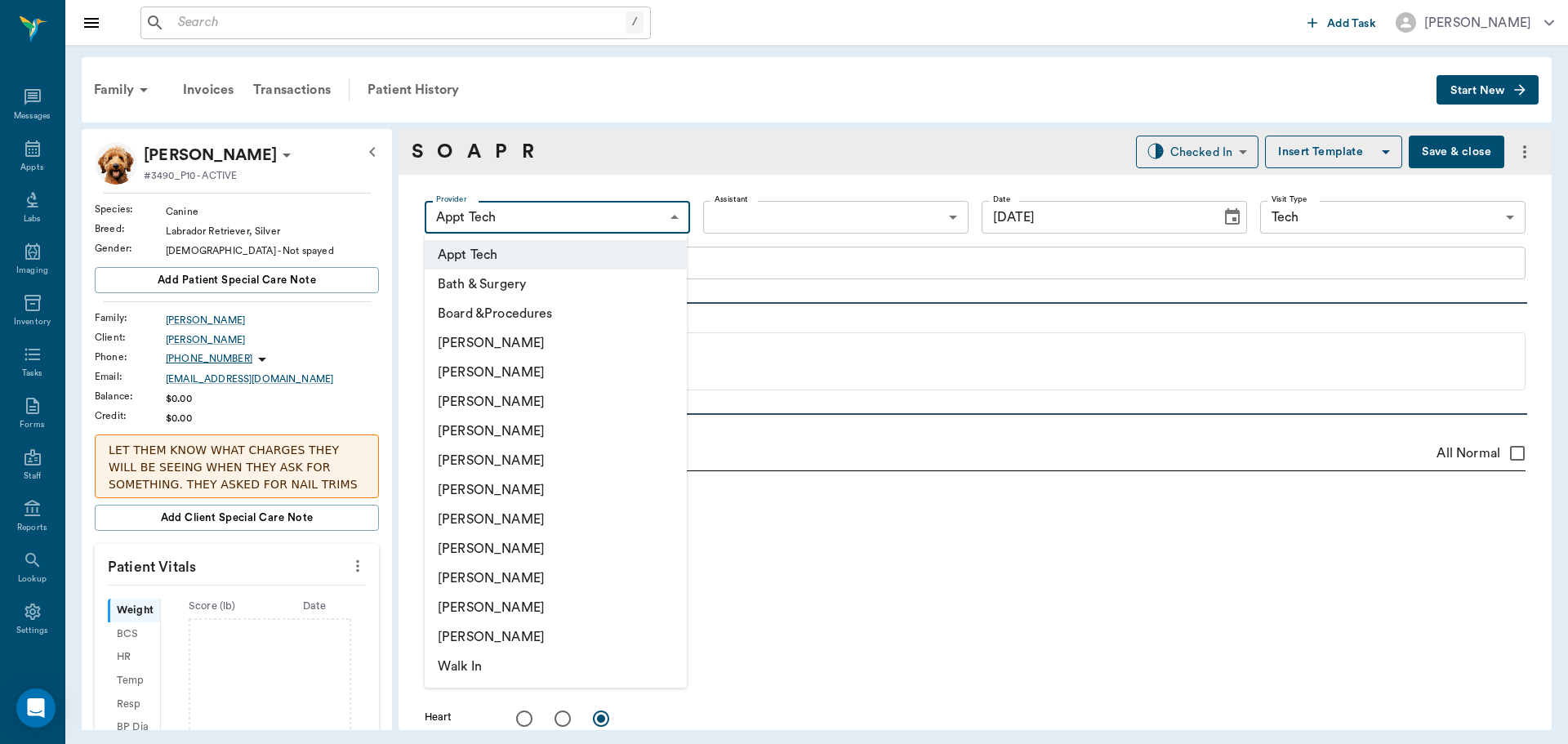
click at [675, 218] on body "/ ​ Add Task [PERSON_NAME] Nectar Messages Appts Labs Imaging Inventory Tasks F…" at bounding box center [784, 372] width 1568 height 744
click at [598, 482] on li "[PERSON_NAME]" at bounding box center [556, 490] width 262 height 29
type input "682b670d8bdc6f7f8feef3db"
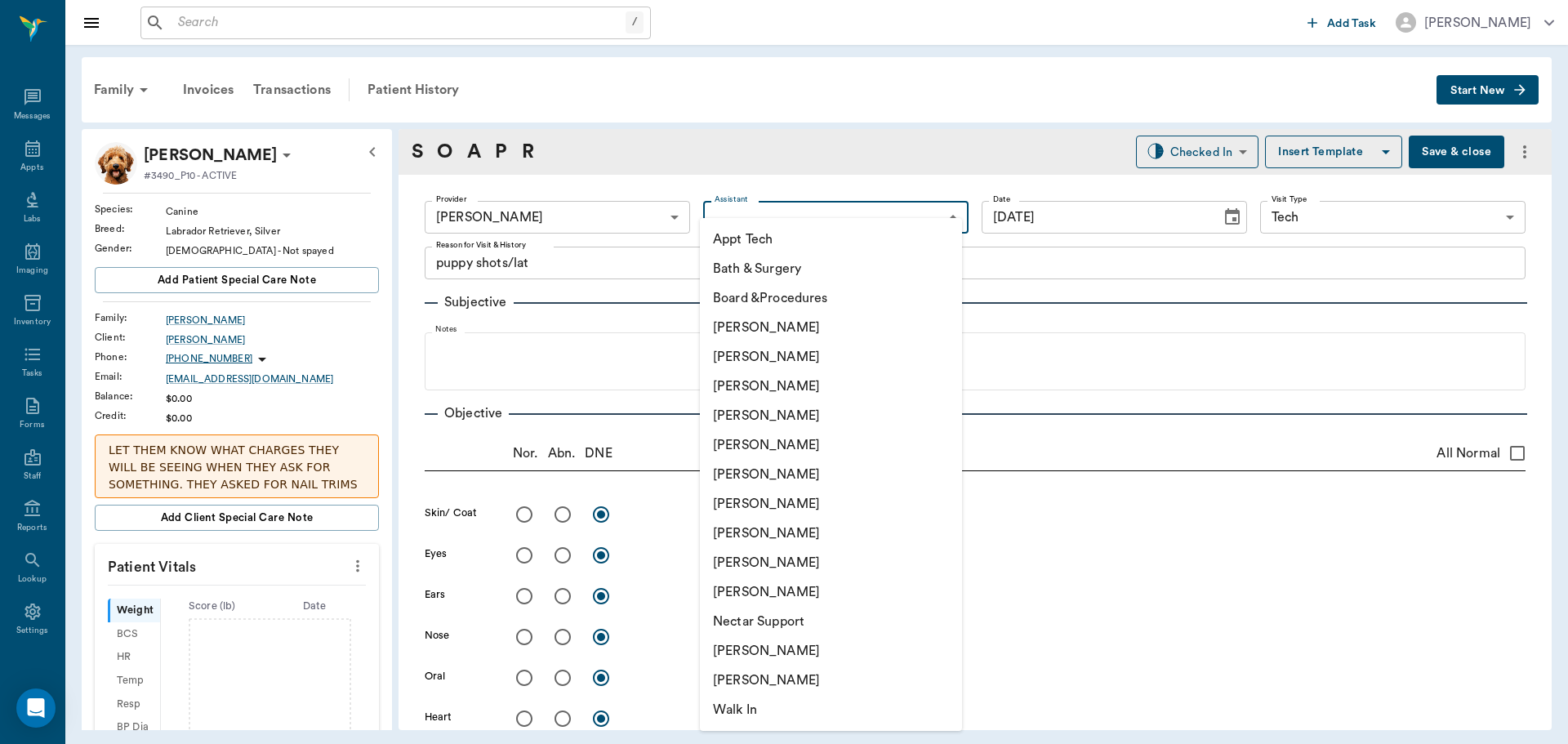
click at [782, 221] on body "/ ​ Add Task [PERSON_NAME] Nectar Messages Appts Labs Imaging Inventory Tasks F…" at bounding box center [784, 372] width 1568 height 744
click at [793, 247] on li "Appt Tech" at bounding box center [831, 239] width 262 height 29
type input "63ec2f075fda476ae8351a4c"
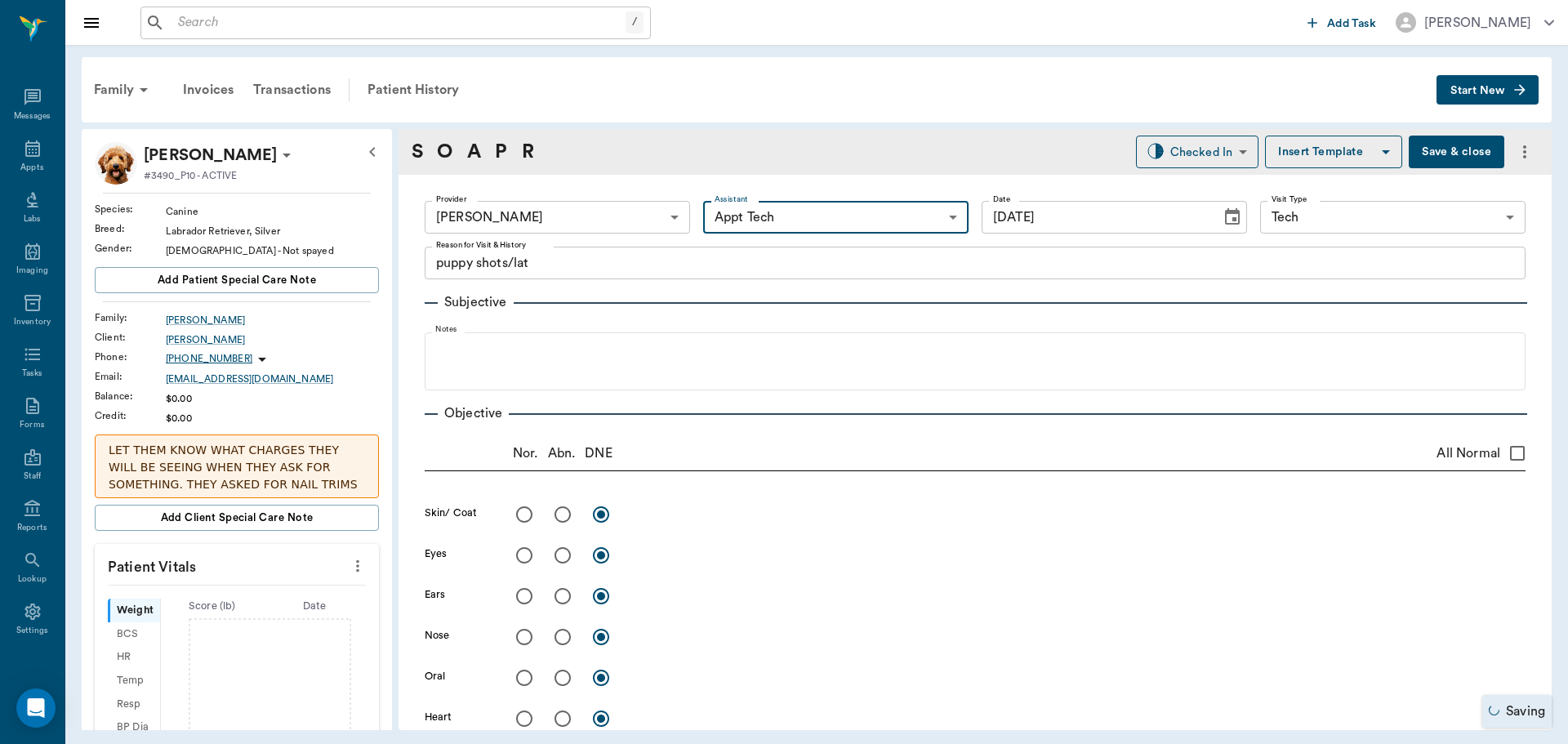
click at [349, 574] on icon "more" at bounding box center [358, 566] width 18 height 20
click at [306, 595] on span "Enter Vitals" at bounding box center [277, 595] width 137 height 17
click at [246, 614] on input "text" at bounding box center [236, 615] width 142 height 33
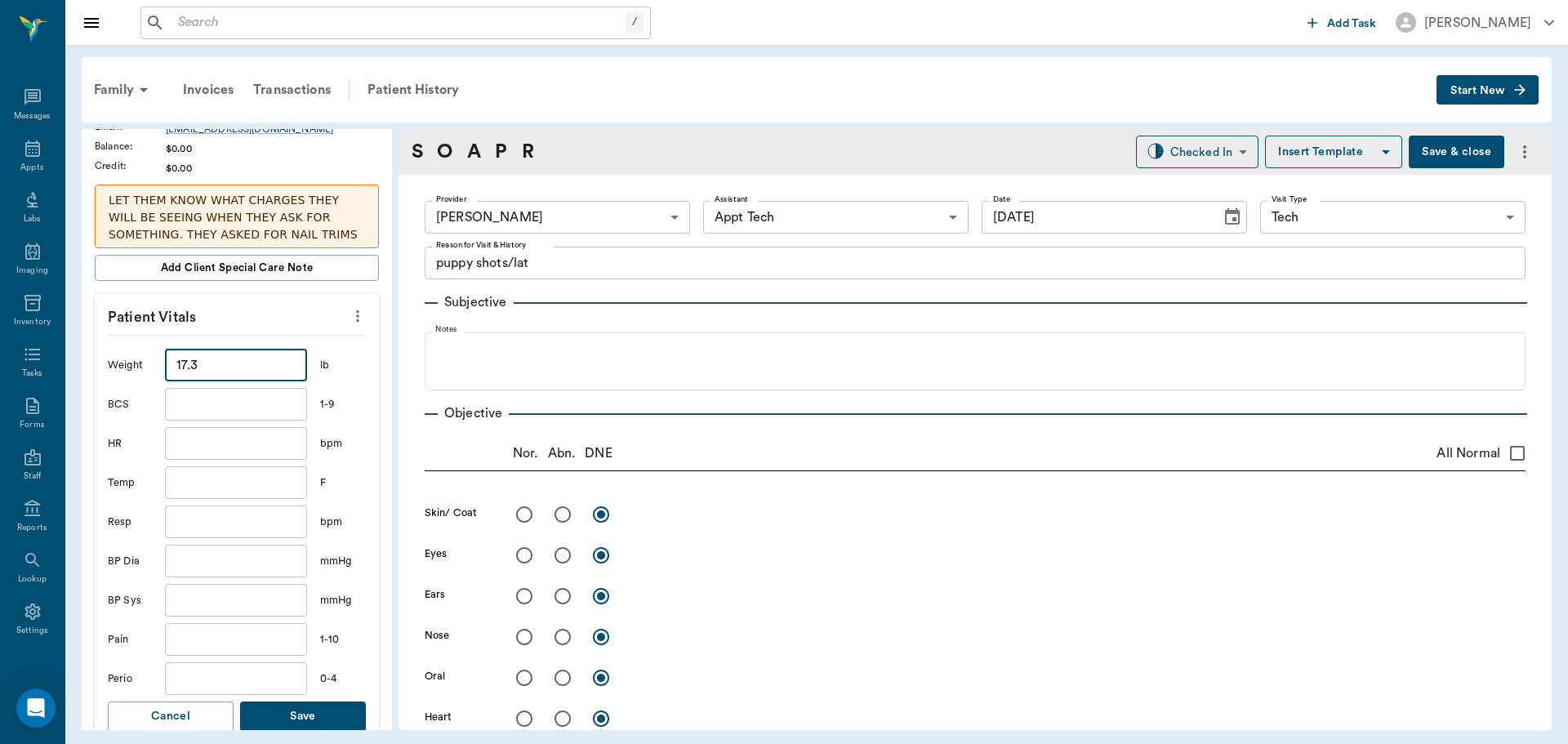
scroll to position [327, 0]
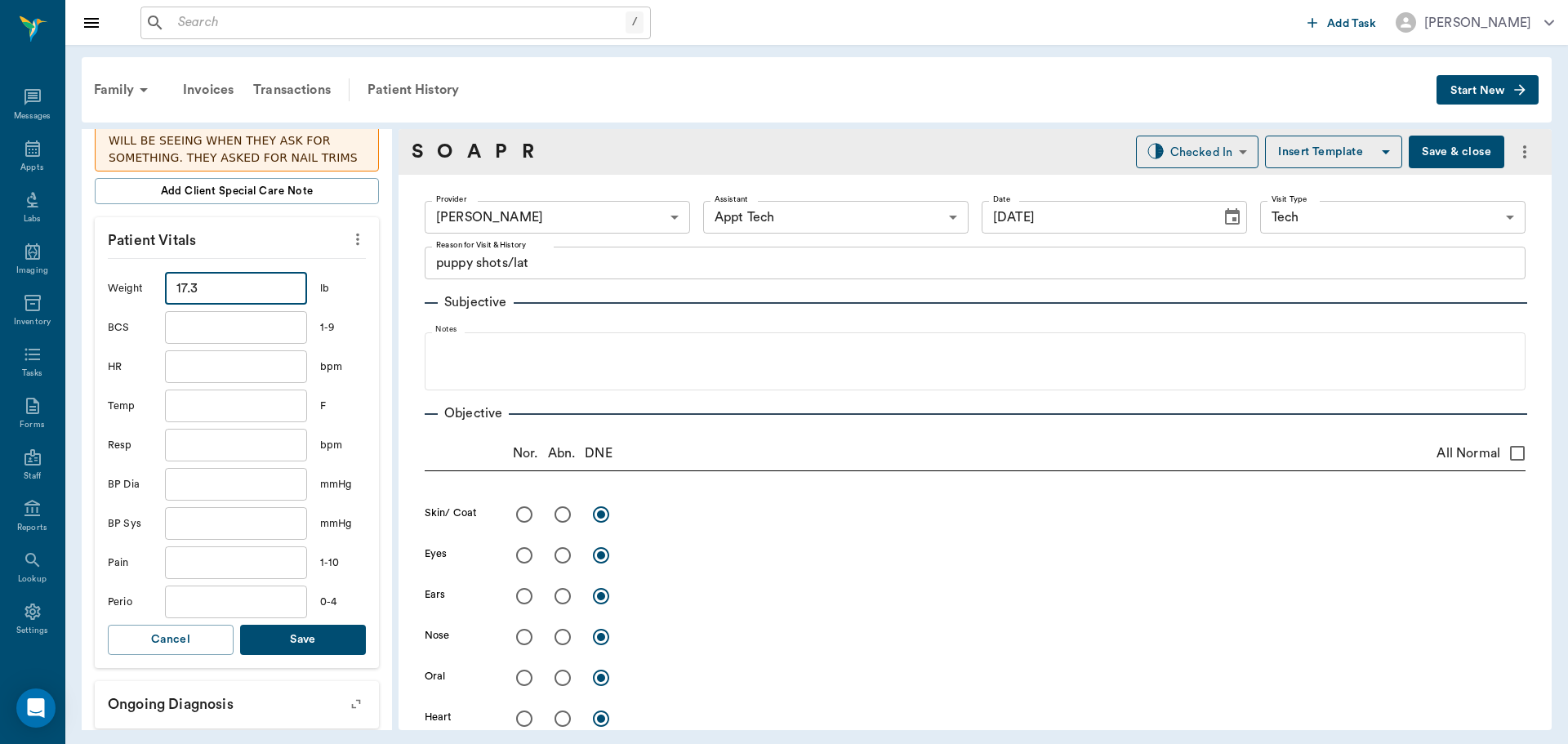
type input "17.3"
click at [332, 638] on button "Save" at bounding box center [303, 639] width 126 height 30
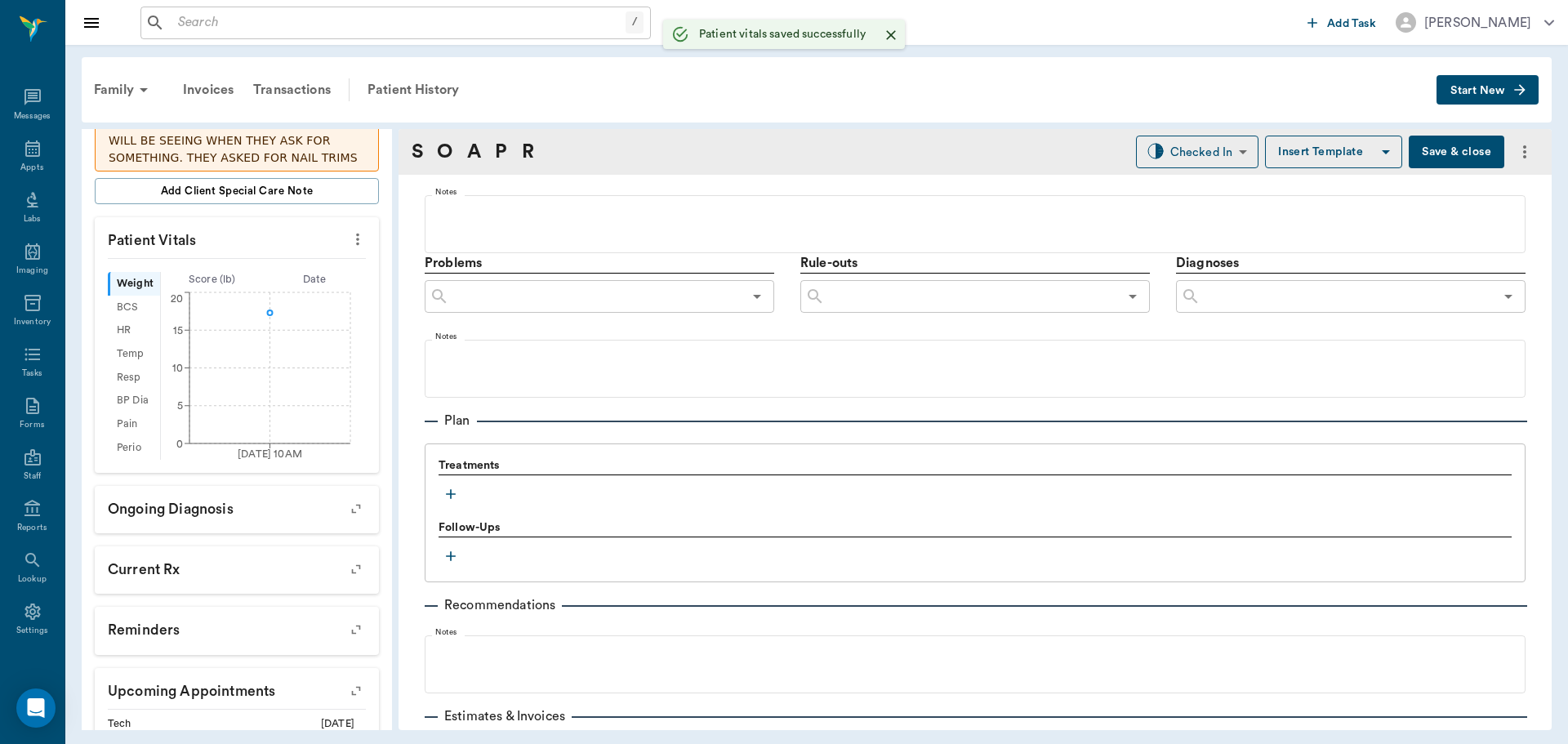
scroll to position [898, 0]
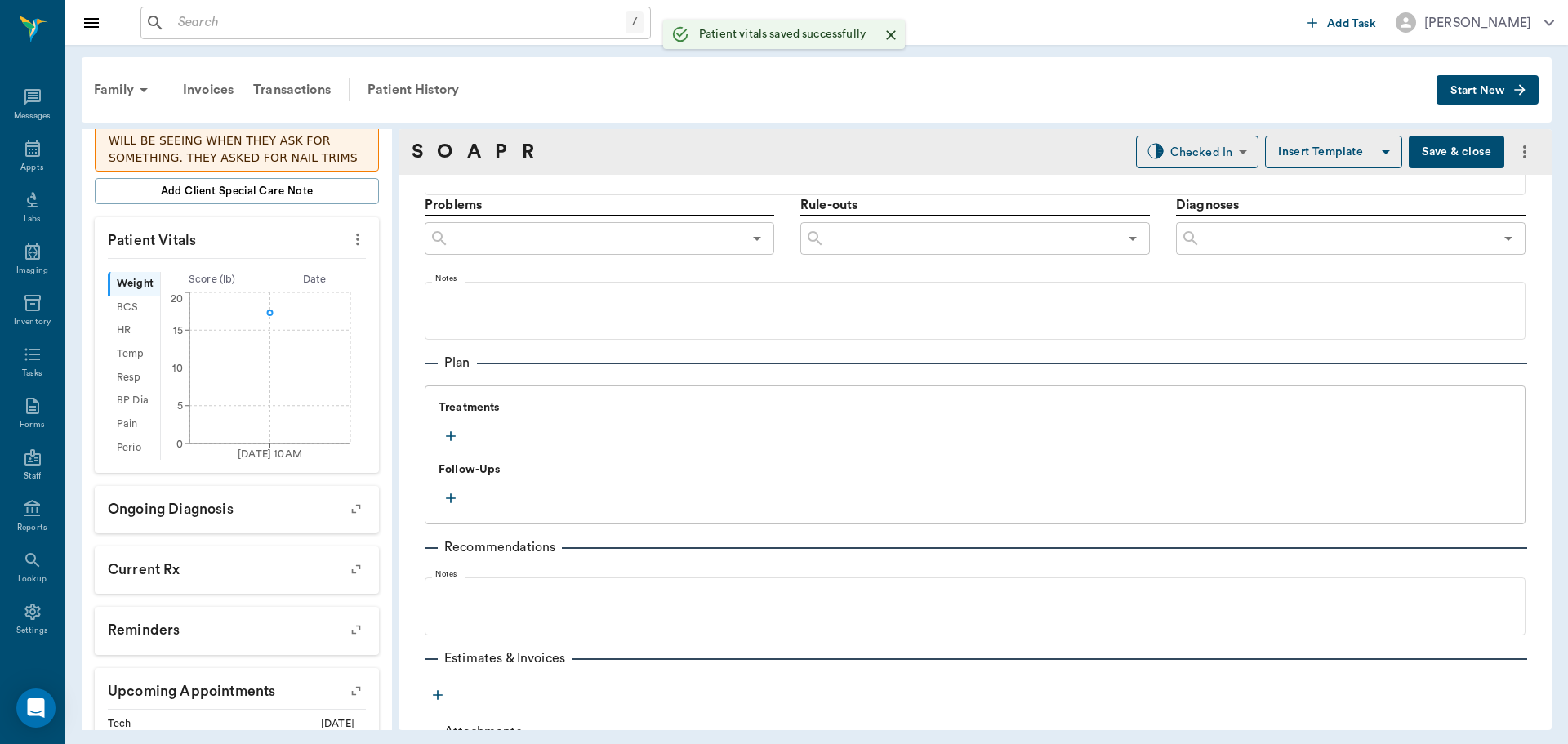
click at [458, 442] on icon "button" at bounding box center [450, 436] width 16 height 16
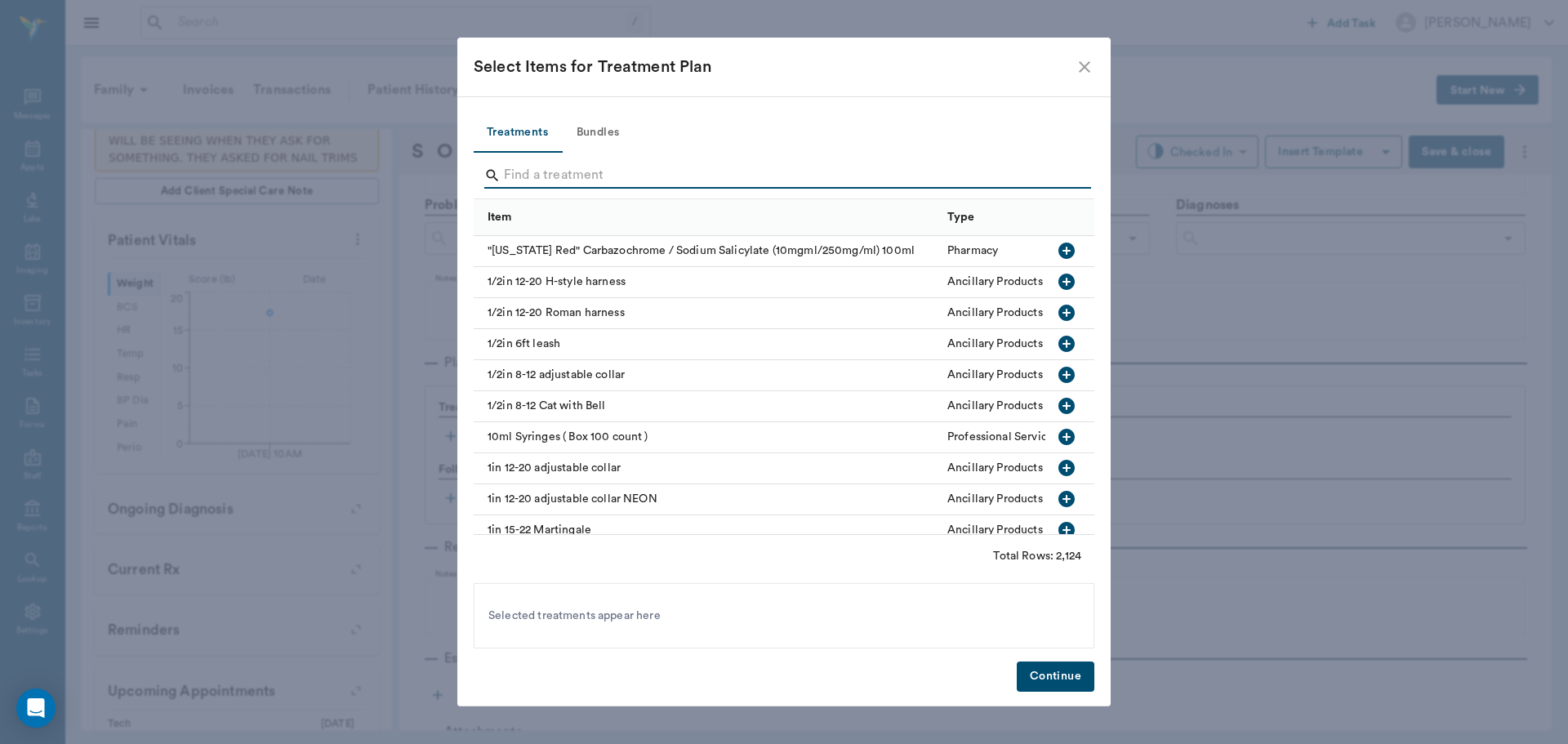
click at [641, 169] on input "Search" at bounding box center [785, 175] width 563 height 26
click at [611, 128] on button "Bundles" at bounding box center [598, 133] width 74 height 39
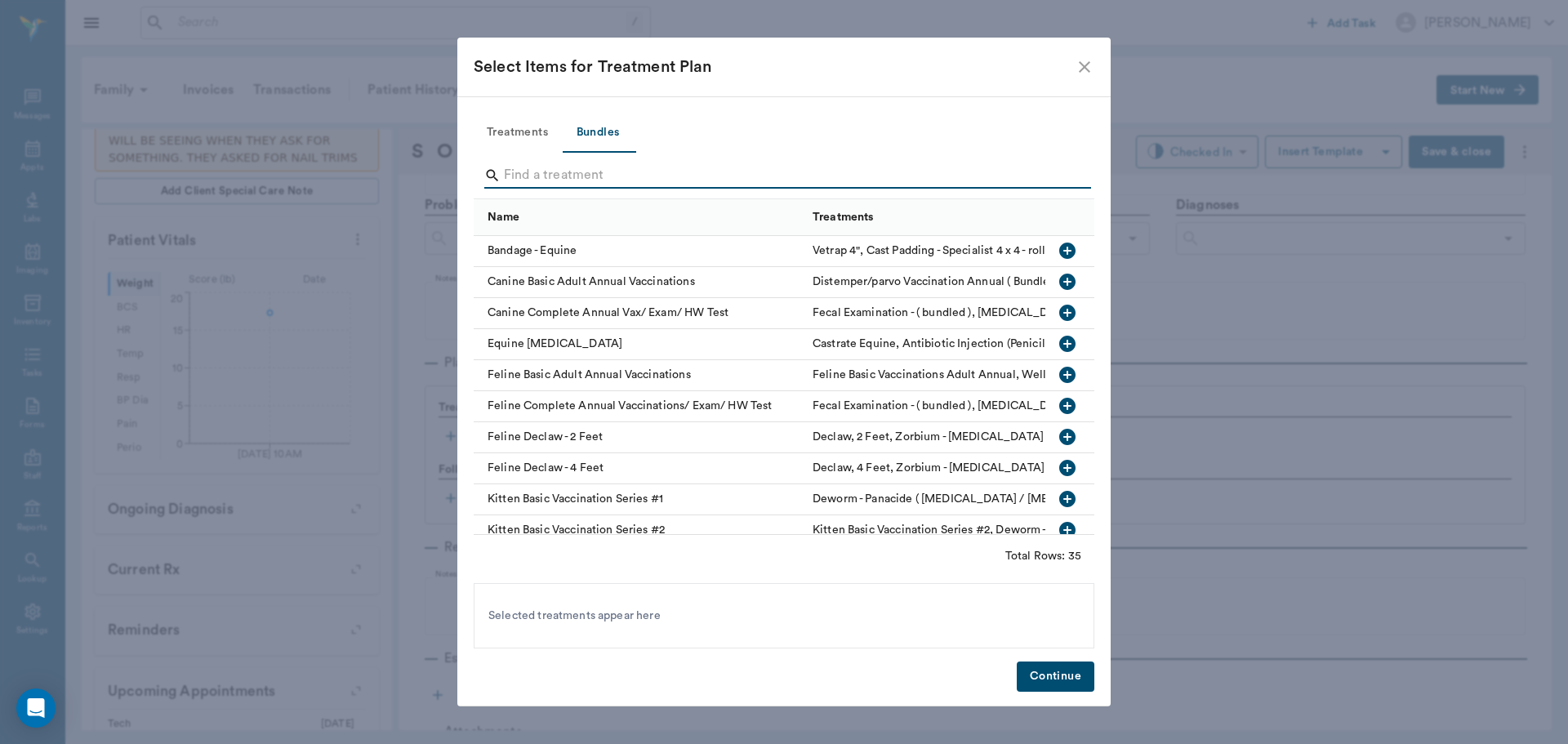
click at [617, 179] on input "Search" at bounding box center [785, 175] width 563 height 26
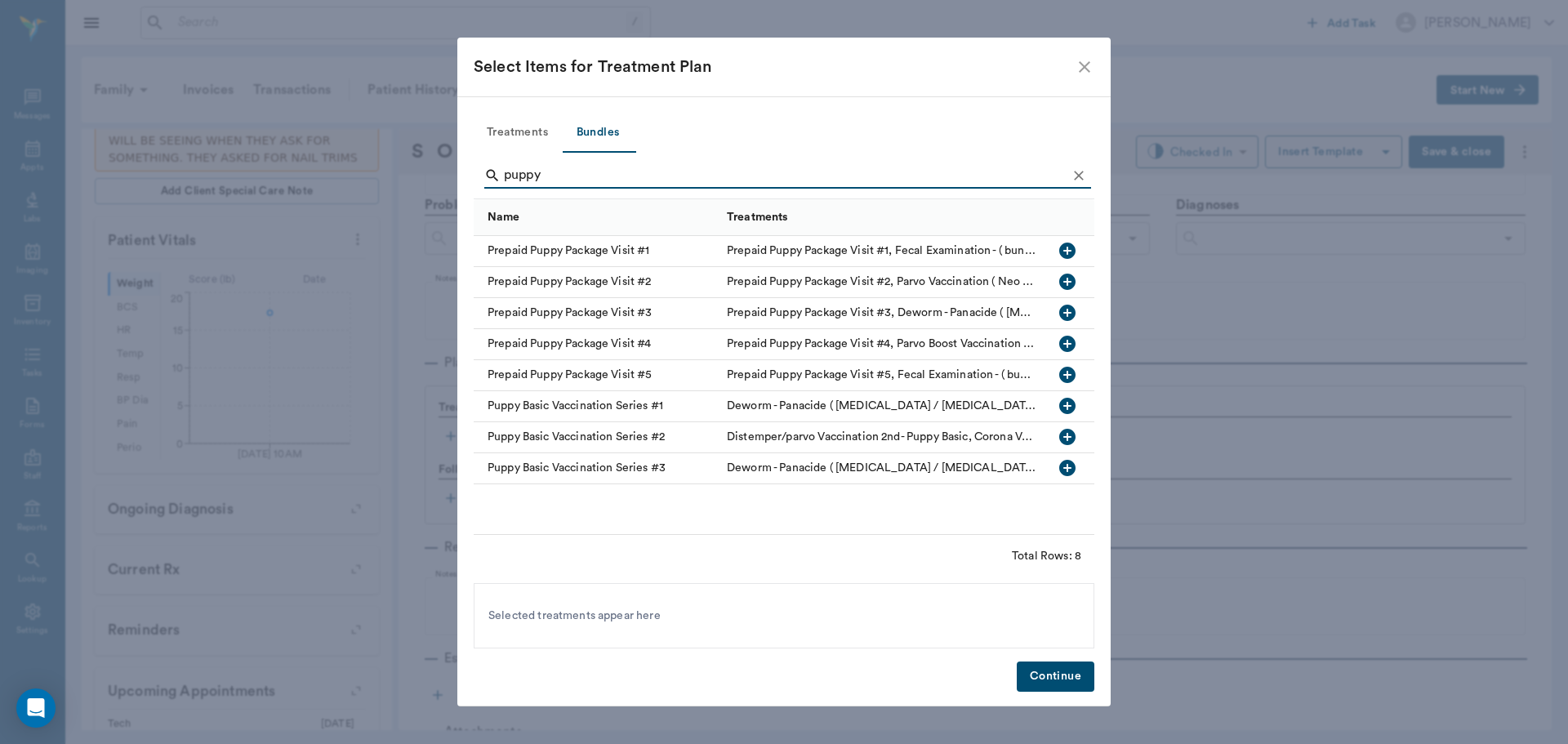
type input "puppy"
click at [1070, 437] on icon "button" at bounding box center [1067, 437] width 20 height 20
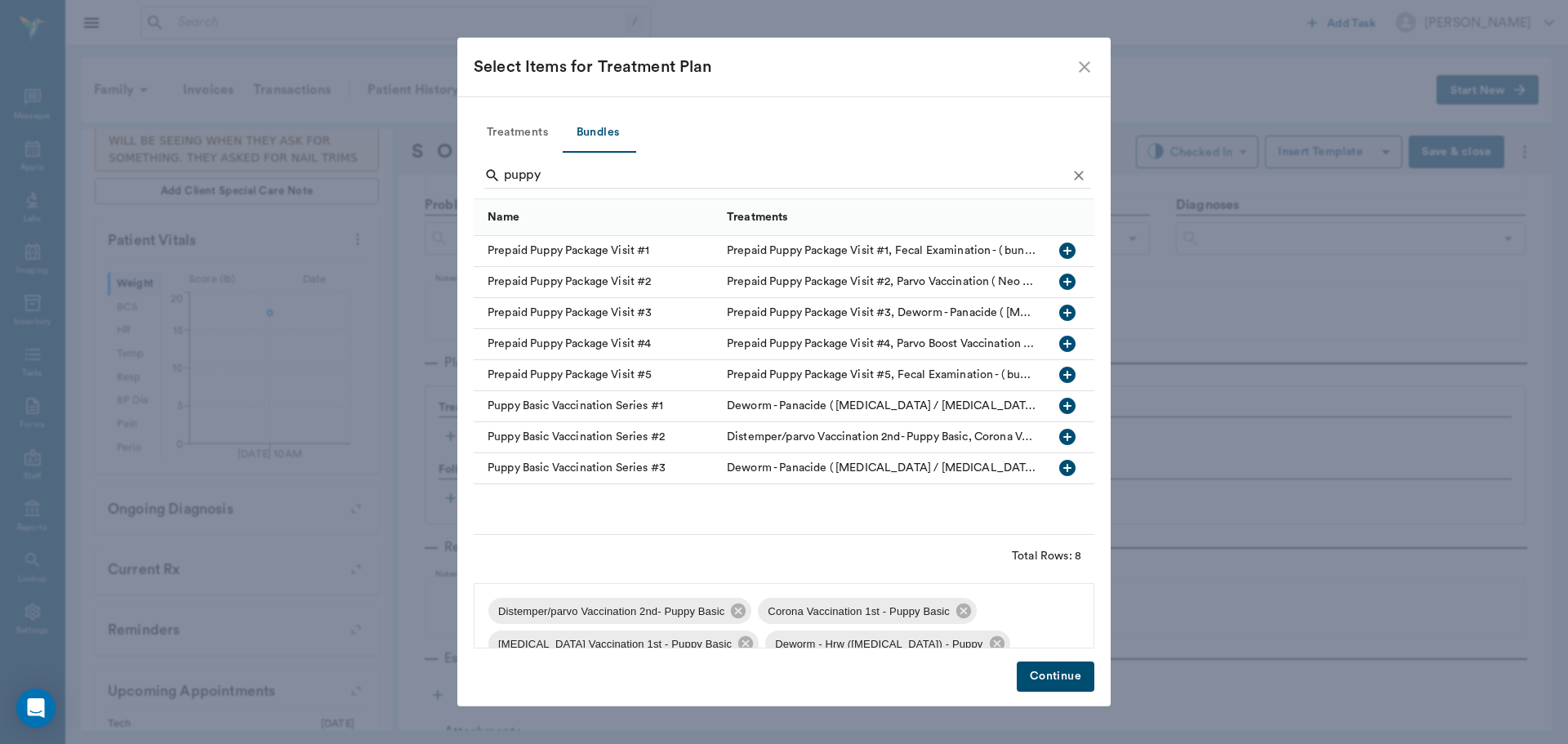
scroll to position [56, 0]
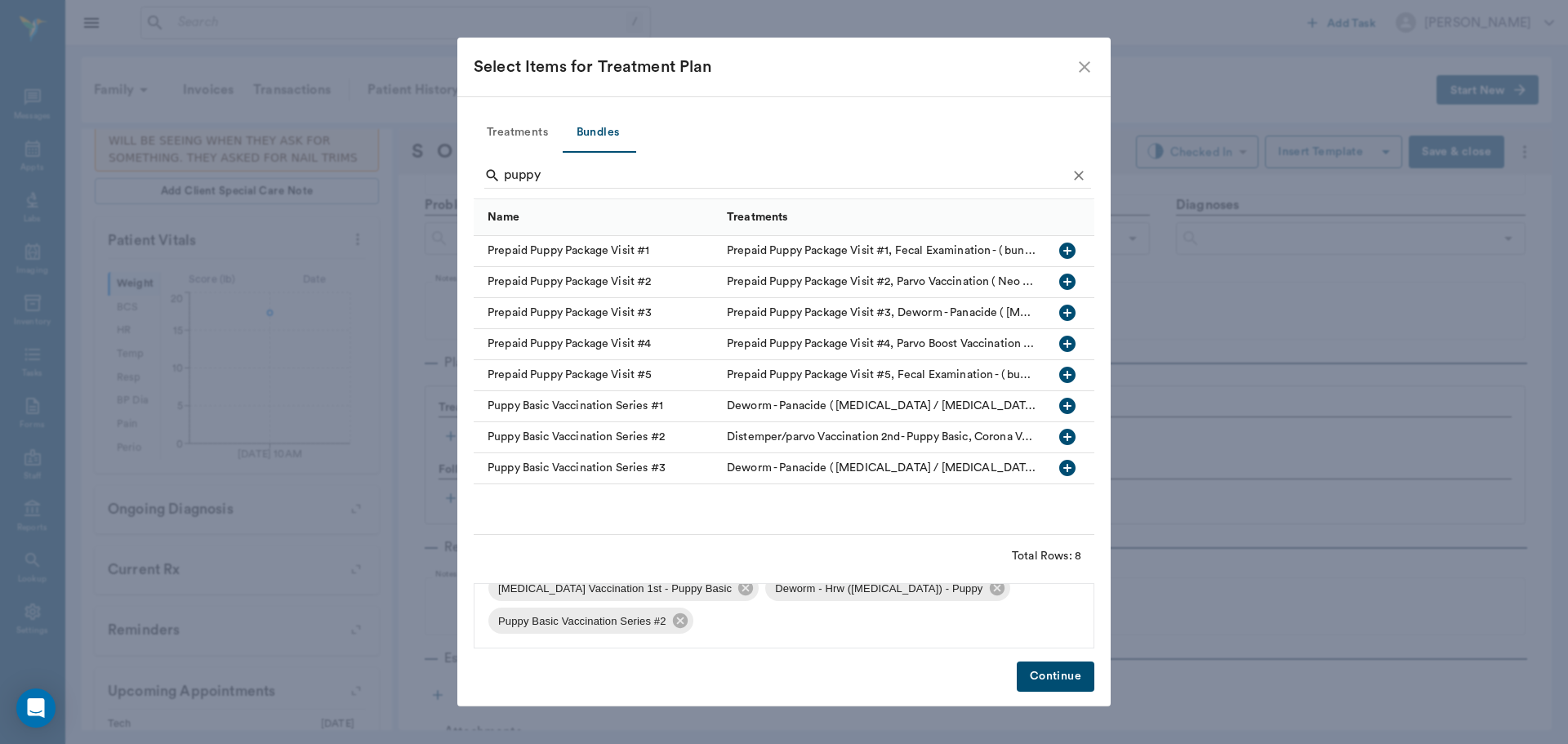
click at [1051, 678] on button "Continue" at bounding box center [1055, 676] width 77 height 30
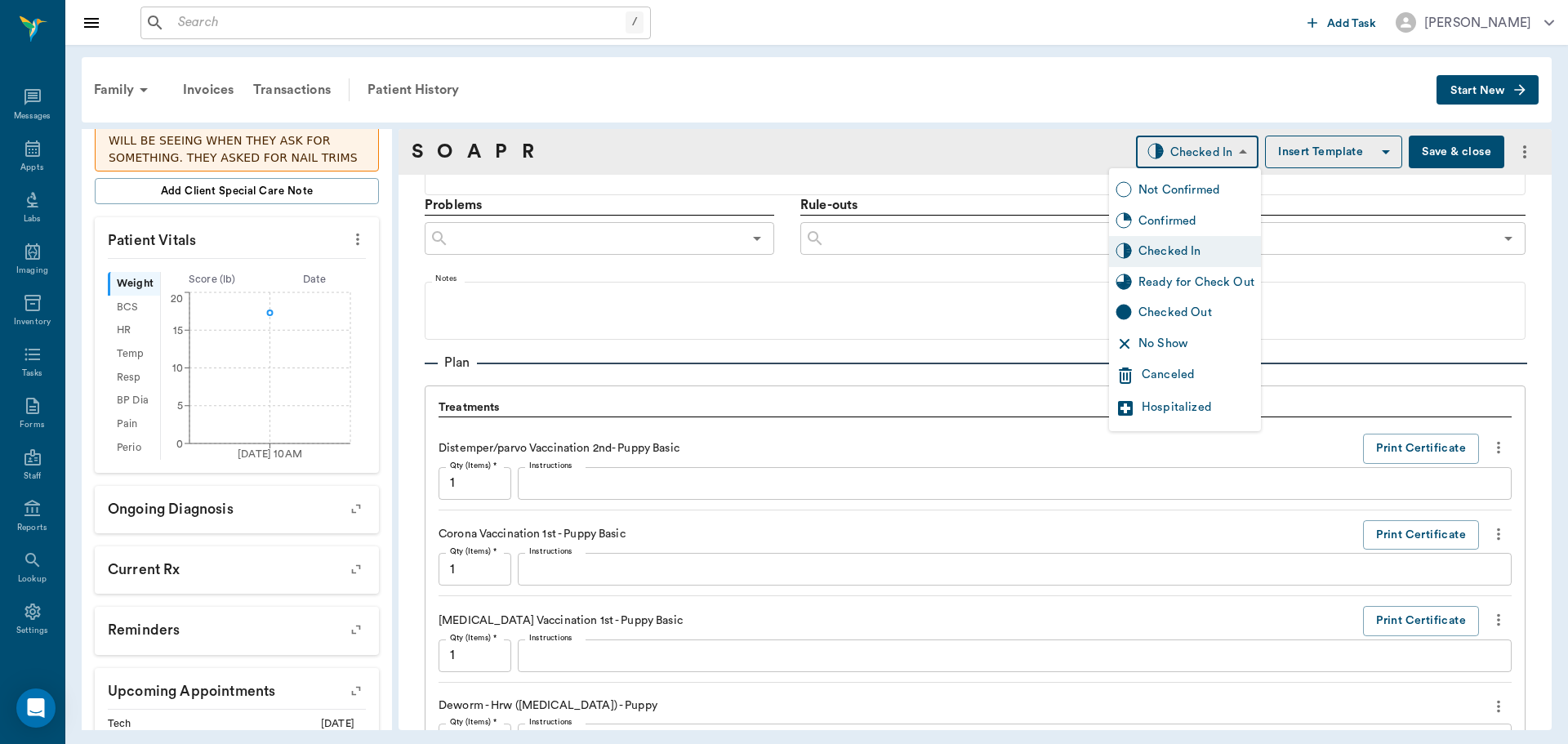
click at [1187, 151] on body "/ ​ Add Task [PERSON_NAME] Nectar Messages Appts Labs Imaging Inventory Tasks F…" at bounding box center [784, 372] width 1568 height 744
click at [1188, 285] on div "Ready for Check Out" at bounding box center [1196, 282] width 116 height 18
type input "READY_TO_CHECKOUT"
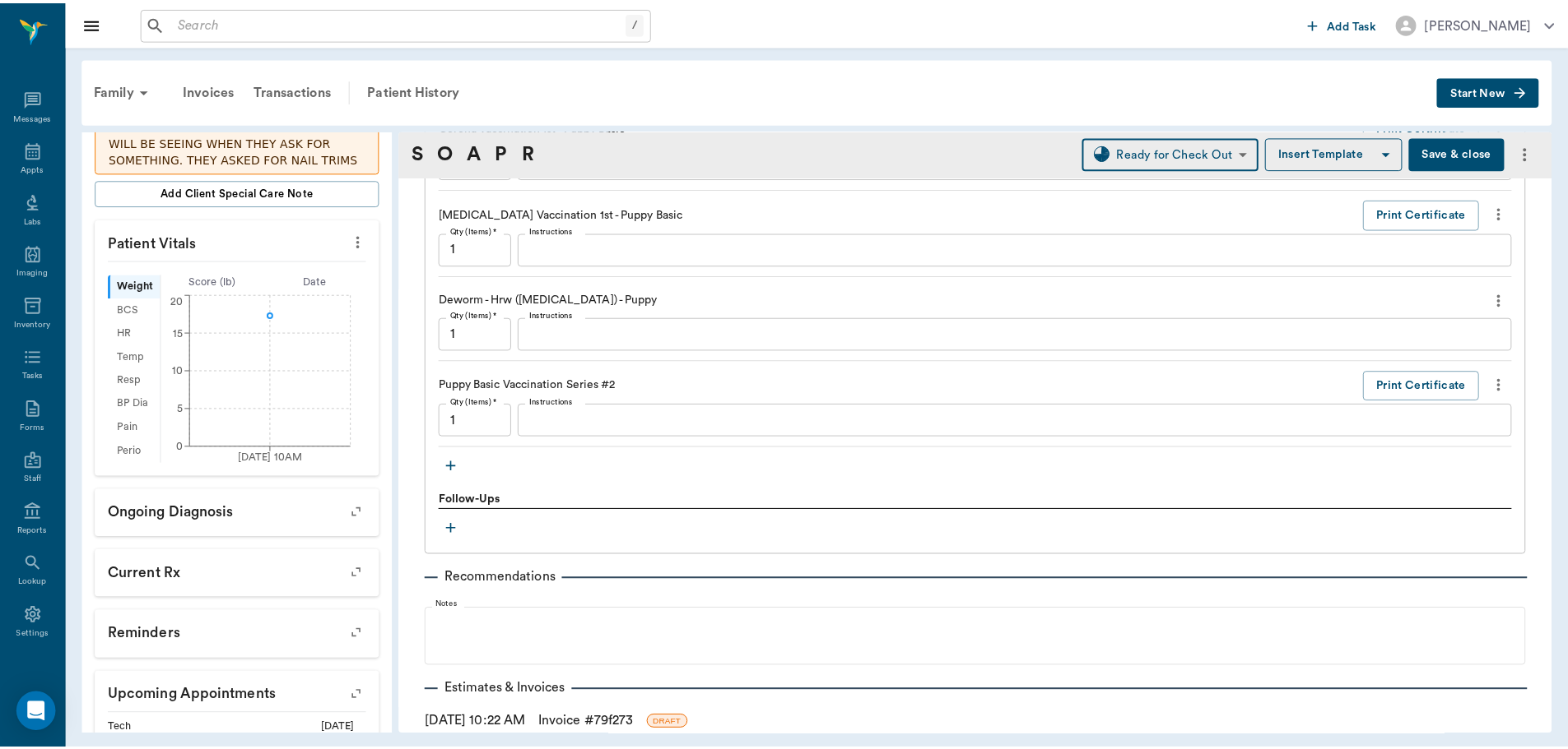
scroll to position [1419, 0]
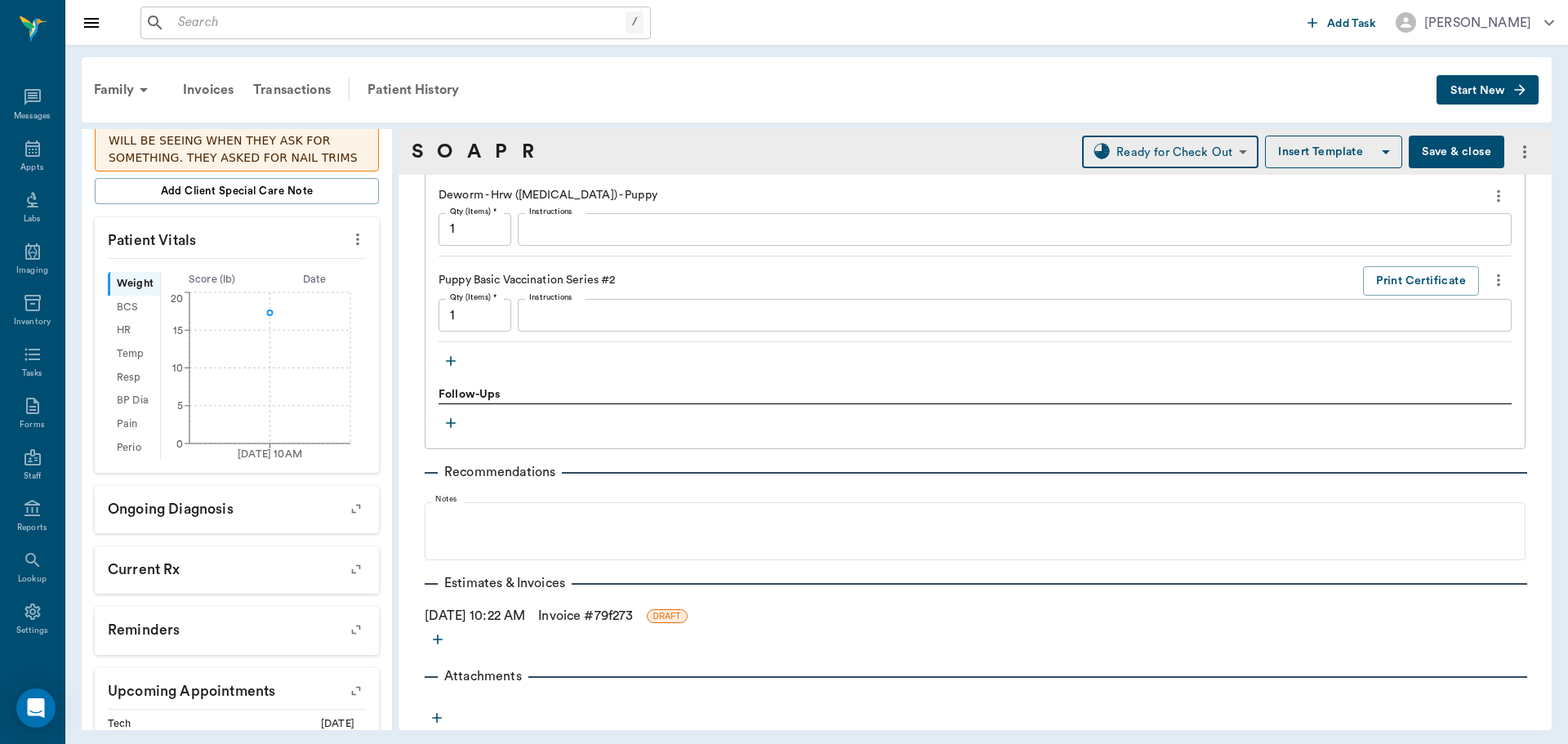
click at [600, 615] on link "Invoice # 79f273" at bounding box center [585, 615] width 94 height 20
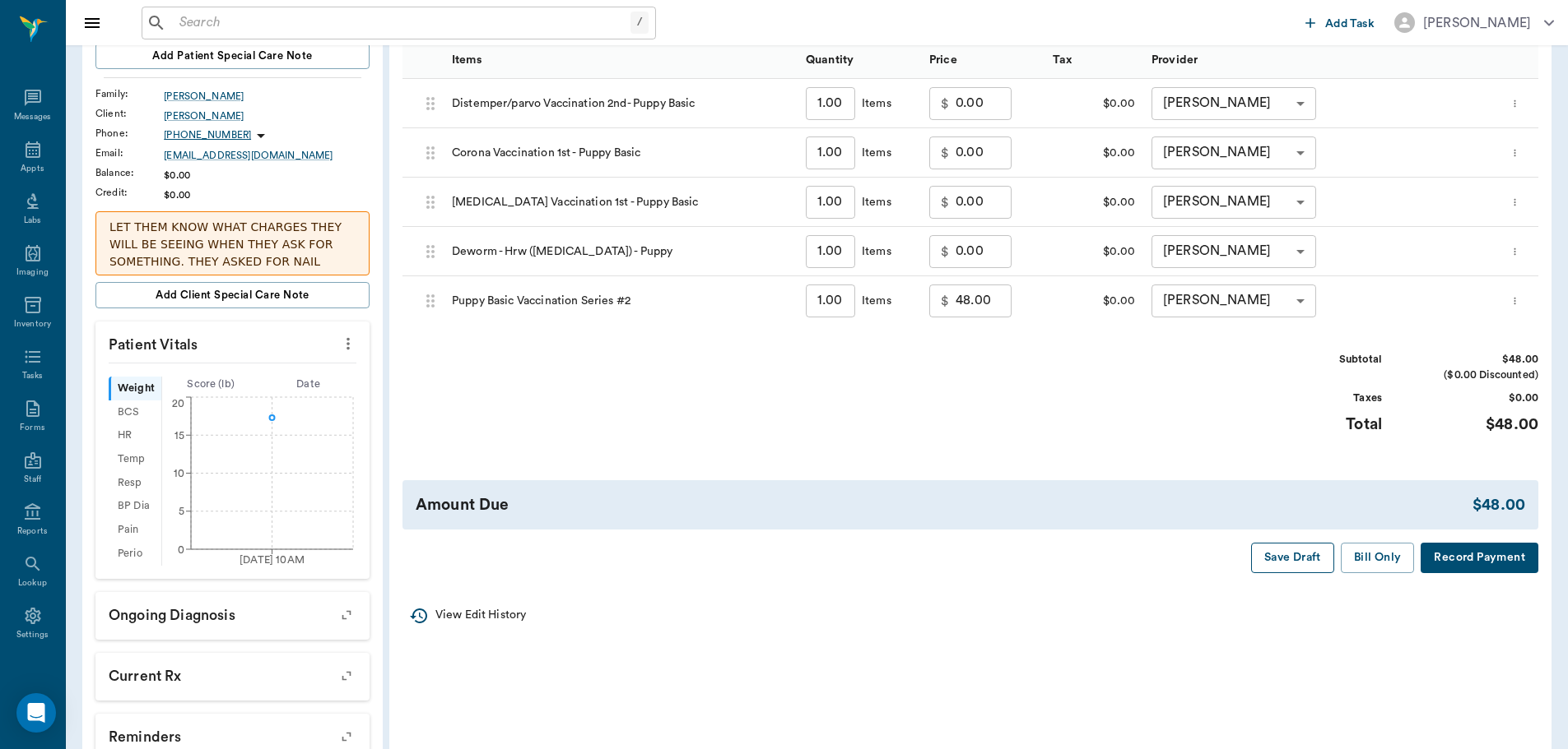
scroll to position [247, 0]
click at [1392, 555] on button "Bill Only" at bounding box center [1378, 556] width 74 height 30
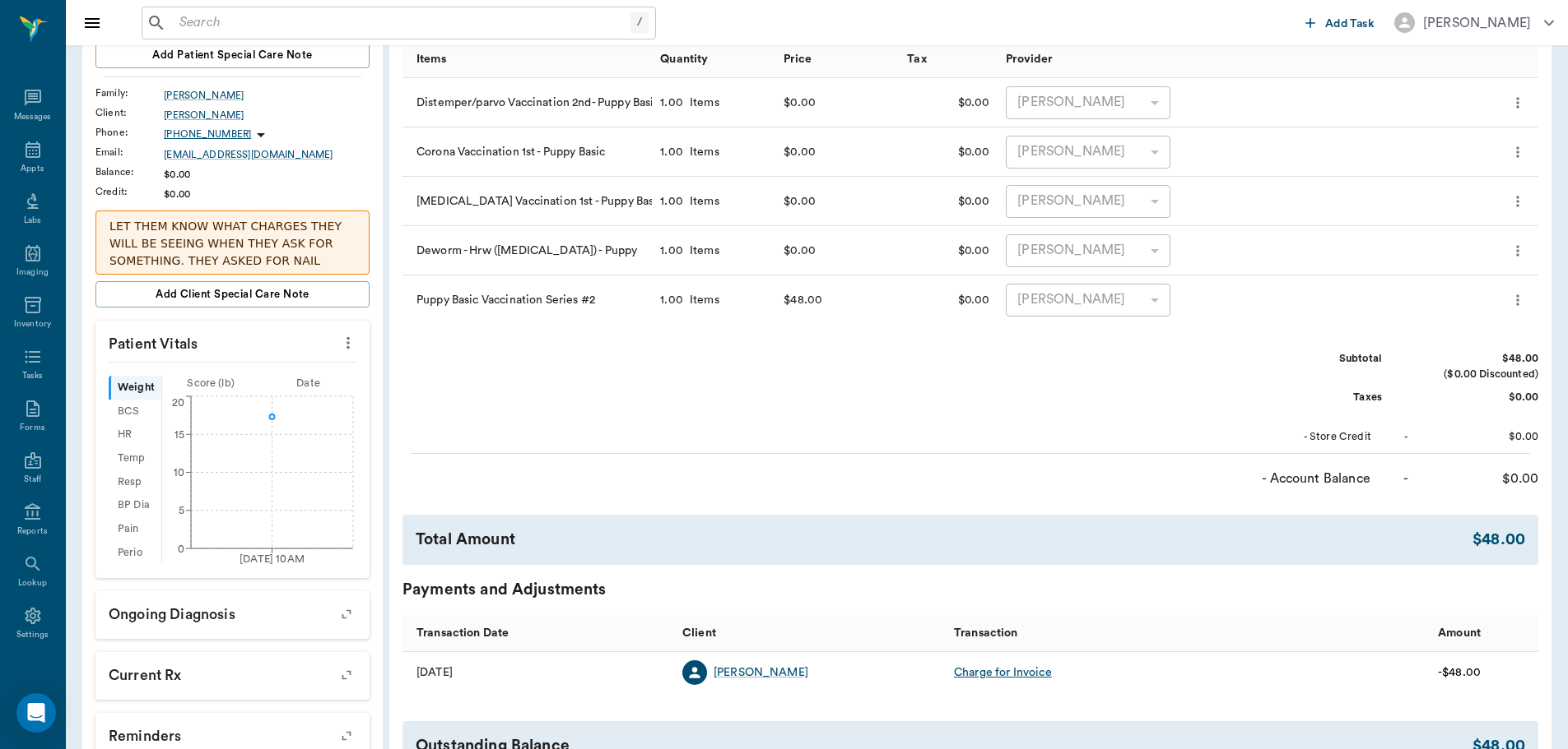
click at [254, 254] on p "LET THEM KNOW WHAT CHARGES THEY WILL BE SEEING WHEN THEY ASK FOR SOMETHING. THE…" at bounding box center [233, 261] width 246 height 86
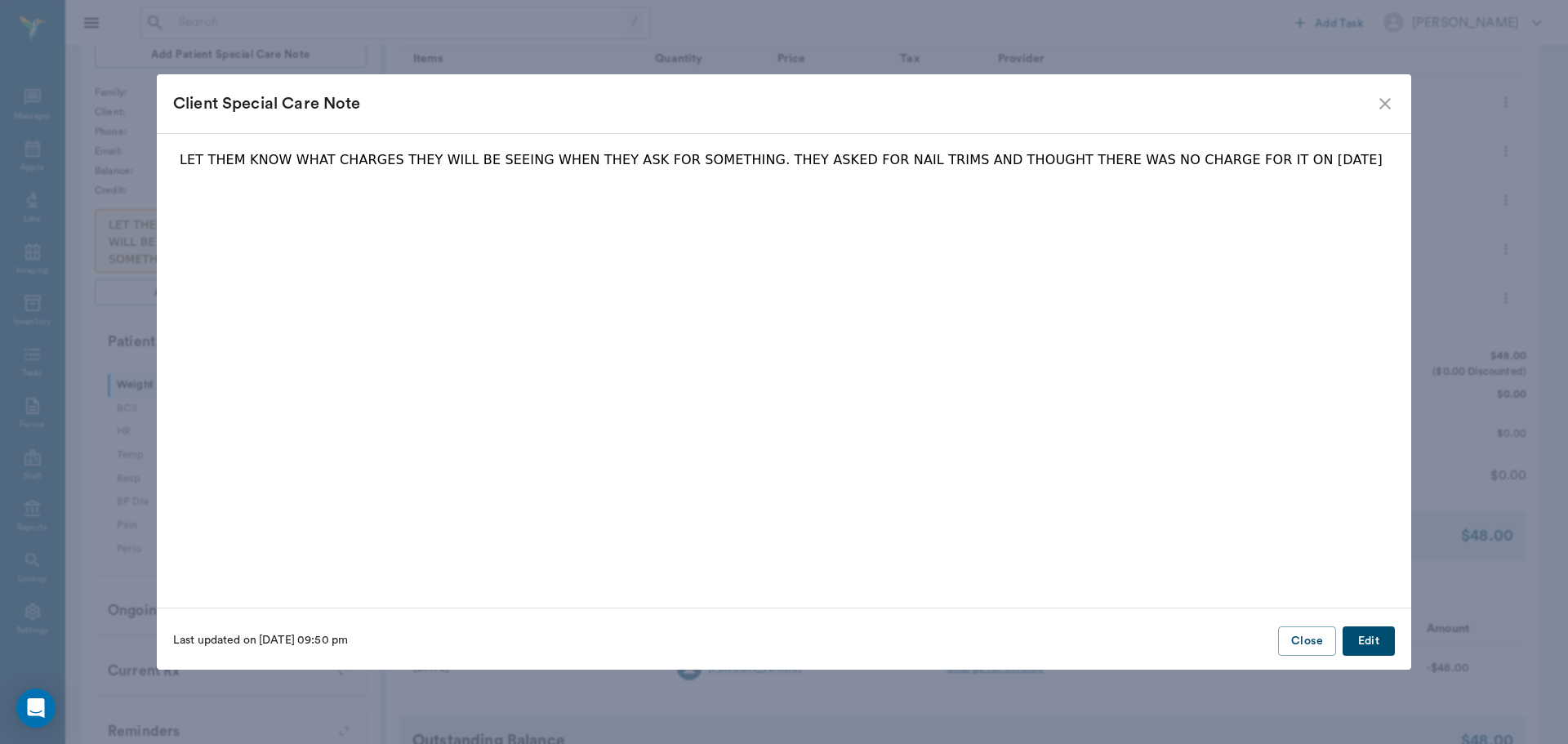
click at [1387, 94] on icon "close" at bounding box center [1384, 103] width 20 height 20
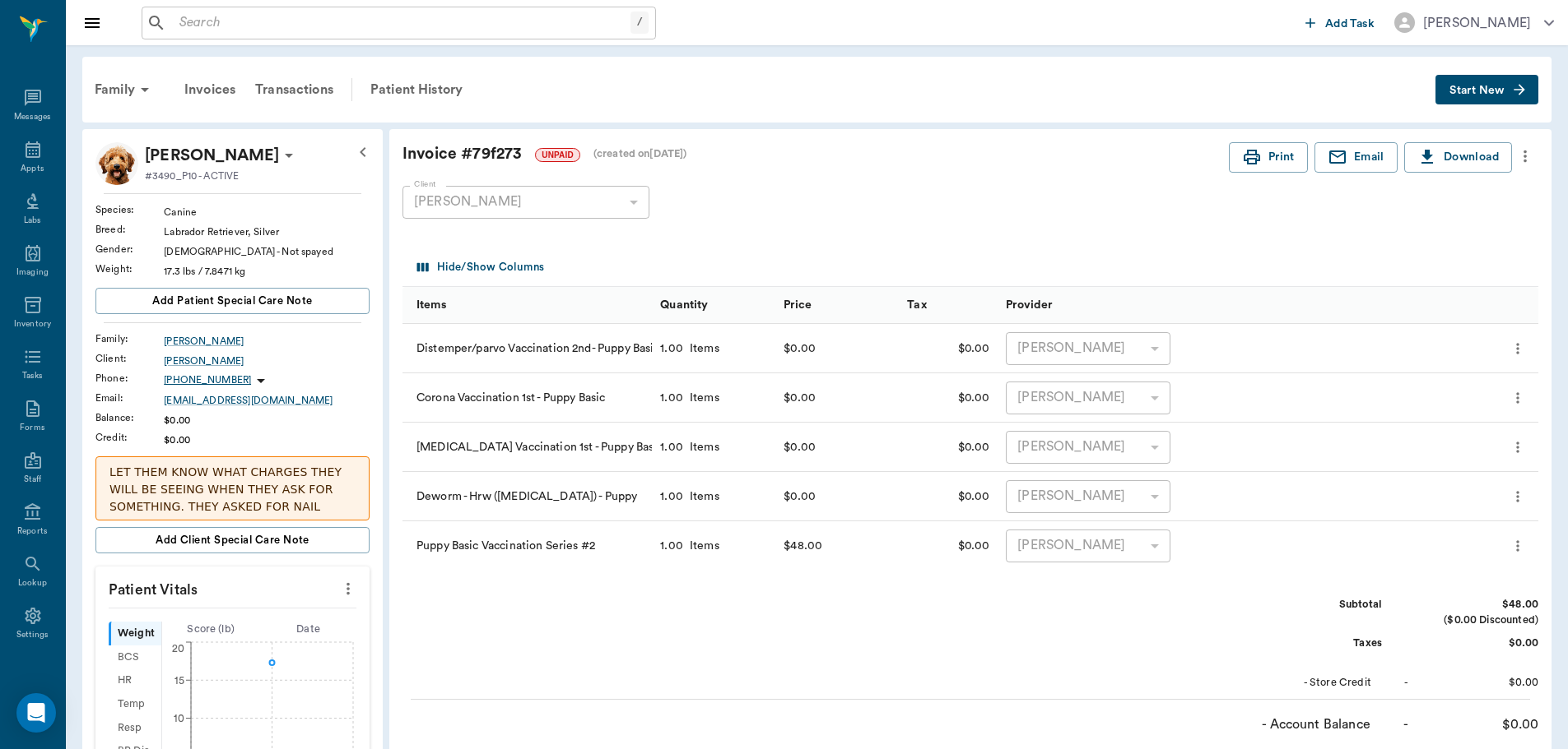
scroll to position [0, 0]
click at [378, 86] on div "Patient History" at bounding box center [416, 91] width 112 height 40
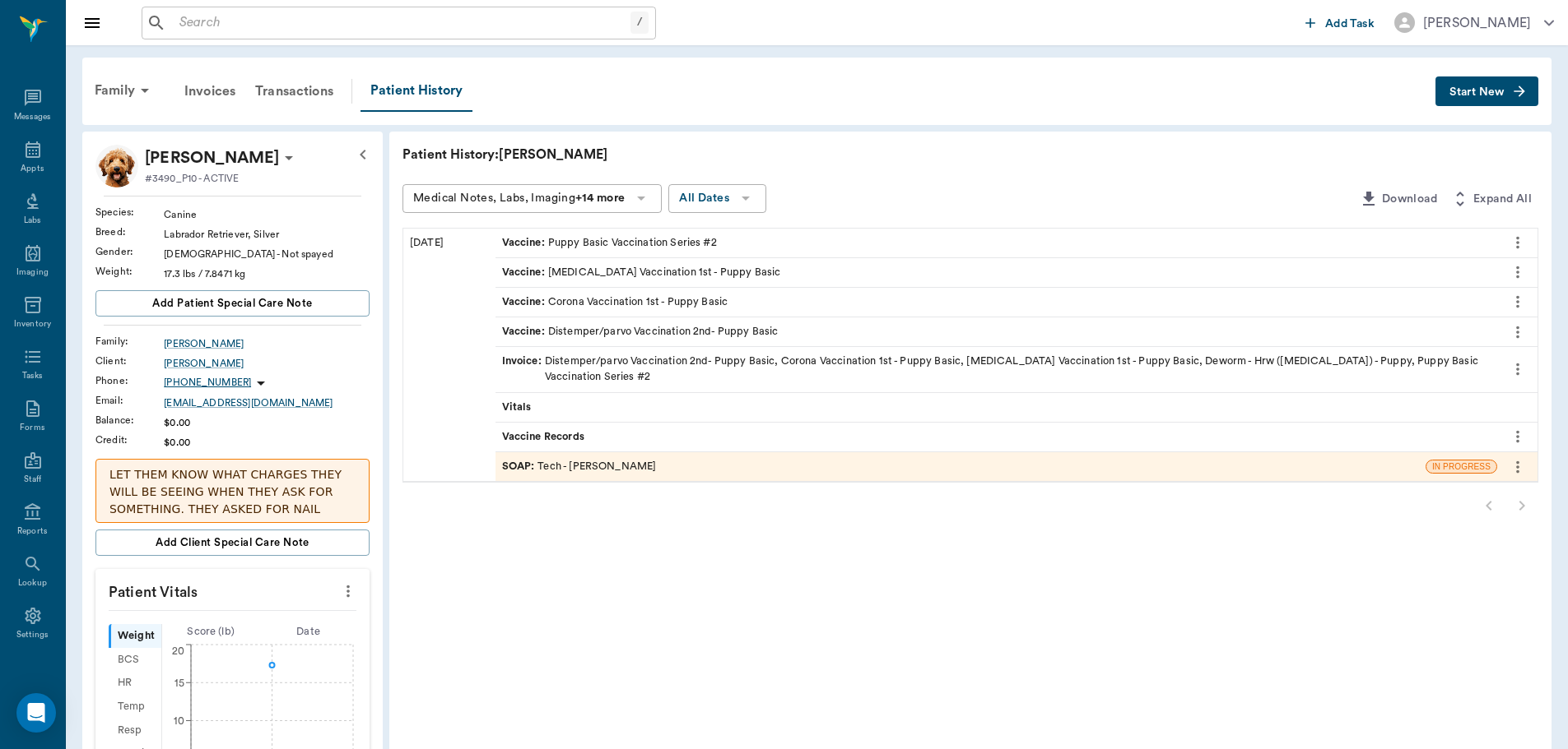
click at [627, 437] on div "Vaccine Records" at bounding box center [996, 436] width 1002 height 29
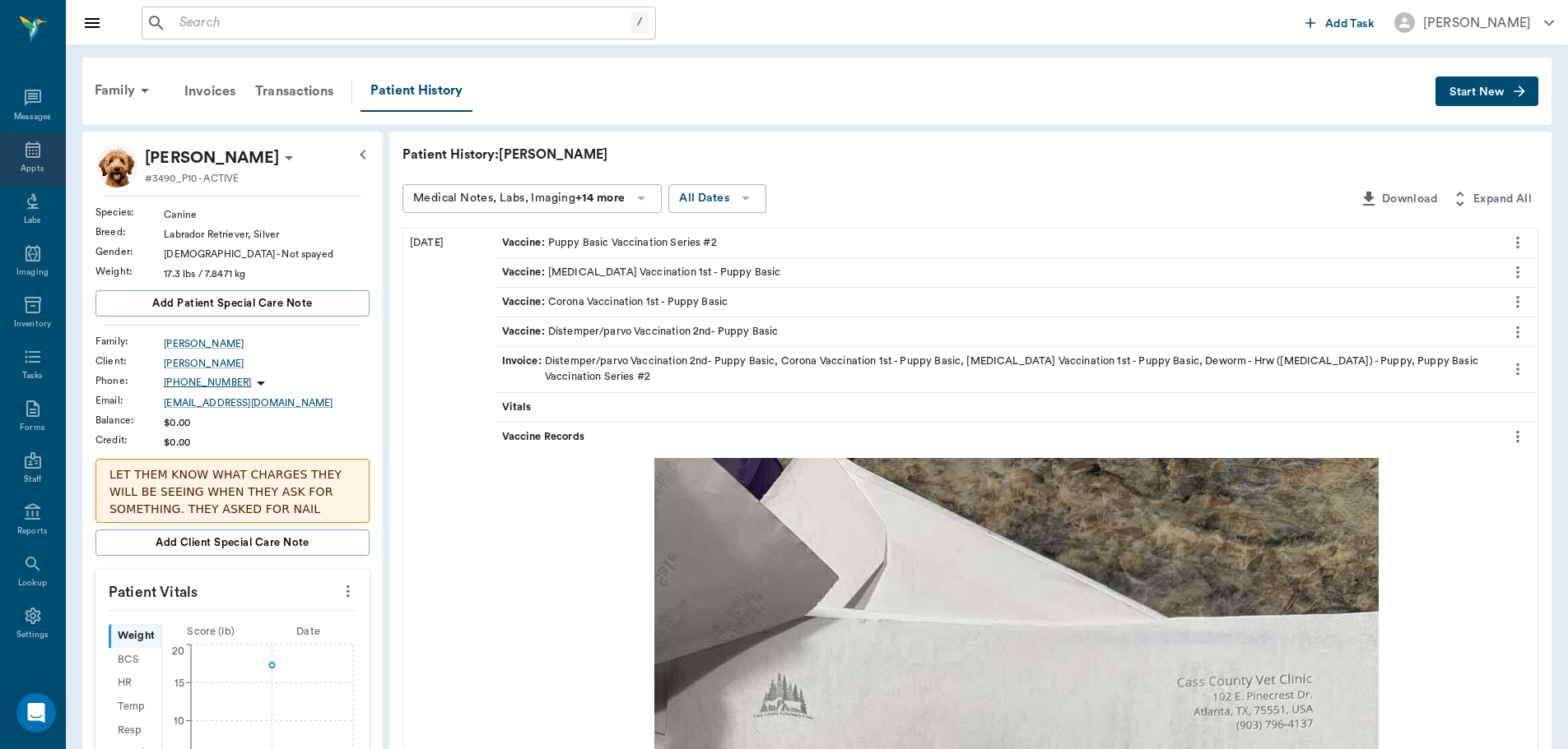
click at [16, 153] on div "Appts" at bounding box center [32, 159] width 65 height 52
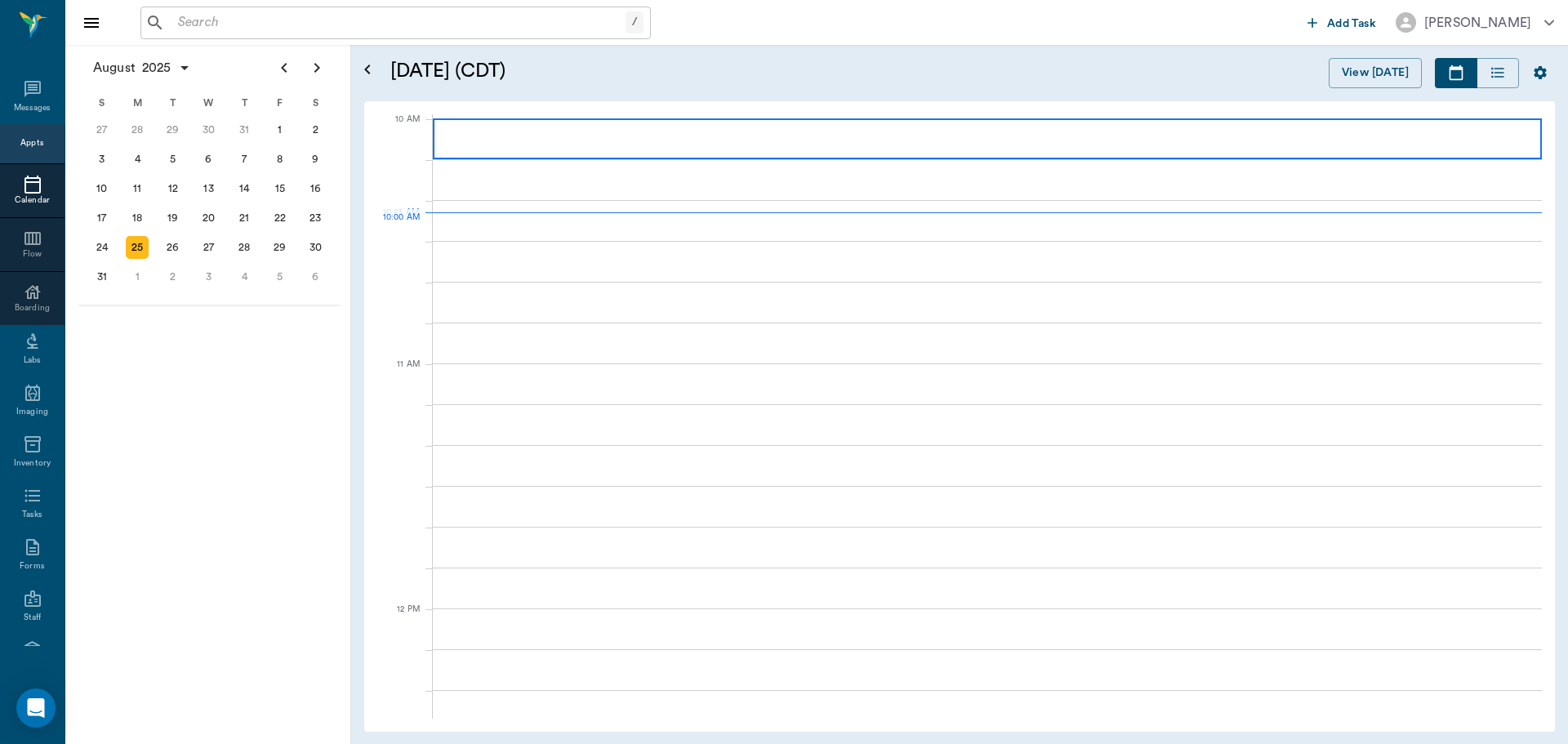
scroll to position [492, 0]
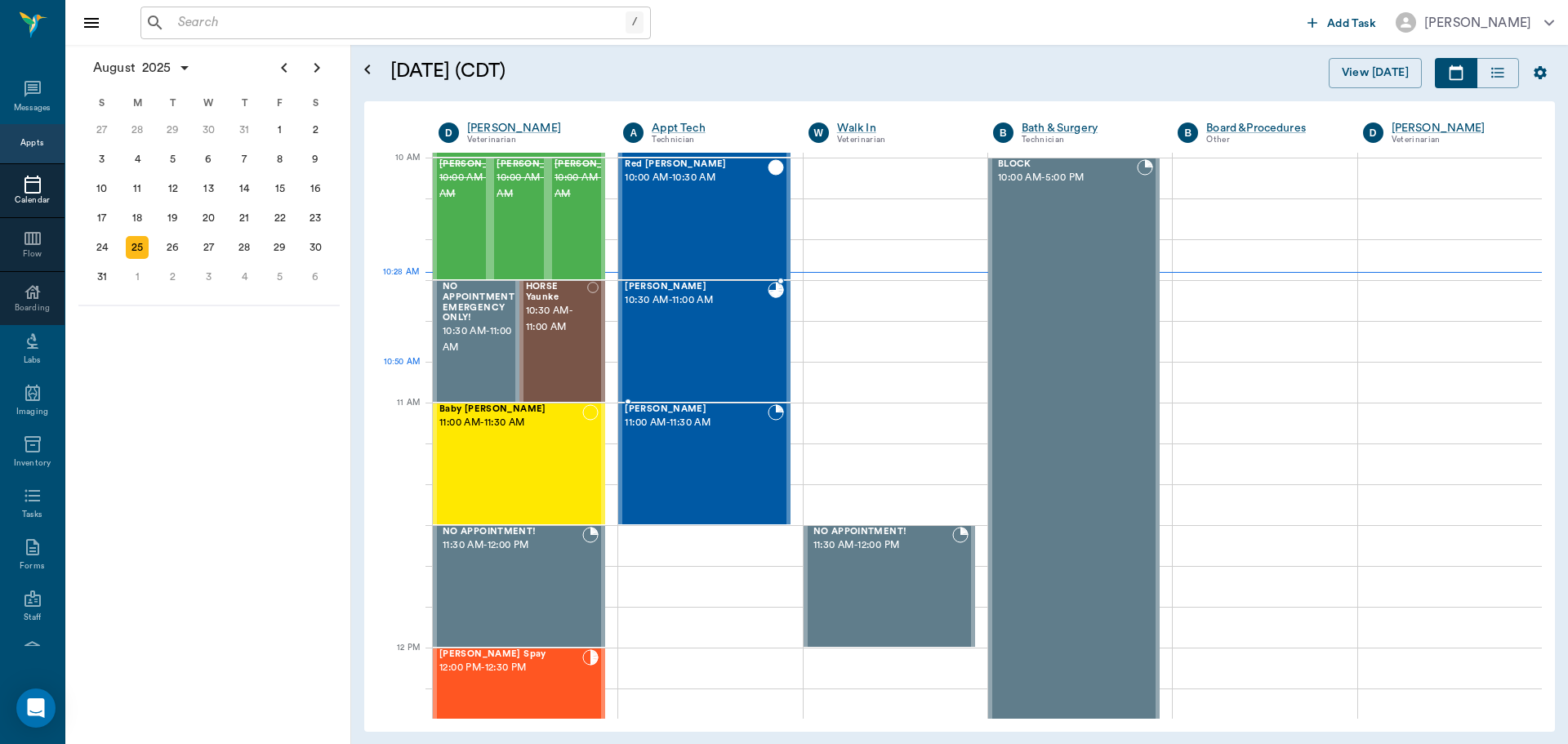
click at [651, 375] on div "Lucy Stultz 10:30 AM - 11:00 AM" at bounding box center [696, 341] width 142 height 119
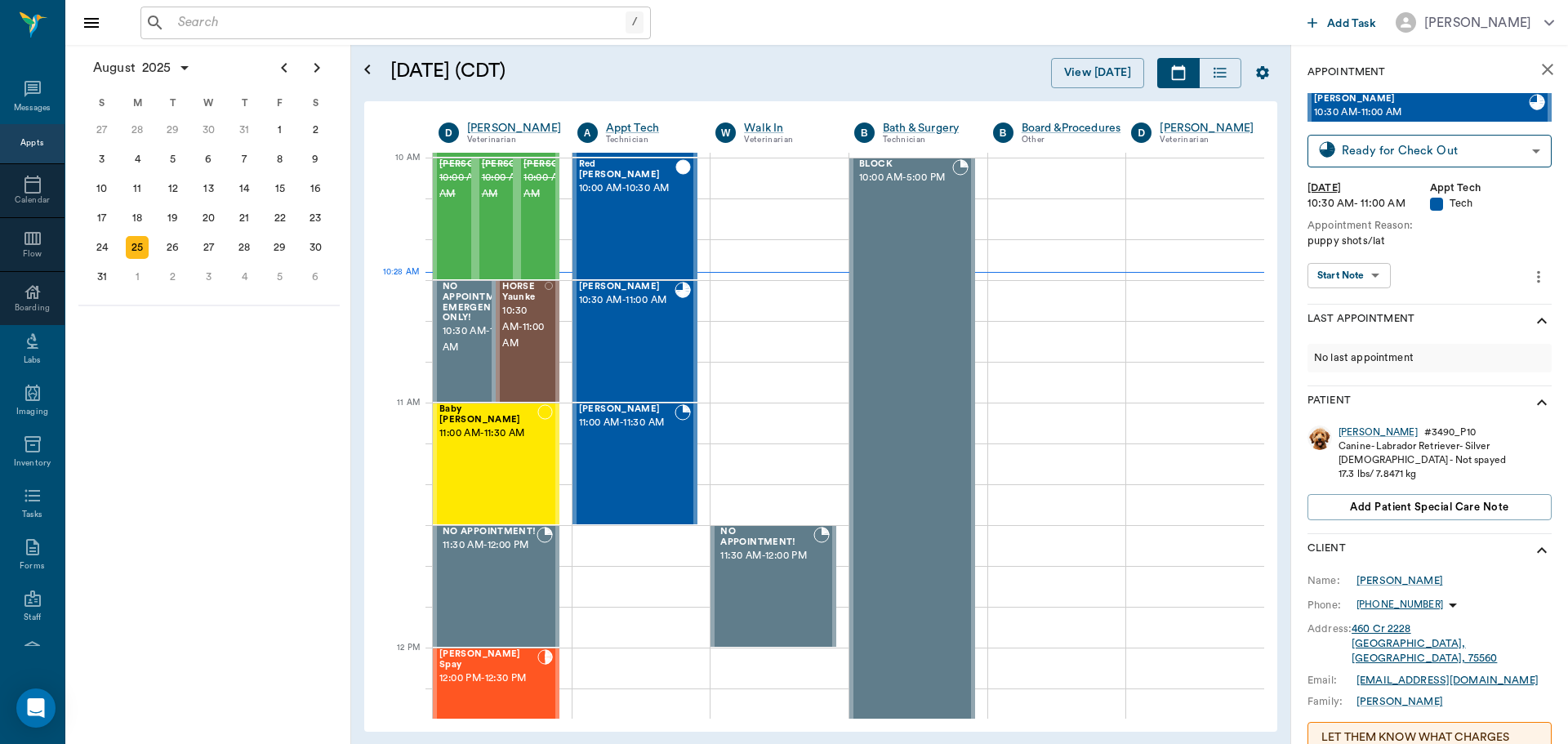
click at [282, 435] on div "August 2025 S M T W T F S 29 30 Jul 1 2 3 4 5 6 7 8 9 10 11 12 13 14 15 16 17 1…" at bounding box center [208, 394] width 286 height 699
click at [517, 322] on span "10:30 AM - 11:00 AM" at bounding box center [524, 327] width 43 height 49
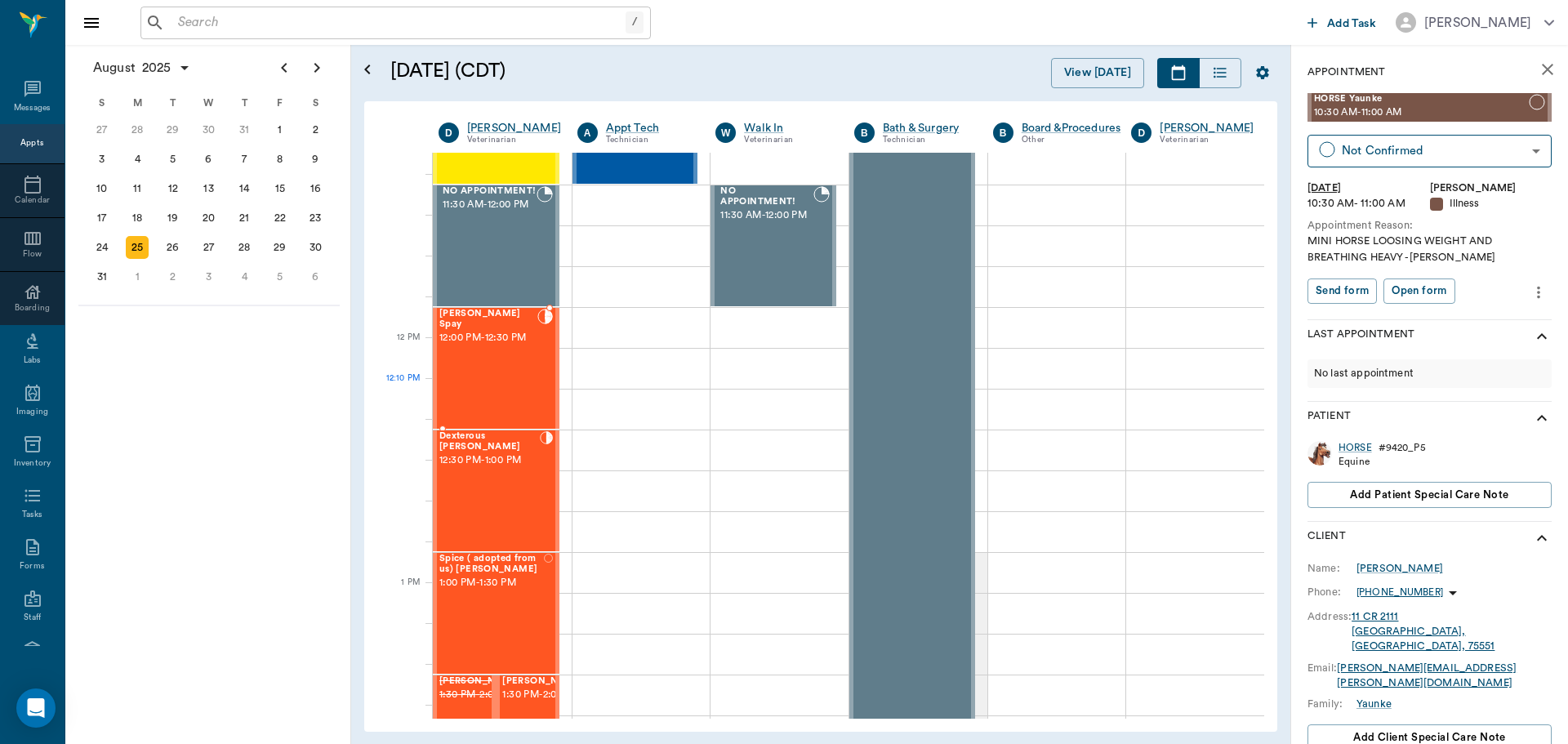
scroll to position [735, 0]
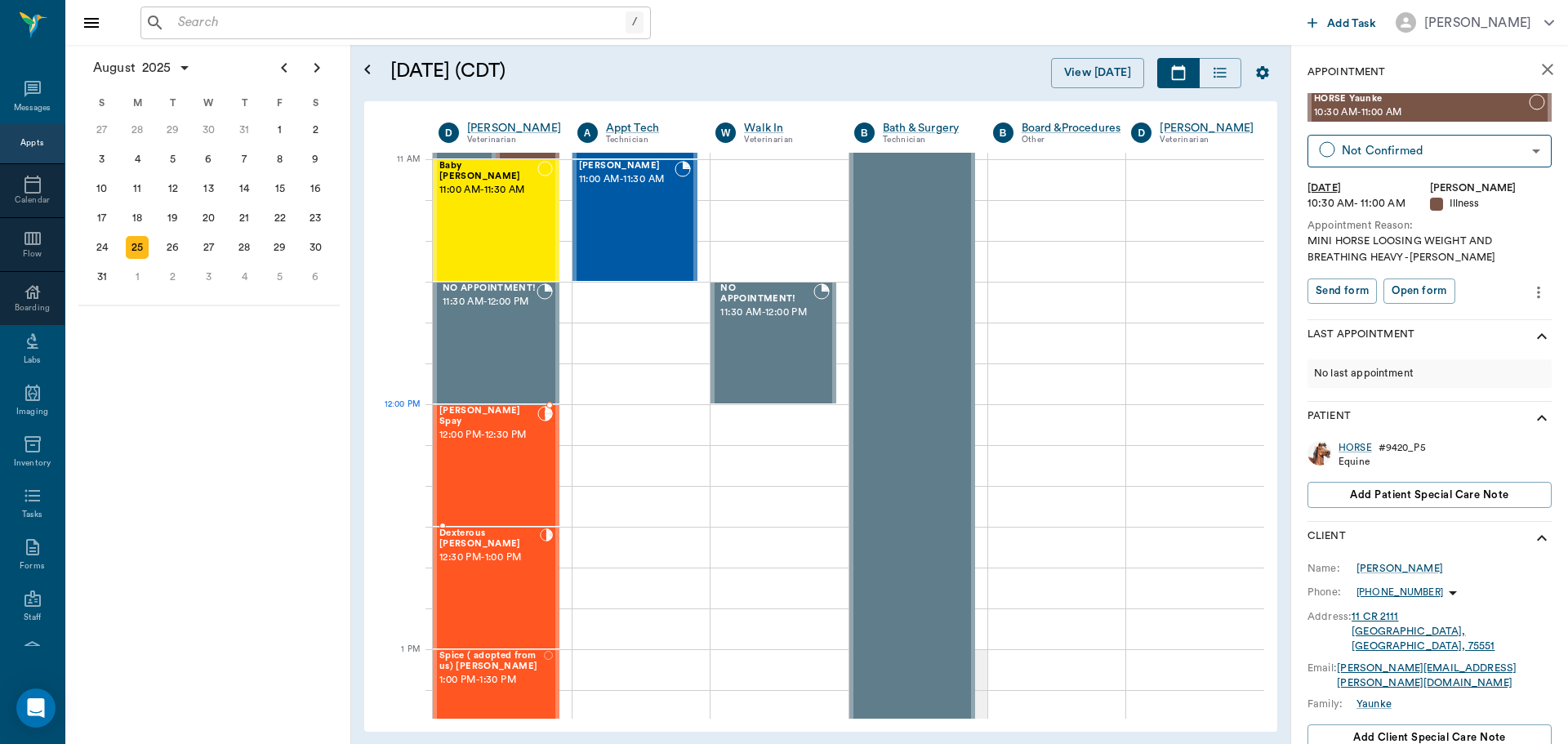
click at [491, 432] on span "12:00 PM - 12:30 PM" at bounding box center [488, 435] width 98 height 16
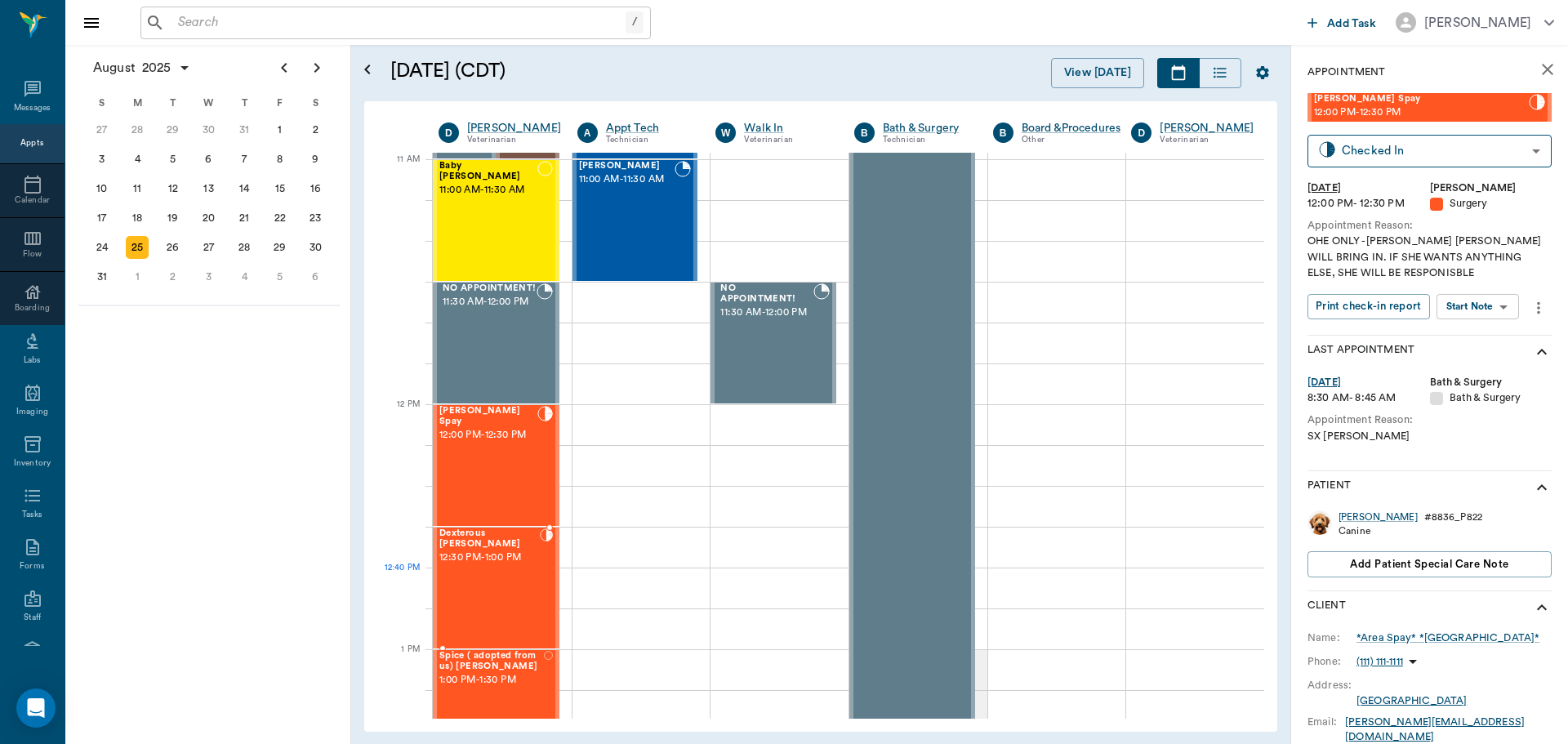
click at [510, 606] on div "Dexterous RESTER 12:30 PM - 1:00 PM" at bounding box center [489, 588] width 100 height 119
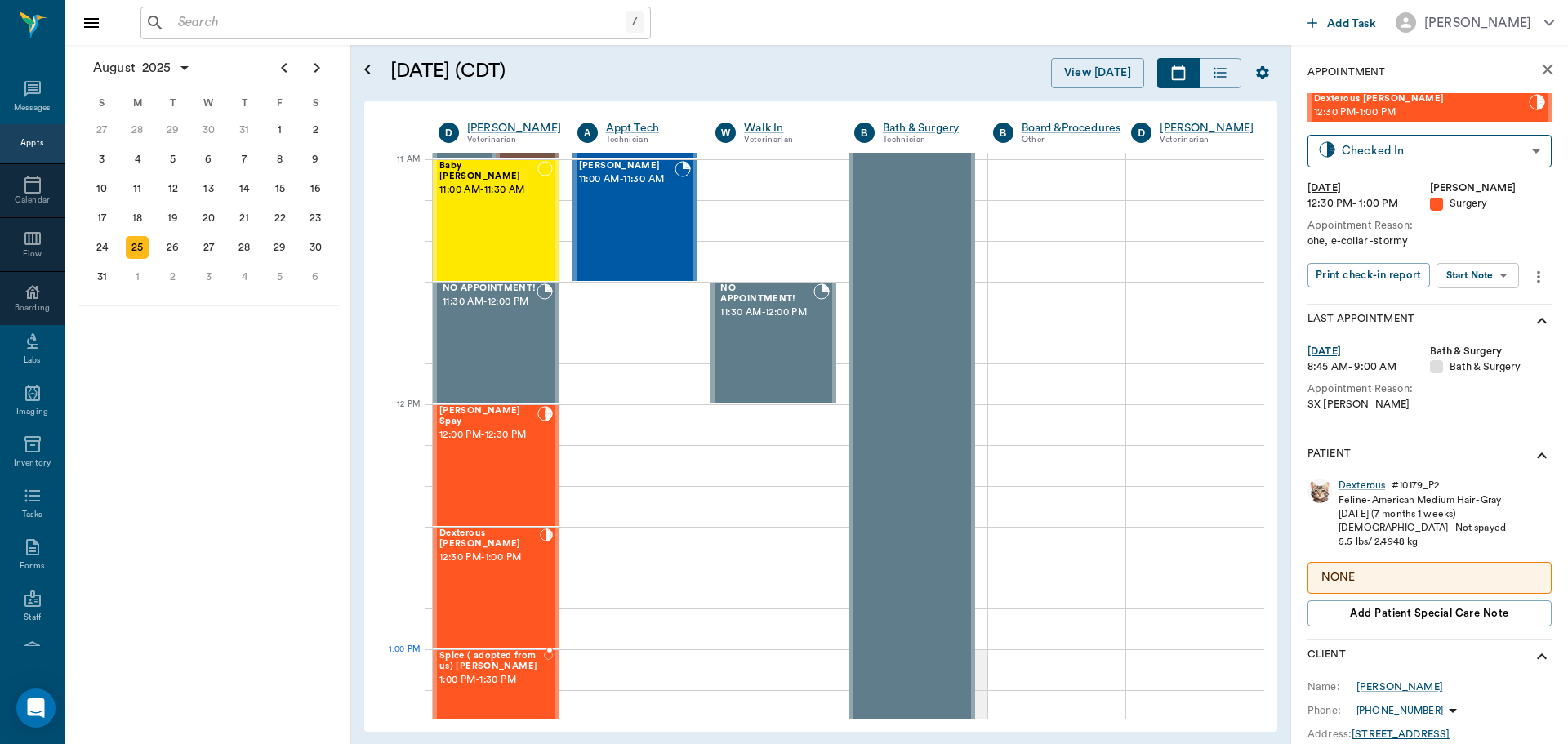
click at [475, 679] on span "1:00 PM - 1:30 PM" at bounding box center [492, 680] width 105 height 16
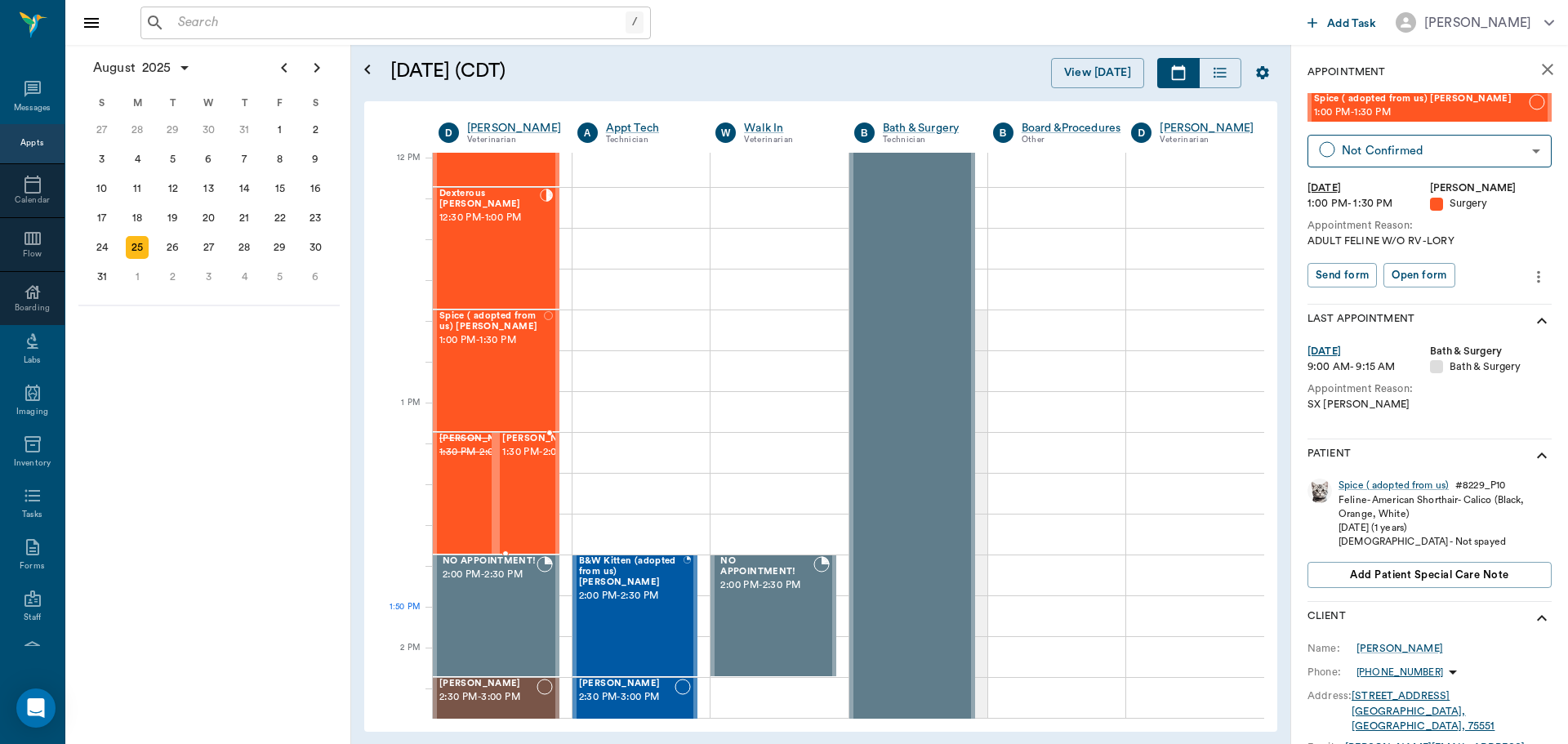
scroll to position [981, 0]
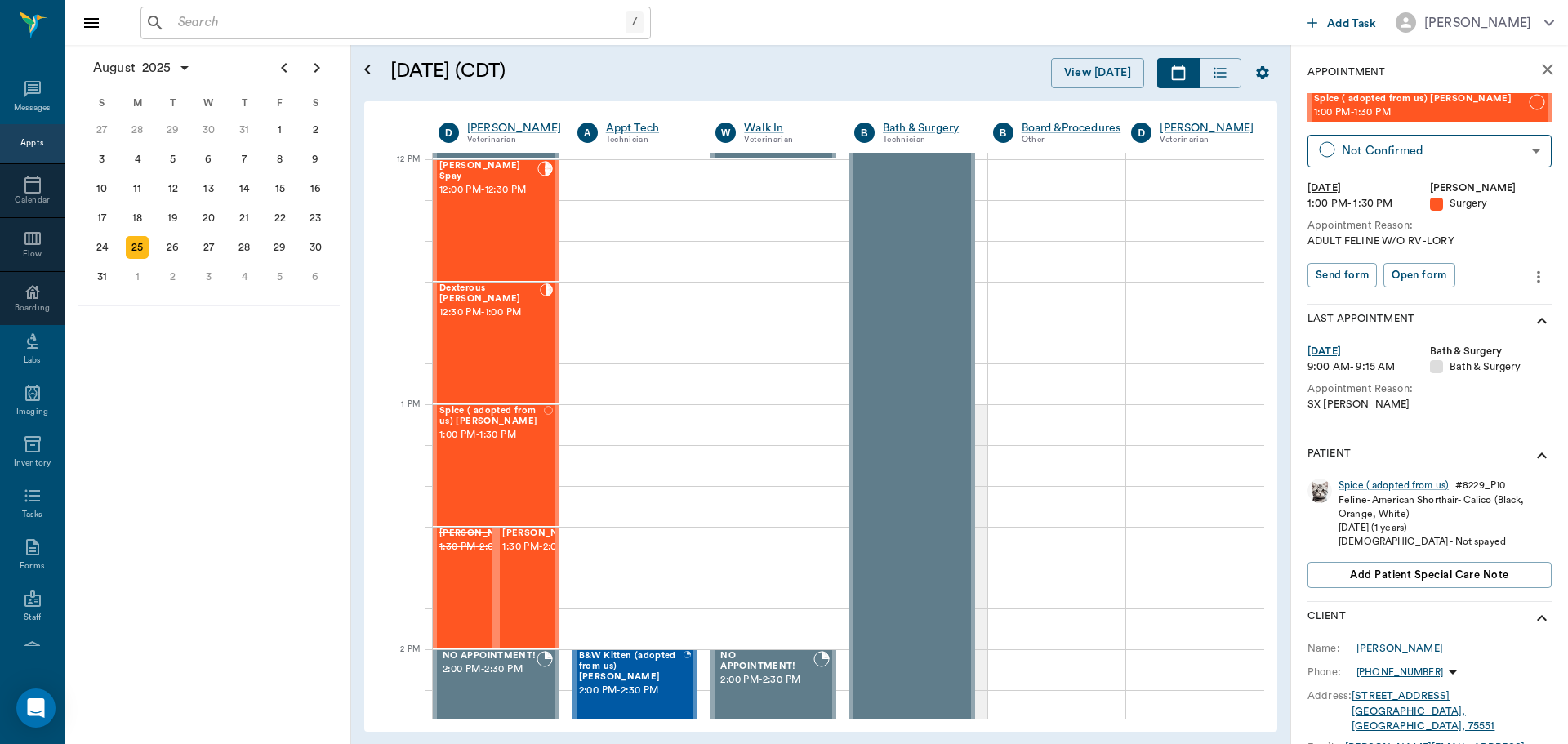
click at [21, 153] on div "Appts" at bounding box center [32, 143] width 23 height 20
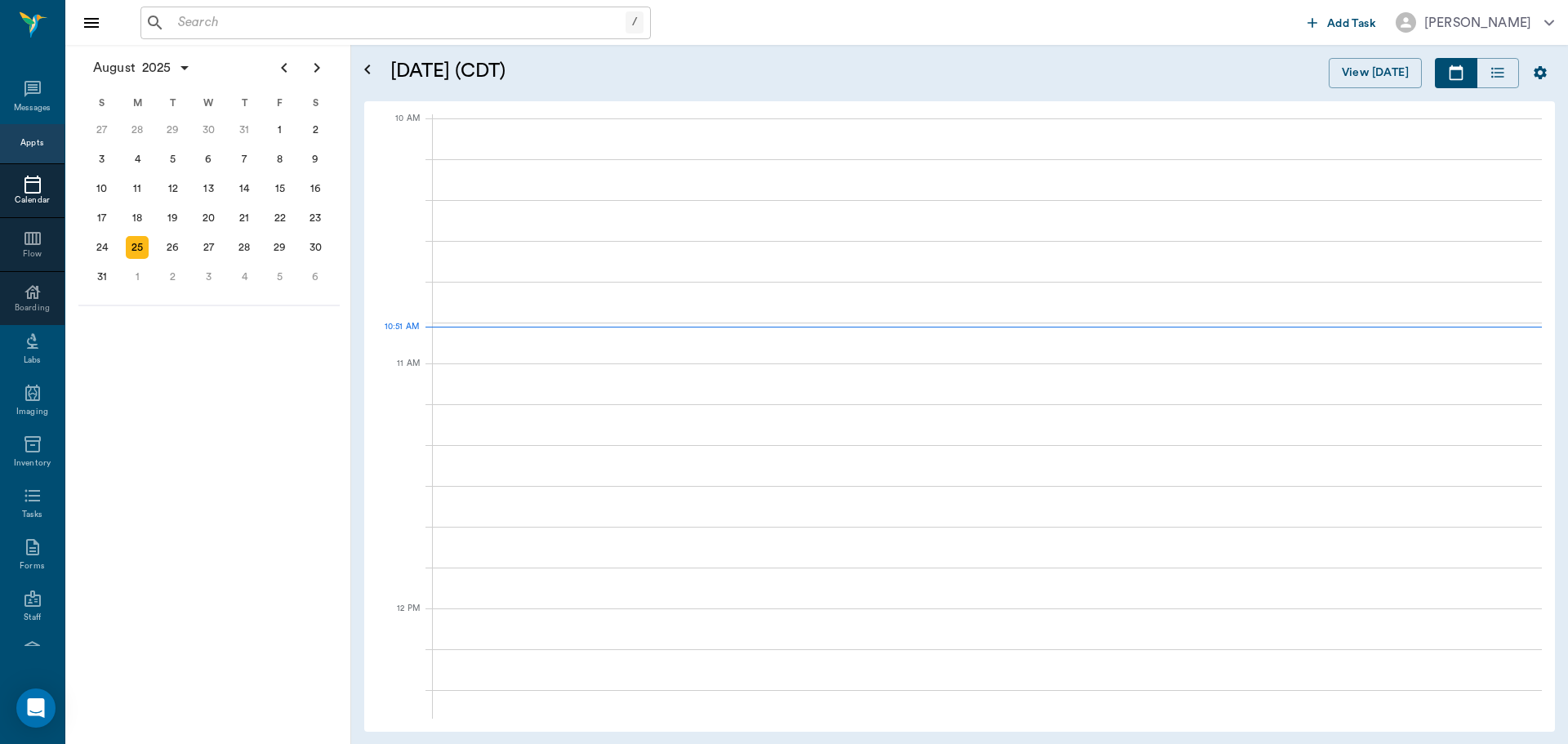
scroll to position [493, 0]
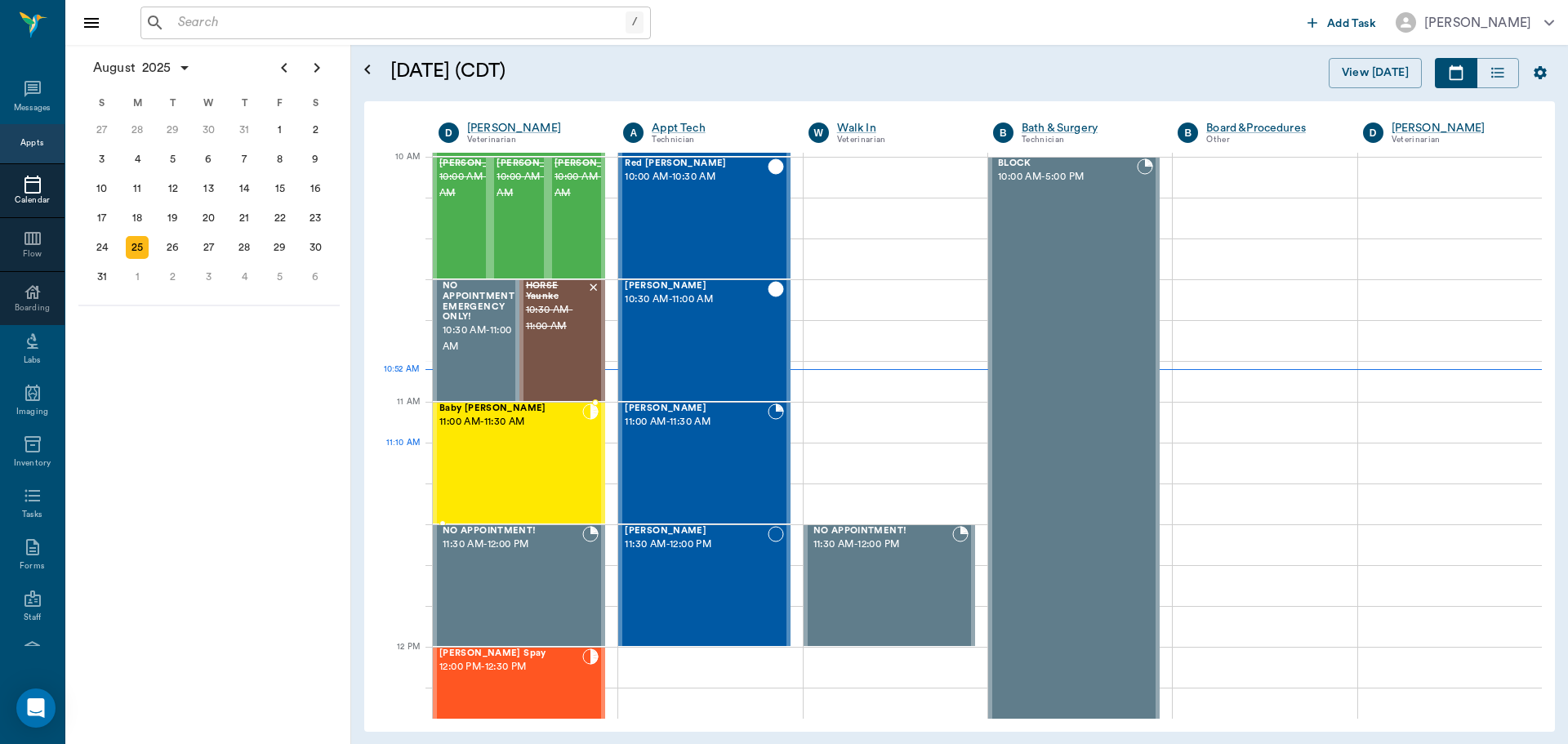
click at [506, 449] on div "Baby [PERSON_NAME] 11:00 AM - 11:30 AM" at bounding box center [510, 463] width 143 height 119
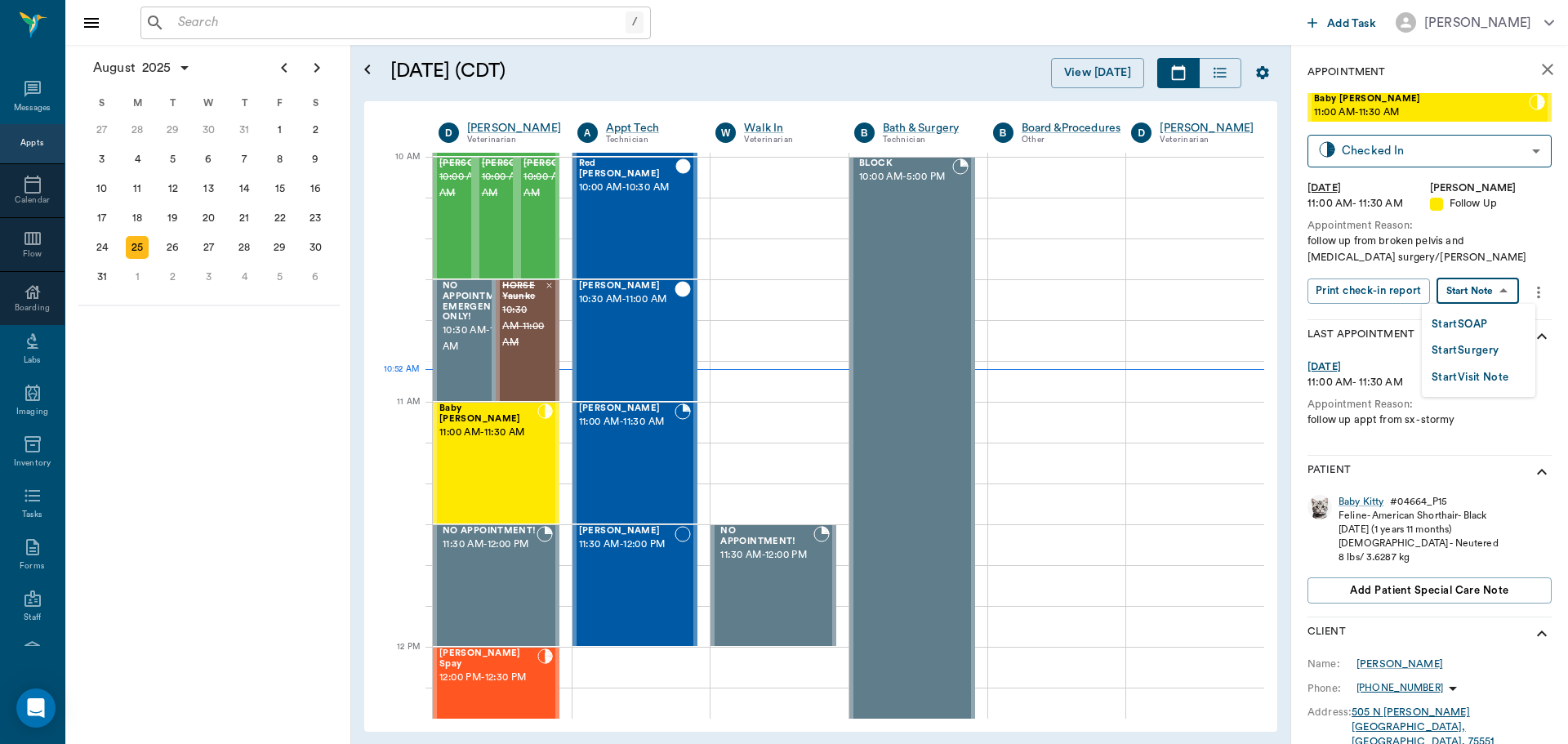
click at [1476, 289] on body "/ ​ Add Task Dr. Bert Ellsworth Nectar Messages Appts Calendar Flow Boarding La…" at bounding box center [784, 372] width 1568 height 744
drag, startPoint x: 1439, startPoint y: 330, endPoint x: 1417, endPoint y: 326, distance: 22.4
click at [1438, 329] on button "Start SOAP" at bounding box center [1459, 325] width 56 height 19
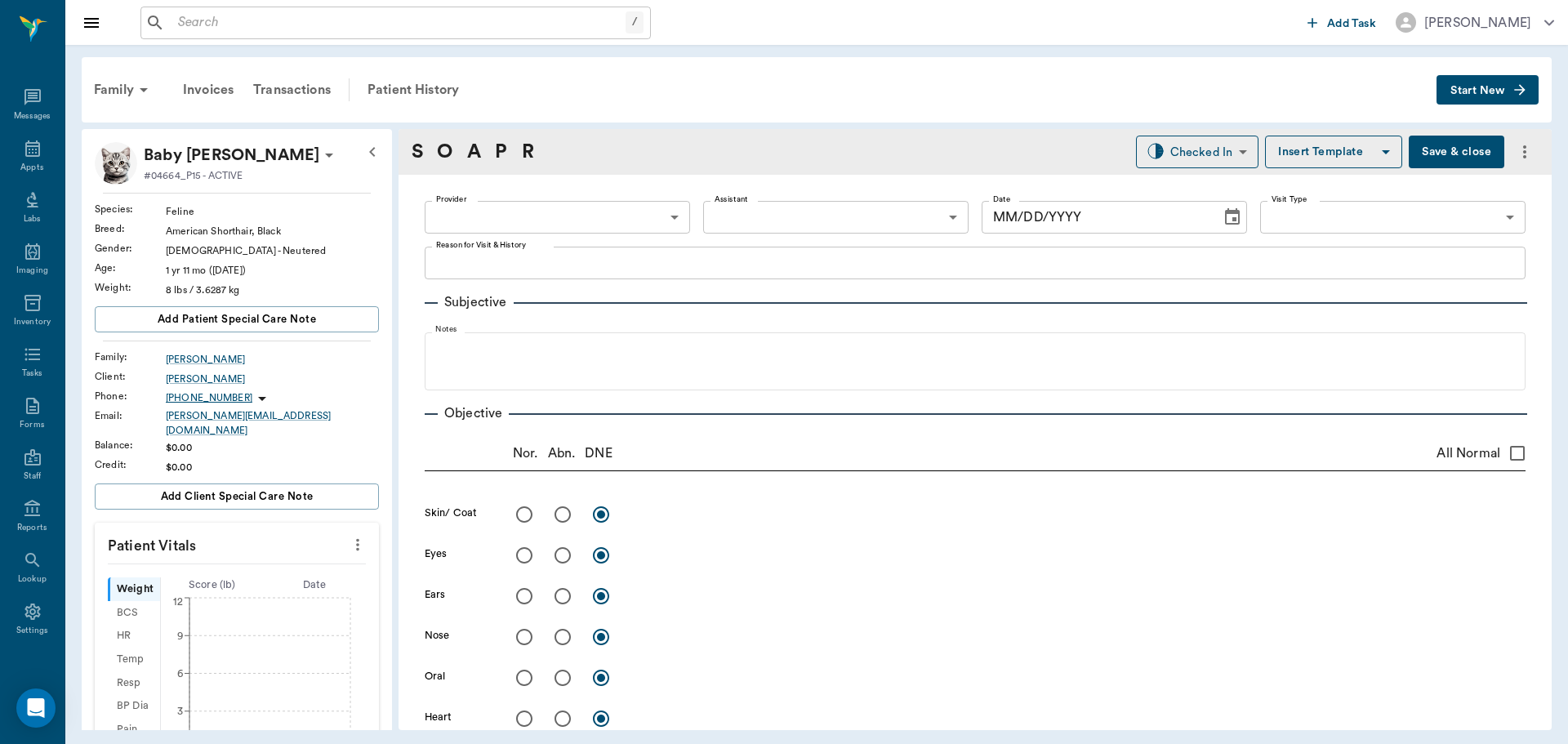
type input "63ec2f075fda476ae8351a4d"
type input "65d2be4f46e3a538d89b8c16"
type textarea "follow up from broken pelvis and [MEDICAL_DATA] surgery/[PERSON_NAME]"
type input "[DATE]"
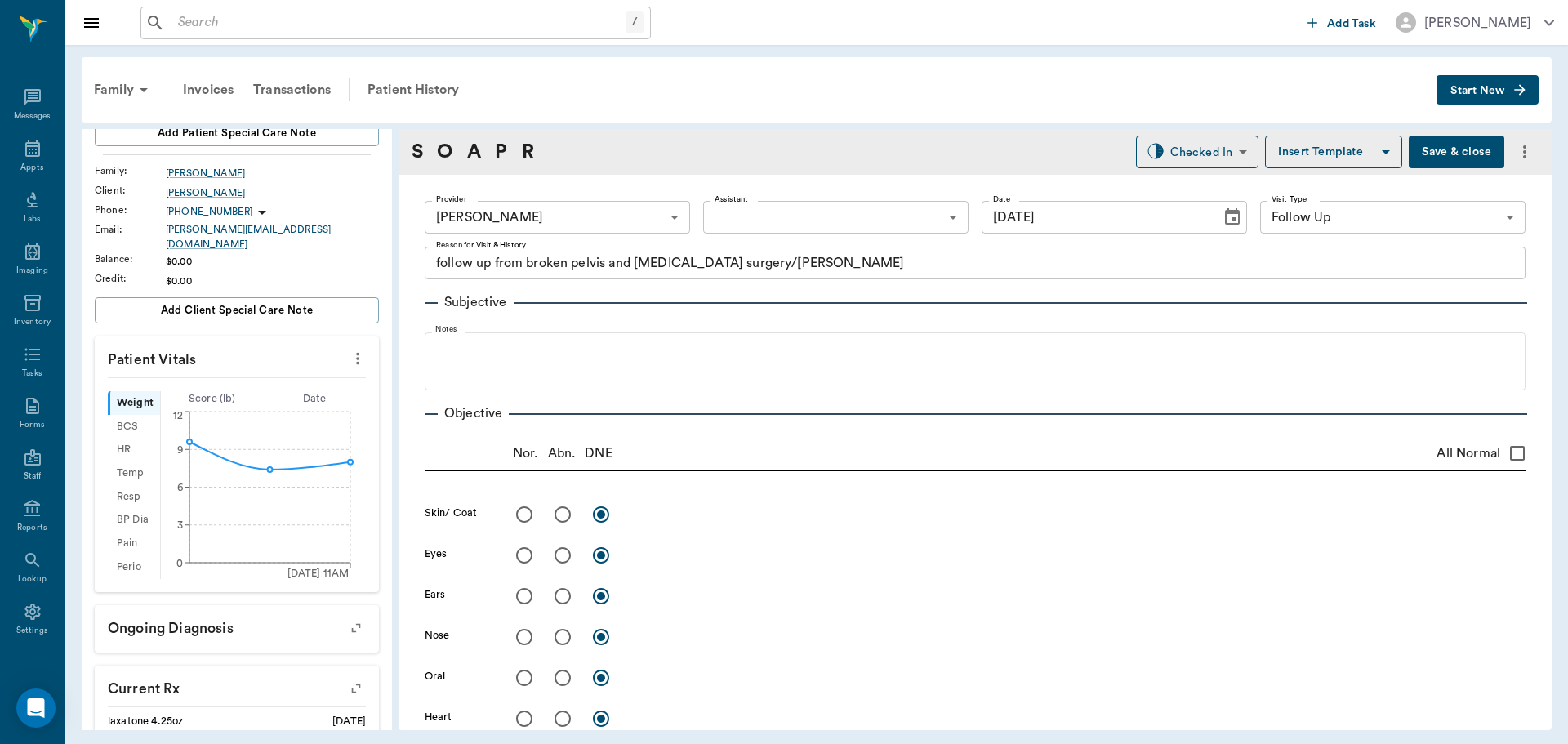
scroll to position [163, 0]
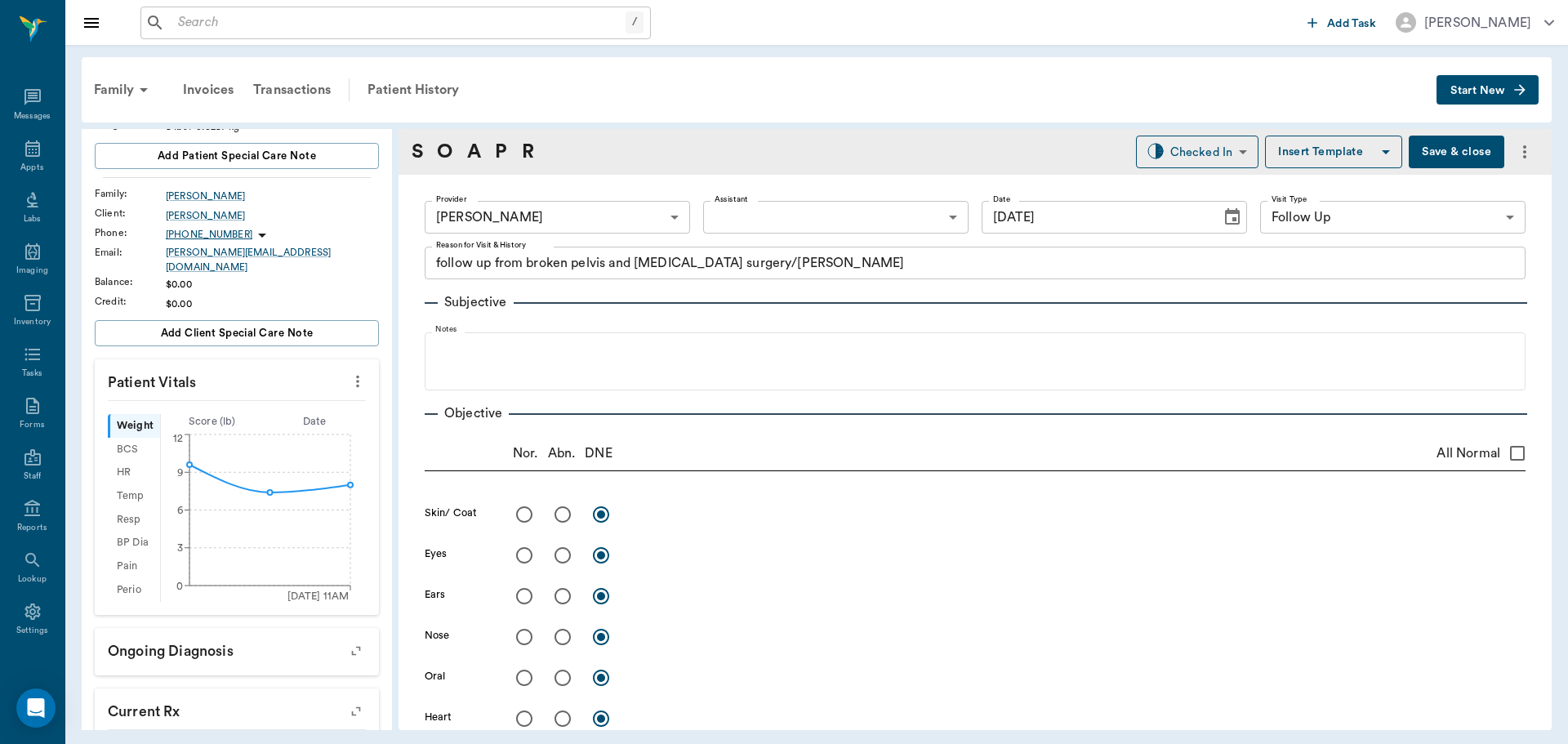
click at [349, 374] on icon "more" at bounding box center [358, 381] width 18 height 20
click at [238, 392] on span "Enter Vitals" at bounding box center [277, 400] width 137 height 17
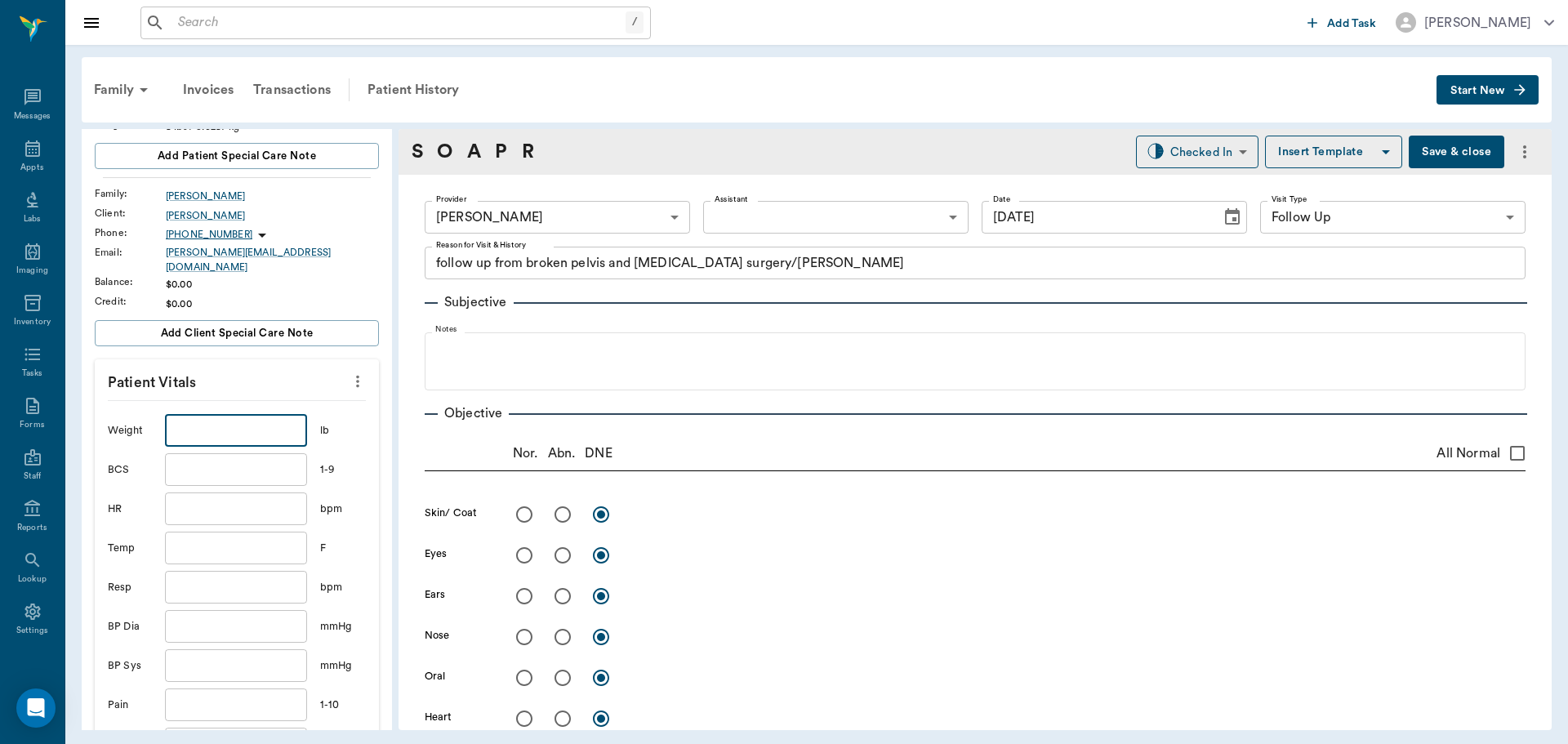
click at [247, 427] on input "text" at bounding box center [236, 431] width 142 height 33
type input "9"
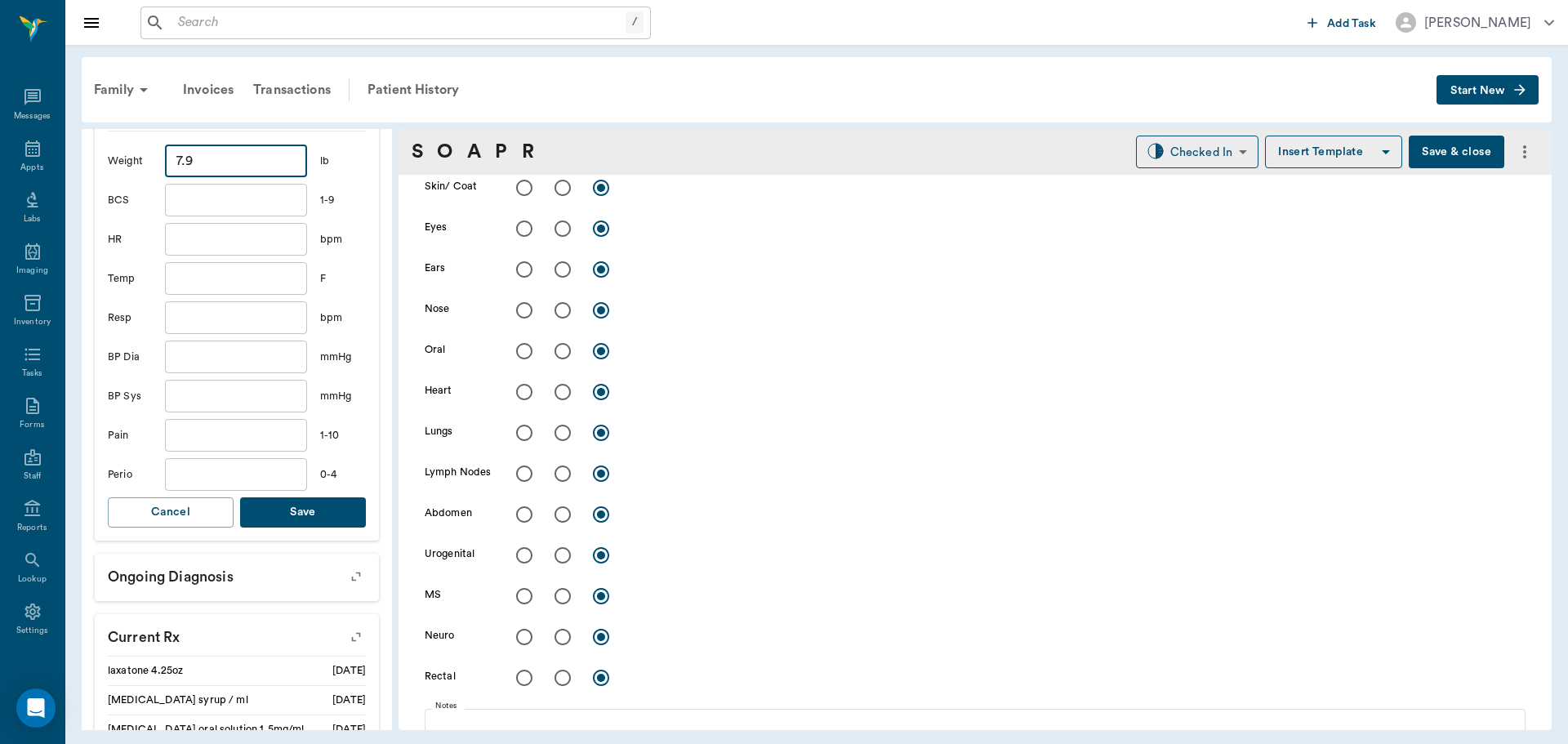
scroll to position [572, 0]
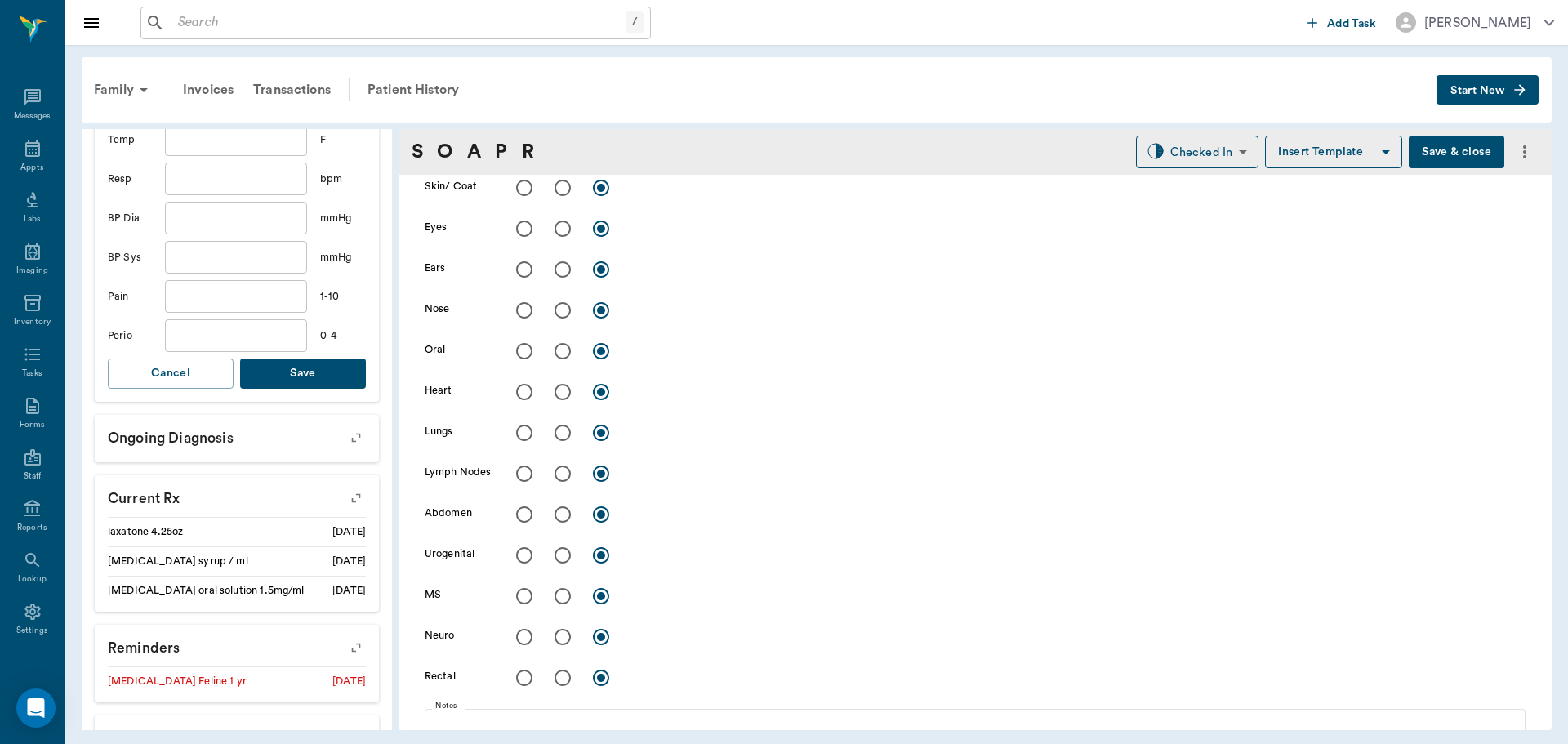
type input "7.9"
click at [335, 360] on button "Save" at bounding box center [303, 373] width 126 height 30
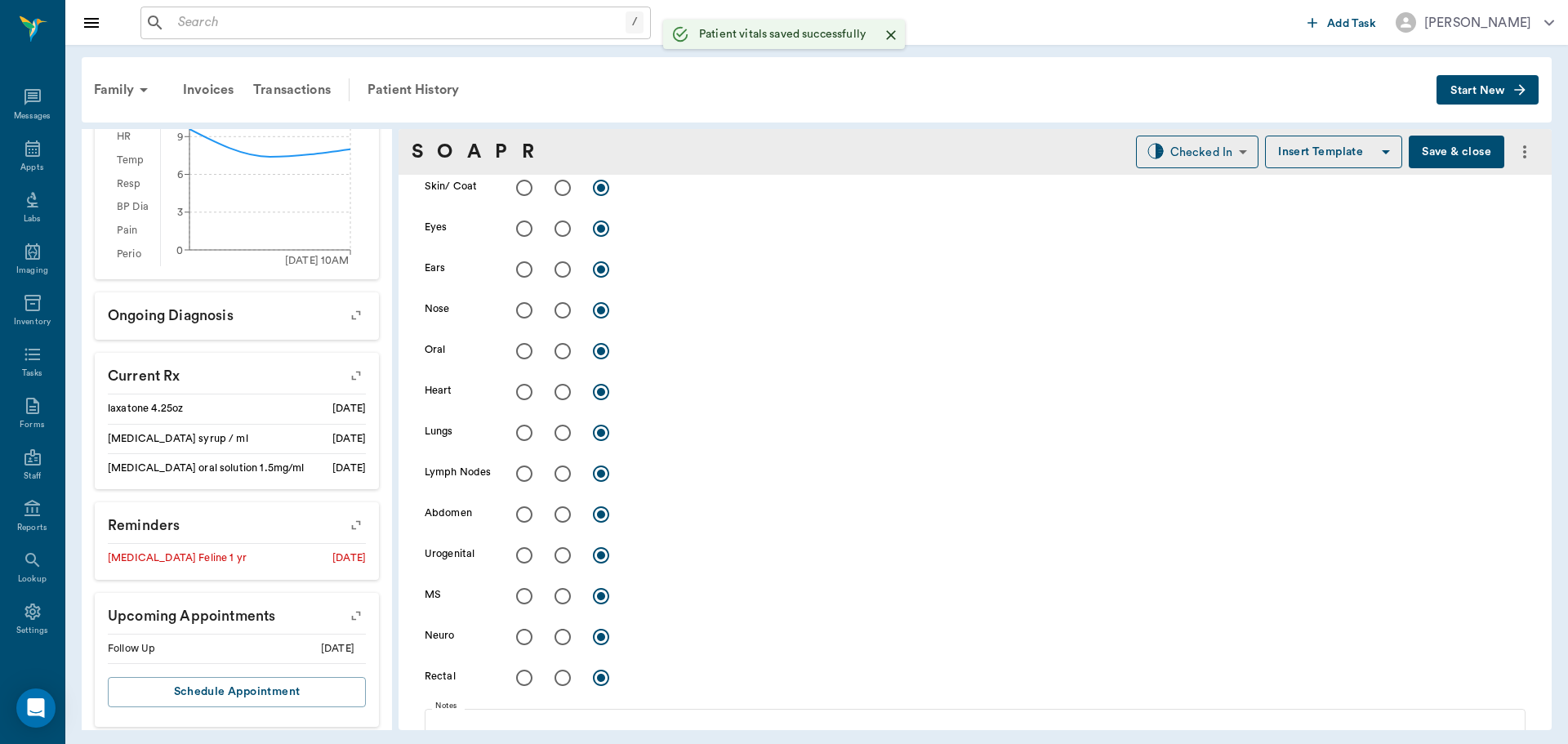
scroll to position [0, 0]
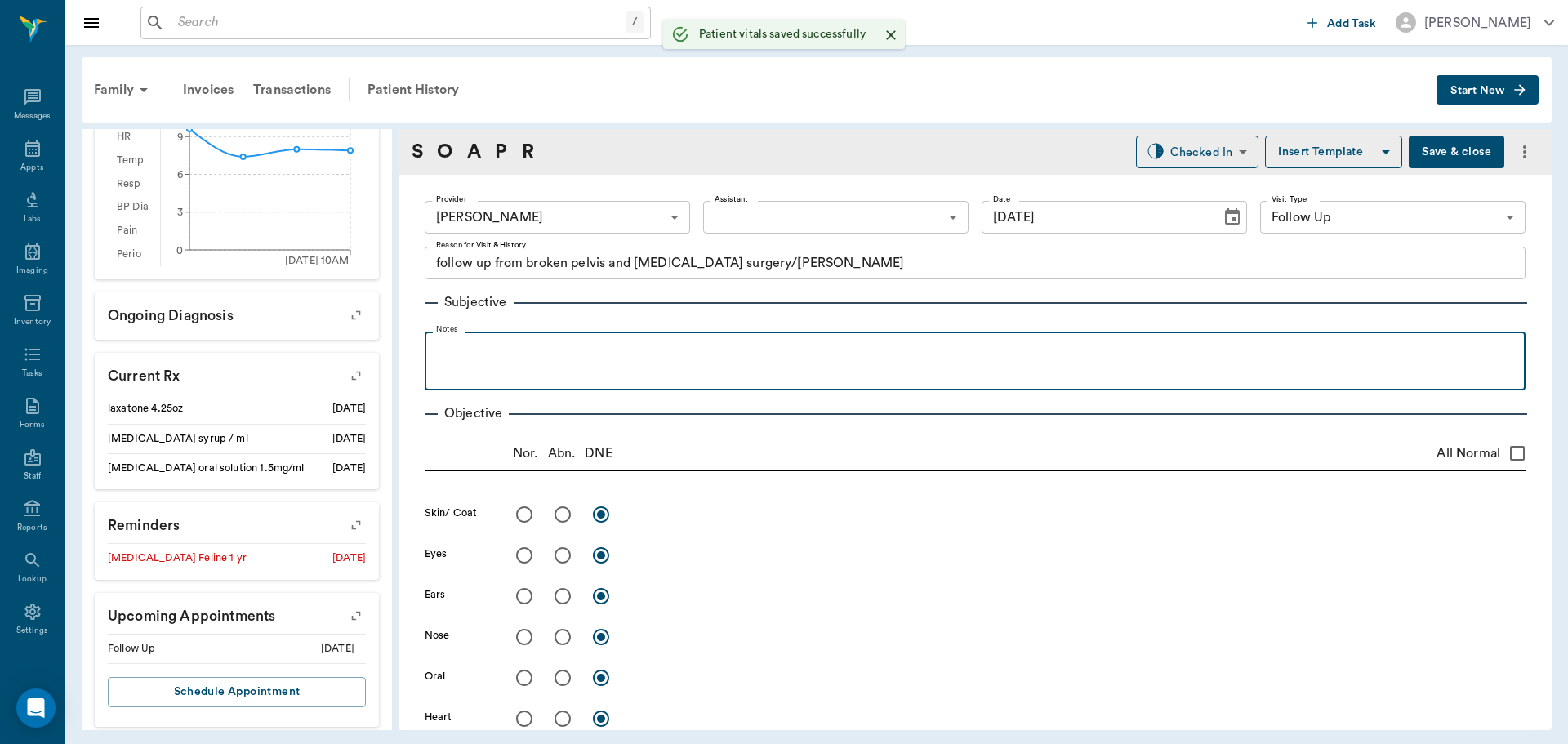
click at [522, 348] on p at bounding box center [975, 349] width 1084 height 20
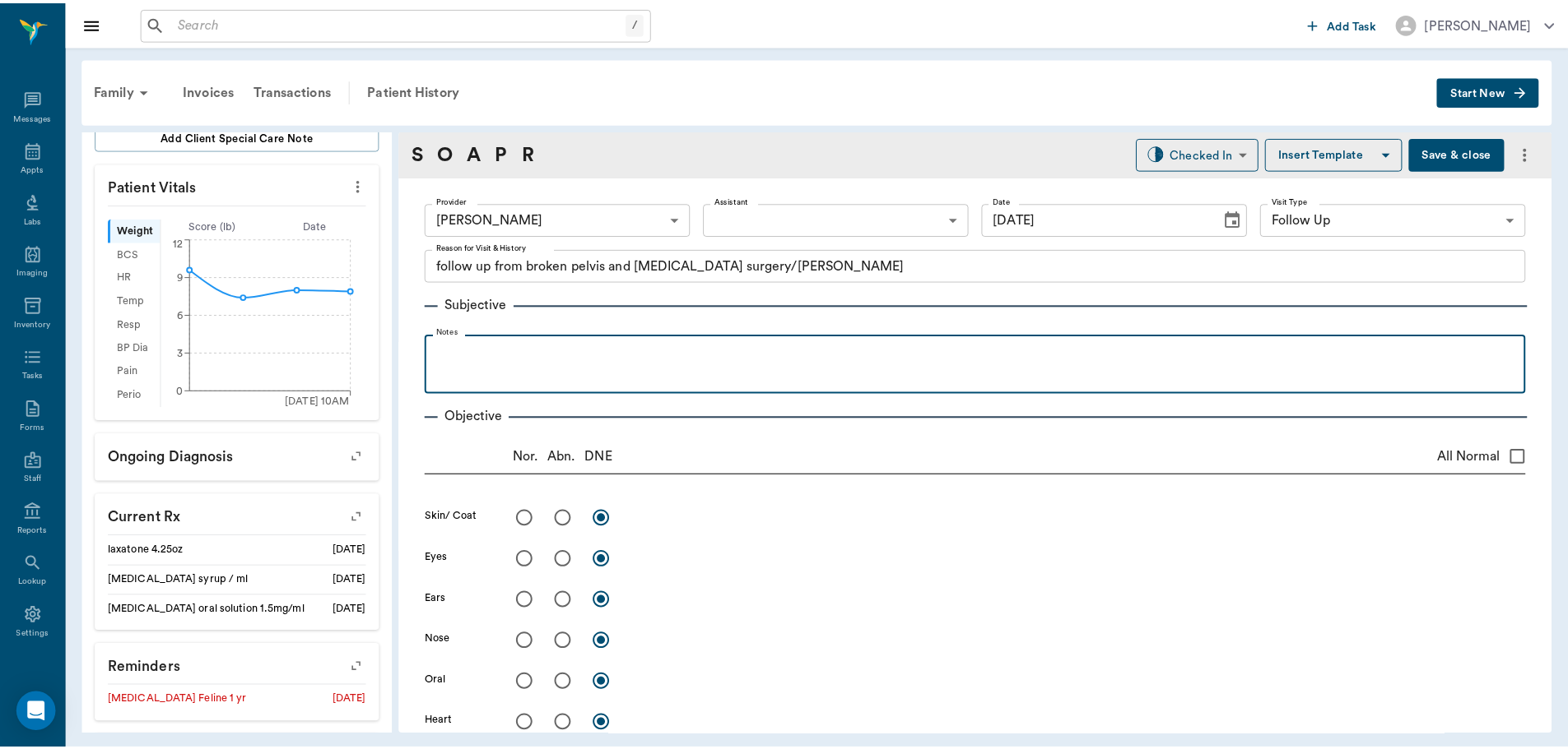
scroll to position [92, 0]
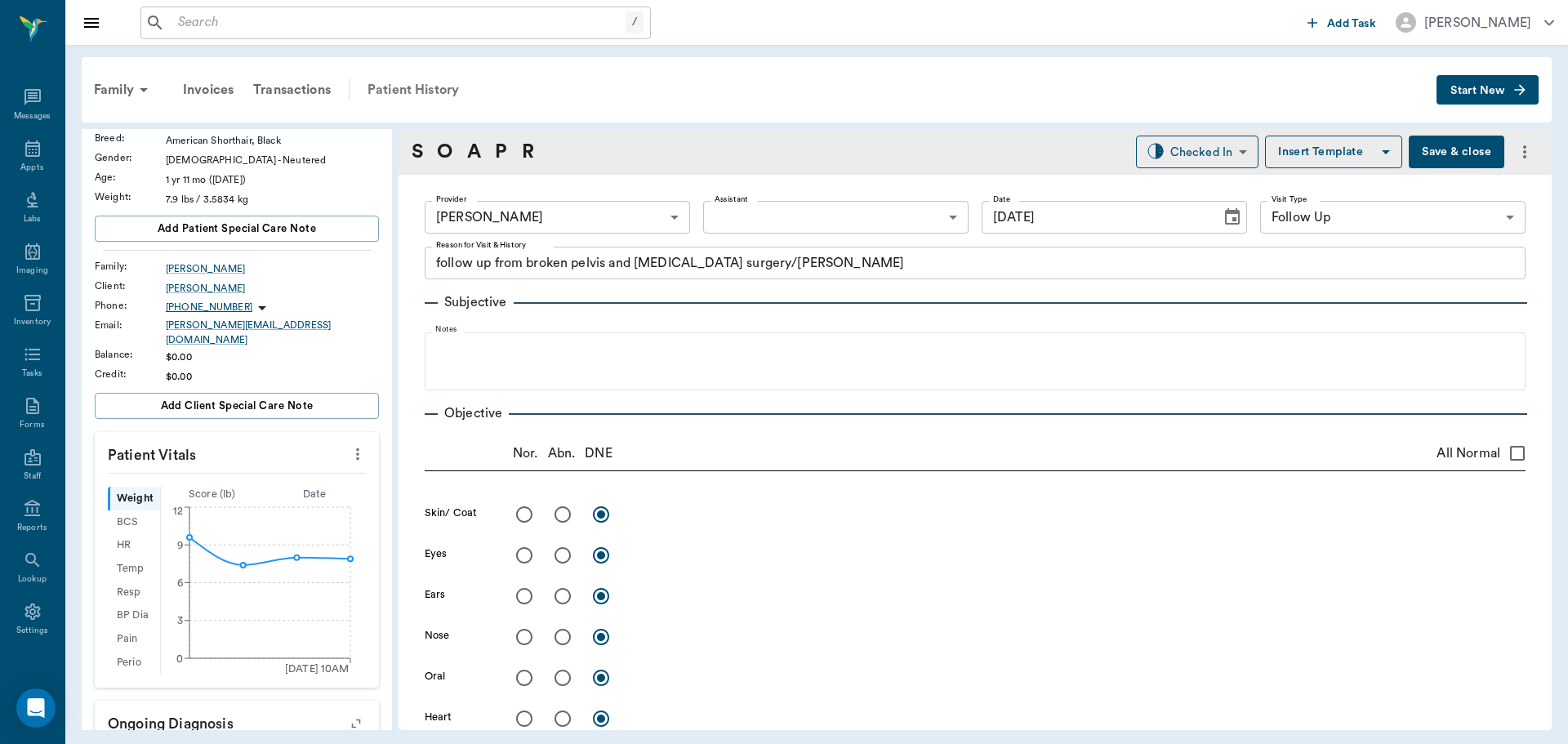
click at [431, 89] on div "Patient History" at bounding box center [413, 90] width 111 height 39
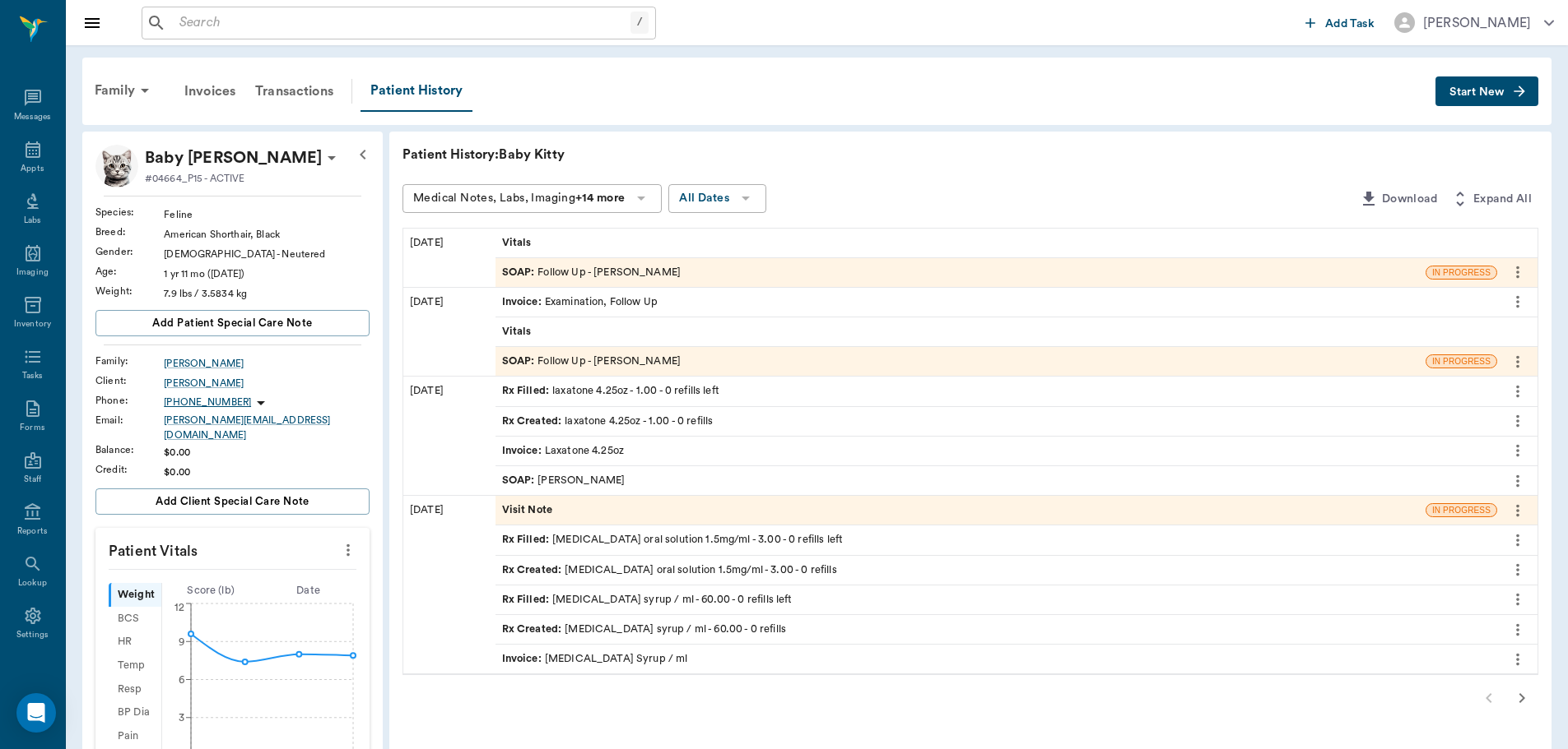
click at [1524, 708] on icon "button" at bounding box center [1521, 698] width 20 height 20
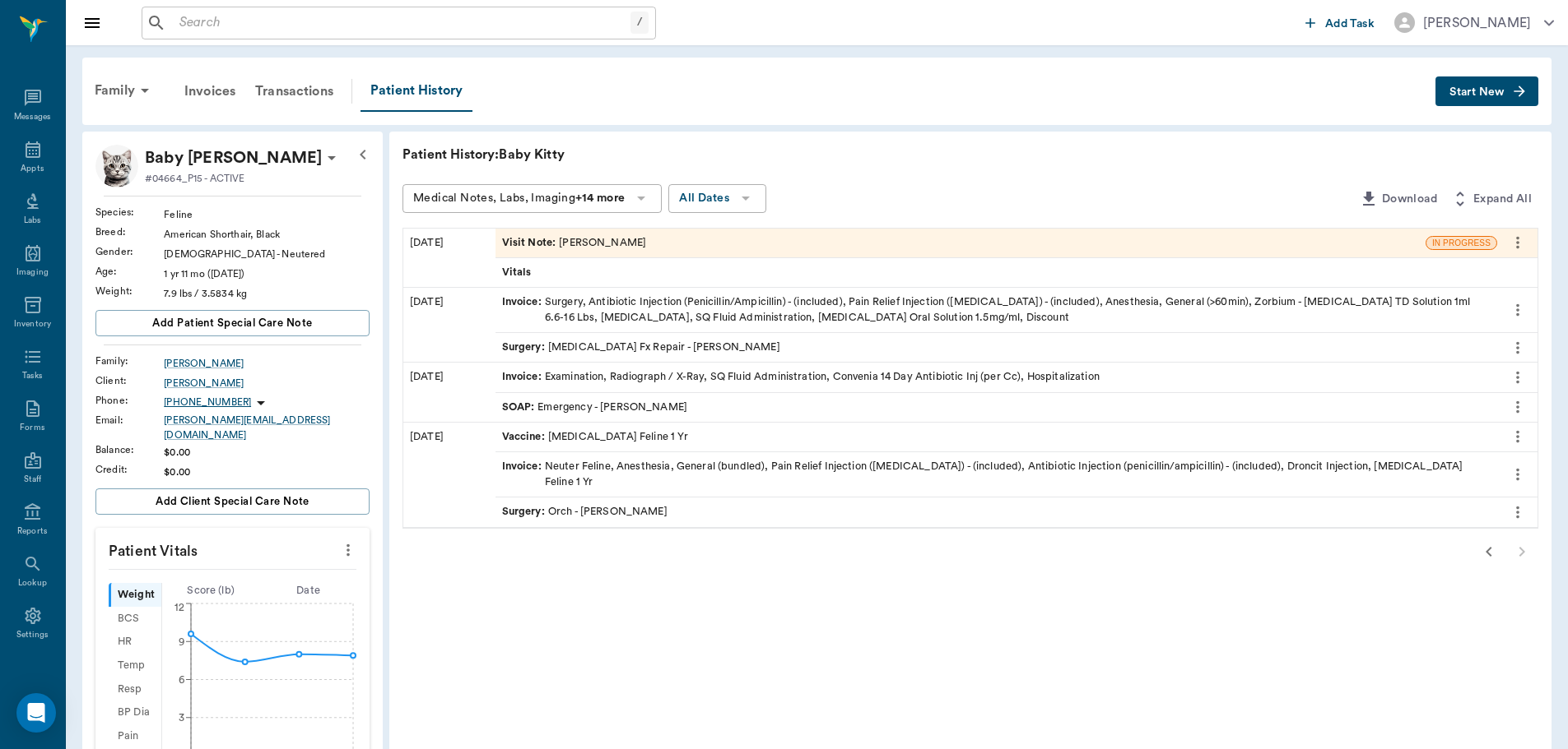
click at [1495, 542] on icon "button" at bounding box center [1488, 551] width 20 height 20
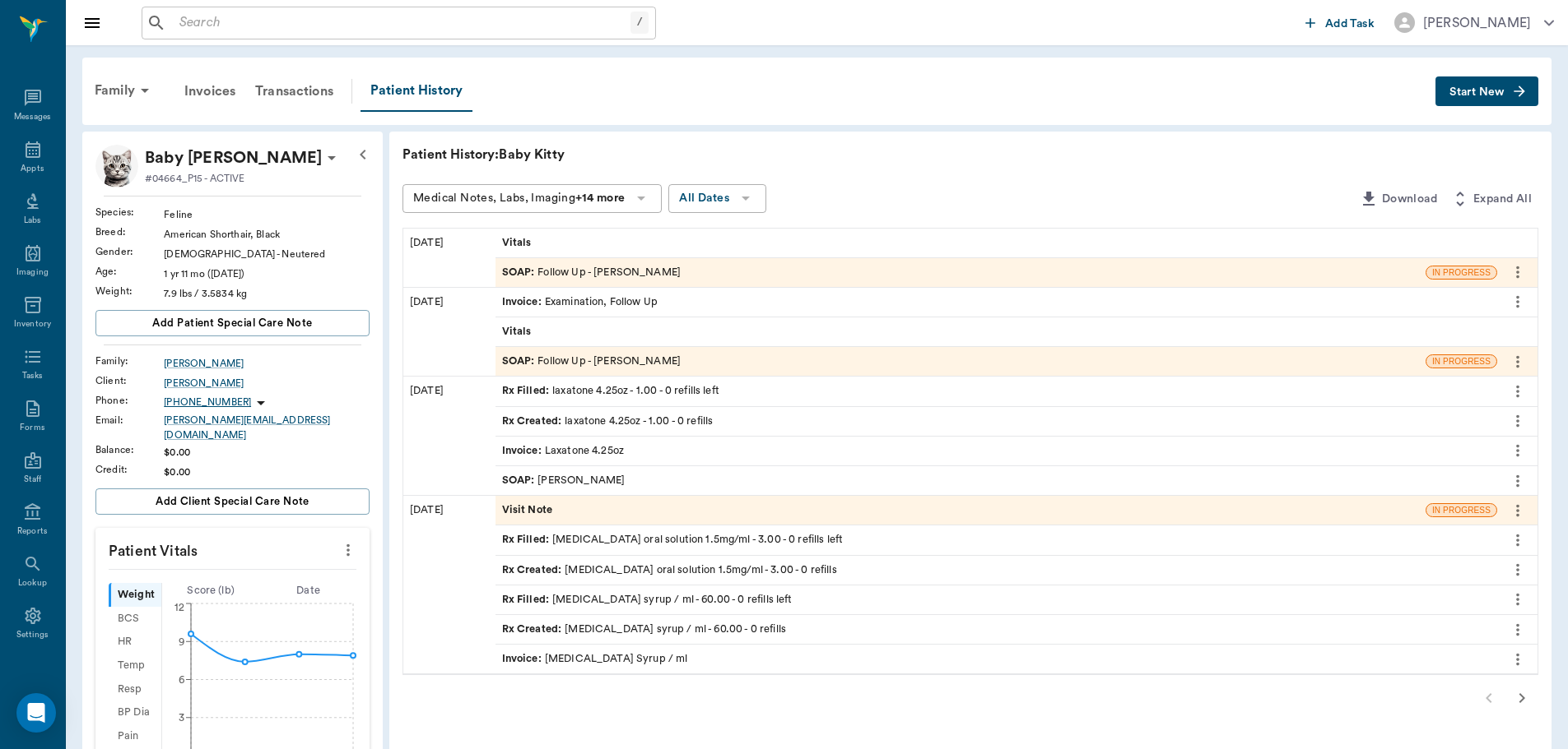
click at [521, 272] on span "SOAP :" at bounding box center [520, 273] width 36 height 16
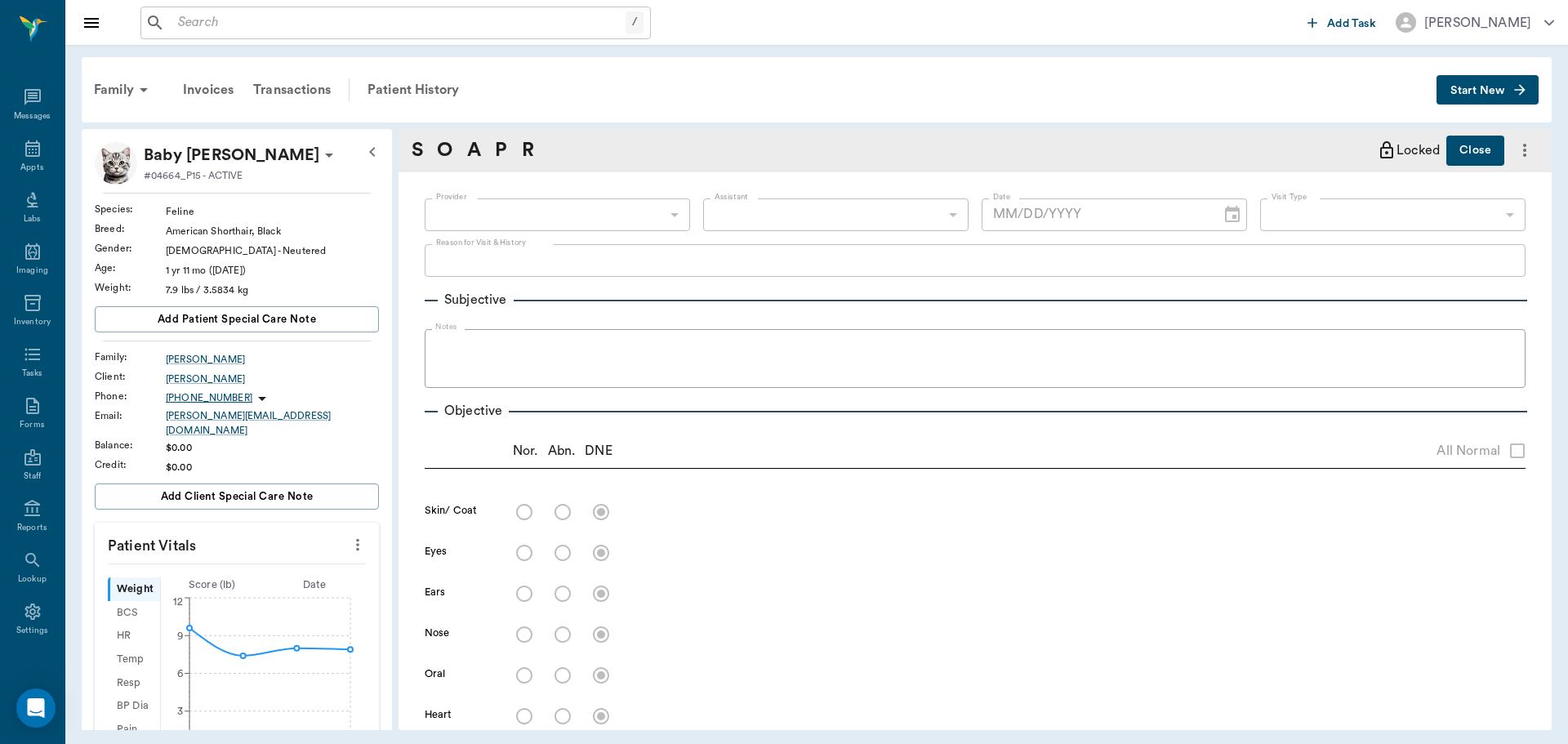
type input "63ec2f075fda476ae8351a4d"
type input "65d2be4f46e3a538d89b8c16"
type textarea "follow up from broken pelvis and [MEDICAL_DATA] surgery/[PERSON_NAME]"
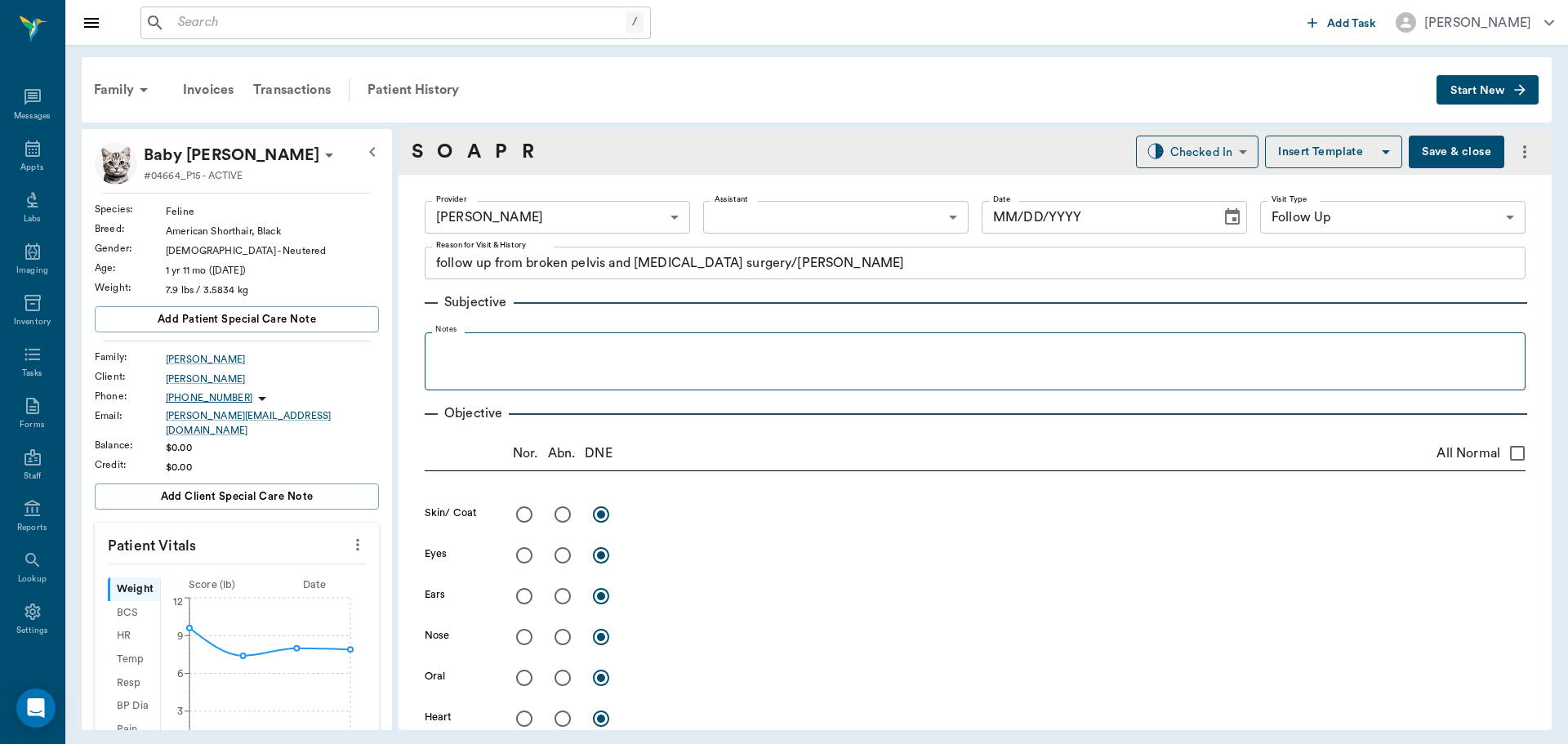
type input "[DATE]"
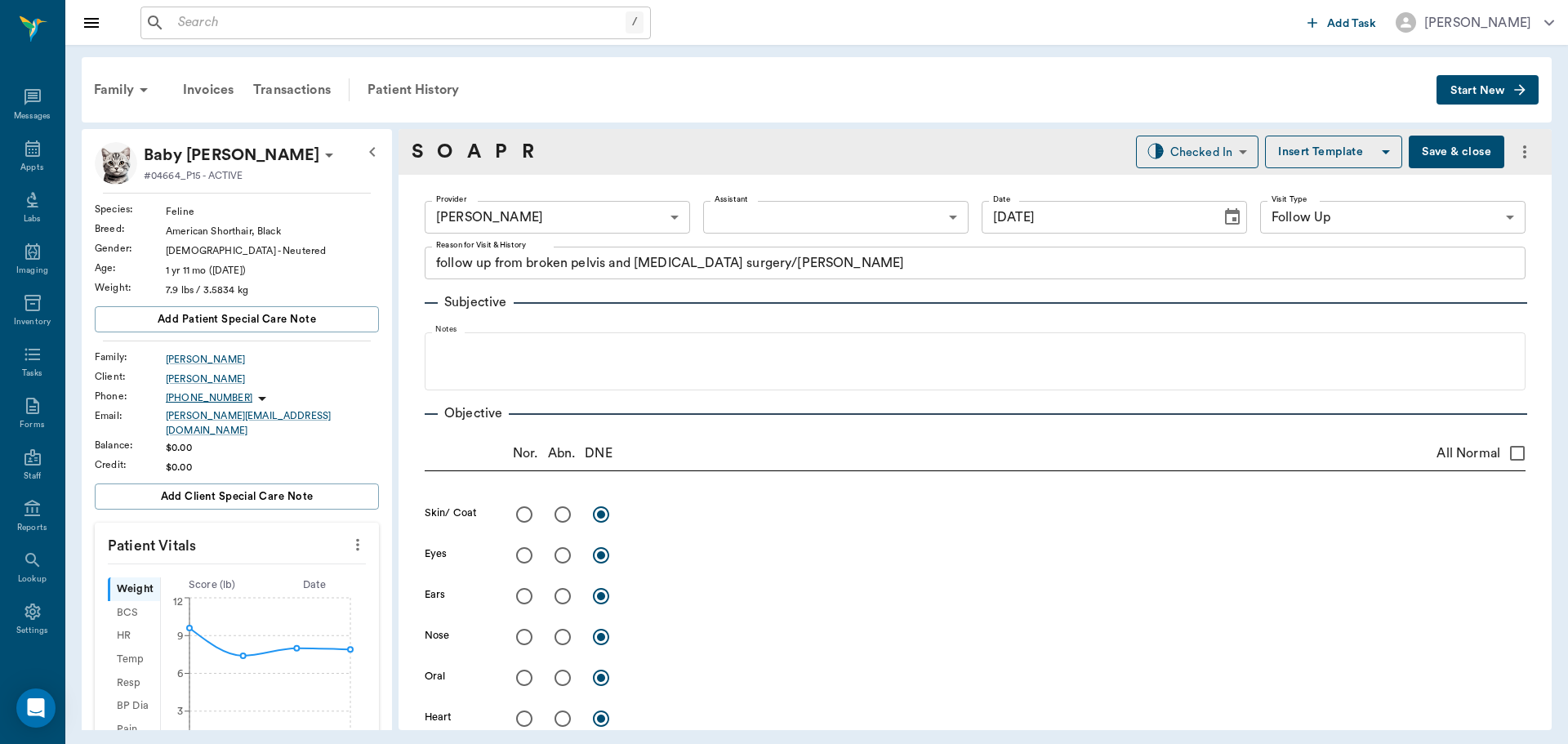
click at [776, 219] on body "/ ​ Add Task Dr. Bert Ellsworth Nectar Messages Appts Labs Imaging Inventory Ta…" at bounding box center [784, 372] width 1568 height 744
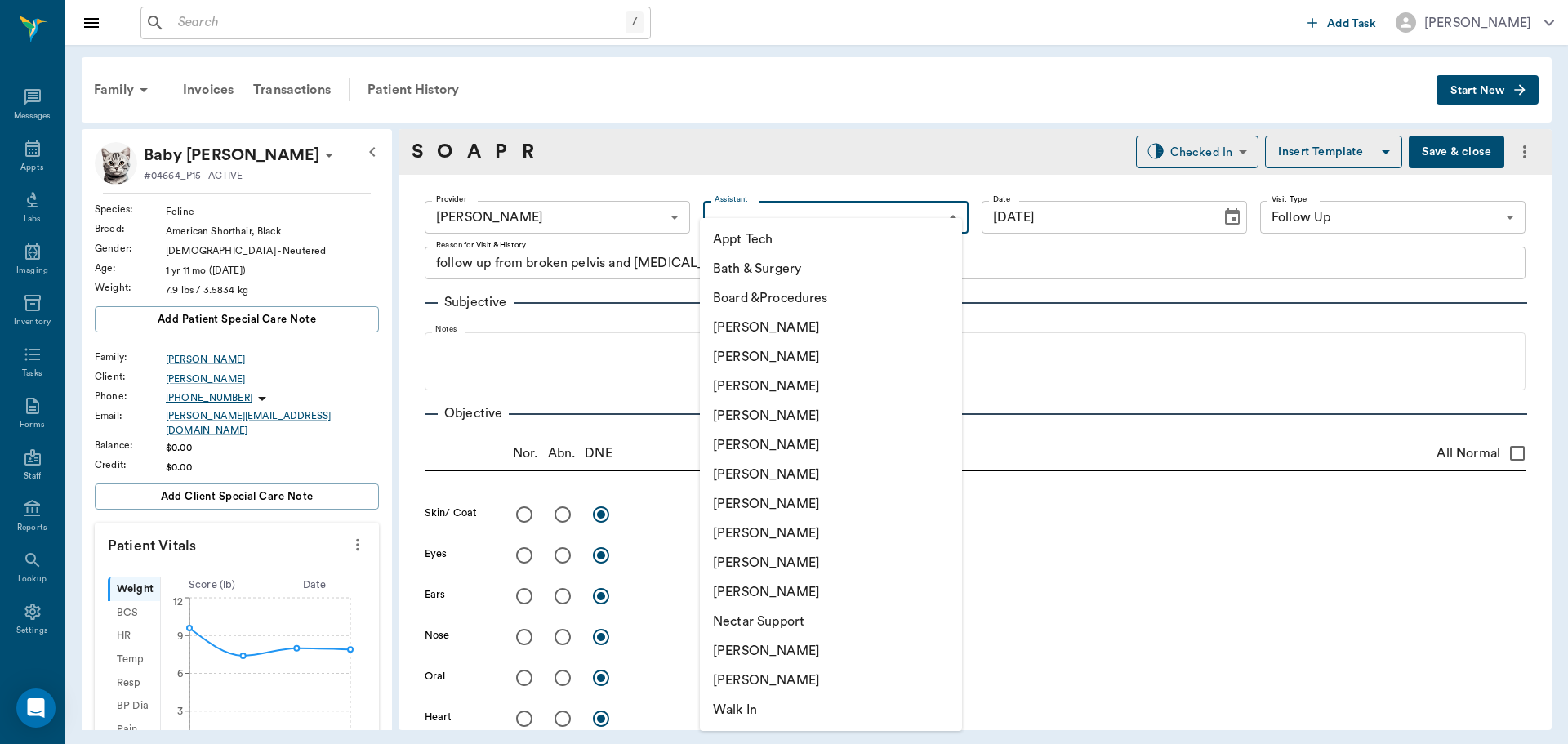
click at [748, 526] on li "[PERSON_NAME]" at bounding box center [831, 534] width 262 height 29
type input "63ec2e7e52e12b0ba117b124"
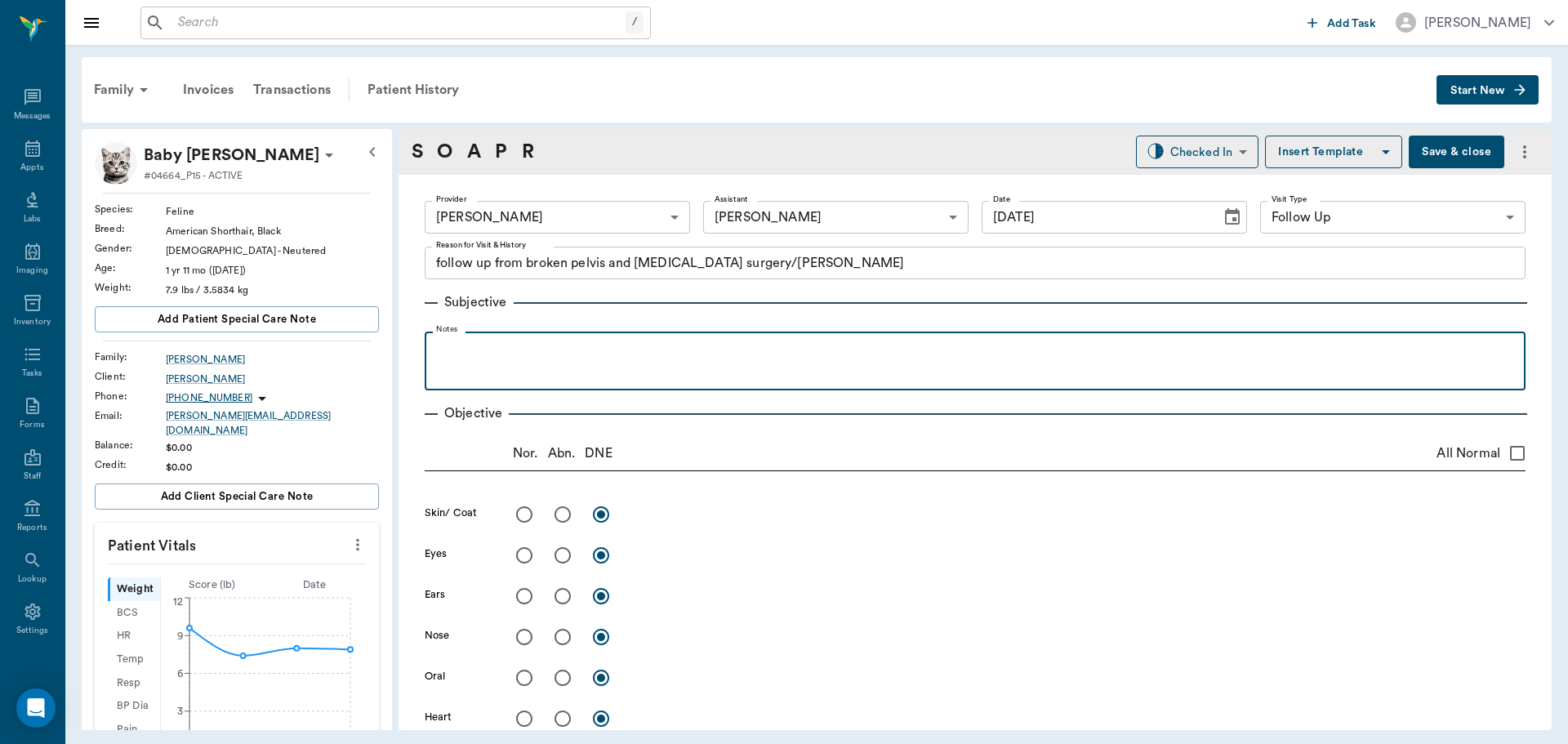
click at [492, 375] on div at bounding box center [975, 360] width 1084 height 41
click at [682, 353] on p "owner said h's doing good. walking on it,but not running" at bounding box center [975, 349] width 1084 height 20
click at [811, 340] on p "owner said h's doing good. walking on it, but not running" at bounding box center [975, 349] width 1084 height 20
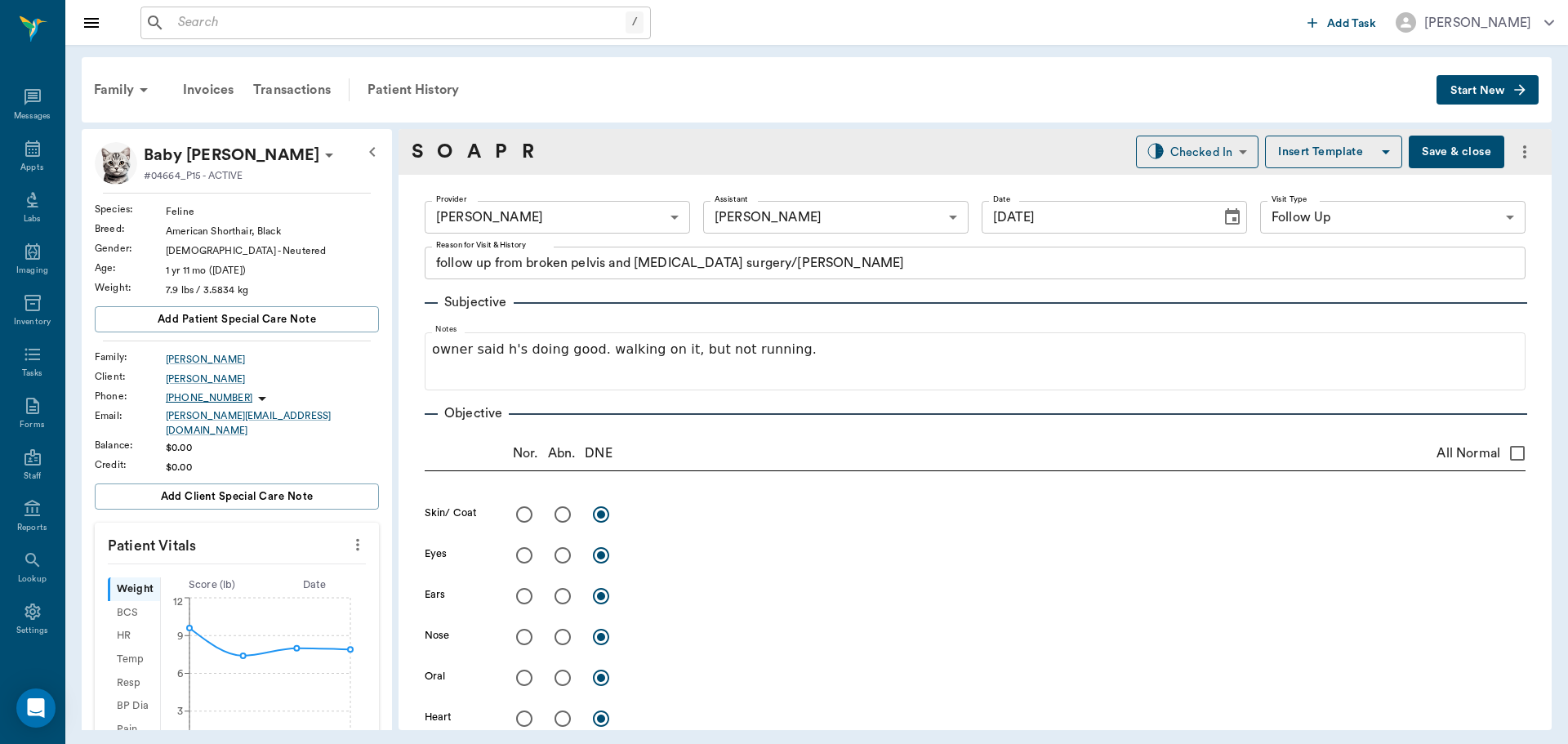
click at [1463, 153] on button "Save & close" at bounding box center [1456, 152] width 95 height 33
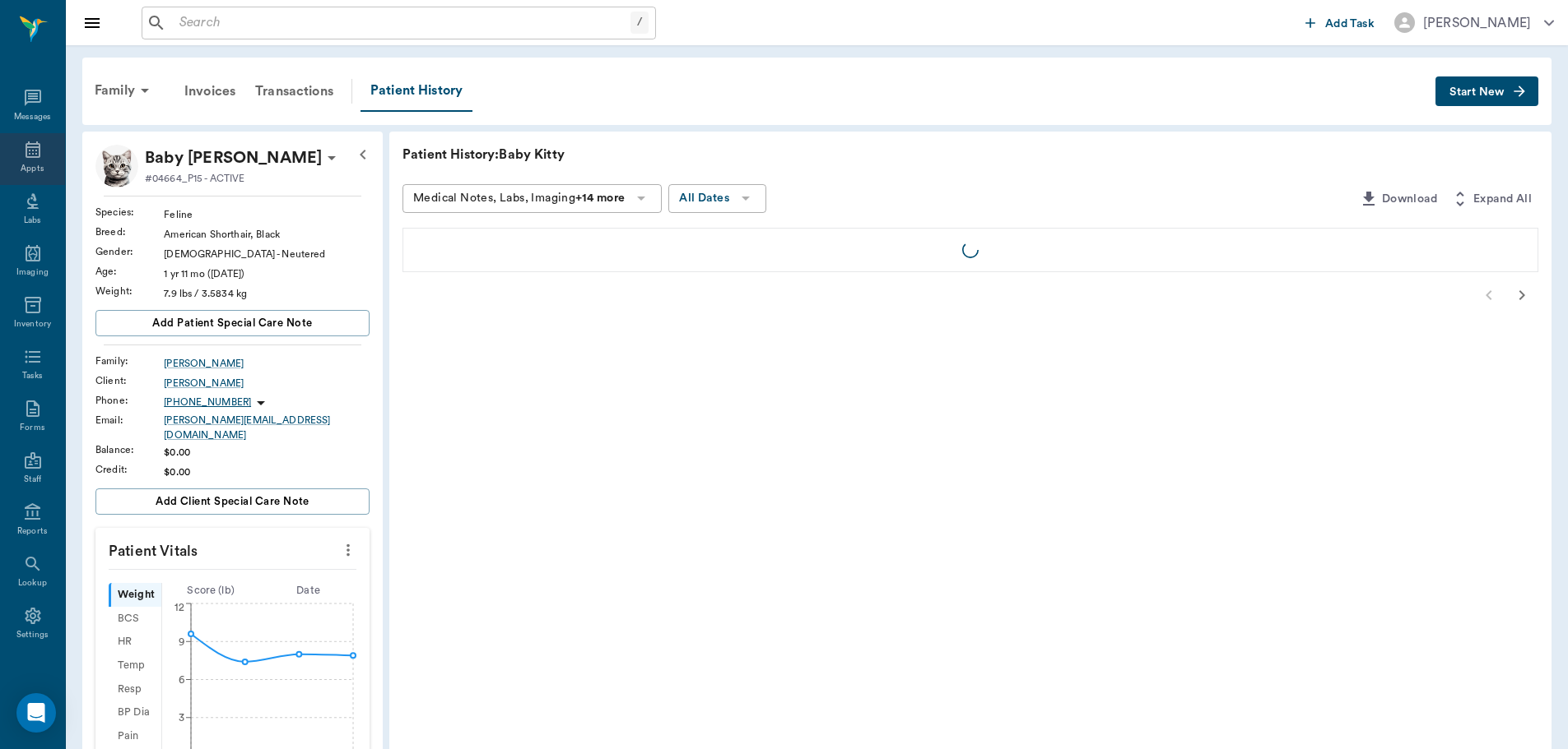
click at [23, 158] on icon at bounding box center [33, 149] width 20 height 20
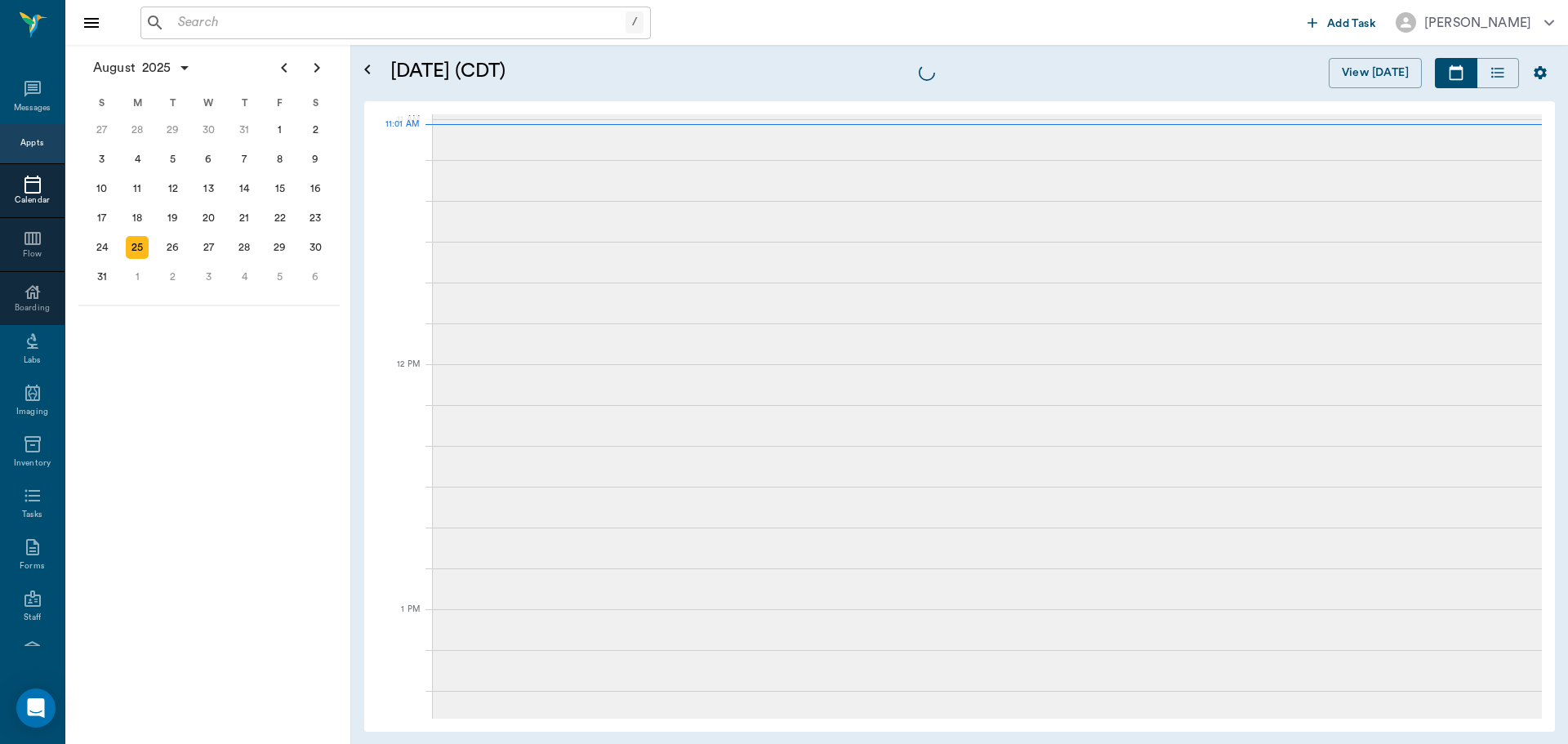
scroll to position [735, 0]
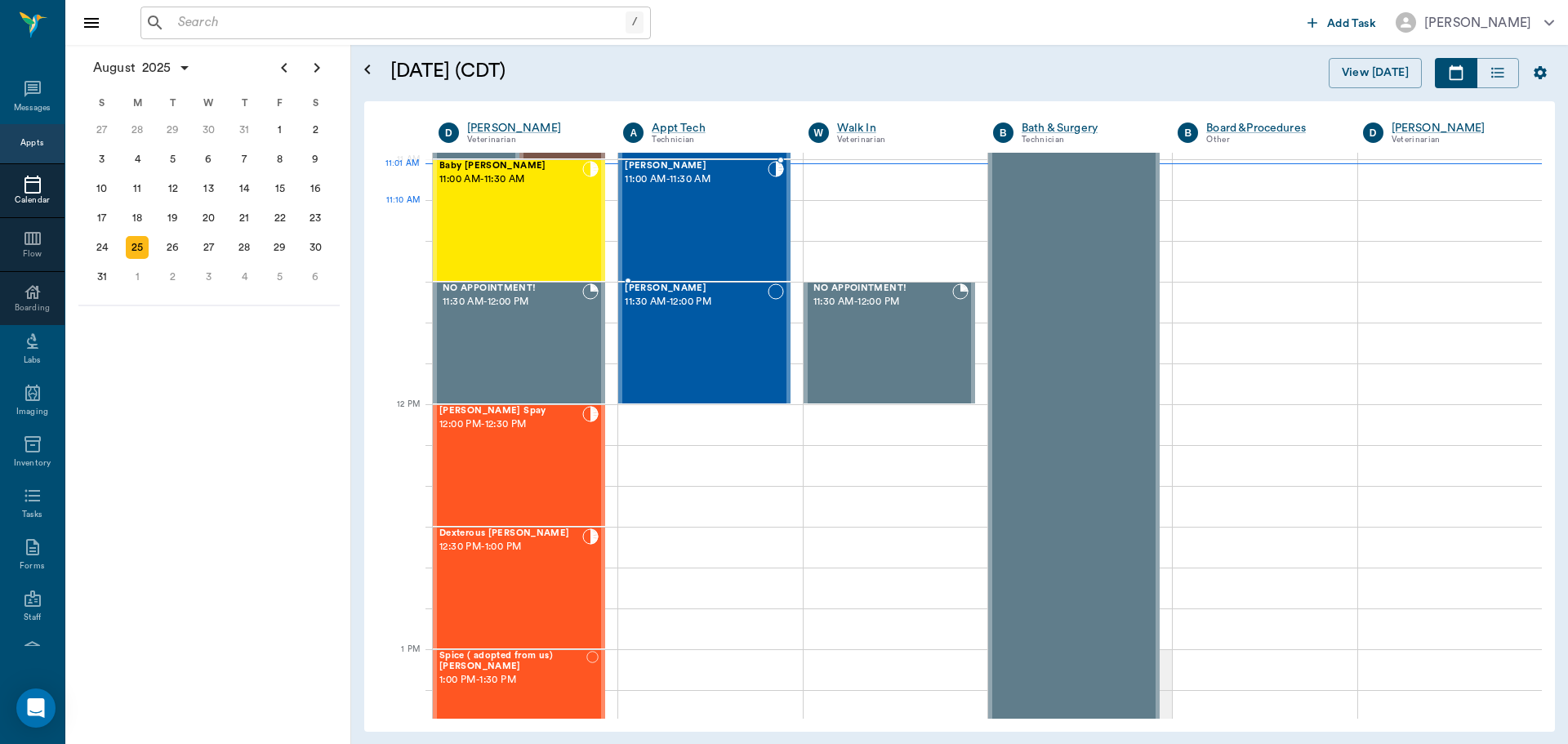
click at [663, 221] on div "Mocha Dykes 11:00 AM - 11:30 AM" at bounding box center [696, 221] width 142 height 119
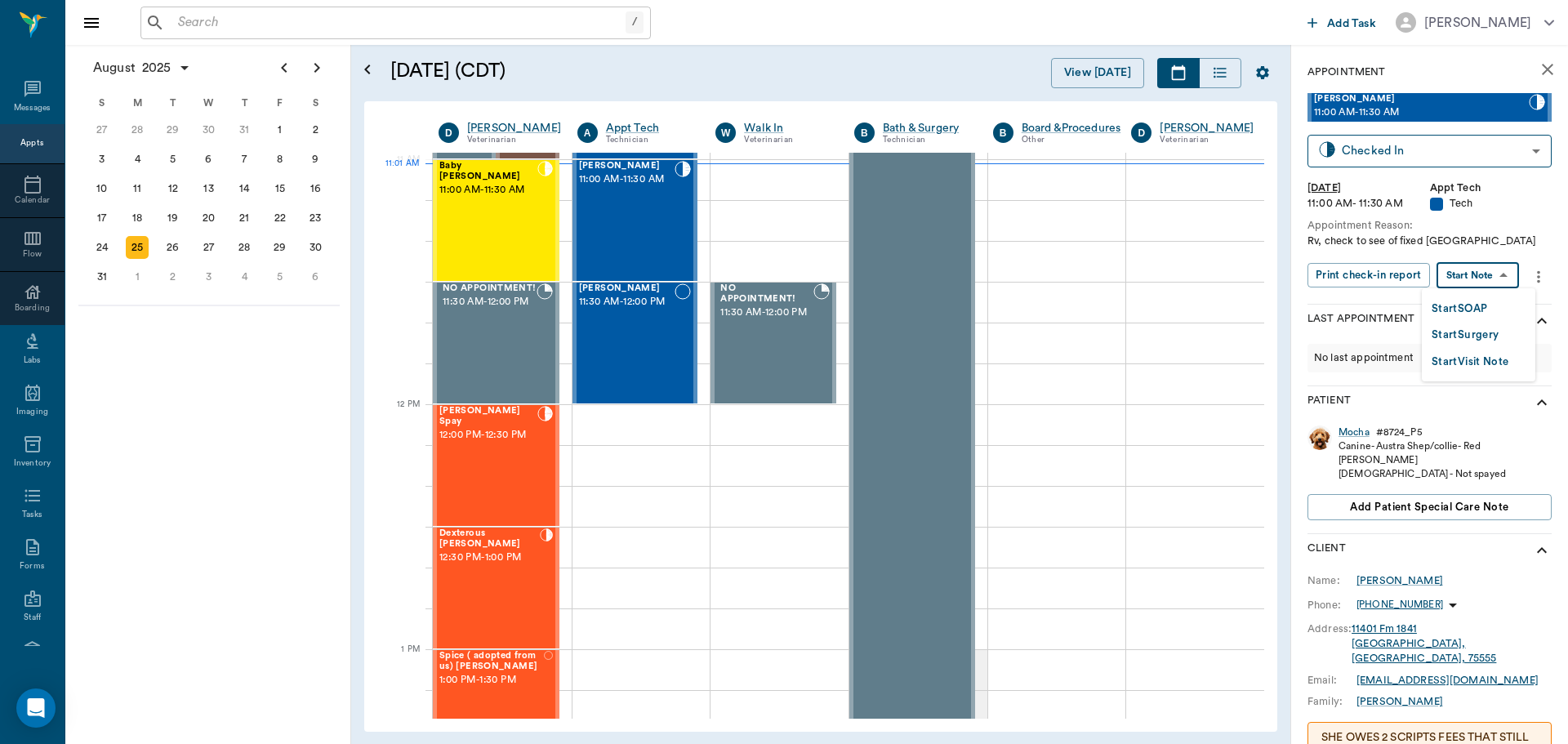
click at [1491, 282] on body "/ ​ Add Task Dr. Bert Ellsworth Nectar Messages Appts Calendar Flow Boarding La…" at bounding box center [784, 372] width 1568 height 744
click at [1481, 311] on button "Start SOAP" at bounding box center [1459, 309] width 56 height 19
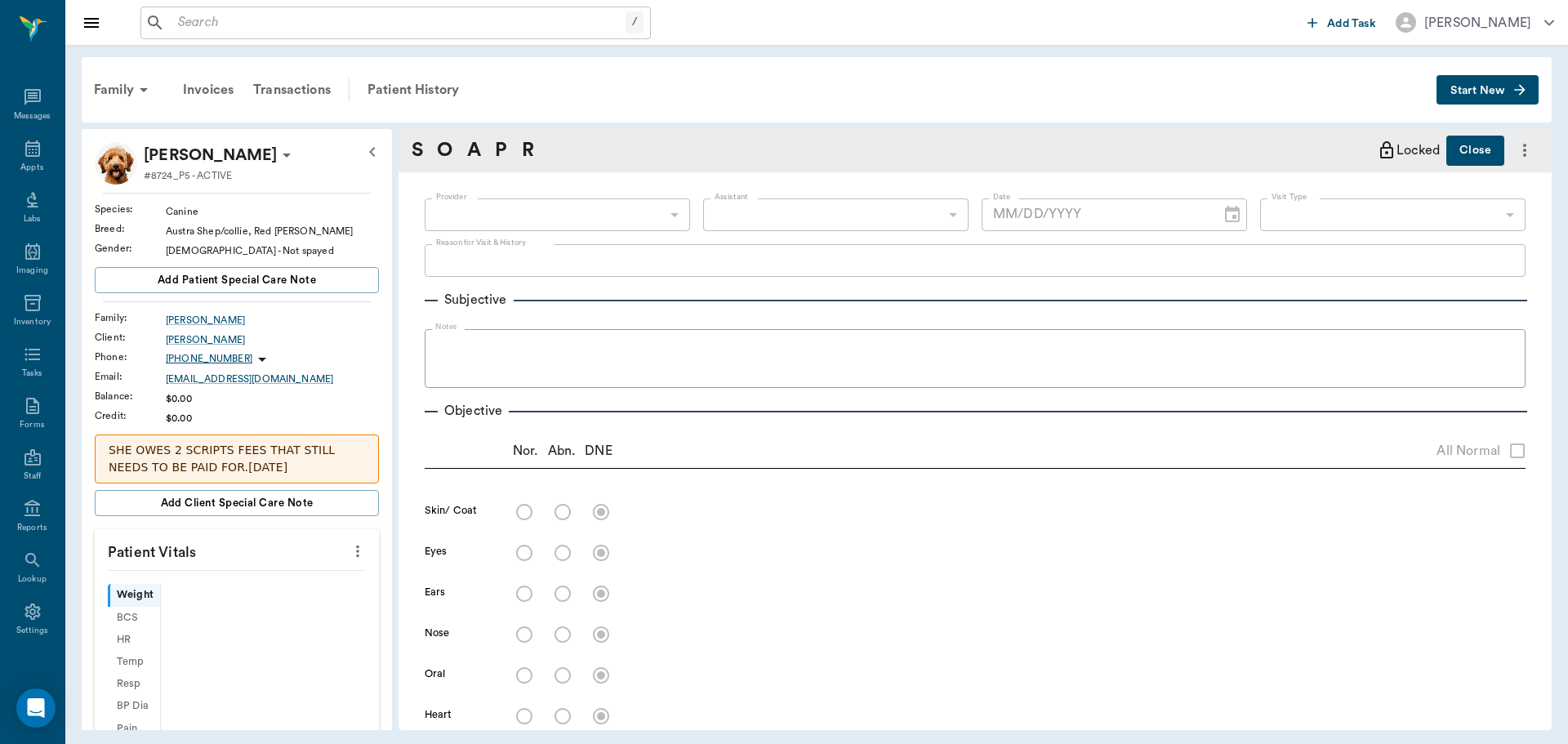
type input "63ec2f075fda476ae8351a4c"
type input "65d2be4f46e3a538d89b8c1a"
type textarea "Rv, check to see of fixed Caryn"
type input "[DATE]"
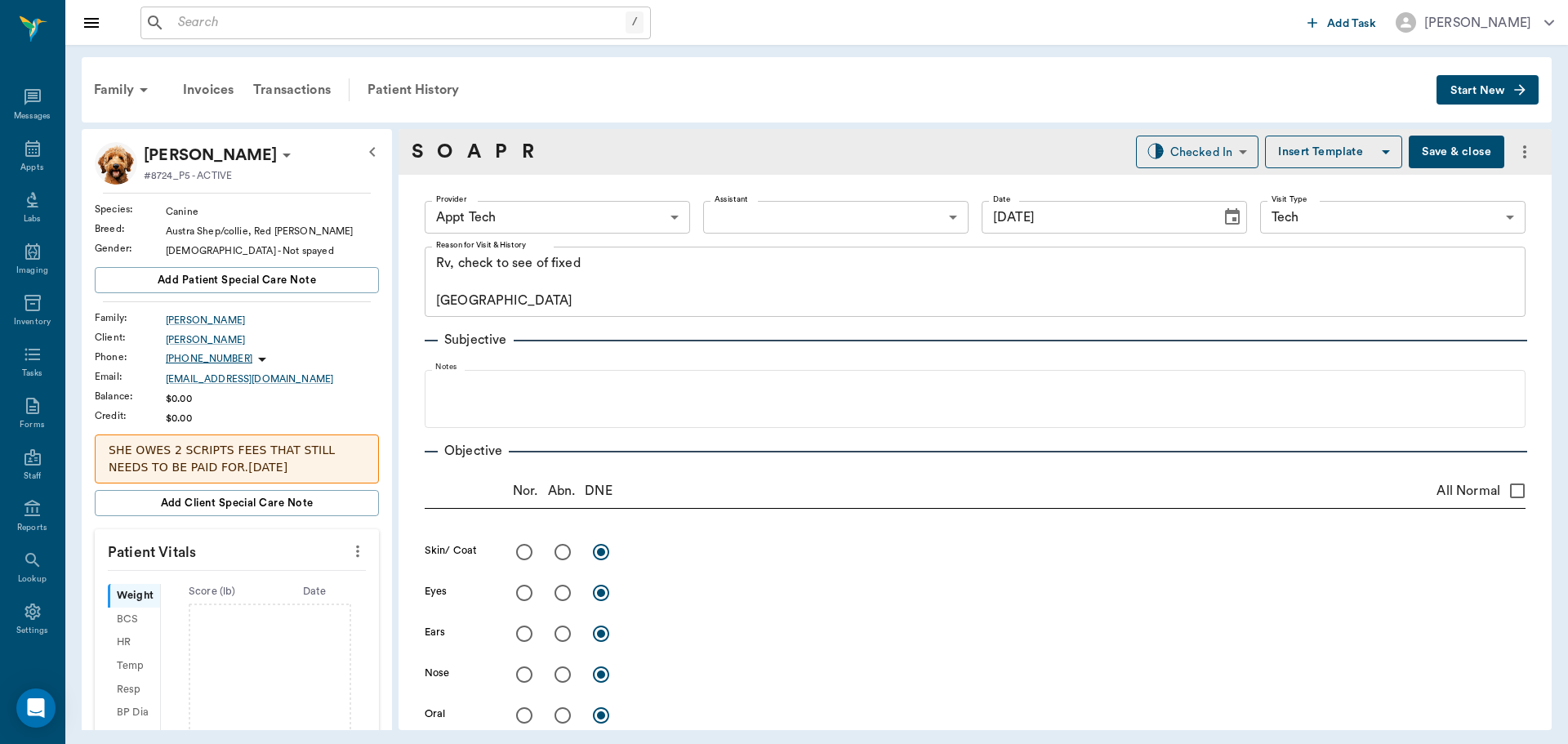
click at [634, 215] on body "/ ​ Add Task Dr. Bert Ellsworth Nectar Messages Appts Labs Imaging Inventory Ta…" at bounding box center [784, 372] width 1568 height 744
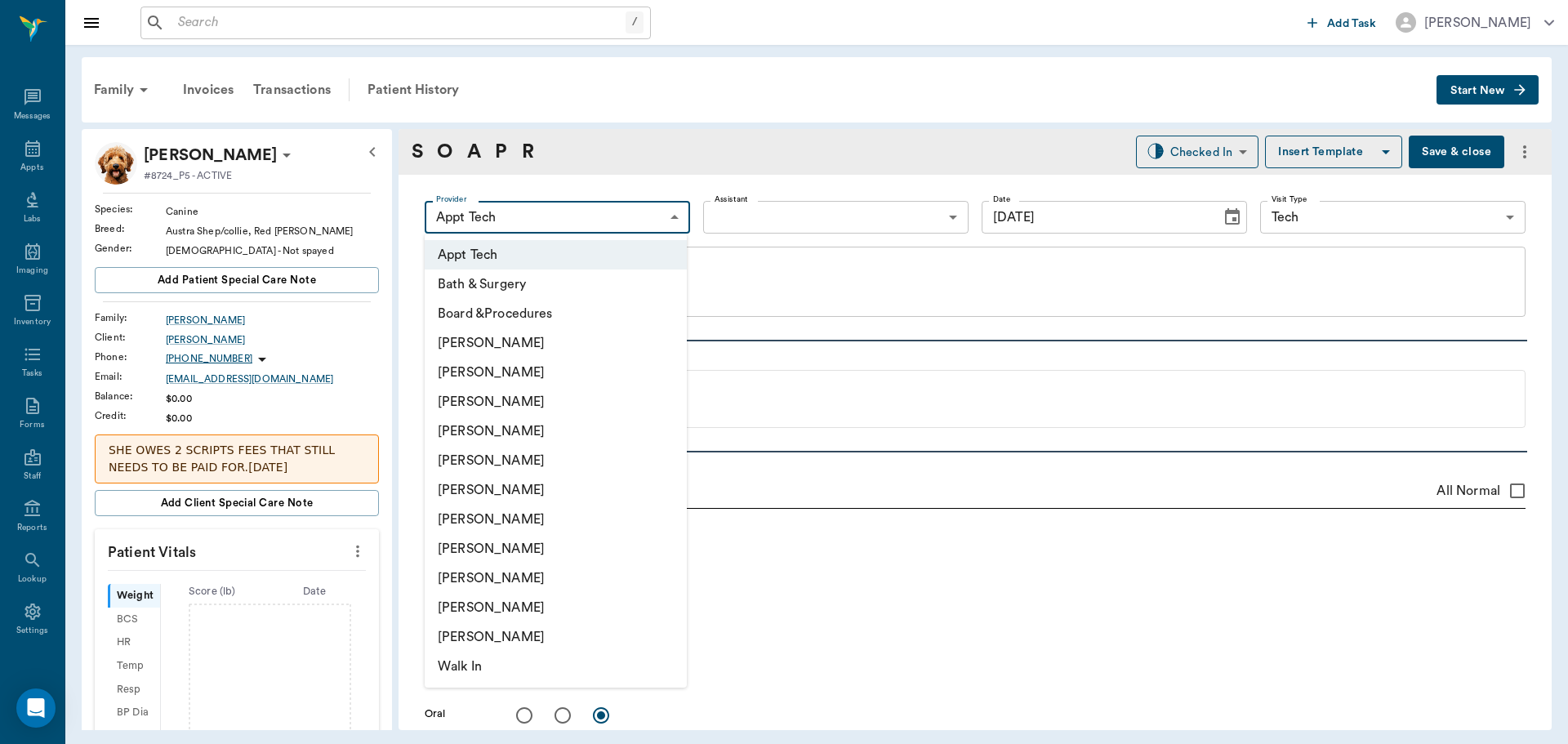
click at [550, 482] on li "[PERSON_NAME]" at bounding box center [556, 490] width 262 height 29
type input "682b670d8bdc6f7f8feef3db"
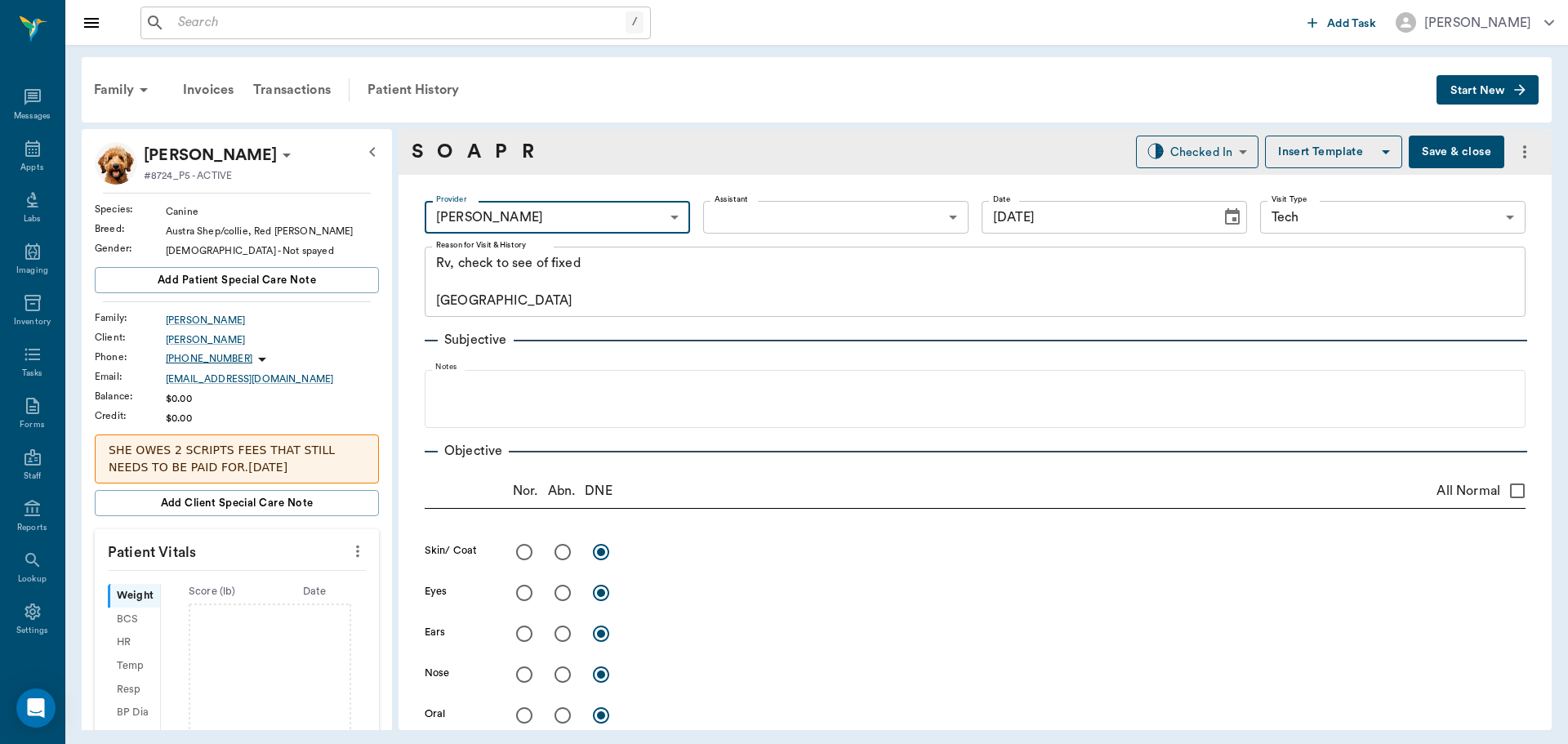
click at [349, 551] on icon "more" at bounding box center [358, 551] width 18 height 20
click at [292, 557] on div at bounding box center [784, 372] width 1568 height 744
click at [349, 551] on icon "more" at bounding box center [358, 551] width 18 height 20
click at [280, 584] on span "Enter Vitals" at bounding box center [277, 580] width 137 height 17
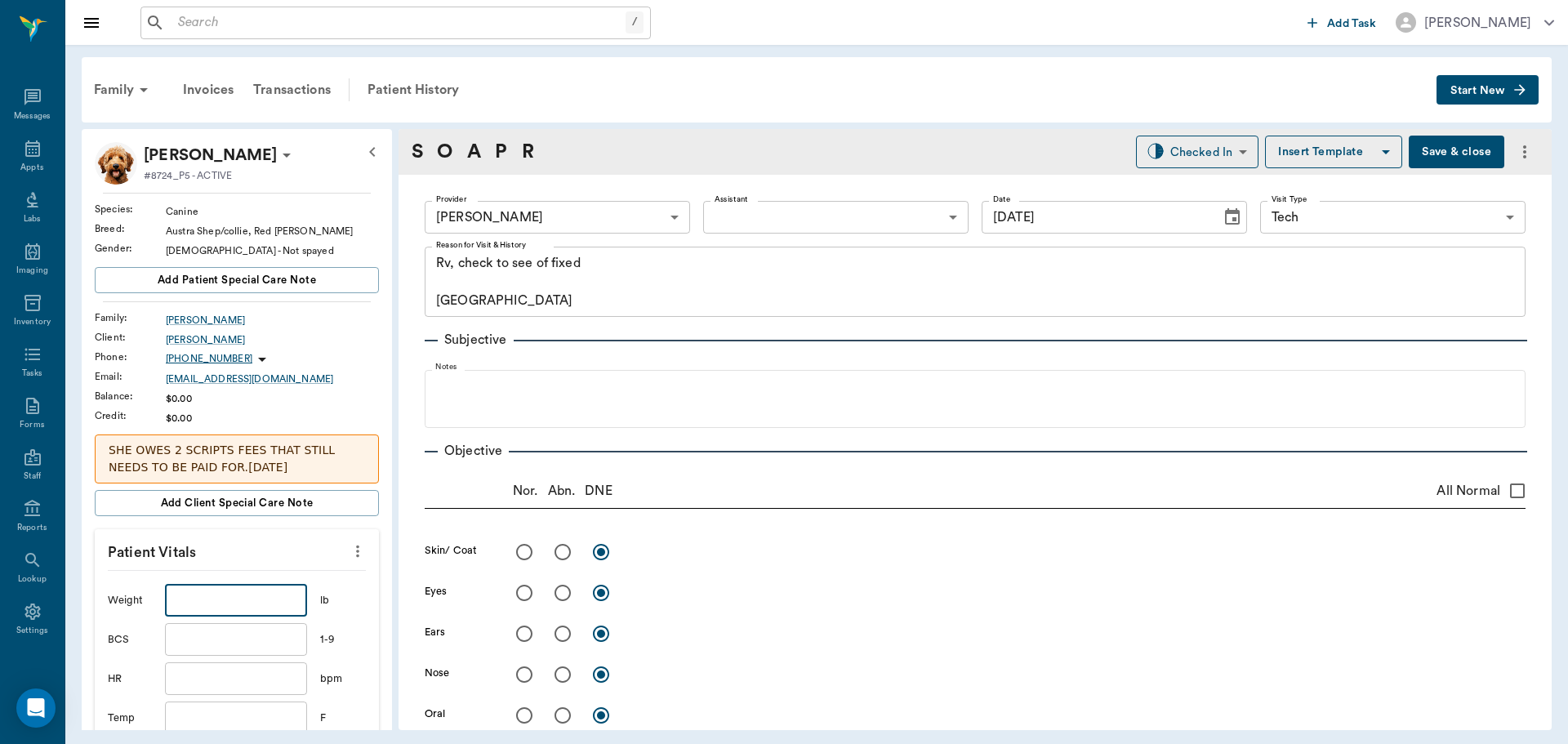
click at [196, 589] on input "text" at bounding box center [236, 601] width 142 height 33
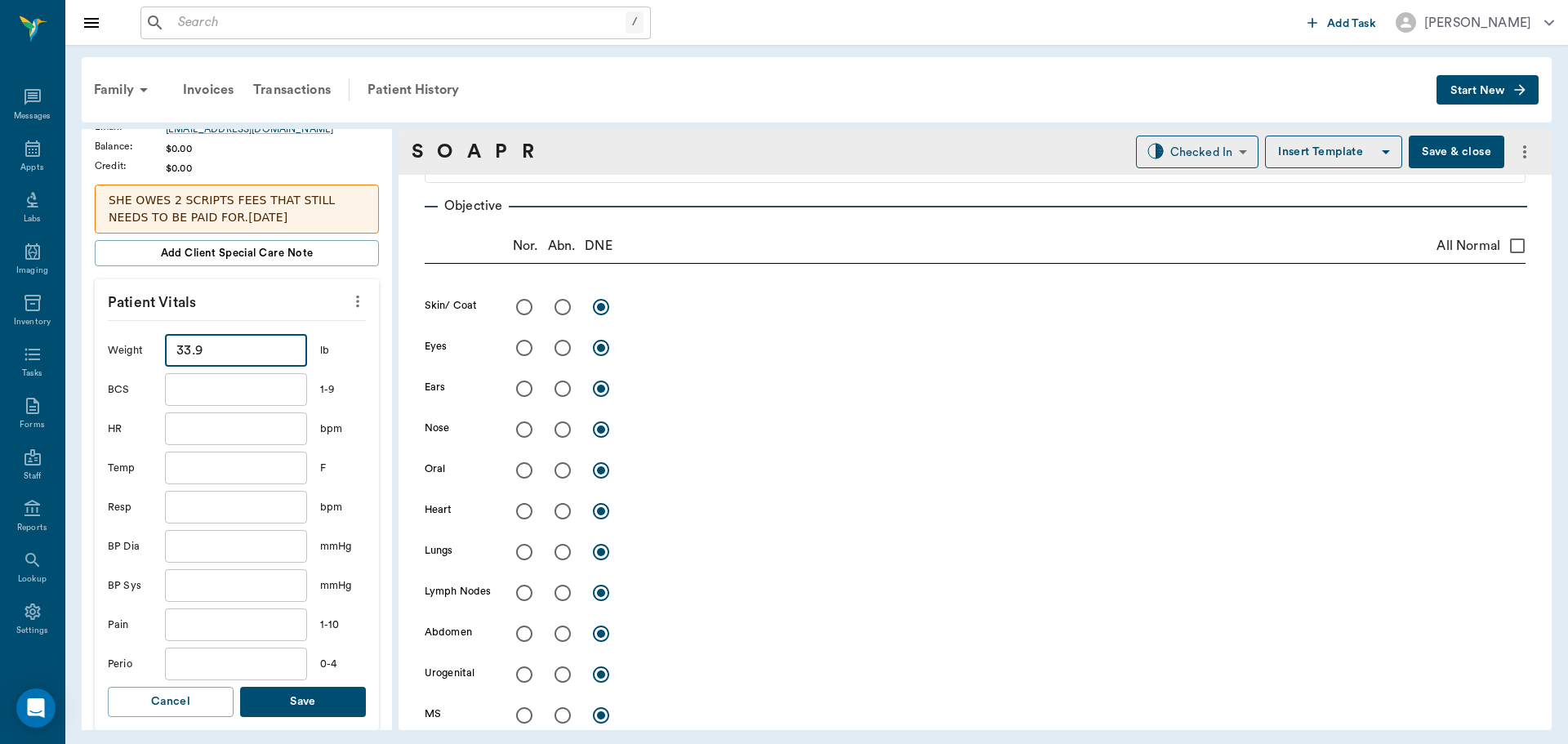
scroll to position [327, 0]
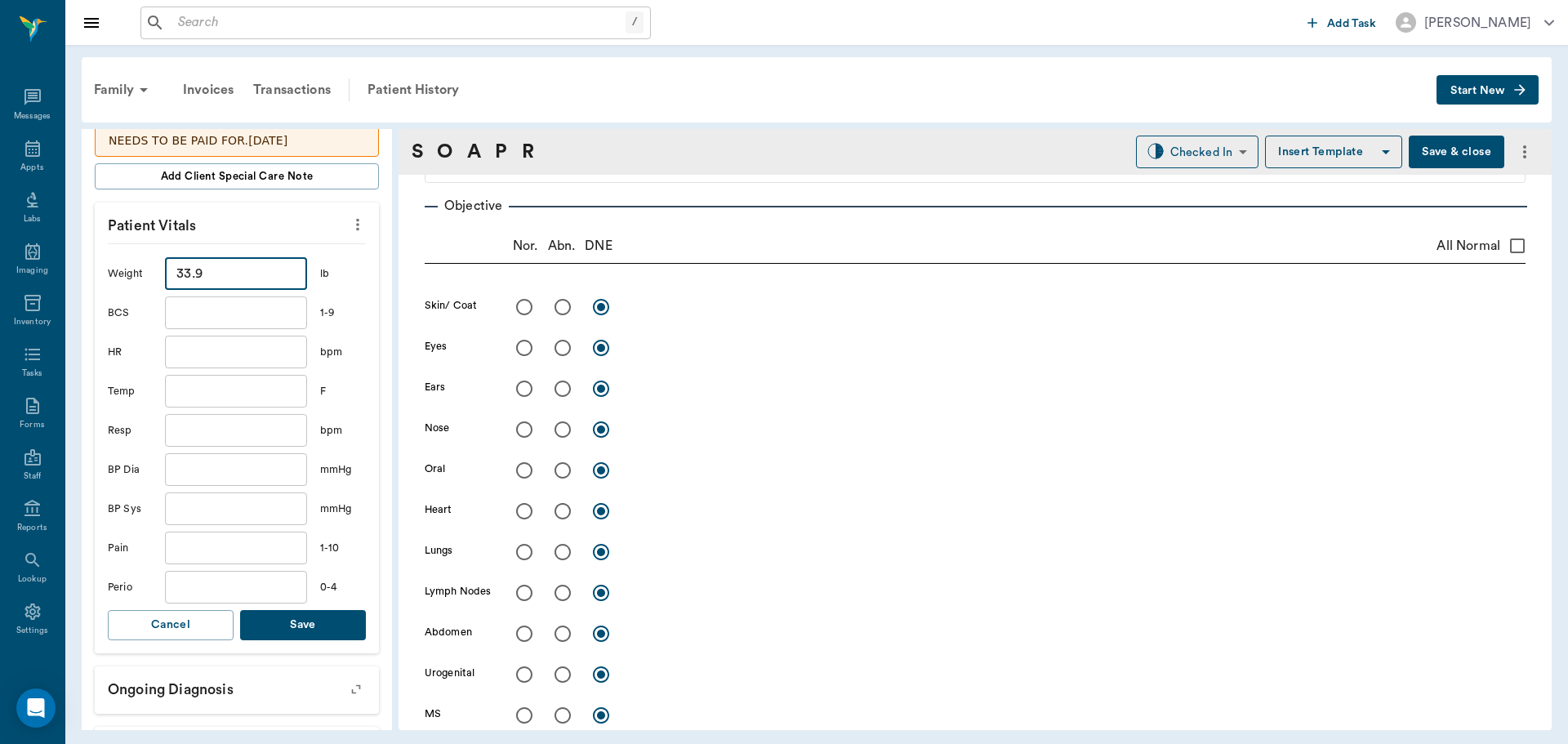
type input "33.9"
click at [304, 622] on button "Save" at bounding box center [303, 625] width 126 height 30
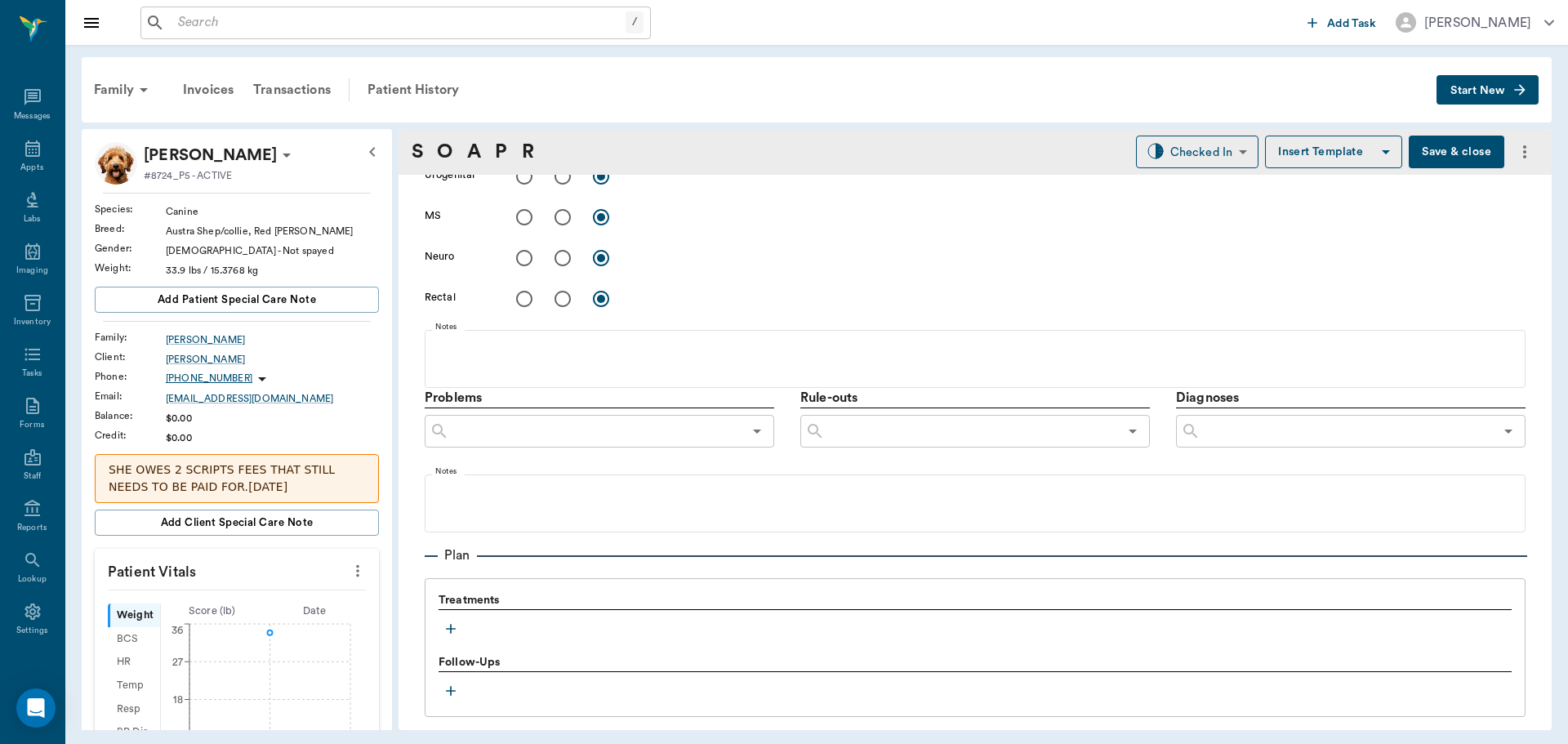
scroll to position [981, 0]
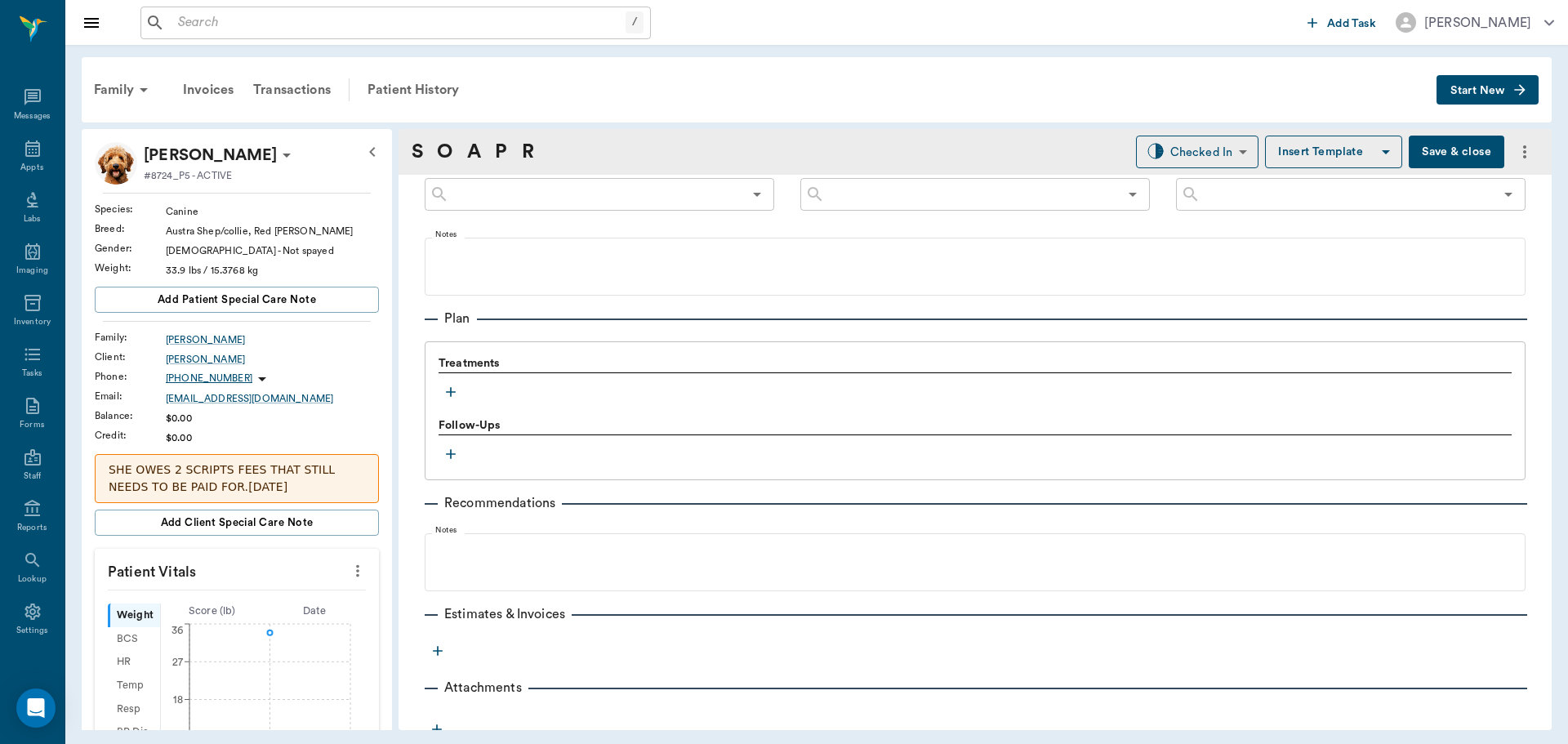
click at [452, 396] on icon "button" at bounding box center [450, 391] width 16 height 16
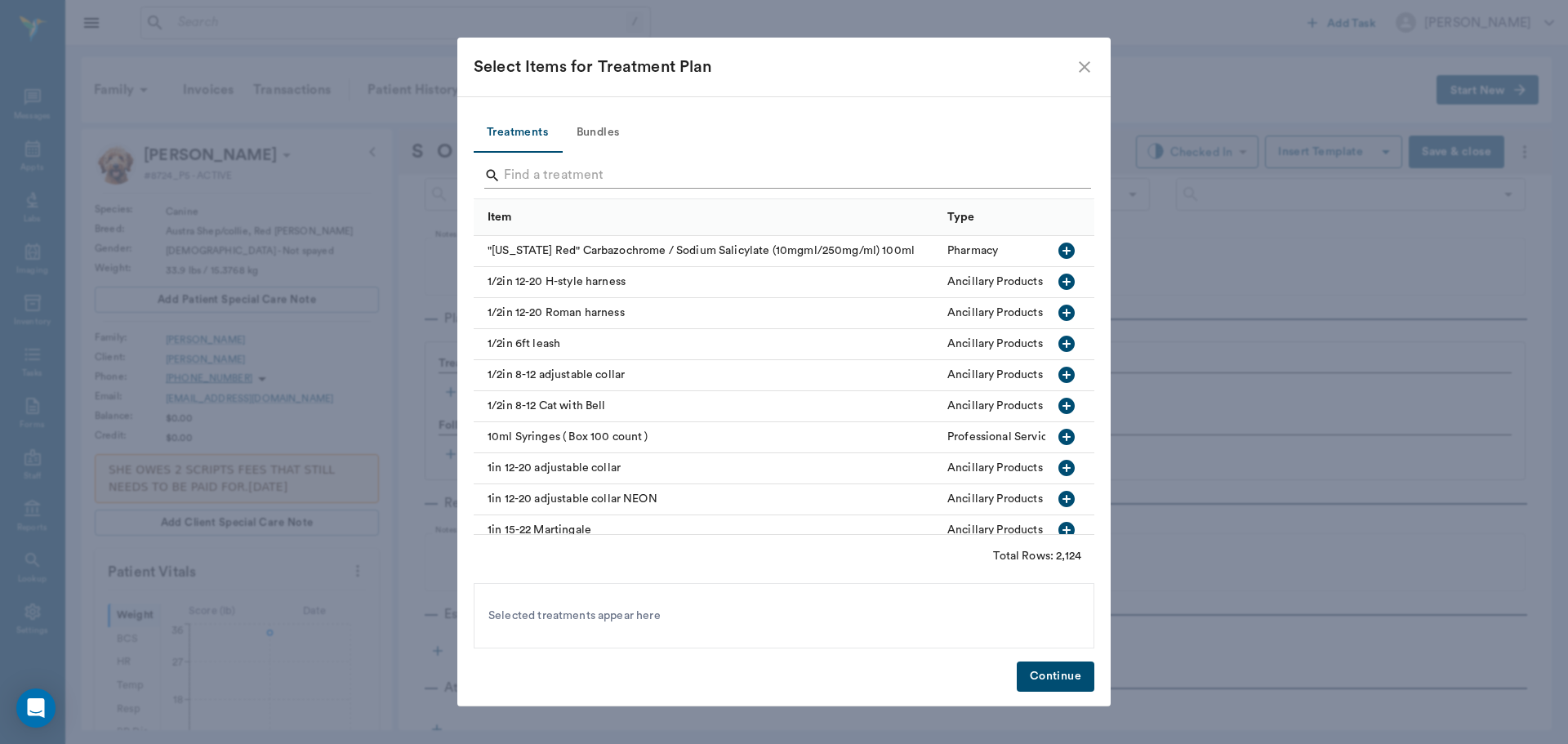
click at [582, 172] on input "Search" at bounding box center [785, 175] width 563 height 26
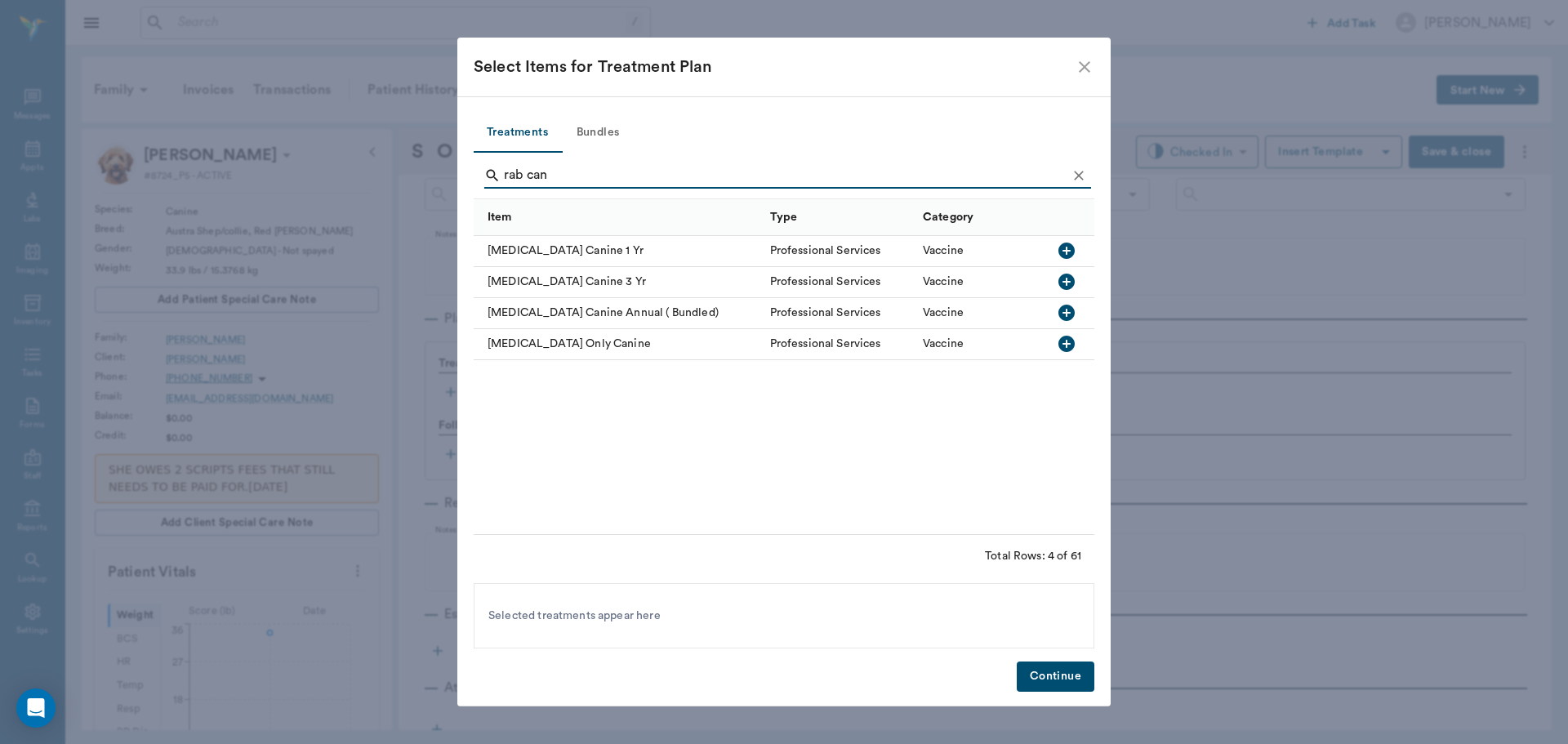
type input "rab can"
click at [1062, 345] on icon "button" at bounding box center [1066, 343] width 16 height 16
click at [1085, 681] on button "Continue" at bounding box center [1055, 676] width 77 height 30
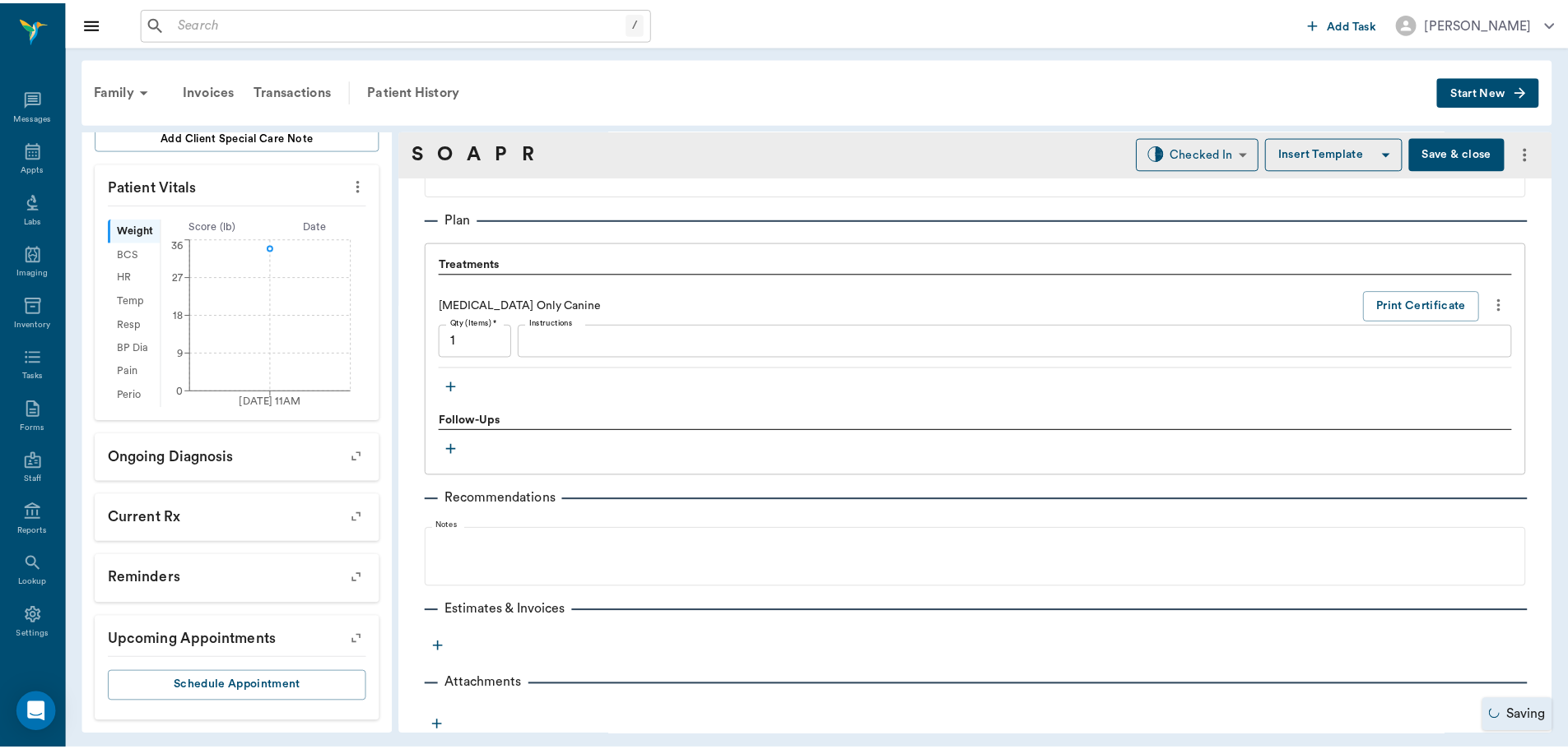
scroll to position [1092, 0]
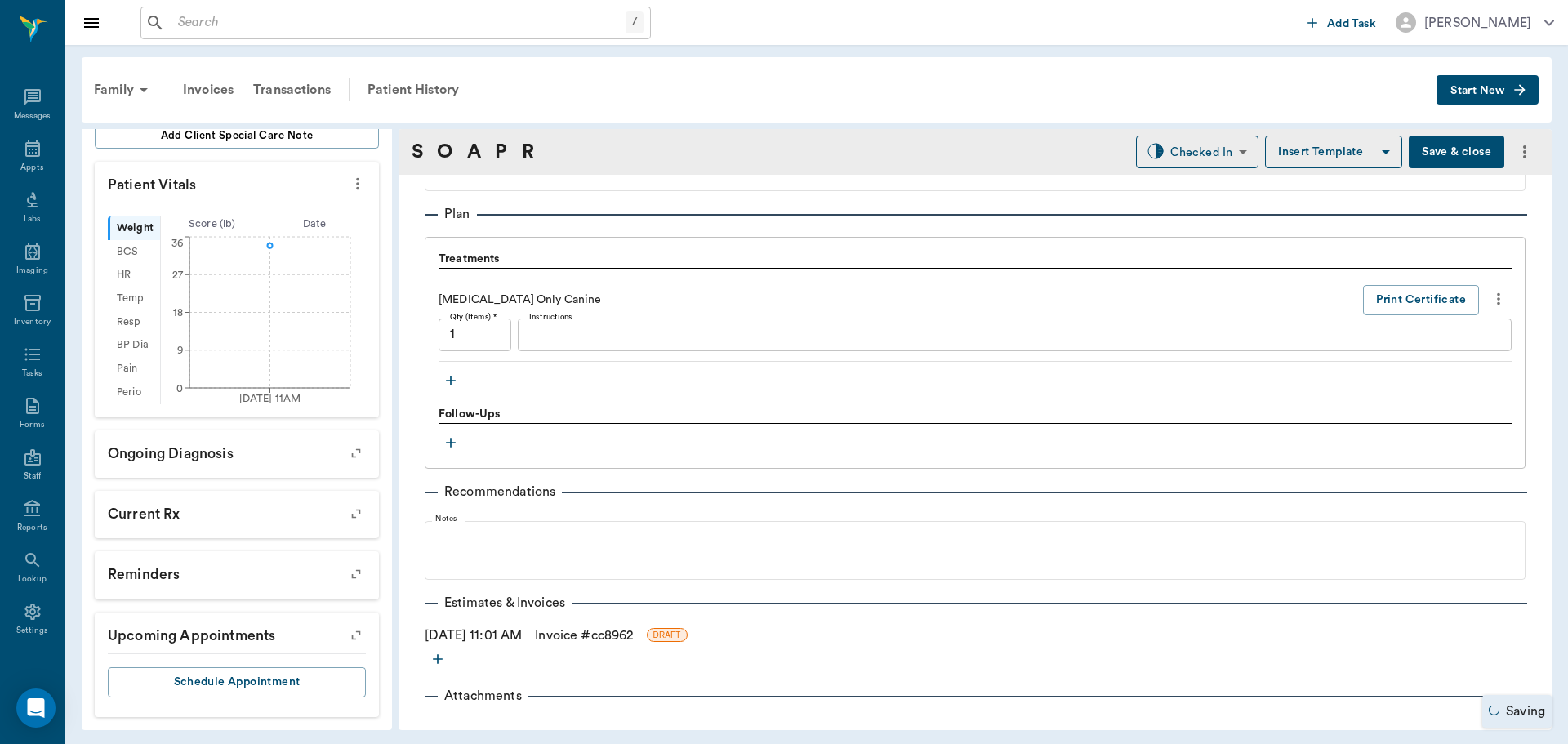
click at [633, 634] on link "Invoice # cc8962" at bounding box center [584, 635] width 98 height 20
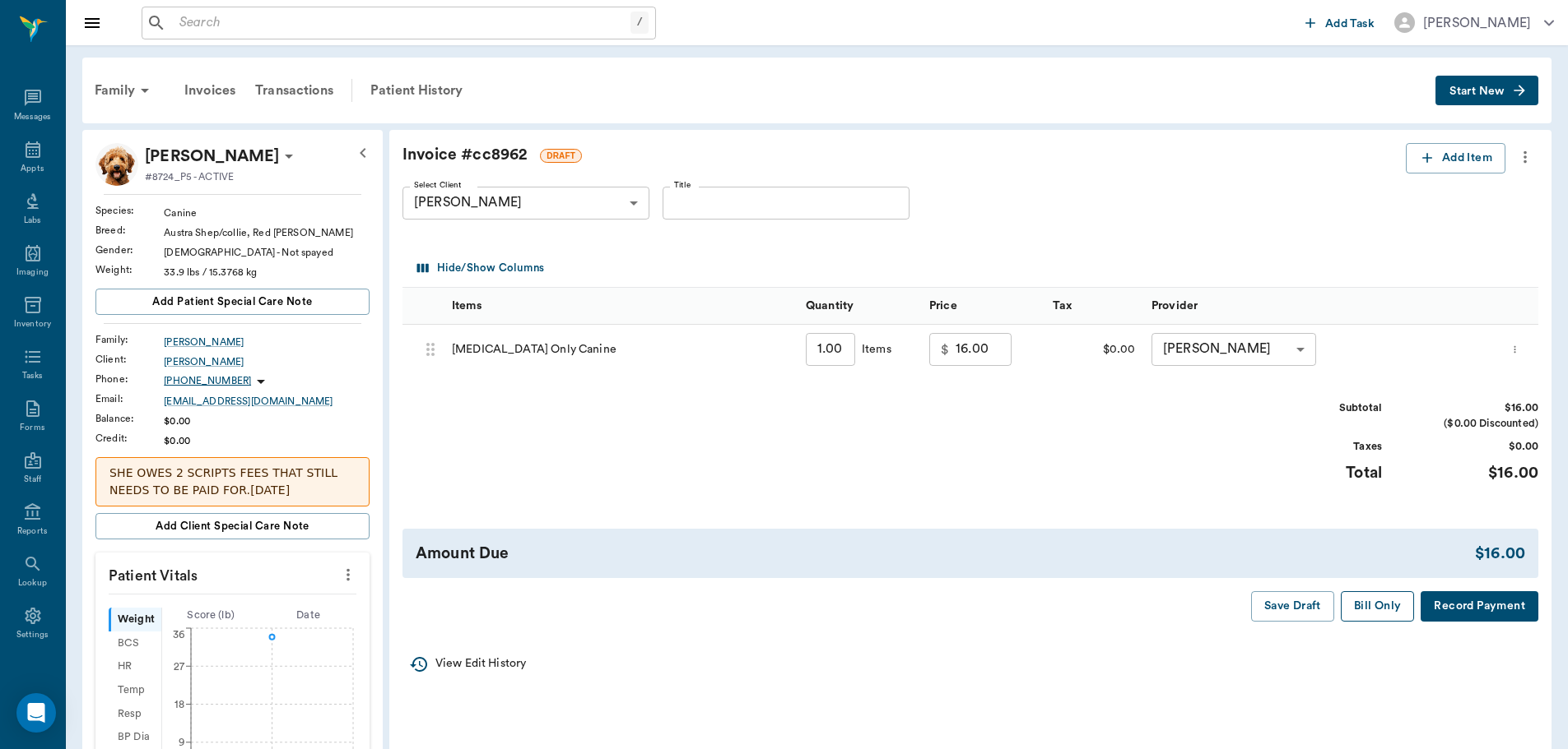
click at [1379, 608] on button "Bill Only" at bounding box center [1378, 606] width 74 height 30
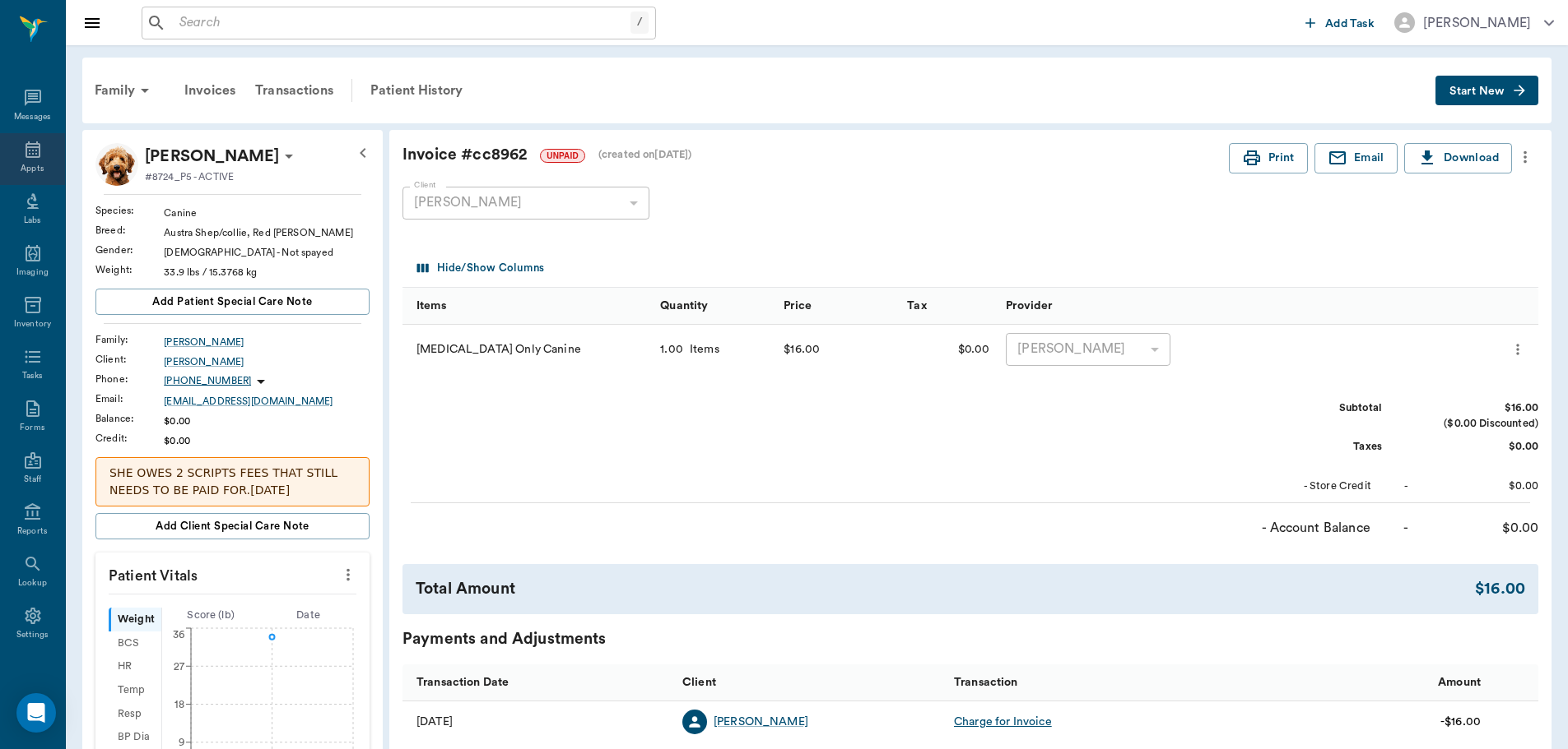
click at [26, 156] on icon at bounding box center [33, 149] width 15 height 16
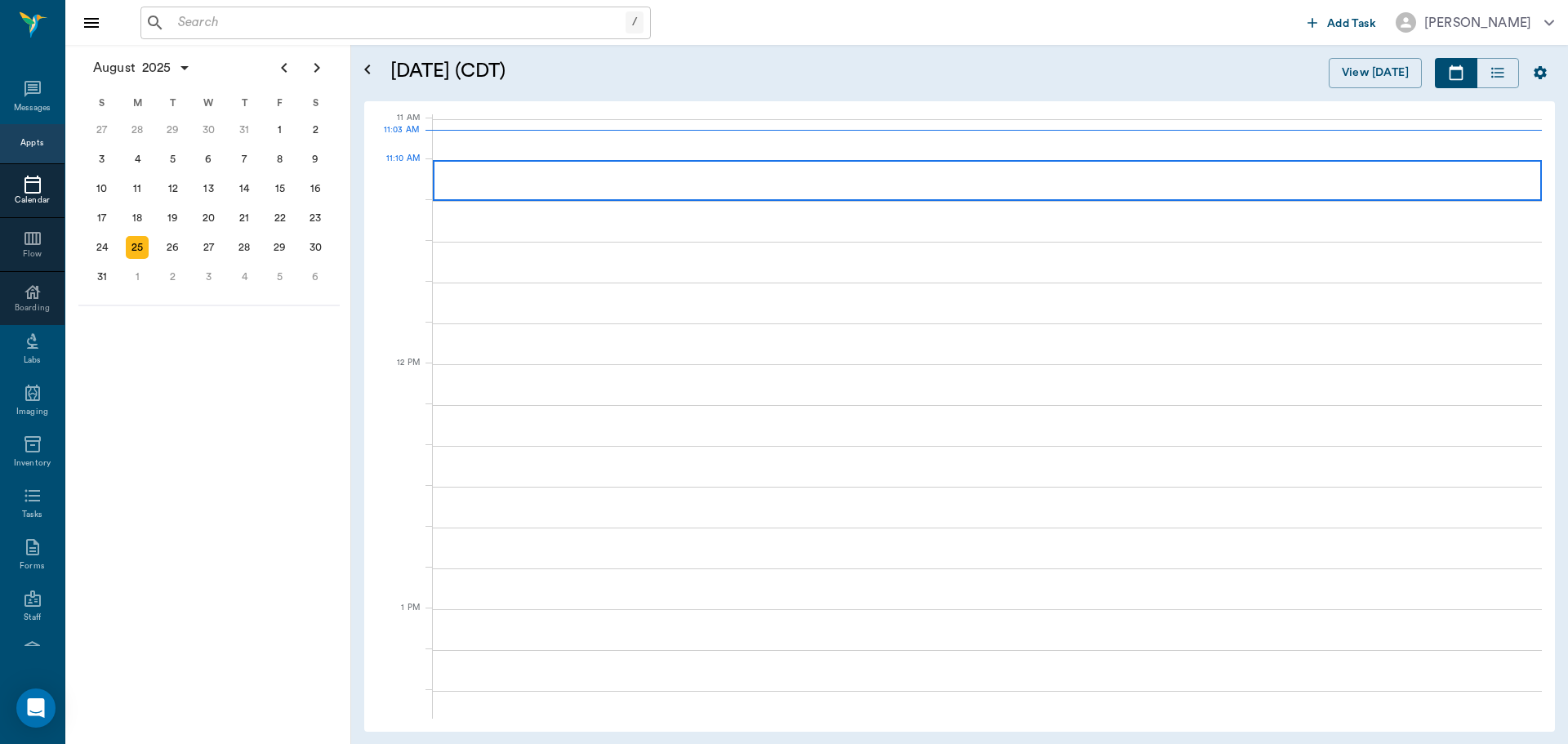
scroll to position [737, 0]
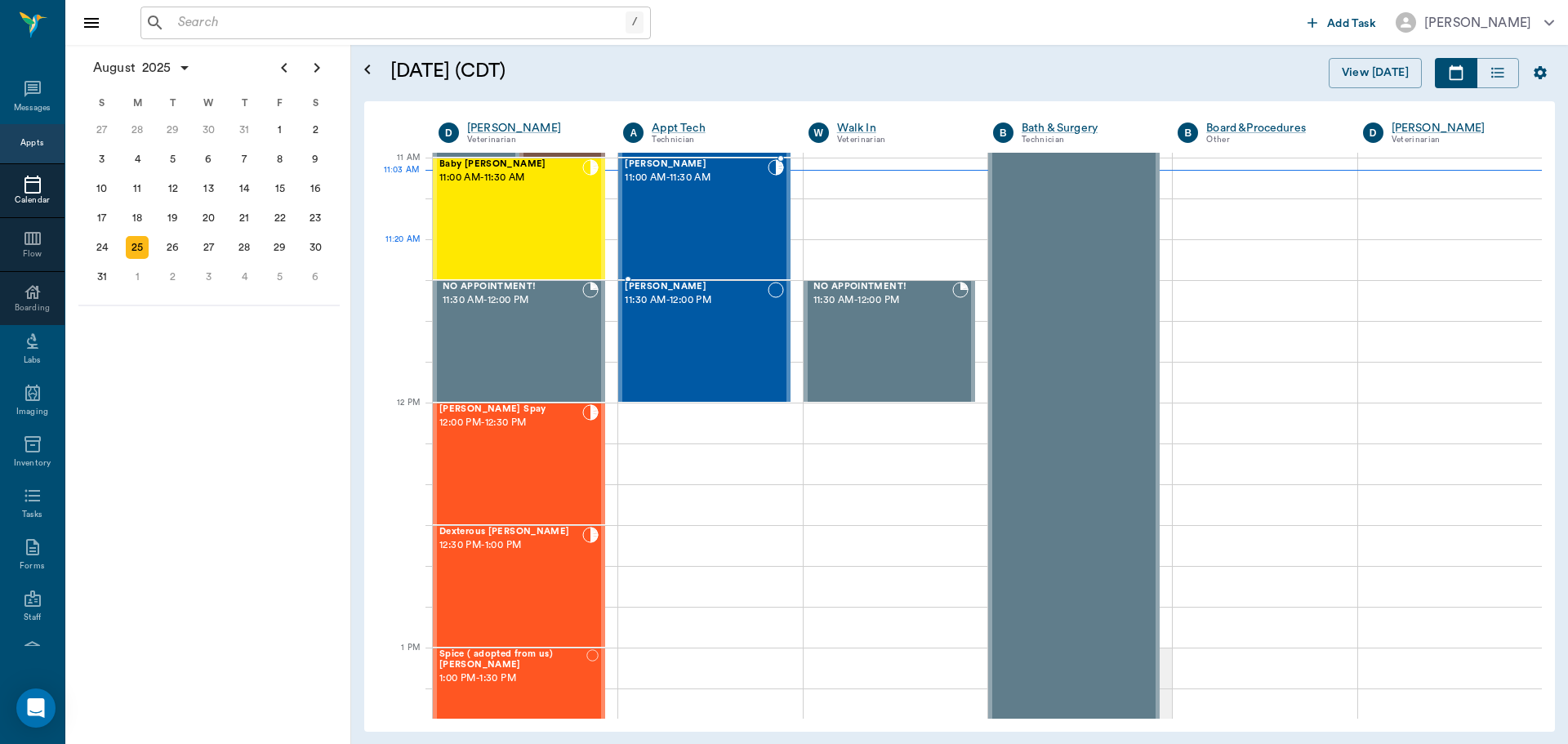
click at [762, 257] on div "Mocha Dykes 11:00 AM - 11:30 AM" at bounding box center [696, 219] width 142 height 119
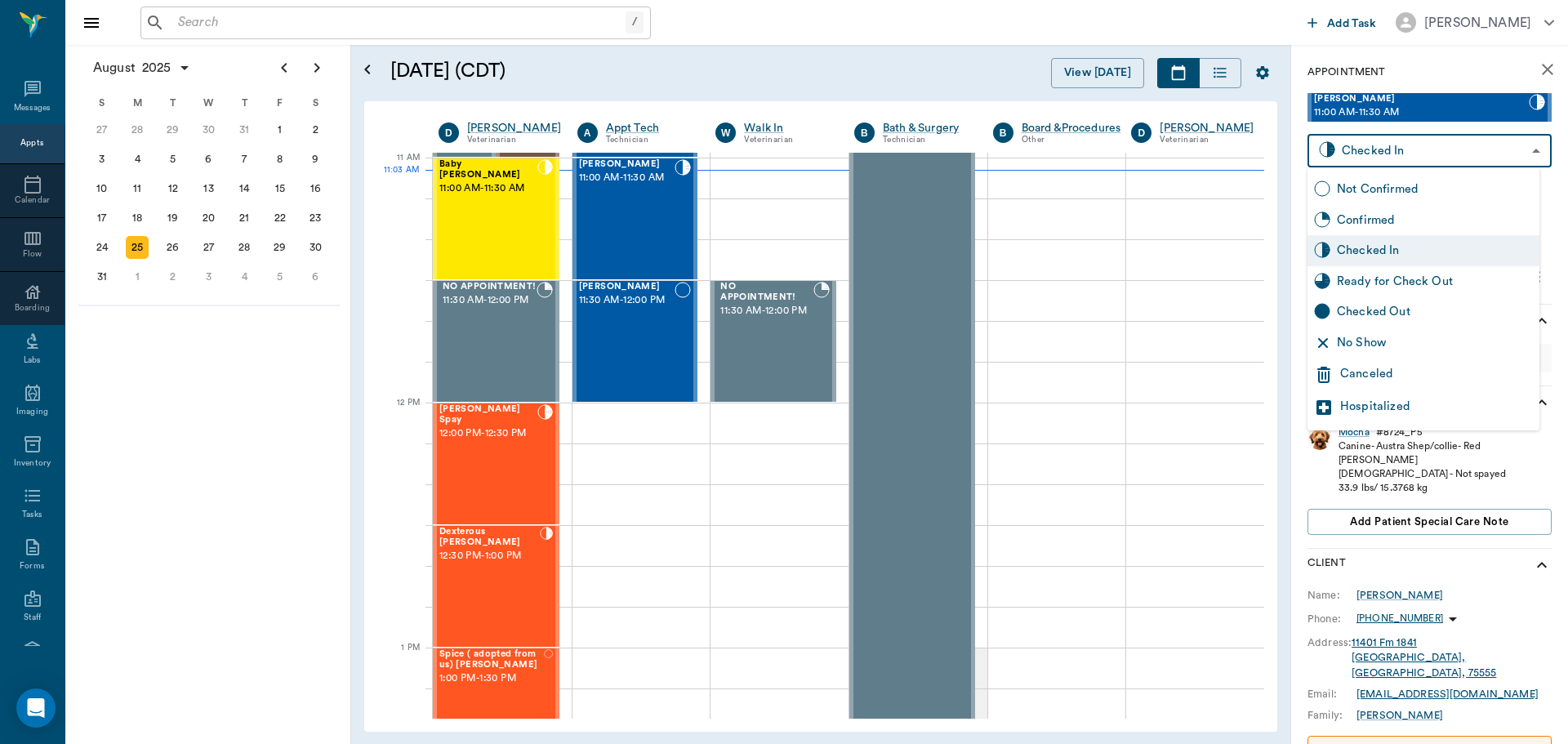
click at [1481, 162] on body "/ ​ Add Task Dr. Bert Ellsworth Nectar Messages Appts Calendar Flow Boarding La…" at bounding box center [784, 372] width 1568 height 744
click at [1463, 276] on div "Ready for Check Out" at bounding box center [1435, 281] width 196 height 18
type input "READY_TO_CHECKOUT"
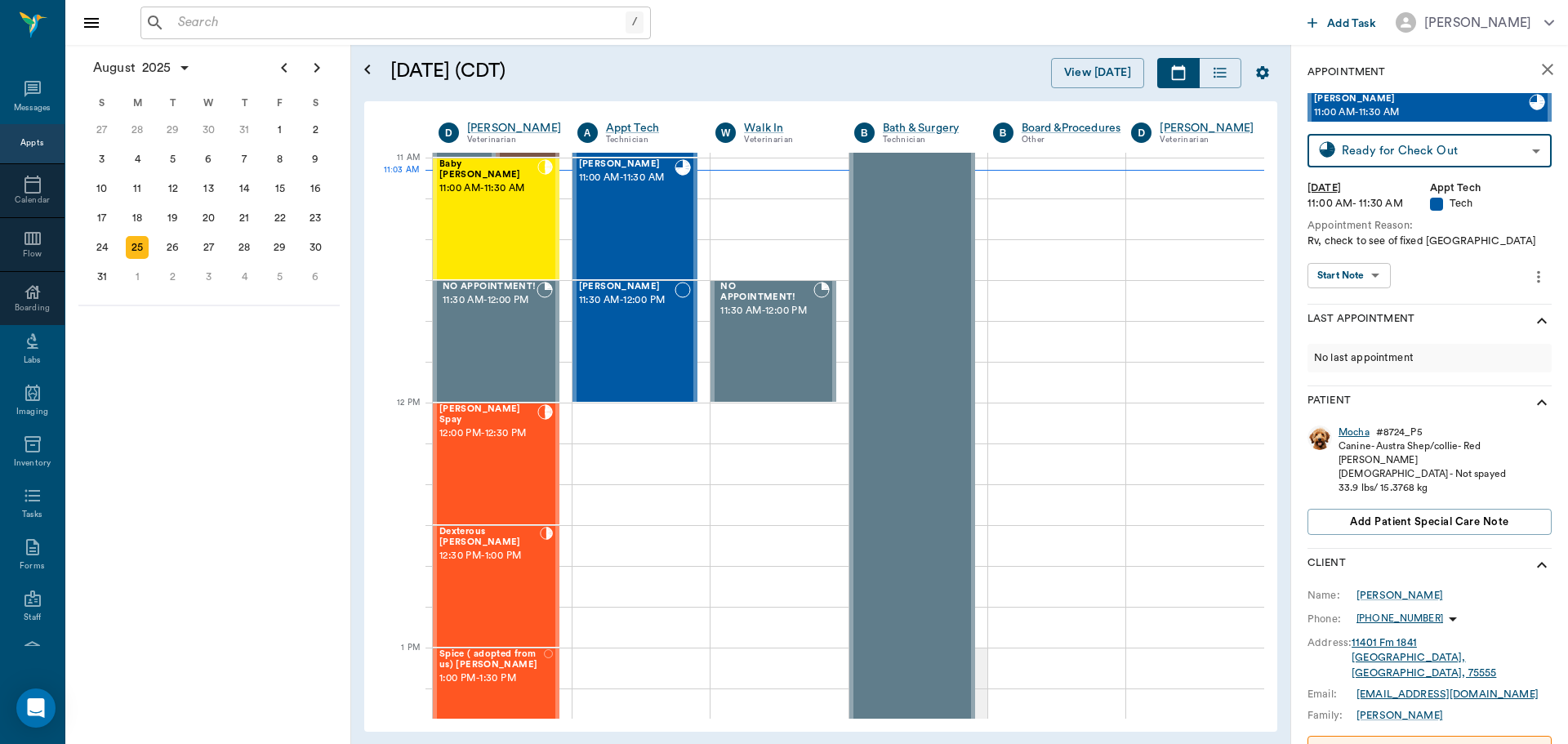
click at [1341, 429] on div "Mocha" at bounding box center [1354, 432] width 31 height 14
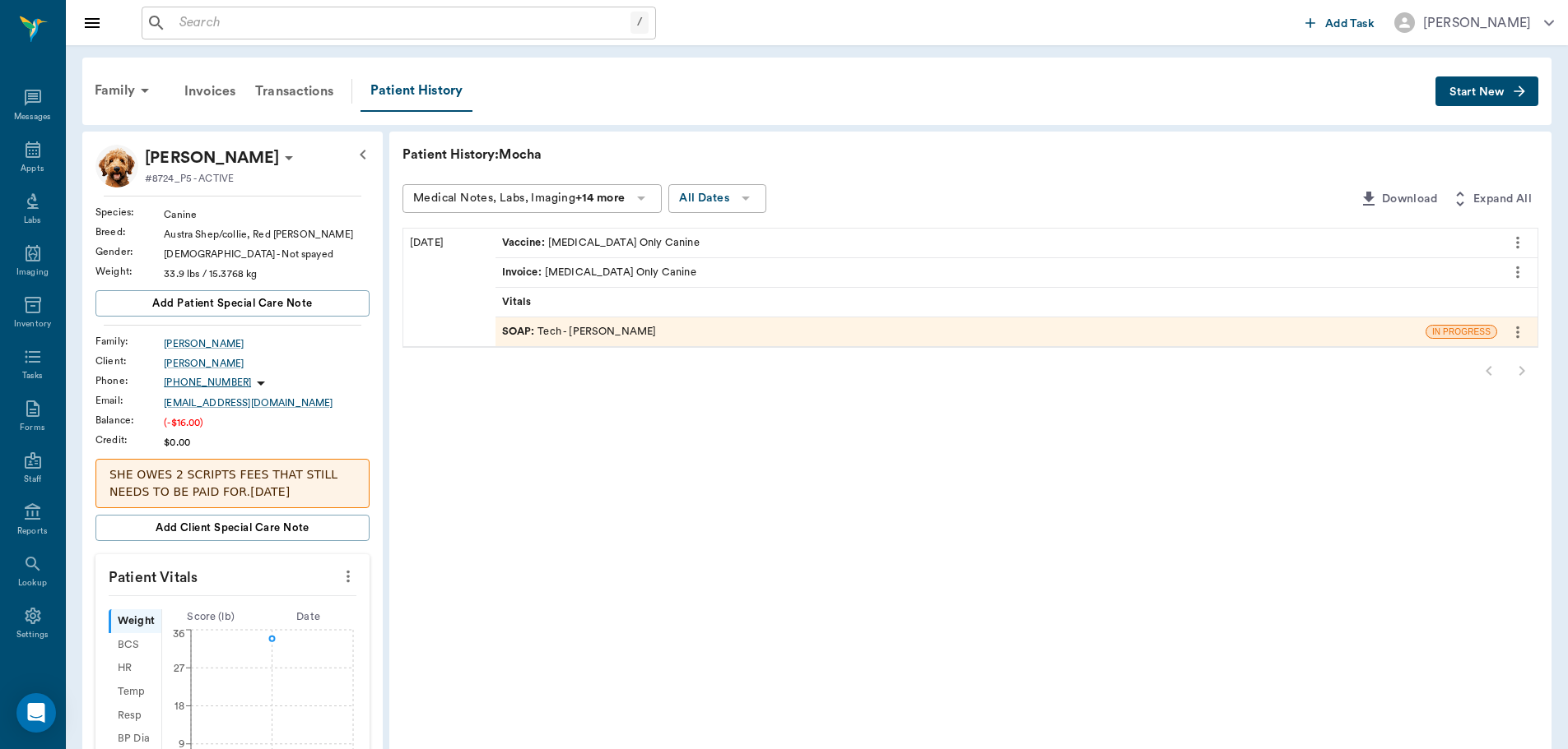
click at [636, 390] on div "Patient History: Mocha Medical Notes, Labs, Imaging +14 more All Dates Download…" at bounding box center [970, 644] width 1162 height 1025
click at [12, 152] on div "Appts" at bounding box center [32, 159] width 65 height 52
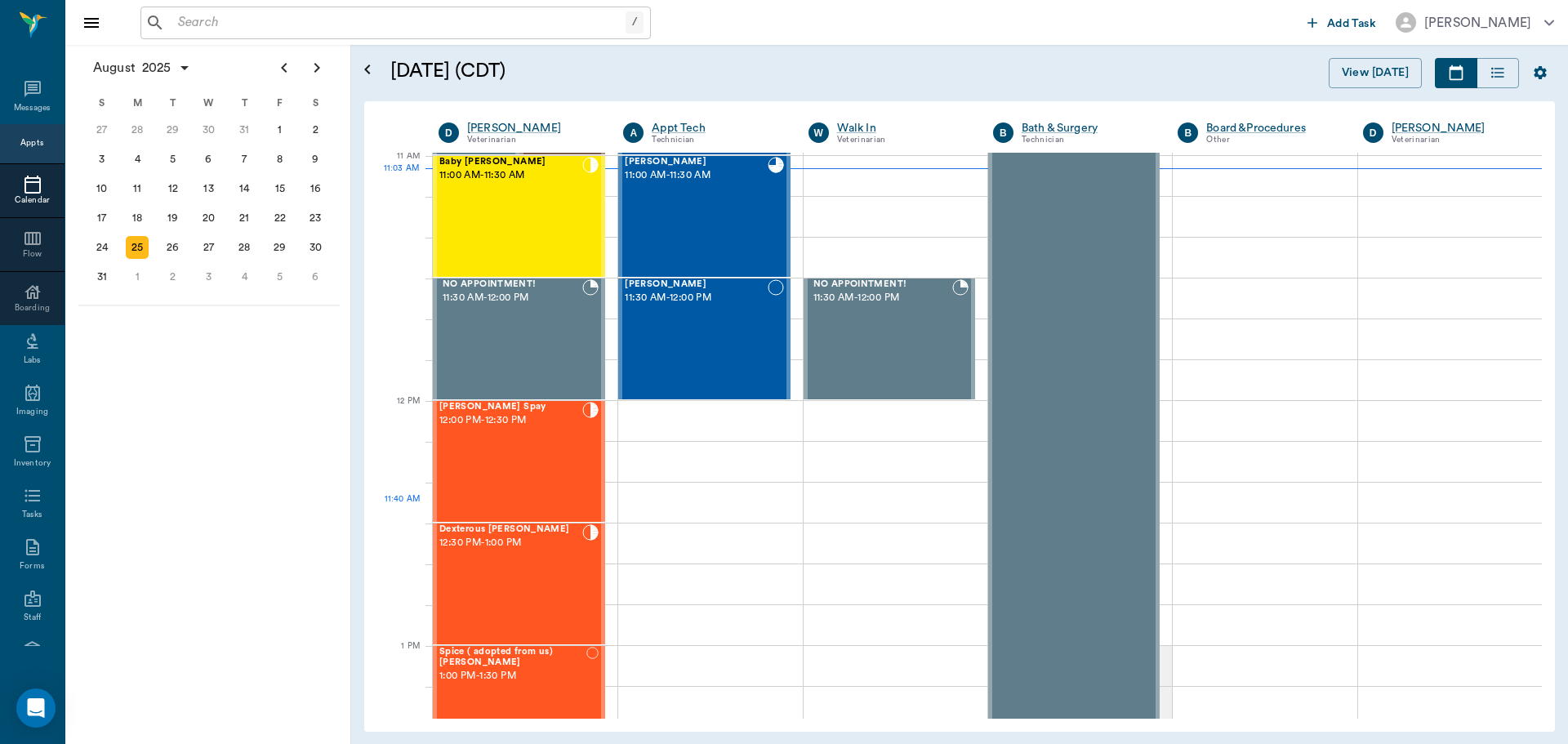
scroll to position [738, 0]
click at [552, 210] on div "Baby Kitty Oliver 11:00 AM - 11:30 AM" at bounding box center [510, 218] width 143 height 119
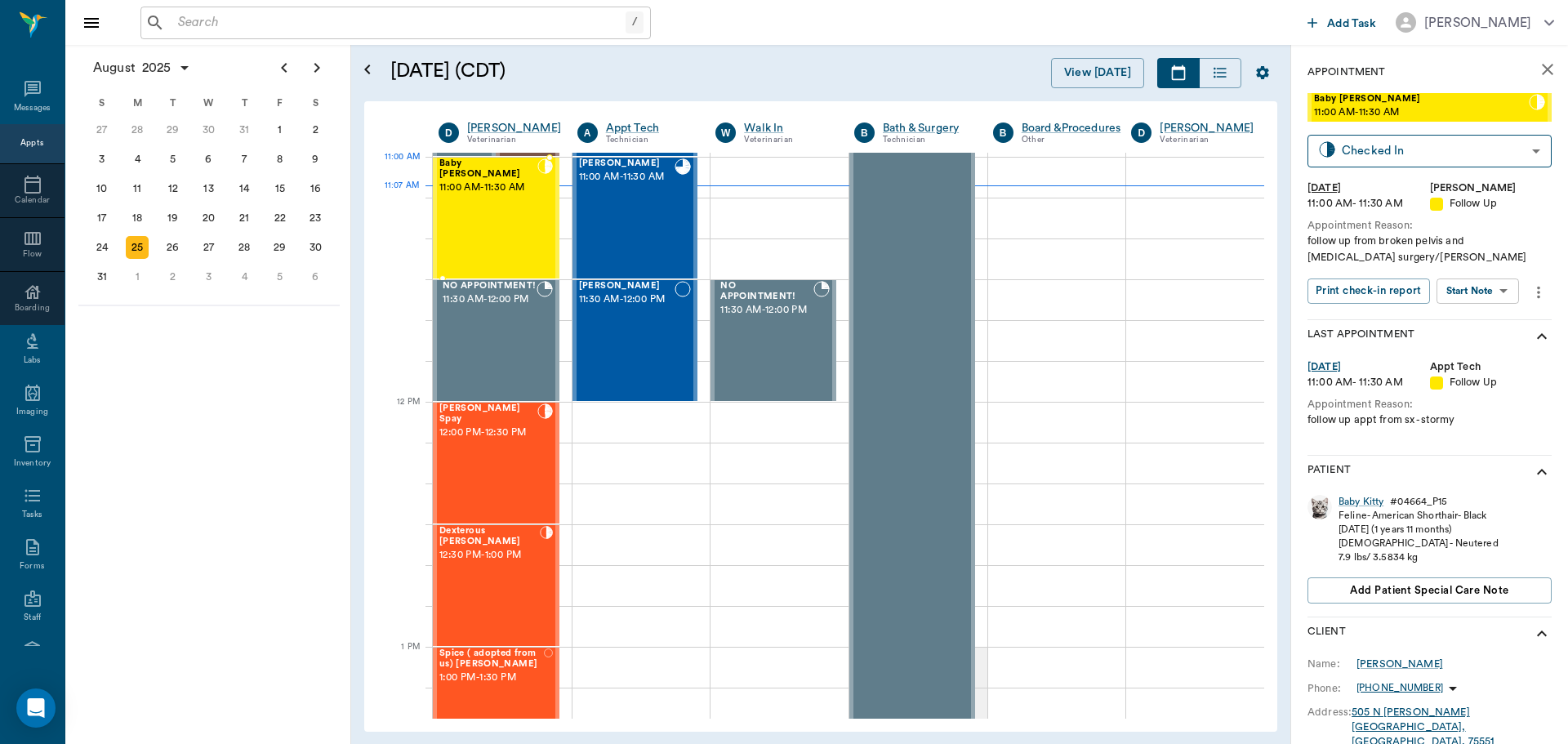
click at [490, 183] on span "11:00 AM - 11:30 AM" at bounding box center [488, 187] width 98 height 16
click at [1509, 285] on body "/ ​ Add Task Dr. Bert Ellsworth Nectar Messages Appts Calendar Flow Boarding La…" at bounding box center [784, 372] width 1568 height 744
click at [1465, 327] on button "View SOAP" at bounding box center [1459, 325] width 56 height 19
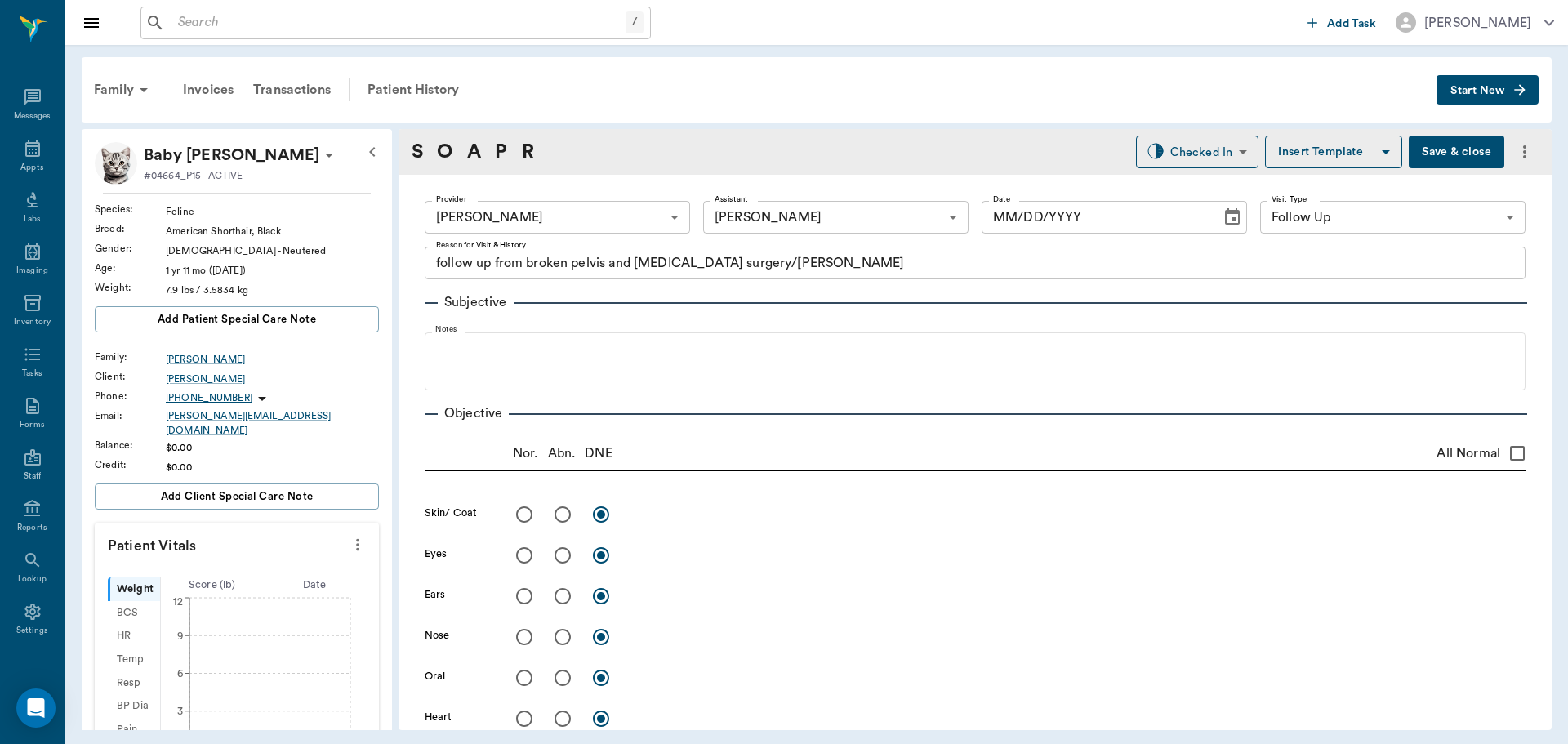
type input "63ec2f075fda476ae8351a4d"
type input "63ec2e7e52e12b0ba117b124"
type input "65d2be4f46e3a538d89b8c16"
type textarea "follow up from broken pelvis and femur surgery/Lisa"
type input "[DATE]"
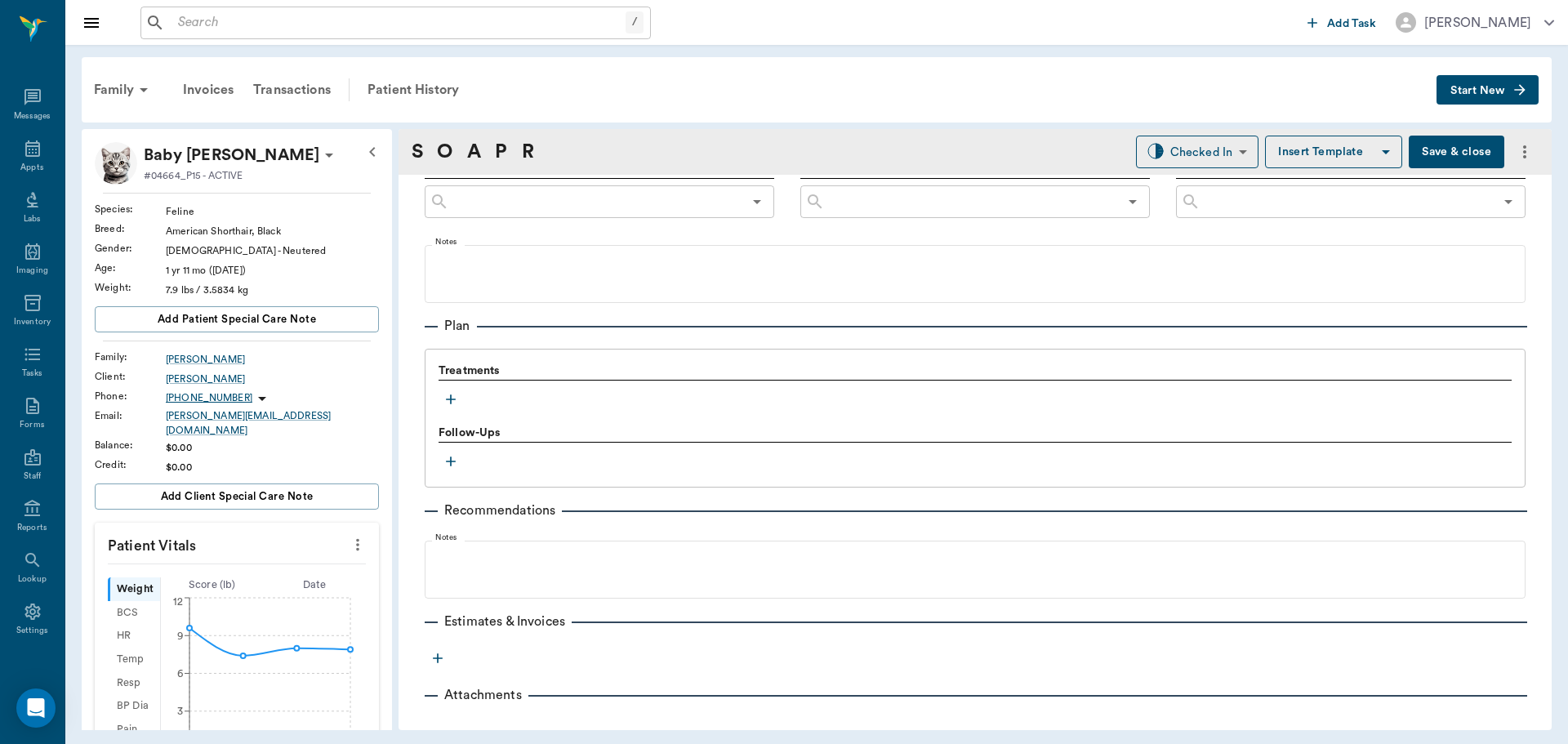
scroll to position [954, 0]
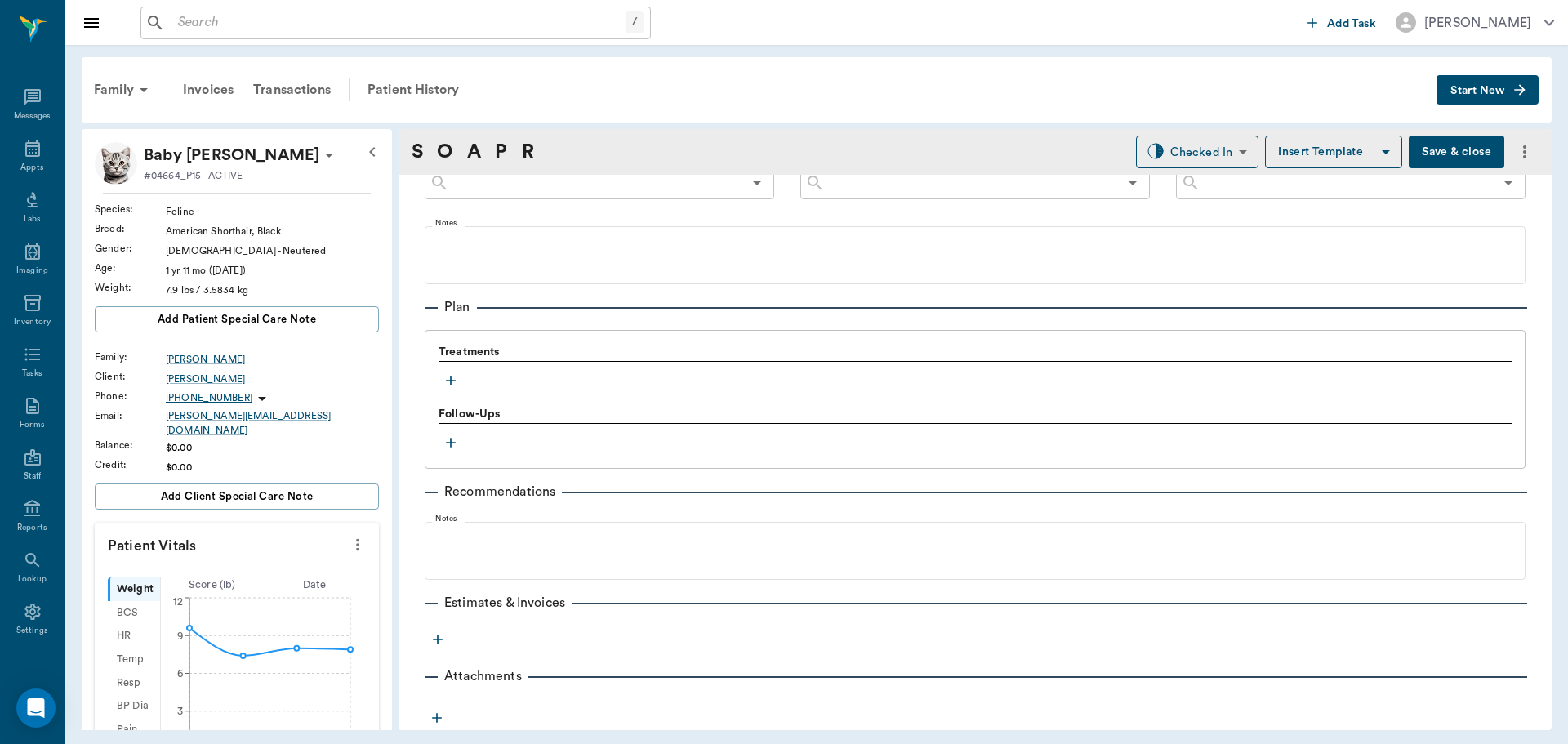
click at [440, 374] on button "button" at bounding box center [450, 380] width 25 height 25
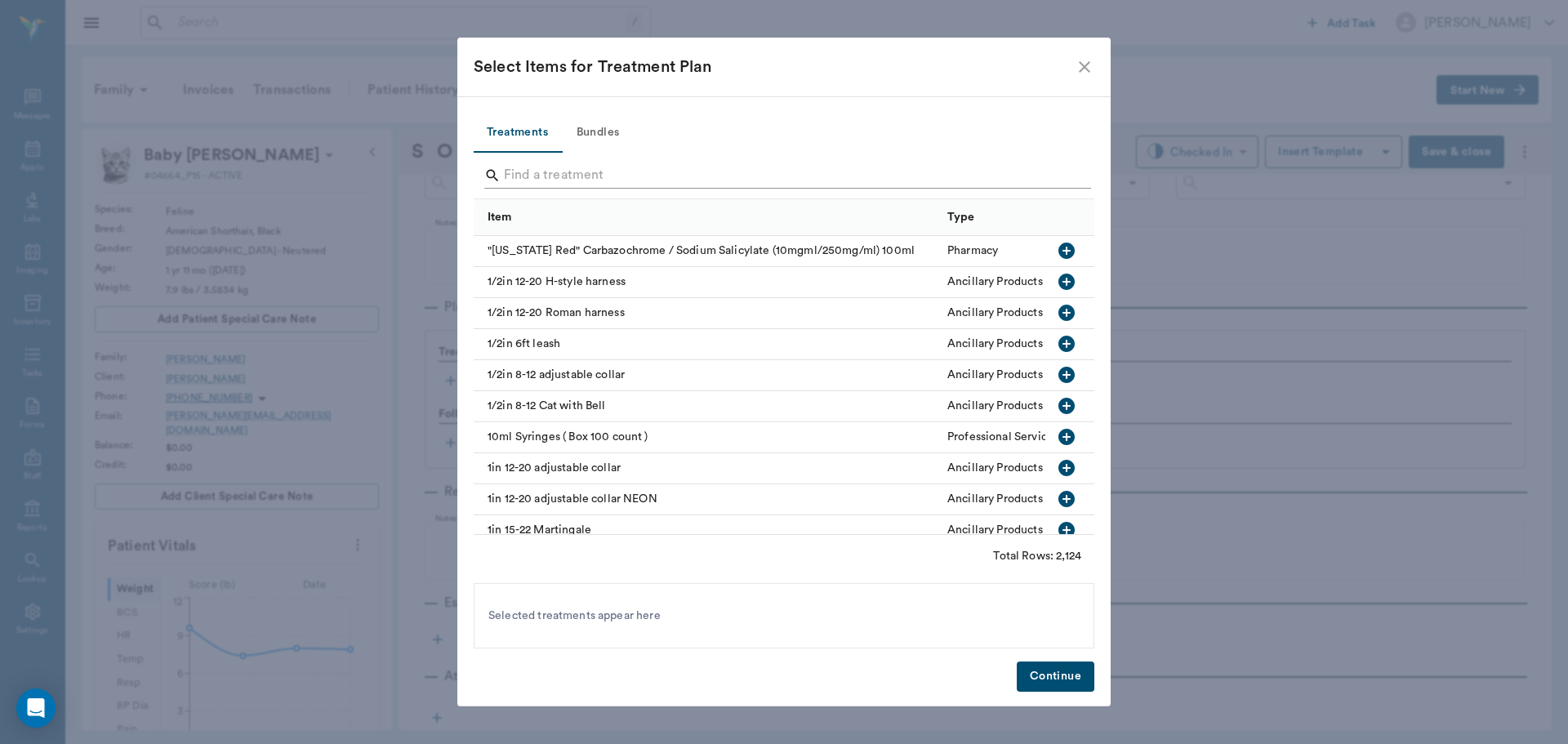
click at [534, 167] on input "Search" at bounding box center [785, 175] width 563 height 26
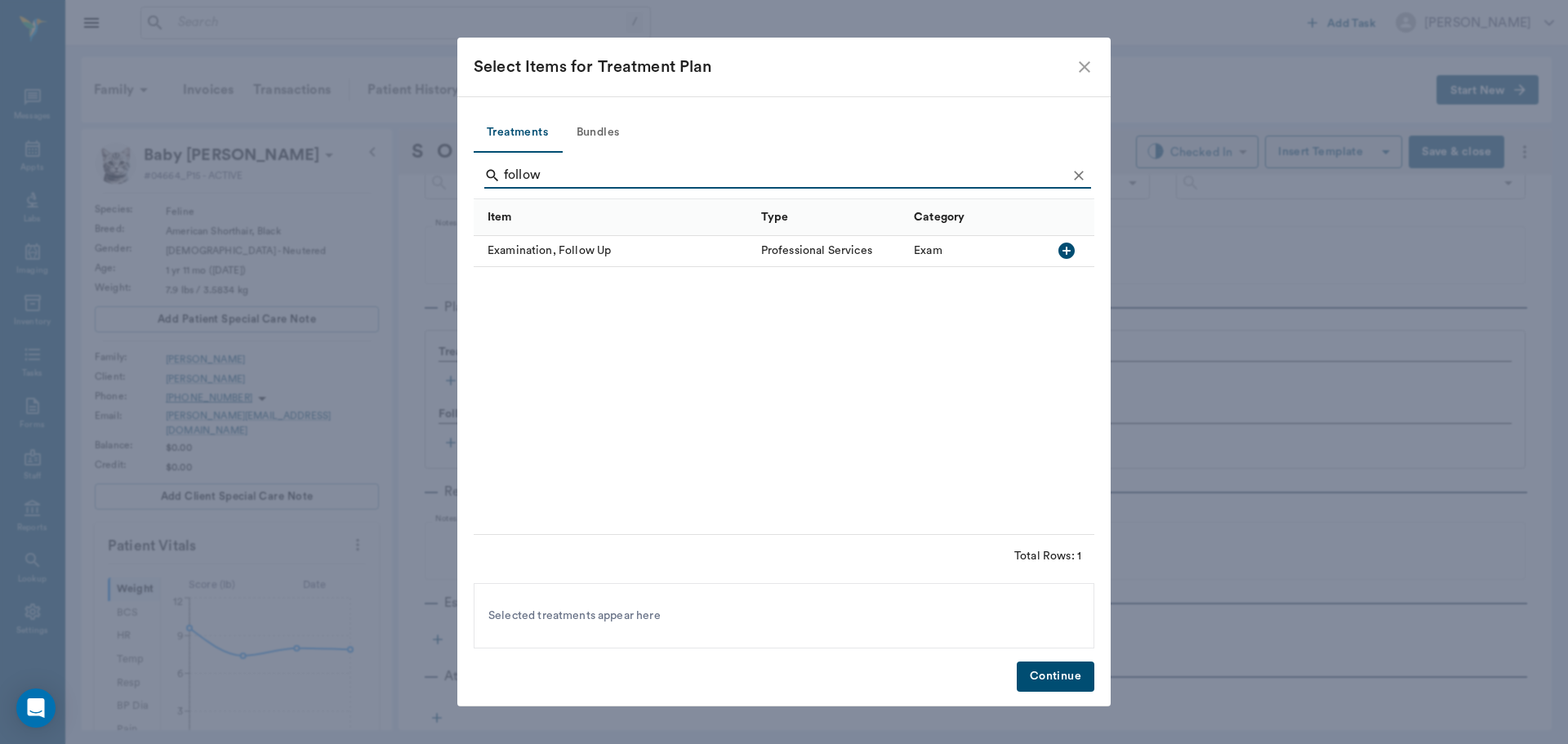
type input "follow"
click at [1060, 252] on icon "button" at bounding box center [1066, 251] width 16 height 16
click at [1040, 679] on button "Continue" at bounding box center [1055, 676] width 77 height 30
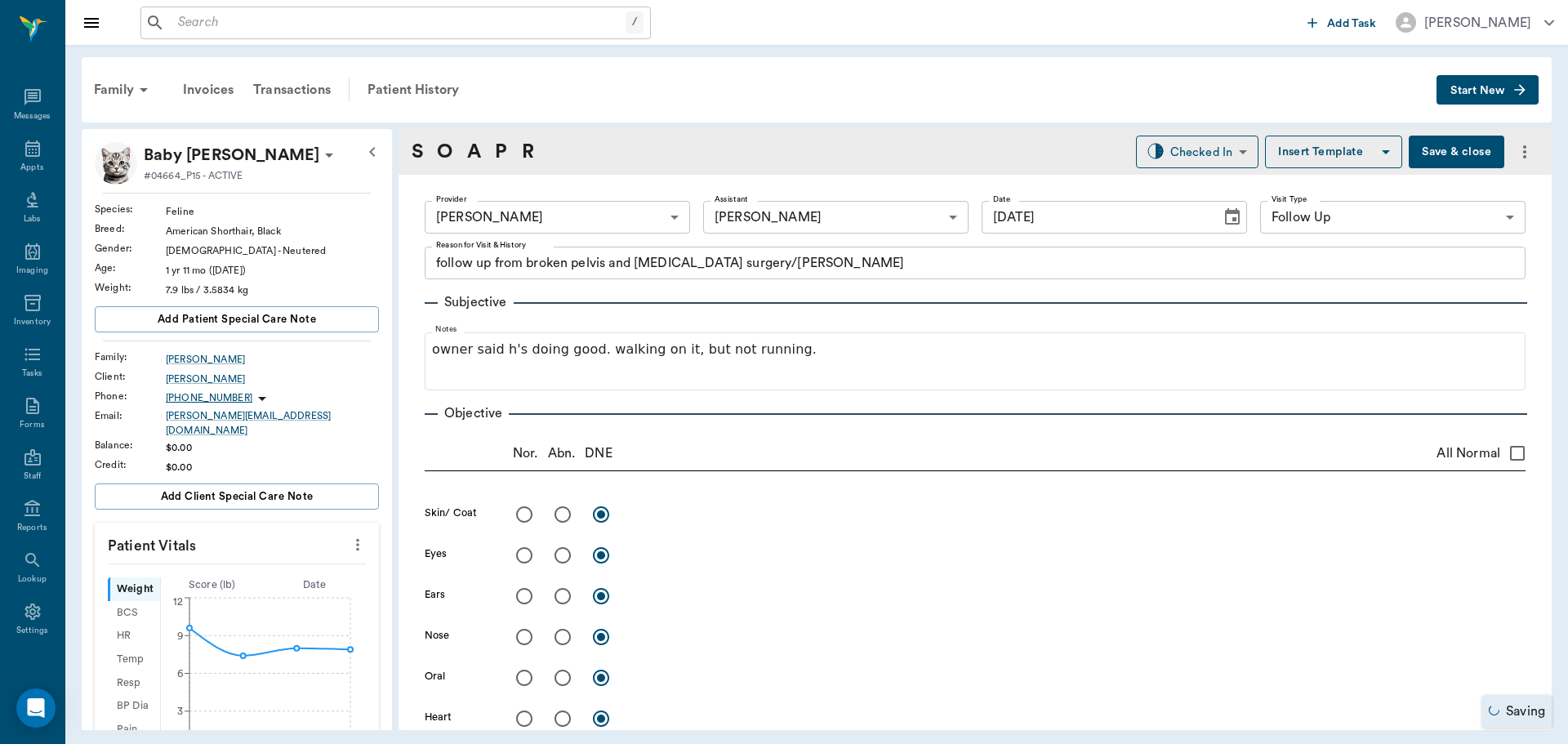
scroll to position [954, 0]
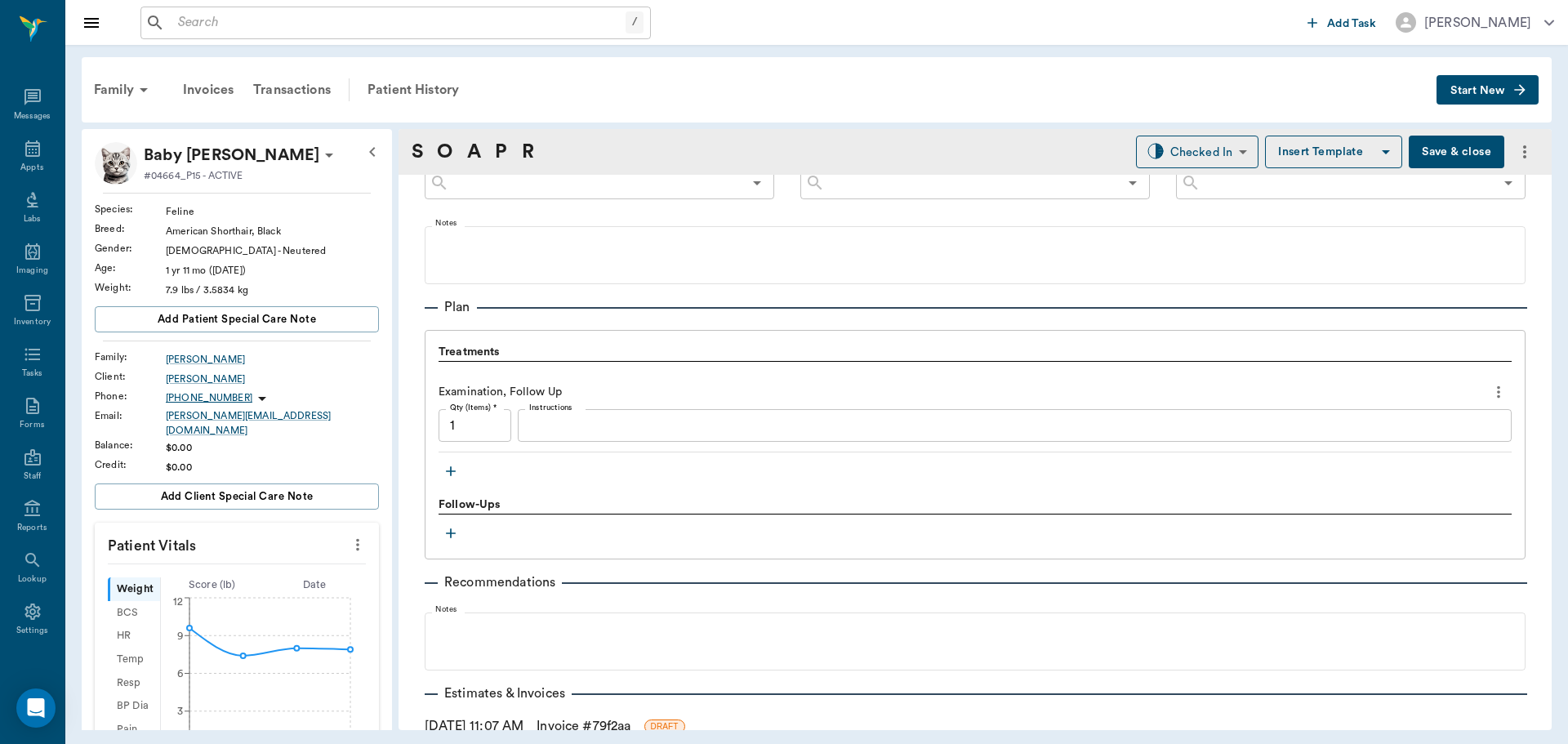
click at [1493, 389] on icon "more" at bounding box center [1499, 392] width 18 height 20
click at [1391, 454] on span "Delete" at bounding box center [1418, 451] width 137 height 17
click at [1494, 391] on icon "more" at bounding box center [1499, 392] width 18 height 20
click at [1405, 457] on span "Delete" at bounding box center [1418, 451] width 137 height 17
click at [1490, 390] on icon "more" at bounding box center [1499, 392] width 18 height 20
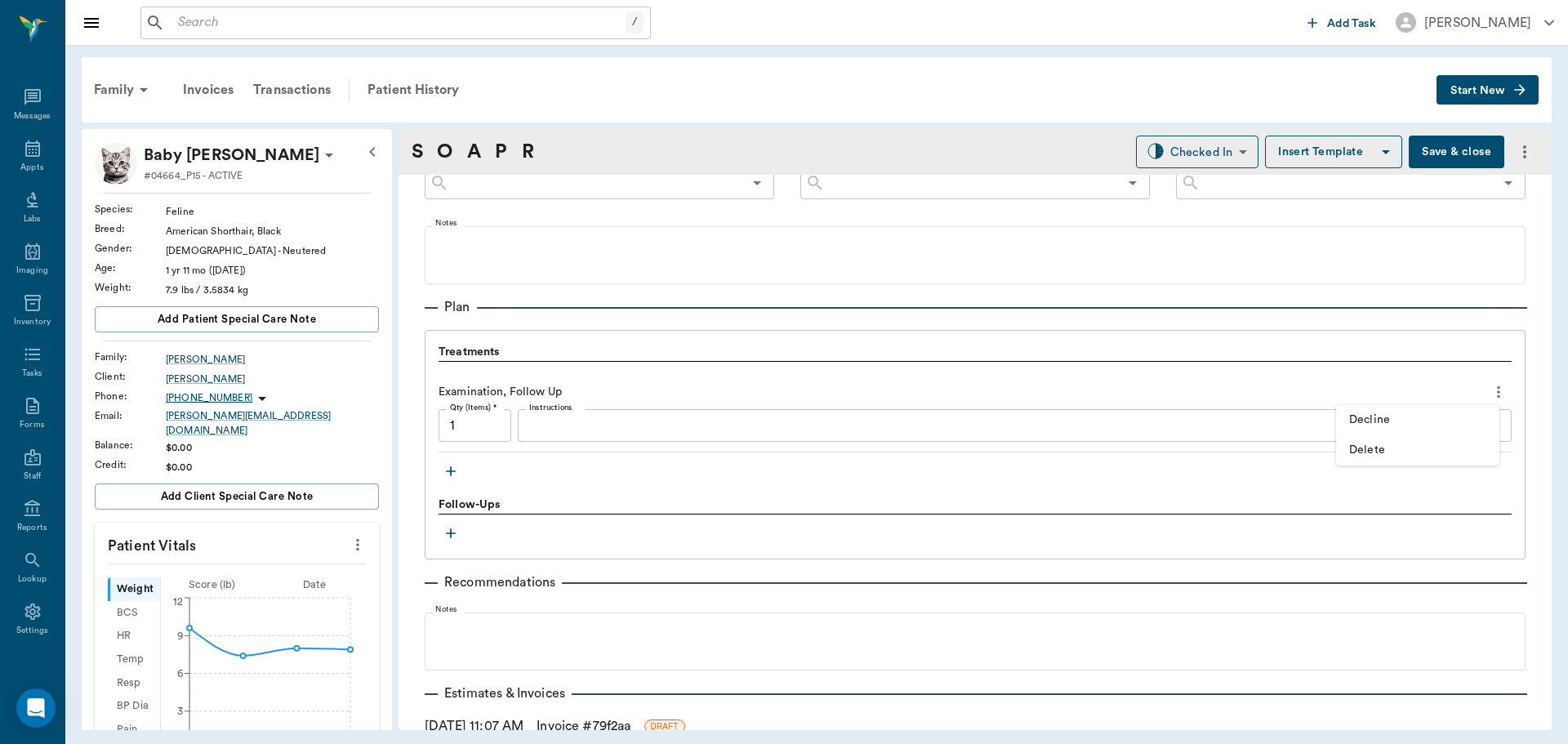
click at [1374, 449] on span "Delete" at bounding box center [1418, 451] width 137 height 17
click at [452, 467] on icon "button" at bounding box center [450, 471] width 16 height 16
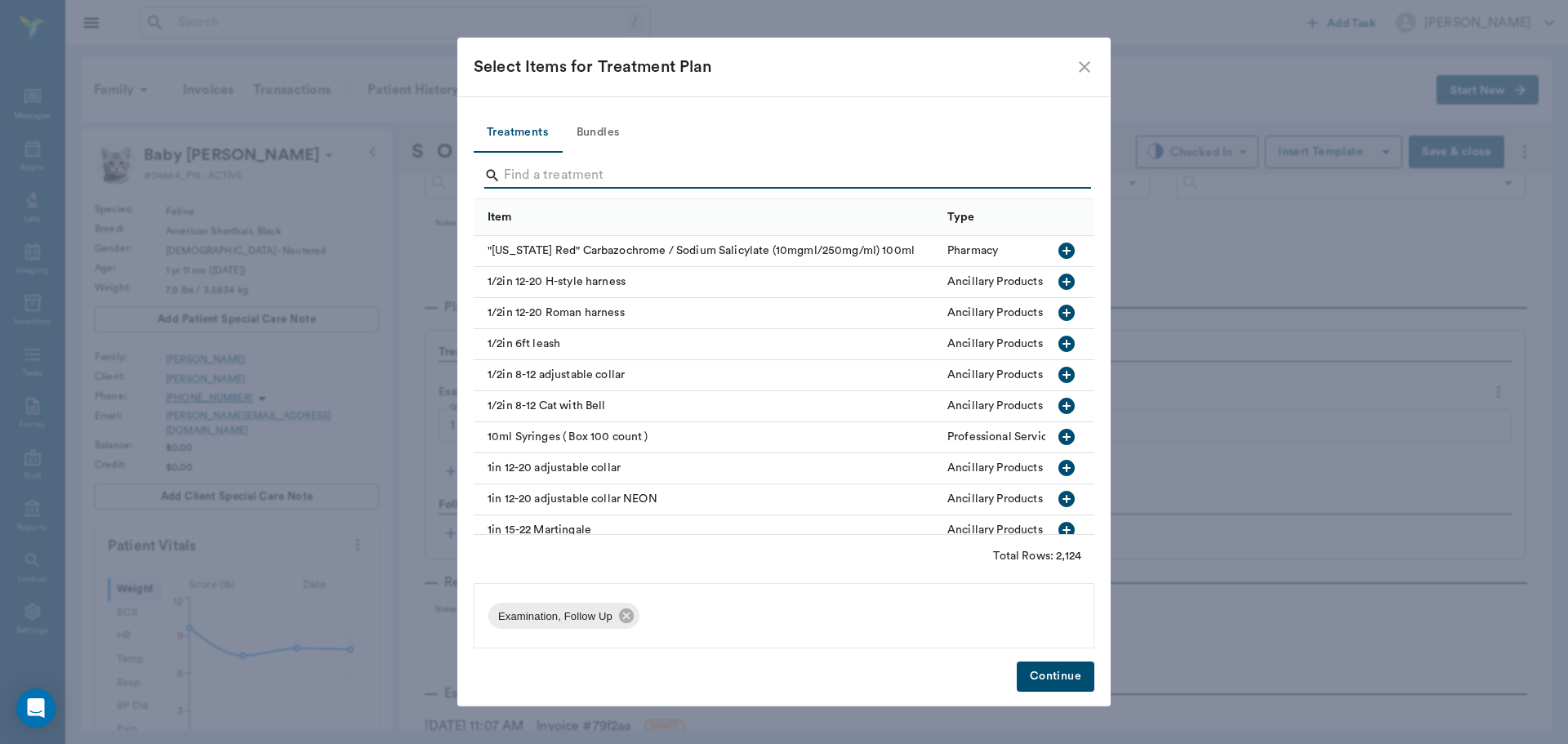
click at [522, 166] on input "Search" at bounding box center [785, 175] width 563 height 26
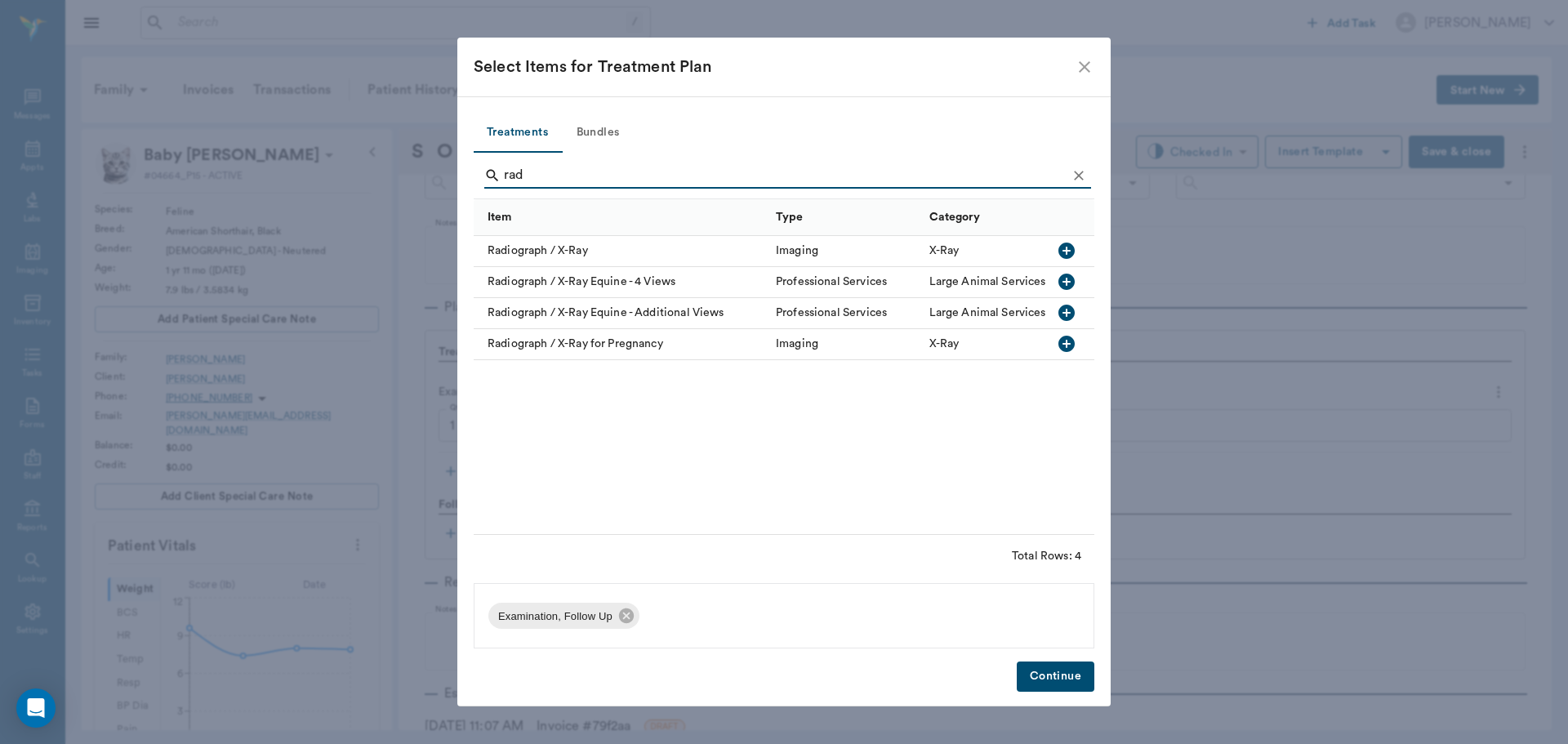
type input "rad"
click at [1075, 269] on div "Radiograph / X-Ray Imaging X-Ray Radiograph / X-Ray Equine - 4 Views Profession…" at bounding box center [798, 298] width 649 height 124
click at [1073, 251] on icon "button" at bounding box center [1066, 251] width 16 height 16
click at [1055, 683] on button "Continue" at bounding box center [1055, 676] width 77 height 30
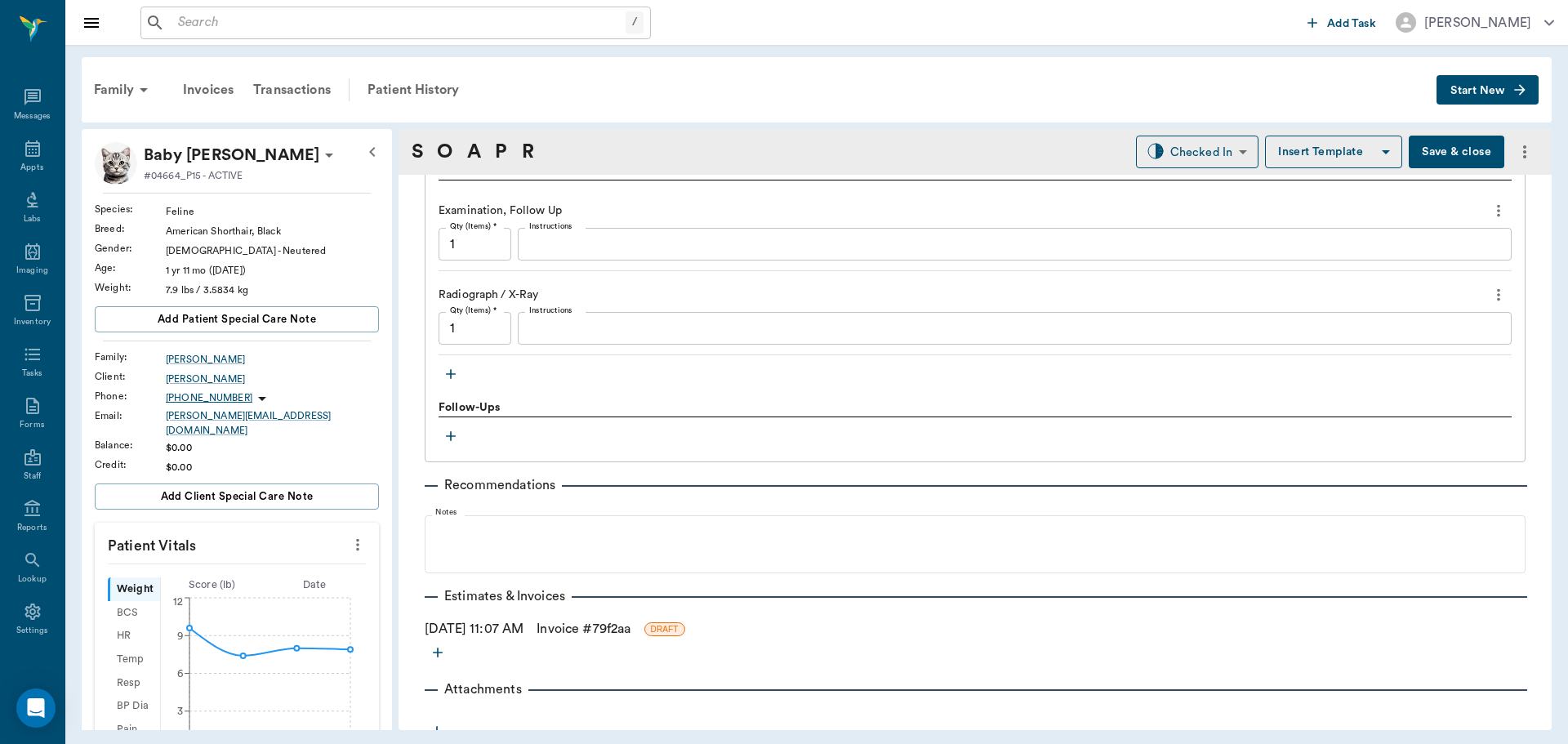
scroll to position [1149, 0]
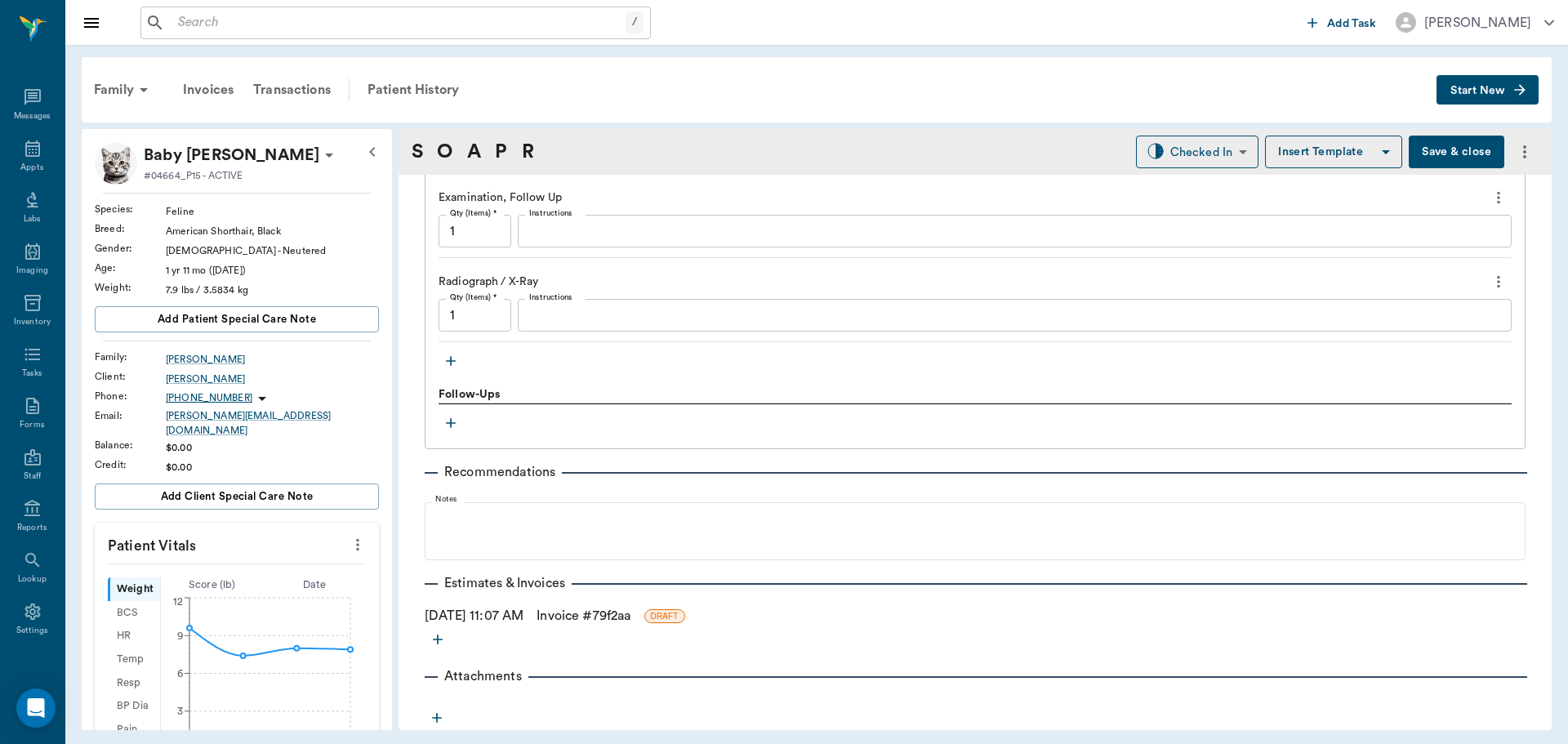
click at [630, 624] on link "Invoice # 79f2aa" at bounding box center [583, 615] width 93 height 20
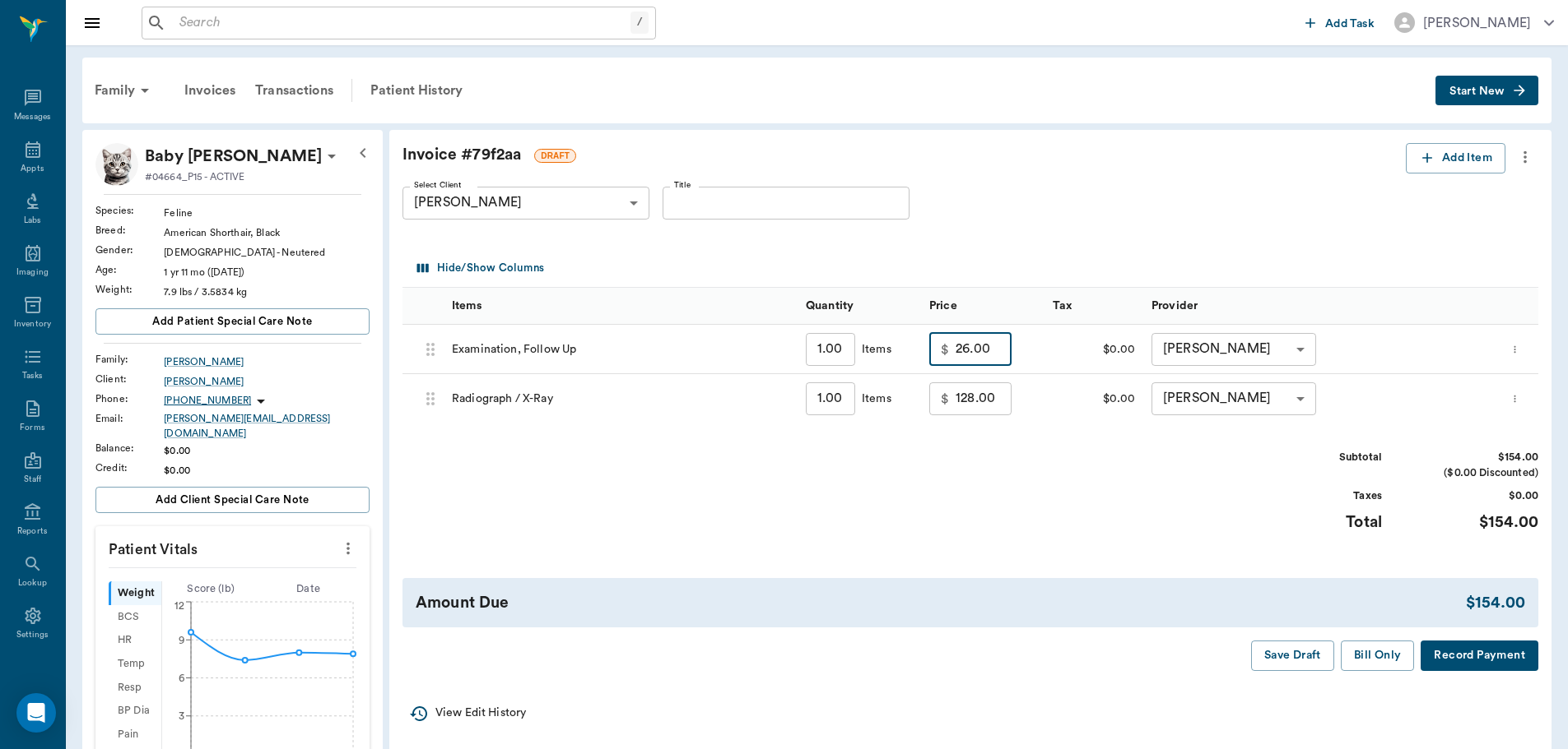
click at [968, 338] on input "26.00" at bounding box center [983, 350] width 56 height 33
type input "0.00"
click at [976, 403] on input "128.00" at bounding box center [983, 399] width 56 height 33
type input "45.00"
click at [1396, 651] on button "Bill Only" at bounding box center [1378, 656] width 74 height 30
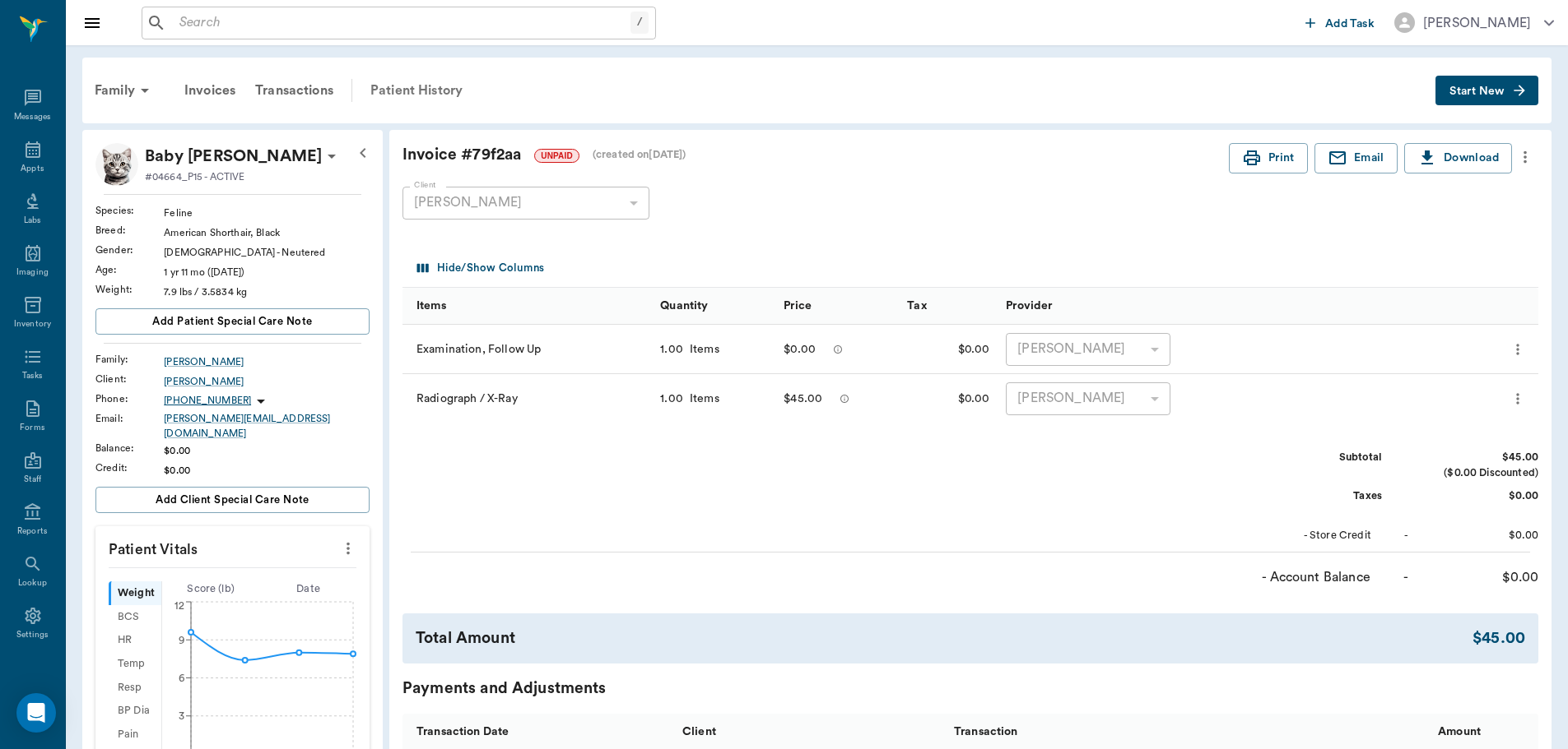
click at [450, 93] on div "Patient History" at bounding box center [416, 91] width 112 height 40
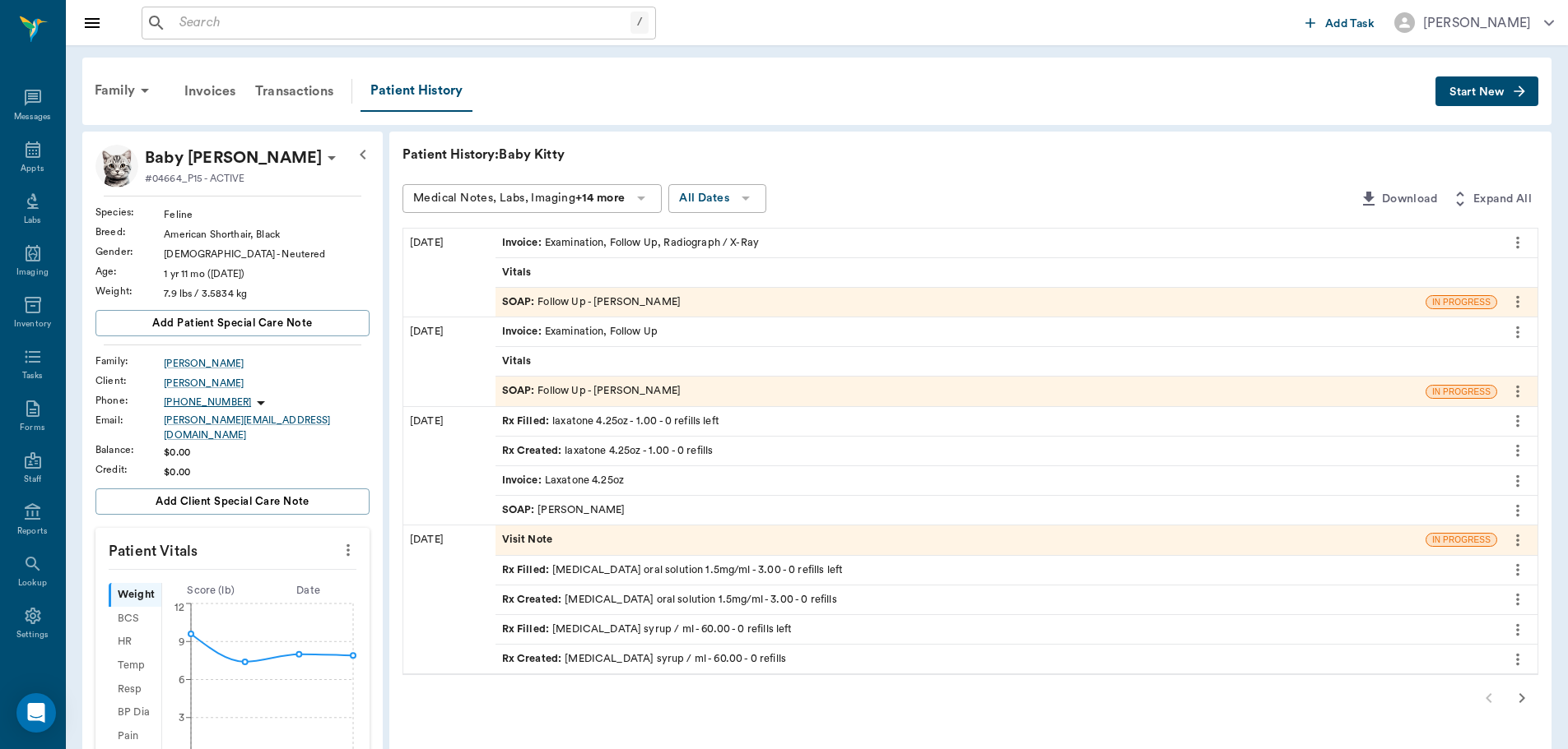
click at [520, 298] on span "SOAP :" at bounding box center [520, 302] width 36 height 16
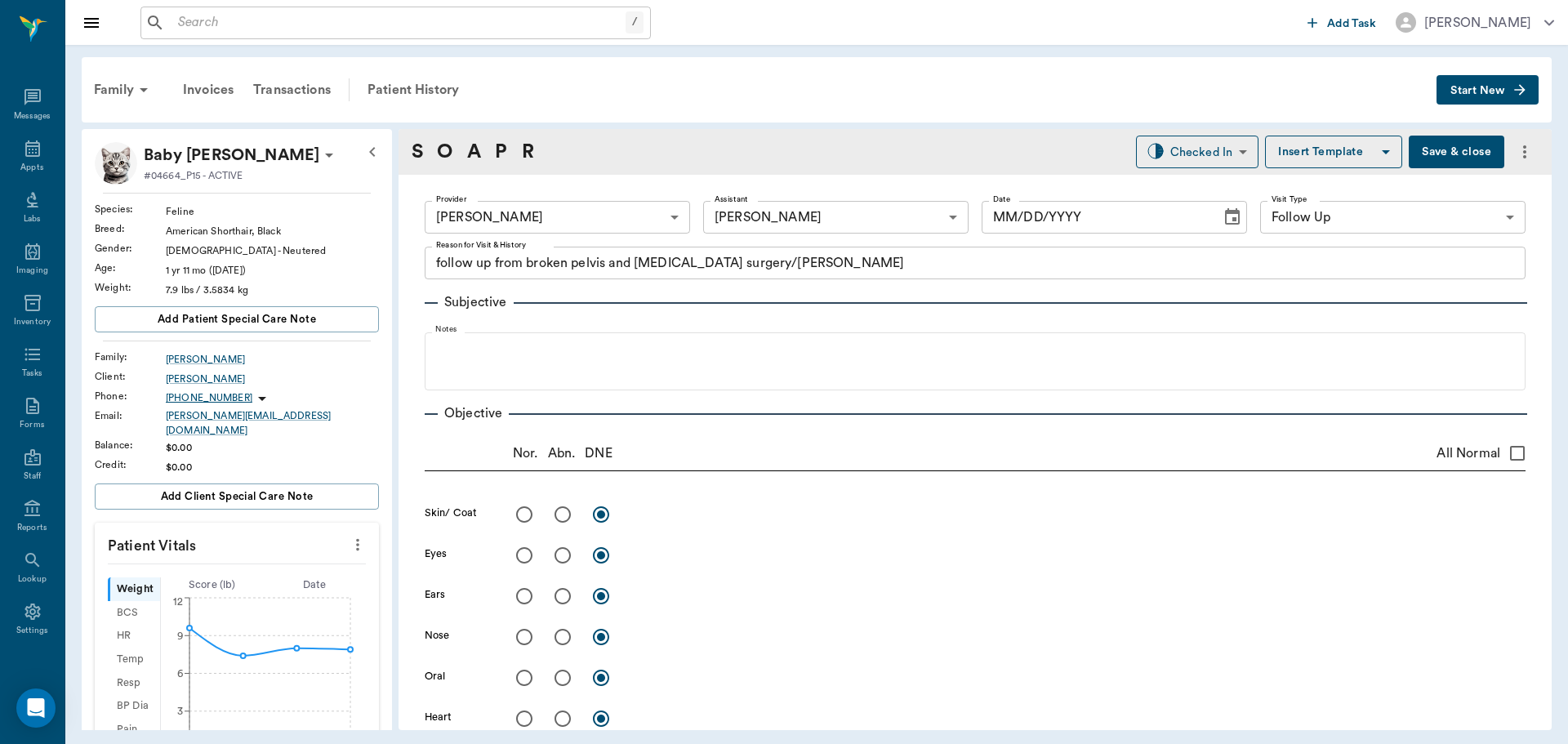
type input "63ec2f075fda476ae8351a4d"
type input "63ec2e7e52e12b0ba117b124"
type input "65d2be4f46e3a538d89b8c16"
type textarea "follow up from broken pelvis and femur surgery/Lisa"
type input "[DATE]"
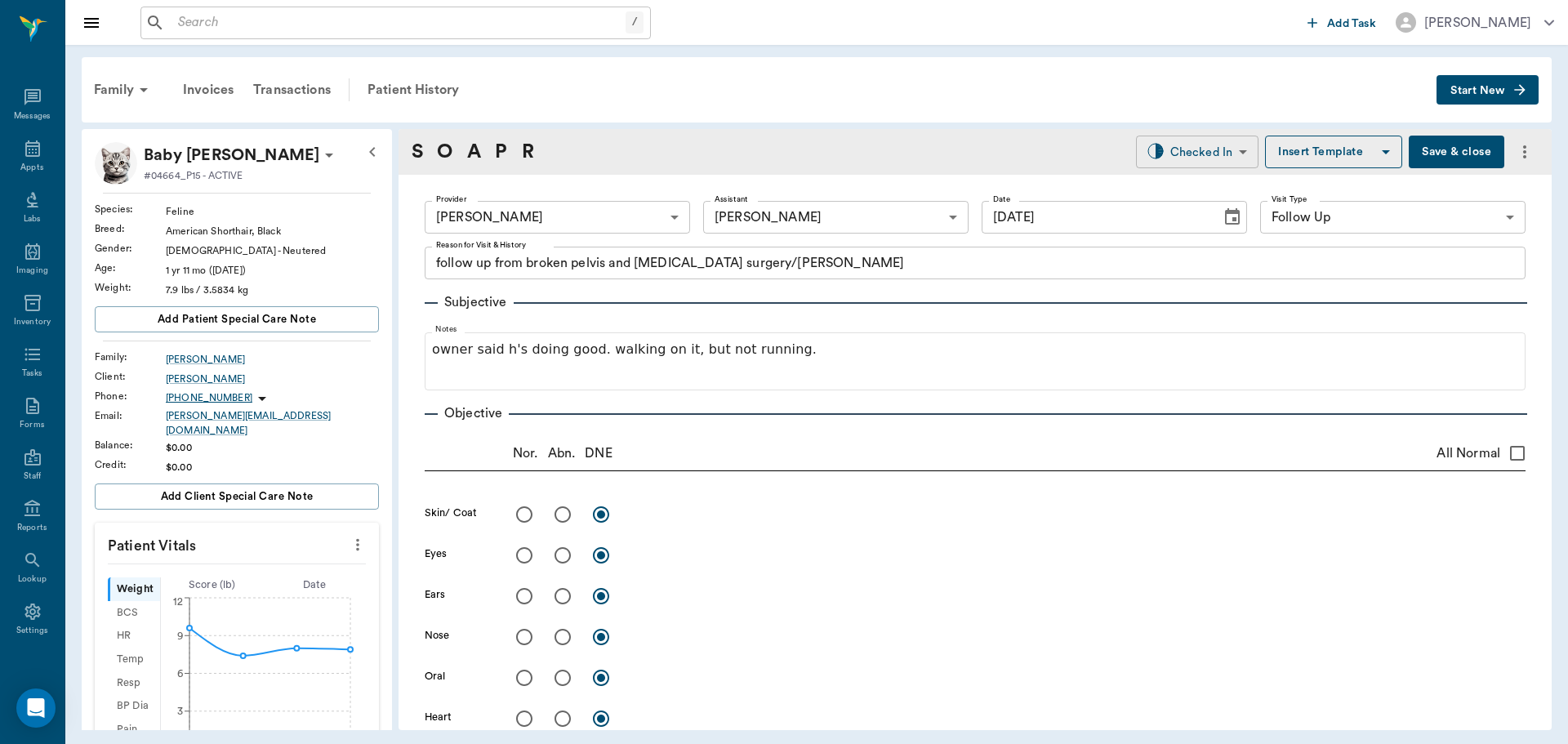
click at [1180, 137] on body "/ ​ Add Task Dr. Bert Ellsworth Nectar Messages Appts Labs Imaging Inventory Ta…" at bounding box center [784, 372] width 1568 height 744
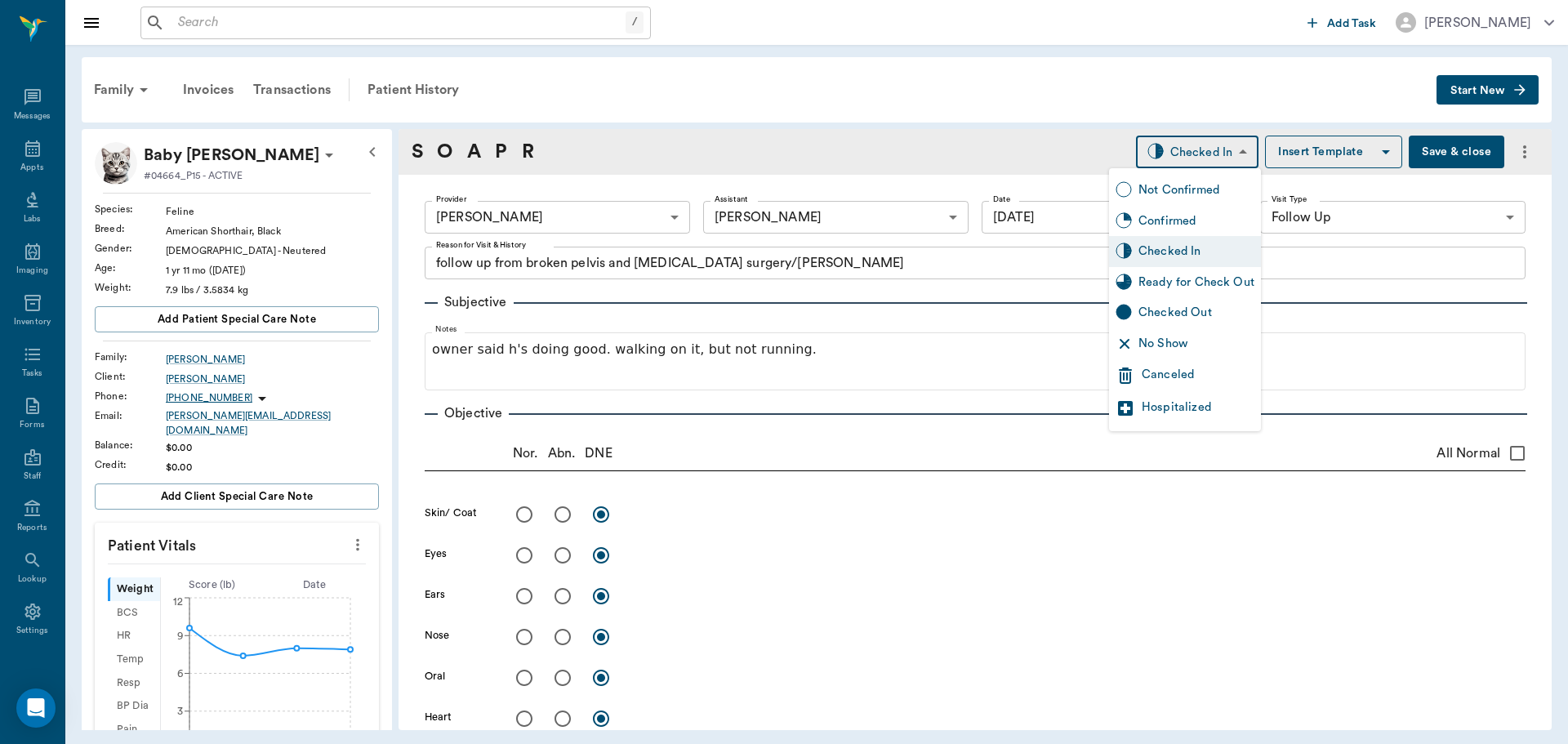
click at [1161, 281] on div "Ready for Check Out" at bounding box center [1196, 282] width 116 height 18
type input "READY_TO_CHECKOUT"
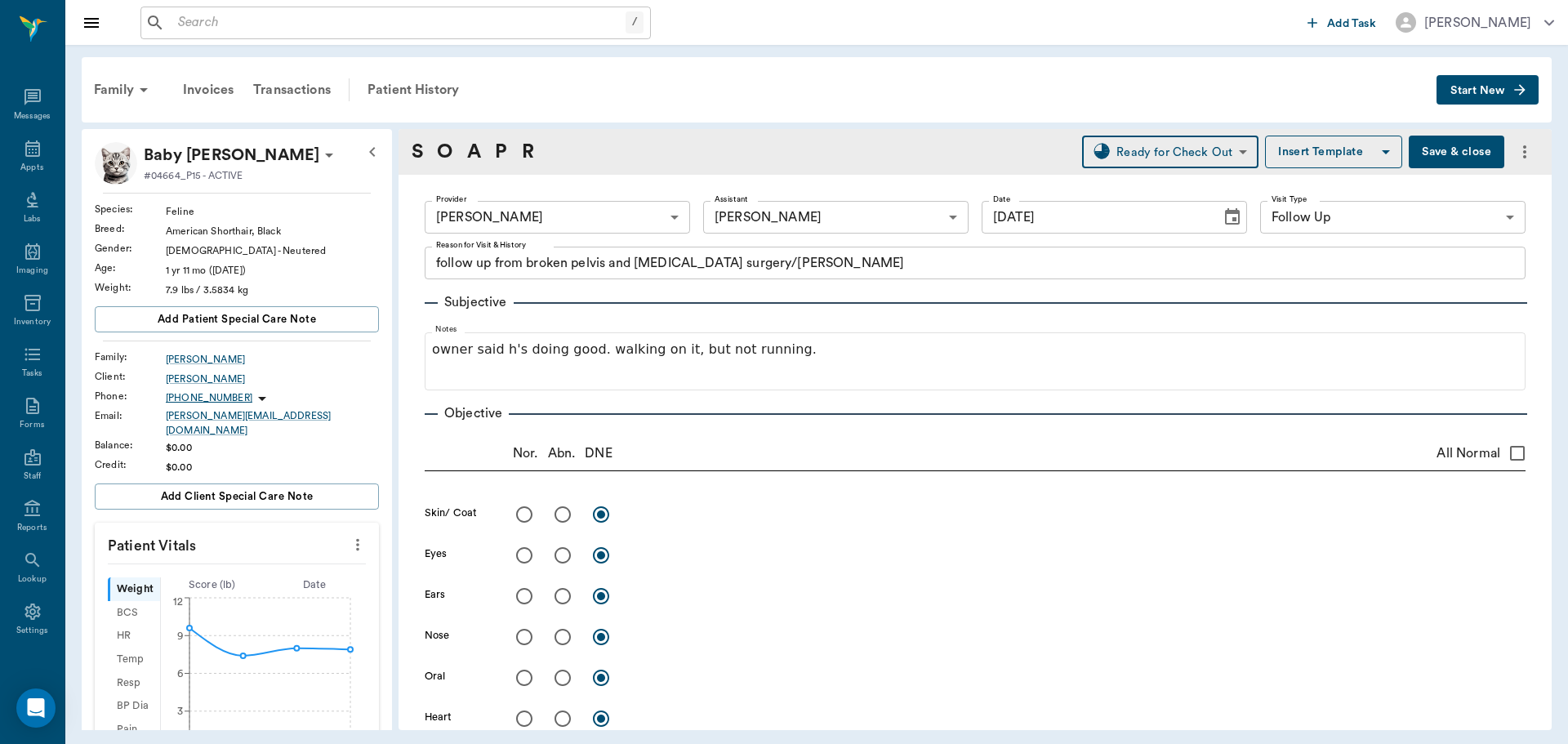
click at [1415, 151] on button "Save & close" at bounding box center [1456, 152] width 95 height 33
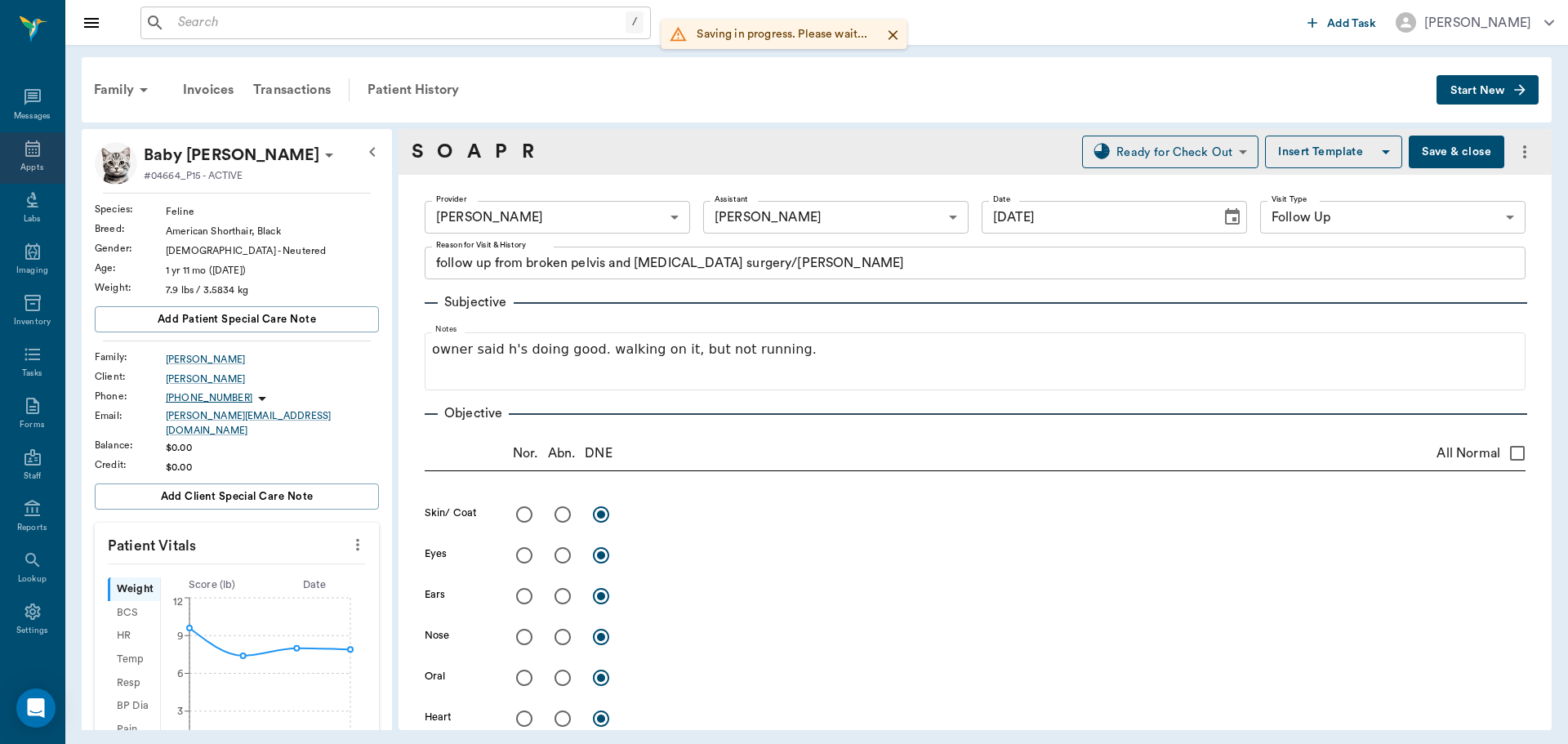
click at [34, 146] on icon at bounding box center [33, 148] width 20 height 20
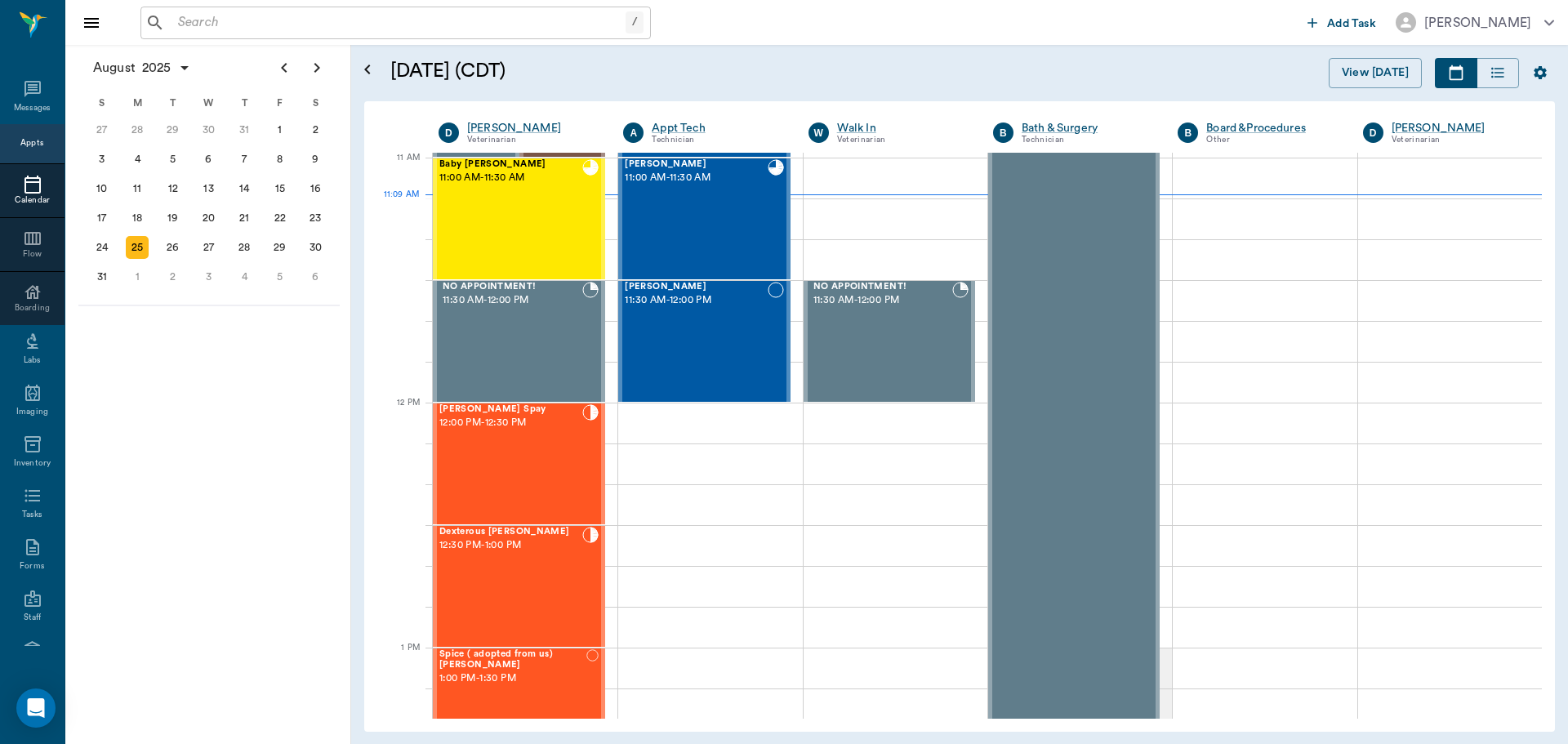
scroll to position [737, 0]
click at [444, 201] on div "Baby Kitty Oliver 11:00 AM - 11:30 AM" at bounding box center [510, 219] width 143 height 119
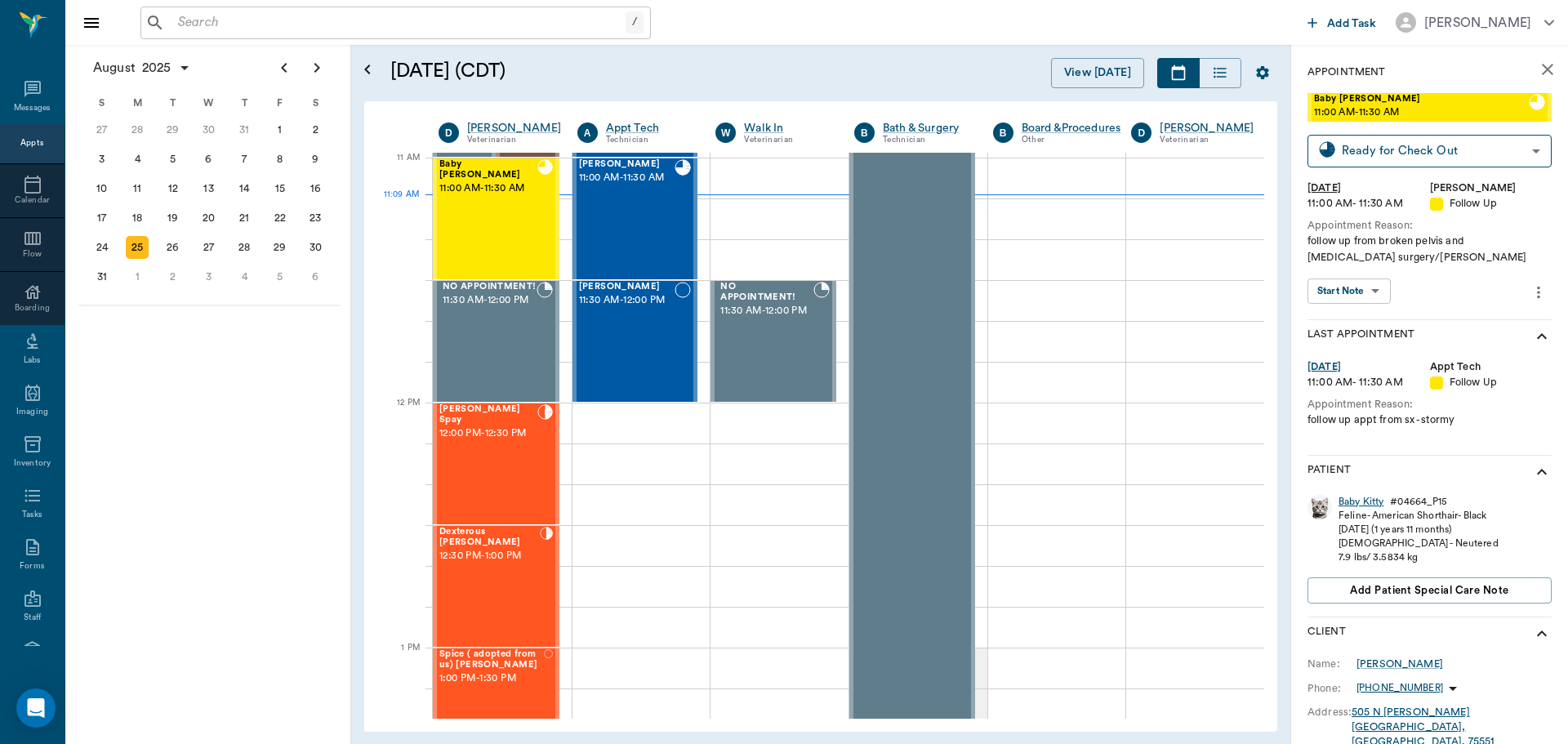
click at [1358, 503] on div "Baby Kitty" at bounding box center [1361, 502] width 45 height 14
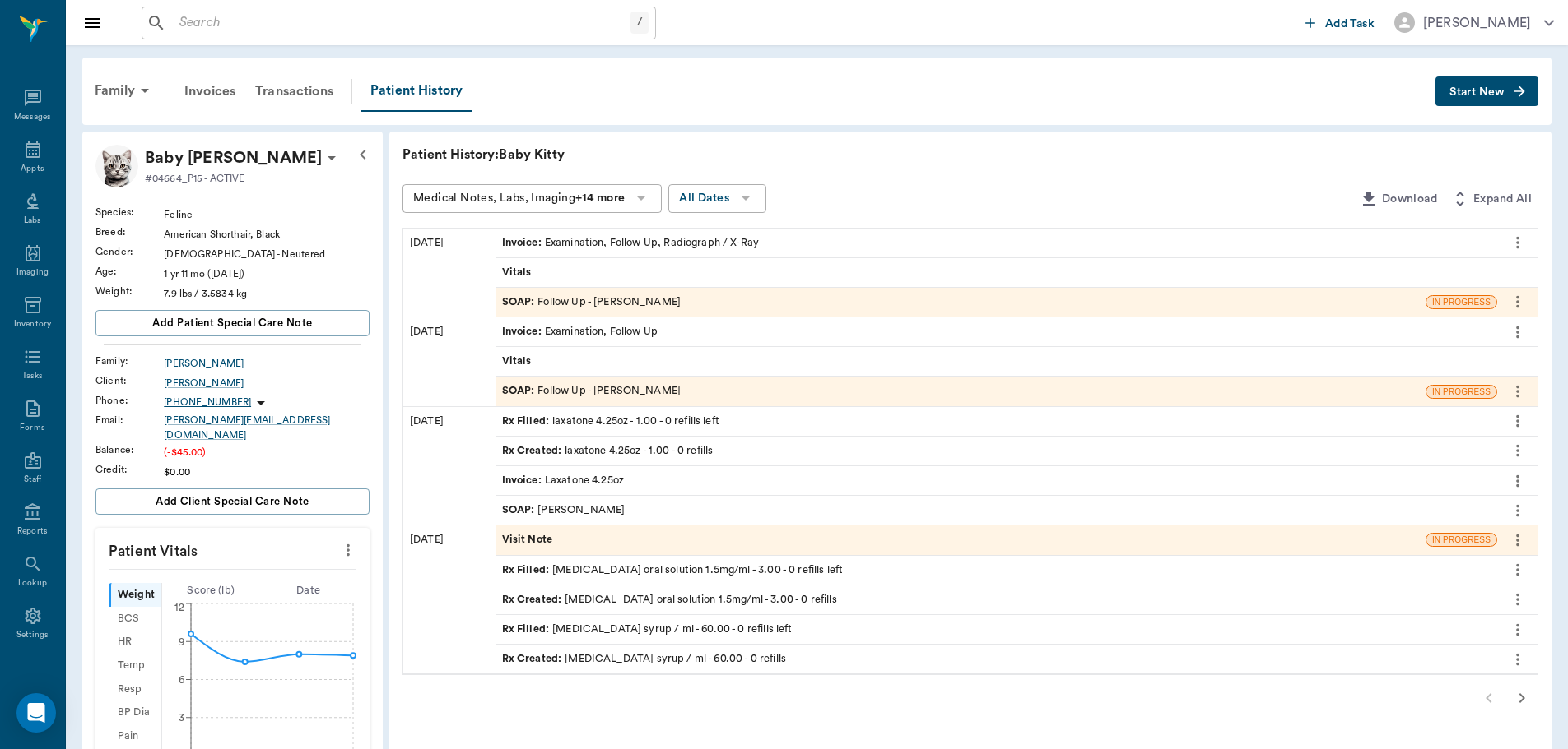
click at [519, 295] on span "SOAP :" at bounding box center [520, 302] width 36 height 16
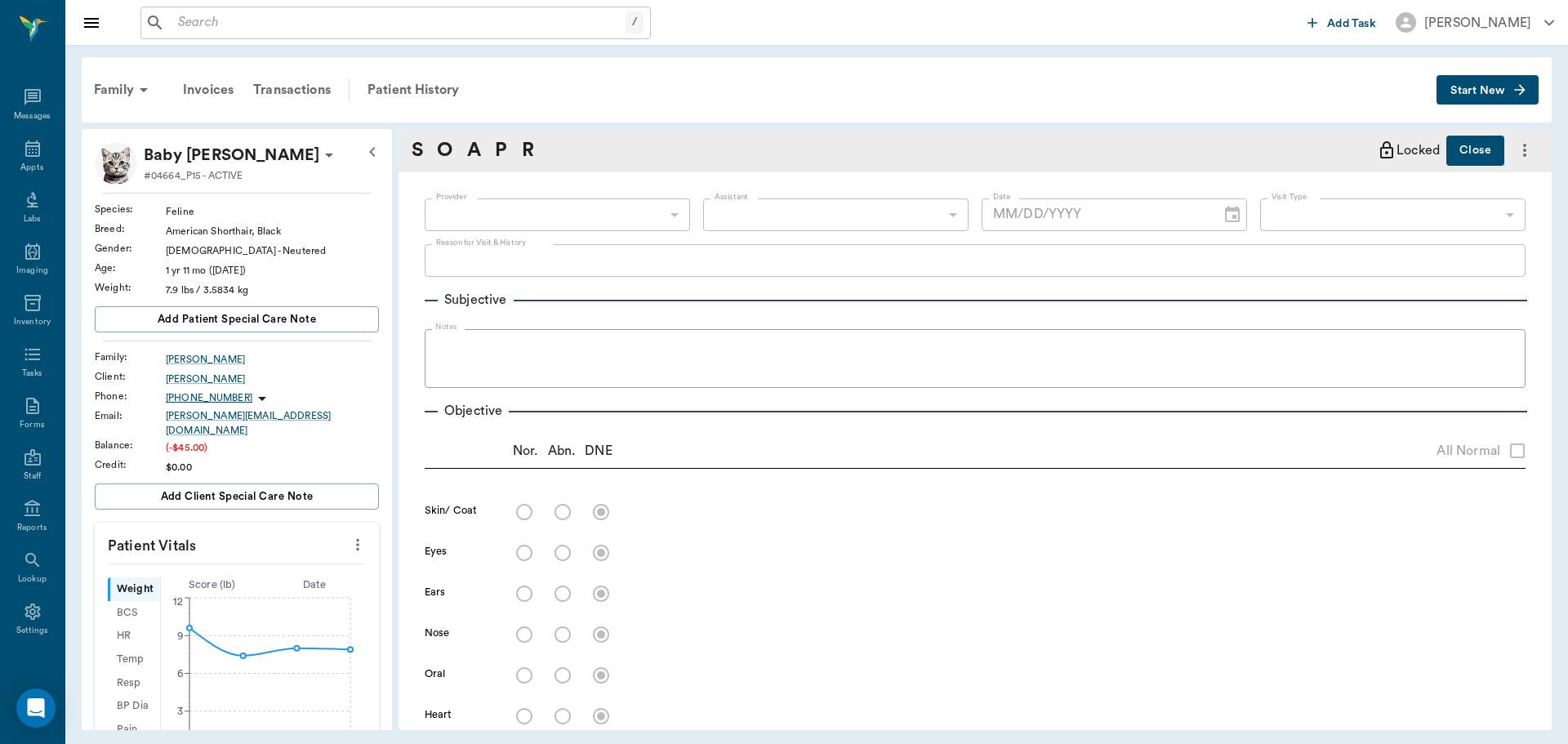
type input "63ec2f075fda476ae8351a4d"
type input "63ec2e7e52e12b0ba117b124"
type input "65d2be4f46e3a538d89b8c16"
type textarea "follow up from broken pelvis and femur surgery/Lisa"
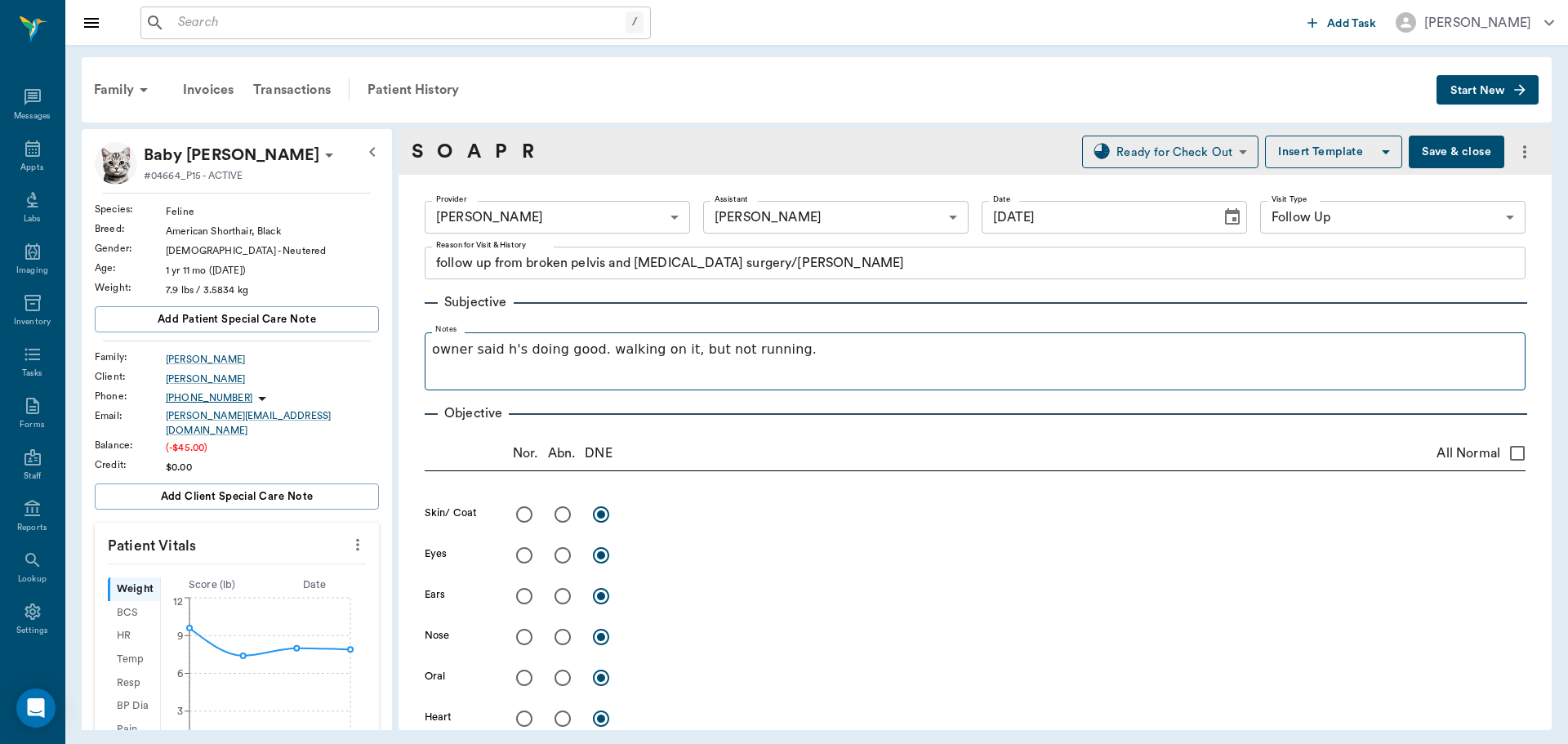
type input "[DATE]"
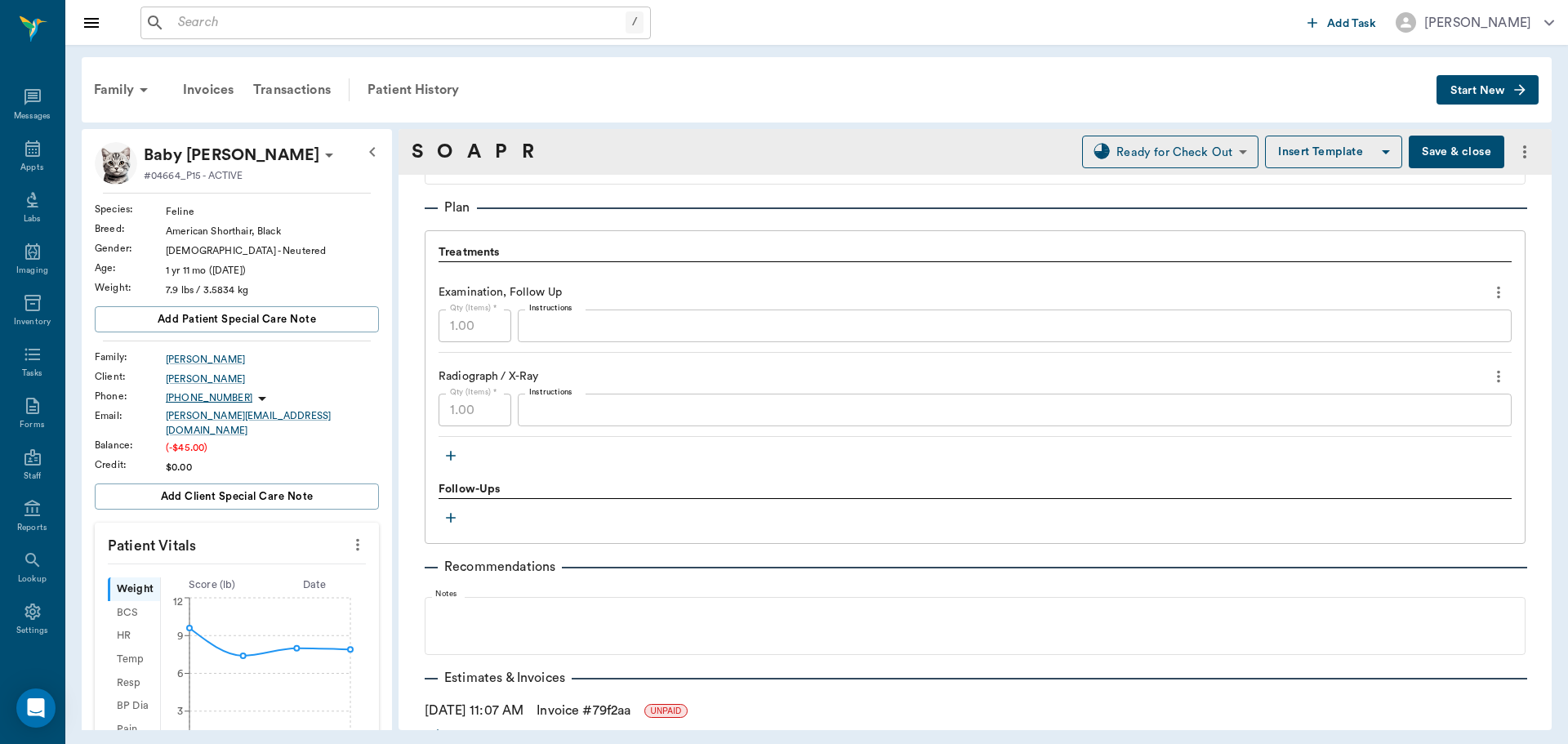
scroll to position [1149, 0]
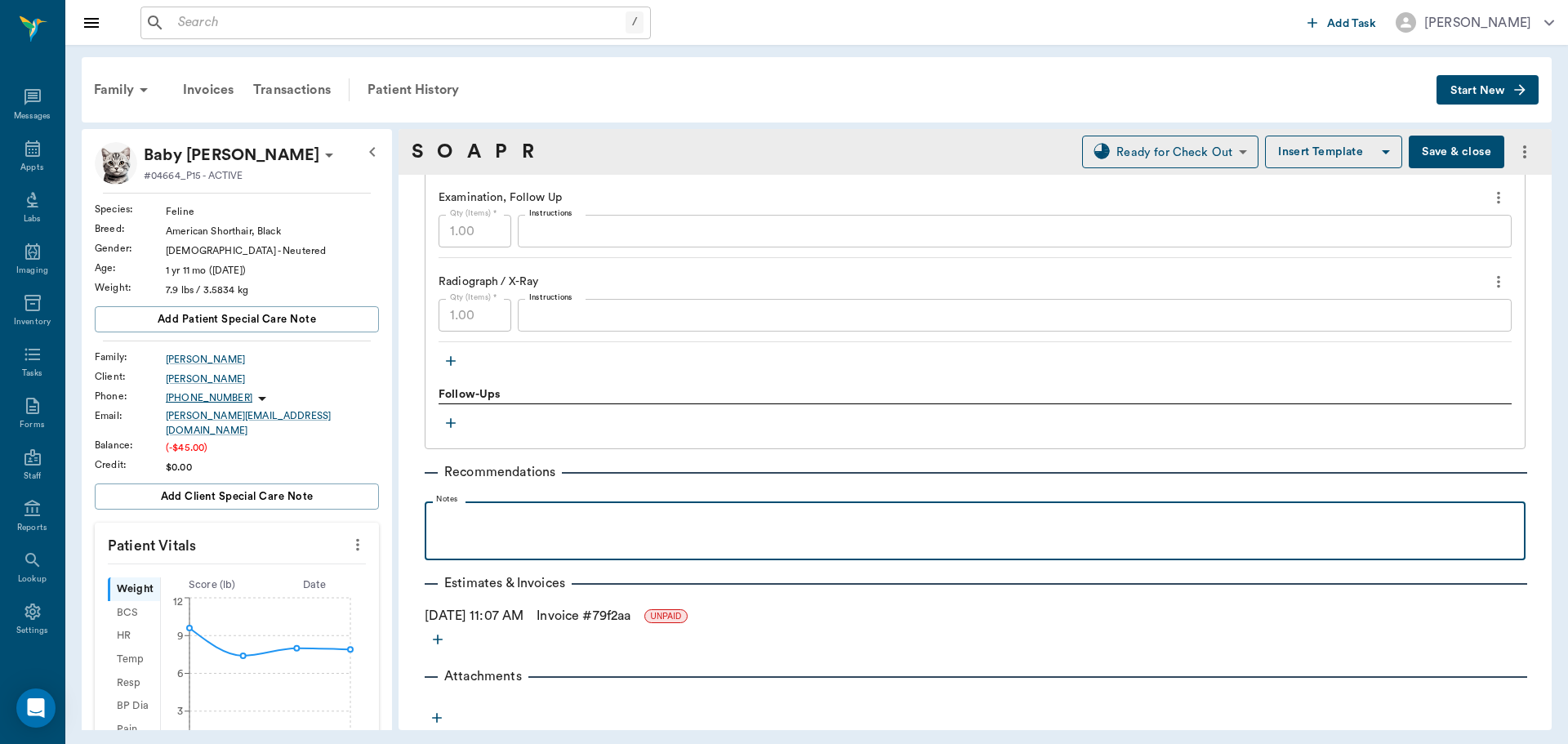
click at [466, 525] on p at bounding box center [975, 519] width 1084 height 20
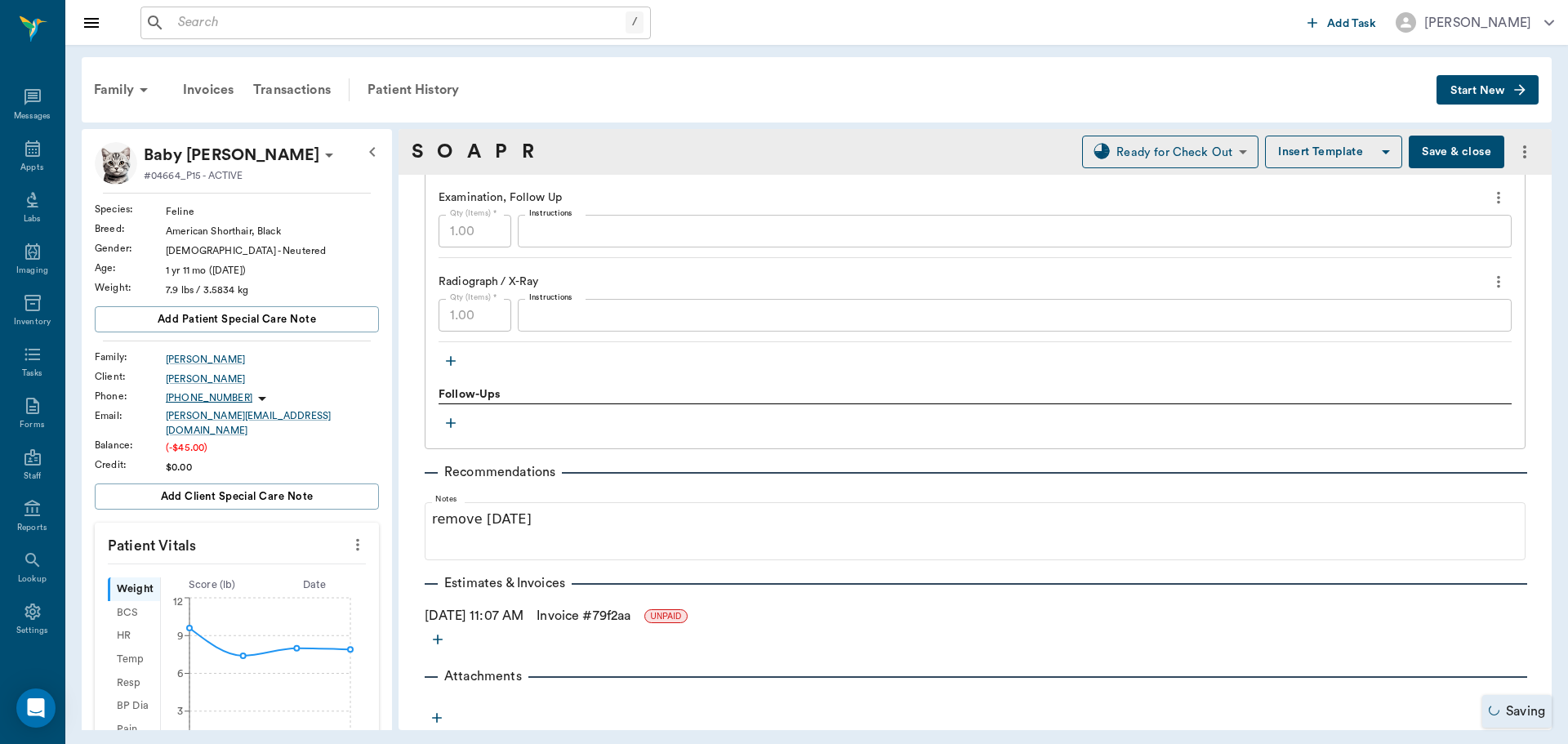
click at [1419, 156] on button "Save & close" at bounding box center [1456, 152] width 95 height 33
click at [35, 170] on div "Appts" at bounding box center [32, 168] width 23 height 12
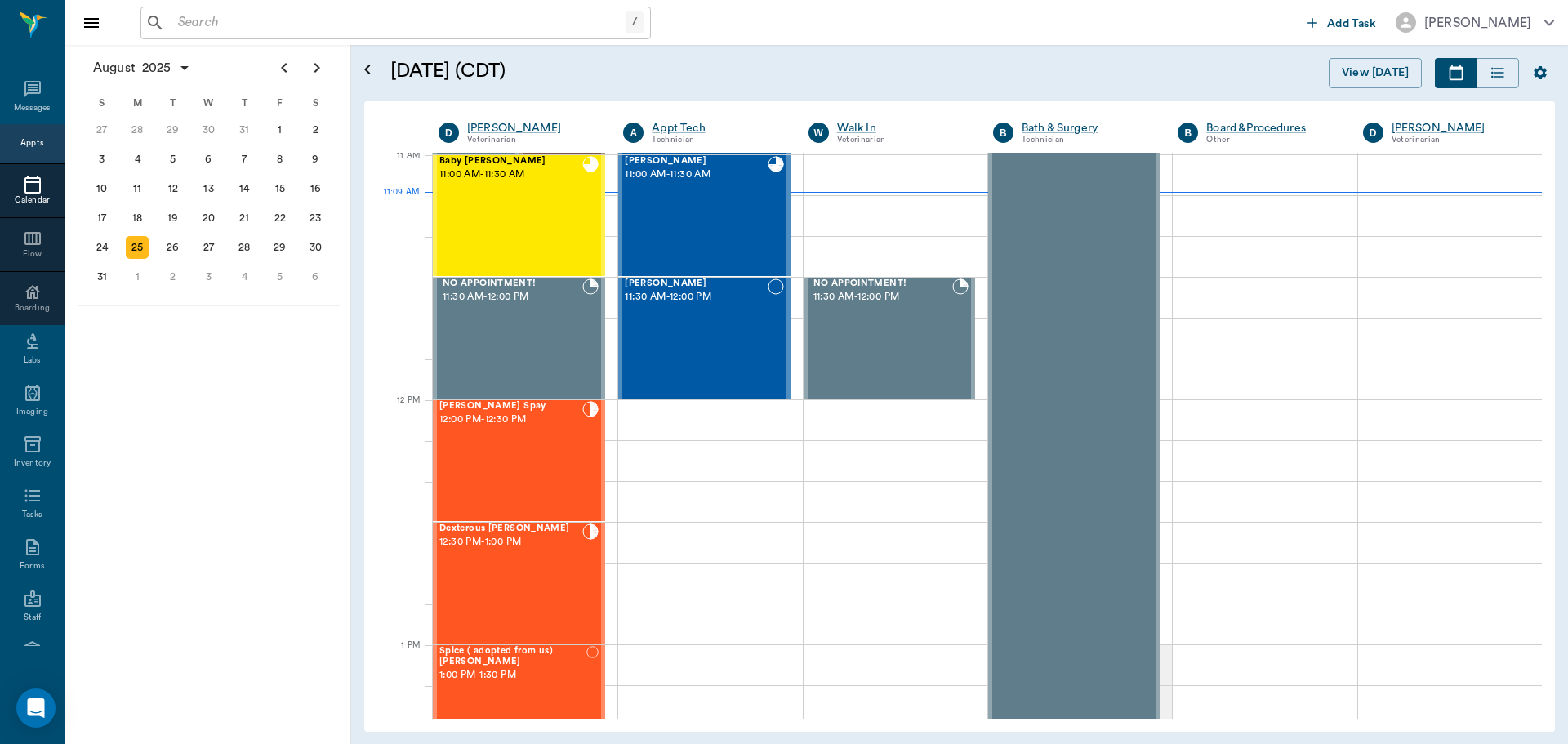
scroll to position [739, 0]
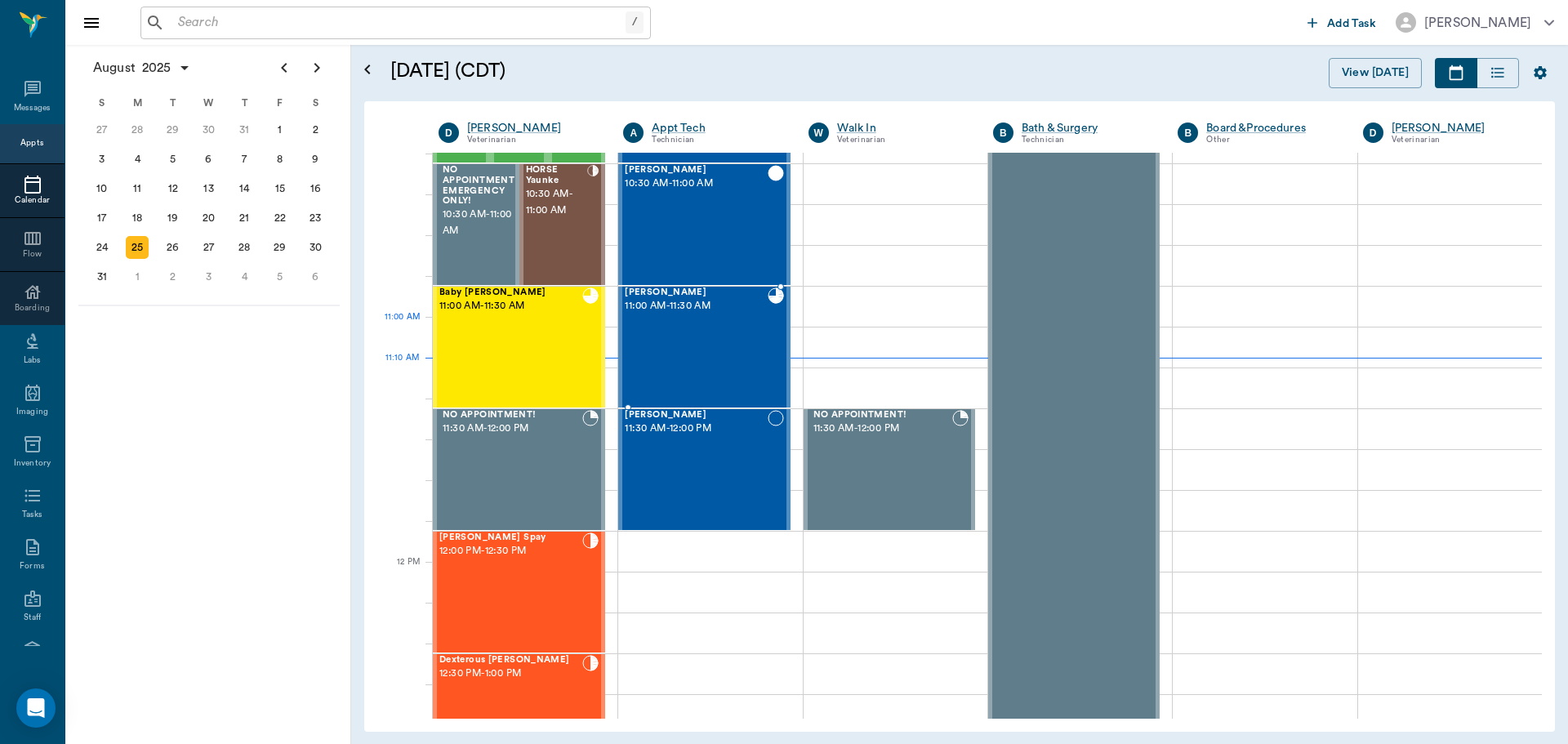
scroll to position [575, 0]
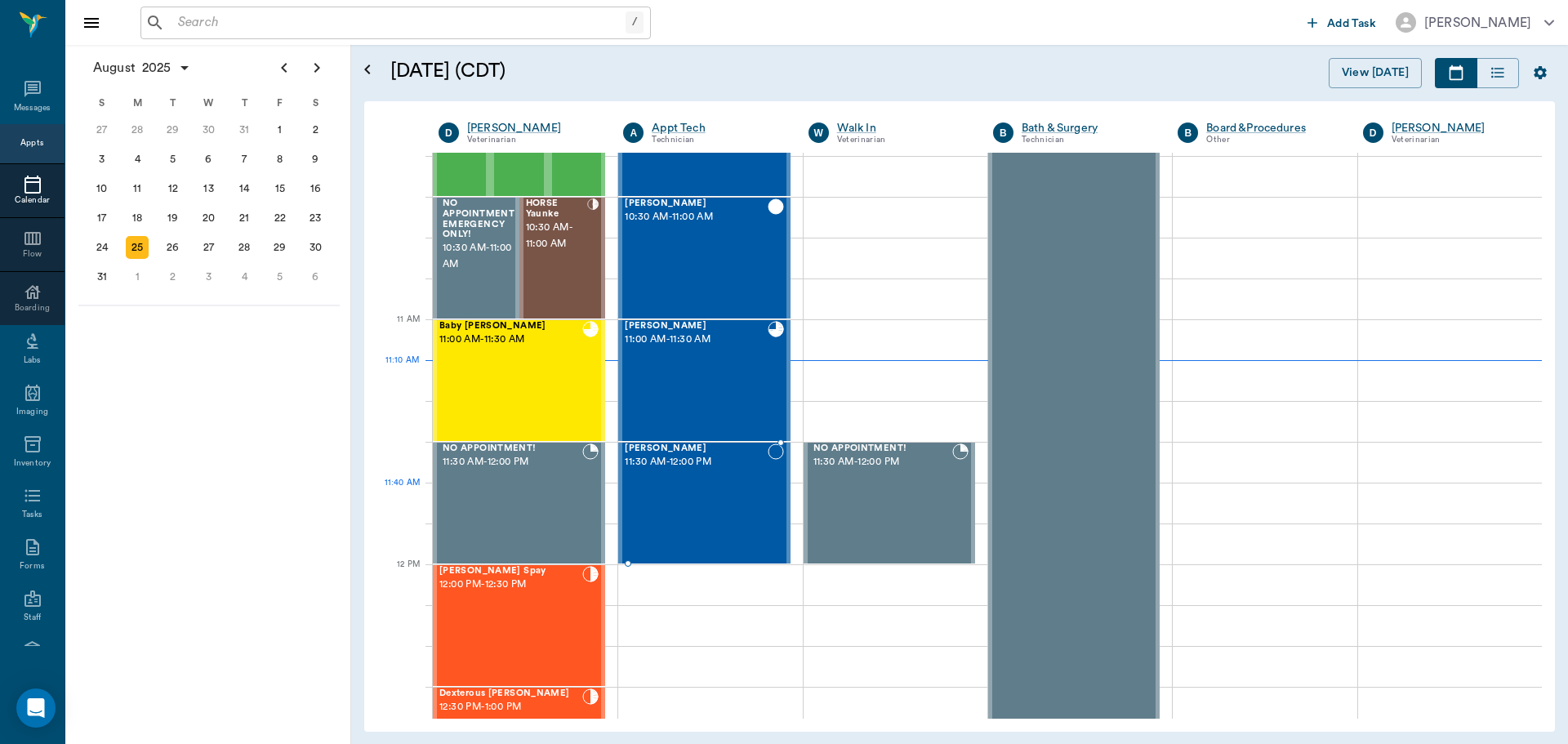
click at [721, 487] on div "[PERSON_NAME] 11:30 AM - 12:00 PM" at bounding box center [696, 503] width 142 height 119
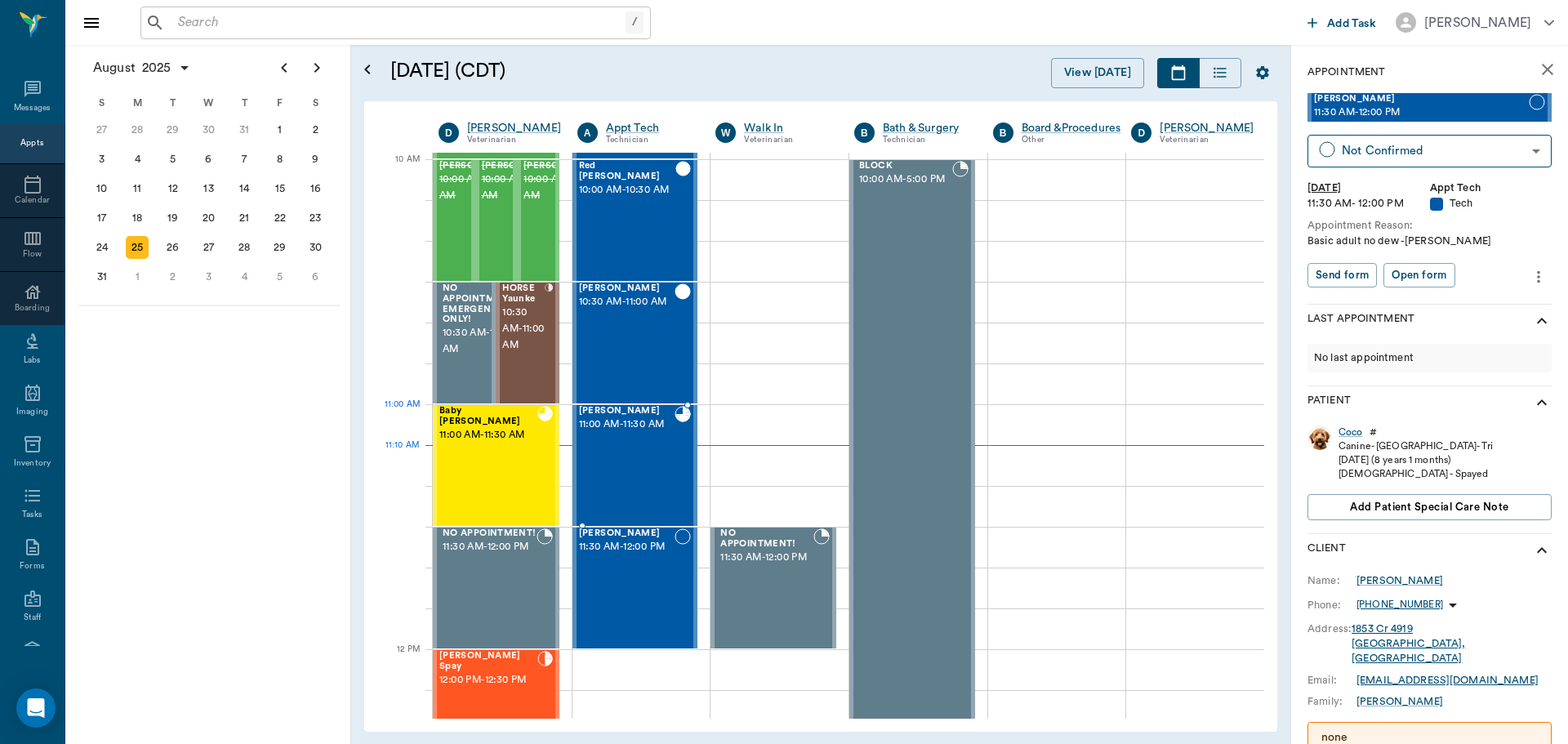
scroll to position [572, 0]
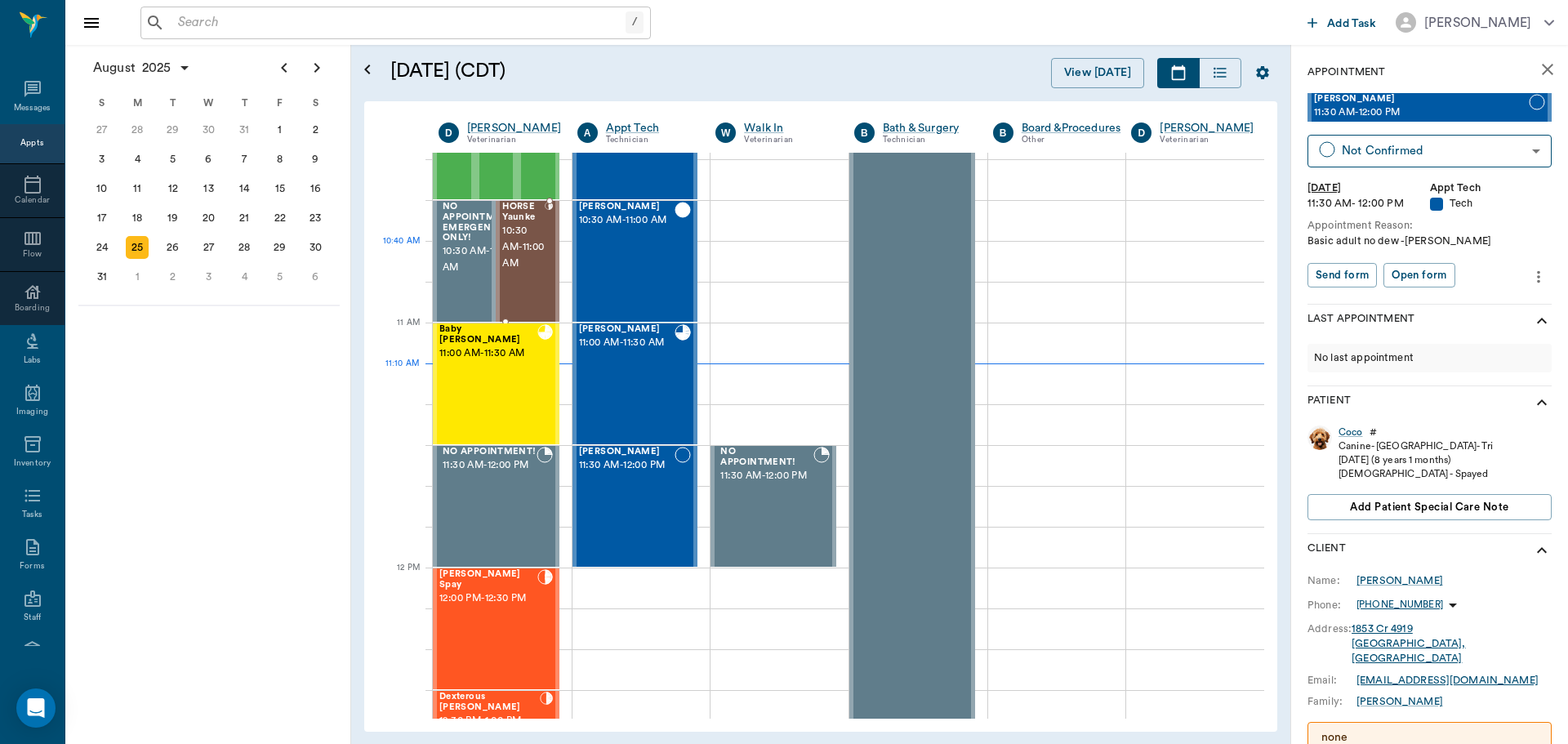
click at [522, 260] on span "10:30 AM - 11:00 AM" at bounding box center [524, 247] width 43 height 49
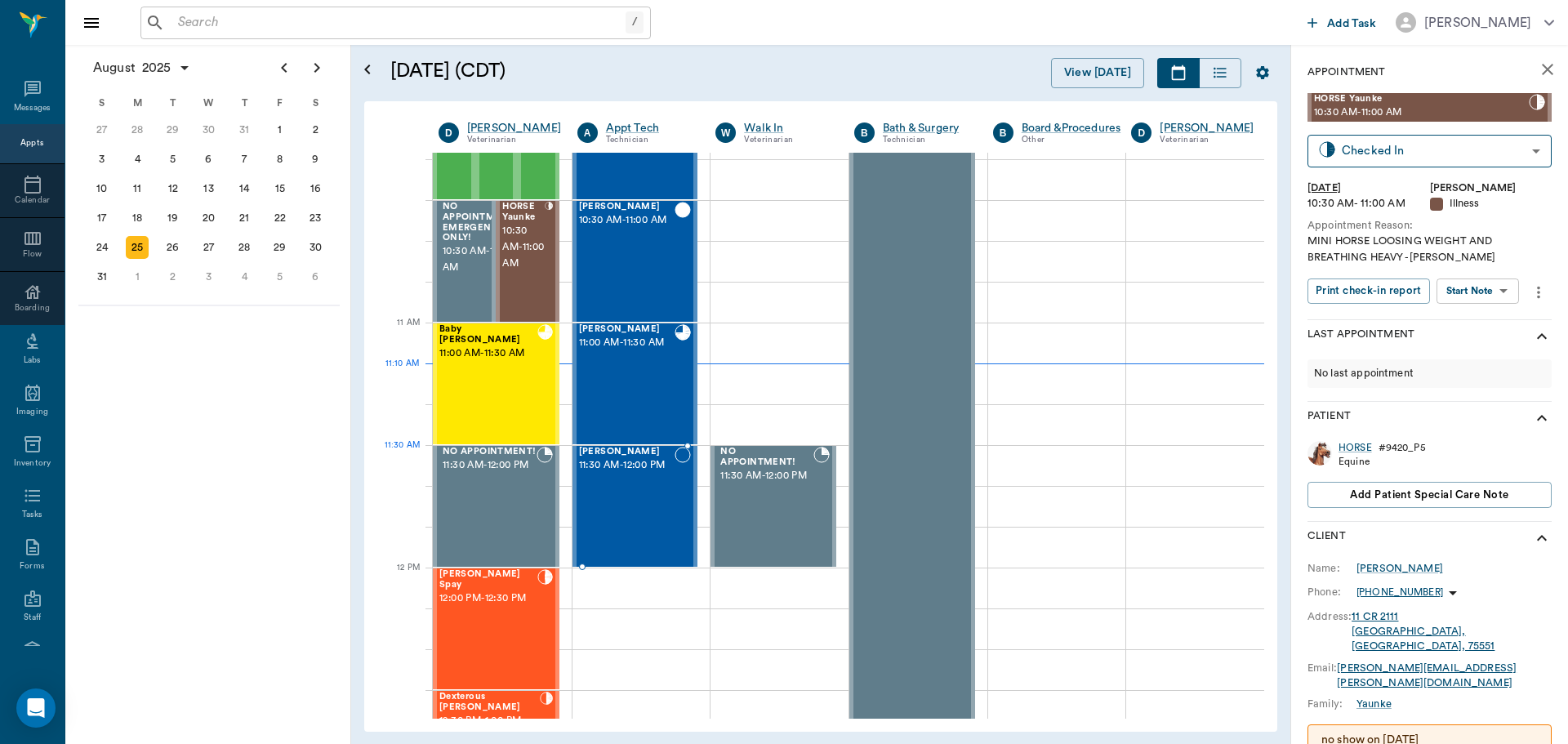
click at [656, 474] on span "11:30 AM - 12:00 PM" at bounding box center [627, 465] width 96 height 16
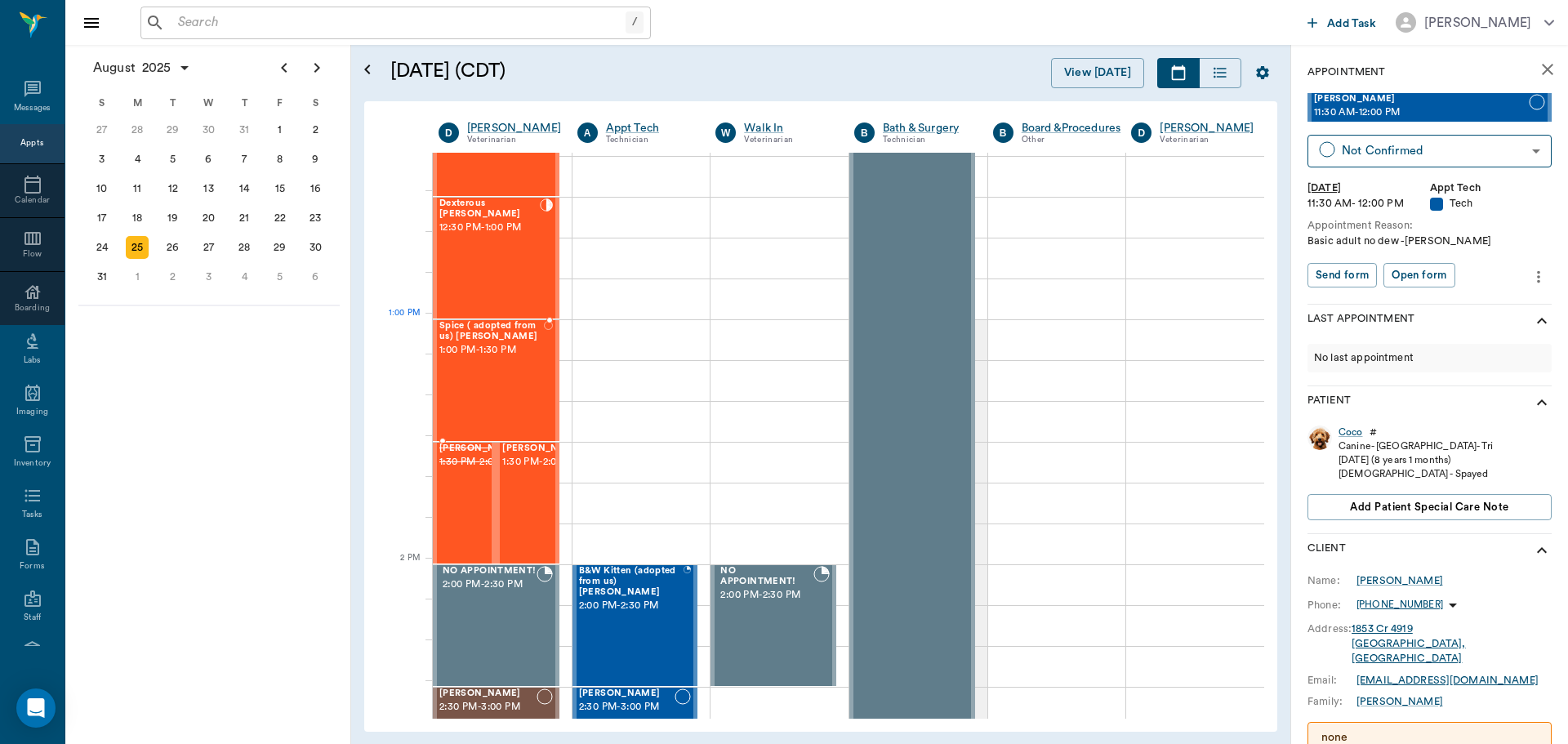
scroll to position [1062, 0]
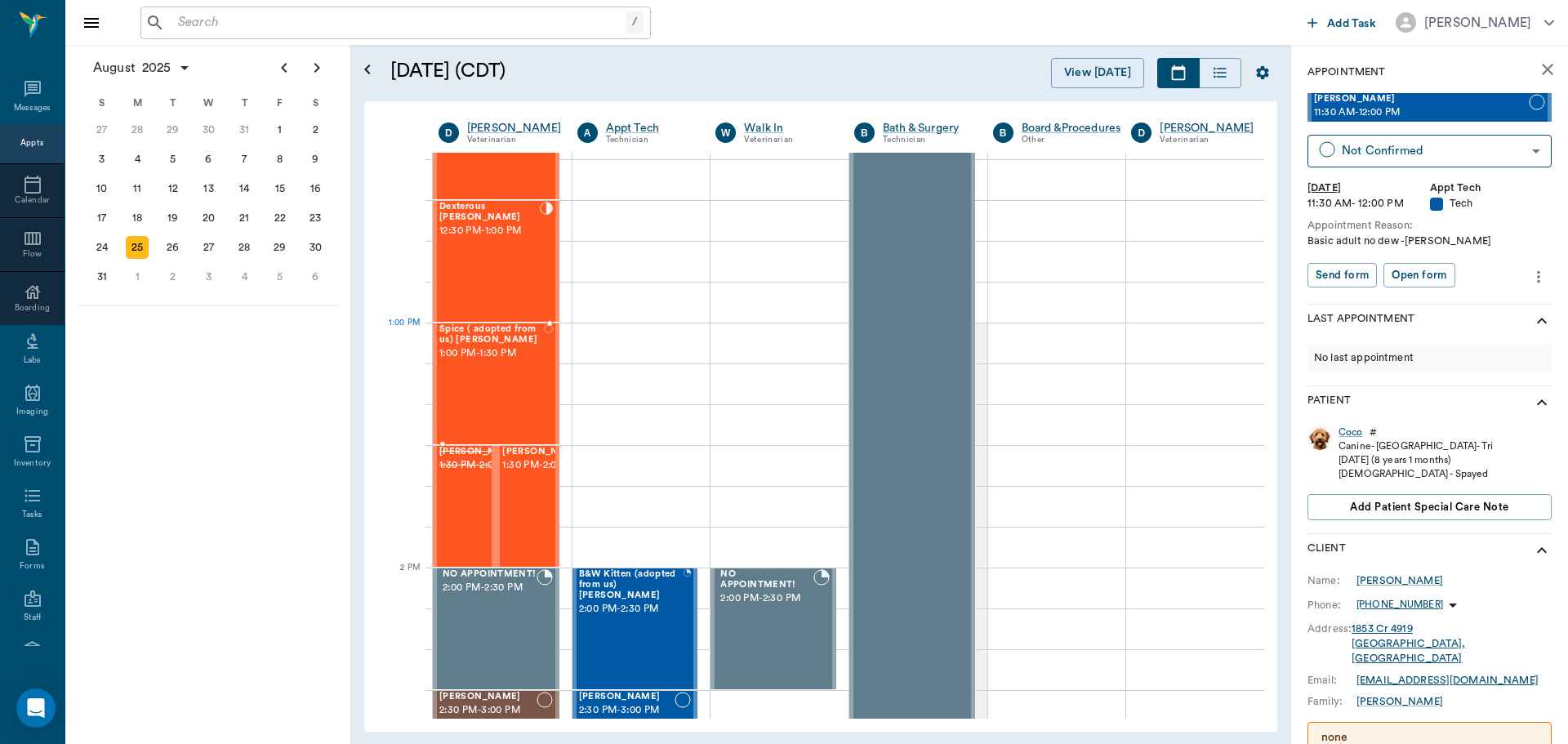
click at [532, 334] on span "Spice ( adopted from us) [PERSON_NAME]" at bounding box center [492, 335] width 105 height 21
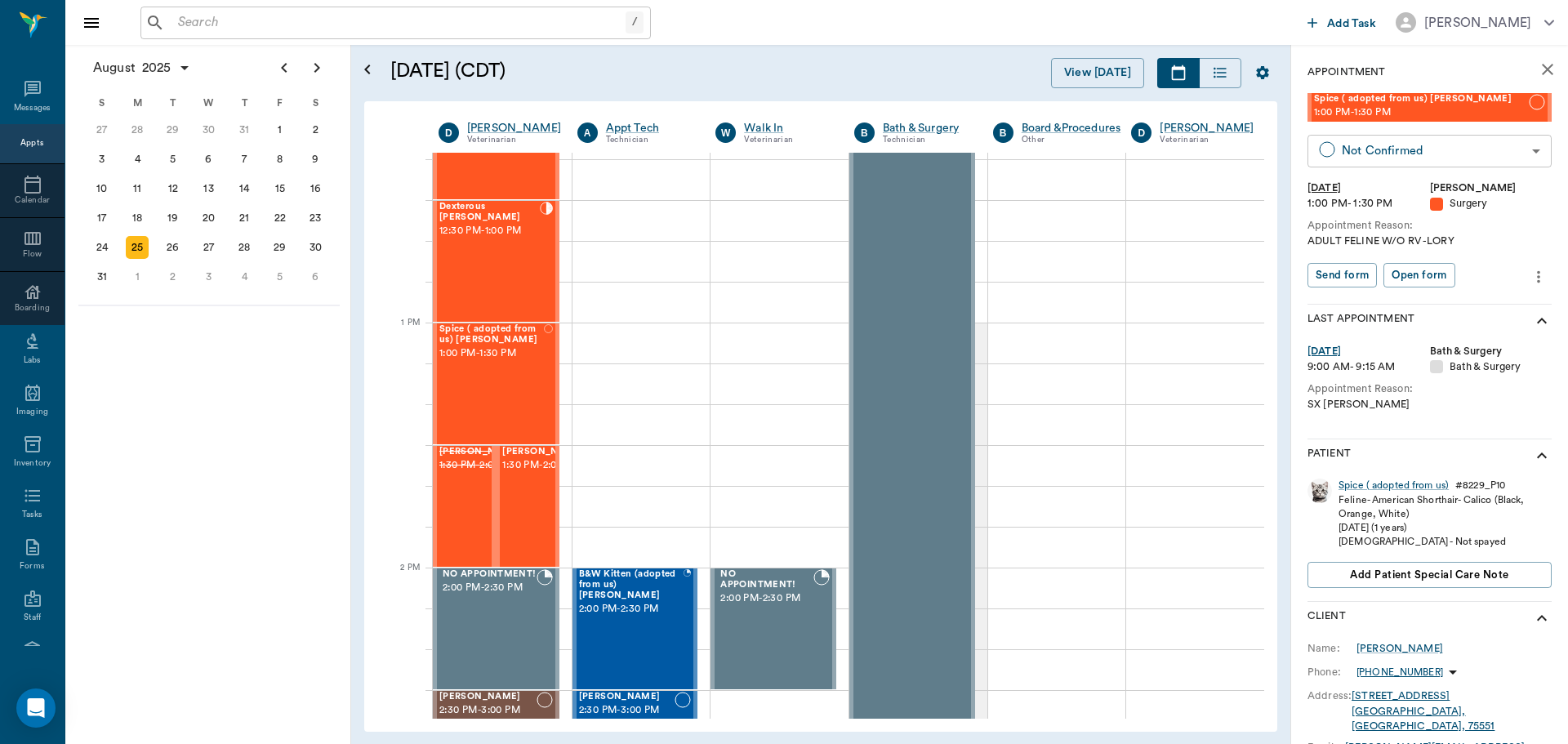
click at [1437, 155] on body "/ ​ Add Task [PERSON_NAME] Nectar Messages Appts Calendar Flow Boarding Labs Im…" at bounding box center [784, 372] width 1568 height 744
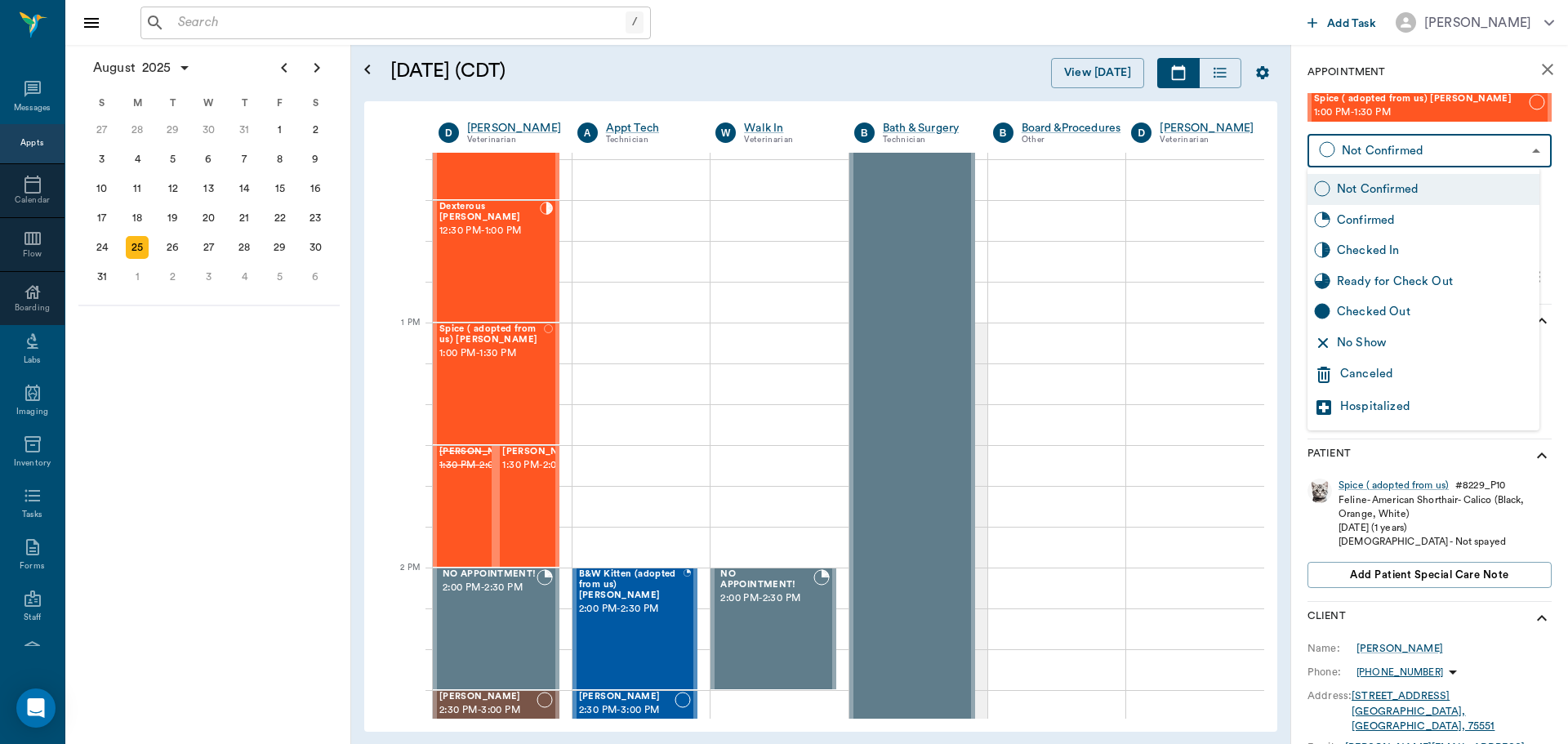
click at [1432, 335] on div "No Show" at bounding box center [1435, 342] width 196 height 18
type input "NO_SHOW"
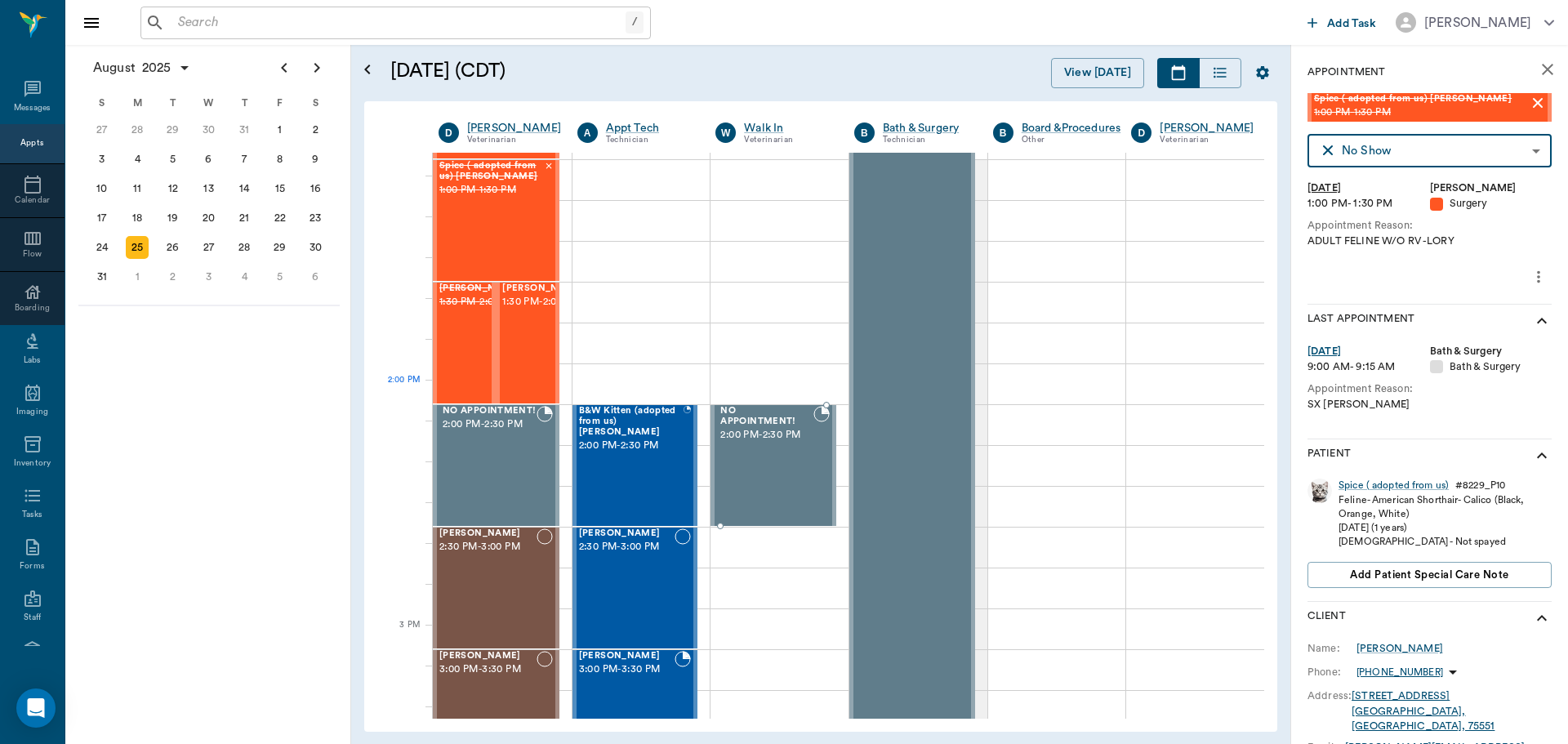
scroll to position [1471, 0]
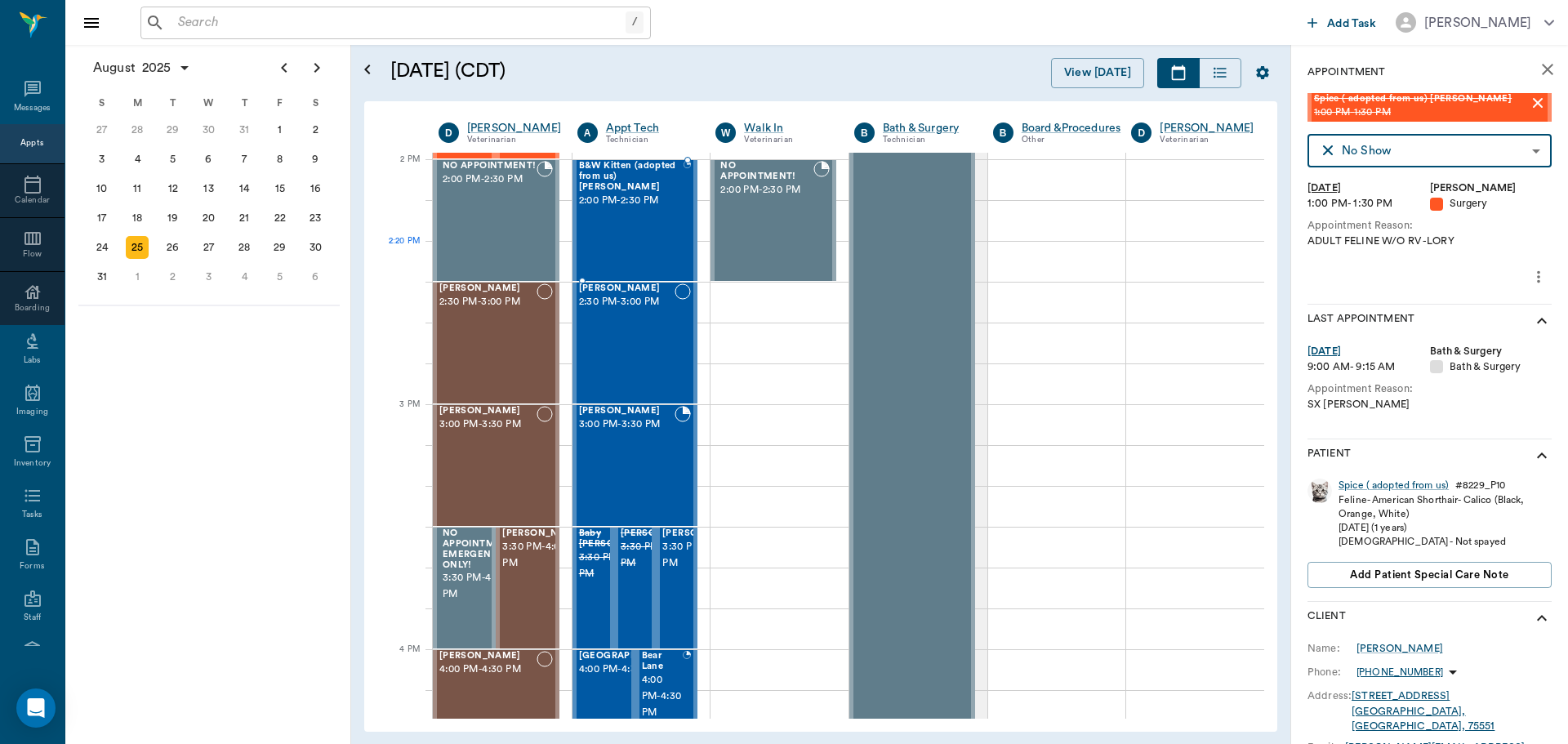
click at [600, 245] on div "B&W [GEOGRAPHIC_DATA] (adopted from us) [PERSON_NAME] 2:00 PM - 2:30 PM" at bounding box center [631, 221] width 105 height 119
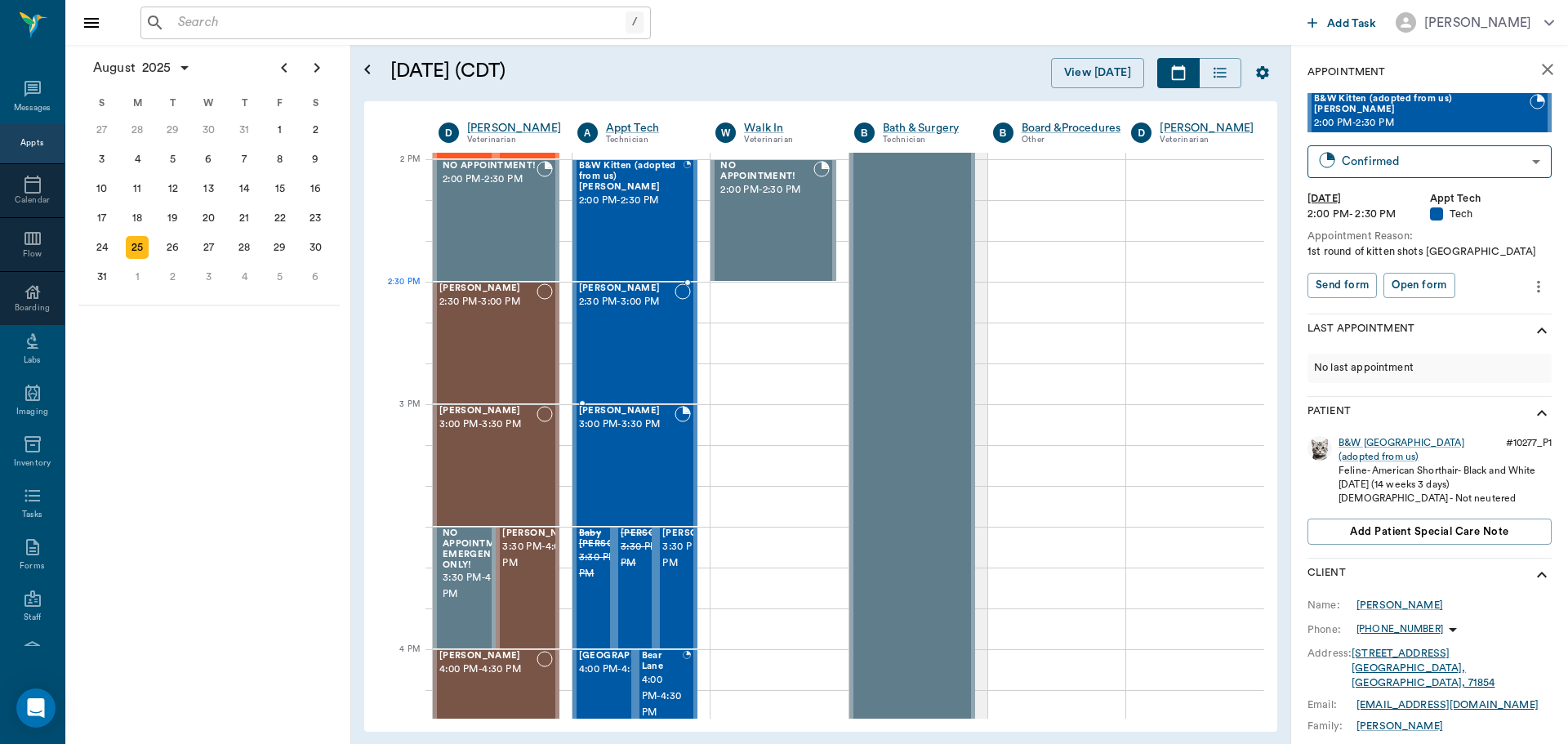
click at [643, 311] on div "[PERSON_NAME] 2:30 PM - 3:00 PM" at bounding box center [627, 342] width 96 height 119
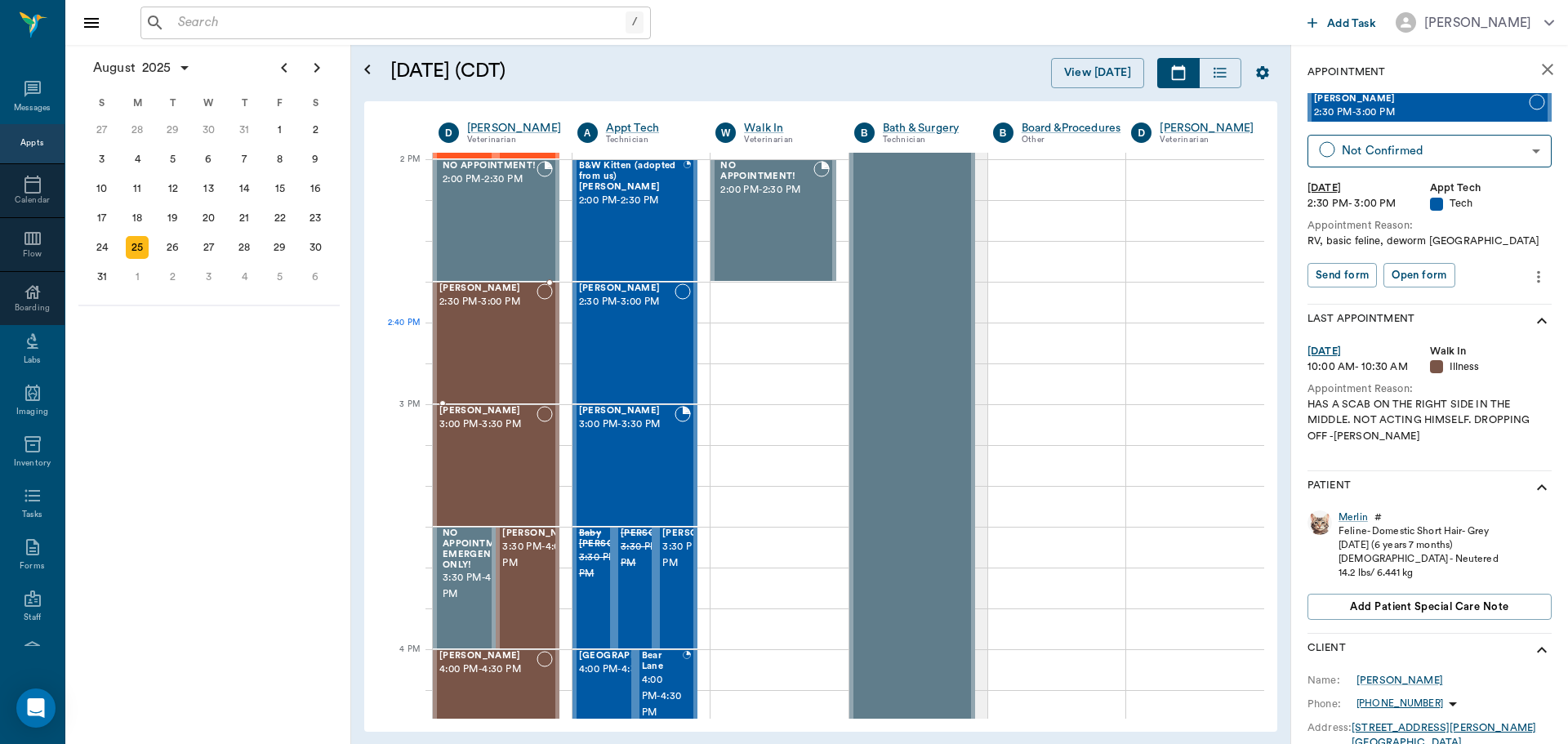
click at [494, 348] on div "[PERSON_NAME] 2:30 PM - 3:00 PM" at bounding box center [487, 342] width 97 height 119
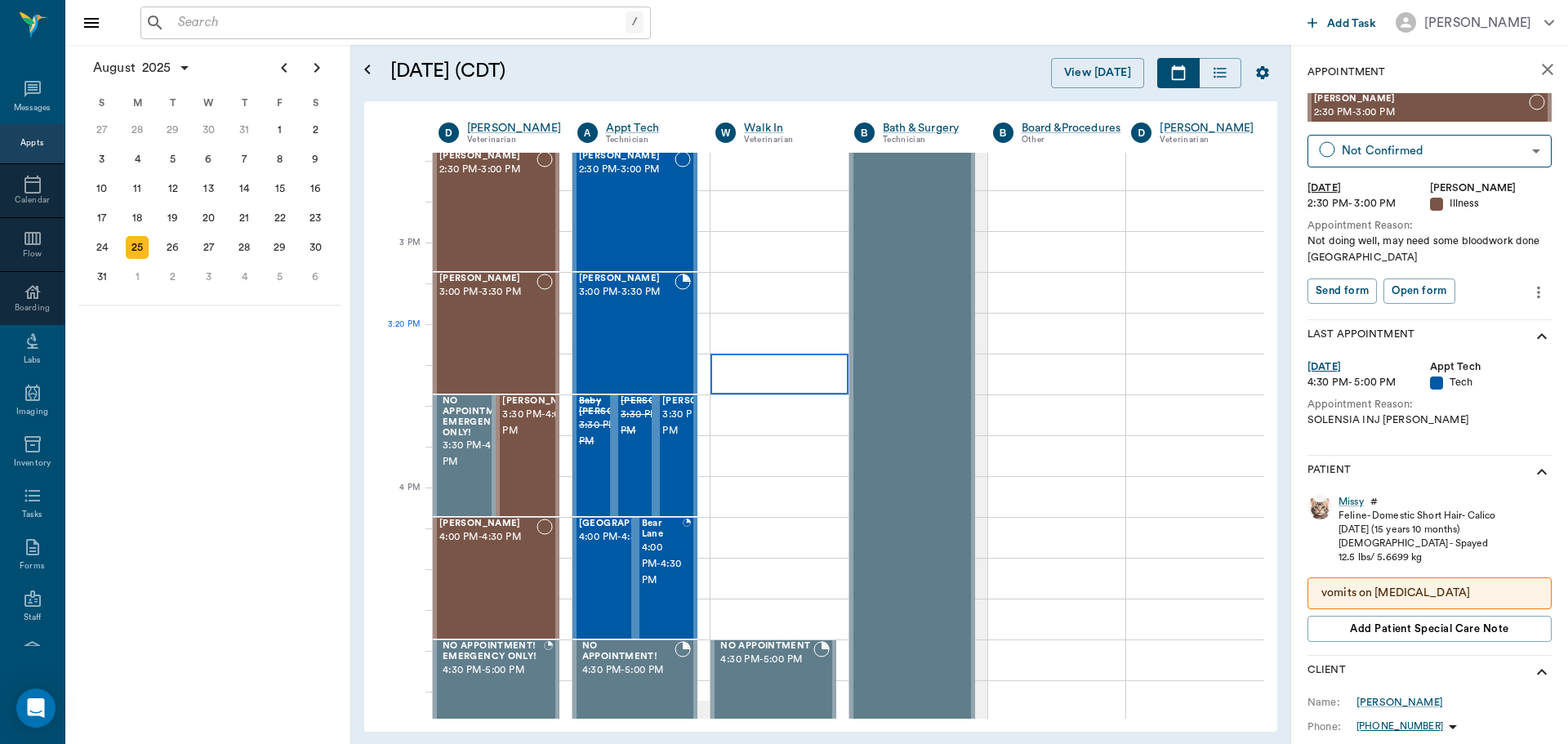
scroll to position [1634, 0]
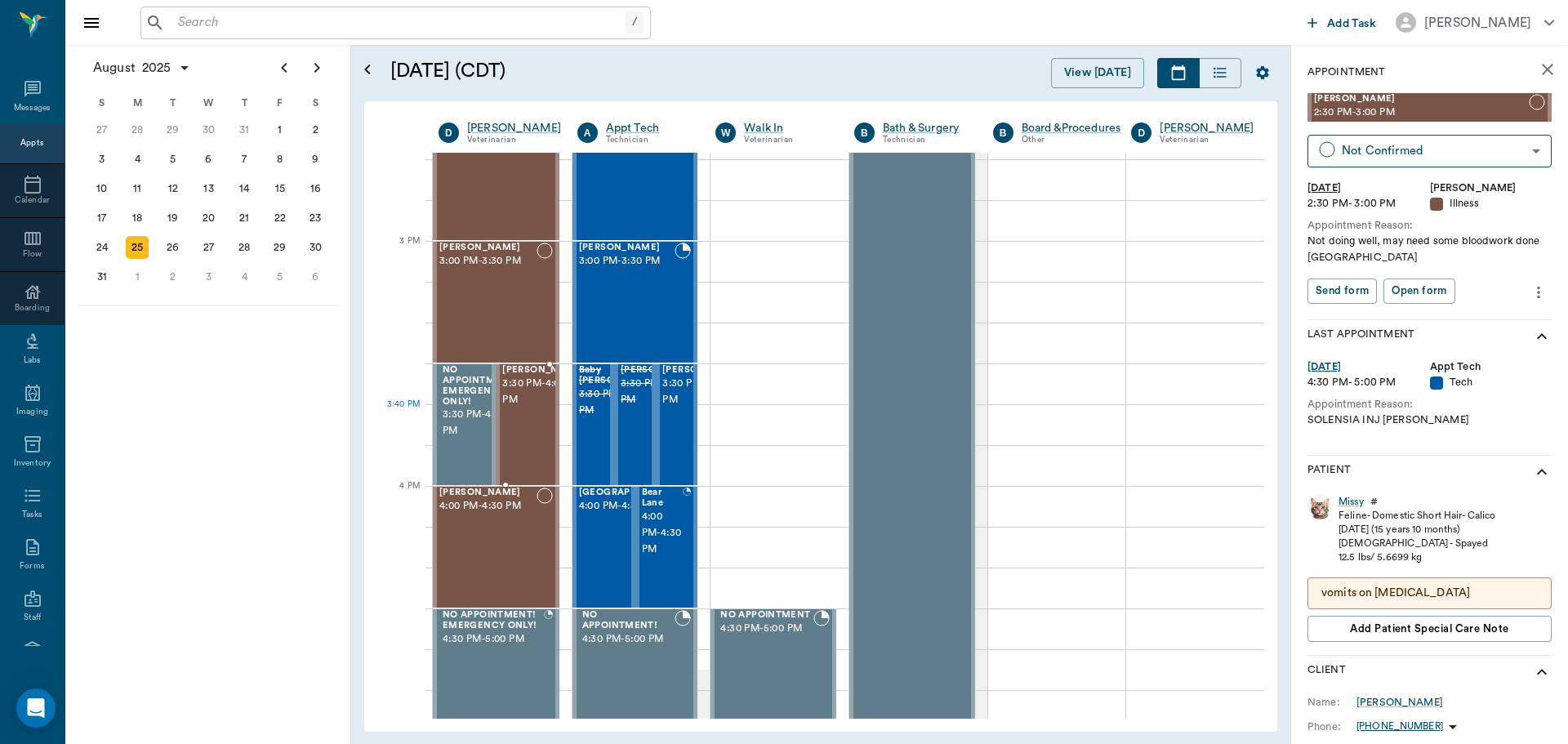
click at [505, 408] on span "3:30 PM - 4:00 PM" at bounding box center [543, 392] width 81 height 33
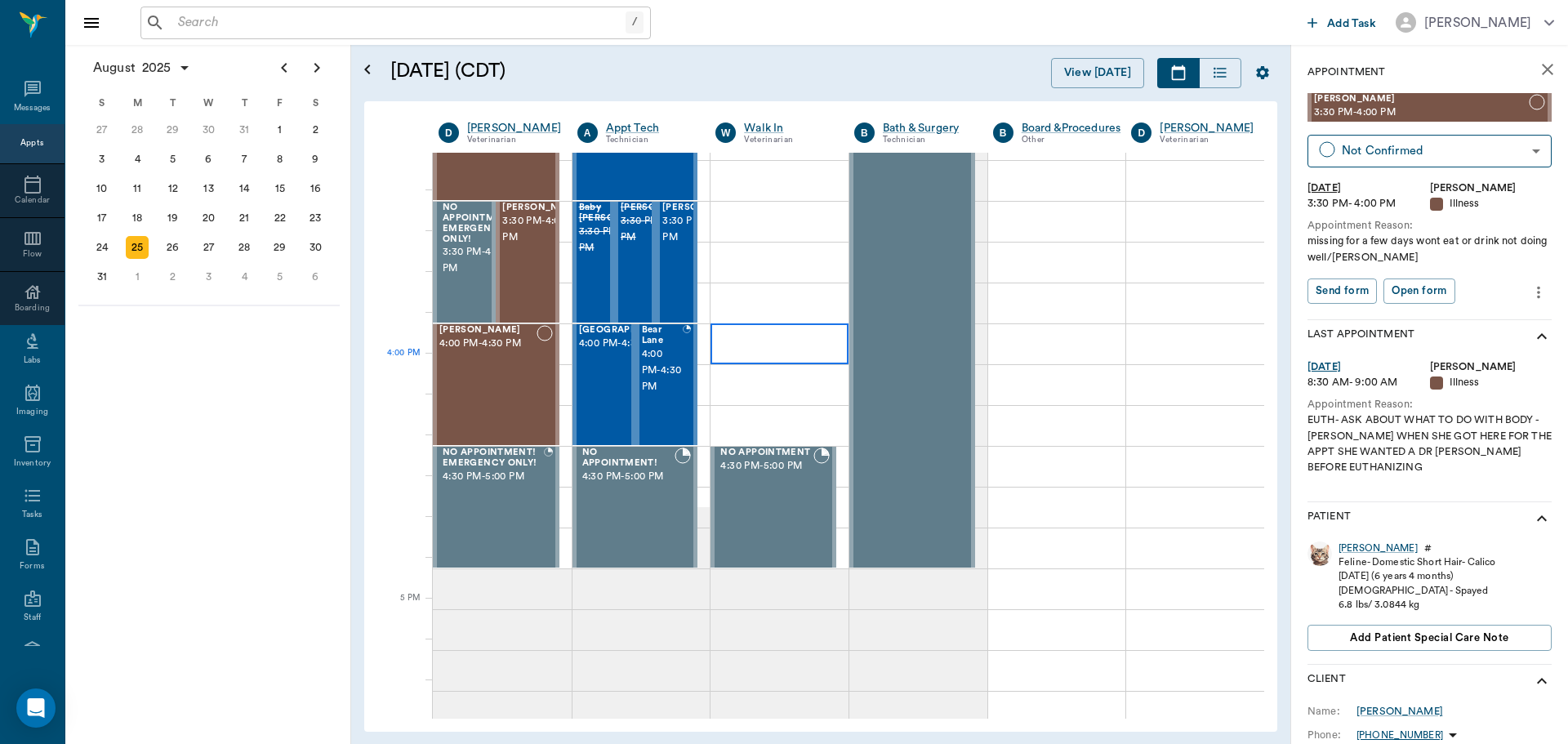
scroll to position [1798, 0]
click at [510, 370] on div "[PERSON_NAME] 4:00 PM - 4:30 PM" at bounding box center [487, 384] width 97 height 119
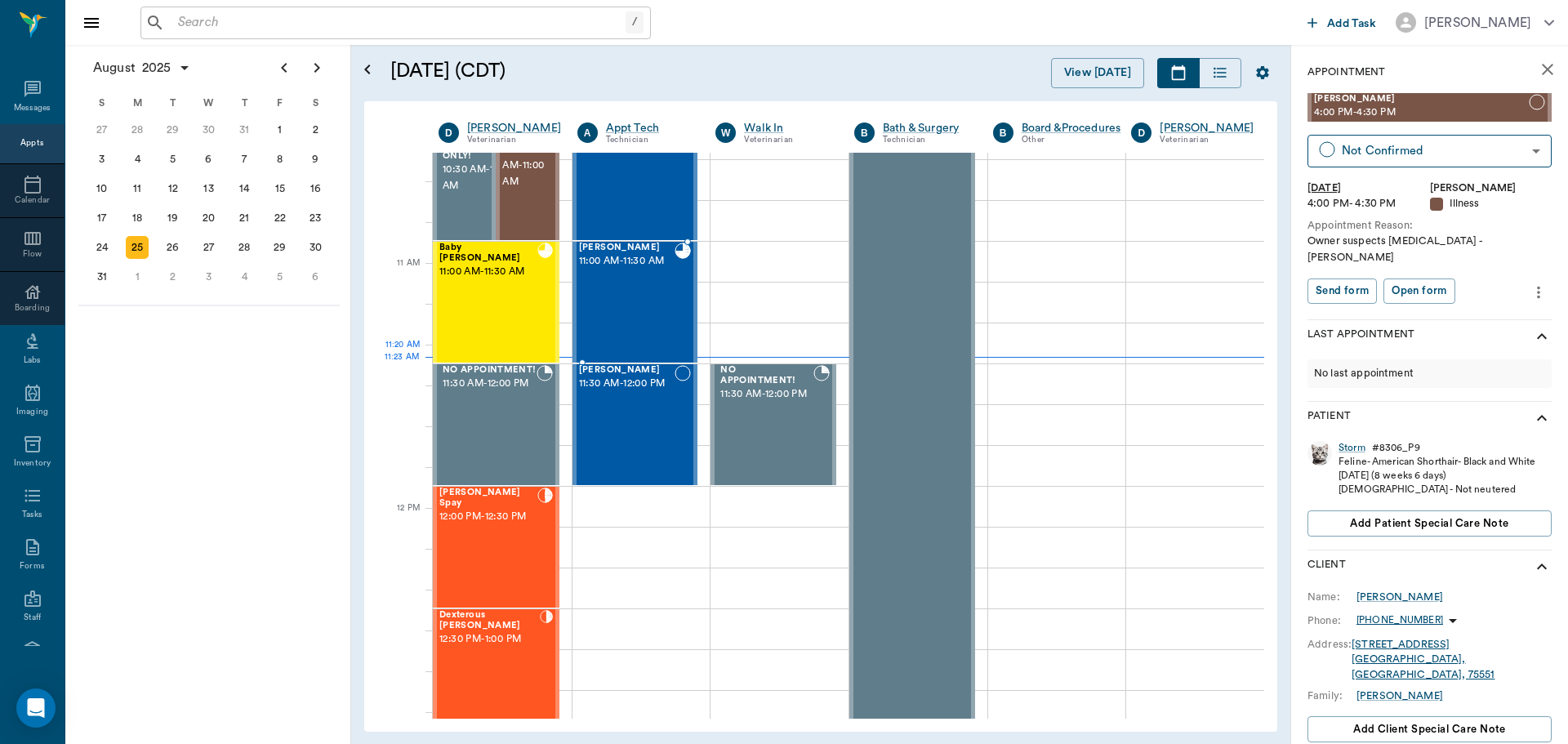
scroll to position [490, 0]
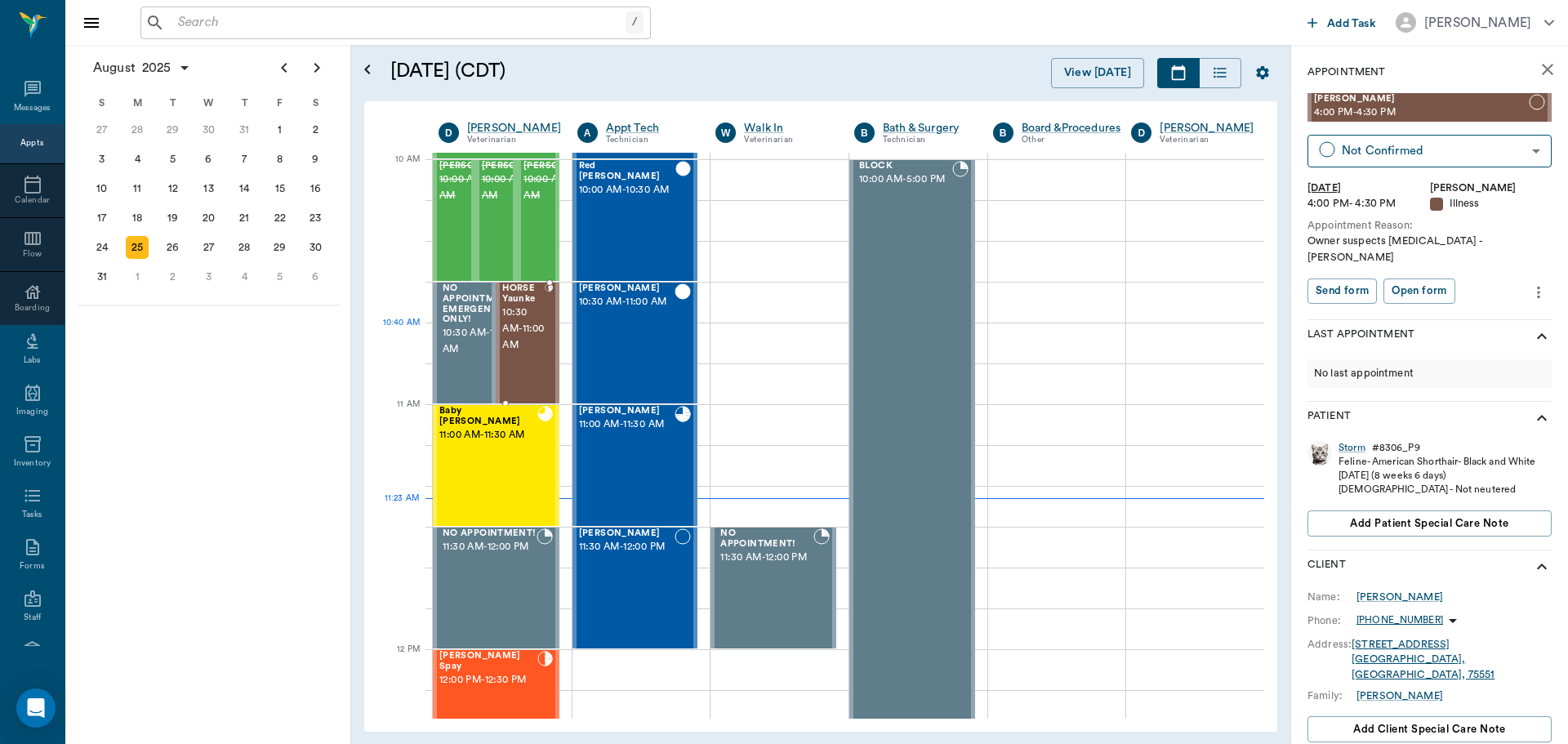
click at [534, 349] on span "10:30 AM - 11:00 AM" at bounding box center [524, 329] width 43 height 49
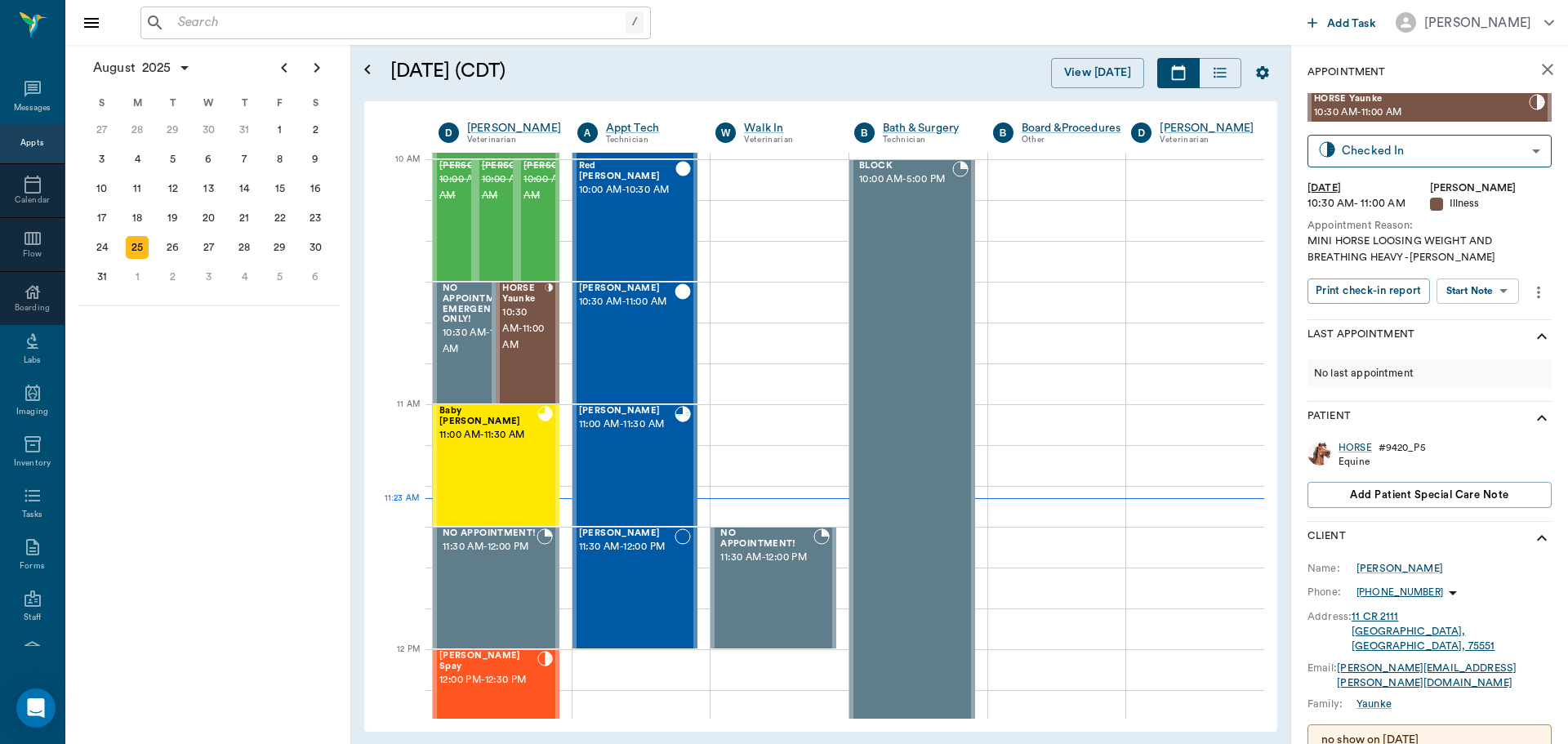
click at [1458, 300] on body "/ ​ Add Task [PERSON_NAME] Nectar Messages Appts Calendar Flow Boarding Labs Im…" at bounding box center [784, 372] width 1568 height 744
click at [1456, 319] on button "Start SOAP" at bounding box center [1459, 325] width 56 height 19
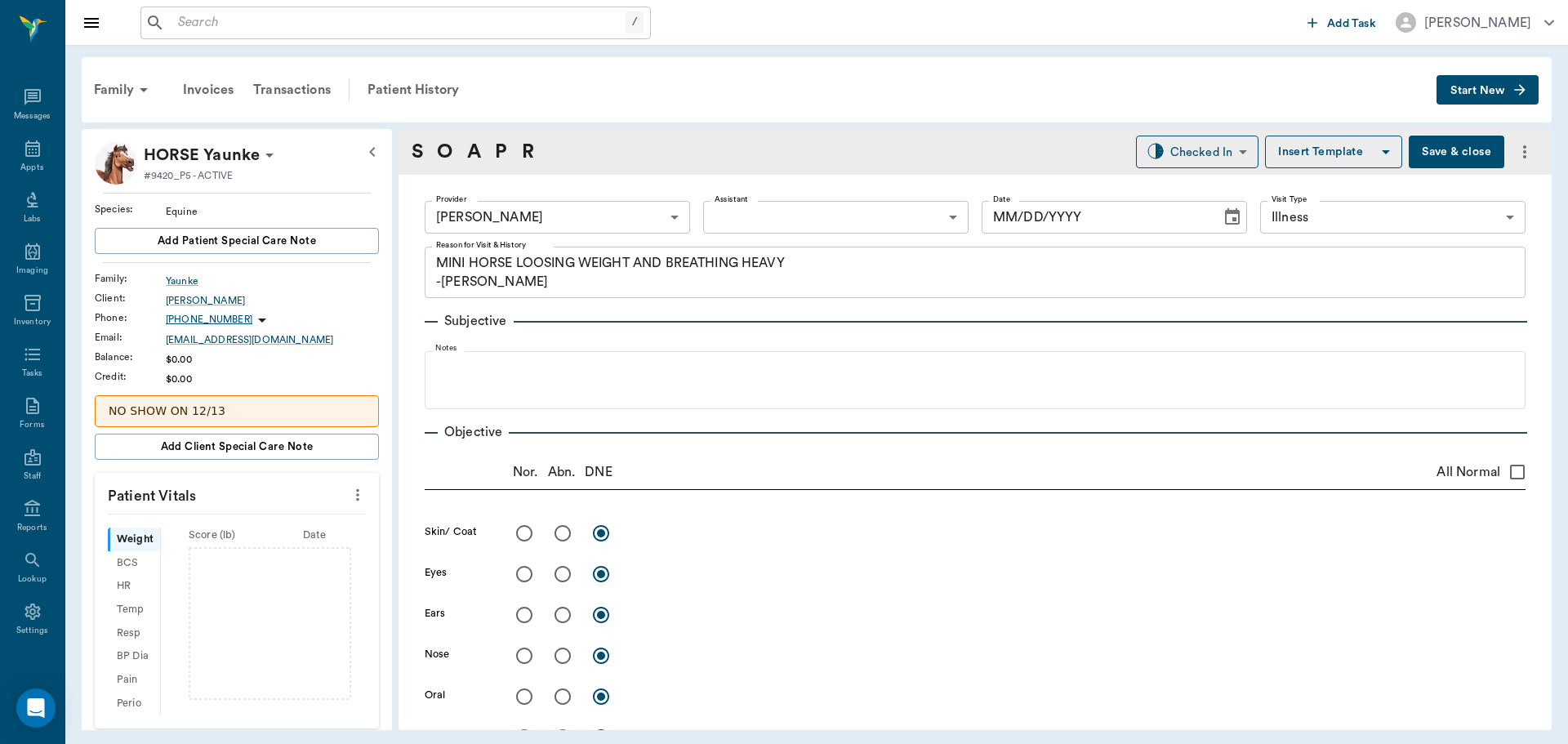
type input "63ec2f075fda476ae8351a4d"
type input "65d2be4f46e3a538d89b8c15"
type textarea "MINI HORSE LOOSING WEIGHT AND BREATHING HEAVY -[PERSON_NAME]"
type input "[DATE]"
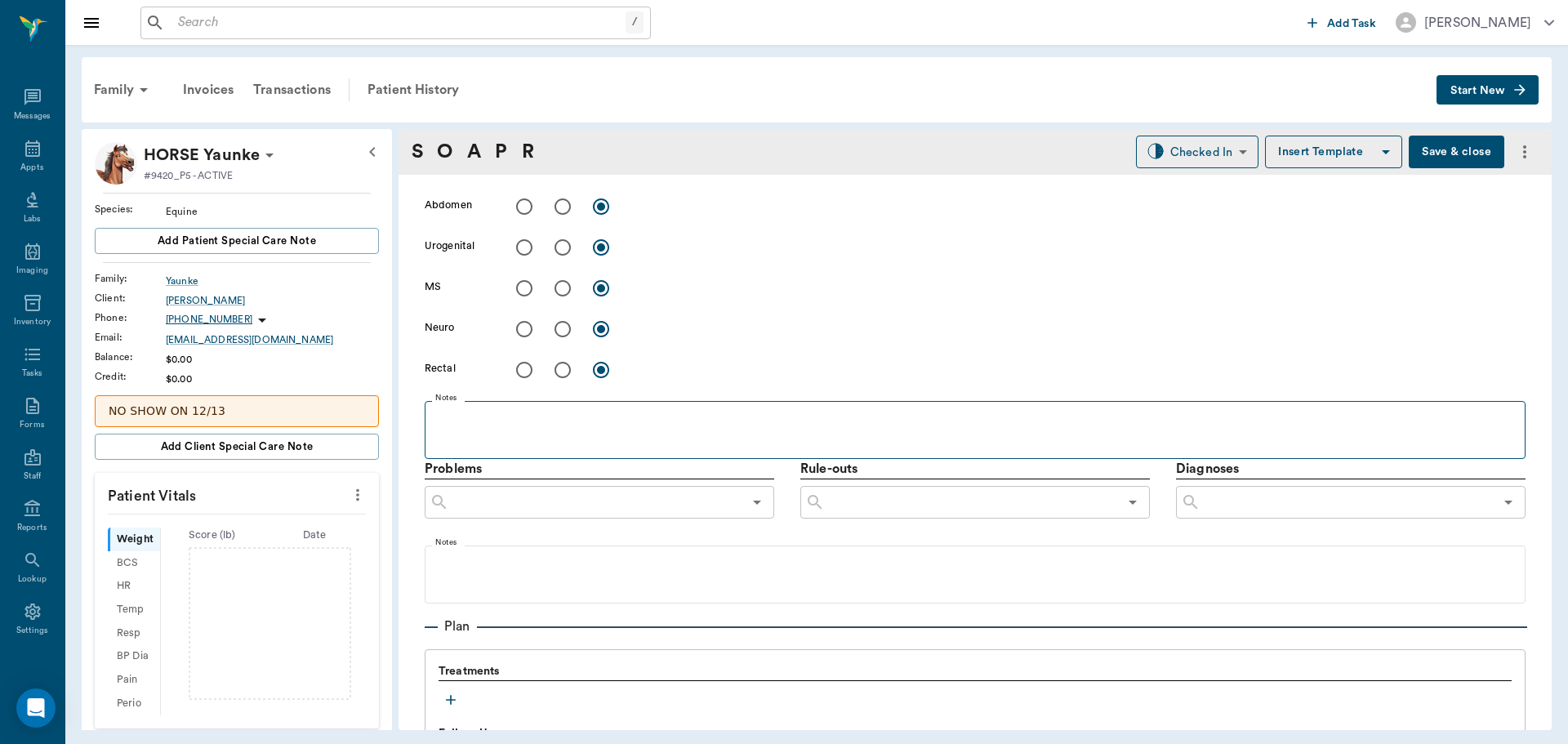
scroll to position [898, 0]
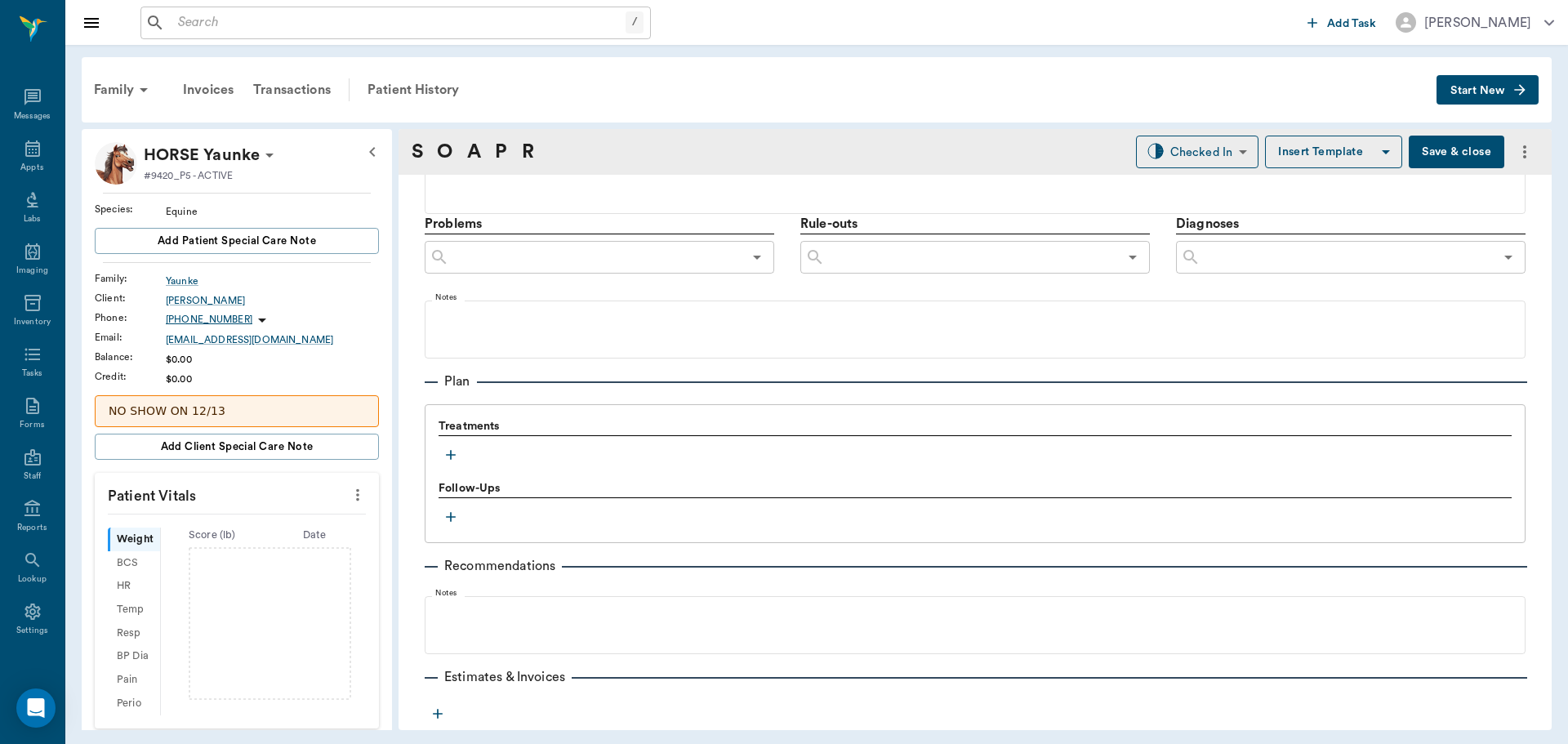
click at [455, 457] on icon "button" at bounding box center [450, 455] width 16 height 16
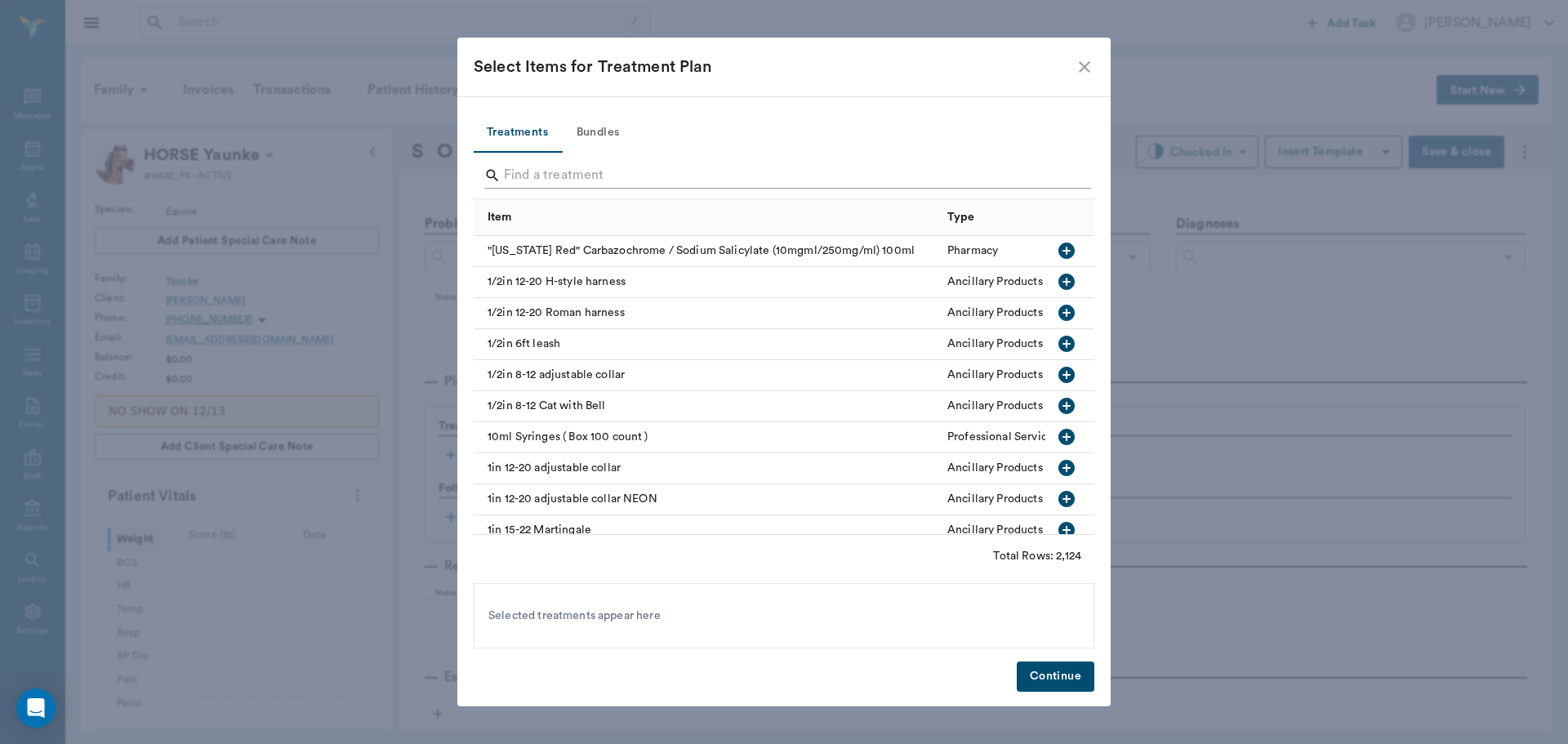
click at [623, 179] on input "Search" at bounding box center [785, 175] width 563 height 26
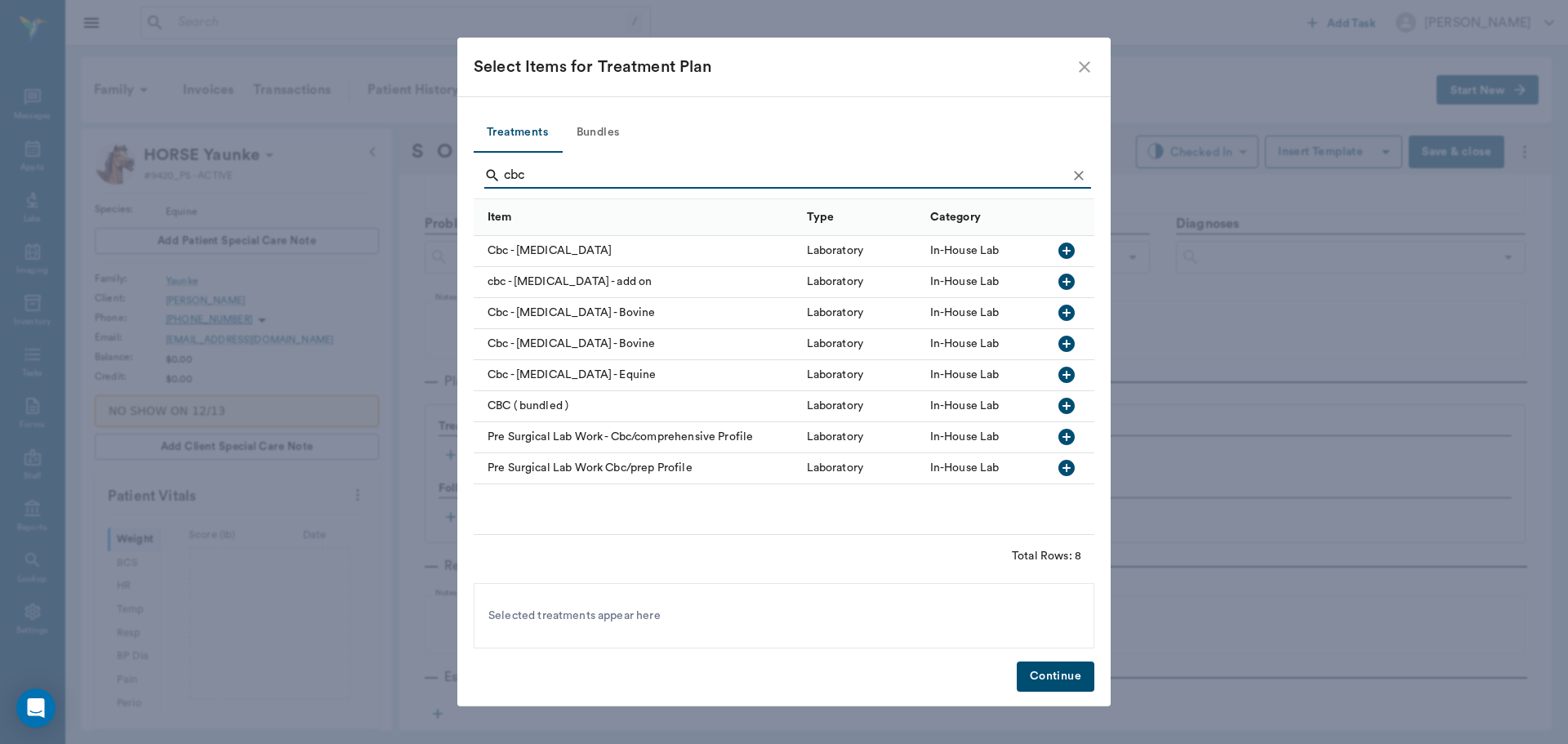
type input "cbc"
click at [1069, 254] on icon "button" at bounding box center [1066, 251] width 16 height 16
click at [1084, 669] on button "Continue" at bounding box center [1055, 676] width 77 height 30
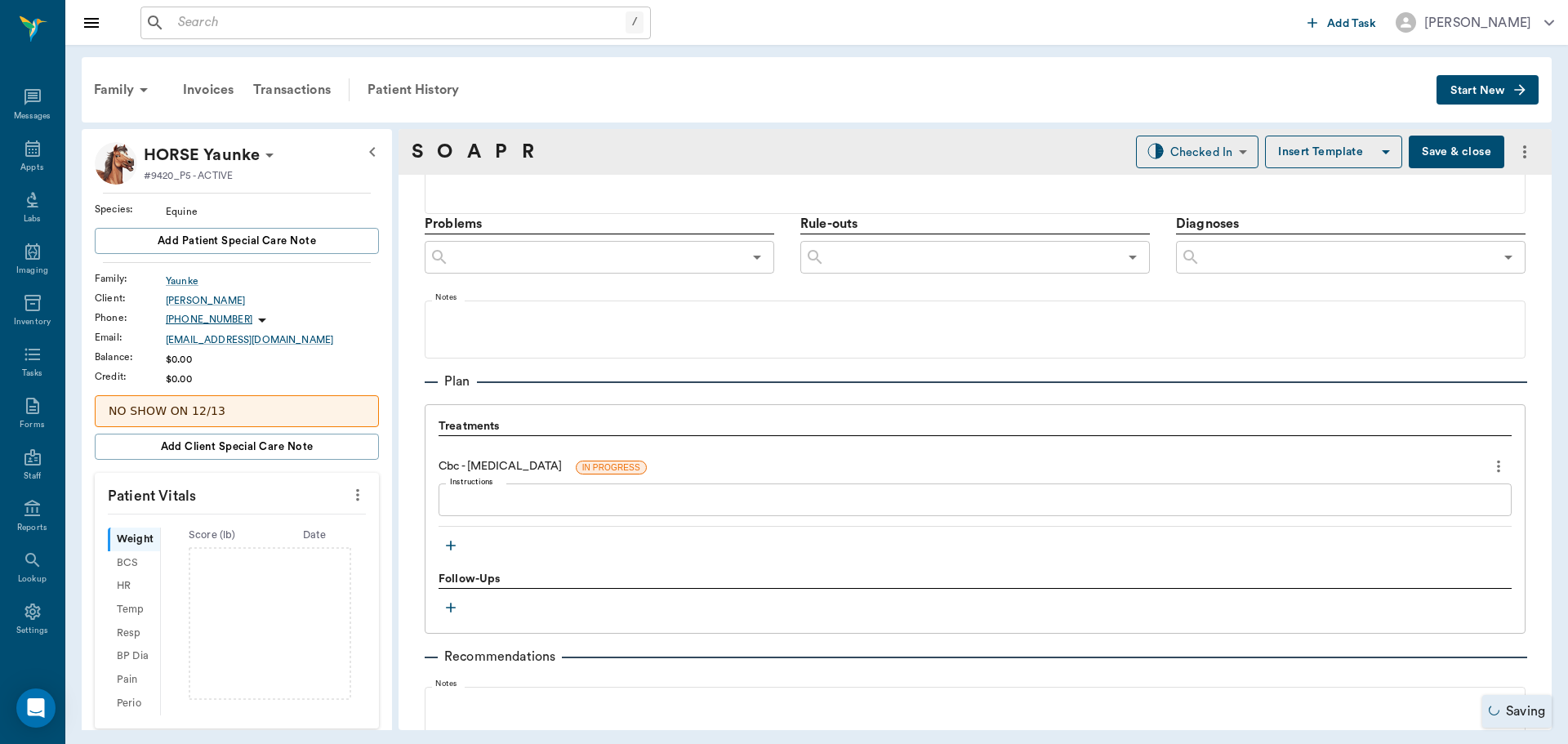
click at [449, 550] on icon "button" at bounding box center [450, 545] width 16 height 16
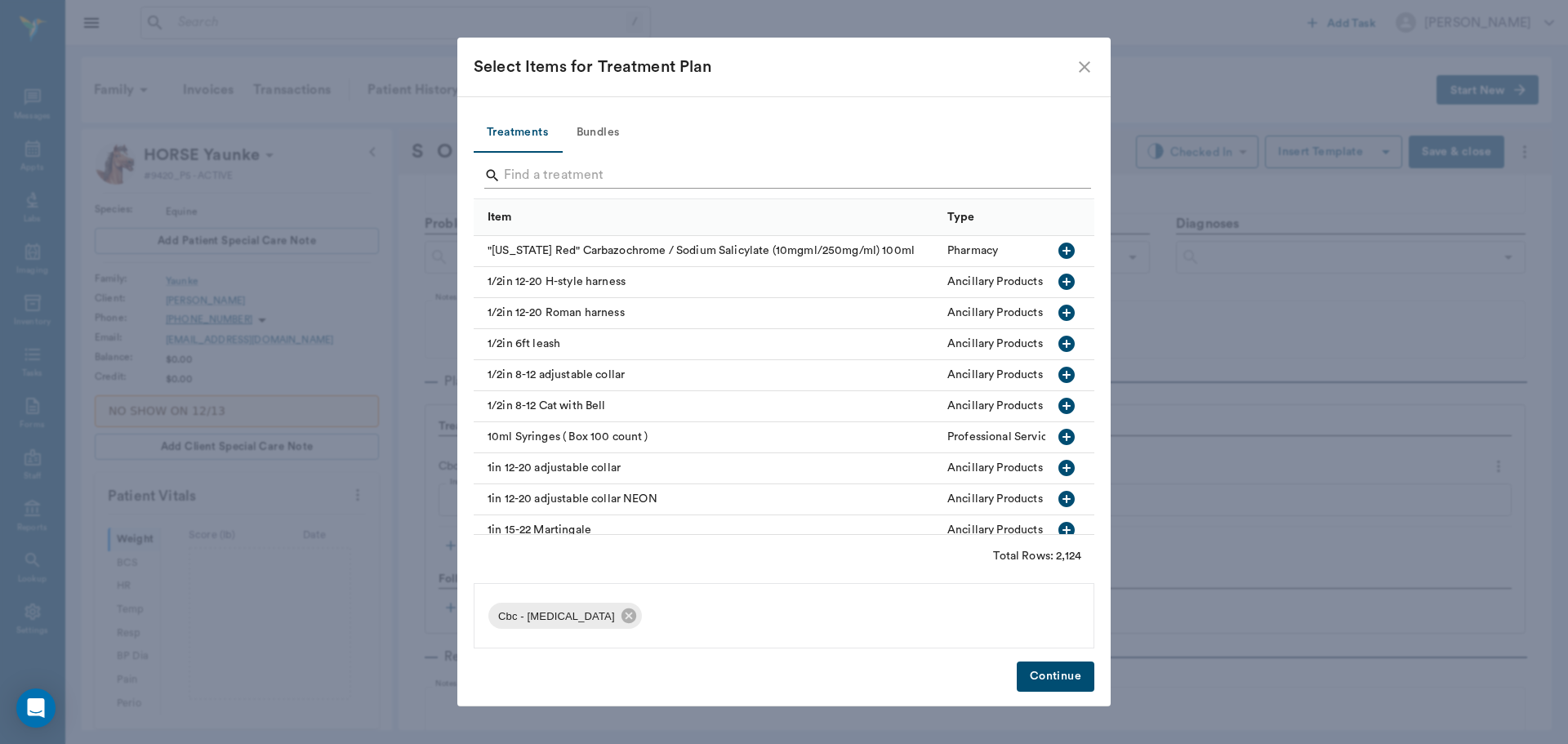
click at [572, 176] on input "Search" at bounding box center [785, 175] width 563 height 26
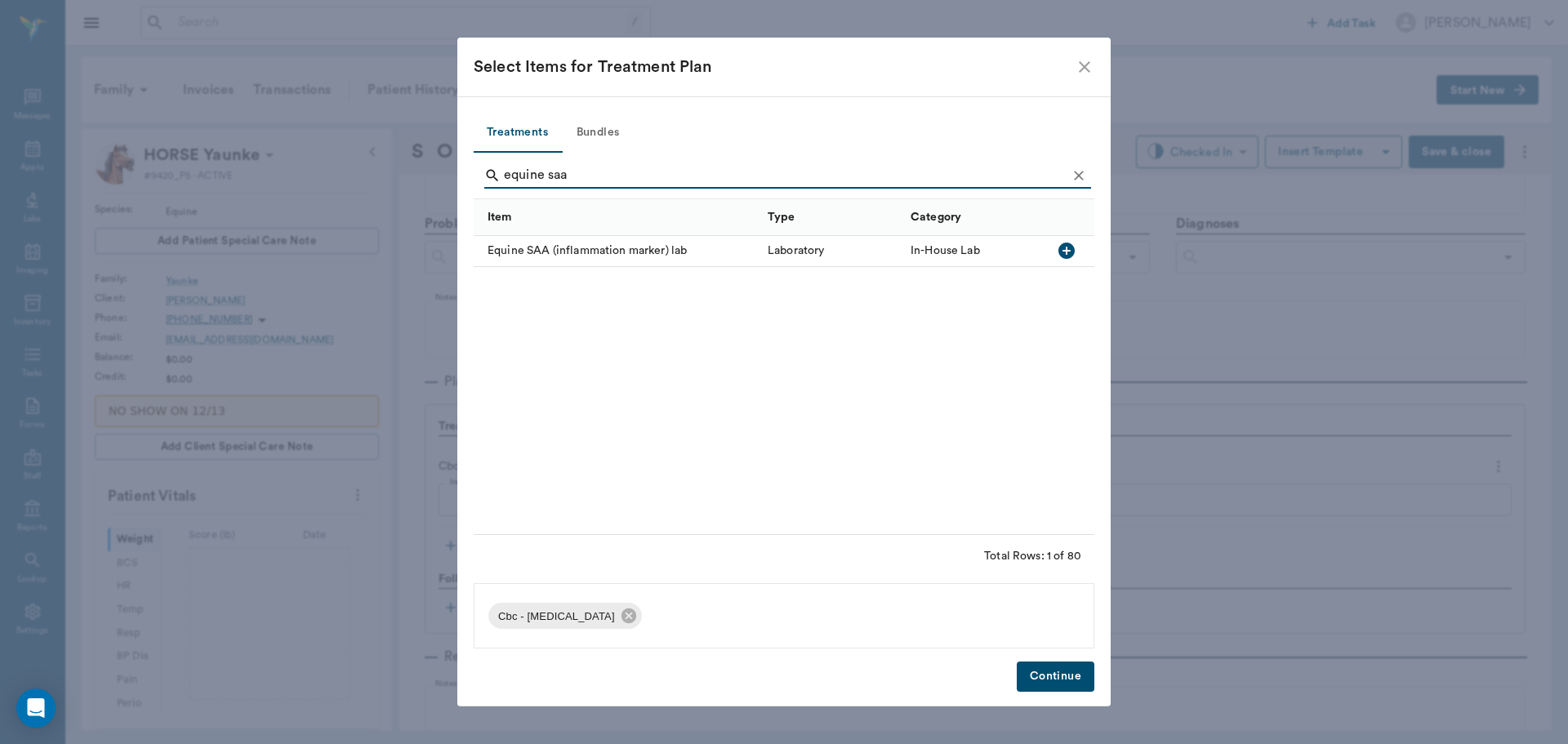
type input "equine saa"
click at [1070, 251] on icon "button" at bounding box center [1066, 251] width 20 height 20
click at [1085, 682] on button "Continue" at bounding box center [1055, 676] width 77 height 30
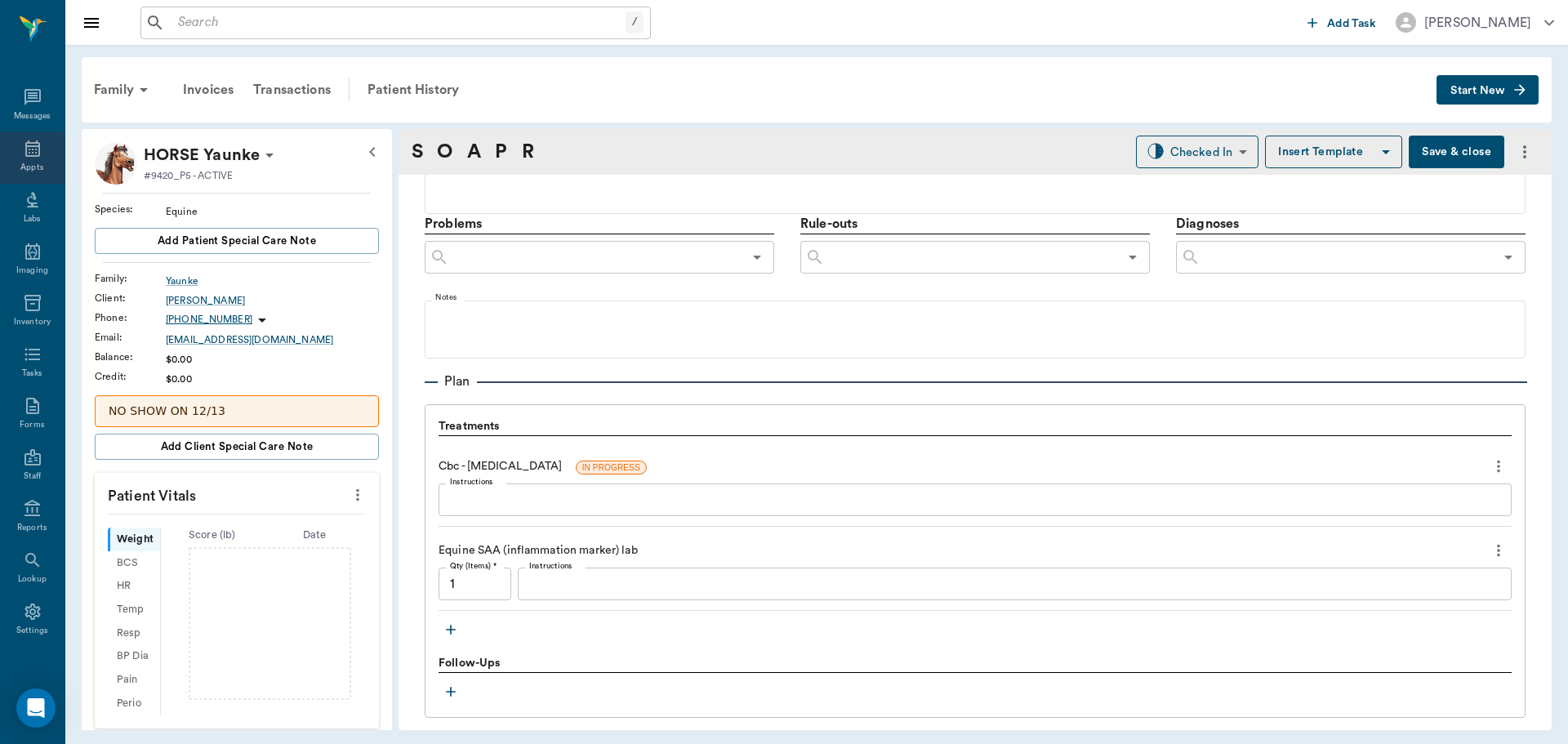
click at [37, 152] on div "Appts" at bounding box center [32, 158] width 64 height 51
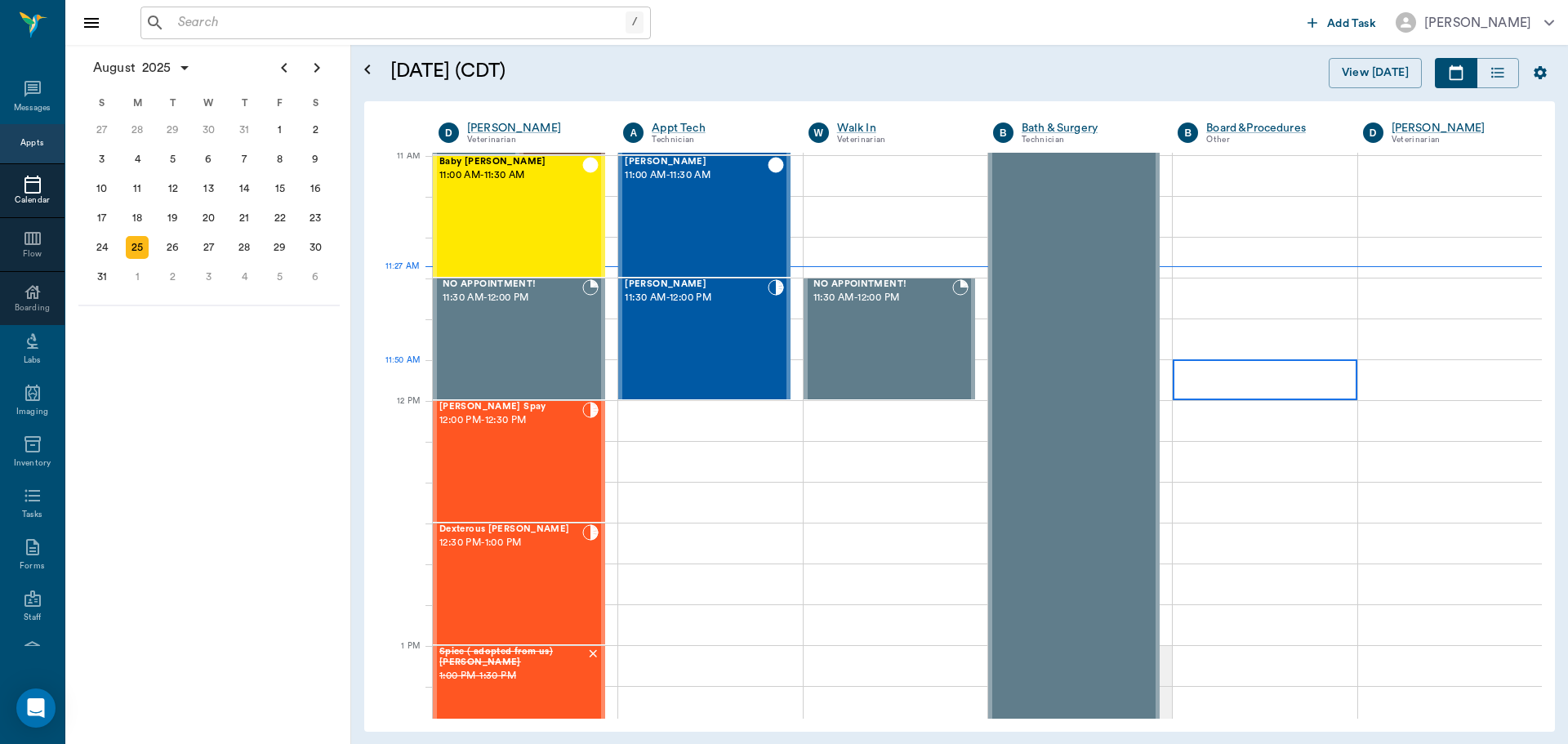
scroll to position [739, 0]
click at [738, 342] on div "[PERSON_NAME] 11:30 AM - 12:00 PM" at bounding box center [696, 340] width 142 height 119
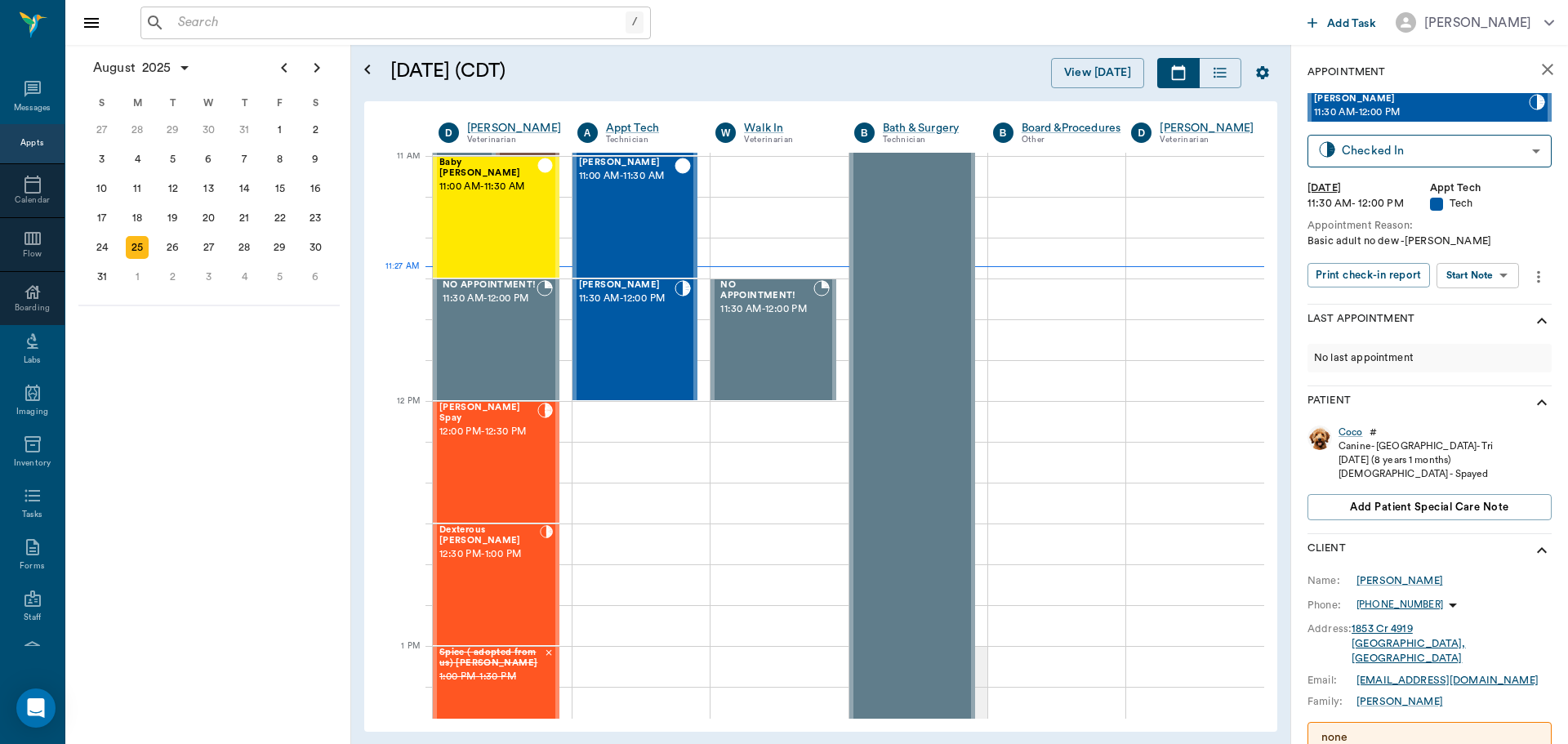
click at [1461, 270] on body "/ ​ Add Task [PERSON_NAME] Nectar Messages Appts Calendar Flow Boarding Labs Im…" at bounding box center [784, 372] width 1568 height 744
click at [1461, 316] on button "Start SOAP" at bounding box center [1459, 309] width 56 height 19
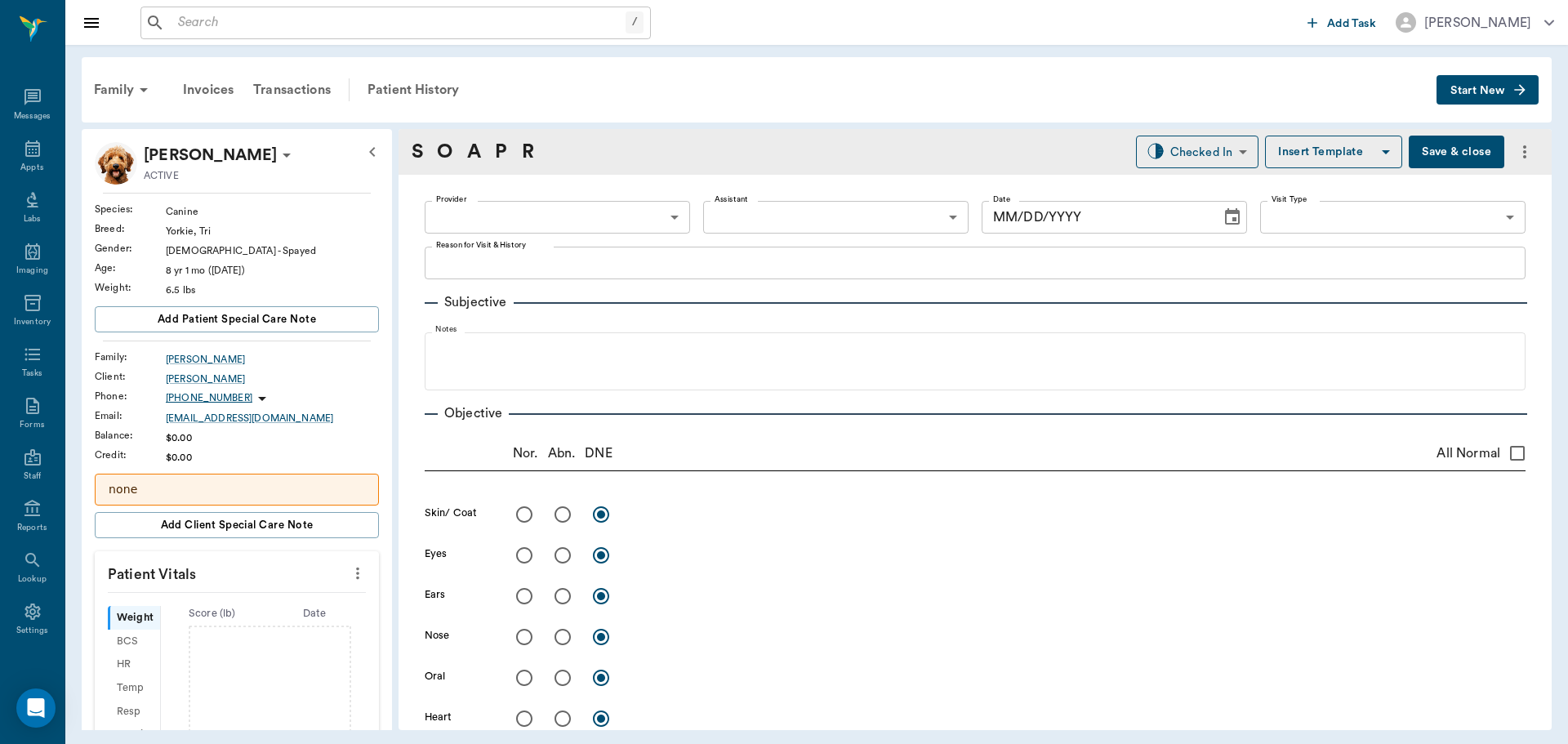
type input "63ec2f075fda476ae8351a4c"
type input "65d2be4f46e3a538d89b8c1a"
type textarea "Basic adult no dew -[PERSON_NAME]"
type input "[DATE]"
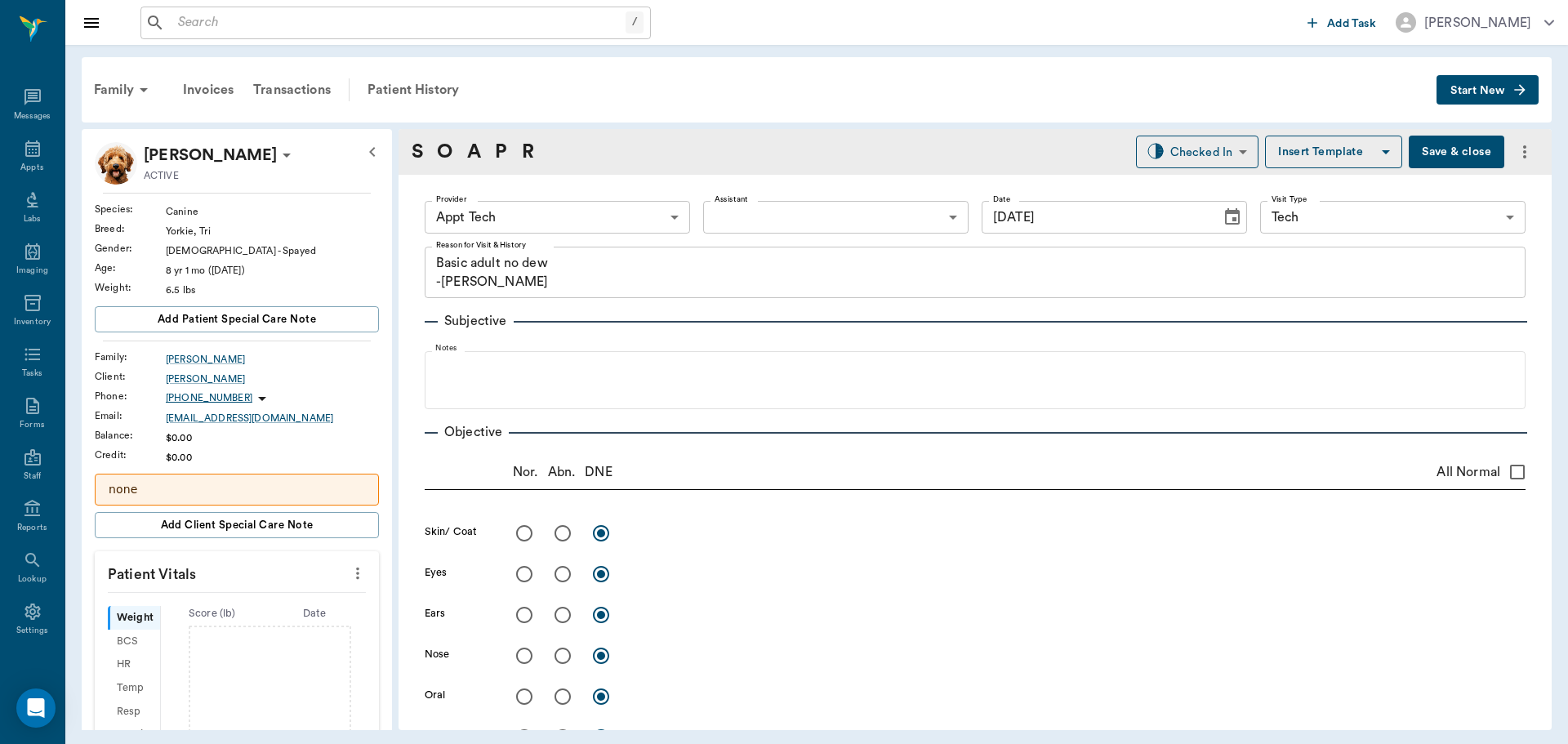
click at [349, 583] on icon "more" at bounding box center [358, 573] width 18 height 20
click at [280, 594] on span "Enter Vitals" at bounding box center [277, 602] width 137 height 17
click at [252, 615] on input "text" at bounding box center [236, 622] width 142 height 33
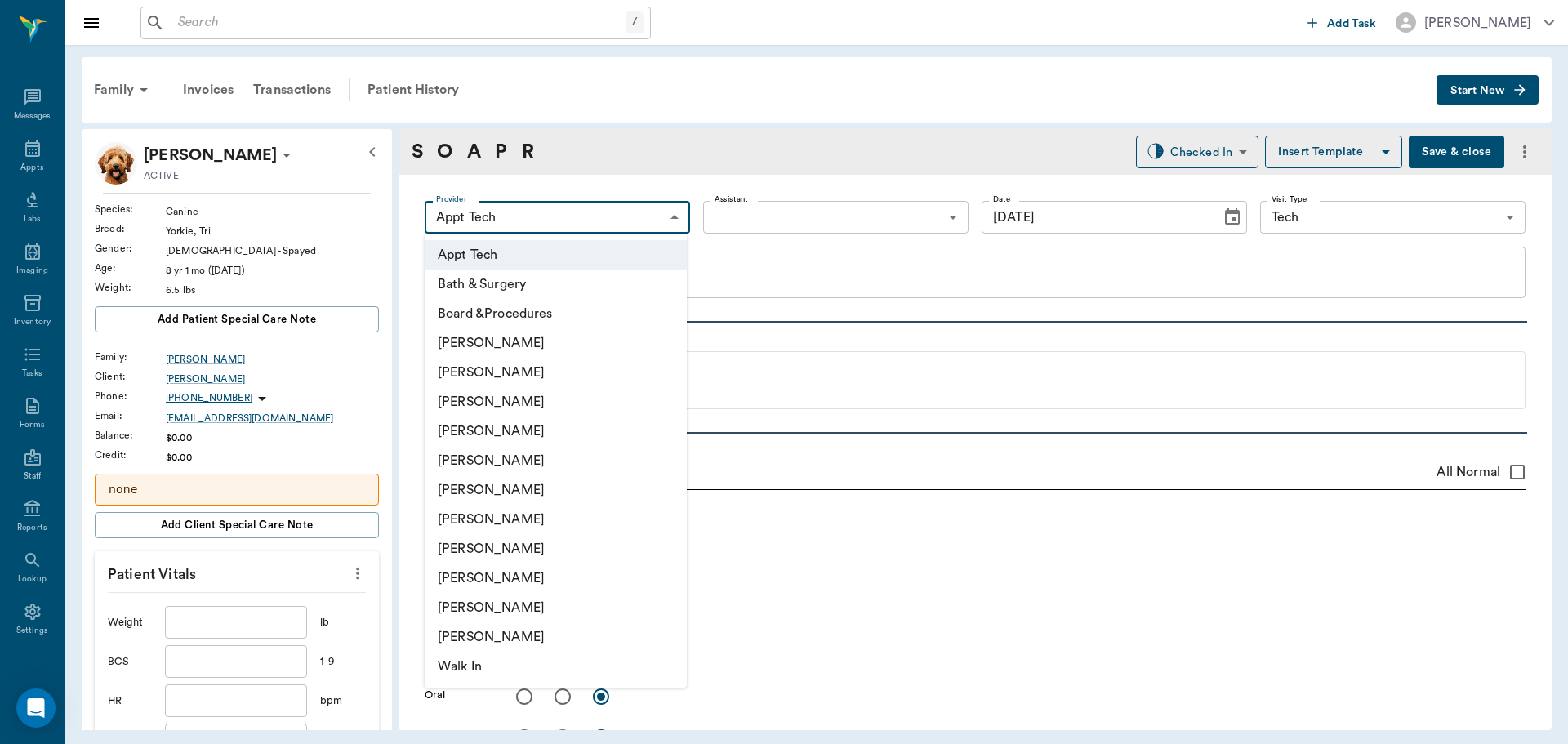
click at [616, 228] on body "/ ​ Add Task [PERSON_NAME] Nectar Messages Appts Labs Imaging Inventory Tasks F…" at bounding box center [784, 372] width 1568 height 744
click at [554, 475] on li "[PERSON_NAME]" at bounding box center [556, 461] width 262 height 29
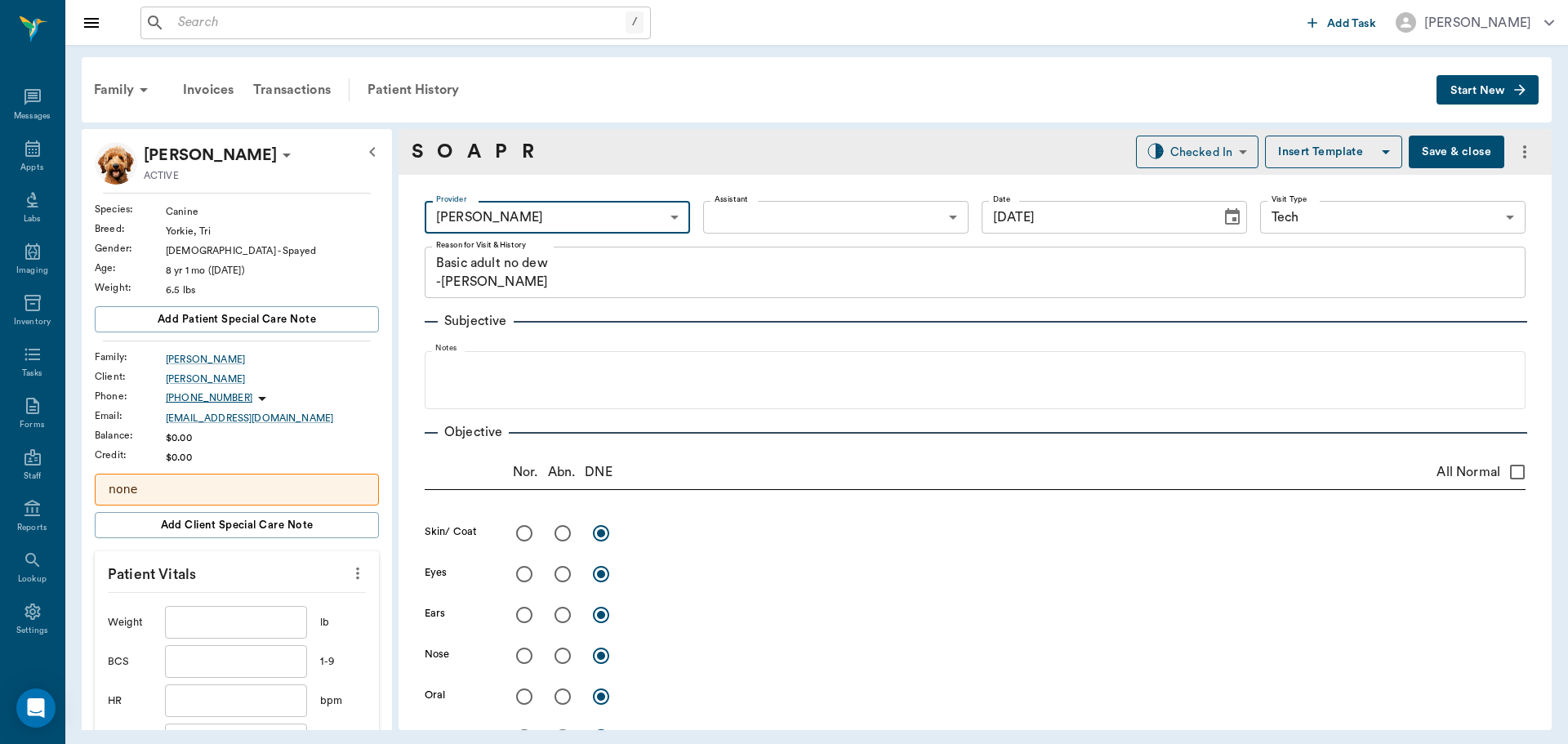
click at [546, 219] on body "/ ​ Add Task [PERSON_NAME] Nectar Messages Appts Labs Imaging Inventory Tasks F…" at bounding box center [784, 372] width 1568 height 744
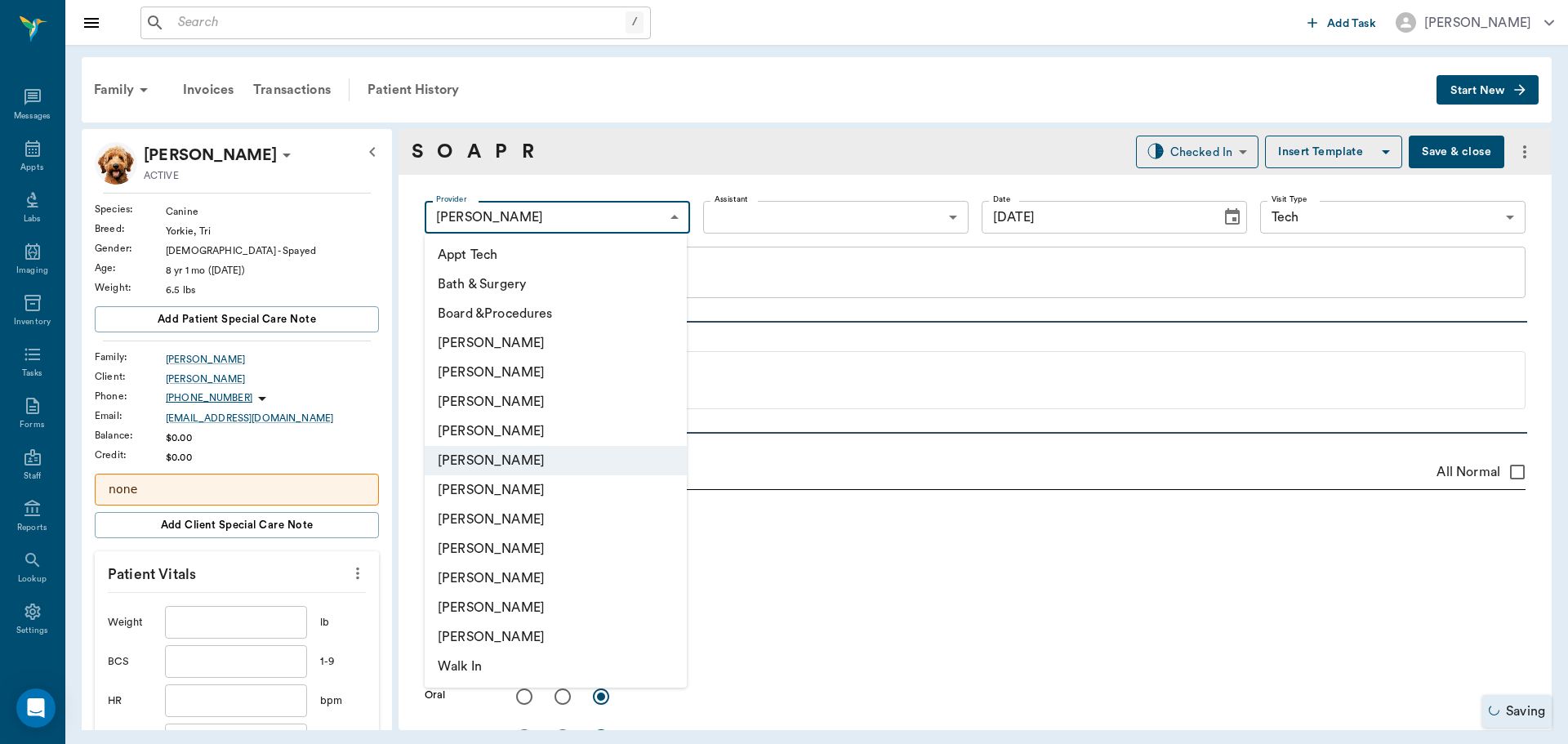
drag, startPoint x: 552, startPoint y: 489, endPoint x: 618, endPoint y: 391, distance: 118.2
click at [552, 488] on li "[PERSON_NAME]" at bounding box center [556, 490] width 262 height 29
type input "682b670d8bdc6f7f8feef3db"
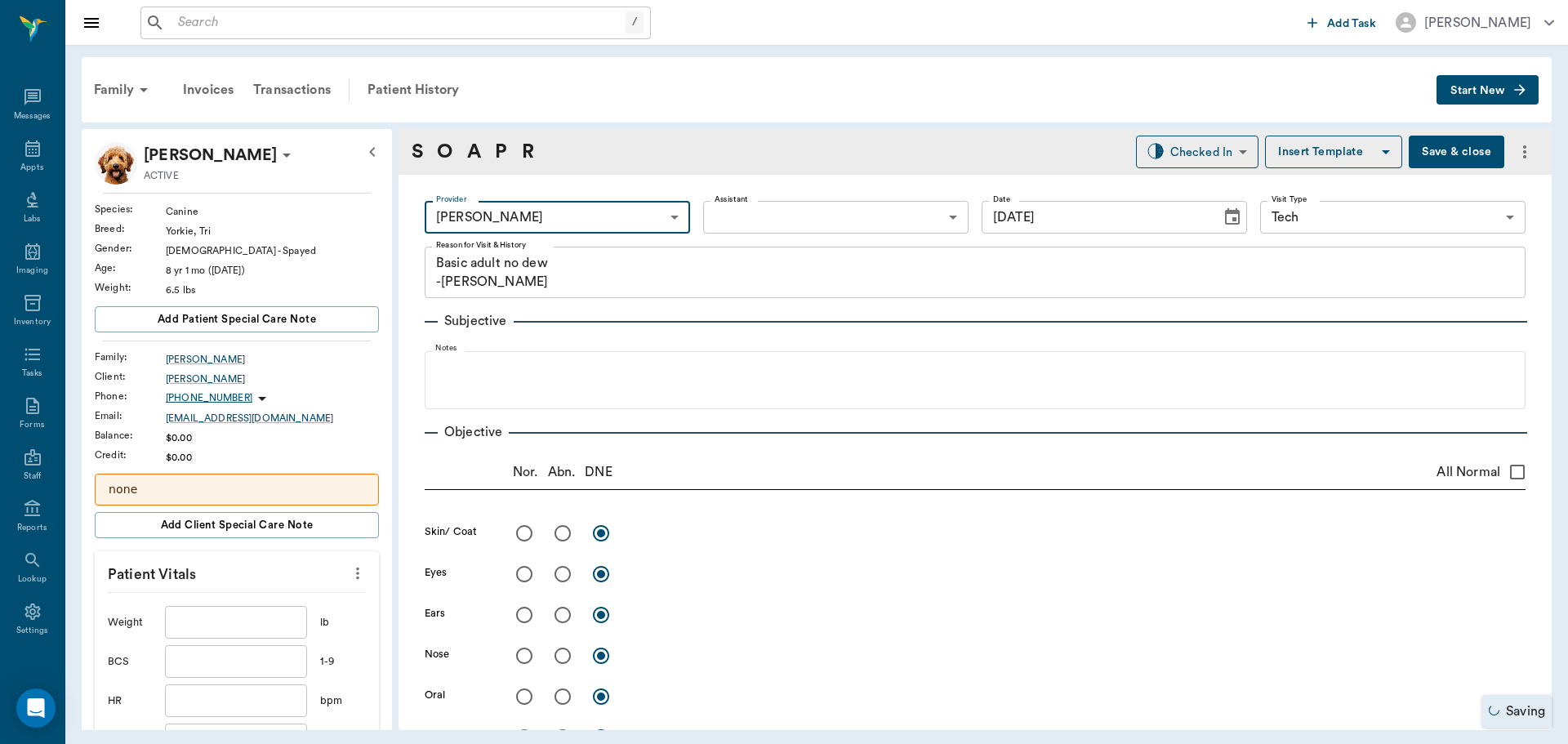
click at [734, 214] on body "/ ​ Add Task [PERSON_NAME] Nectar Messages Appts Labs Imaging Inventory Tasks F…" at bounding box center [784, 372] width 1568 height 744
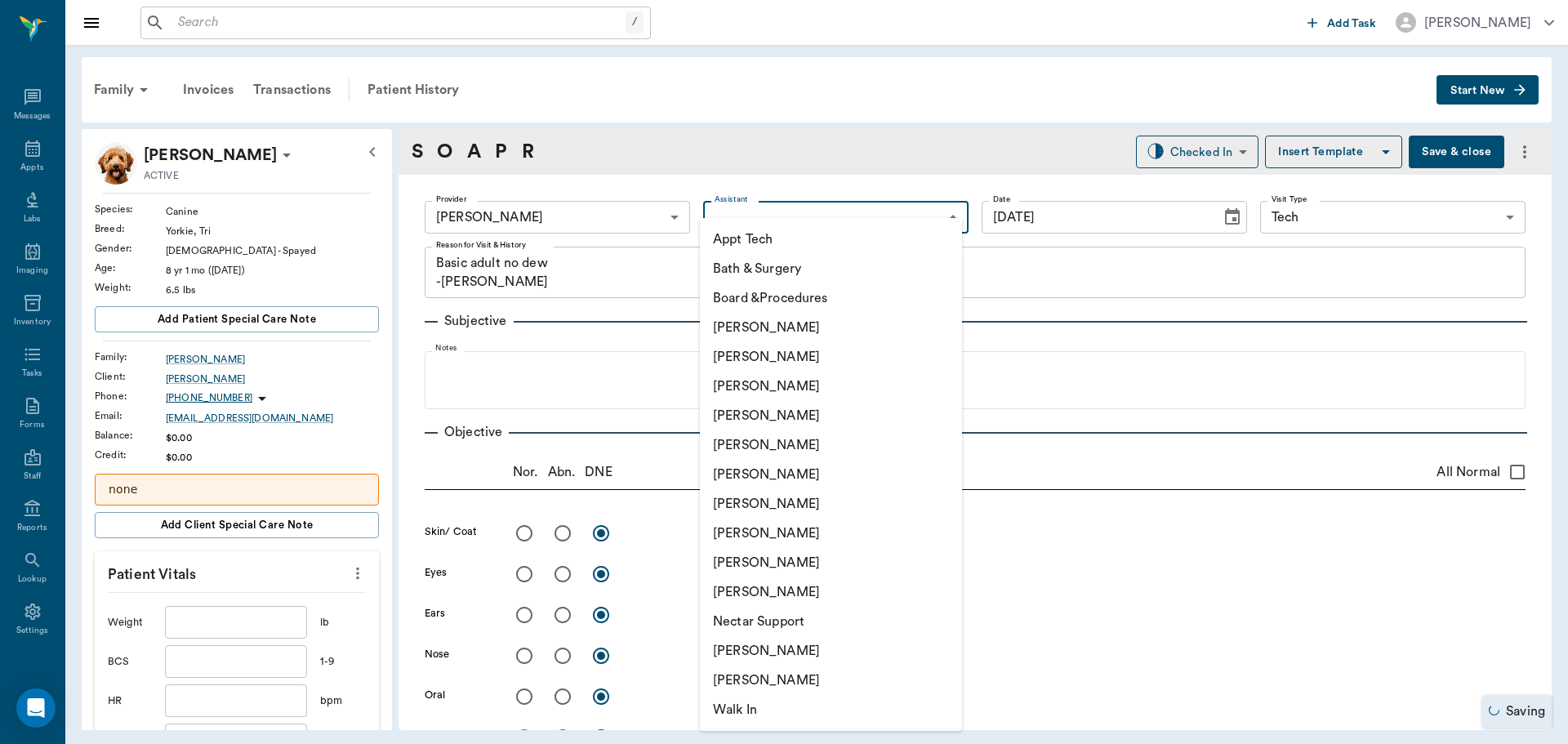
click at [742, 234] on li "Appt Tech" at bounding box center [831, 239] width 262 height 29
type input "63ec2f075fda476ae8351a4c"
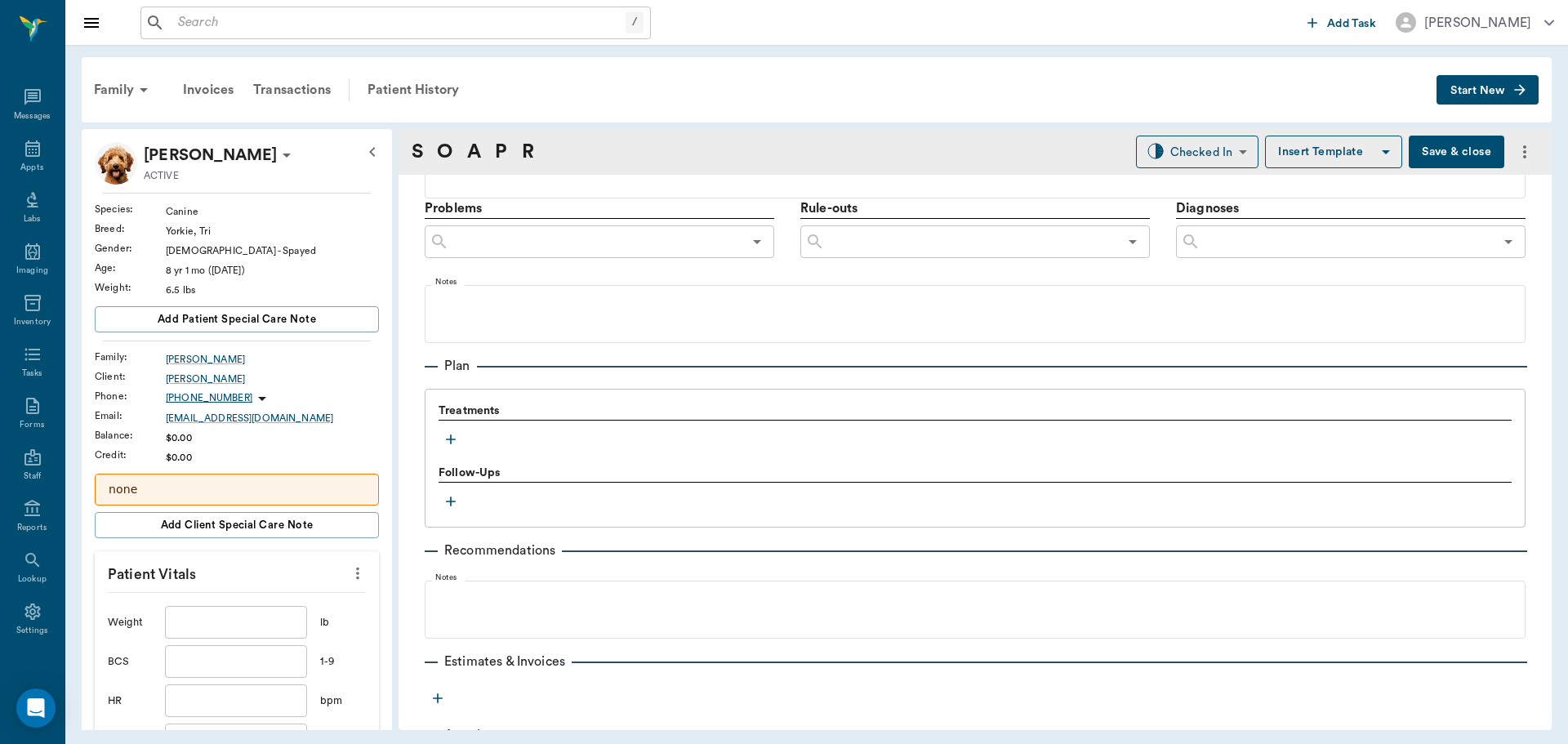
scroll to position [973, 0]
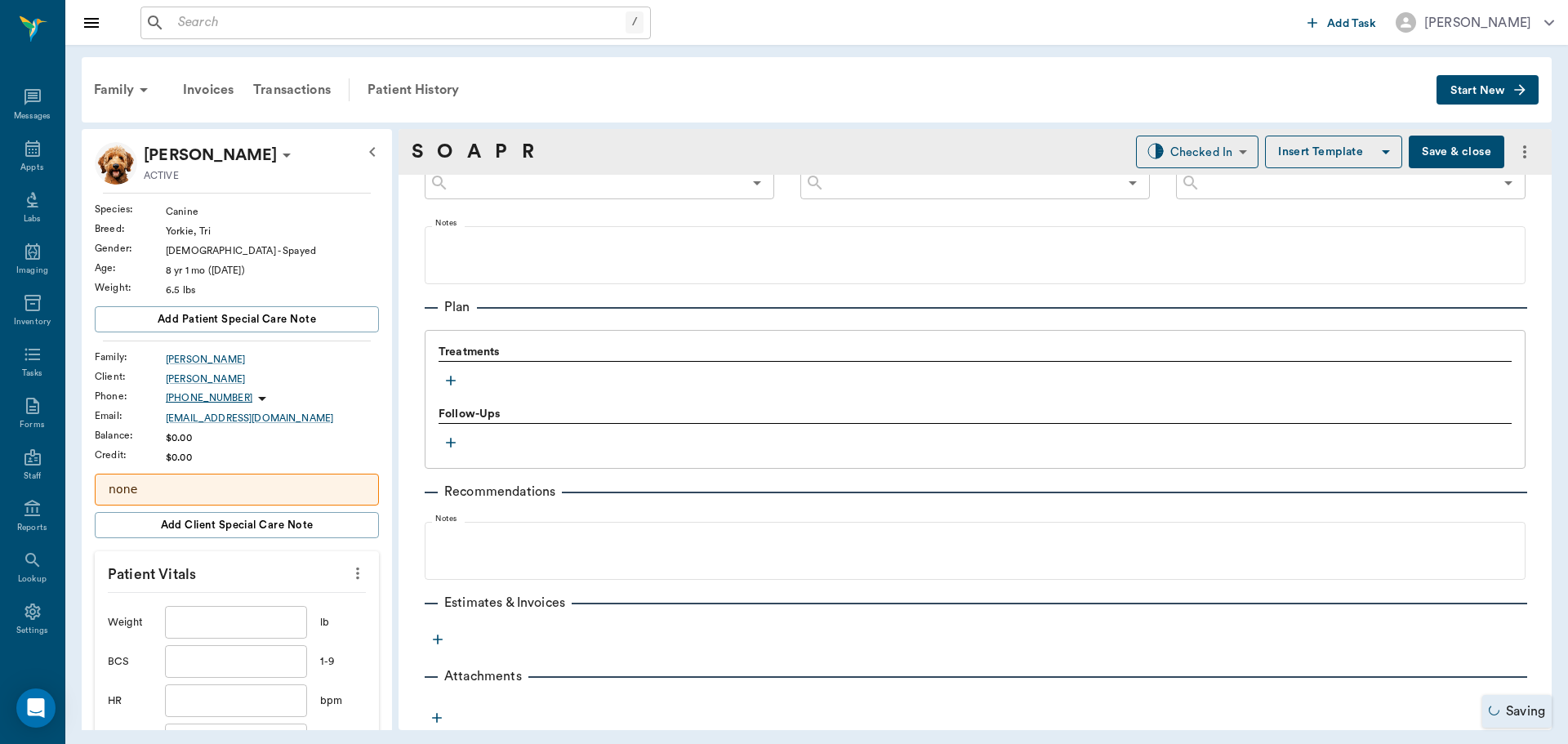
click at [452, 383] on icon "button" at bounding box center [450, 380] width 16 height 16
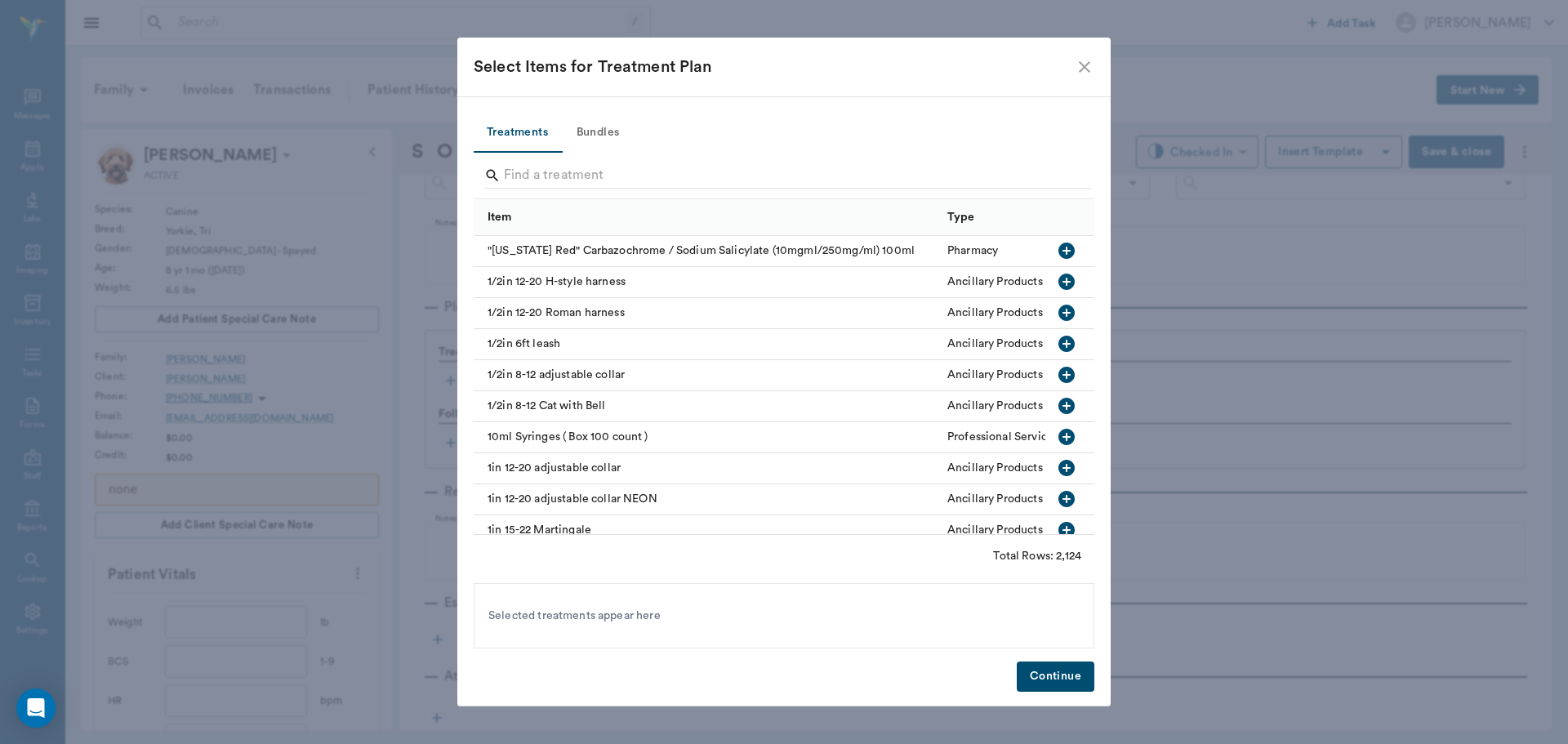
click at [586, 129] on button "Bundles" at bounding box center [598, 133] width 74 height 39
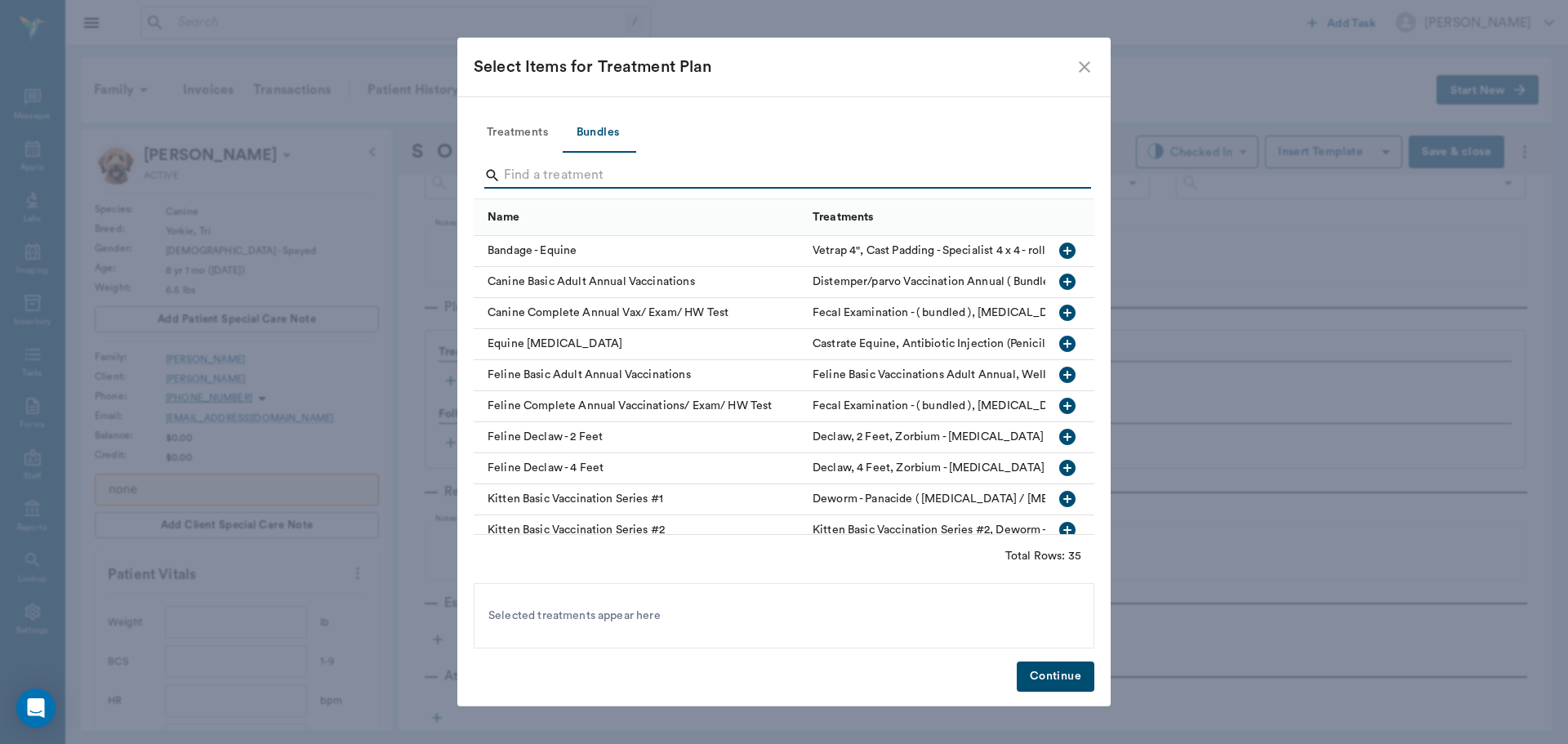
click at [561, 178] on input "Search" at bounding box center [785, 175] width 563 height 26
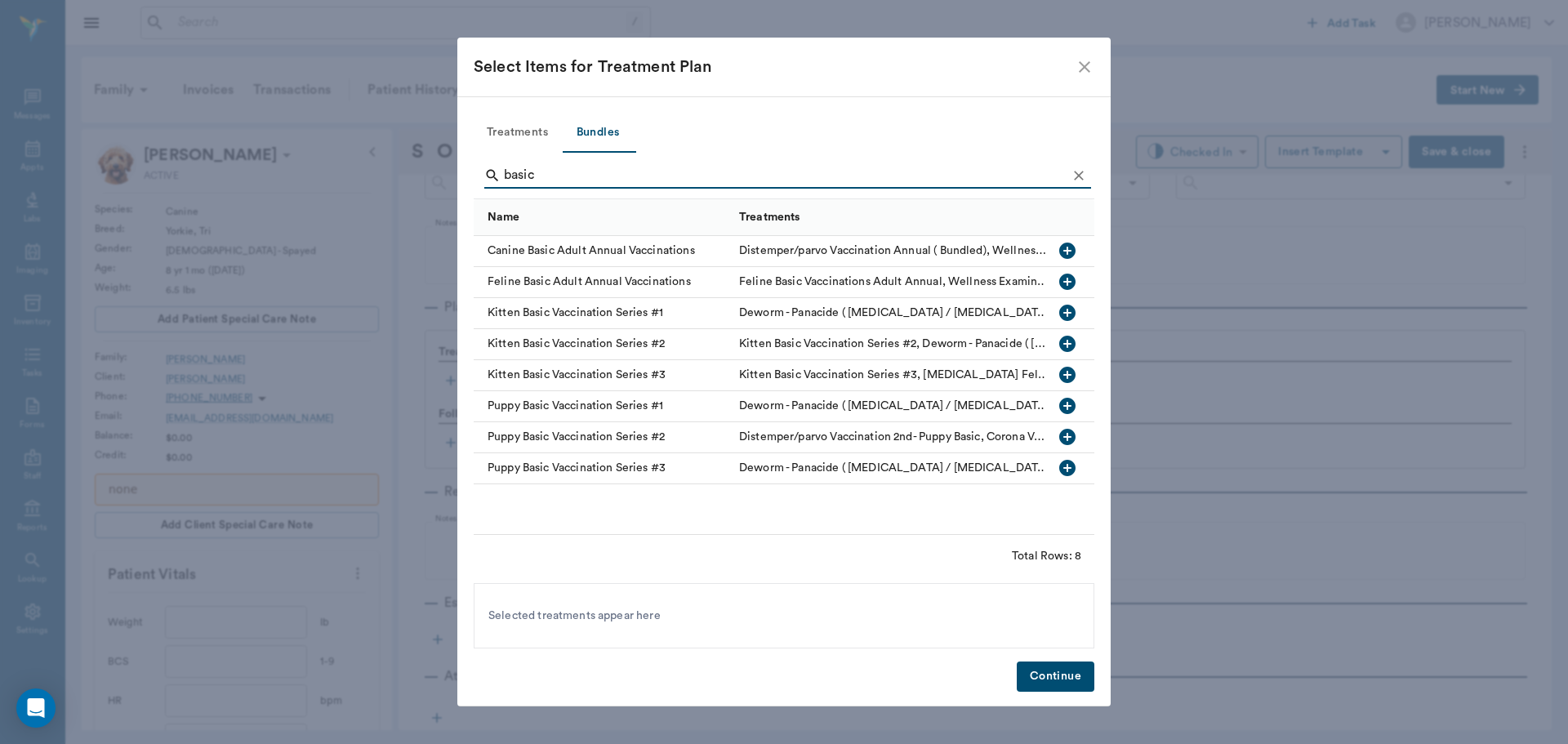
type input "basic"
click at [1067, 248] on icon "button" at bounding box center [1067, 251] width 20 height 20
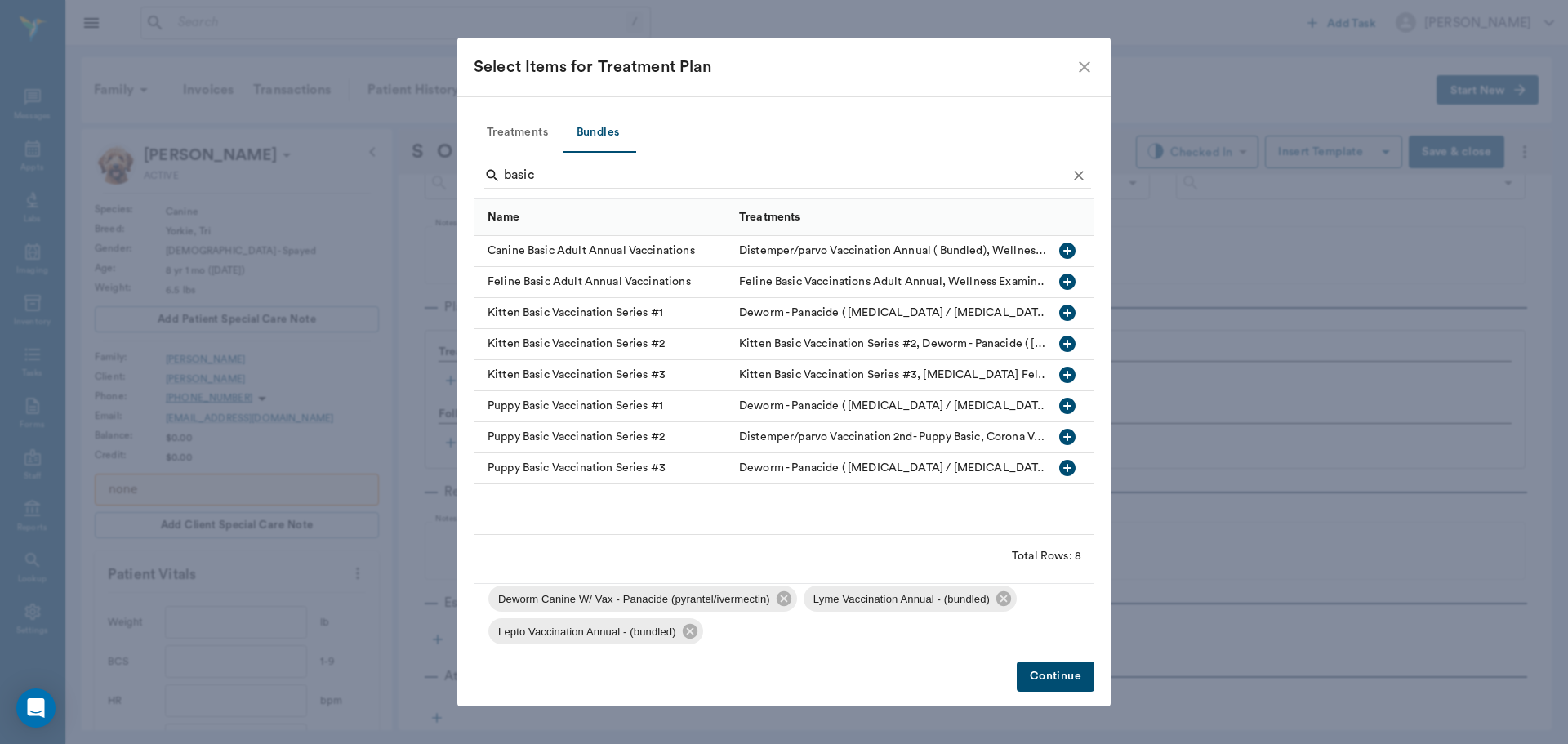
scroll to position [121, 0]
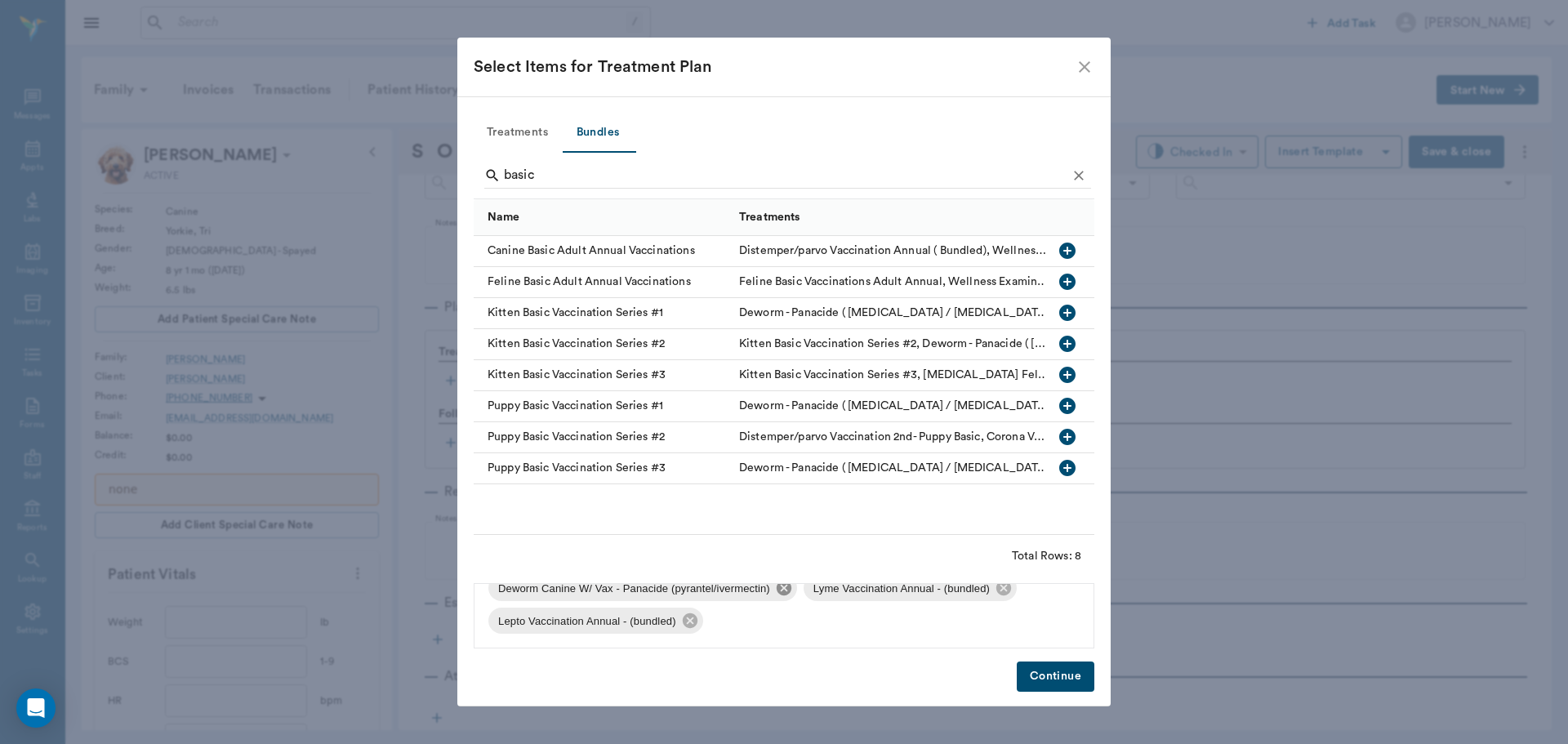
click at [787, 587] on icon at bounding box center [783, 588] width 15 height 15
click at [685, 621] on icon at bounding box center [688, 620] width 15 height 15
click at [685, 621] on icon at bounding box center [689, 620] width 15 height 15
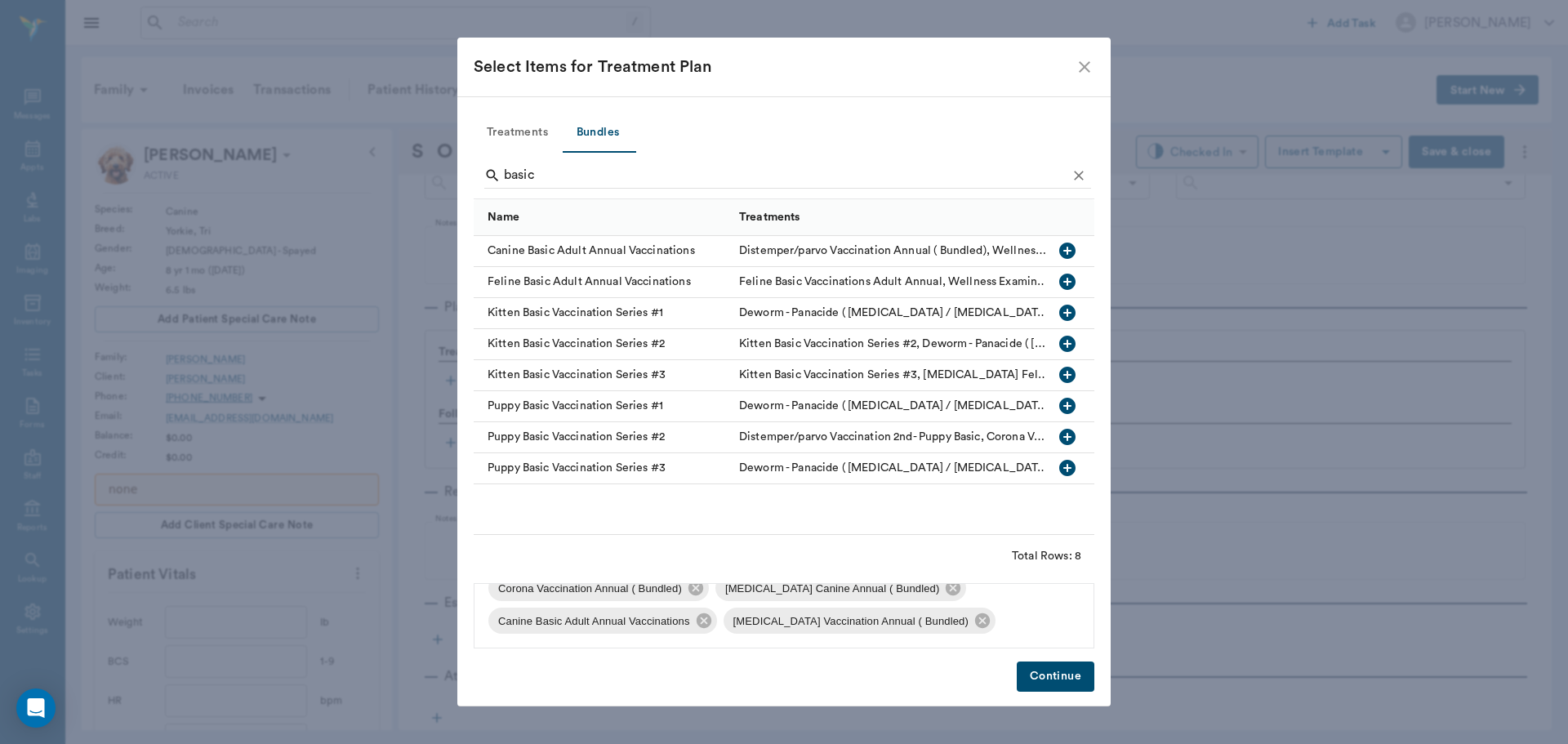
click at [1050, 674] on button "Continue" at bounding box center [1055, 676] width 77 height 30
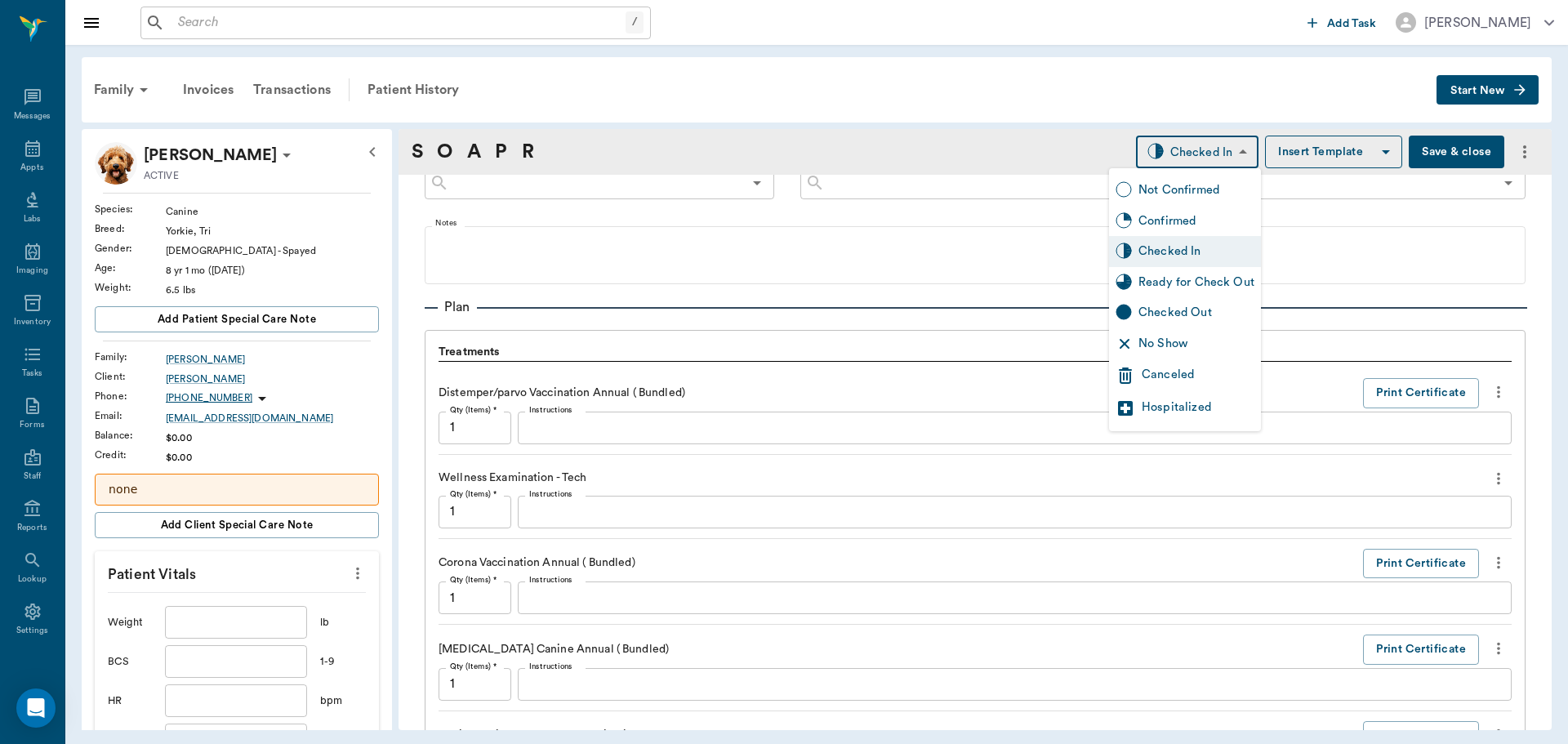
click at [1199, 148] on body "/ ​ Add Task Dr. Bert Ellsworth Nectar Messages Appts Labs Imaging Inventory Ta…" at bounding box center [784, 372] width 1568 height 744
click at [1215, 278] on div "Ready for Check Out" at bounding box center [1196, 282] width 116 height 18
type input "READY_TO_CHECKOUT"
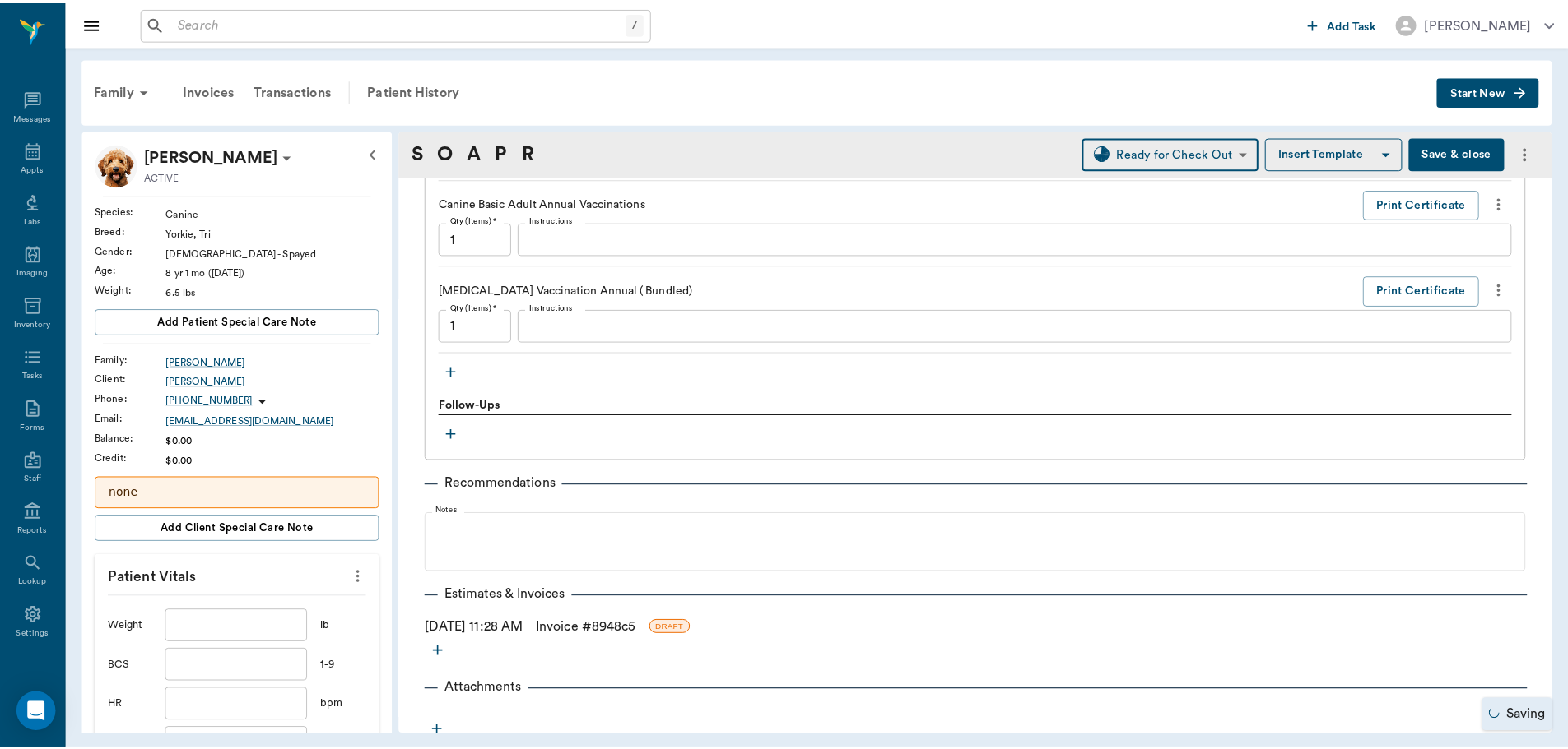
scroll to position [1525, 0]
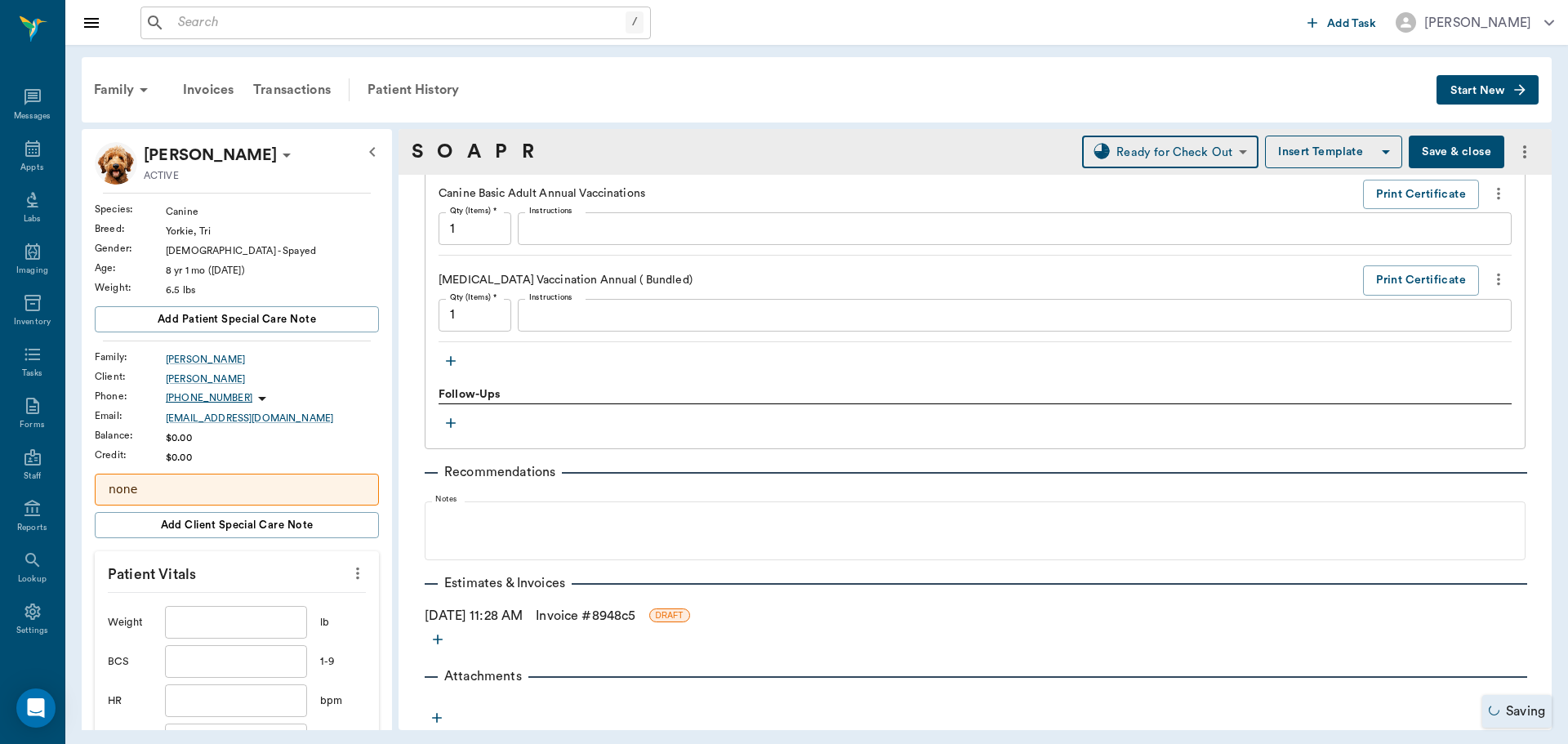
click at [592, 612] on link "Invoice # 8948c5" at bounding box center [586, 615] width 100 height 20
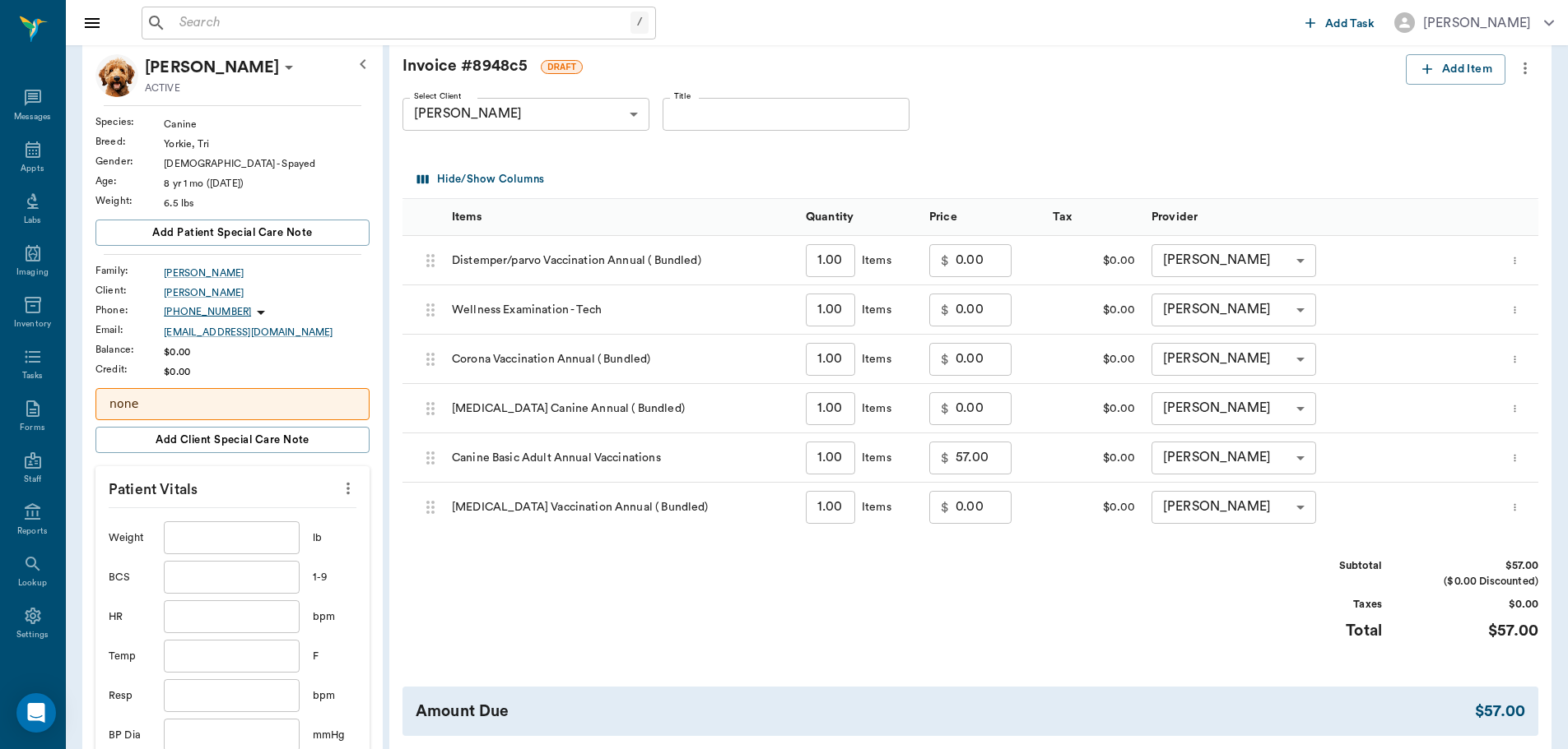
scroll to position [247, 0]
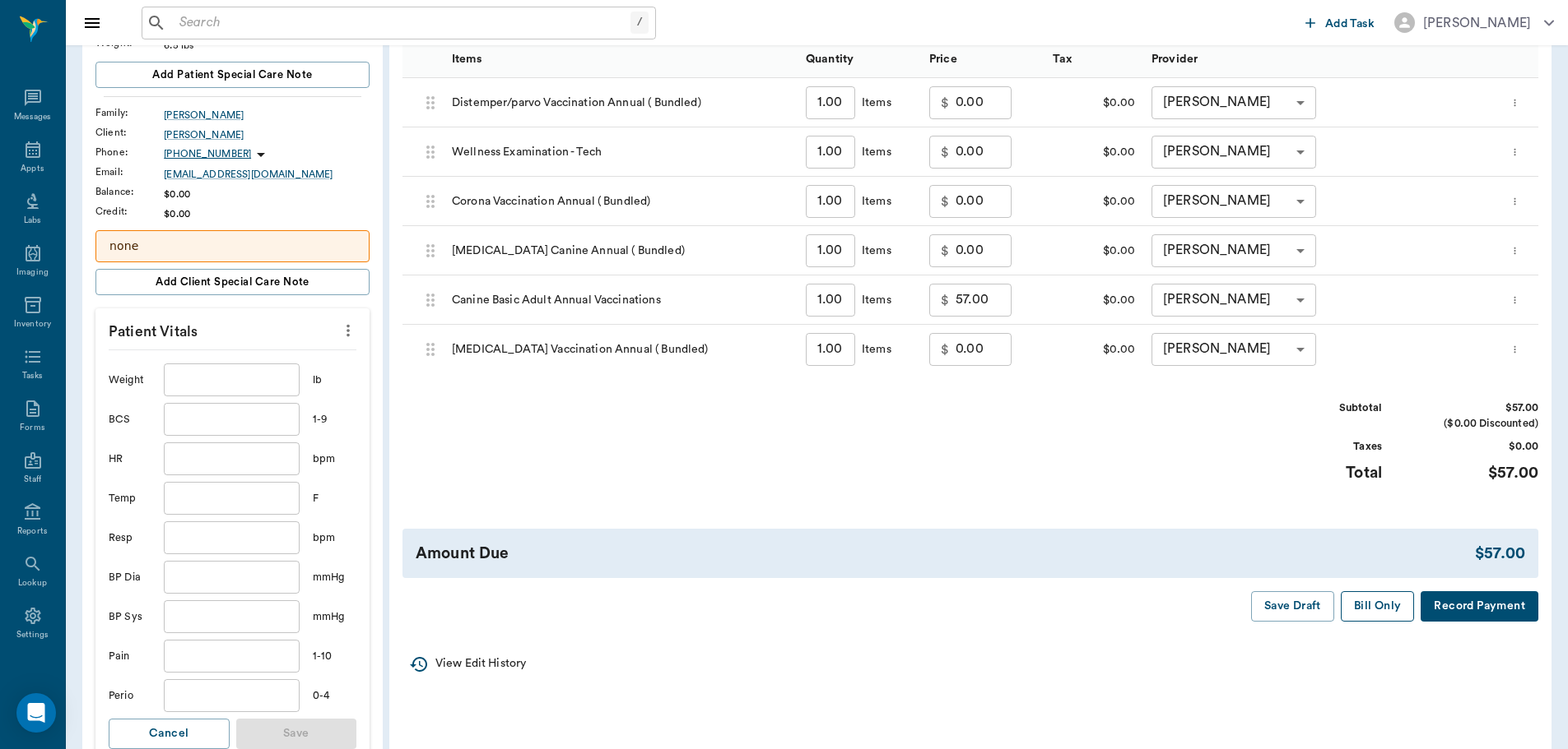
click at [1370, 598] on button "Bill Only" at bounding box center [1378, 606] width 74 height 30
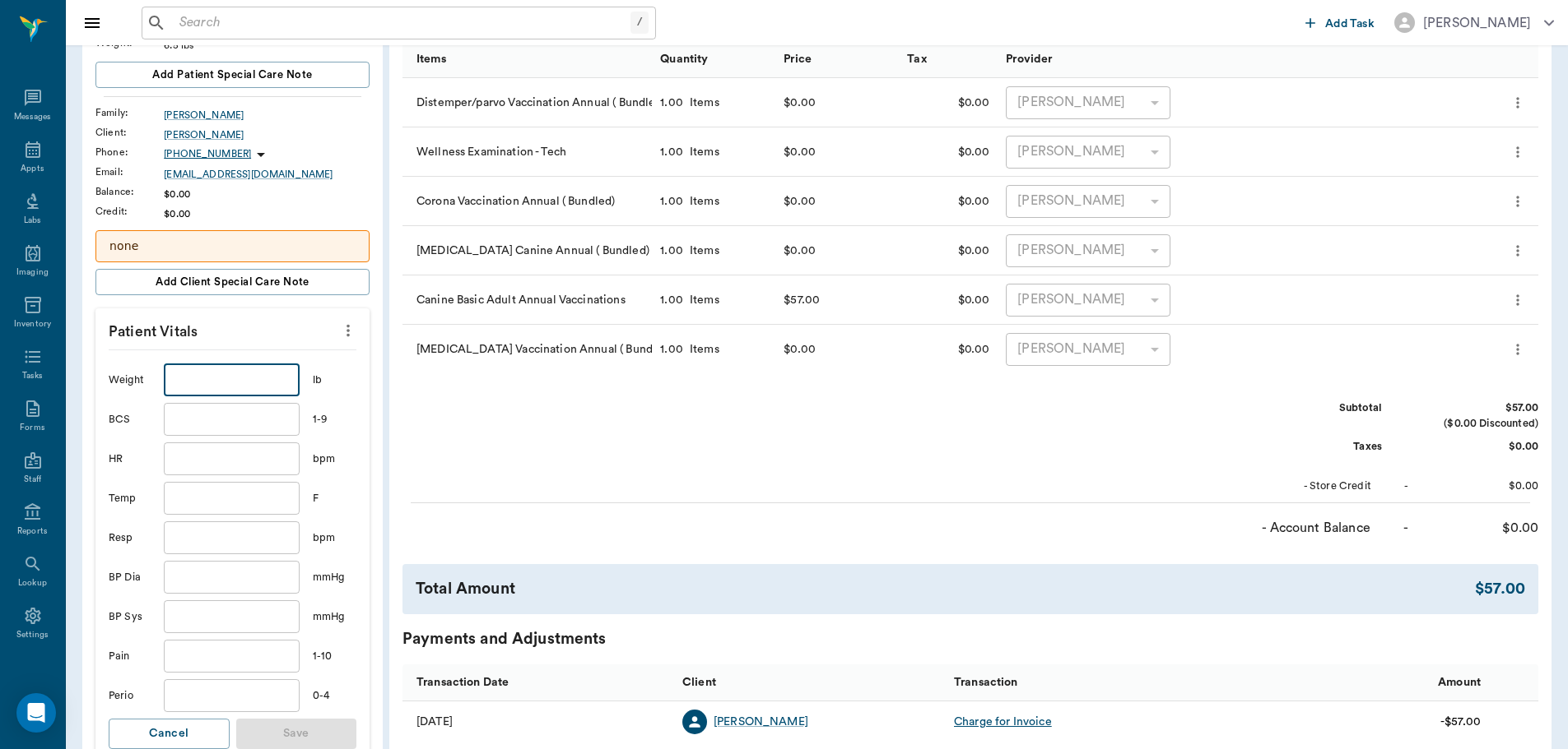
click at [247, 390] on input "text" at bounding box center [231, 380] width 135 height 33
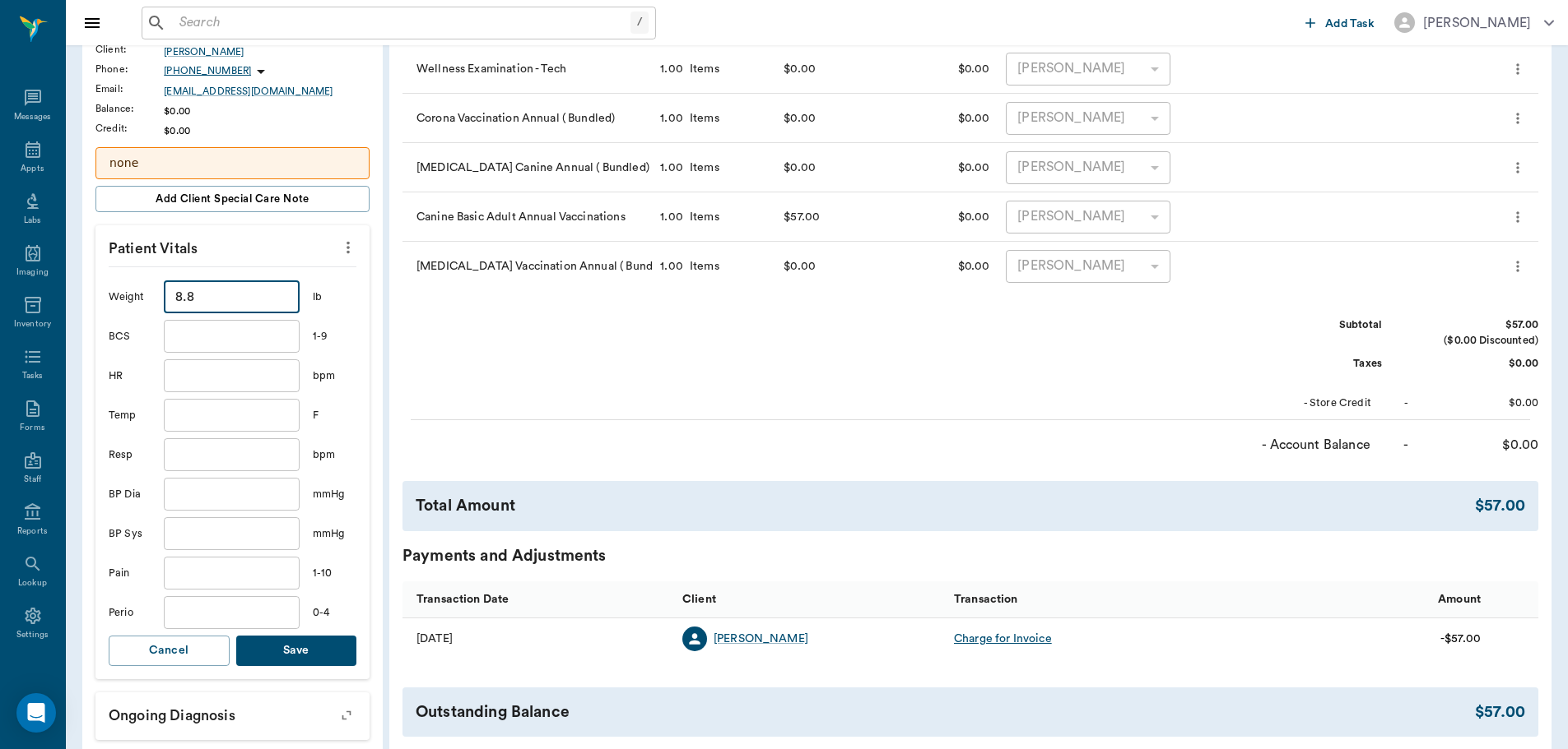
scroll to position [575, 0]
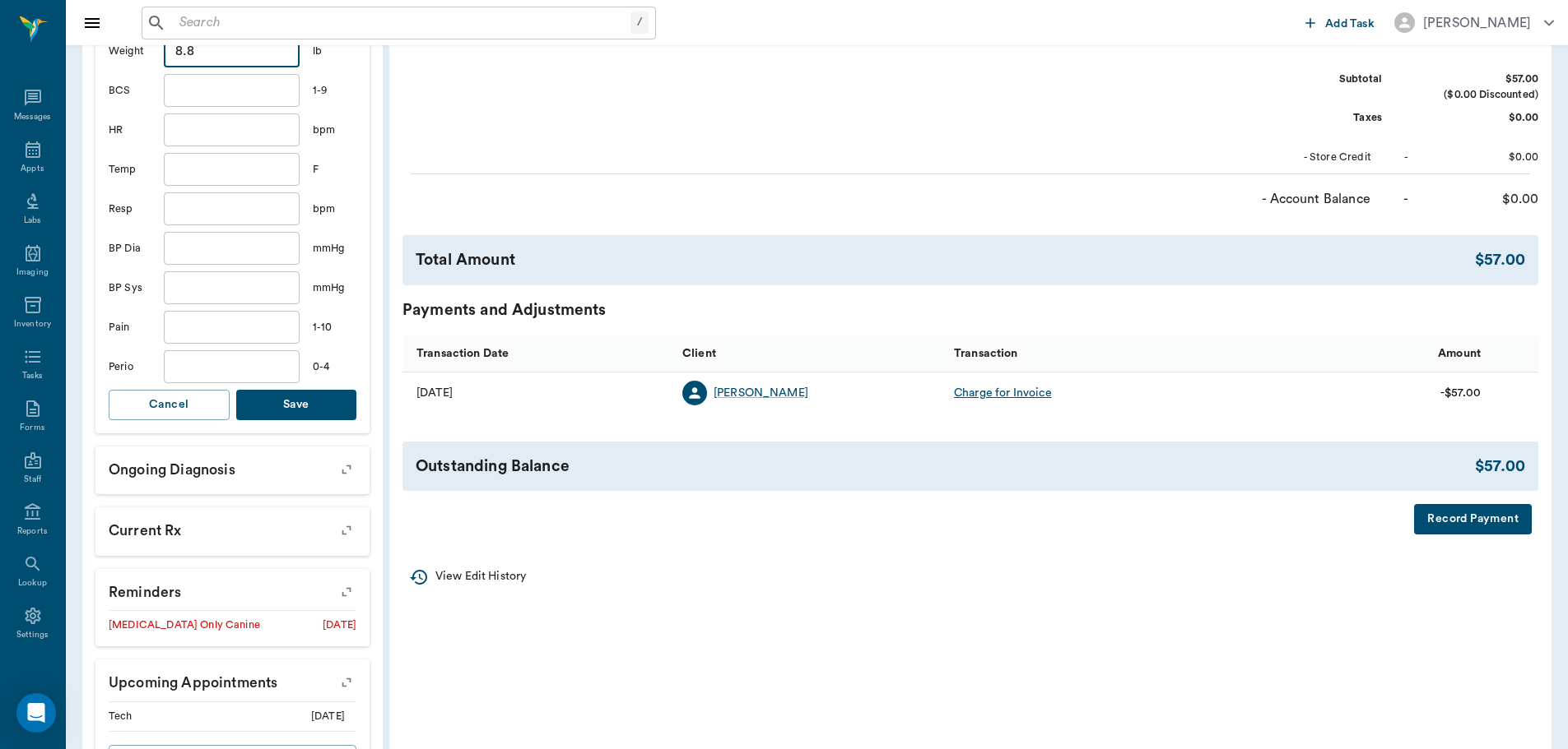
type input "8.8"
click at [268, 401] on button "Save" at bounding box center [296, 404] width 121 height 30
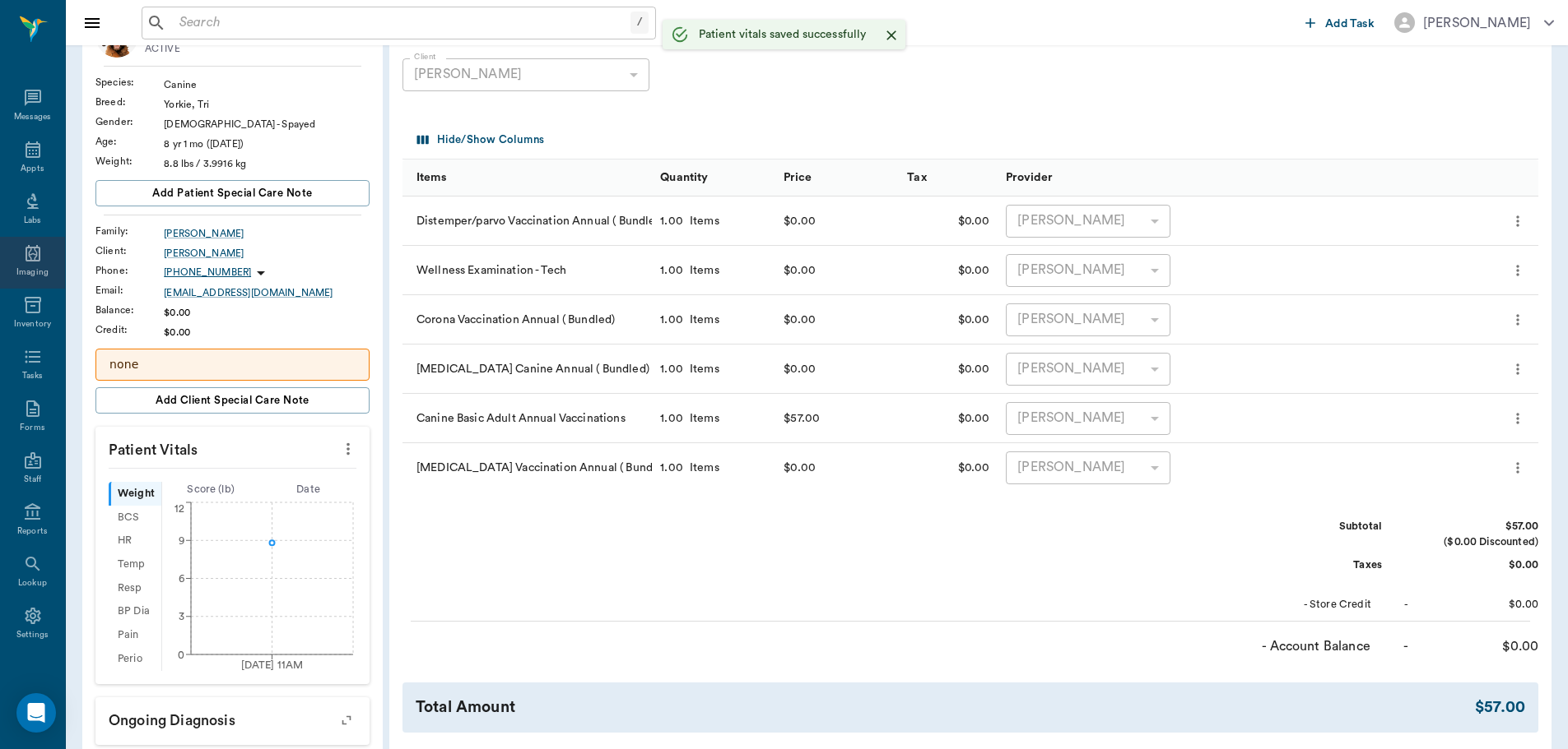
scroll to position [128, 0]
click at [26, 156] on icon at bounding box center [33, 149] width 15 height 16
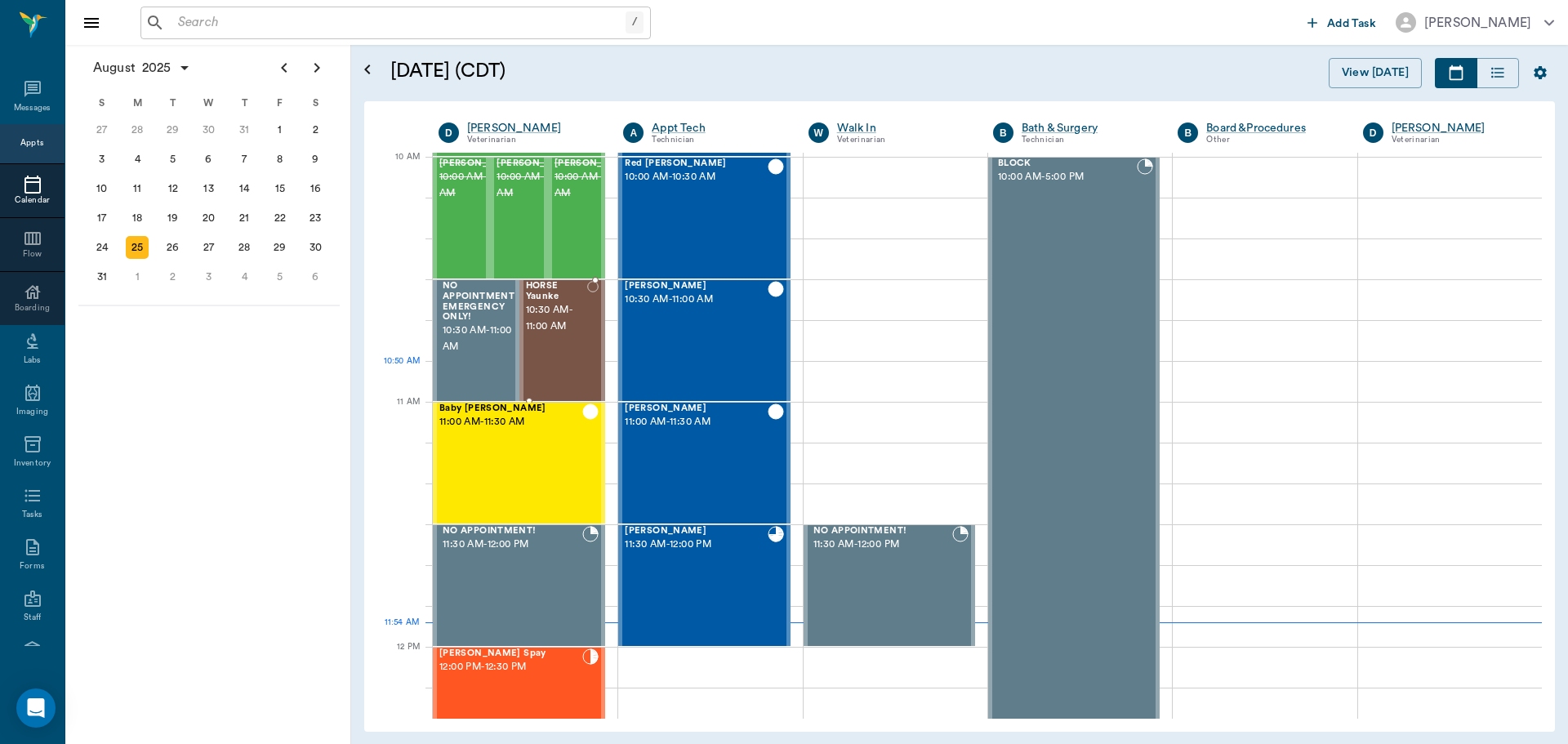
scroll to position [411, 0]
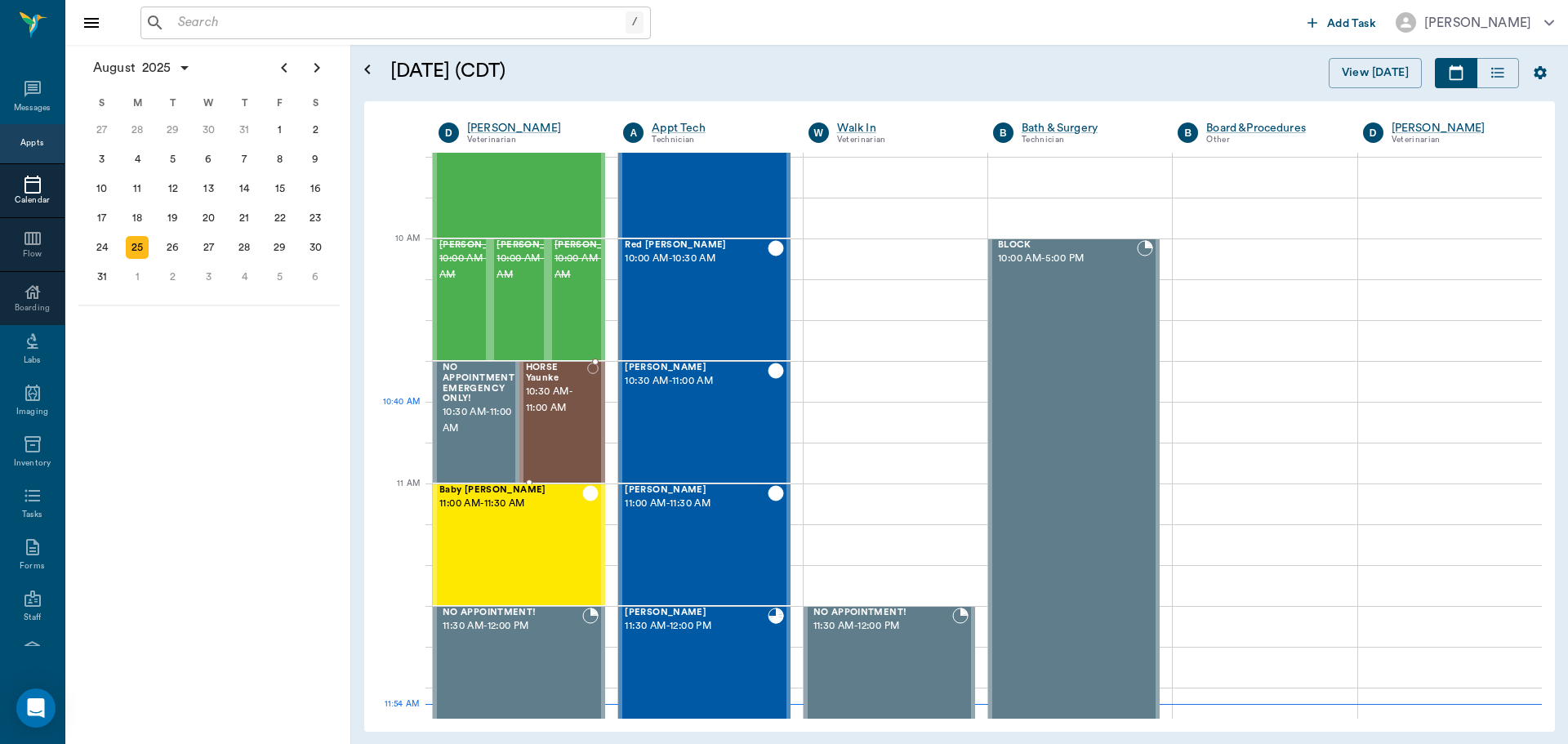
click at [557, 416] on span "10:30 AM - 11:00 AM" at bounding box center [557, 400] width 62 height 33
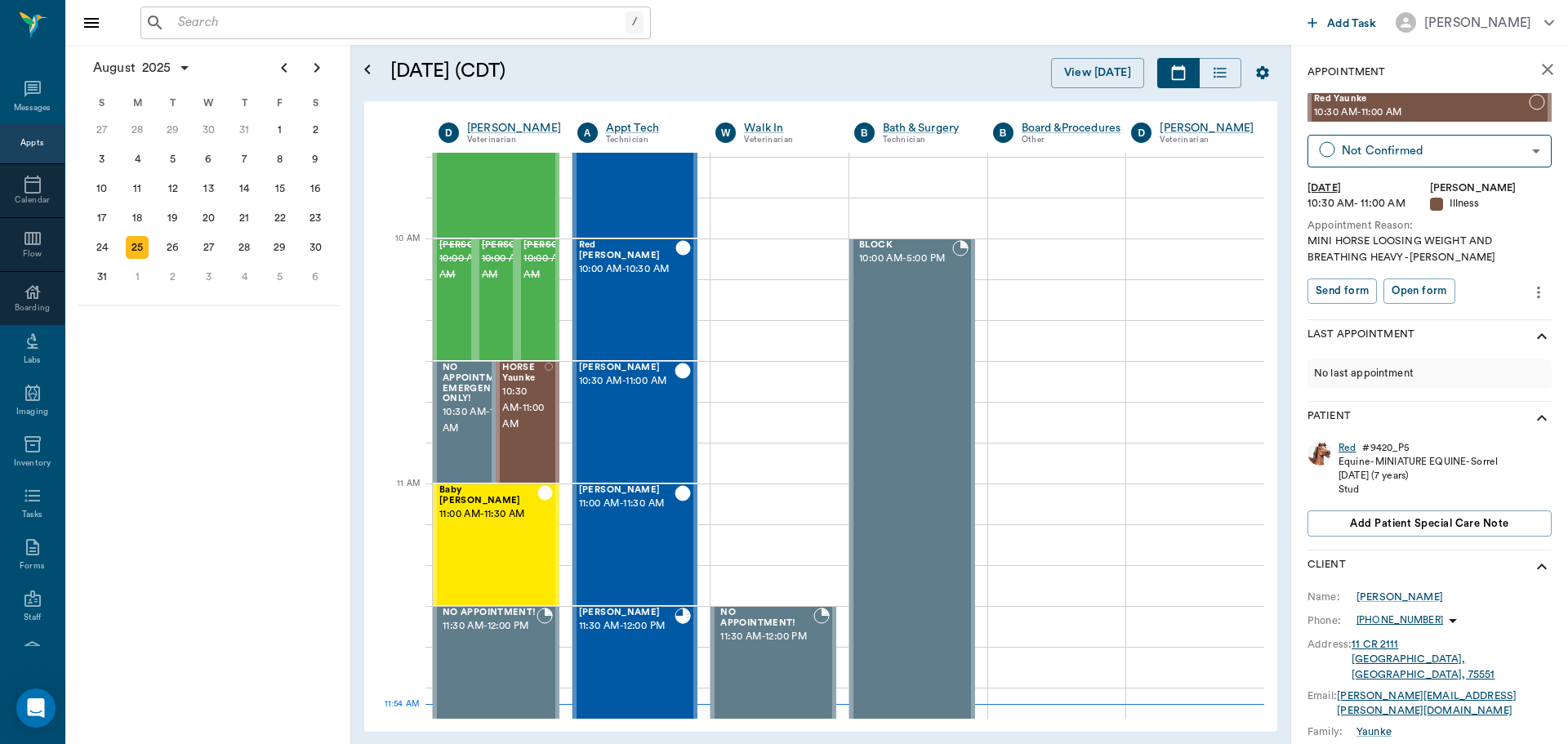
click at [1343, 444] on div "Red" at bounding box center [1348, 448] width 17 height 14
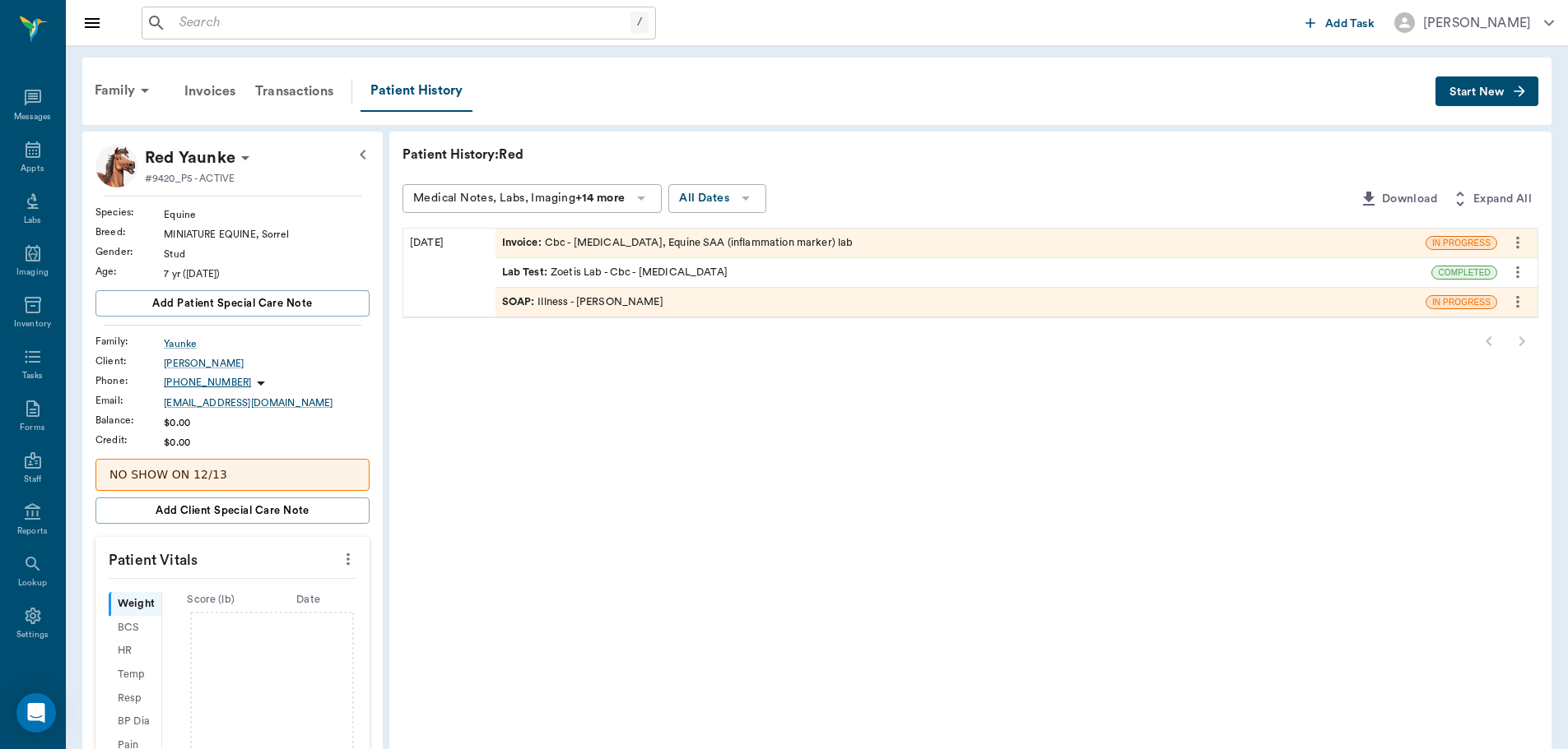
click at [610, 300] on div "SOAP : Illness - Dr. Bert Ellsworth" at bounding box center [583, 302] width 162 height 16
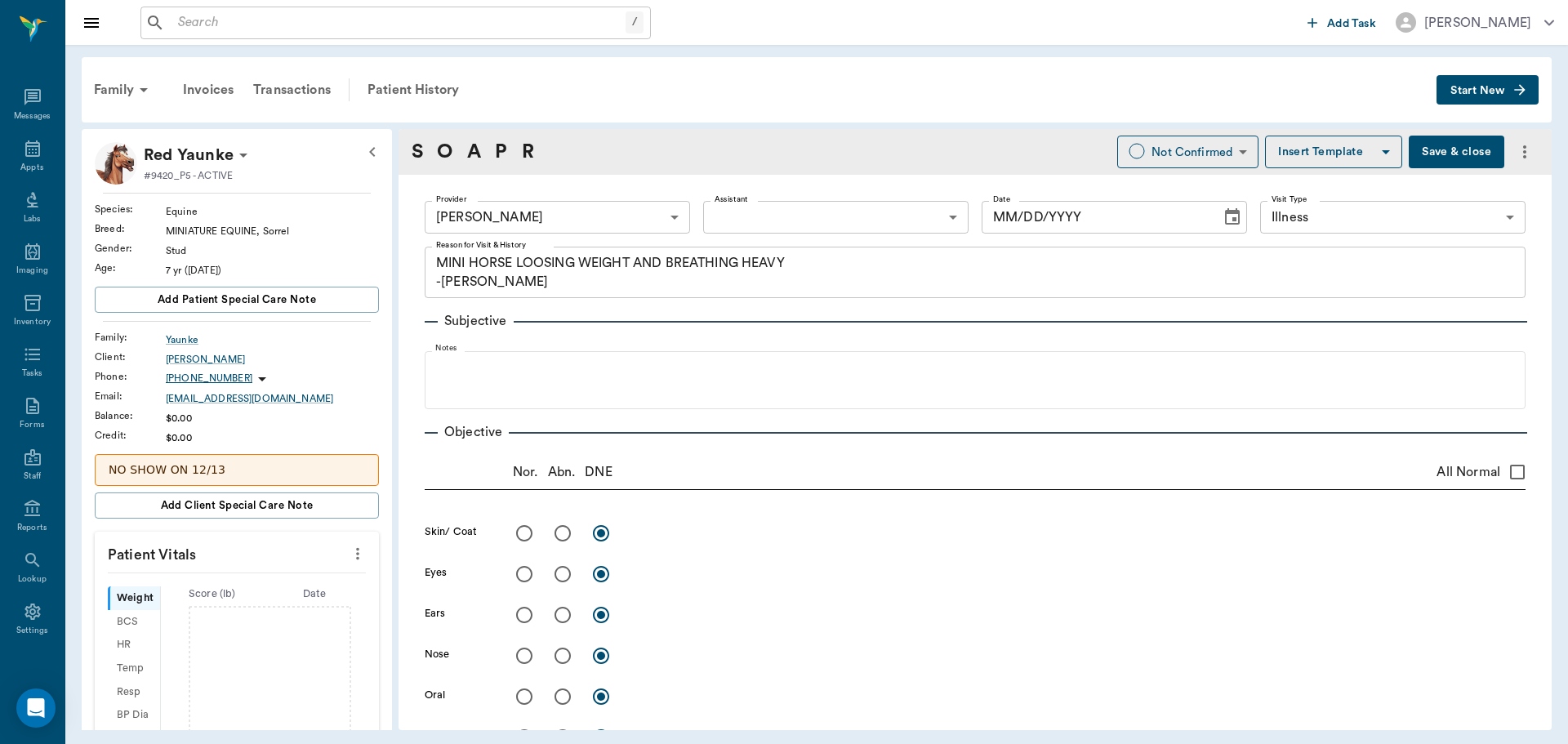
type input "63ec2f075fda476ae8351a4d"
type input "65d2be4f46e3a538d89b8c15"
type textarea "MINI HORSE LOOSING WEIGHT AND BREATHING HEAVY -[PERSON_NAME]"
type input "[DATE]"
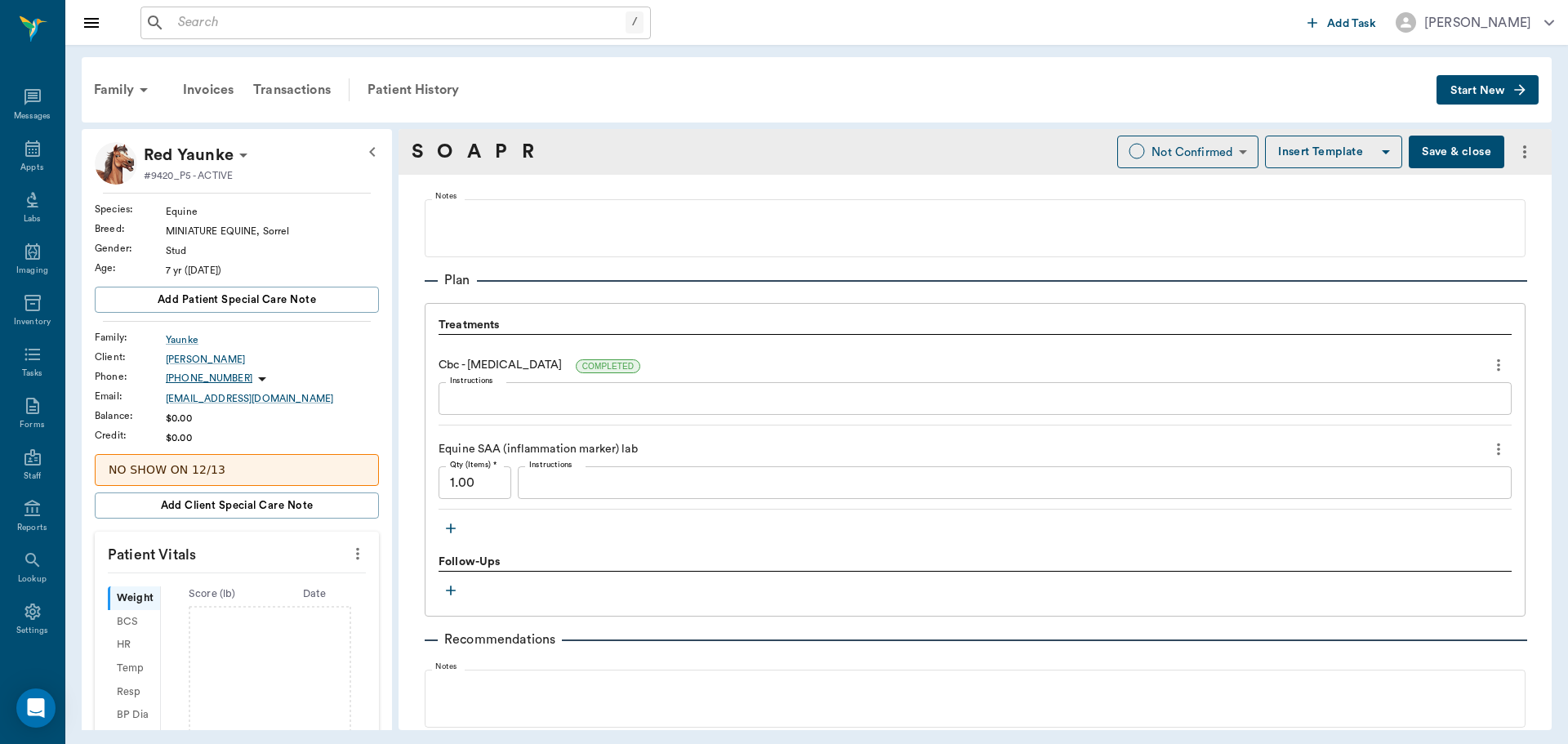
scroll to position [1144, 0]
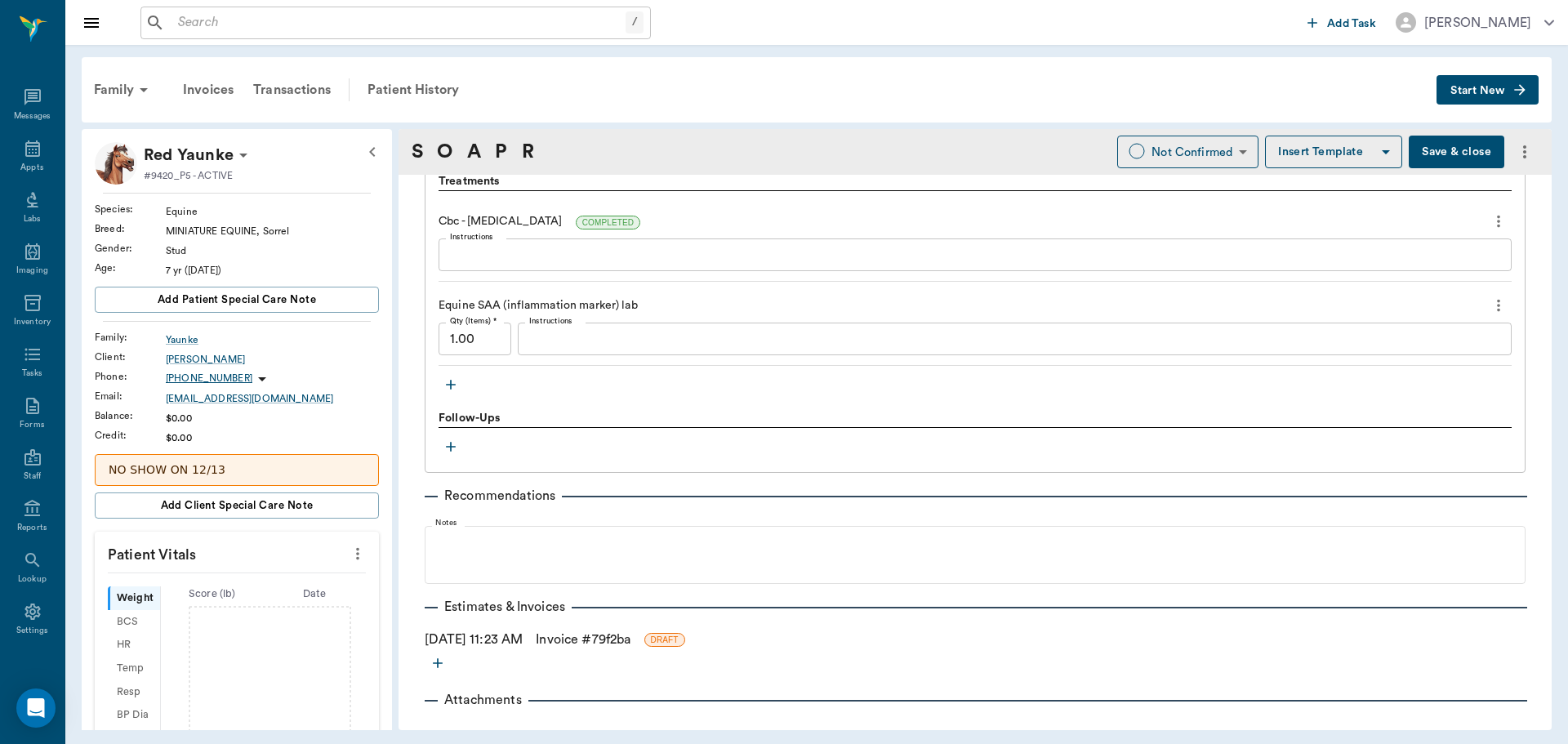
click at [452, 384] on icon "button" at bounding box center [450, 384] width 9 height 9
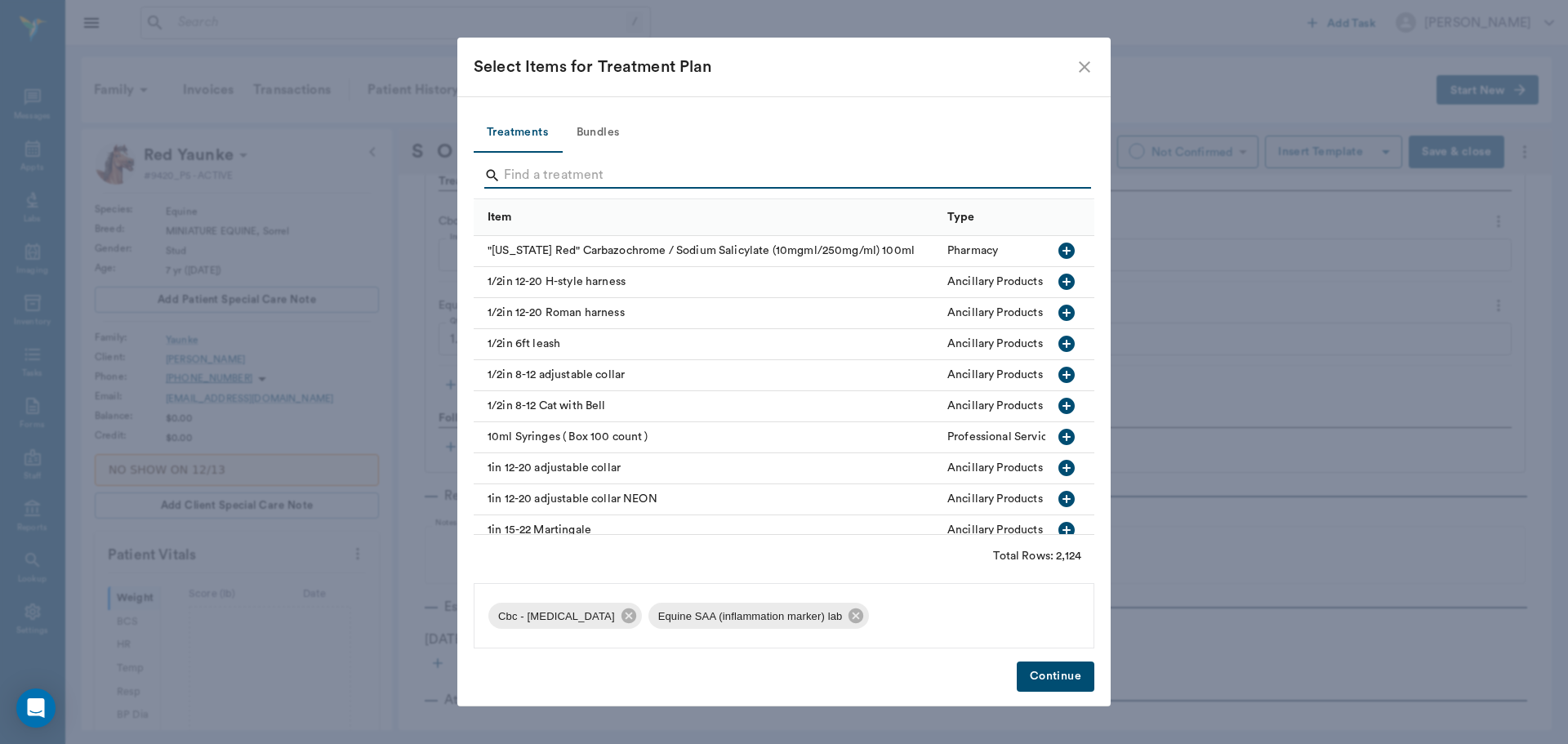
click at [573, 183] on input "Search" at bounding box center [785, 175] width 563 height 26
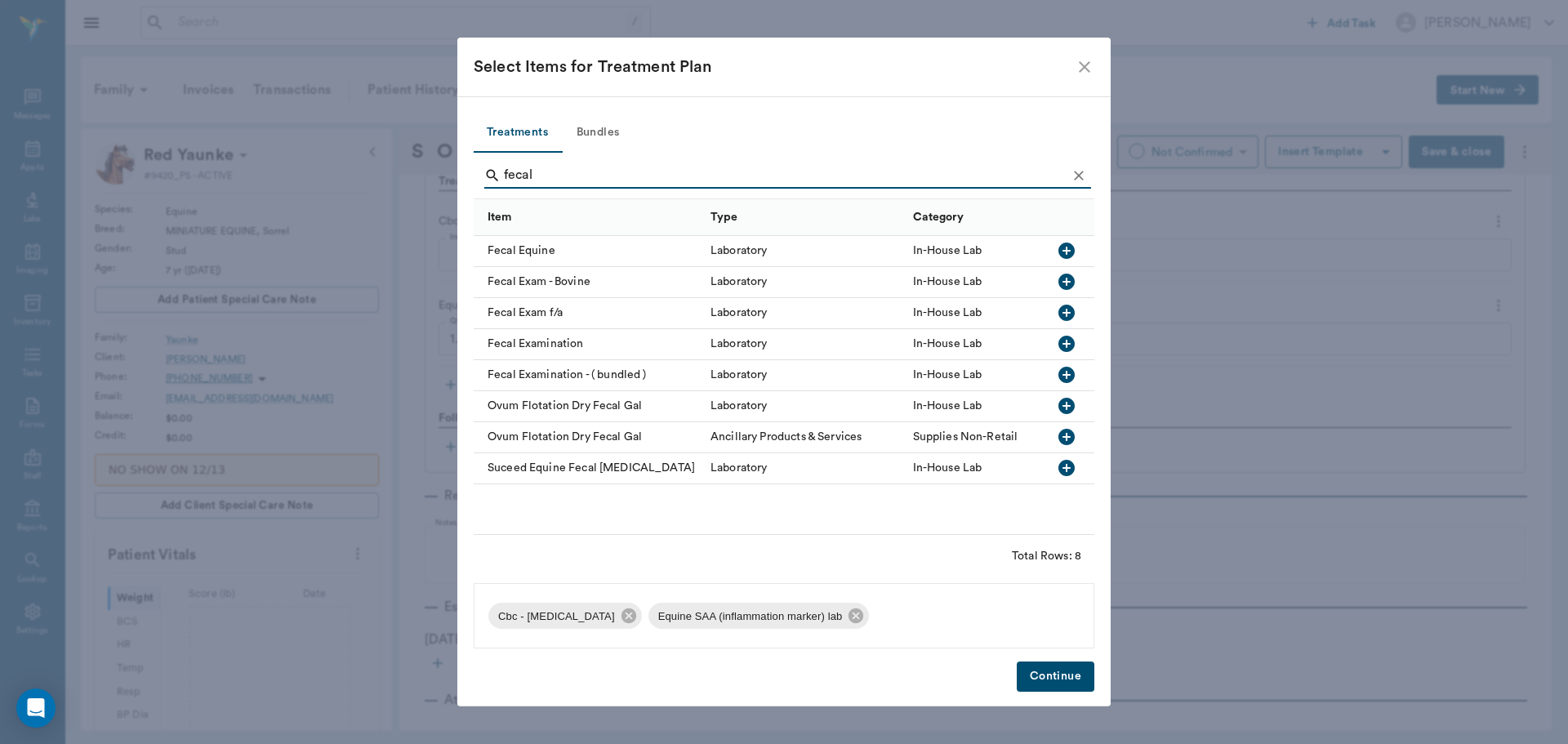
click at [1064, 247] on icon "button" at bounding box center [1066, 251] width 16 height 16
type input "f"
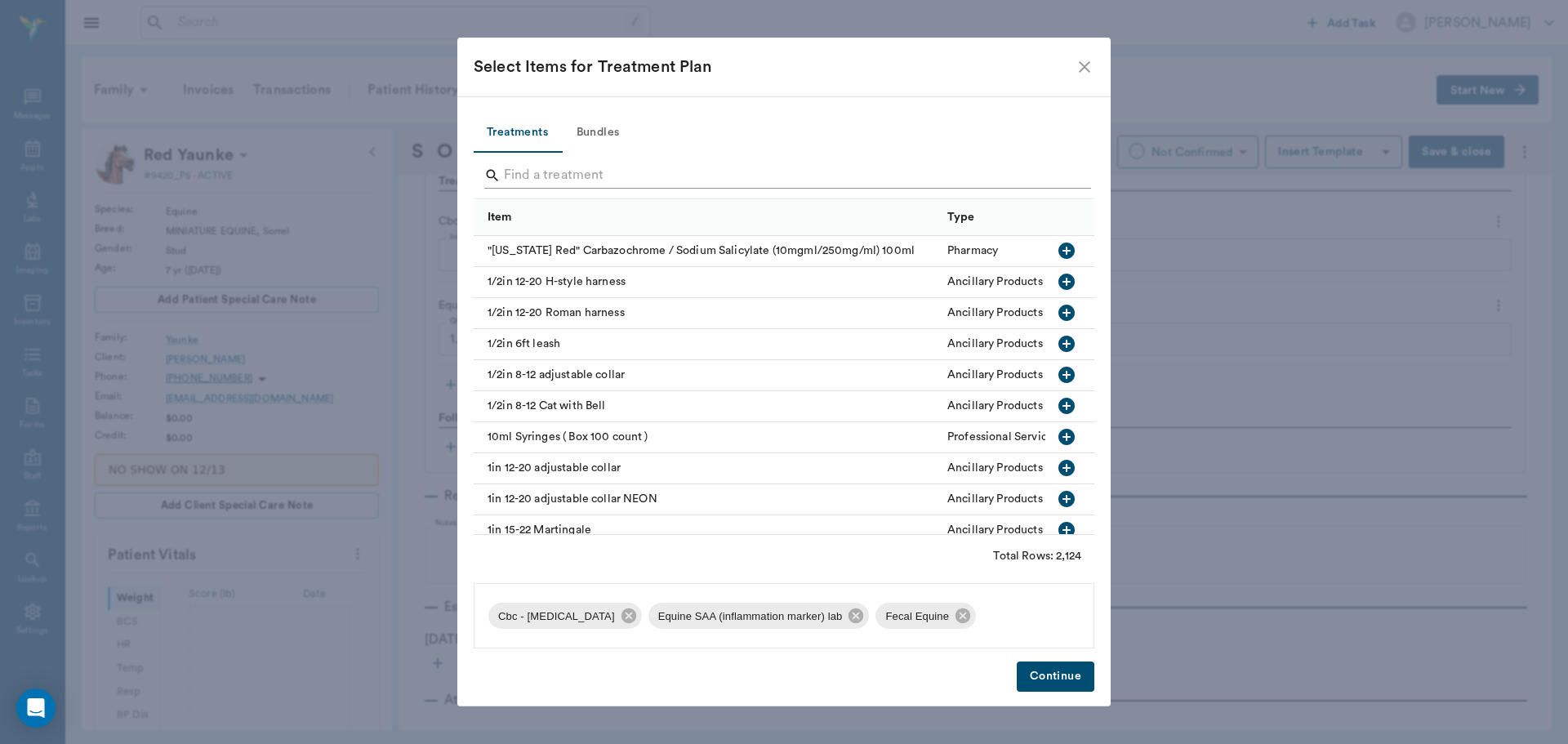
click at [560, 180] on input "Search" at bounding box center [785, 175] width 563 height 26
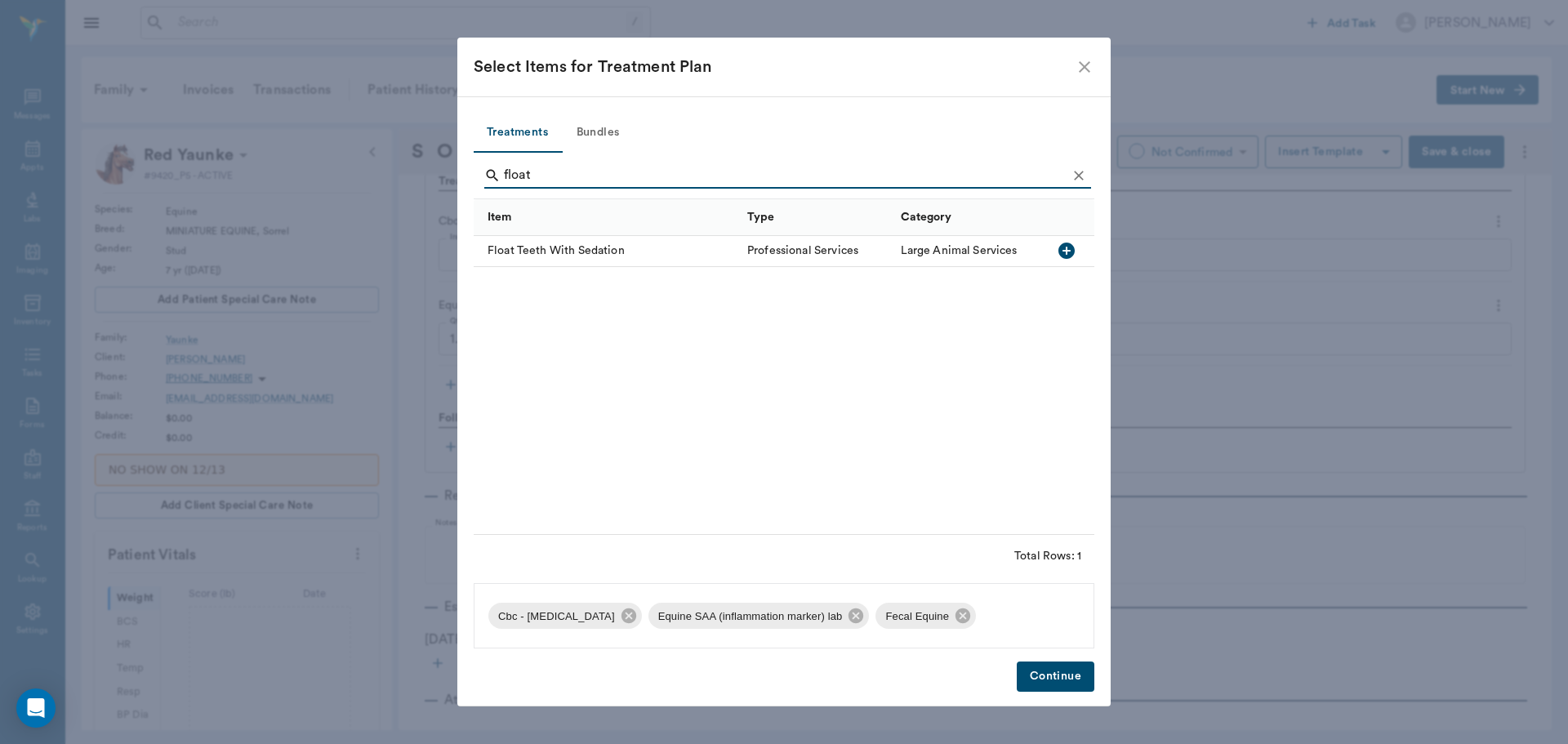
click at [1070, 244] on icon "button" at bounding box center [1066, 251] width 20 height 20
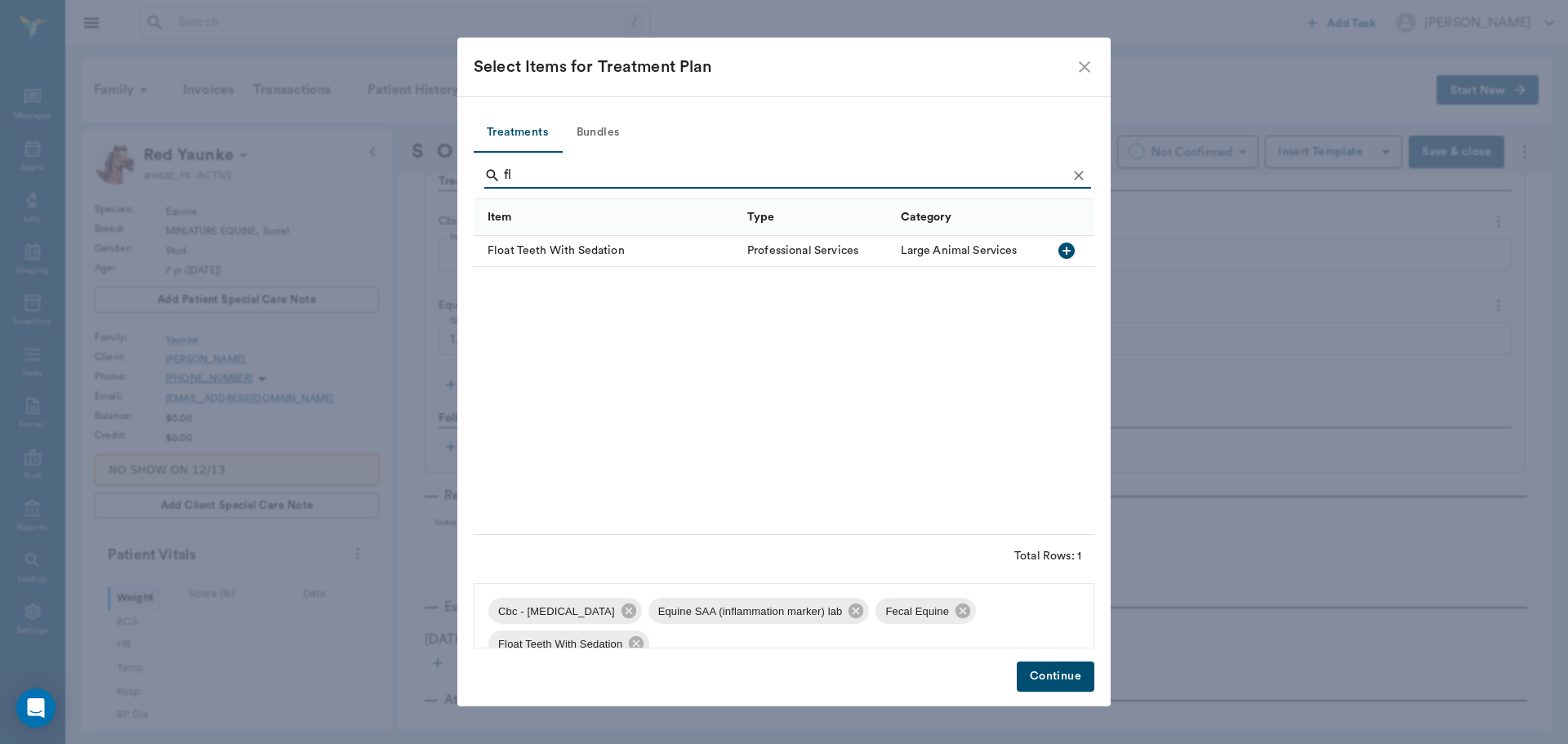
type input "f"
type input "cop"
click at [1062, 253] on icon "button" at bounding box center [1066, 251] width 16 height 16
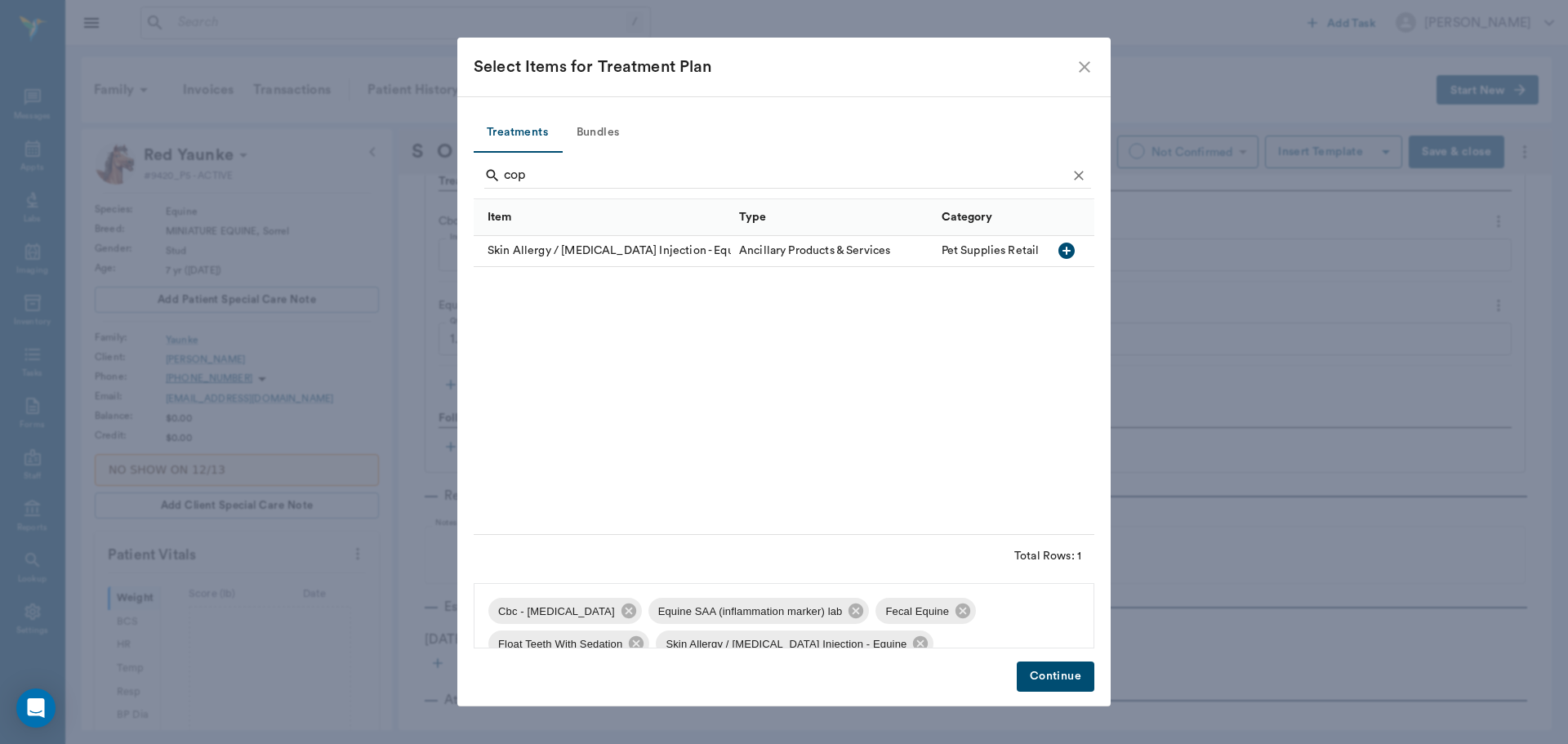
click at [1067, 675] on button "Continue" at bounding box center [1055, 676] width 77 height 30
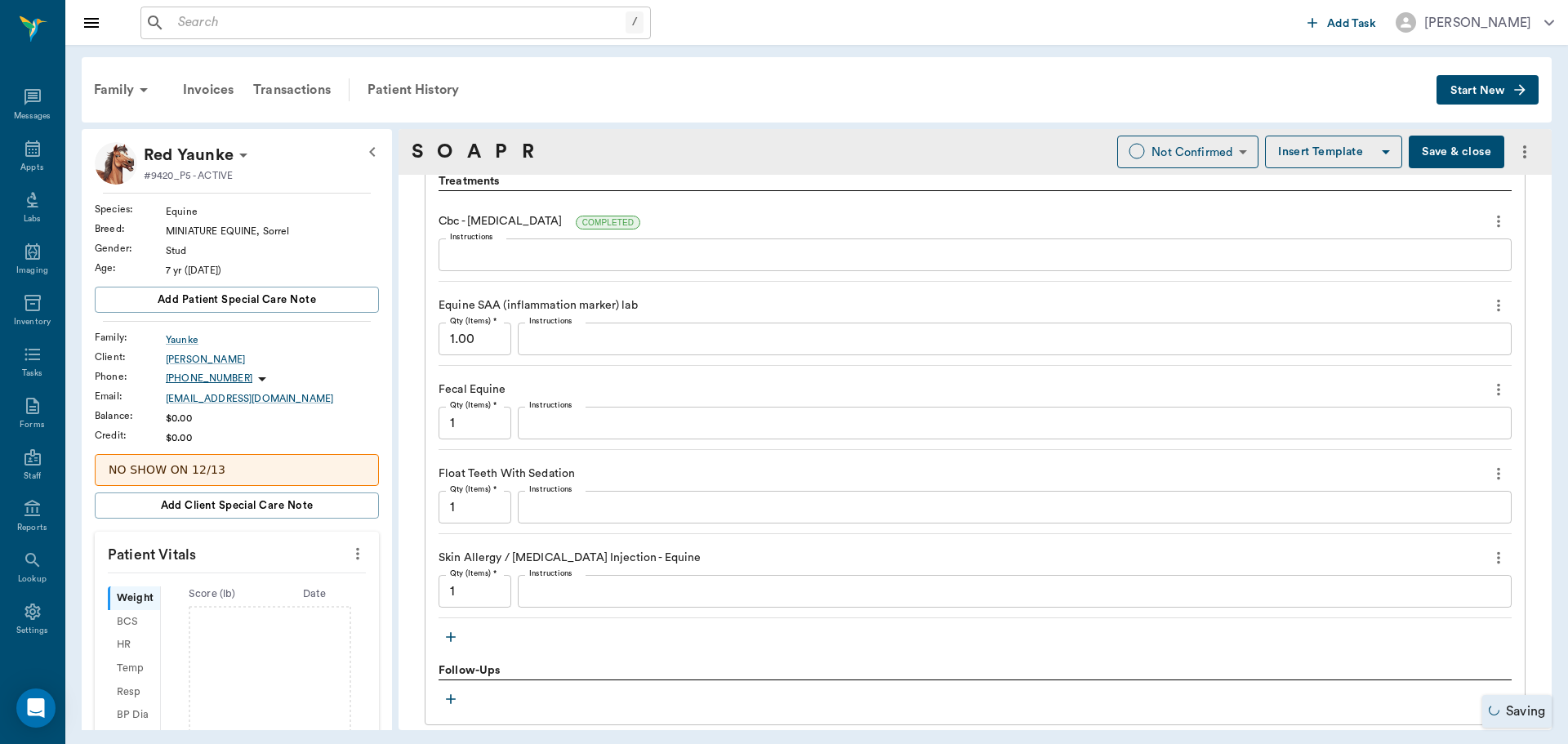
click at [552, 592] on textarea "Instructions" at bounding box center [1015, 592] width 971 height 19
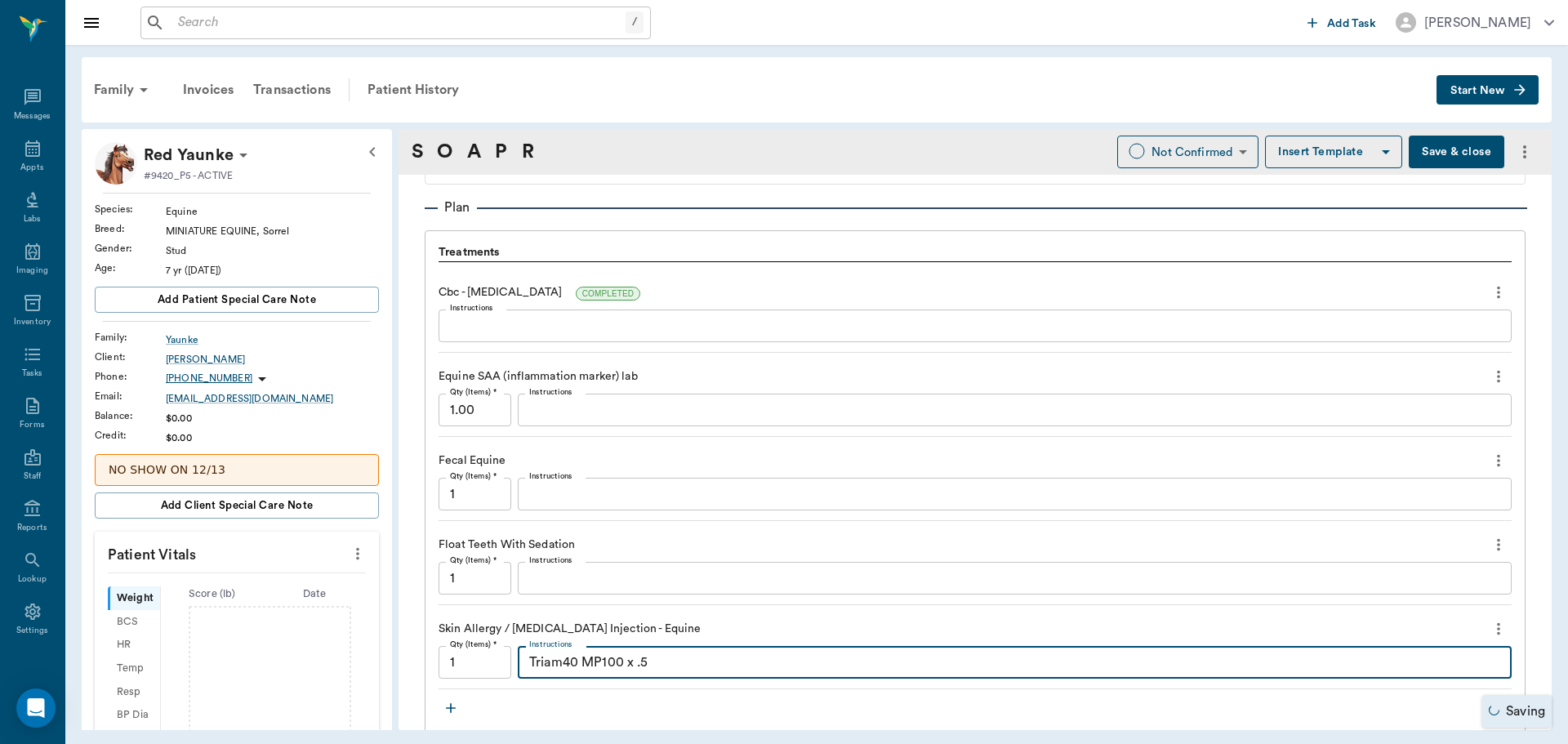
scroll to position [1062, 0]
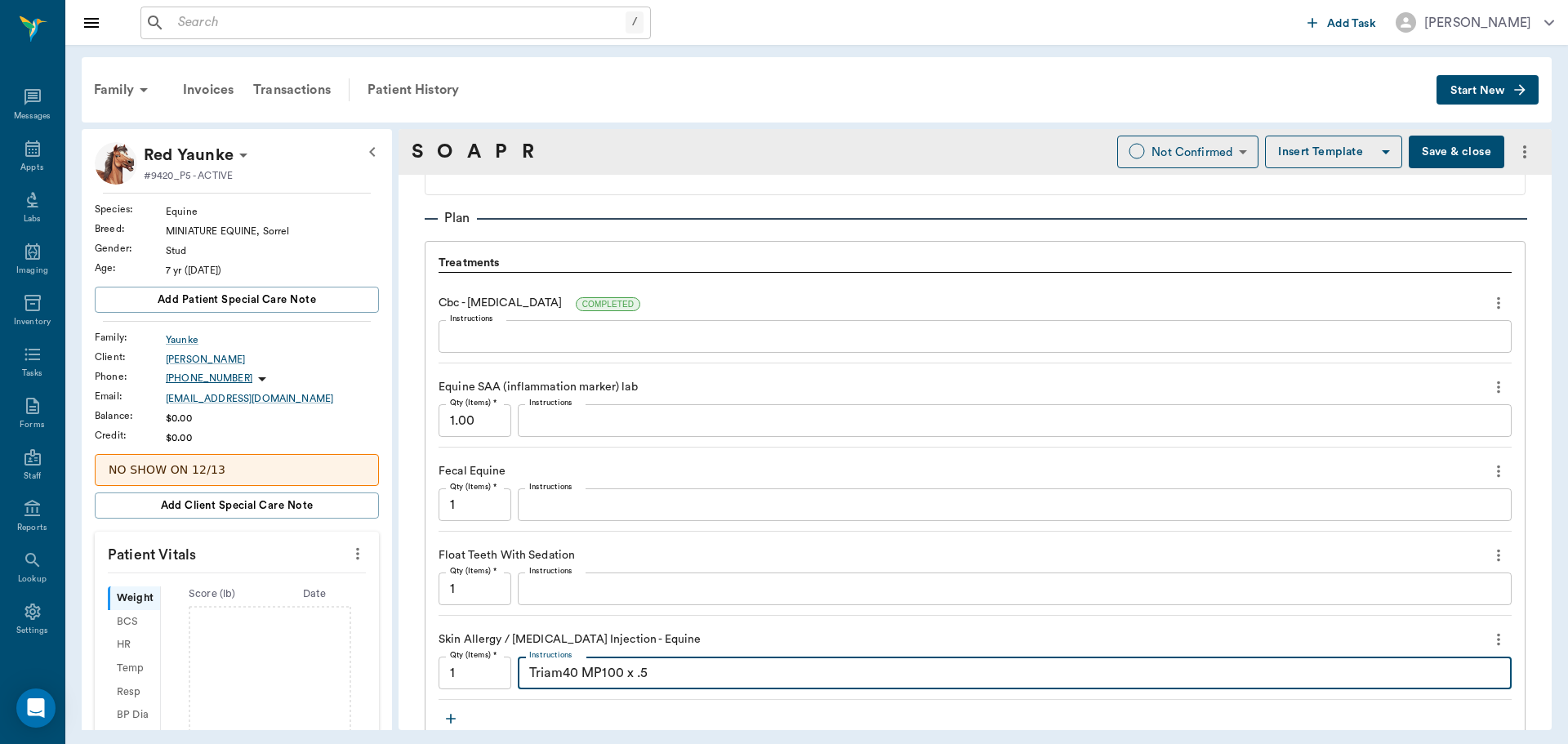
type textarea "Triam40 MP100 x .5"
click at [571, 505] on textarea "Instructions" at bounding box center [1015, 505] width 971 height 19
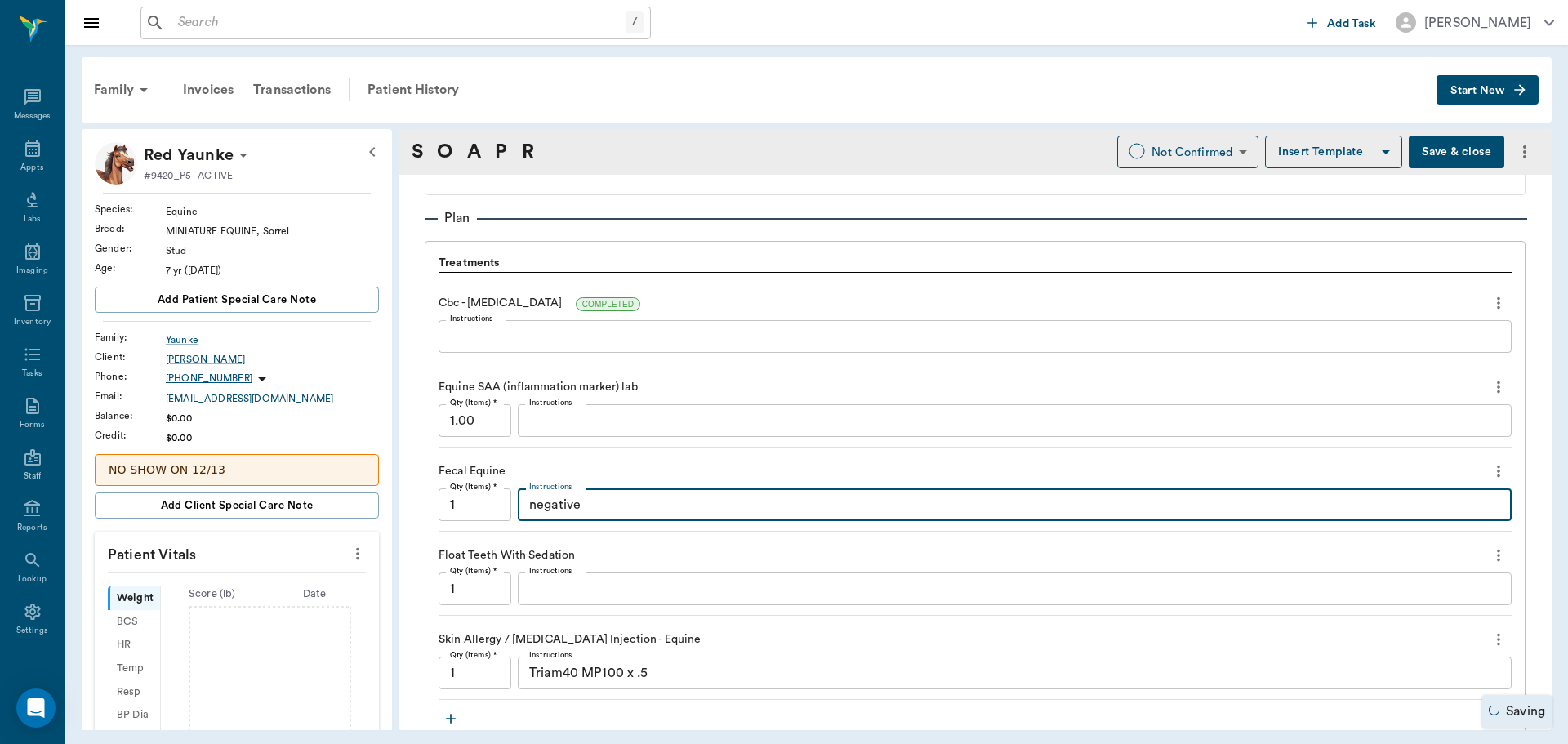
type textarea "negative"
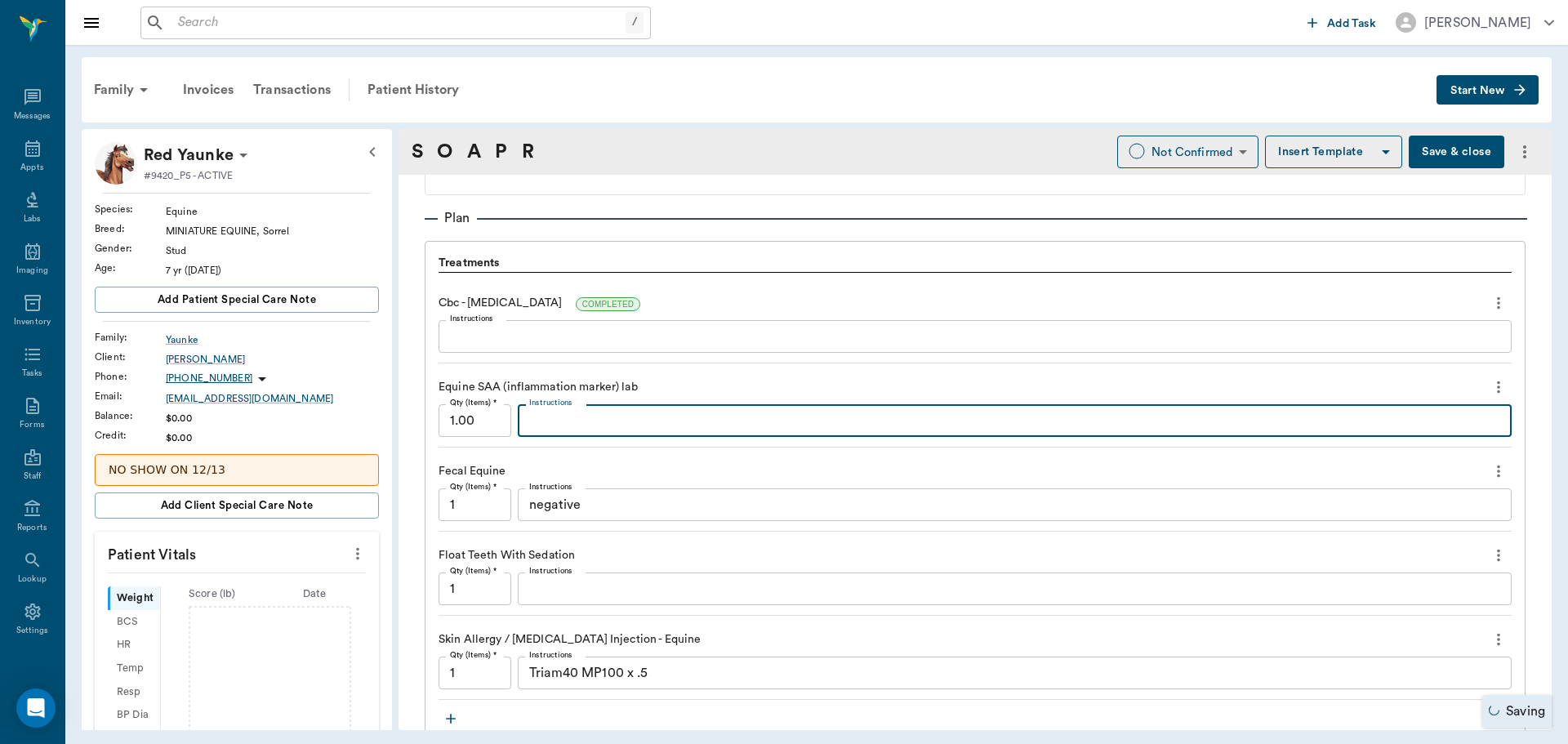
click at [561, 418] on textarea "Instructions" at bounding box center [1015, 421] width 971 height 19
type textarea "M"
type textarea "Normal"
click at [546, 331] on textarea "Instructions" at bounding box center [975, 337] width 1050 height 19
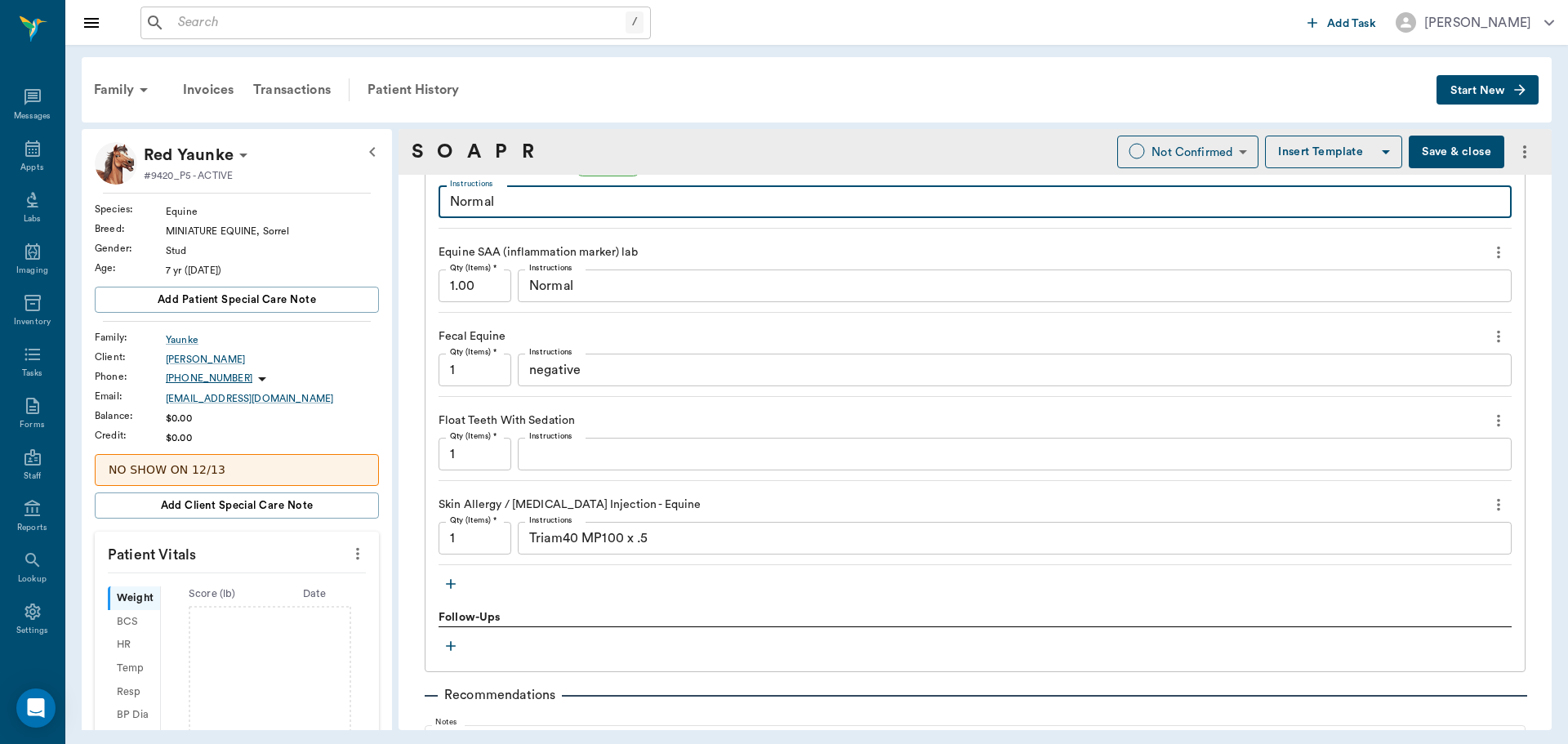
scroll to position [1225, 0]
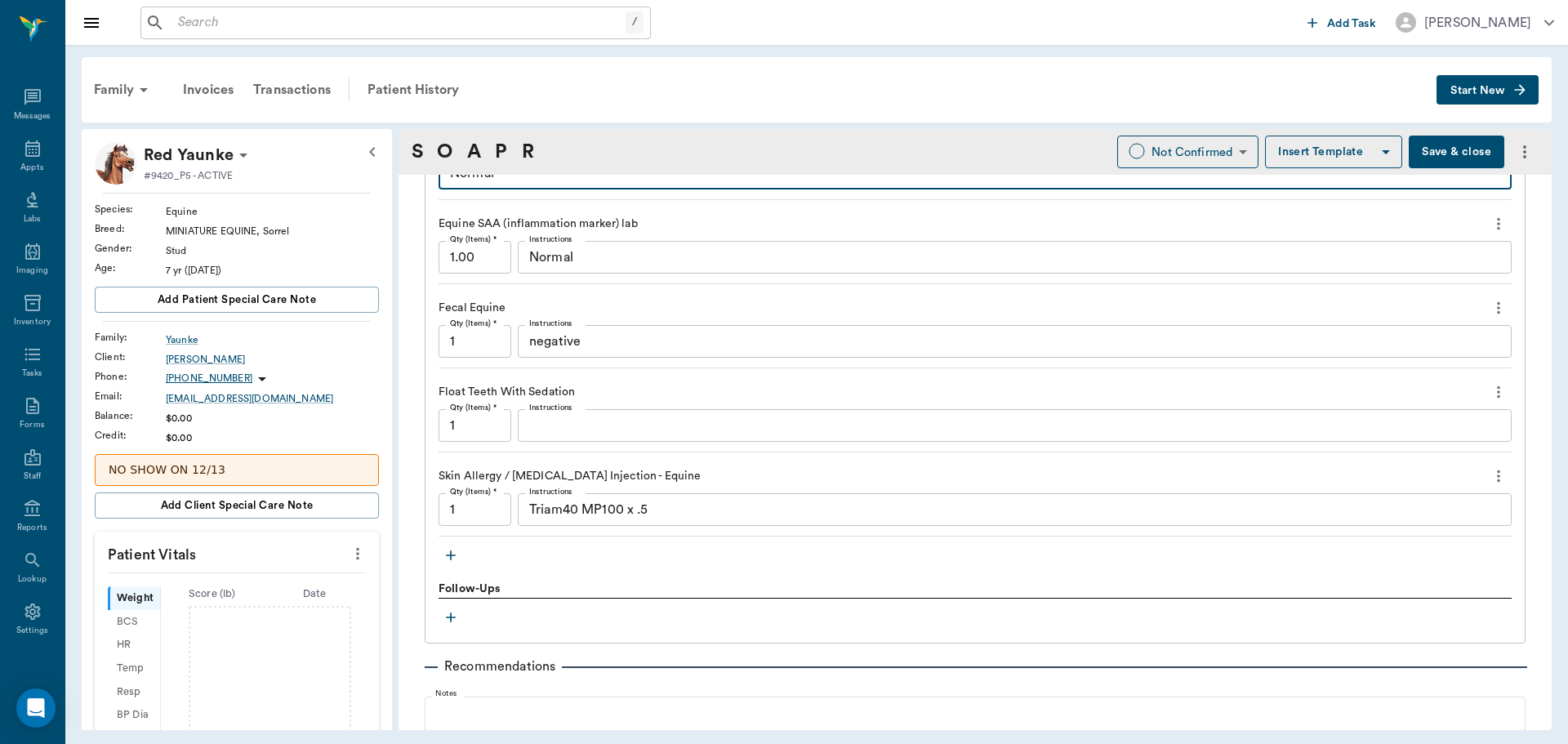
type textarea "Normal"
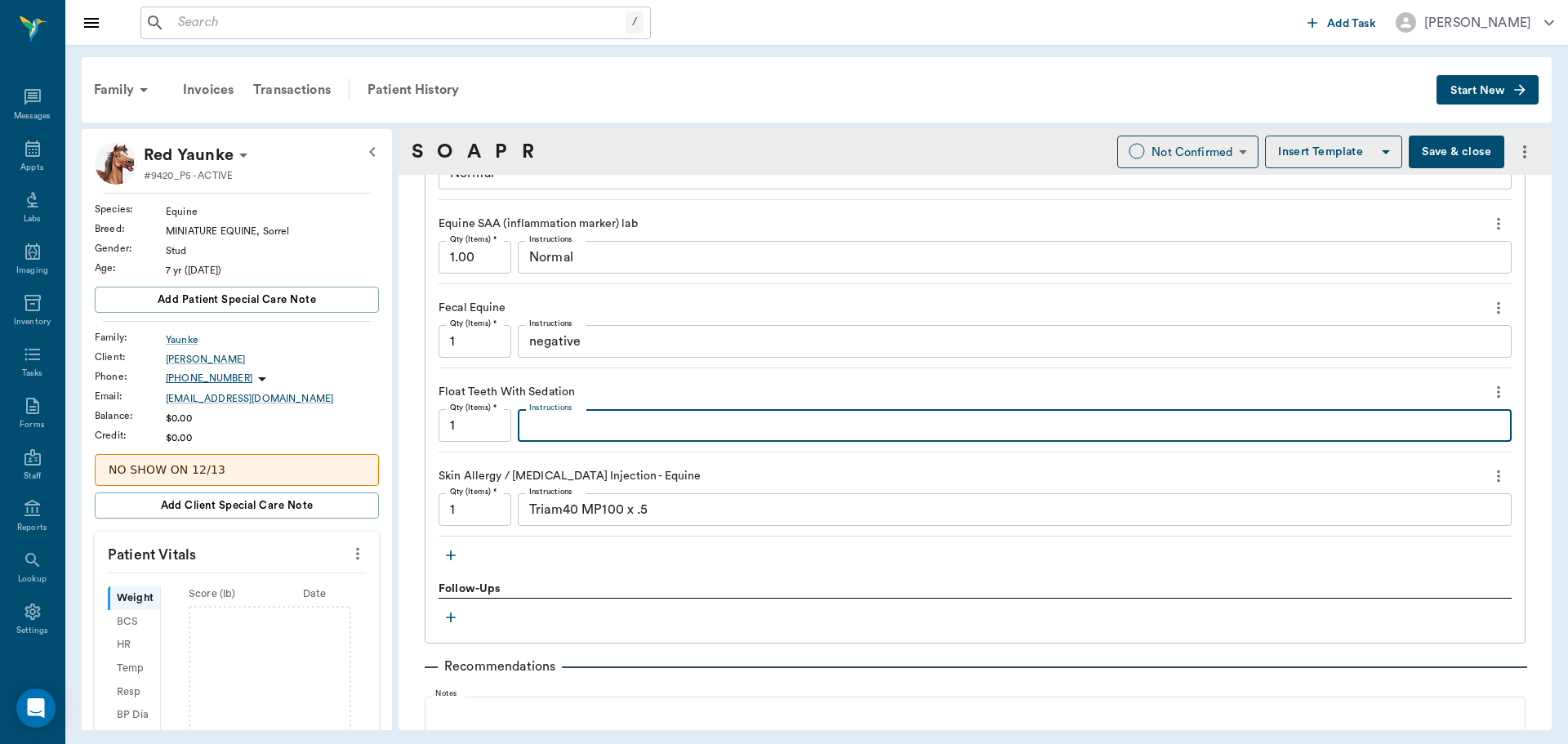
click at [556, 432] on textarea "Instructions" at bounding box center [1015, 426] width 971 height 19
type textarea "H"
click at [611, 428] on textarea "Large steps at108 and 208" at bounding box center [1015, 426] width 971 height 19
click at [615, 432] on textarea "Large steps at108 and 208" at bounding box center [1015, 426] width 971 height 19
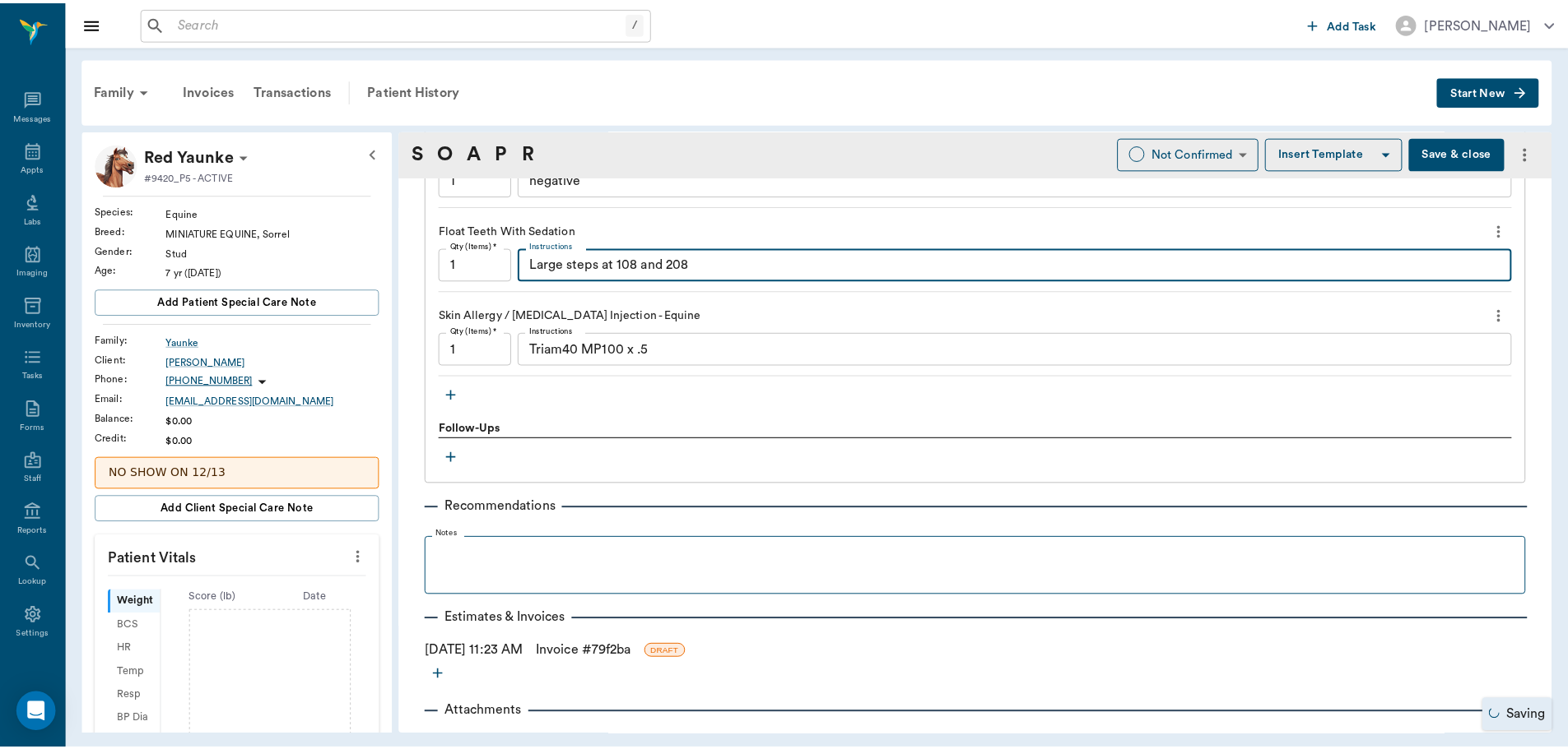
scroll to position [1430, 0]
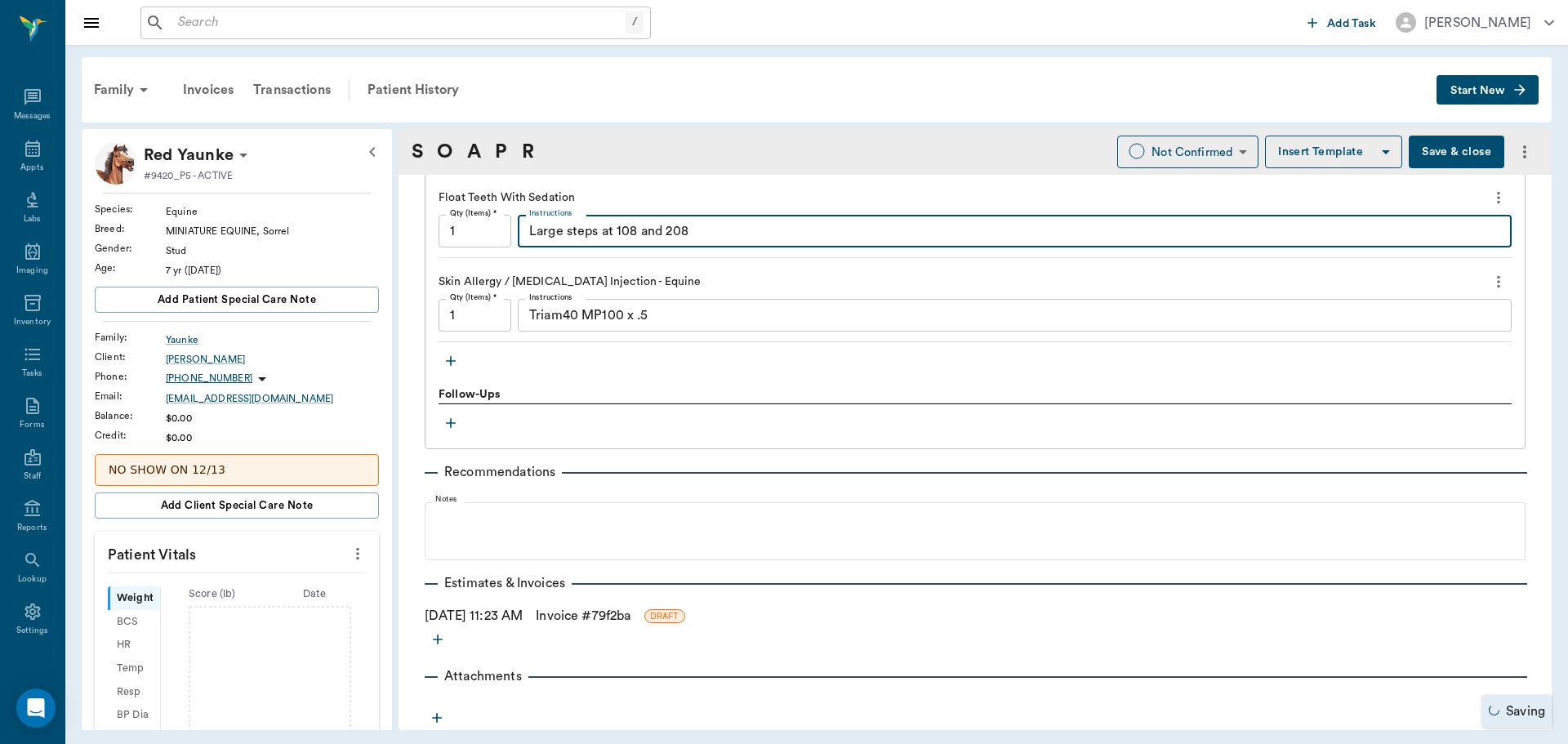
type textarea "Large steps at 108 and 208"
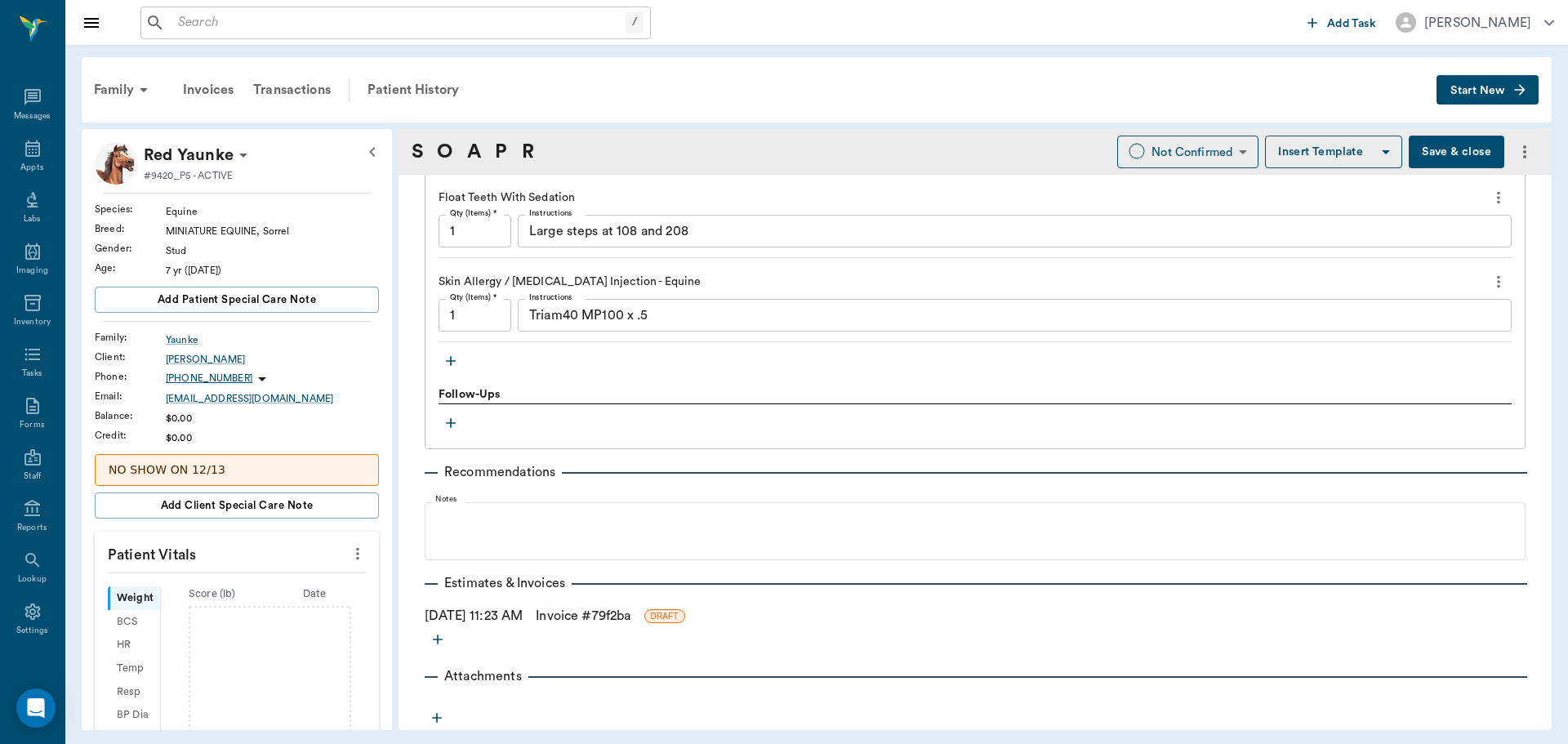
click at [586, 615] on link "Invoice # 79f2ba" at bounding box center [583, 615] width 94 height 20
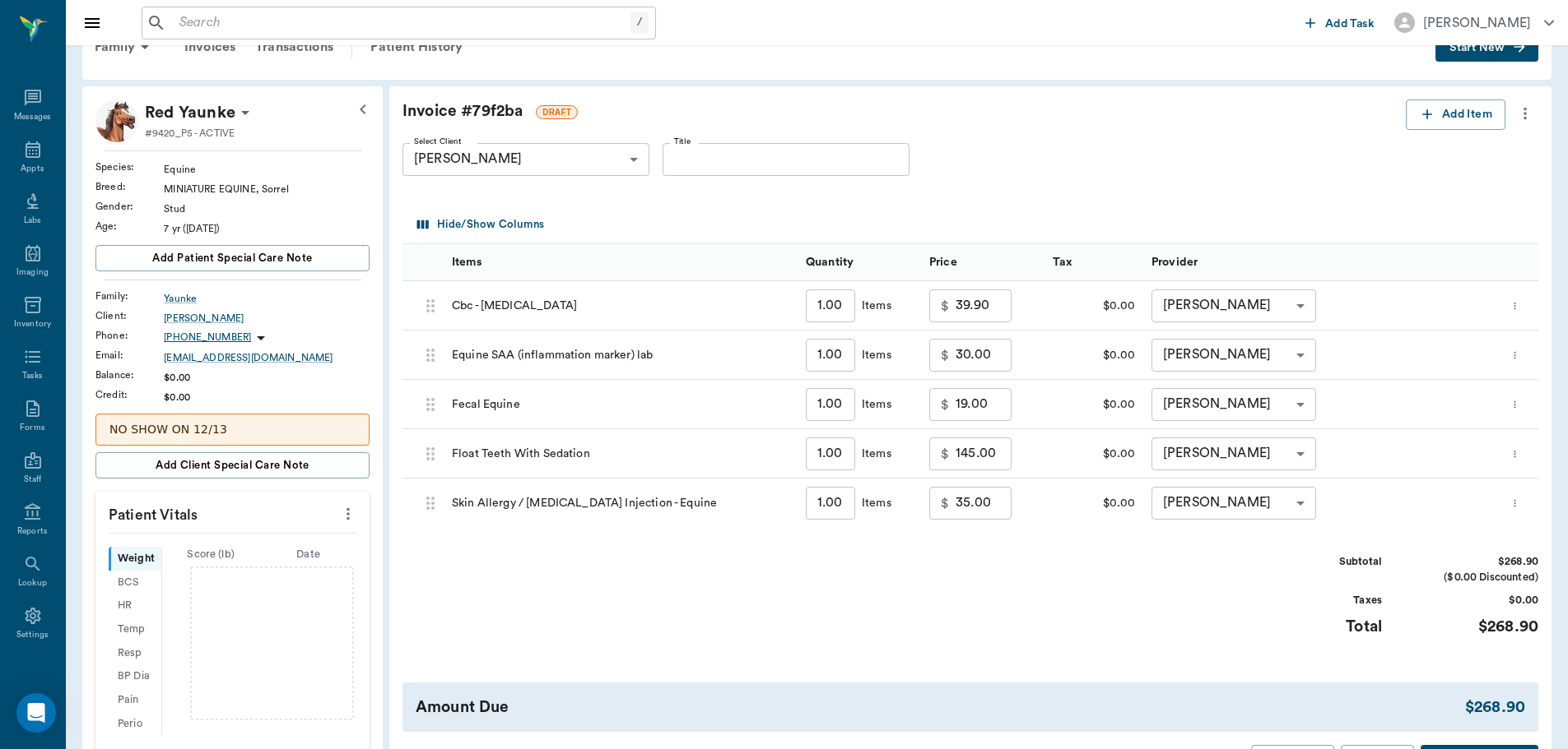
scroll to position [82, 0]
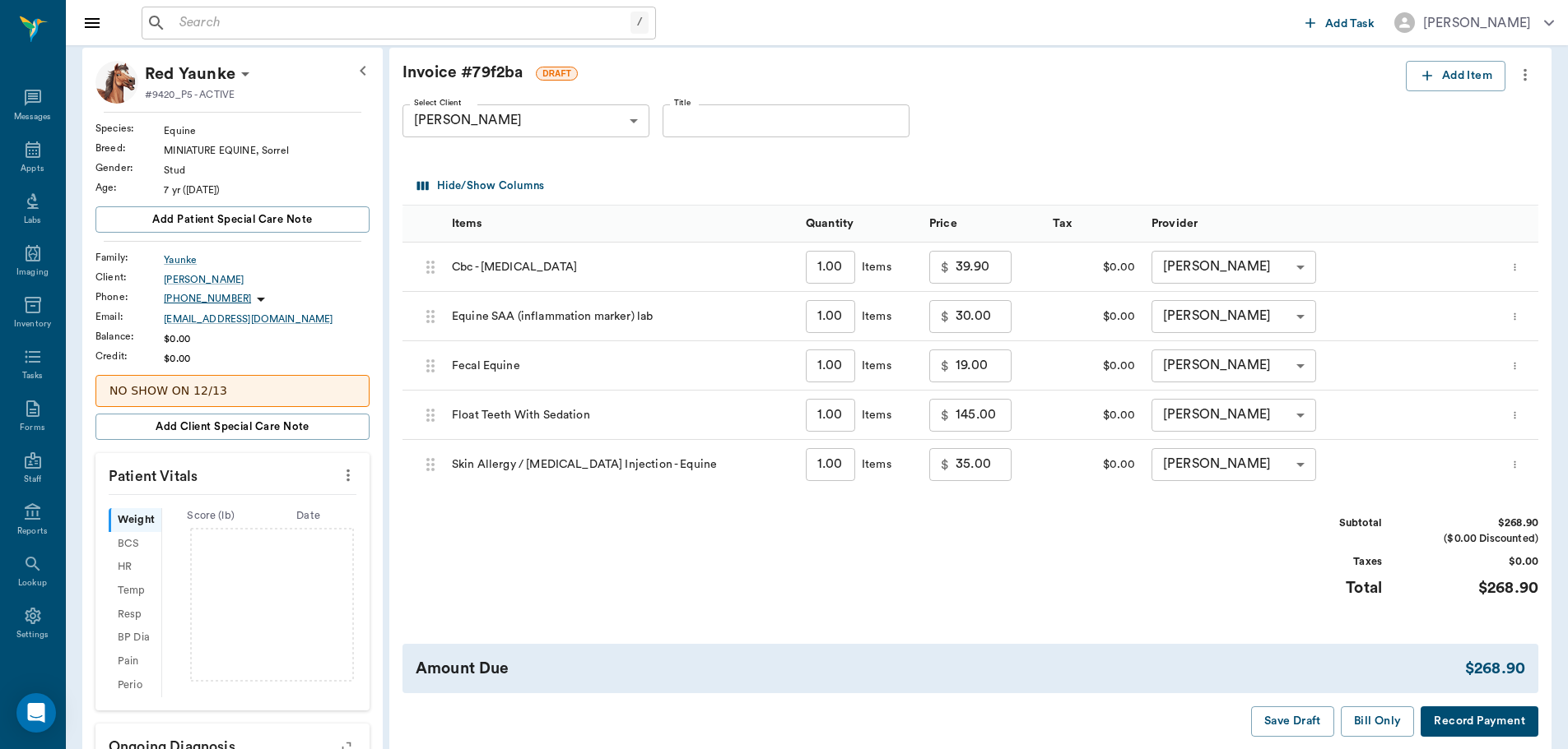
click at [988, 426] on input "145.00" at bounding box center [983, 416] width 56 height 33
type input "125.00"
click at [991, 468] on input "35.00" at bounding box center [983, 465] width 56 height 33
type input "25.00"
click at [1090, 513] on div "Invoice # 79f2ba DRAFT Add Item Select Client Mandy Yaunke 647f8c24f0e51f4dfffa…" at bounding box center [970, 398] width 1162 height 702
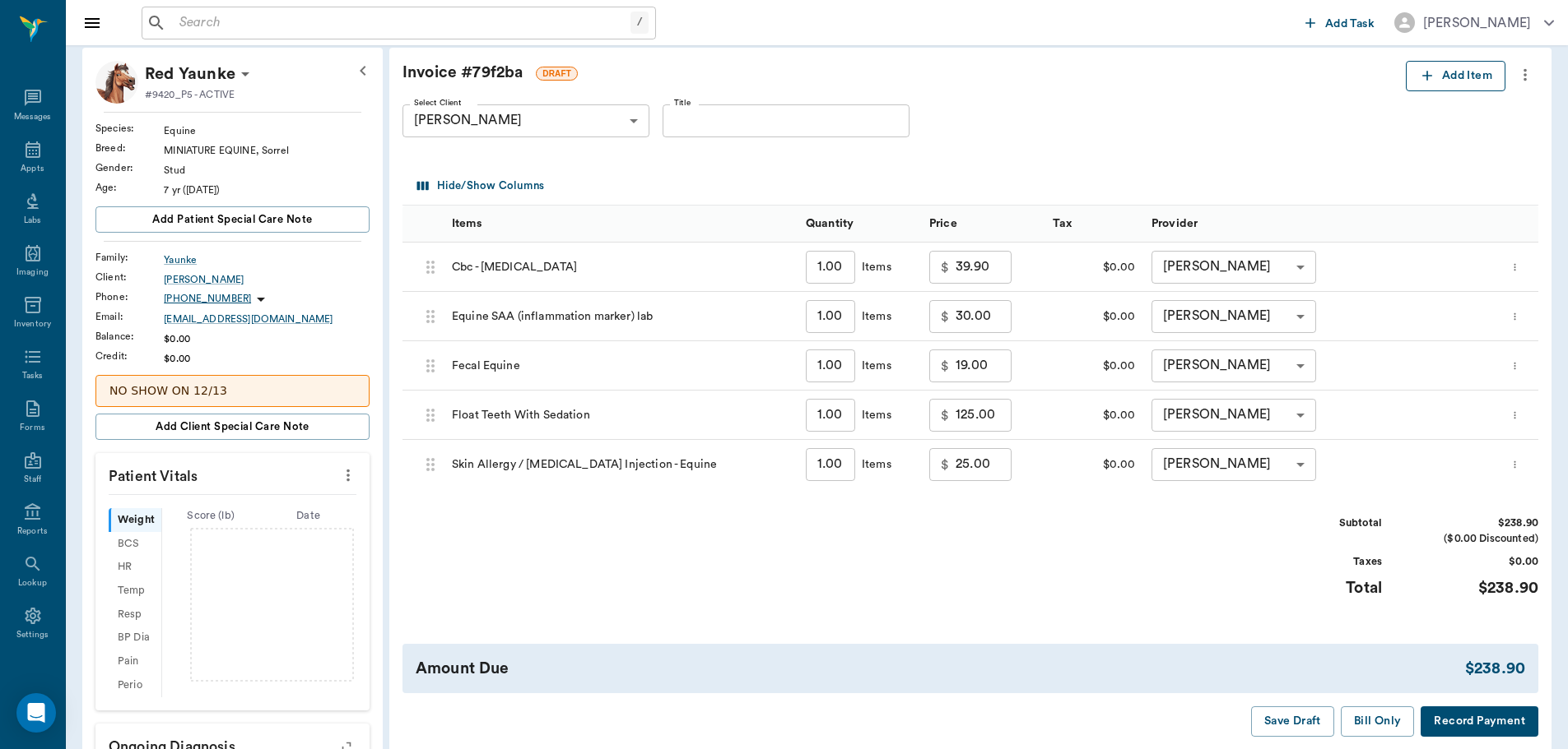
click at [1461, 77] on button "Add Item" at bounding box center [1455, 75] width 99 height 30
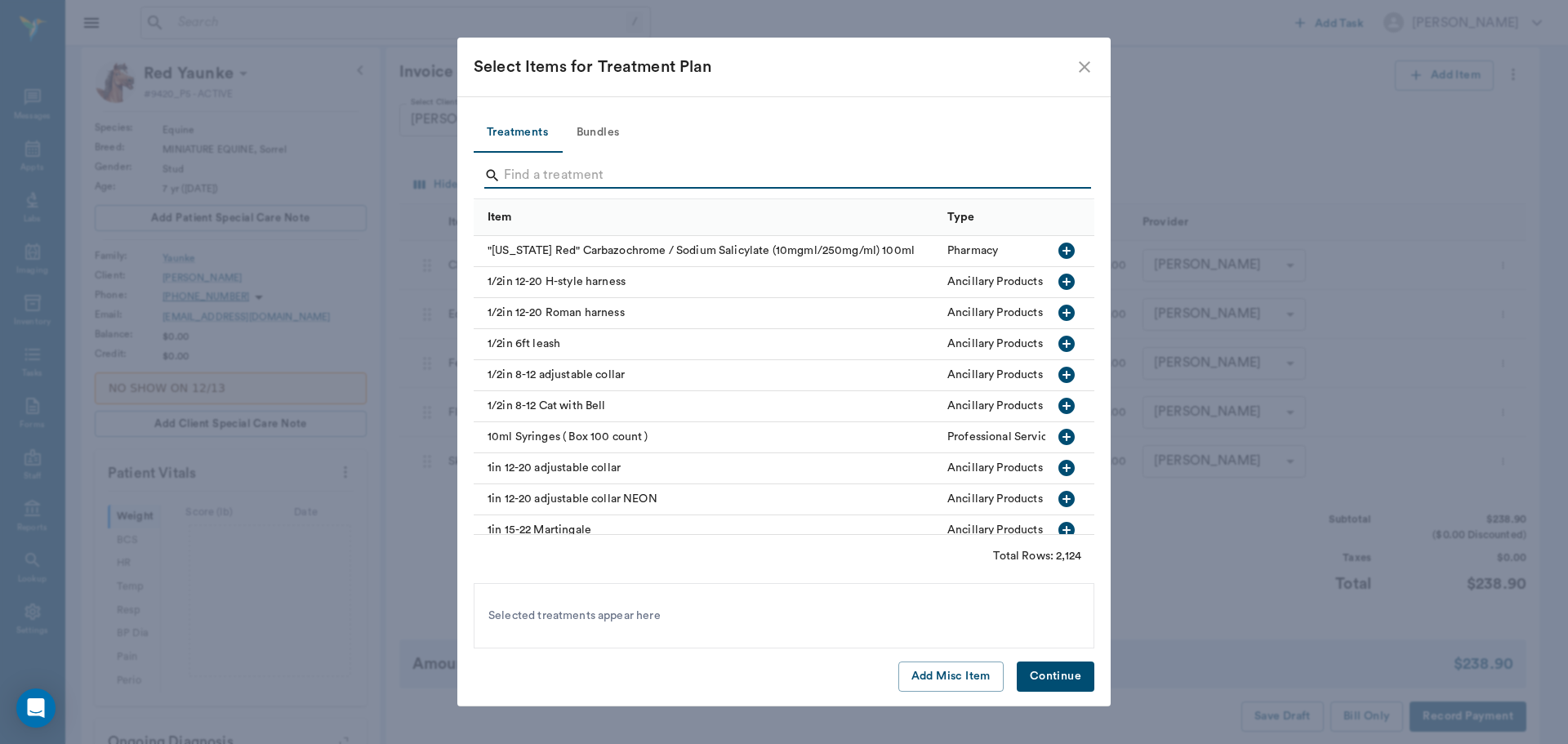
click at [542, 181] on input "Search" at bounding box center [785, 175] width 563 height 26
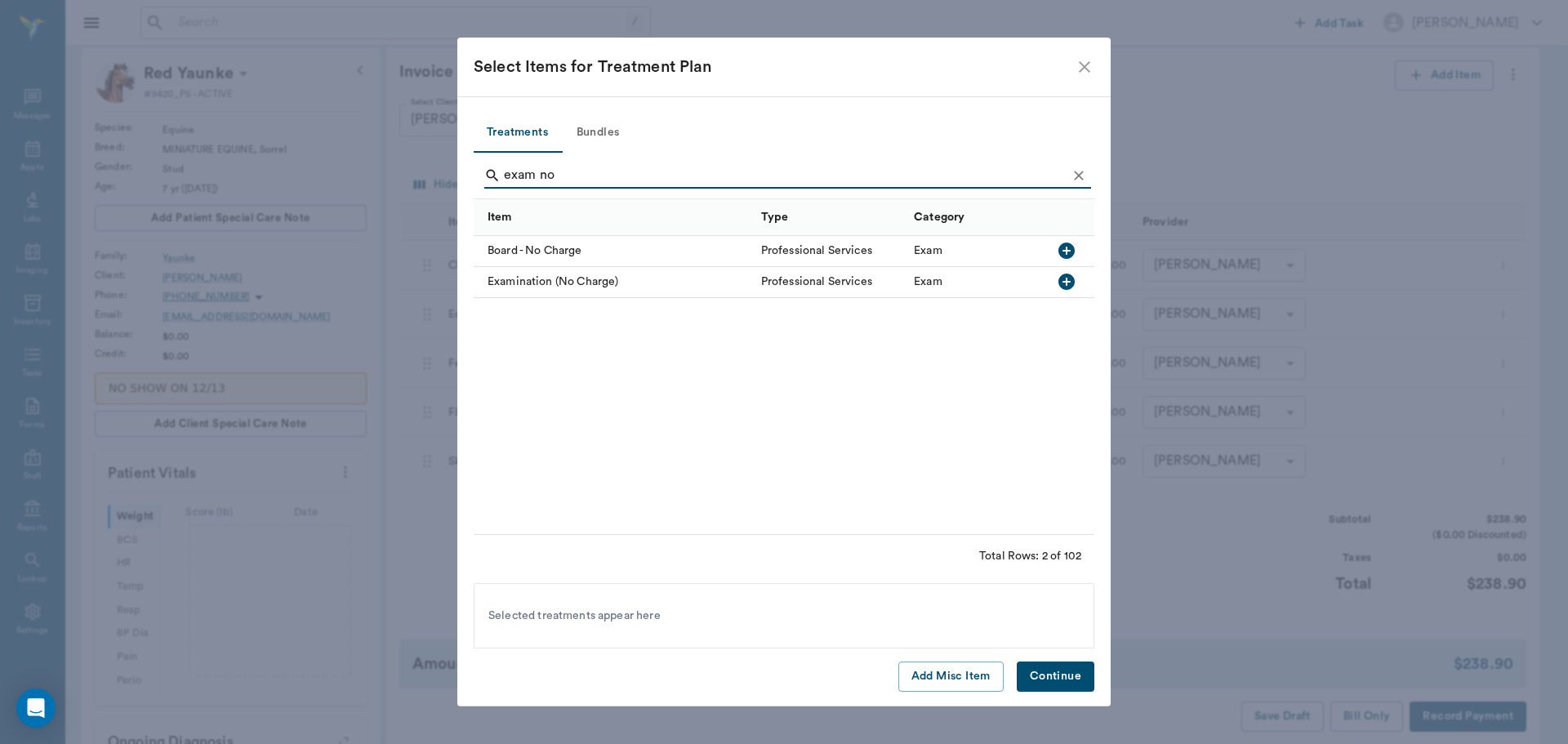
type input "exam no"
click at [1071, 279] on icon "button" at bounding box center [1066, 281] width 16 height 16
click at [1064, 670] on button "Continue" at bounding box center [1055, 676] width 77 height 30
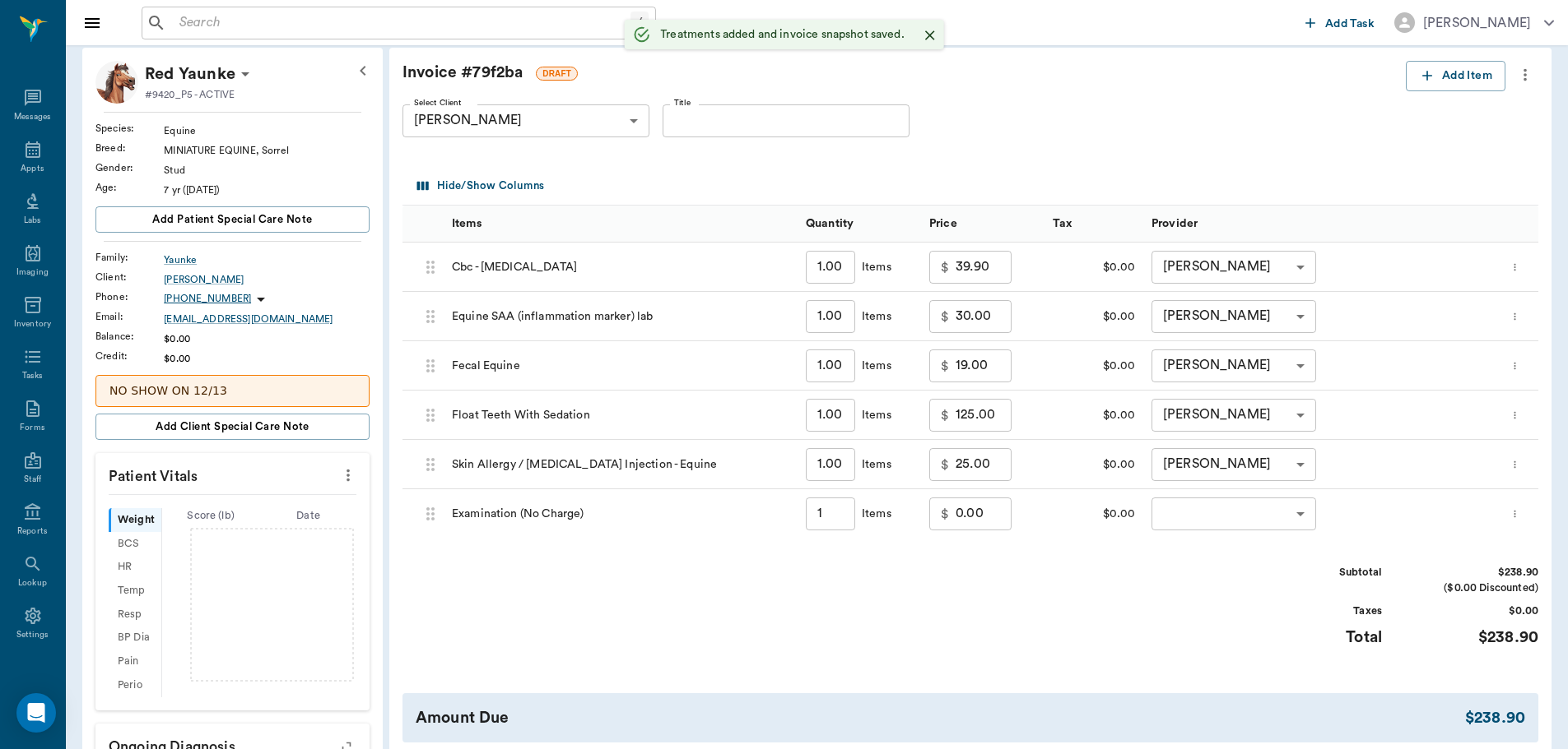
type input "1.00"
click at [1293, 514] on body "/ ​ Add Task Dr. Bert Ellsworth Nectar Messages Appts Labs Imaging Inventory Ta…" at bounding box center [790, 481] width 1580 height 1127
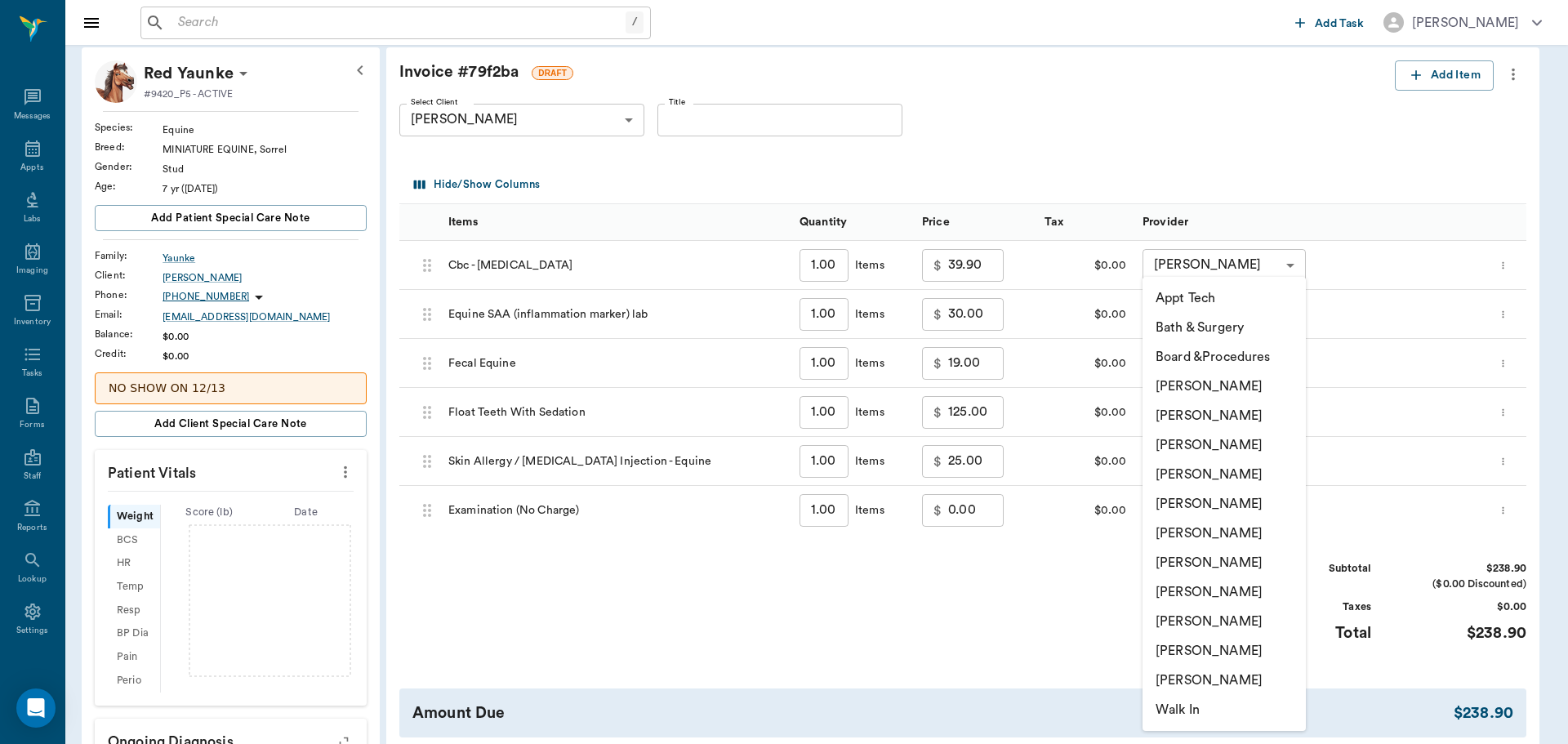
click at [1220, 446] on li "[PERSON_NAME]" at bounding box center [1224, 445] width 163 height 29
type input "none-63ec2f075fda476ae8351a4d"
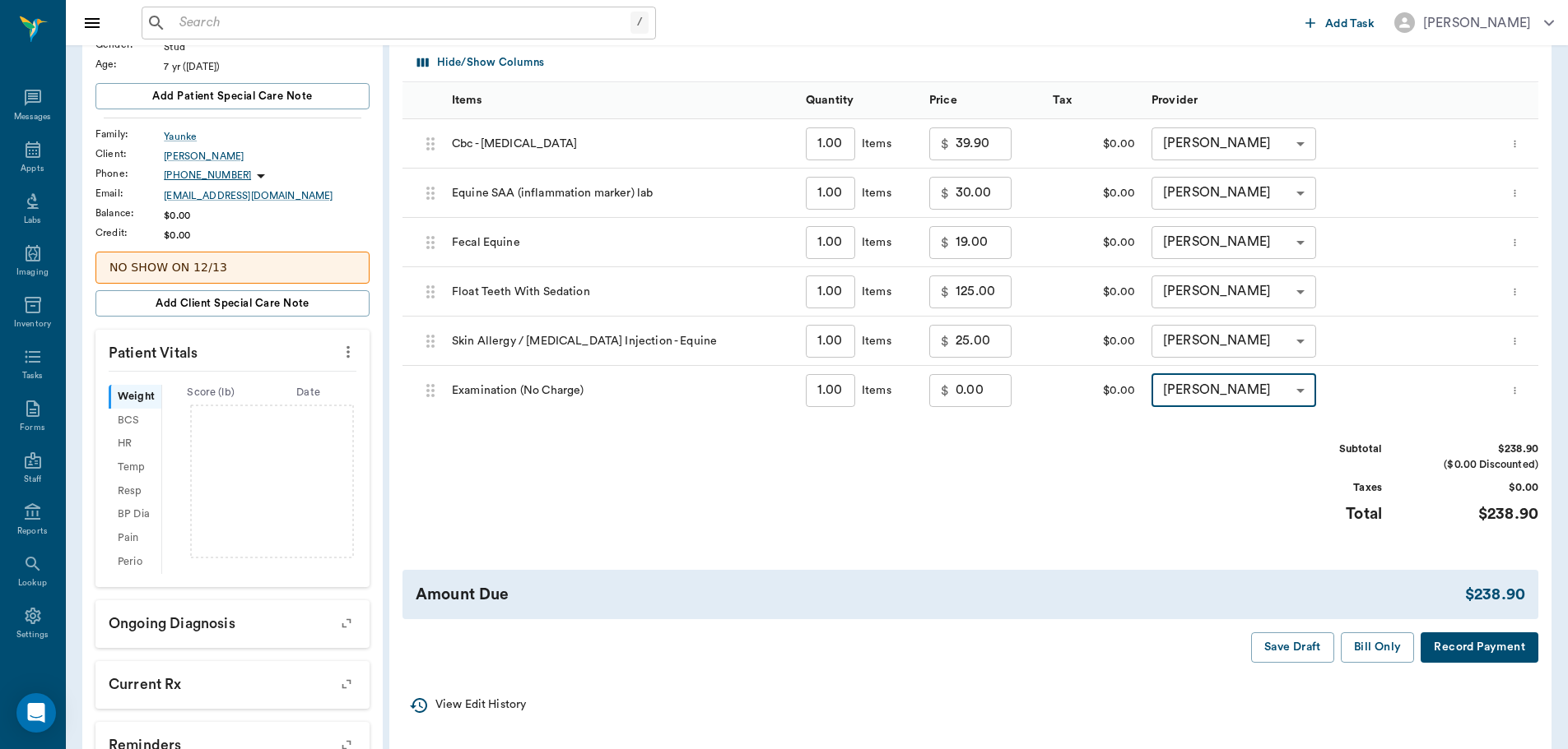
scroll to position [329, 0]
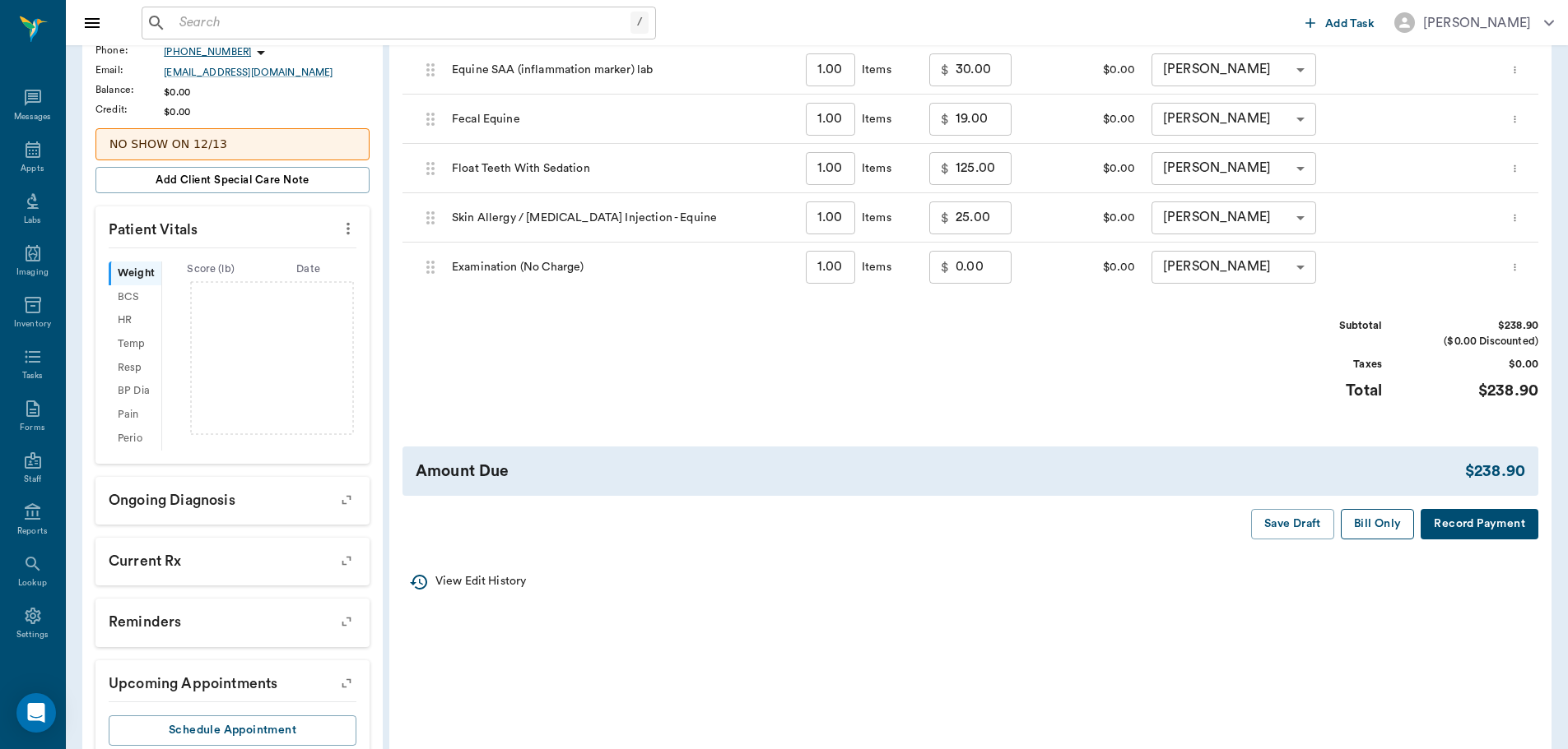
click at [1361, 530] on button "Bill Only" at bounding box center [1378, 524] width 74 height 30
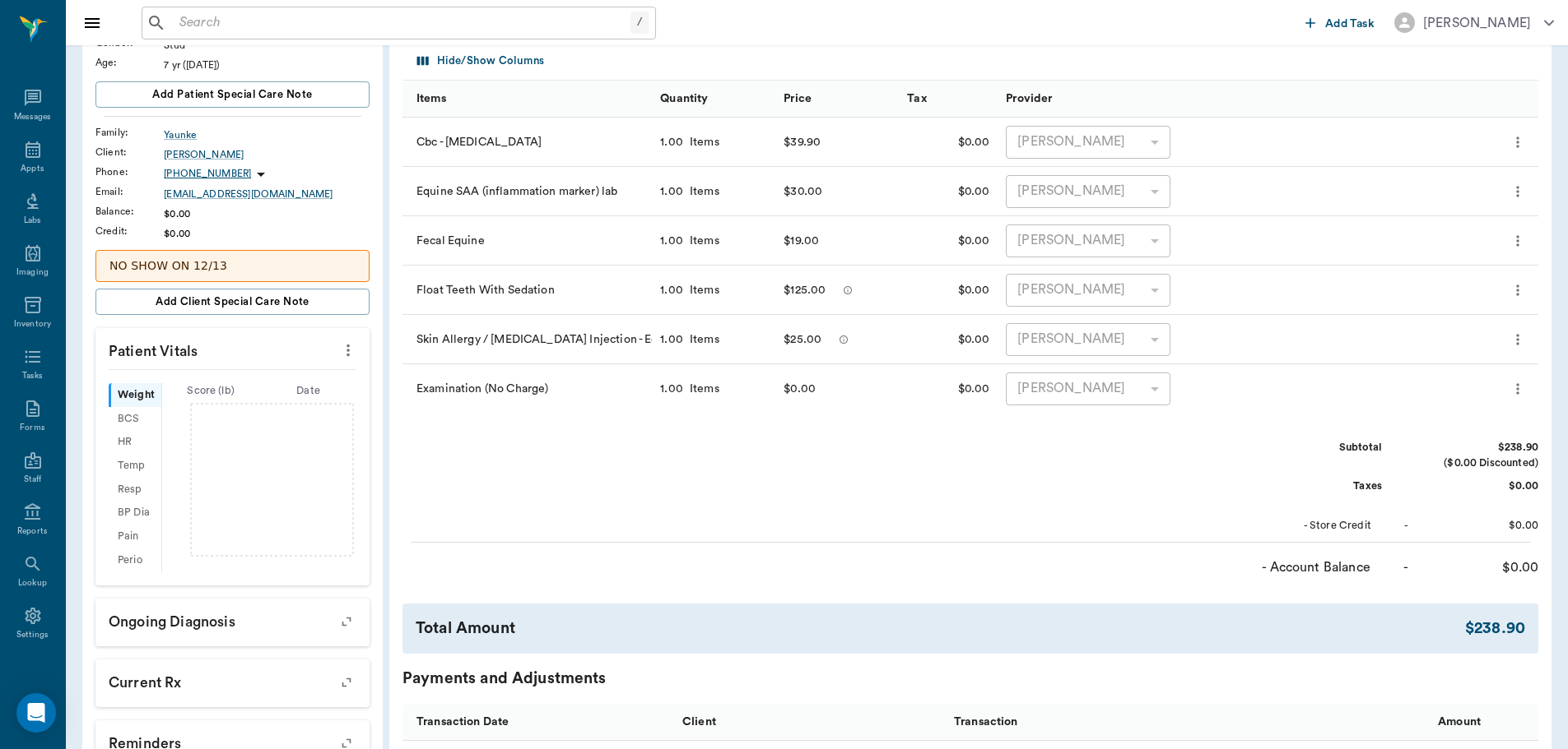
scroll to position [164, 0]
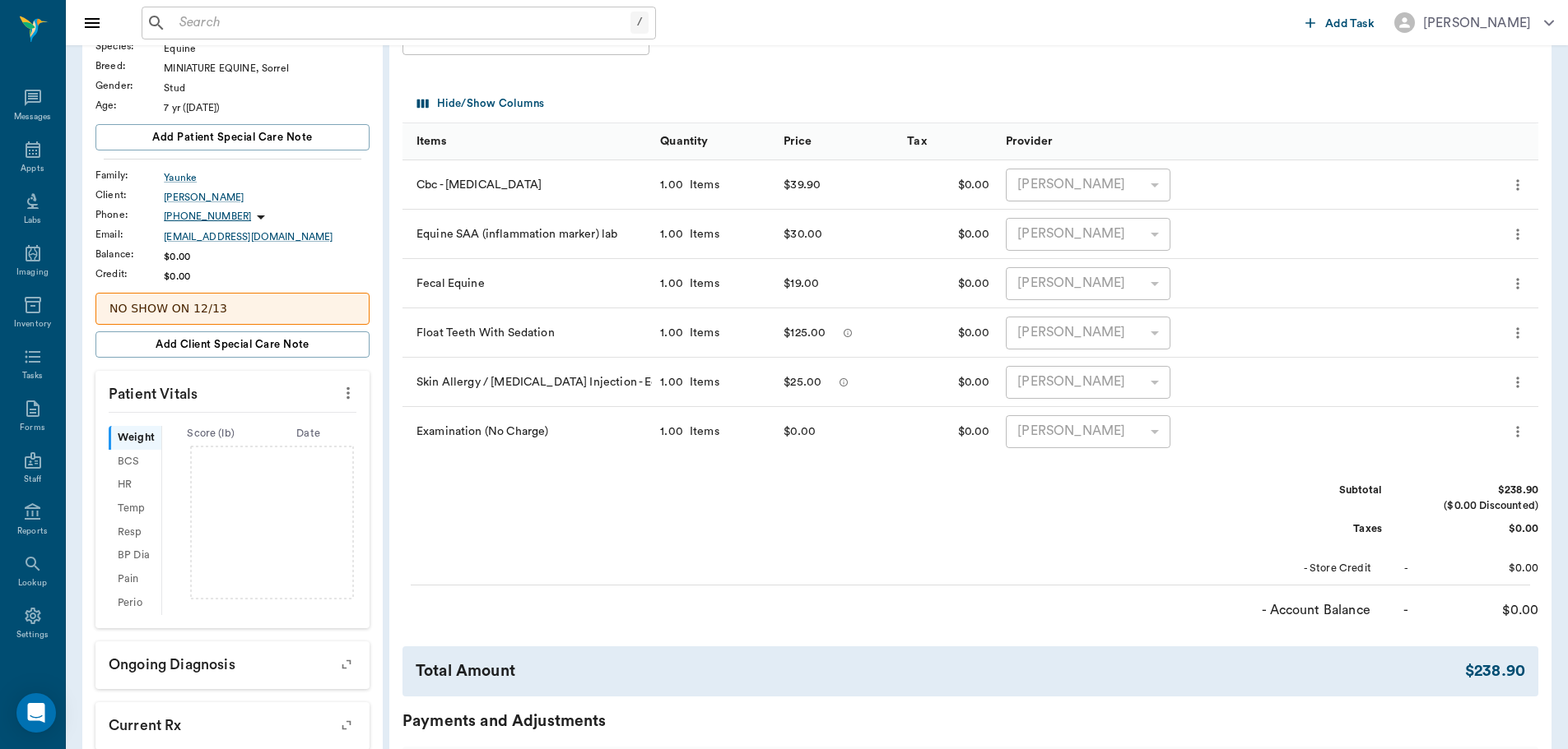
click at [310, 22] on input "text" at bounding box center [401, 22] width 457 height 23
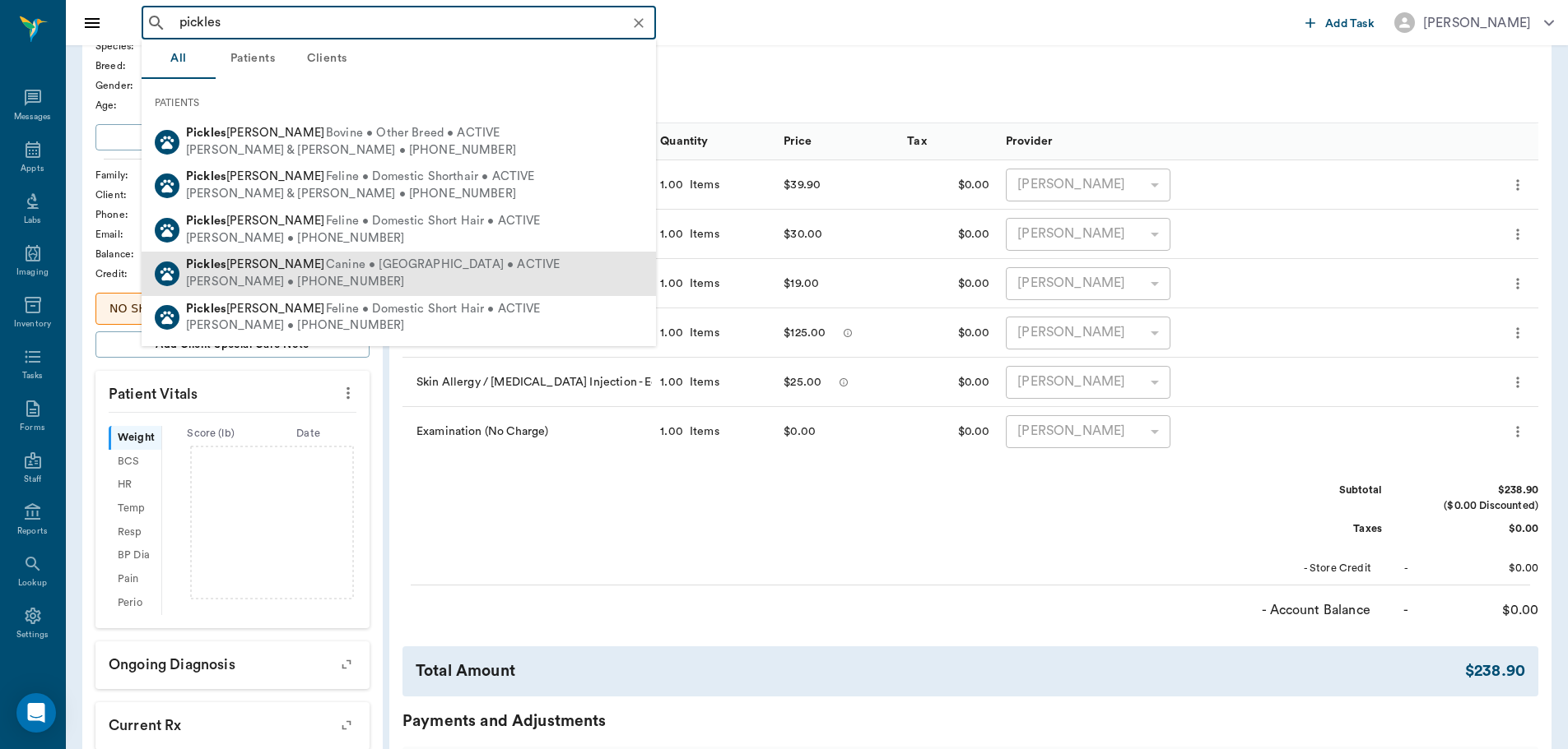
click at [326, 266] on span "Canine • Yorkie • ACTIVE" at bounding box center [443, 265] width 233 height 17
type input "pickles"
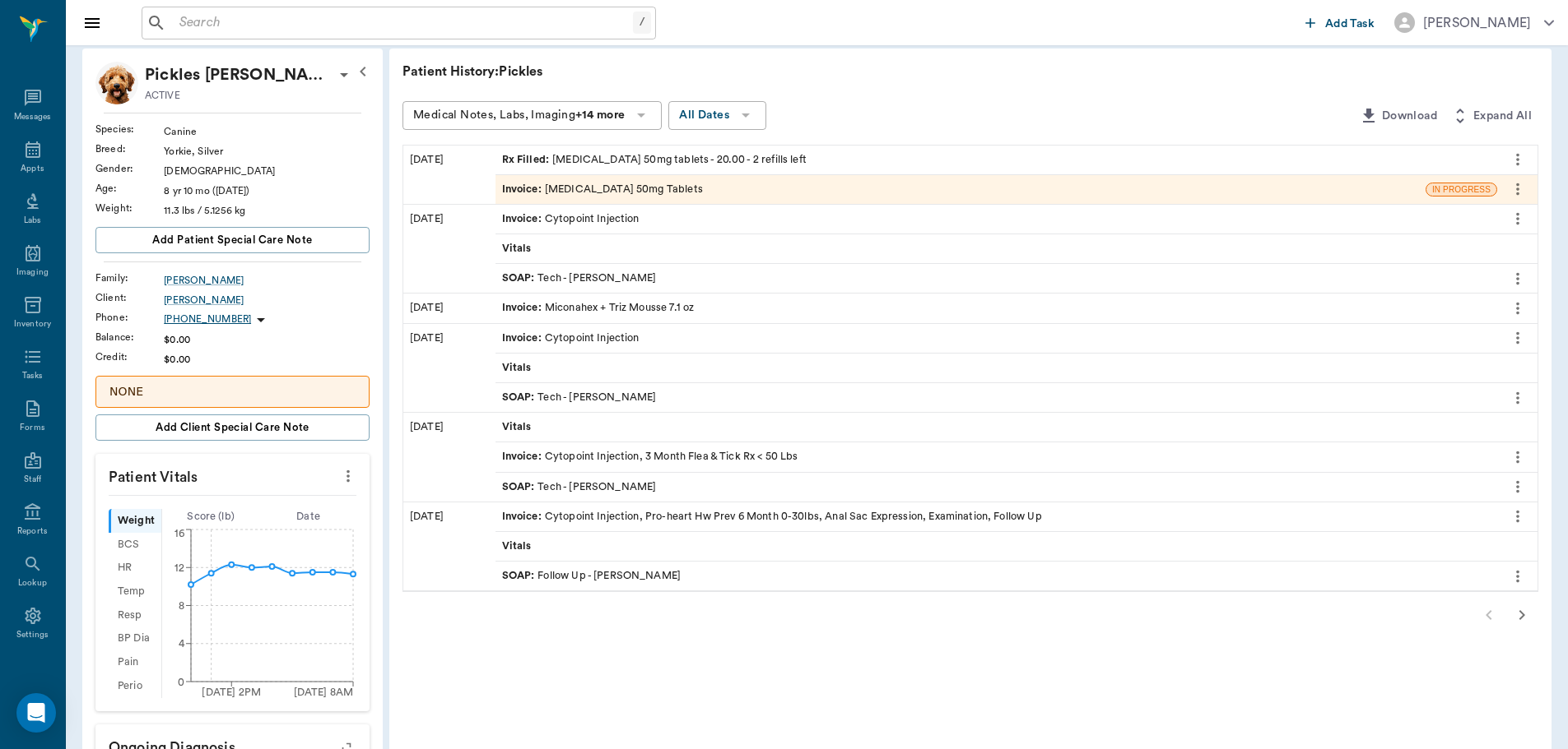
scroll to position [164, 0]
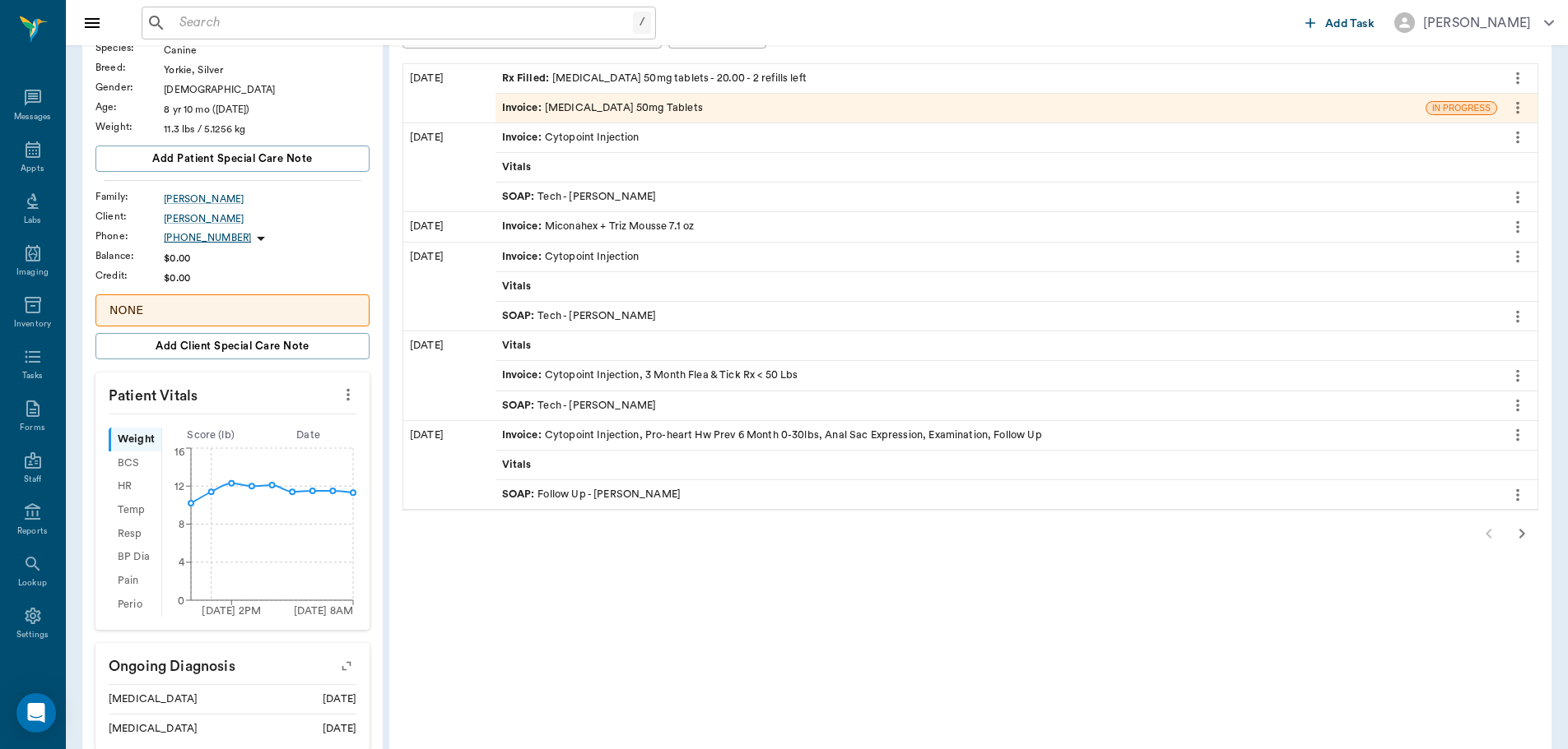
click at [592, 492] on div "SOAP : Follow Up - Dr. Bert Ellsworth" at bounding box center [592, 495] width 180 height 16
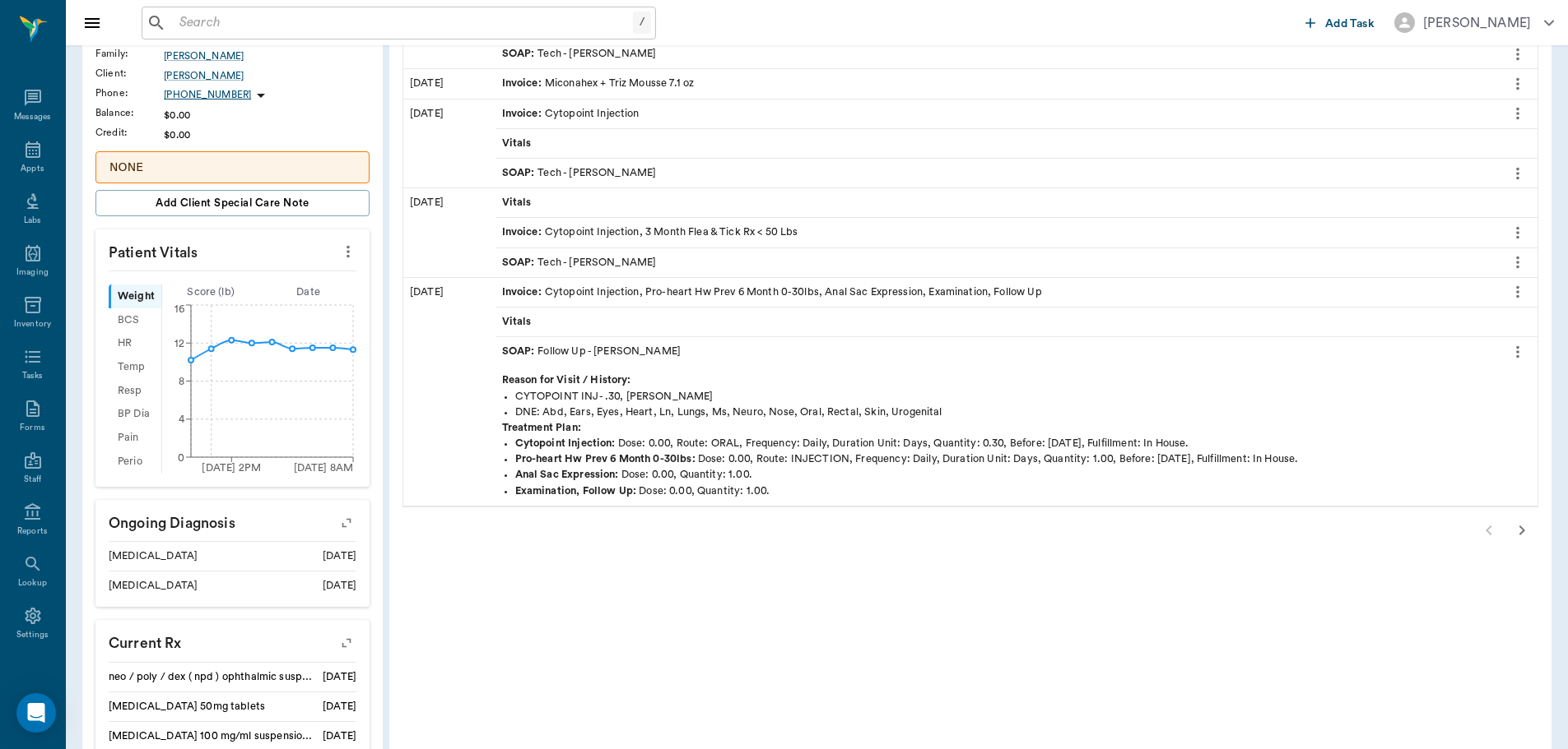
scroll to position [329, 0]
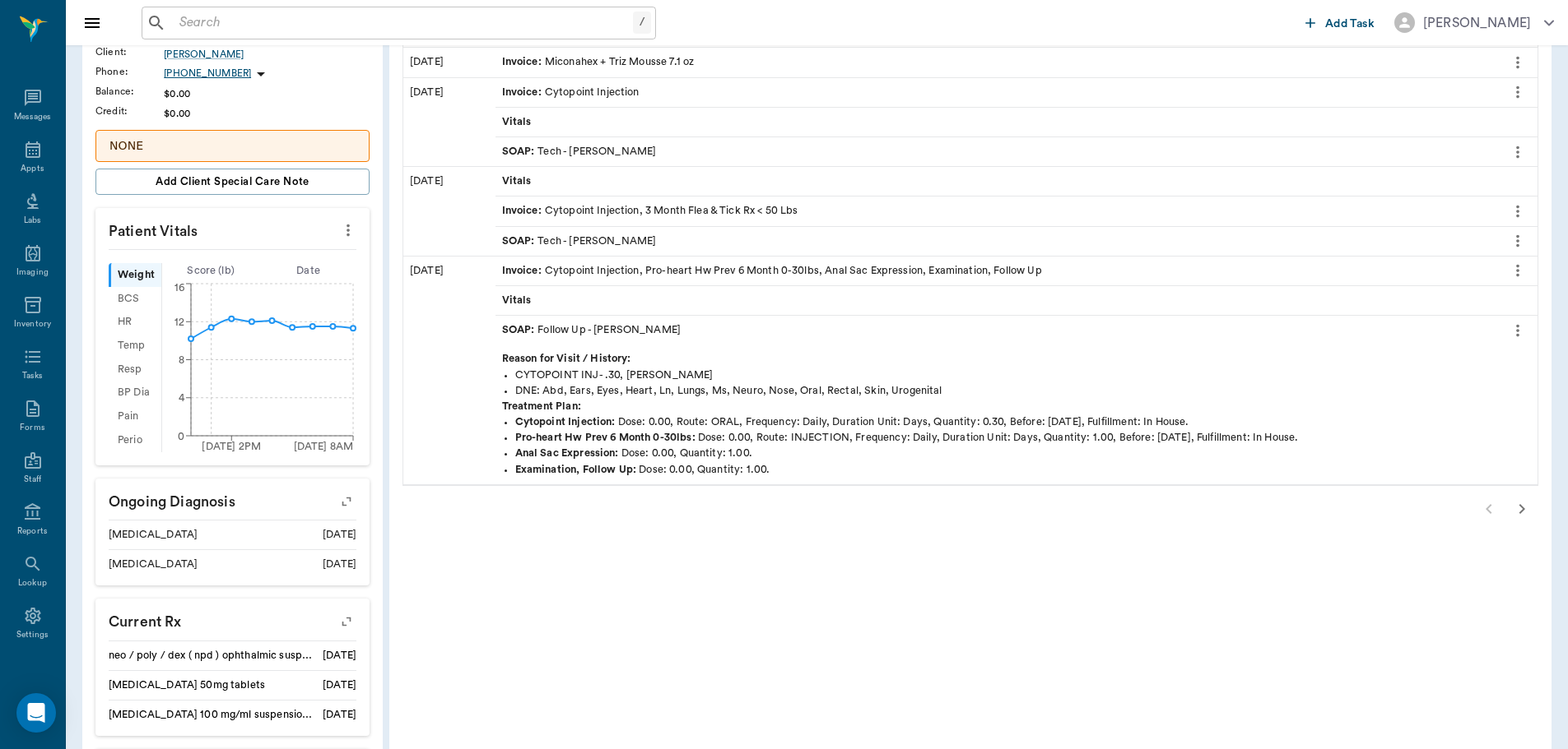
click at [1522, 511] on icon "button" at bounding box center [1521, 509] width 20 height 20
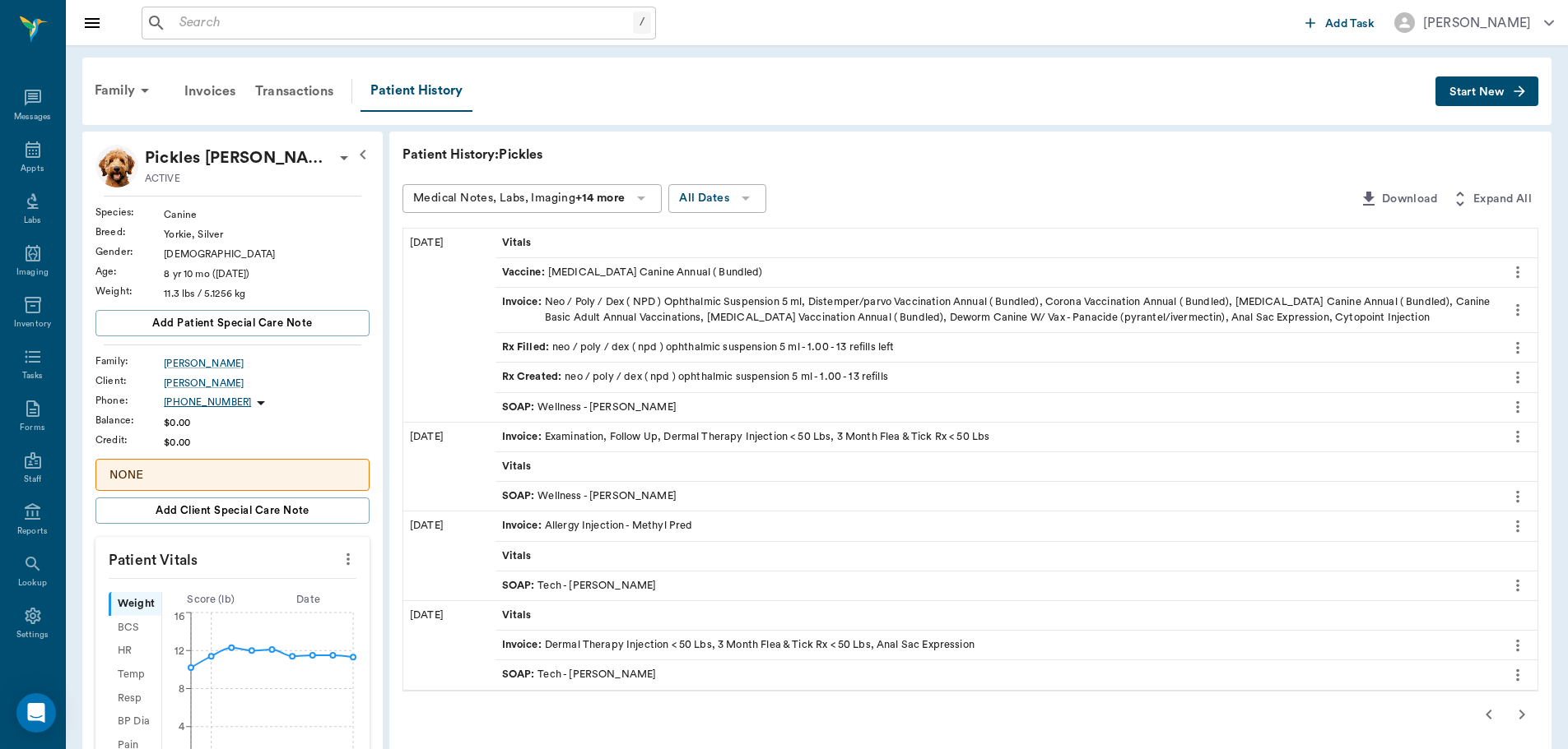
scroll to position [82, 0]
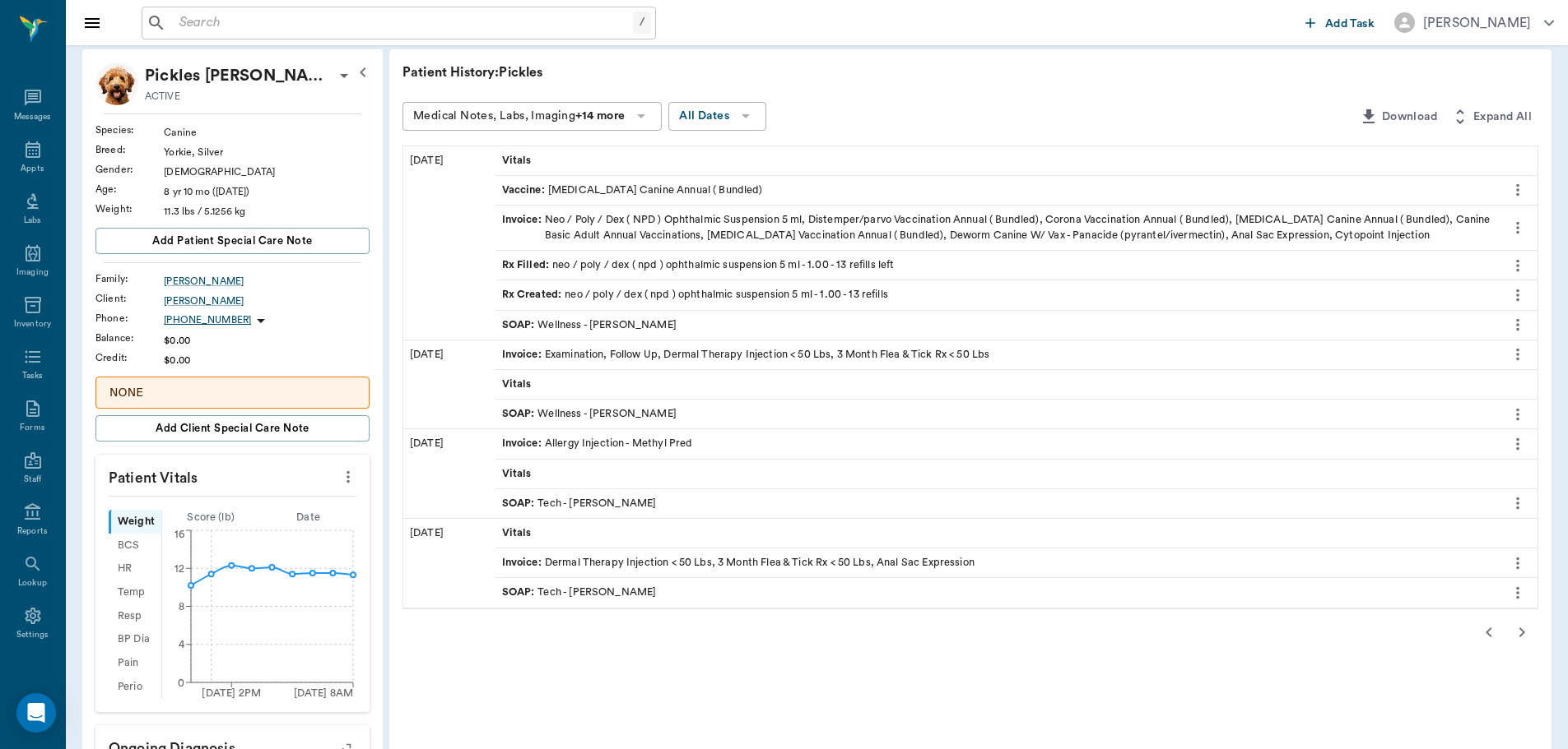
click at [649, 411] on div "SOAP : Wellness - Dr. Bert Ellsworth" at bounding box center [590, 414] width 175 height 16
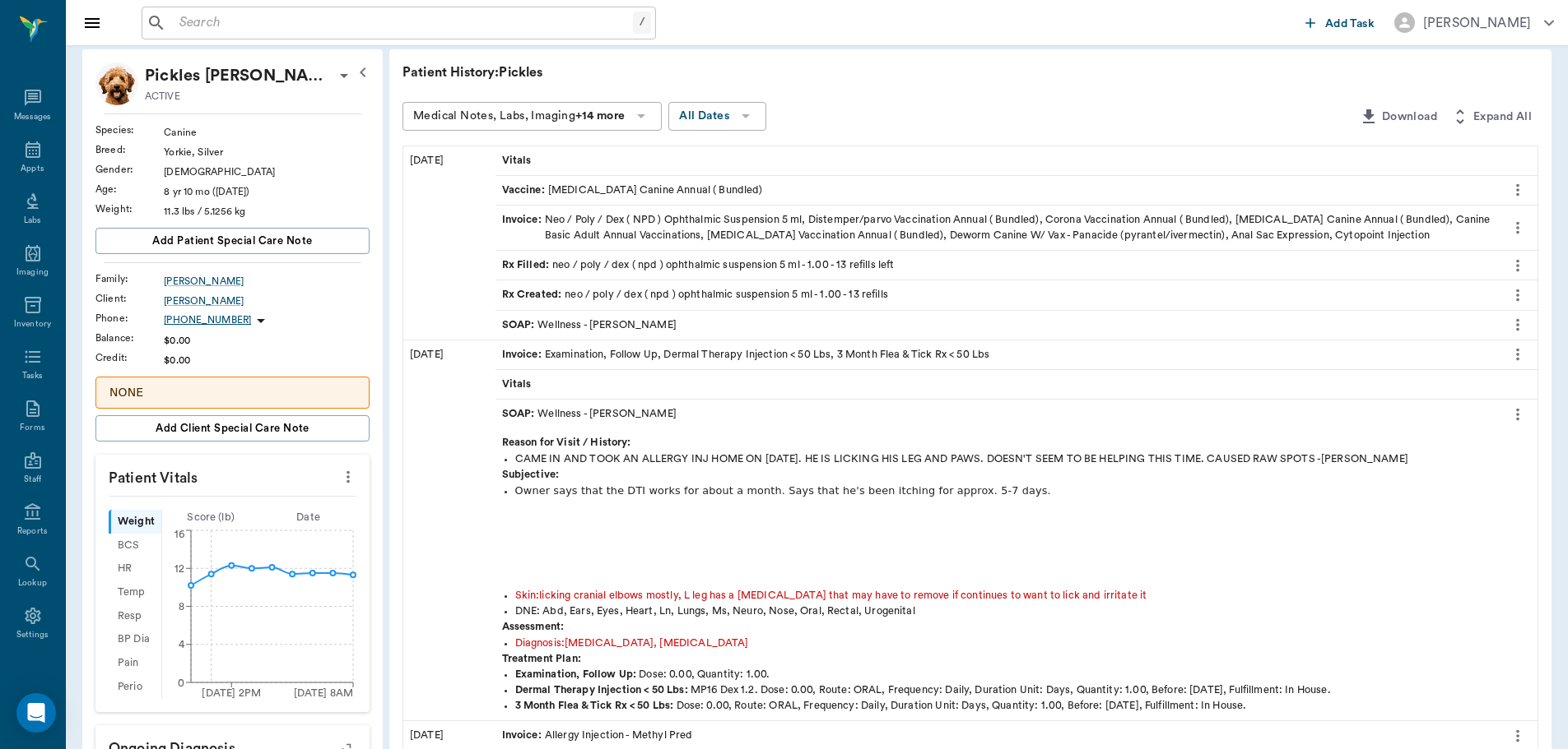
click at [653, 408] on div "SOAP : Wellness - Dr. Bert Ellsworth" at bounding box center [590, 414] width 175 height 16
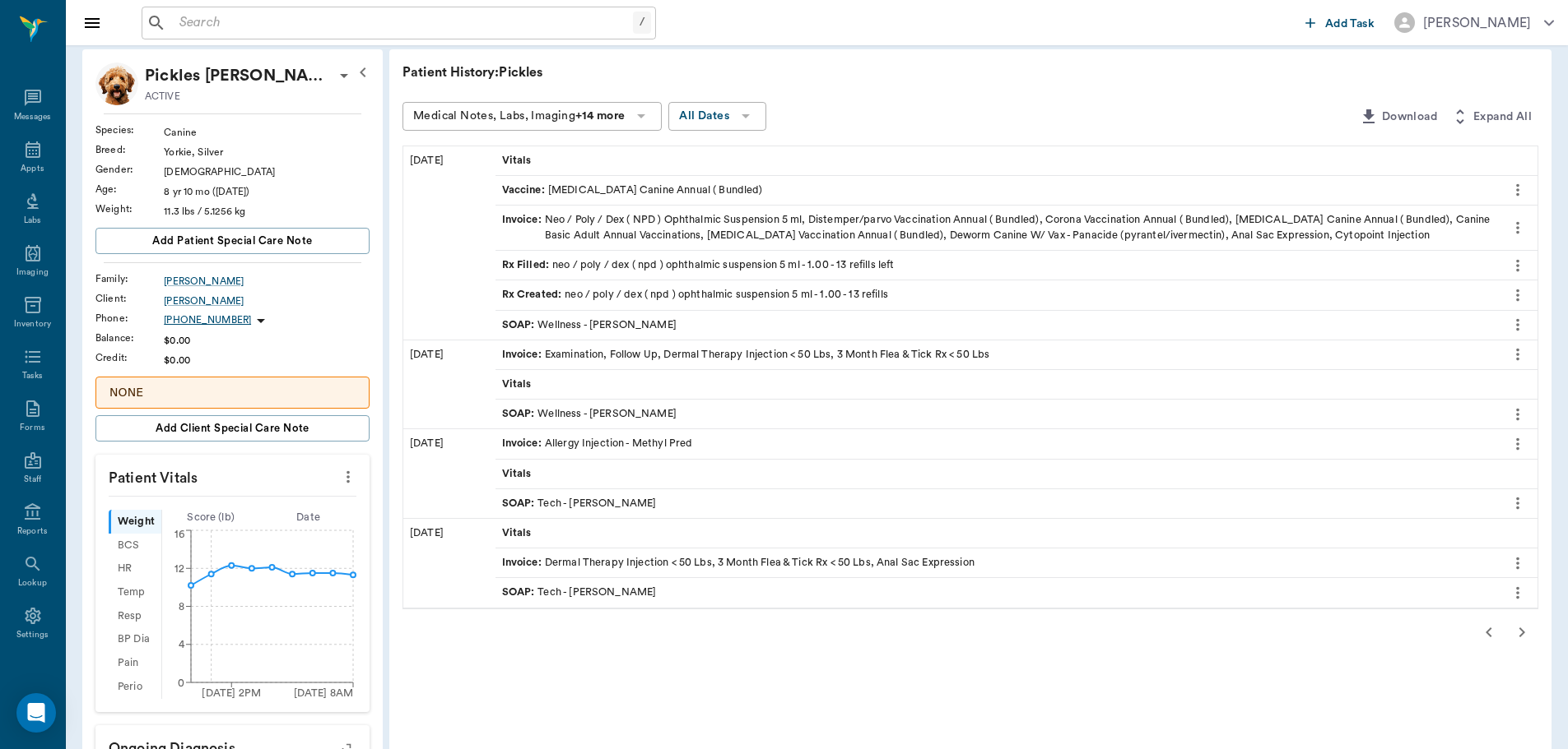
click at [653, 408] on div "SOAP : Wellness - Dr. Bert Ellsworth" at bounding box center [590, 414] width 175 height 16
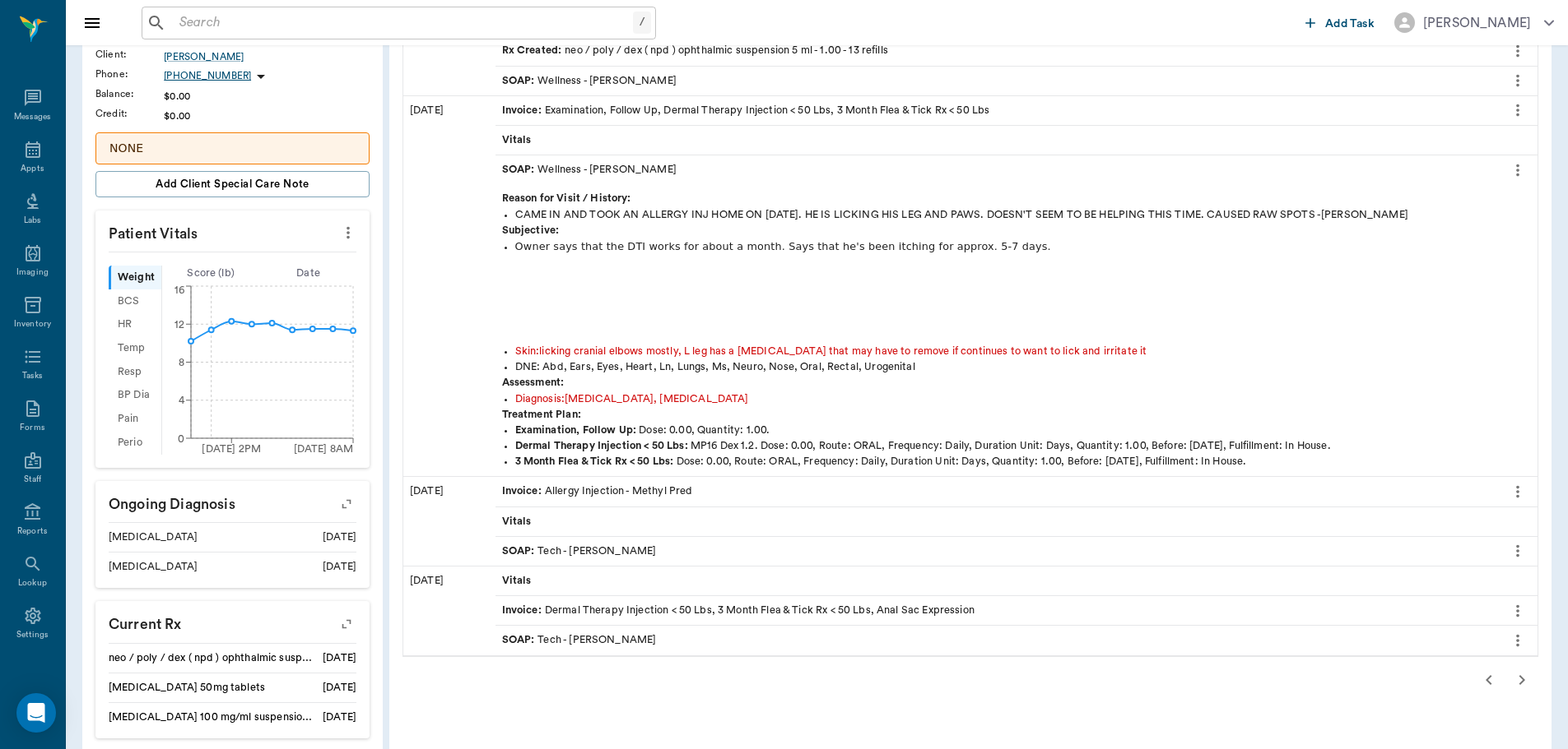
scroll to position [329, 0]
click at [1486, 678] on icon "button" at bounding box center [1488, 677] width 20 height 20
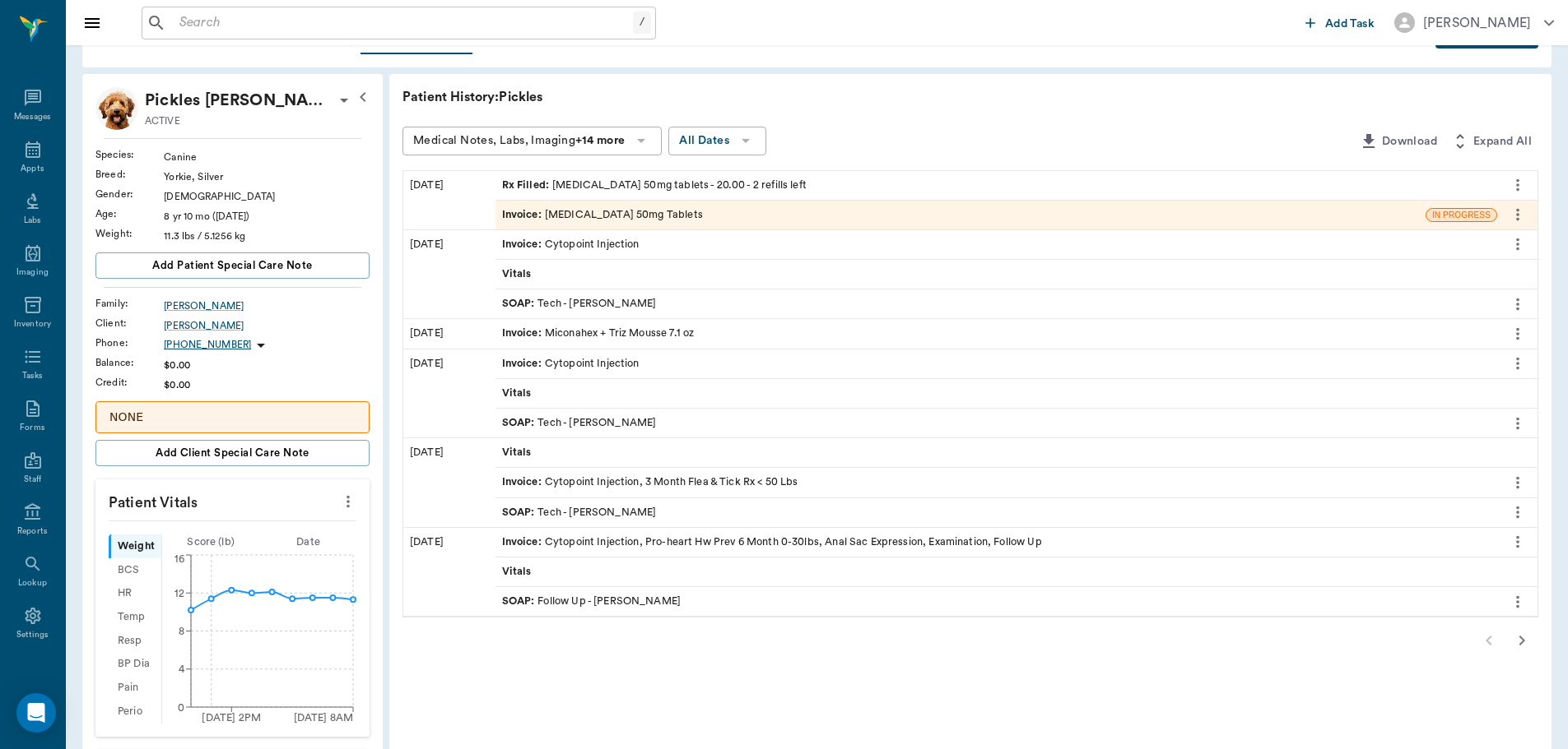
scroll to position [82, 0]
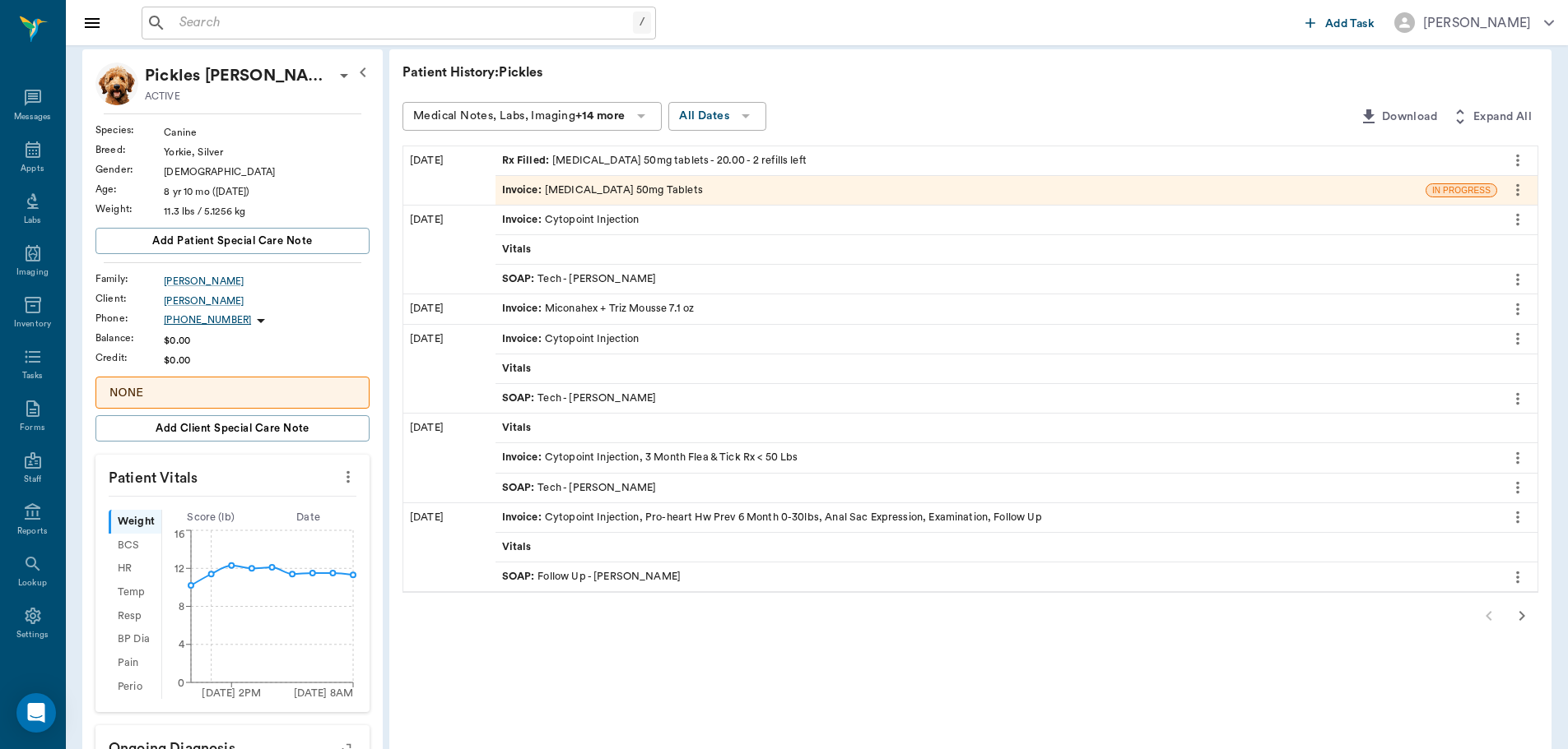
drag, startPoint x: 679, startPoint y: 272, endPoint x: 794, endPoint y: 189, distance: 141.8
click at [794, 189] on div "Invoice : Fluconazole 50mg Tablets" at bounding box center [960, 190] width 930 height 29
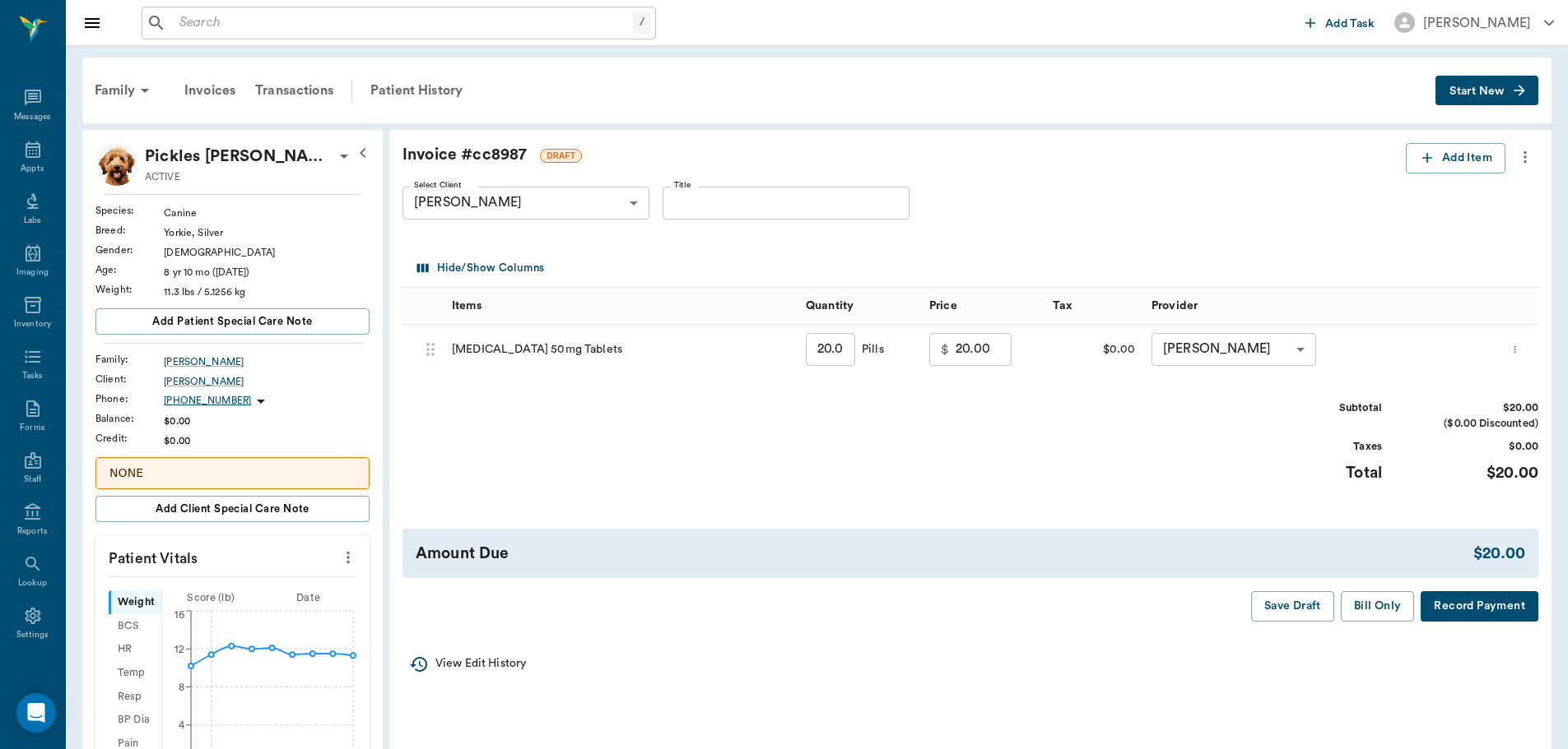
drag, startPoint x: 717, startPoint y: 196, endPoint x: 991, endPoint y: 161, distance: 276.2
click at [991, 161] on div "Invoice # cc8987 DRAFT" at bounding box center [904, 156] width 1004 height 24
drag, startPoint x: 401, startPoint y: 111, endPoint x: 746, endPoint y: 105, distance: 345.1
click at [746, 105] on div "Family Invoices Transactions Patient History" at bounding box center [760, 91] width 1350 height 40
click at [405, 81] on div "Patient History" at bounding box center [416, 91] width 112 height 40
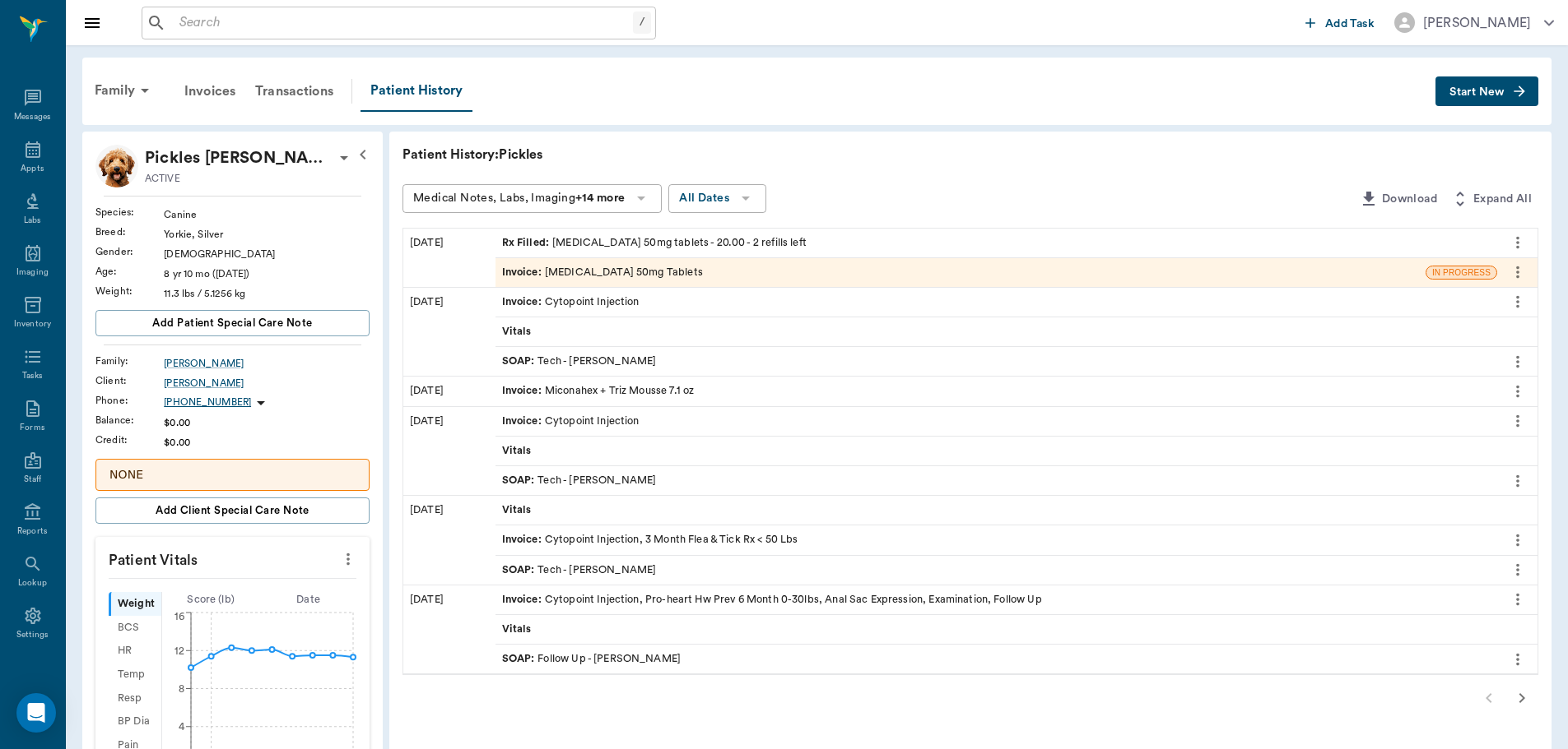
click at [1521, 270] on icon "more" at bounding box center [1517, 272] width 18 height 20
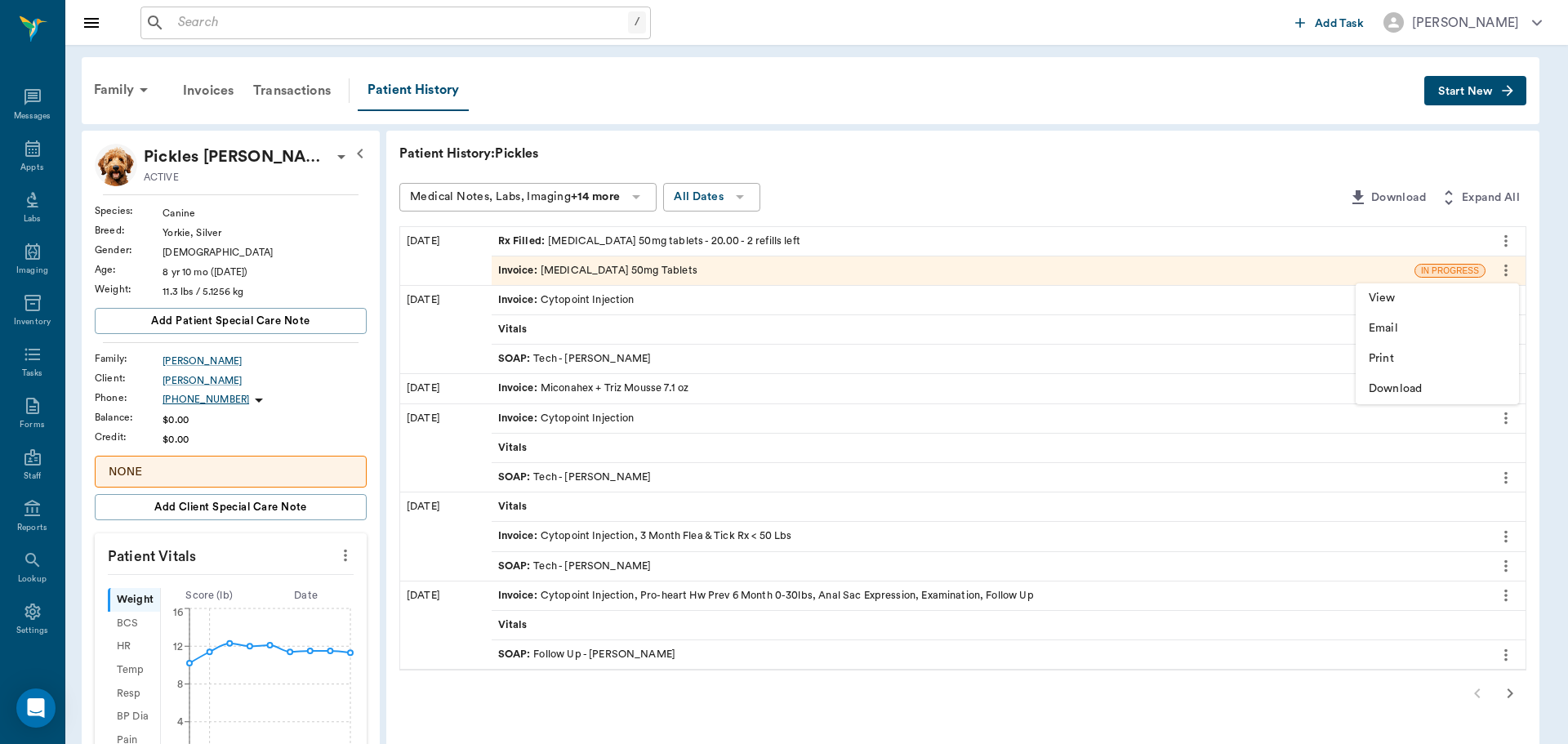
click at [1145, 275] on div at bounding box center [784, 372] width 1568 height 744
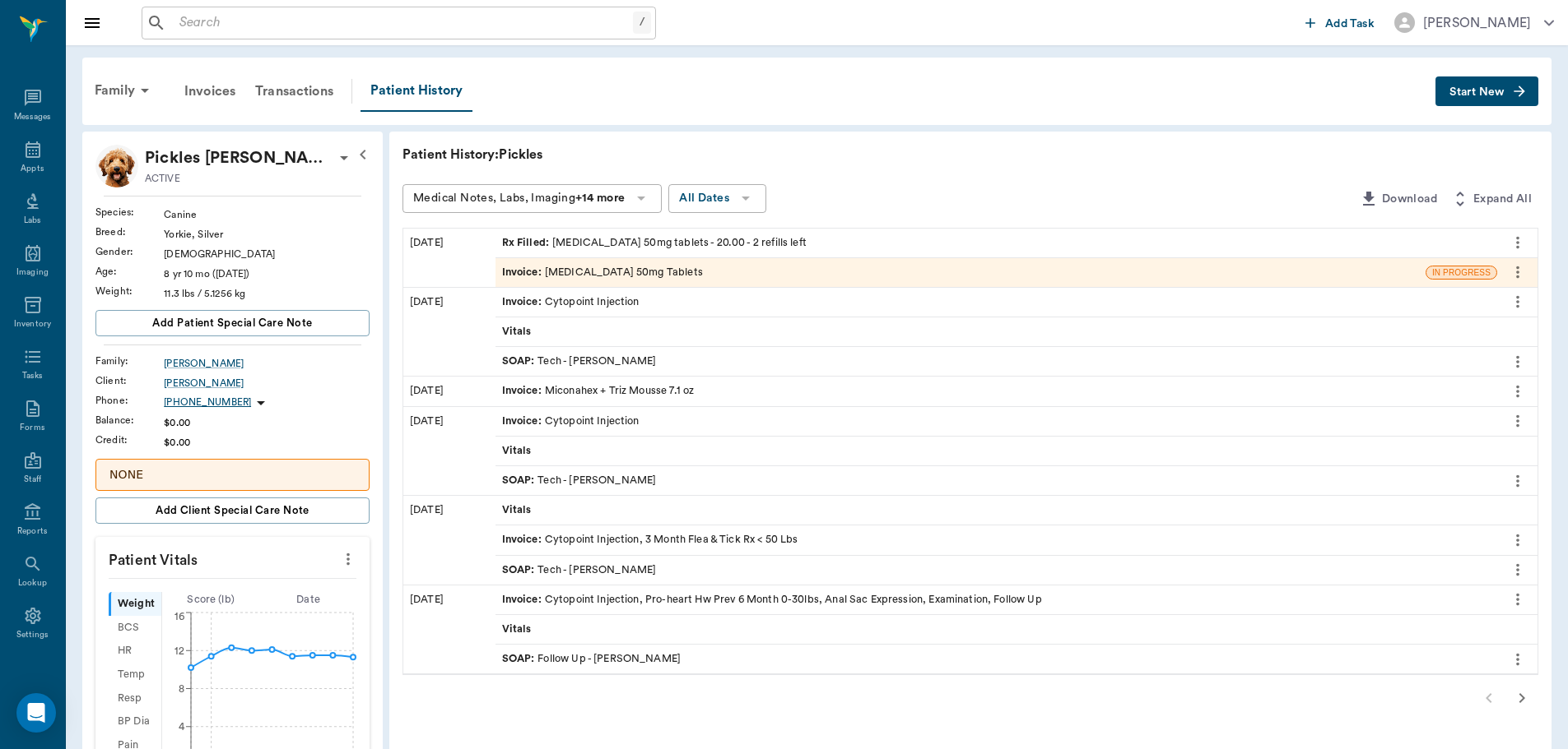
click at [1154, 277] on div "Invoice : Fluconazole 50mg Tablets" at bounding box center [960, 272] width 930 height 29
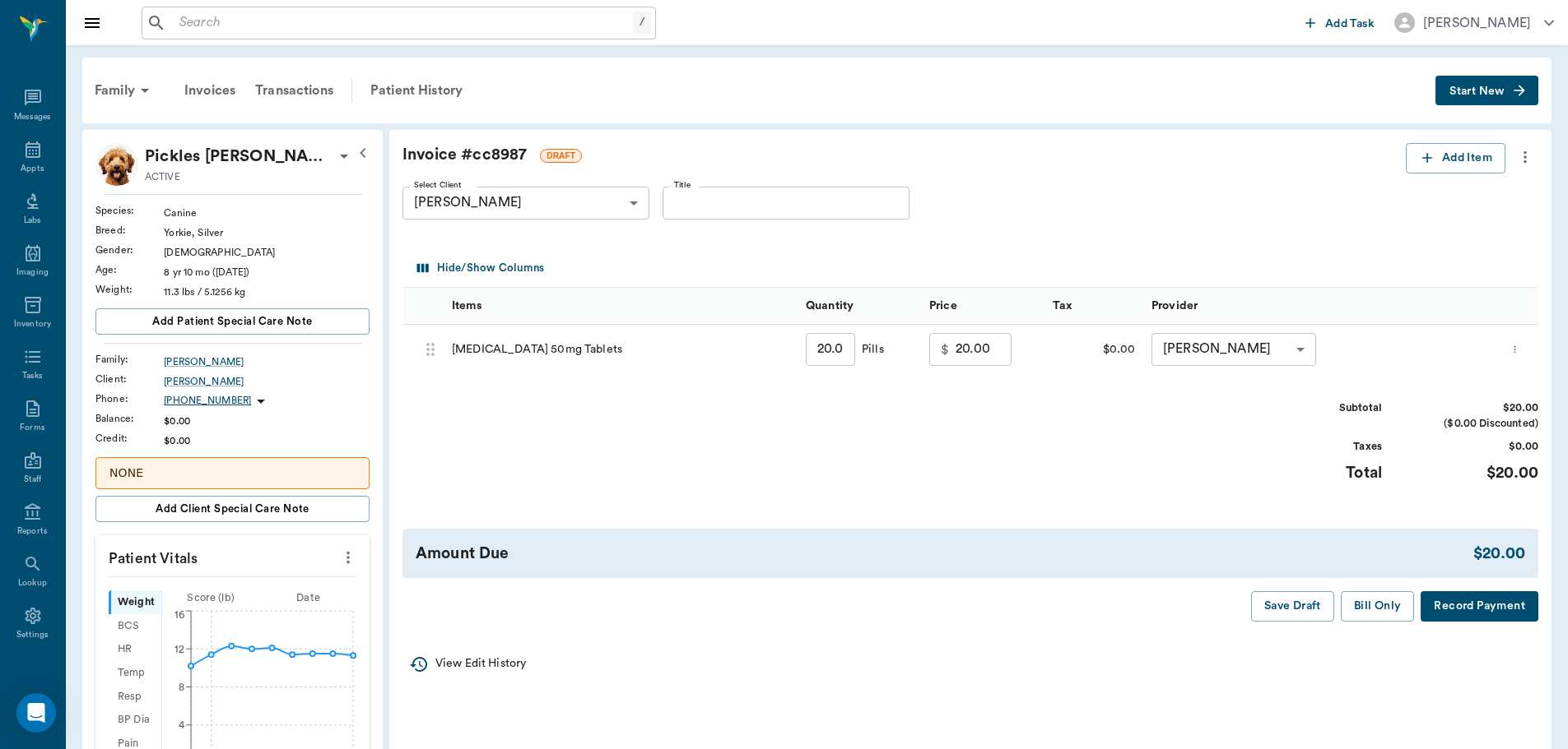
click at [1523, 159] on icon "more" at bounding box center [1525, 156] width 18 height 20
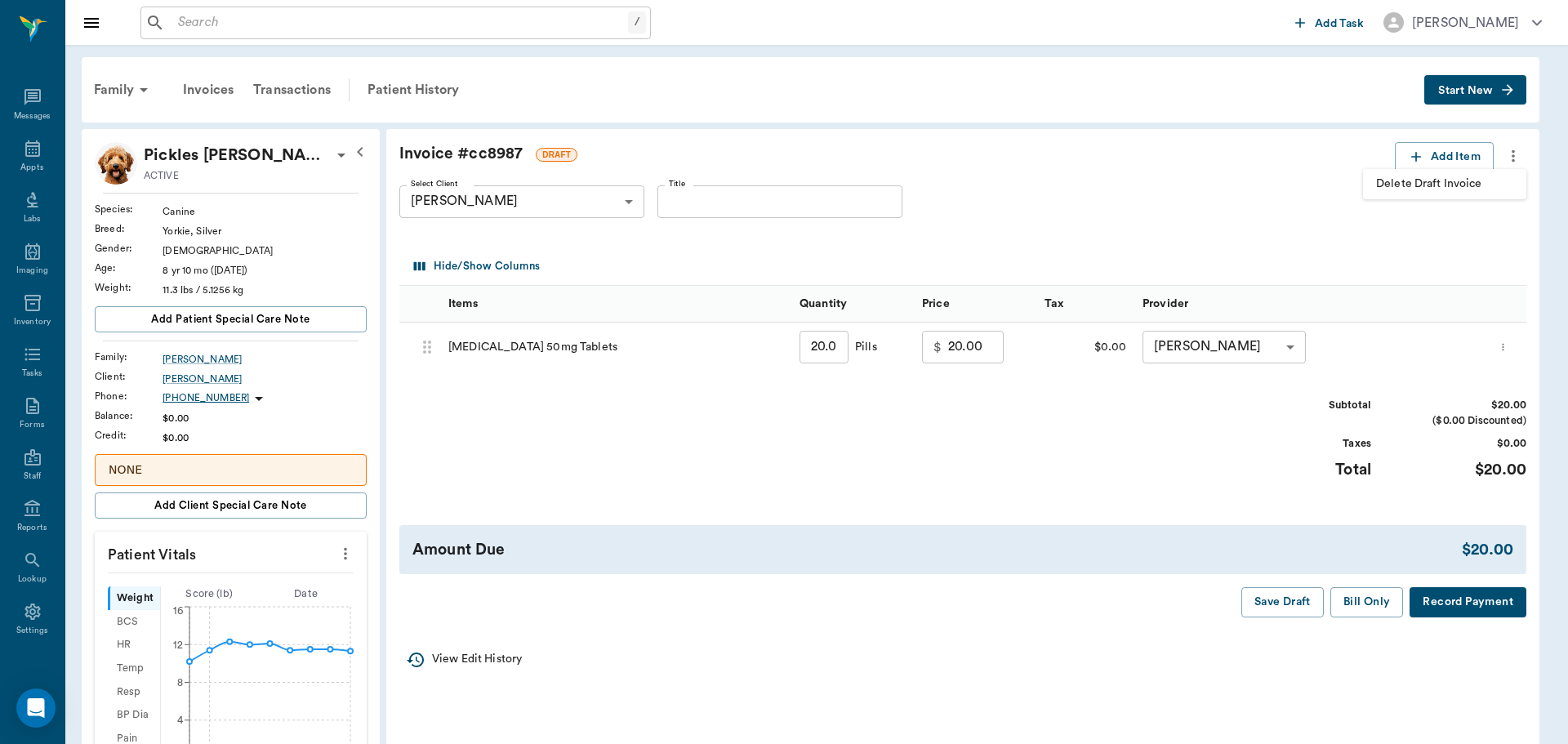
click at [1433, 182] on span "Delete Draft Invoice" at bounding box center [1444, 184] width 137 height 17
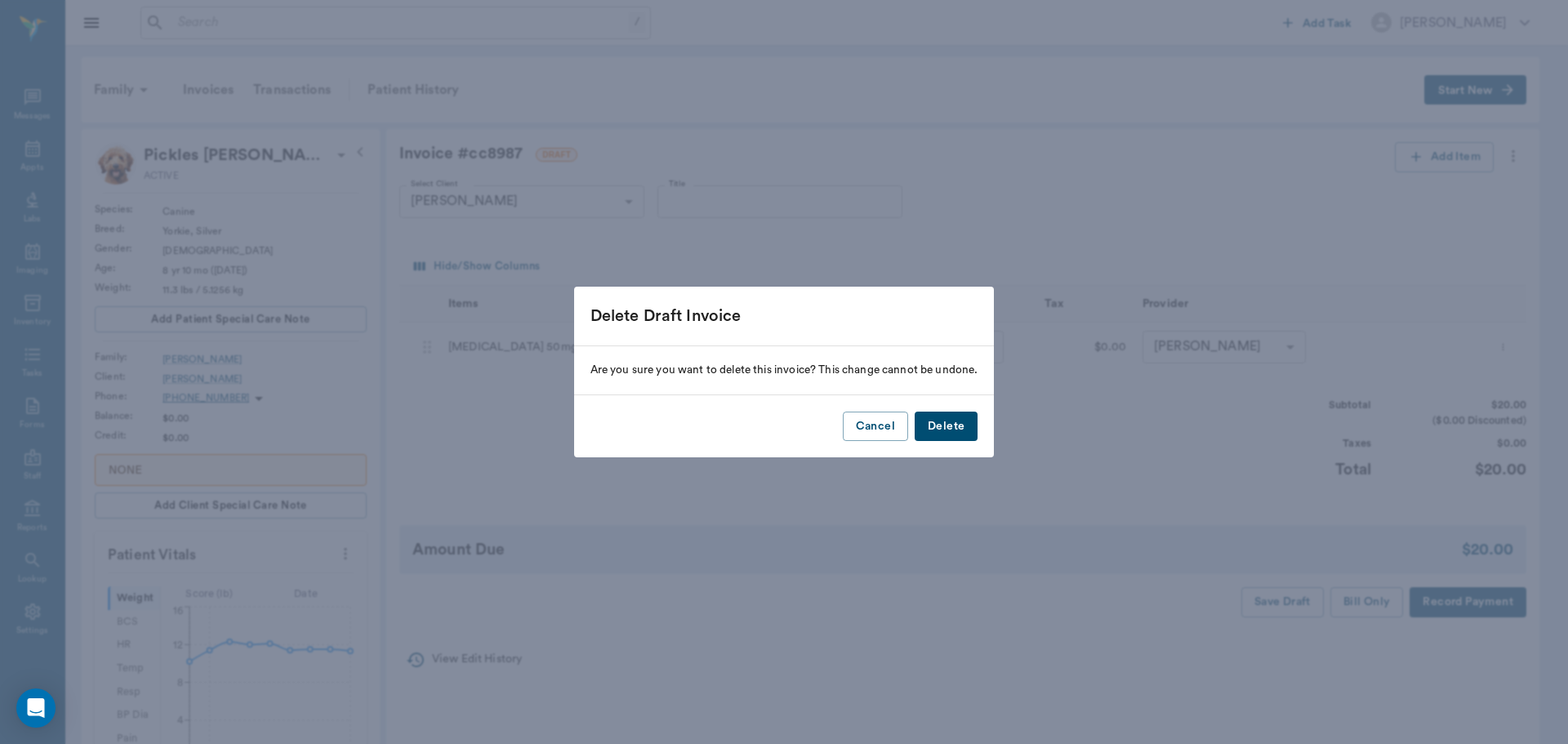
click at [975, 427] on button "Delete" at bounding box center [945, 426] width 63 height 30
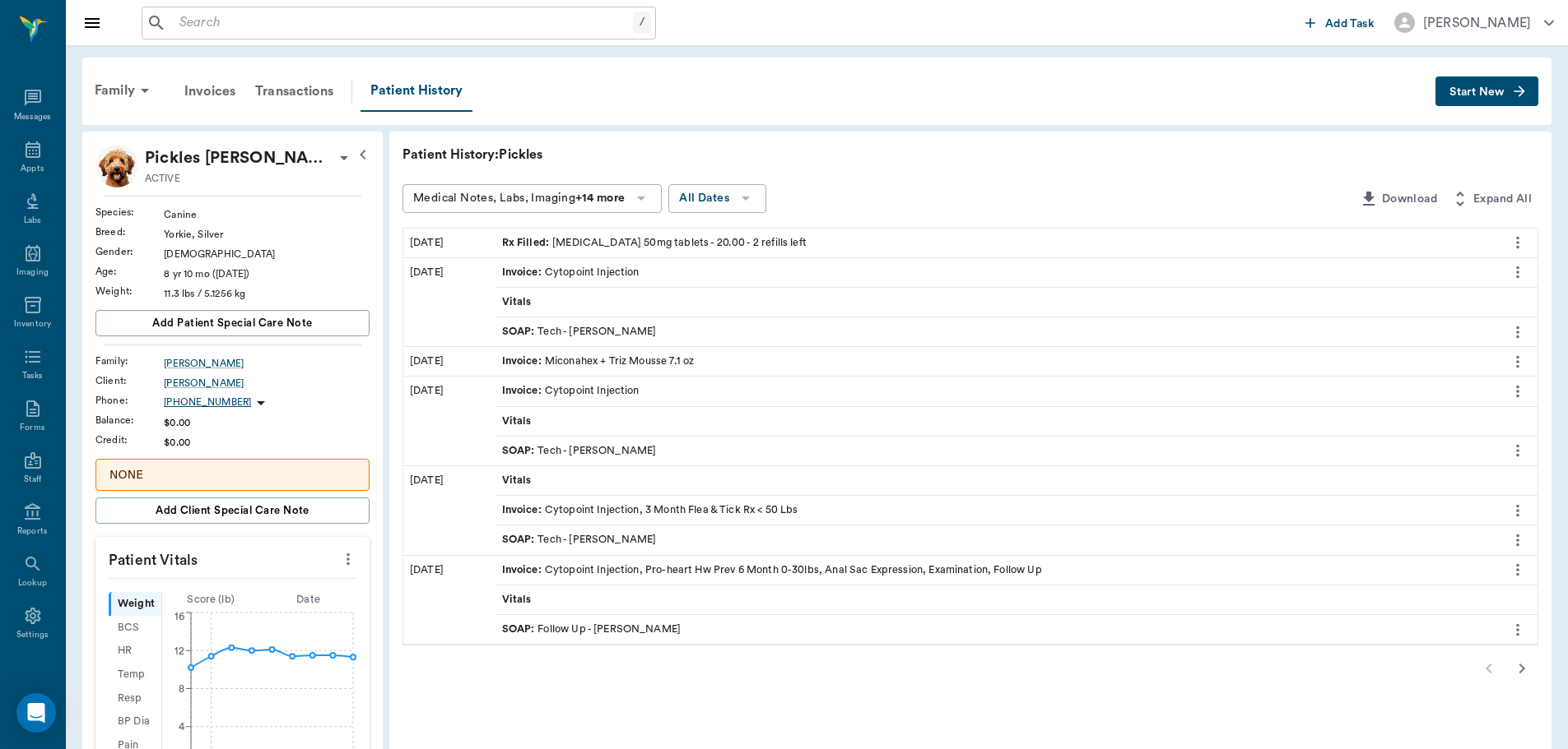
click at [1473, 83] on button "Start New" at bounding box center [1486, 92] width 103 height 30
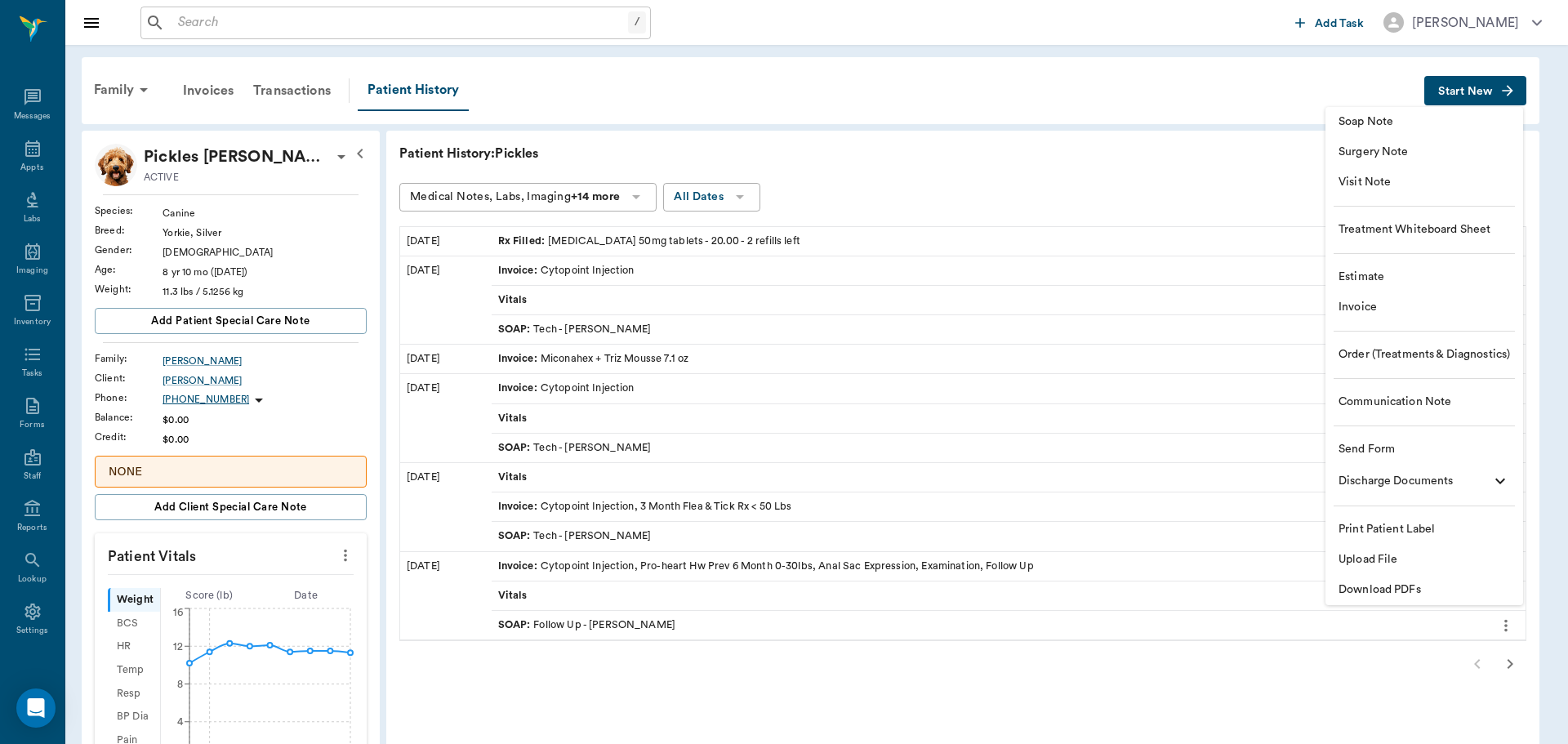
click at [1426, 355] on span "Order (Treatments & Diagnostics)" at bounding box center [1425, 355] width 172 height 17
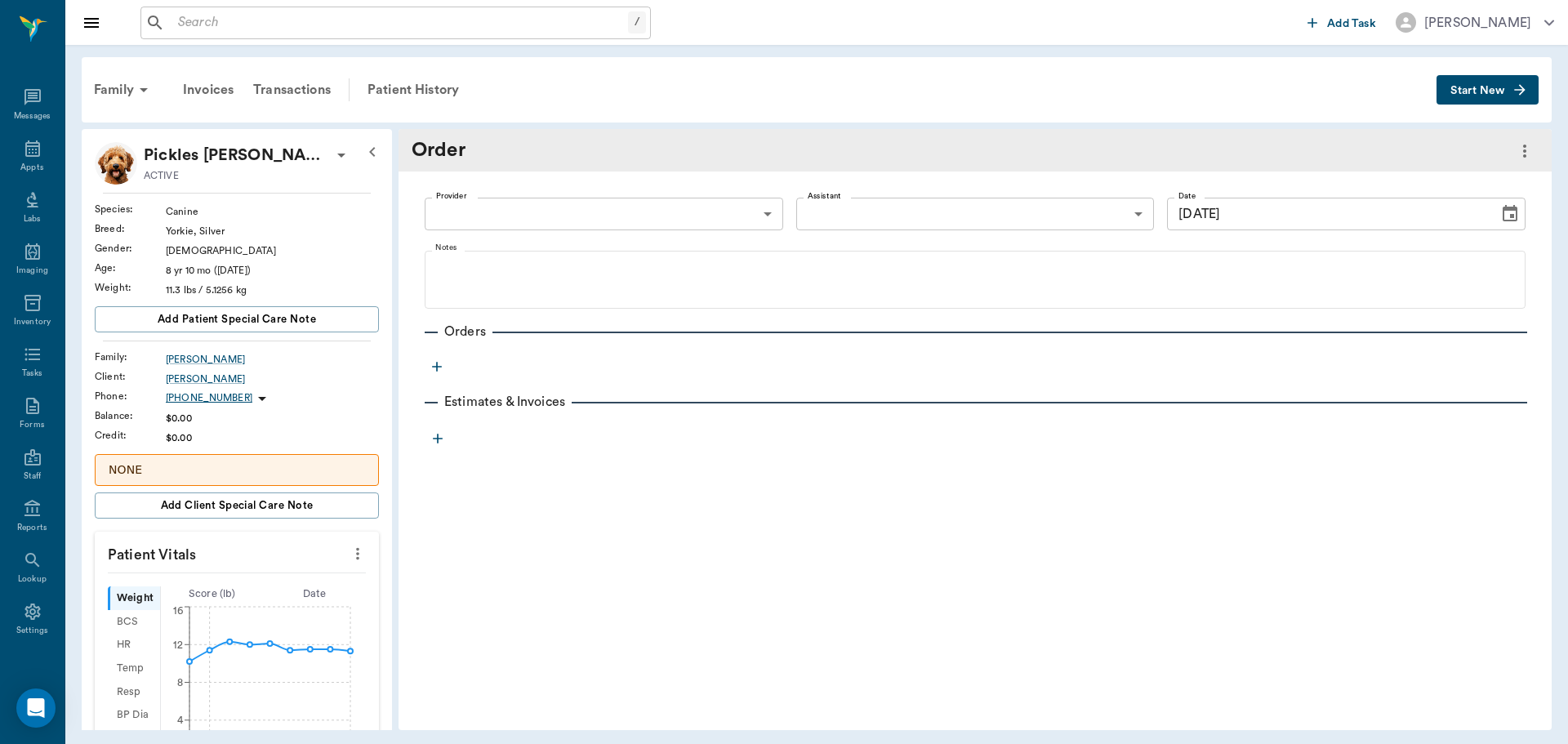
click at [757, 216] on body "/ ​ Add Task Dr. Bert Ellsworth Nectar Messages Appts Labs Imaging Inventory Ta…" at bounding box center [784, 372] width 1568 height 744
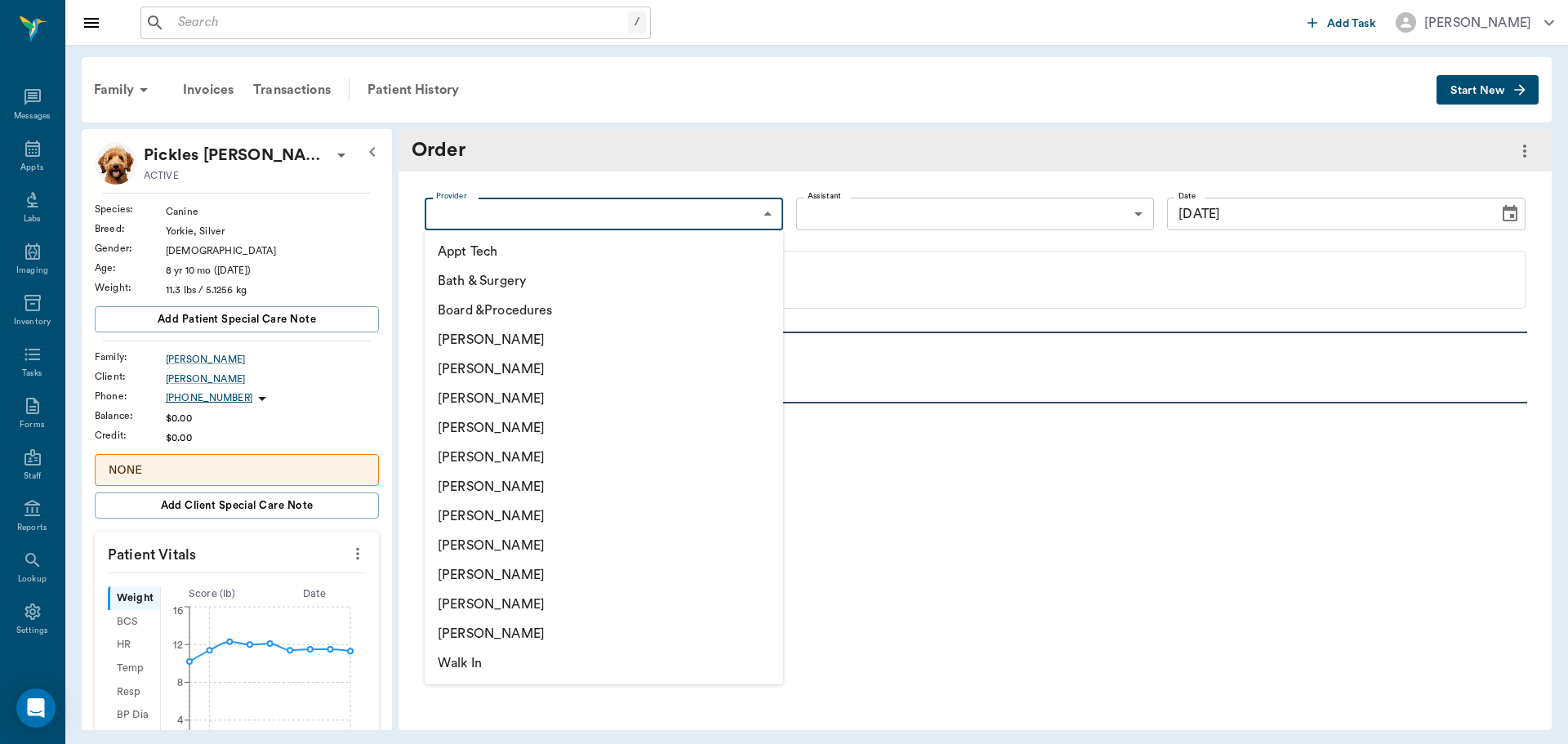
click at [618, 395] on li "[PERSON_NAME]" at bounding box center [604, 398] width 359 height 29
type input "63ec2f075fda476ae8351a4d"
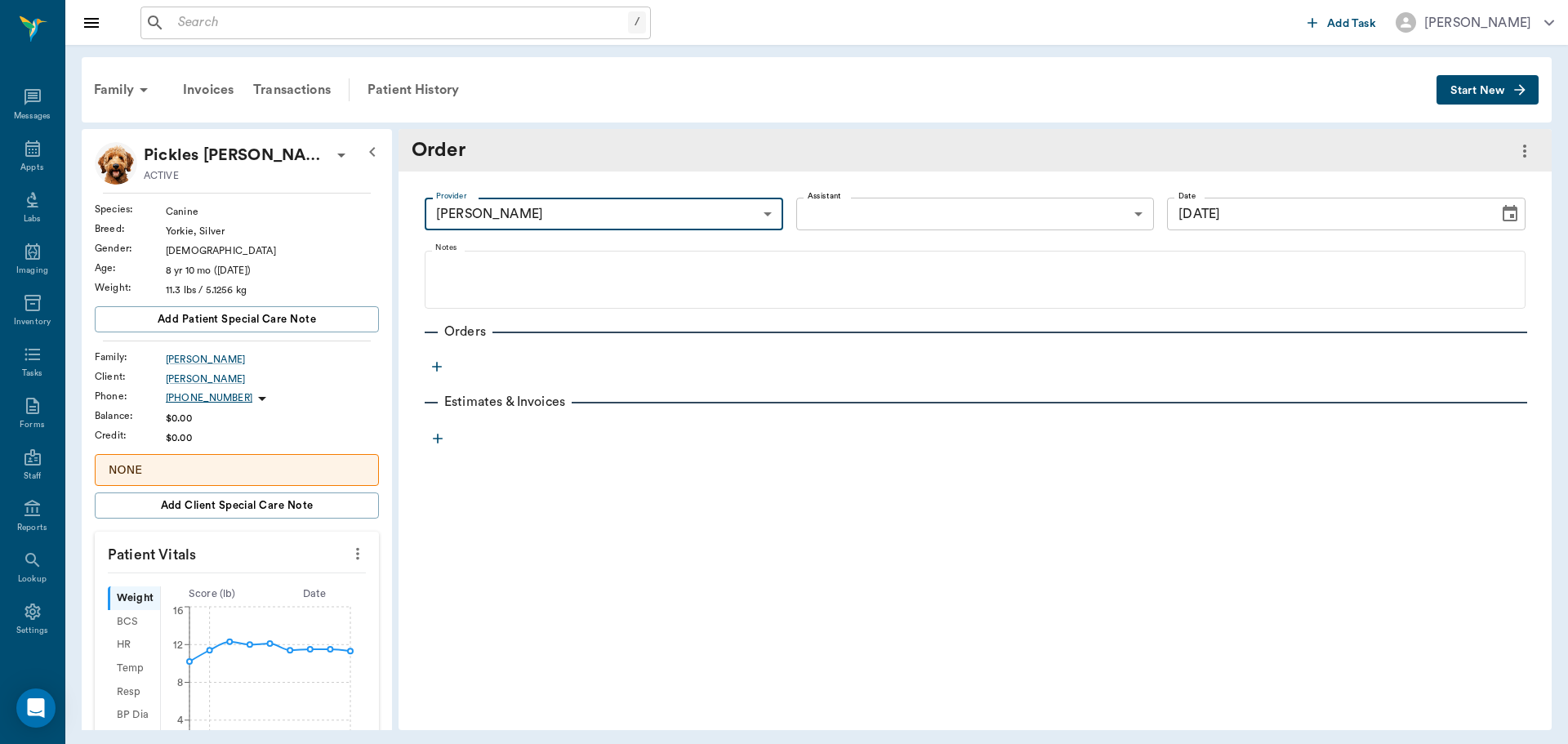
click at [435, 368] on icon "button" at bounding box center [437, 366] width 16 height 16
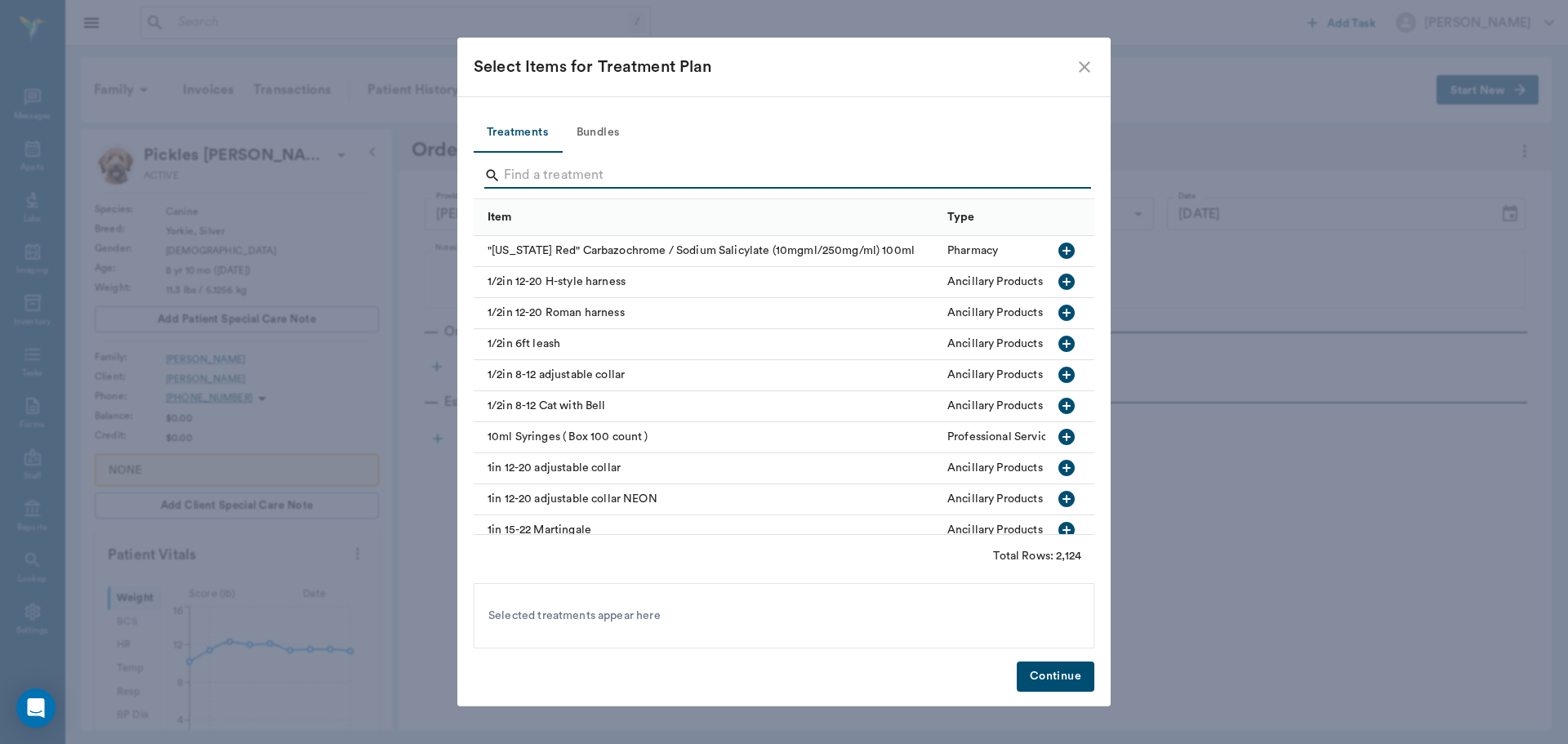
click at [617, 172] on input "Search" at bounding box center [785, 175] width 563 height 26
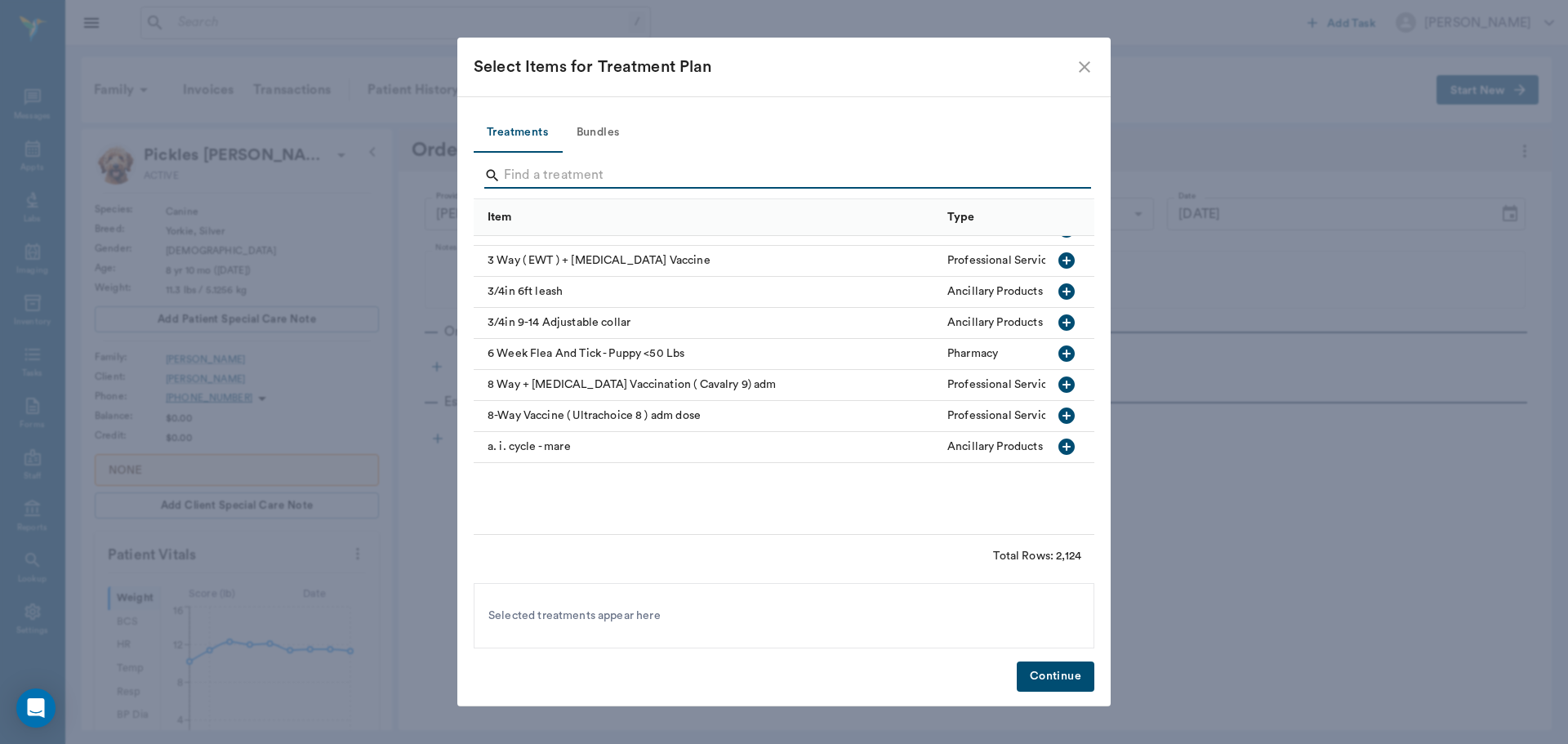
scroll to position [245, 0]
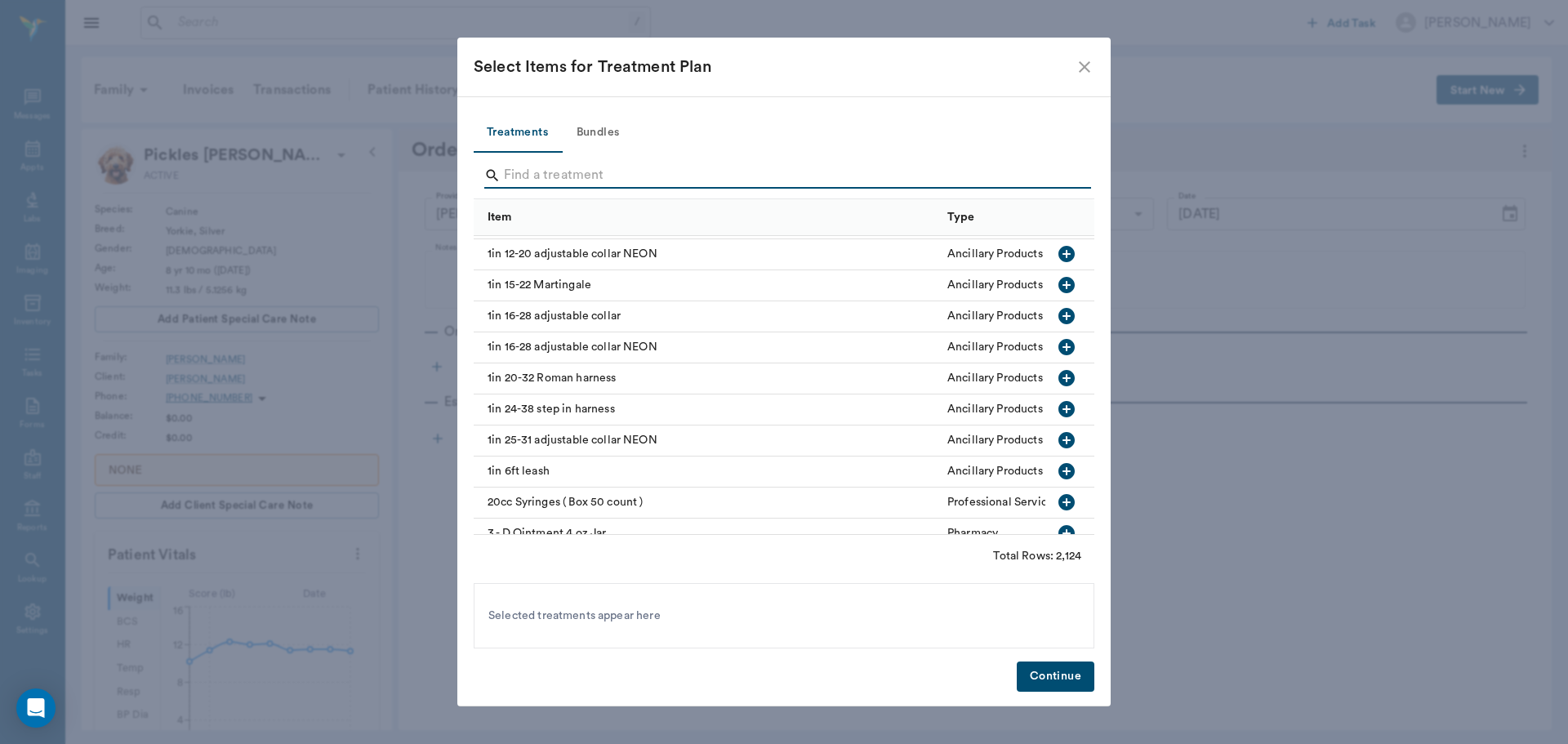
click at [591, 178] on input "Search" at bounding box center [785, 175] width 563 height 26
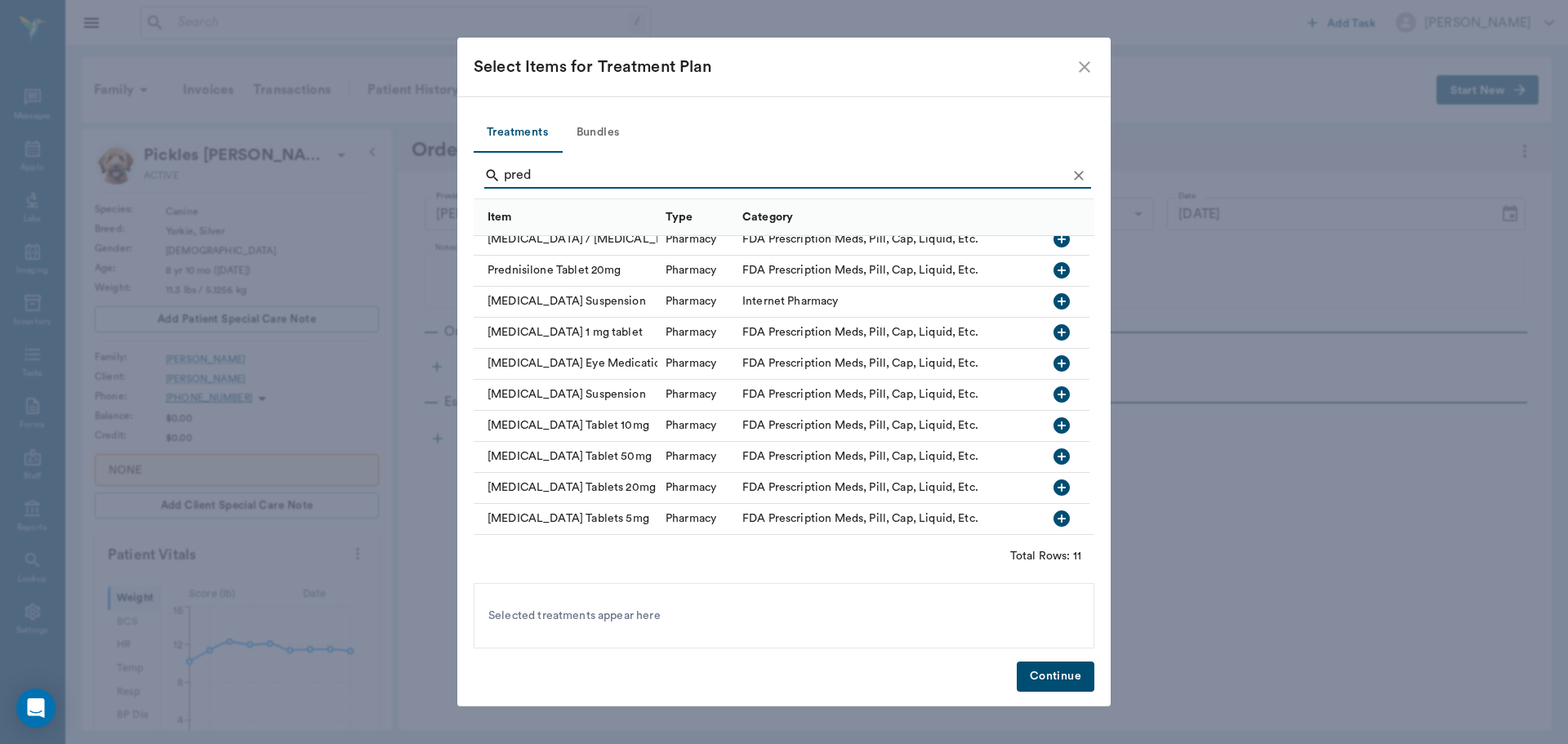
scroll to position [55, 0]
click at [1053, 511] on icon "button" at bounding box center [1061, 518] width 16 height 16
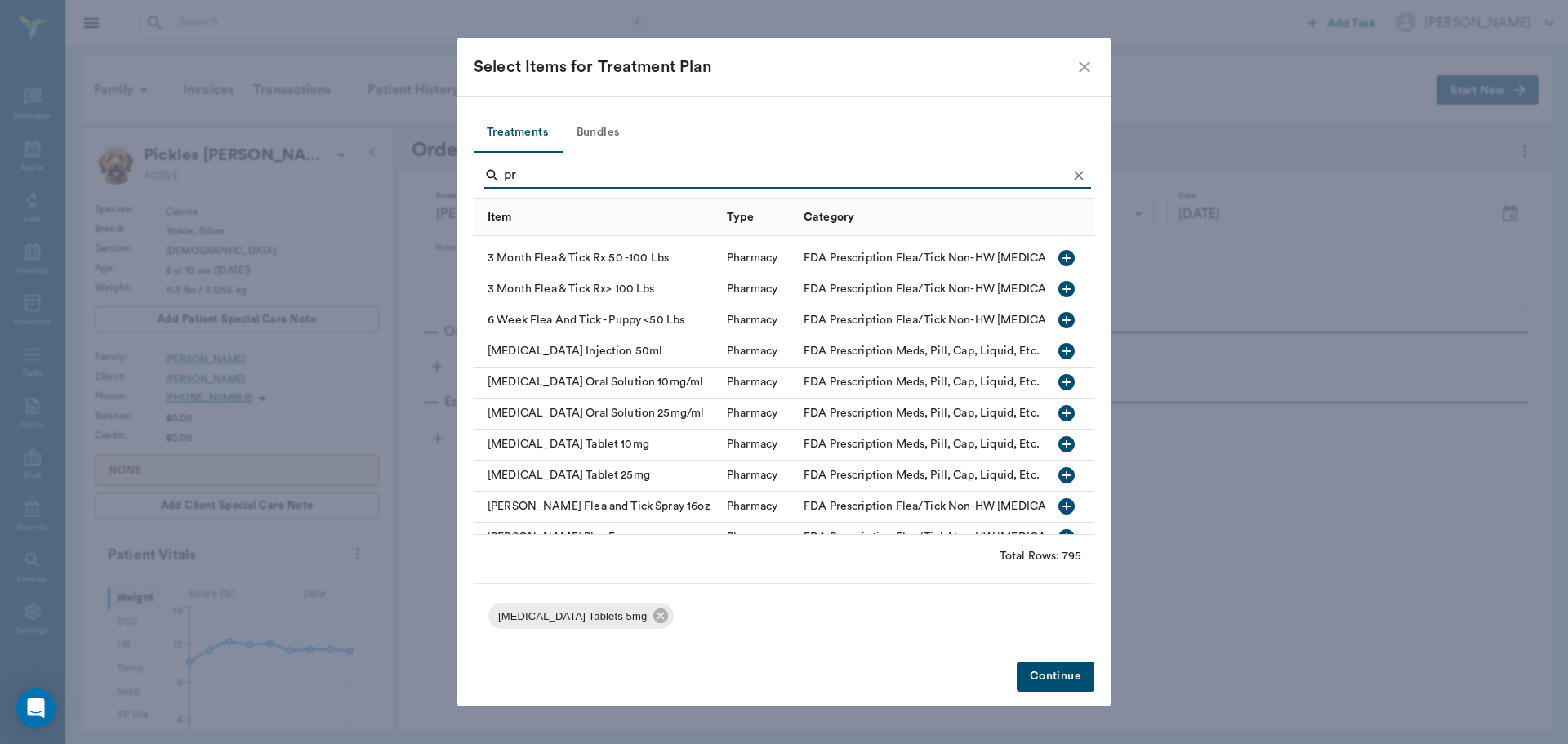
type input "p"
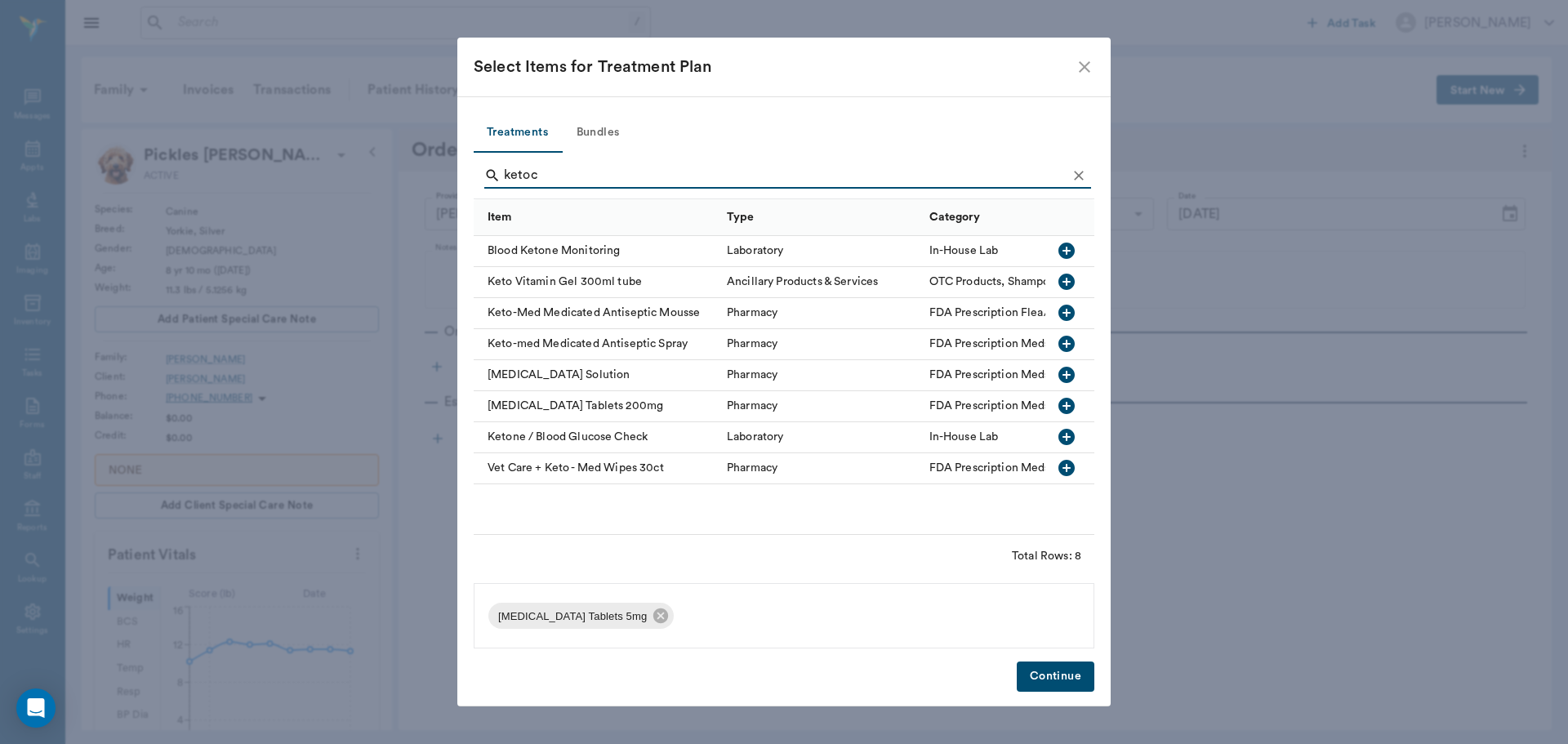
scroll to position [0, 0]
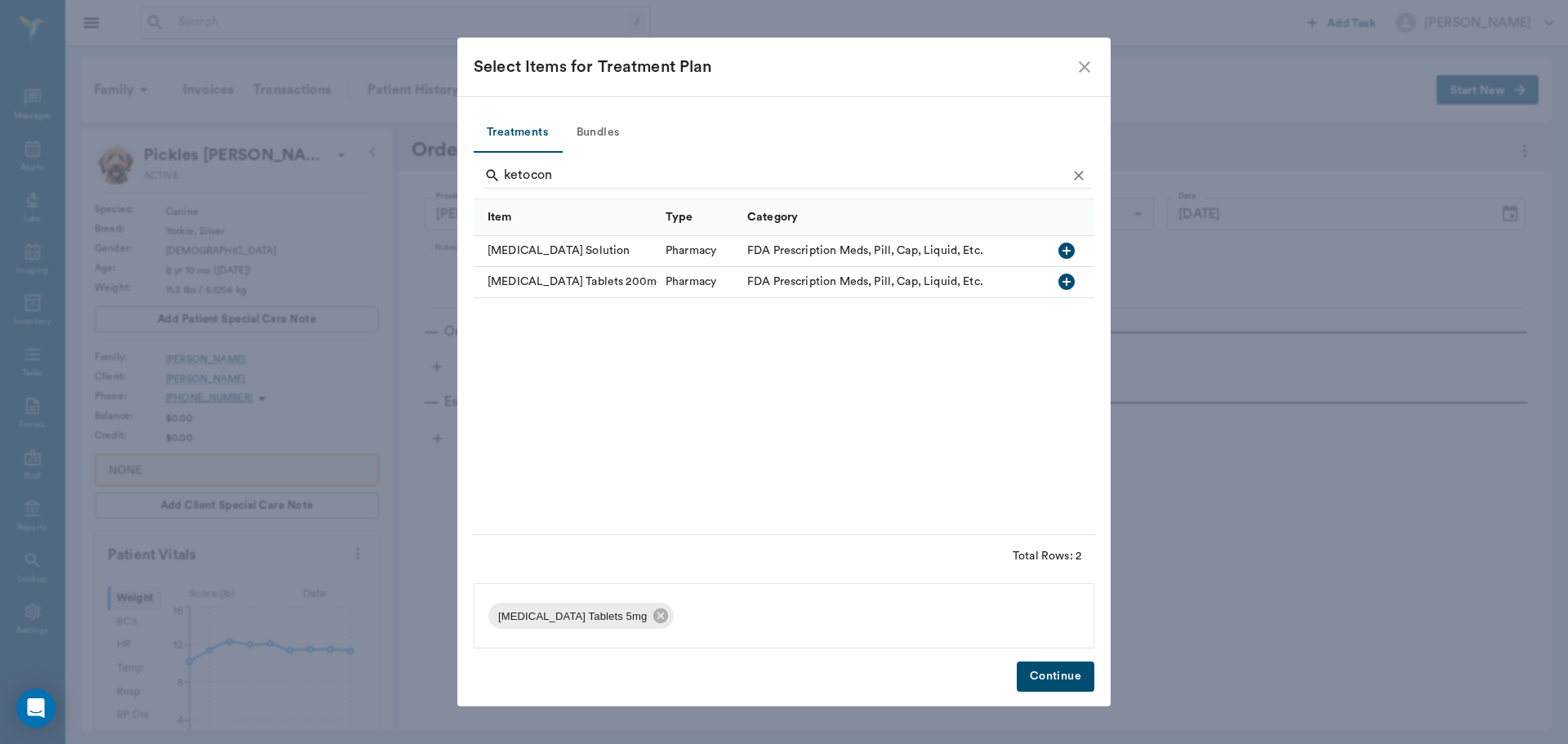
click at [1069, 280] on icon "button" at bounding box center [1066, 281] width 16 height 16
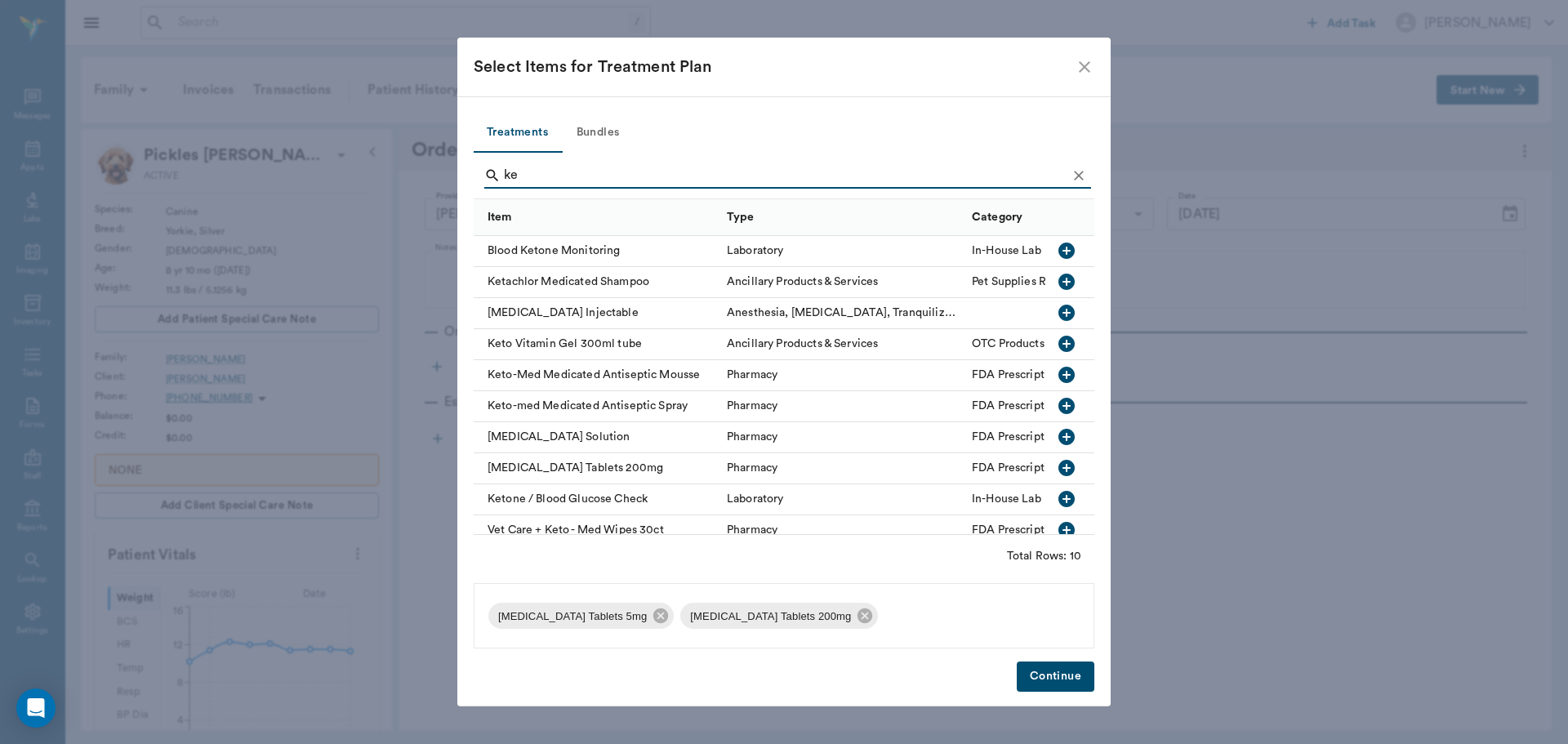
type input "k"
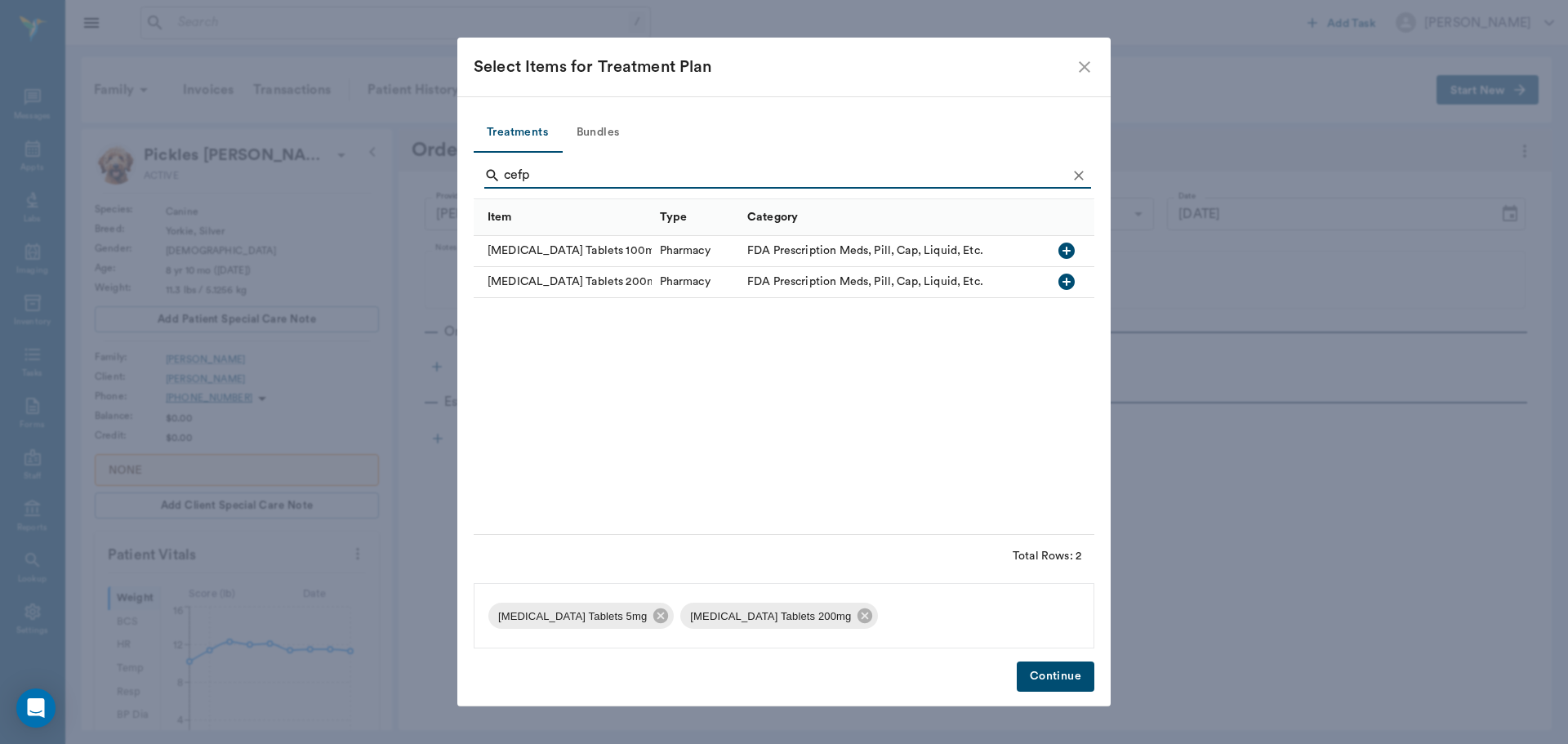
type input "cefp"
click at [1064, 255] on icon "button" at bounding box center [1066, 251] width 16 height 16
click at [1061, 675] on button "Continue" at bounding box center [1055, 676] width 77 height 30
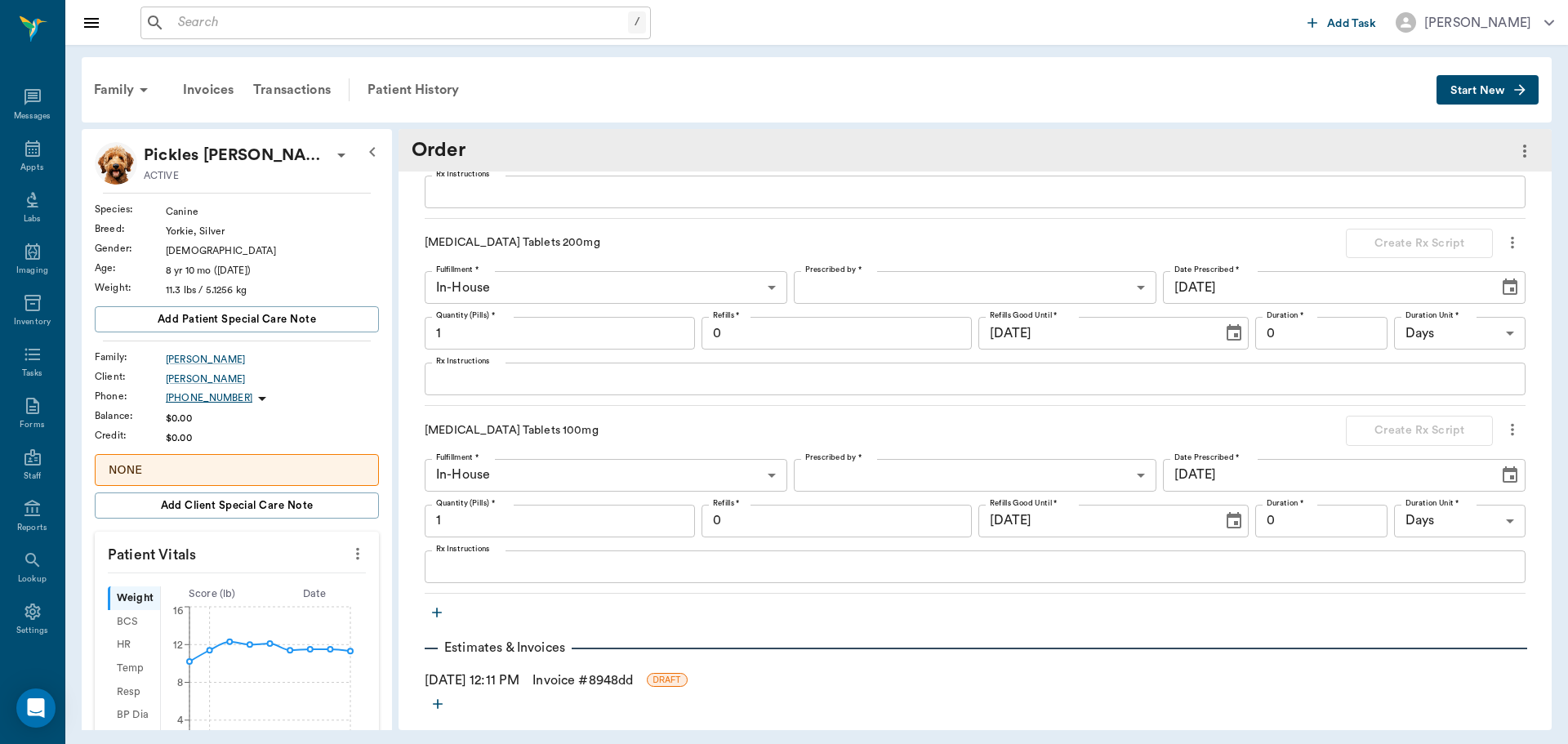
scroll to position [327, 0]
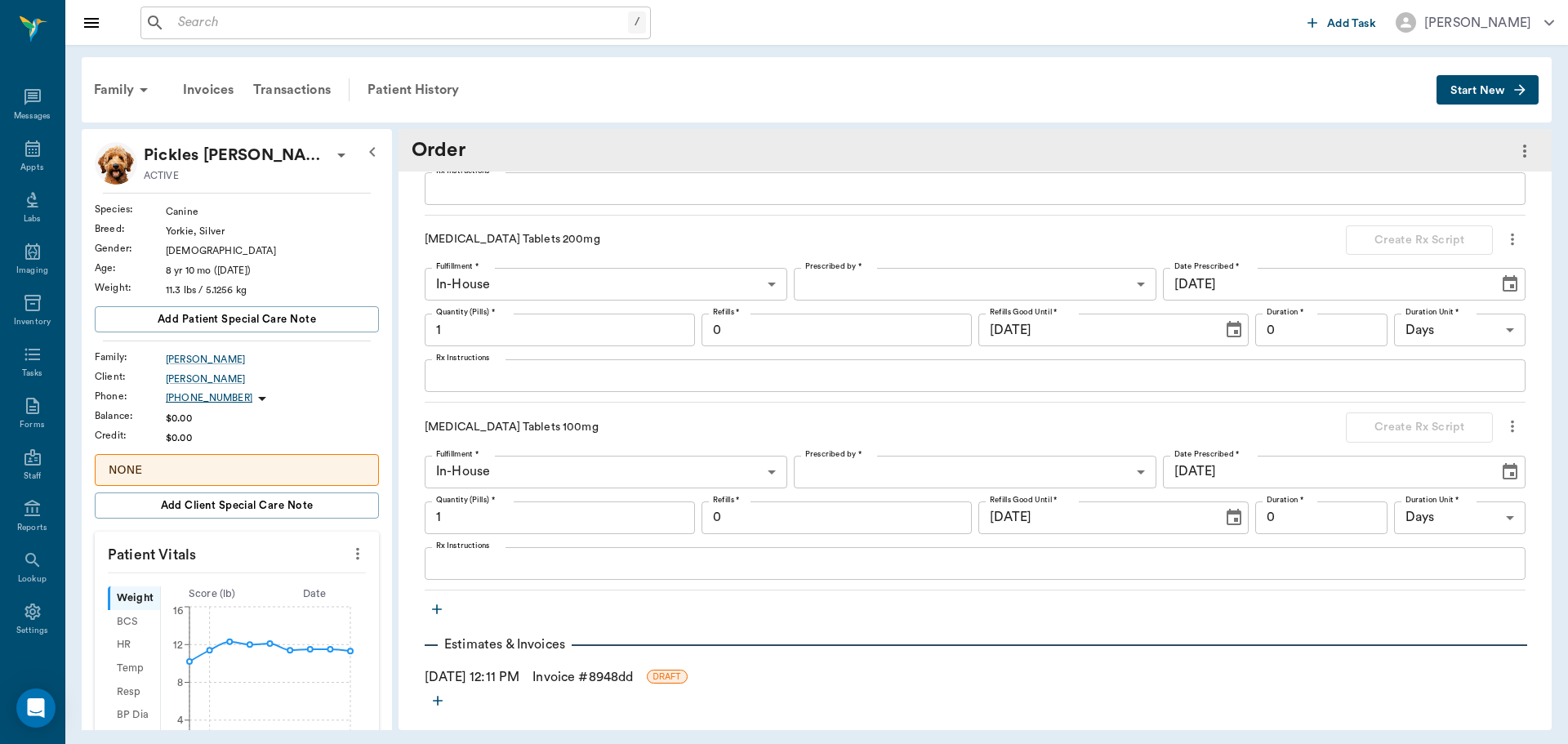
click at [479, 523] on input "1" at bounding box center [559, 518] width 270 height 33
type input "7"
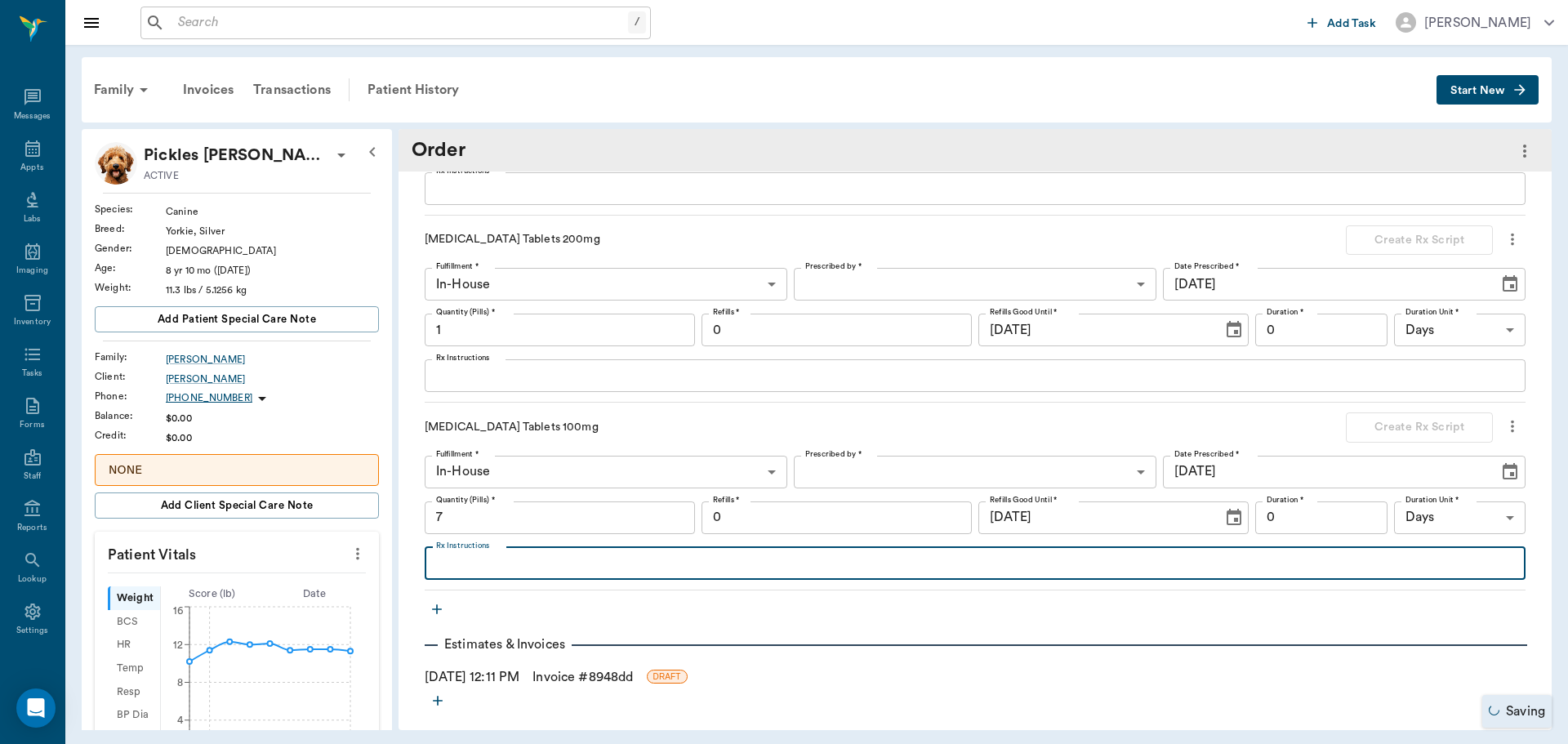
click at [689, 572] on textarea "Rx Instructions" at bounding box center [974, 564] width 1078 height 19
type textarea "Give 1/2 tablet daily until gone"
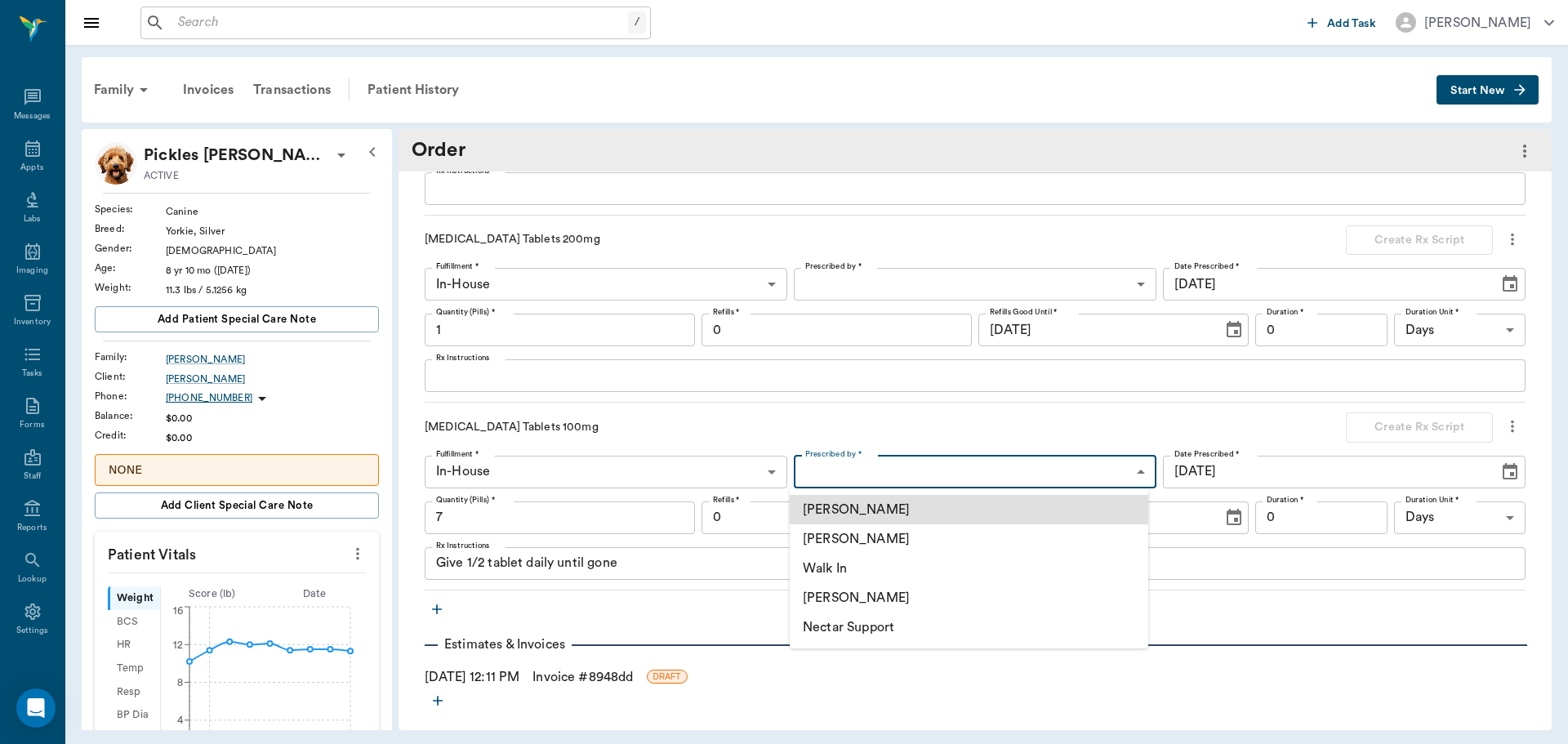
click at [1052, 465] on body "/ ​ Add Task Dr. Bert Ellsworth Nectar Messages Appts Labs Imaging Inventory Ta…" at bounding box center [784, 372] width 1568 height 744
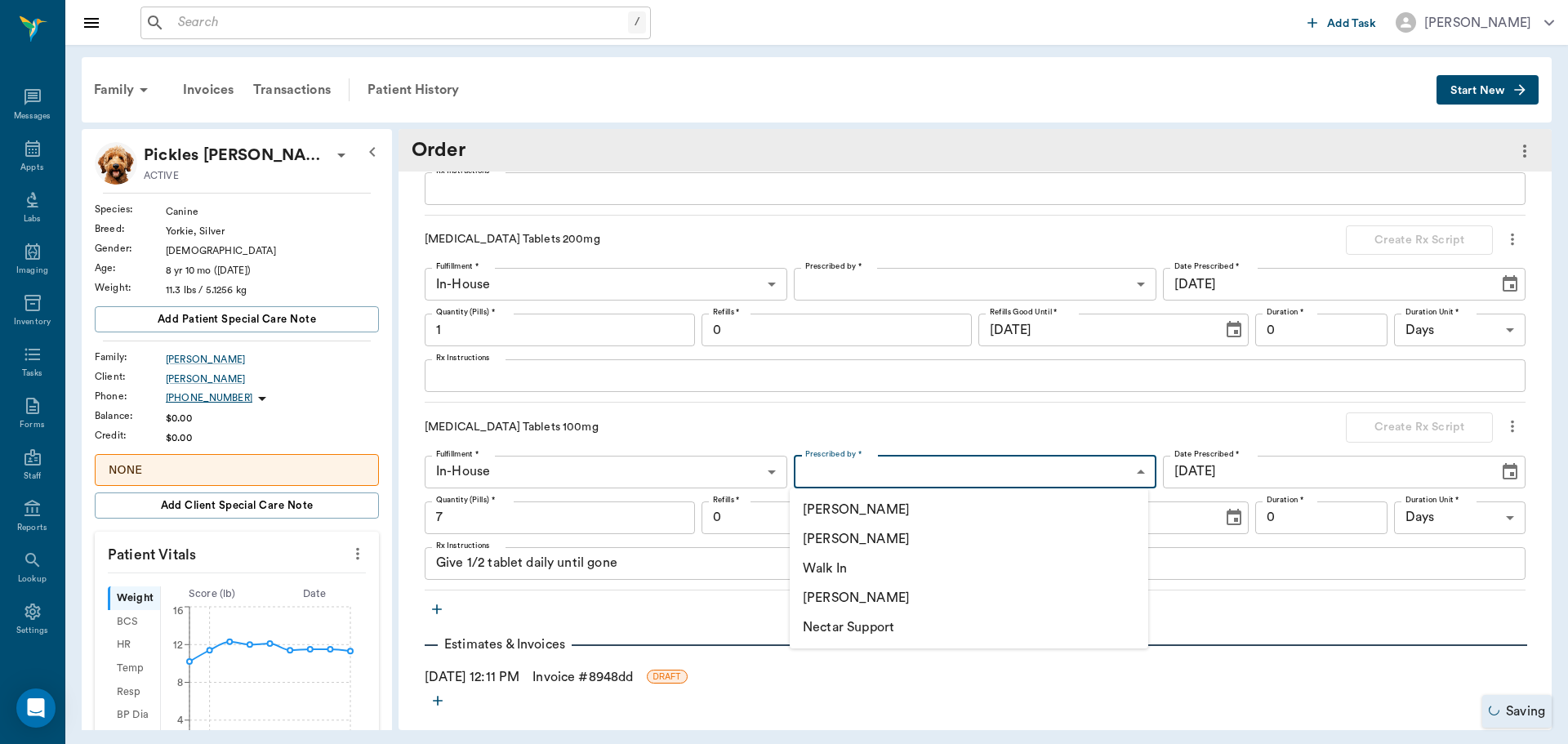
click at [861, 533] on li "[PERSON_NAME]" at bounding box center [969, 539] width 359 height 29
type input "63ec2f075fda476ae8351a4d"
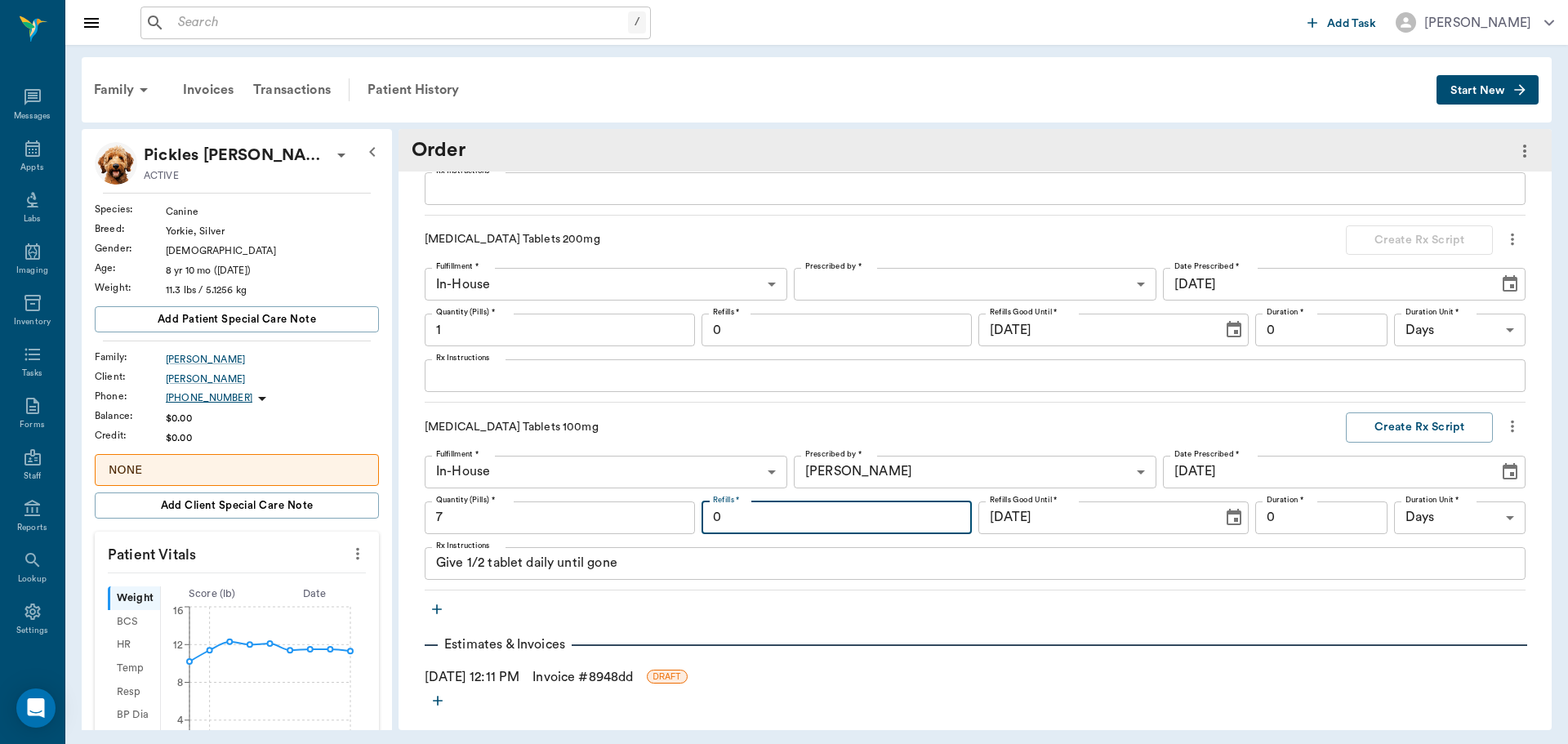
click at [870, 519] on input "0" at bounding box center [836, 518] width 270 height 33
type input "6"
click at [1312, 512] on input "0" at bounding box center [1321, 518] width 132 height 33
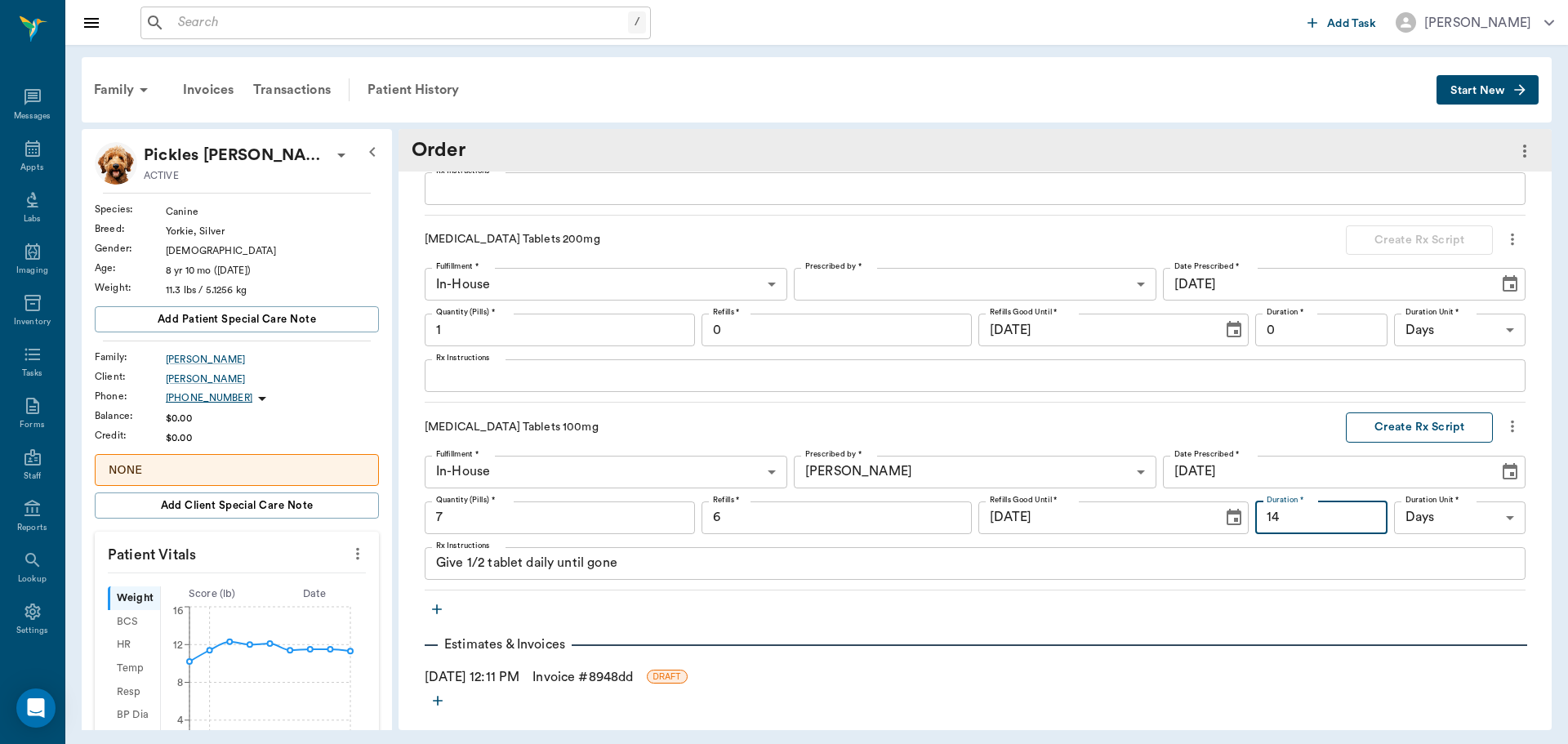
type input "14"
click at [1398, 427] on button "Create Rx Script" at bounding box center [1419, 427] width 147 height 30
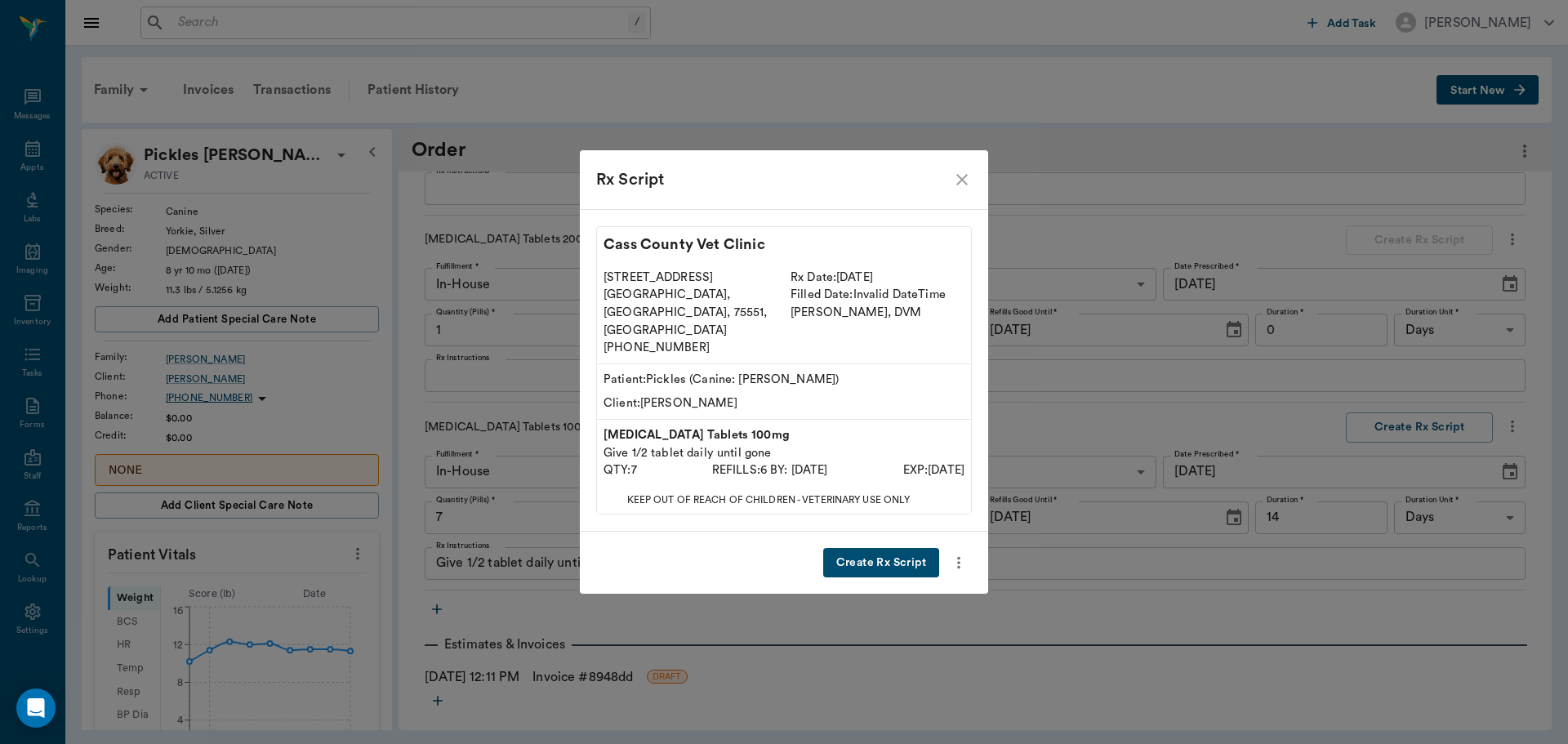
click at [896, 550] on button "Create Rx Script" at bounding box center [881, 563] width 116 height 30
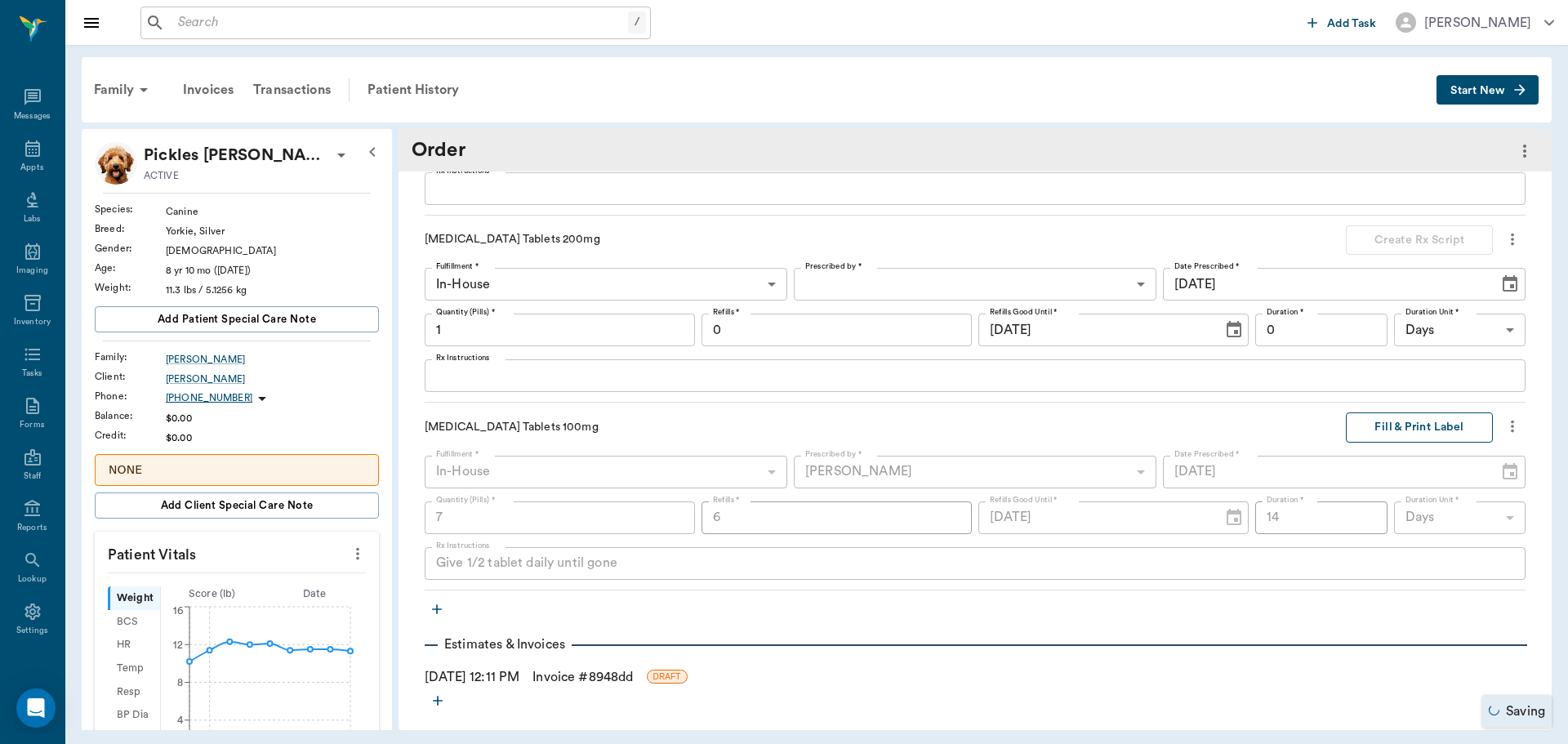
click at [1388, 428] on button "Fill & Print Label" at bounding box center [1419, 427] width 147 height 30
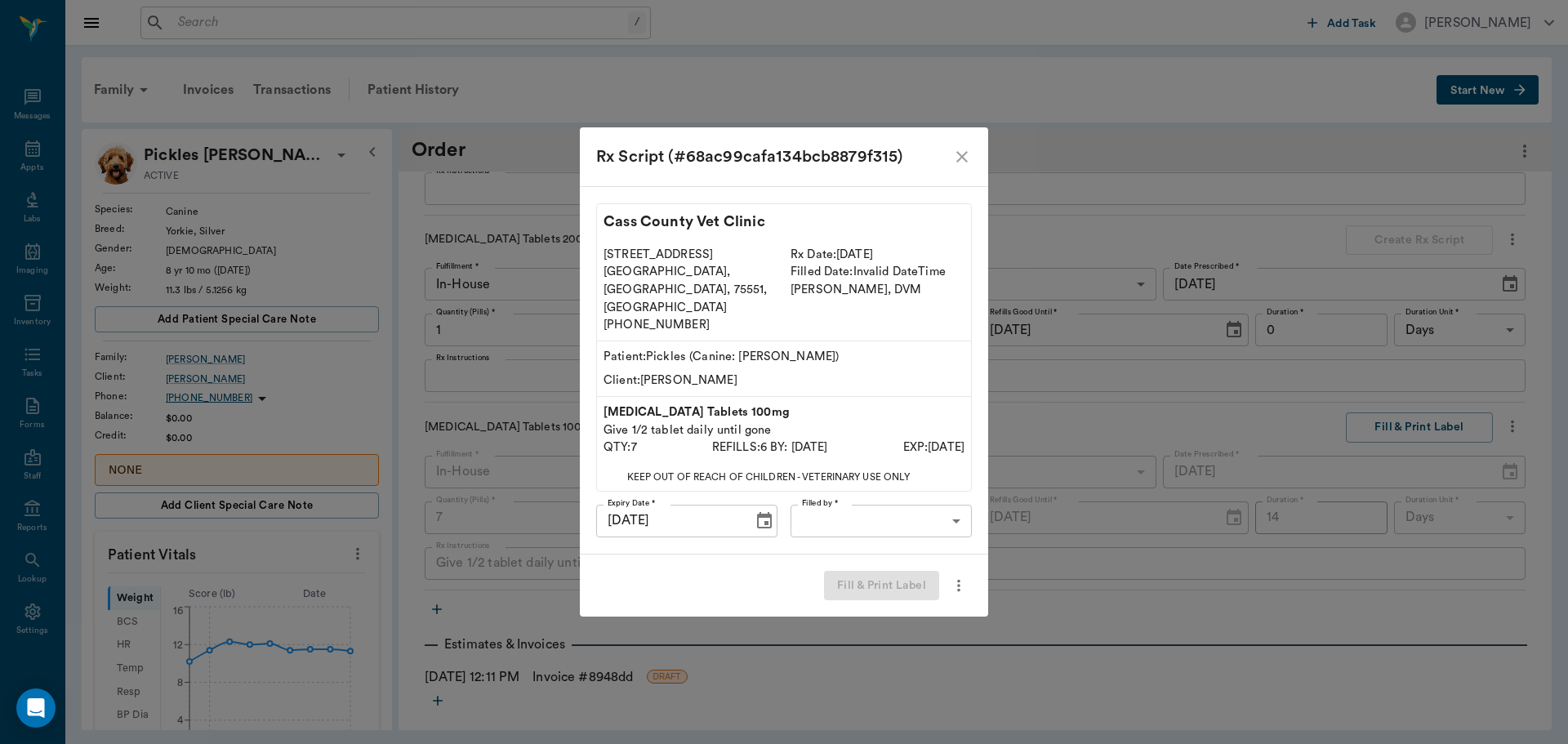
click at [955, 504] on body "/ ​ Add Task Dr. Bert Ellsworth Nectar Messages Appts Labs Imaging Inventory Ta…" at bounding box center [784, 372] width 1568 height 744
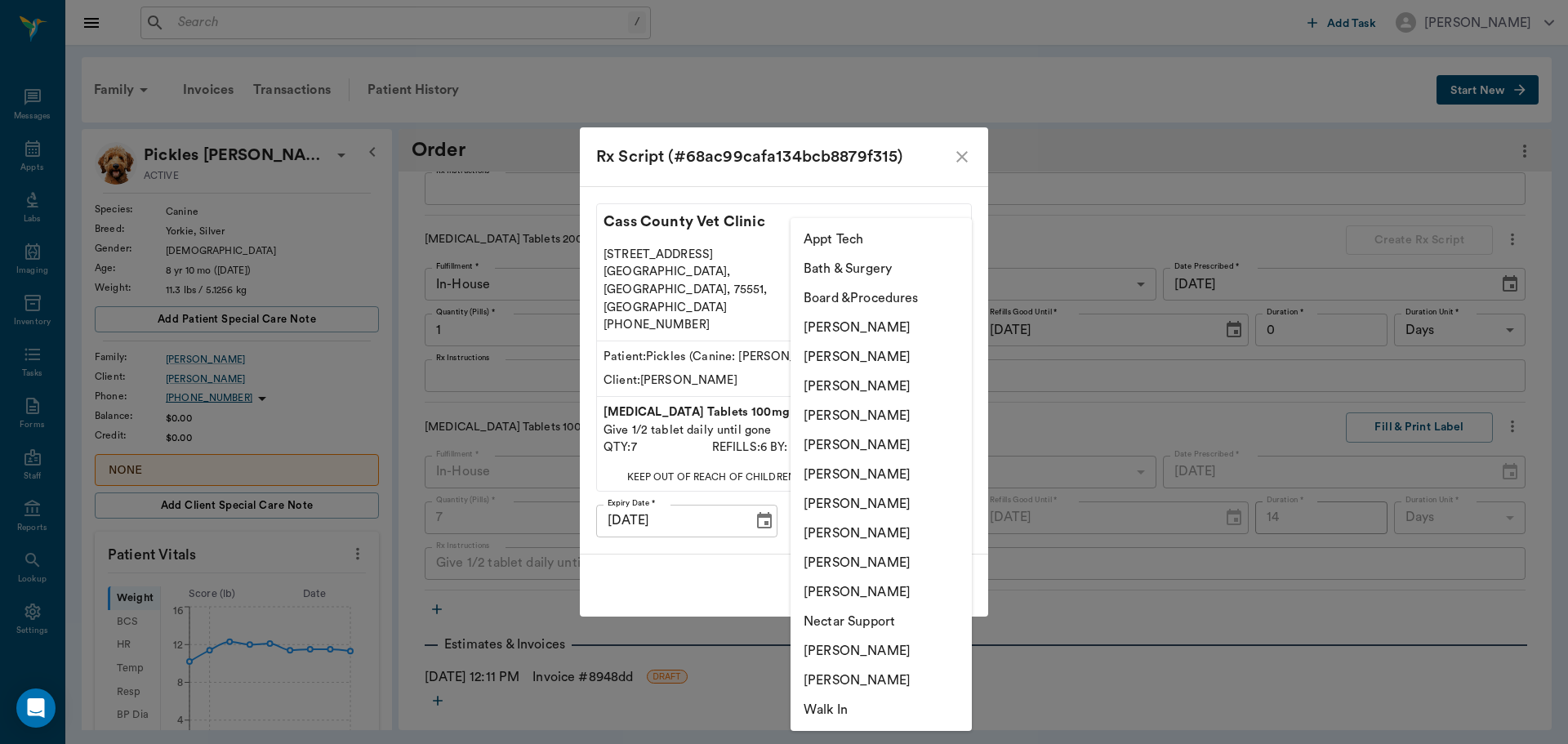
click at [882, 384] on li "[PERSON_NAME]" at bounding box center [881, 386] width 181 height 29
type input "63ec2f075fda476ae8351a4d"
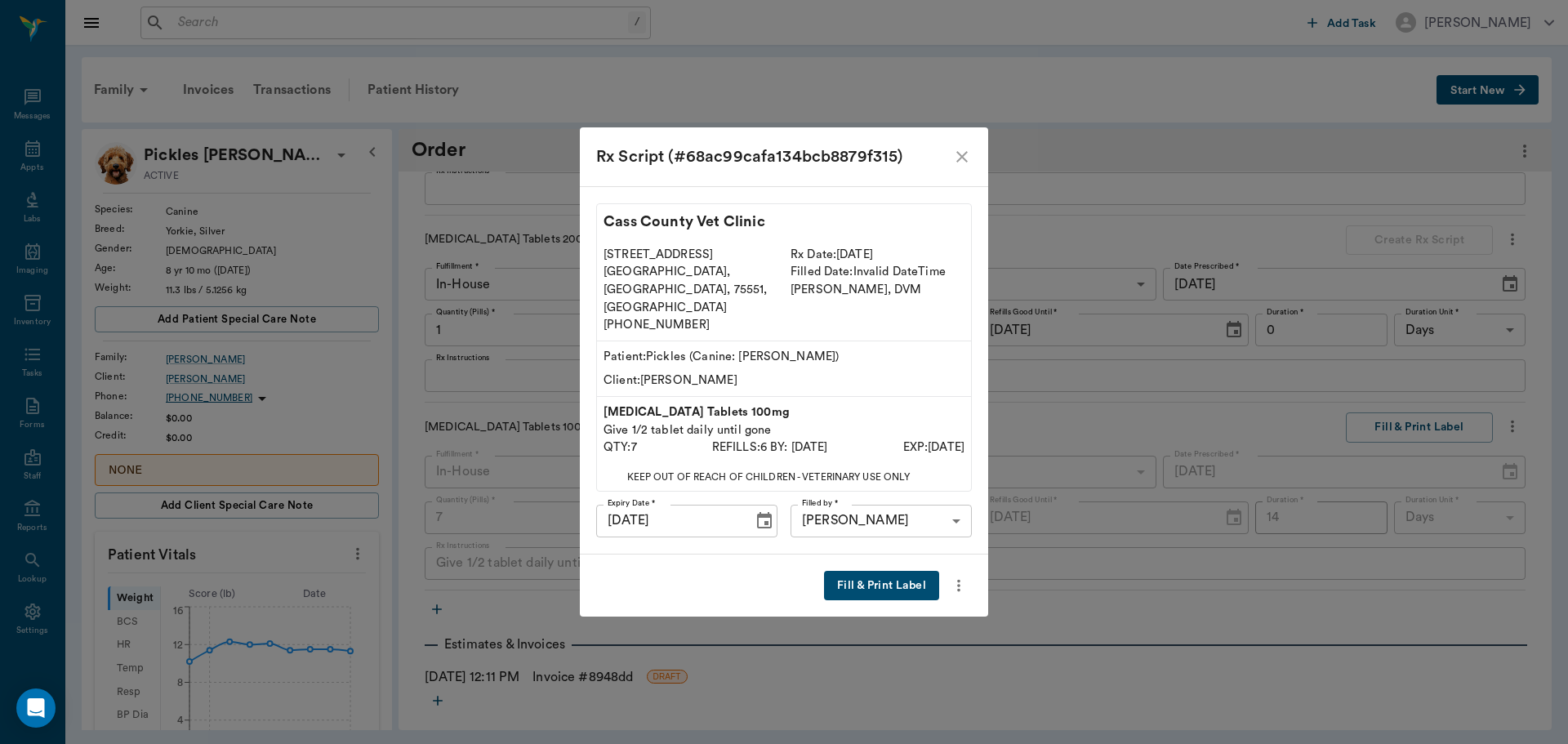
click at [871, 572] on button "Fill & Print Label" at bounding box center [882, 586] width 115 height 30
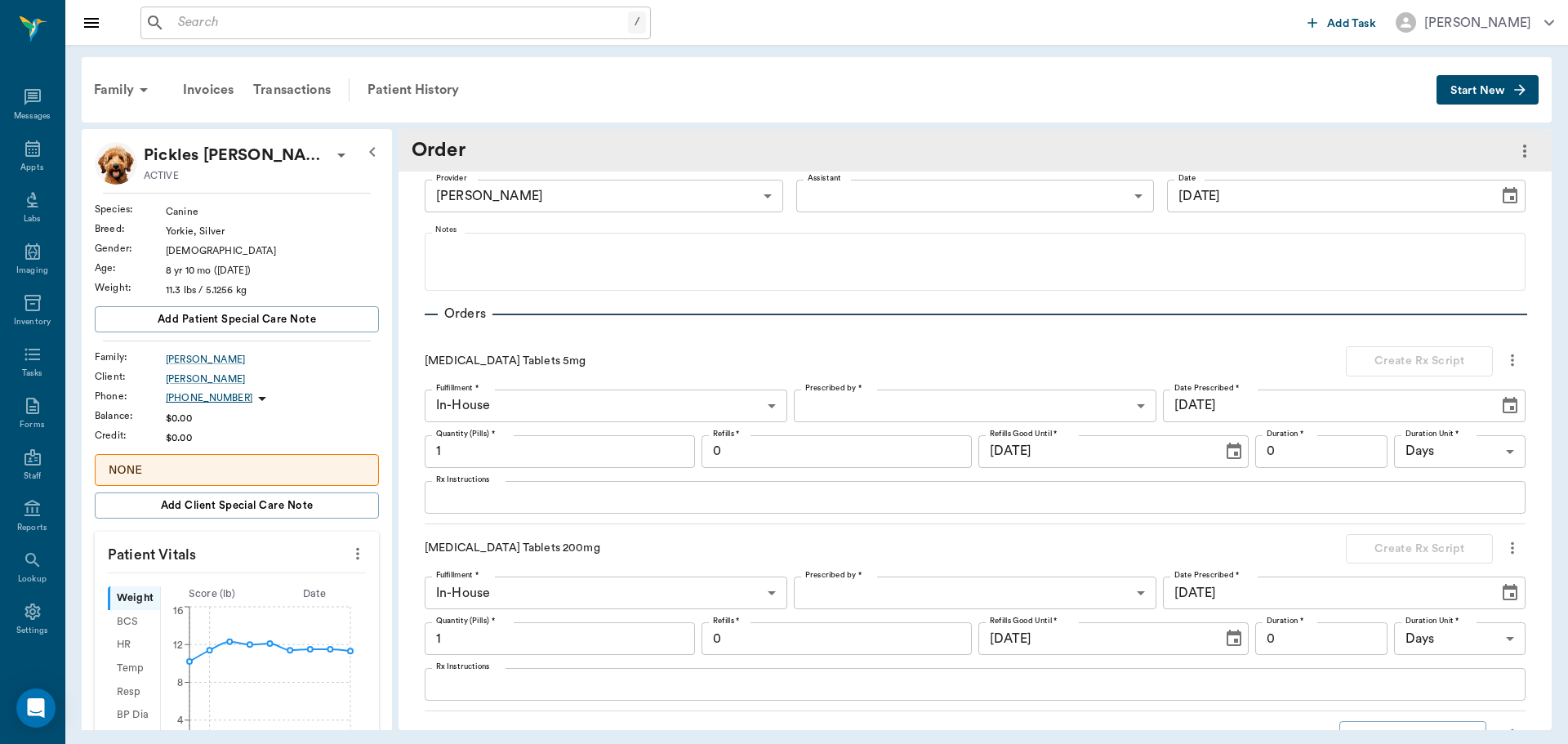
scroll to position [10, 0]
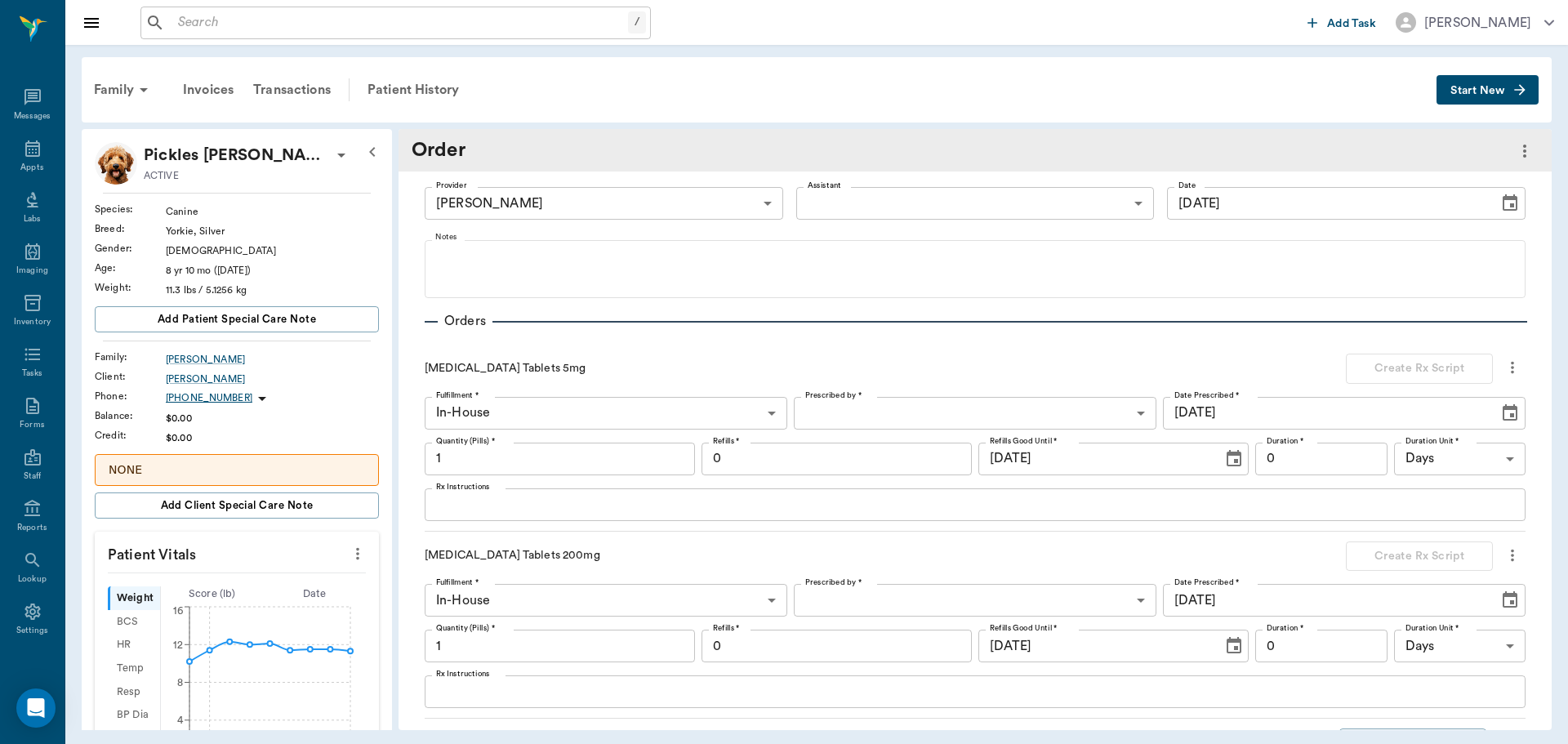
click at [1511, 556] on icon "more" at bounding box center [1512, 555] width 3 height 12
click at [1417, 615] on span "Delete" at bounding box center [1432, 614] width 137 height 17
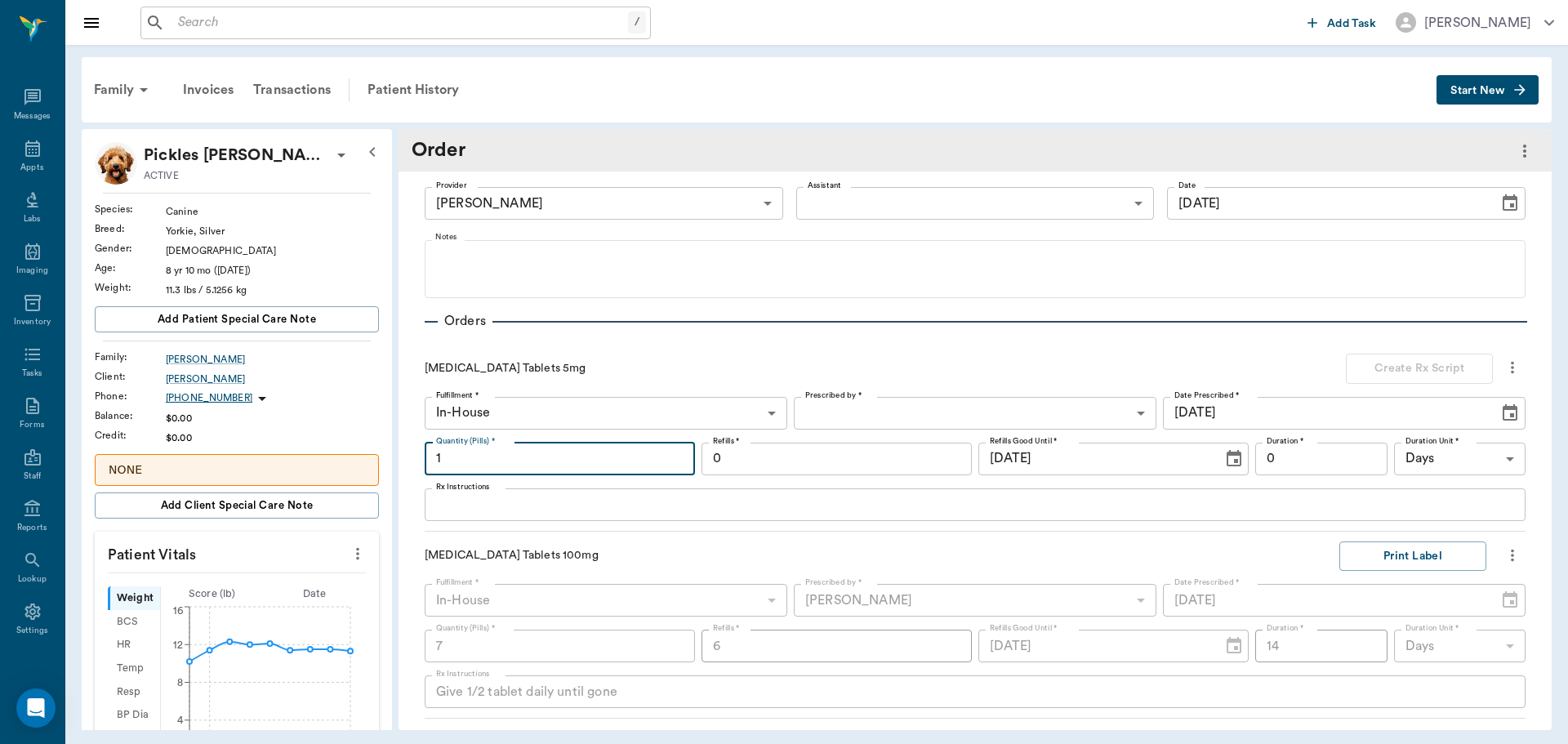
click at [524, 464] on input "1" at bounding box center [559, 459] width 270 height 33
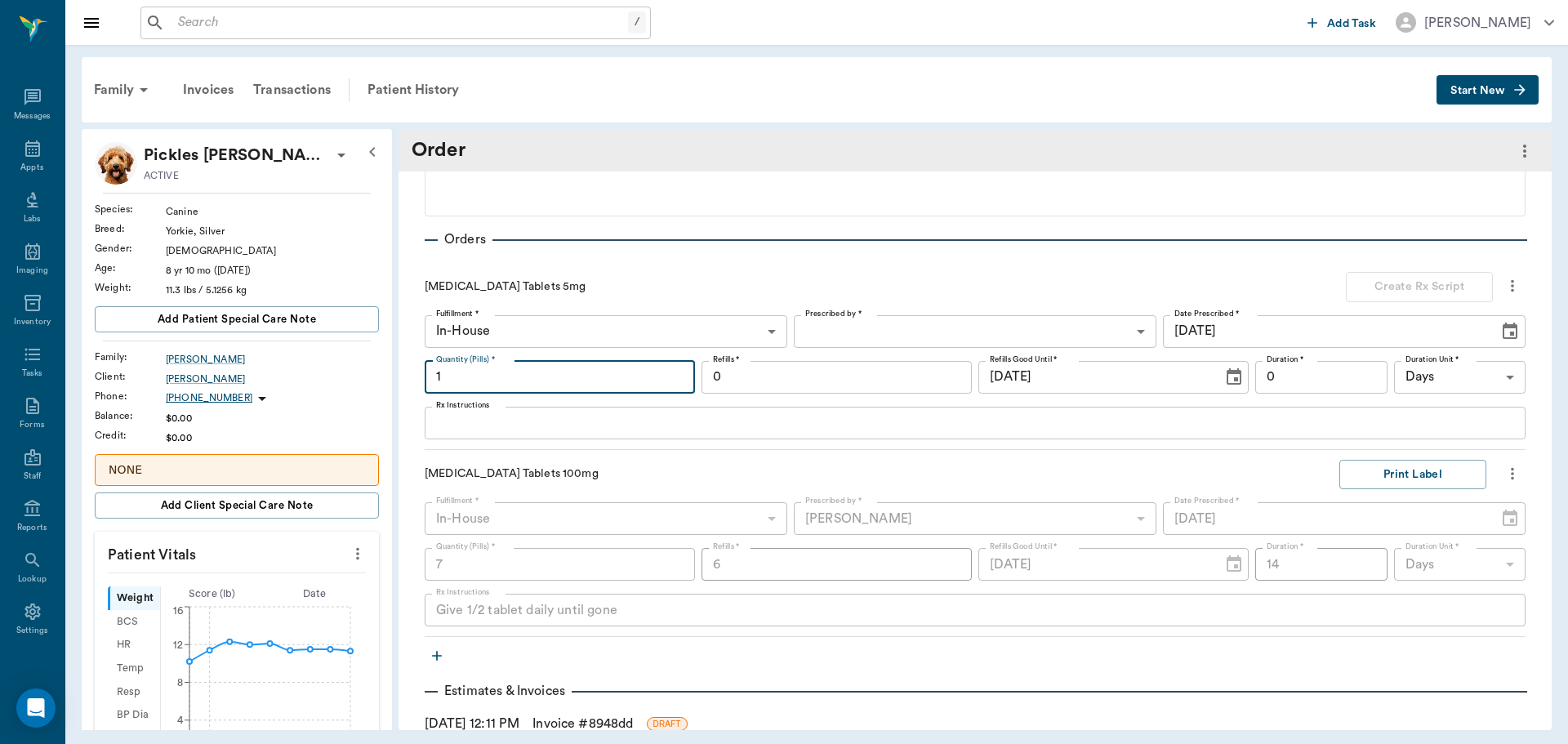
click at [594, 382] on input "1" at bounding box center [559, 378] width 270 height 33
type input "14"
click at [946, 326] on body "/ ​ Add Task Dr. Bert Ellsworth Nectar Messages Appts Labs Imaging Inventory Ta…" at bounding box center [784, 372] width 1568 height 744
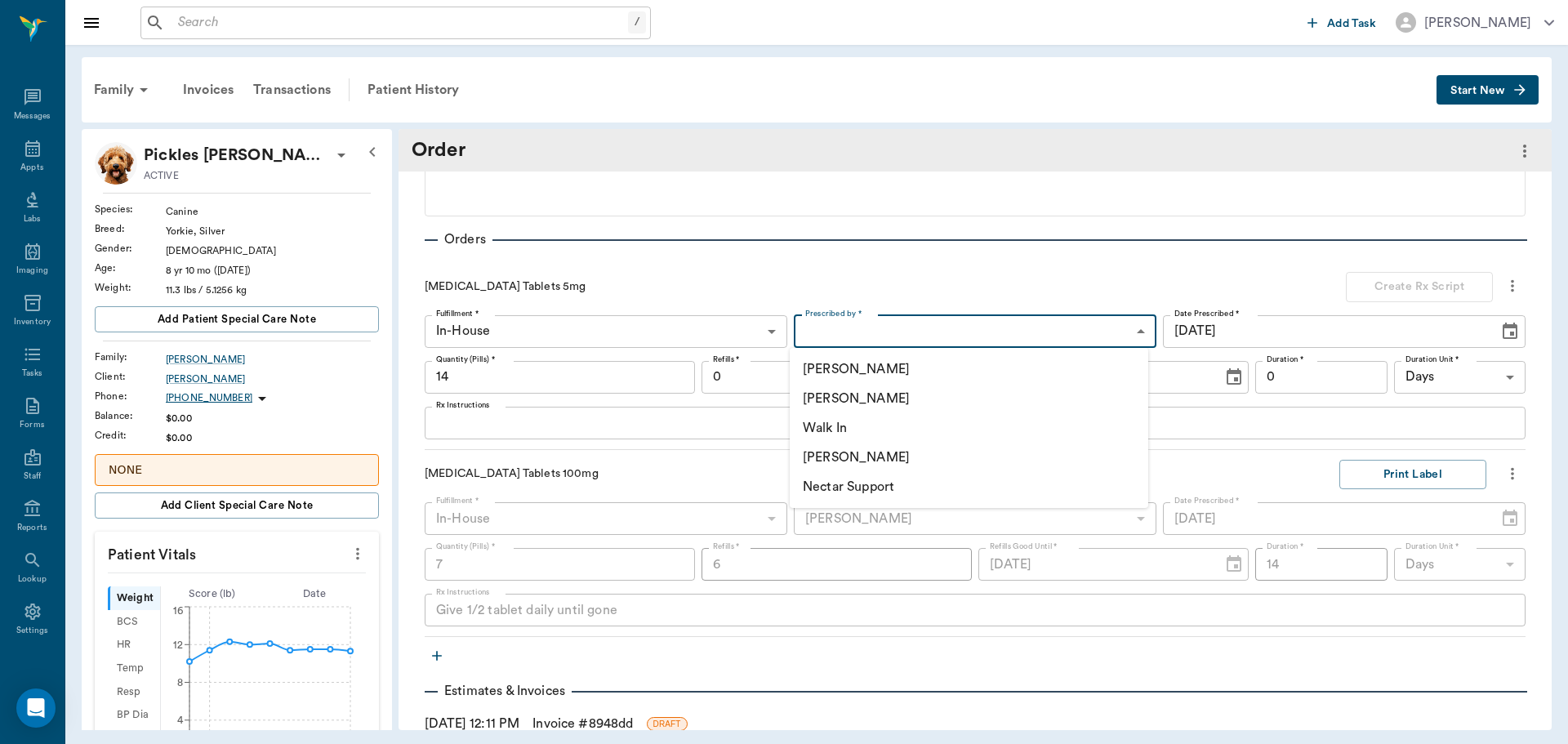
click at [870, 389] on li "[PERSON_NAME]" at bounding box center [969, 398] width 359 height 29
type input "63ec2f075fda476ae8351a4d"
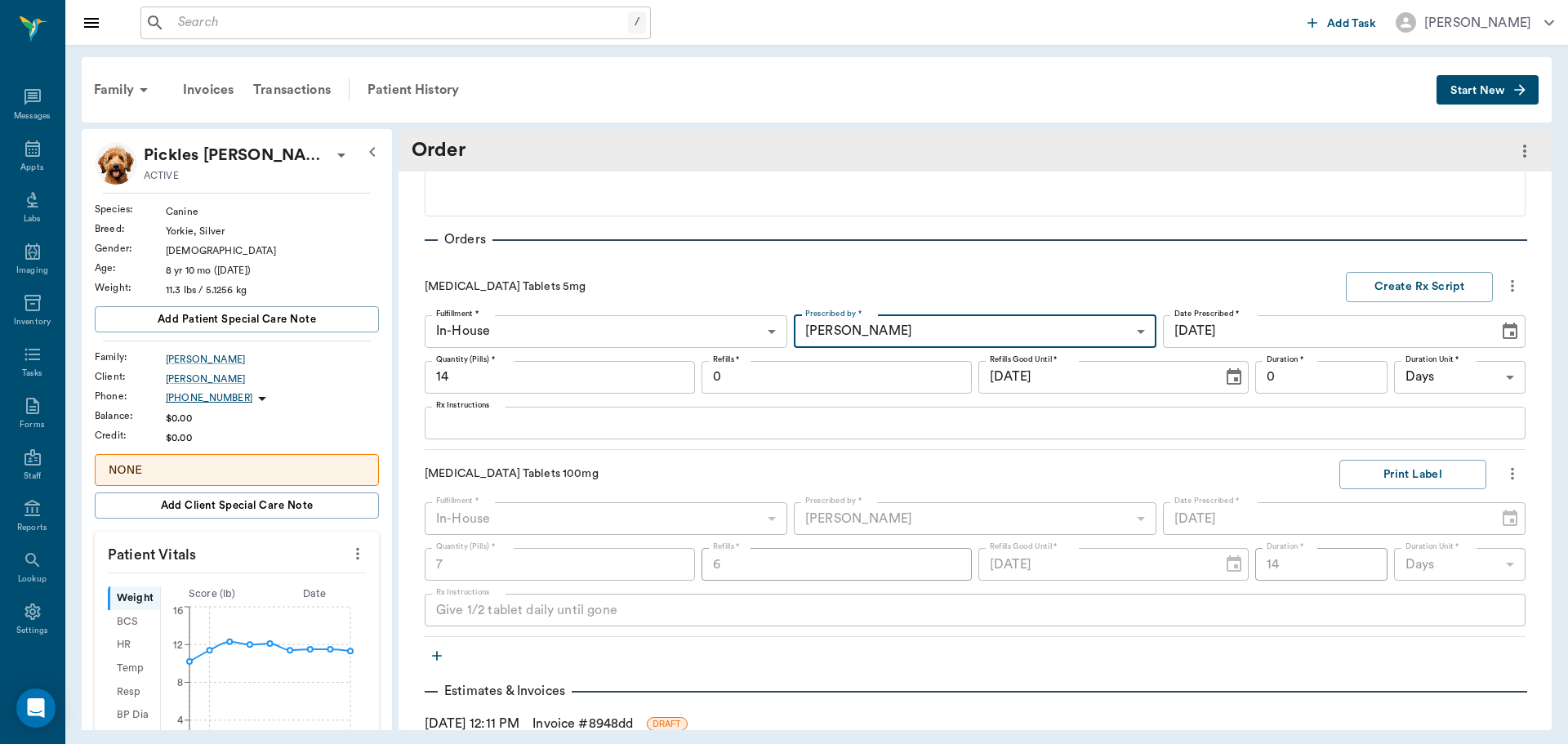
click at [479, 416] on textarea "Rx Instructions" at bounding box center [974, 423] width 1078 height 19
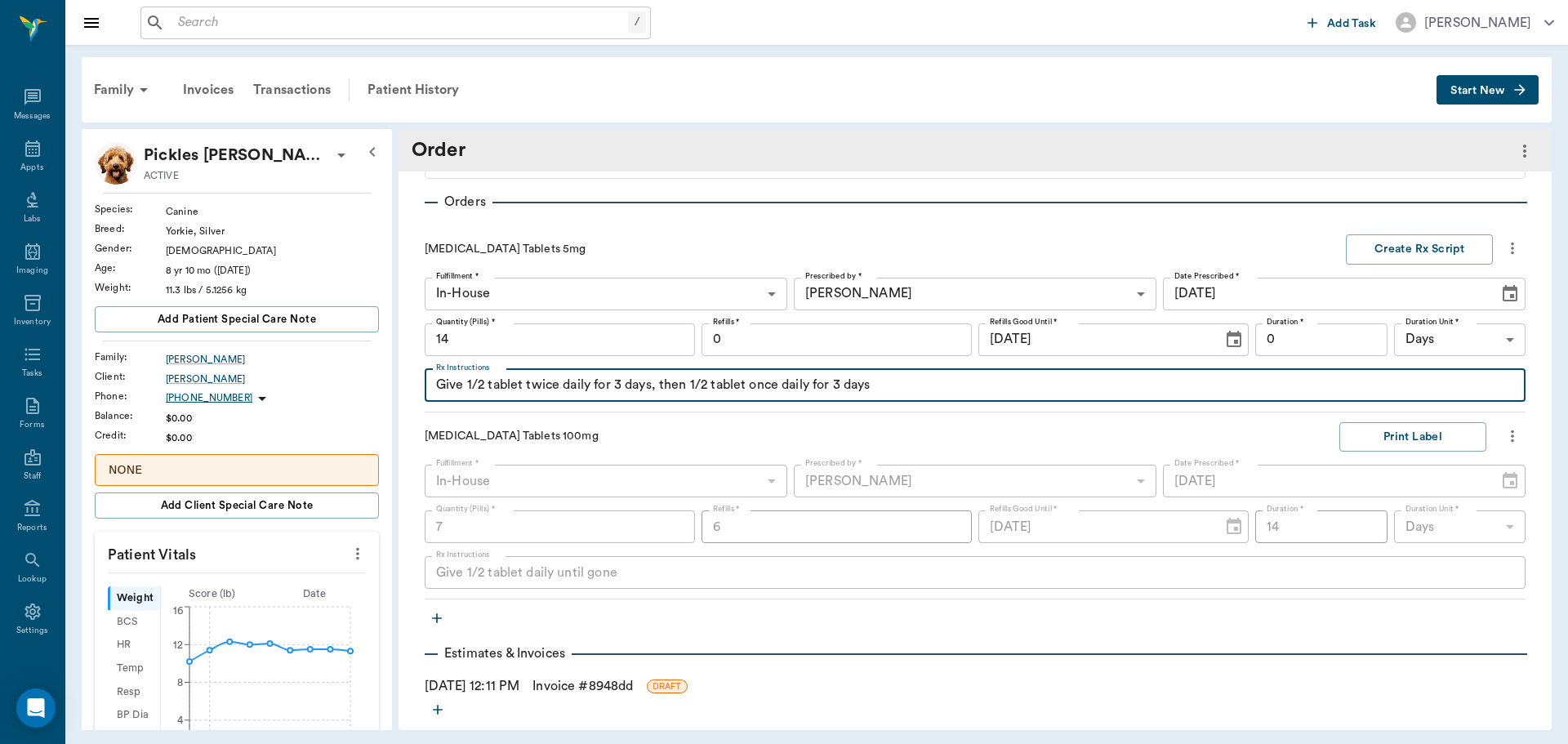
scroll to position [149, 0]
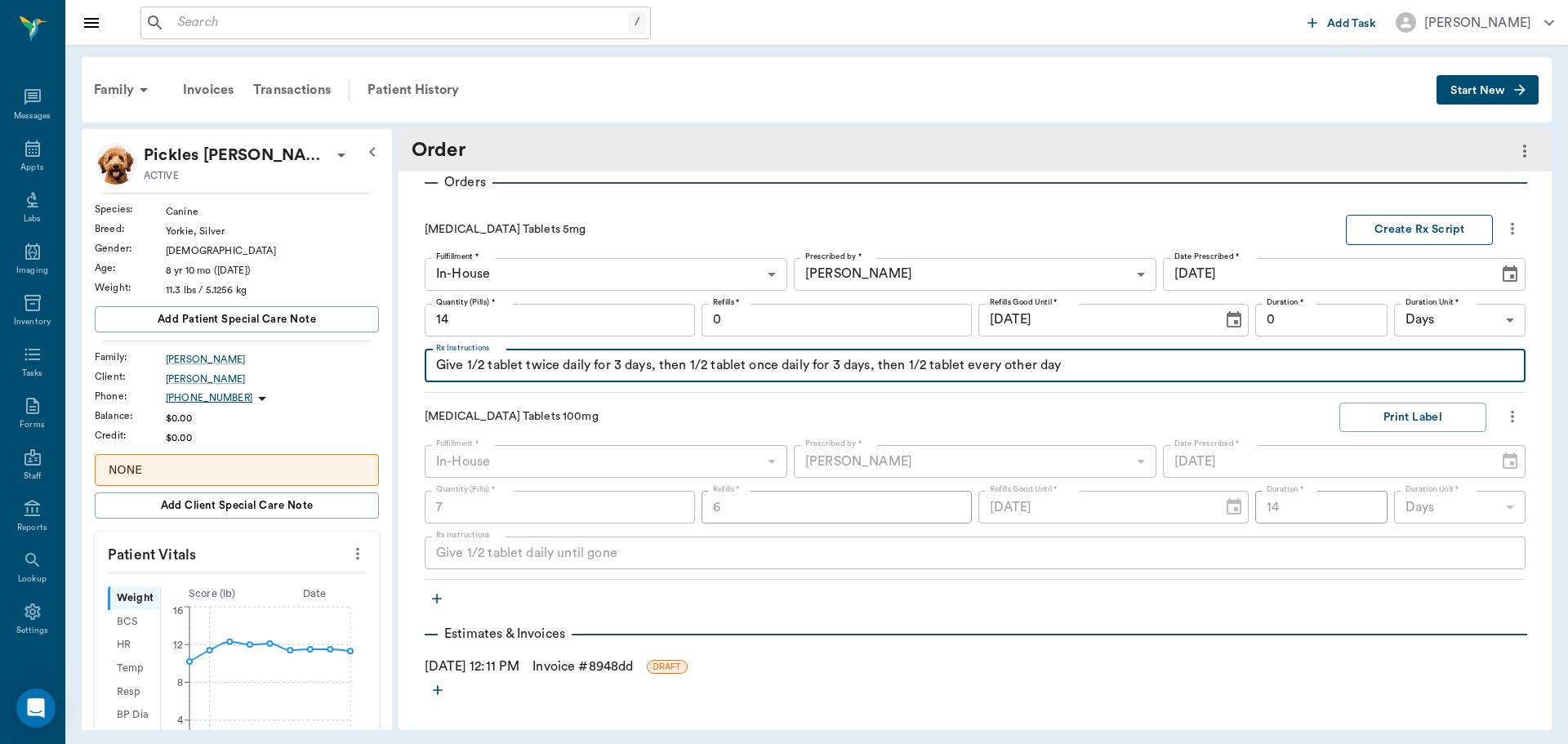
type textarea "Give 1/2 tablet twice daily for 3 days, then 1/2 tablet once daily for 3 days, …"
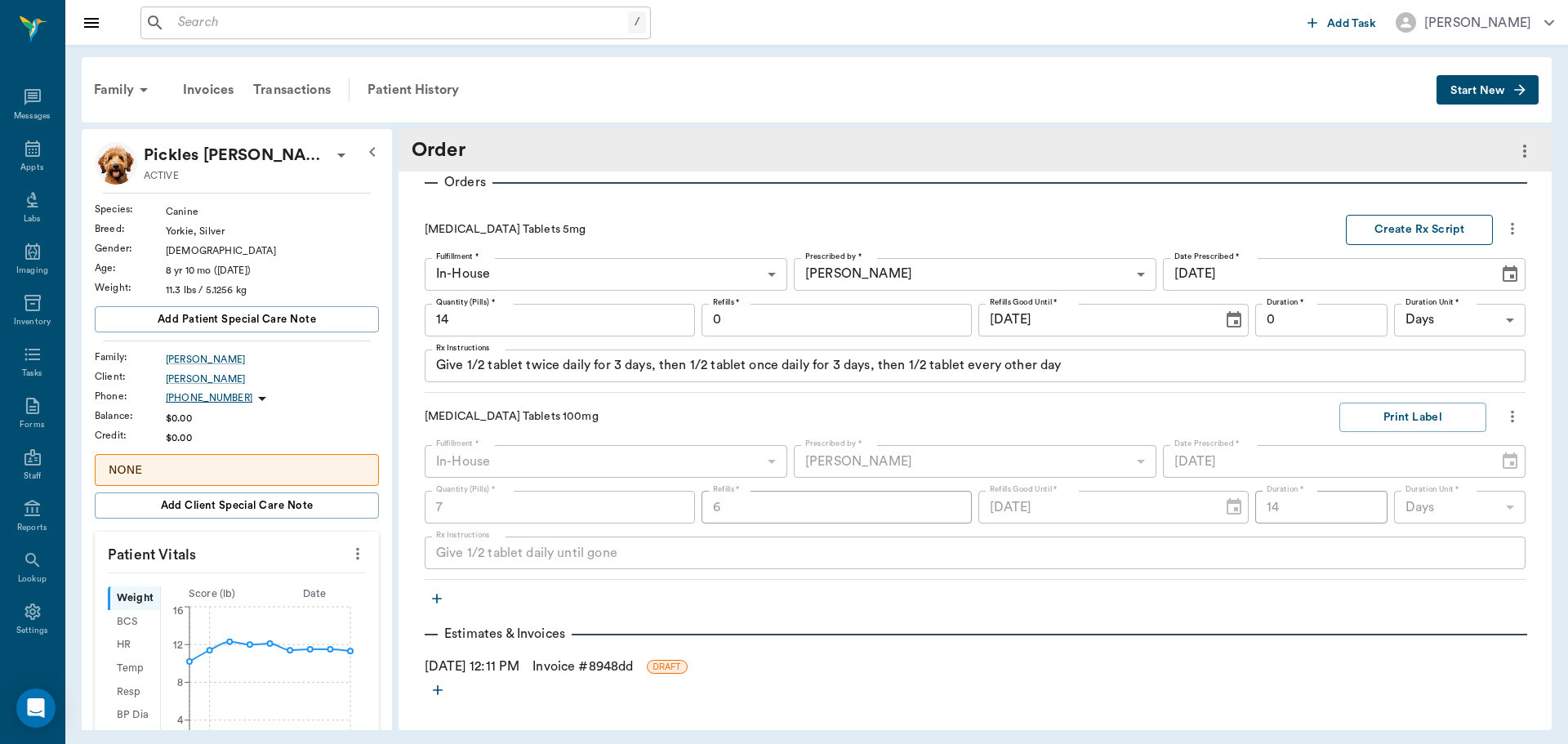
click at [1403, 224] on button "Create Rx Script" at bounding box center [1419, 229] width 147 height 30
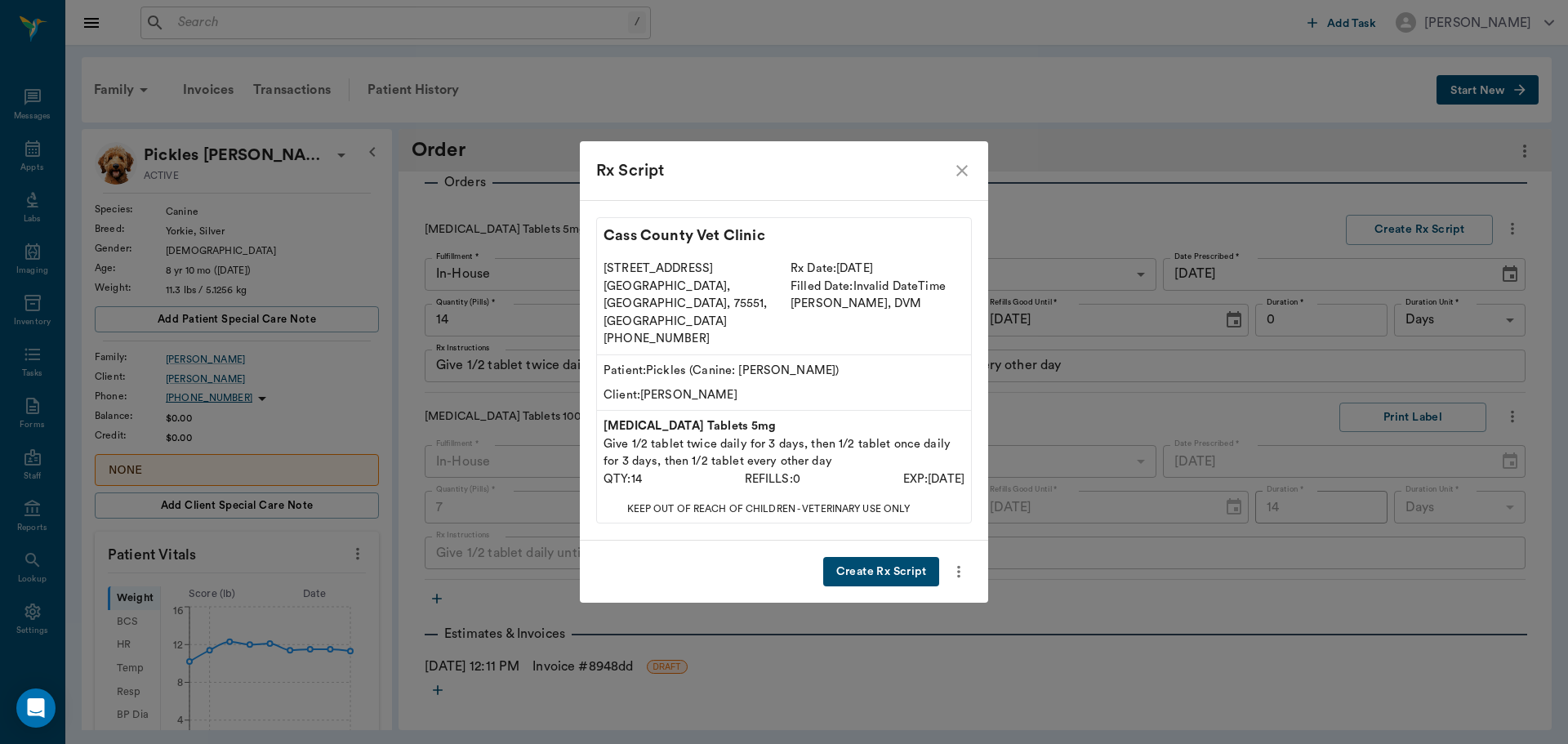
click at [882, 557] on button "Create Rx Script" at bounding box center [881, 572] width 116 height 30
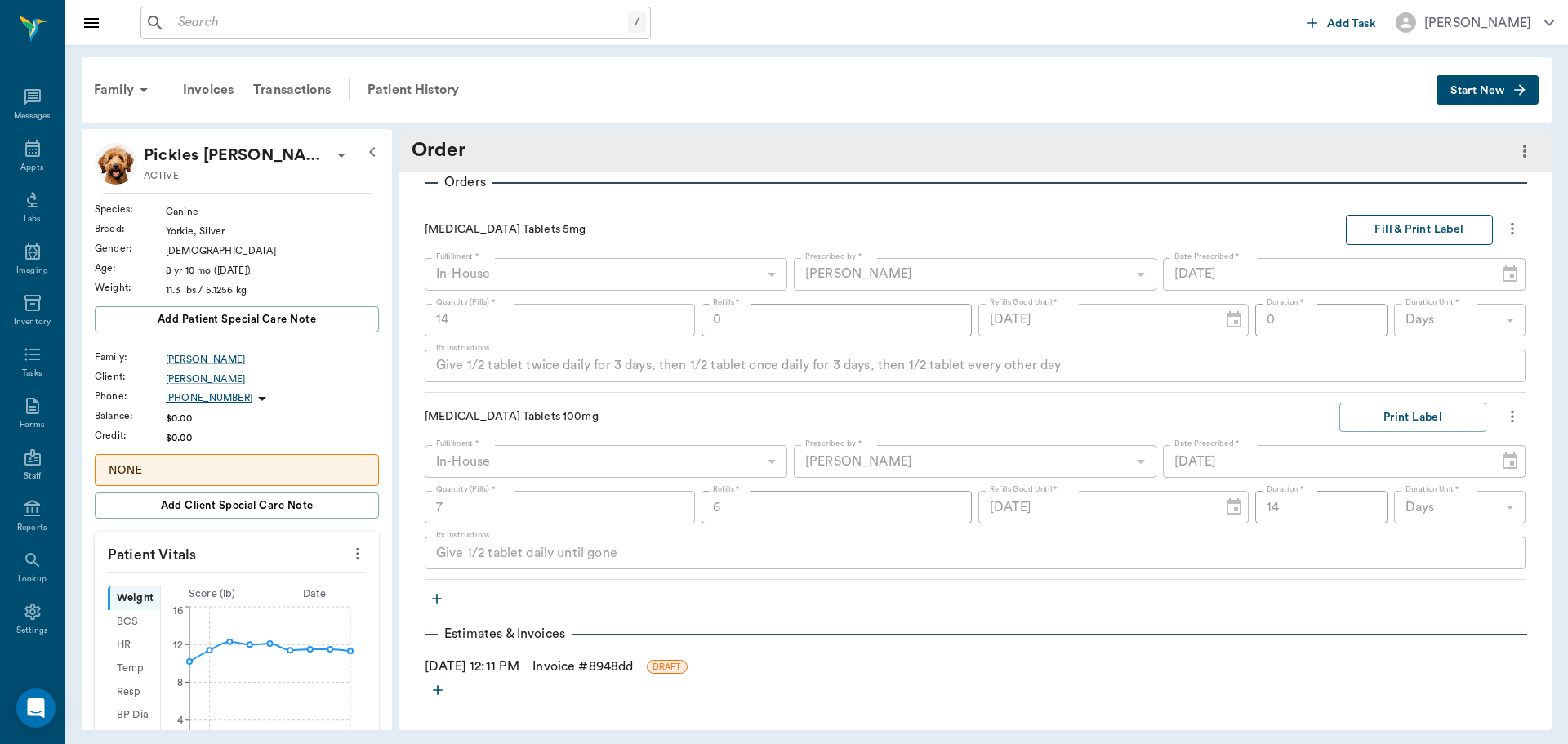
click at [1373, 229] on button "Fill & Print Label" at bounding box center [1419, 229] width 147 height 30
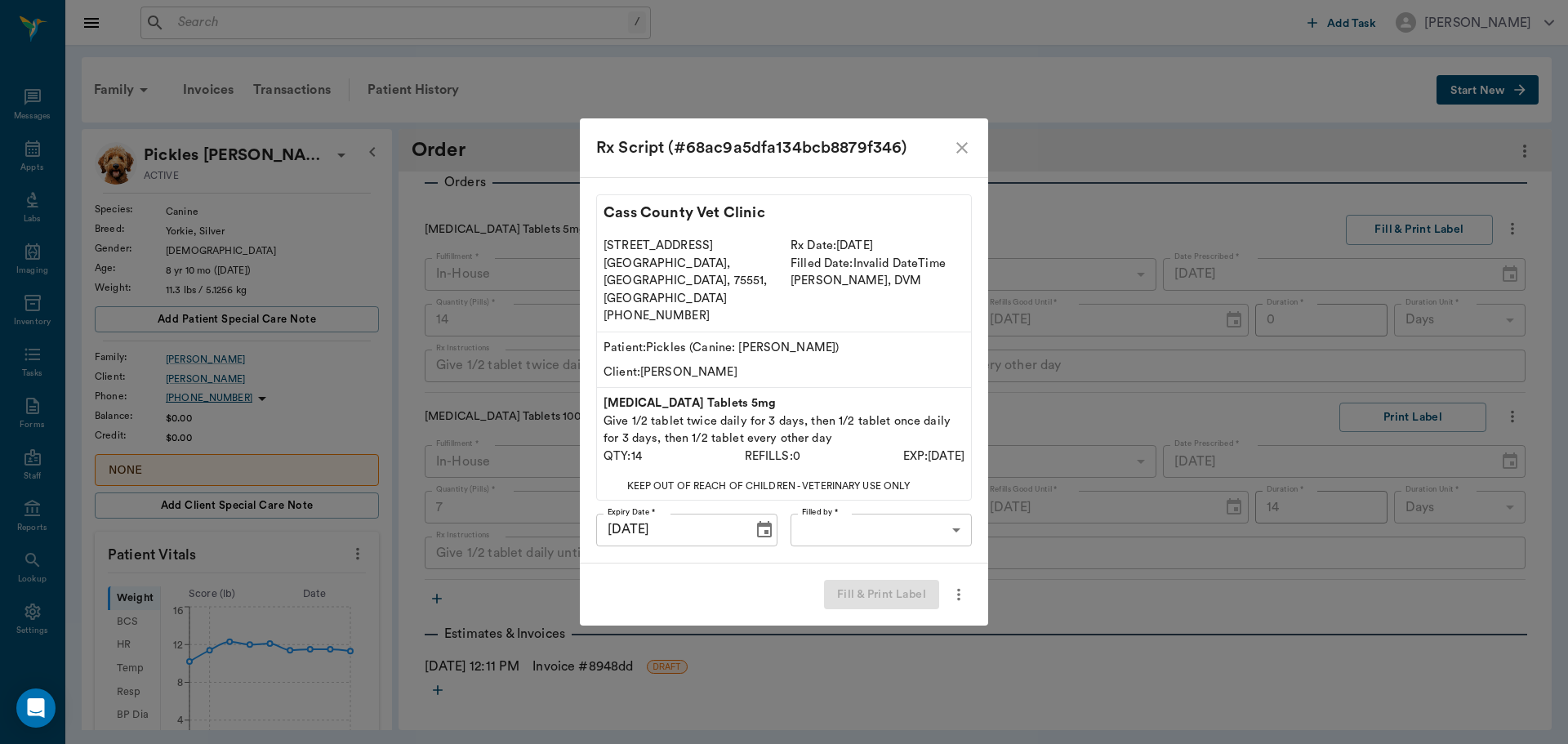
click at [910, 508] on body "/ ​ Add Task Dr. Bert Ellsworth Nectar Messages Appts Labs Imaging Inventory Ta…" at bounding box center [784, 372] width 1568 height 744
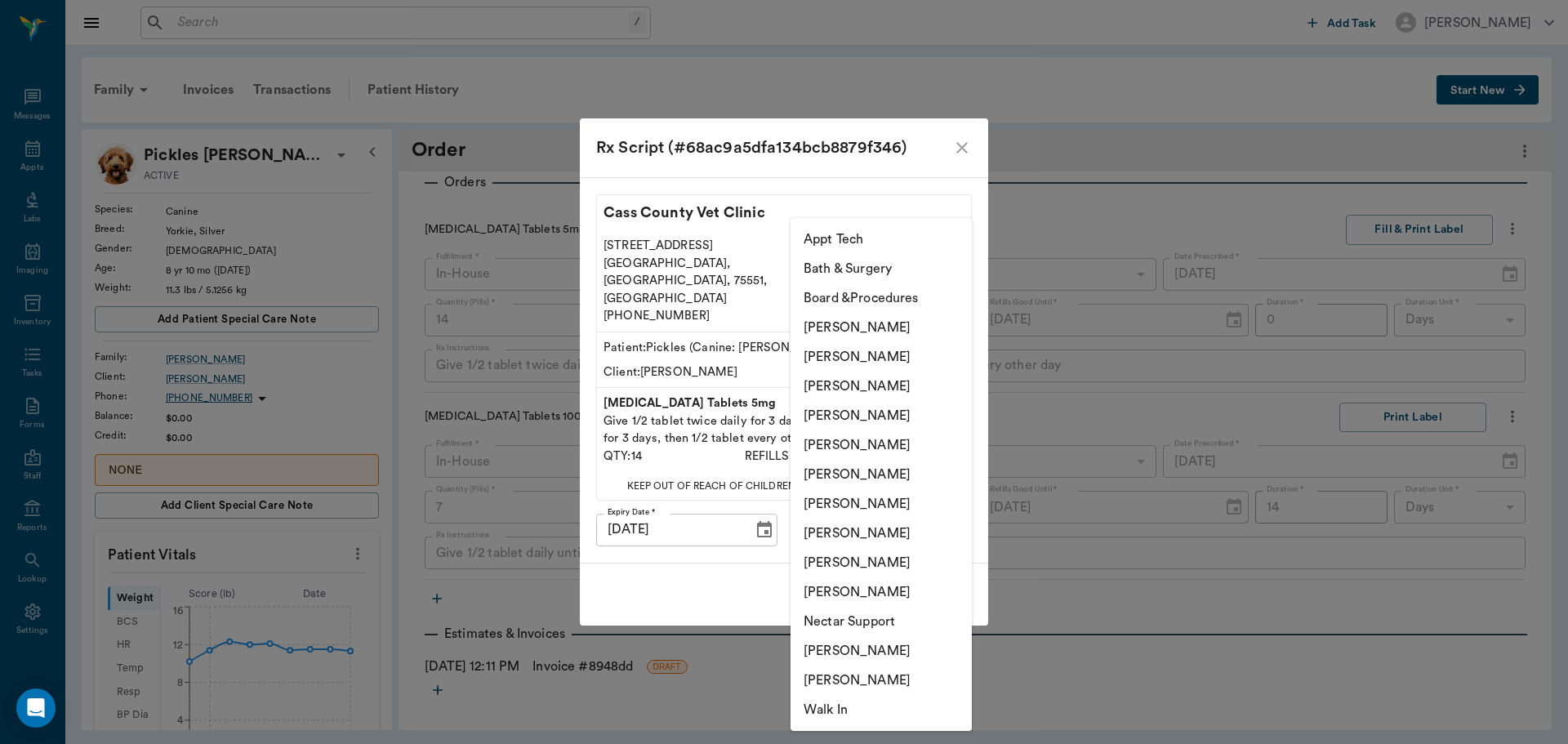
click at [904, 380] on li "[PERSON_NAME]" at bounding box center [881, 386] width 181 height 29
type input "63ec2f075fda476ae8351a4d"
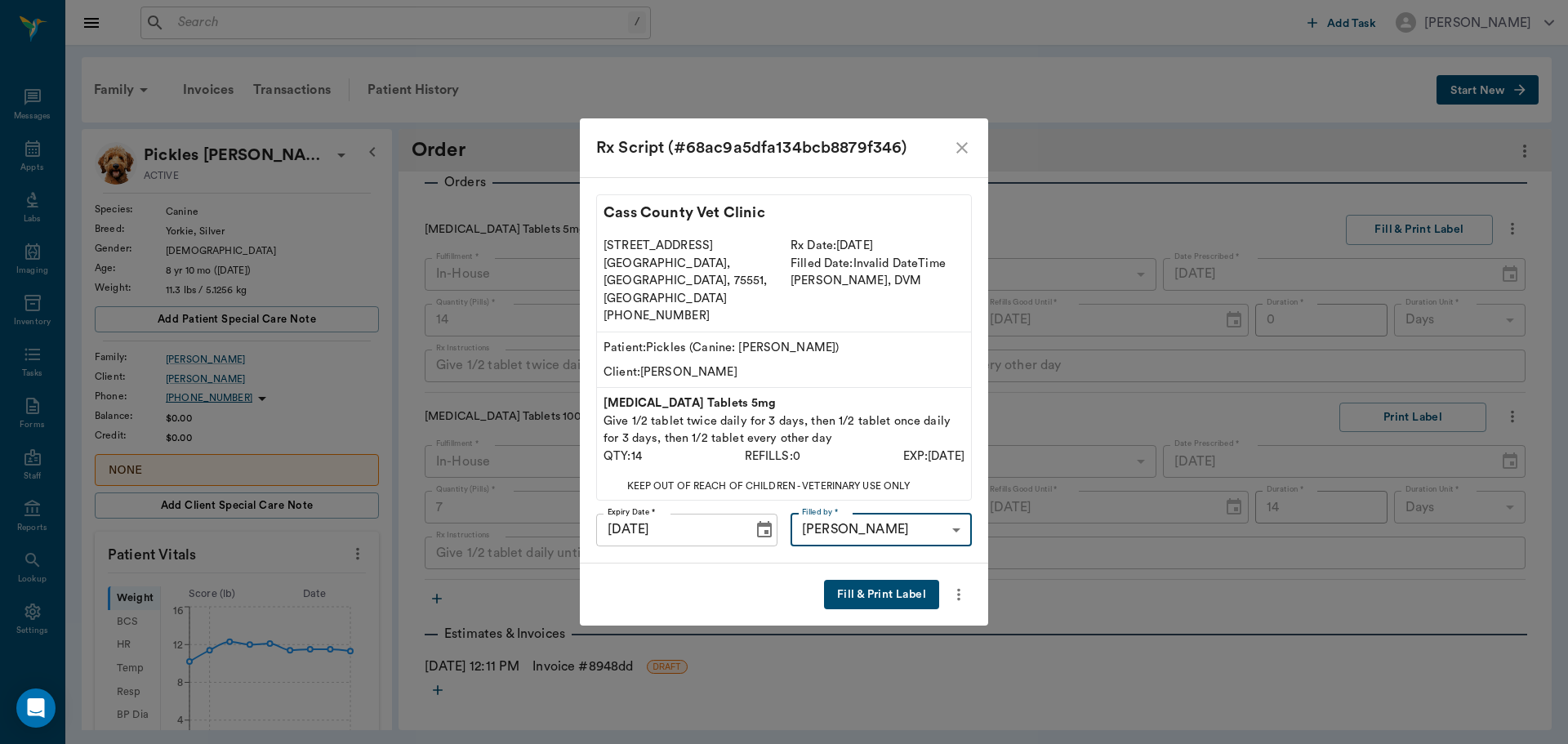
click at [893, 580] on button "Fill & Print Label" at bounding box center [882, 595] width 115 height 30
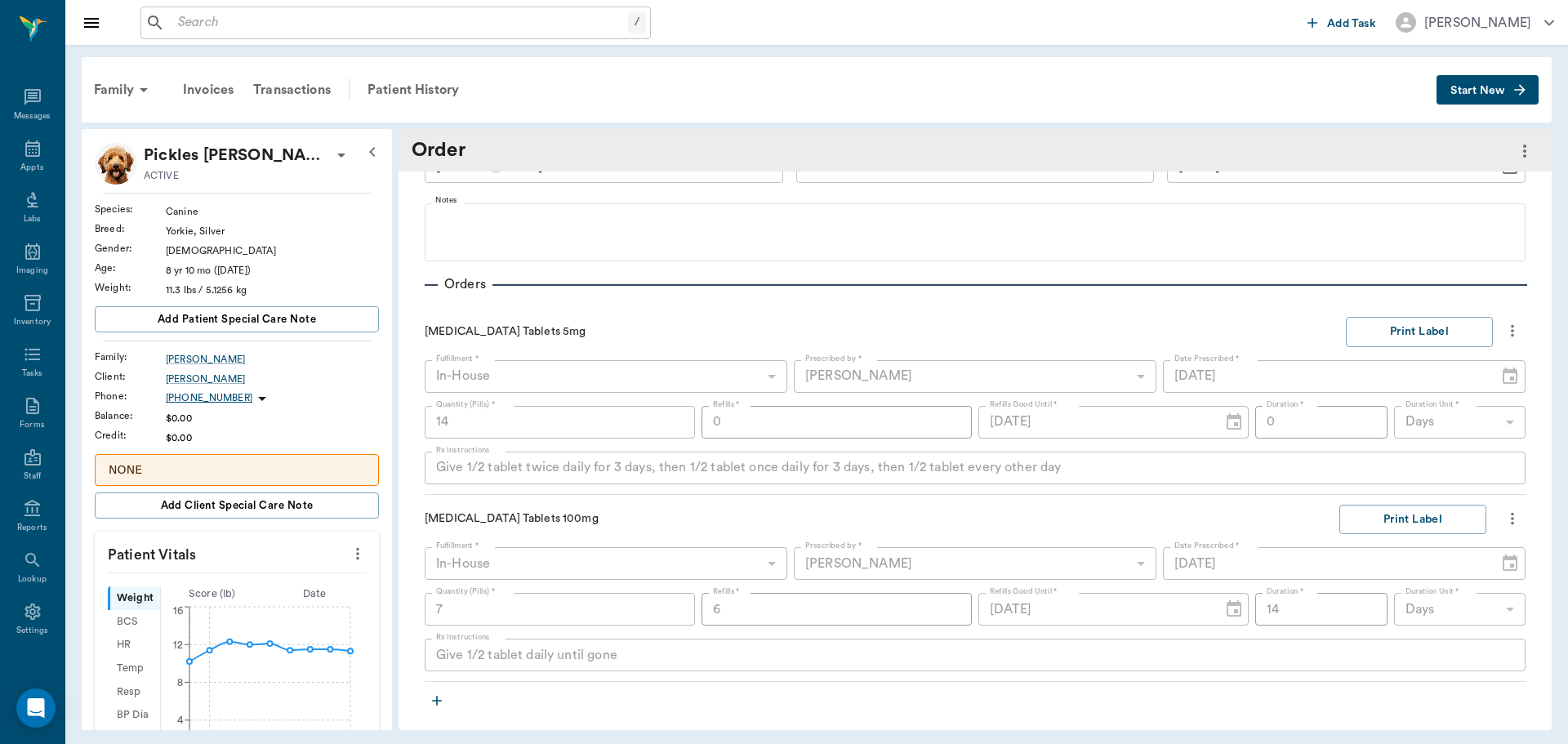
scroll to position [0, 0]
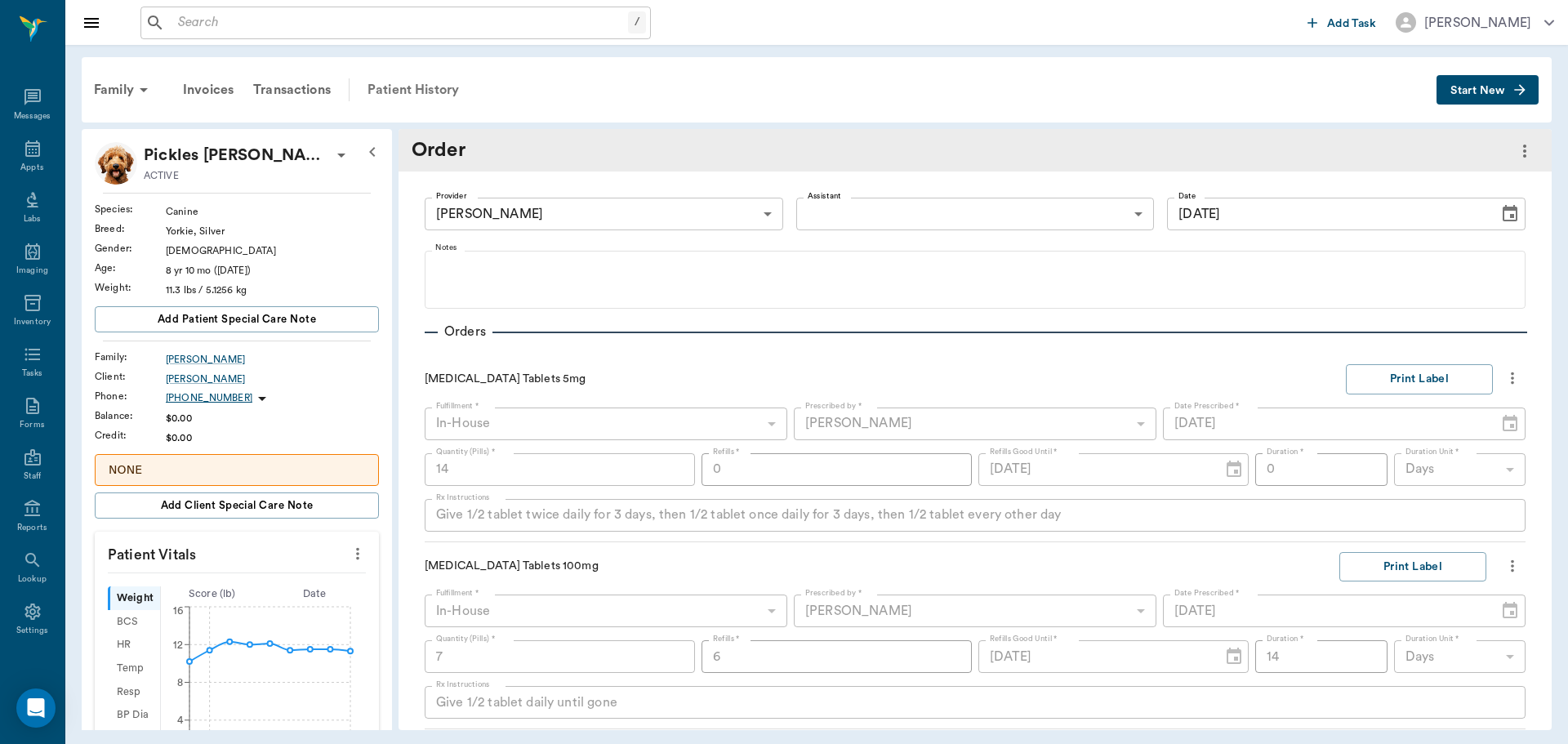
click at [434, 91] on div "Patient History" at bounding box center [413, 90] width 111 height 39
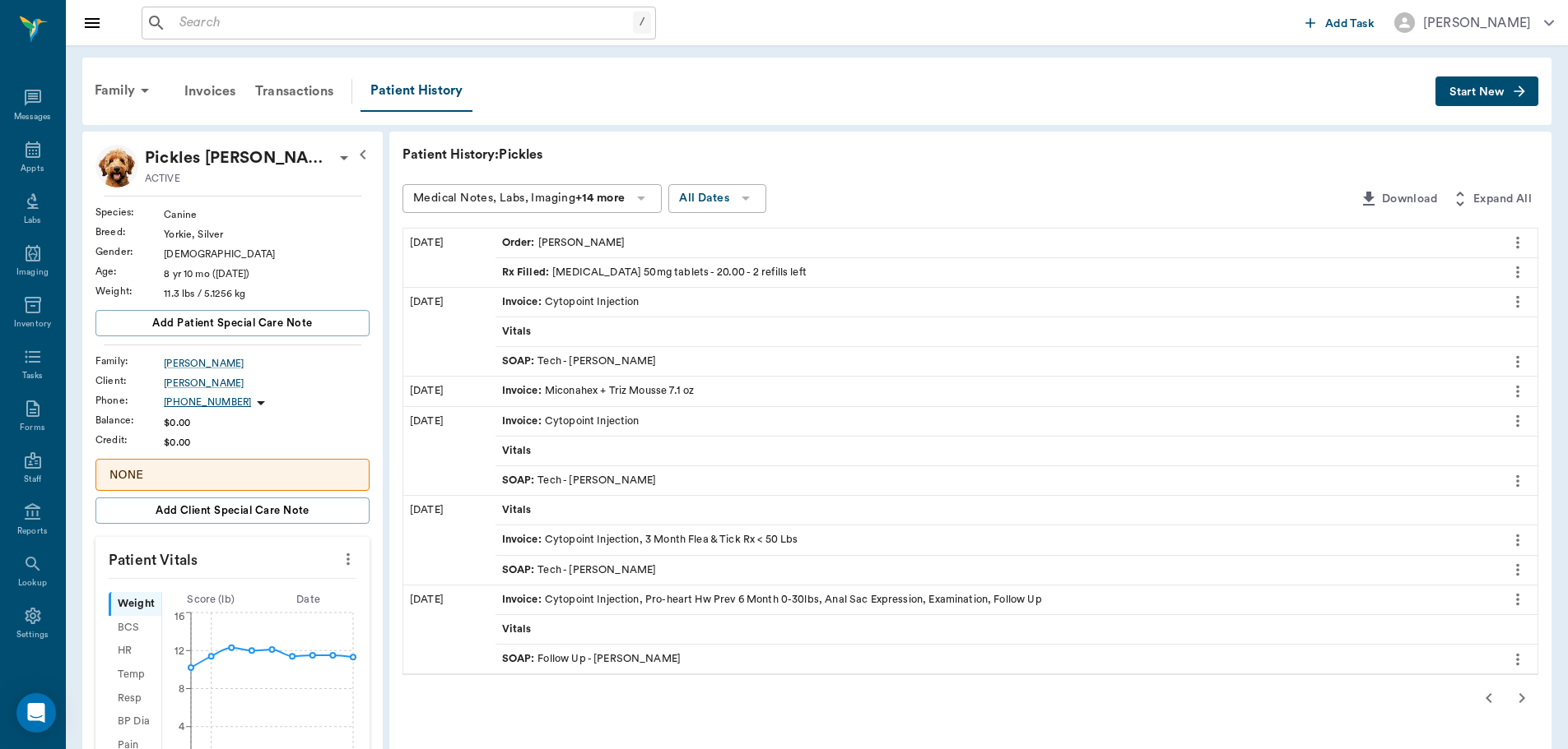
click at [1518, 268] on icon "more" at bounding box center [1518, 272] width 3 height 12
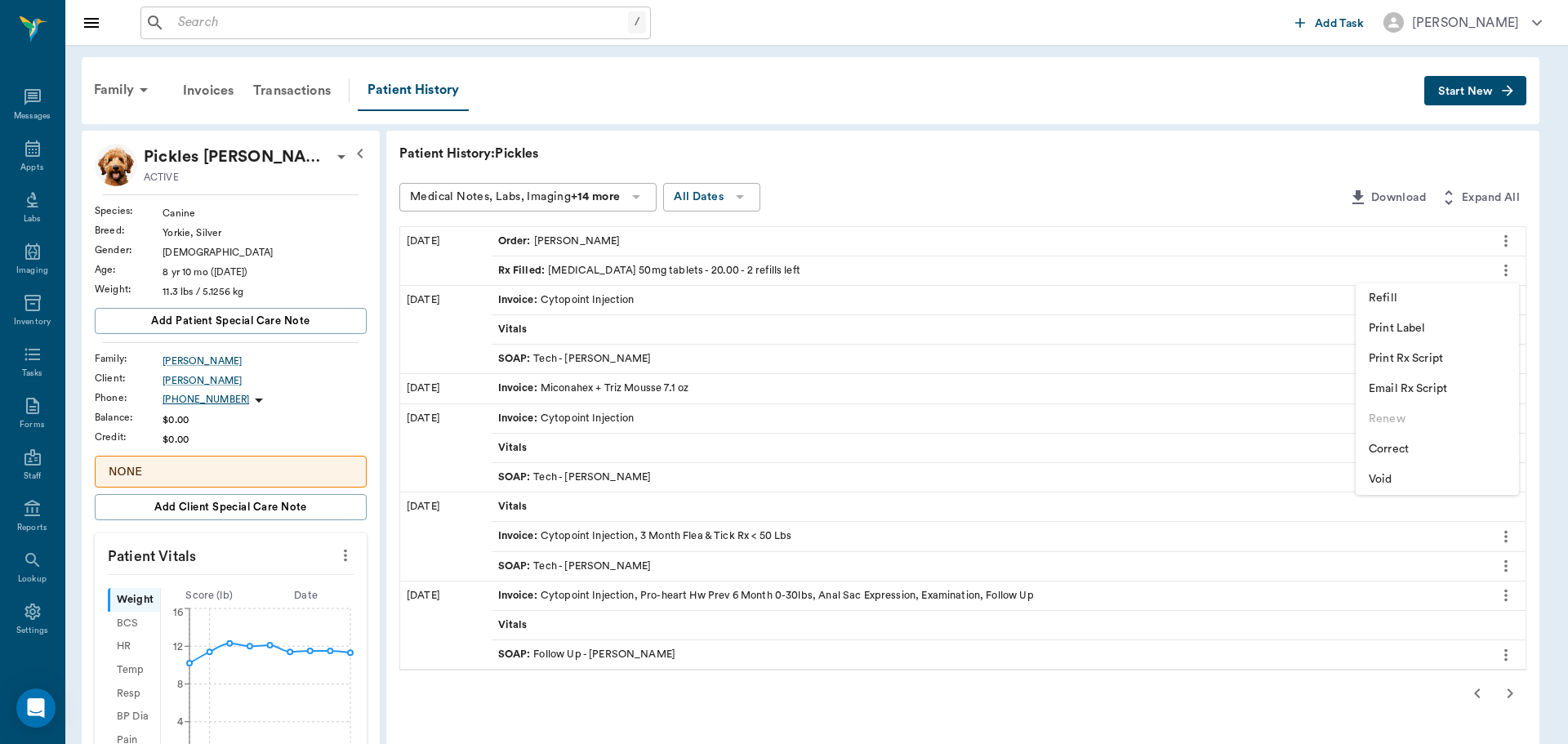
click at [1384, 295] on span "Refill" at bounding box center [1438, 299] width 137 height 17
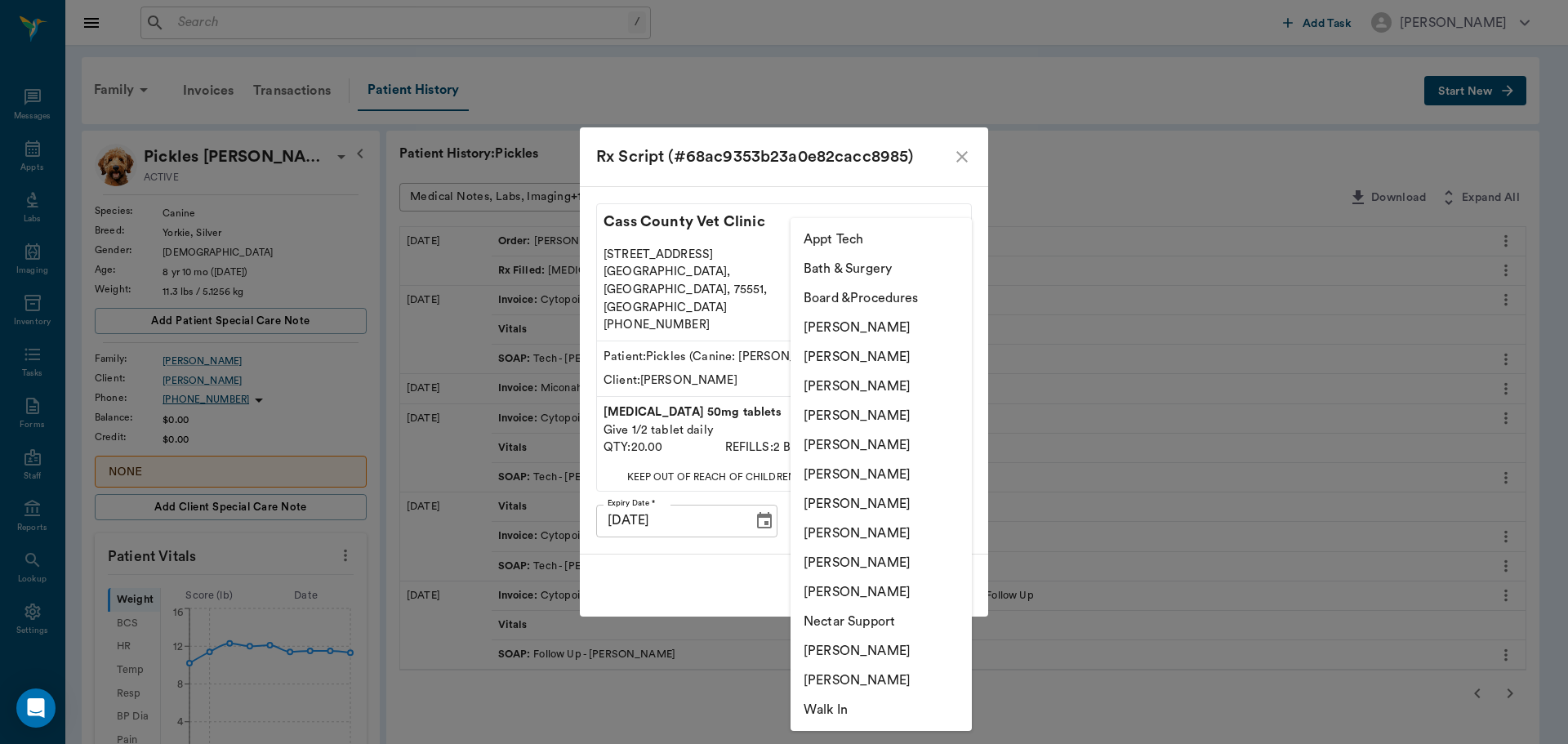
click at [957, 498] on body "/ ​ Add Task Dr. Bert Ellsworth Nectar Messages Appts Labs Imaging Inventory Ta…" at bounding box center [784, 708] width 1568 height 1417
click at [885, 378] on li "[PERSON_NAME]" at bounding box center [881, 386] width 181 height 29
type input "63ec2f075fda476ae8351a4d"
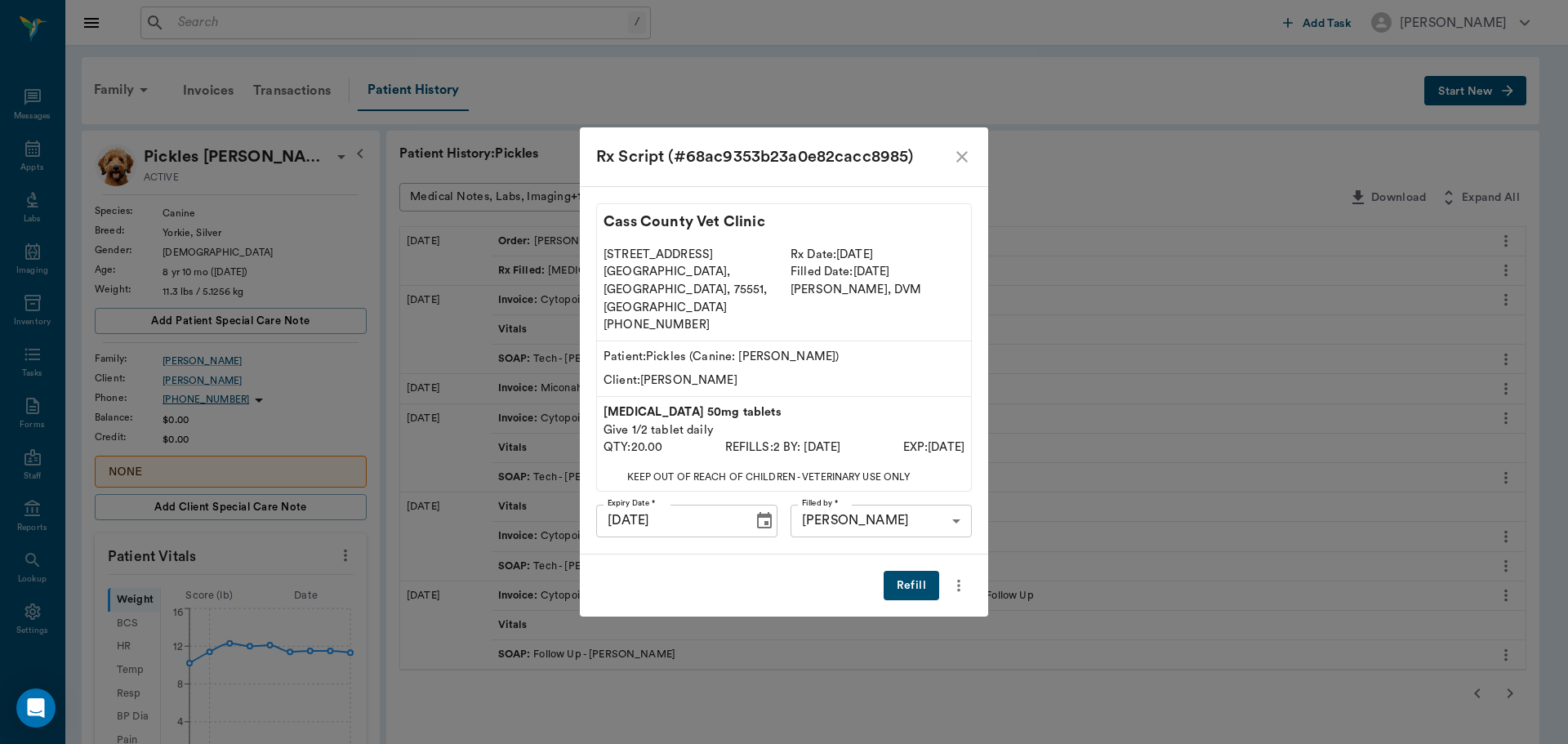
click at [914, 572] on button "Refill" at bounding box center [911, 586] width 56 height 30
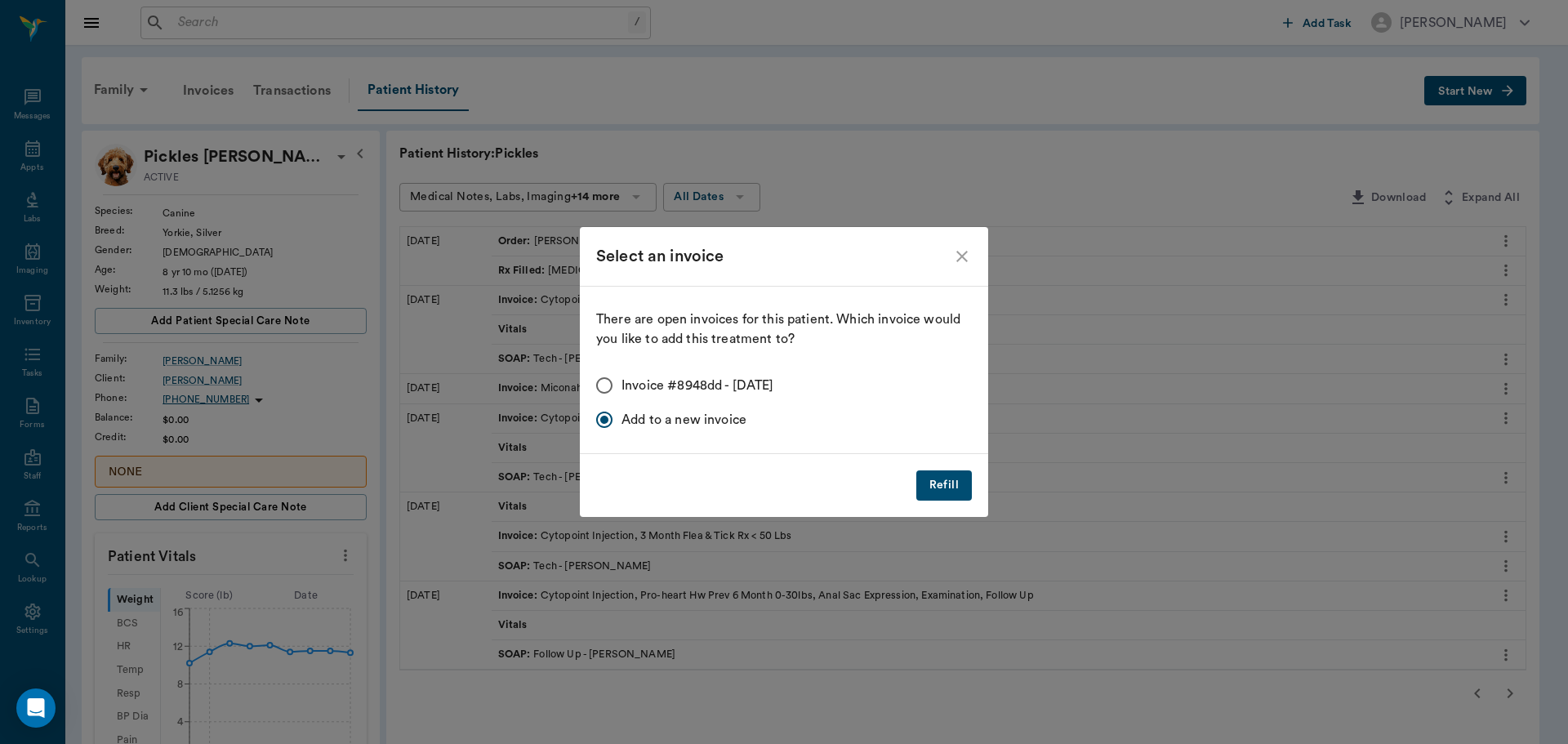
click at [603, 386] on input "Invoice #8948dd - 08/25/2025" at bounding box center [605, 385] width 34 height 34
radio input "true"
click at [952, 481] on button "Refill" at bounding box center [944, 485] width 56 height 30
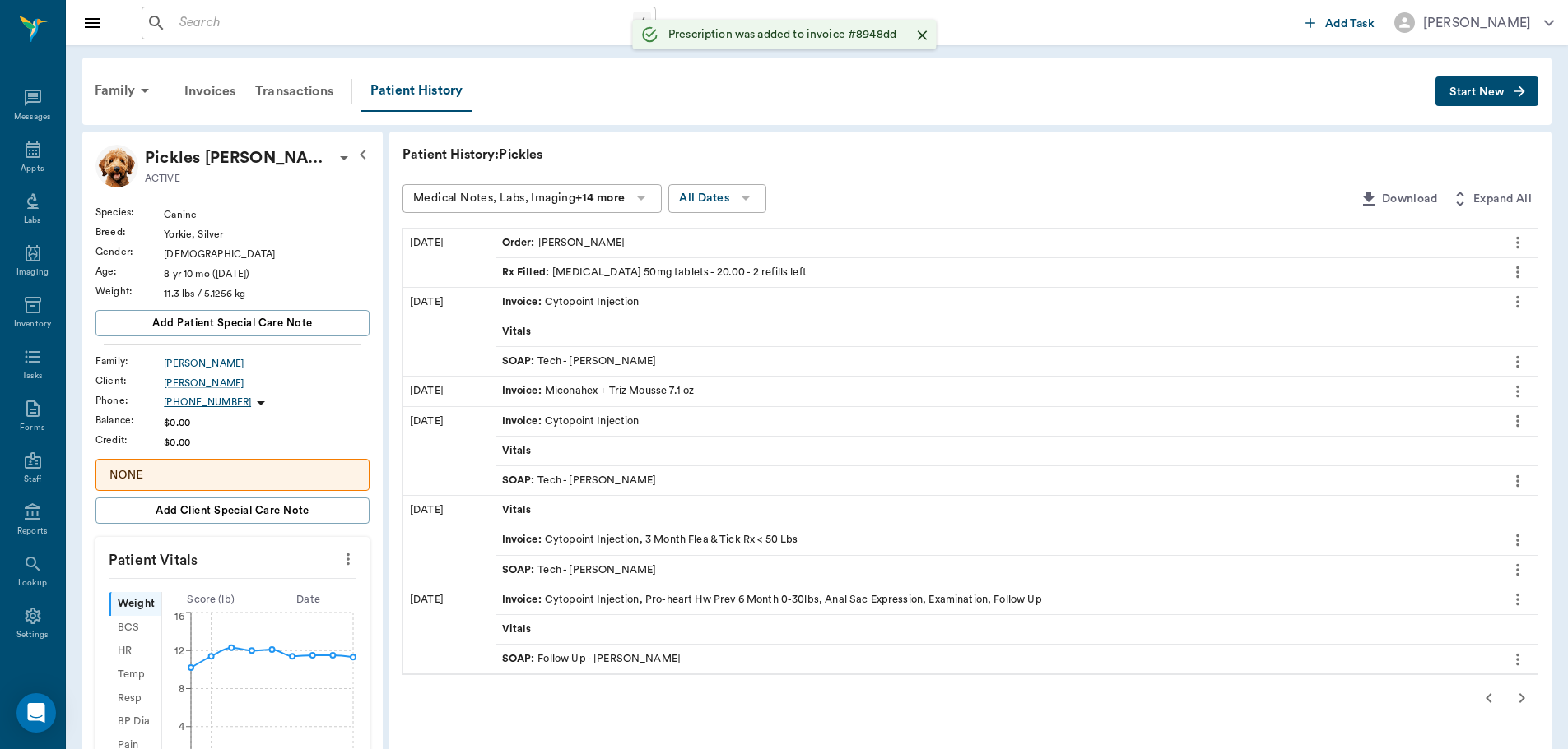
click at [593, 233] on div "Order : Dr. Bert Ellsworth" at bounding box center [996, 243] width 1002 height 29
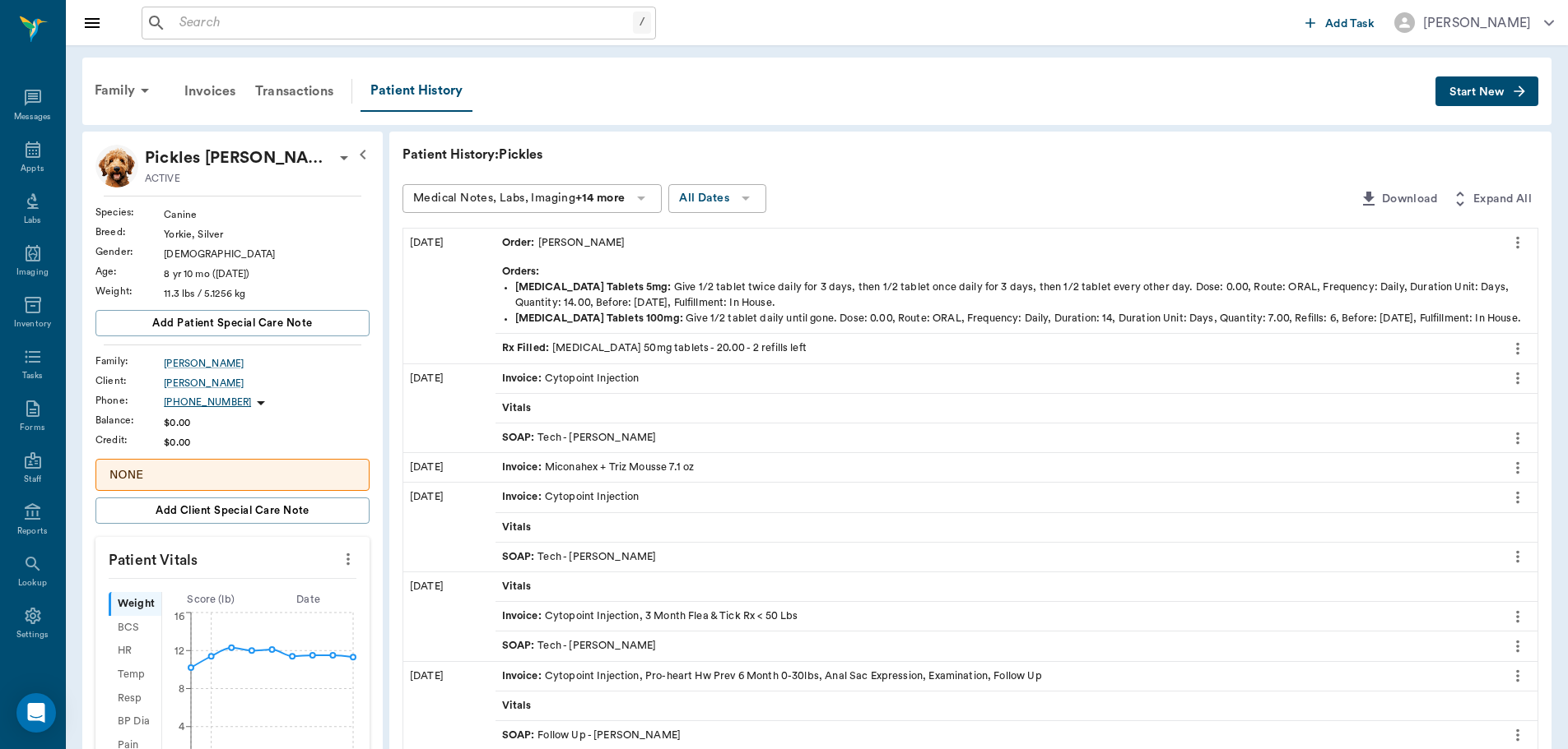
click at [1507, 244] on button "more" at bounding box center [1517, 243] width 26 height 28
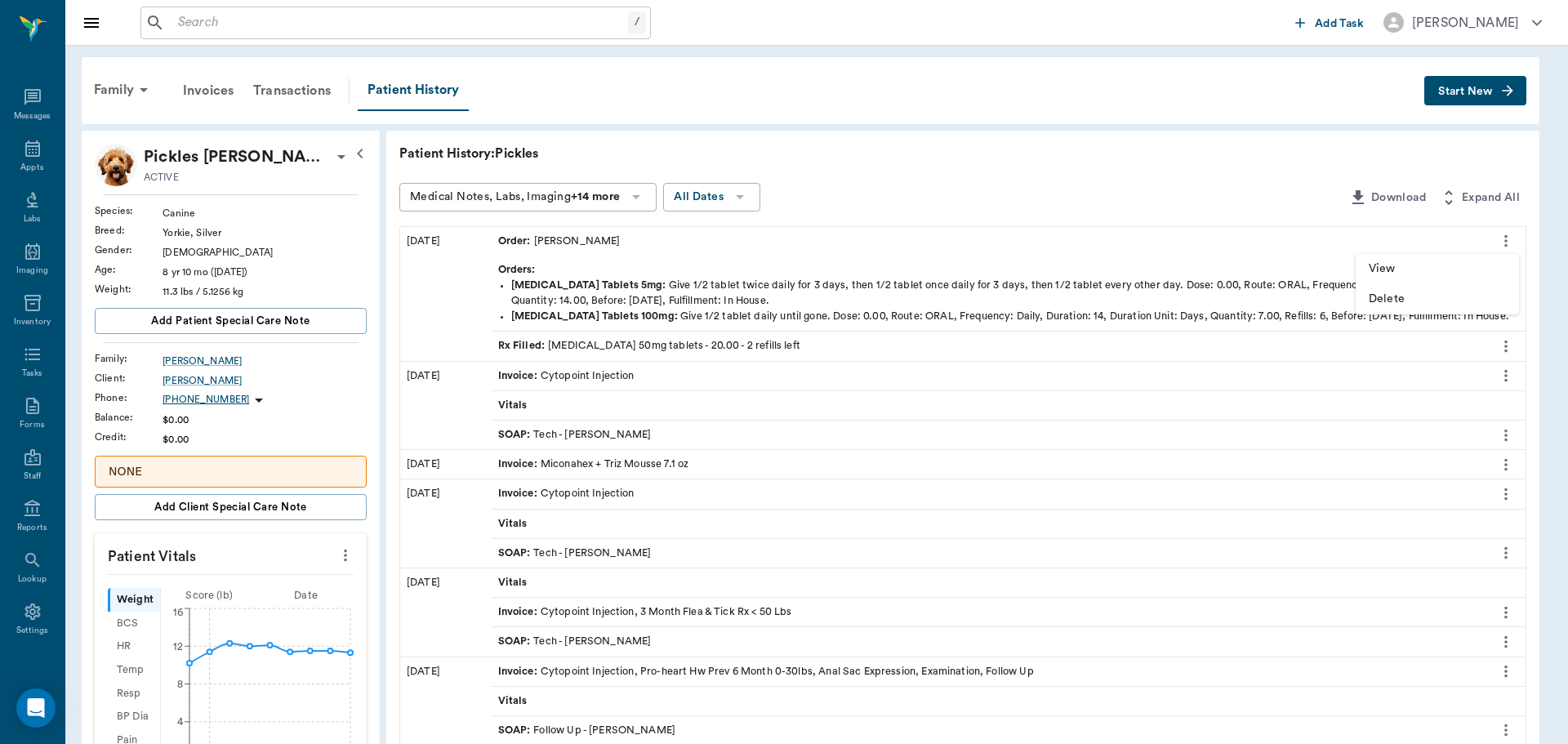
click at [1426, 270] on span "View" at bounding box center [1438, 269] width 137 height 17
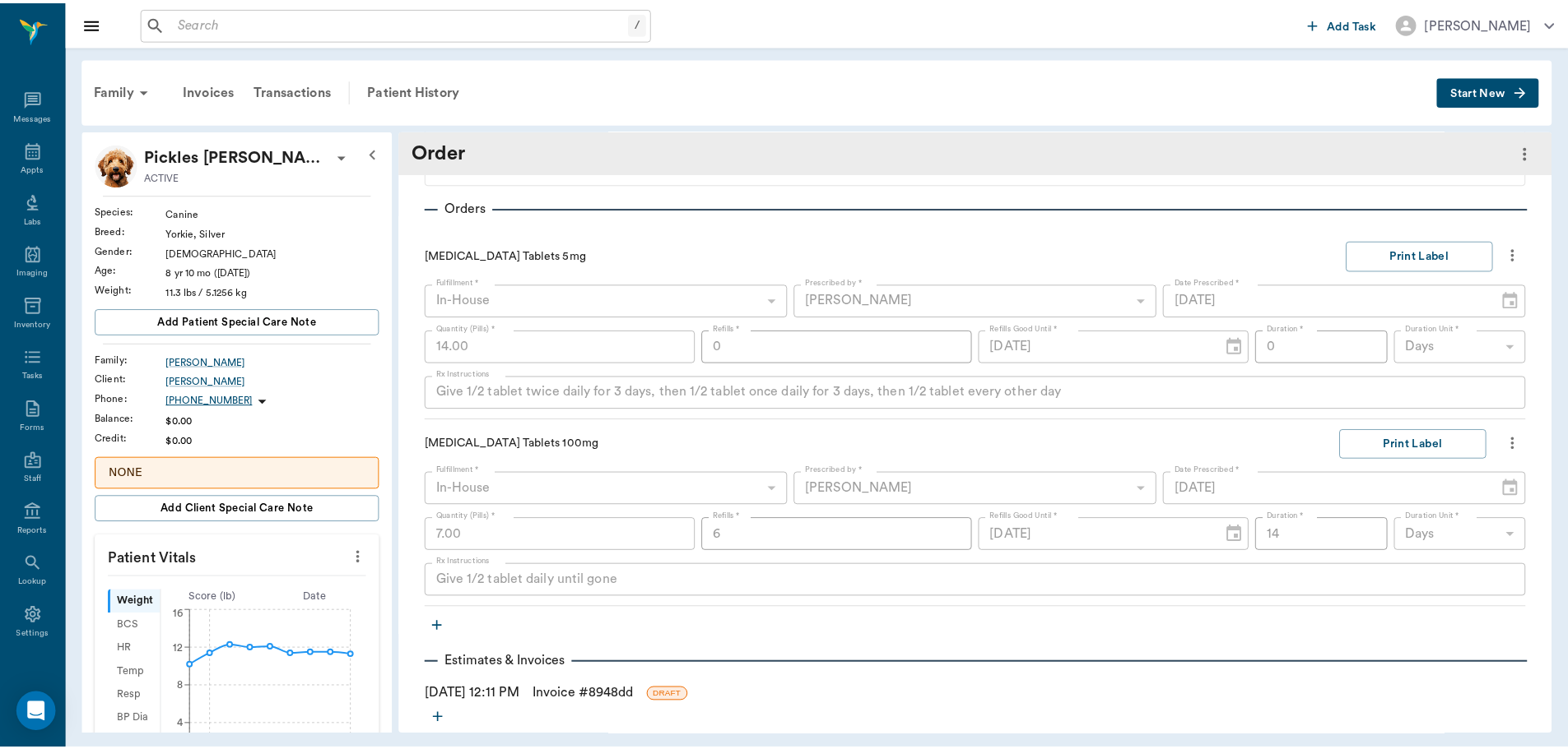
scroll to position [150, 0]
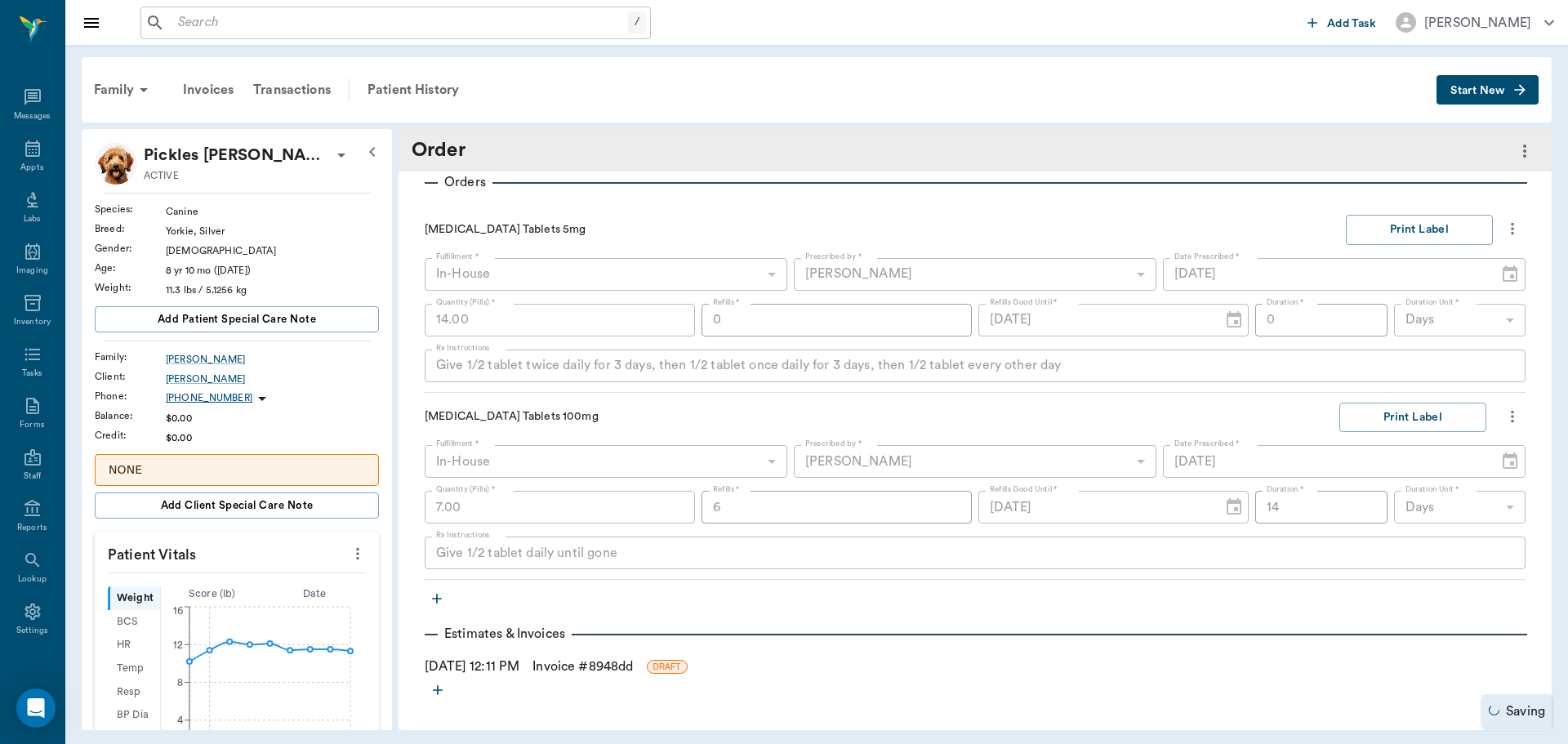
click at [573, 668] on link "Invoice # 8948dd" at bounding box center [582, 666] width 100 height 20
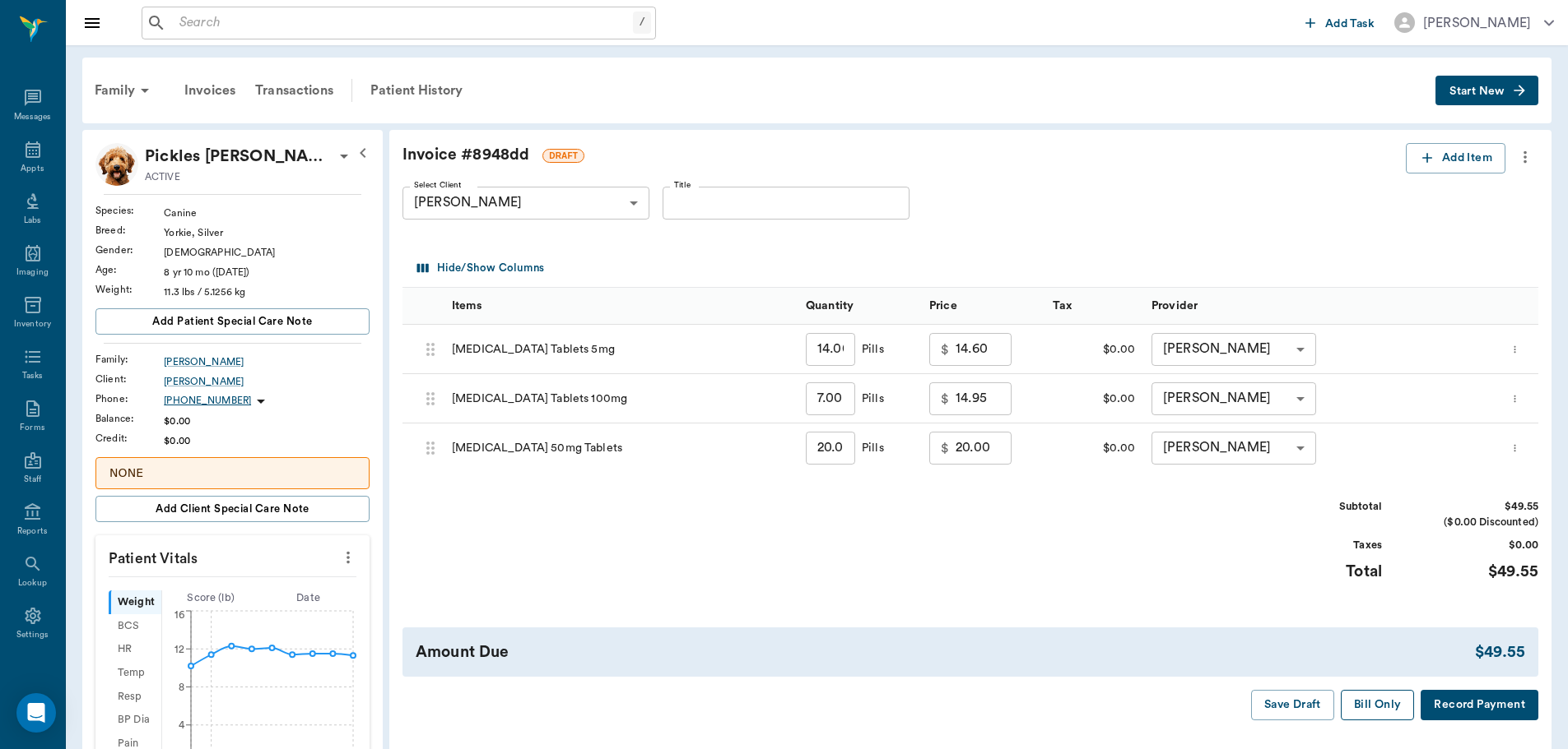
click at [1380, 700] on button "Bill Only" at bounding box center [1378, 705] width 74 height 30
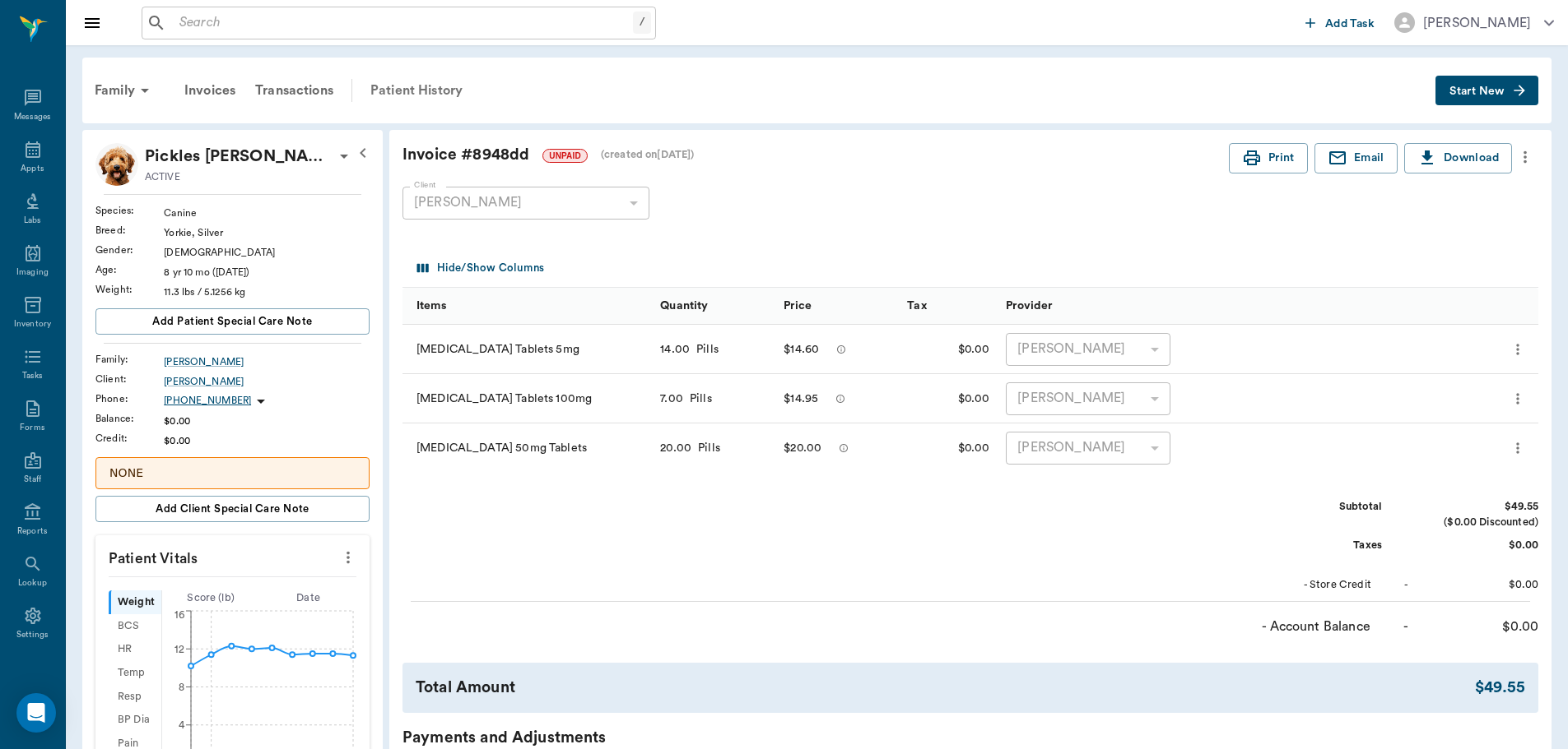
click at [413, 91] on div "Patient History" at bounding box center [416, 91] width 112 height 40
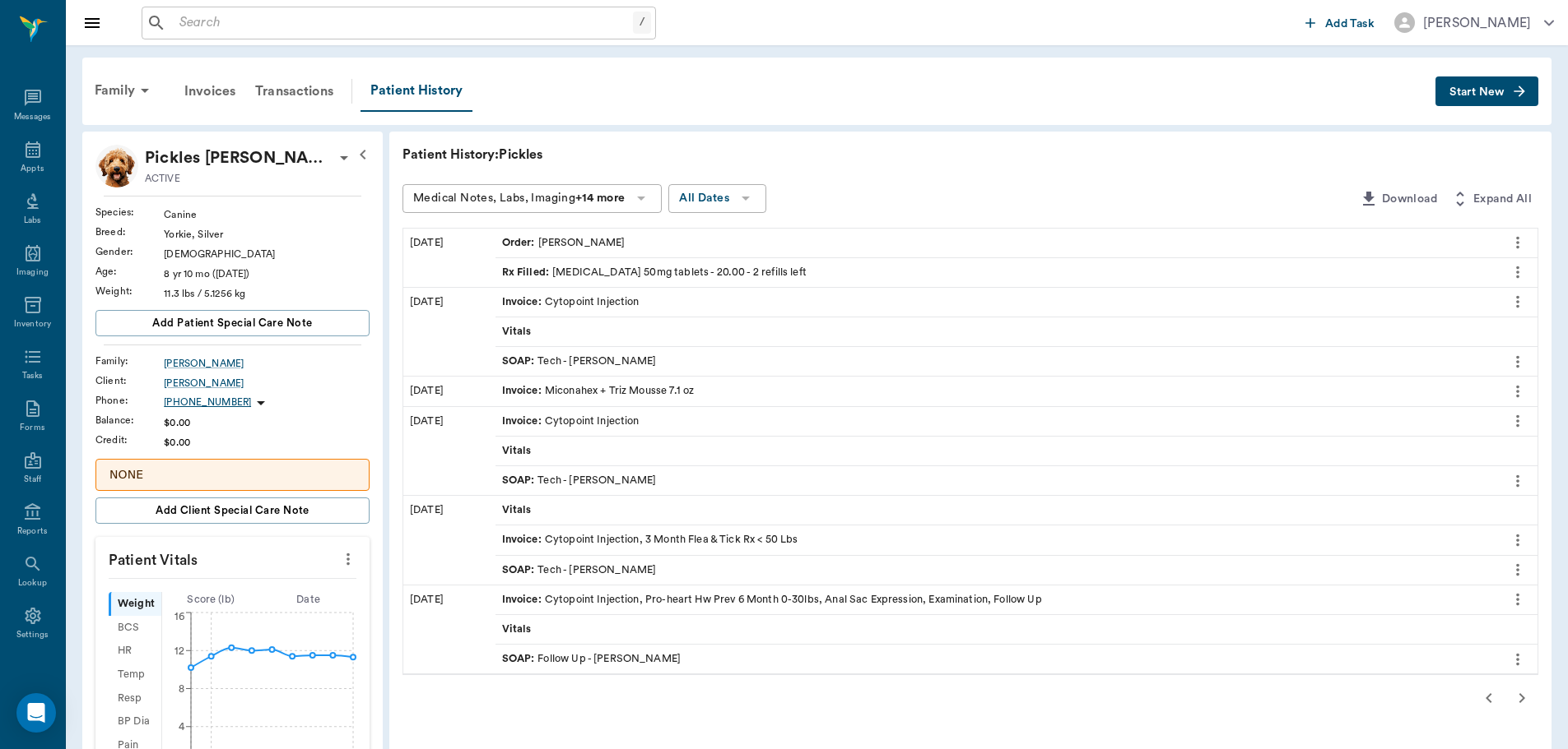
click at [1514, 237] on icon "more" at bounding box center [1517, 242] width 18 height 20
click at [1390, 264] on span "View" at bounding box center [1449, 271] width 138 height 17
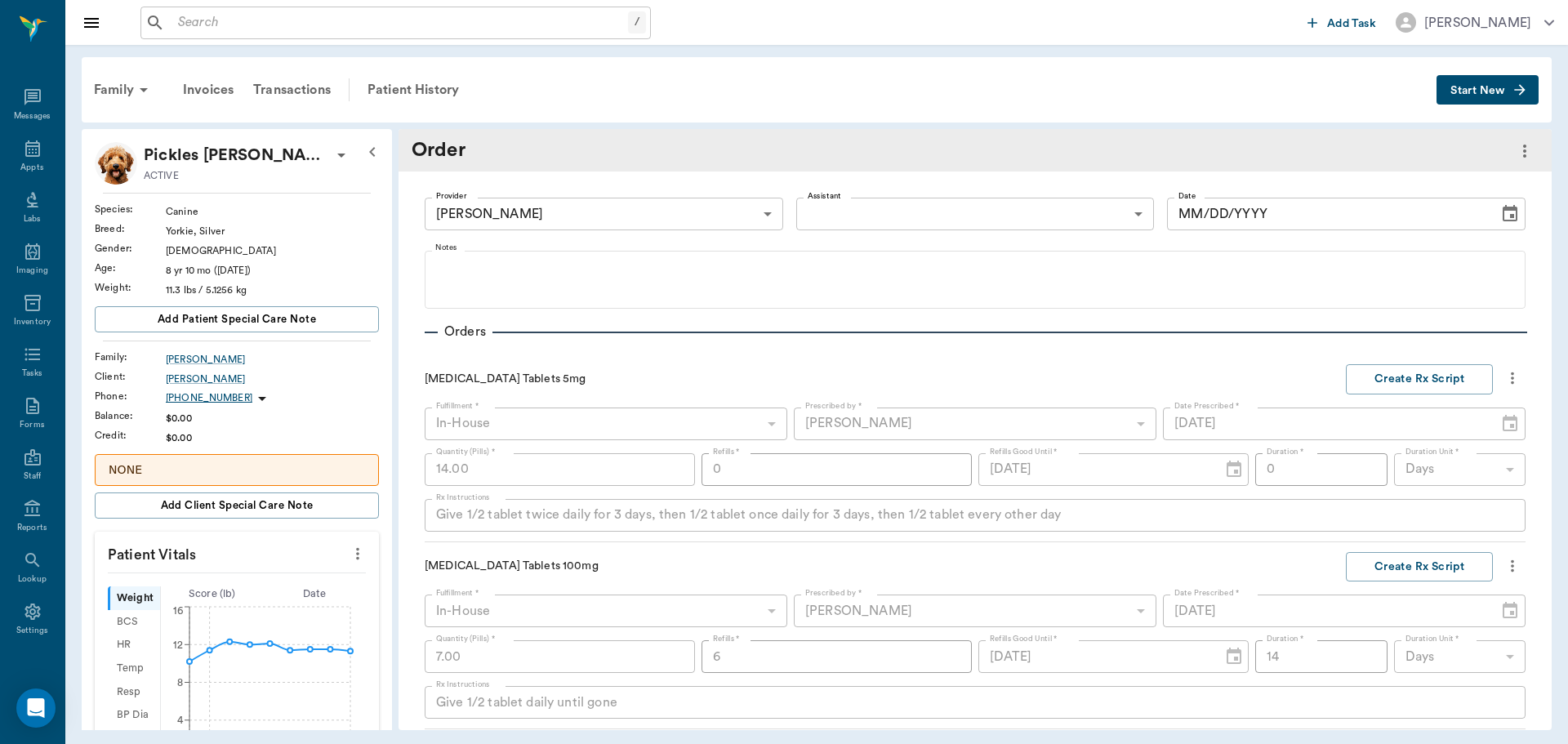
type input "[DATE]"
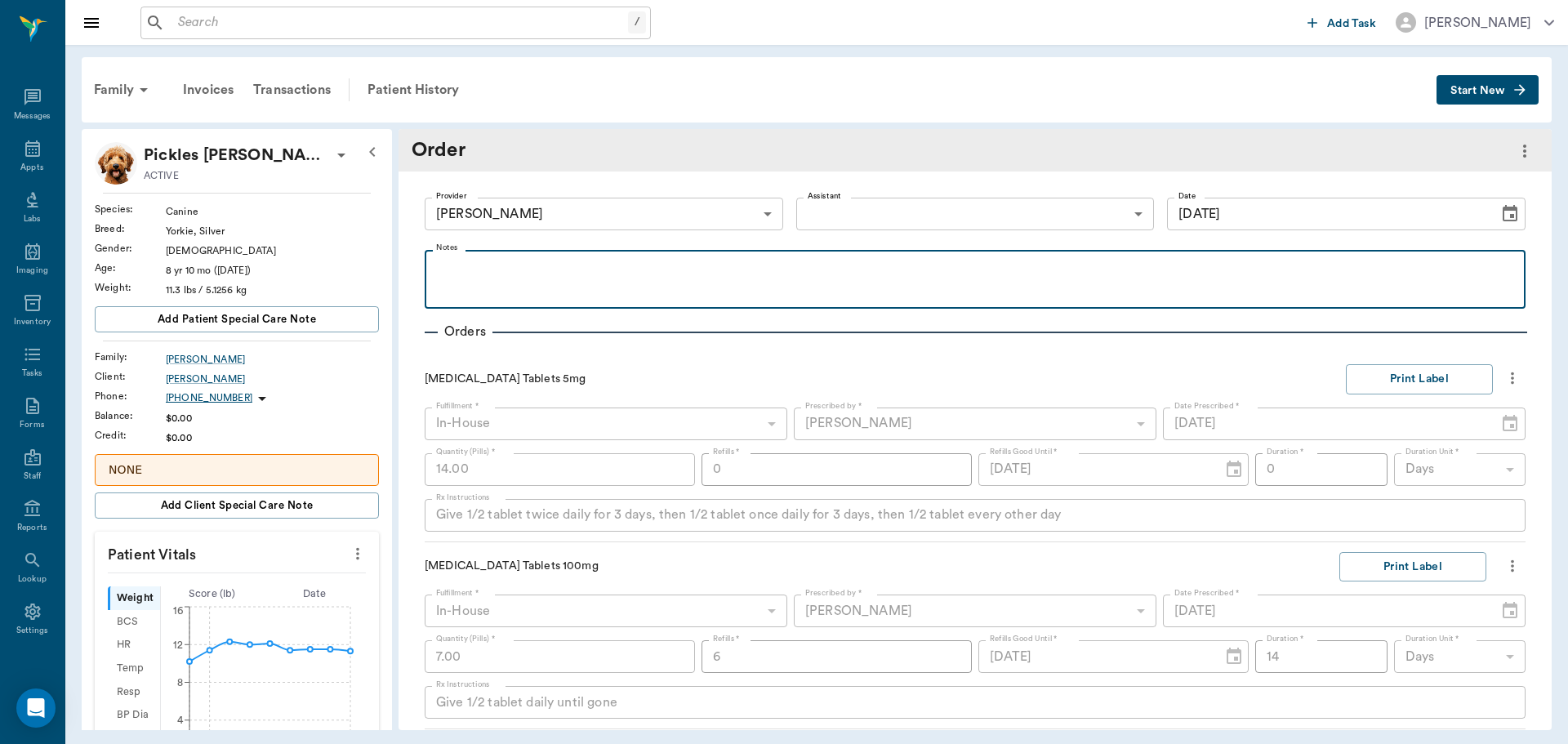
click at [513, 266] on p at bounding box center [975, 269] width 1084 height 20
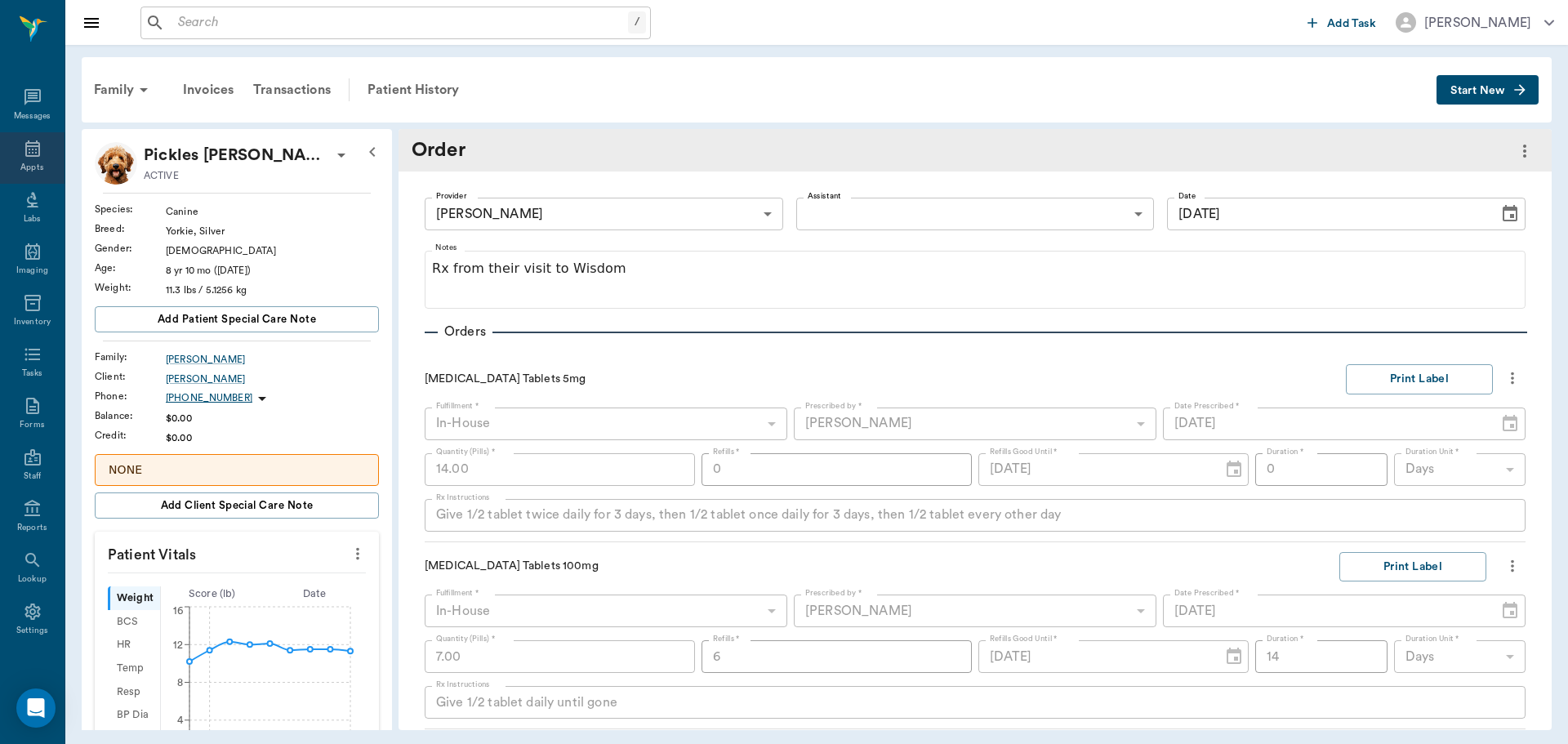
click at [24, 160] on div "Appts" at bounding box center [32, 158] width 64 height 51
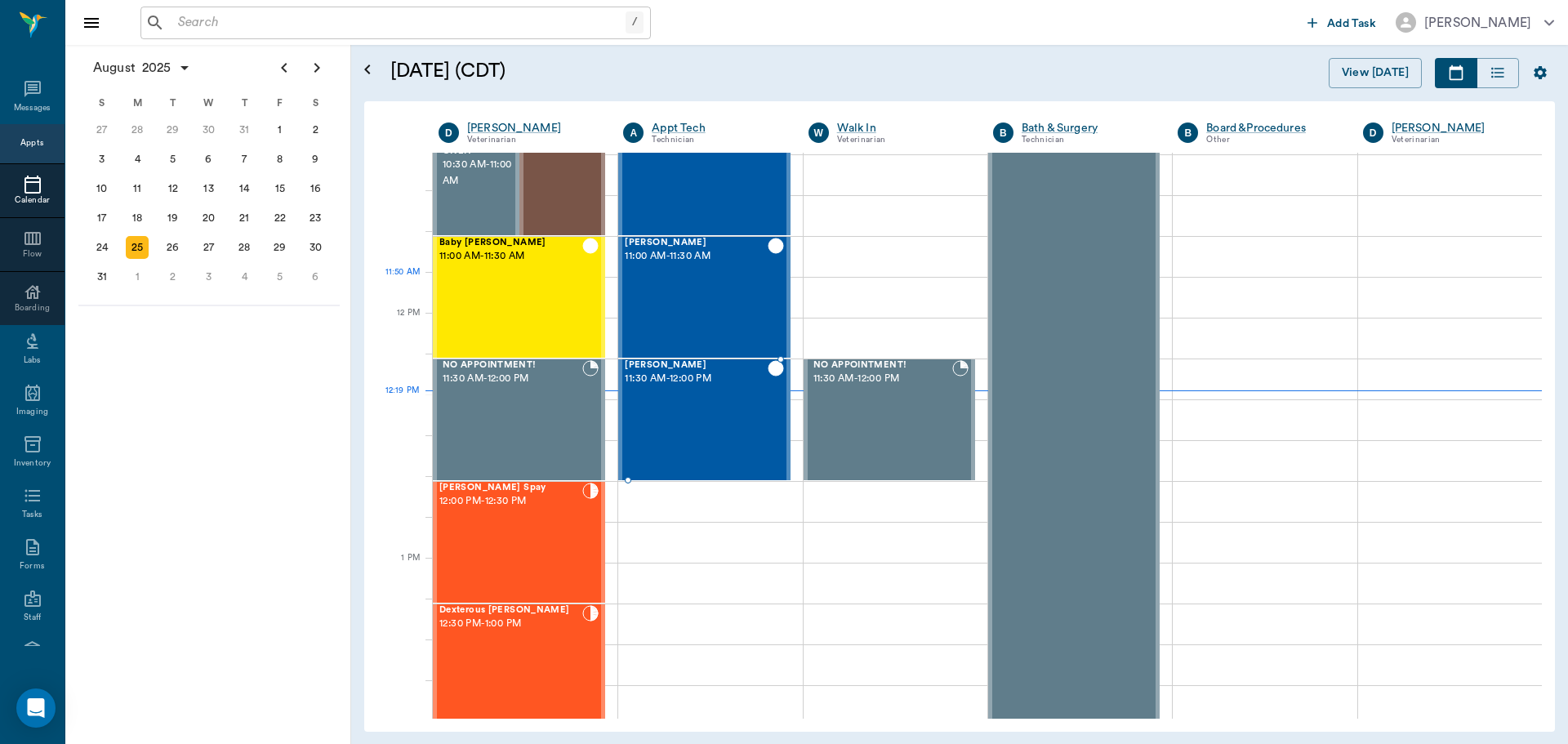
scroll to position [622, 0]
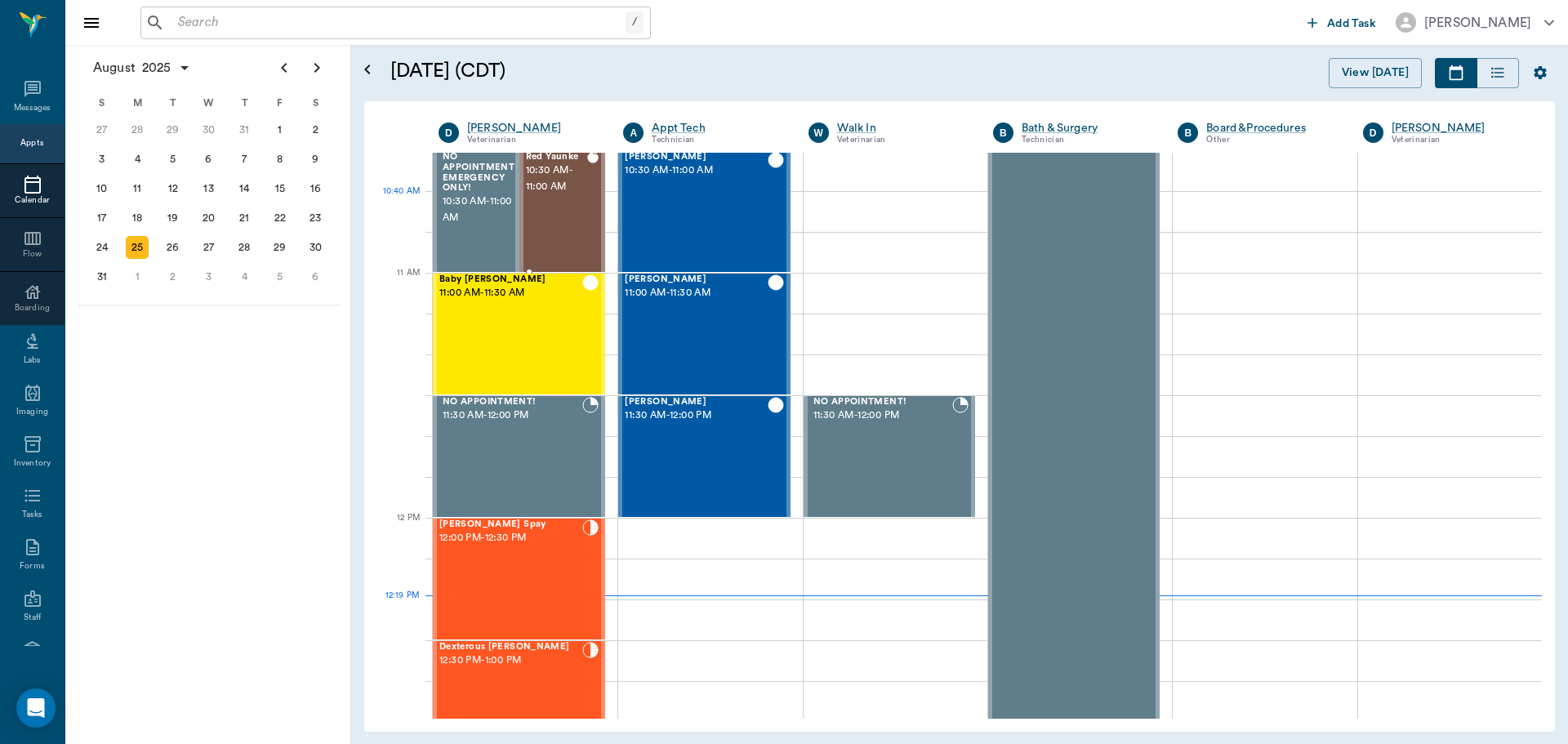
click at [572, 207] on div "Red Yaunke 10:30 AM - 11:00 AM" at bounding box center [557, 211] width 62 height 119
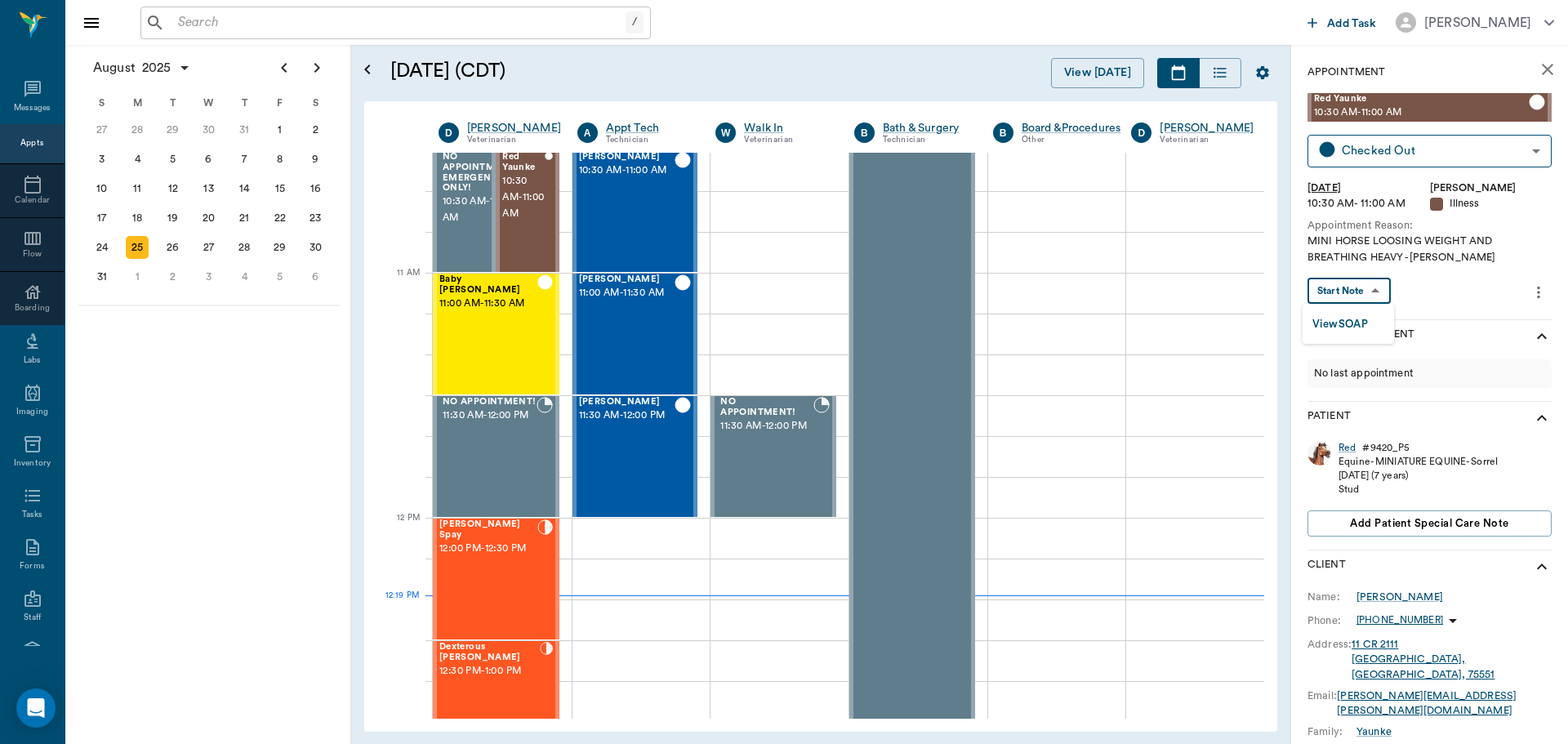
click at [1384, 287] on body "/ ​ Add Task [PERSON_NAME] Nectar Messages Appts Calendar Flow Boarding Labs Im…" at bounding box center [784, 372] width 1568 height 744
click at [1344, 330] on button "View SOAP" at bounding box center [1340, 325] width 56 height 19
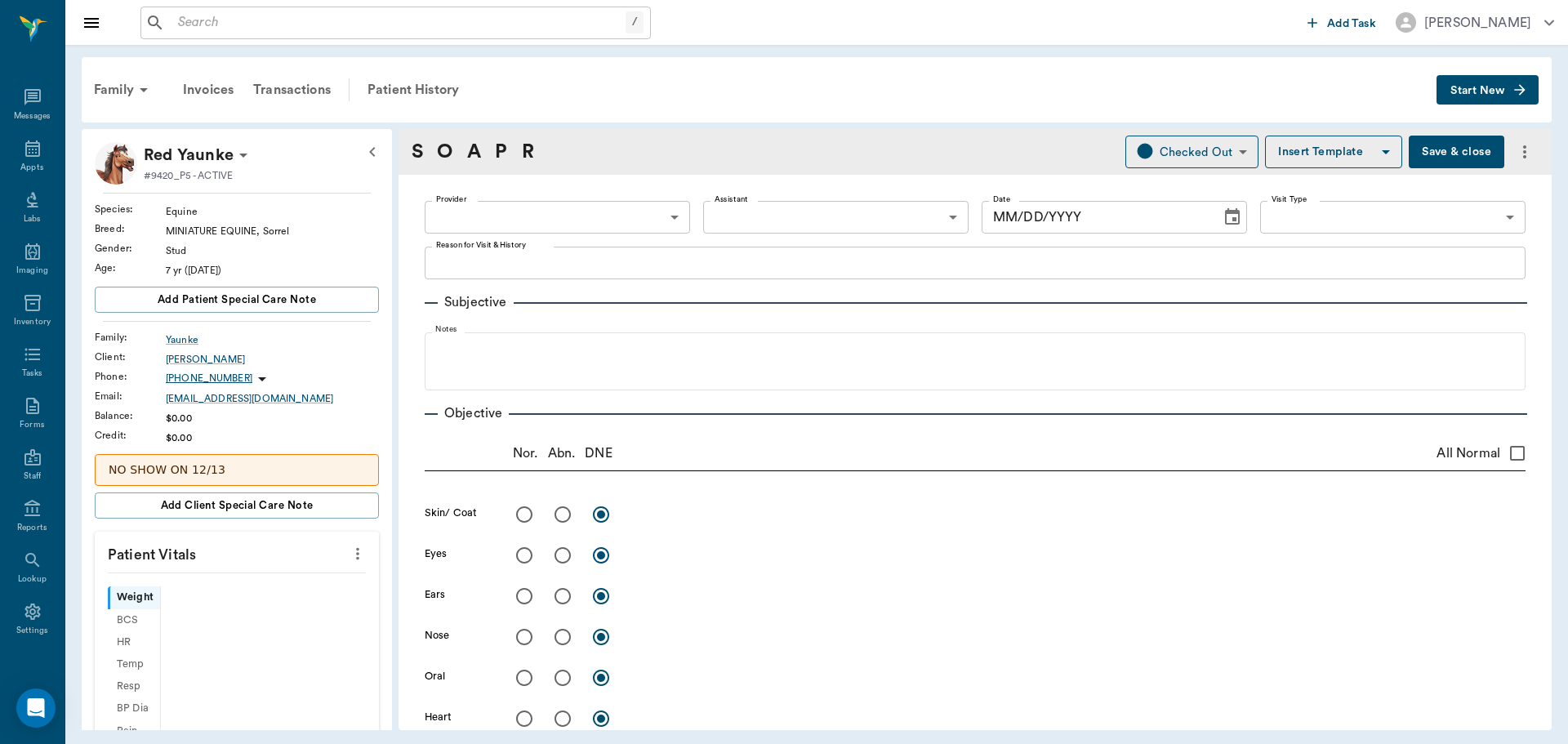
type input "63ec2f075fda476ae8351a4d"
type input "65d2be4f46e3a538d89b8c15"
type textarea "MINI HORSE LOOSING WEIGHT AND BREATHING HEAVY -[PERSON_NAME]"
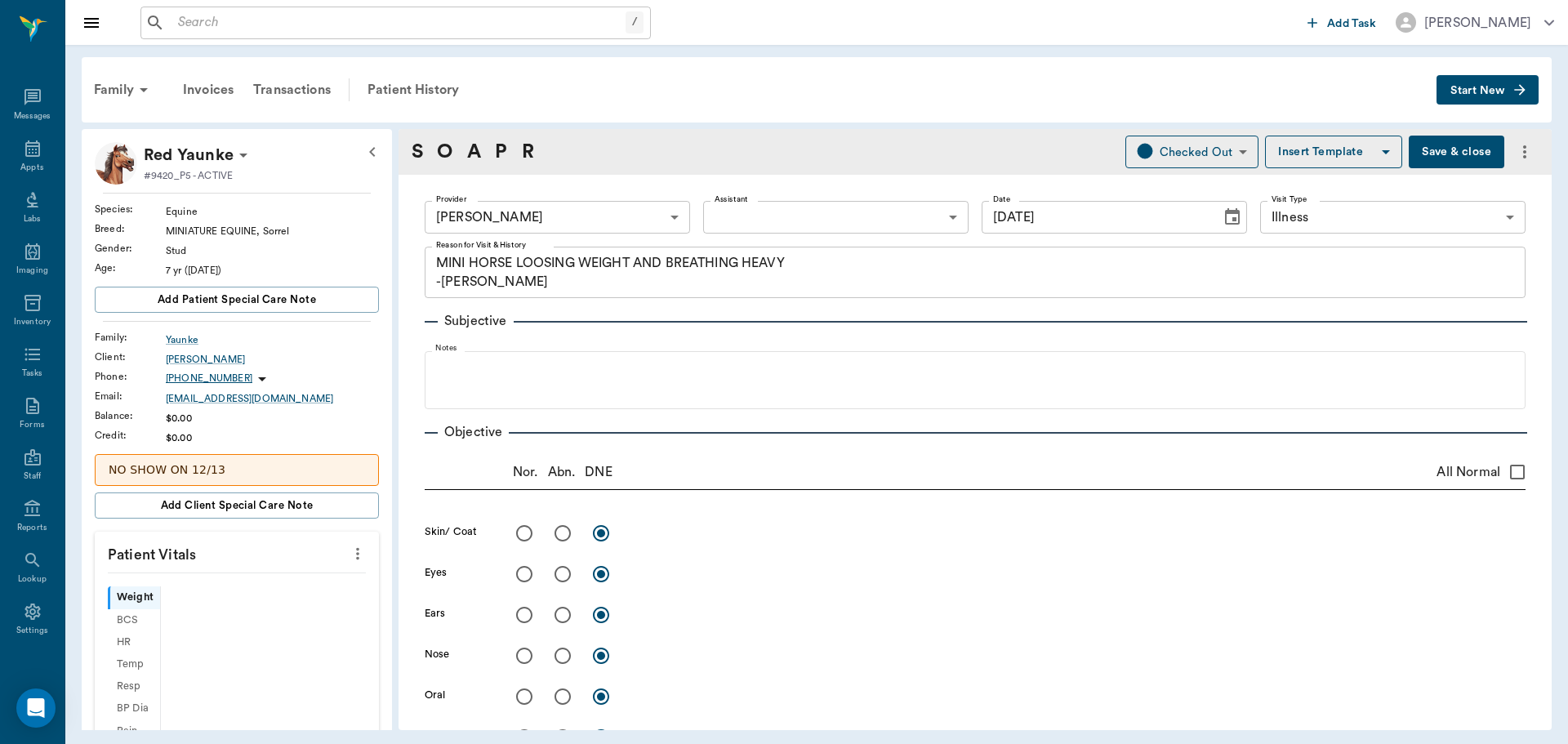
type input "[DATE]"
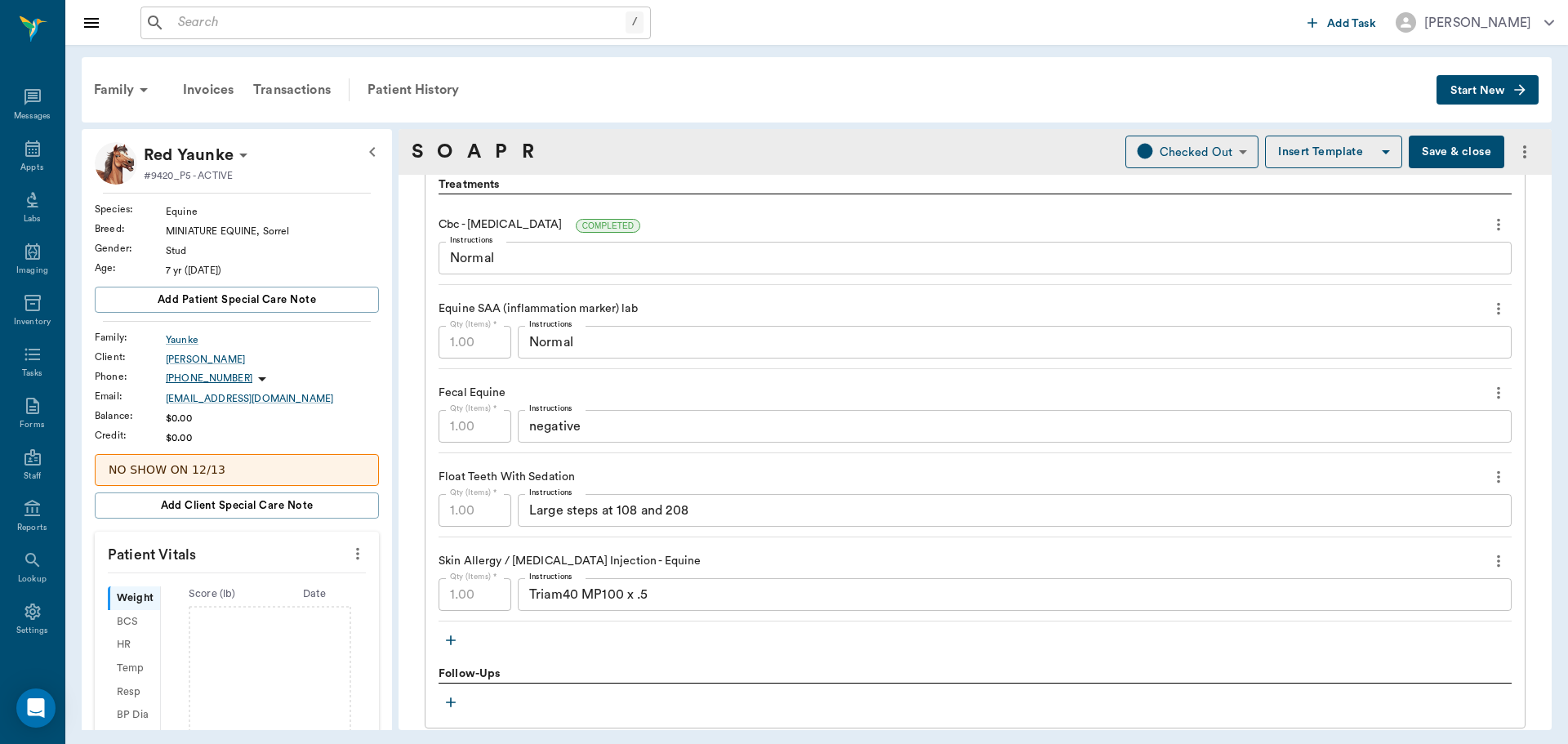
scroll to position [1144, 0]
click at [660, 342] on textarea "Normal" at bounding box center [1015, 340] width 971 height 19
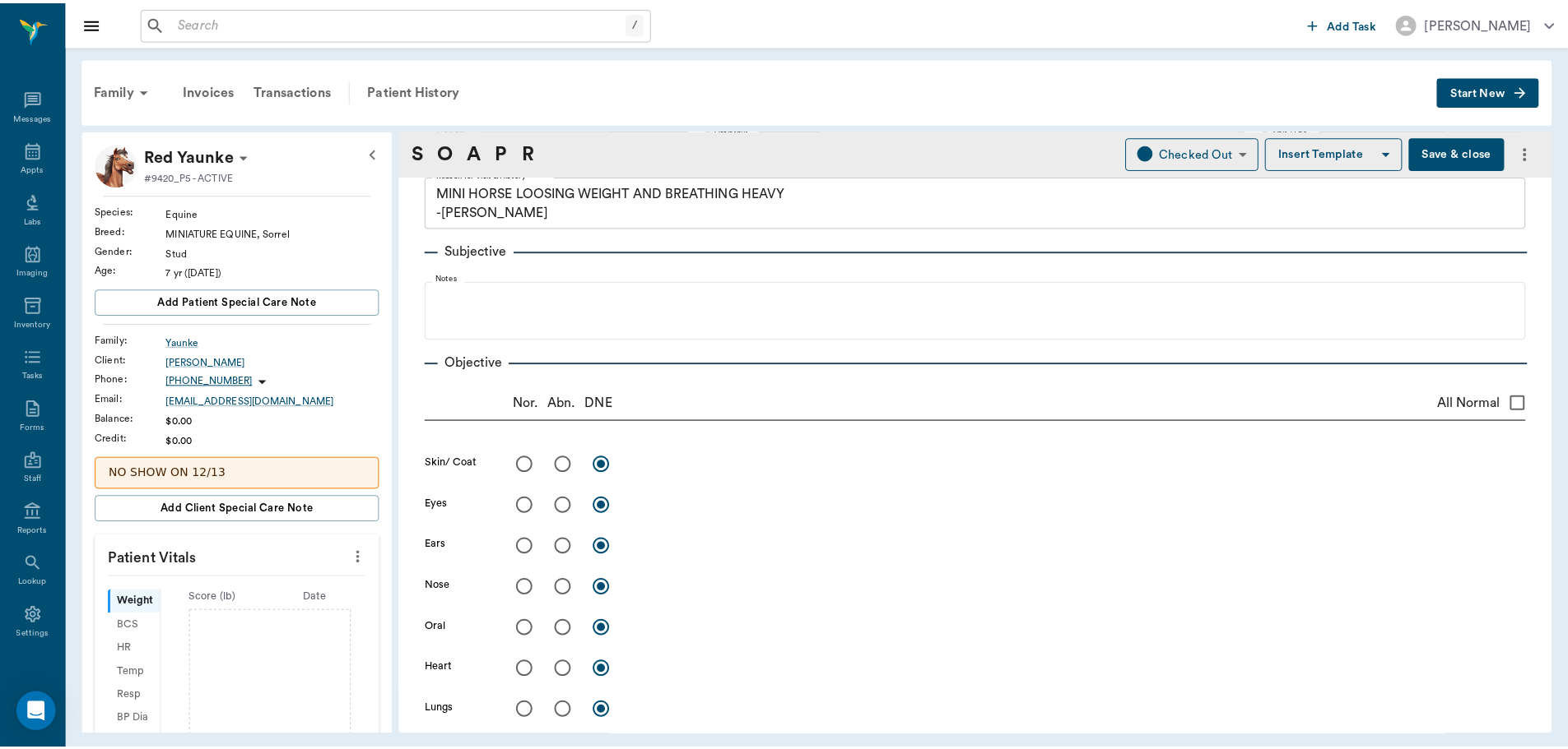
scroll to position [0, 0]
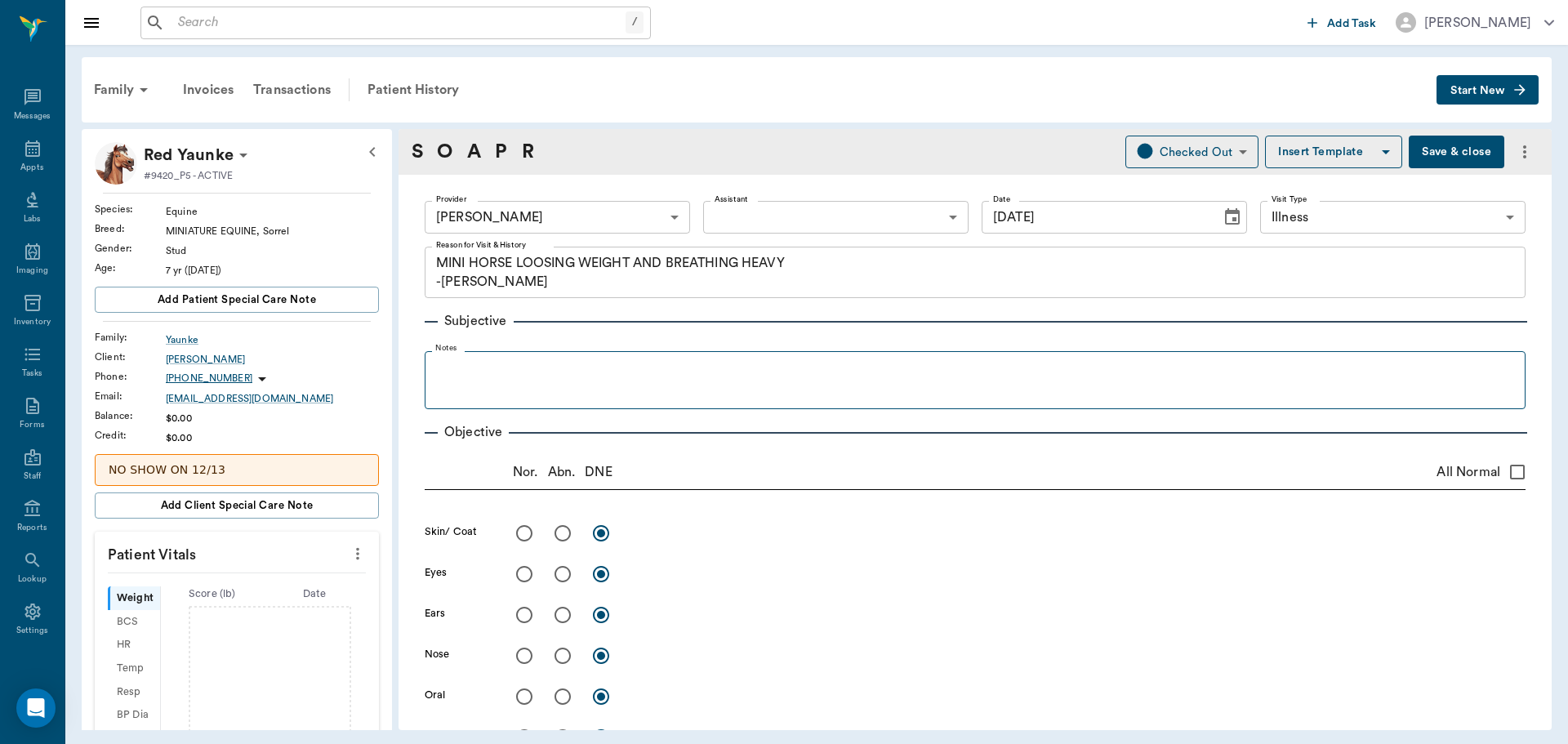
type textarea "Normal = <10mg/L"
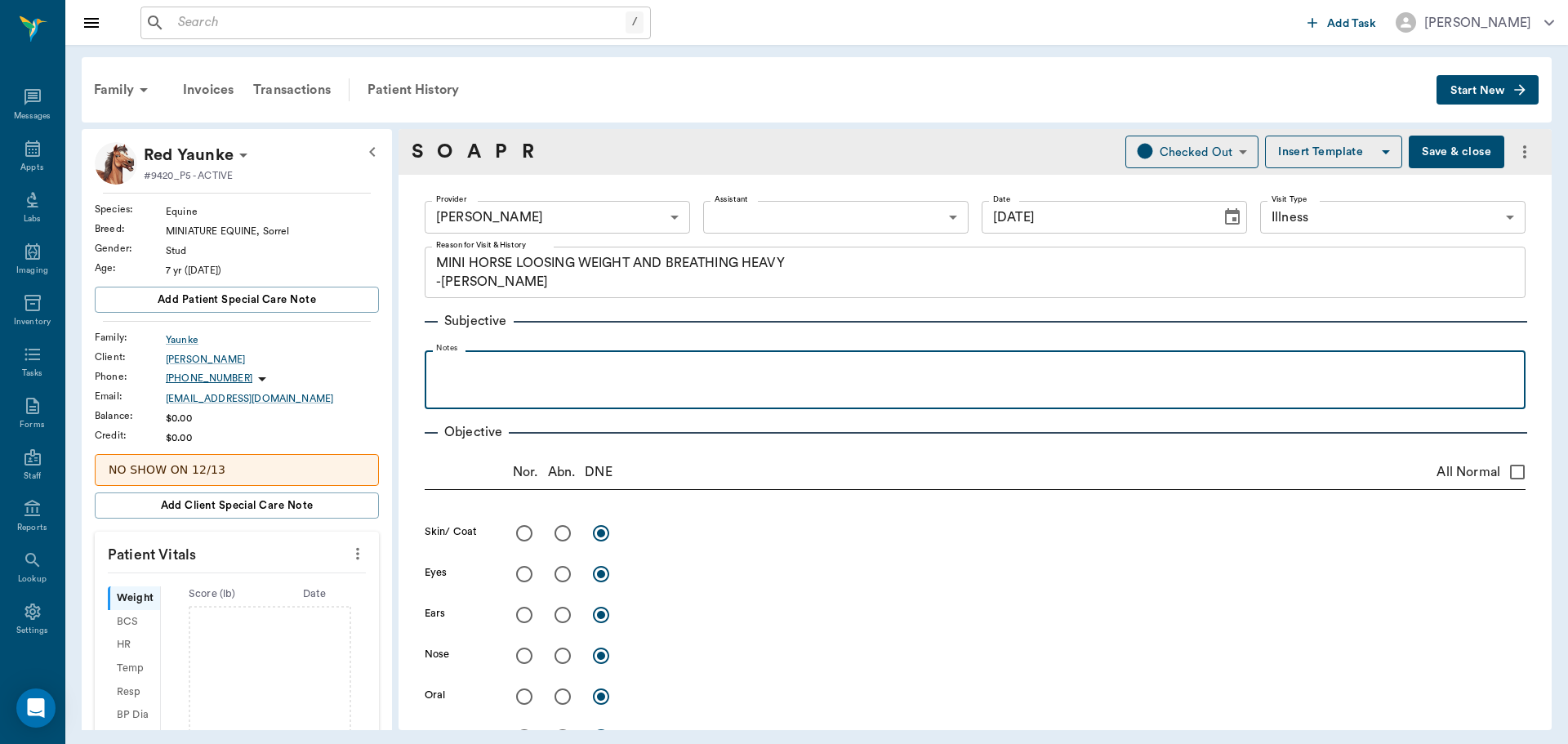
click at [457, 364] on p at bounding box center [975, 368] width 1084 height 20
click at [446, 364] on p "Chked on grass going home" at bounding box center [975, 368] width 1084 height 20
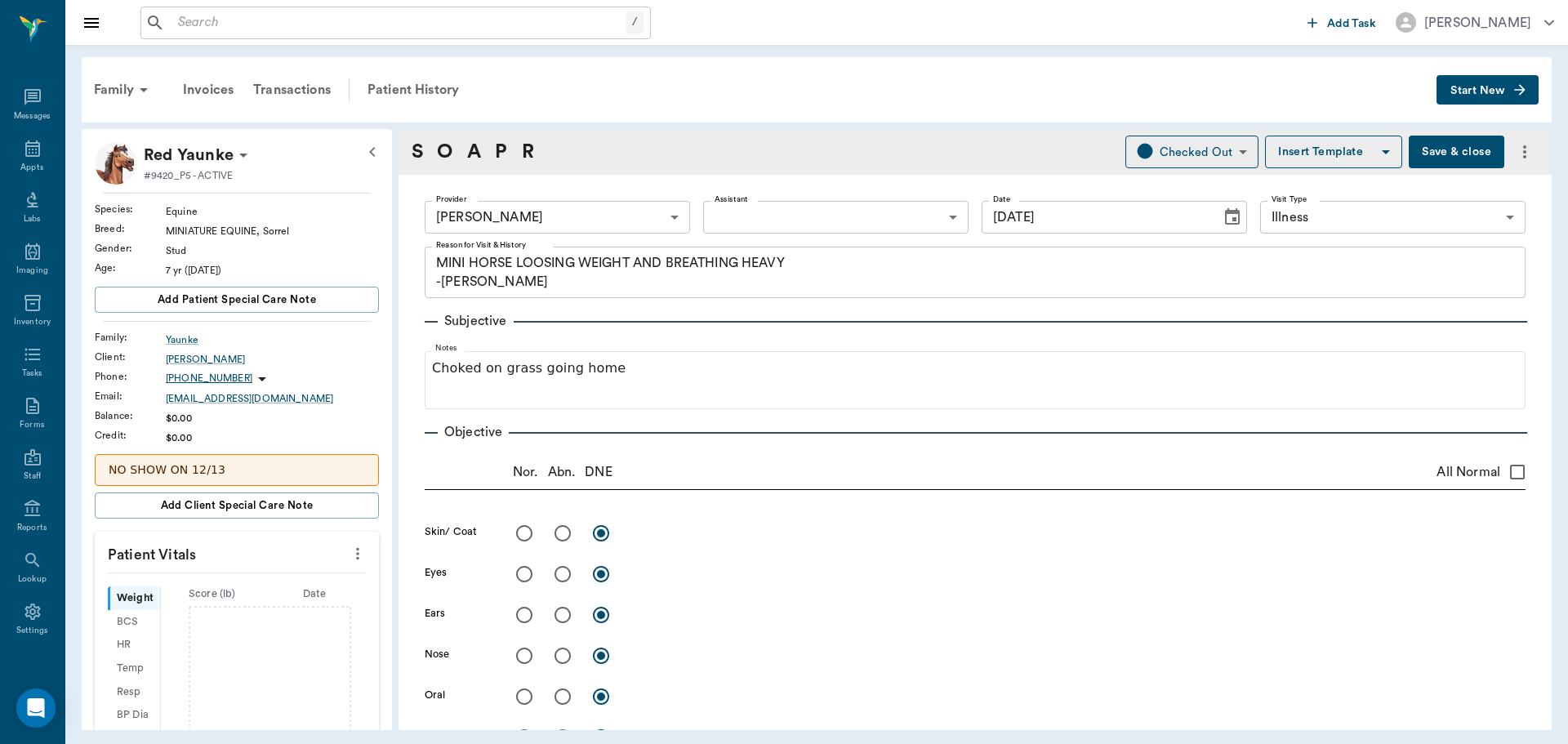
click at [1439, 154] on button "Save & close" at bounding box center [1456, 152] width 95 height 33
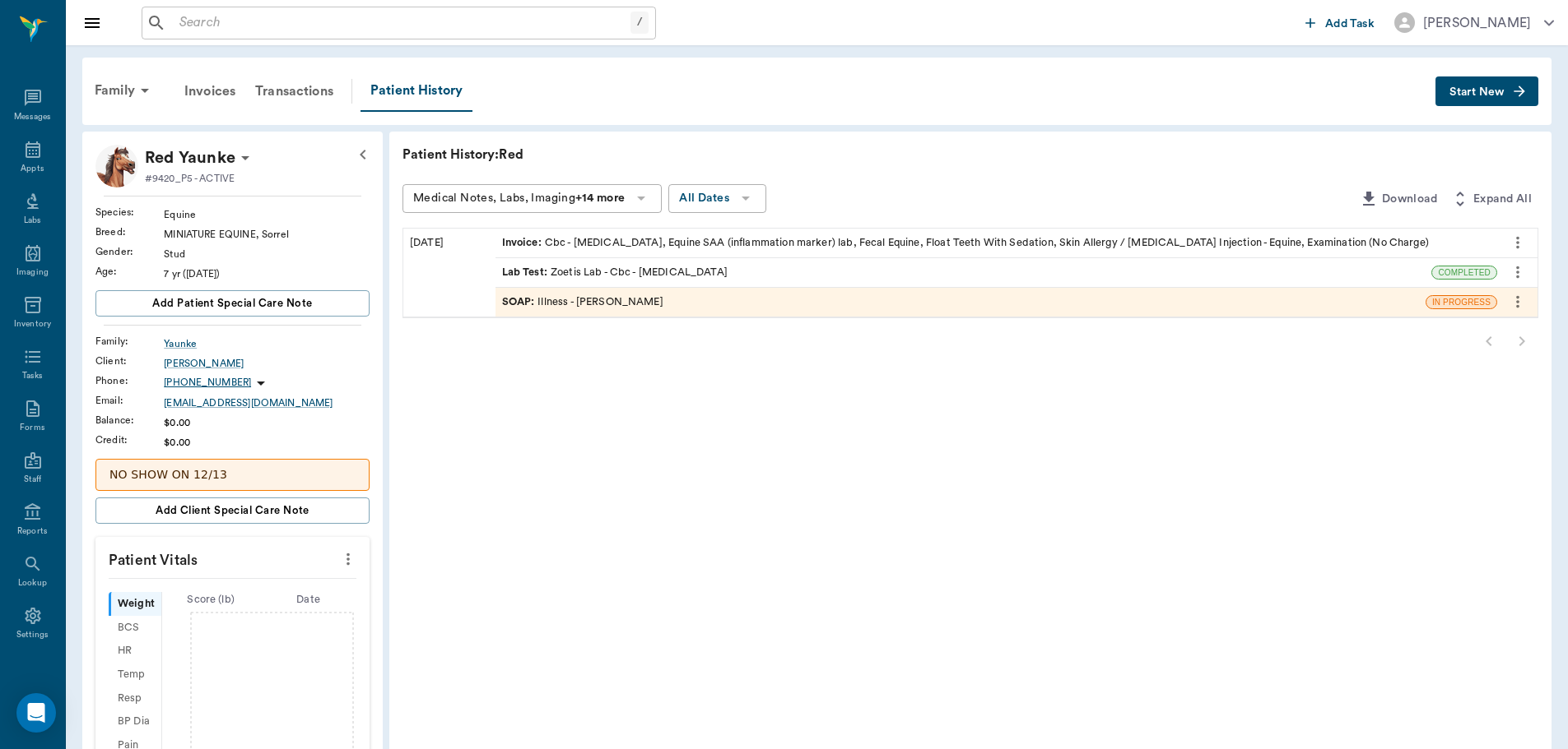
click at [347, 561] on icon "more" at bounding box center [347, 559] width 18 height 20
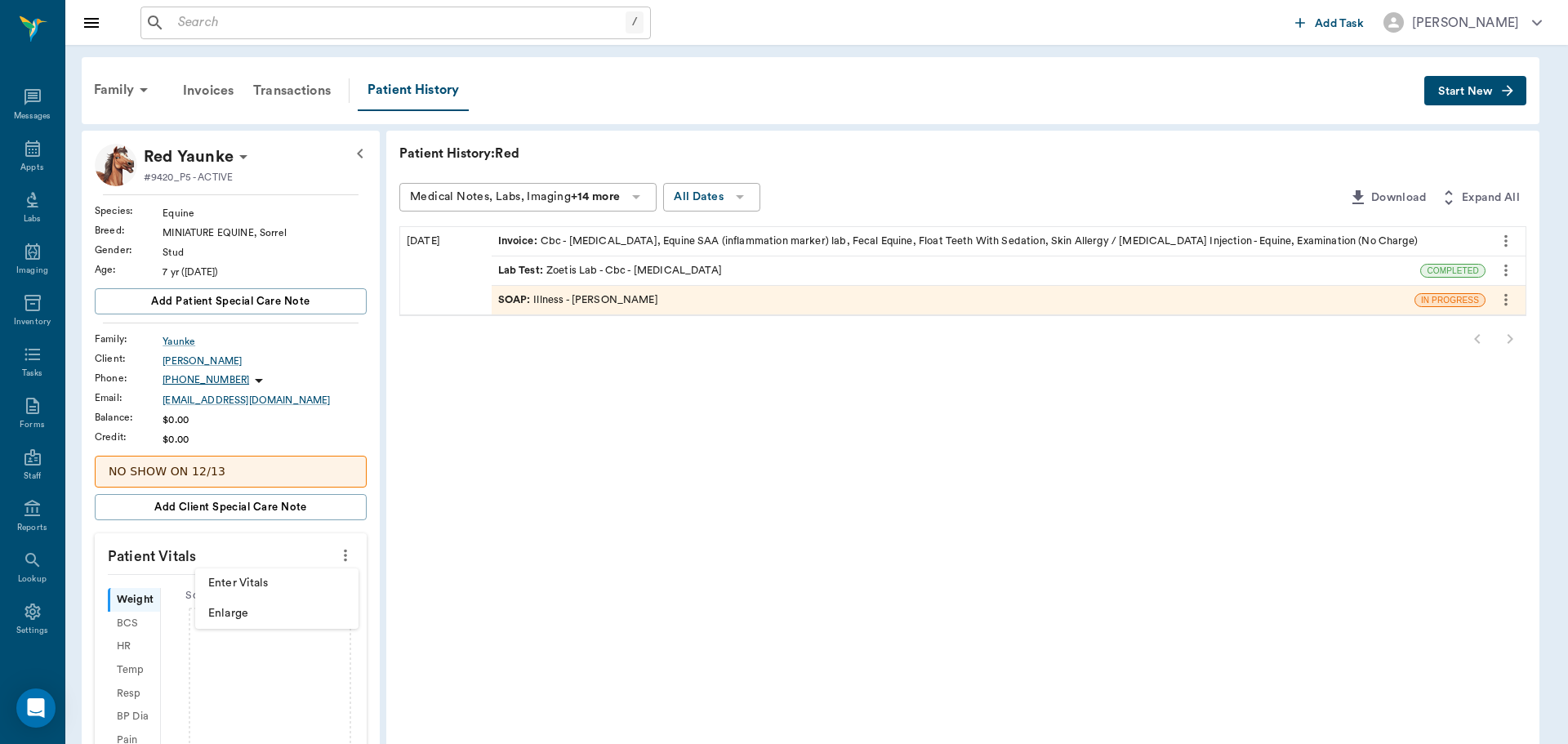
click at [305, 587] on span "Enter Vitals" at bounding box center [277, 584] width 137 height 17
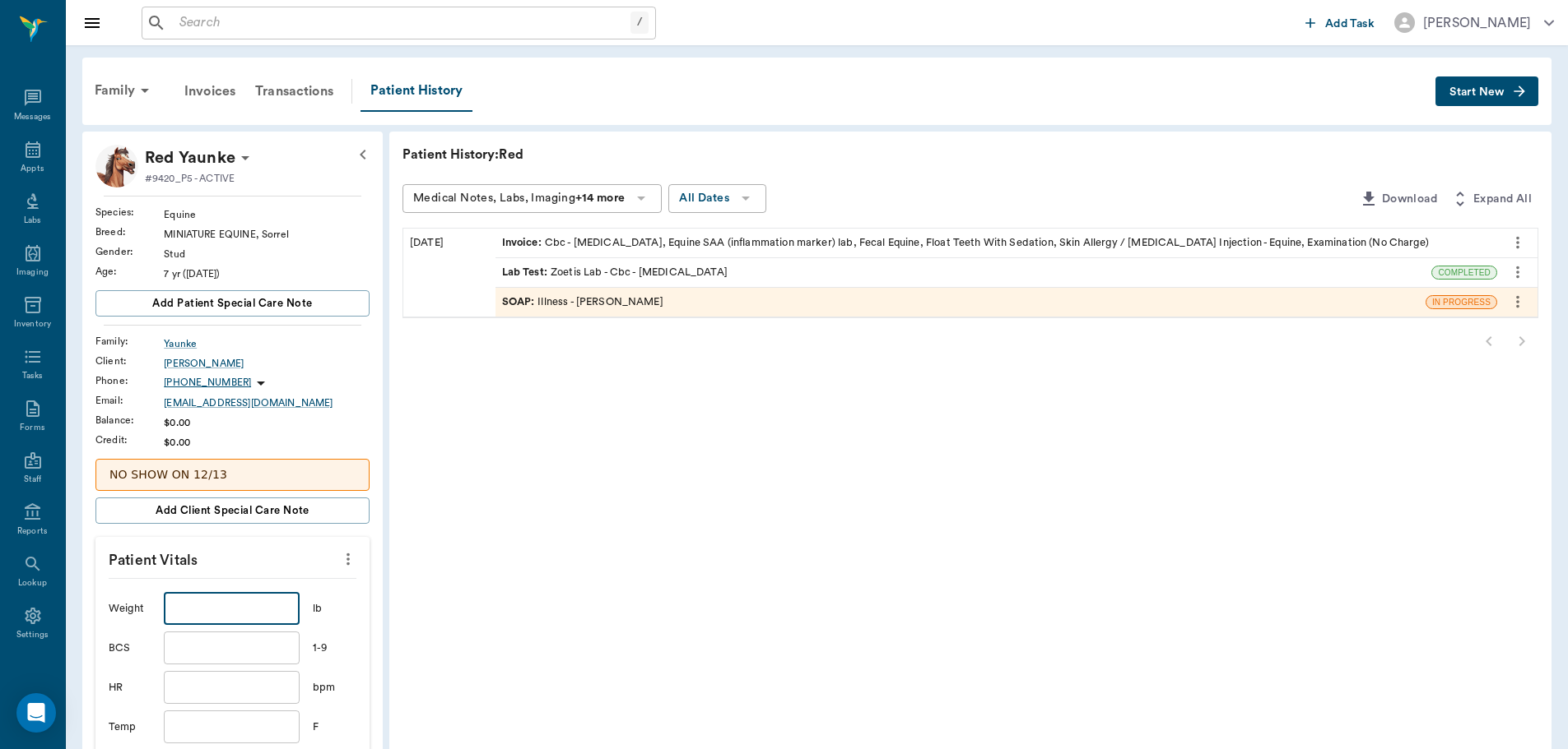
click at [258, 609] on input "text" at bounding box center [231, 609] width 135 height 33
type input "273"
click at [271, 653] on input "text" at bounding box center [231, 648] width 135 height 33
type input "2"
type input "3"
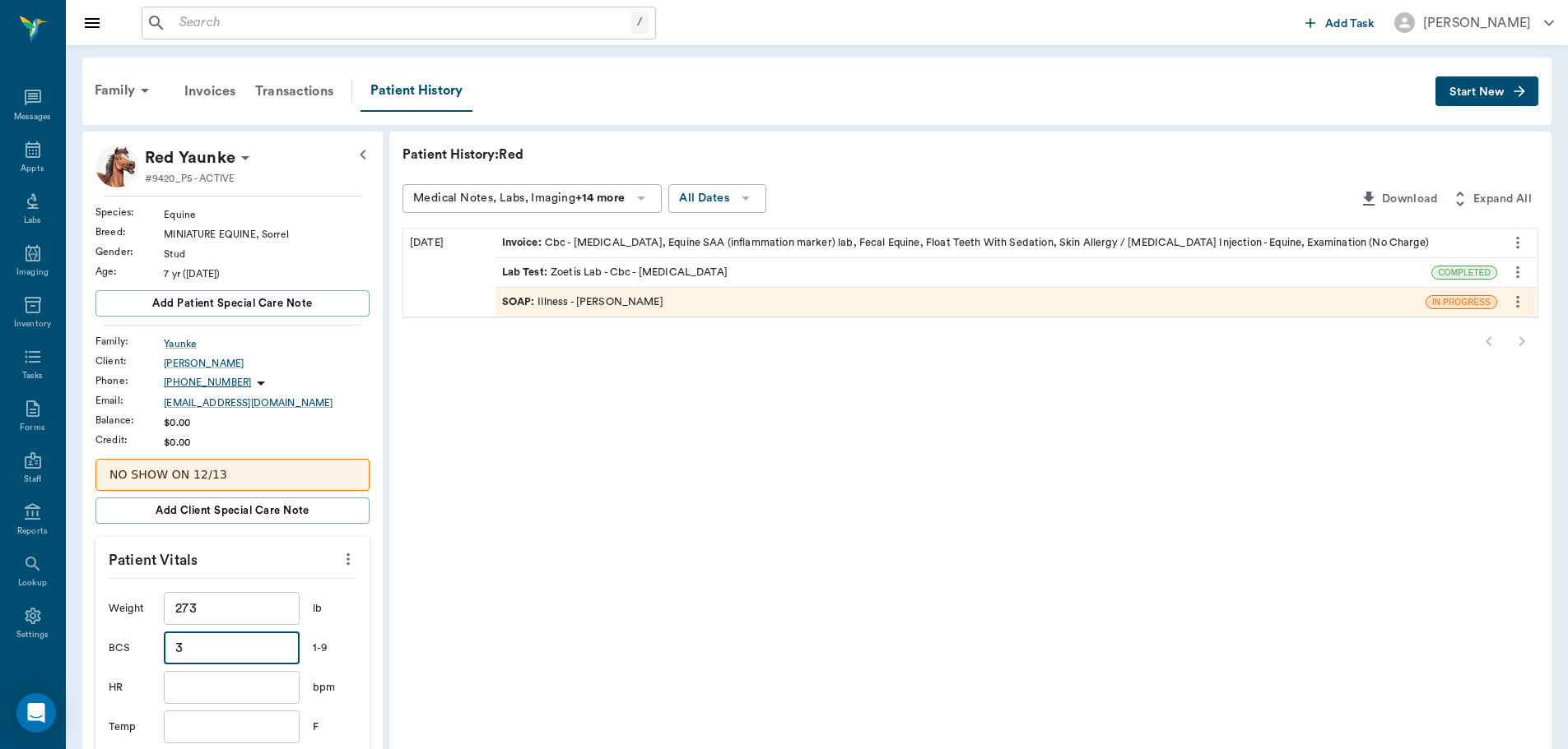
click at [234, 727] on input "text" at bounding box center [231, 727] width 135 height 33
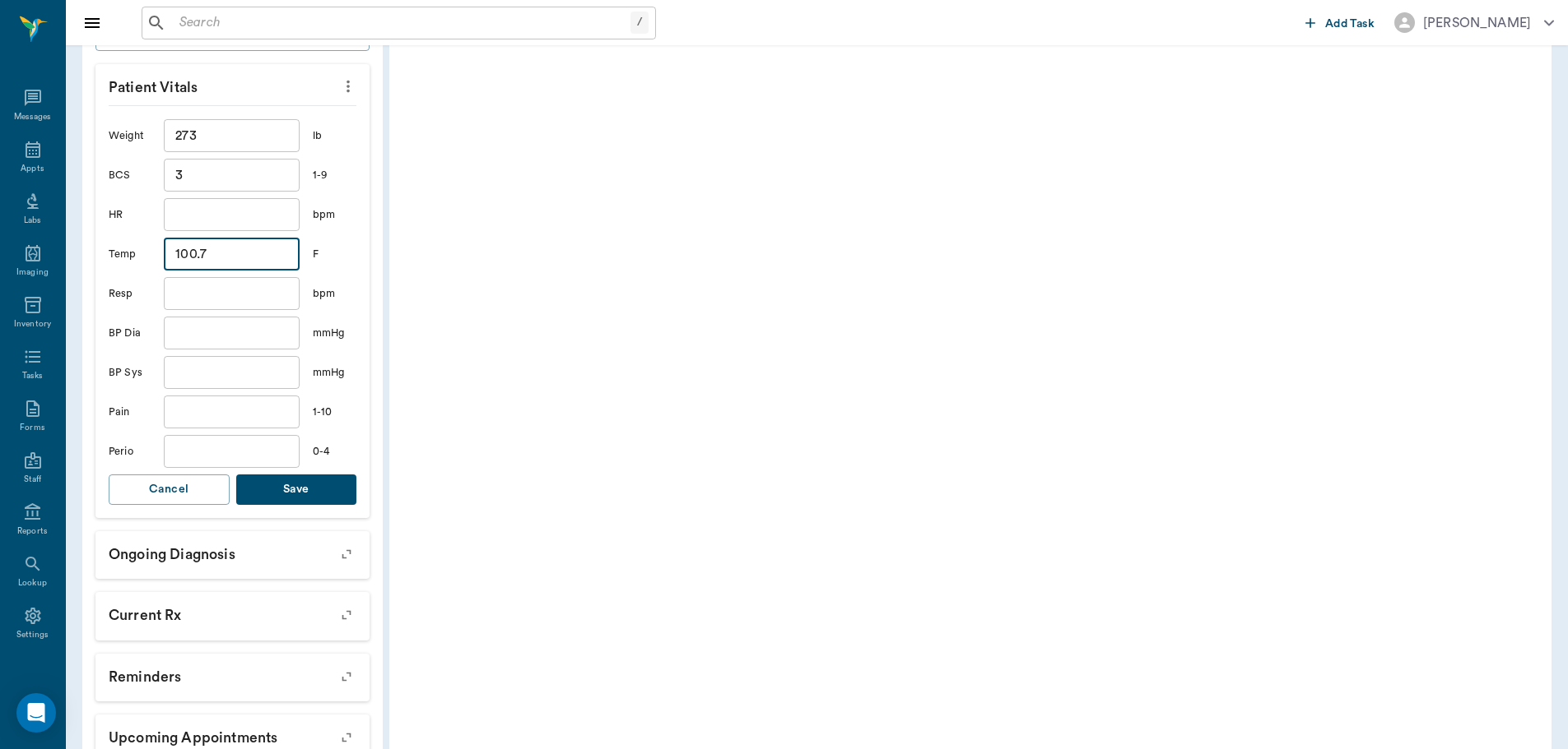
scroll to position [493, 0]
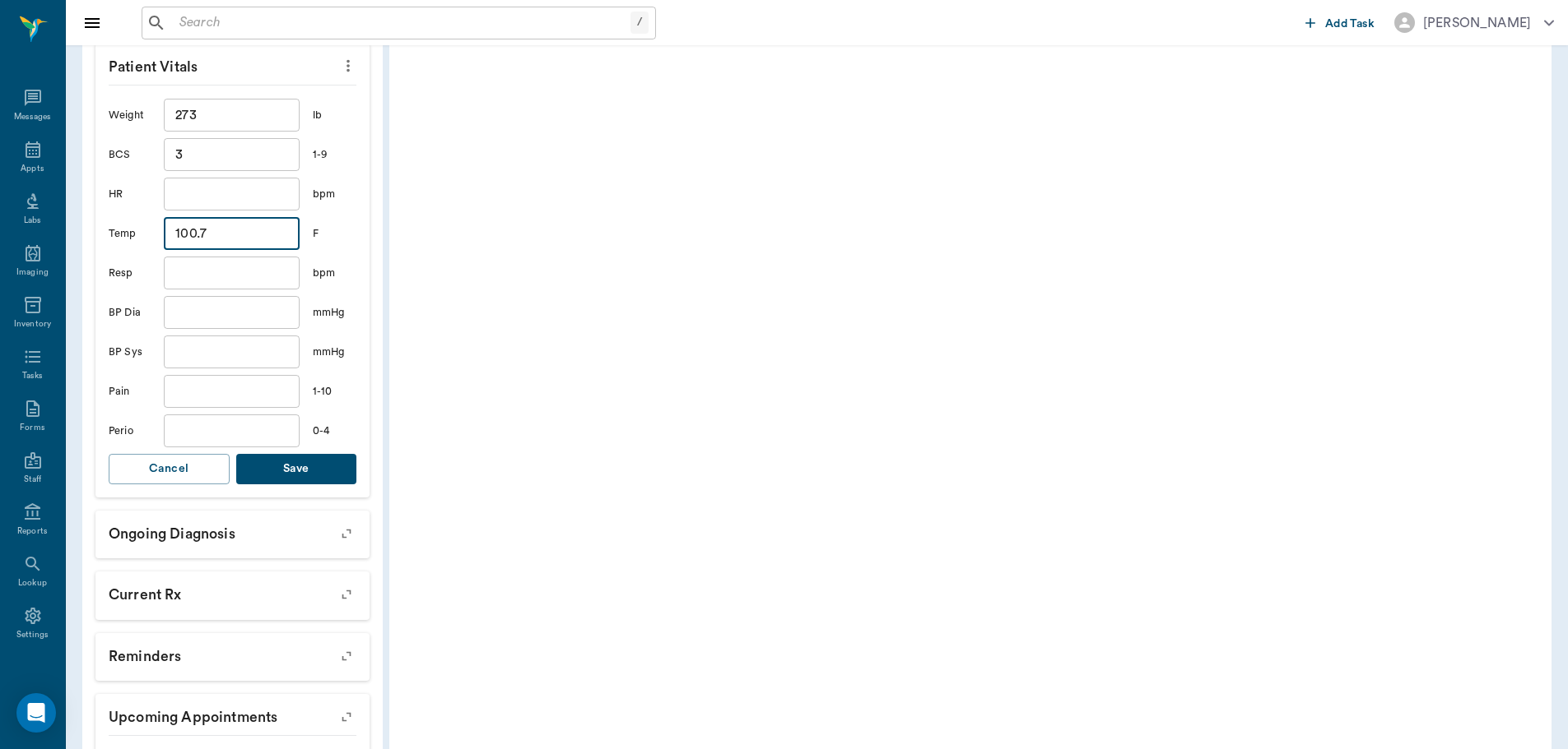
type input "100.7"
click at [302, 471] on button "Save" at bounding box center [296, 469] width 121 height 30
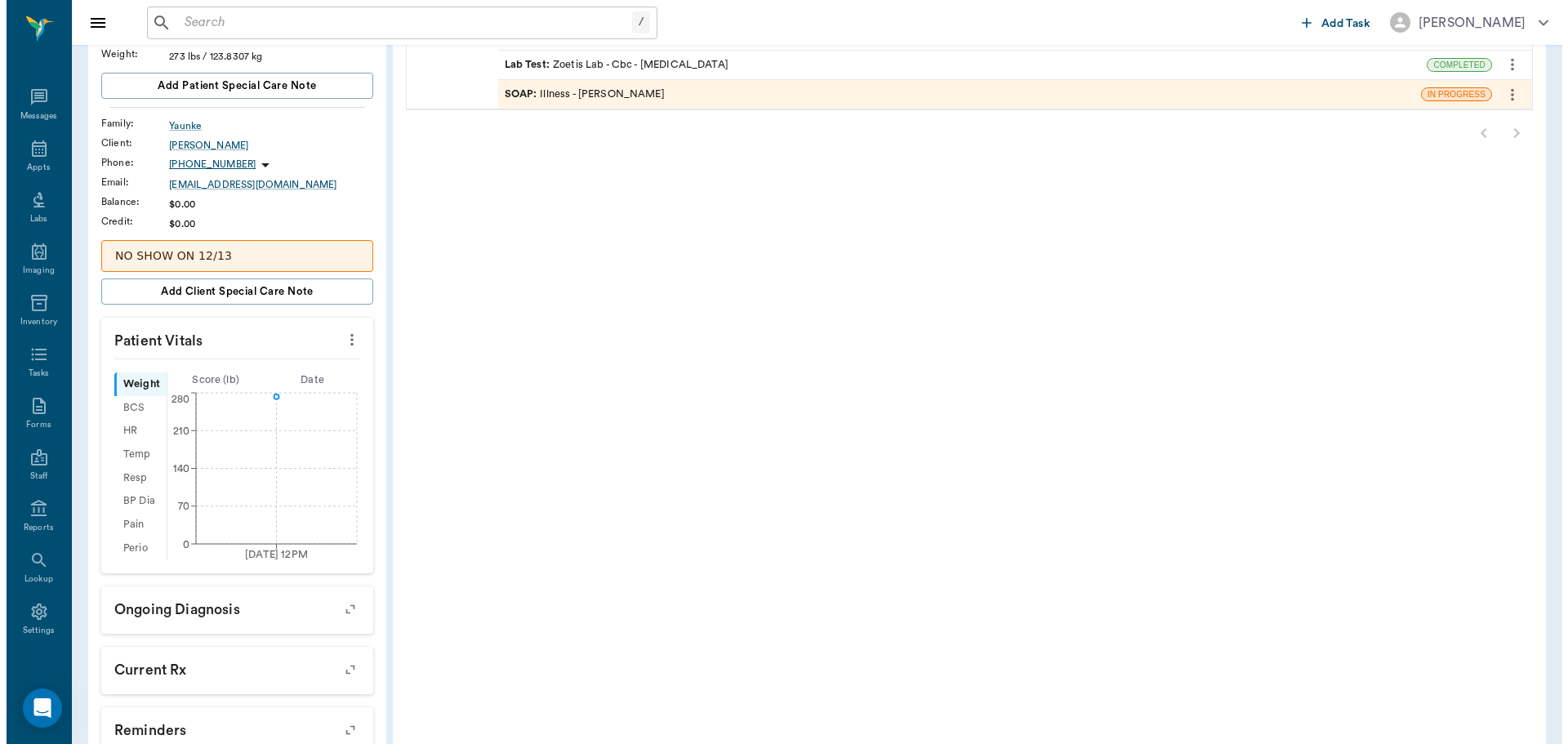
scroll to position [0, 0]
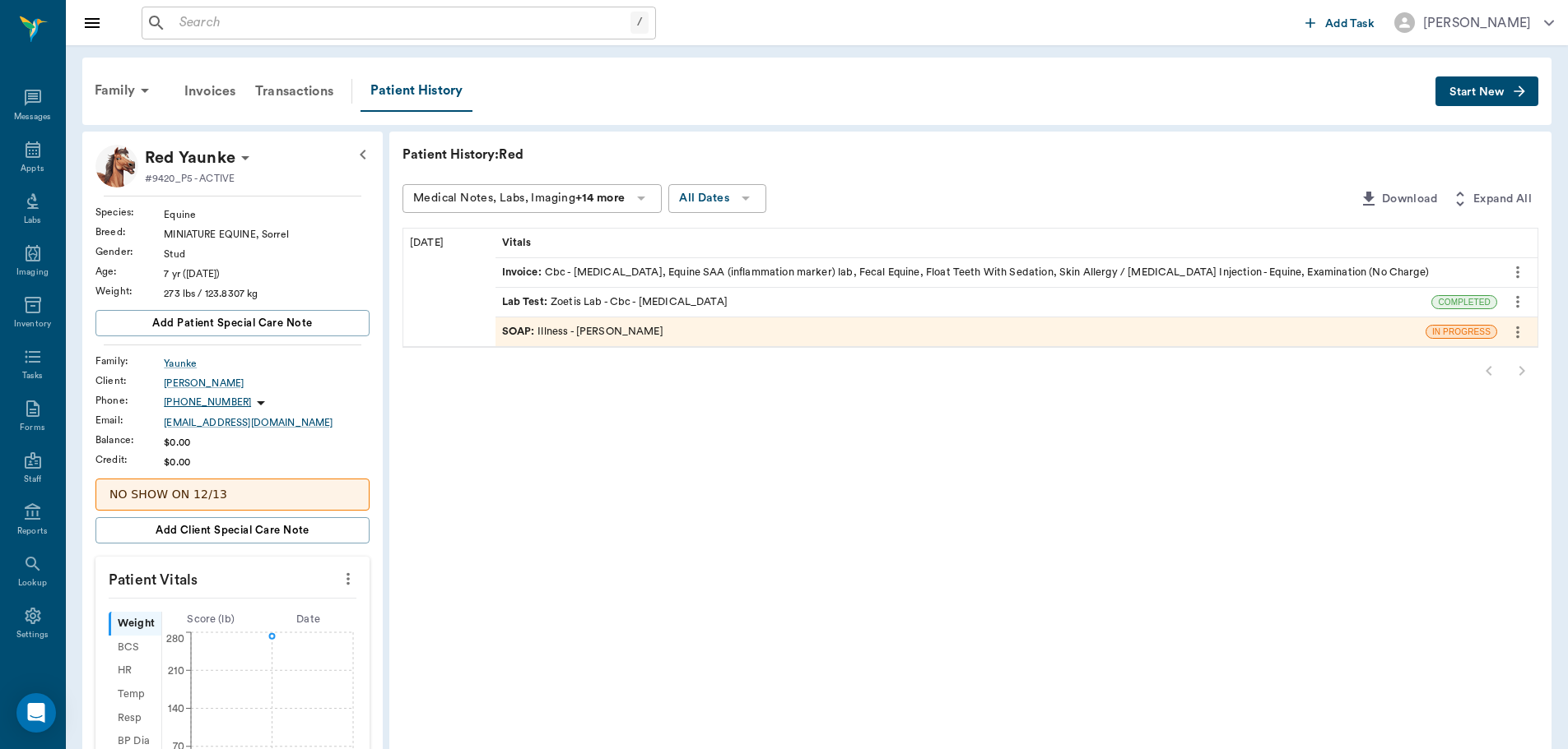
click at [366, 26] on input "text" at bounding box center [401, 22] width 457 height 23
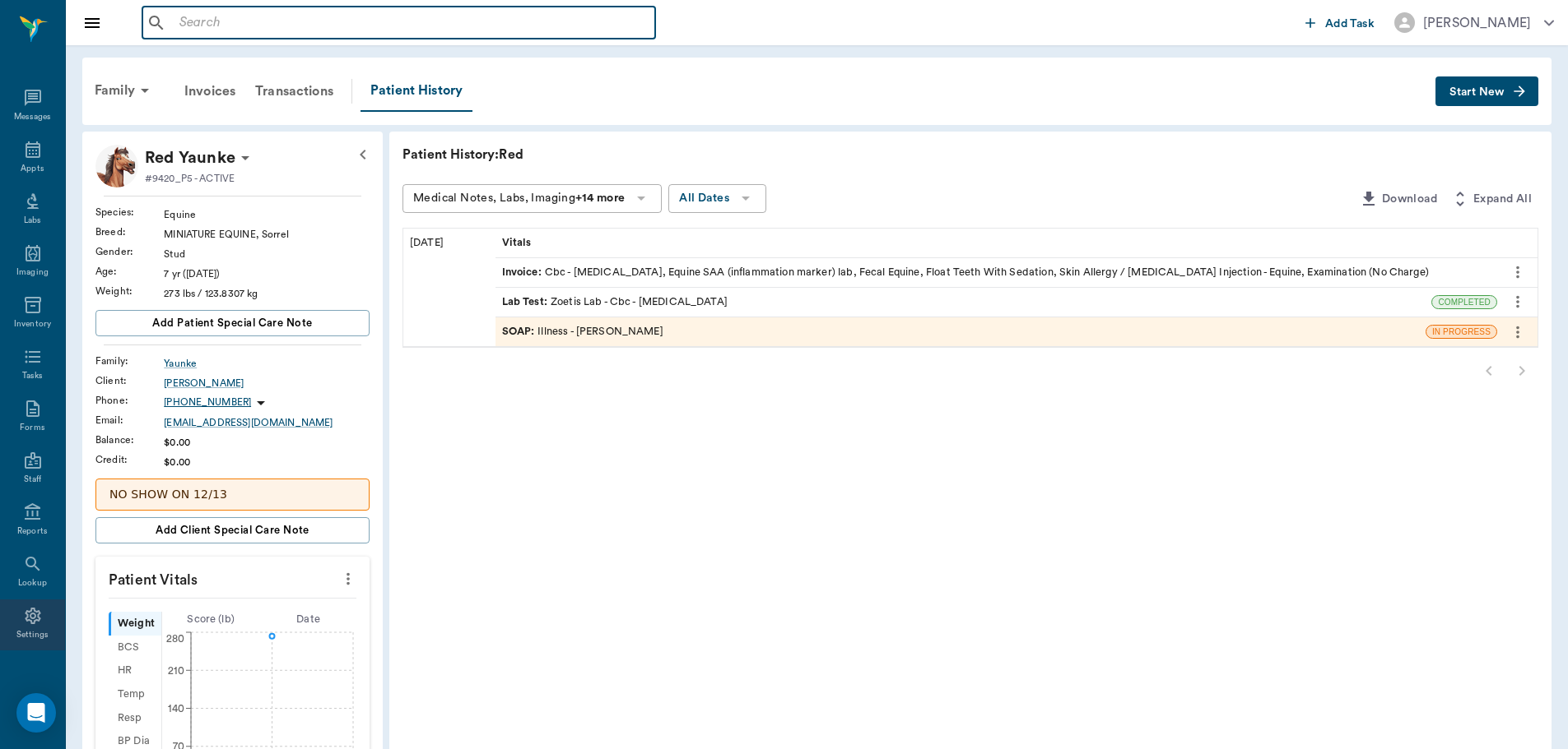
click at [23, 613] on icon at bounding box center [33, 616] width 20 height 20
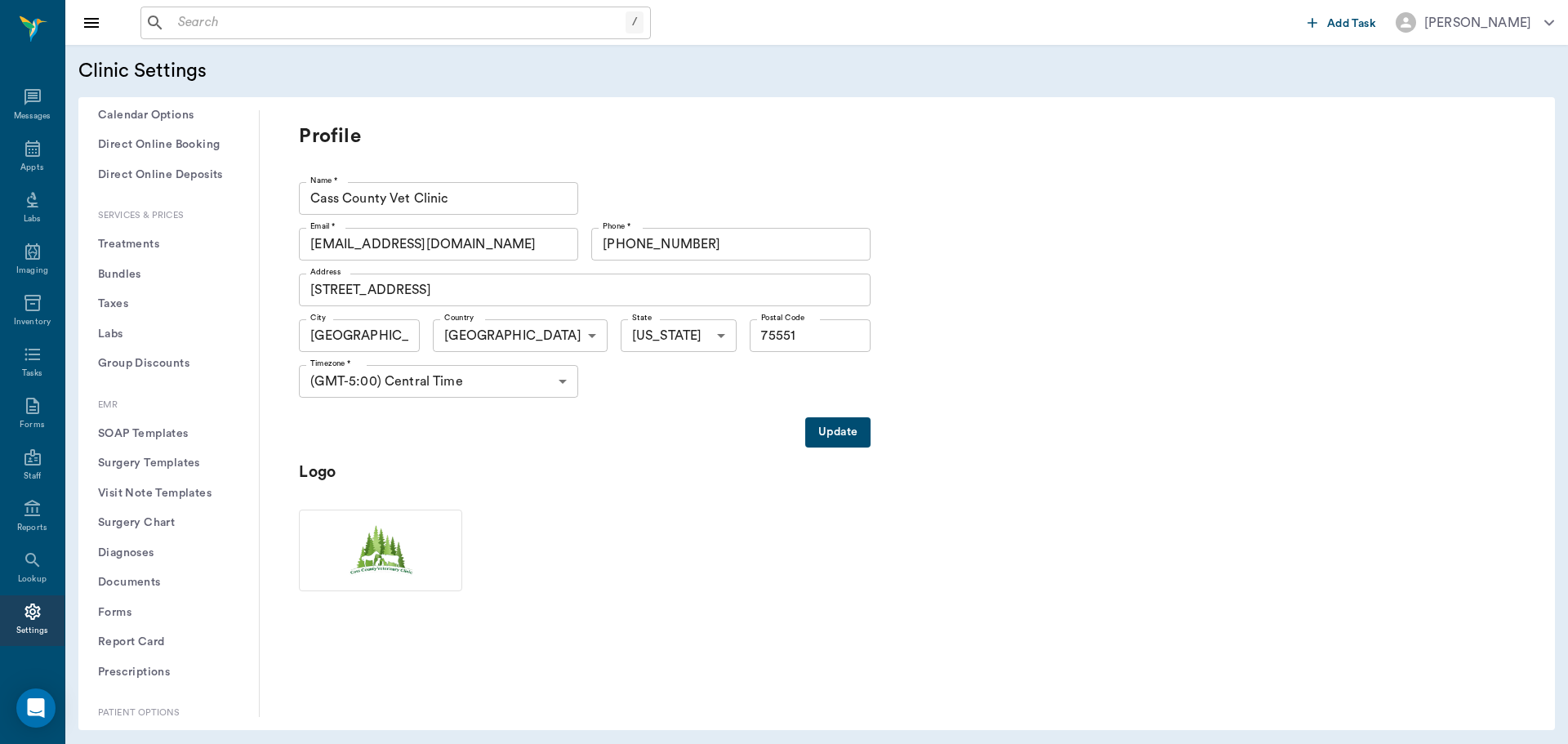
scroll to position [490, 0]
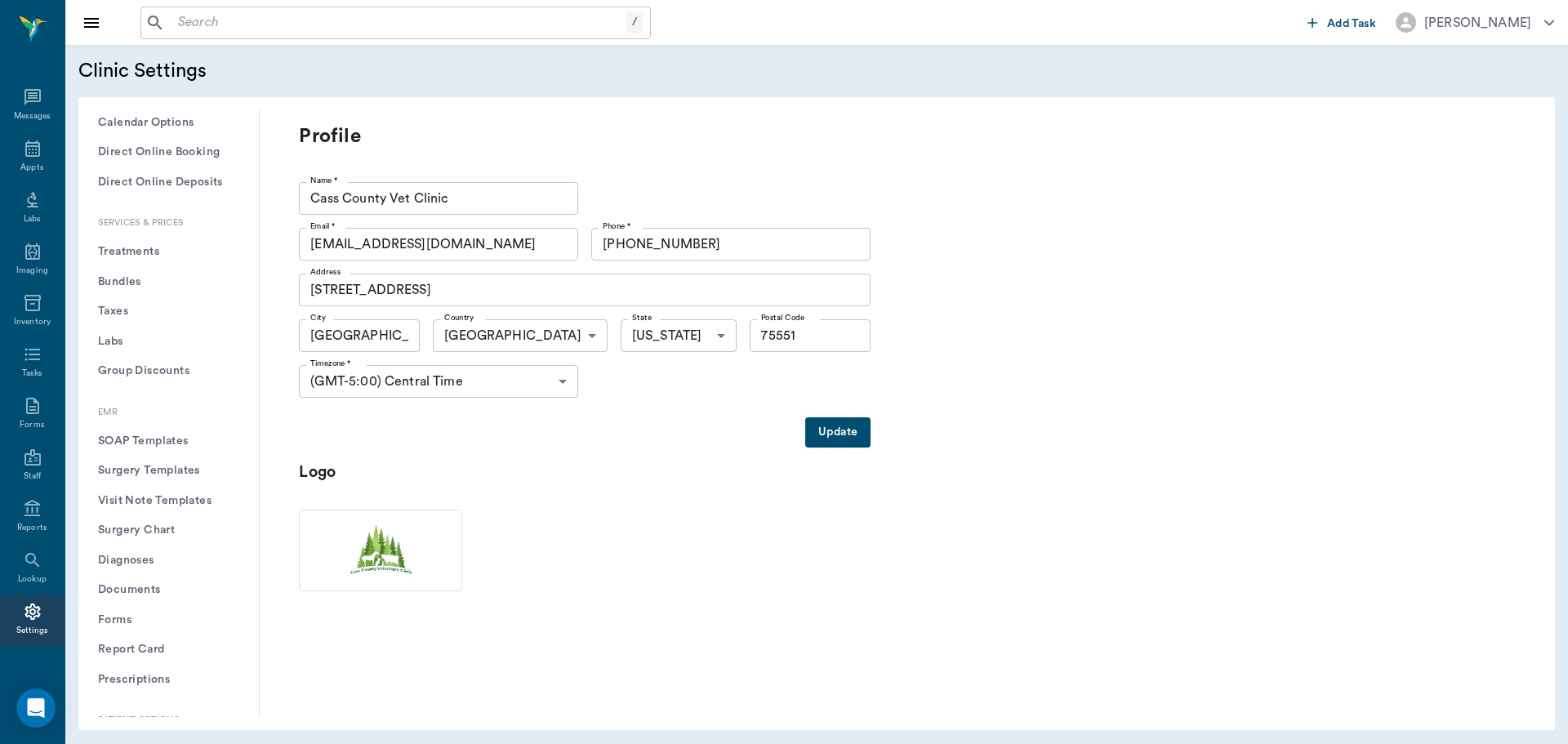
click at [131, 249] on button "Treatments" at bounding box center [169, 251] width 154 height 30
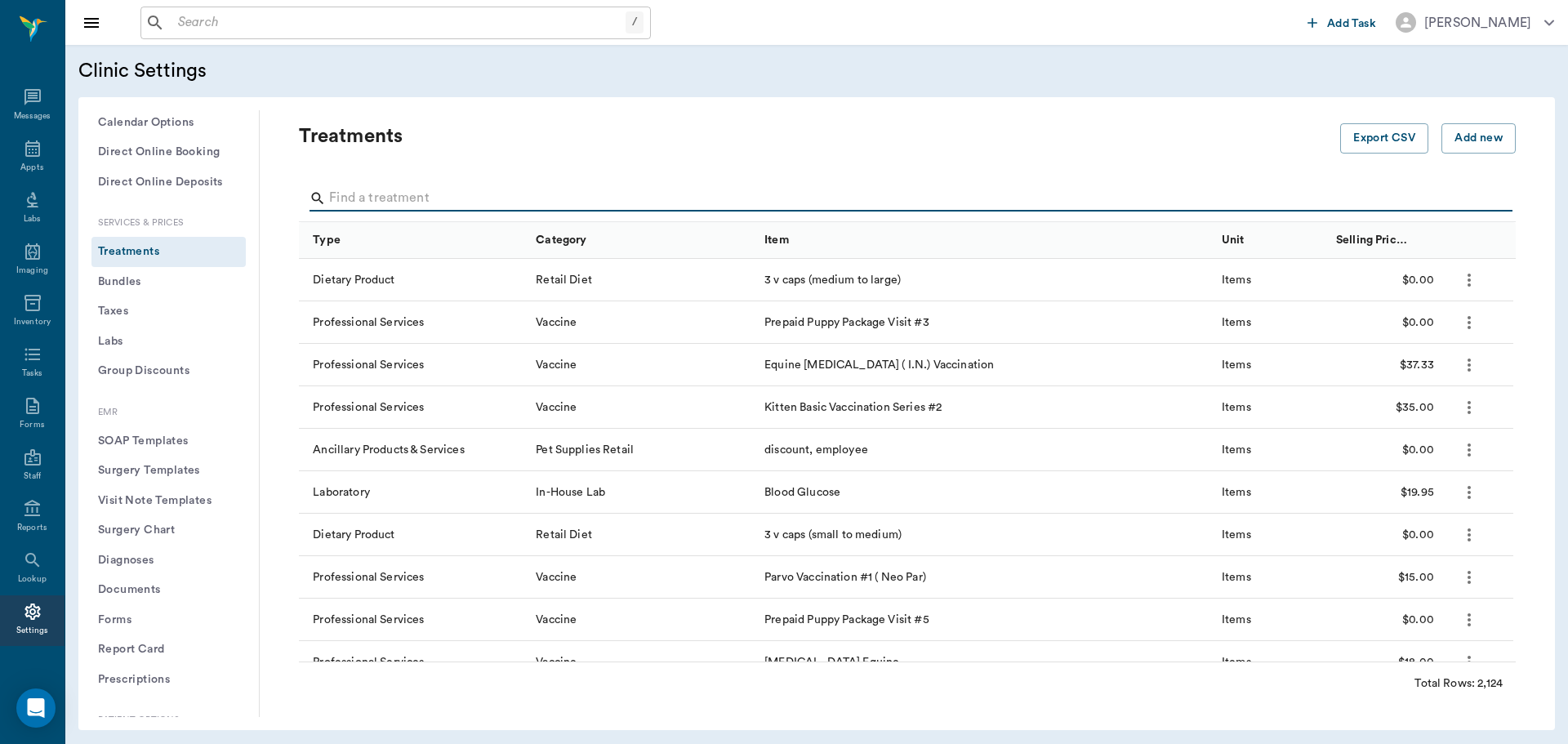
click at [421, 197] on input "Search" at bounding box center [908, 198] width 1159 height 26
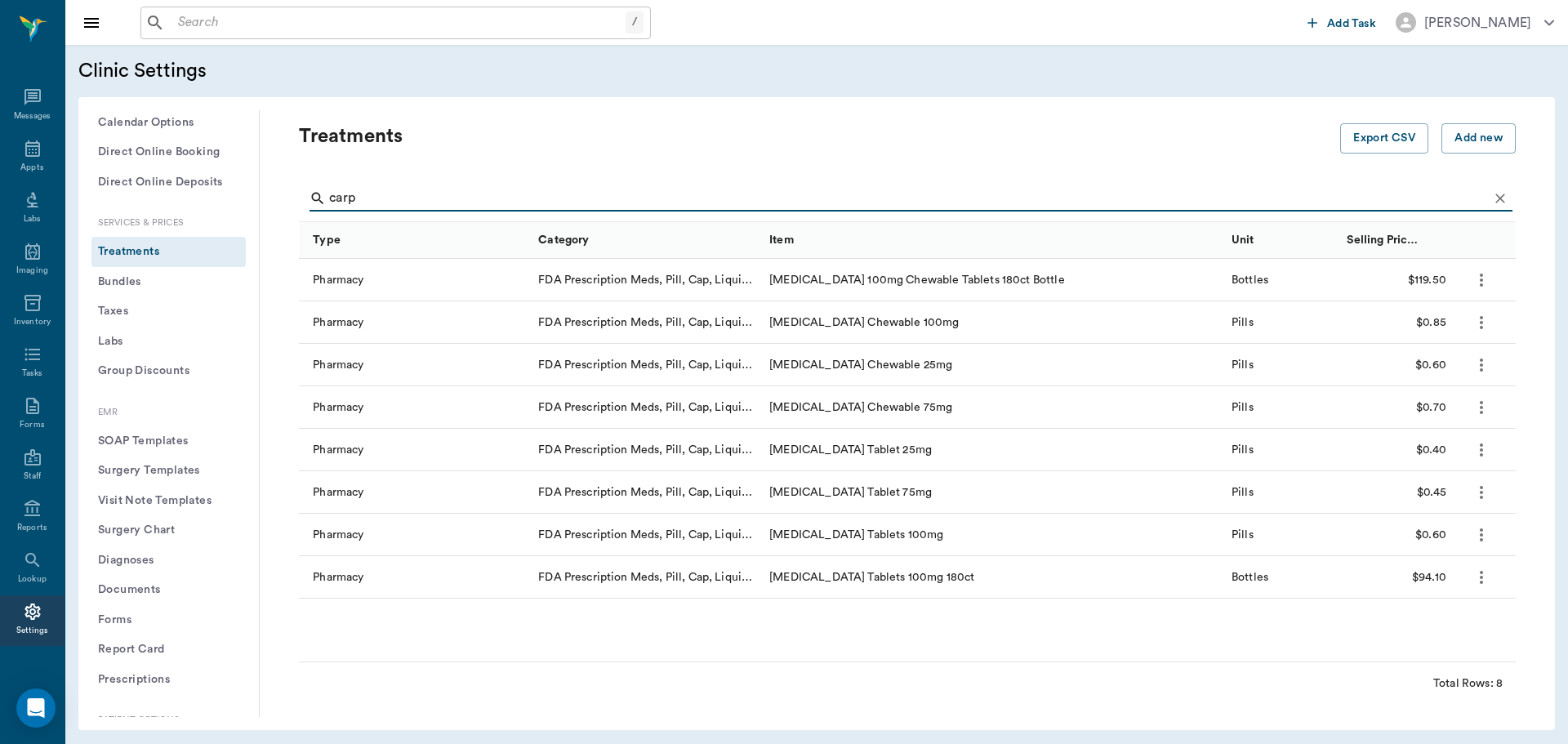
type input "carp"
click at [21, 160] on div "Appts" at bounding box center [32, 158] width 64 height 51
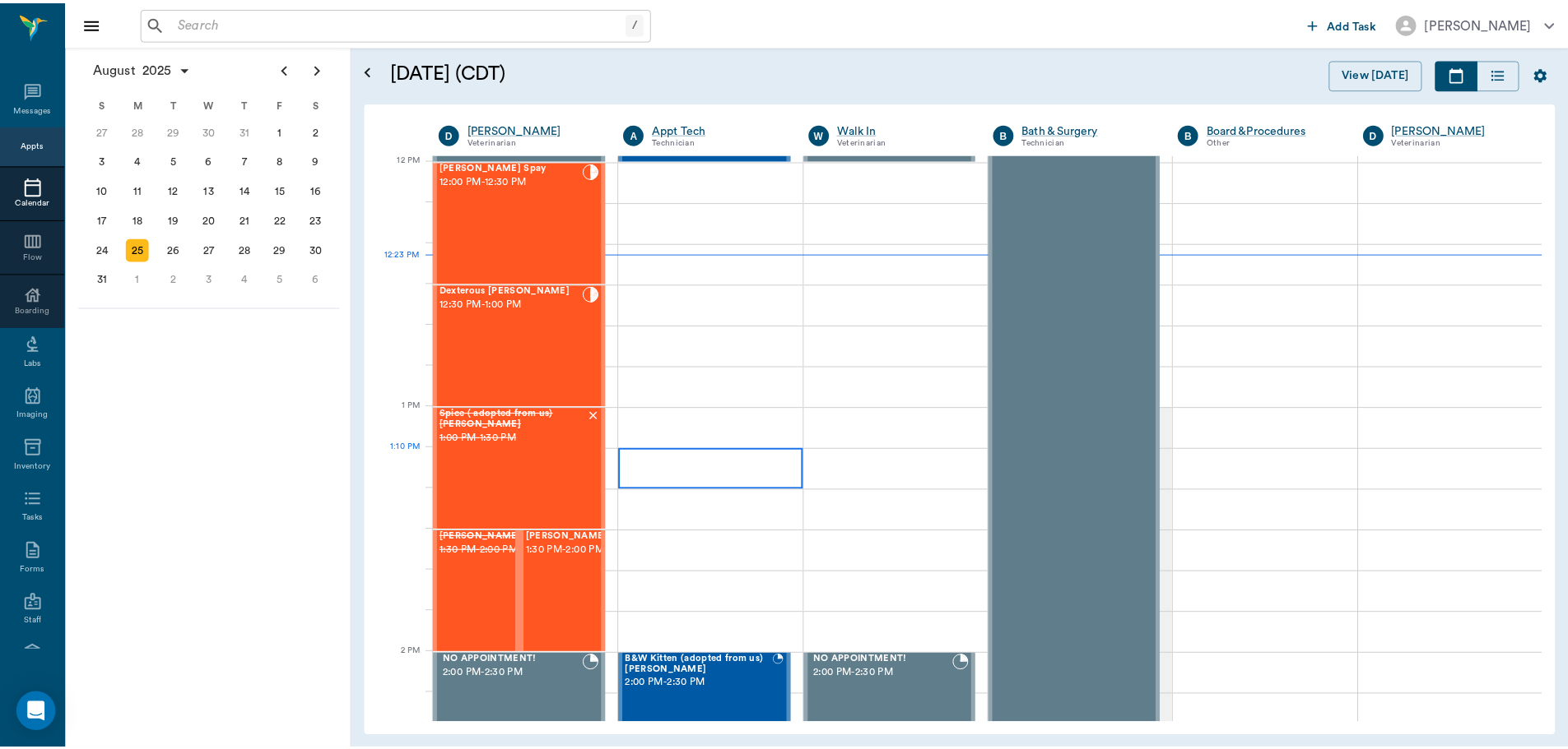
scroll to position [988, 0]
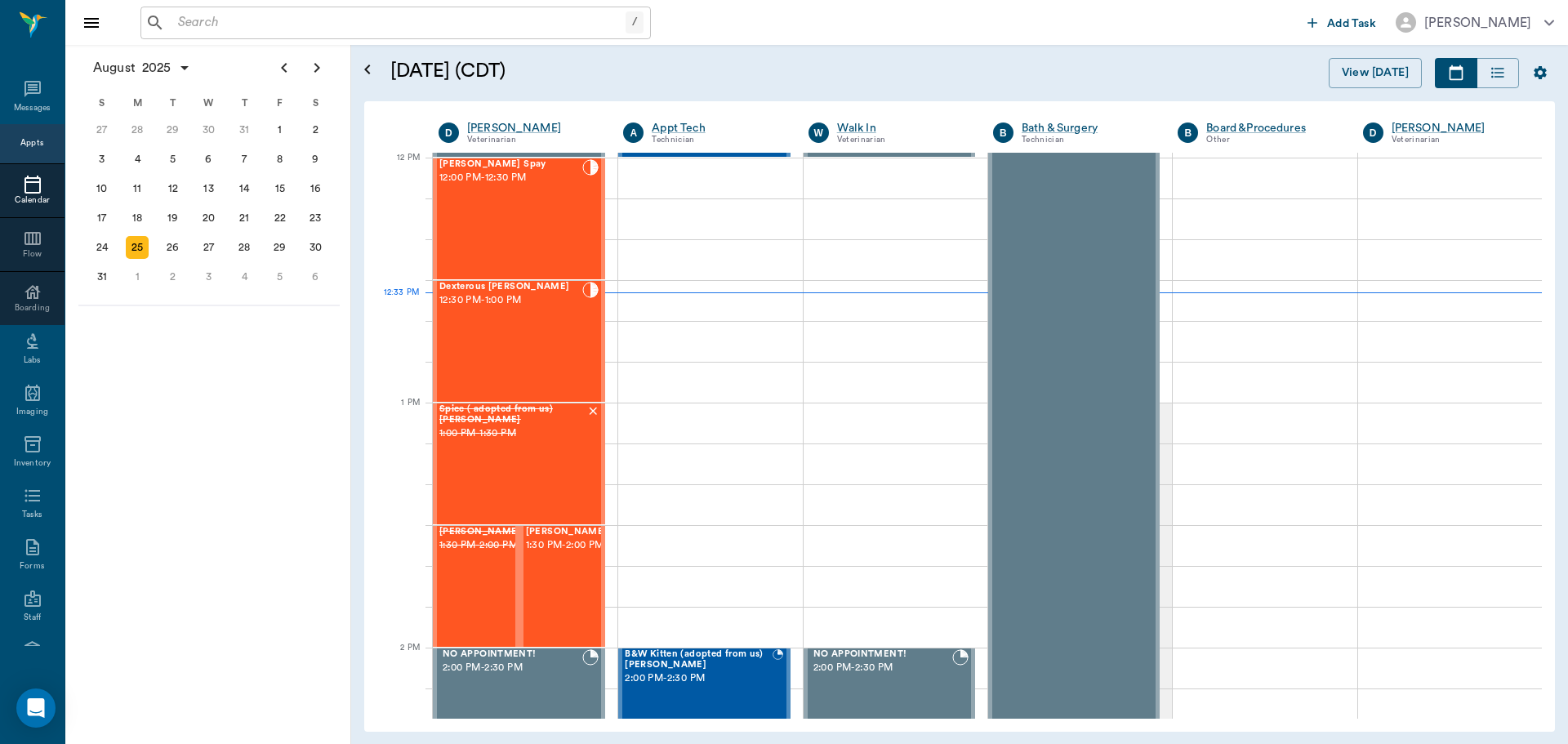
click at [346, 26] on input "text" at bounding box center [398, 22] width 454 height 23
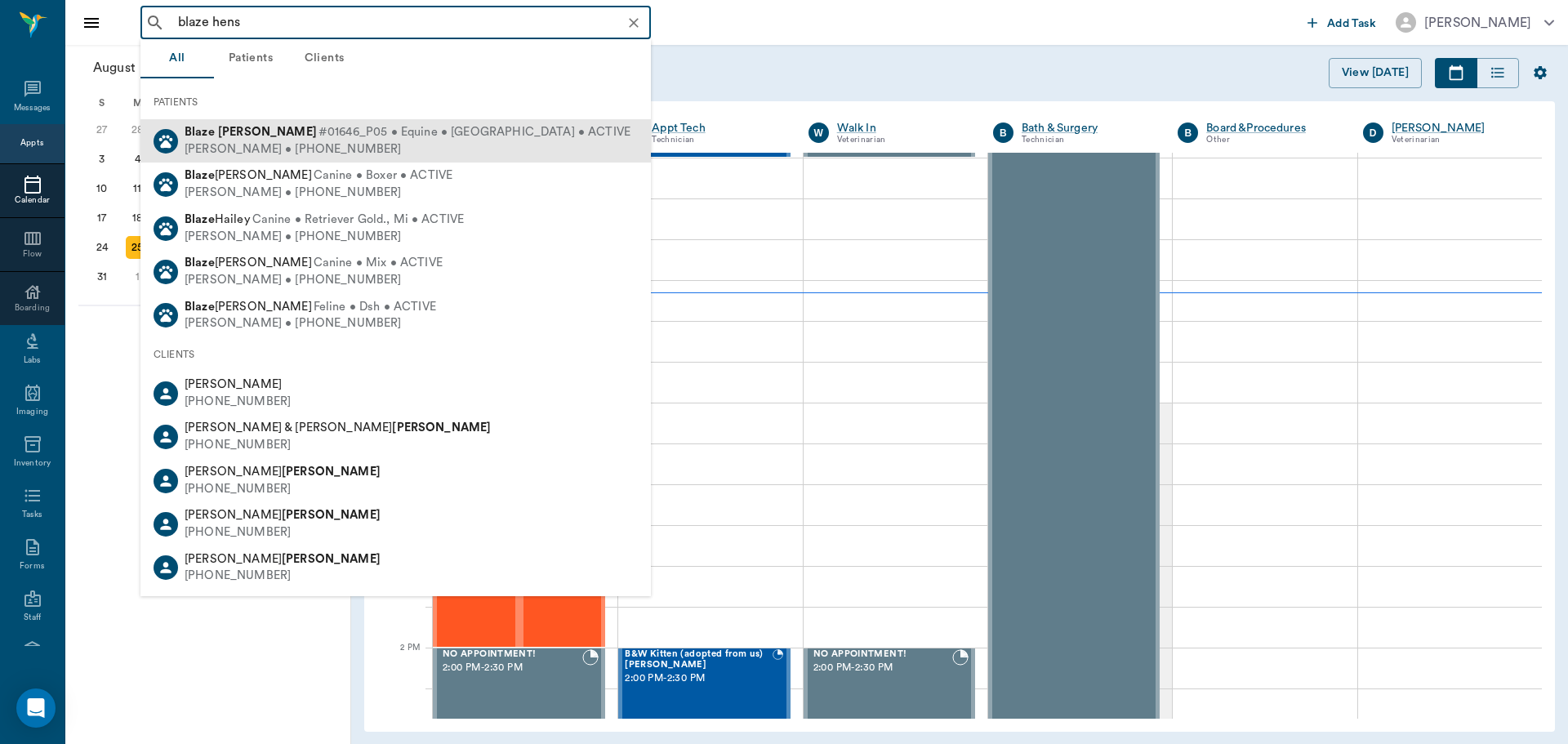
click at [270, 123] on div "Blaze [PERSON_NAME] #01646_P05 • Equine • [GEOGRAPHIC_DATA] • ACTIVE [PERSON_NA…" at bounding box center [395, 141] width 510 height 43
type input "blaze hens"
